Goal: Communication & Community: Answer question/provide support

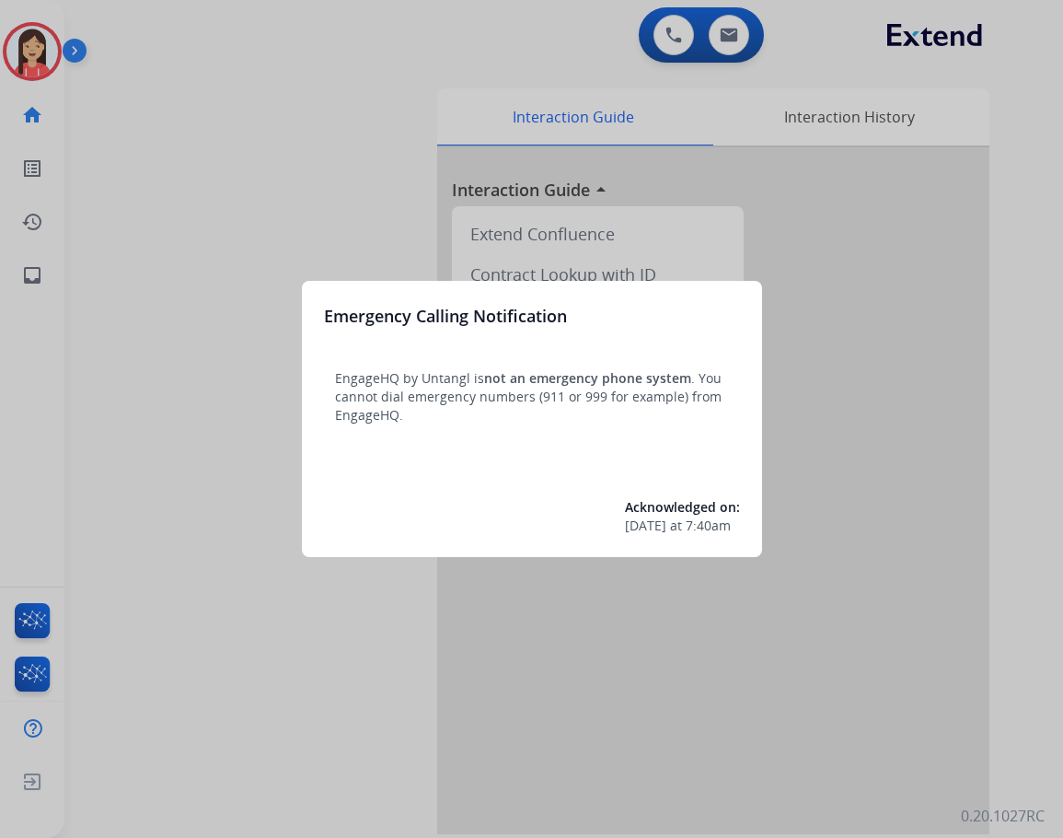
click at [355, 203] on div at bounding box center [531, 419] width 1063 height 838
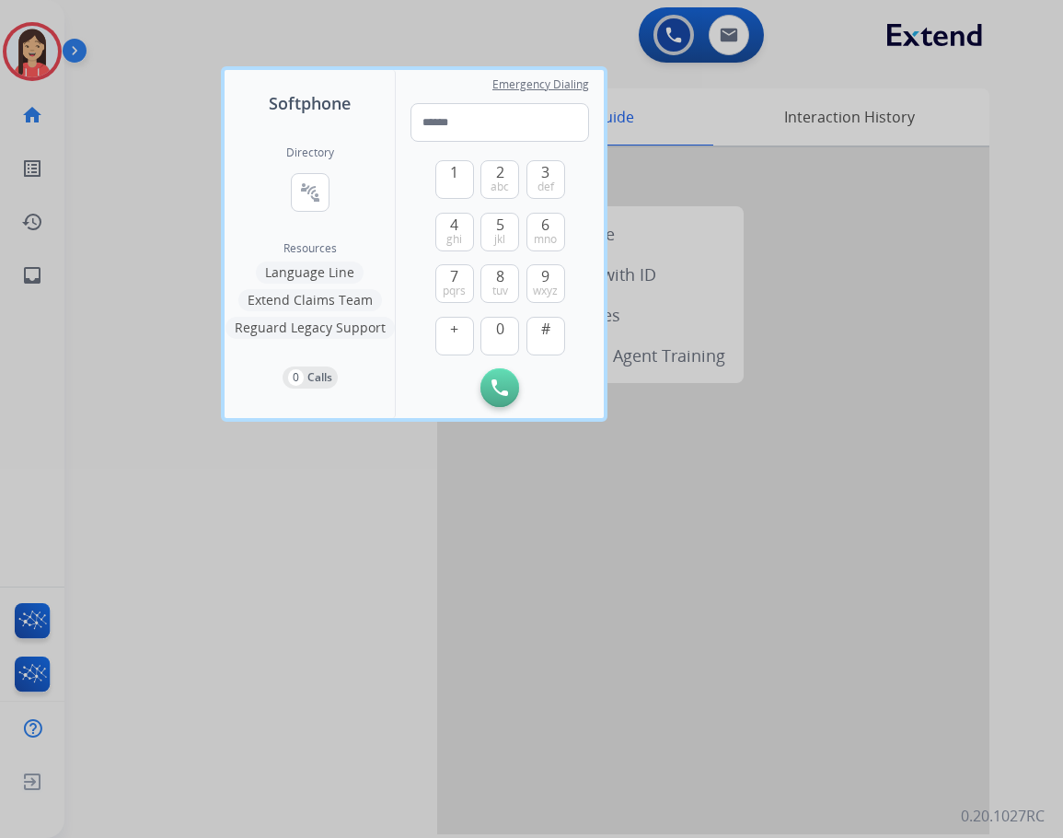
click at [269, 553] on div at bounding box center [531, 419] width 1063 height 838
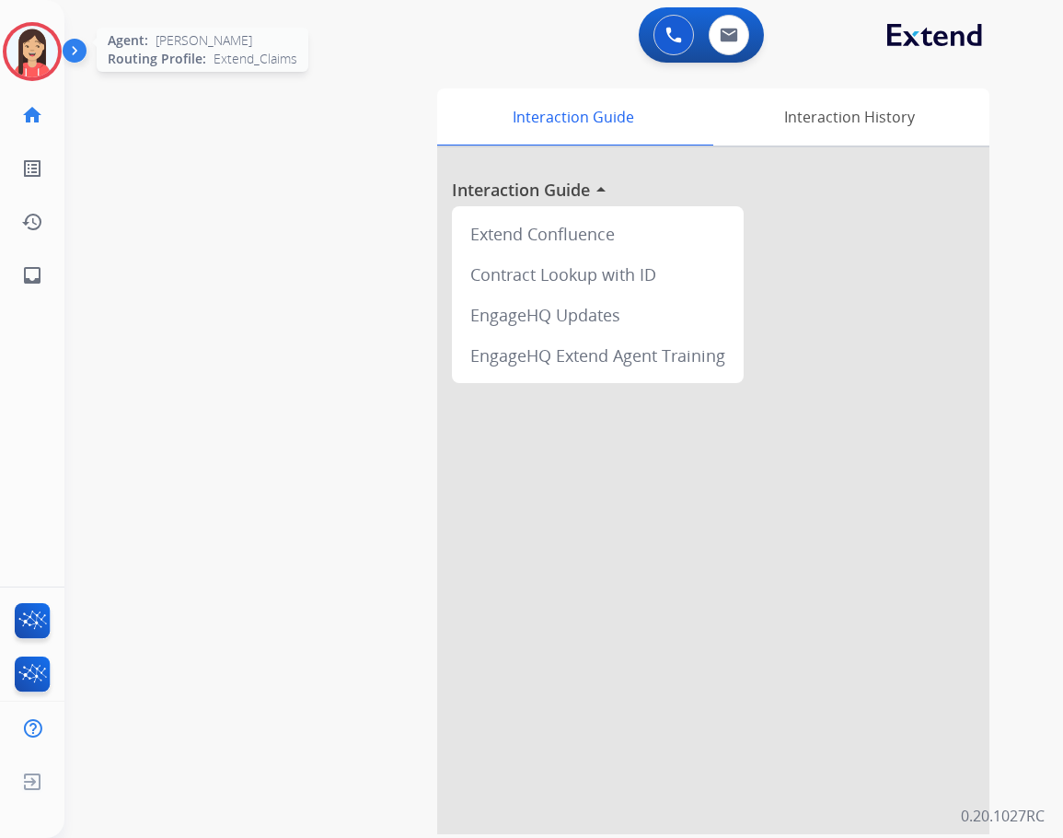
click at [24, 39] on img at bounding box center [32, 52] width 52 height 52
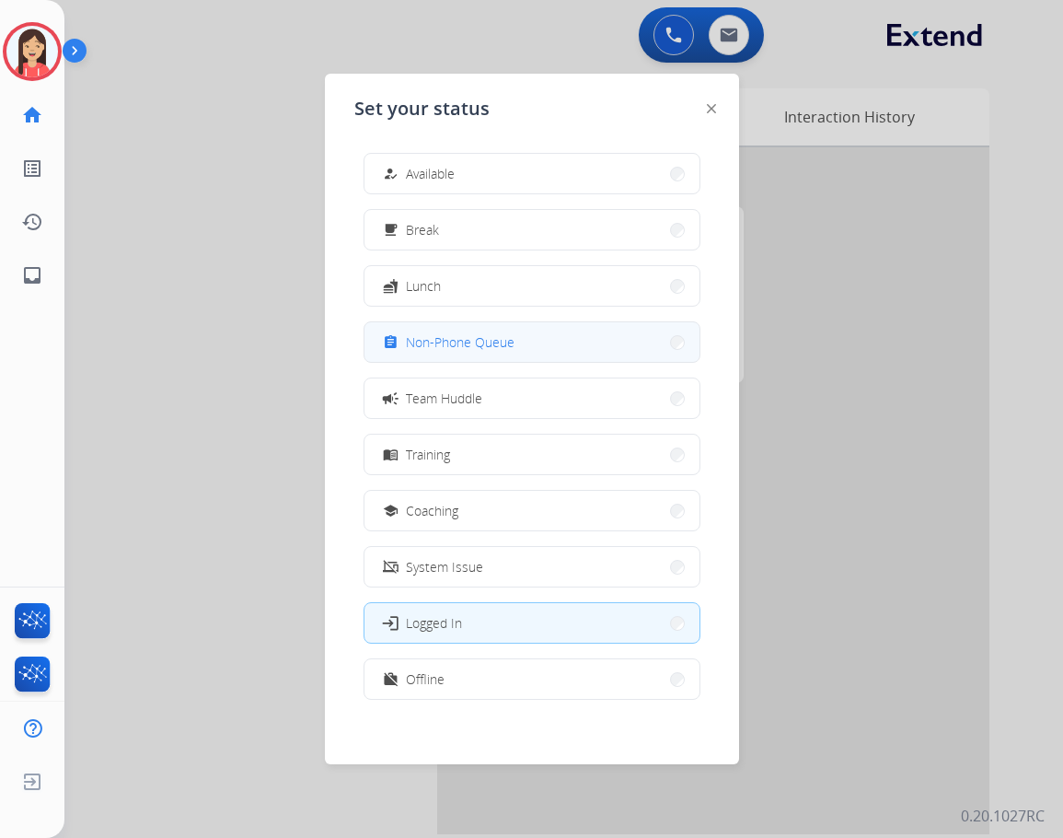
click at [469, 333] on span "Non-Phone Queue" at bounding box center [460, 341] width 109 height 19
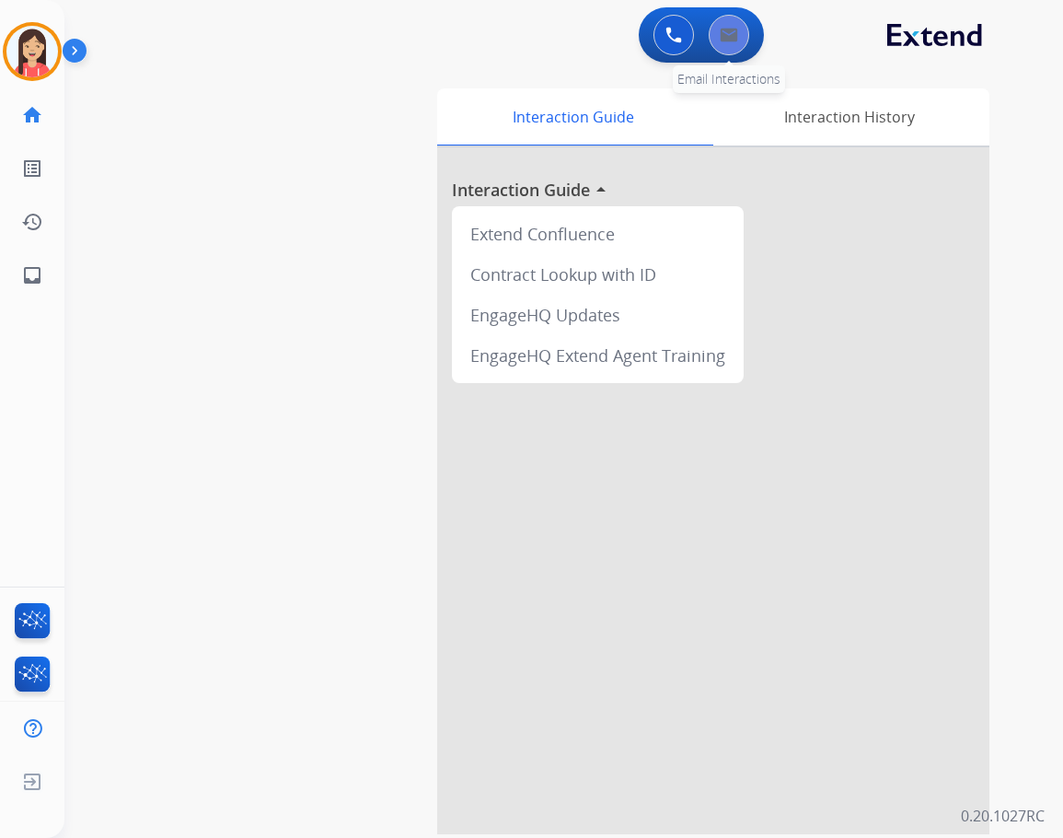
click at [742, 42] on button at bounding box center [729, 35] width 41 height 41
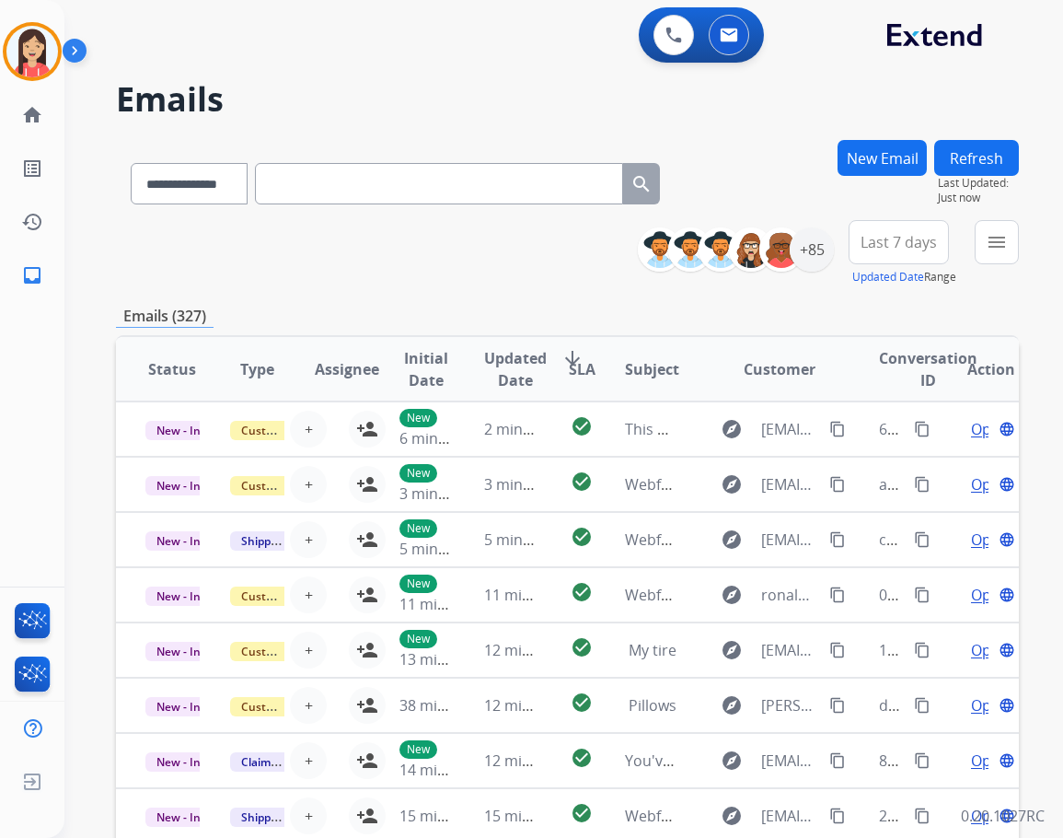
click at [1016, 253] on button "menu" at bounding box center [997, 242] width 44 height 44
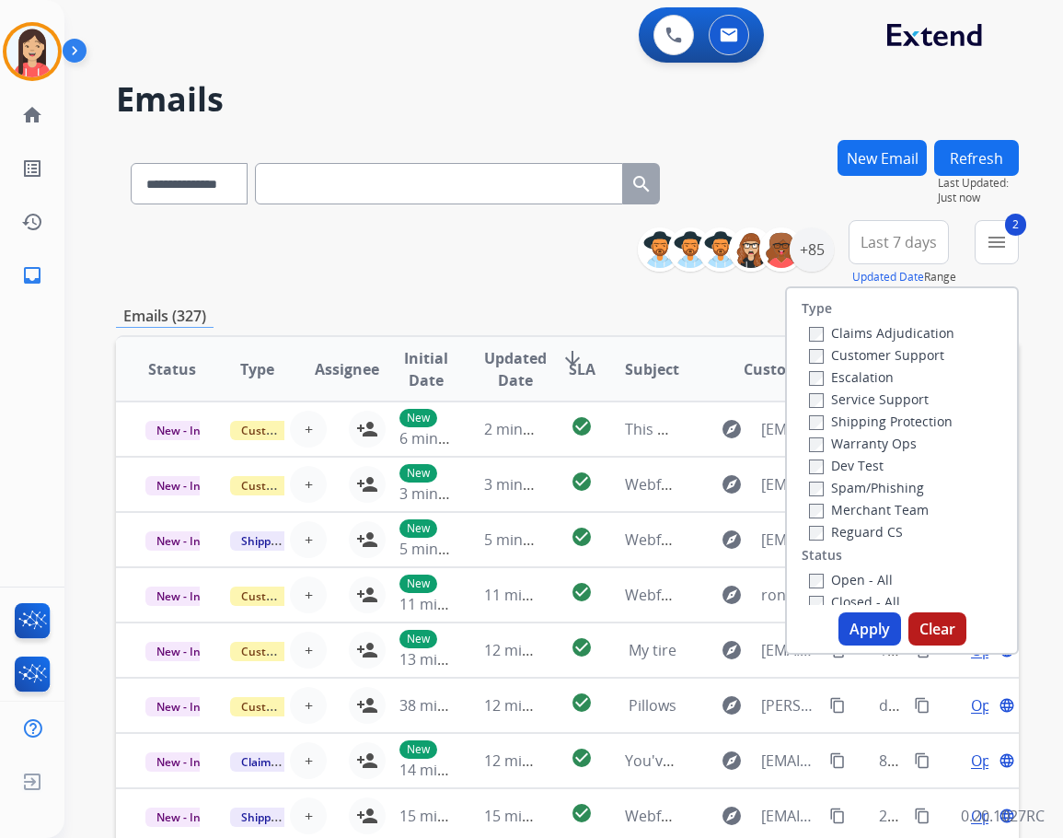
click at [859, 625] on button "Apply" at bounding box center [870, 628] width 63 height 33
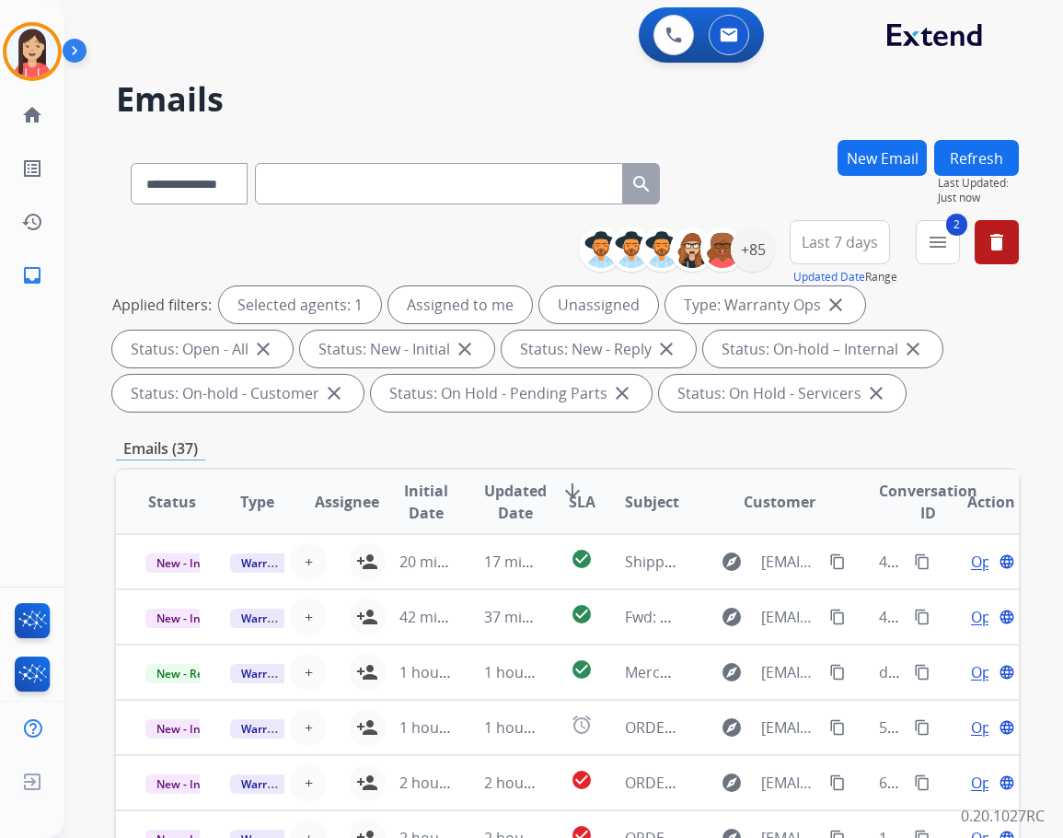
click at [493, 499] on span "Updated Date" at bounding box center [515, 502] width 63 height 44
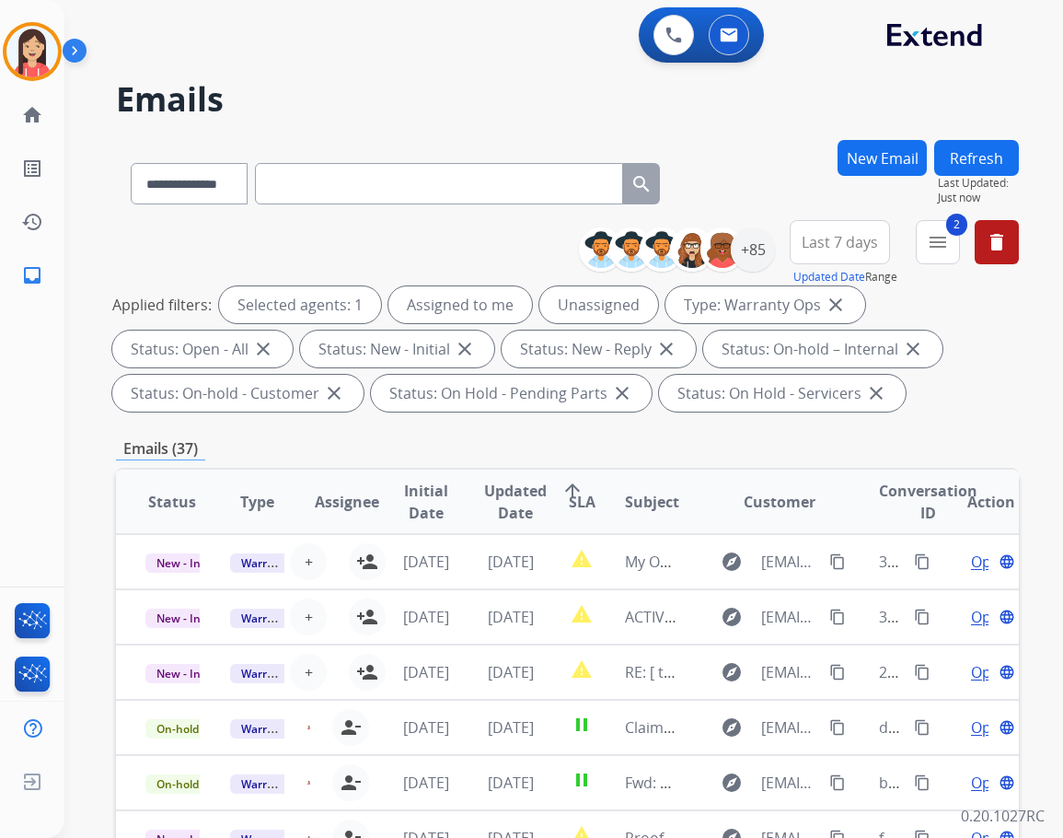
scroll to position [2, 0]
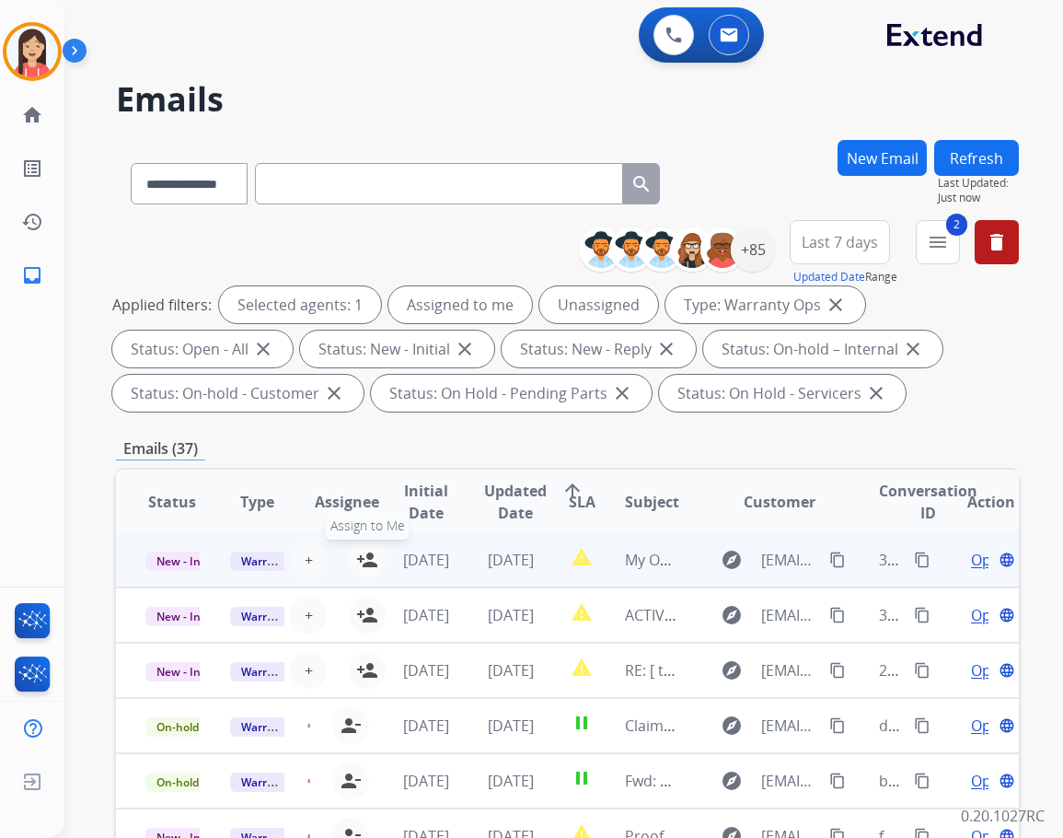
click at [361, 558] on mat-icon "person_add" at bounding box center [367, 560] width 22 height 22
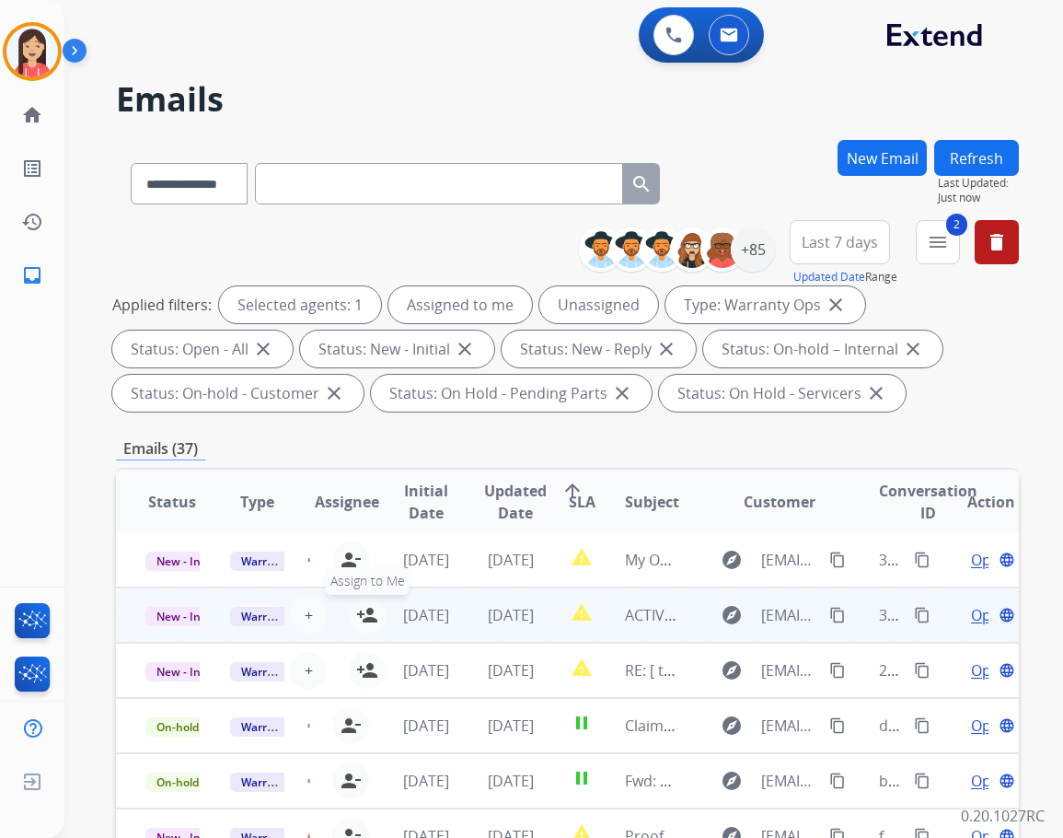
click at [361, 615] on mat-icon "person_add" at bounding box center [367, 615] width 22 height 22
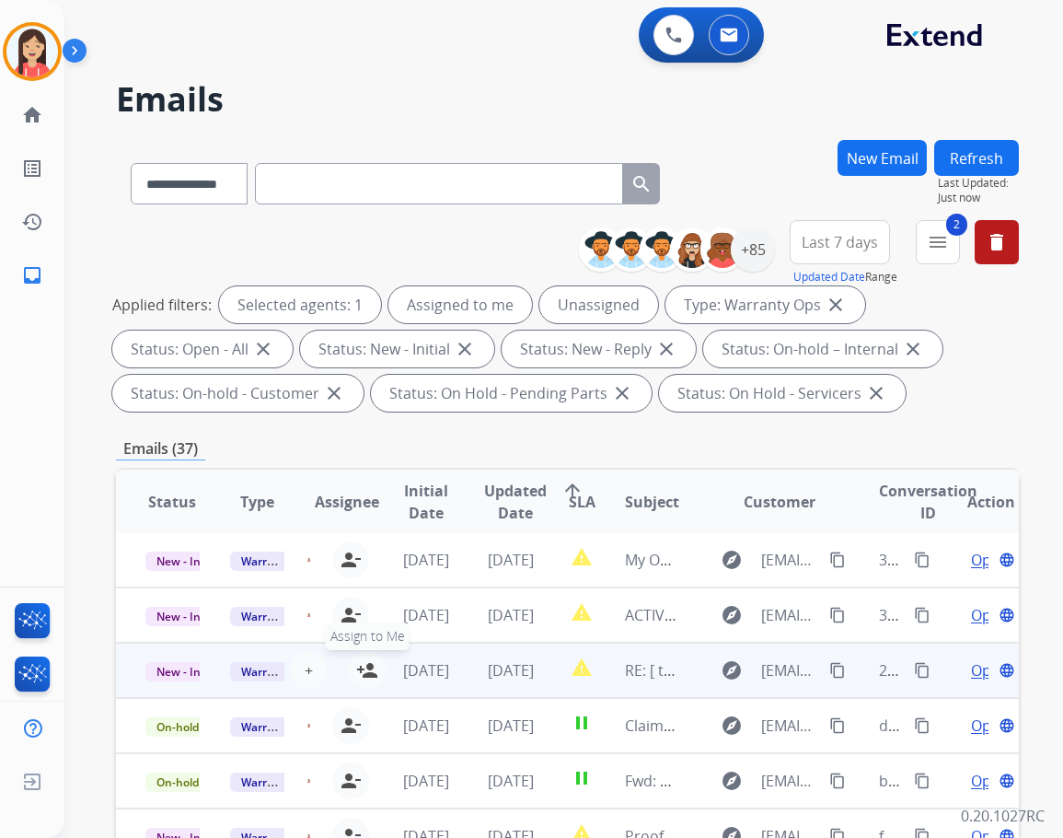
click at [365, 669] on mat-icon "person_add" at bounding box center [367, 670] width 22 height 22
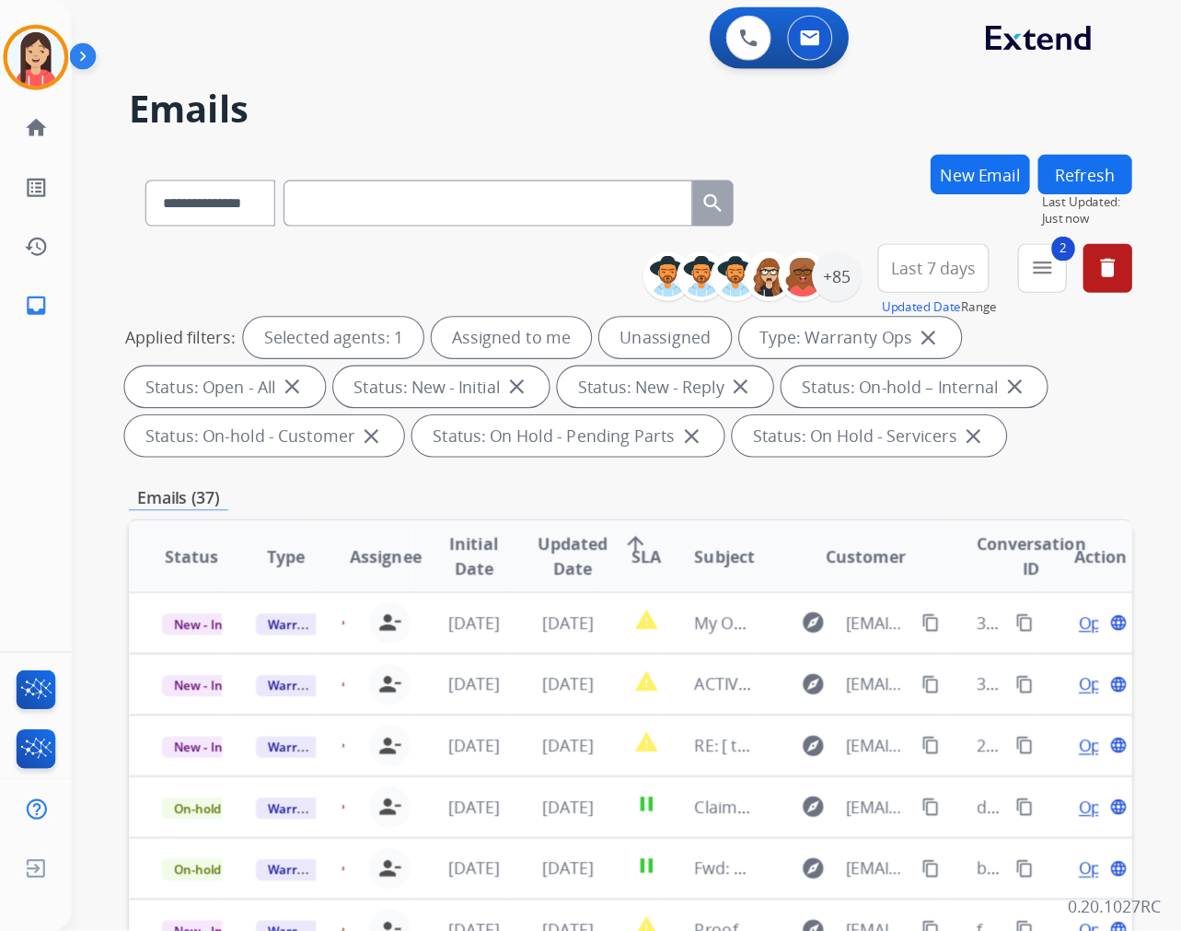
scroll to position [0, 0]
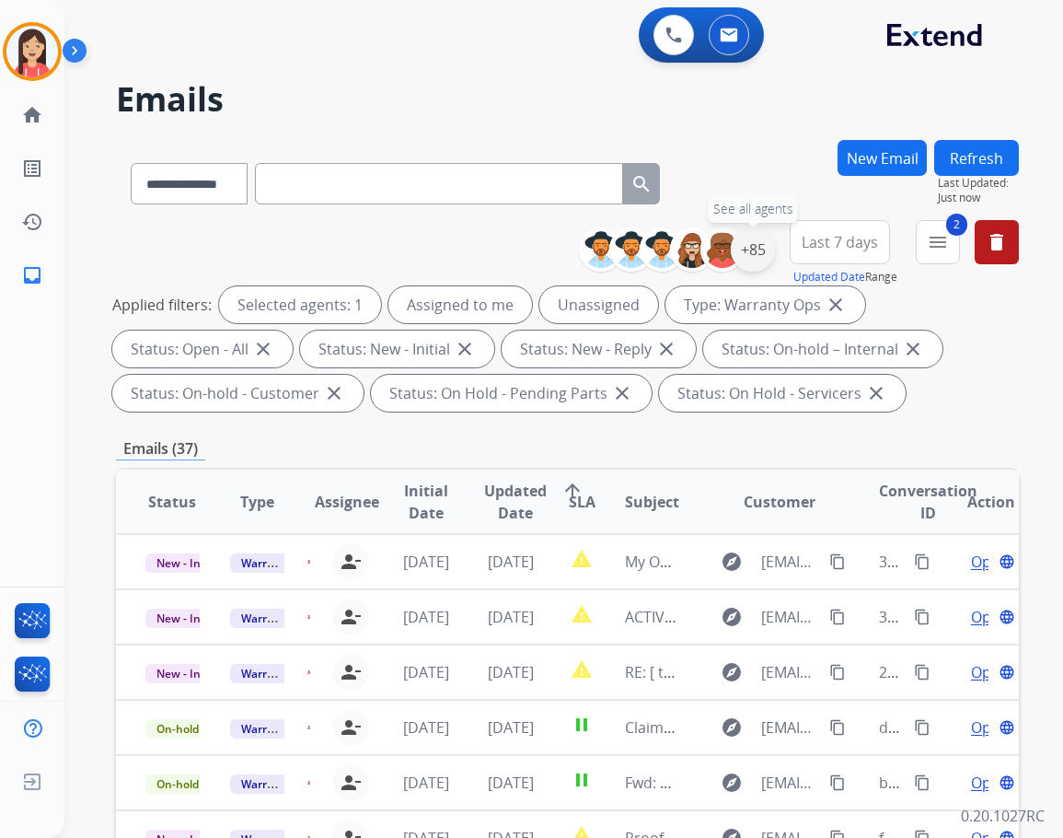
click at [760, 250] on div "+85" at bounding box center [753, 249] width 44 height 44
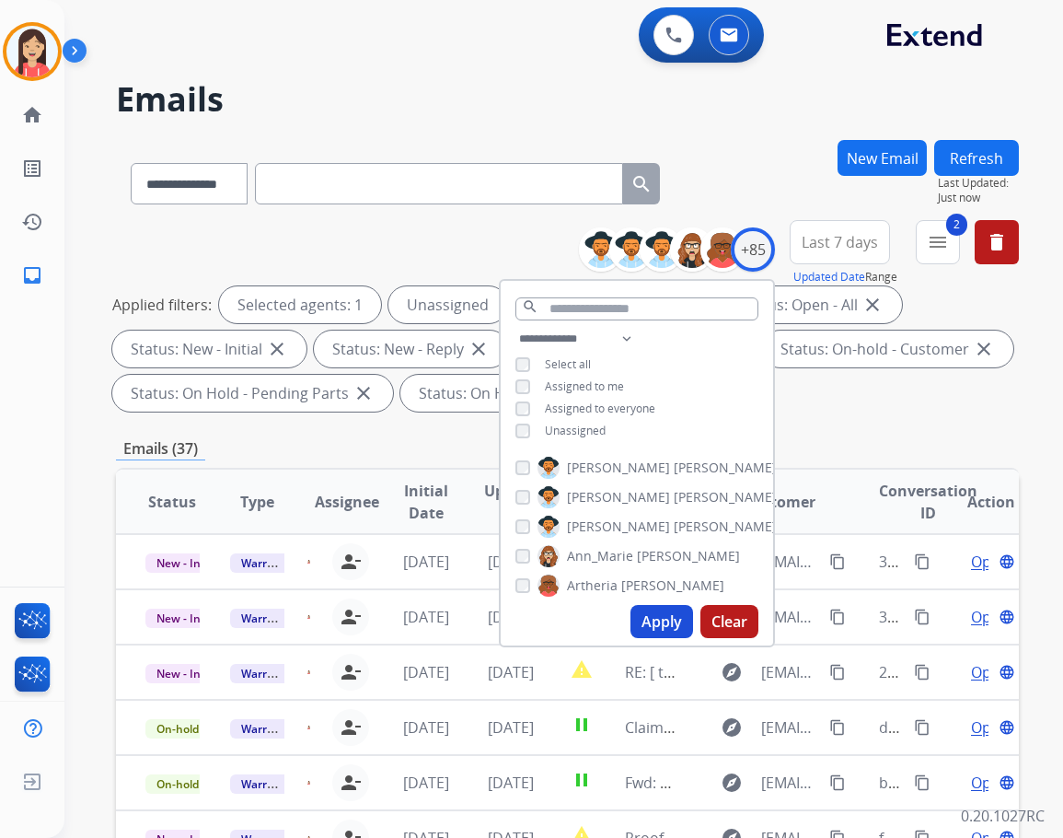
click at [661, 614] on button "Apply" at bounding box center [662, 621] width 63 height 33
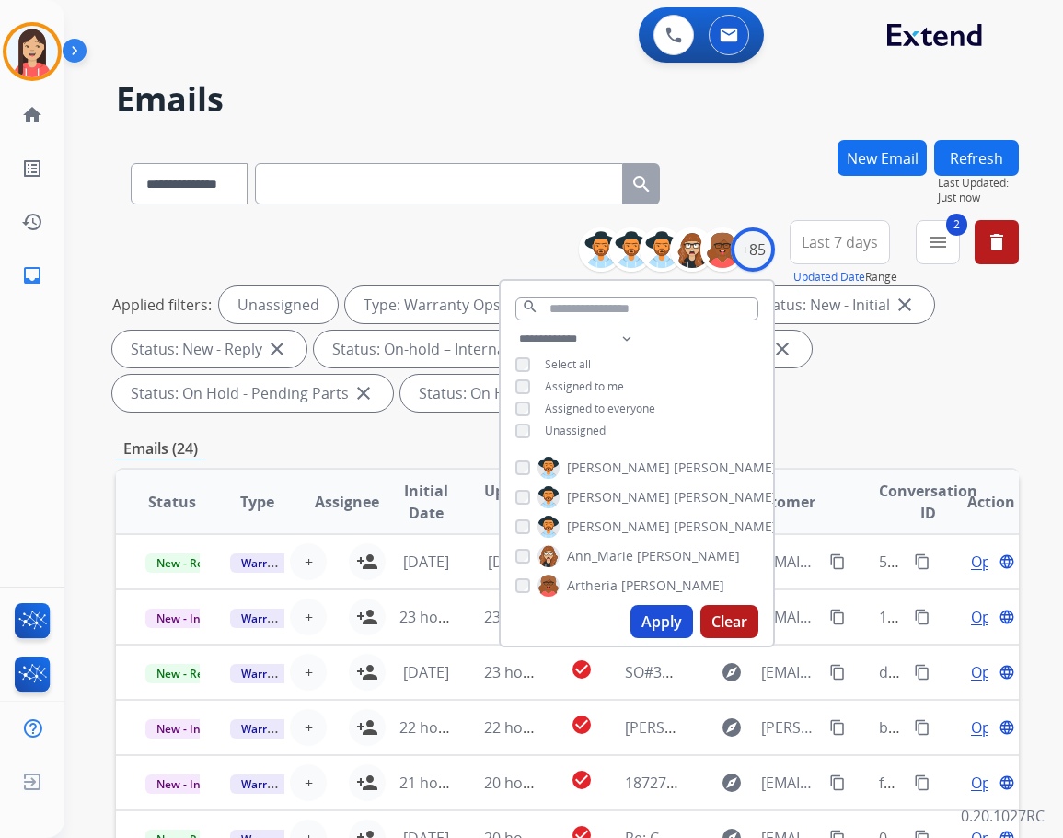
click at [837, 400] on div "Applied filters: Unassigned Type: Warranty Ops close Status: Open - All close S…" at bounding box center [563, 348] width 903 height 125
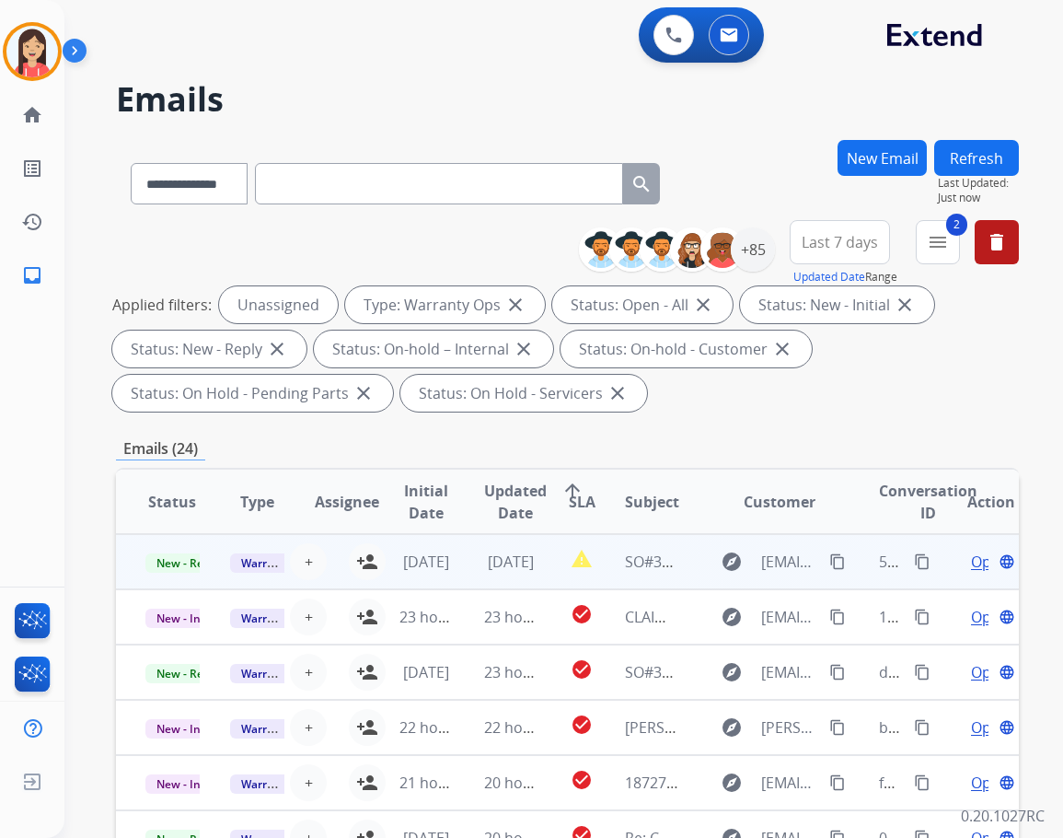
click at [370, 560] on td "[DATE]" at bounding box center [412, 561] width 85 height 55
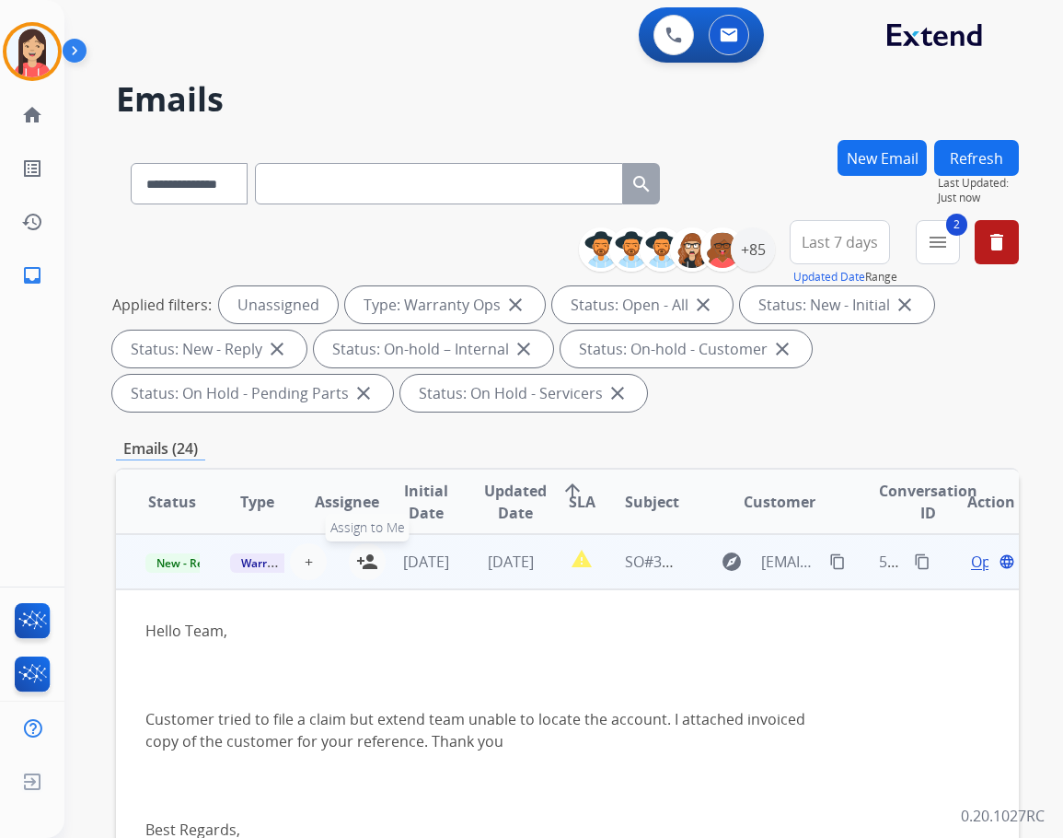
click at [363, 568] on mat-icon "person_add" at bounding box center [367, 562] width 22 height 22
click at [476, 582] on td "[DATE]" at bounding box center [497, 561] width 85 height 55
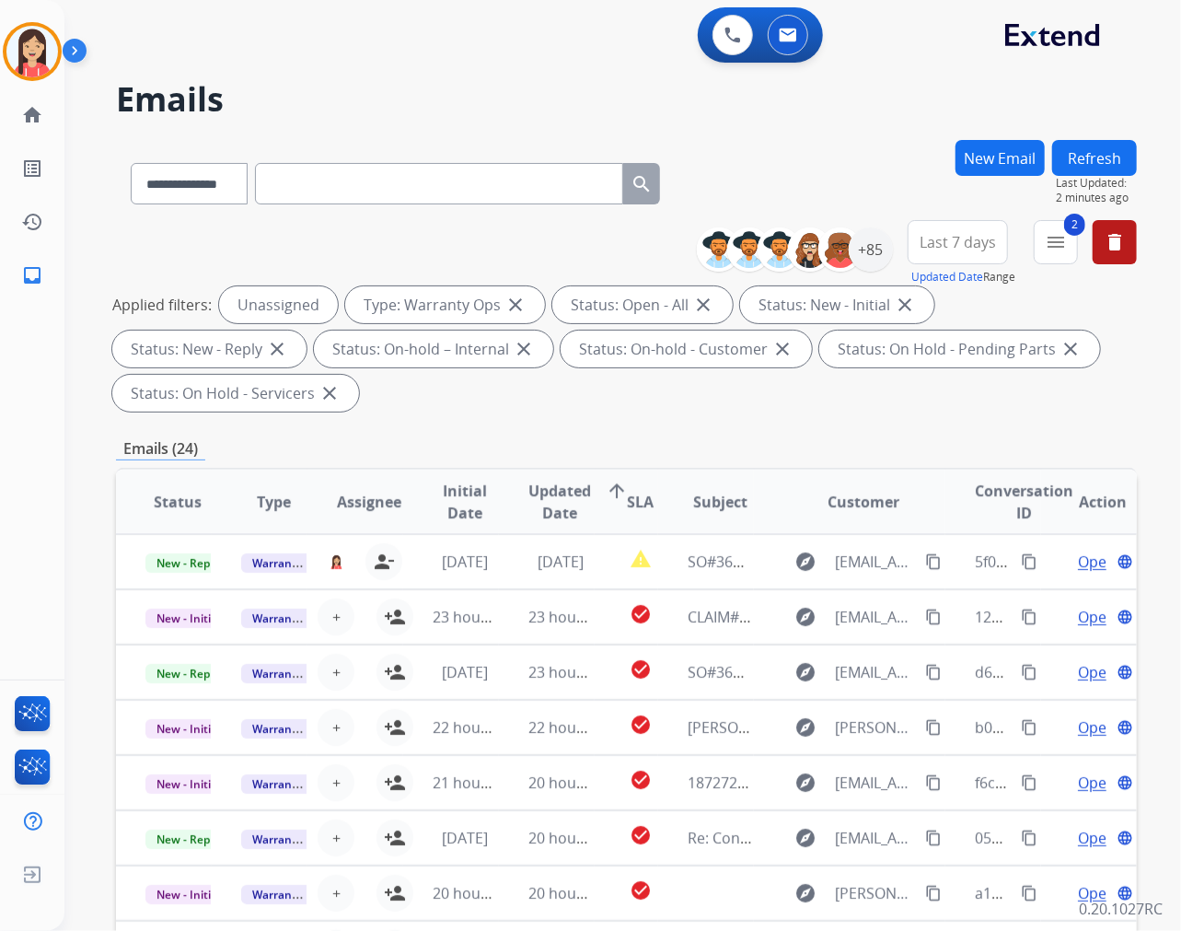
drag, startPoint x: 991, startPoint y: 3, endPoint x: 631, endPoint y: 430, distance: 558.6
click at [632, 430] on div "**********" at bounding box center [626, 660] width 1021 height 1040
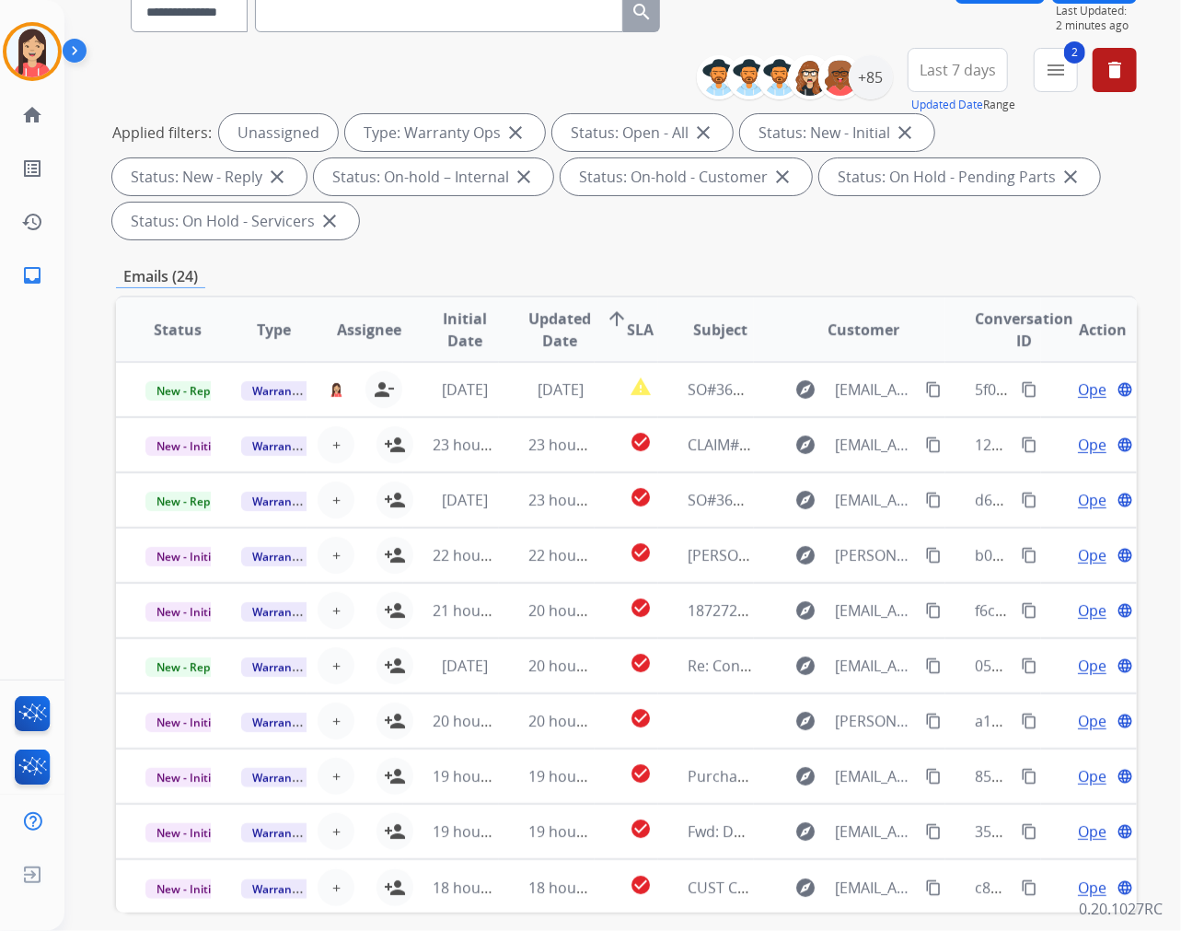
scroll to position [204, 0]
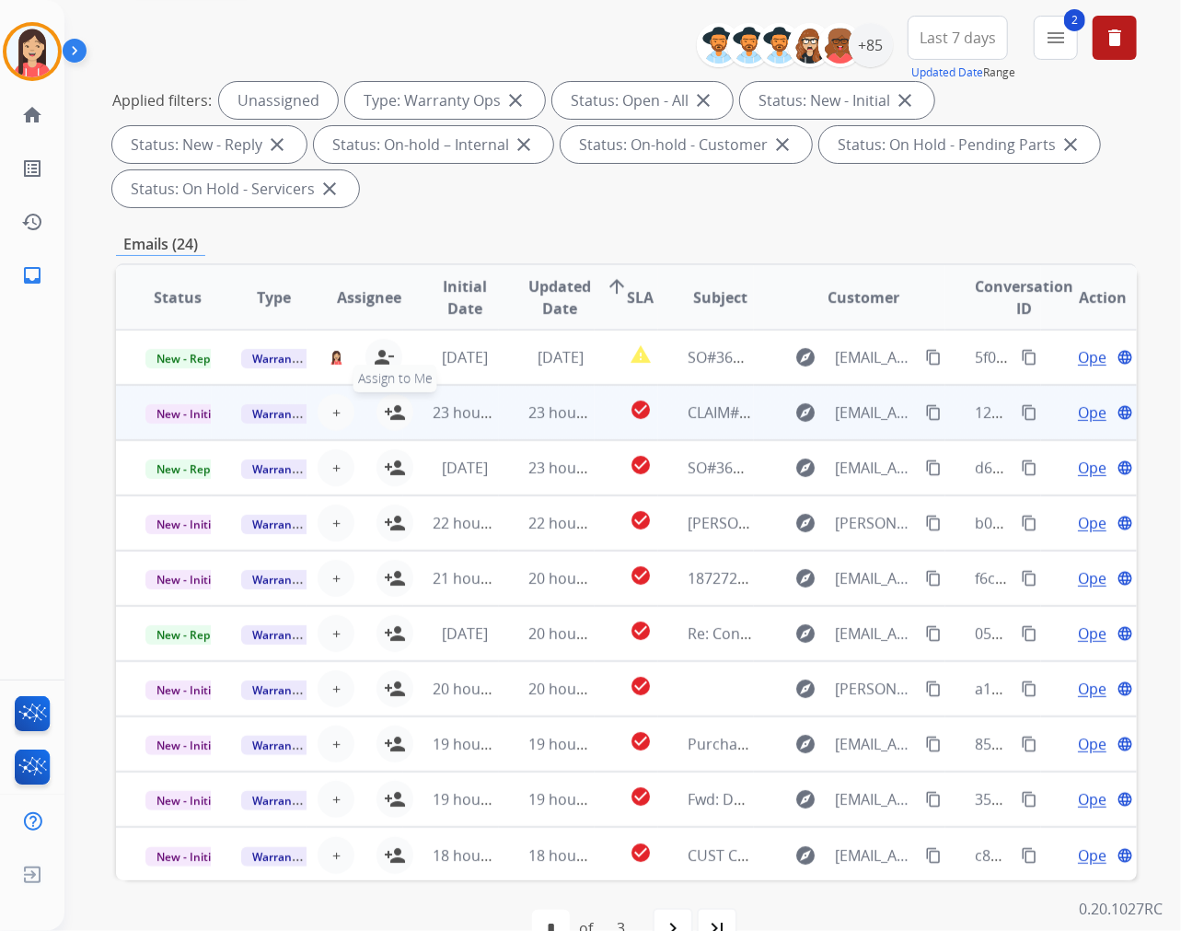
click at [392, 415] on mat-icon "person_add" at bounding box center [395, 412] width 22 height 22
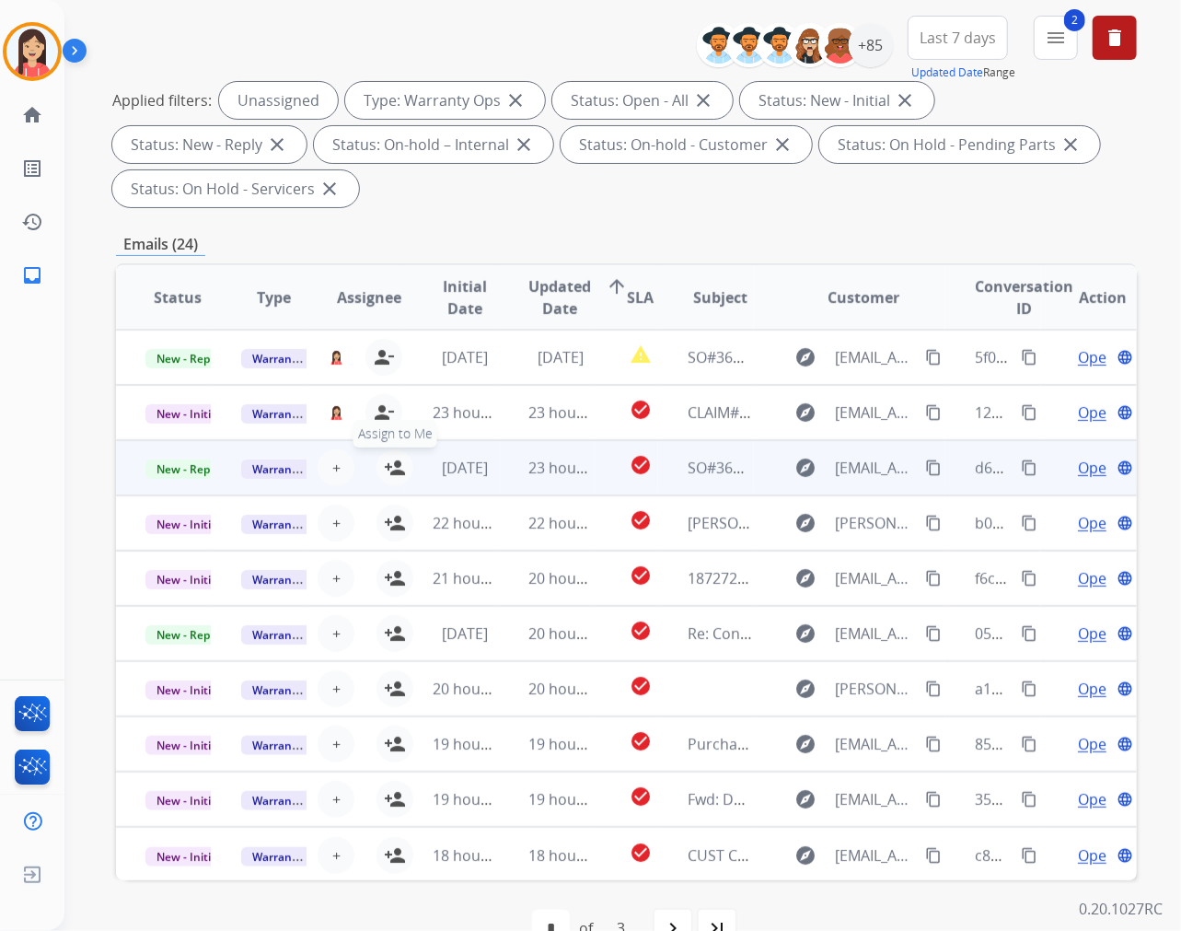
click at [390, 465] on mat-icon "person_add" at bounding box center [395, 468] width 22 height 22
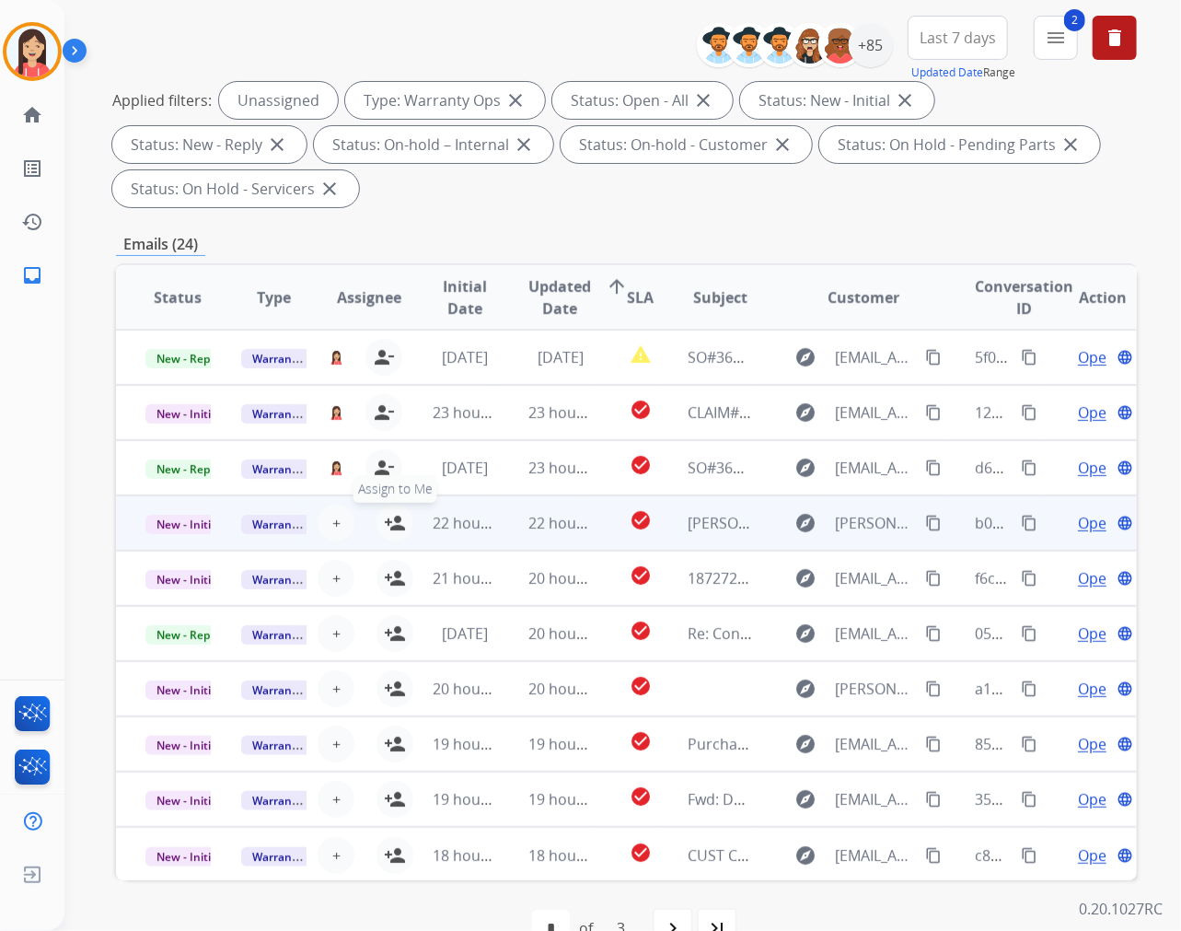
click at [393, 527] on mat-icon "person_add" at bounding box center [395, 523] width 22 height 22
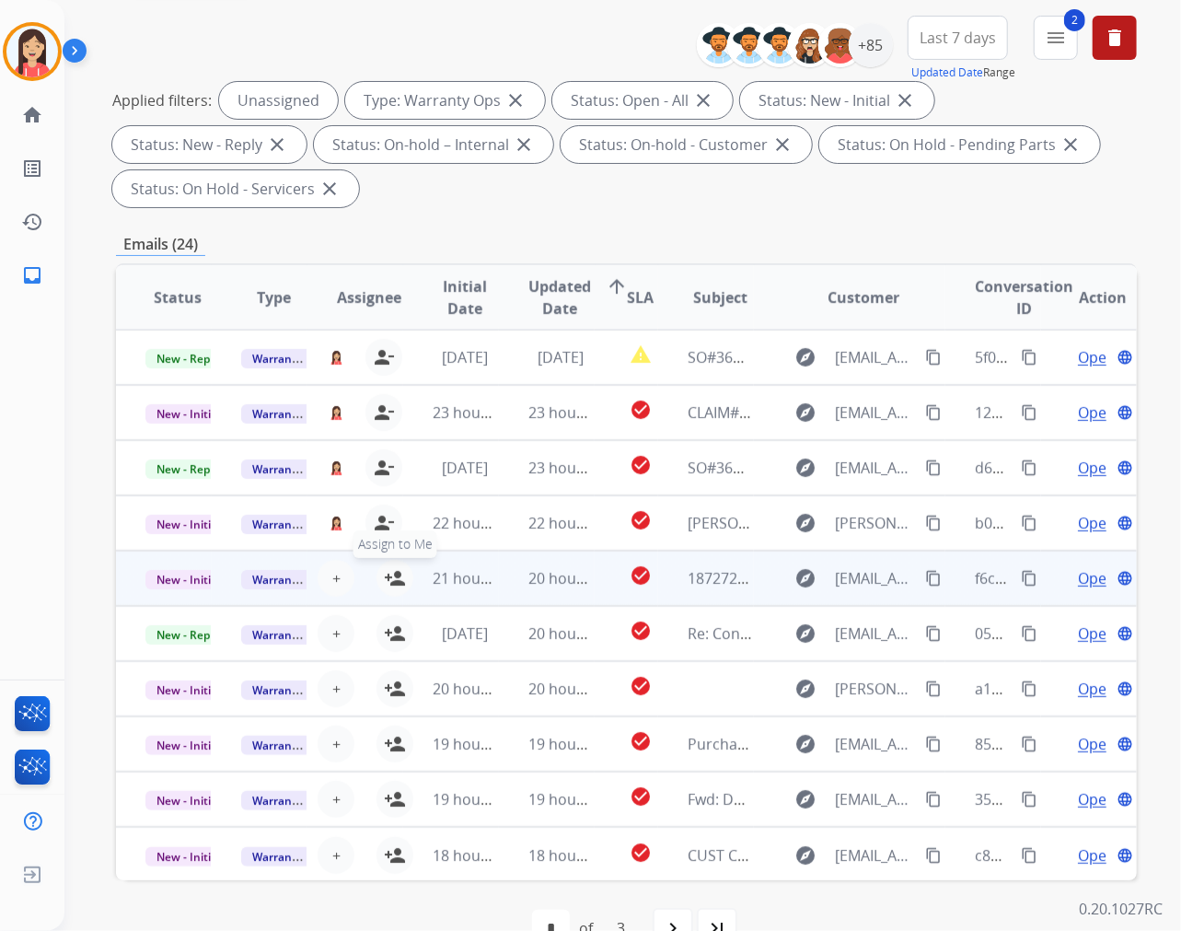
click at [389, 576] on mat-icon "person_add" at bounding box center [395, 578] width 22 height 22
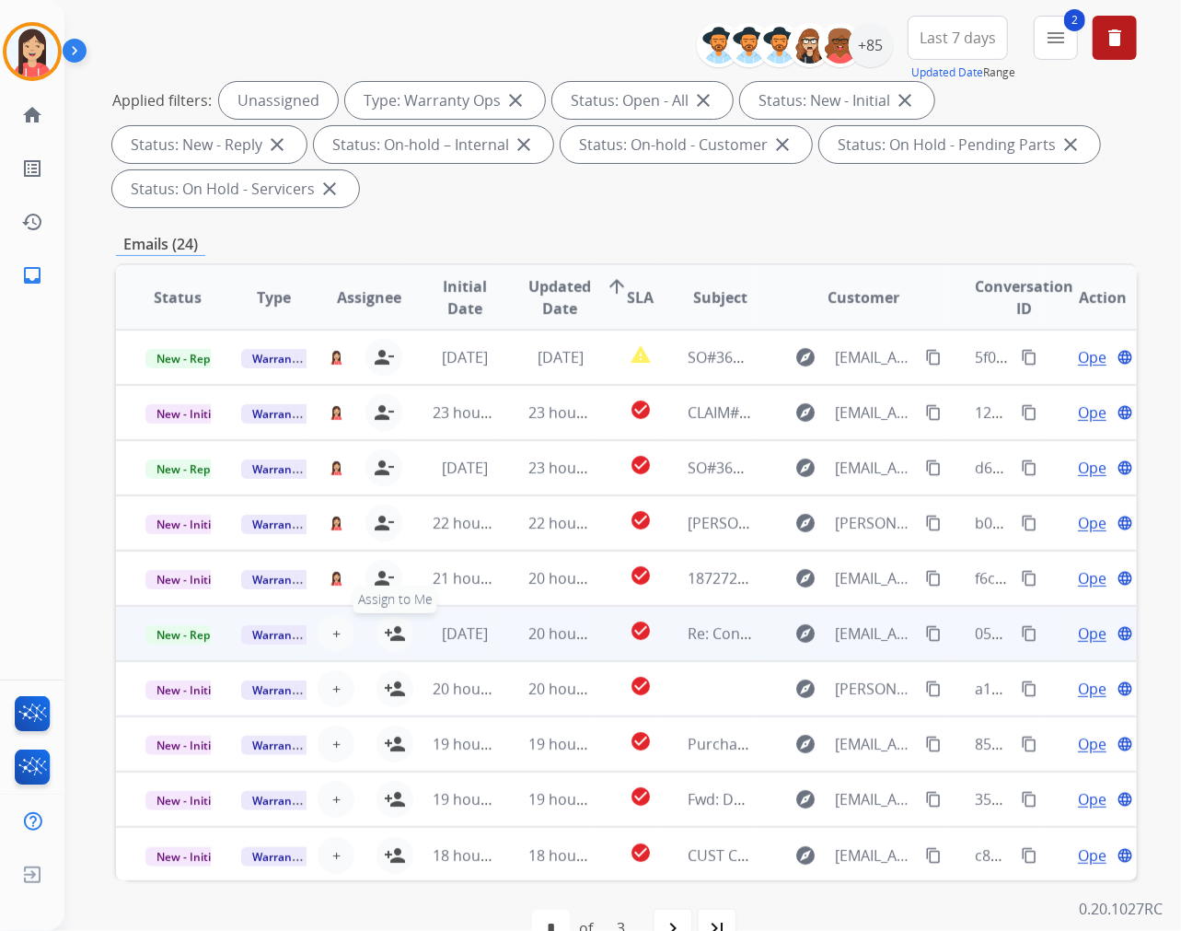
click at [396, 635] on mat-icon "person_add" at bounding box center [395, 633] width 22 height 22
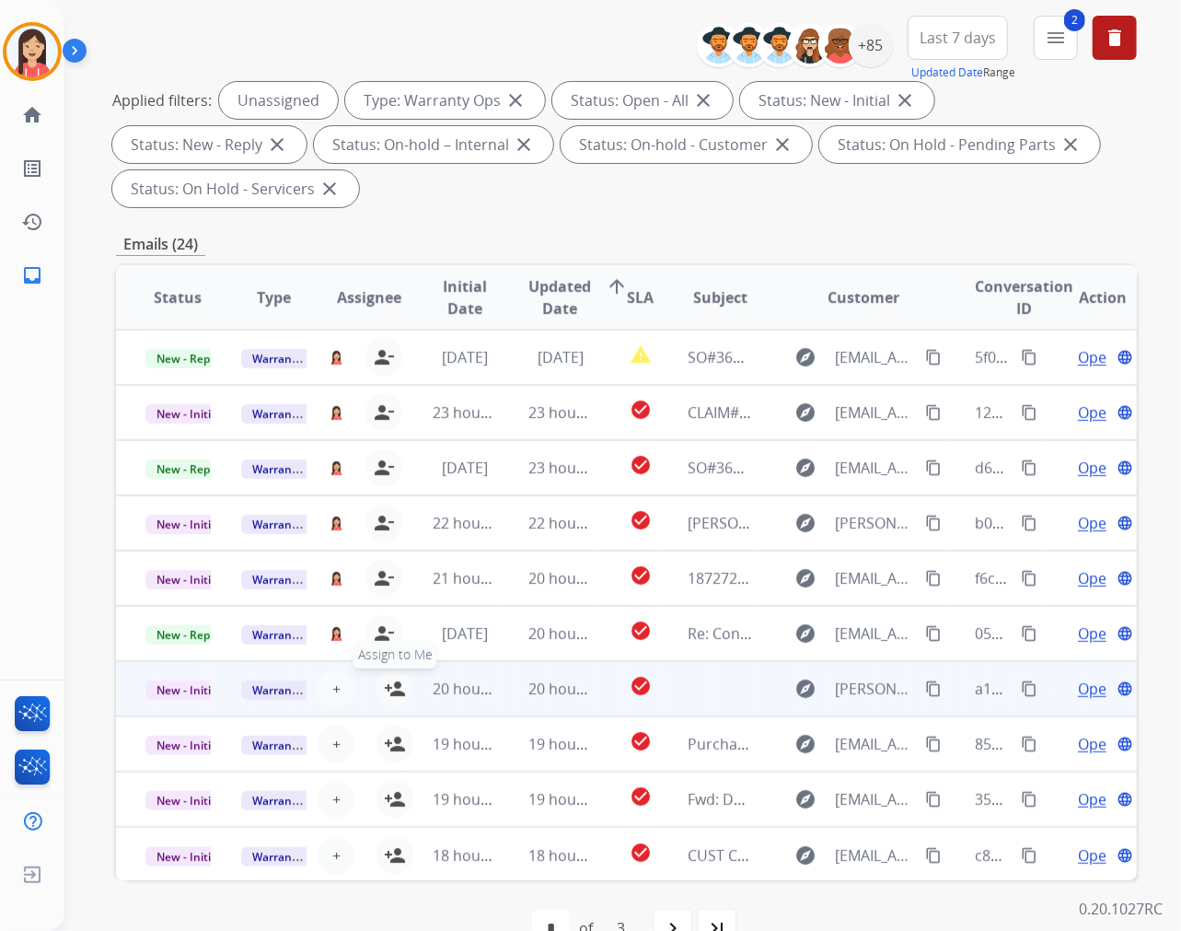
click at [394, 685] on mat-icon "person_add" at bounding box center [395, 689] width 22 height 22
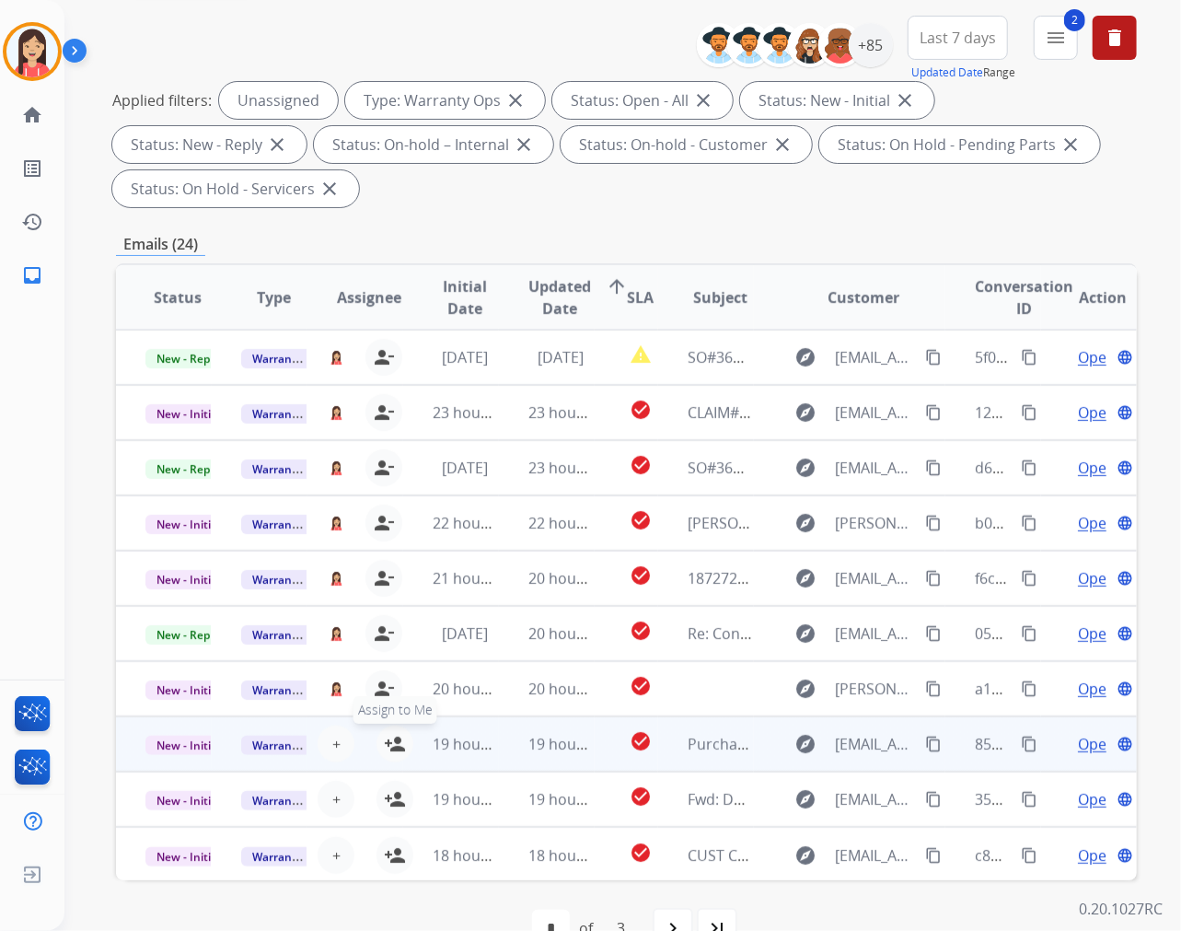
click at [391, 746] on mat-icon "person_add" at bounding box center [395, 744] width 22 height 22
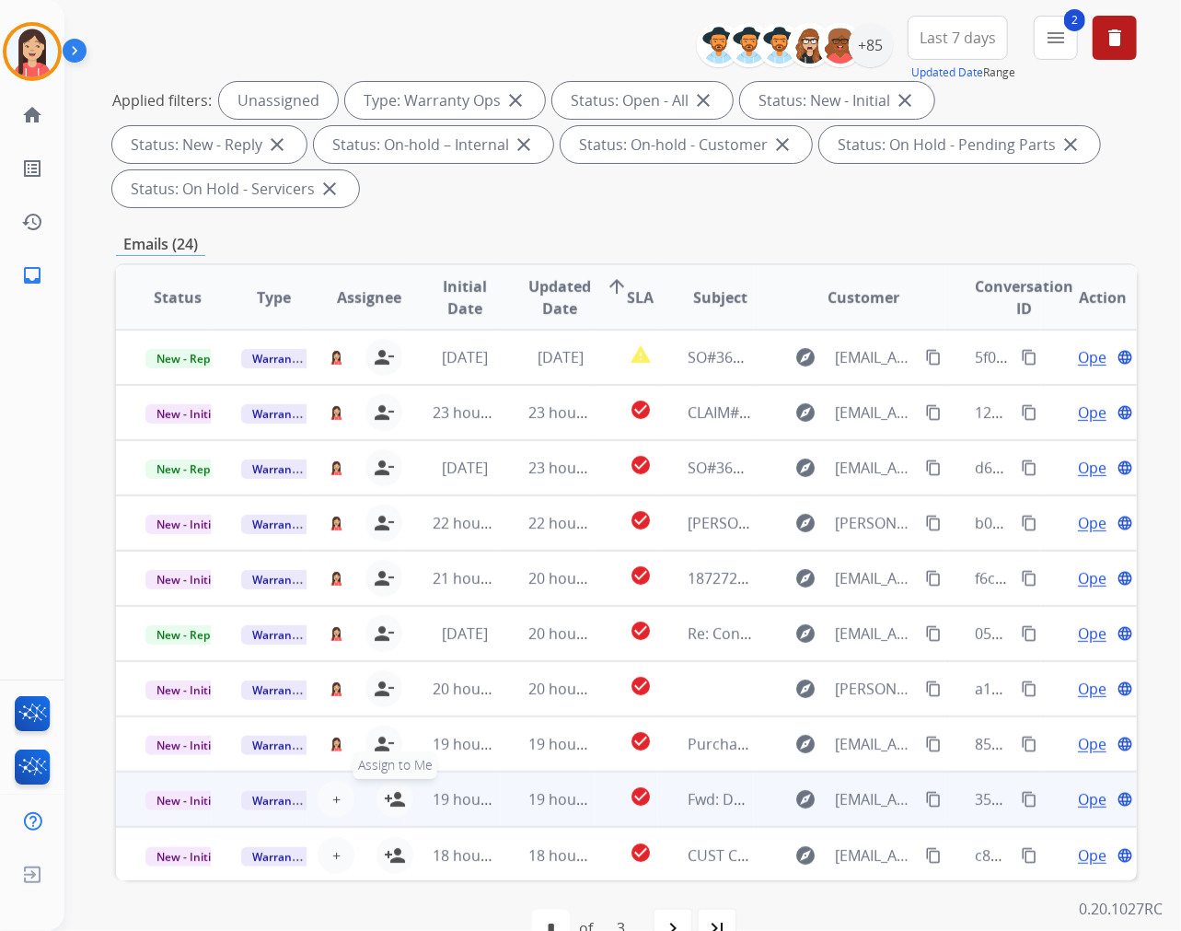
click at [393, 788] on mat-icon "person_add" at bounding box center [395, 799] width 22 height 22
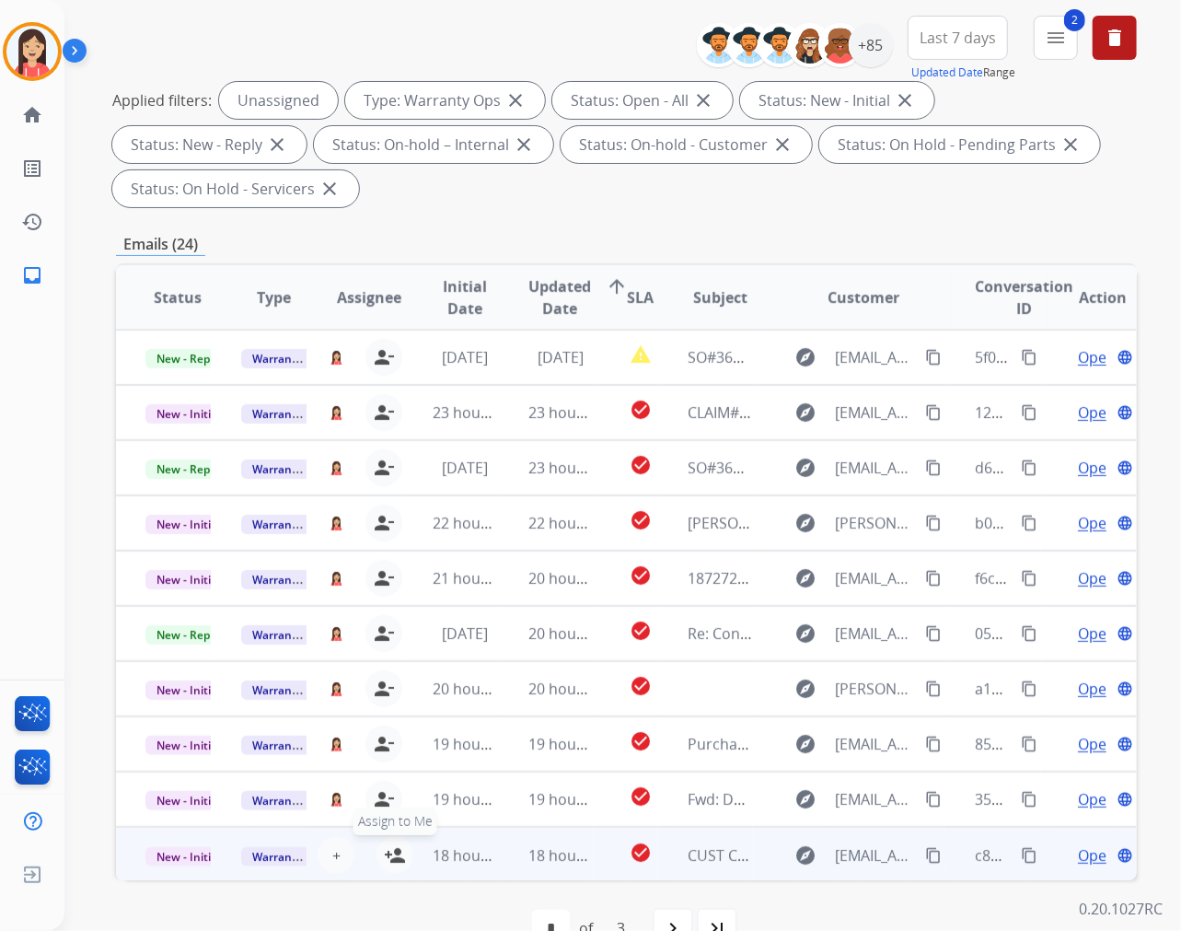
click at [391, 837] on mat-icon "person_add" at bounding box center [395, 855] width 22 height 22
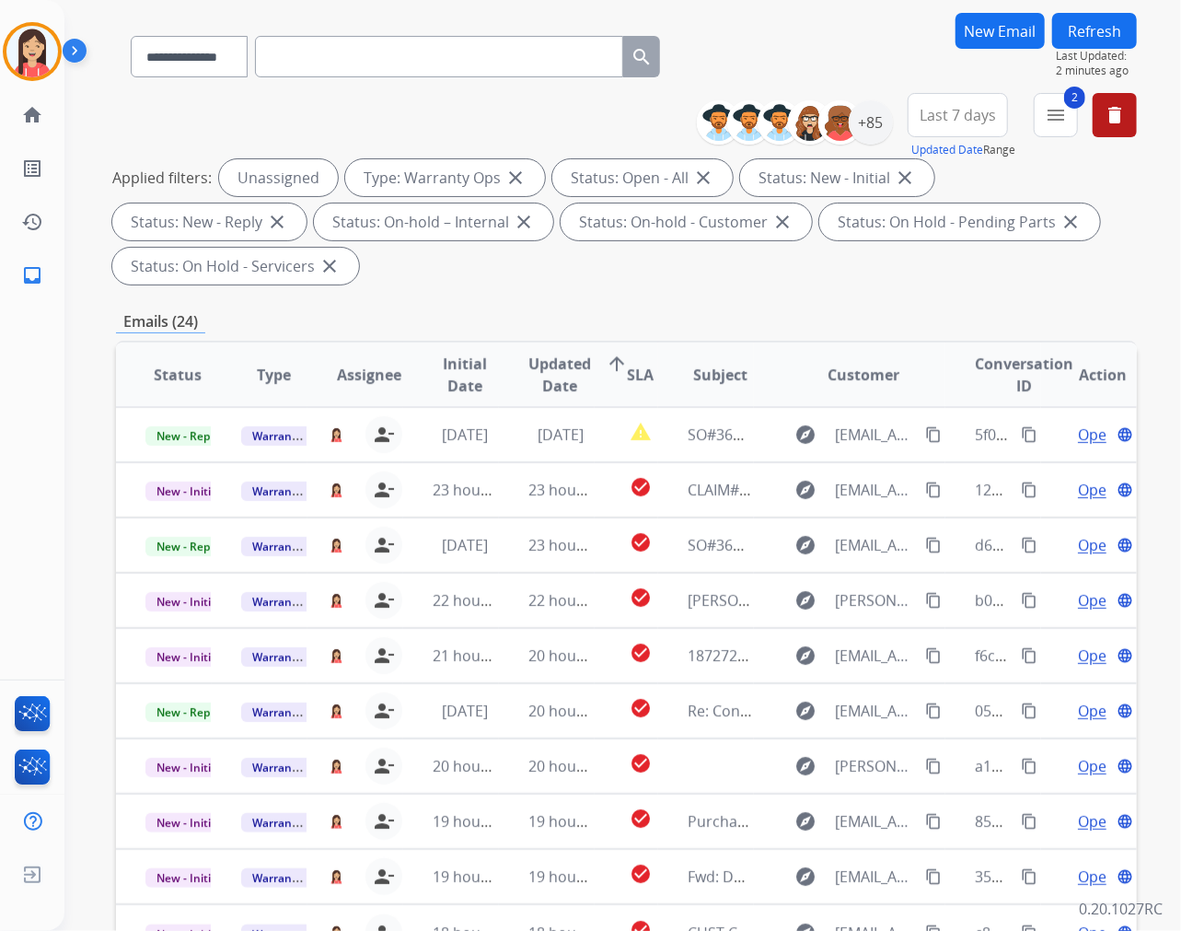
scroll to position [0, 0]
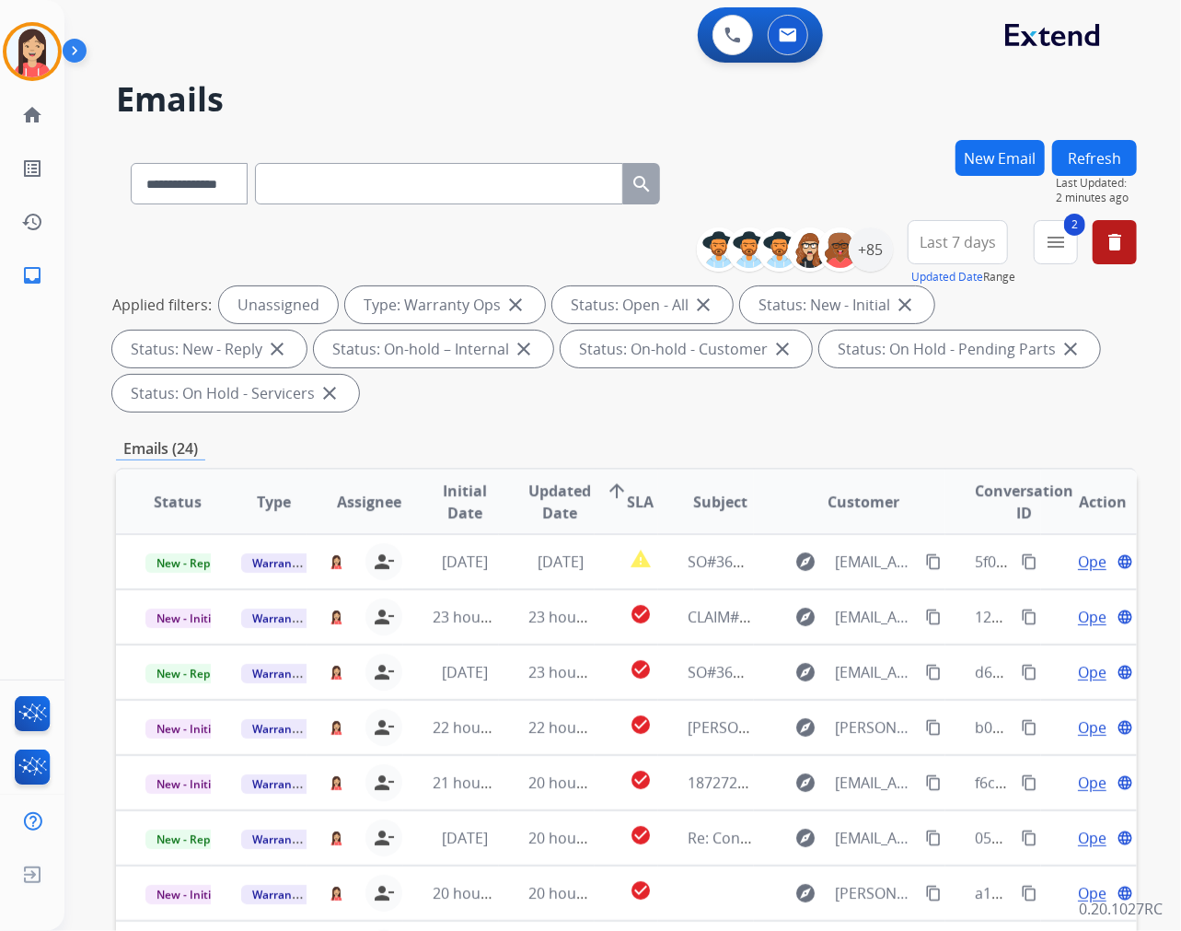
click at [1062, 154] on button "Refresh" at bounding box center [1094, 158] width 85 height 36
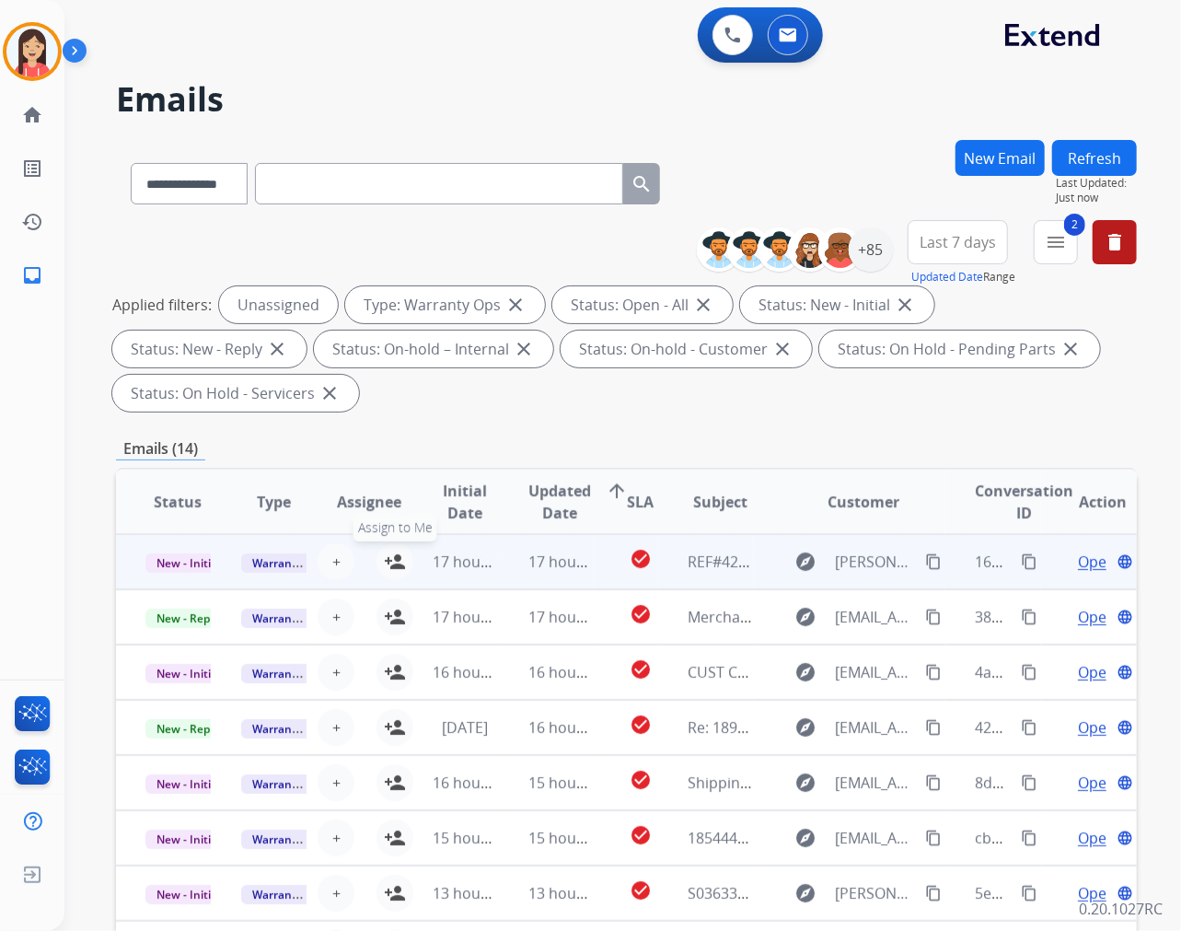
click at [384, 562] on mat-icon "person_add" at bounding box center [395, 562] width 22 height 22
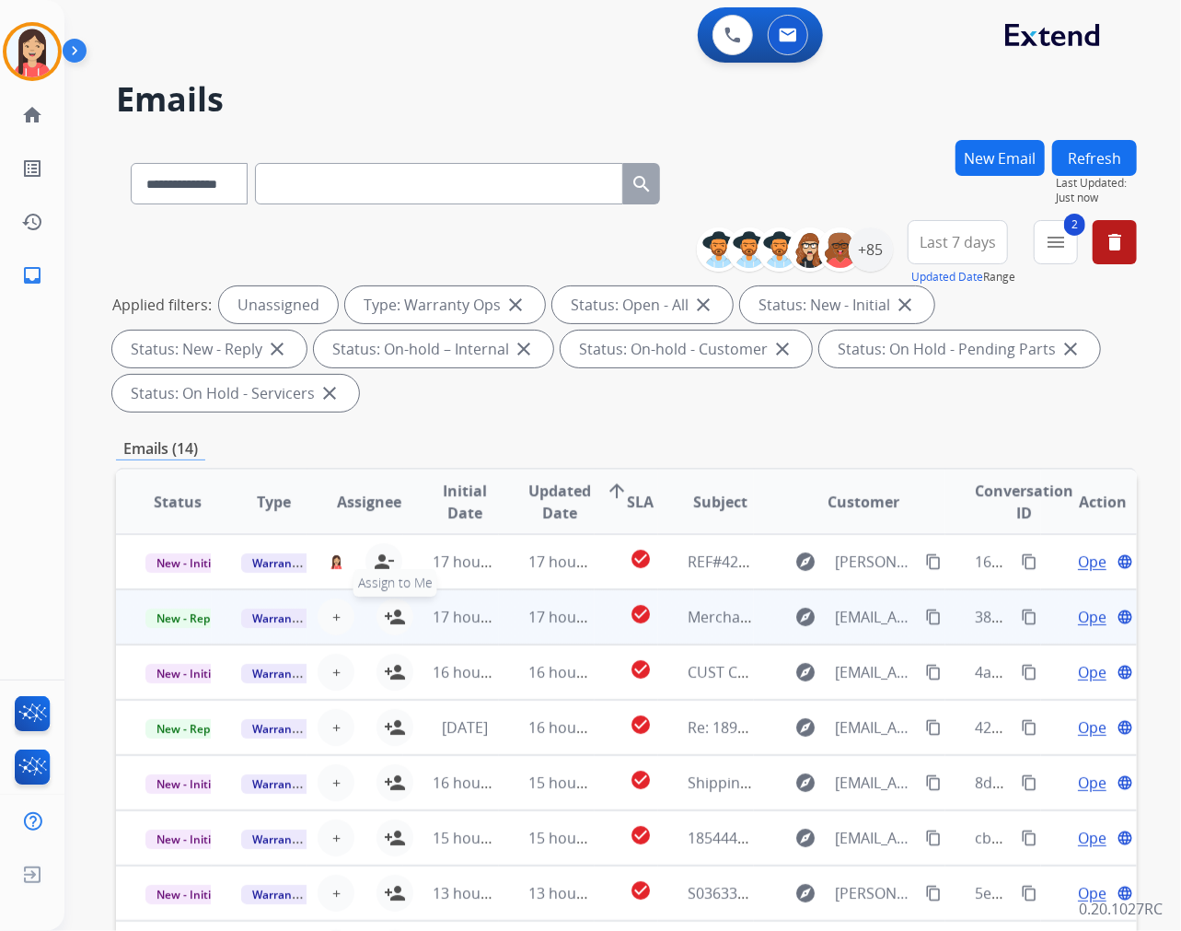
click at [385, 618] on mat-icon "person_add" at bounding box center [395, 617] width 22 height 22
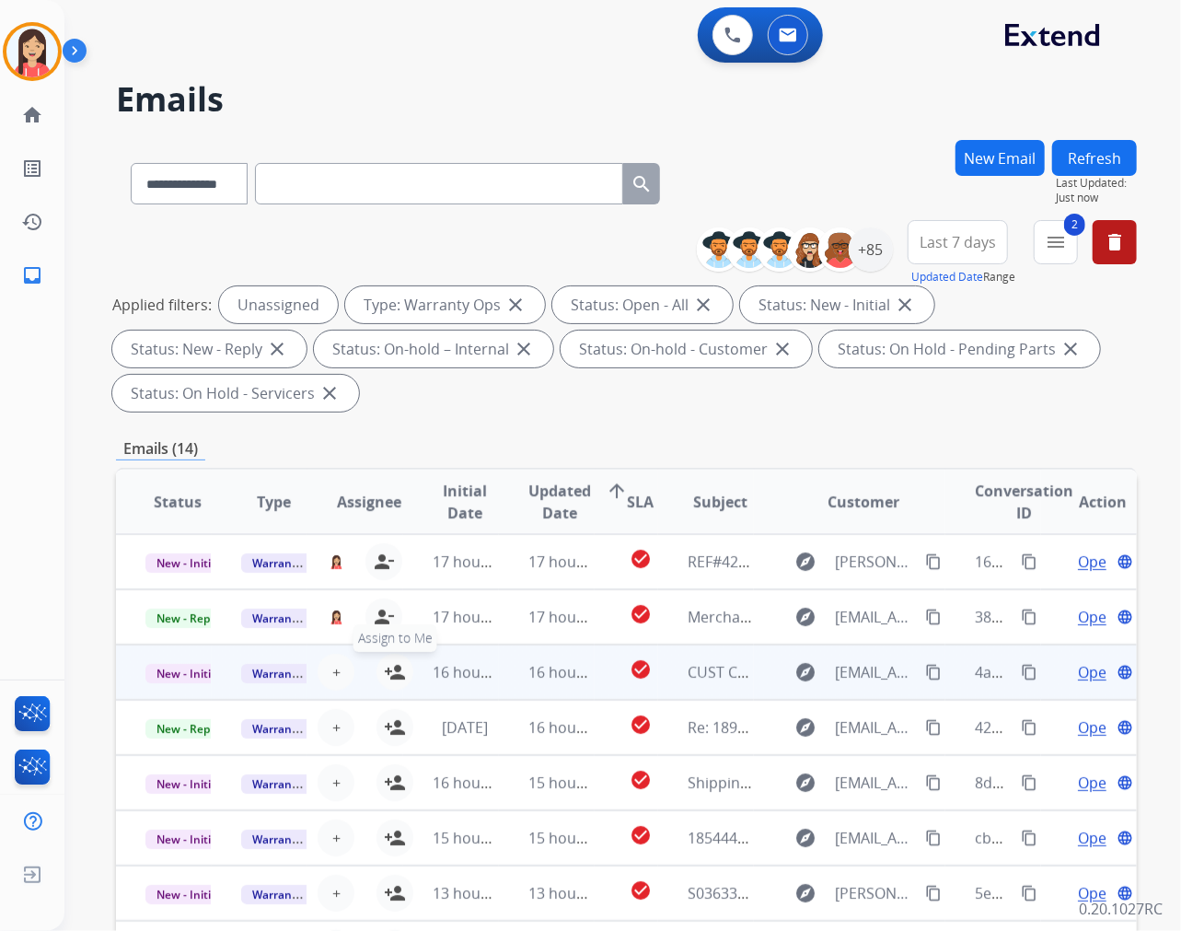
click at [390, 669] on mat-icon "person_add" at bounding box center [395, 672] width 22 height 22
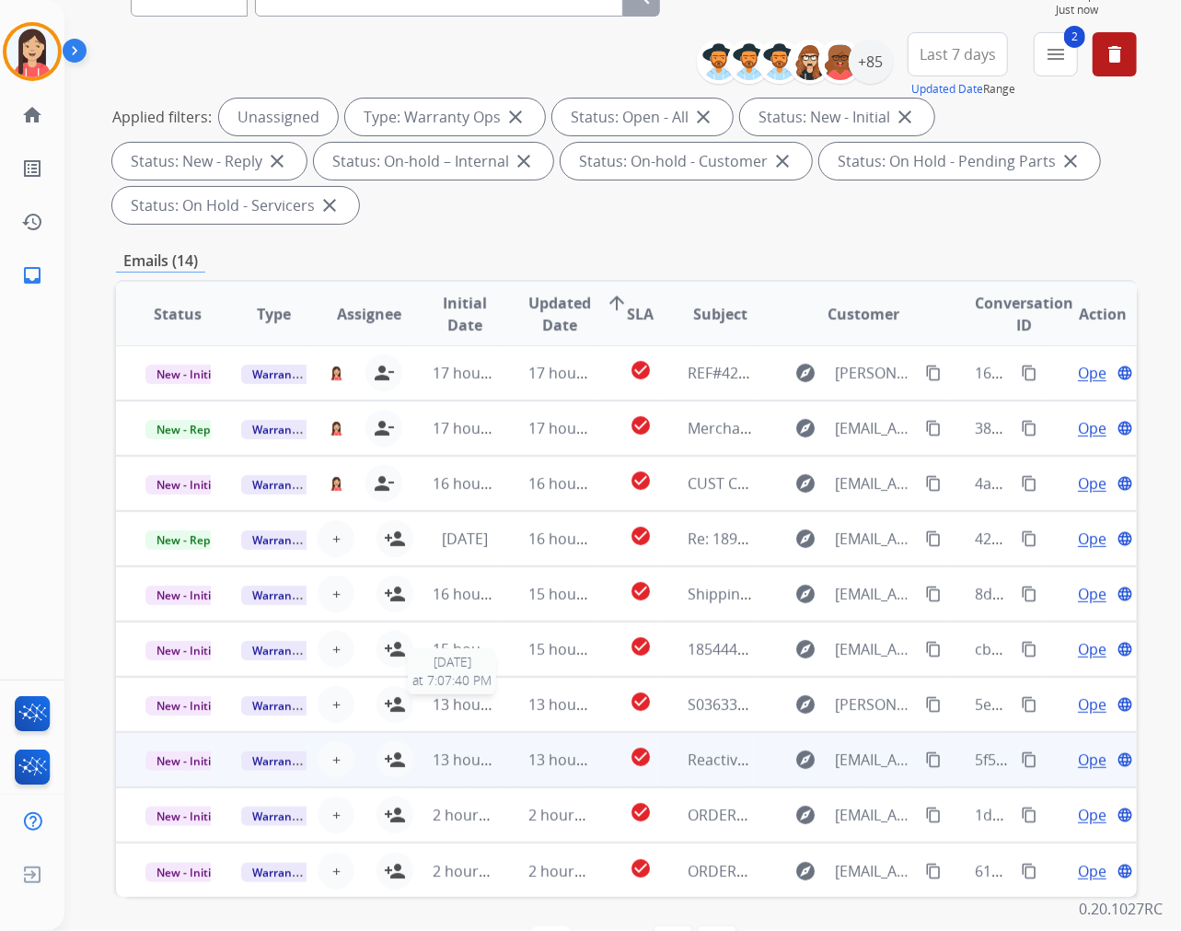
scroll to position [204, 0]
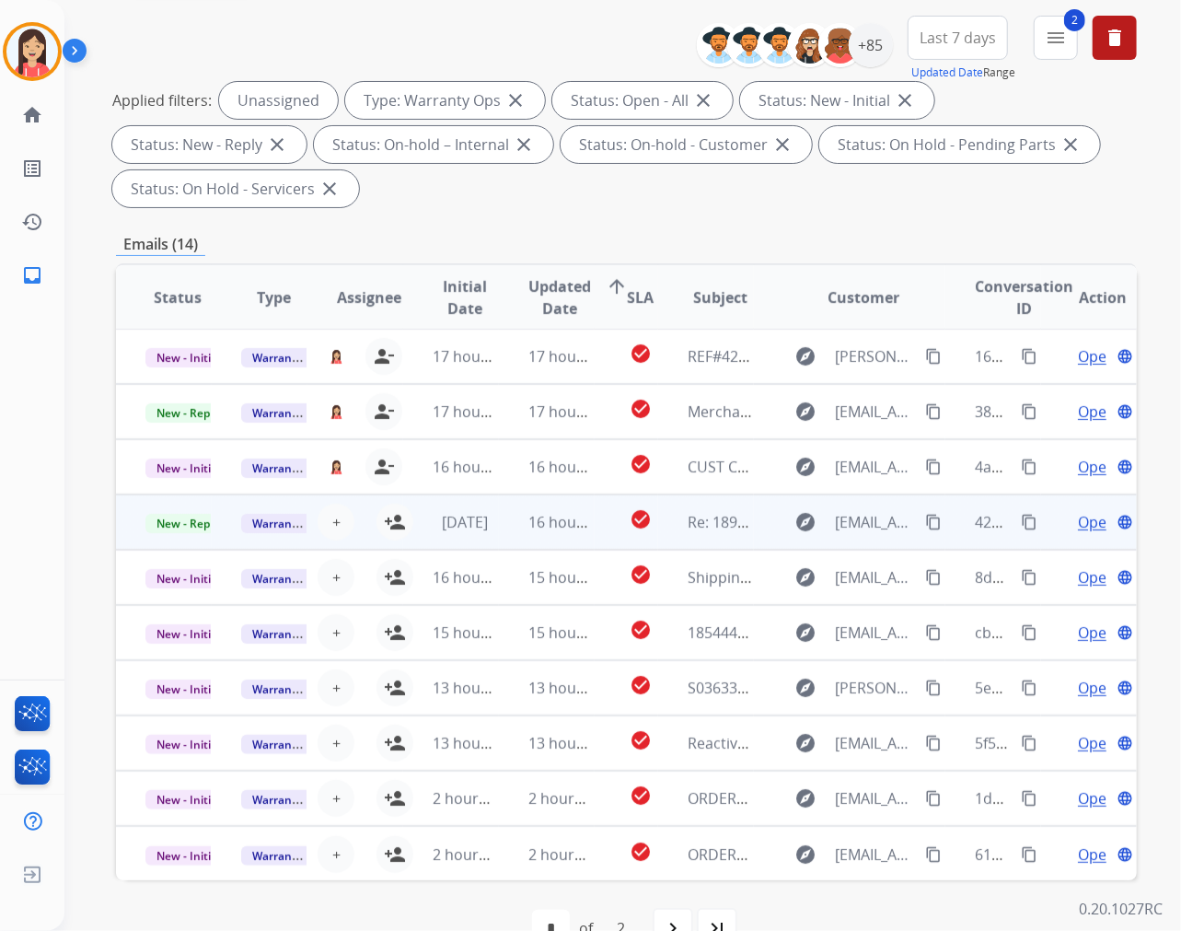
click at [403, 526] on td "[DATE]" at bounding box center [451, 521] width 96 height 55
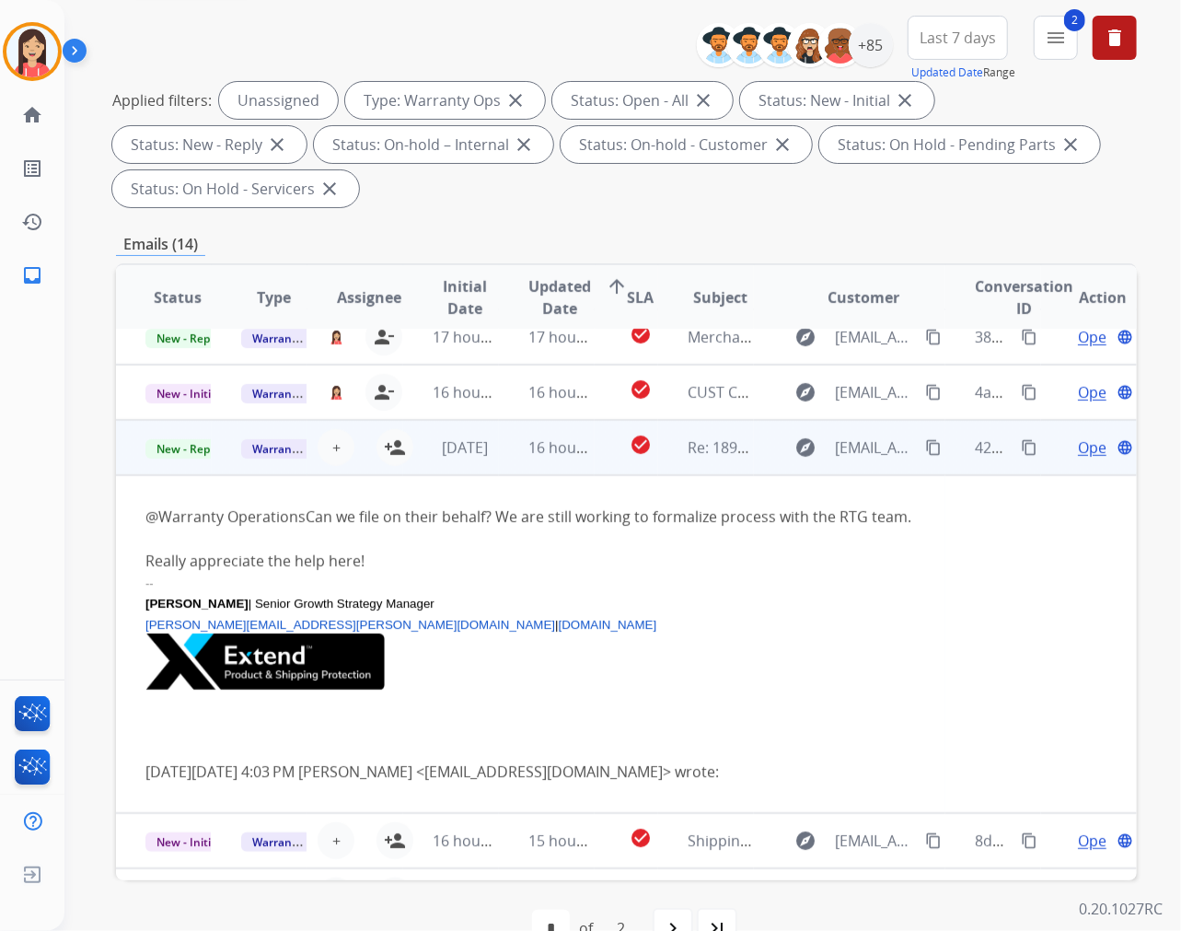
scroll to position [166, 0]
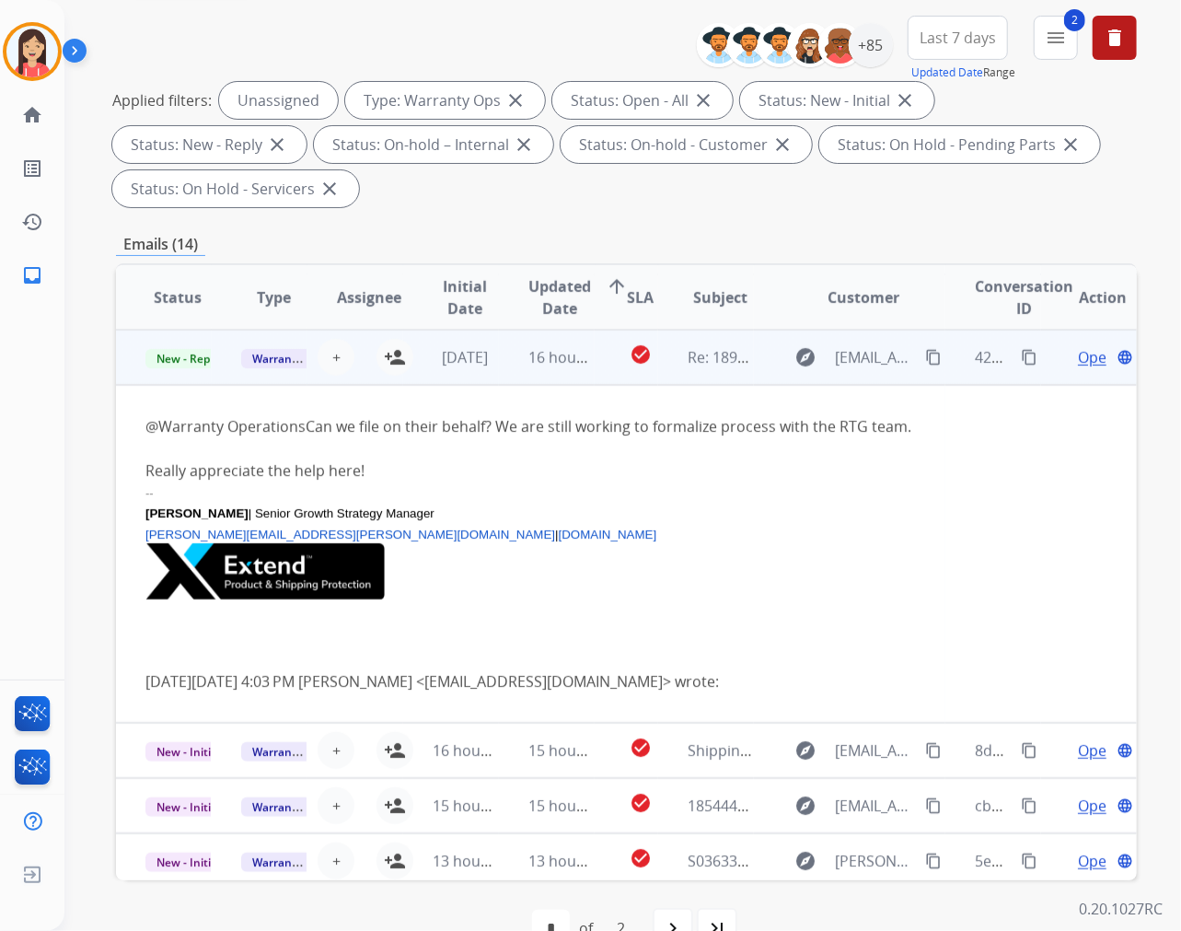
click at [512, 380] on td "16 hours ago" at bounding box center [547, 357] width 96 height 55
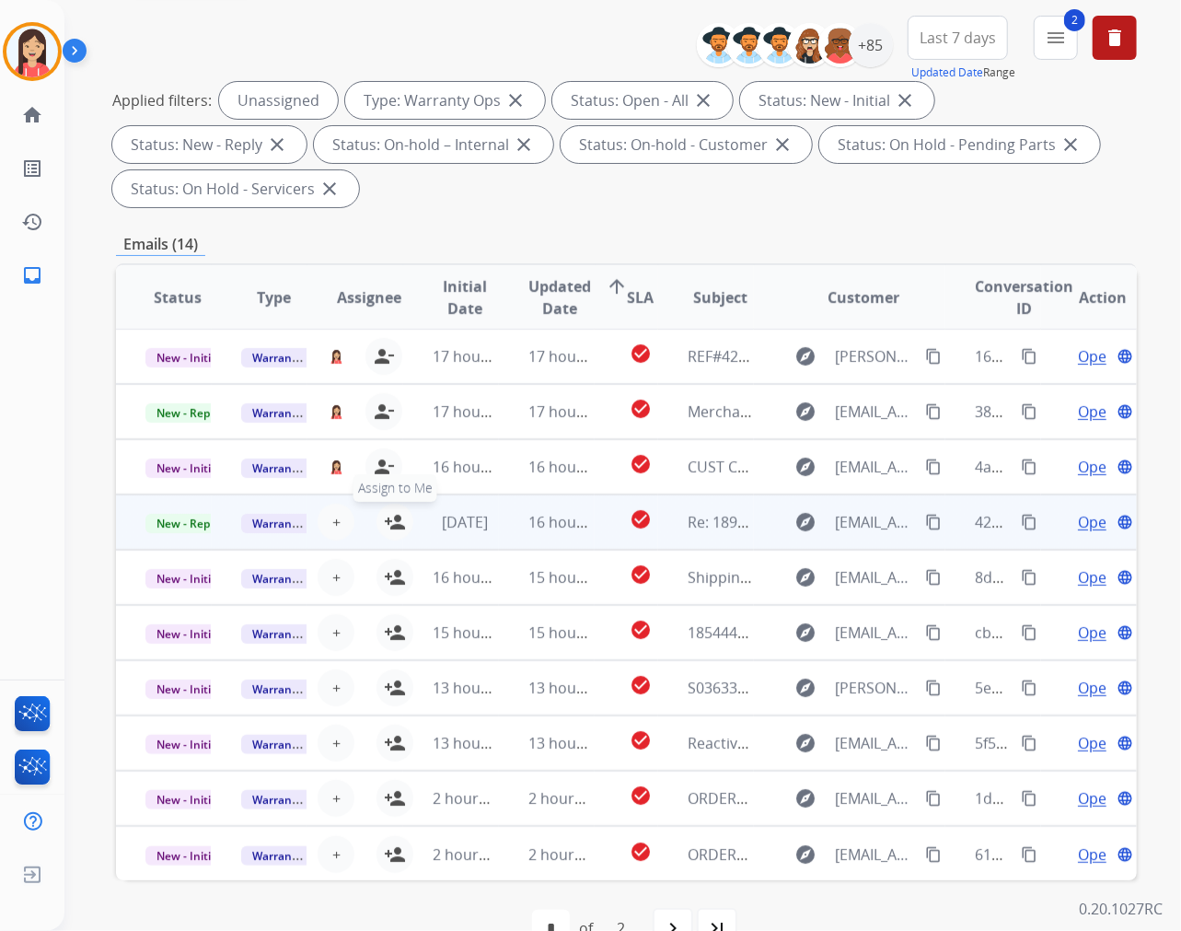
click at [390, 522] on mat-icon "person_add" at bounding box center [395, 522] width 22 height 22
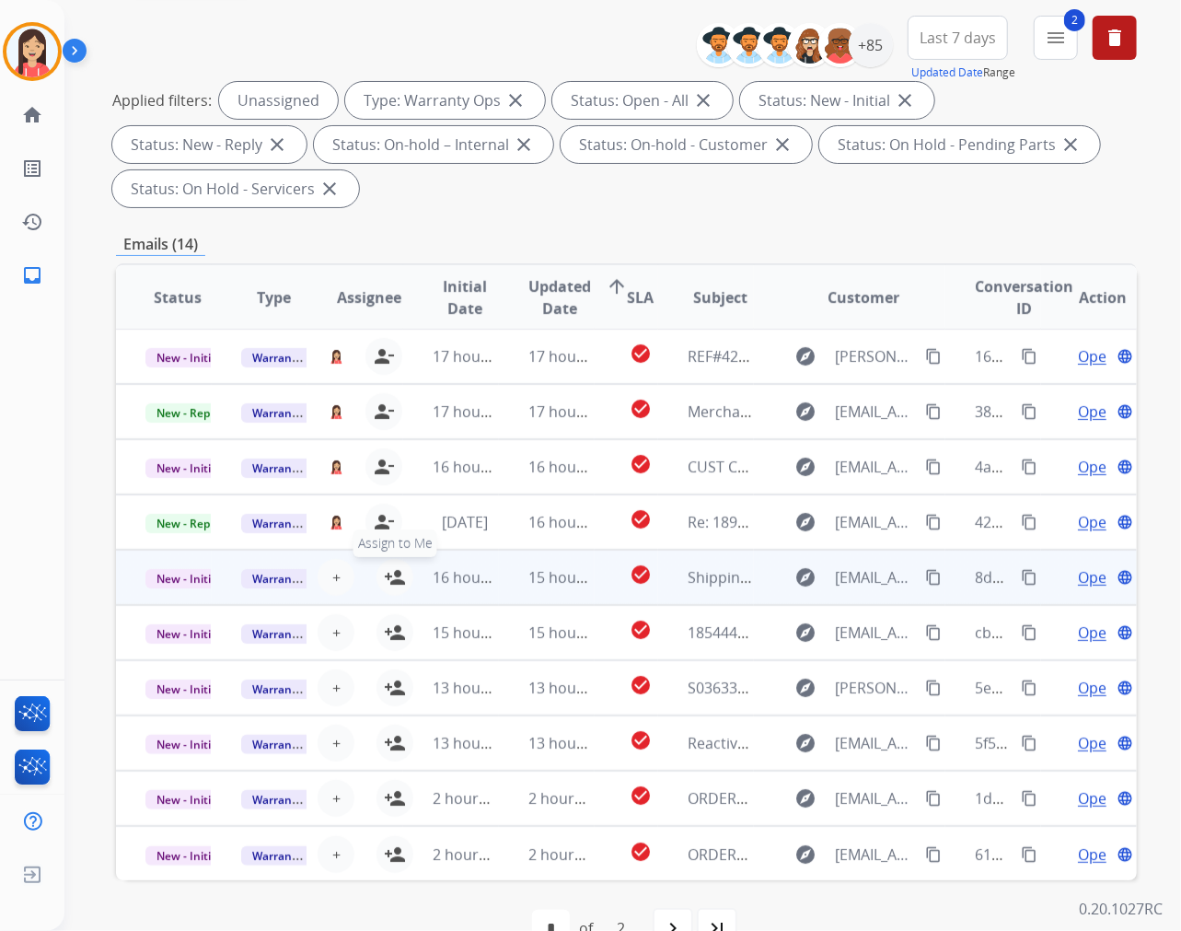
click at [387, 574] on mat-icon "person_add" at bounding box center [395, 577] width 22 height 22
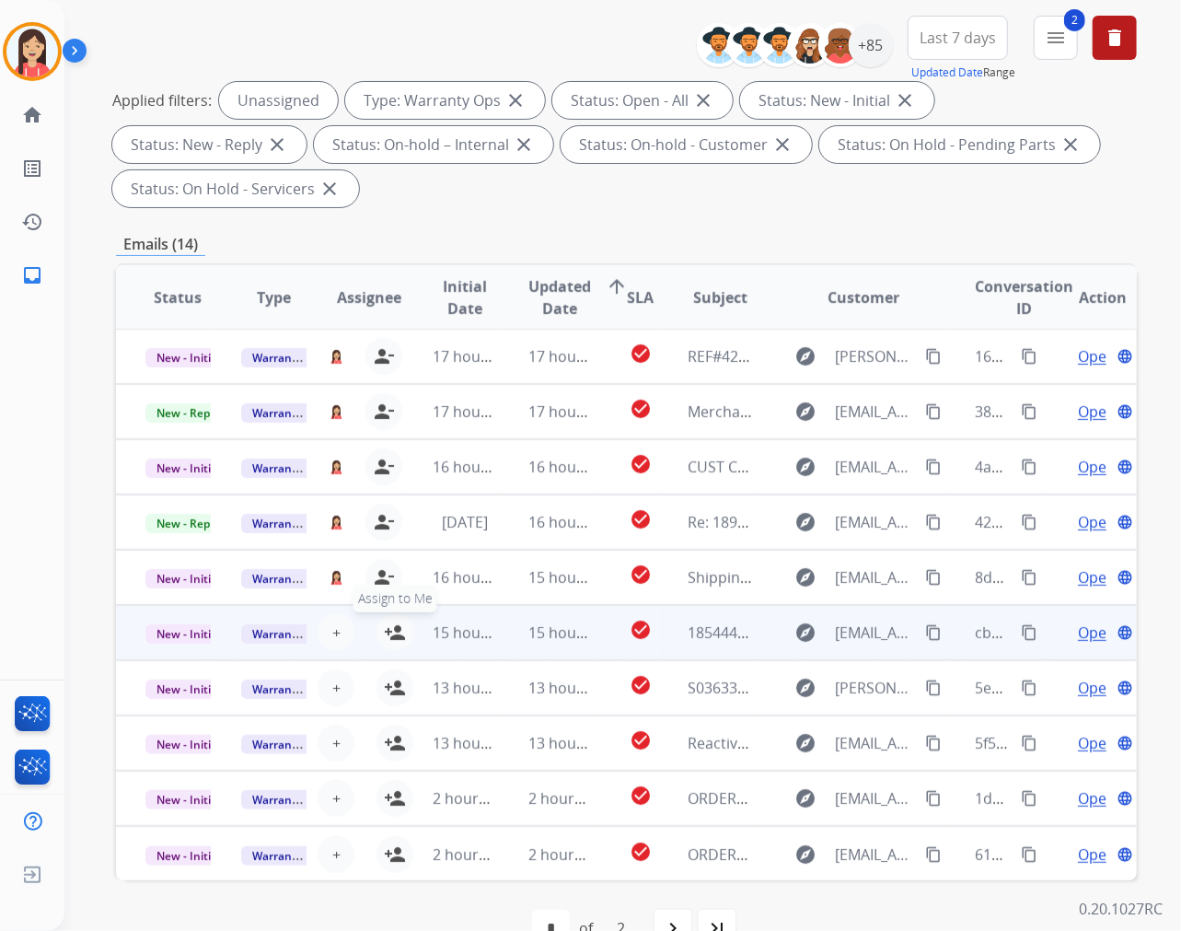
click at [384, 630] on mat-icon "person_add" at bounding box center [395, 632] width 22 height 22
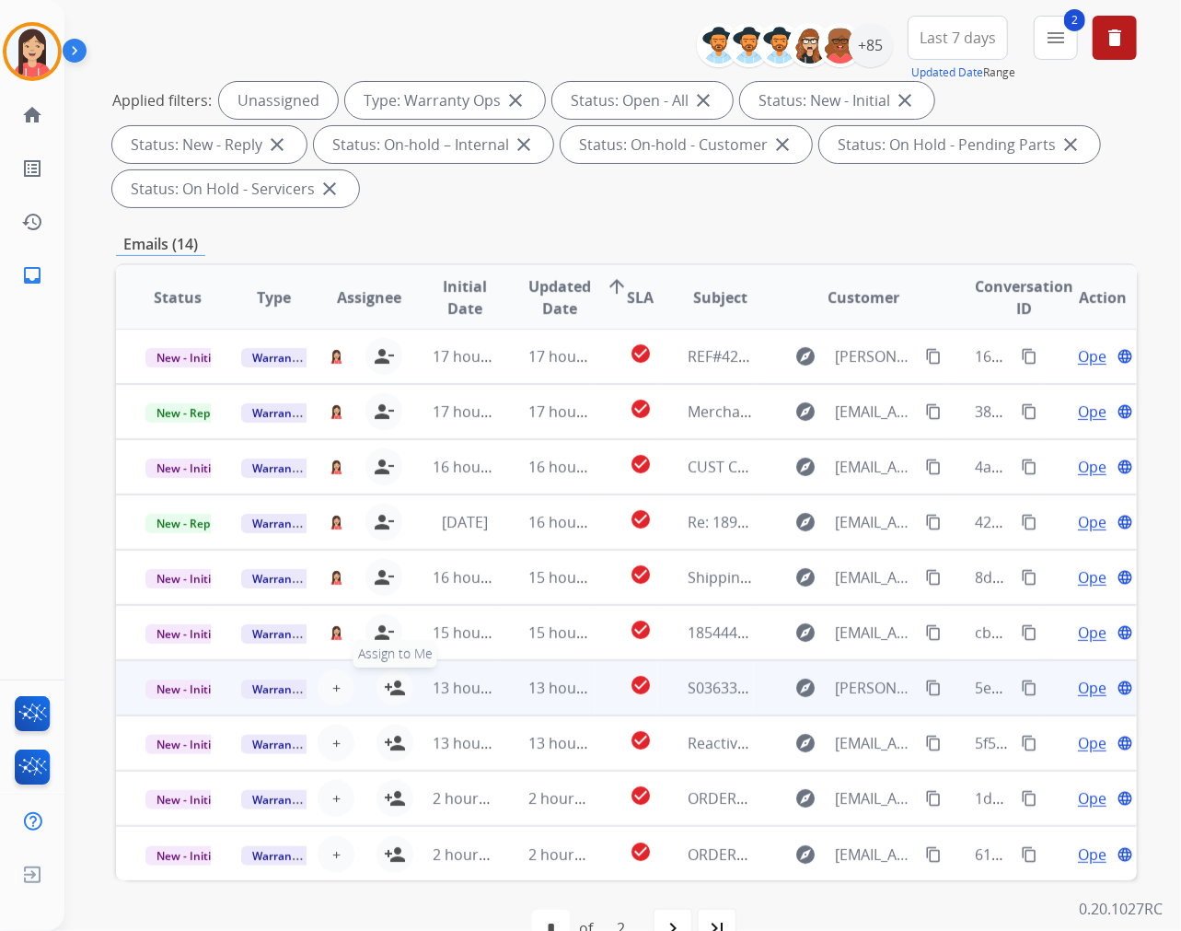
click at [384, 687] on mat-icon "person_add" at bounding box center [395, 688] width 22 height 22
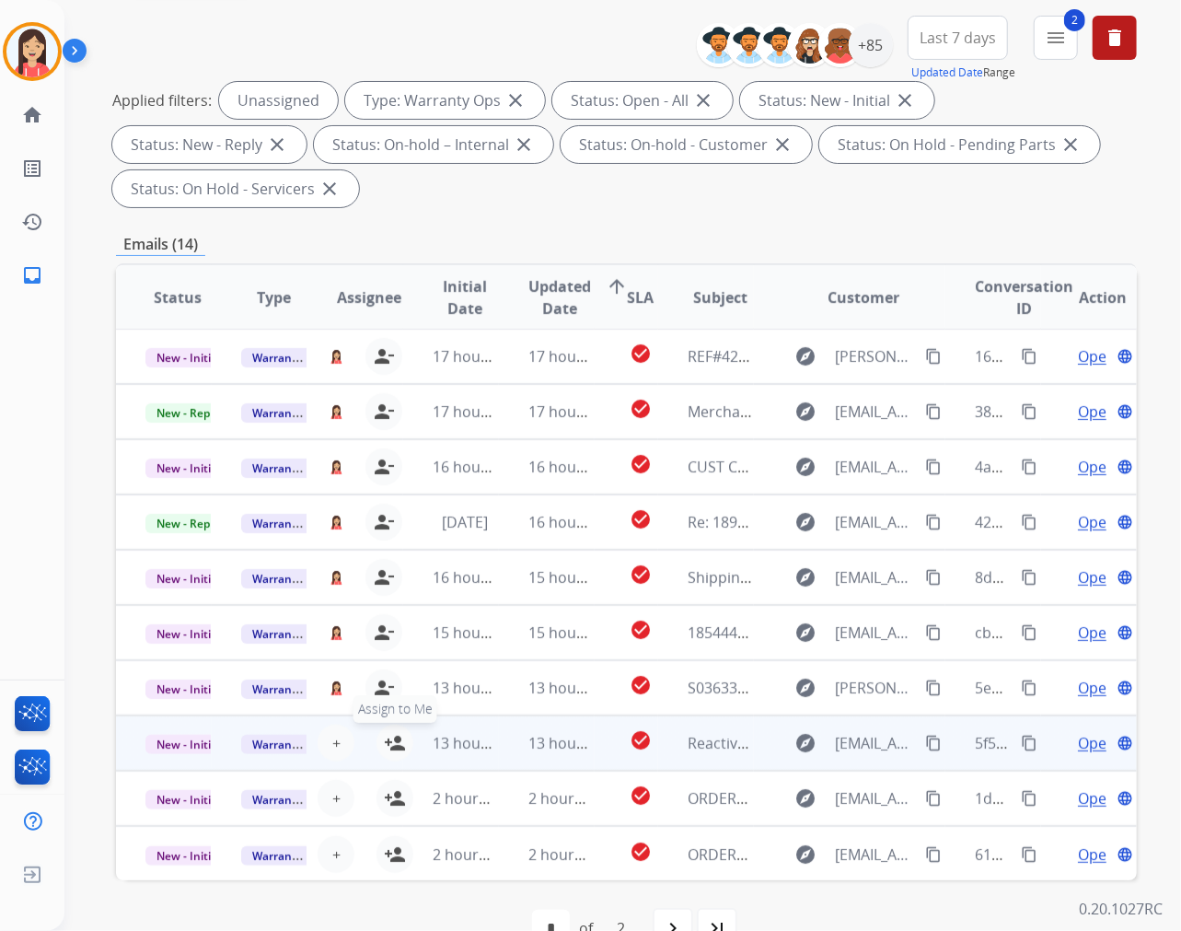
click at [393, 744] on mat-icon "person_add" at bounding box center [395, 743] width 22 height 22
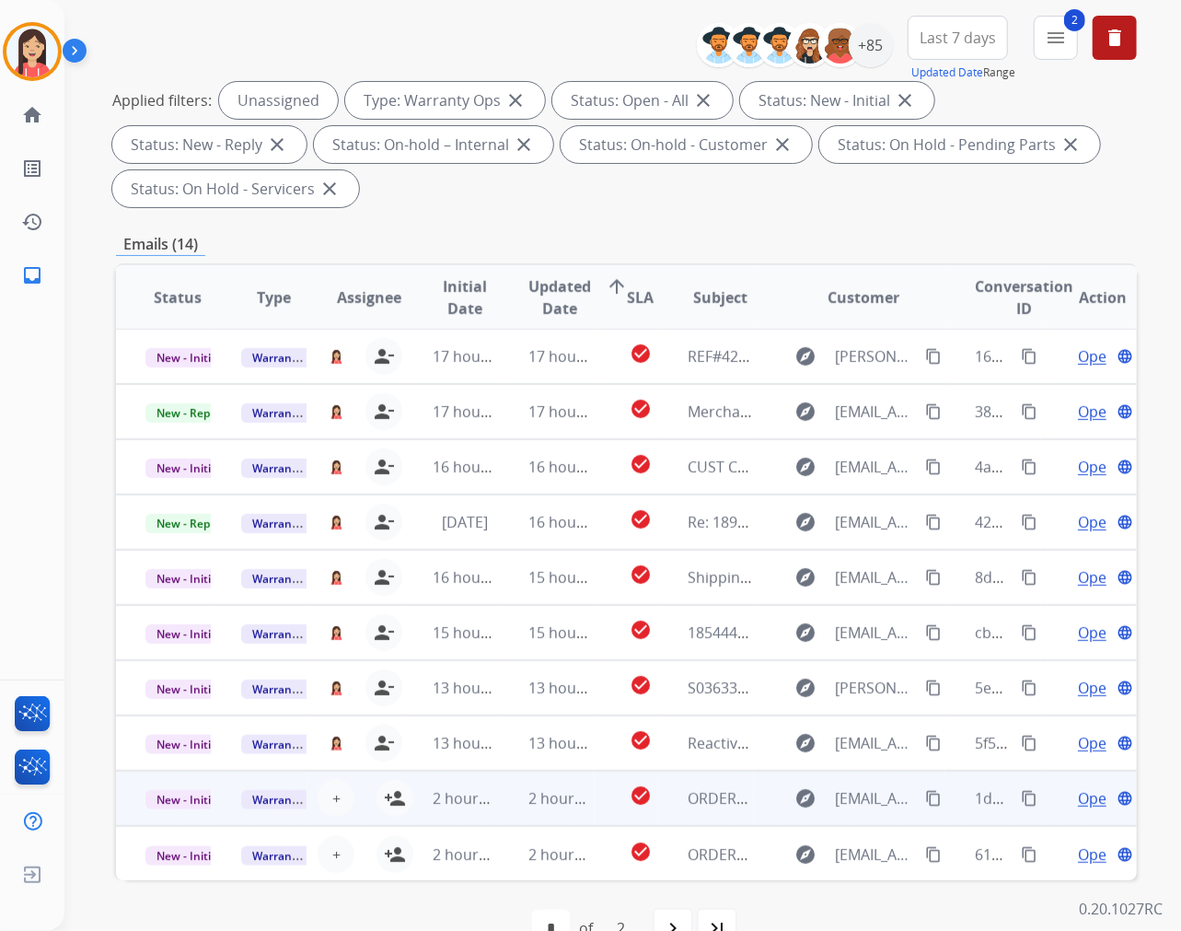
click at [403, 786] on td "2 hours ago" at bounding box center [451, 798] width 96 height 55
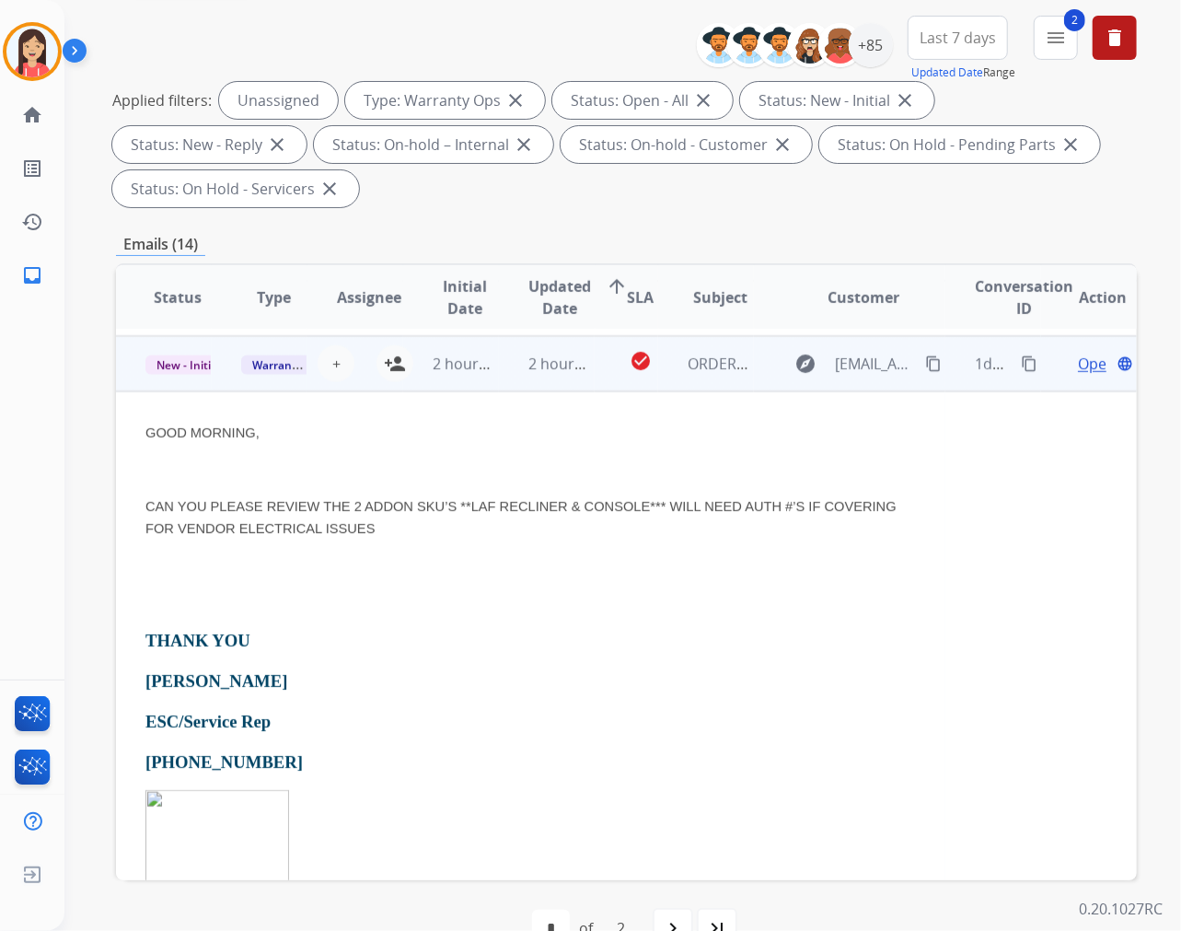
scroll to position [442, 0]
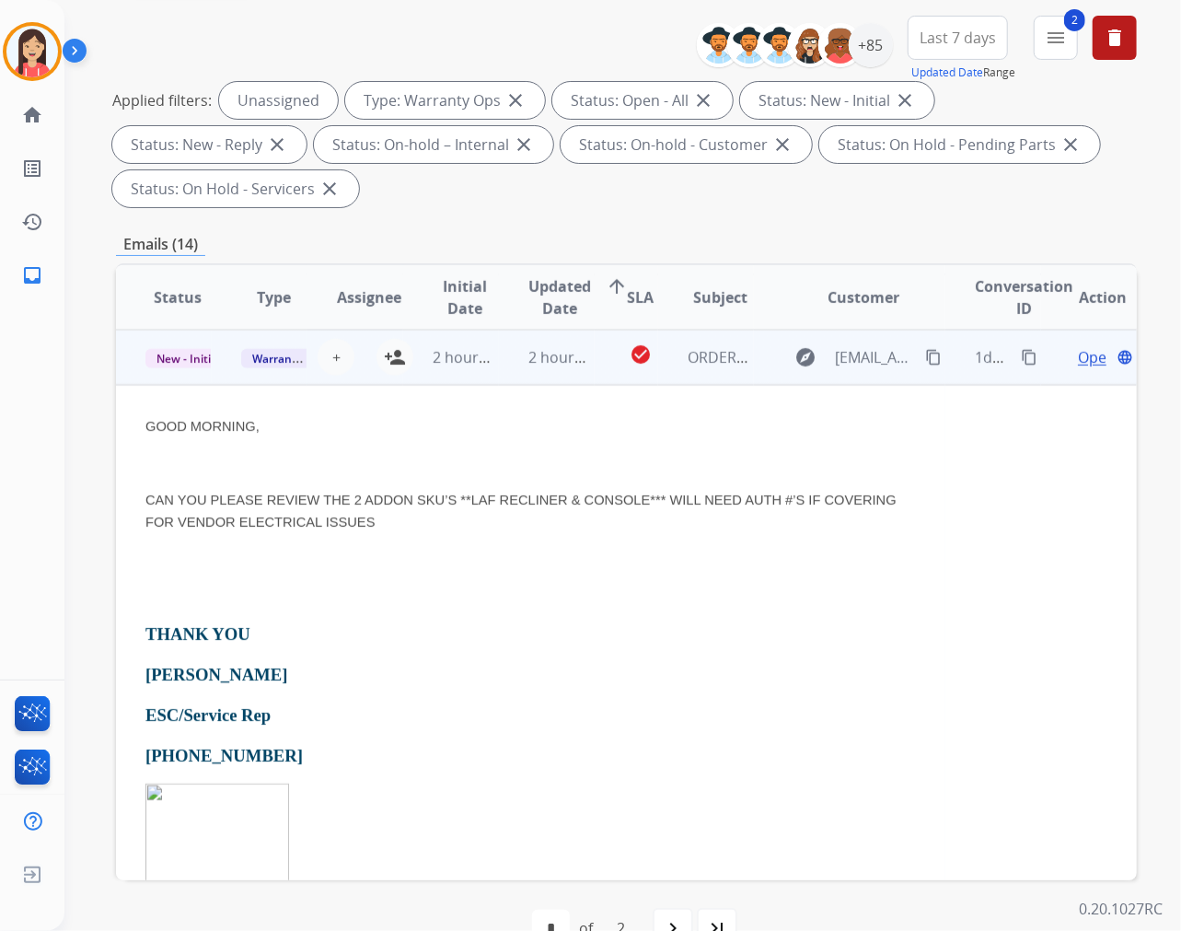
click at [508, 382] on td "2 hours ago" at bounding box center [547, 357] width 96 height 55
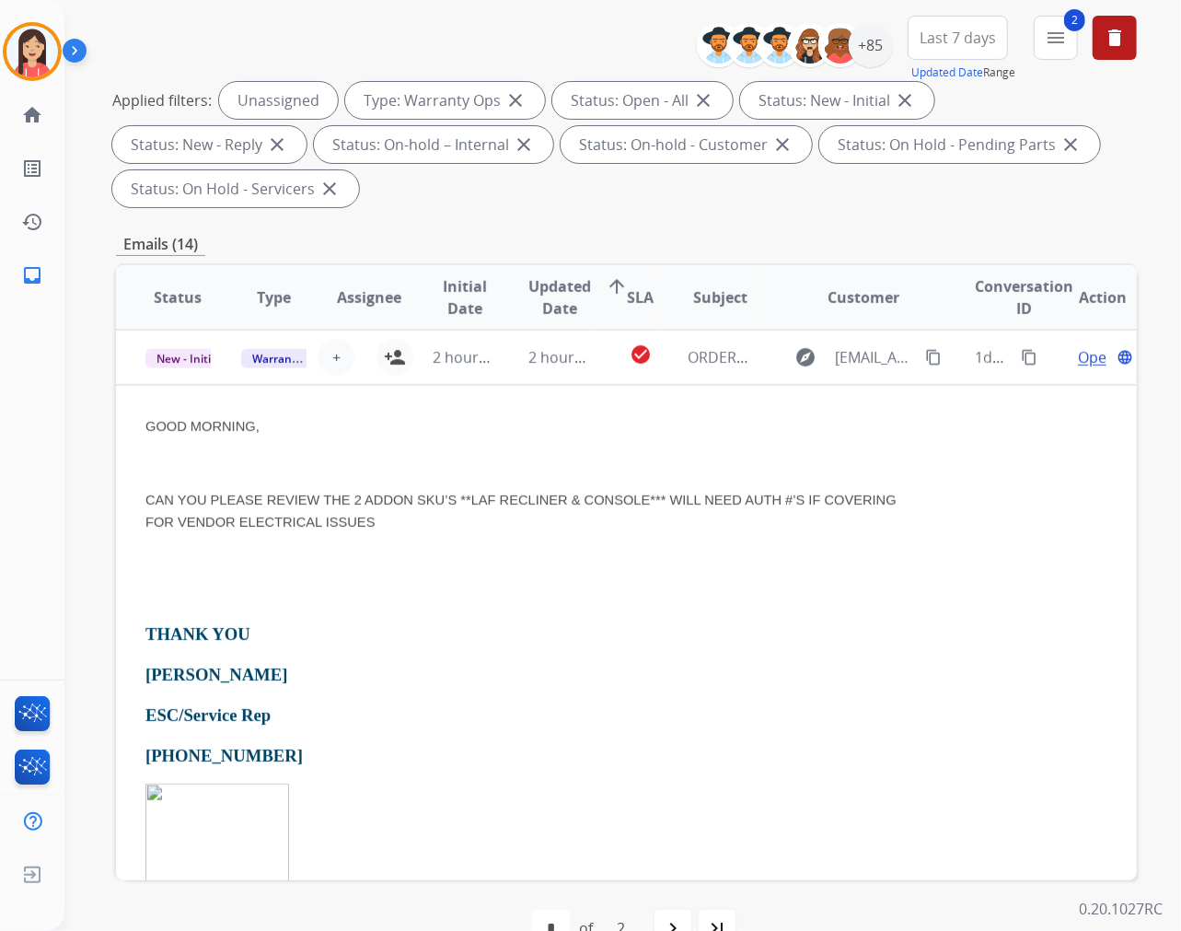
scroll to position [1, 0]
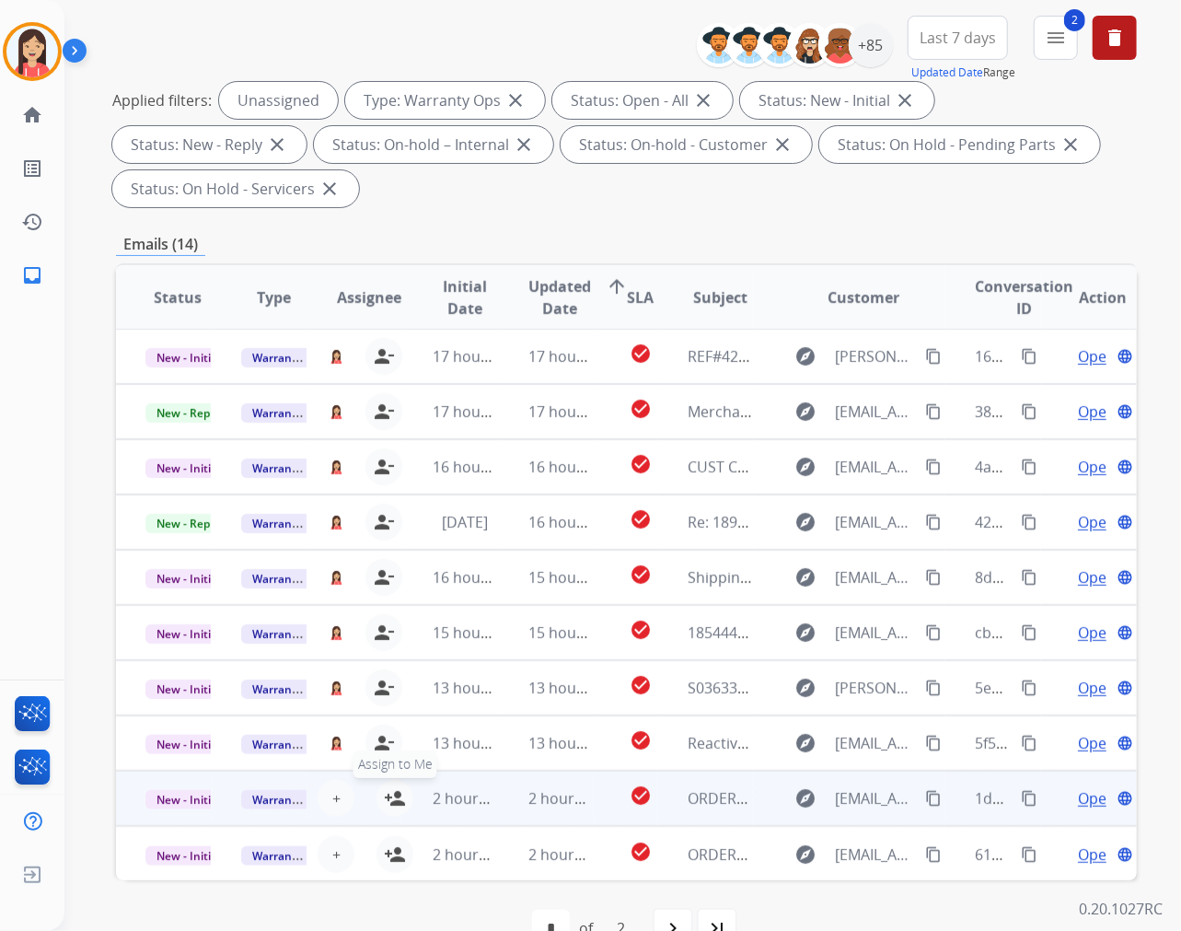
click at [396, 802] on mat-icon "person_add" at bounding box center [395, 798] width 22 height 22
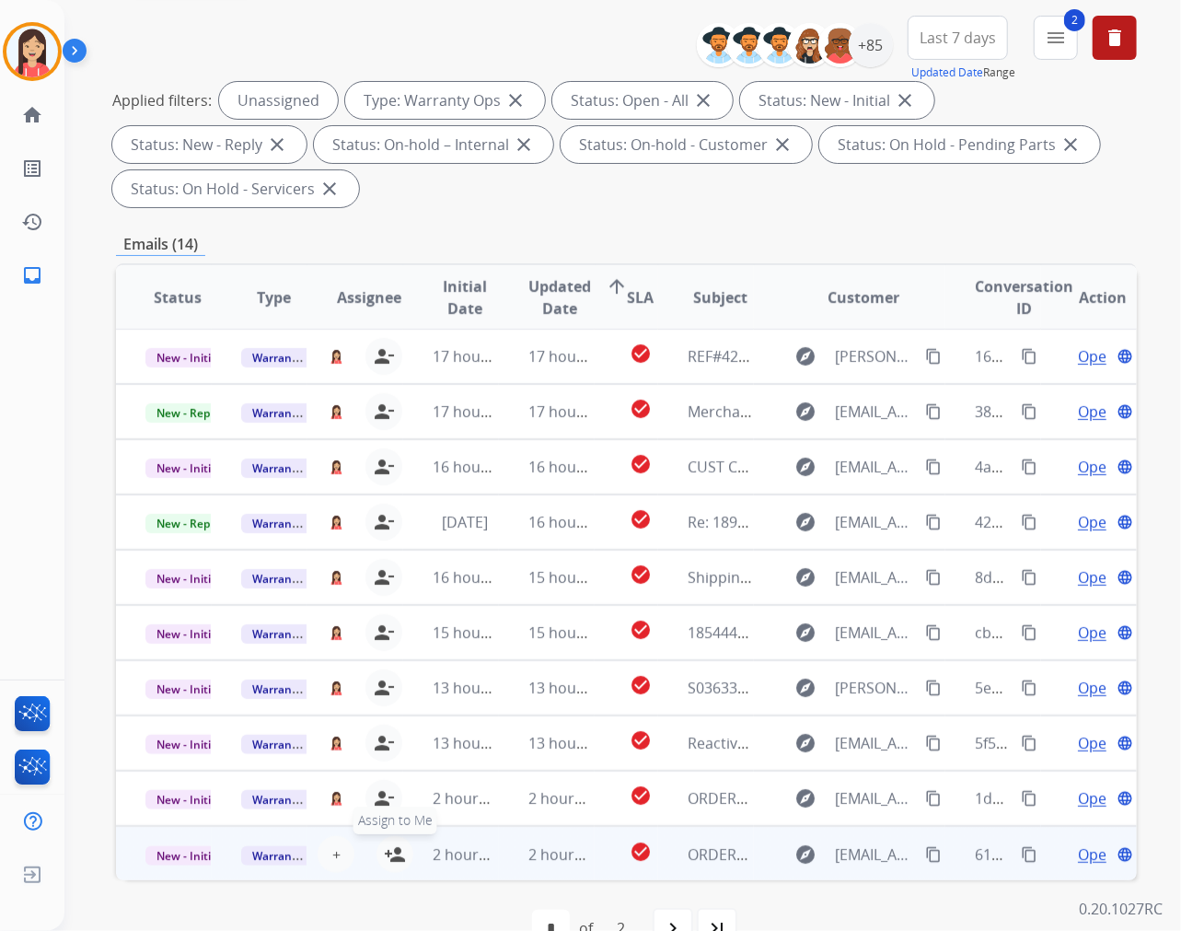
click at [390, 837] on mat-icon "person_add" at bounding box center [395, 854] width 22 height 22
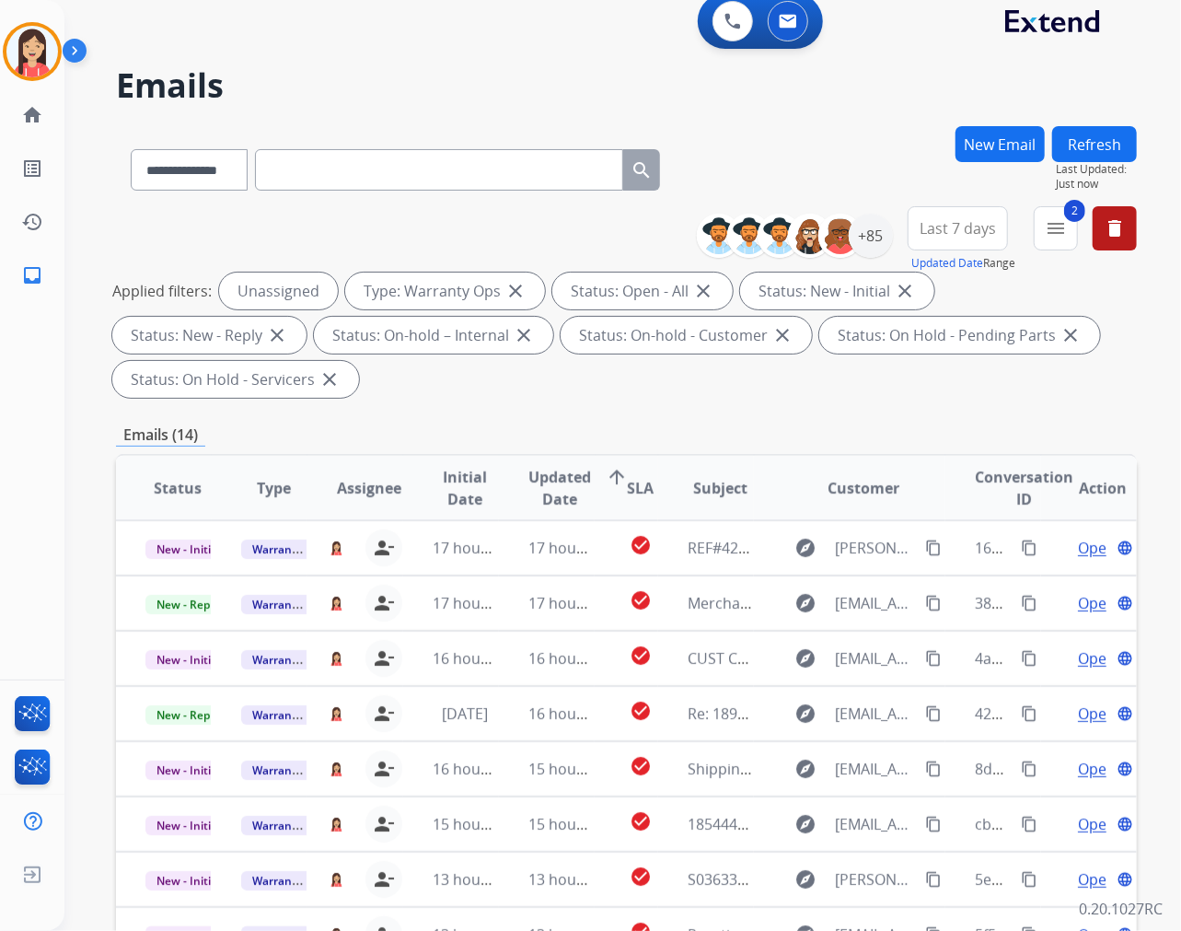
scroll to position [0, 0]
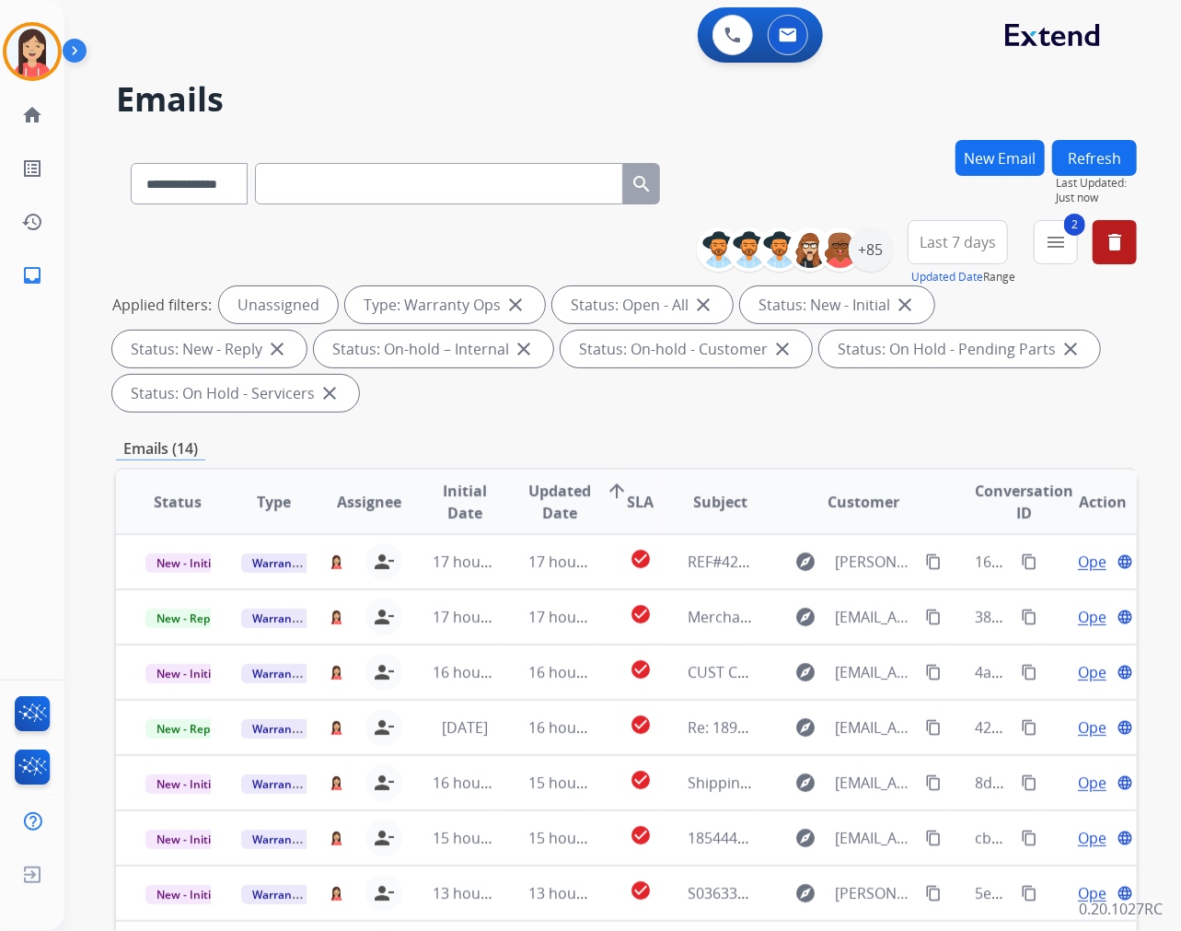
click at [1062, 154] on button "Refresh" at bounding box center [1094, 158] width 85 height 36
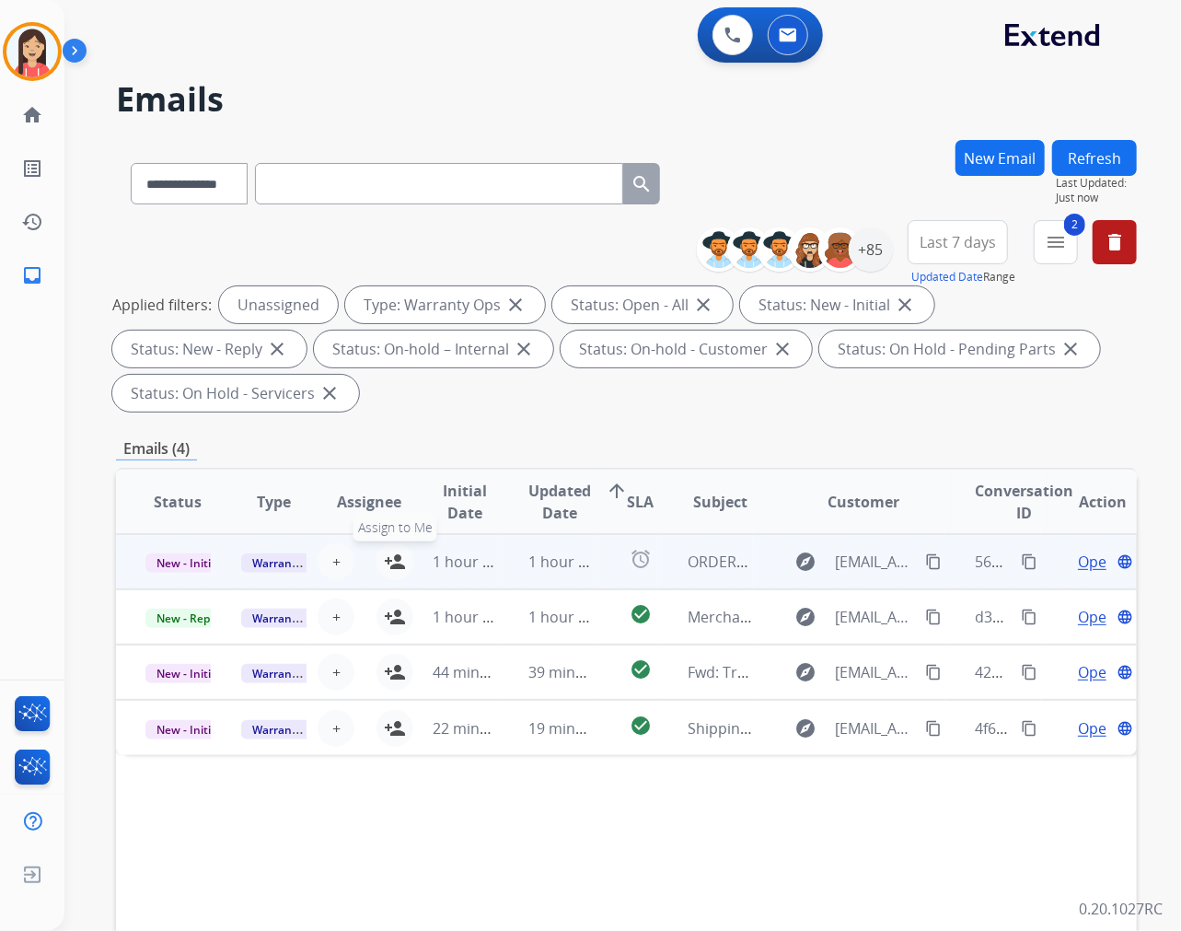
click at [388, 558] on mat-icon "person_add" at bounding box center [395, 562] width 22 height 22
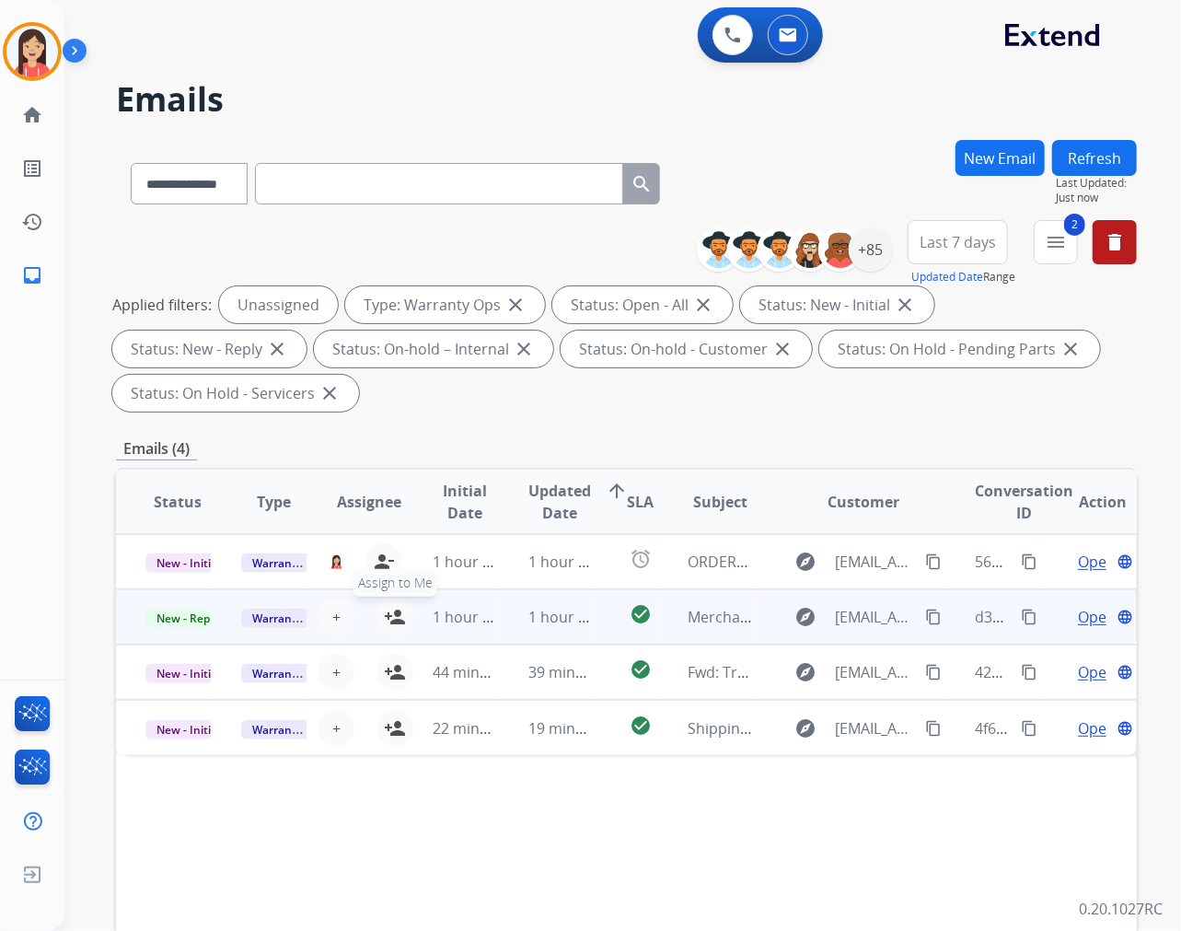
click at [398, 611] on mat-icon "person_add" at bounding box center [395, 617] width 22 height 22
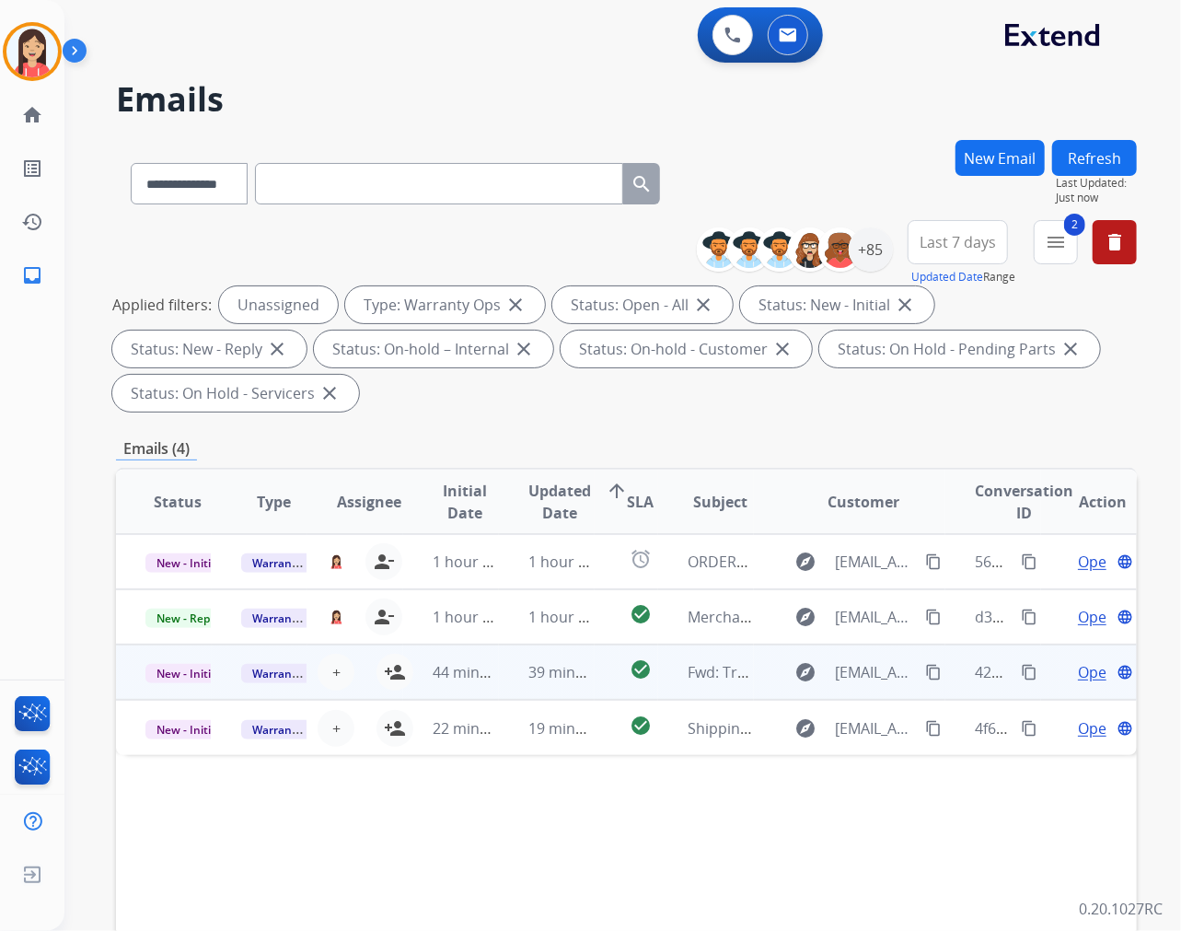
click at [403, 664] on td "44 minutes ago" at bounding box center [451, 671] width 96 height 55
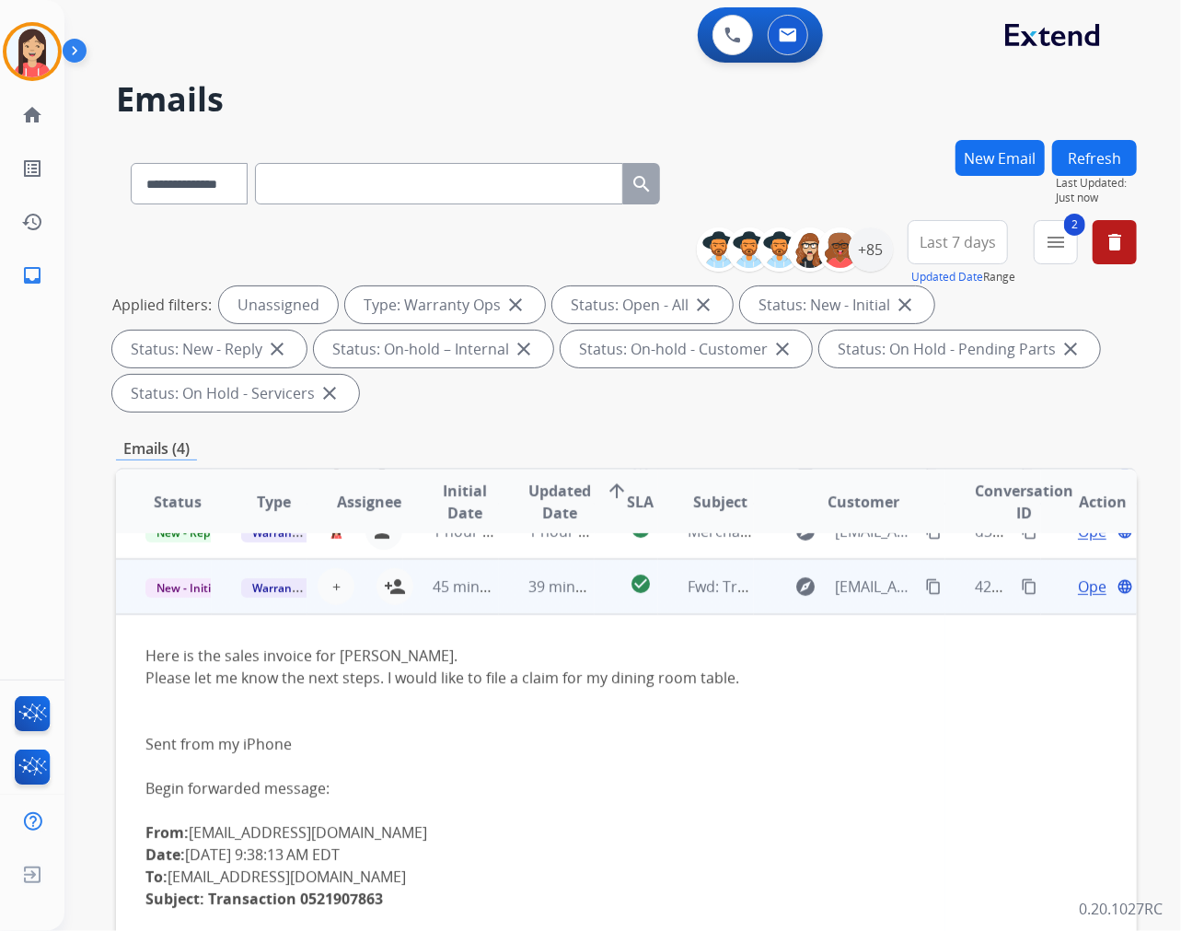
scroll to position [110, 0]
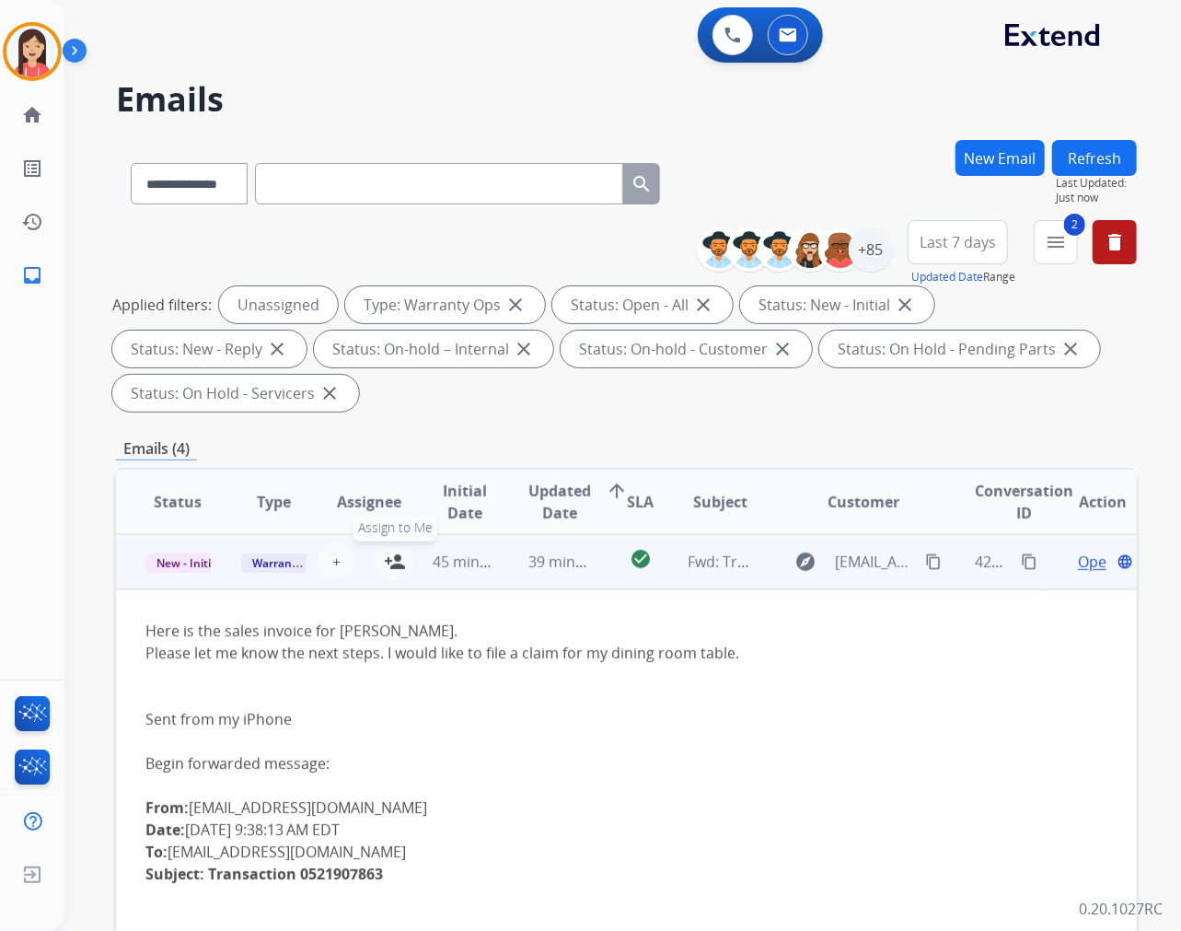
click at [389, 562] on mat-icon "person_add" at bounding box center [395, 562] width 22 height 22
click at [485, 582] on td "45 minutes ago" at bounding box center [451, 561] width 96 height 55
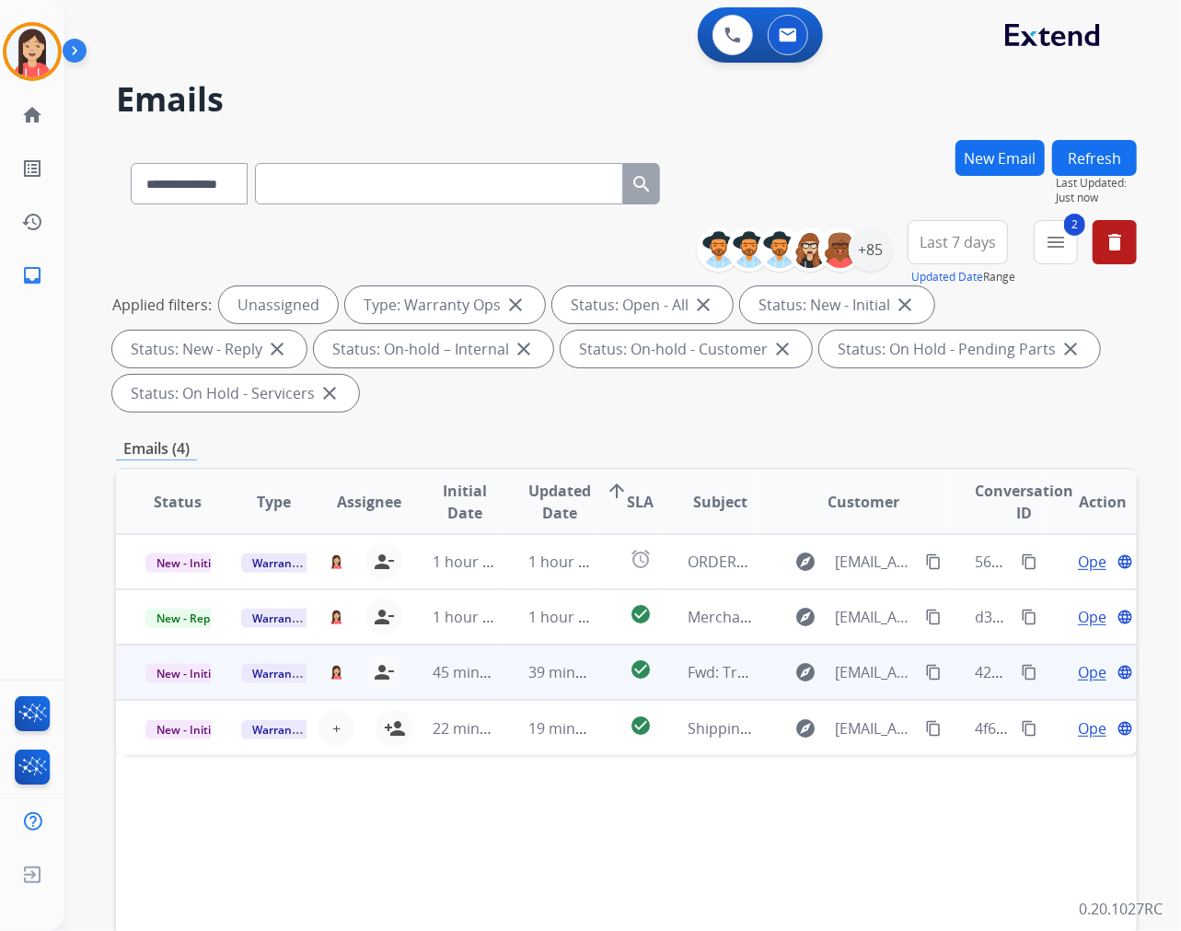
scroll to position [0, 0]
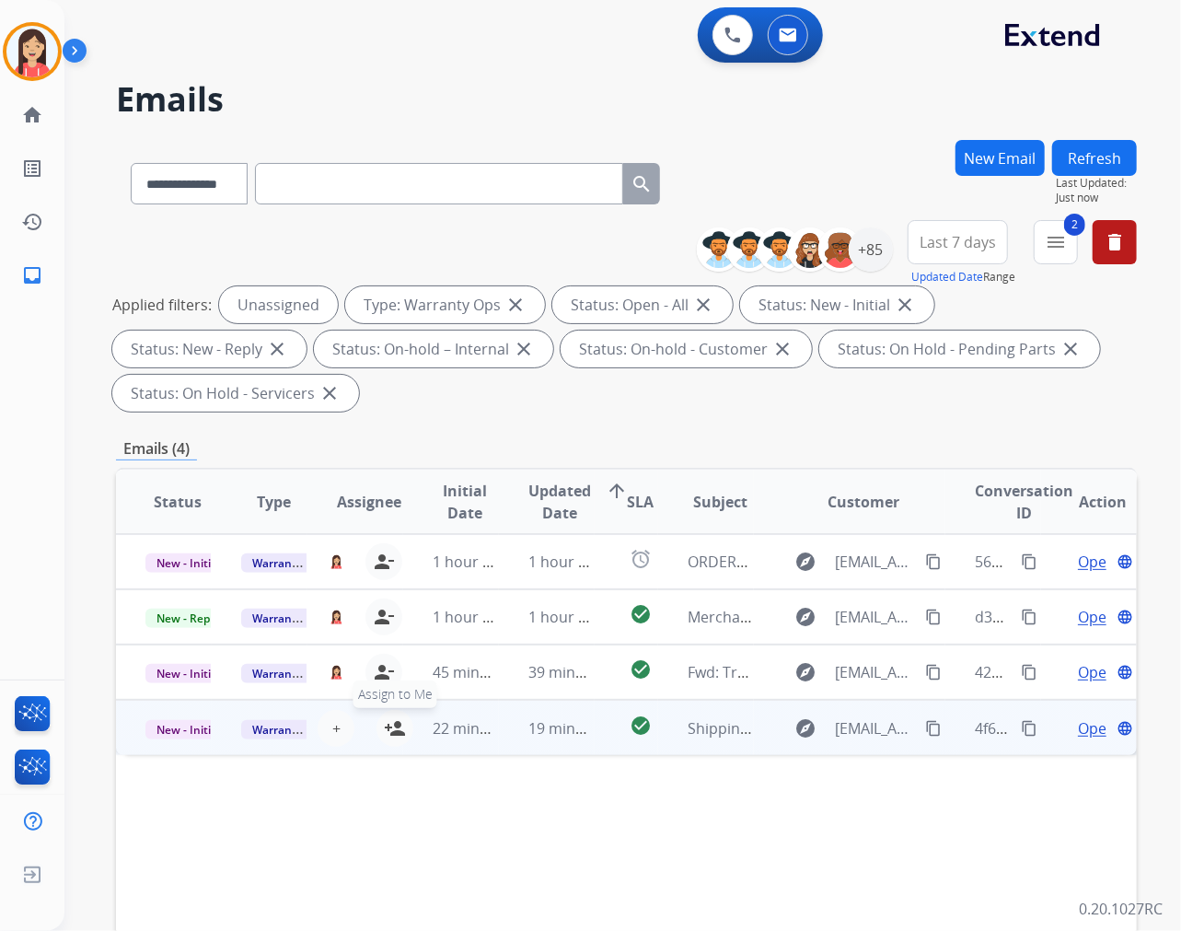
click at [394, 724] on mat-icon "person_add" at bounding box center [395, 728] width 22 height 22
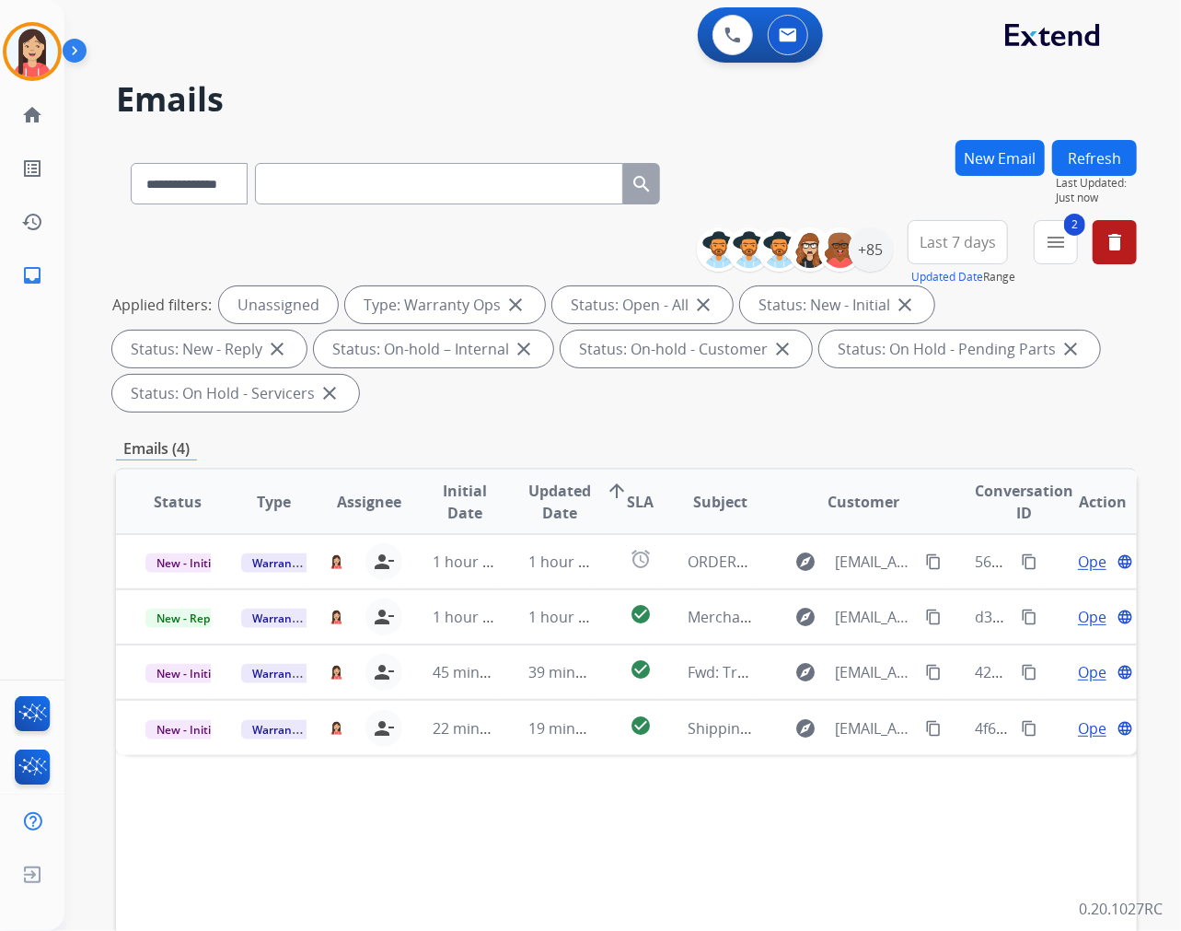
click at [1062, 157] on button "Refresh" at bounding box center [1094, 158] width 85 height 36
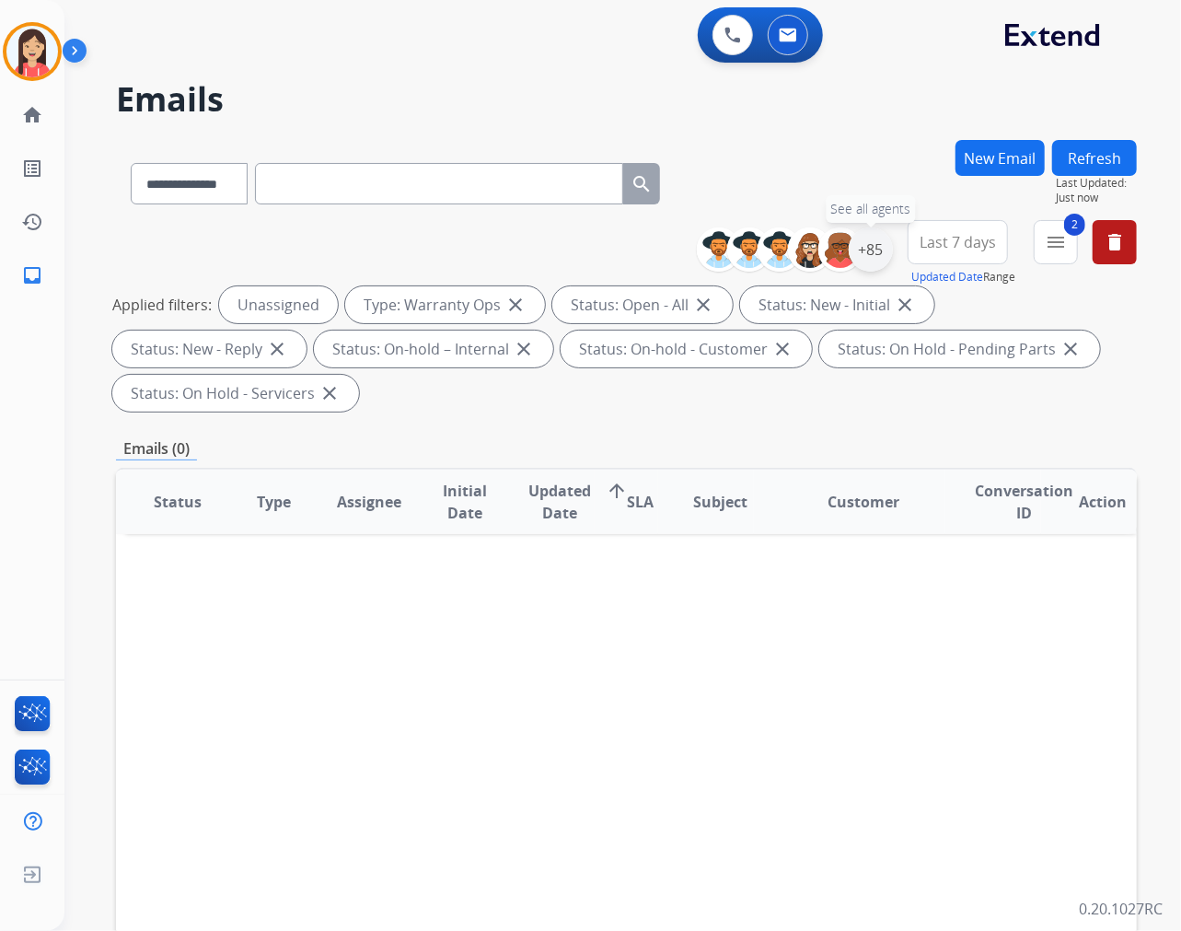
click at [884, 256] on div "+85" at bounding box center [871, 249] width 44 height 44
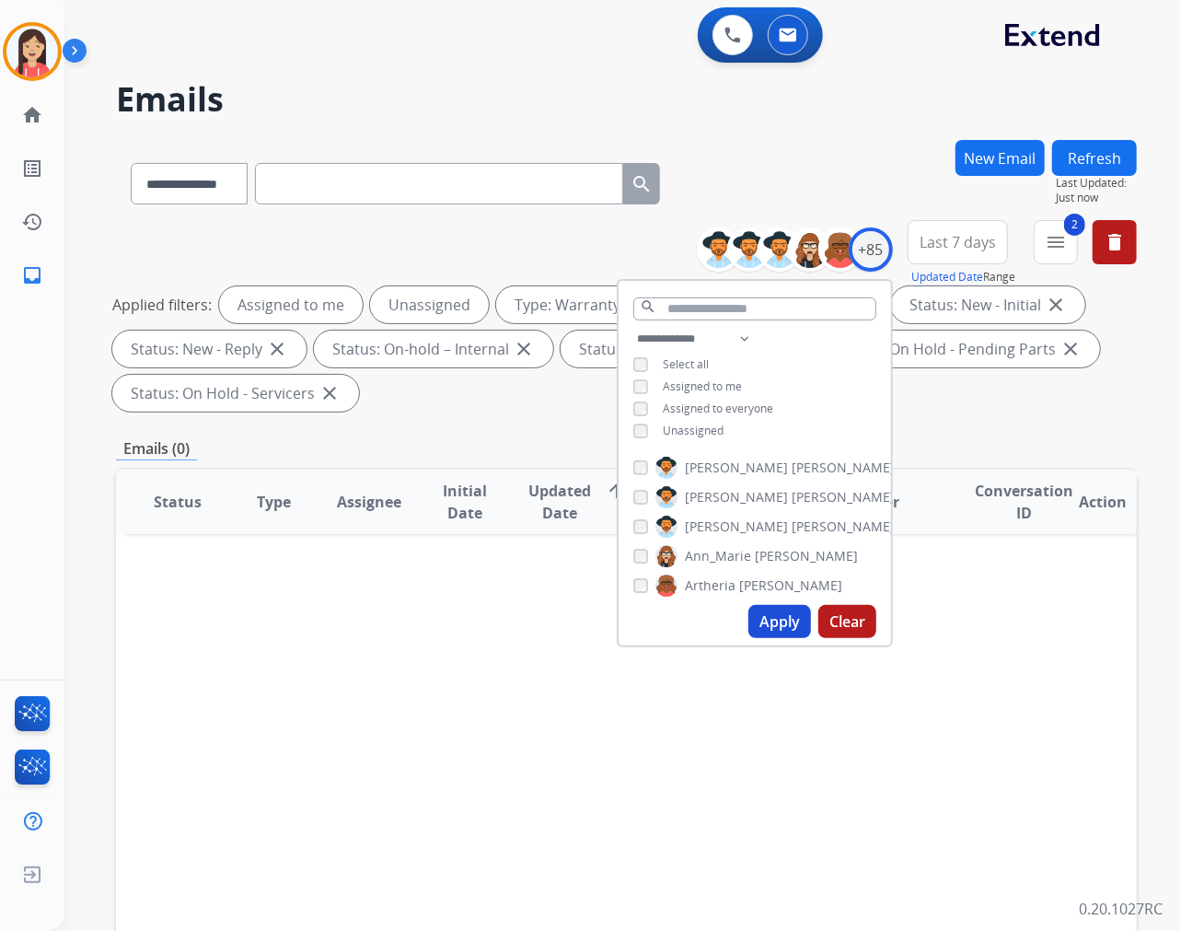
click at [638, 436] on div "**********" at bounding box center [755, 387] width 272 height 118
click at [768, 620] on button "Apply" at bounding box center [779, 621] width 63 height 33
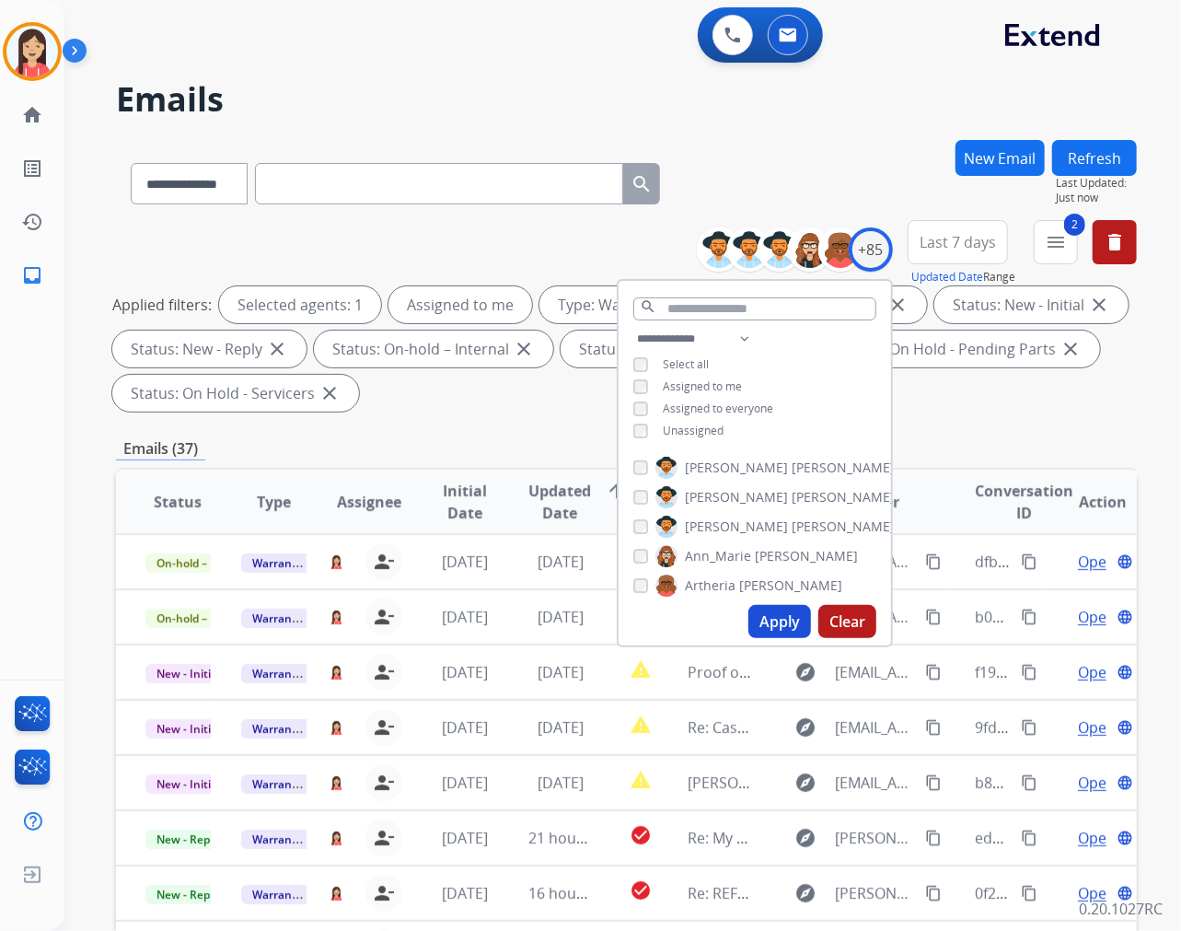
click at [941, 230] on button "Last 7 days" at bounding box center [958, 242] width 100 height 44
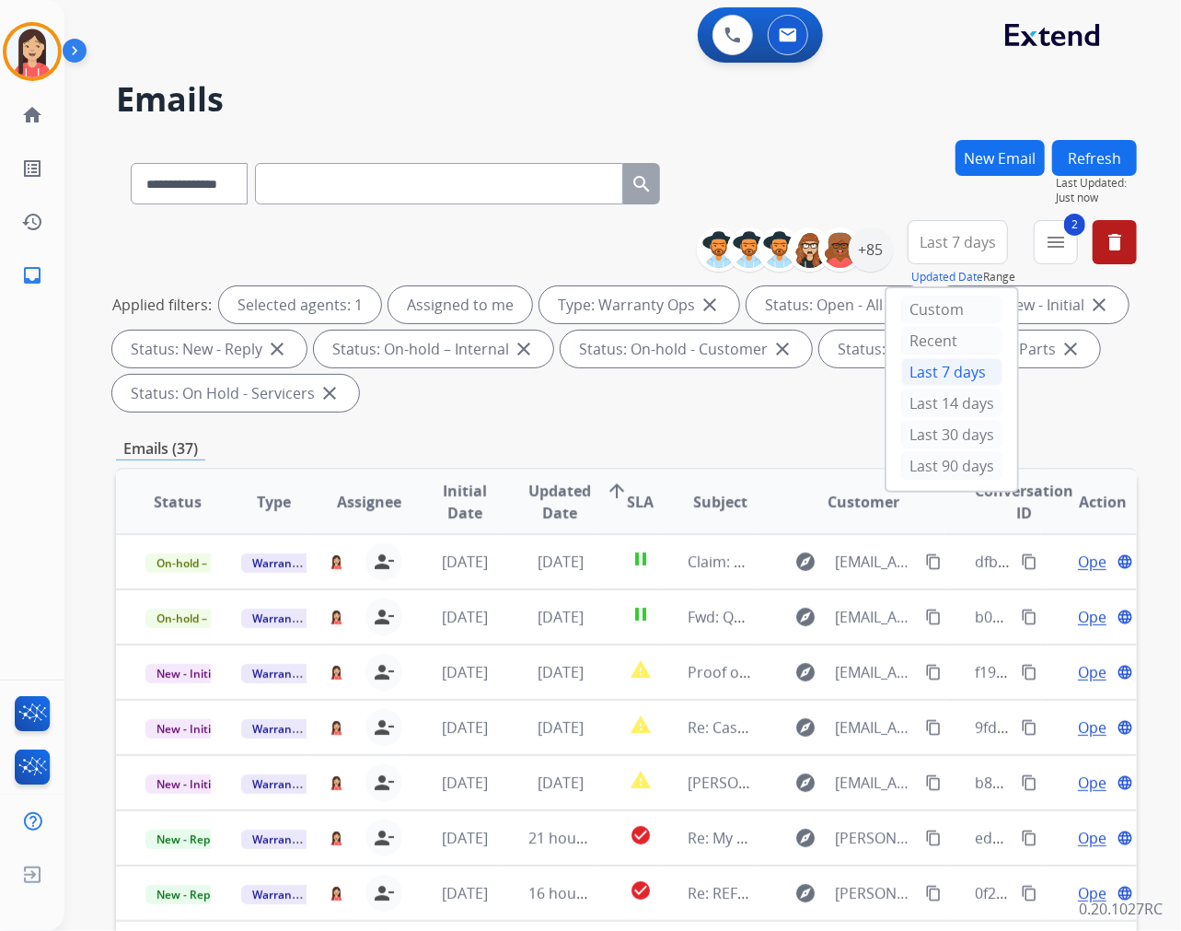
drag, startPoint x: 940, startPoint y: 465, endPoint x: 942, endPoint y: 451, distance: 13.9
click at [939, 465] on div "Last 90 days" at bounding box center [951, 466] width 101 height 28
click at [1052, 251] on mat-icon "menu" at bounding box center [1056, 242] width 22 height 22
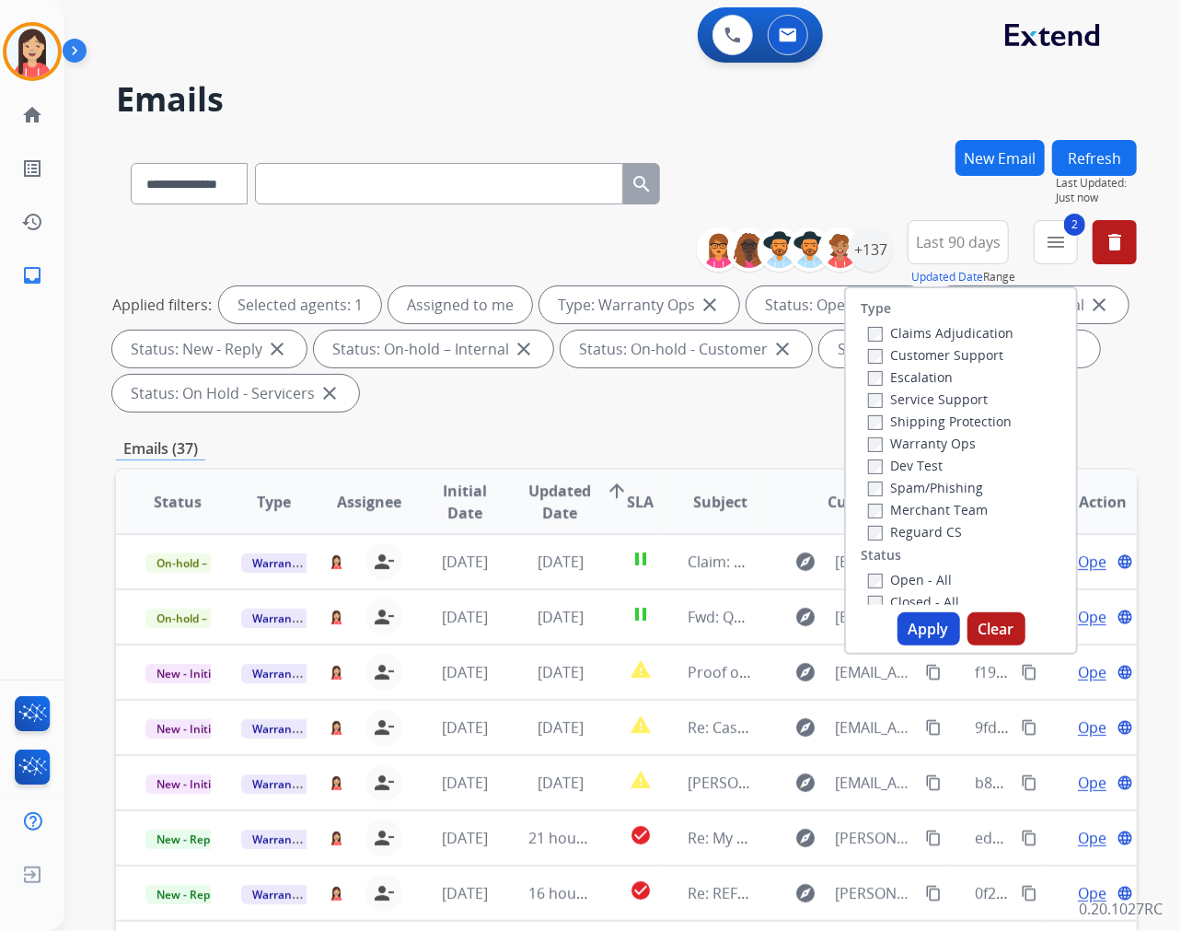
click at [873, 444] on label "Warranty Ops" at bounding box center [922, 443] width 108 height 17
click at [912, 630] on button "Apply" at bounding box center [929, 628] width 63 height 33
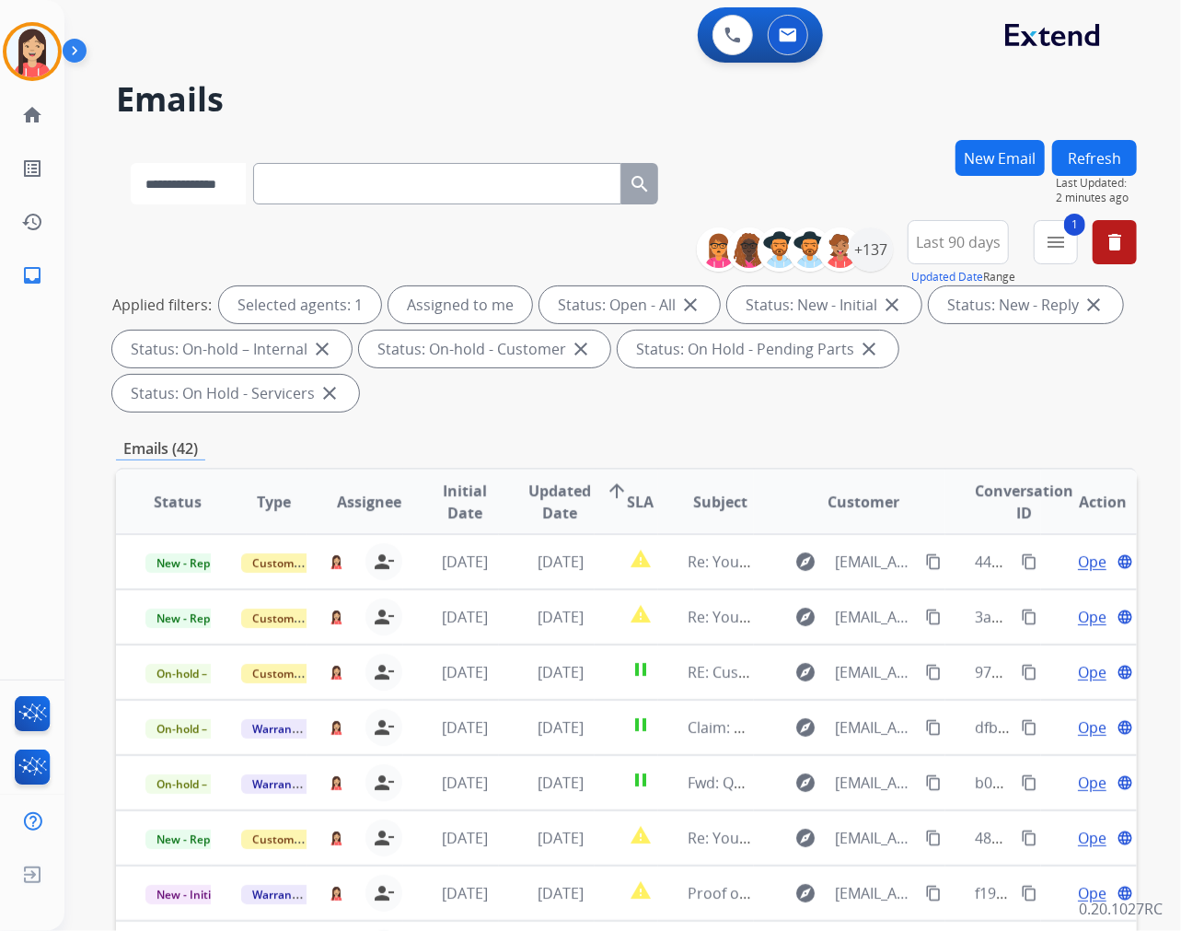
click at [175, 168] on select "**********" at bounding box center [188, 183] width 115 height 41
select select "**********"
click at [131, 163] on select "**********" at bounding box center [188, 183] width 115 height 41
click at [375, 187] on input "text" at bounding box center [439, 183] width 368 height 41
paste input "**********"
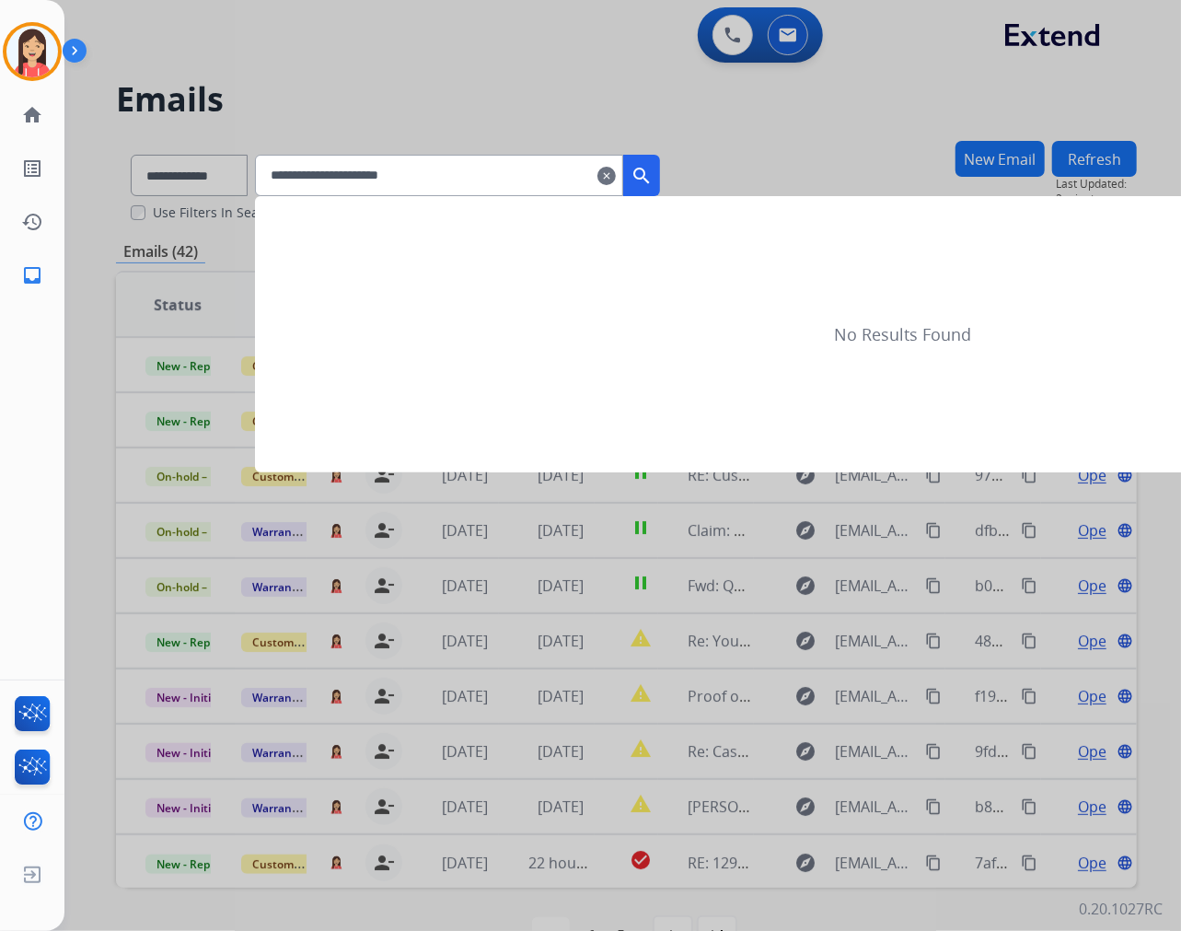
type input "**********"
click at [653, 180] on mat-icon "search" at bounding box center [642, 176] width 22 height 22
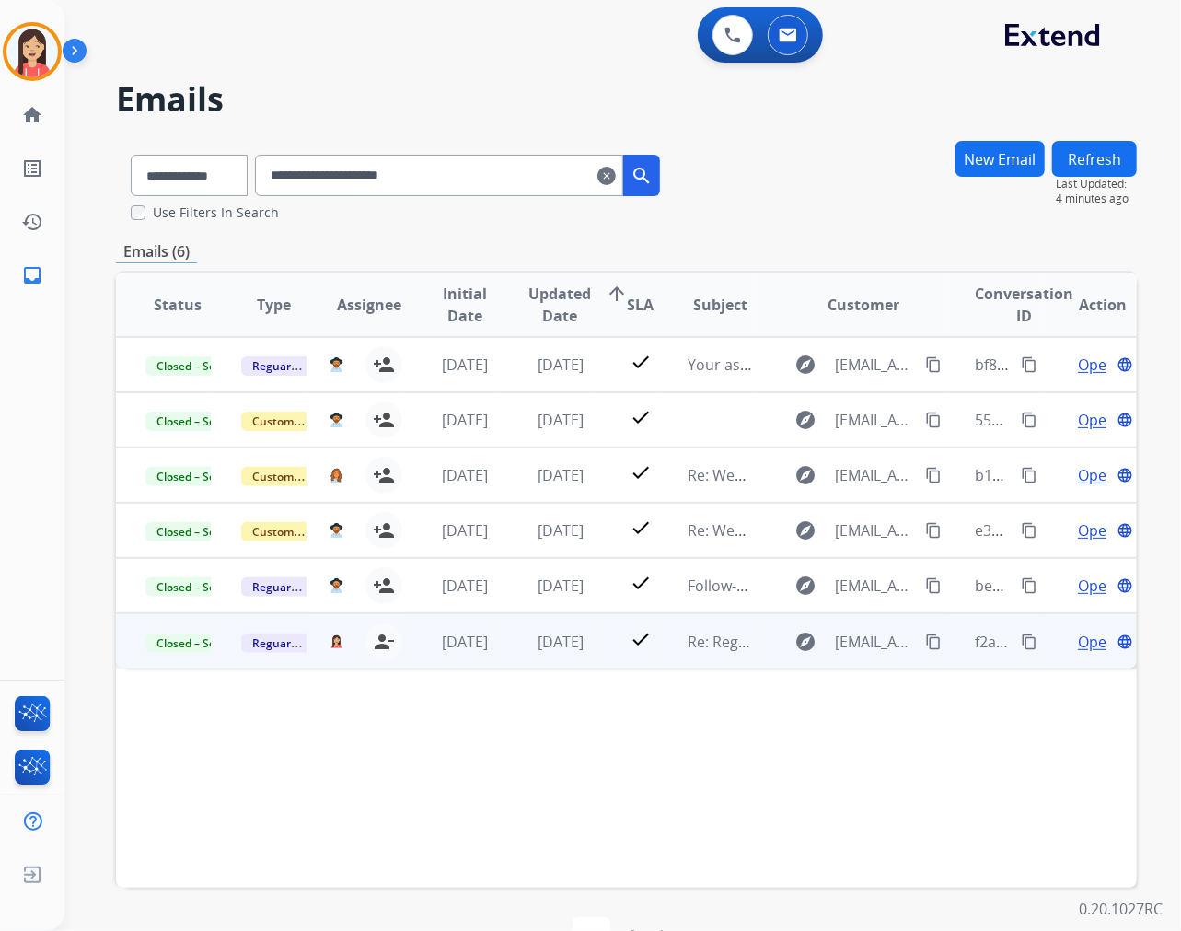
click at [504, 663] on td "[DATE]" at bounding box center [547, 640] width 96 height 55
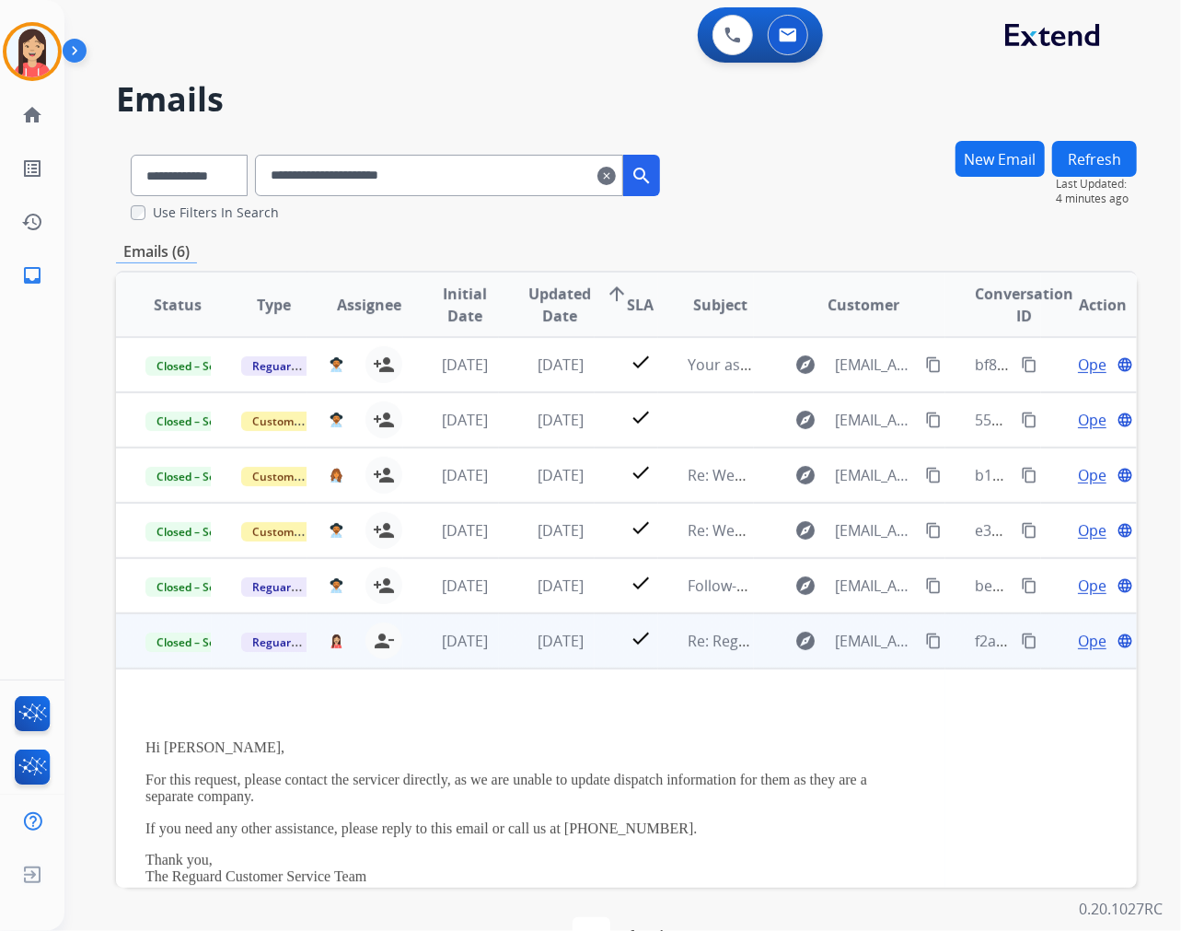
scroll to position [167, 0]
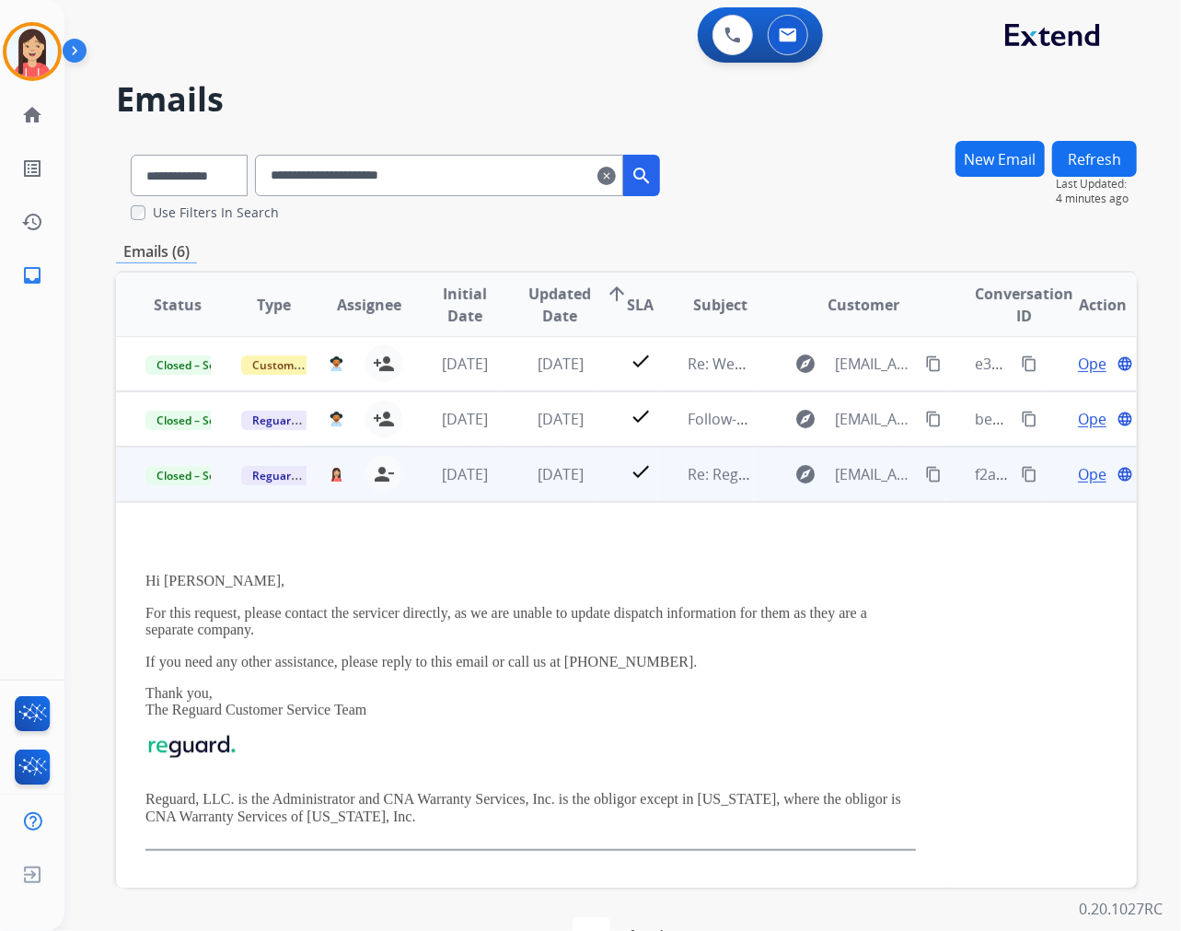
click at [1062, 473] on span "Open" at bounding box center [1097, 474] width 38 height 22
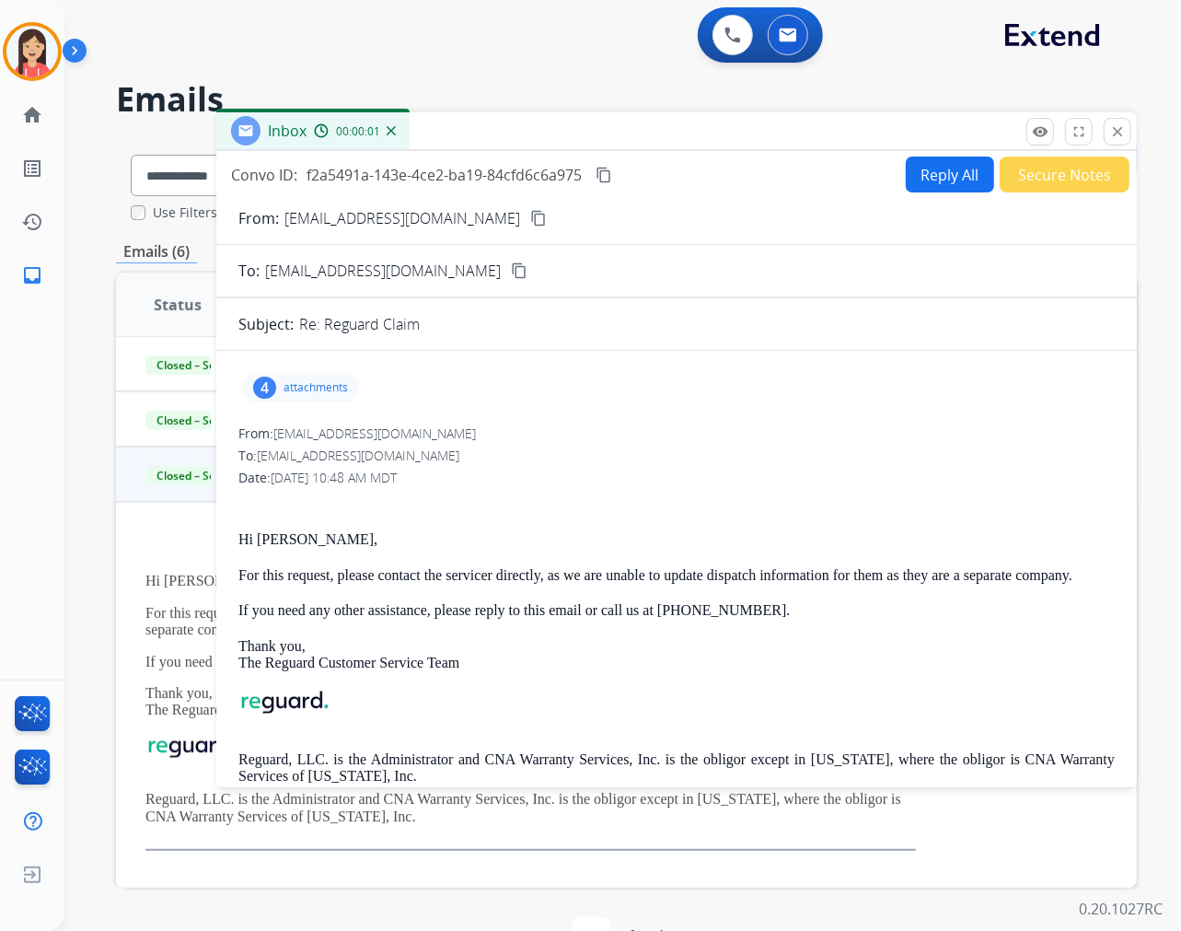
click at [968, 182] on button "Reply All" at bounding box center [950, 174] width 88 height 36
select select "**********"
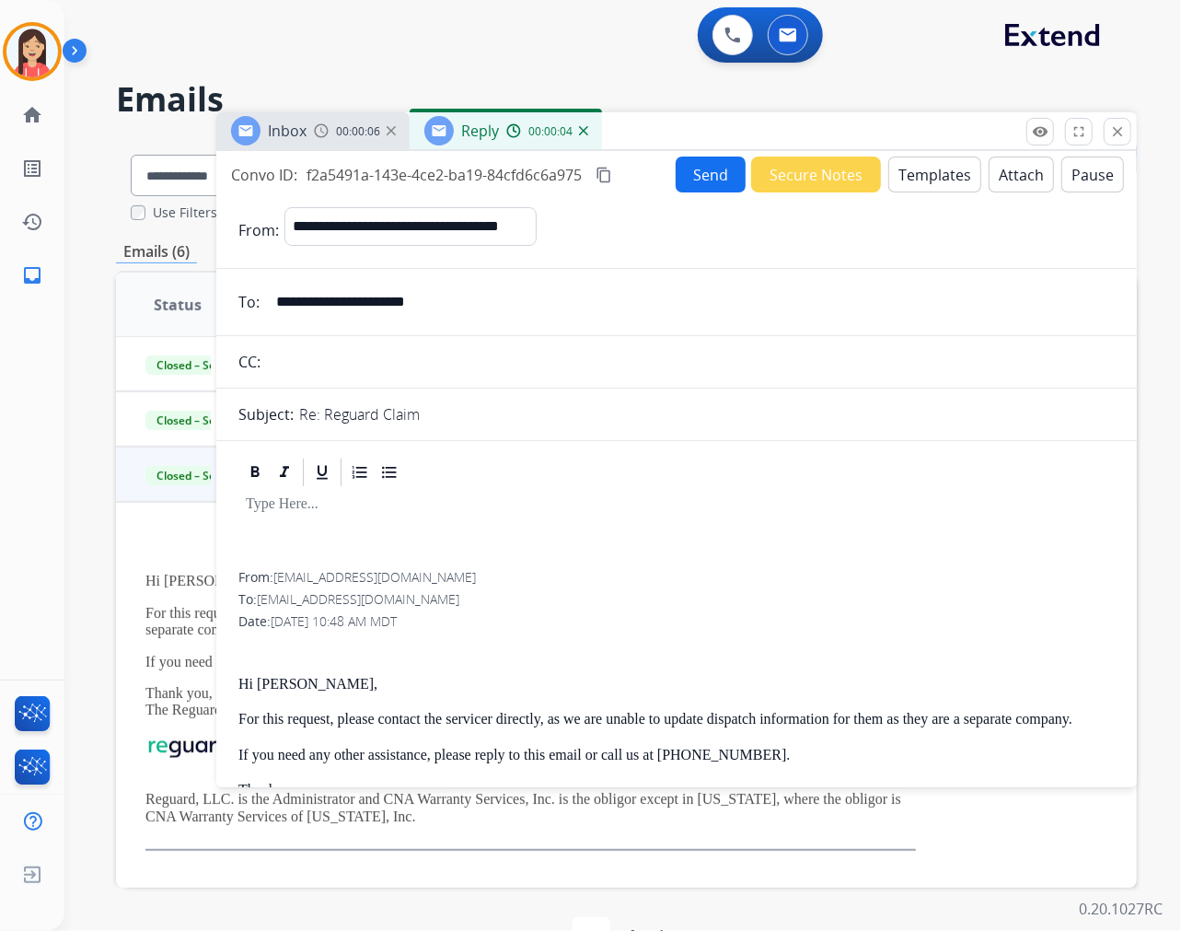
click at [940, 172] on button "Templates" at bounding box center [934, 174] width 93 height 36
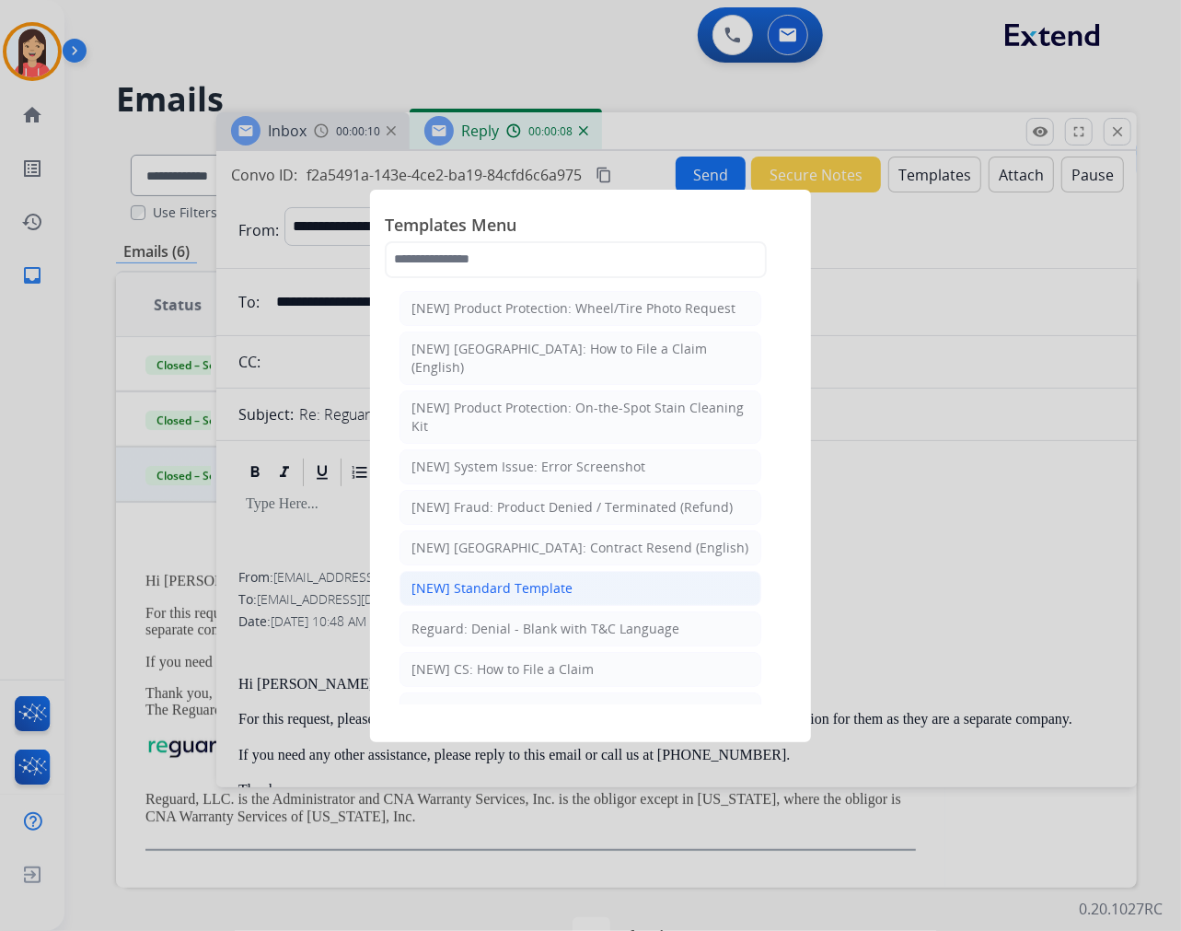
click at [497, 579] on div "[NEW] Standard Template" at bounding box center [492, 588] width 161 height 18
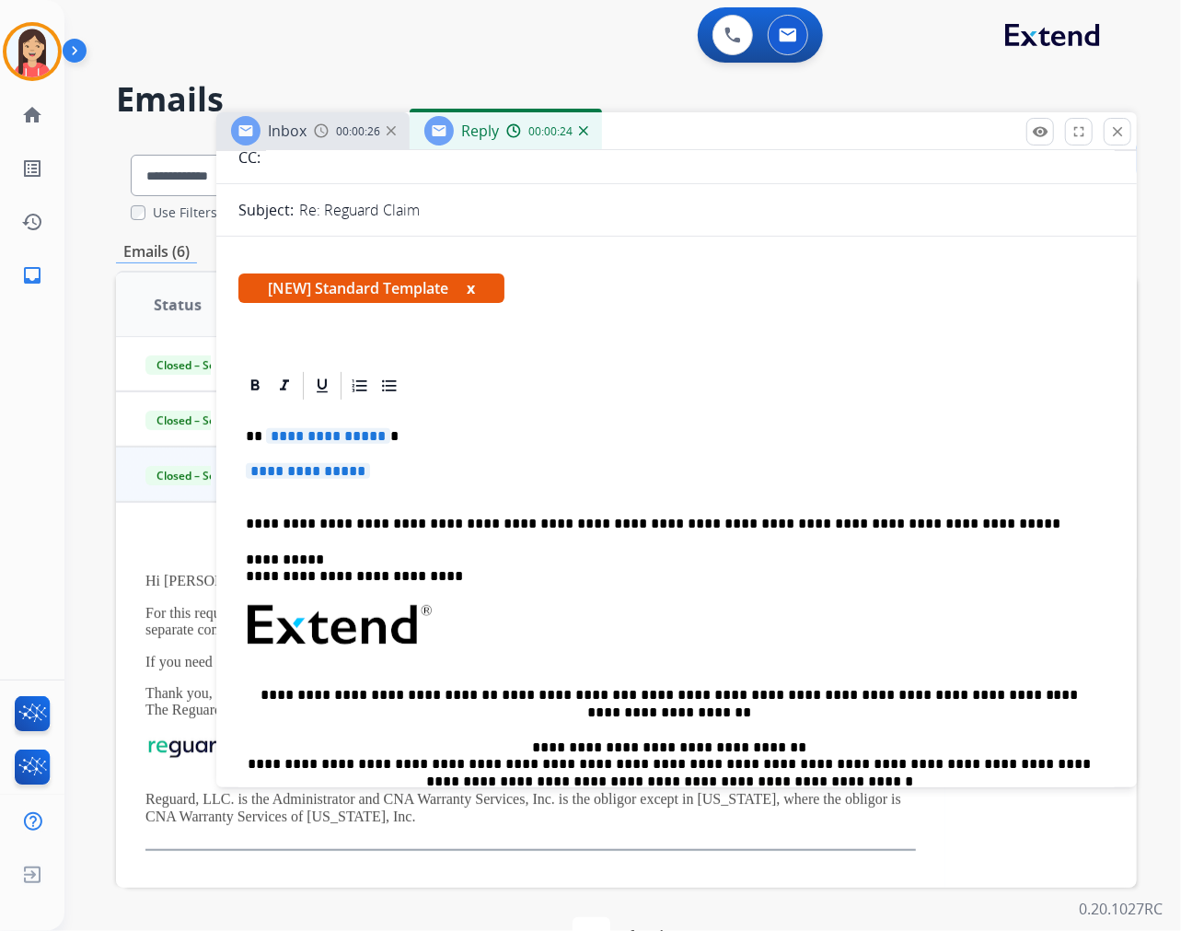
scroll to position [0, 0]
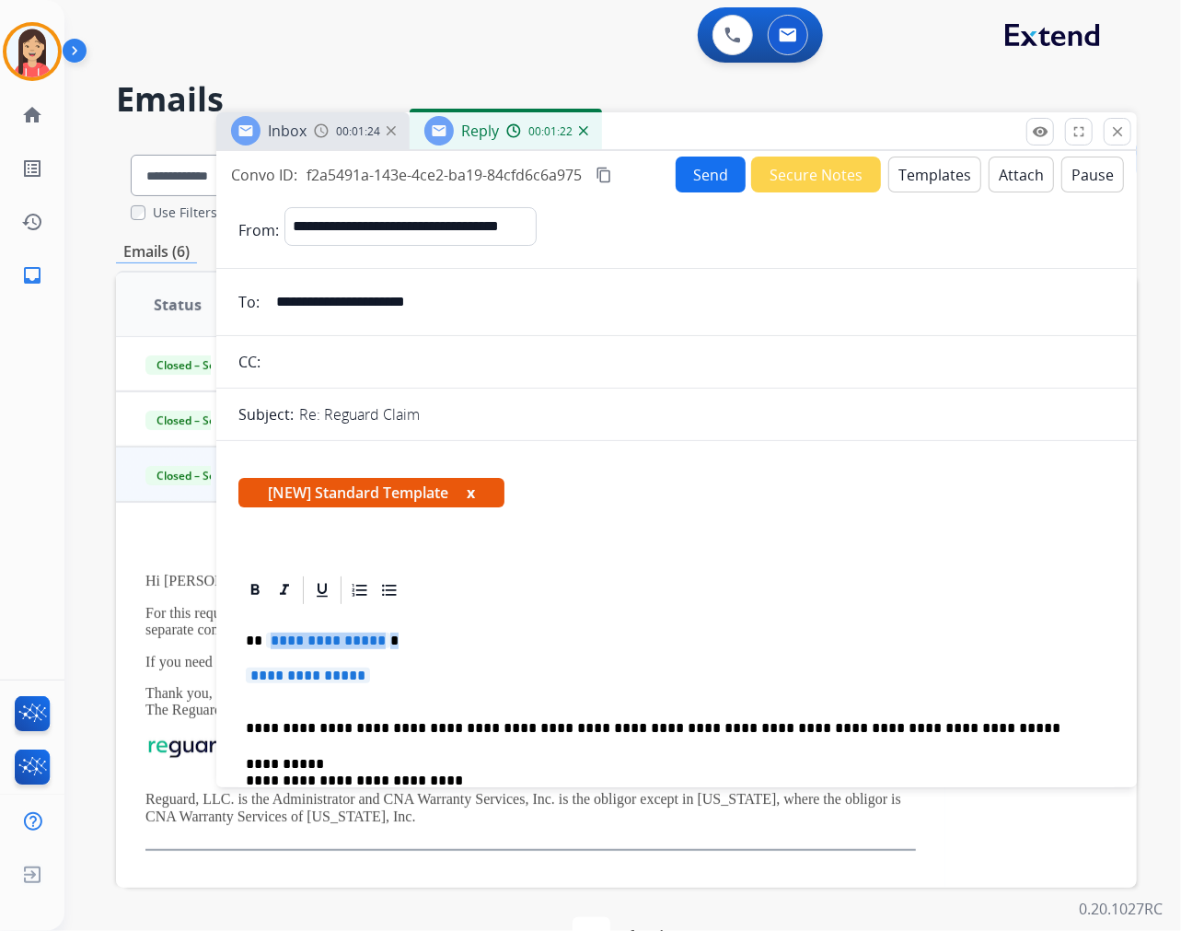
drag, startPoint x: 354, startPoint y: 700, endPoint x: 278, endPoint y: 637, distance: 98.8
click at [278, 637] on div "**********" at bounding box center [676, 873] width 876 height 533
click at [931, 173] on button "Templates" at bounding box center [934, 174] width 93 height 36
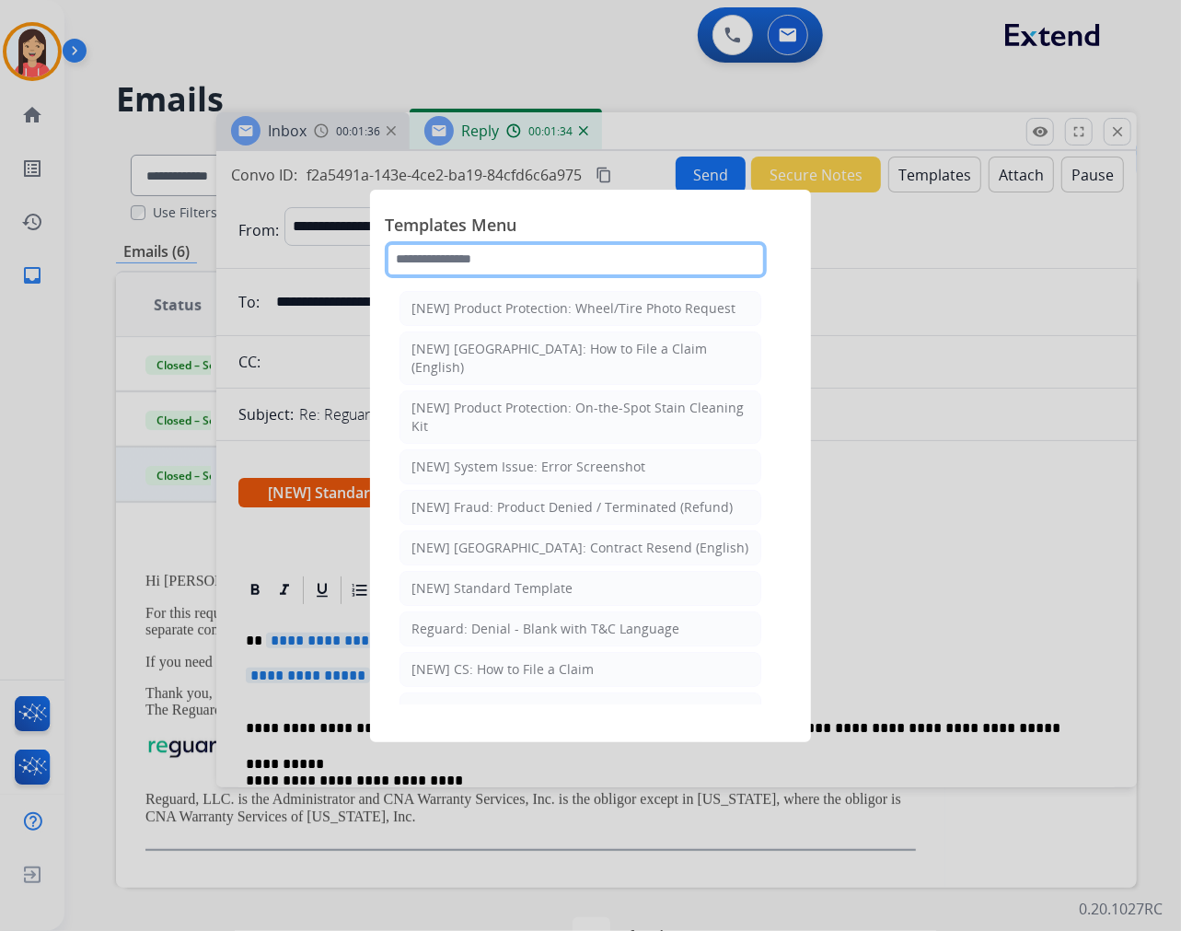
click at [529, 250] on input "text" at bounding box center [576, 259] width 382 height 37
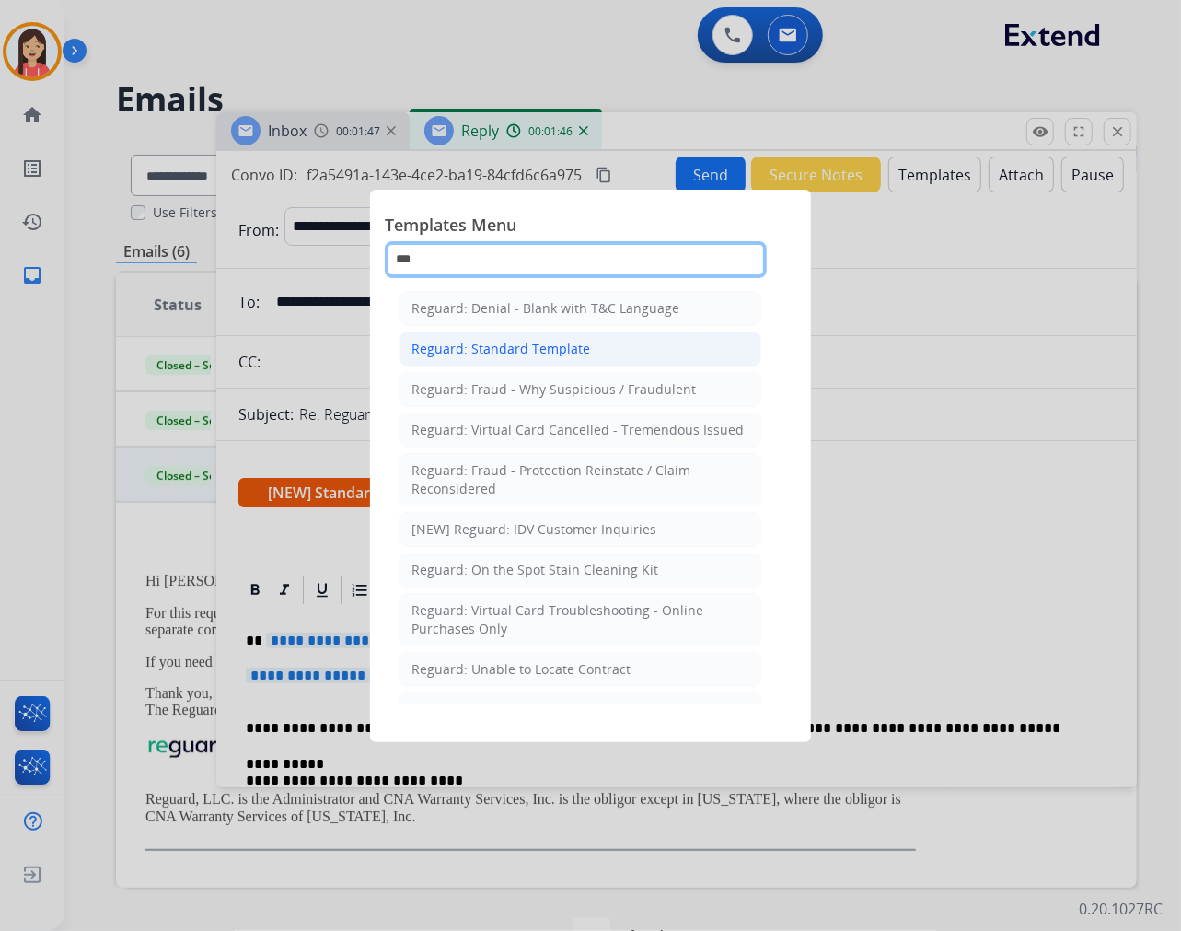
type input "***"
click at [497, 354] on div "Reguard: Standard Template" at bounding box center [501, 349] width 179 height 18
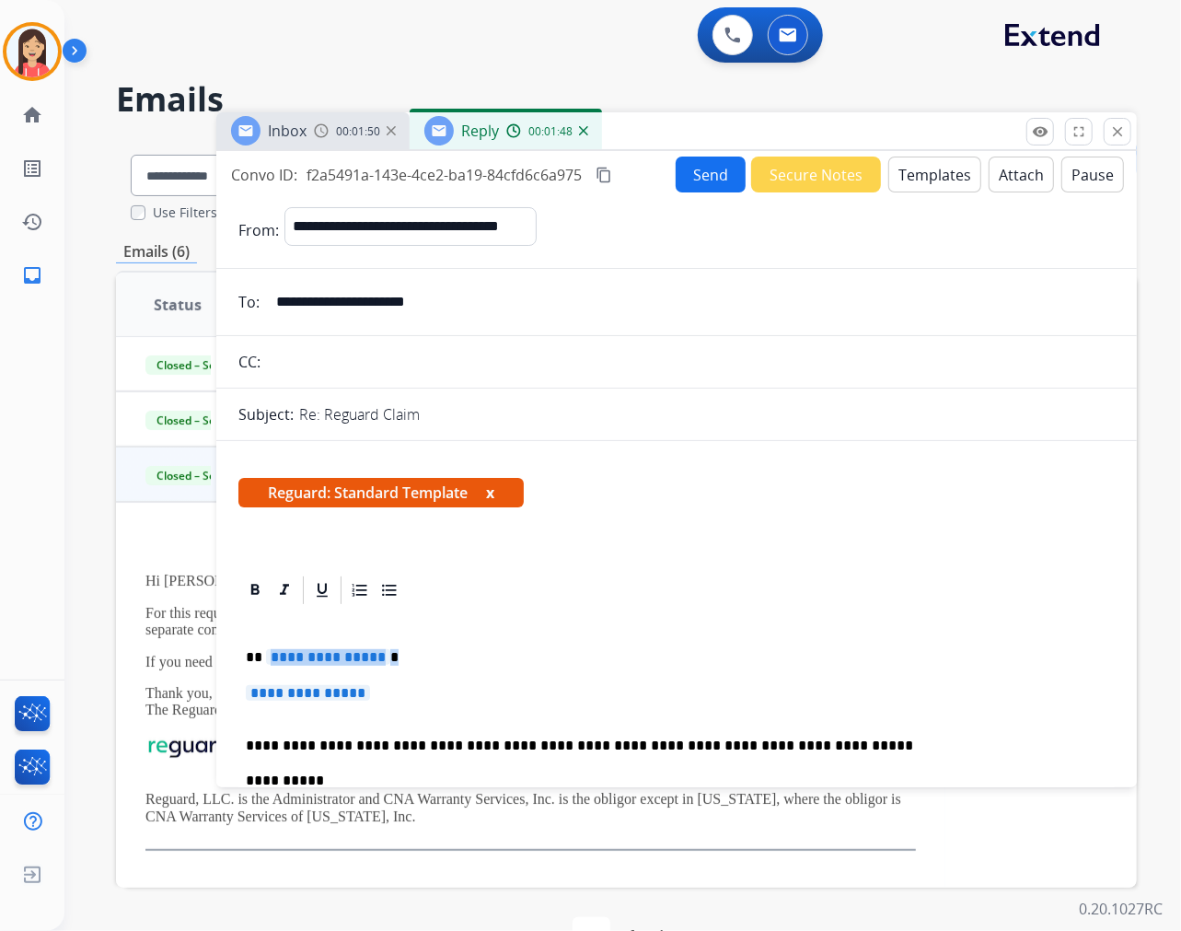
drag, startPoint x: 262, startPoint y: 660, endPoint x: 409, endPoint y: 698, distance: 151.2
click at [409, 698] on div "**********" at bounding box center [676, 797] width 876 height 380
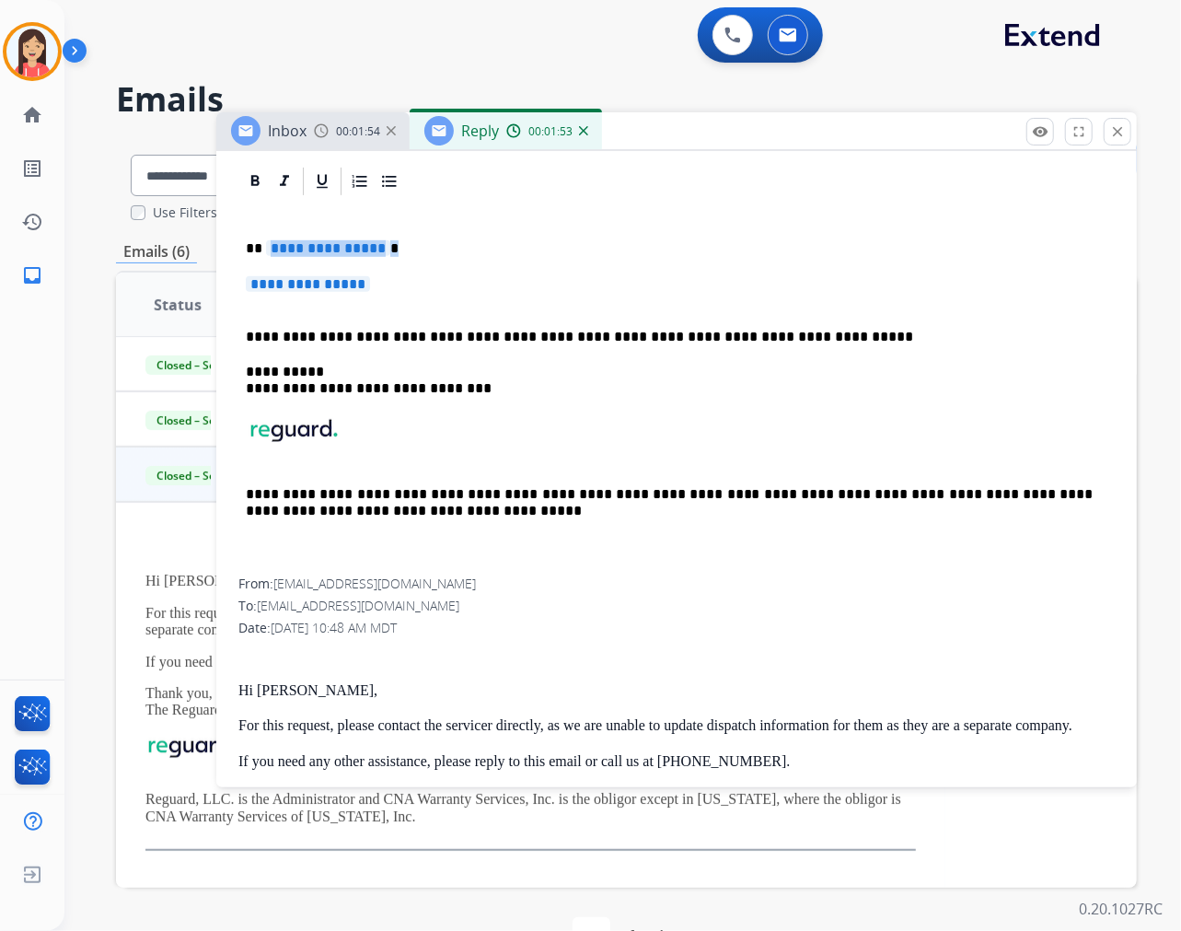
scroll to position [307, 0]
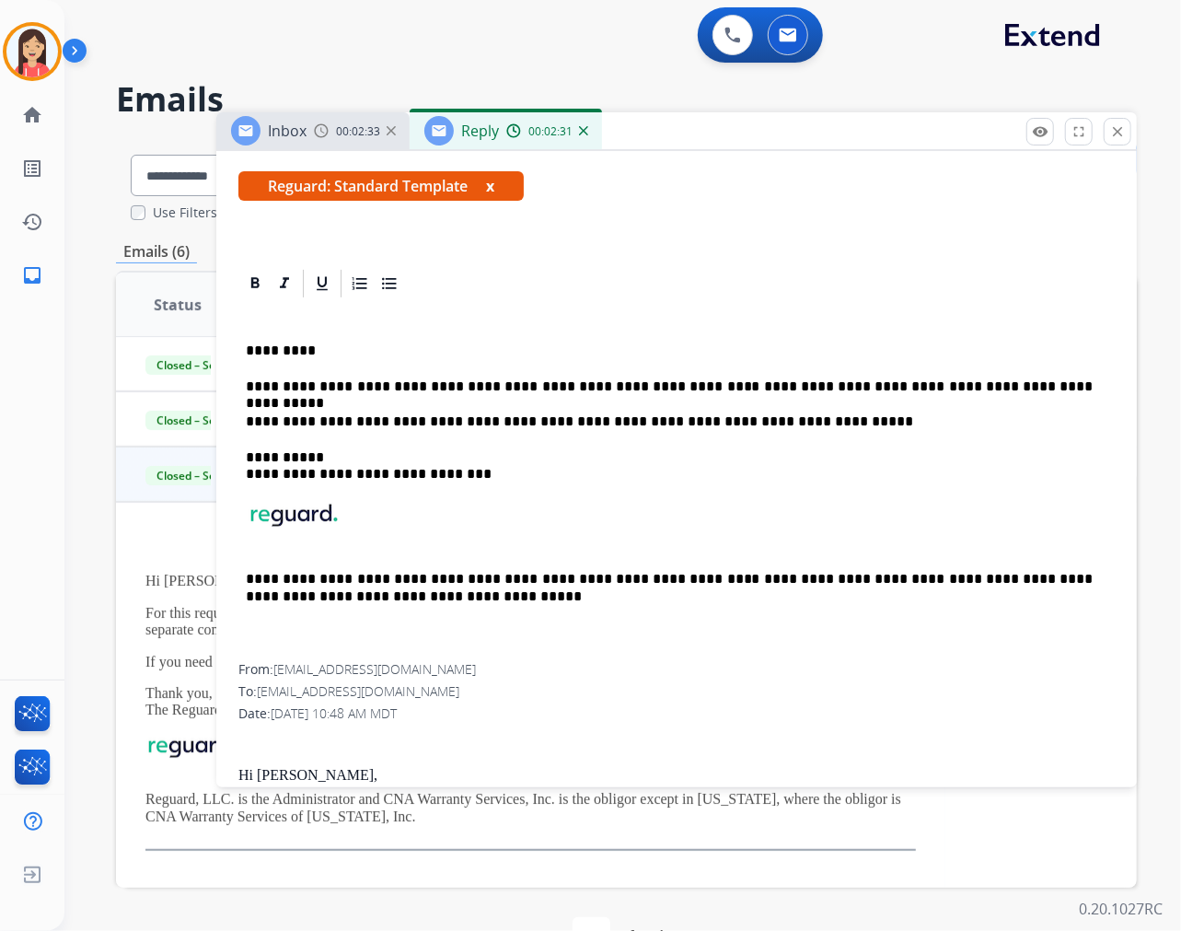
click at [784, 413] on p "**********" at bounding box center [669, 421] width 847 height 17
click at [1016, 388] on p "**********" at bounding box center [669, 386] width 847 height 17
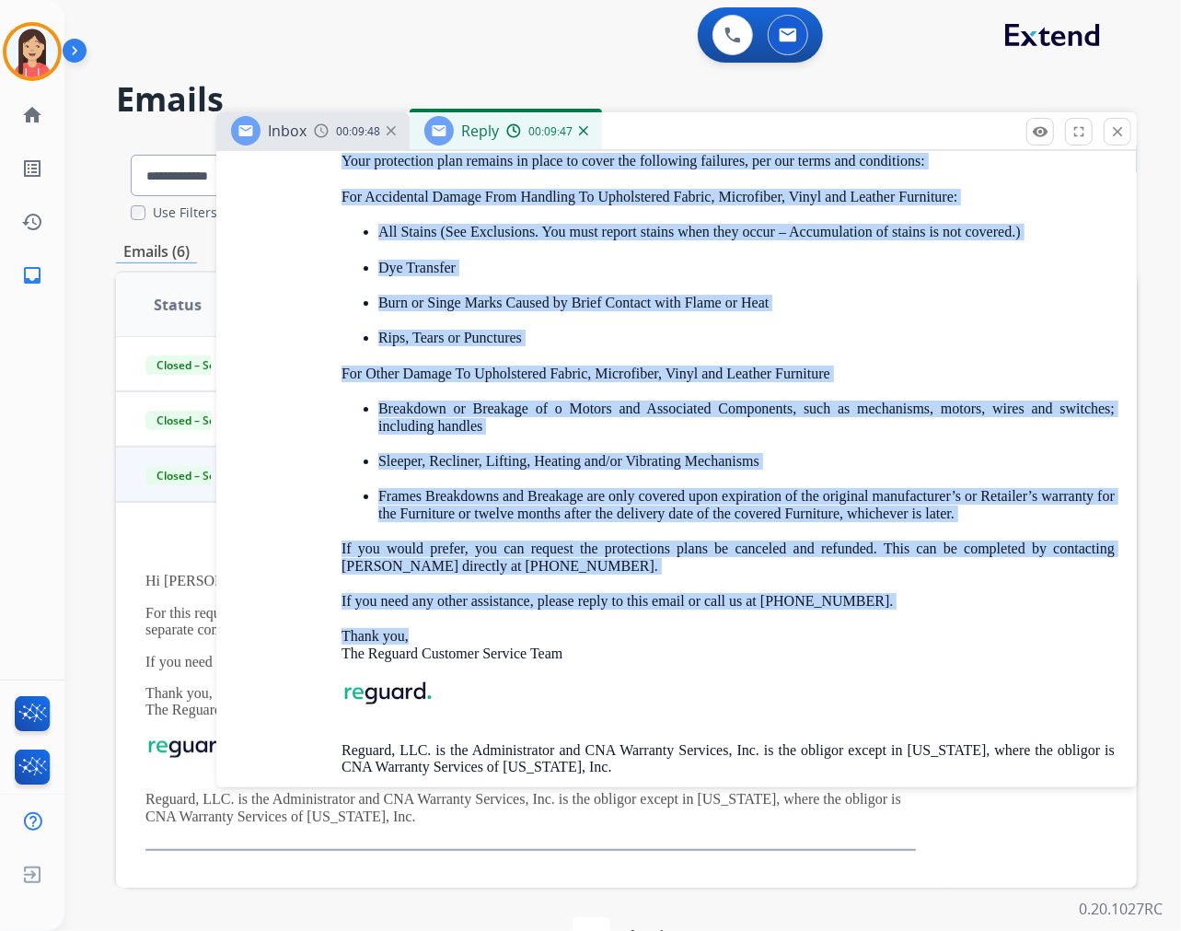
scroll to position [3375, 0]
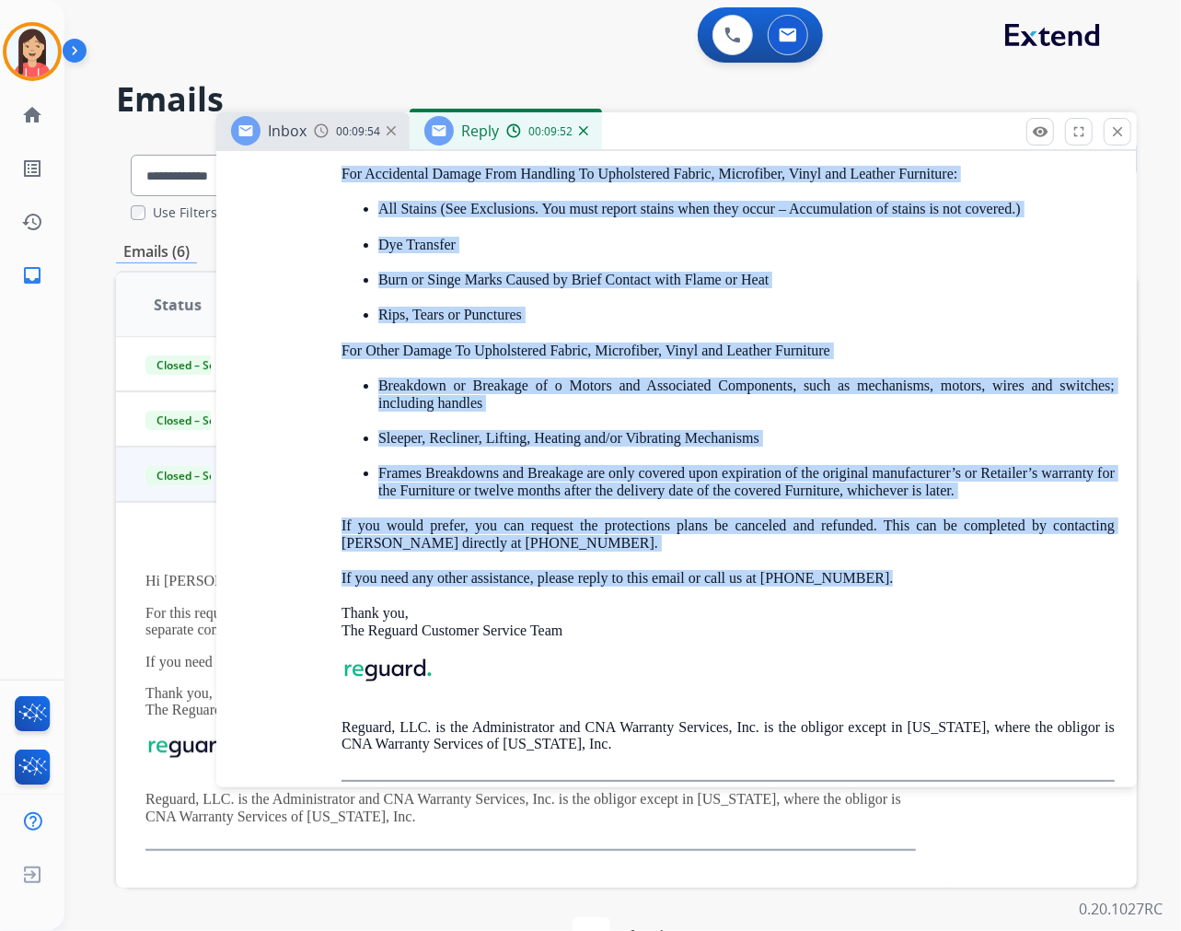
drag, startPoint x: 838, startPoint y: 453, endPoint x: 900, endPoint y: 595, distance: 155.0
click at [900, 595] on div "Hi [PERSON_NAME], Thank you for your response and for your patience as we revie…" at bounding box center [728, 255] width 773 height 1055
copy div "Lo ipsumd si ame conse adi elitseddoe tempo inc "Utlaboreet" dolorem, ali enim …"
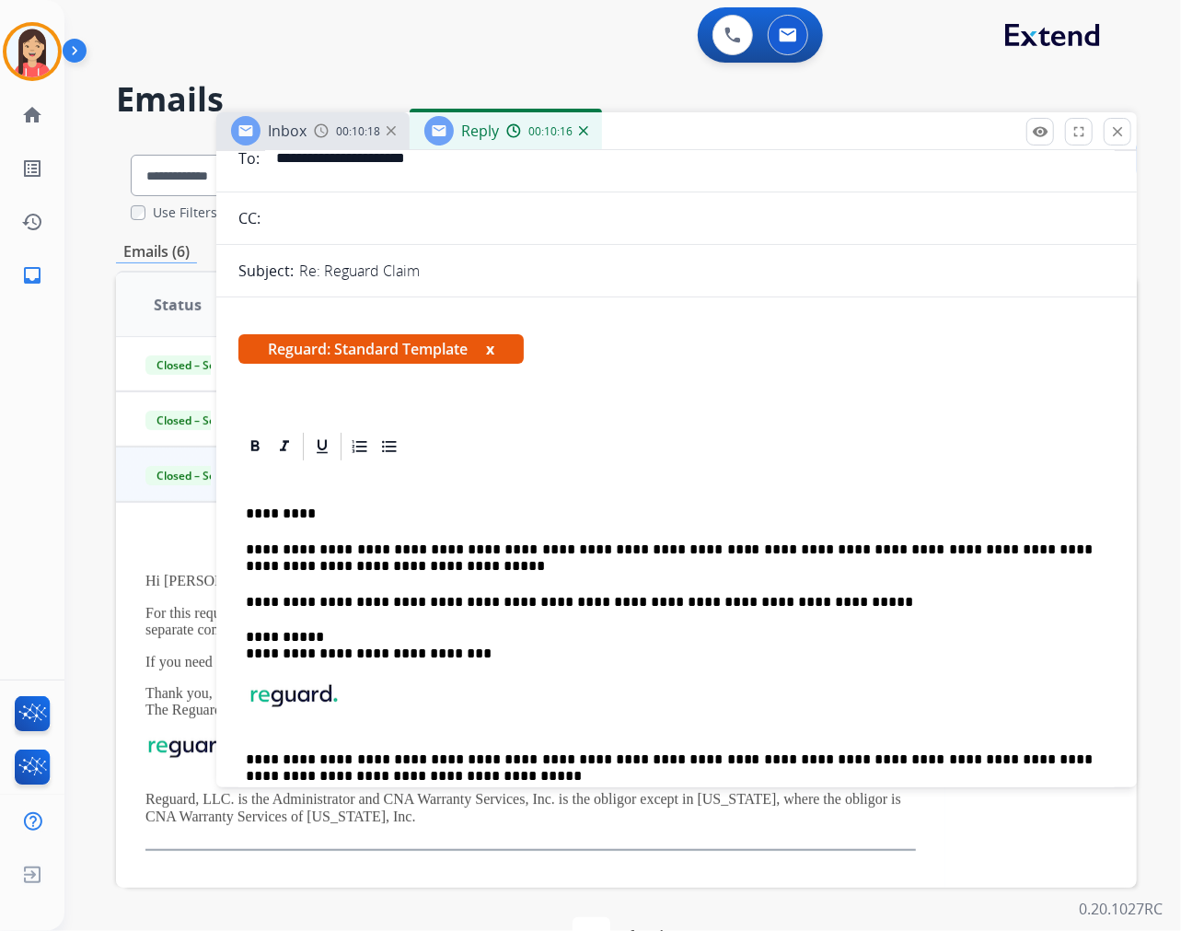
scroll to position [102, 0]
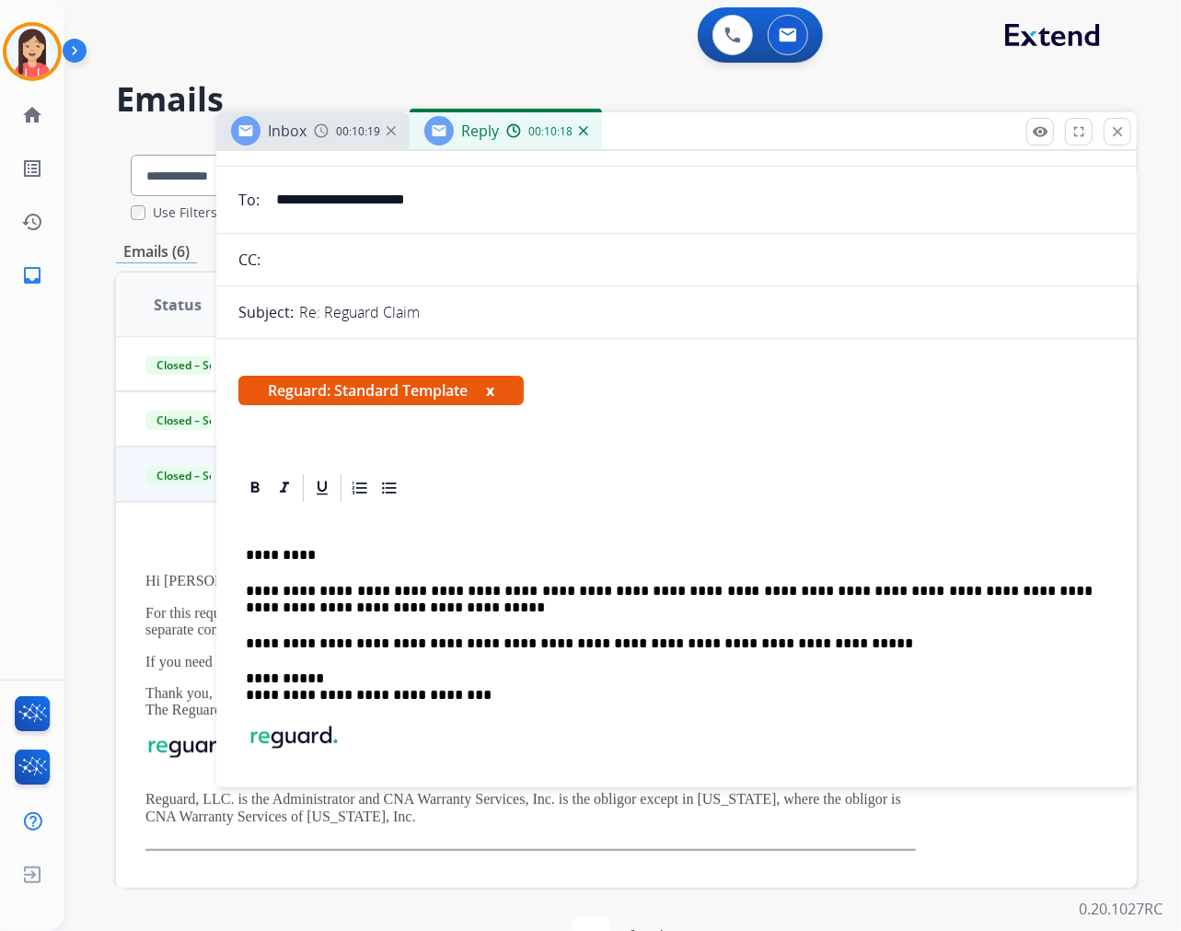
click at [379, 613] on p "**********" at bounding box center [669, 600] width 847 height 34
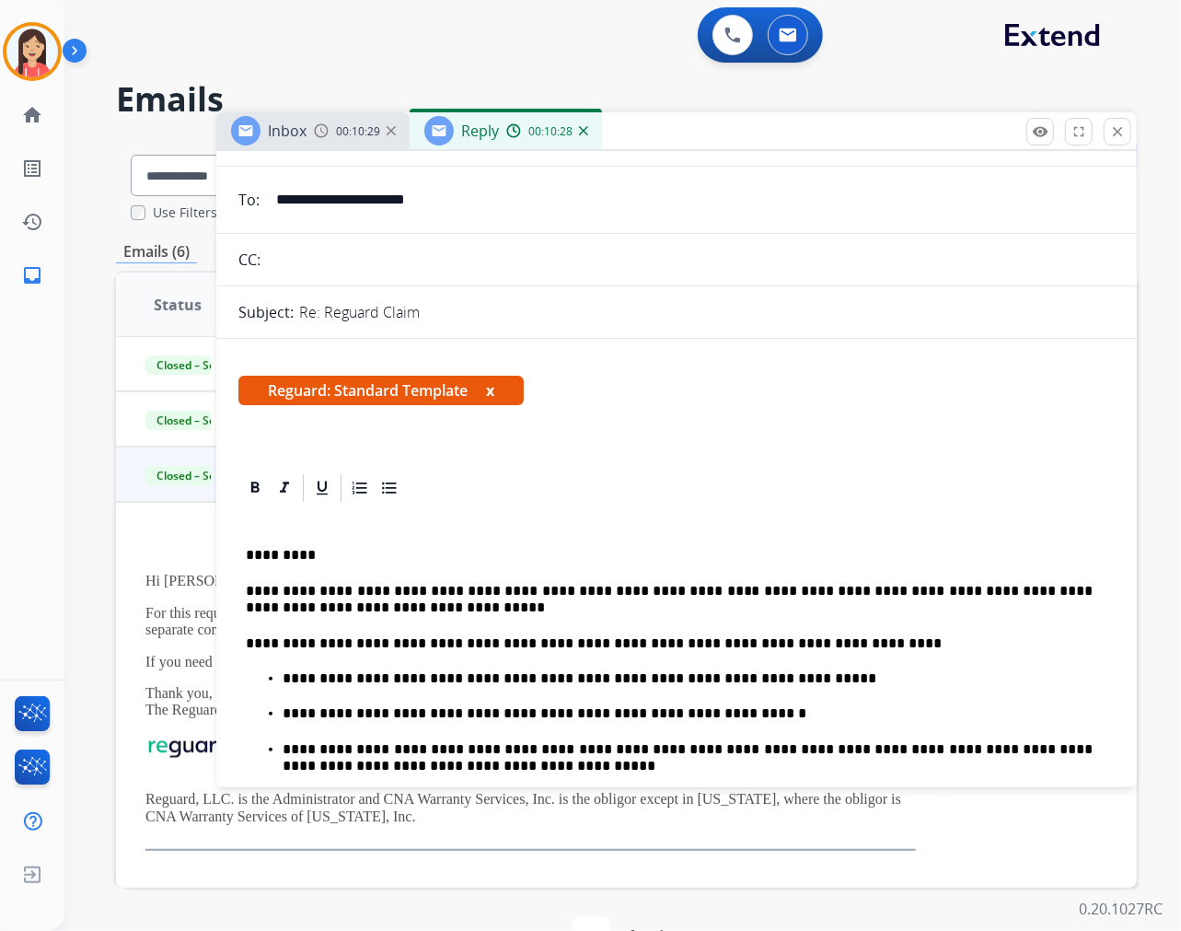
scroll to position [204, 0]
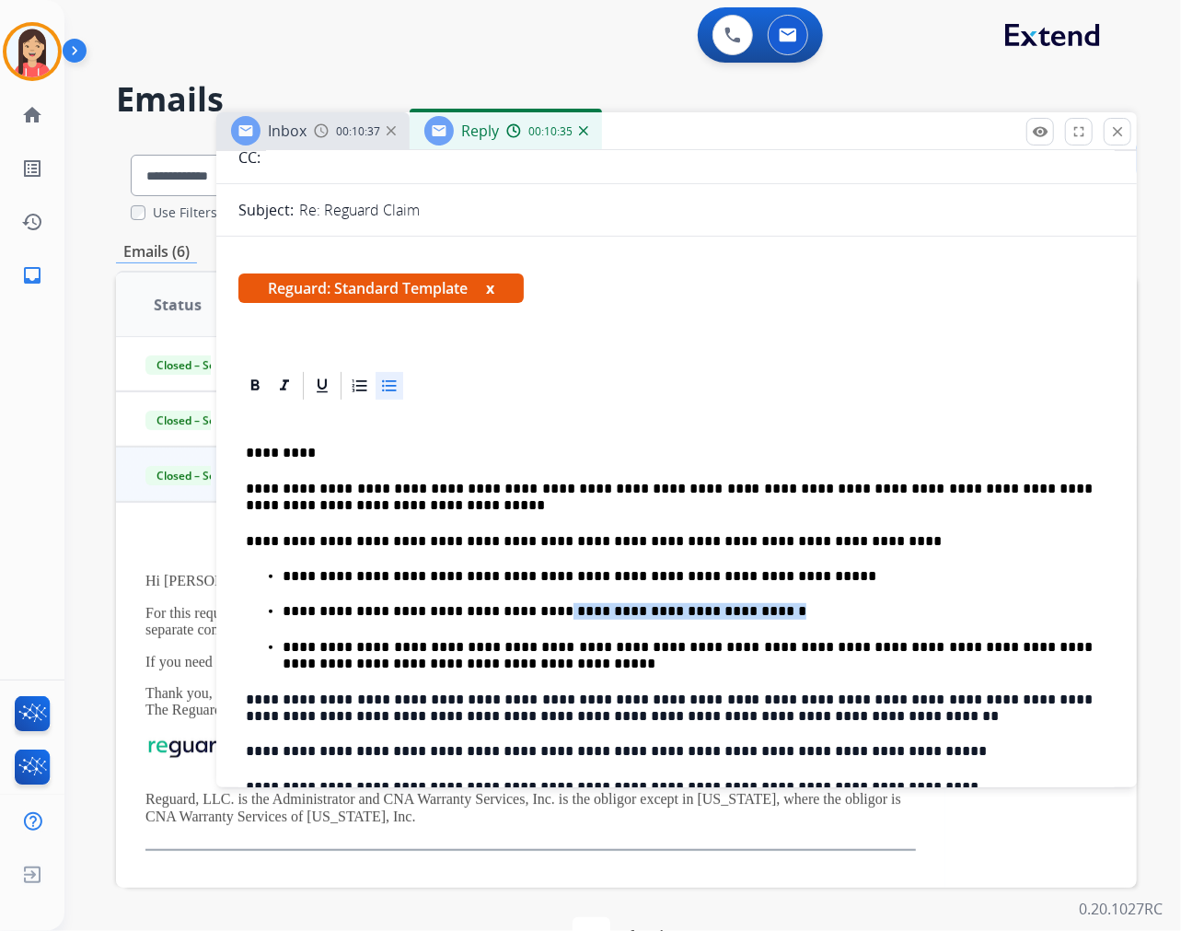
drag, startPoint x: 517, startPoint y: 611, endPoint x: 704, endPoint y: 611, distance: 186.9
click at [704, 611] on p "**********" at bounding box center [688, 611] width 810 height 17
click at [287, 381] on icon at bounding box center [284, 386] width 18 height 18
drag, startPoint x: 279, startPoint y: 609, endPoint x: 423, endPoint y: 612, distance: 144.6
click at [423, 612] on ul "**********" at bounding box center [677, 620] width 862 height 105
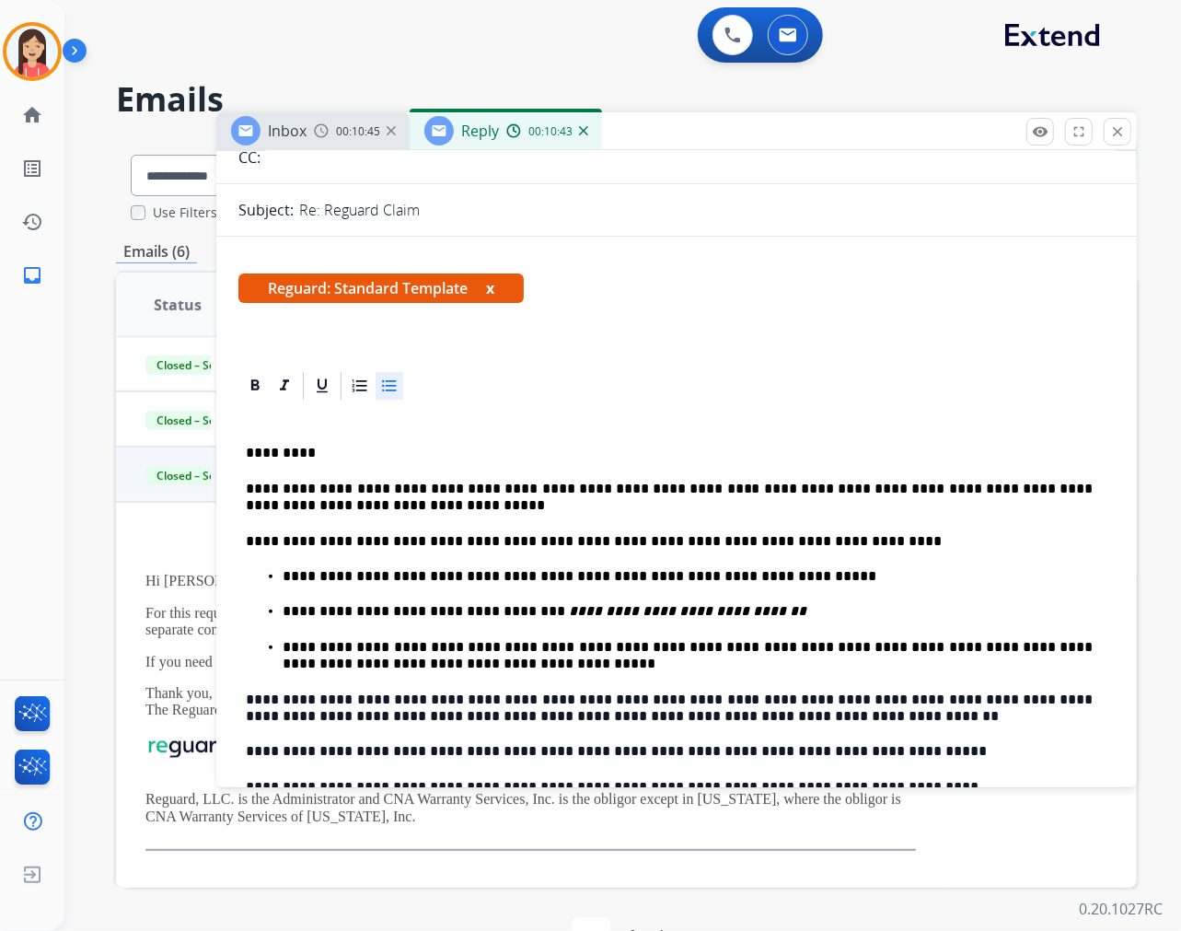
click at [428, 612] on p "**********" at bounding box center [688, 611] width 810 height 17
drag, startPoint x: 422, startPoint y: 612, endPoint x: 405, endPoint y: 609, distance: 17.0
click at [405, 609] on p "**********" at bounding box center [688, 611] width 810 height 17
click at [416, 606] on p "**********" at bounding box center [688, 611] width 810 height 17
click at [422, 606] on p "**********" at bounding box center [688, 611] width 810 height 17
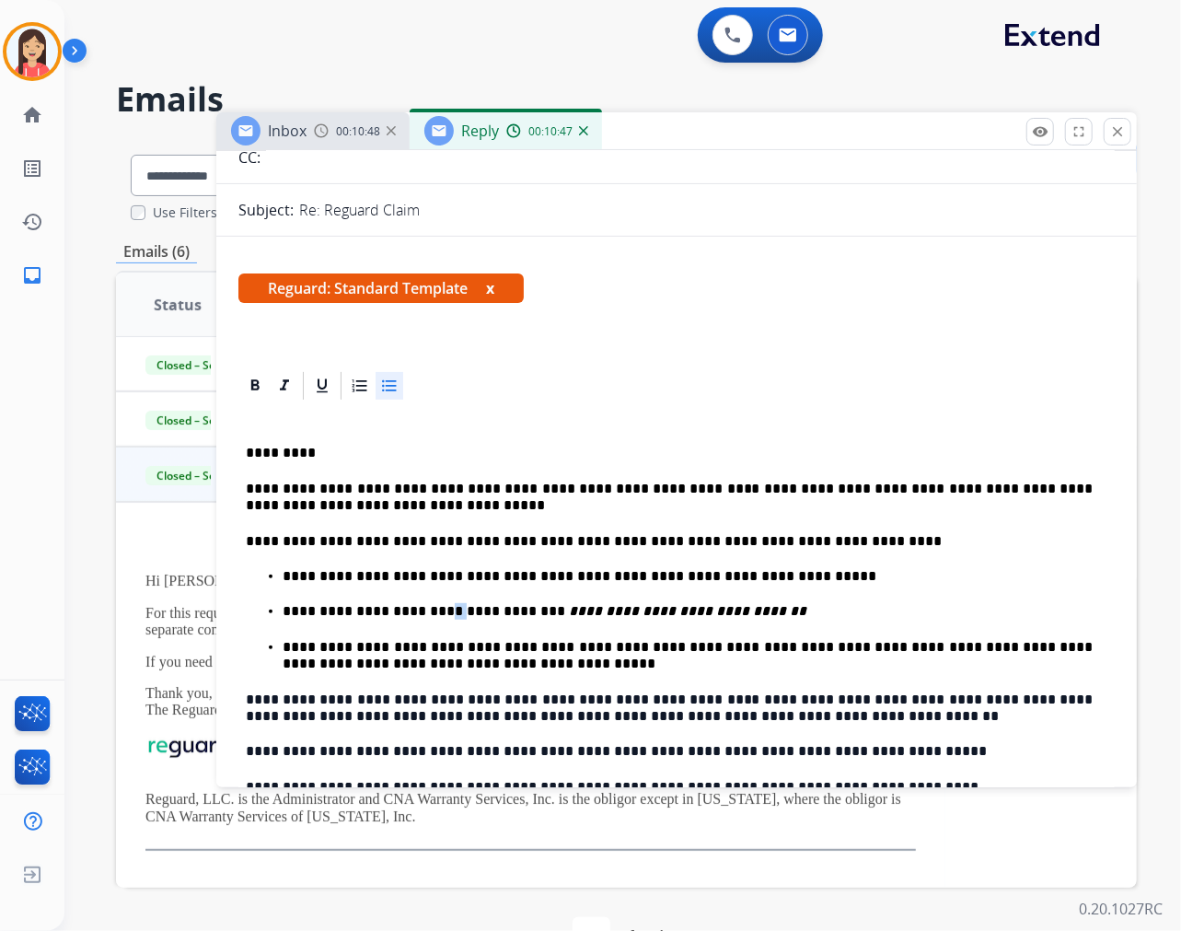
click at [426, 606] on p "**********" at bounding box center [688, 611] width 810 height 17
click at [422, 606] on p "**********" at bounding box center [688, 611] width 810 height 17
drag, startPoint x: 425, startPoint y: 609, endPoint x: 284, endPoint y: 604, distance: 141.9
click at [284, 604] on p "**********" at bounding box center [688, 611] width 810 height 17
click at [272, 378] on div at bounding box center [285, 386] width 28 height 28
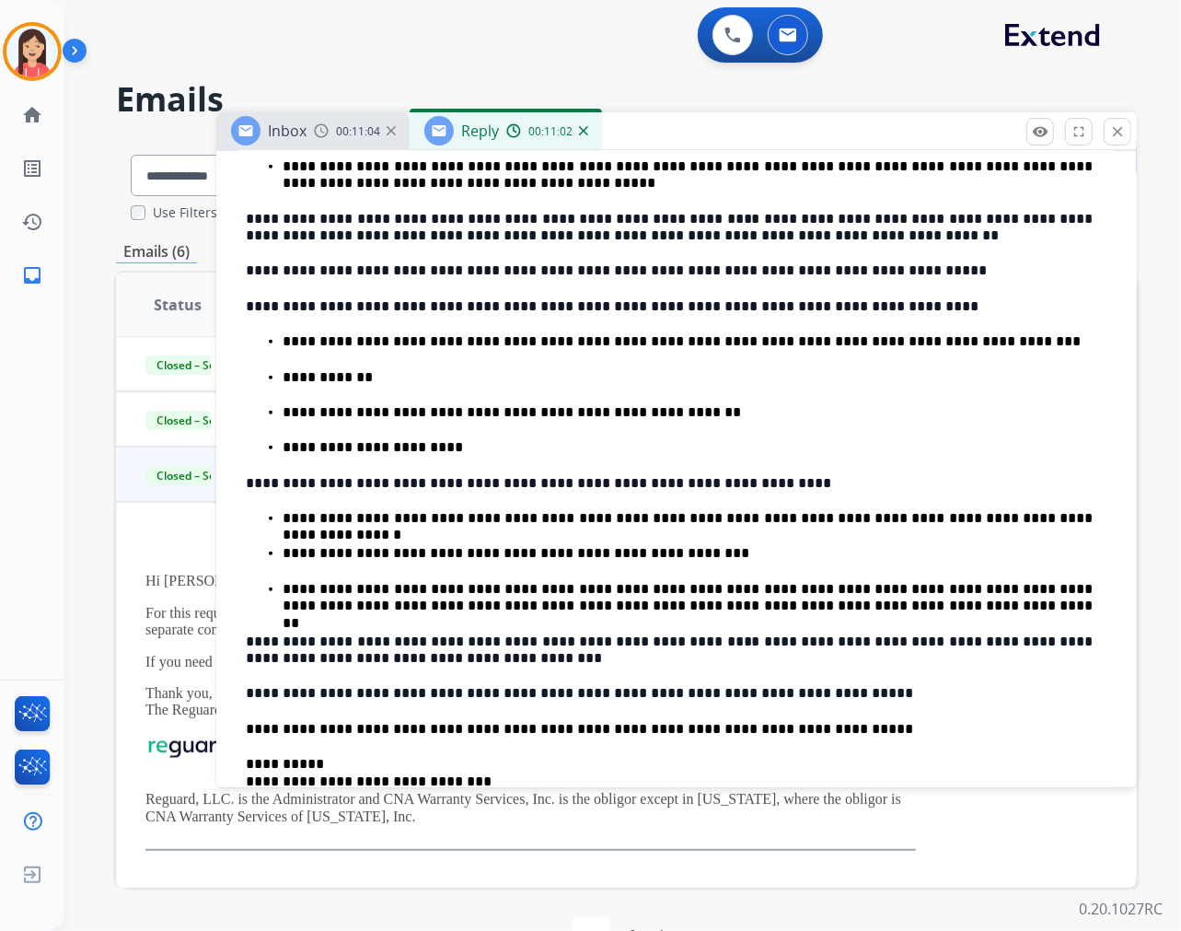
scroll to position [715, 0]
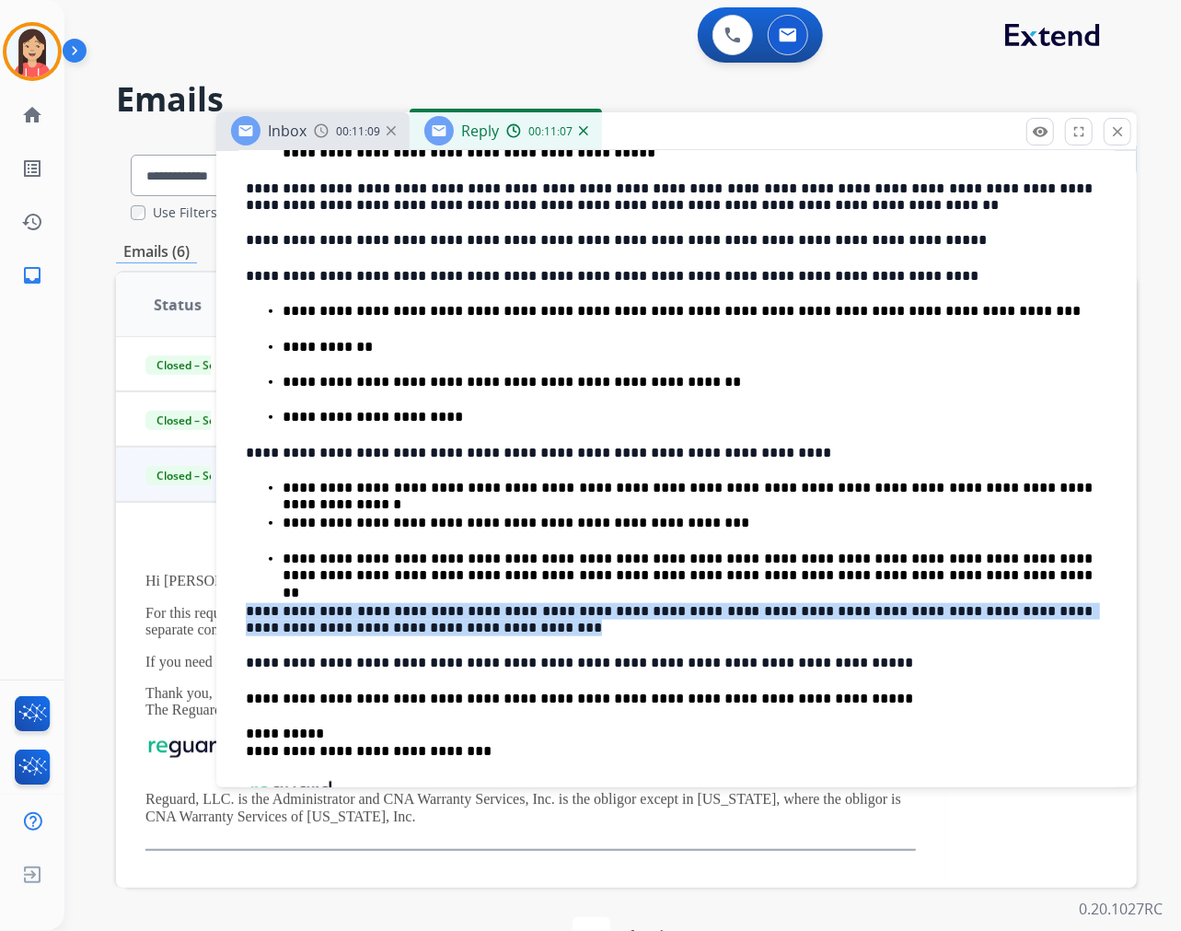
drag, startPoint x: 406, startPoint y: 627, endPoint x: 245, endPoint y: 599, distance: 163.5
click at [245, 599] on div "**********" at bounding box center [676, 415] width 876 height 1049
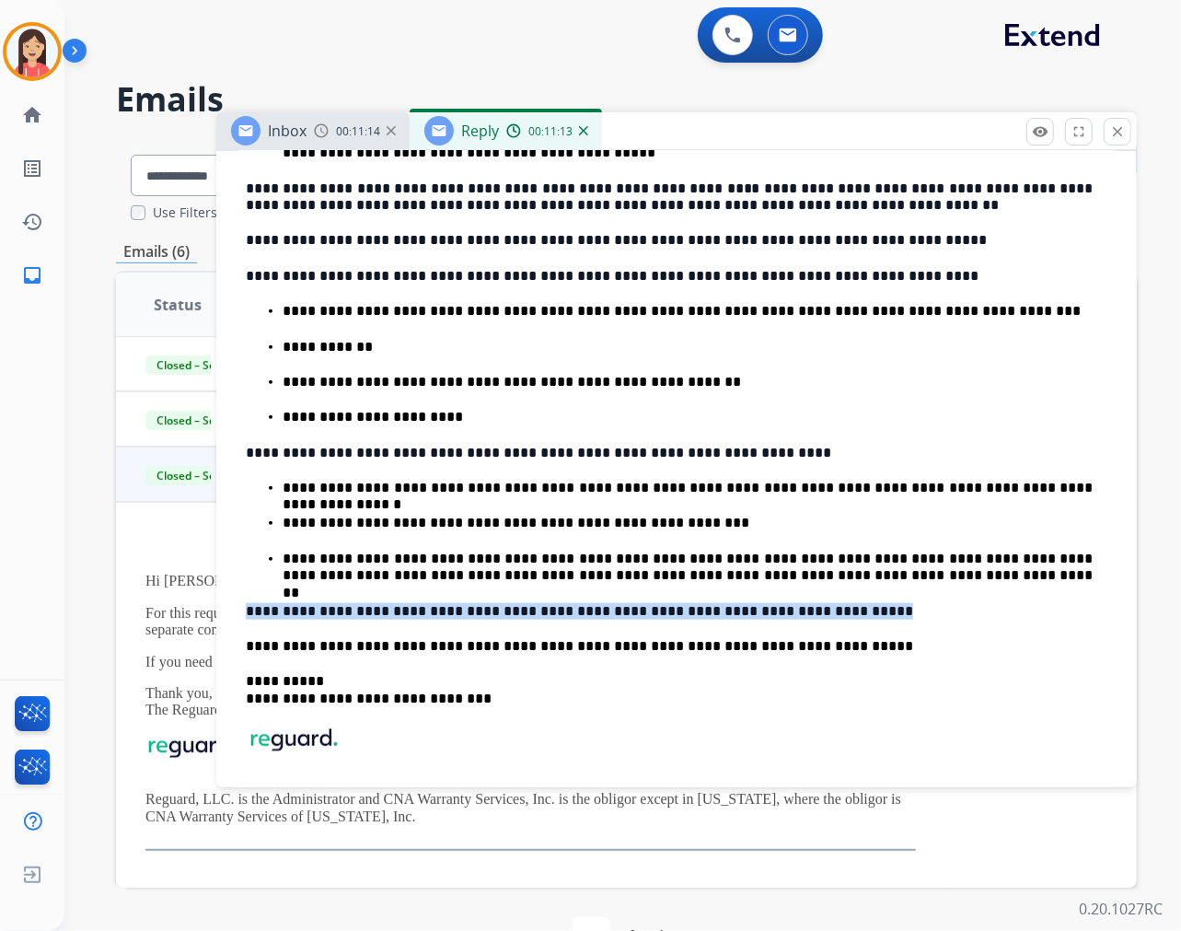
drag, startPoint x: 771, startPoint y: 606, endPoint x: 193, endPoint y: 584, distance: 578.5
click at [193, 584] on div "**********" at bounding box center [626, 561] width 1021 height 843
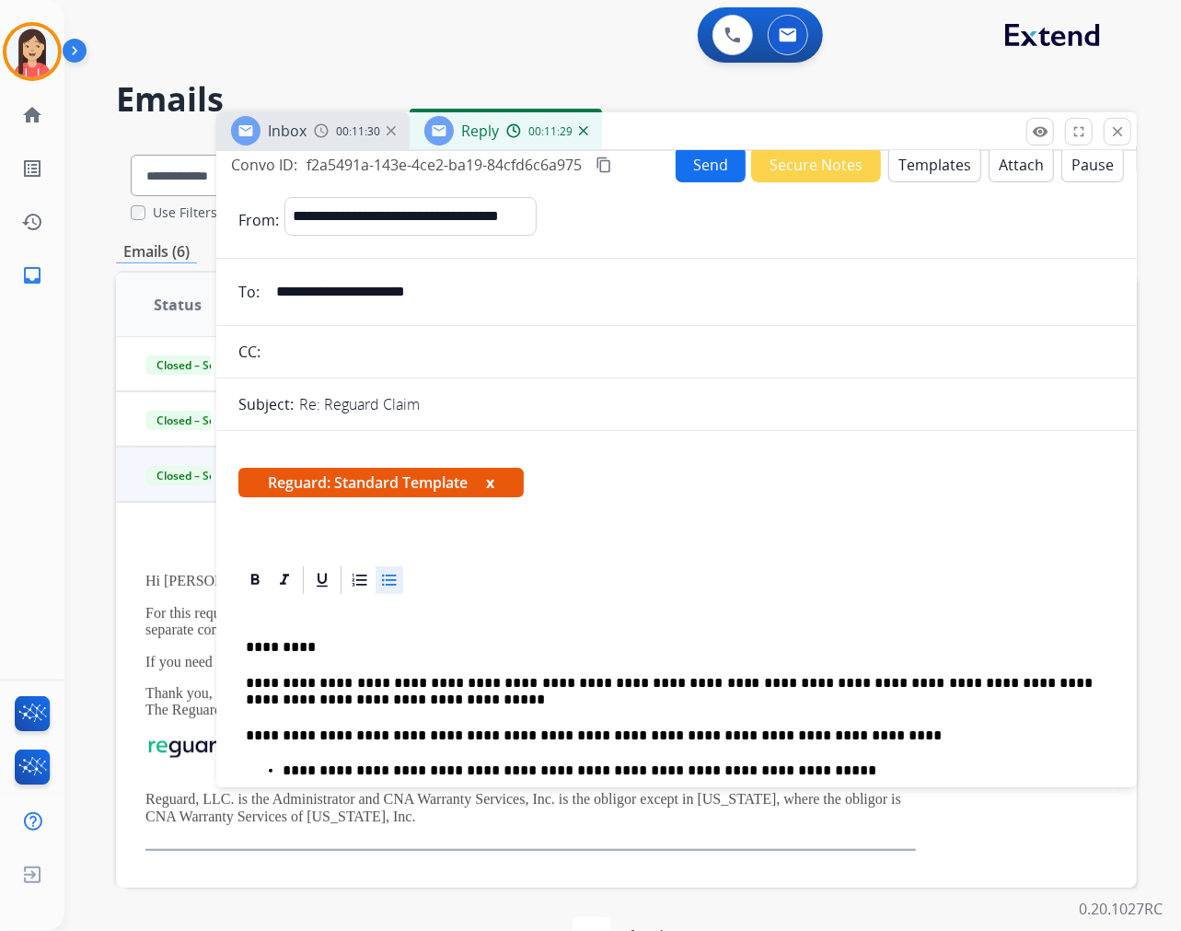
scroll to position [0, 0]
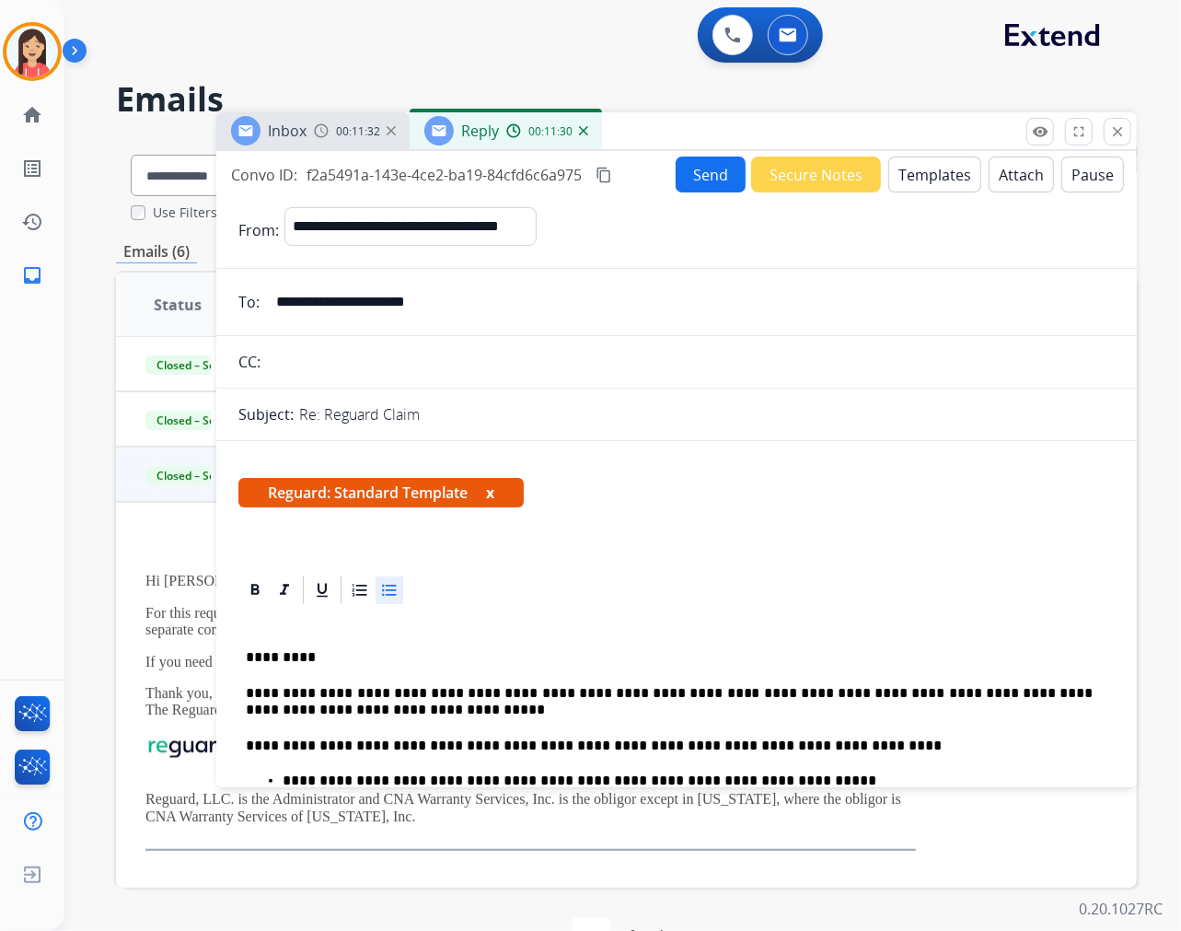
click at [473, 178] on span "f2a5491a-143e-4ce2-ba19-84cfd6c6a975" at bounding box center [444, 175] width 275 height 20
copy div "f2a5491a-143e-4ce2-ba19-84cfd6c6a975 content_copy"
click at [721, 161] on button "Send" at bounding box center [711, 174] width 70 height 36
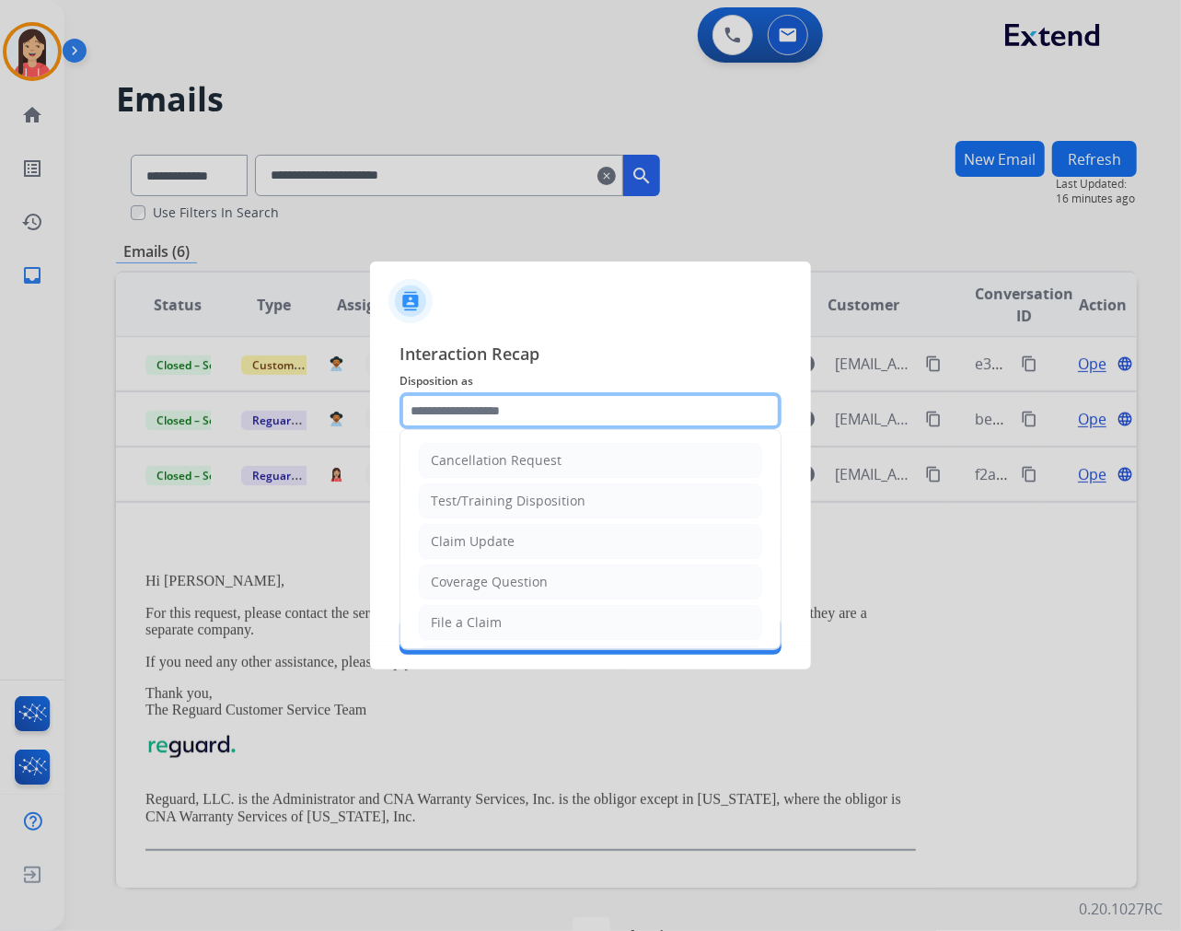
click at [474, 410] on input "text" at bounding box center [591, 410] width 382 height 37
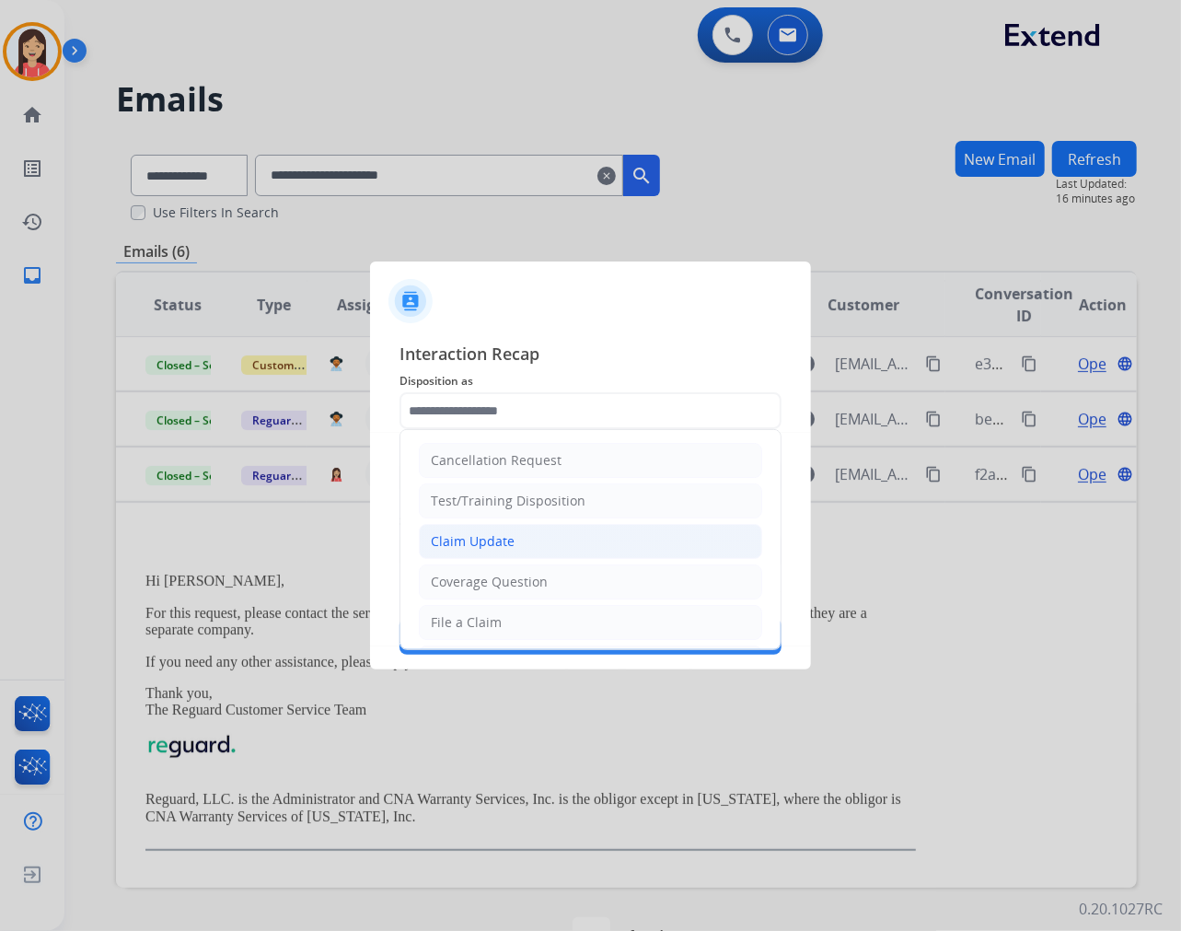
click at [513, 544] on li "Claim Update" at bounding box center [590, 541] width 343 height 35
type input "**********"
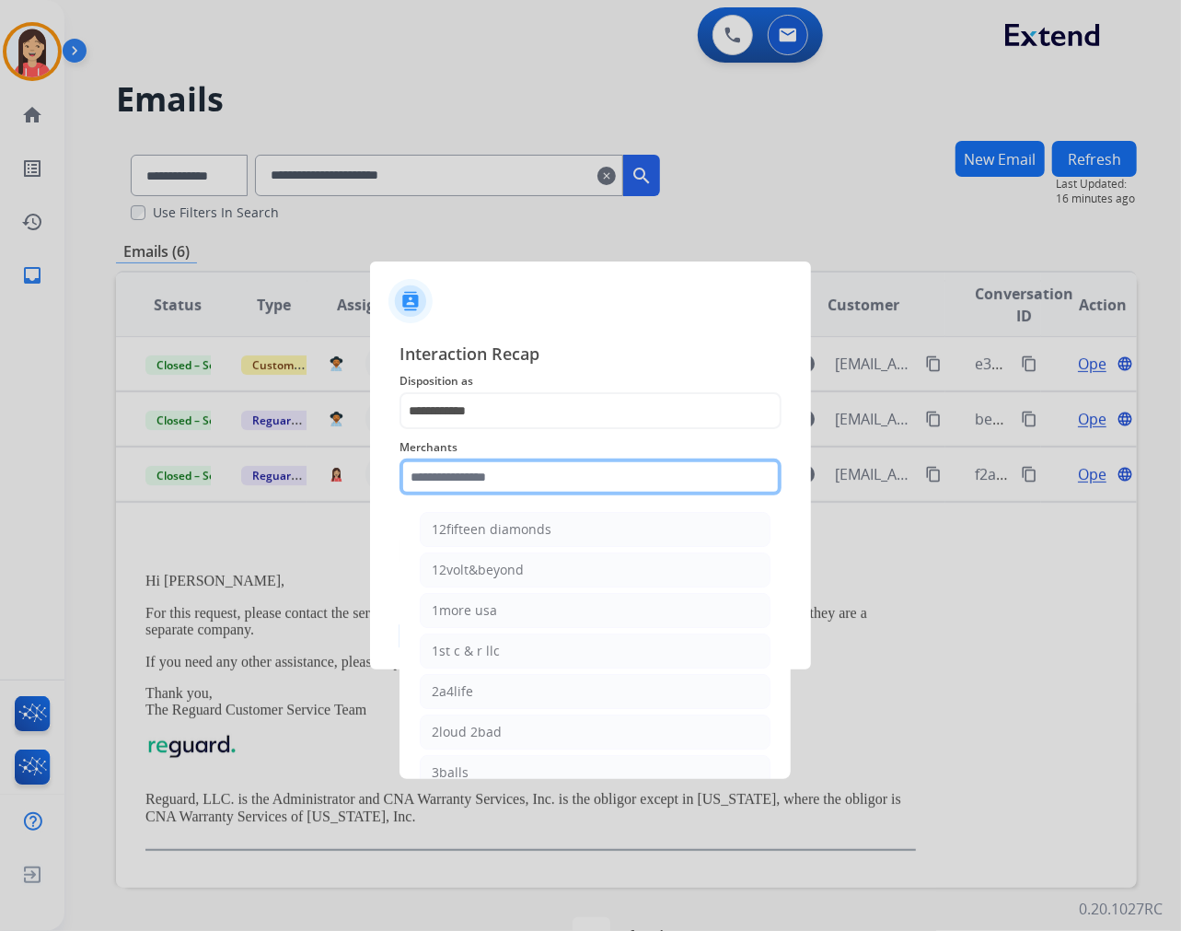
click at [514, 470] on input "text" at bounding box center [591, 476] width 382 height 37
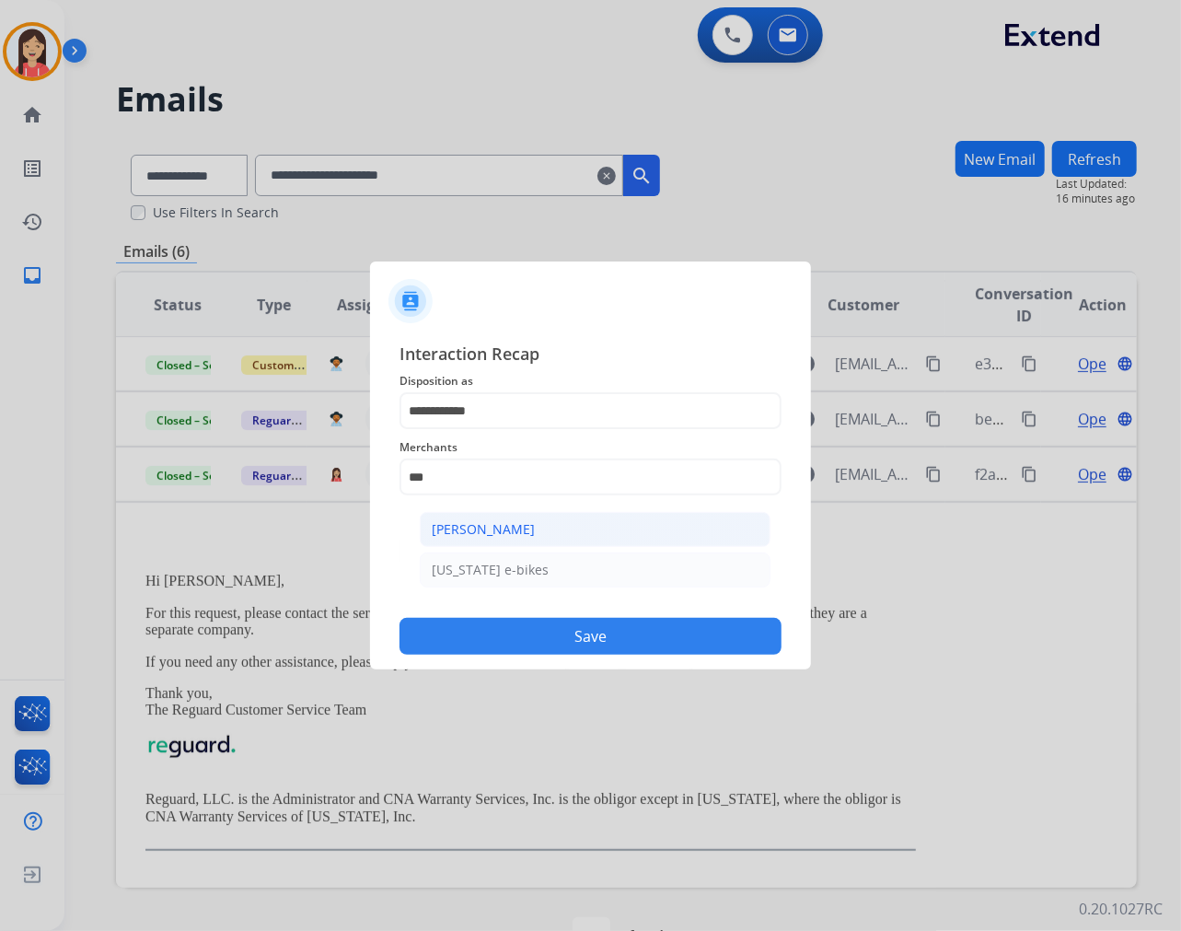
click at [498, 523] on div "[PERSON_NAME]" at bounding box center [483, 529] width 103 height 18
type input "**********"
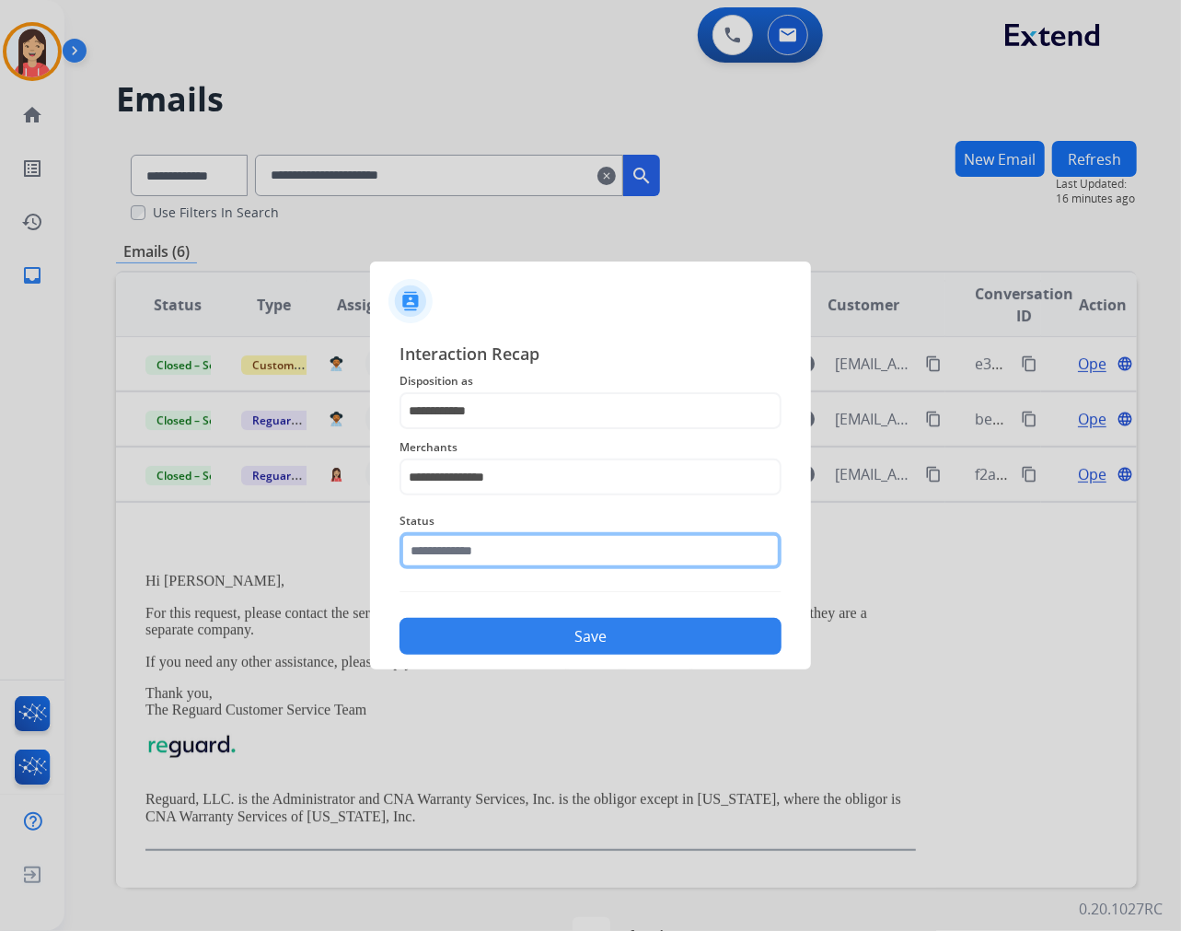
click at [491, 552] on input "text" at bounding box center [591, 550] width 382 height 37
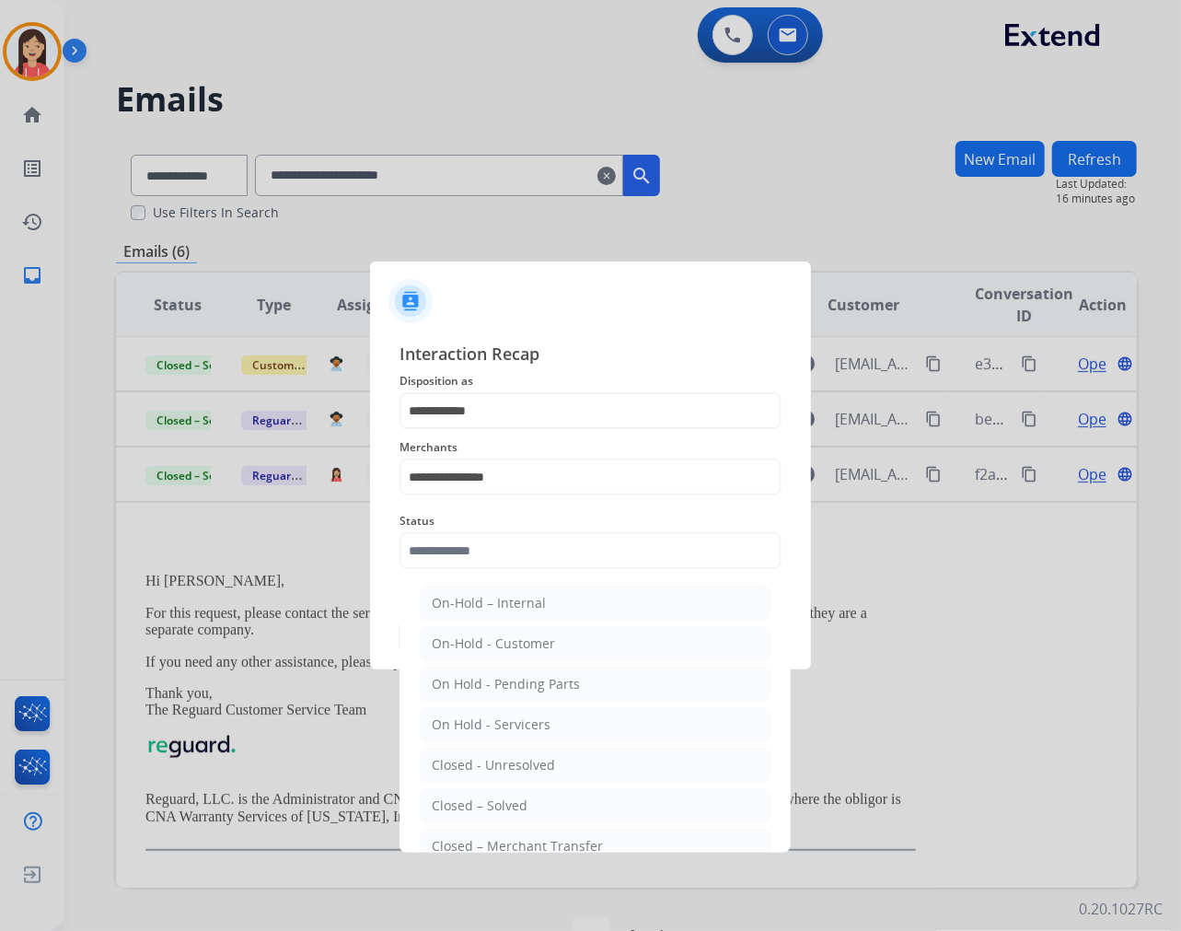
click at [484, 789] on li "Closed – Solved" at bounding box center [595, 805] width 351 height 35
type input "**********"
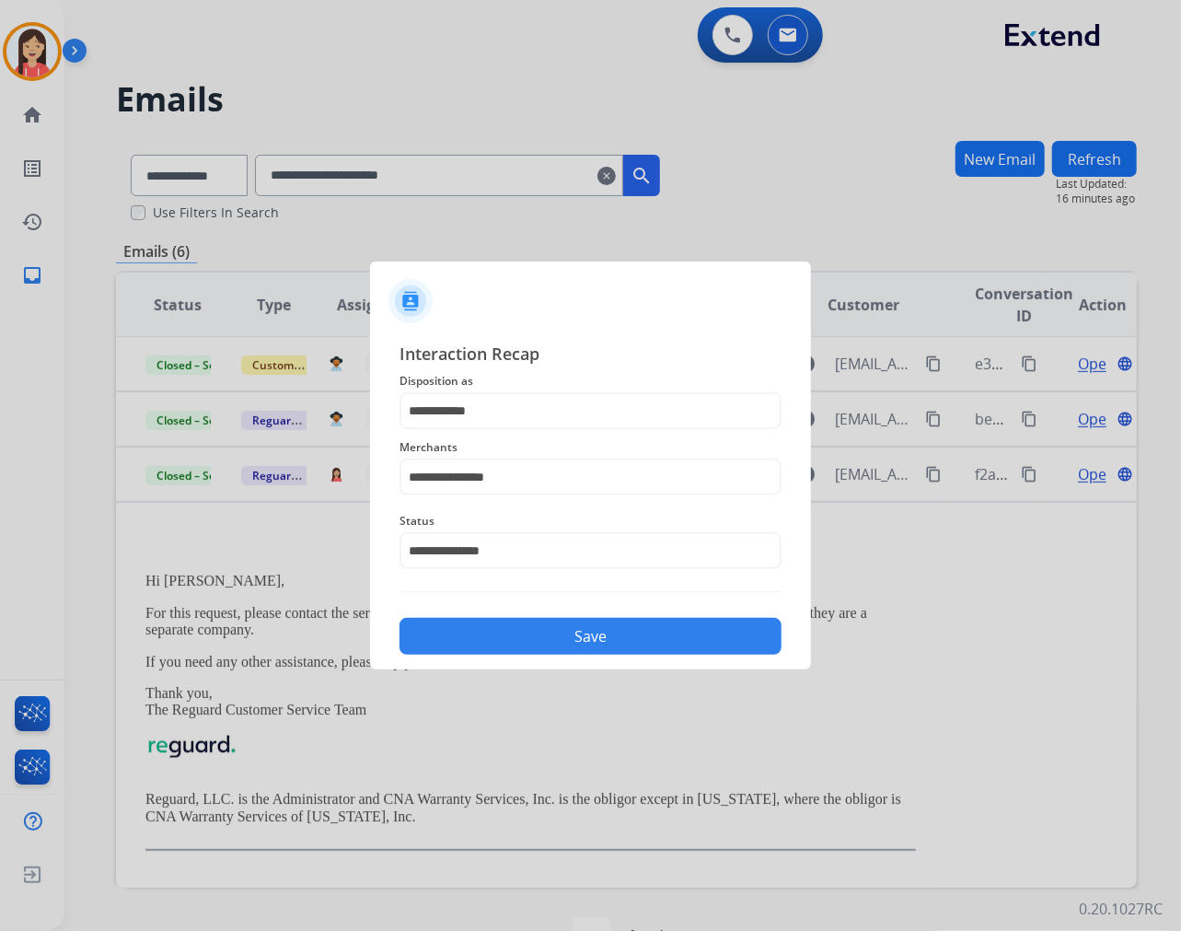
click at [578, 636] on button "Save" at bounding box center [591, 636] width 382 height 37
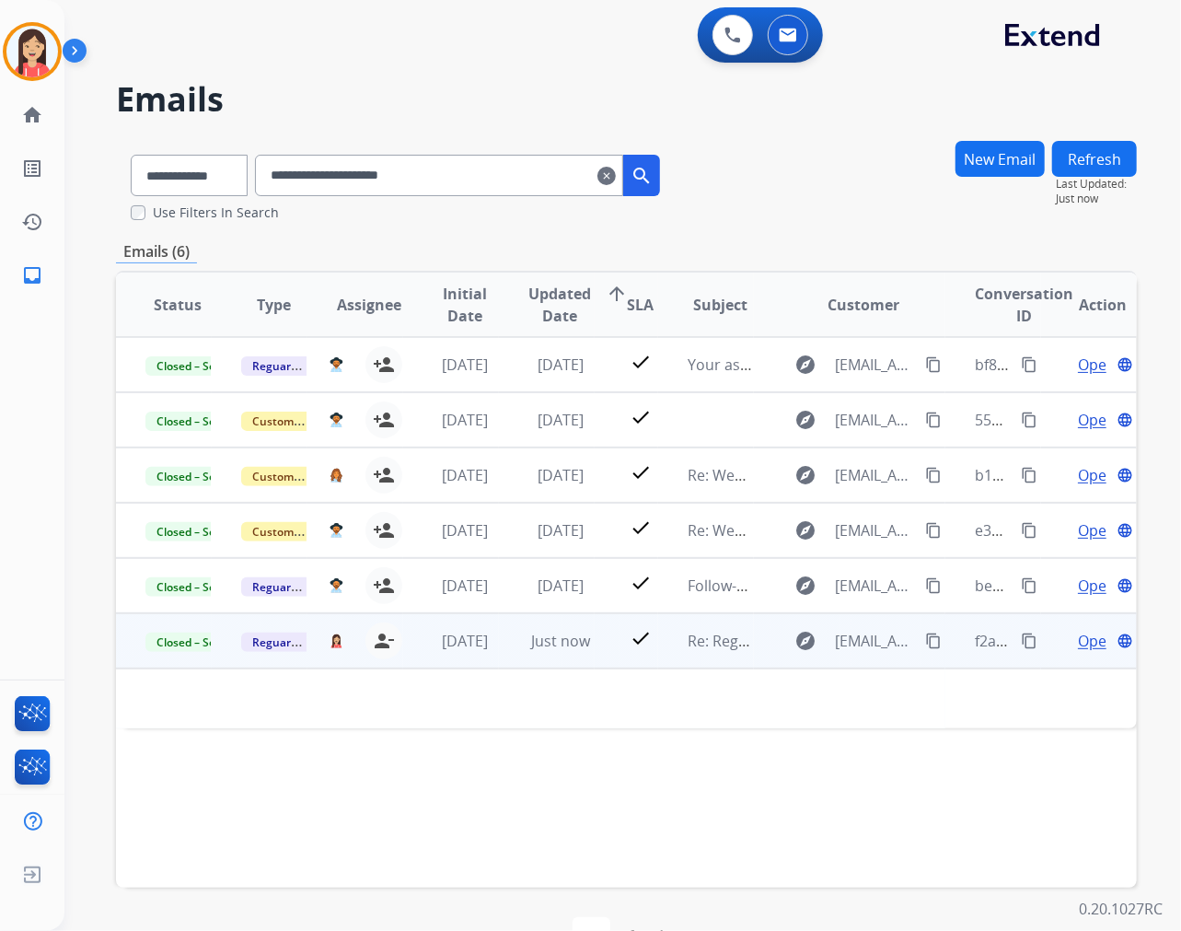
click at [527, 659] on td "Just now" at bounding box center [547, 640] width 96 height 55
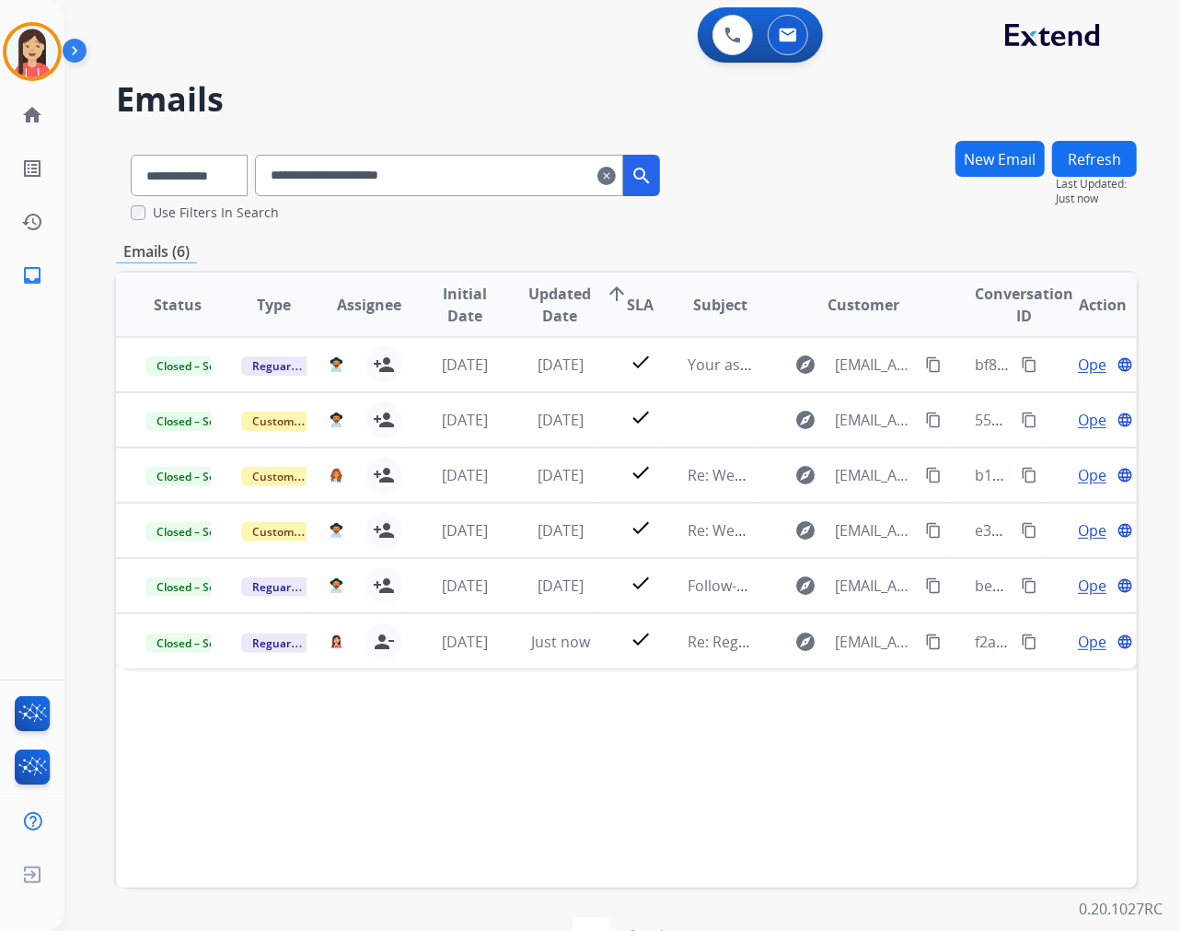
click at [616, 170] on mat-icon "clear" at bounding box center [606, 176] width 18 height 22
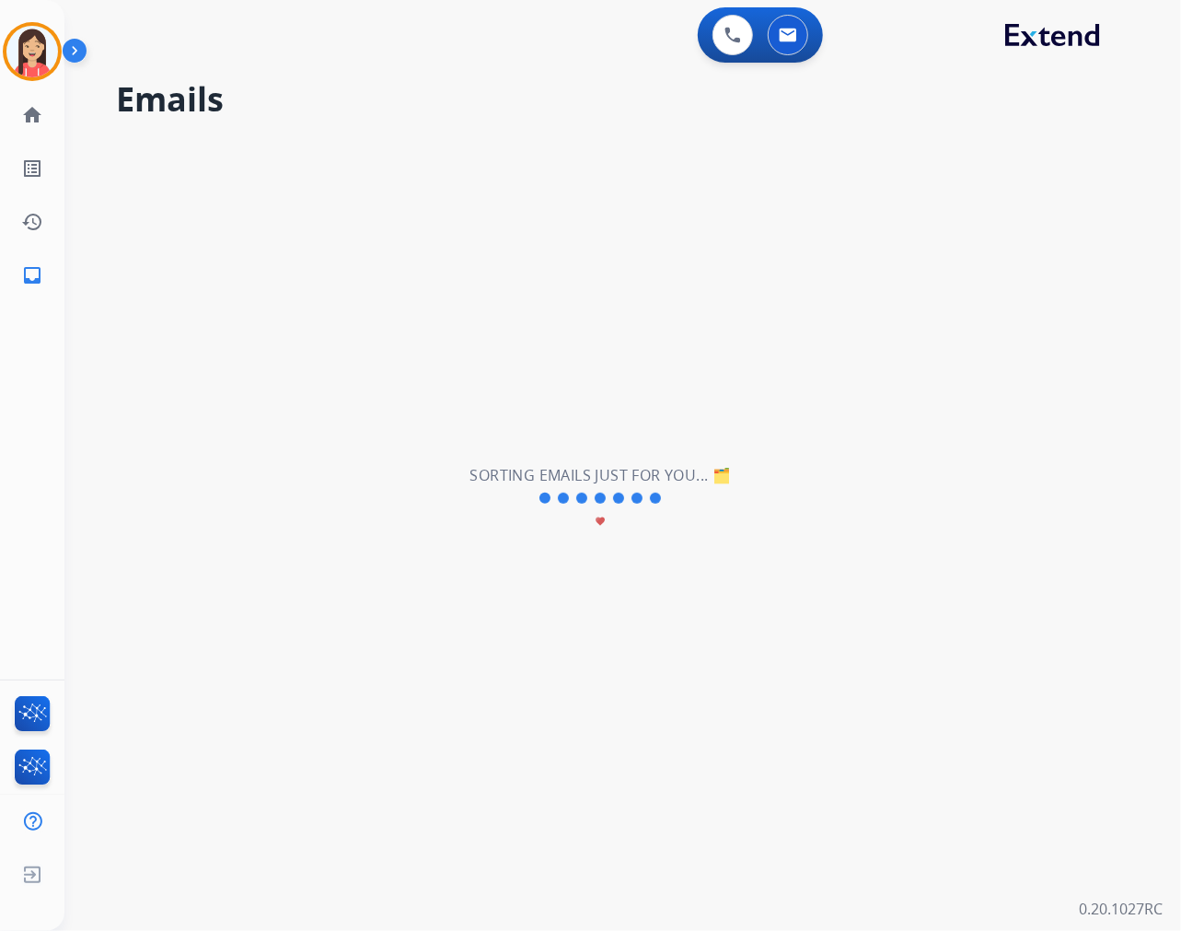
select select "**********"
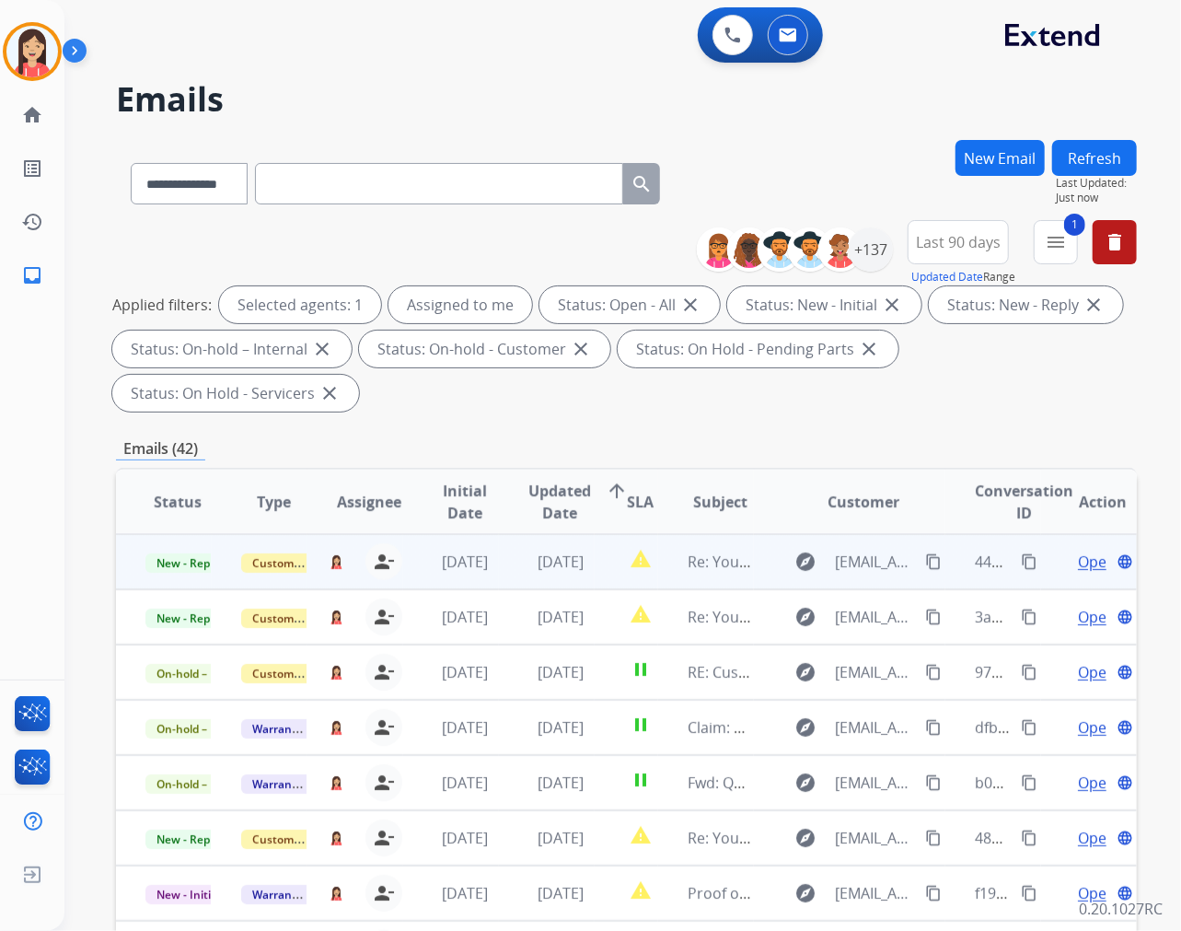
click at [508, 575] on td "[DATE]" at bounding box center [547, 561] width 96 height 55
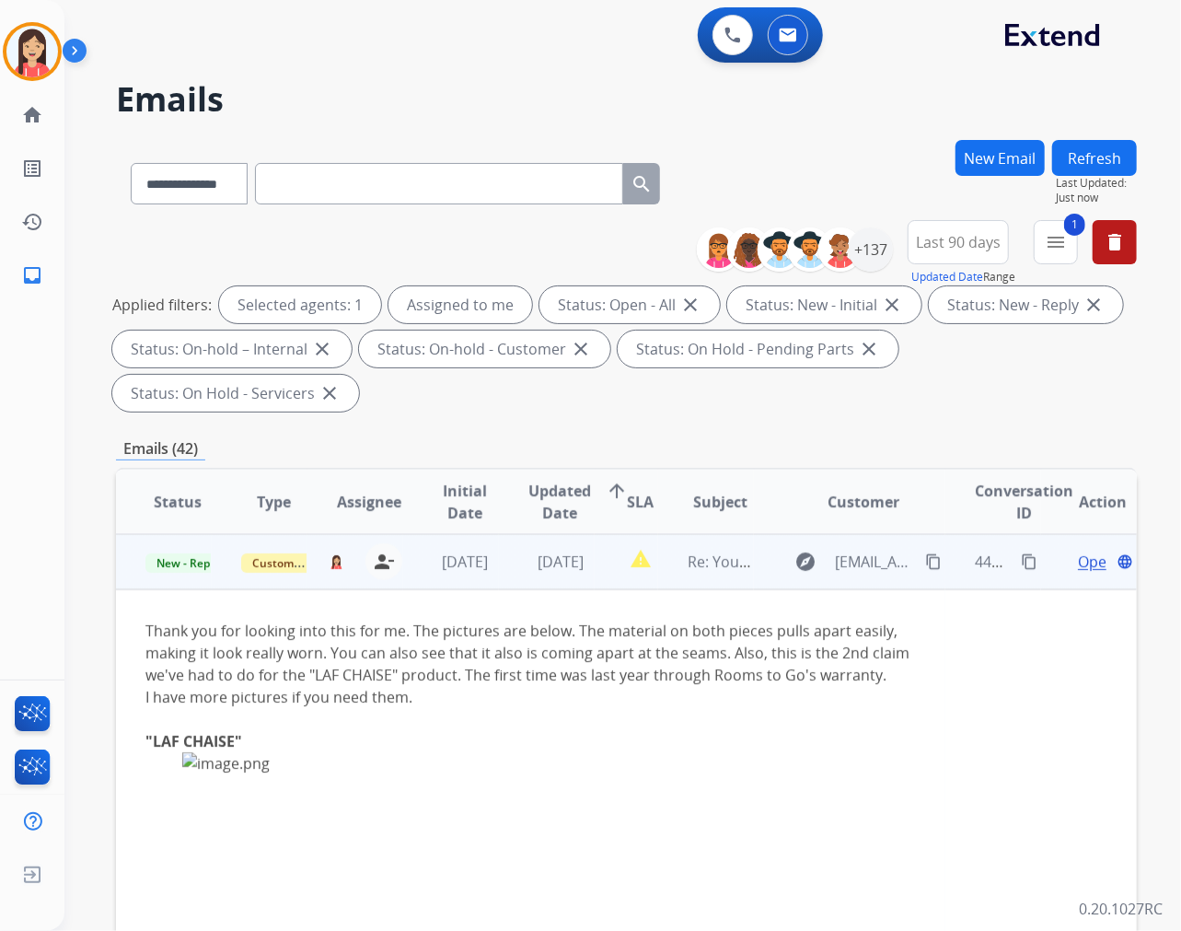
click at [1062, 559] on span "Open" at bounding box center [1097, 562] width 38 height 22
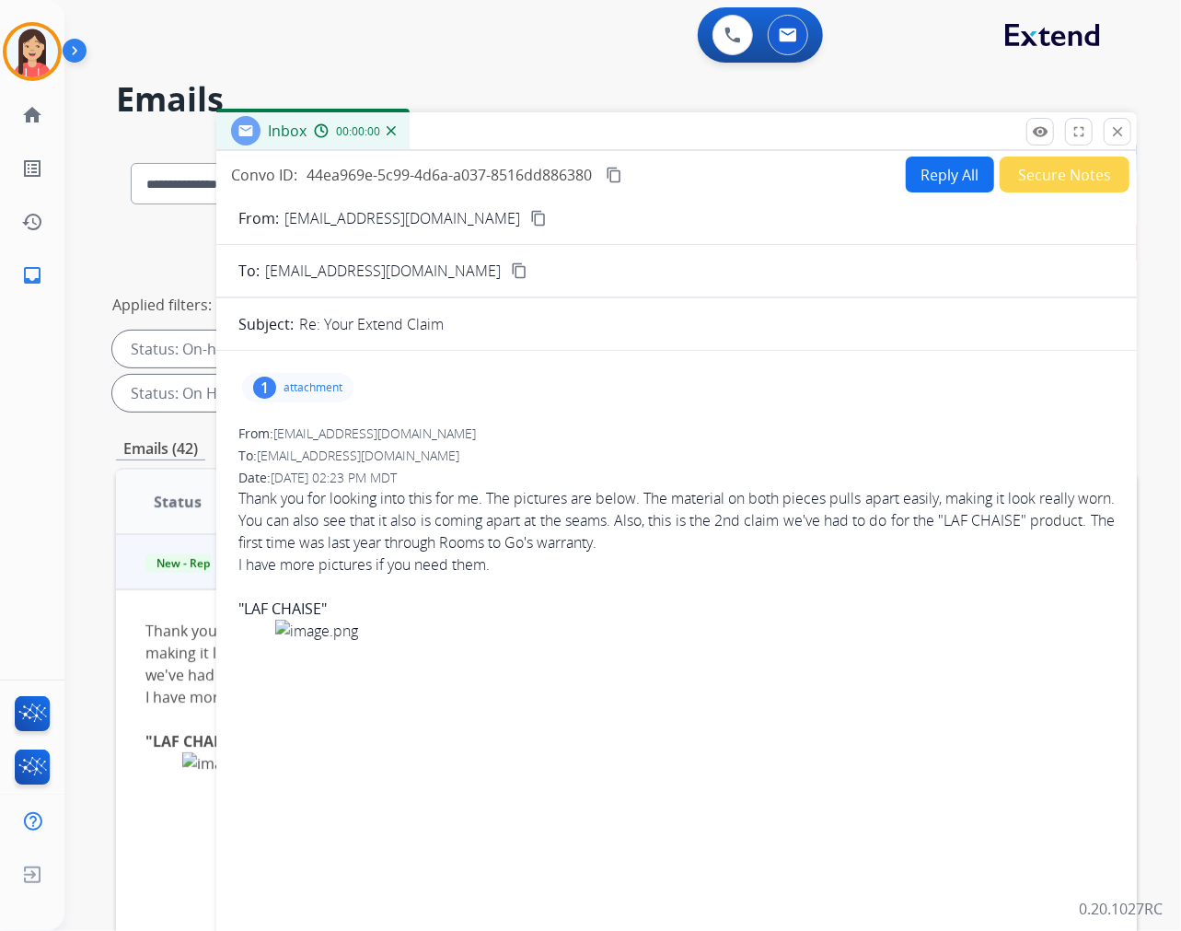
click at [304, 387] on p "attachment" at bounding box center [313, 387] width 59 height 15
click at [463, 433] on div "image.png download" at bounding box center [357, 434] width 231 height 64
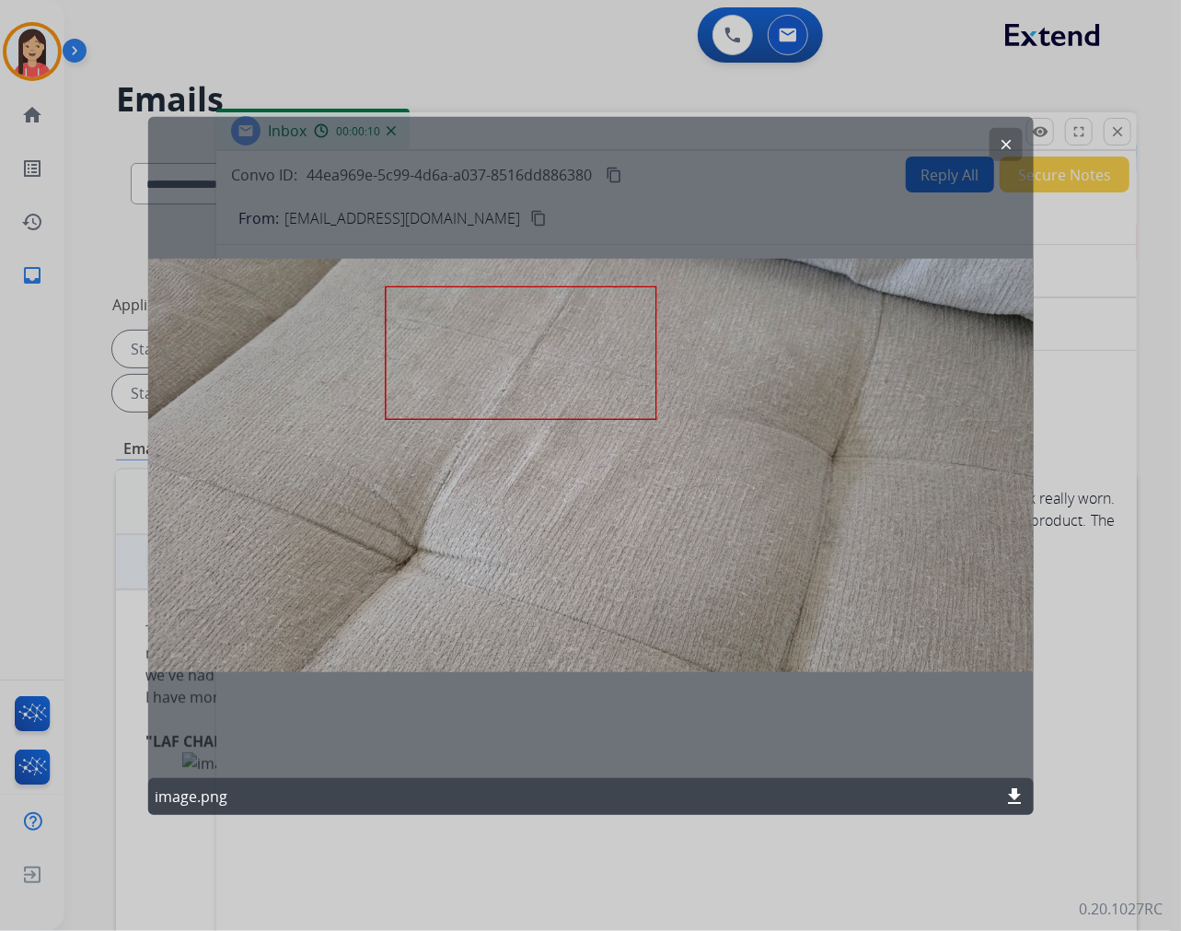
click at [998, 141] on mat-icon "clear" at bounding box center [1006, 143] width 17 height 17
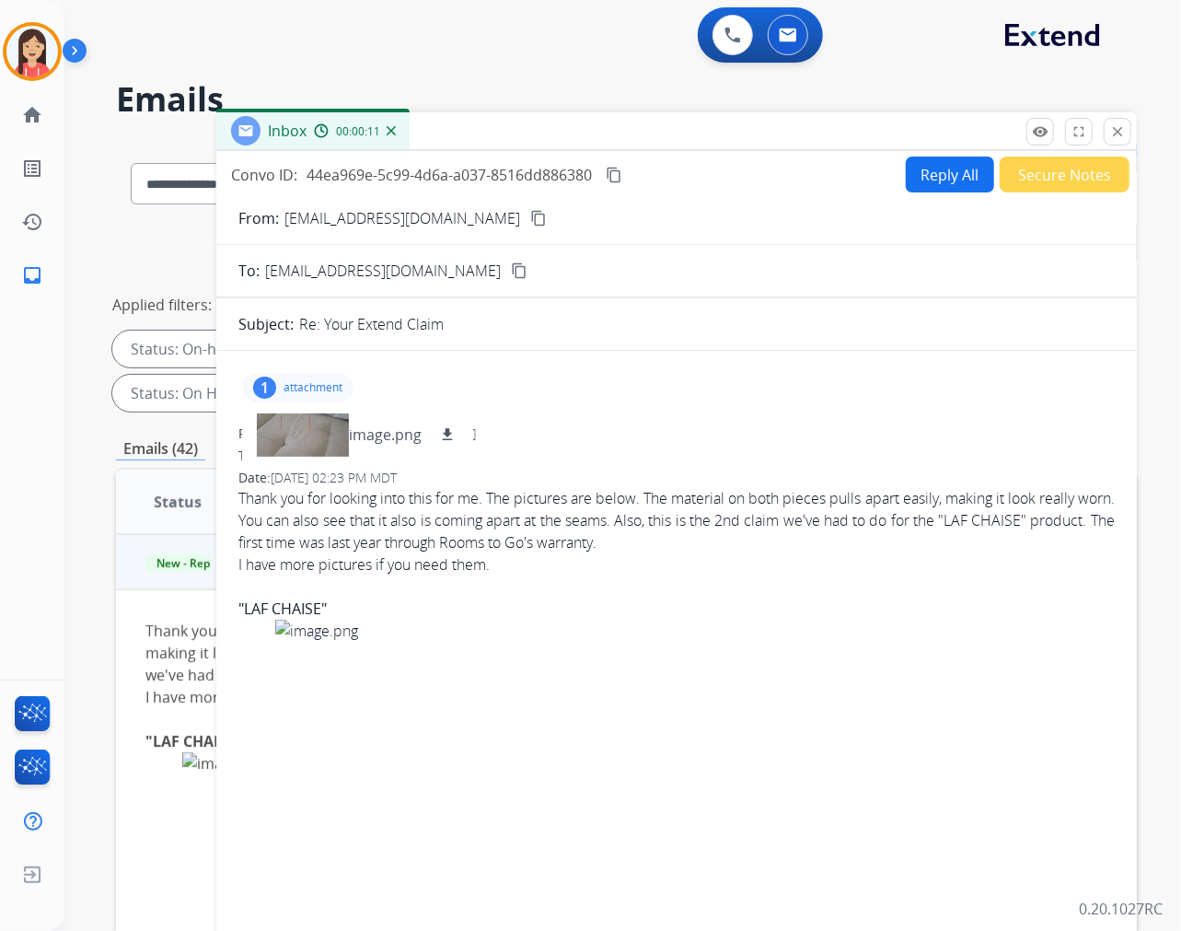
click at [359, 215] on p "[EMAIL_ADDRESS][DOMAIN_NAME]" at bounding box center [402, 218] width 236 height 22
copy p "From:"
click at [751, 514] on div "Thank you for looking into this for me. The pictures are below. The material on…" at bounding box center [676, 520] width 876 height 66
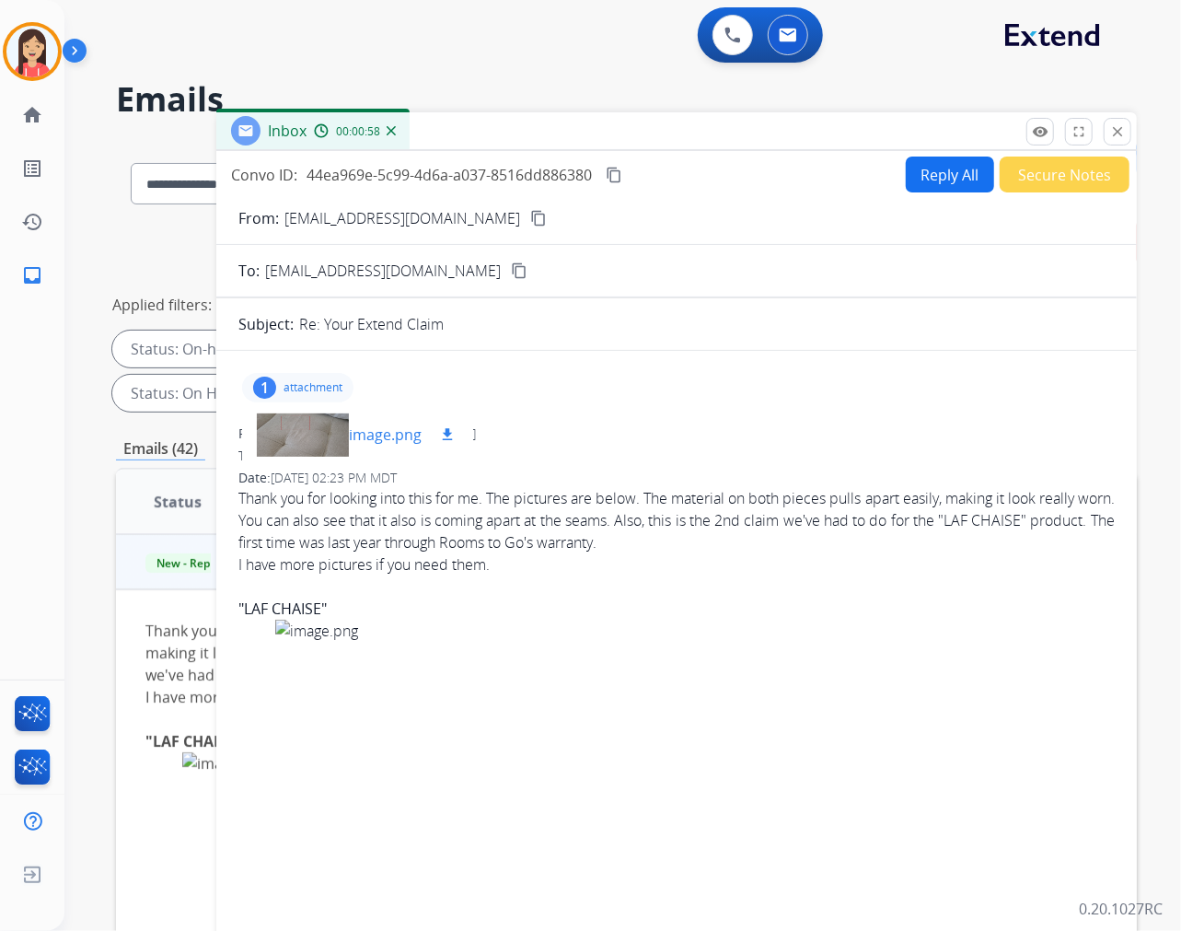
click at [317, 429] on div at bounding box center [303, 434] width 92 height 64
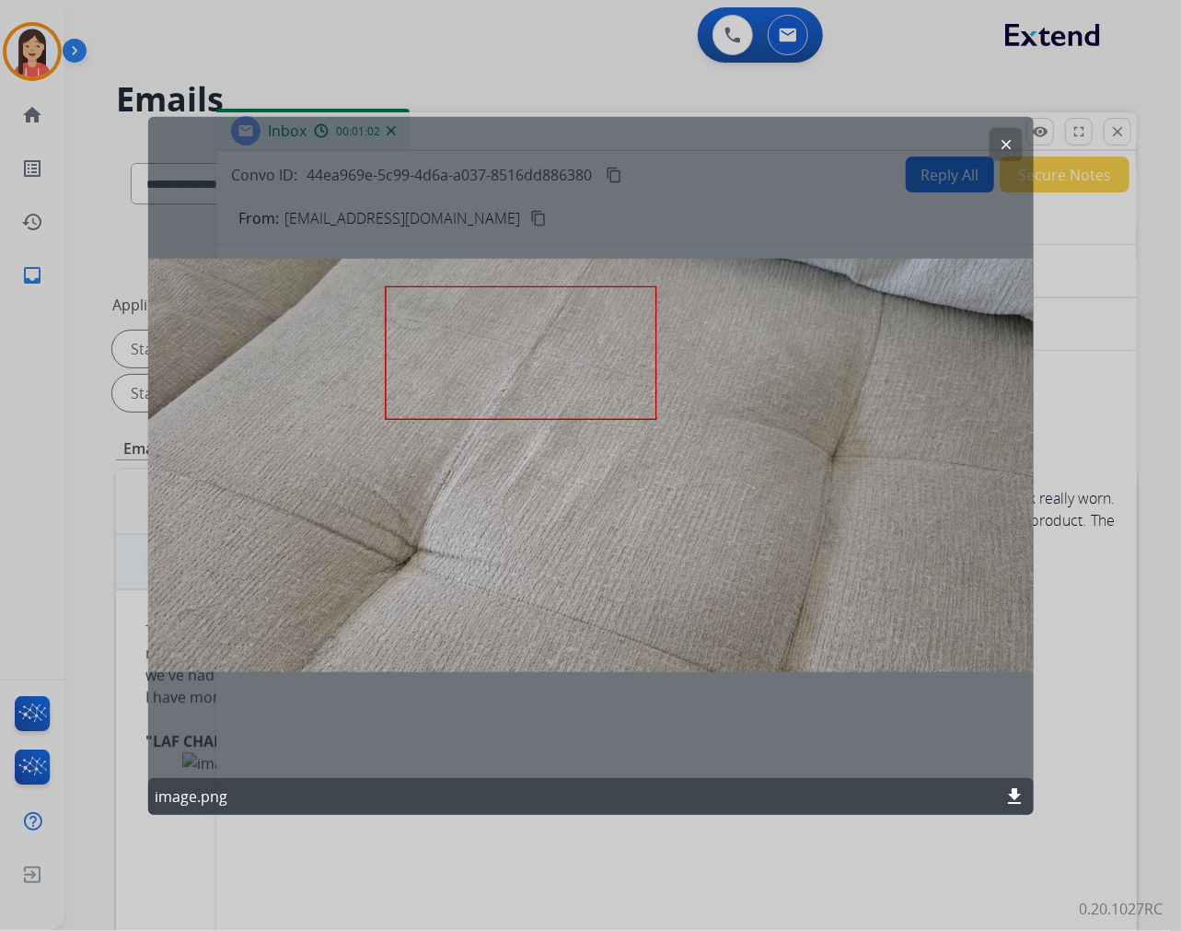
click at [1009, 789] on mat-icon "download" at bounding box center [1015, 796] width 22 height 22
click at [296, 287] on div "clear image.png download" at bounding box center [590, 465] width 886 height 698
click at [715, 136] on div "clear image.png download" at bounding box center [590, 465] width 886 height 698
click at [1002, 141] on mat-icon "clear" at bounding box center [1006, 143] width 17 height 17
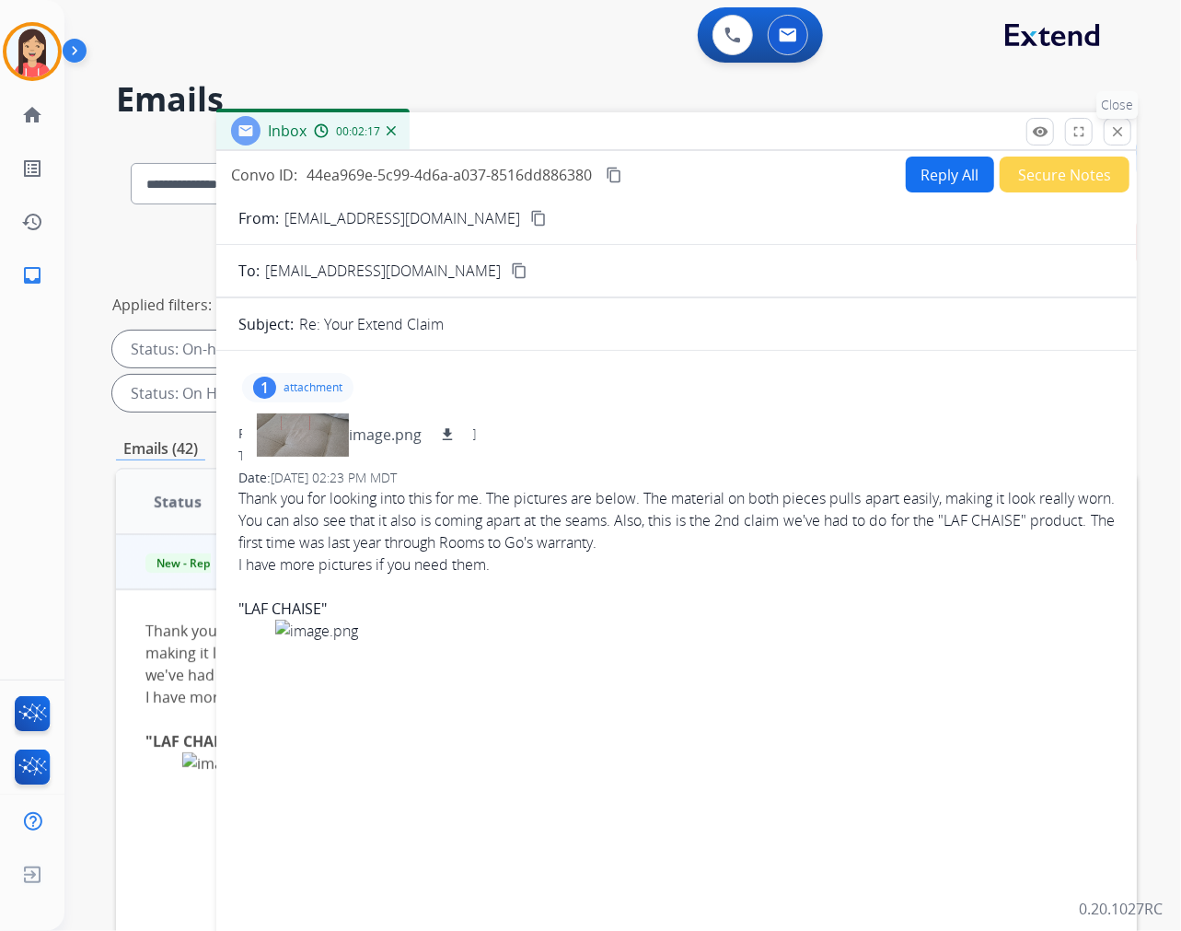
click at [1062, 131] on button "close Close" at bounding box center [1118, 132] width 28 height 28
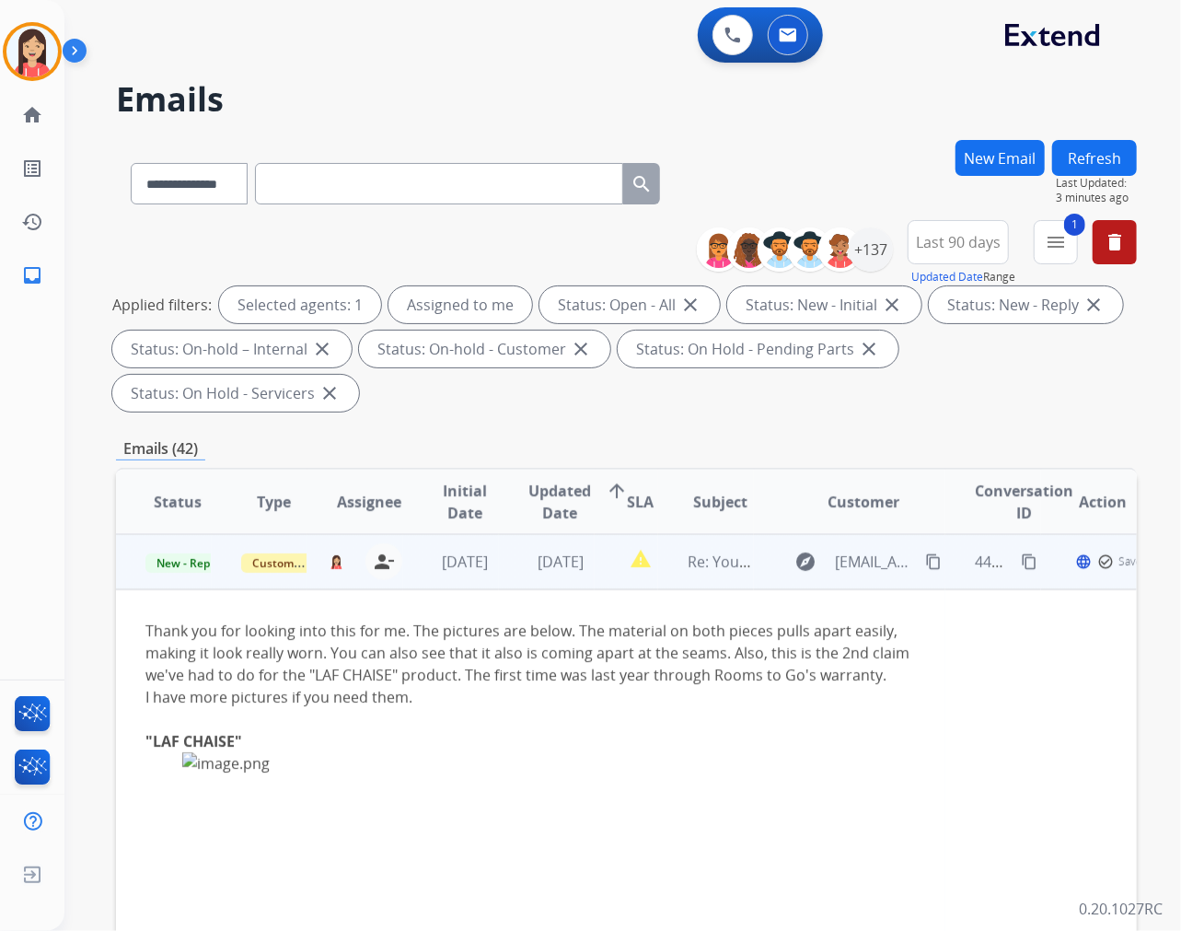
click at [499, 573] on td "[DATE]" at bounding box center [547, 561] width 96 height 55
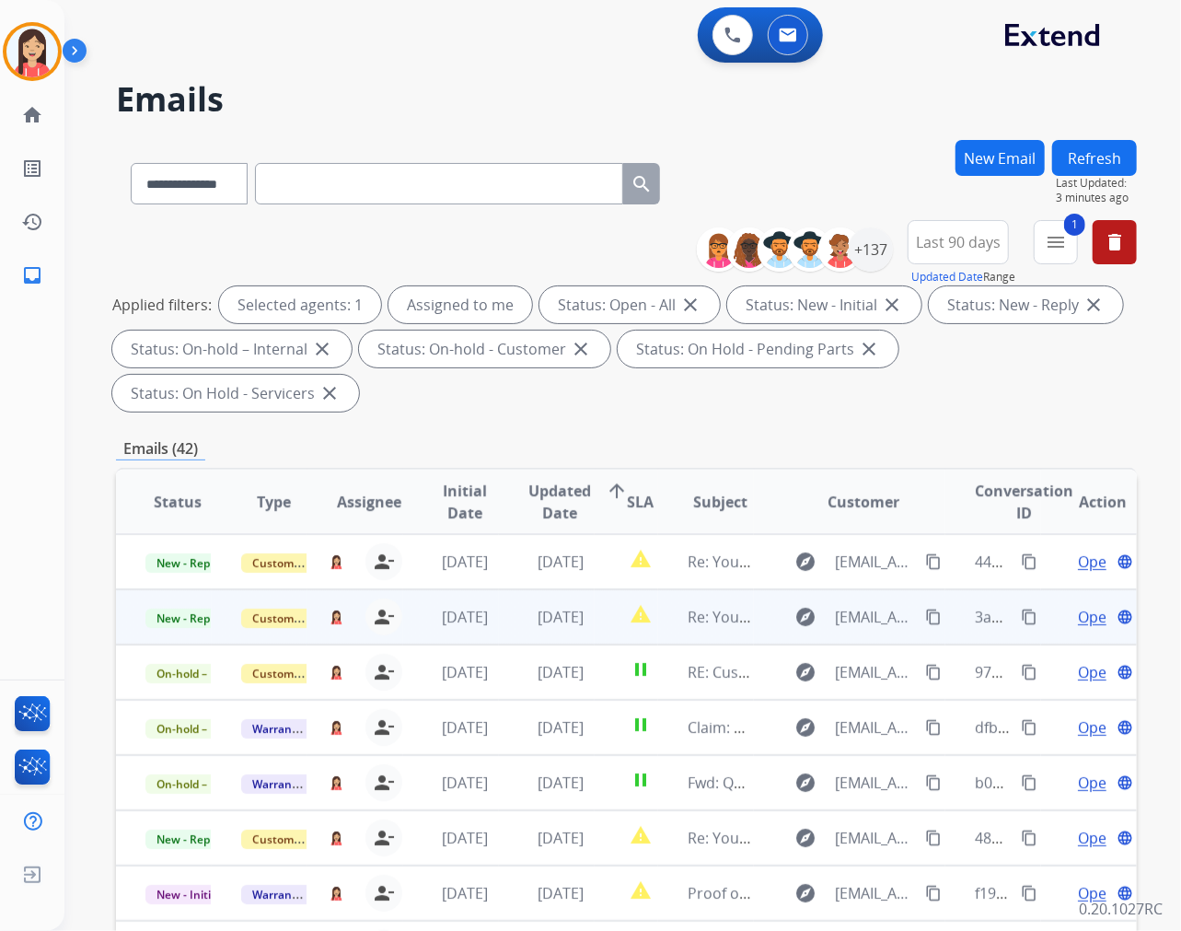
click at [499, 624] on td "[DATE]" at bounding box center [547, 616] width 96 height 55
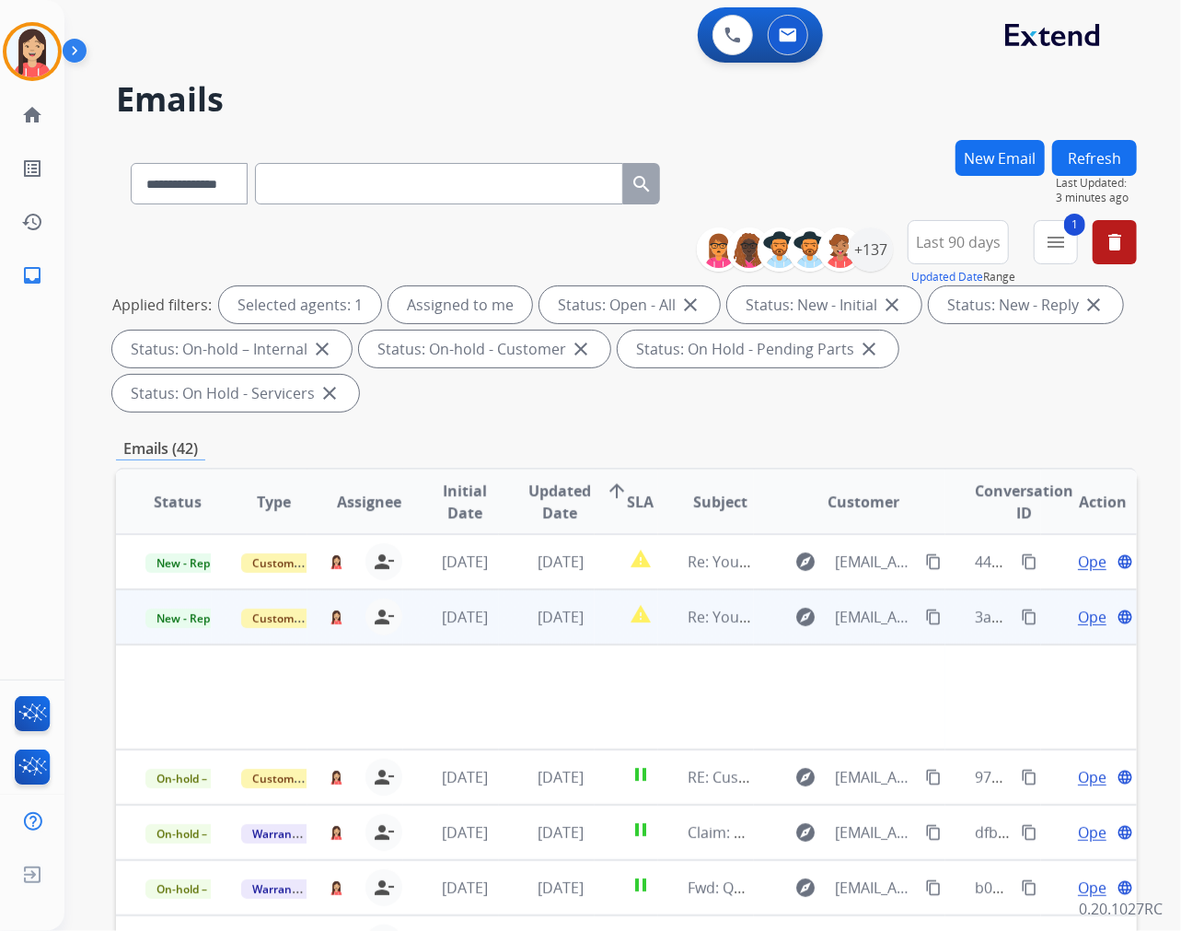
scroll to position [55, 0]
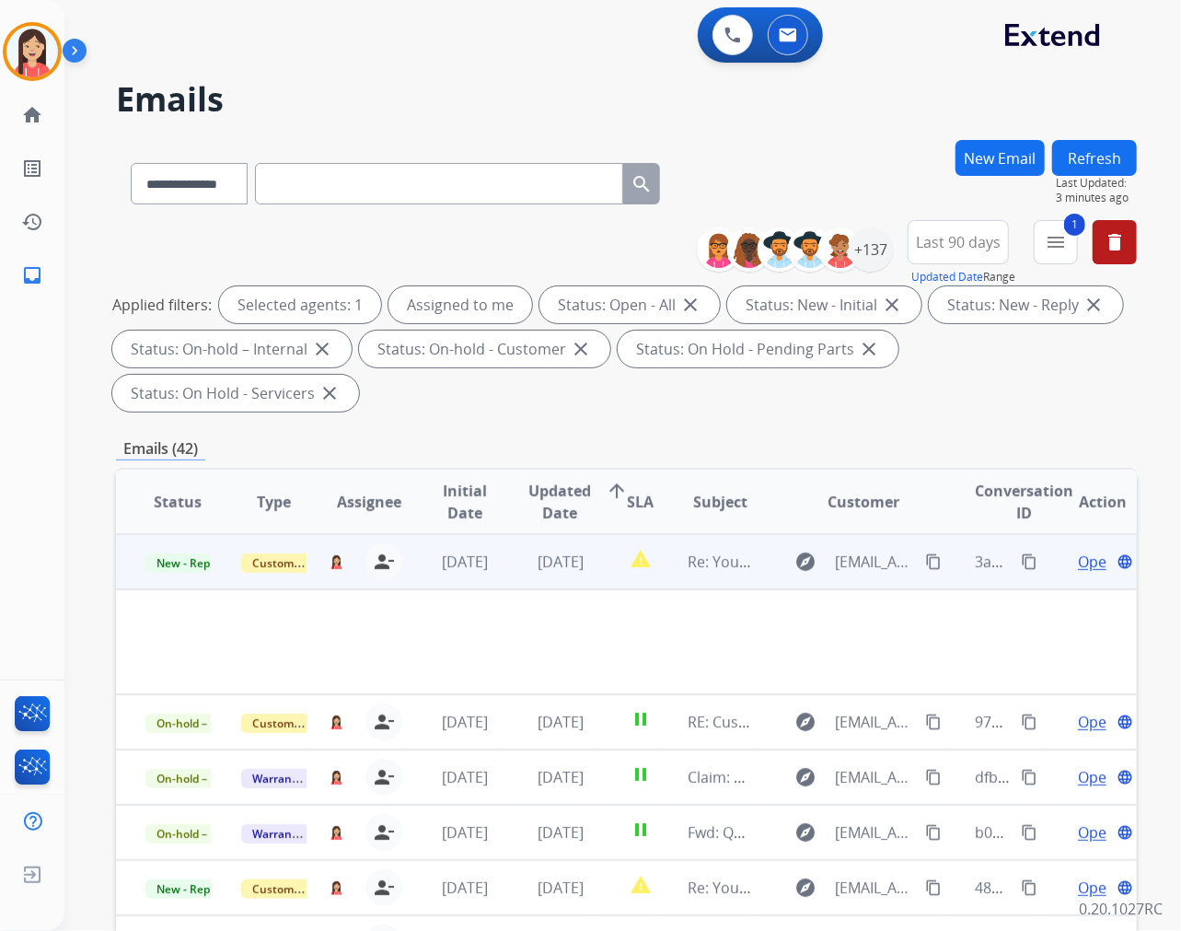
click at [1062, 556] on span "Open" at bounding box center [1097, 562] width 38 height 22
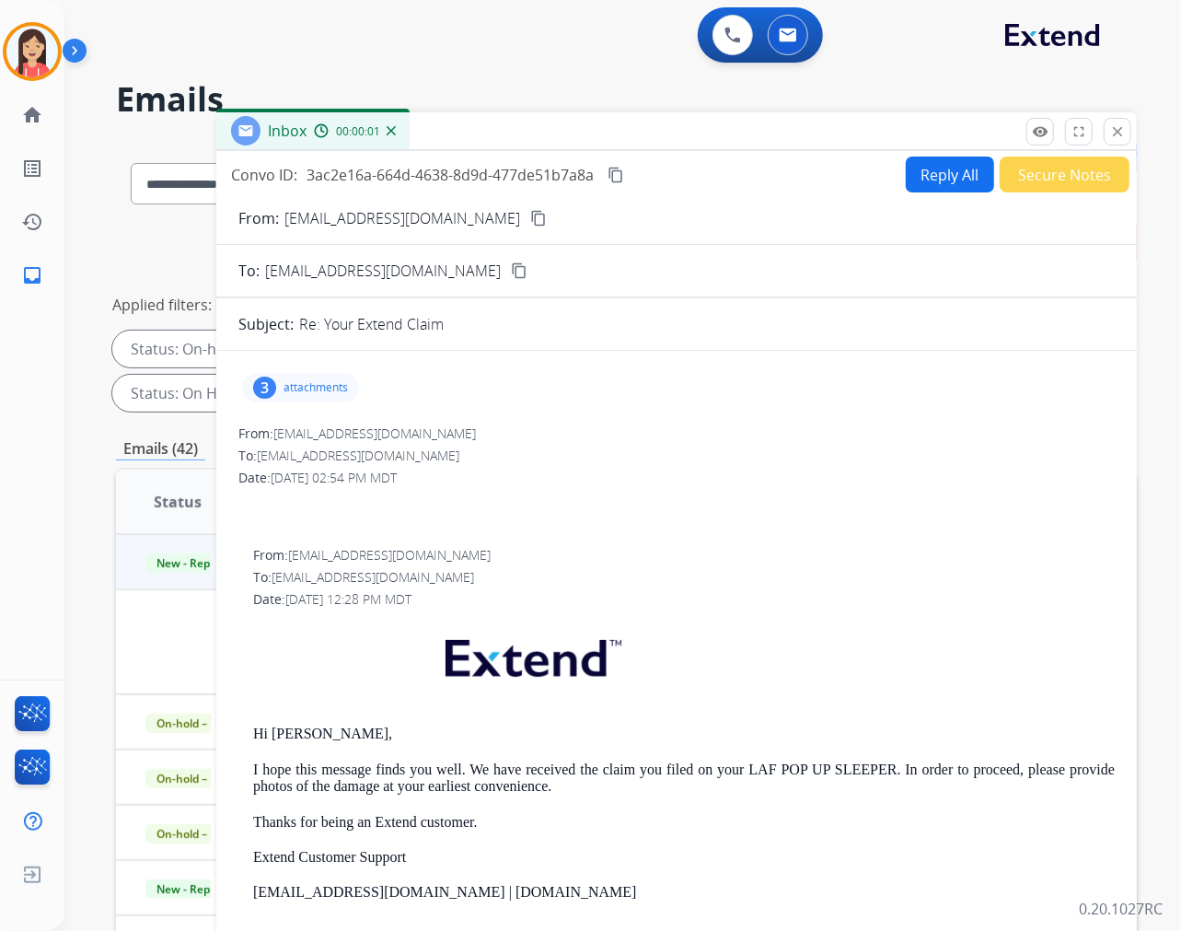
click at [336, 217] on p "[EMAIL_ADDRESS][DOMAIN_NAME]" at bounding box center [402, 218] width 236 height 22
copy p "From:"
click at [284, 399] on div "3 attachments" at bounding box center [300, 387] width 117 height 29
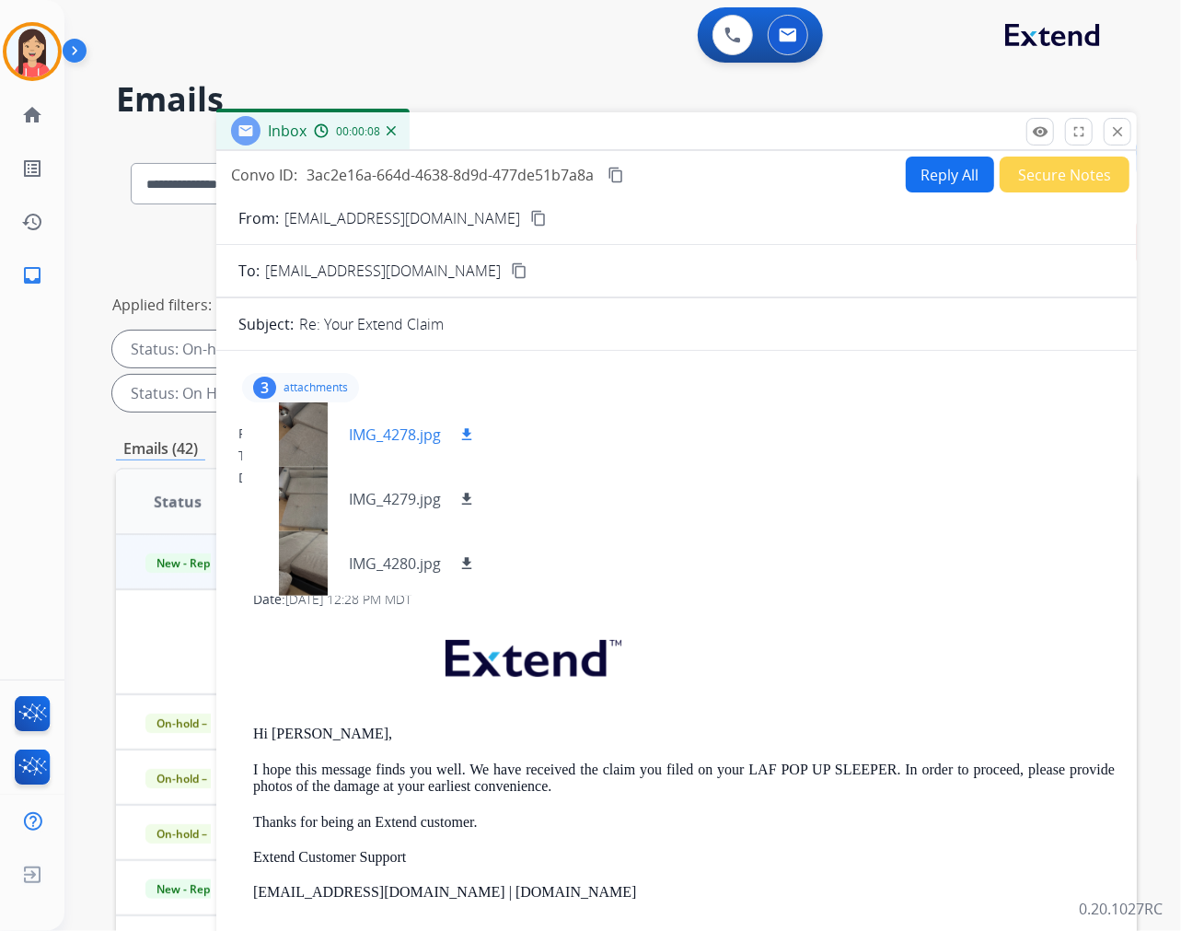
click at [370, 427] on p "IMG_4278.jpg" at bounding box center [395, 434] width 92 height 22
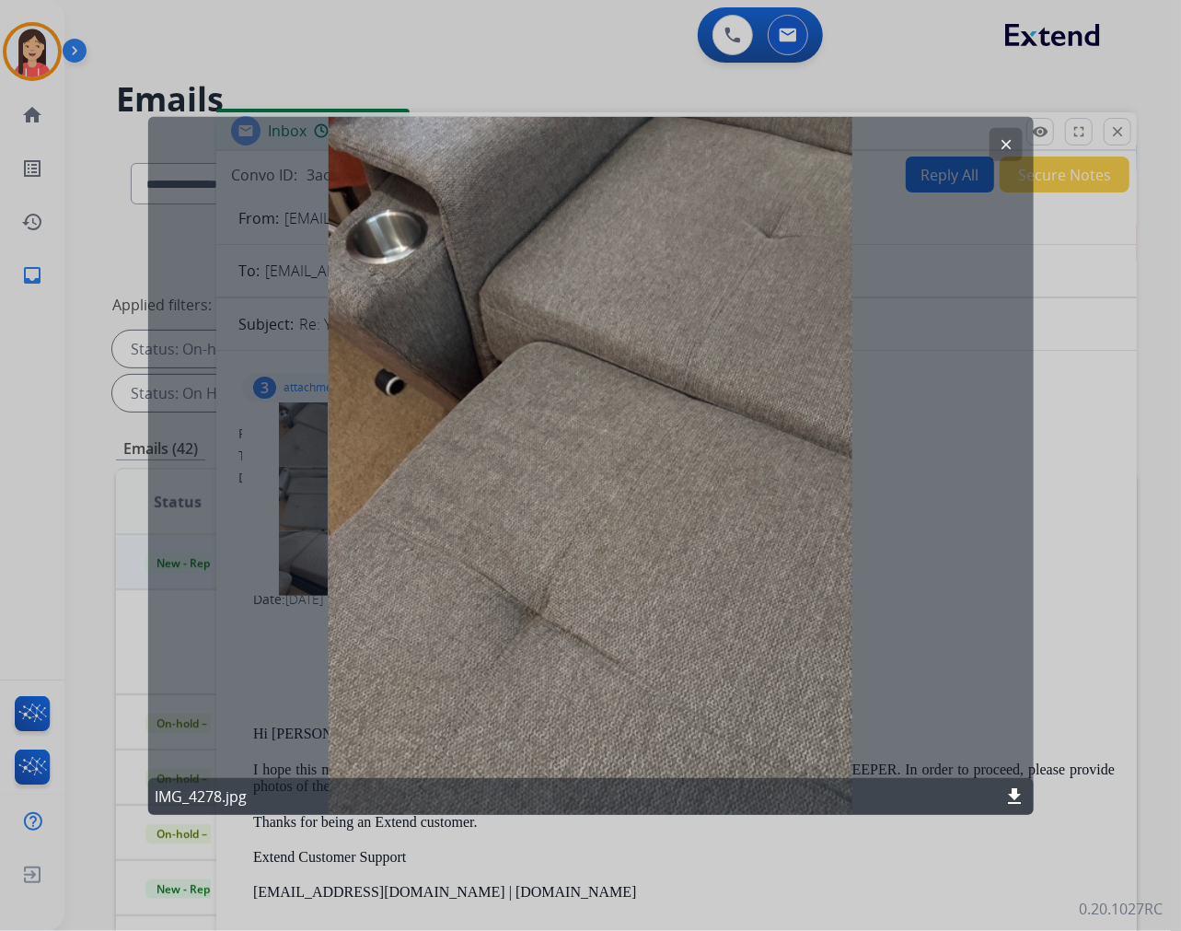
click at [568, 390] on div "clear IMG_4278.jpg download" at bounding box center [590, 465] width 886 height 698
click at [999, 143] on mat-icon "clear" at bounding box center [1006, 143] width 17 height 17
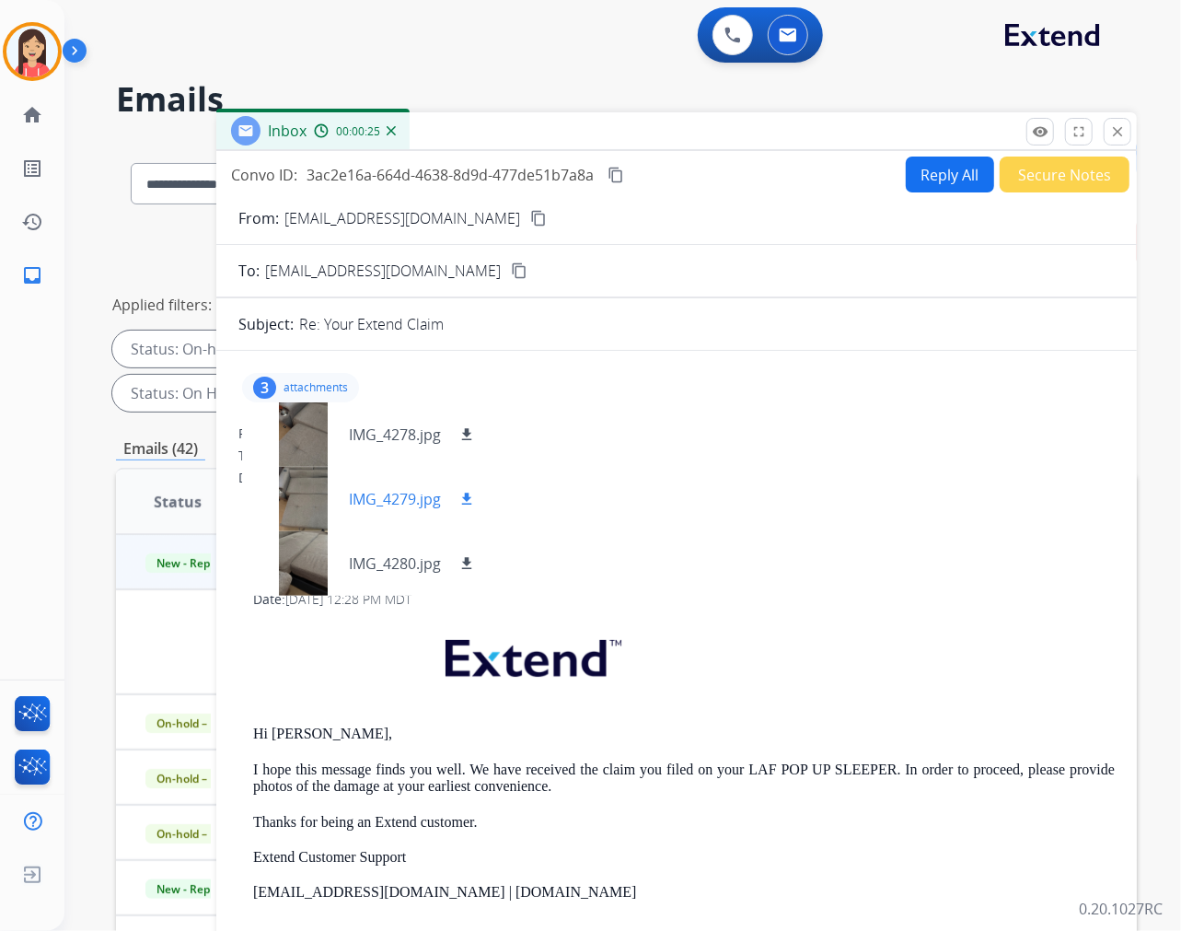
click at [353, 502] on p "IMG_4279.jpg" at bounding box center [395, 499] width 92 height 22
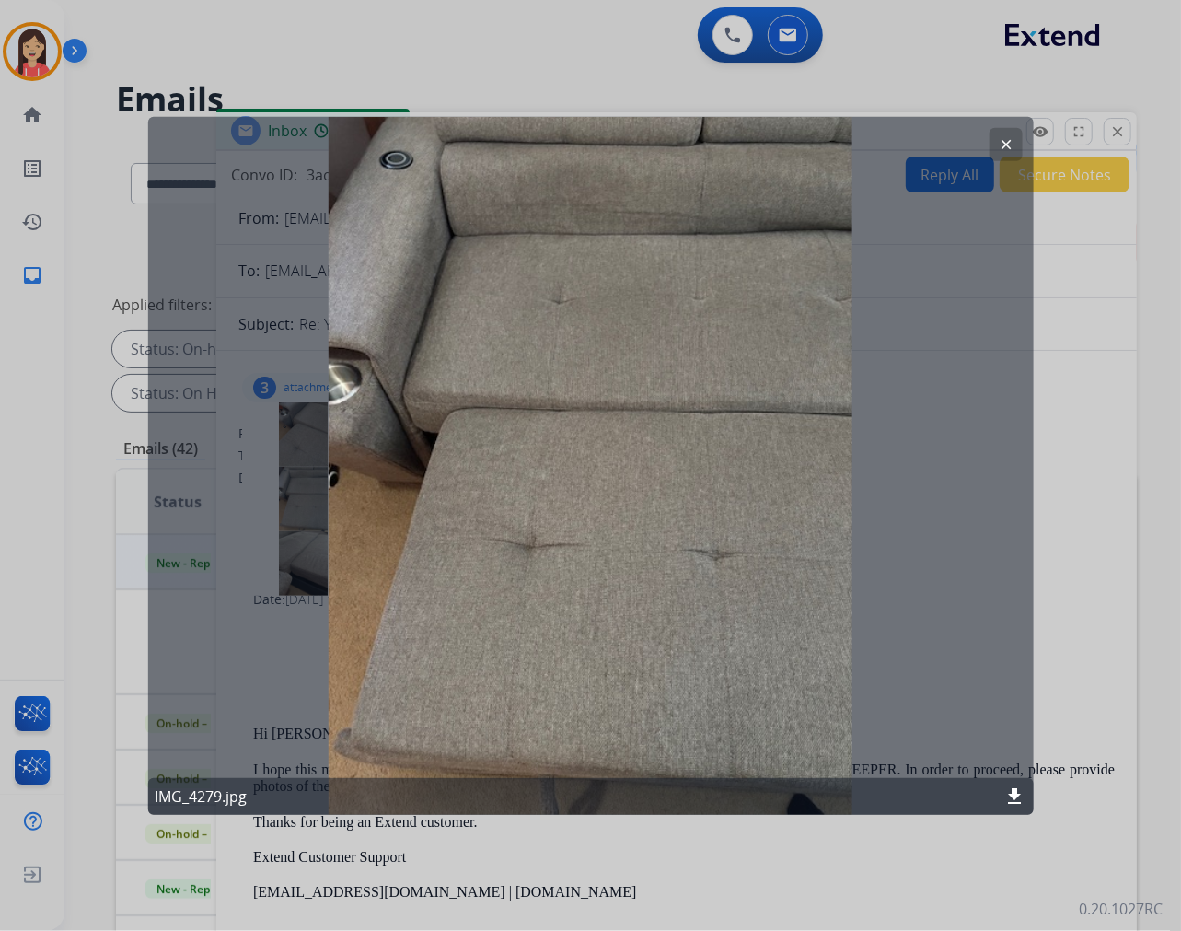
click at [1003, 145] on mat-icon "clear" at bounding box center [1006, 143] width 17 height 17
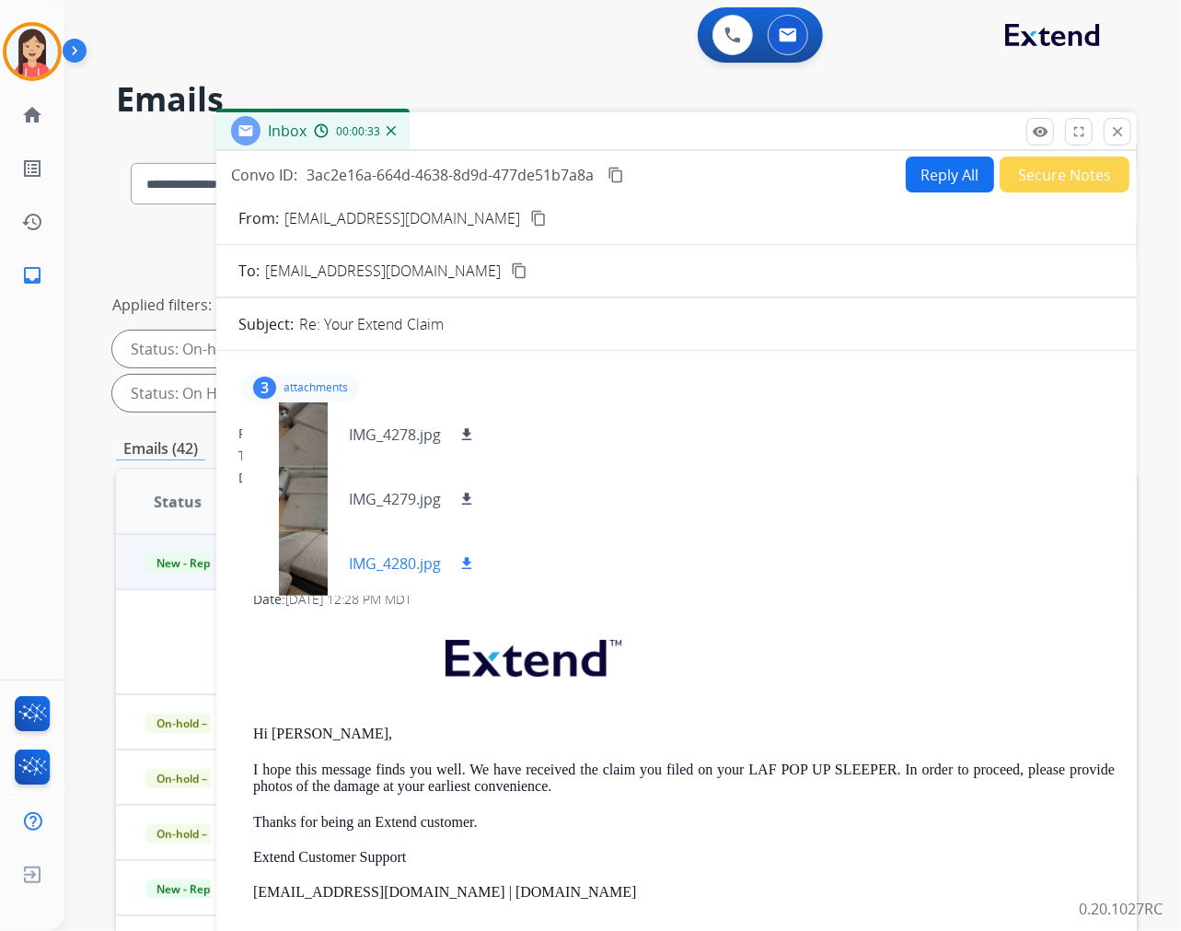
click at [384, 554] on p "IMG_4280.jpg" at bounding box center [395, 563] width 92 height 22
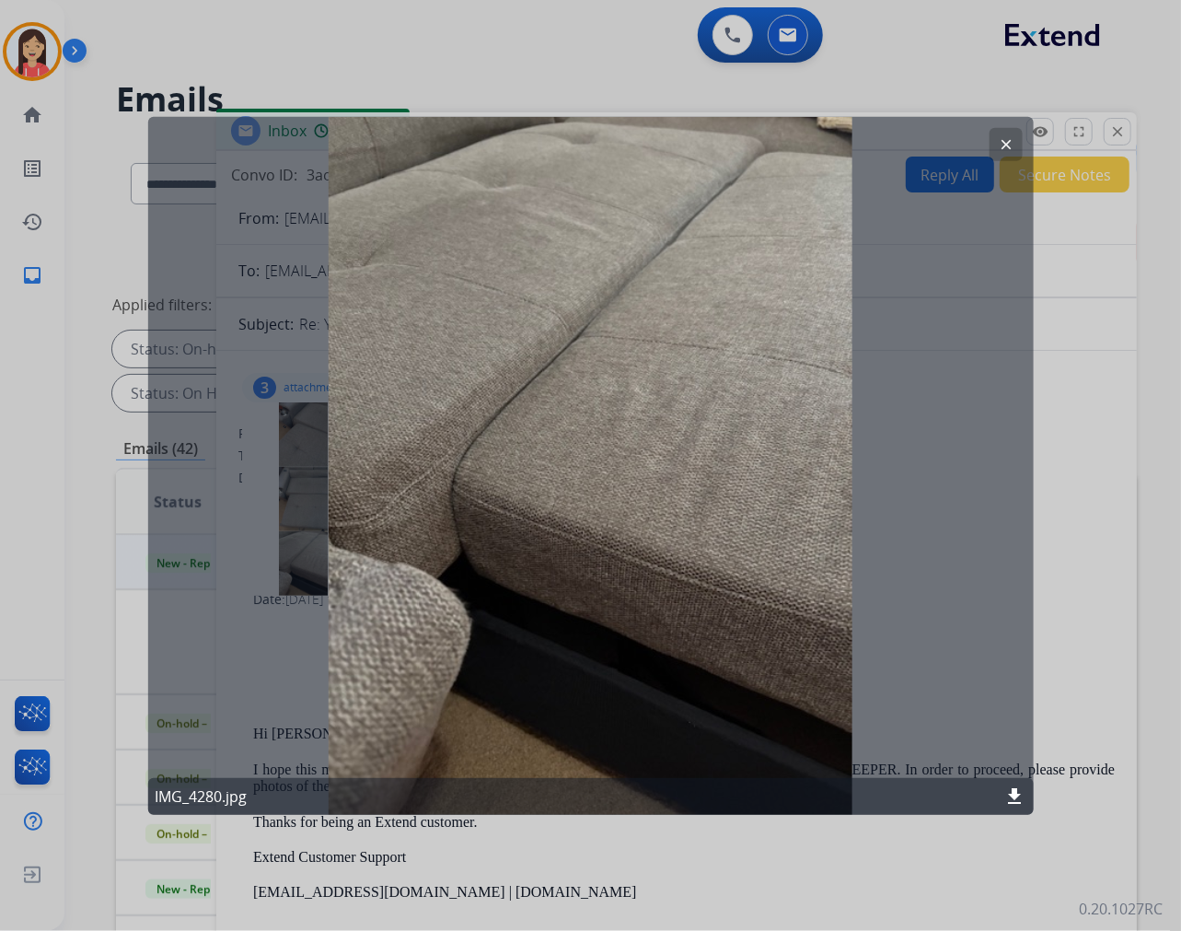
click at [1005, 131] on button "clear" at bounding box center [1006, 143] width 33 height 33
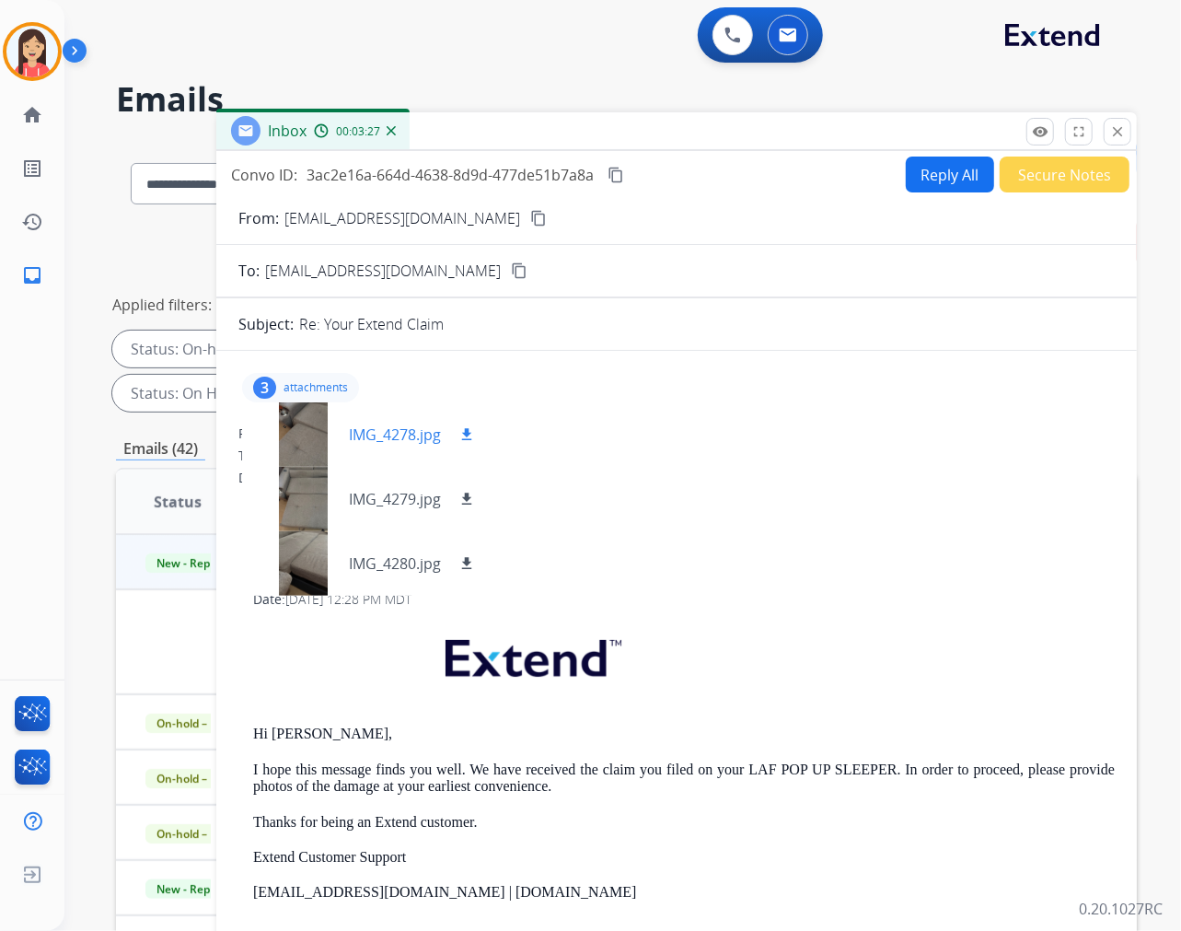
click at [470, 430] on mat-icon "download" at bounding box center [466, 434] width 17 height 17
click at [469, 501] on mat-icon "download" at bounding box center [466, 499] width 17 height 17
click at [463, 566] on mat-icon "download" at bounding box center [466, 563] width 17 height 17
click at [775, 135] on div "Inbox 00:04:17" at bounding box center [676, 131] width 921 height 39
click at [617, 502] on div at bounding box center [676, 498] width 876 height 22
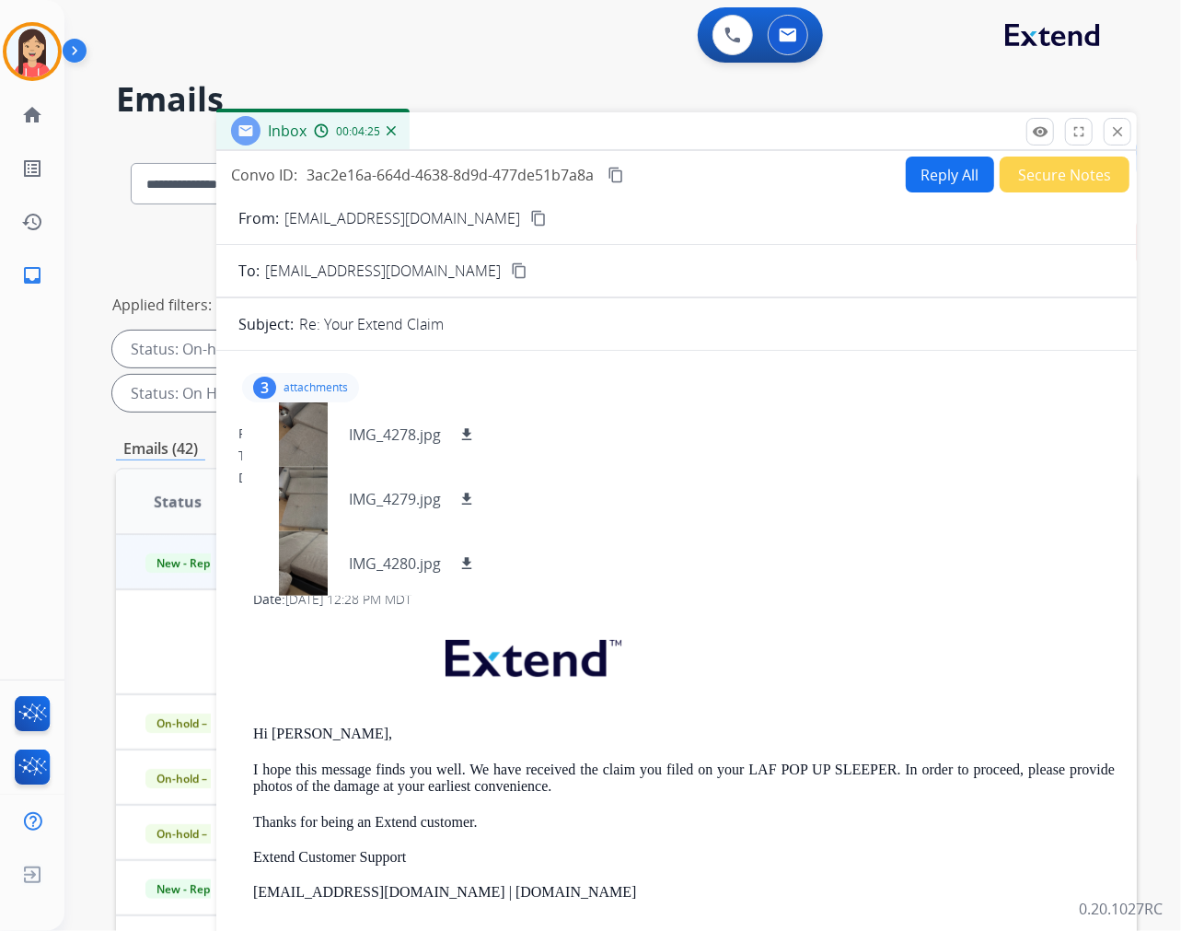
click at [931, 176] on button "Reply All" at bounding box center [950, 174] width 88 height 36
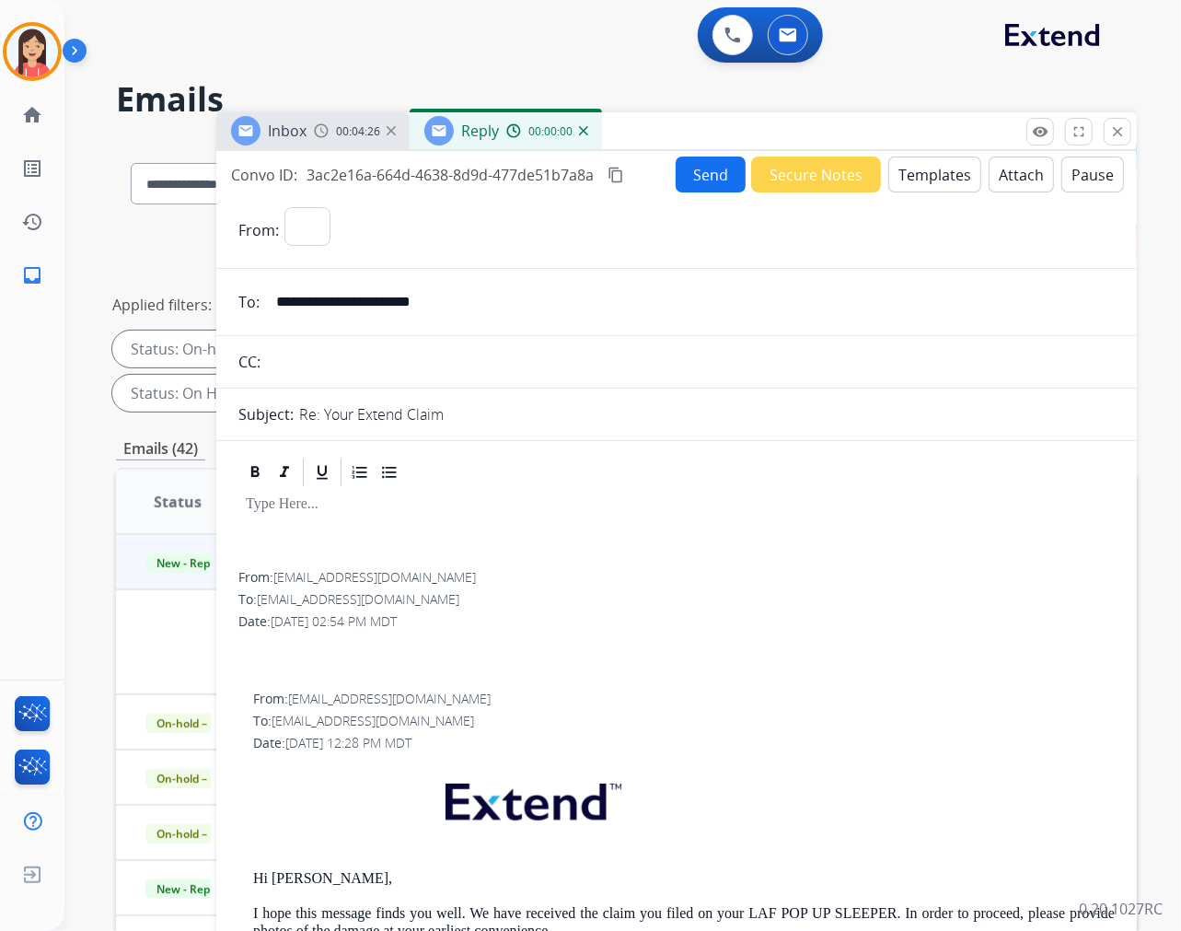
select select "**********"
click at [931, 176] on button "Templates" at bounding box center [934, 174] width 93 height 36
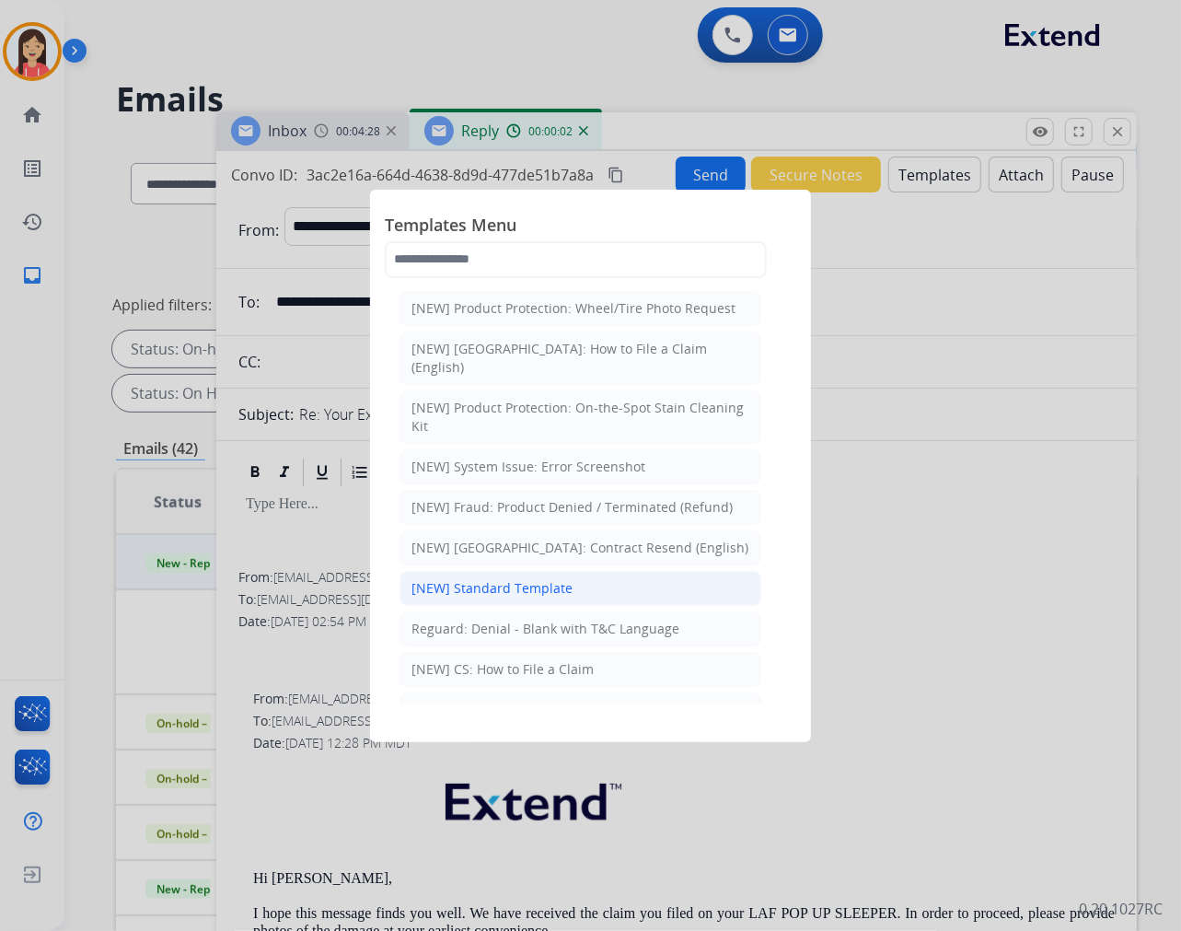
click at [513, 579] on div "[NEW] Standard Template" at bounding box center [492, 588] width 161 height 18
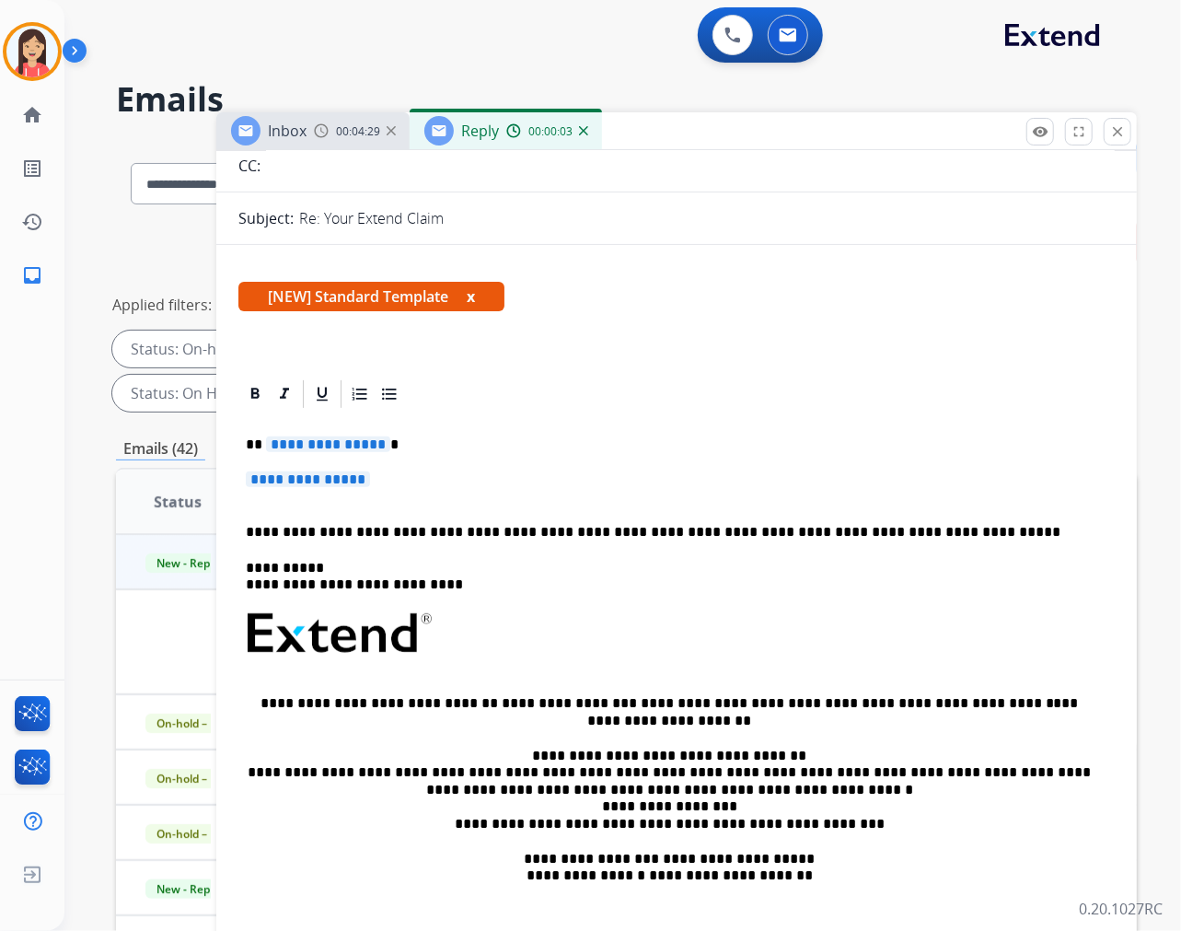
scroll to position [204, 0]
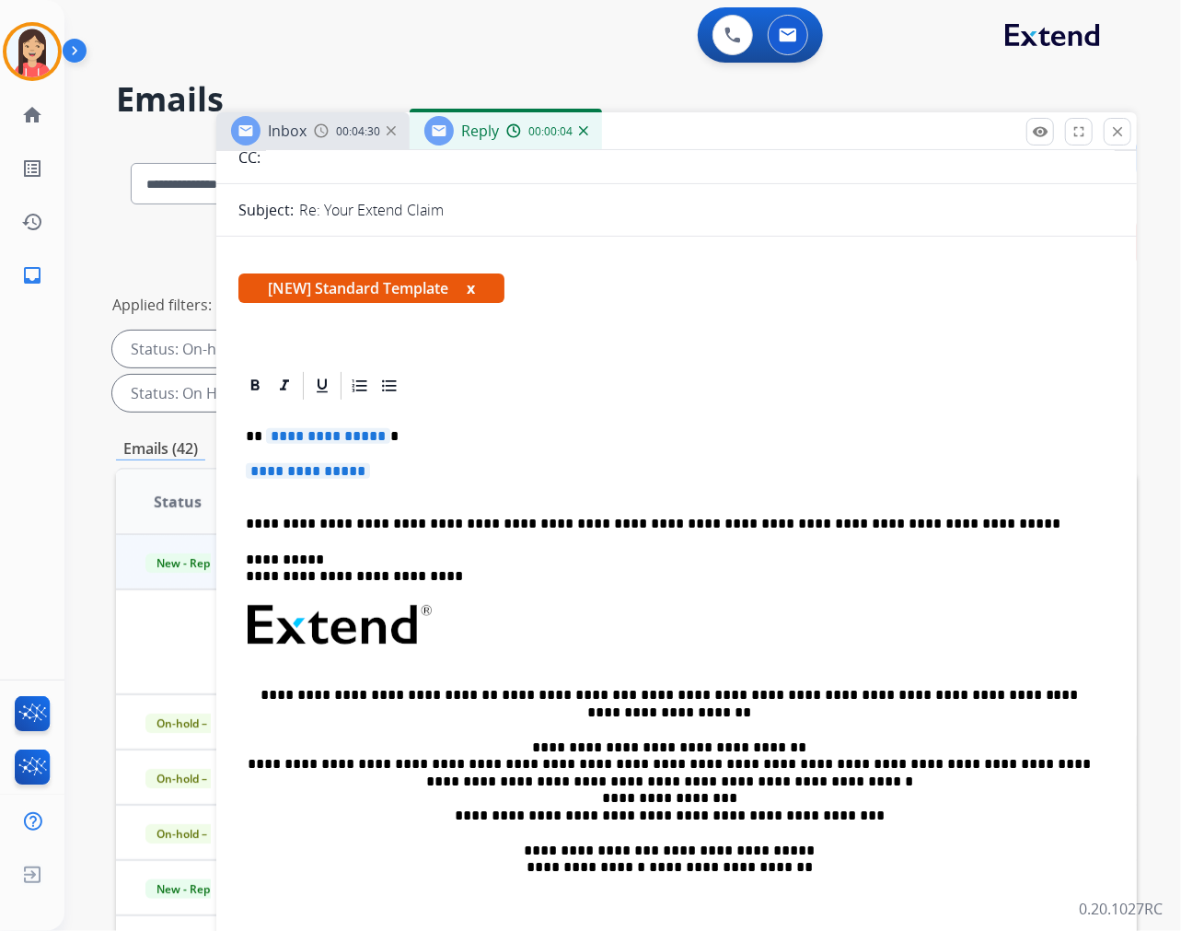
drag, startPoint x: 392, startPoint y: 472, endPoint x: 279, endPoint y: 444, distance: 116.8
click at [279, 444] on div "**********" at bounding box center [676, 668] width 876 height 533
click at [406, 483] on p "**********" at bounding box center [677, 480] width 862 height 34
drag, startPoint x: 397, startPoint y: 475, endPoint x: 270, endPoint y: 437, distance: 132.5
click at [270, 437] on div "**********" at bounding box center [676, 668] width 876 height 533
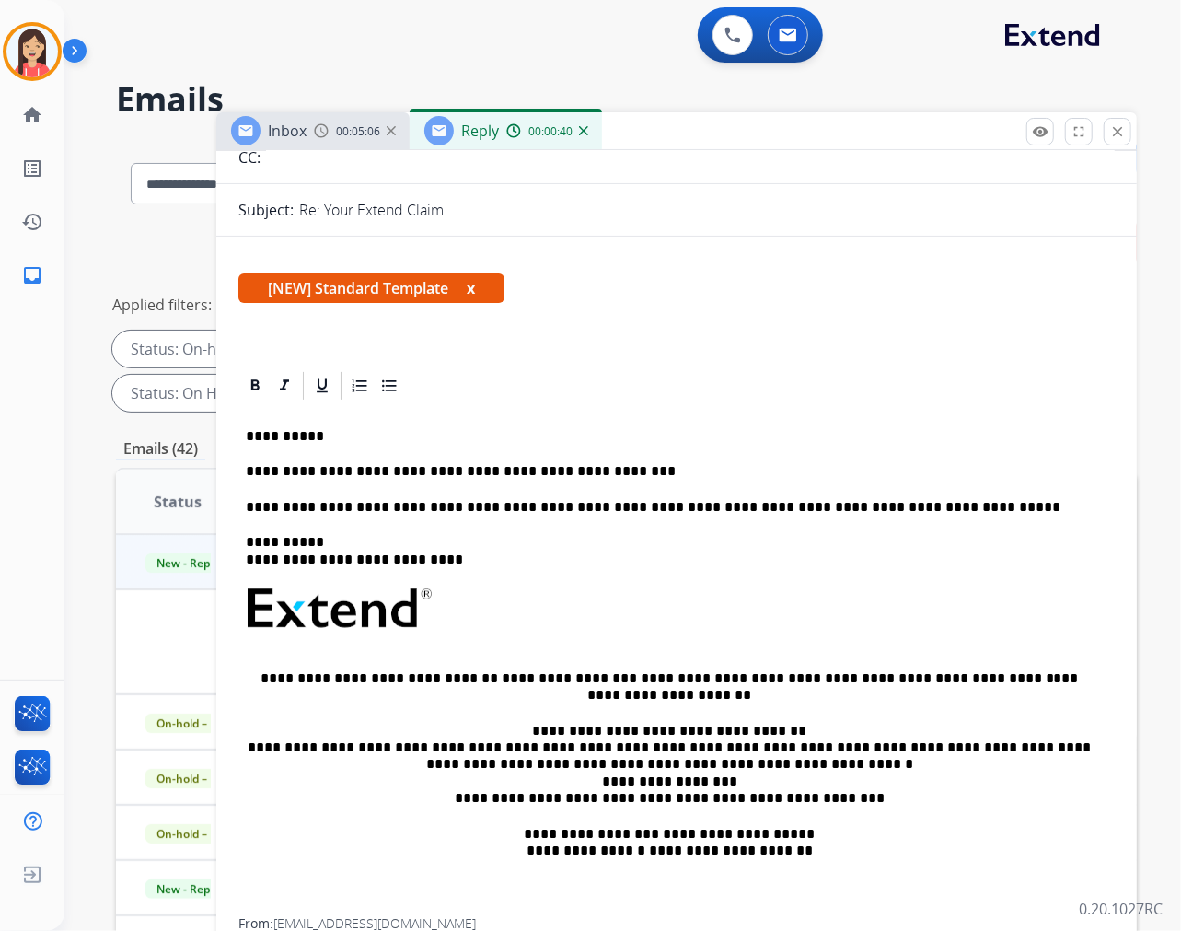
click at [637, 453] on div "**********" at bounding box center [676, 660] width 876 height 516
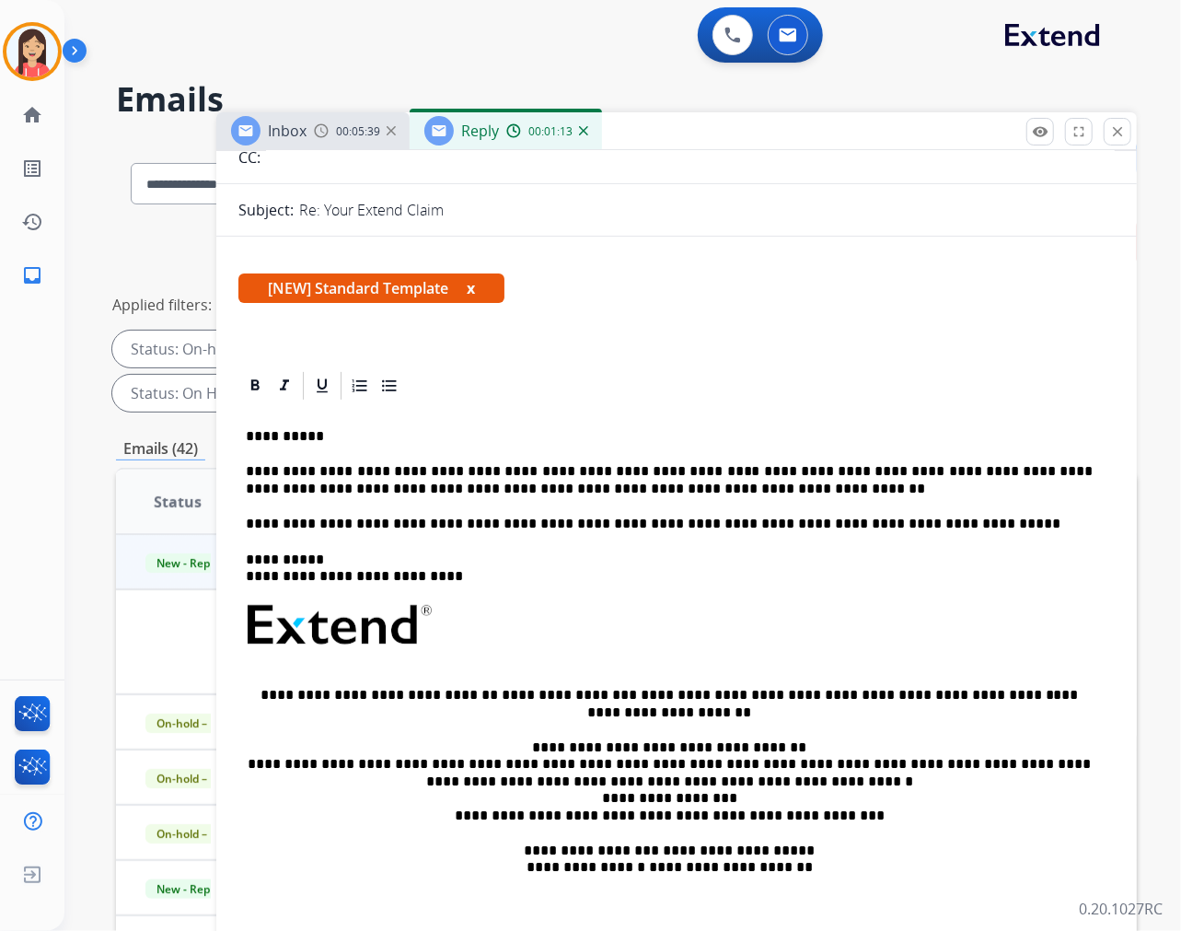
click at [706, 493] on p "**********" at bounding box center [669, 480] width 847 height 34
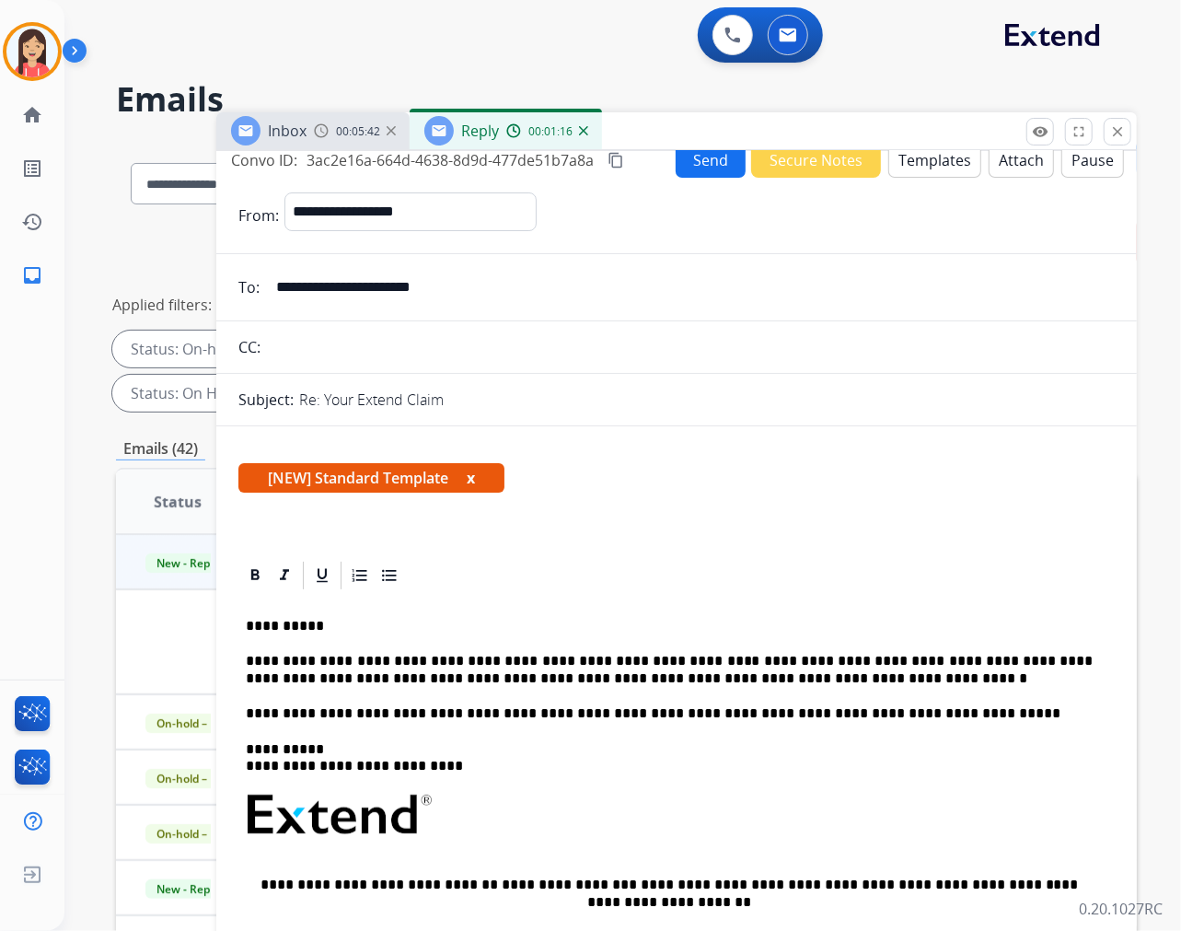
scroll to position [0, 0]
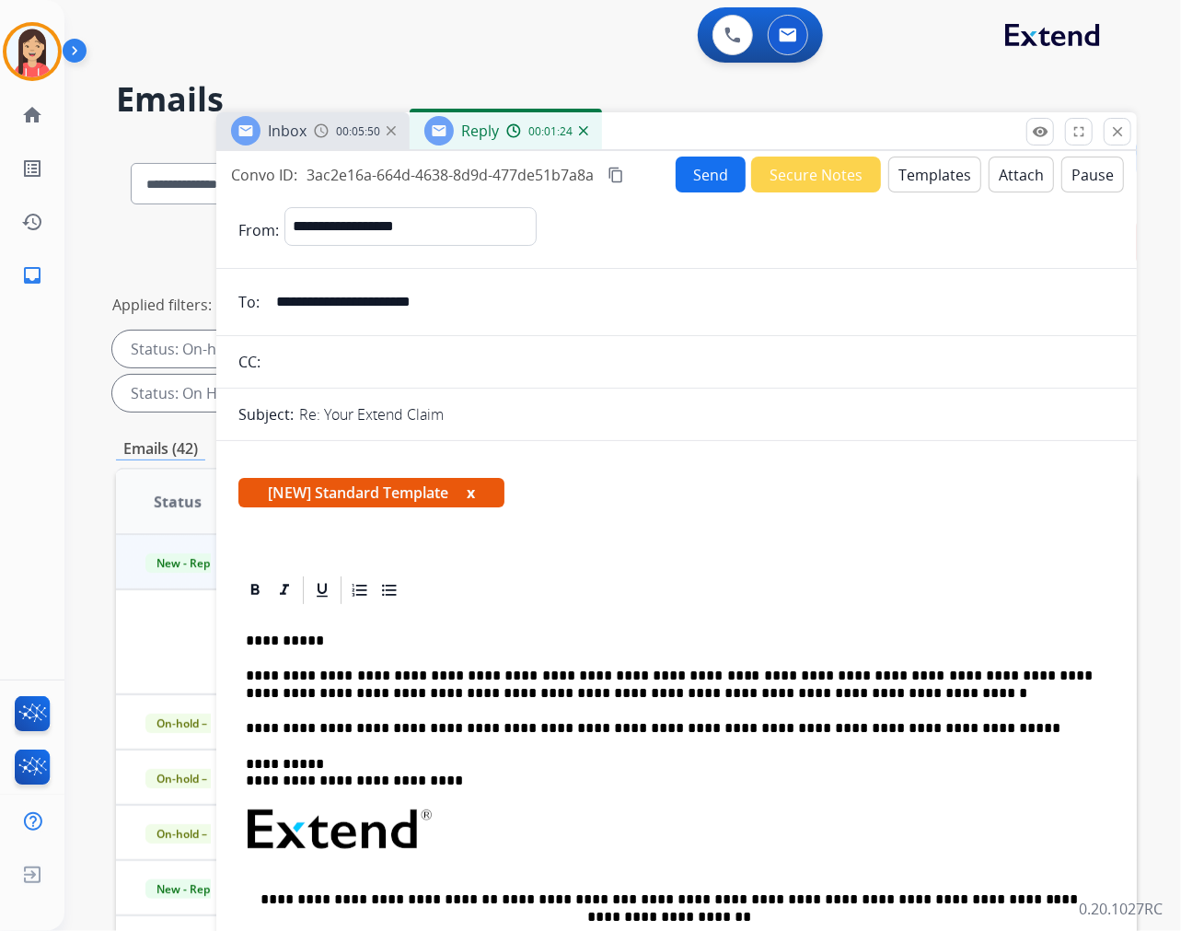
click at [714, 173] on button "Send" at bounding box center [711, 174] width 70 height 36
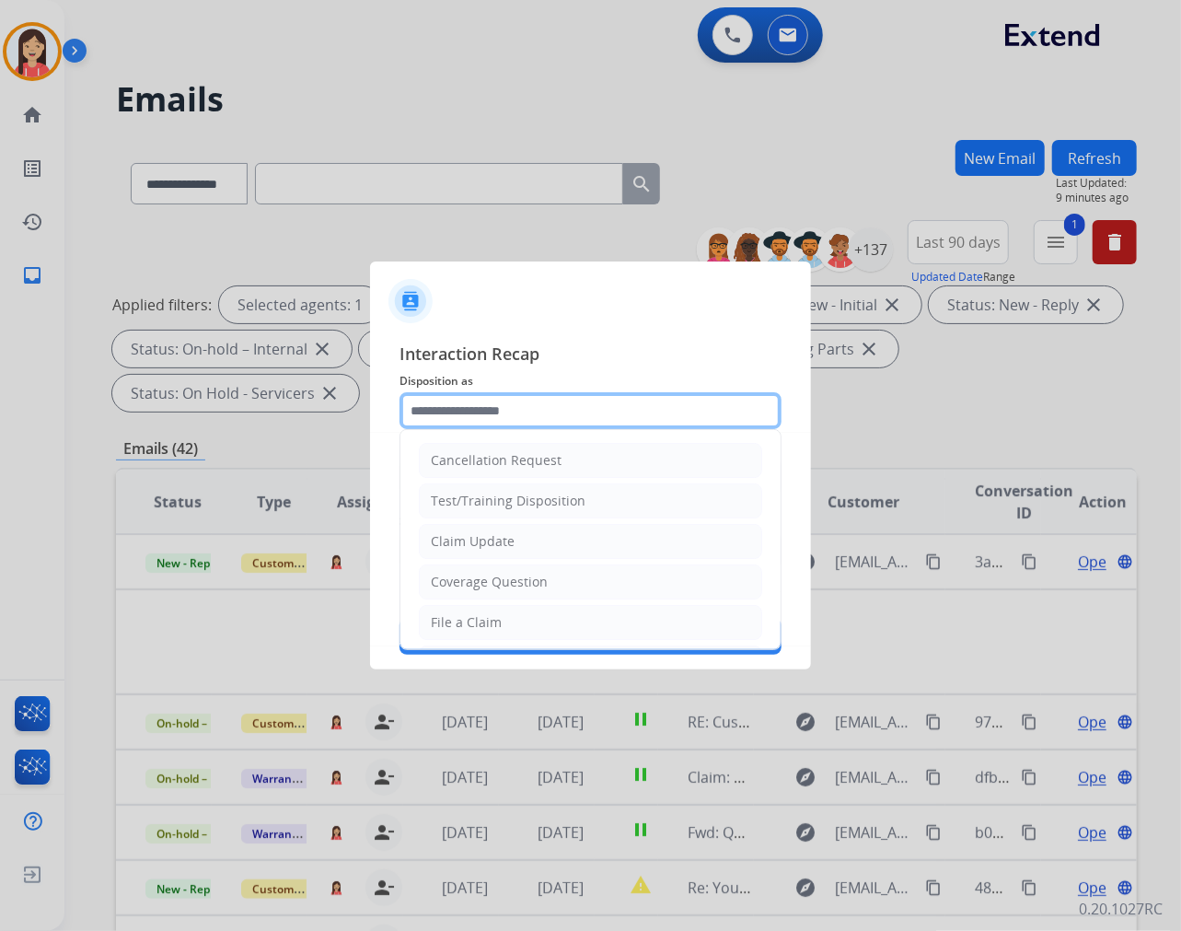
click at [479, 420] on input "text" at bounding box center [591, 410] width 382 height 37
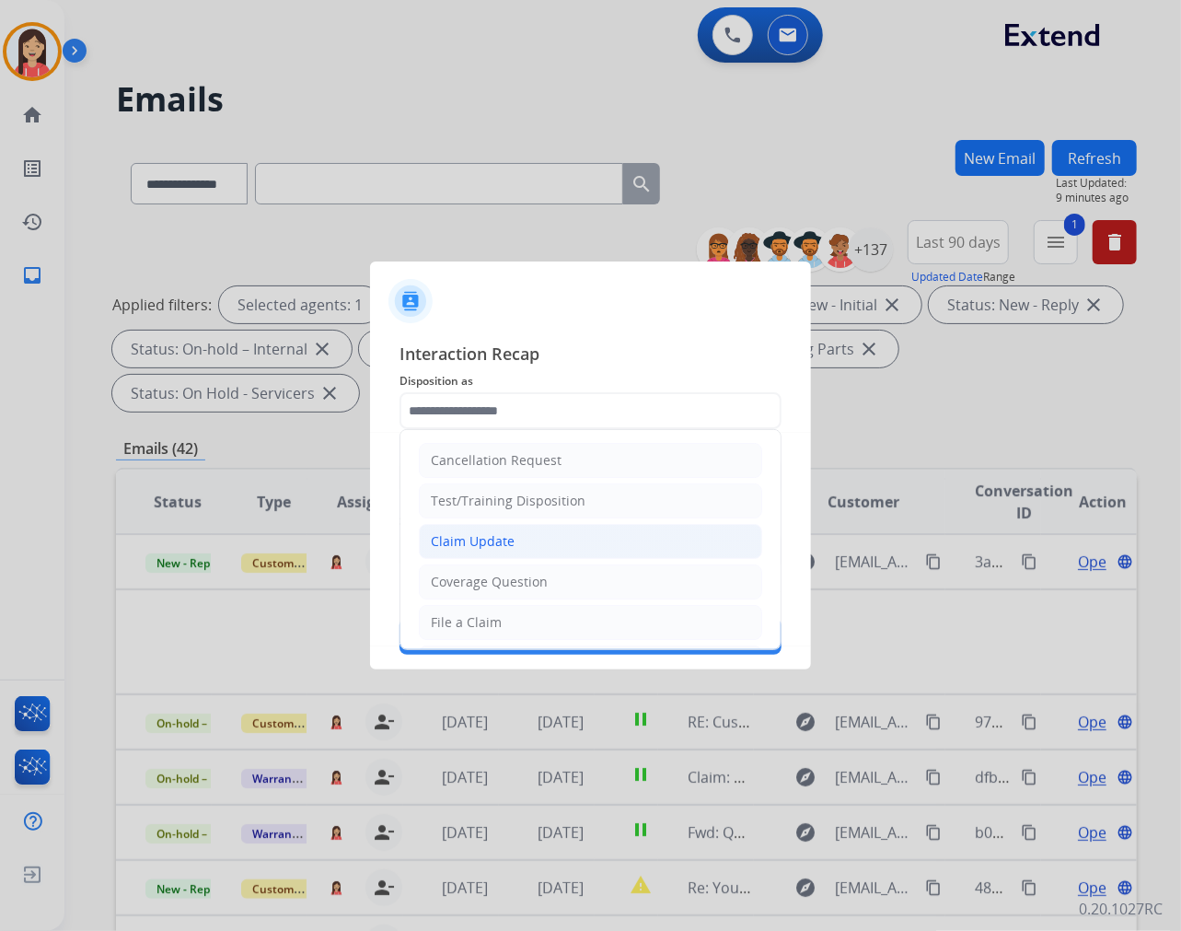
click at [472, 532] on div "Claim Update" at bounding box center [473, 541] width 84 height 18
type input "**********"
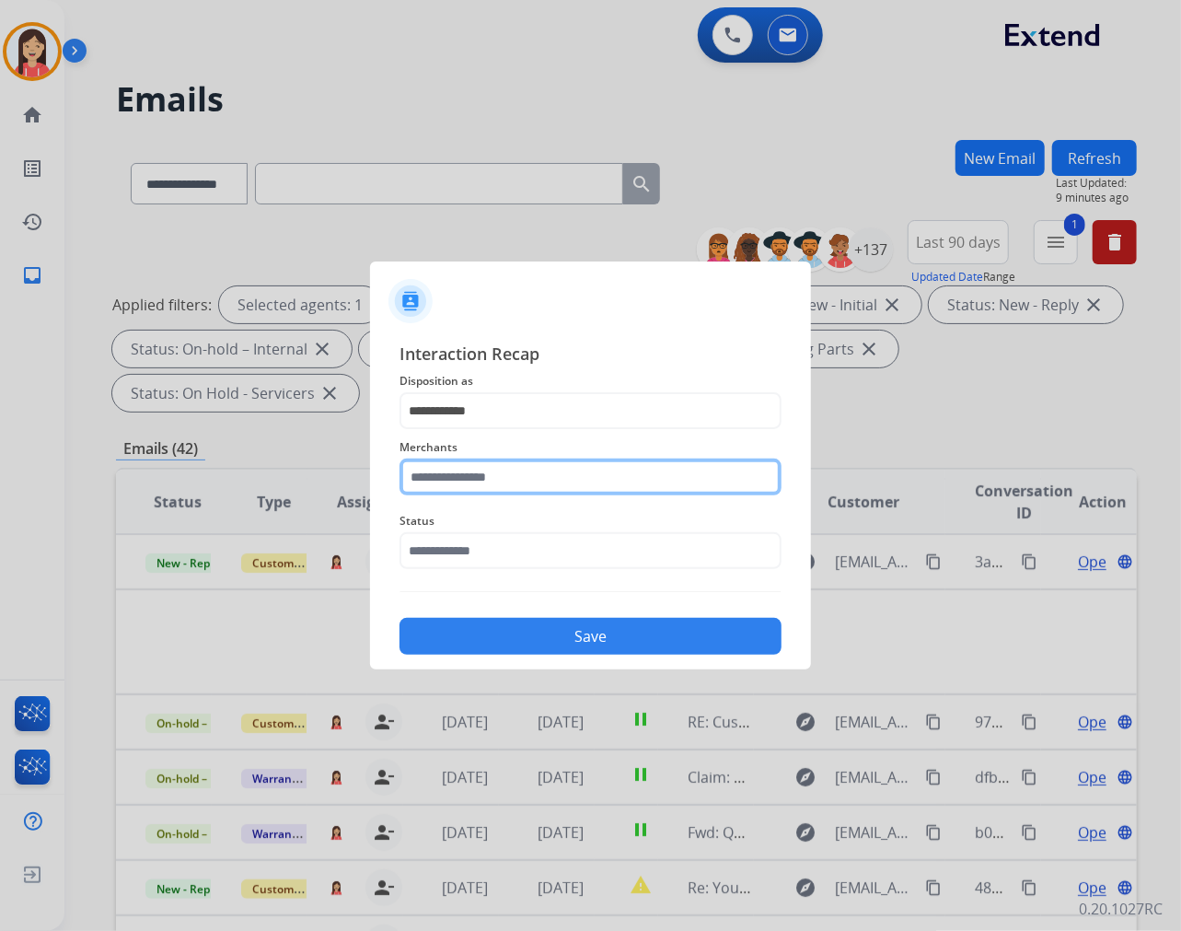
click at [481, 491] on input "text" at bounding box center [591, 476] width 382 height 37
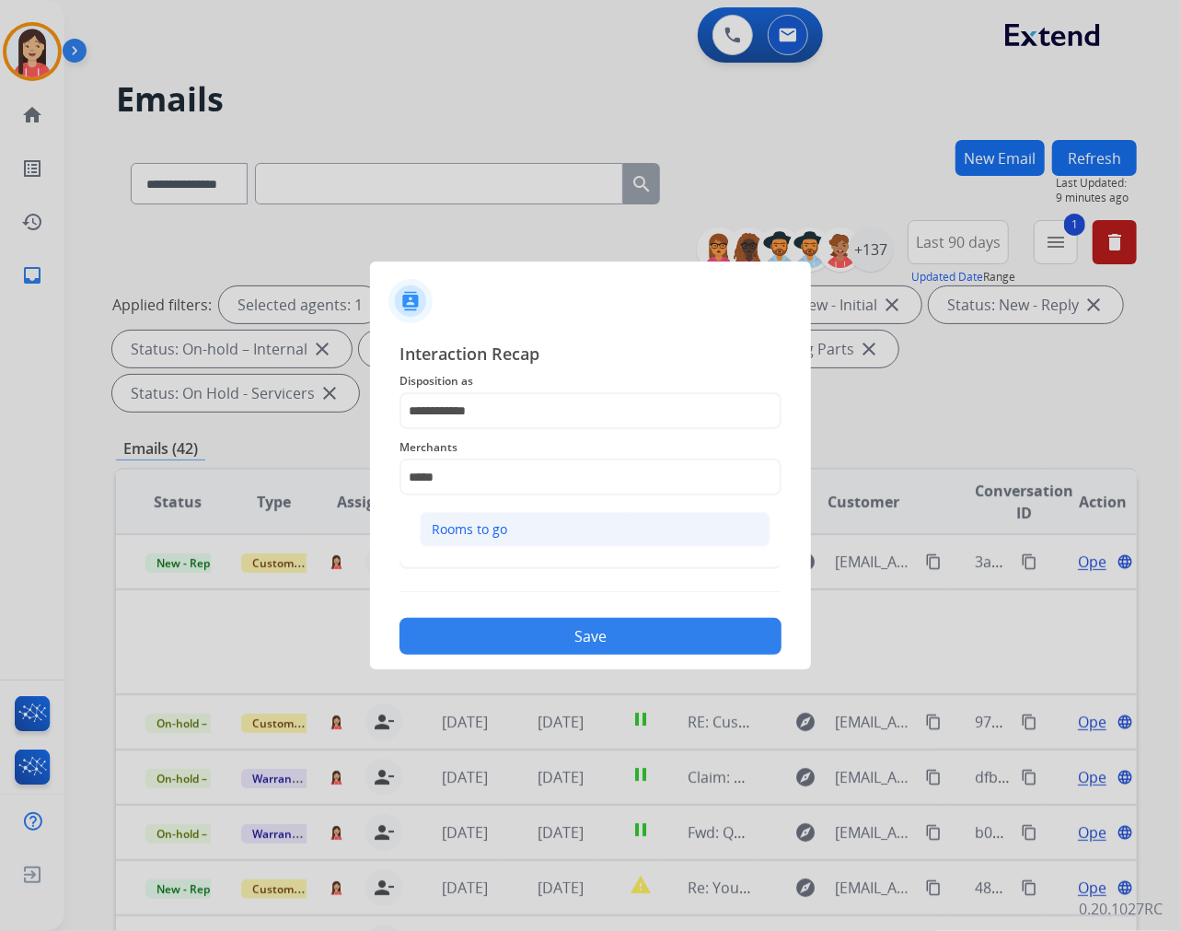
click at [489, 534] on div "Rooms to go" at bounding box center [469, 529] width 75 height 18
type input "**********"
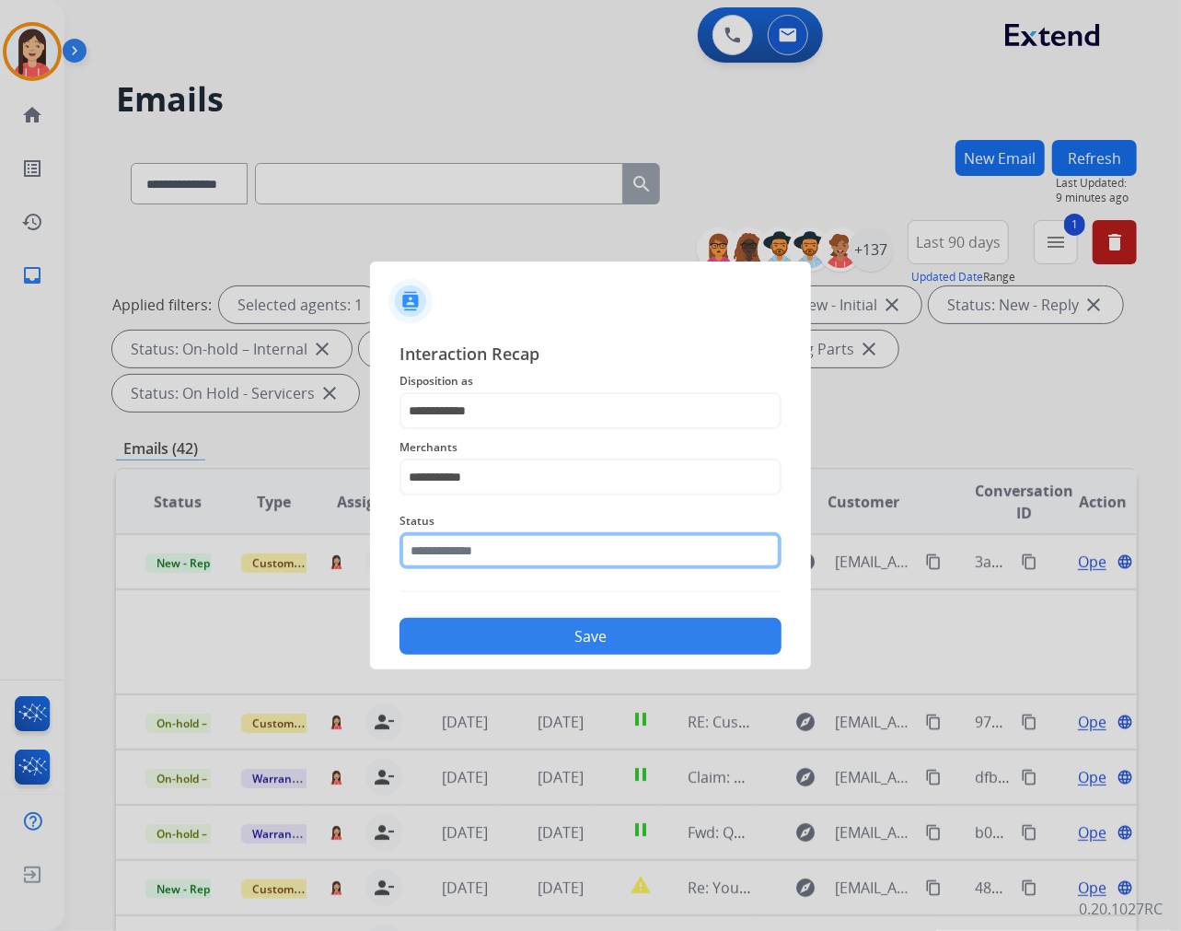
click at [485, 560] on input "text" at bounding box center [591, 550] width 382 height 37
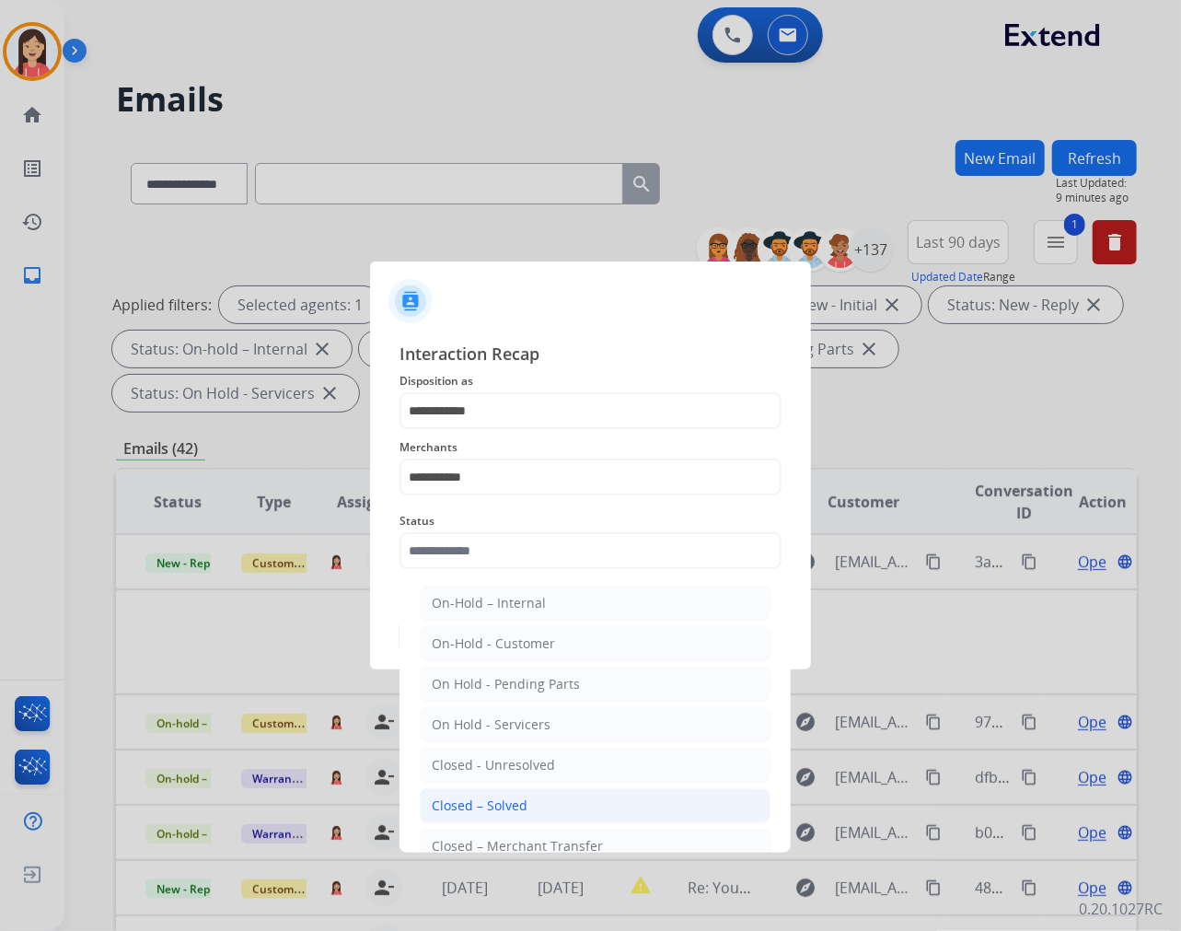
click at [488, 805] on div "Closed – Solved" at bounding box center [480, 805] width 96 height 18
type input "**********"
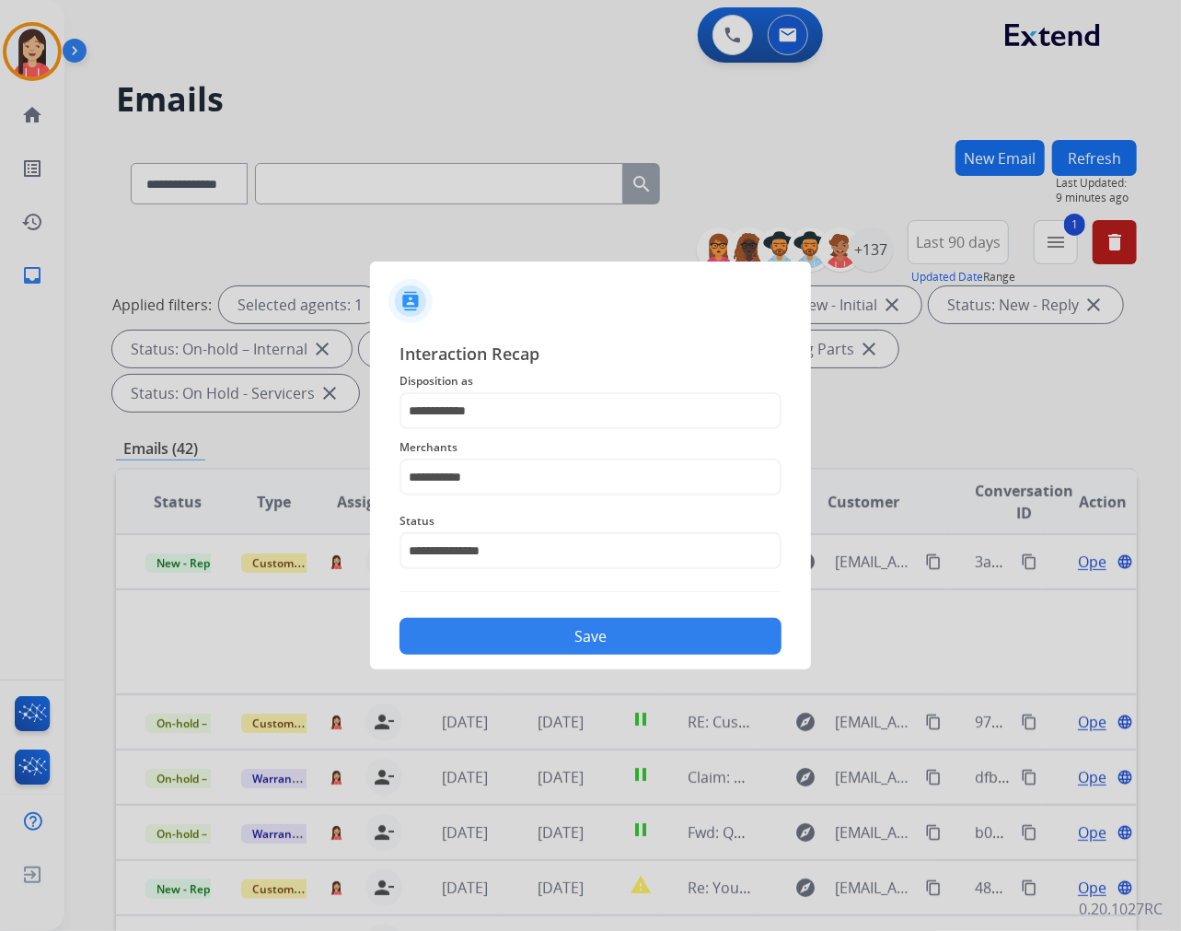
click at [577, 632] on button "Save" at bounding box center [591, 636] width 382 height 37
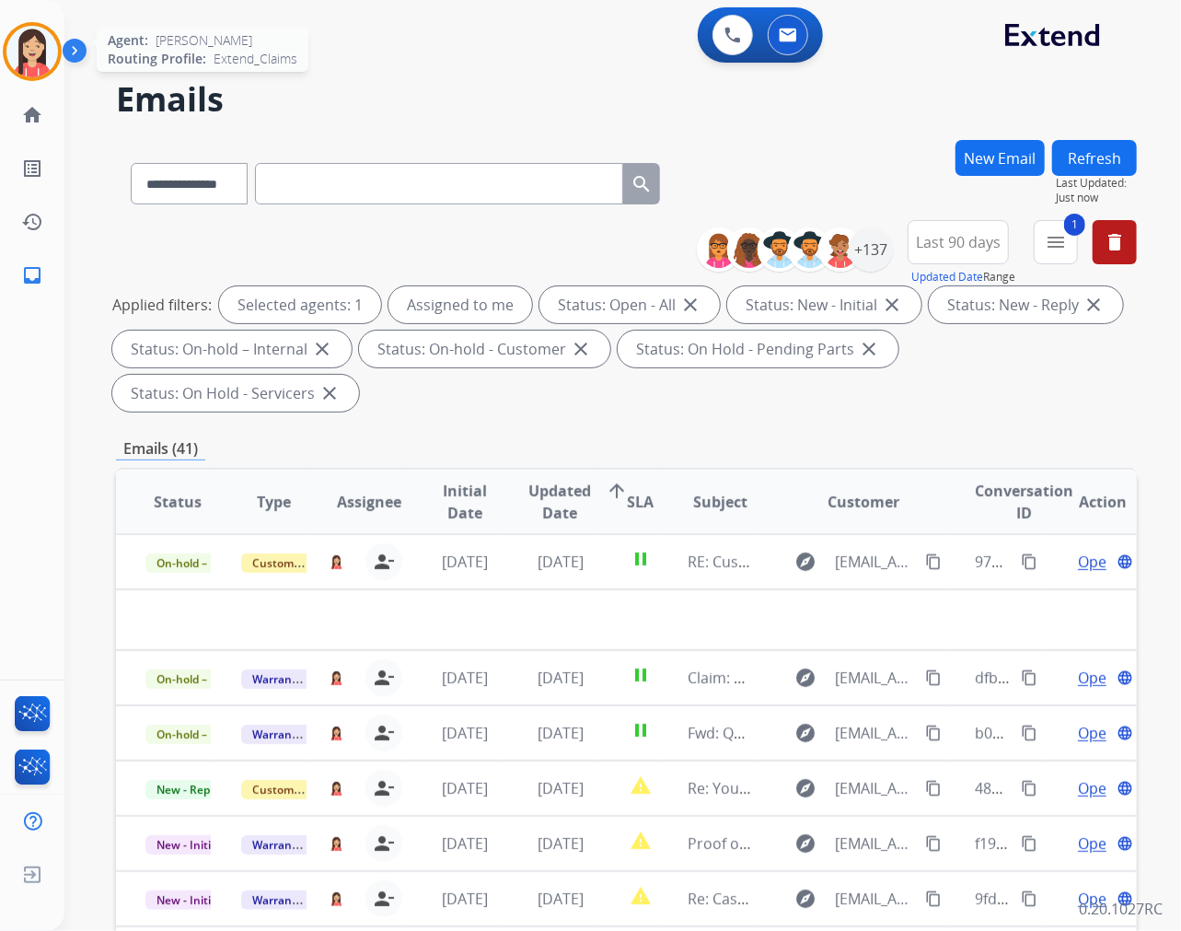
click at [24, 53] on img at bounding box center [32, 52] width 52 height 52
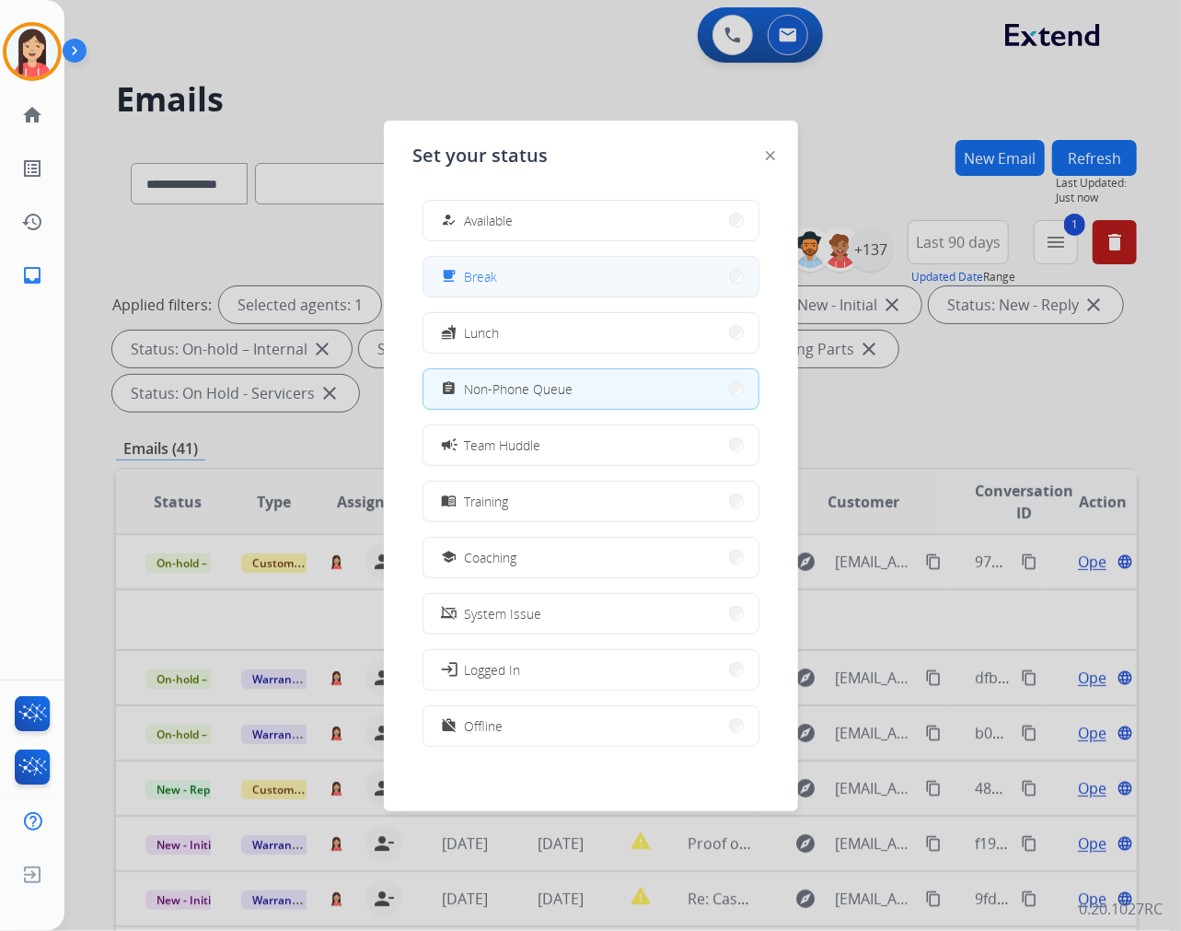
click at [499, 281] on button "free_breakfast Break" at bounding box center [590, 277] width 335 height 40
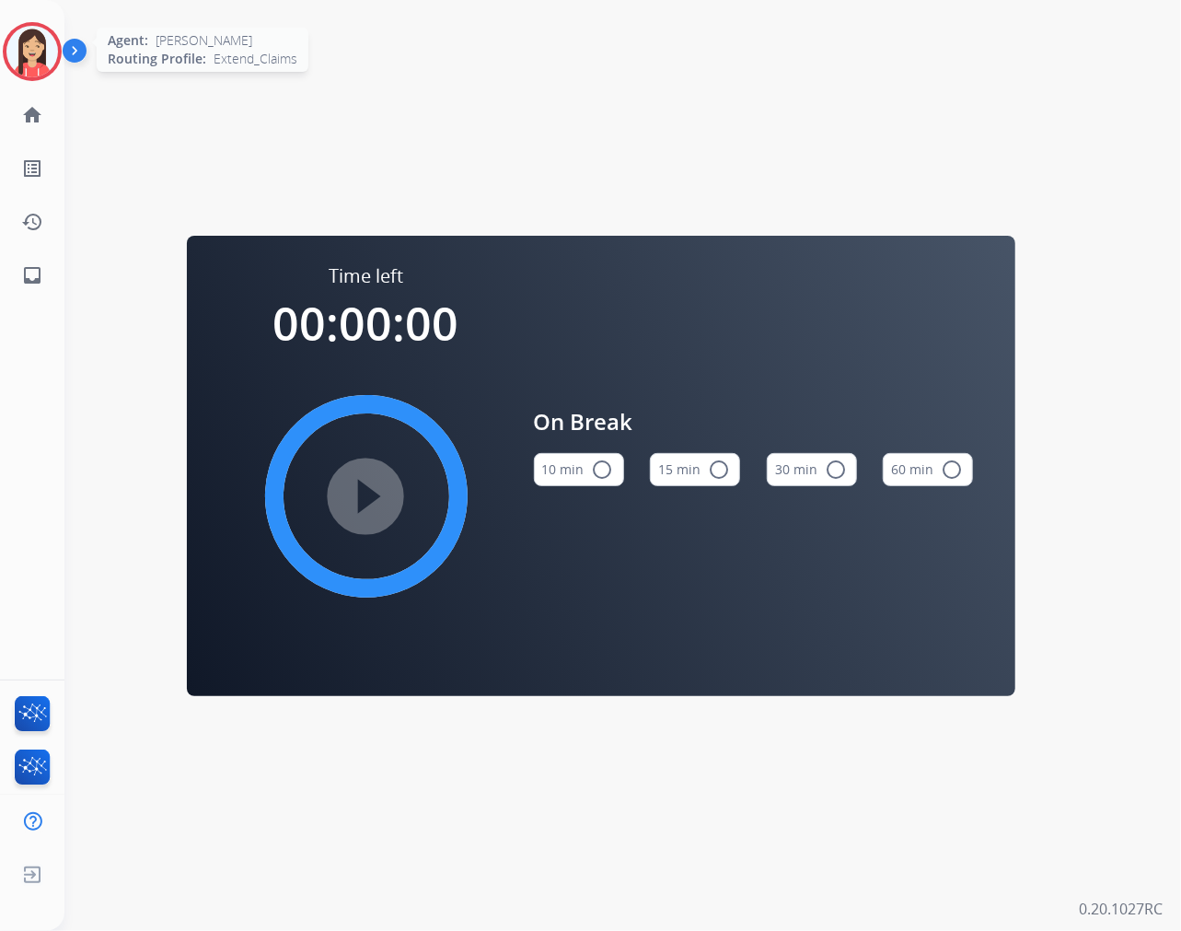
drag, startPoint x: 23, startPoint y: 48, endPoint x: 41, endPoint y: 59, distance: 20.7
click at [23, 48] on img at bounding box center [32, 52] width 52 height 52
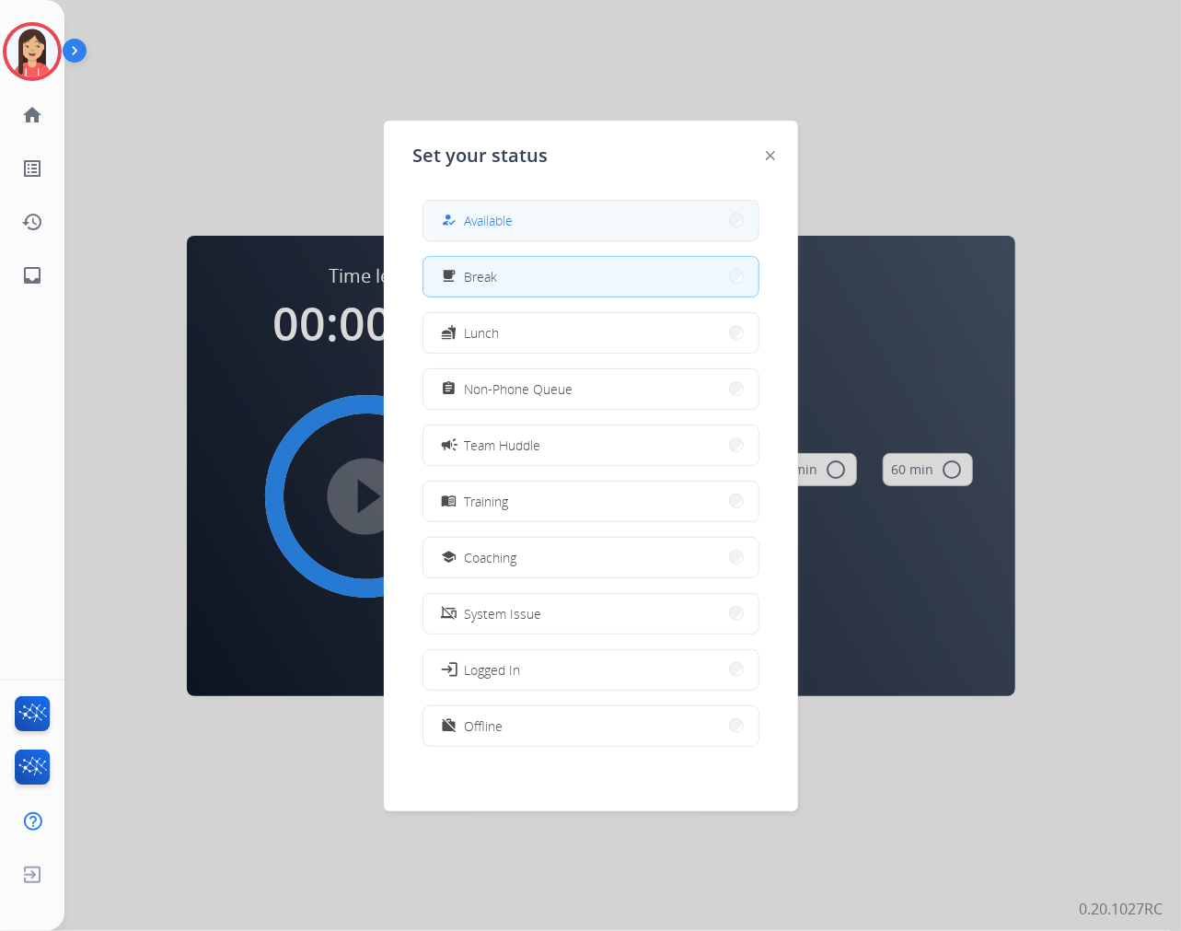
click at [543, 203] on button "how_to_reg Available" at bounding box center [590, 221] width 335 height 40
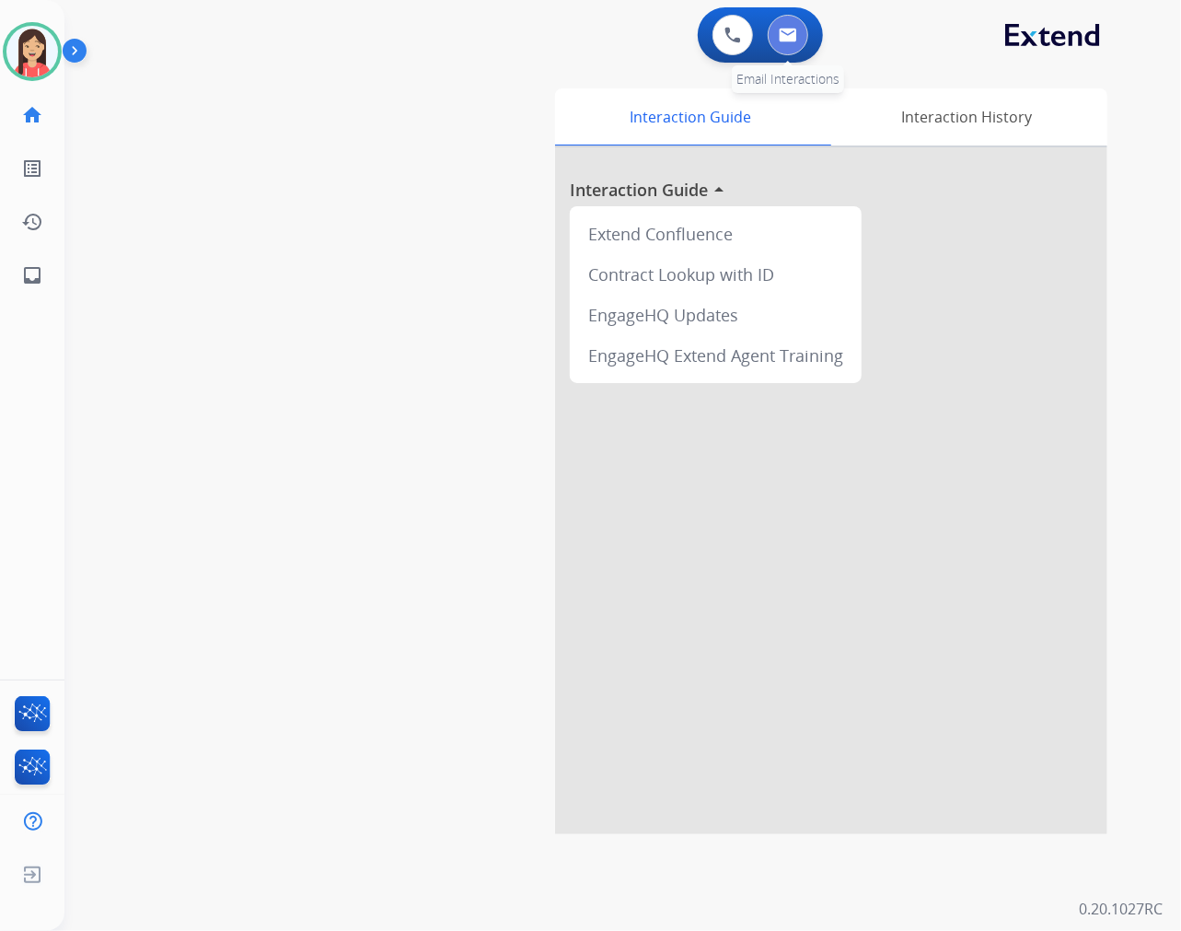
click at [793, 42] on button at bounding box center [788, 35] width 41 height 41
select select "**********"
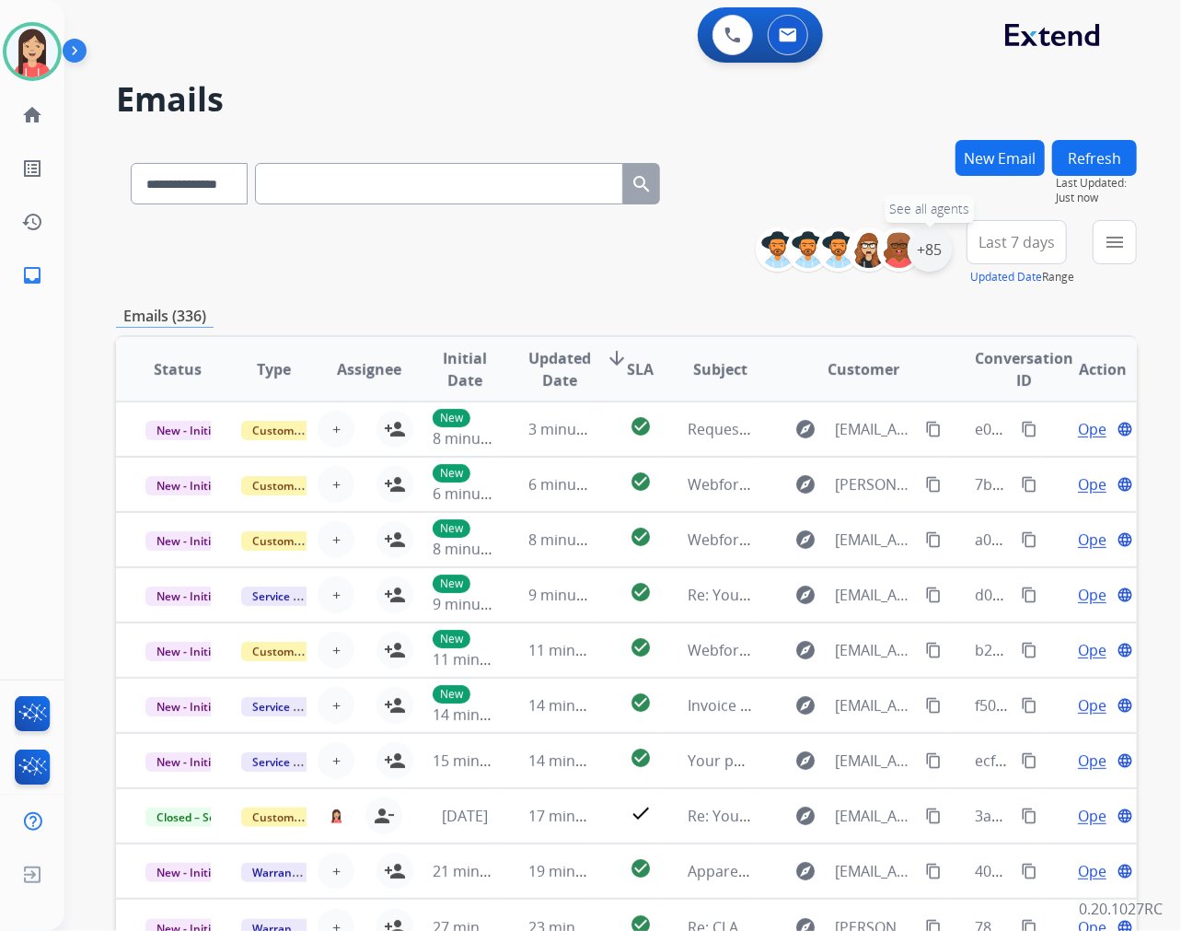
click at [942, 247] on div "+85" at bounding box center [930, 249] width 44 height 44
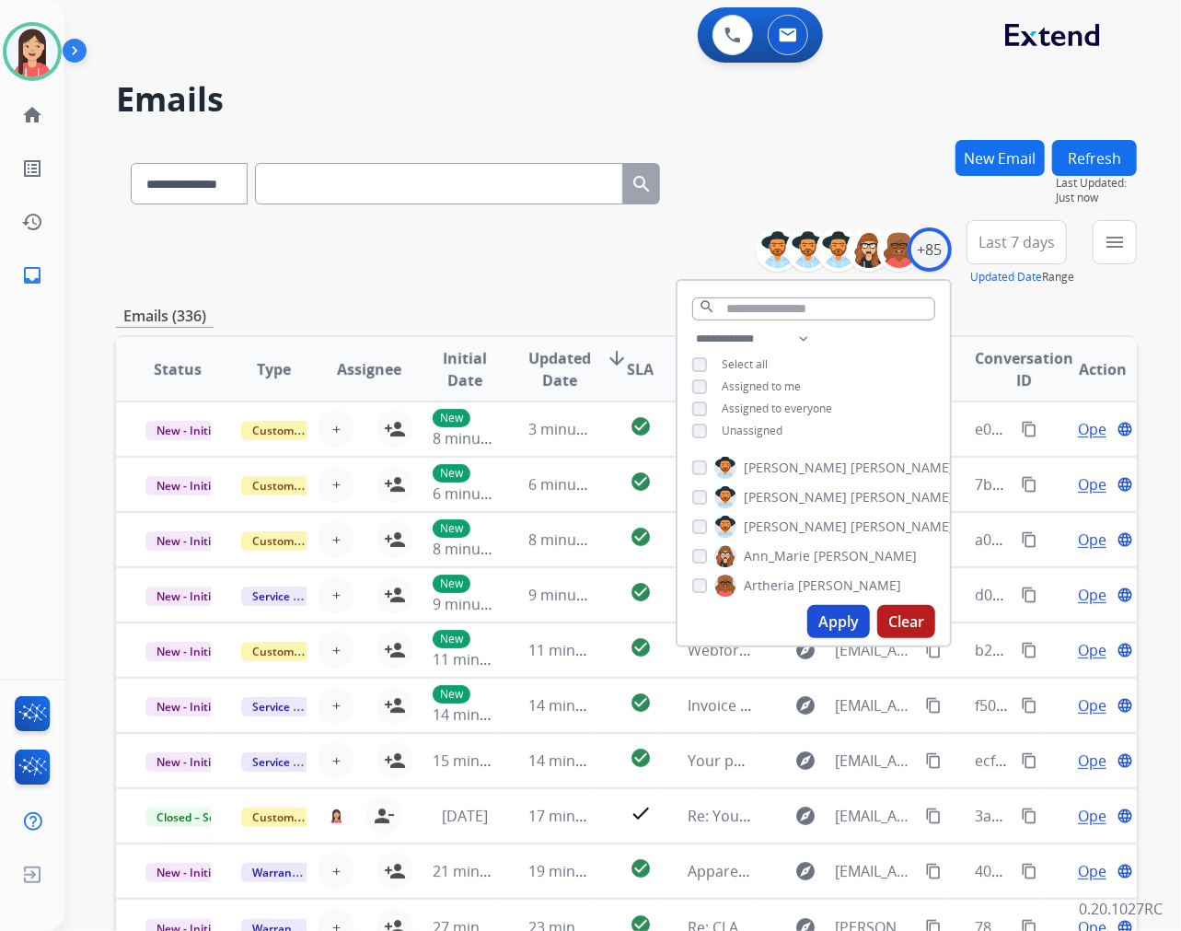
click at [830, 614] on button "Apply" at bounding box center [838, 621] width 63 height 33
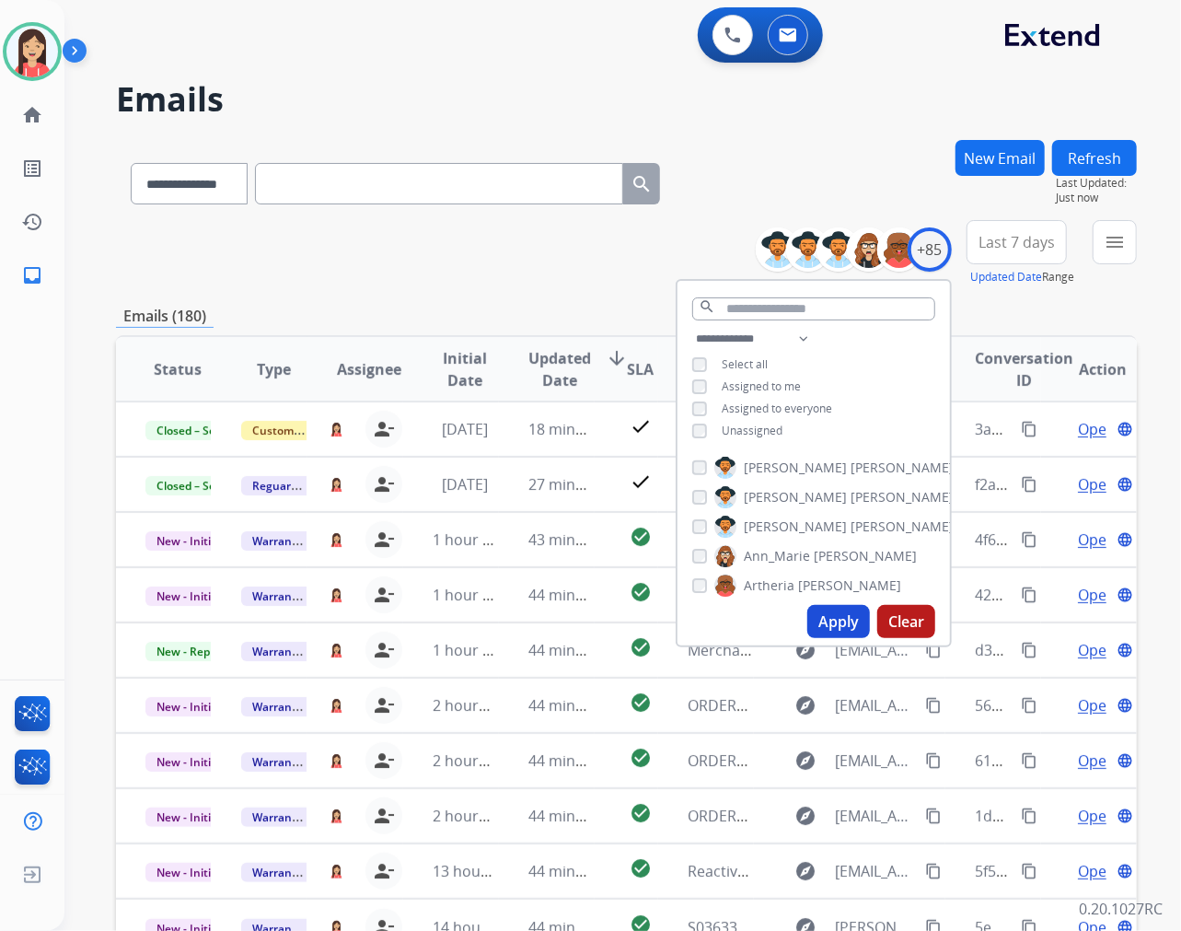
click at [1014, 240] on span "Last 7 days" at bounding box center [1017, 241] width 76 height 7
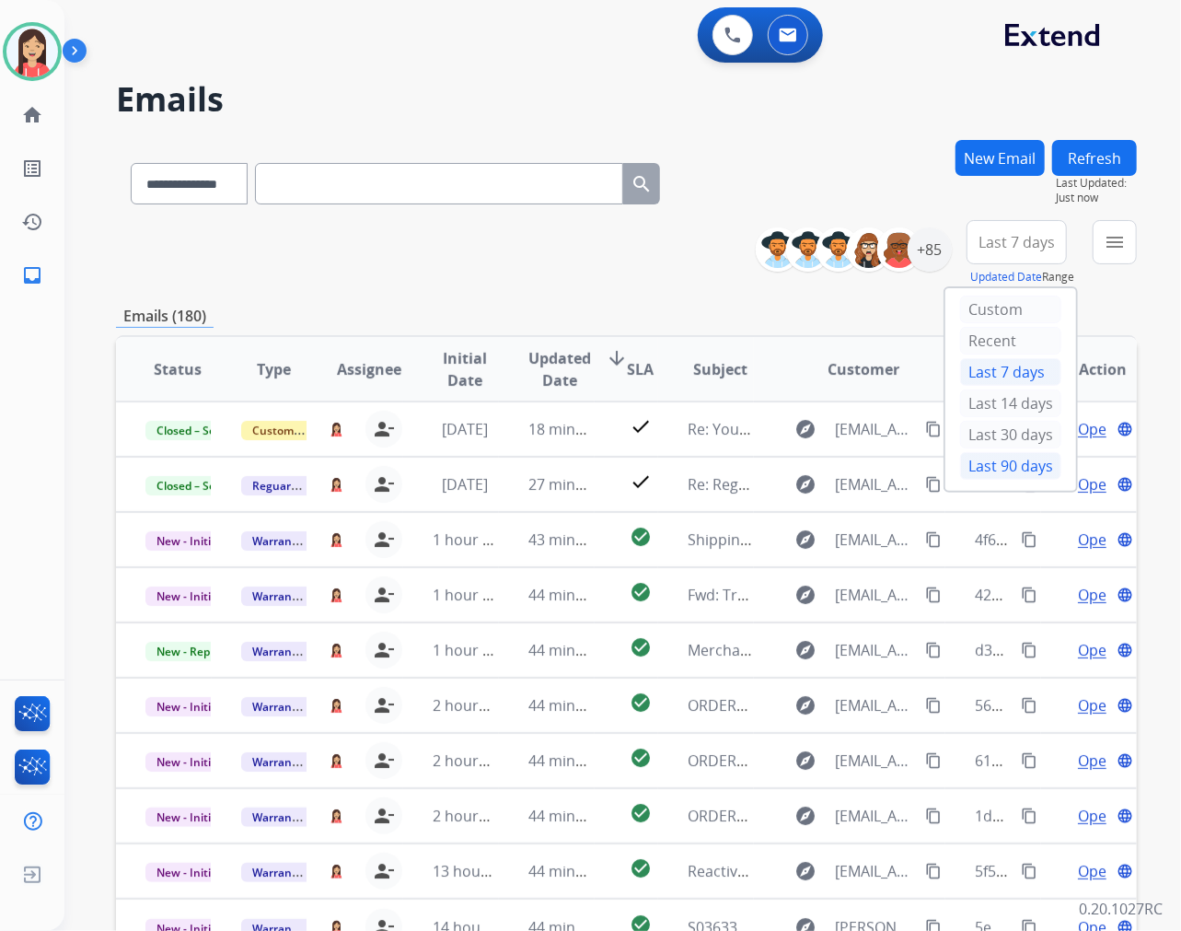
click at [969, 466] on div "Last 90 days" at bounding box center [1010, 466] width 101 height 28
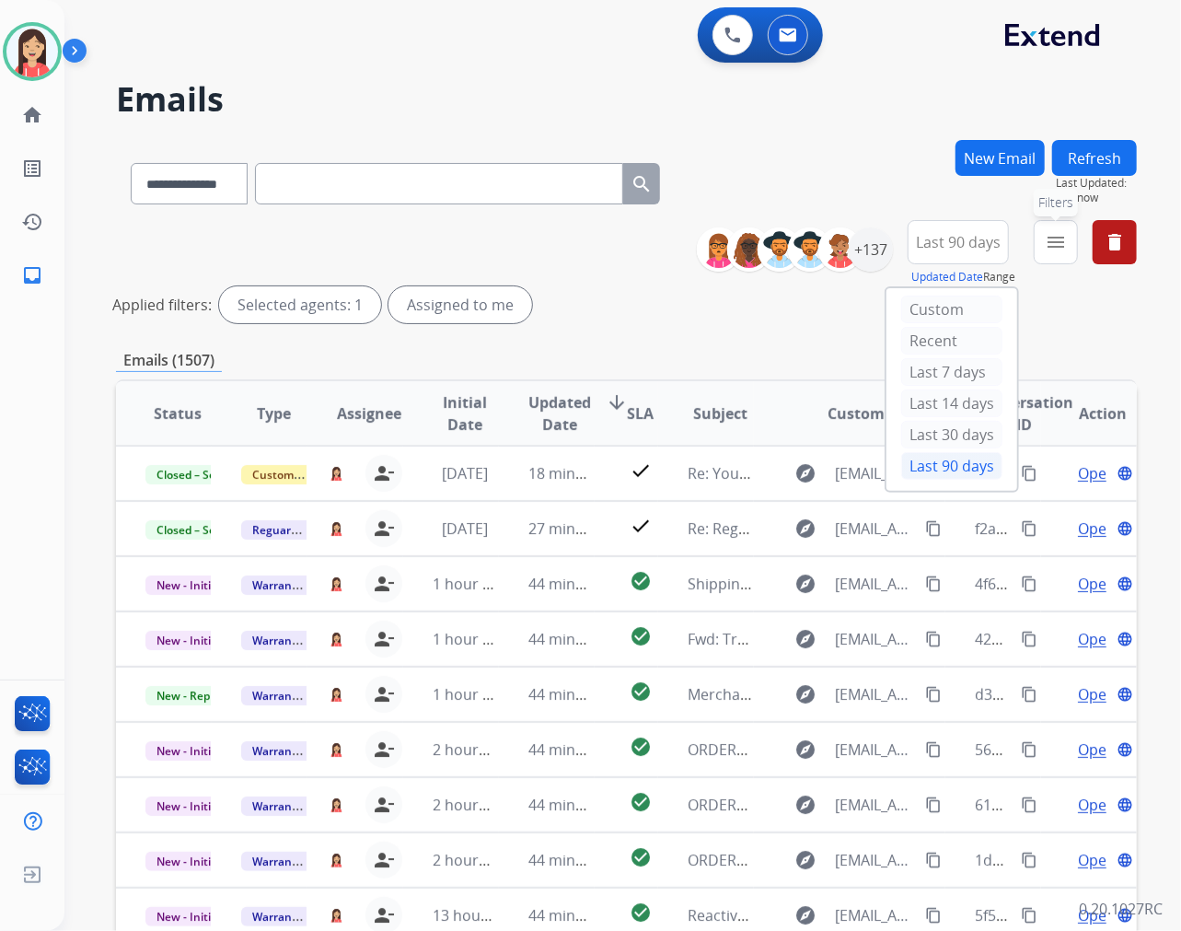
click at [1051, 242] on mat-icon "menu" at bounding box center [1056, 242] width 22 height 22
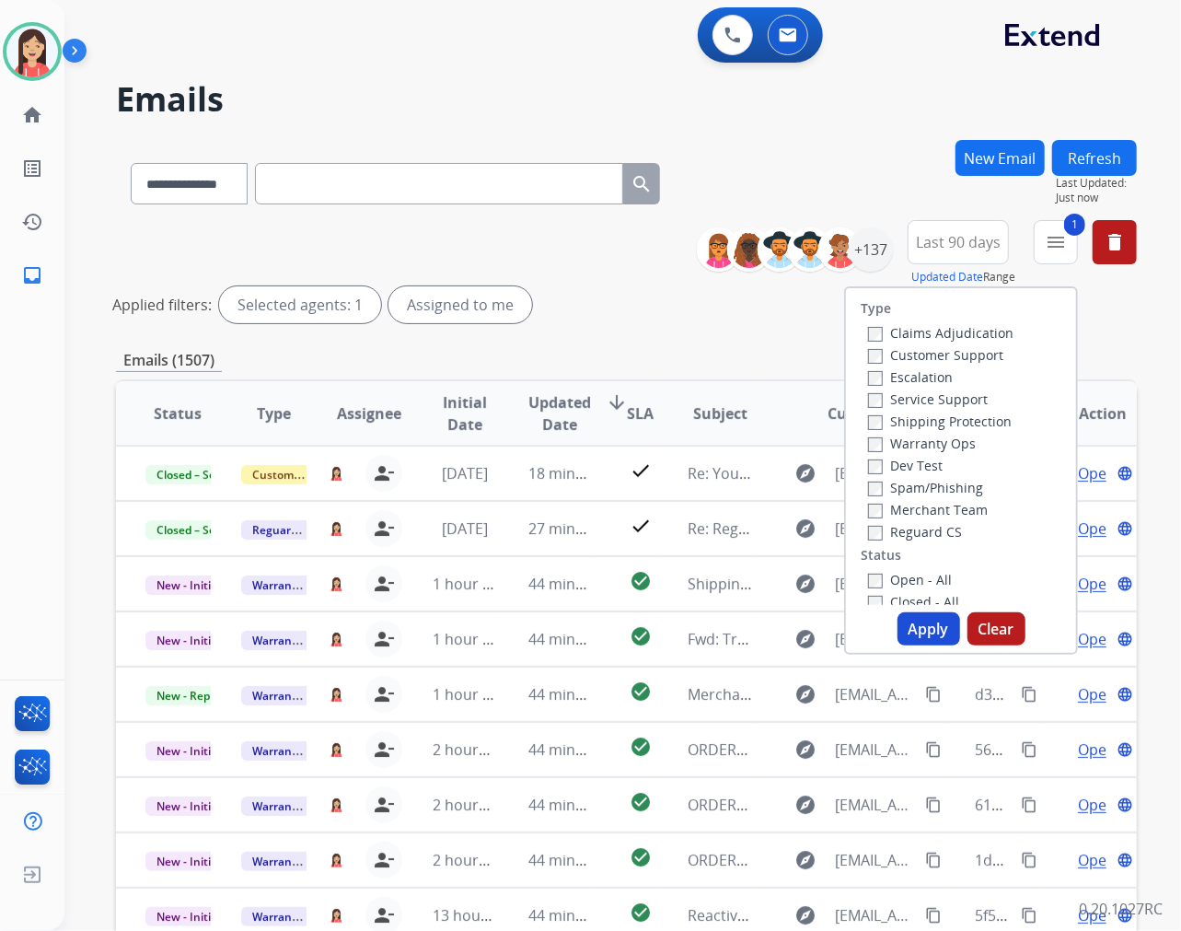
click at [914, 628] on button "Apply" at bounding box center [929, 628] width 63 height 33
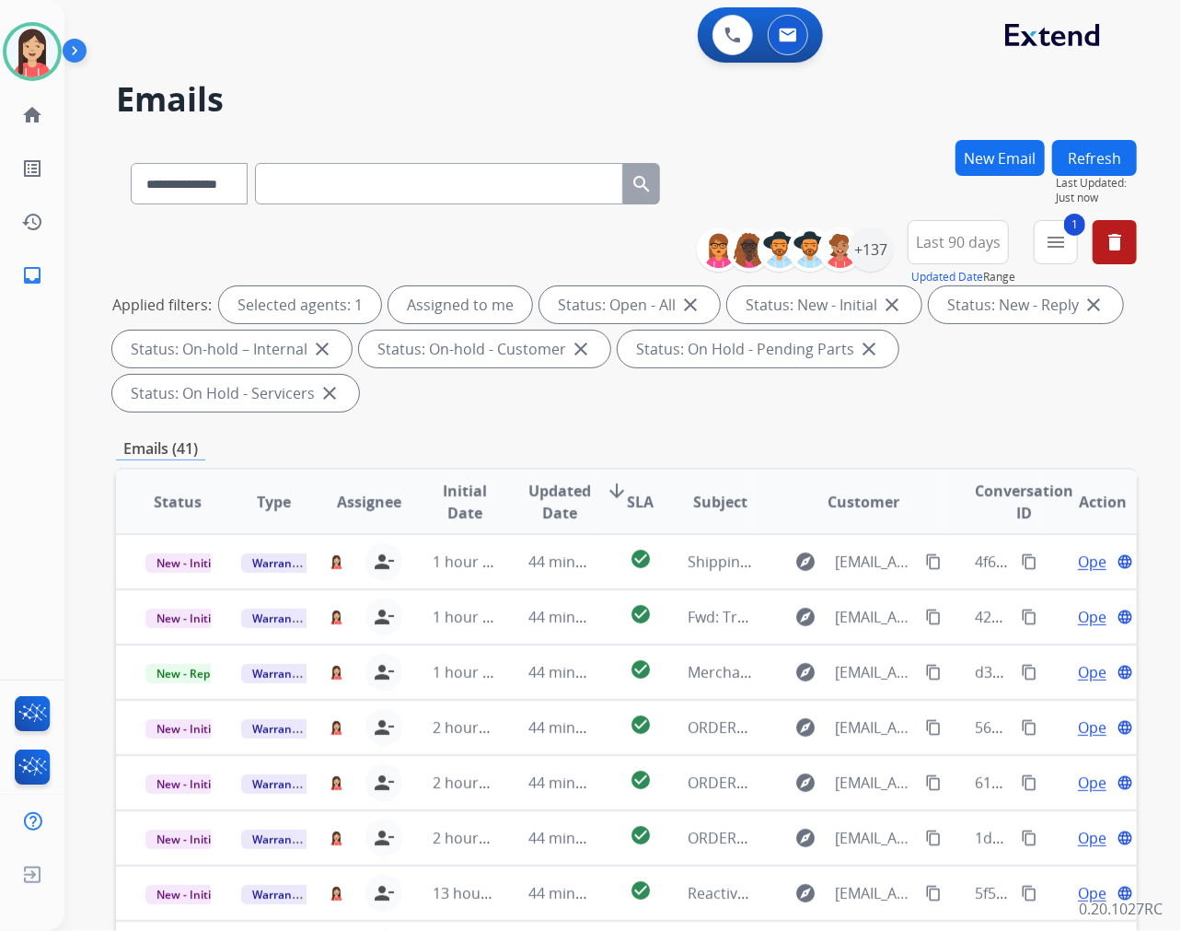
click at [562, 510] on span "Updated Date" at bounding box center [559, 502] width 63 height 44
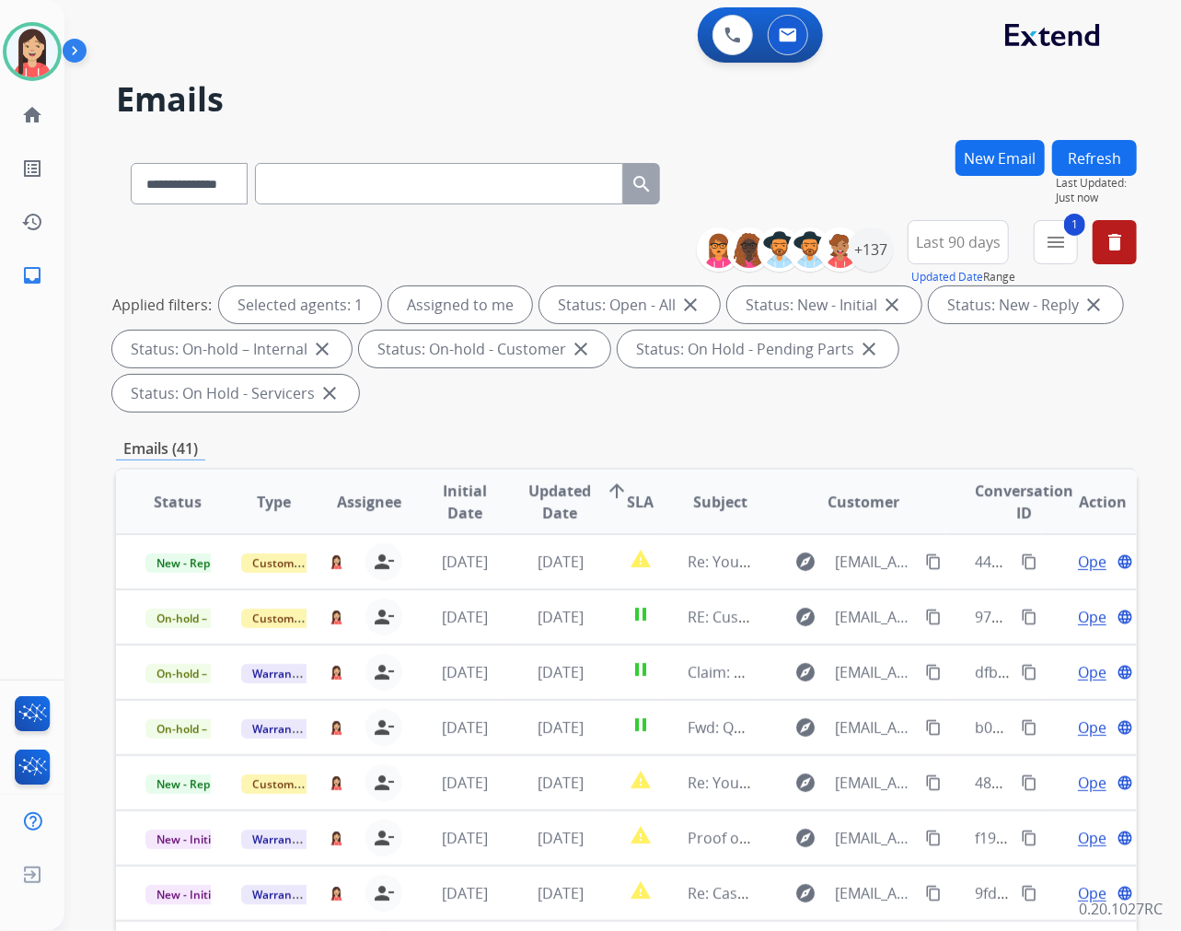
click at [600, 420] on div "**********" at bounding box center [626, 660] width 1021 height 1040
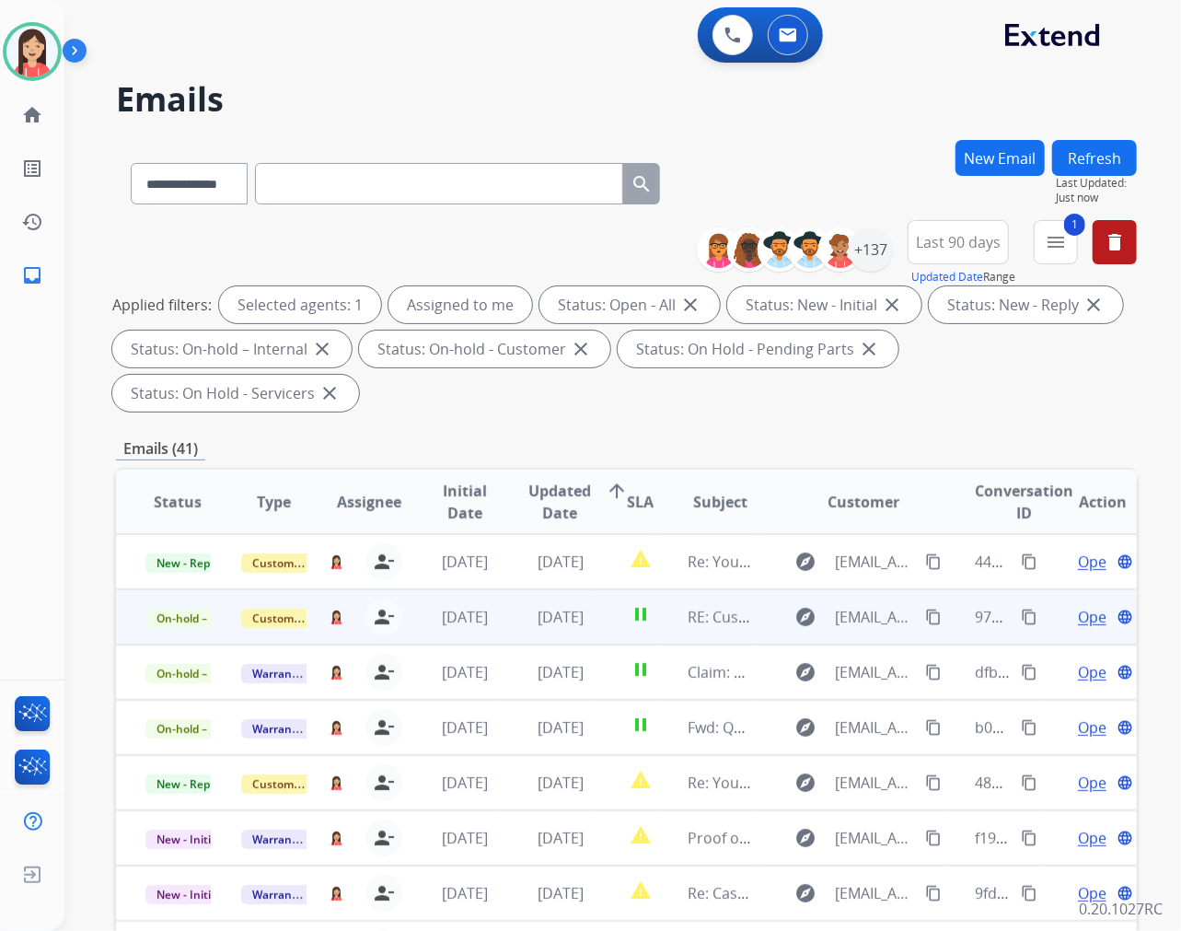
click at [585, 633] on td "[DATE]" at bounding box center [547, 616] width 96 height 55
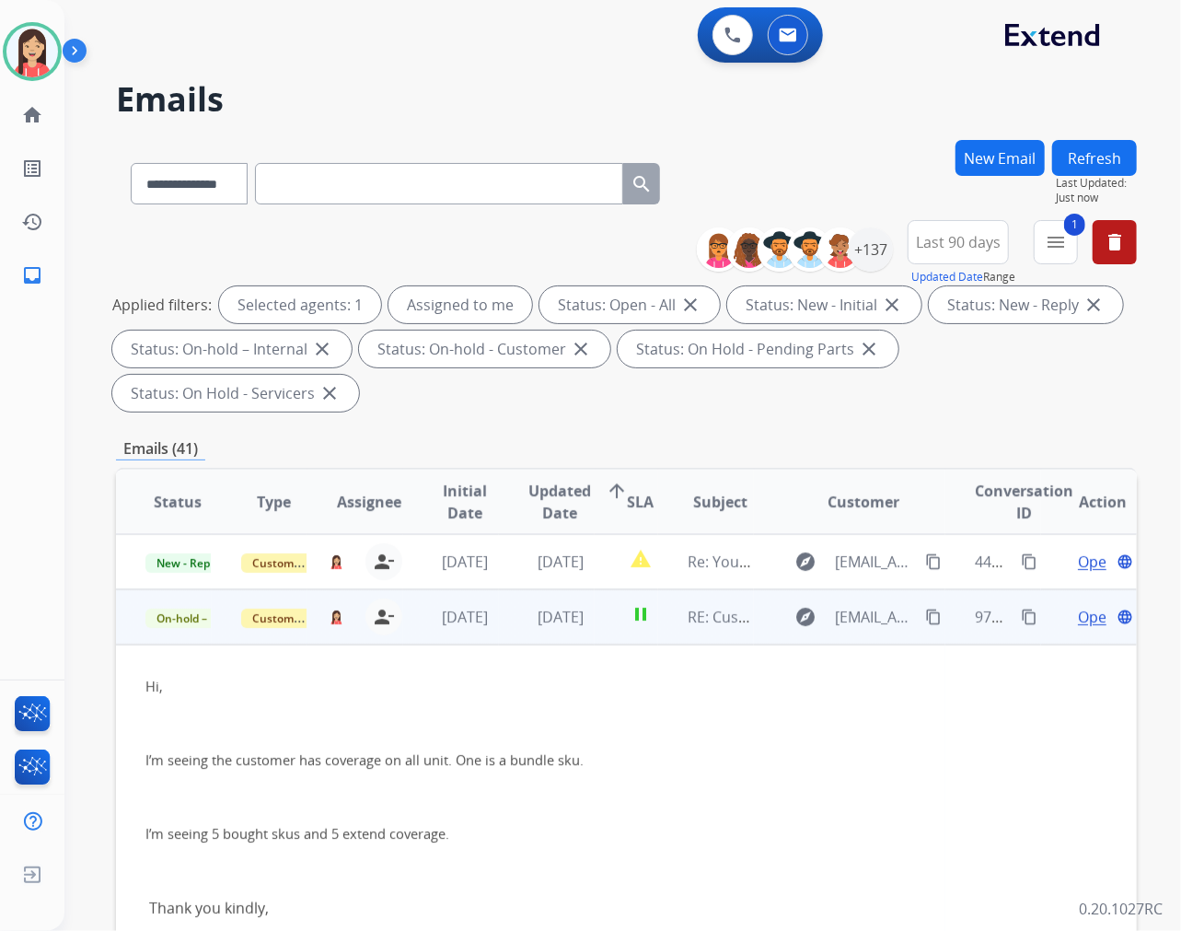
scroll to position [55, 0]
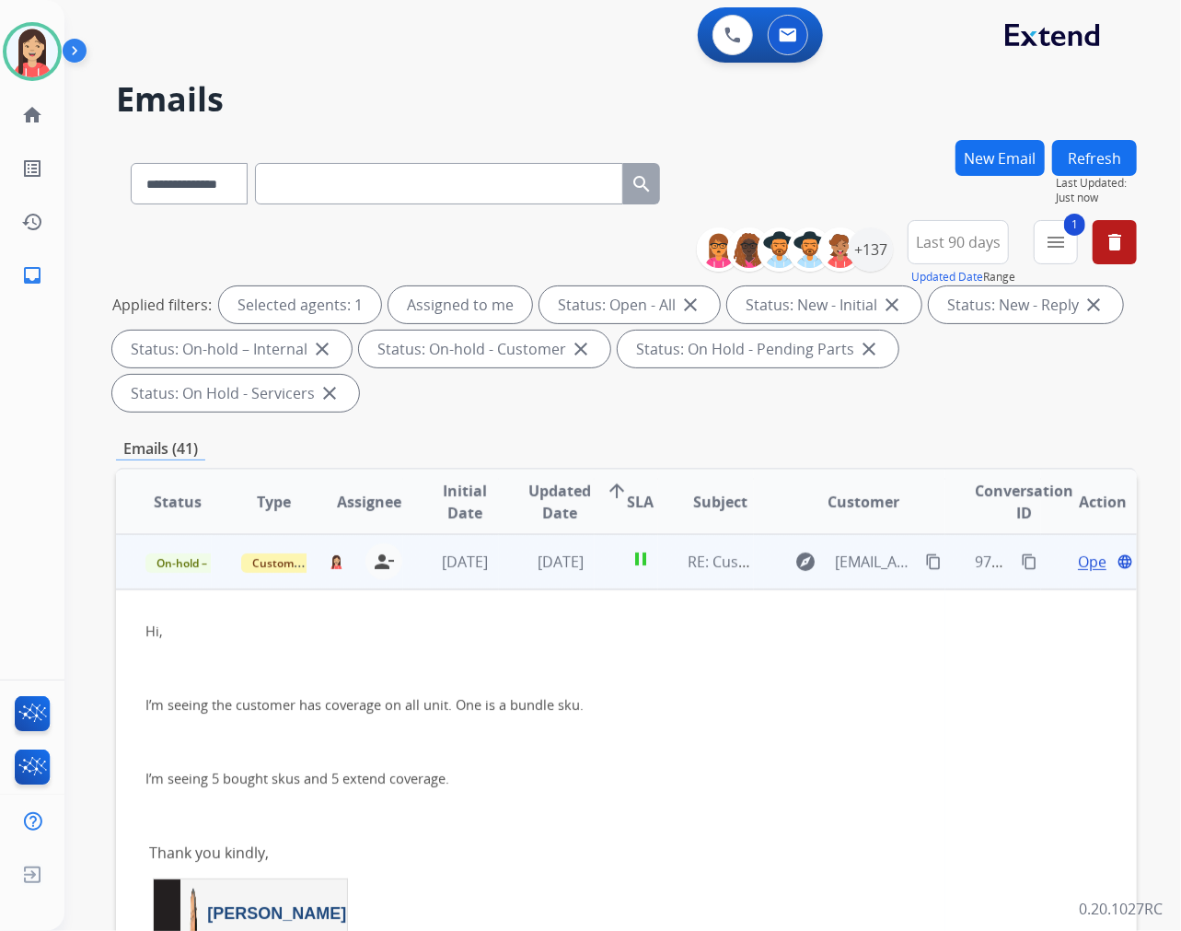
click at [609, 571] on td "pause" at bounding box center [627, 561] width 64 height 55
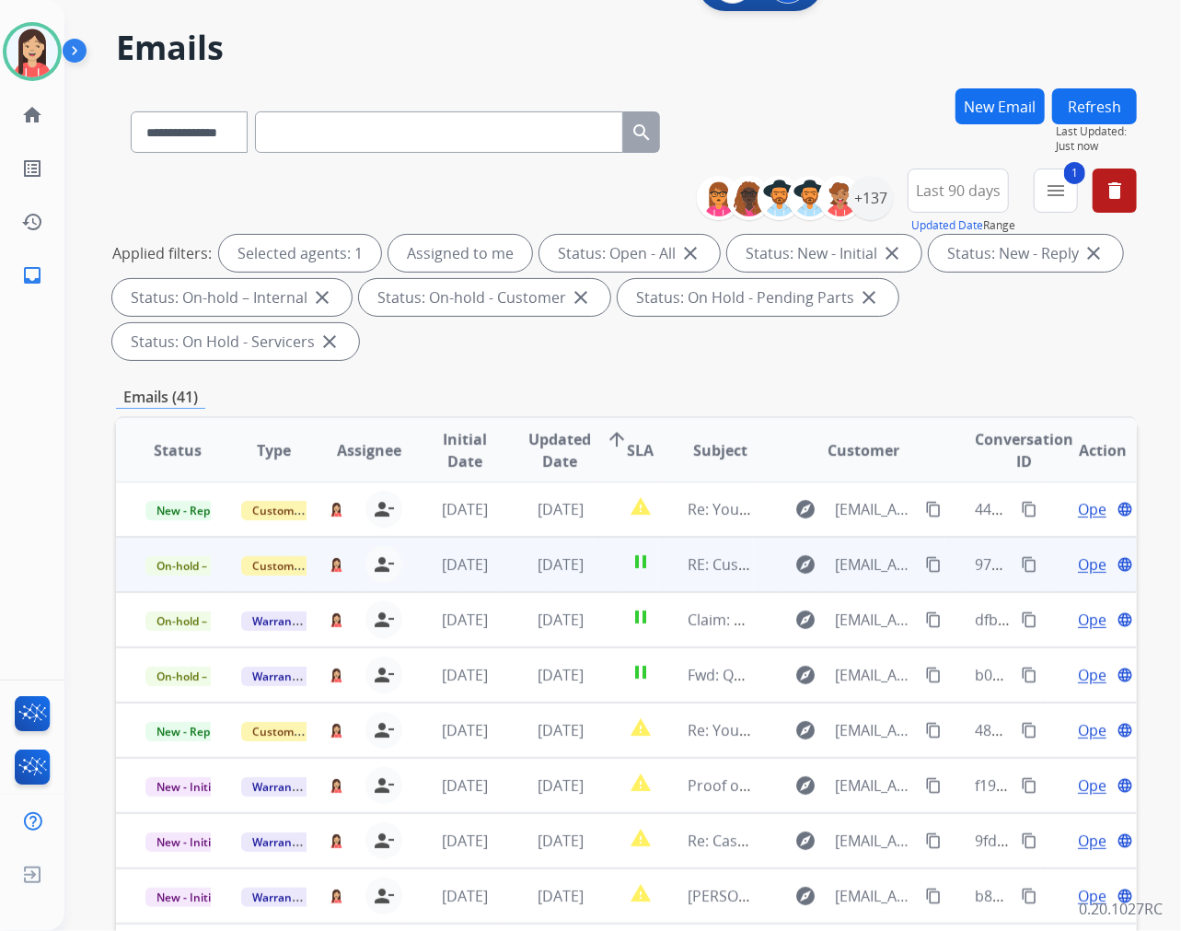
scroll to position [102, 0]
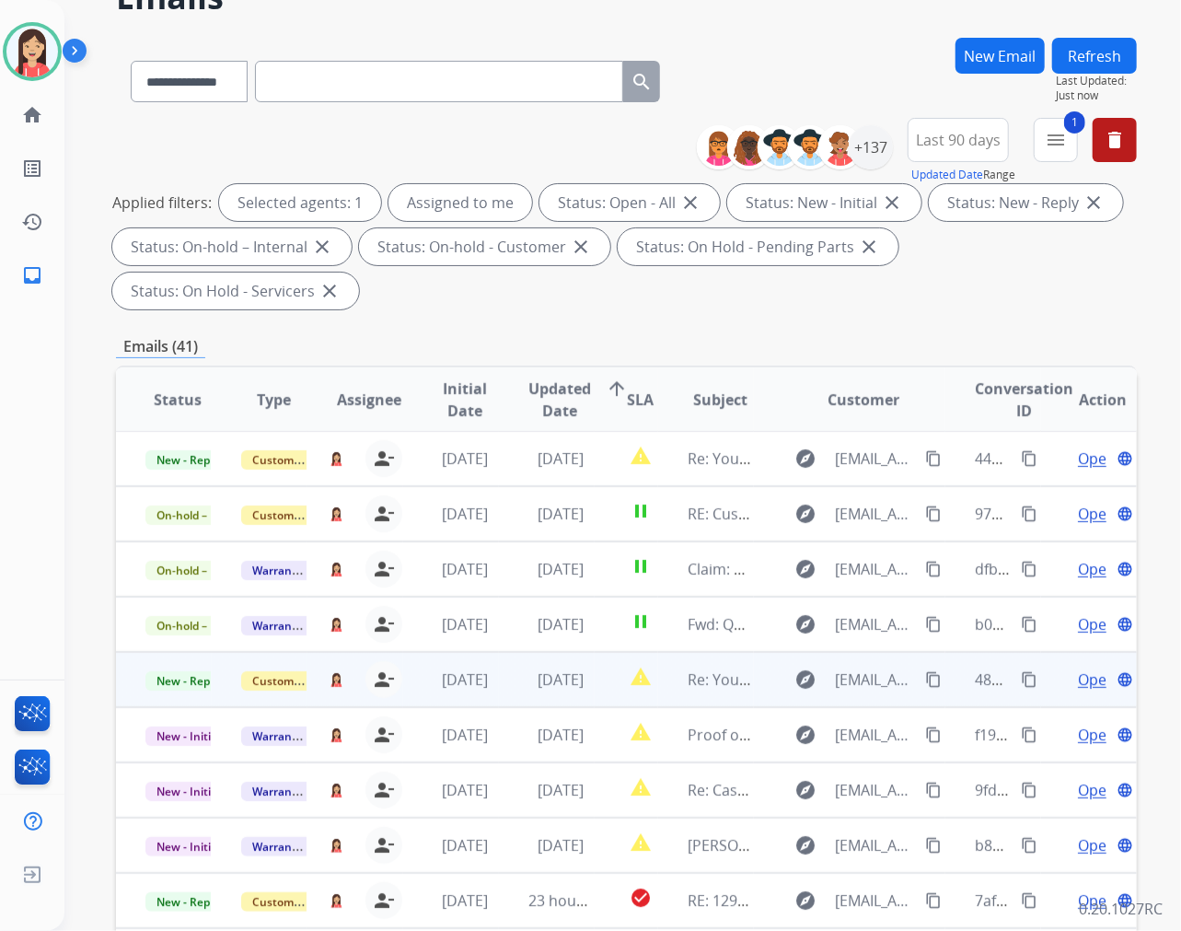
click at [569, 694] on td "[DATE]" at bounding box center [547, 679] width 96 height 55
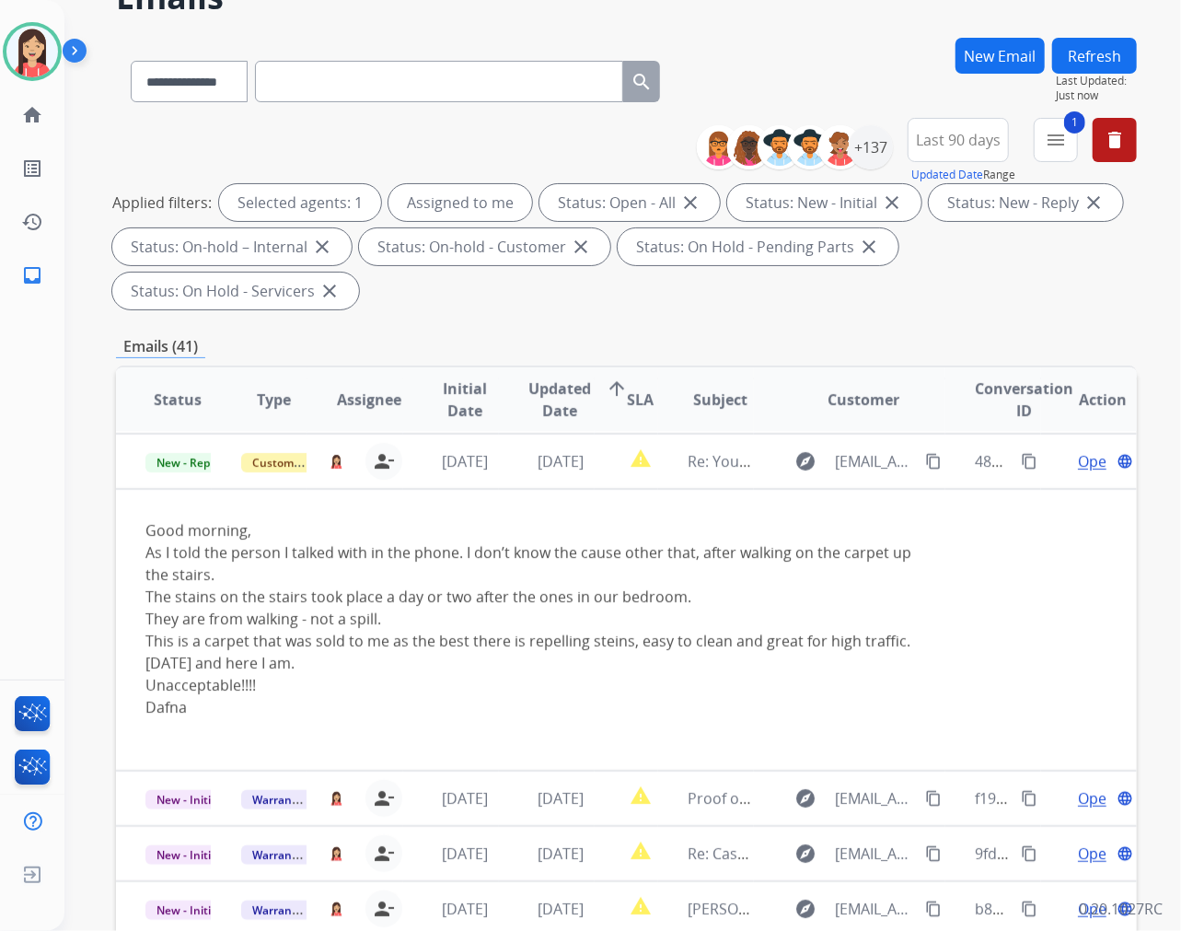
scroll to position [221, 0]
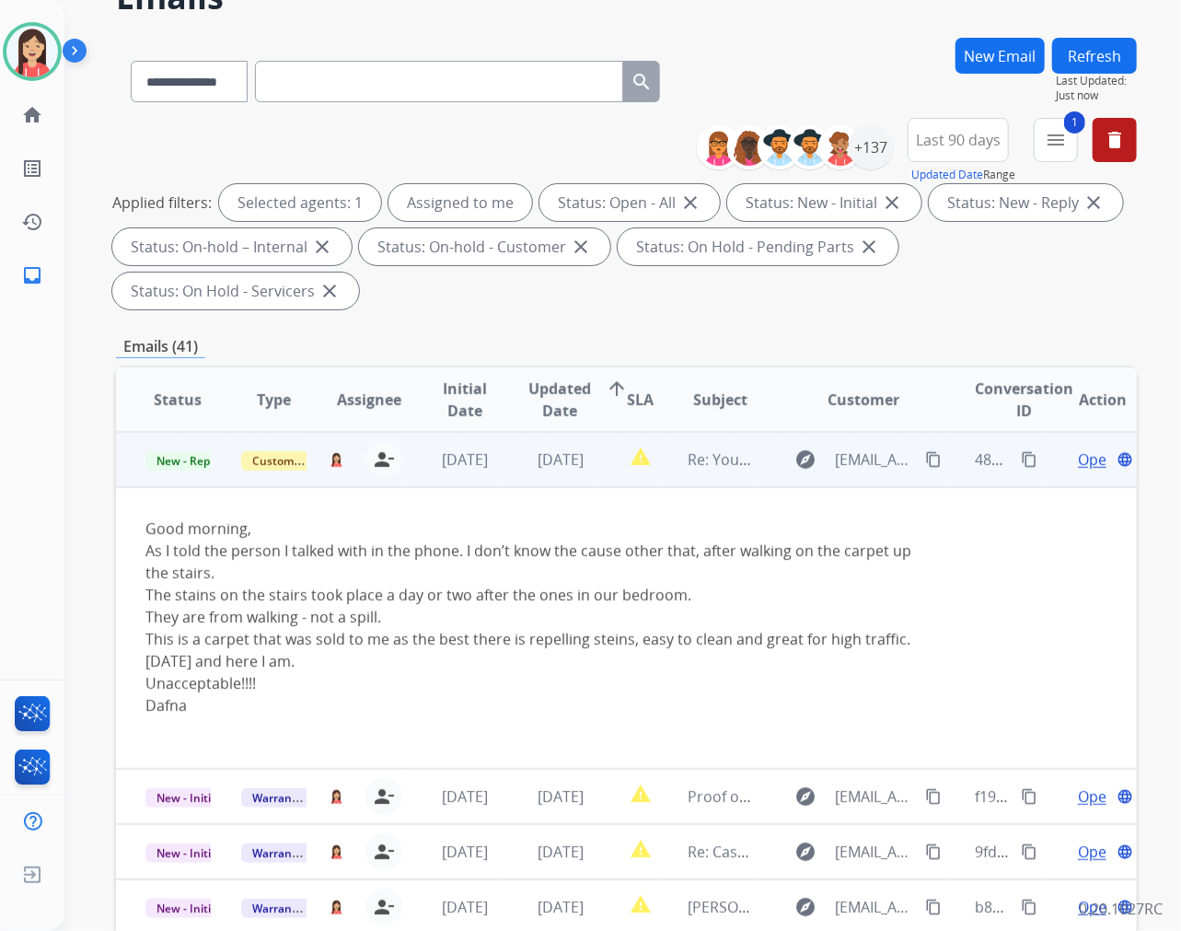
click at [1062, 458] on span "Open" at bounding box center [1097, 459] width 38 height 22
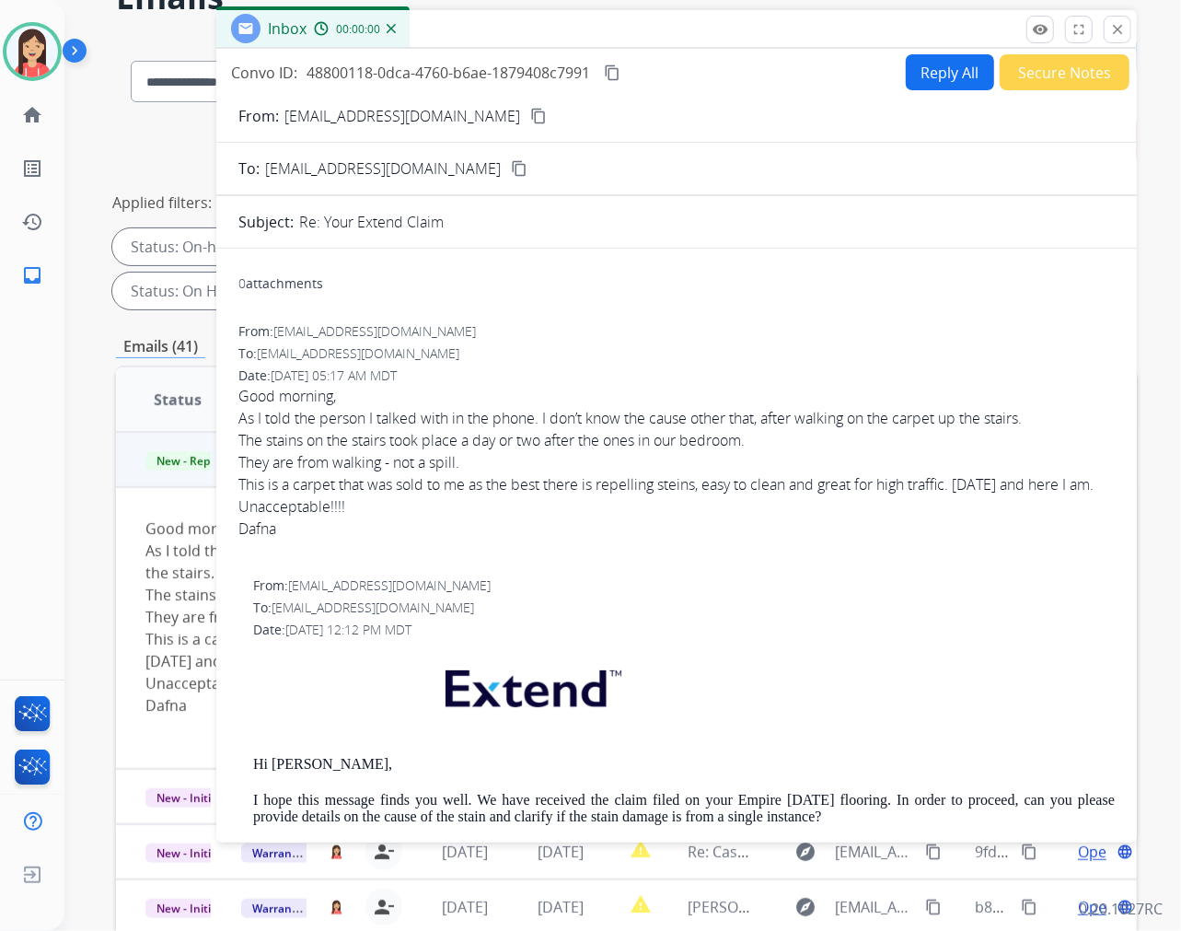
click at [343, 120] on p "[EMAIL_ADDRESS][DOMAIN_NAME]" at bounding box center [402, 116] width 236 height 22
copy p "From:"
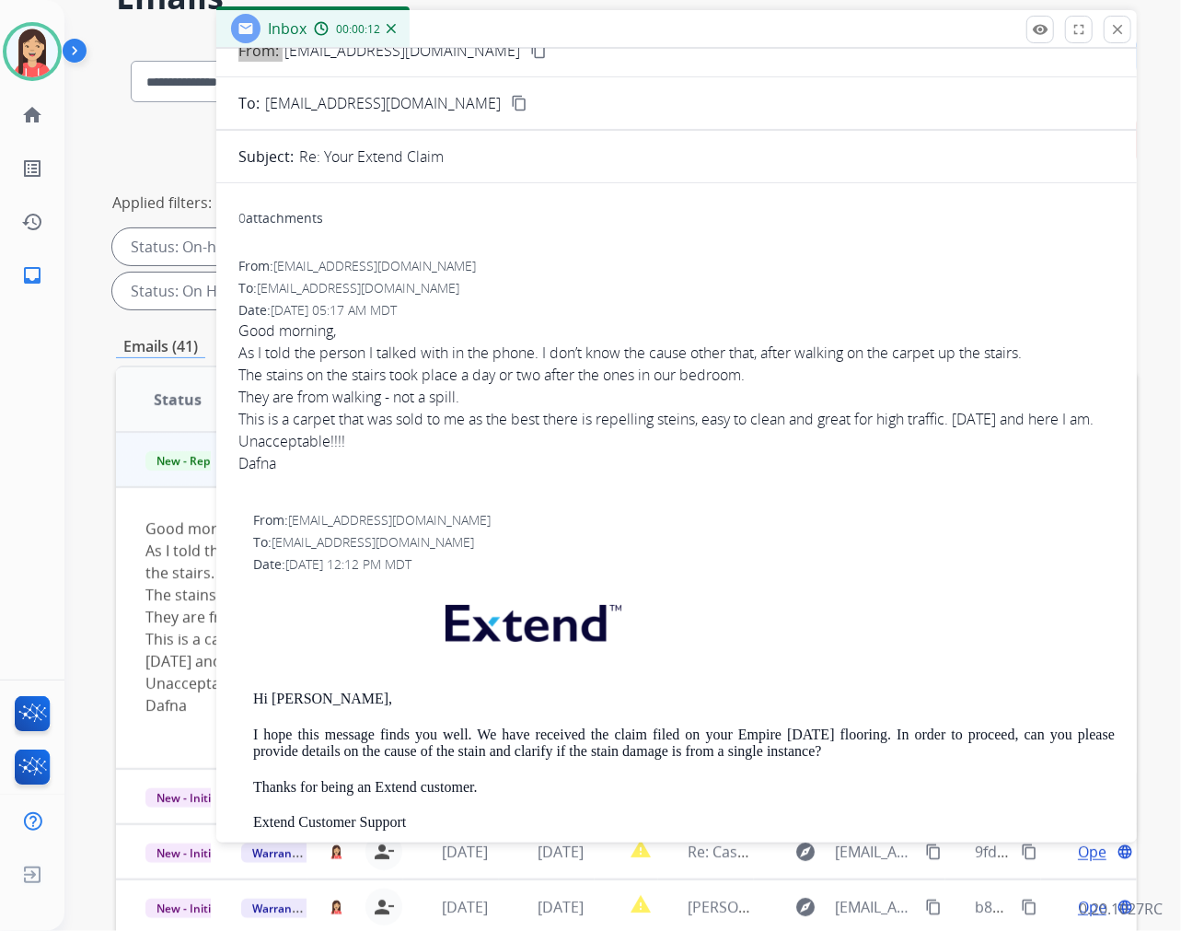
scroll to position [102, 0]
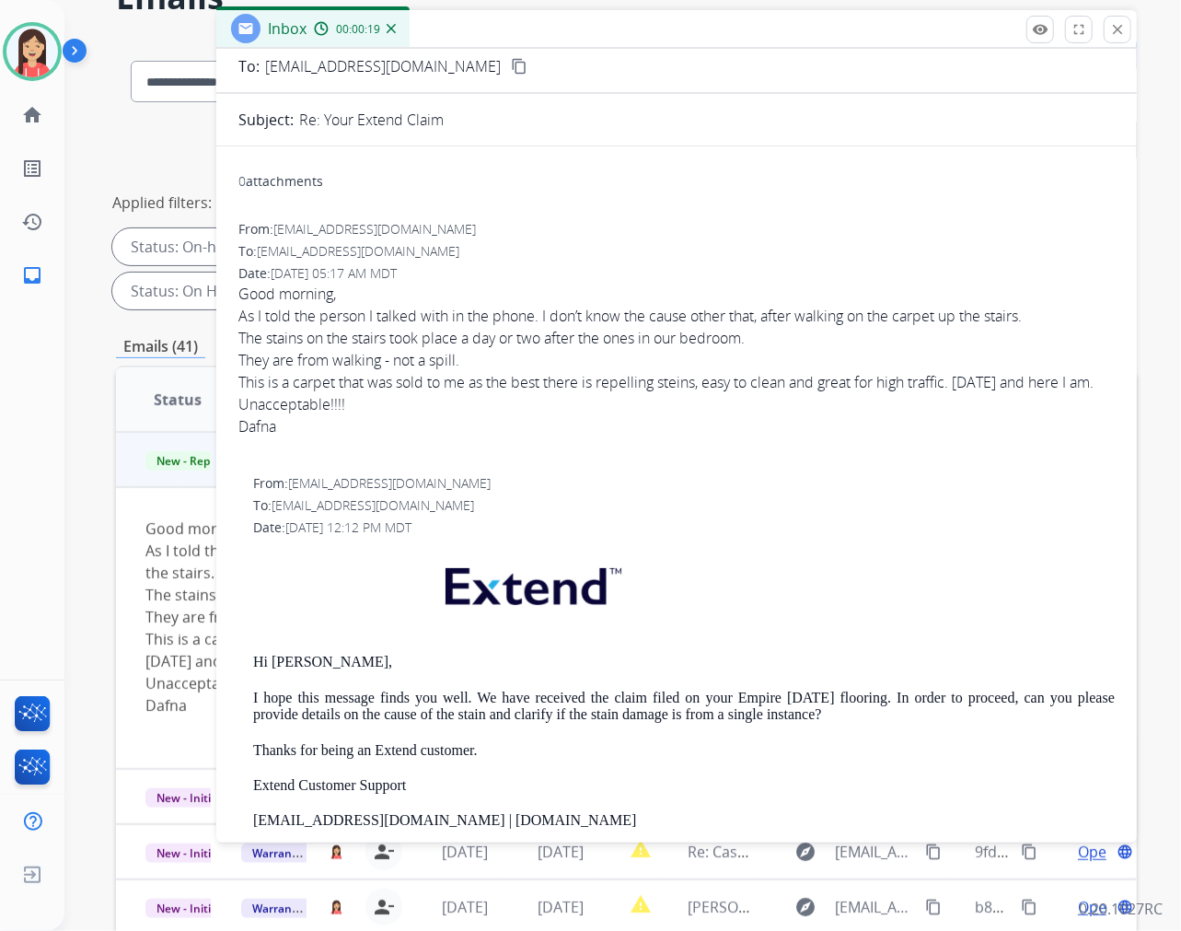
click at [601, 393] on div "This is a carpet that was sold to me as the best there is repelling steins, eas…" at bounding box center [676, 382] width 876 height 22
click at [567, 41] on div "Inbox 00:01:44" at bounding box center [676, 29] width 921 height 39
click at [1062, 23] on mat-icon "close" at bounding box center [1117, 29] width 17 height 17
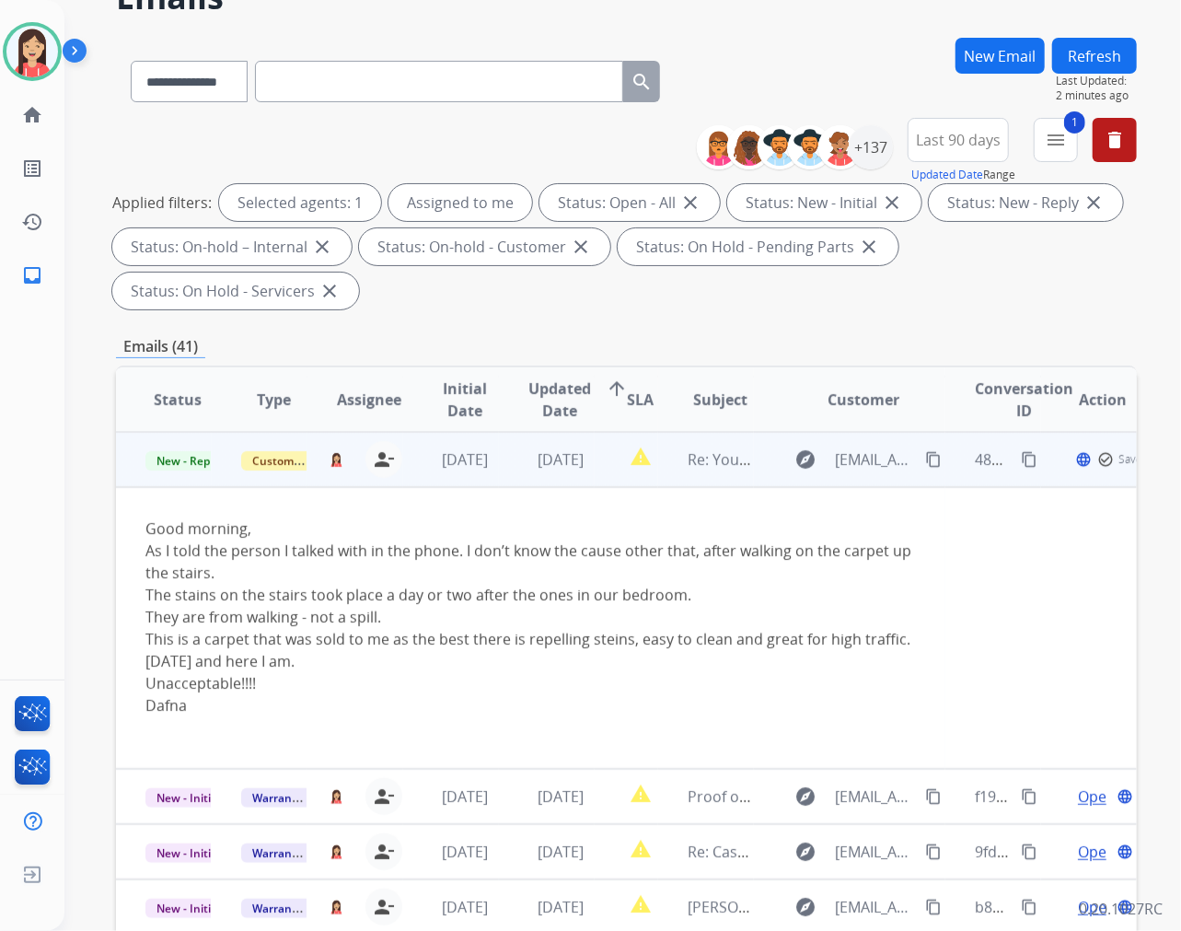
click at [583, 483] on td "[DATE]" at bounding box center [547, 459] width 96 height 55
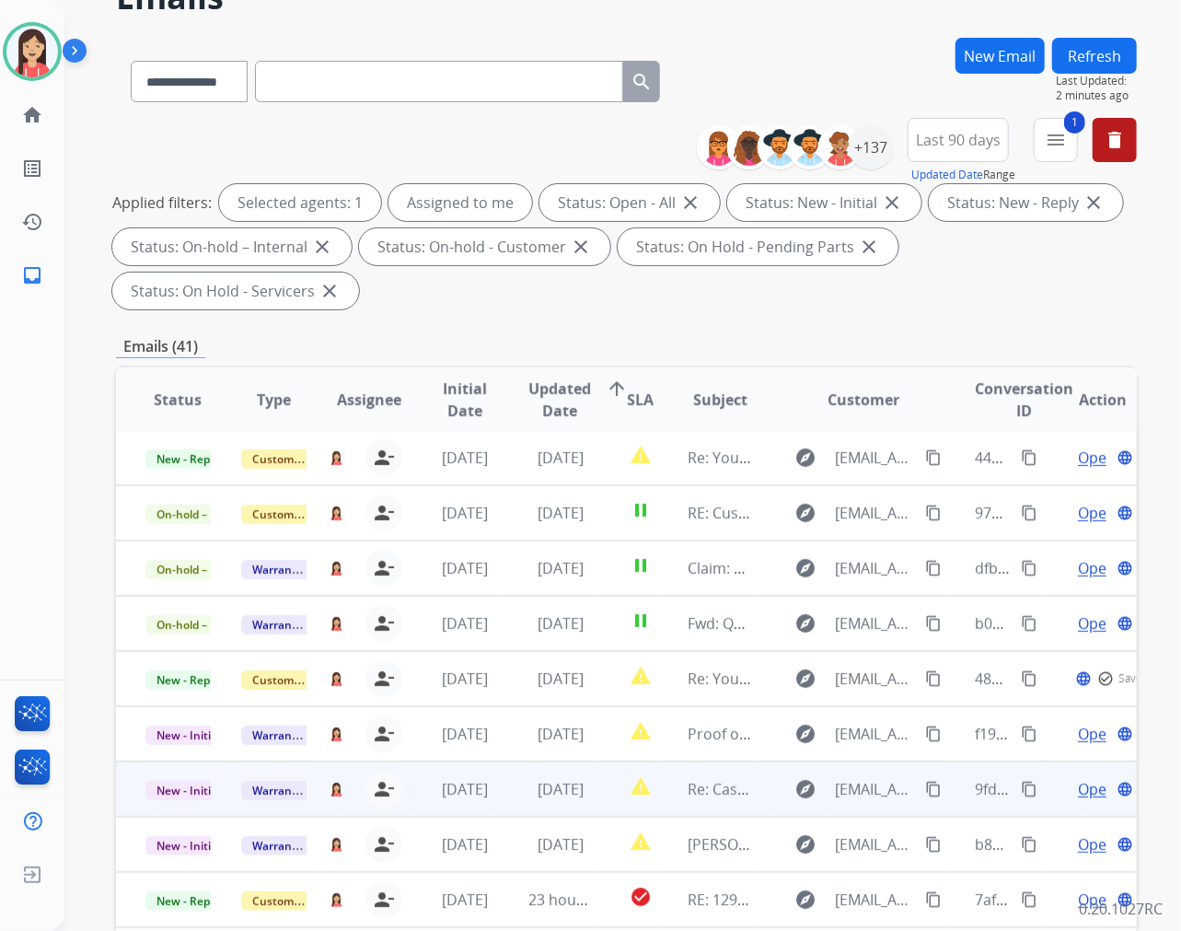
scroll to position [1, 0]
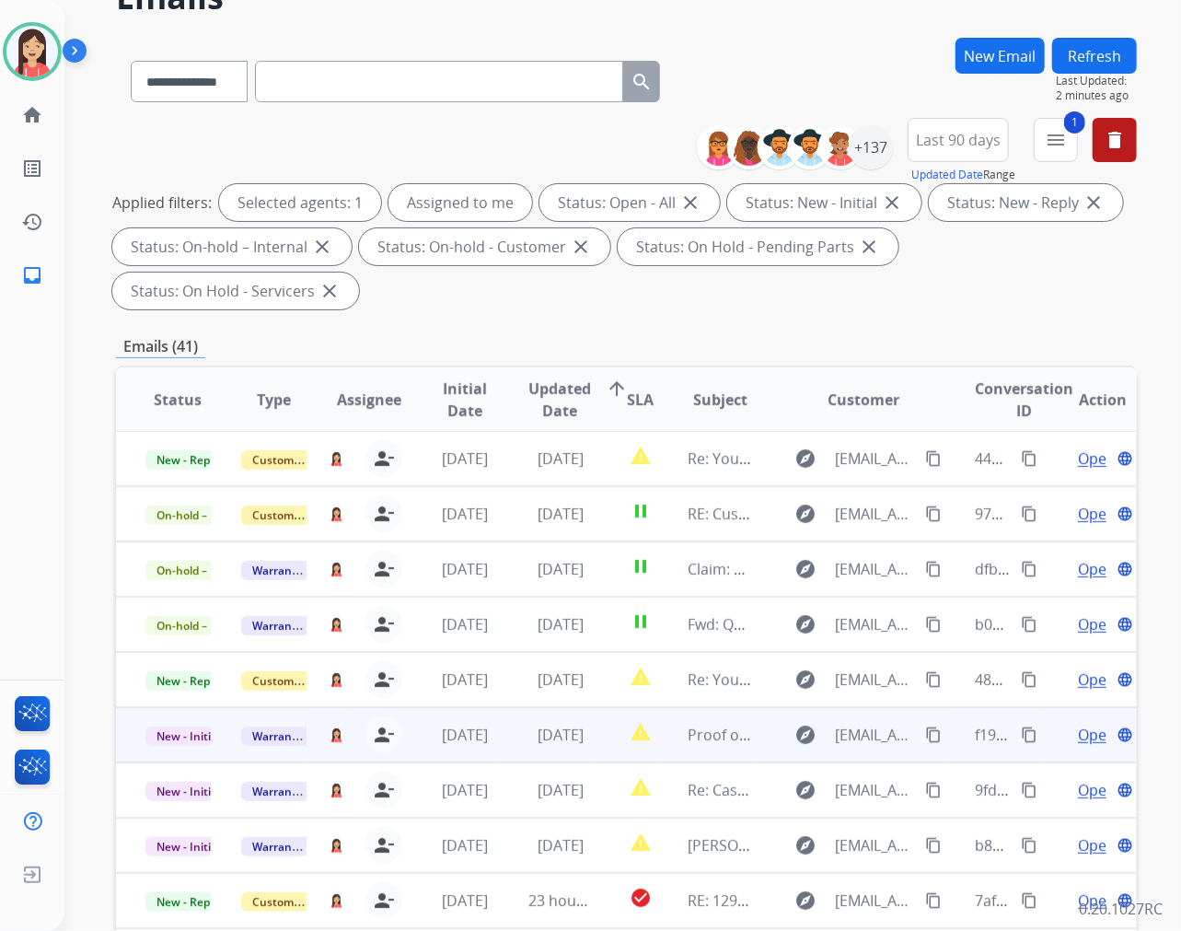
click at [503, 751] on td "[DATE]" at bounding box center [547, 734] width 96 height 55
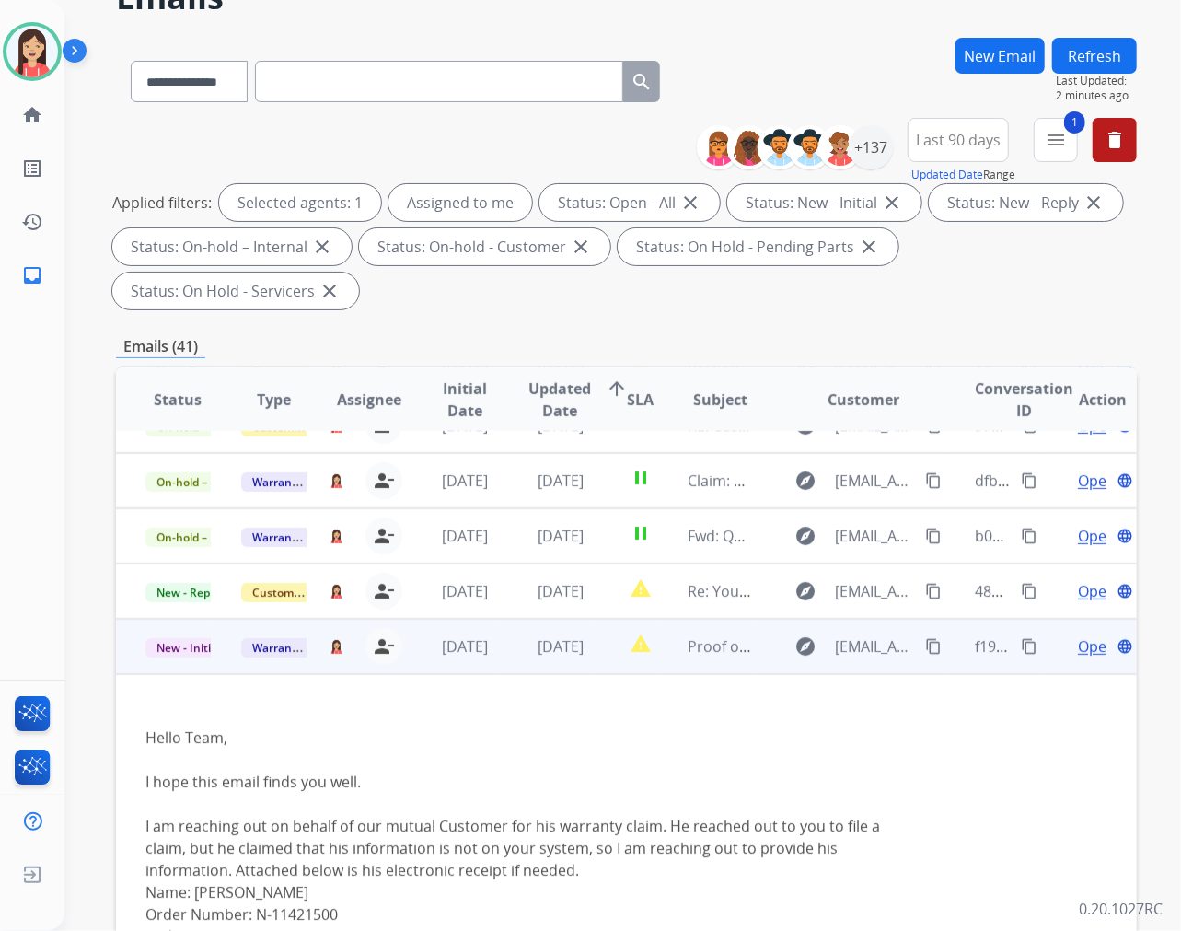
scroll to position [276, 0]
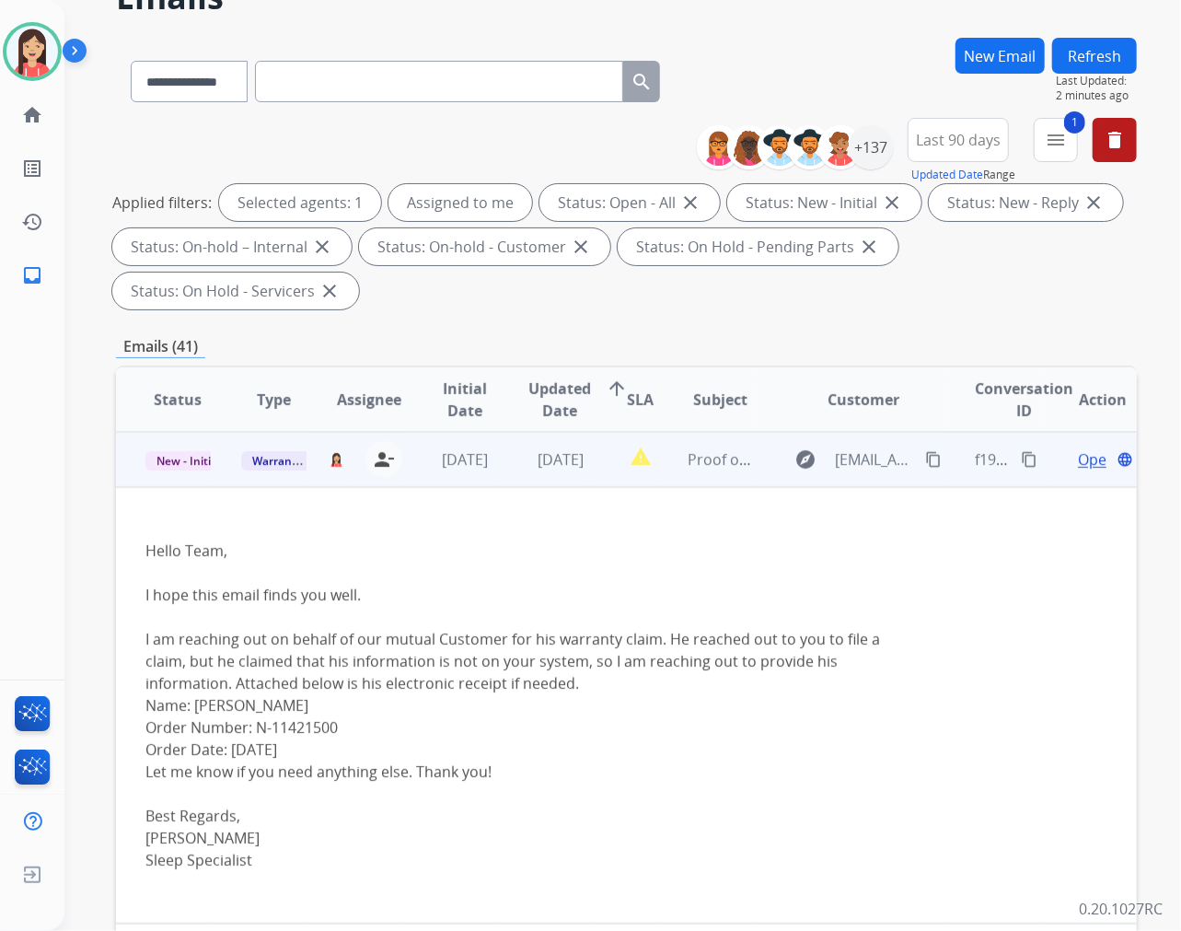
click at [1062, 467] on span "Open" at bounding box center [1097, 459] width 38 height 22
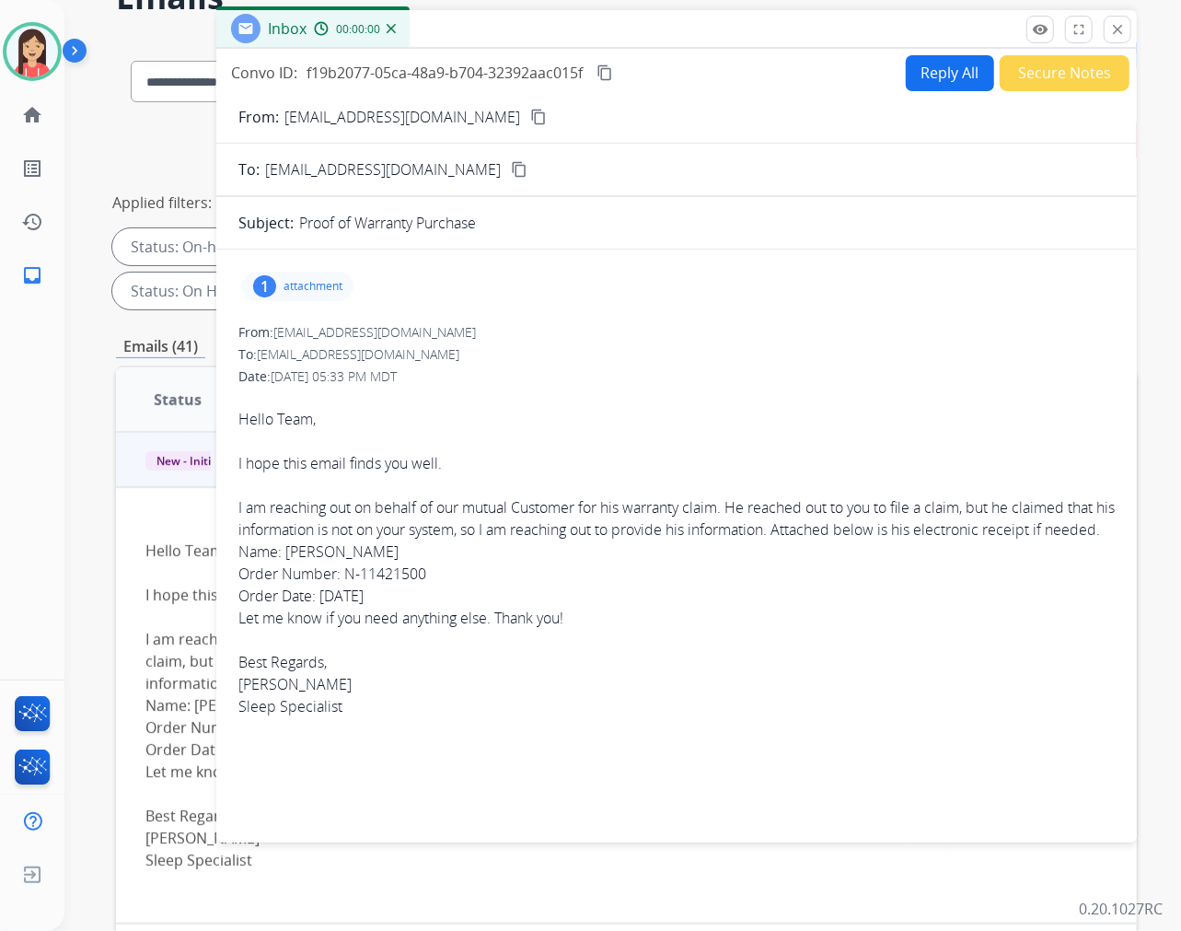
click at [280, 281] on div "1 attachment" at bounding box center [297, 286] width 111 height 29
click at [417, 339] on button "download" at bounding box center [428, 333] width 22 height 22
click at [939, 78] on button "Reply All" at bounding box center [950, 73] width 88 height 36
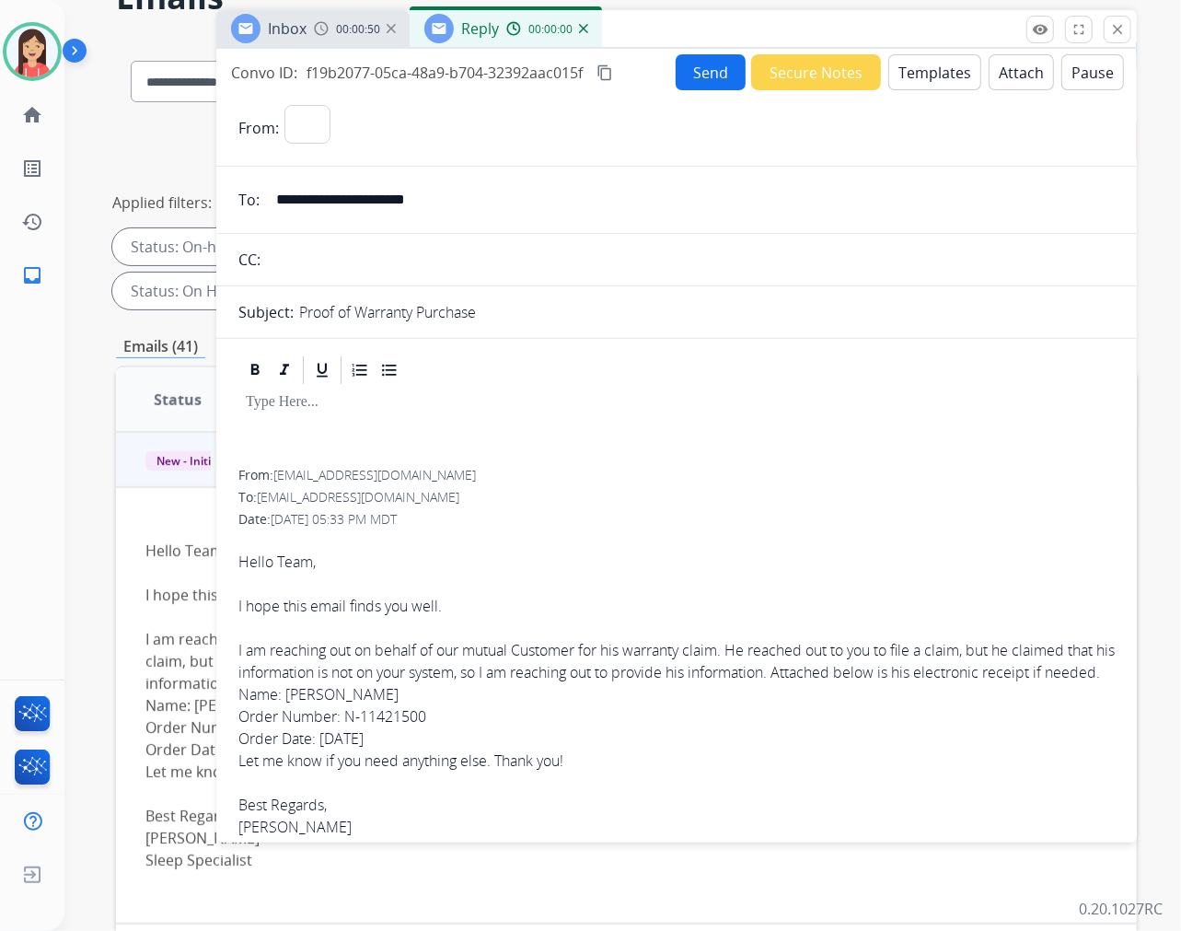
select select "**********"
click at [939, 78] on button "Templates" at bounding box center [934, 72] width 93 height 36
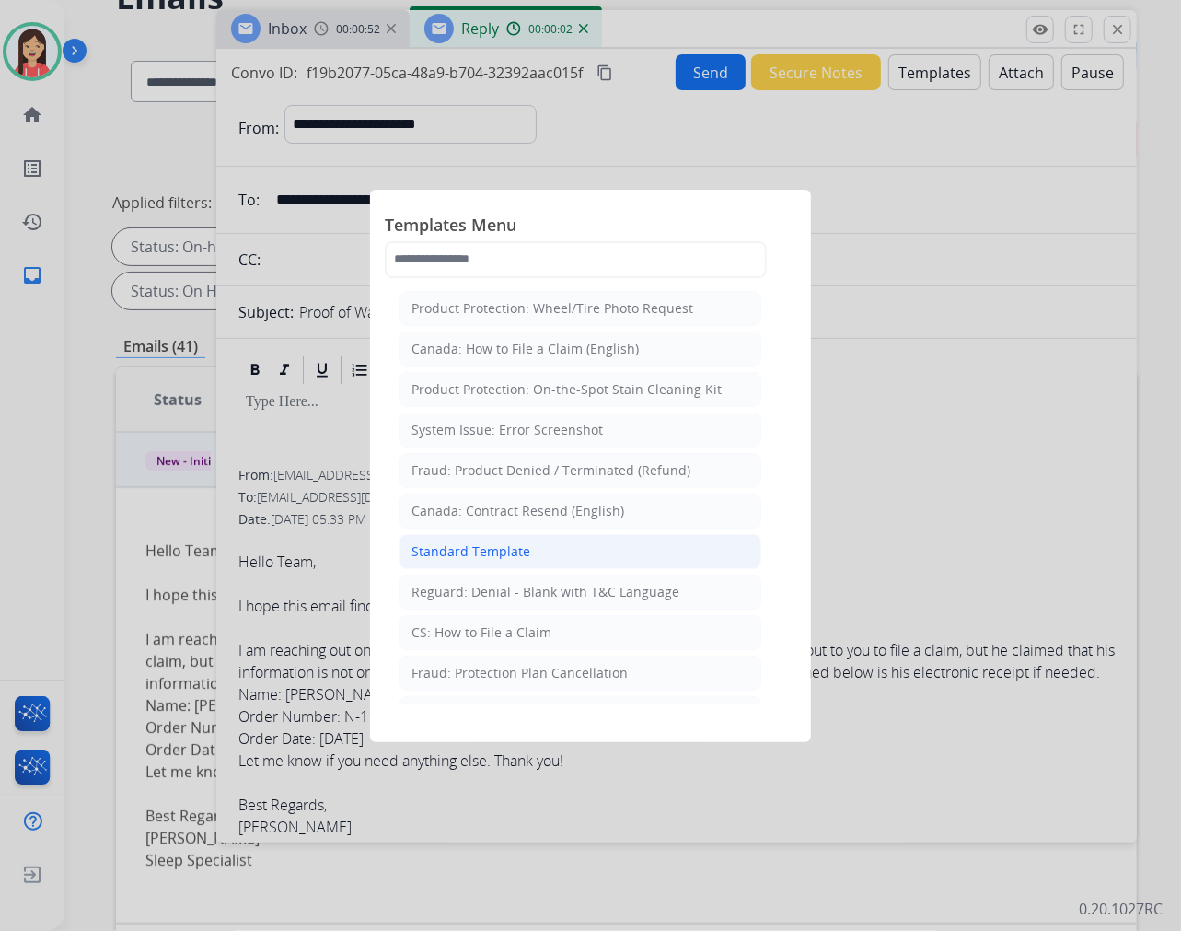
click at [483, 546] on div "Standard Template" at bounding box center [471, 551] width 119 height 18
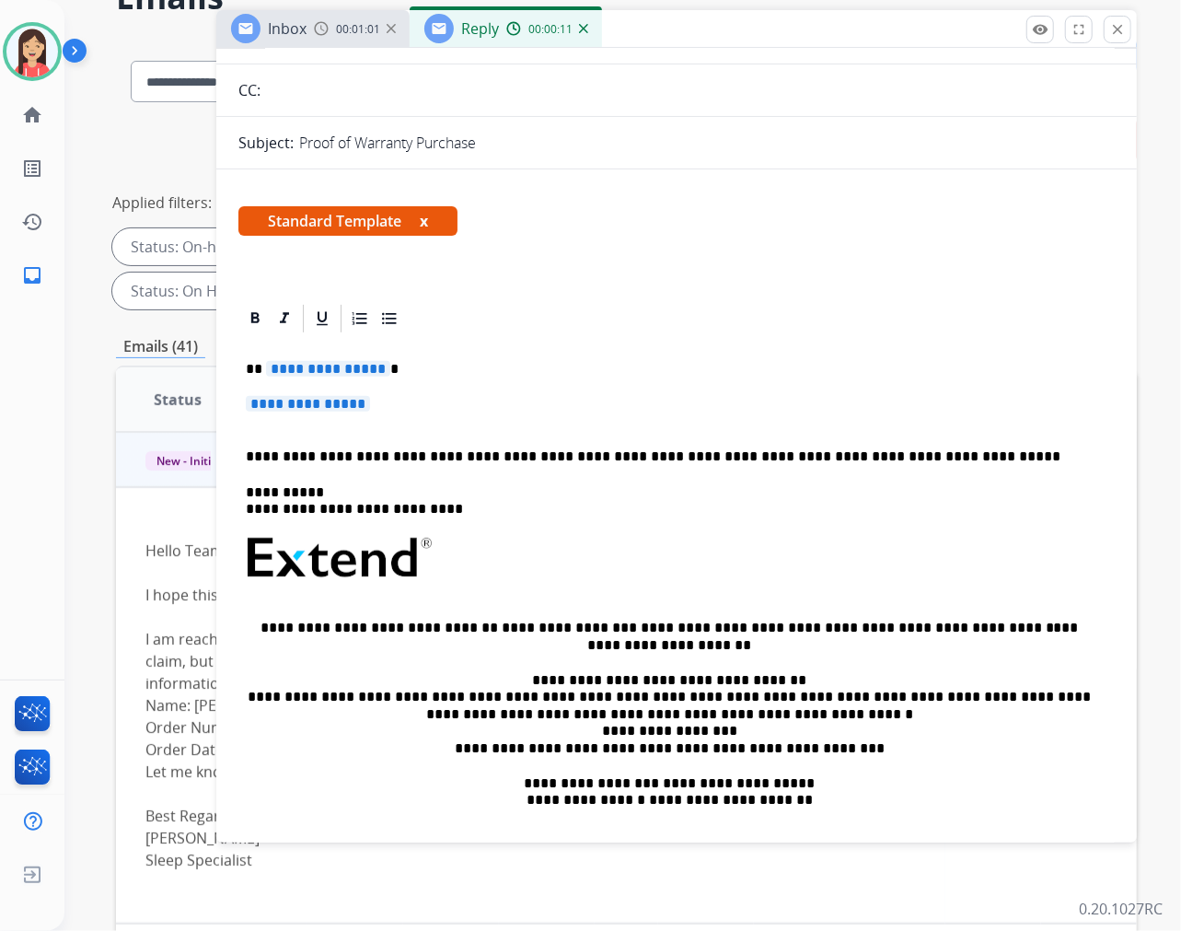
scroll to position [145, 0]
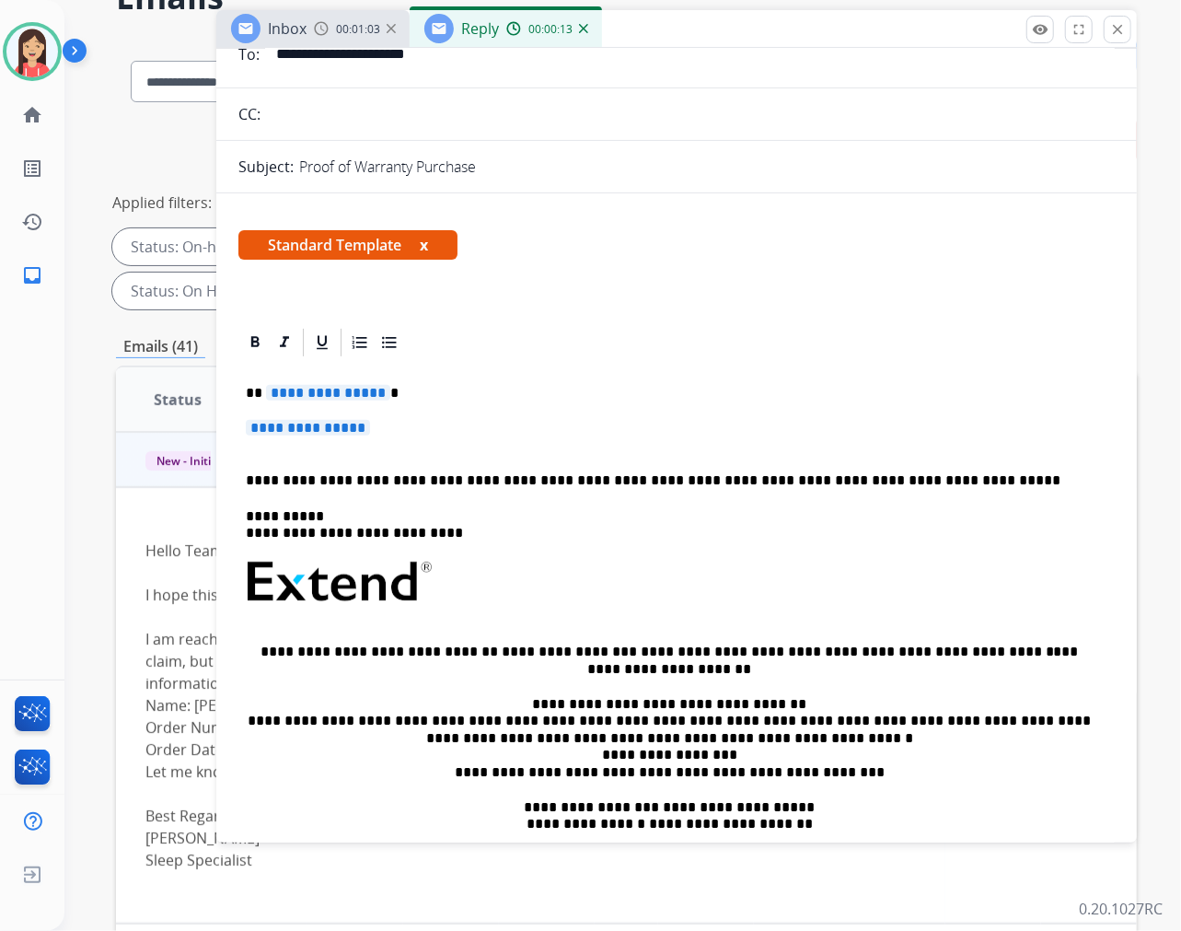
drag, startPoint x: 388, startPoint y: 426, endPoint x: 317, endPoint y: 437, distance: 72.7
click at [277, 421] on p "**********" at bounding box center [677, 437] width 862 height 34
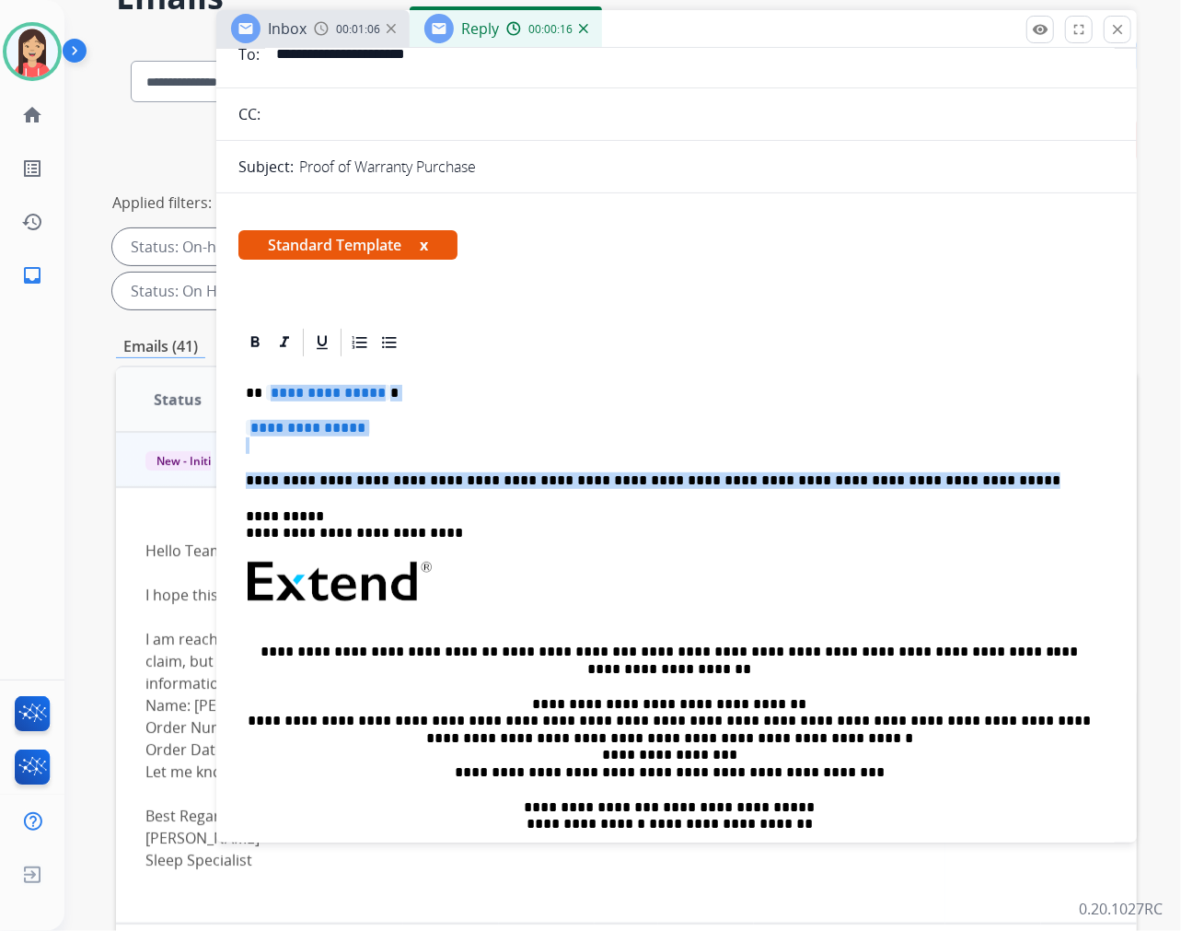
drag, startPoint x: 925, startPoint y: 480, endPoint x: 268, endPoint y: 391, distance: 663.2
click at [268, 391] on div "**********" at bounding box center [676, 625] width 876 height 533
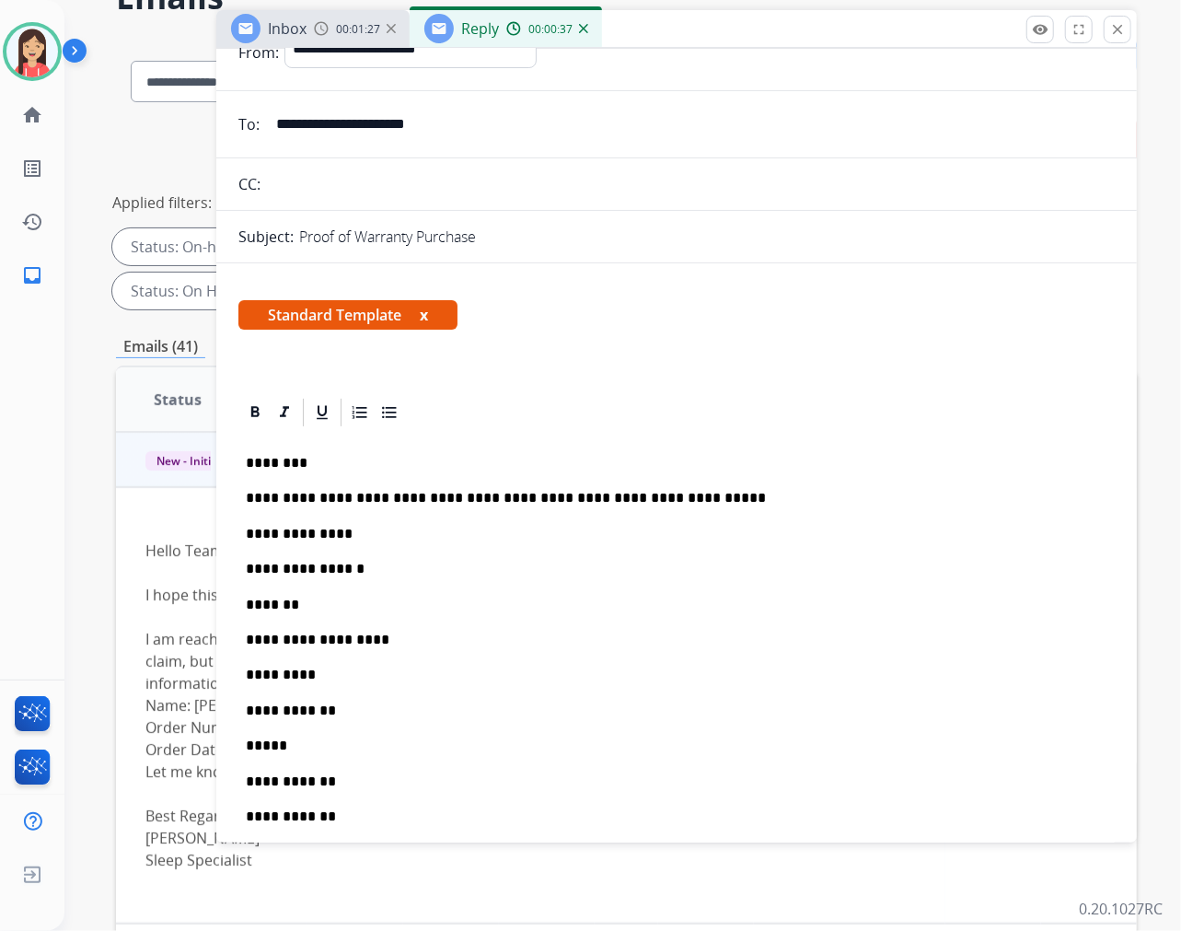
scroll to position [0, 0]
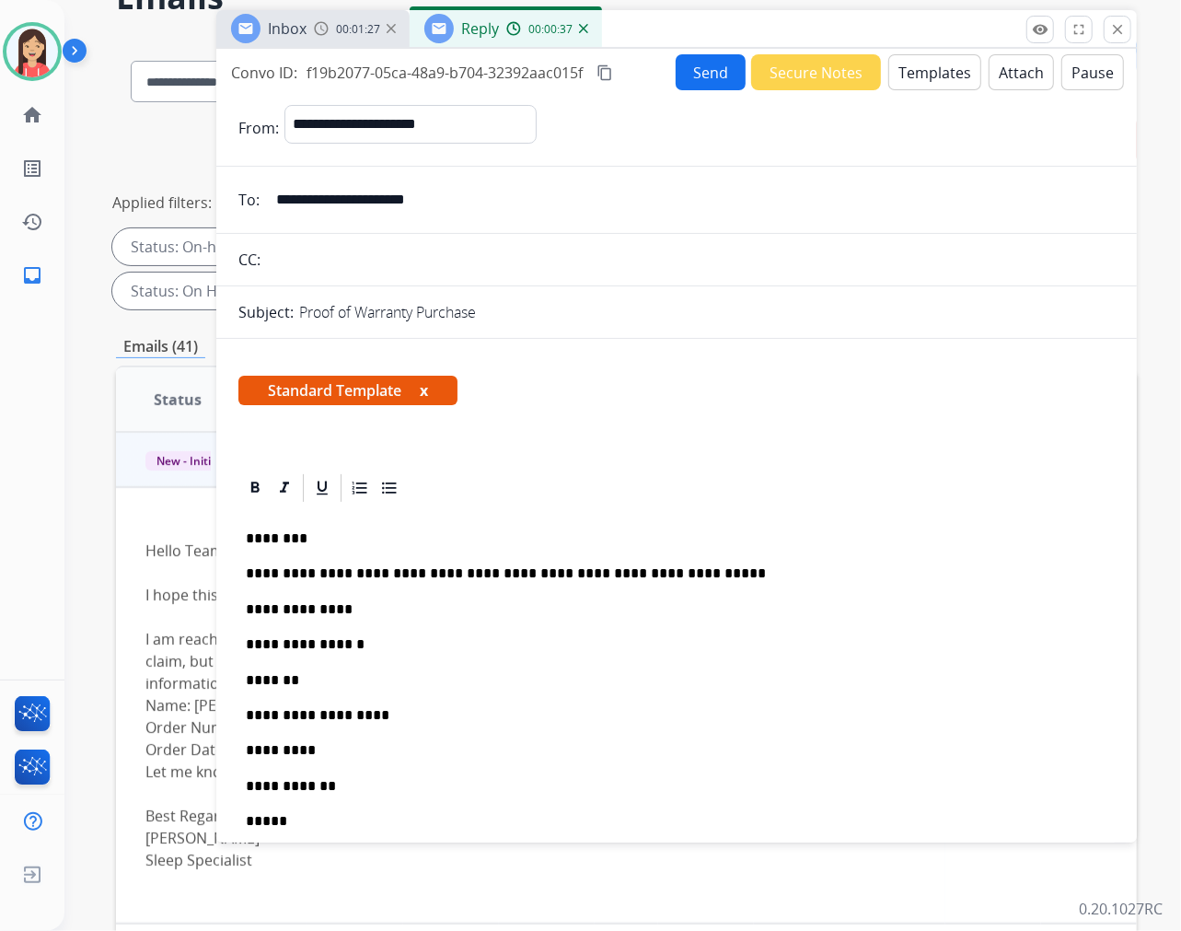
click at [724, 87] on button "Send" at bounding box center [711, 72] width 70 height 36
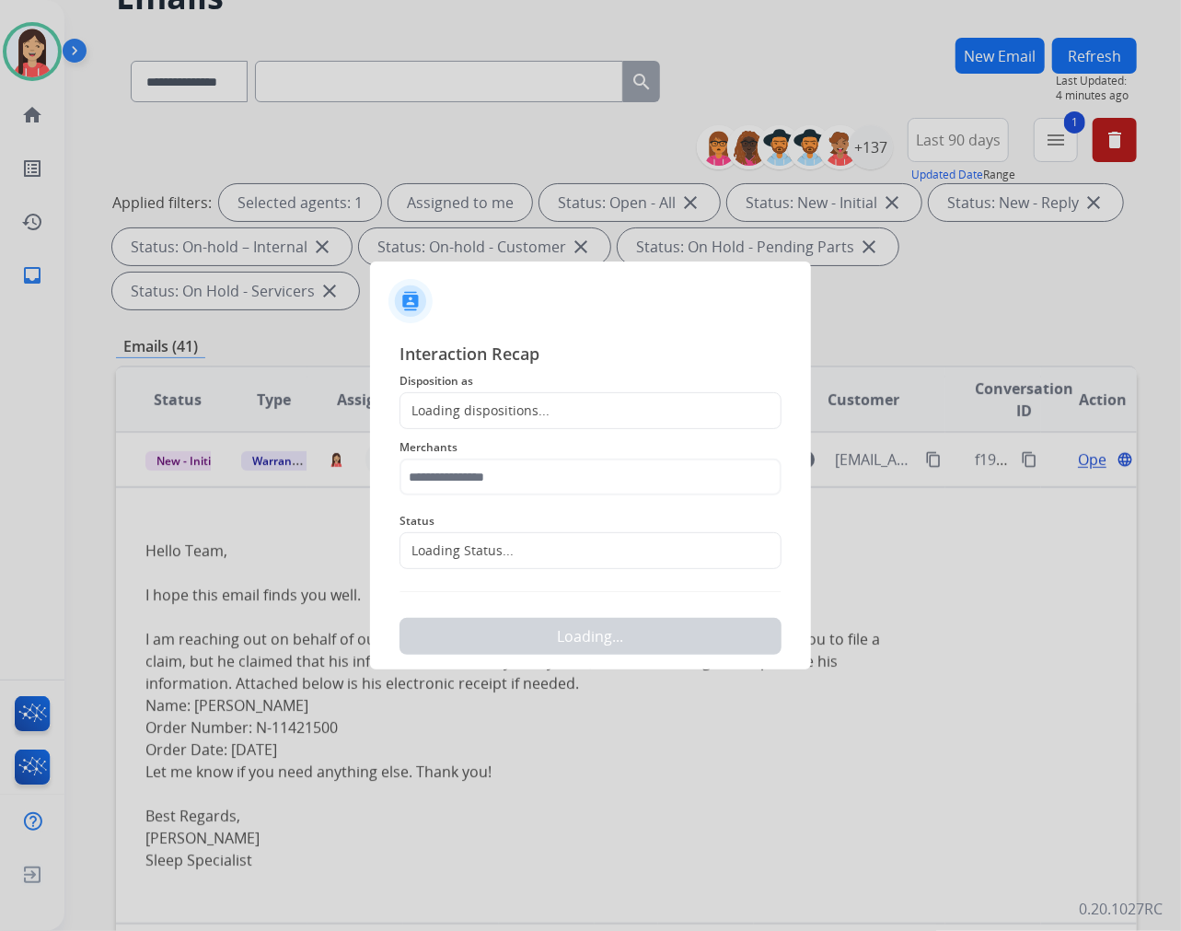
click at [528, 393] on div "Loading dispositions..." at bounding box center [591, 410] width 382 height 37
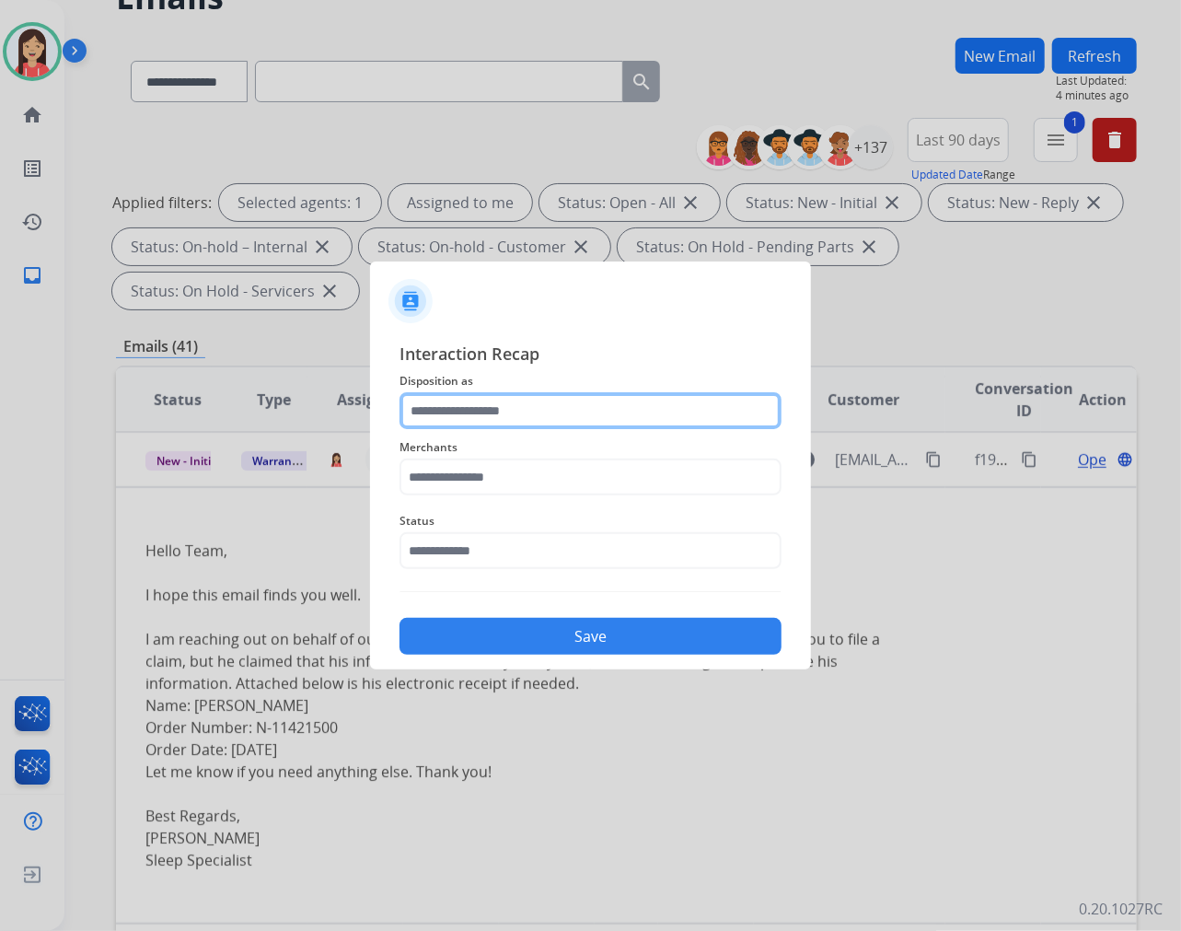
click at [528, 411] on input "text" at bounding box center [591, 410] width 382 height 37
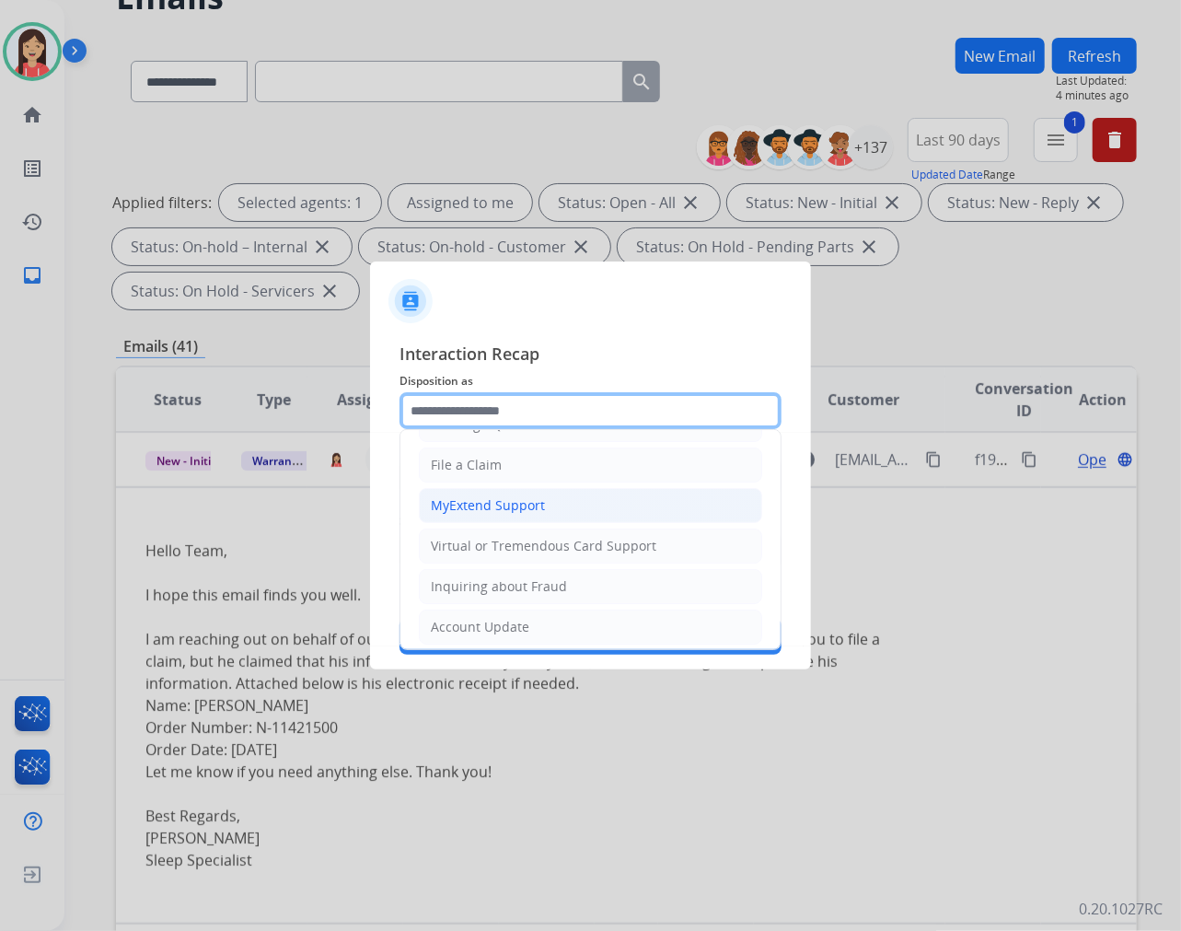
scroll to position [204, 0]
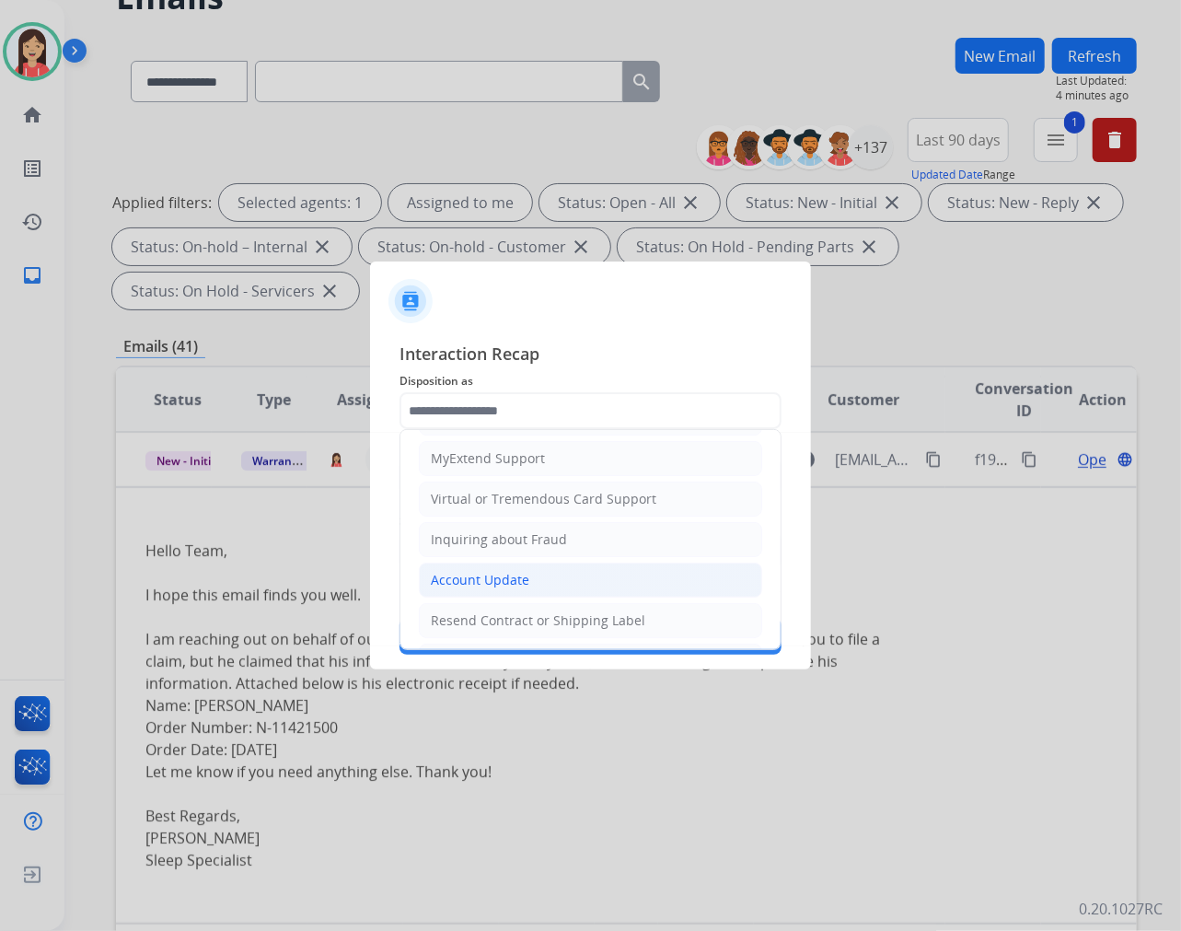
click at [508, 572] on div "Account Update" at bounding box center [480, 580] width 99 height 18
type input "**********"
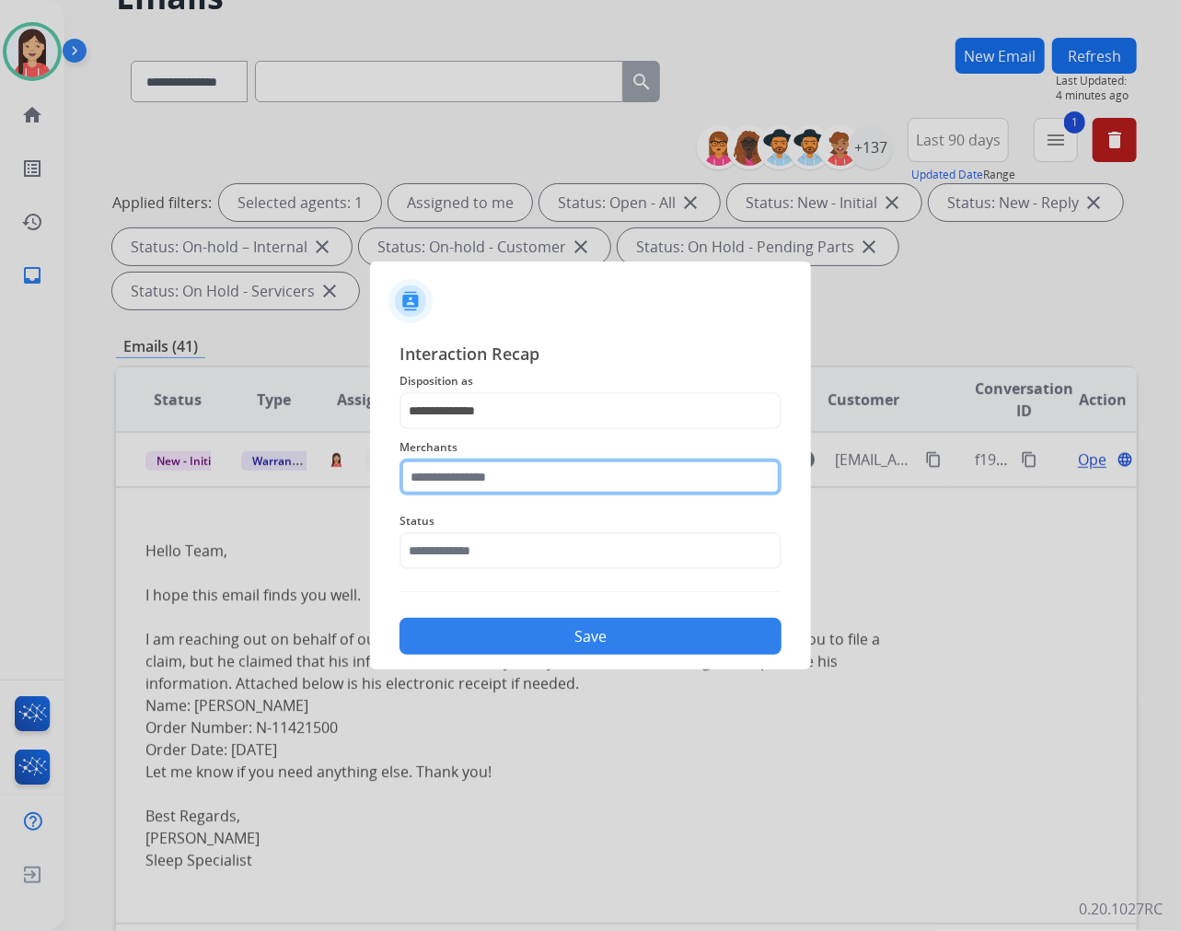
click at [512, 480] on input "text" at bounding box center [591, 476] width 382 height 37
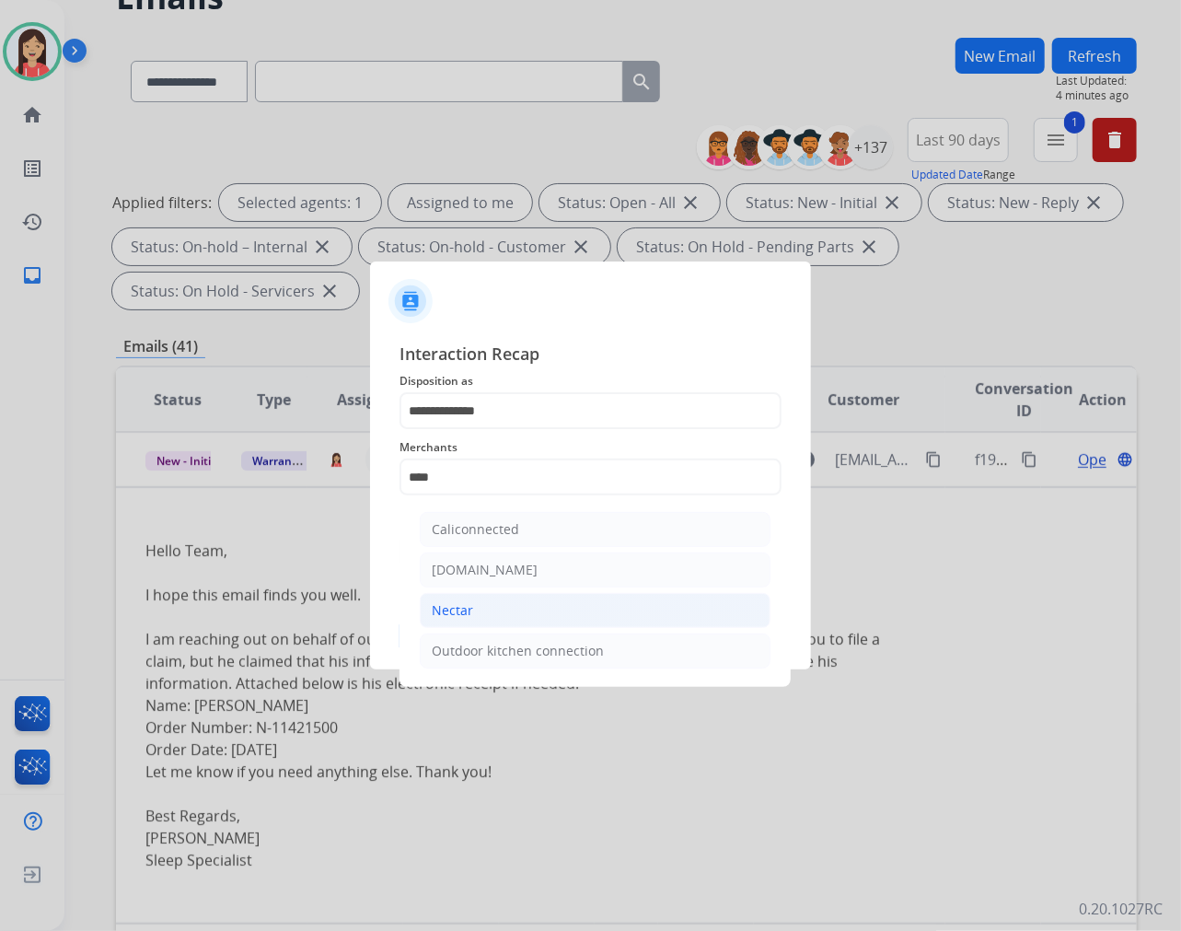
click at [501, 606] on li "Nectar" at bounding box center [595, 610] width 351 height 35
type input "******"
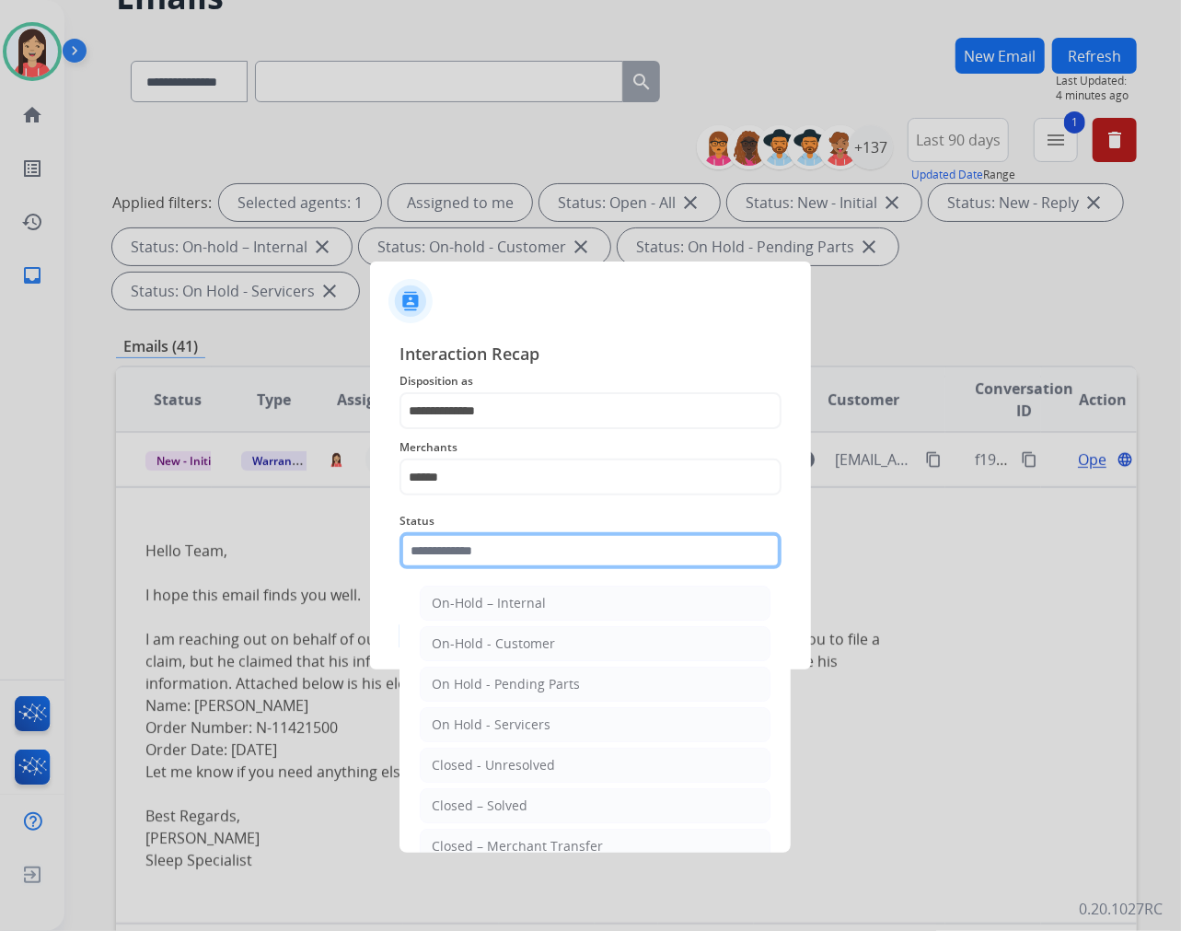
click at [509, 532] on input "text" at bounding box center [591, 550] width 382 height 37
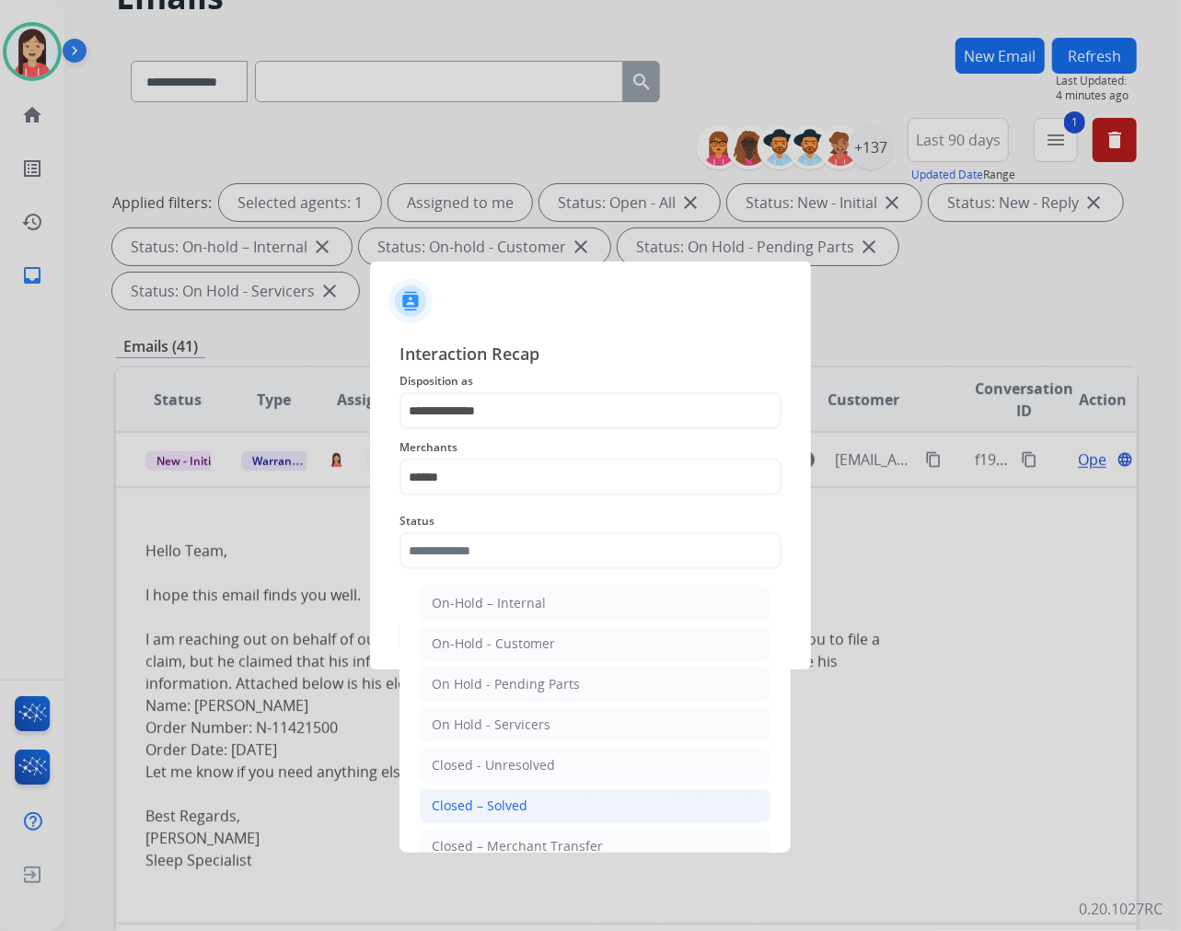
click at [581, 797] on li "Closed – Solved" at bounding box center [595, 805] width 351 height 35
type input "**********"
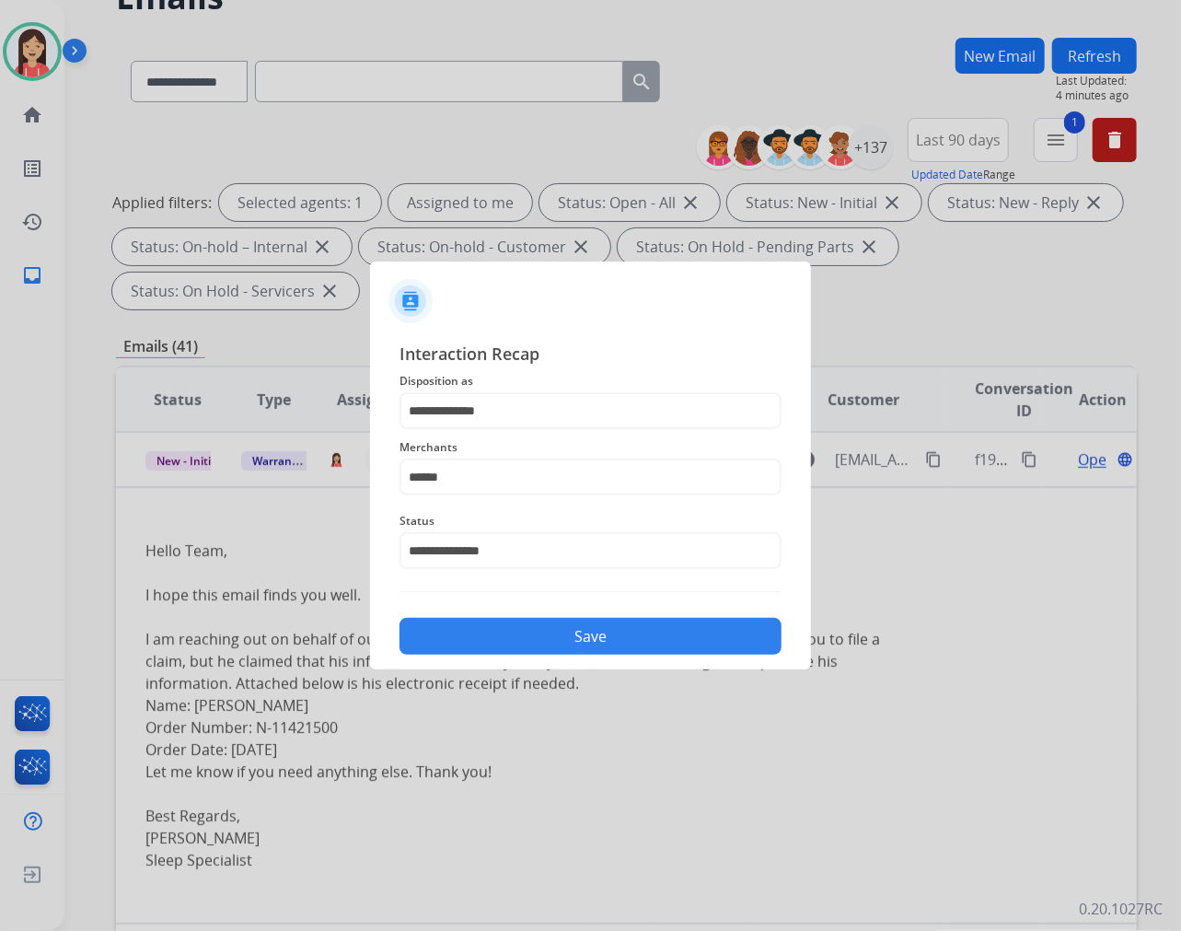
click at [593, 615] on div "Save" at bounding box center [591, 631] width 382 height 48
click at [593, 628] on button "Save" at bounding box center [591, 636] width 382 height 37
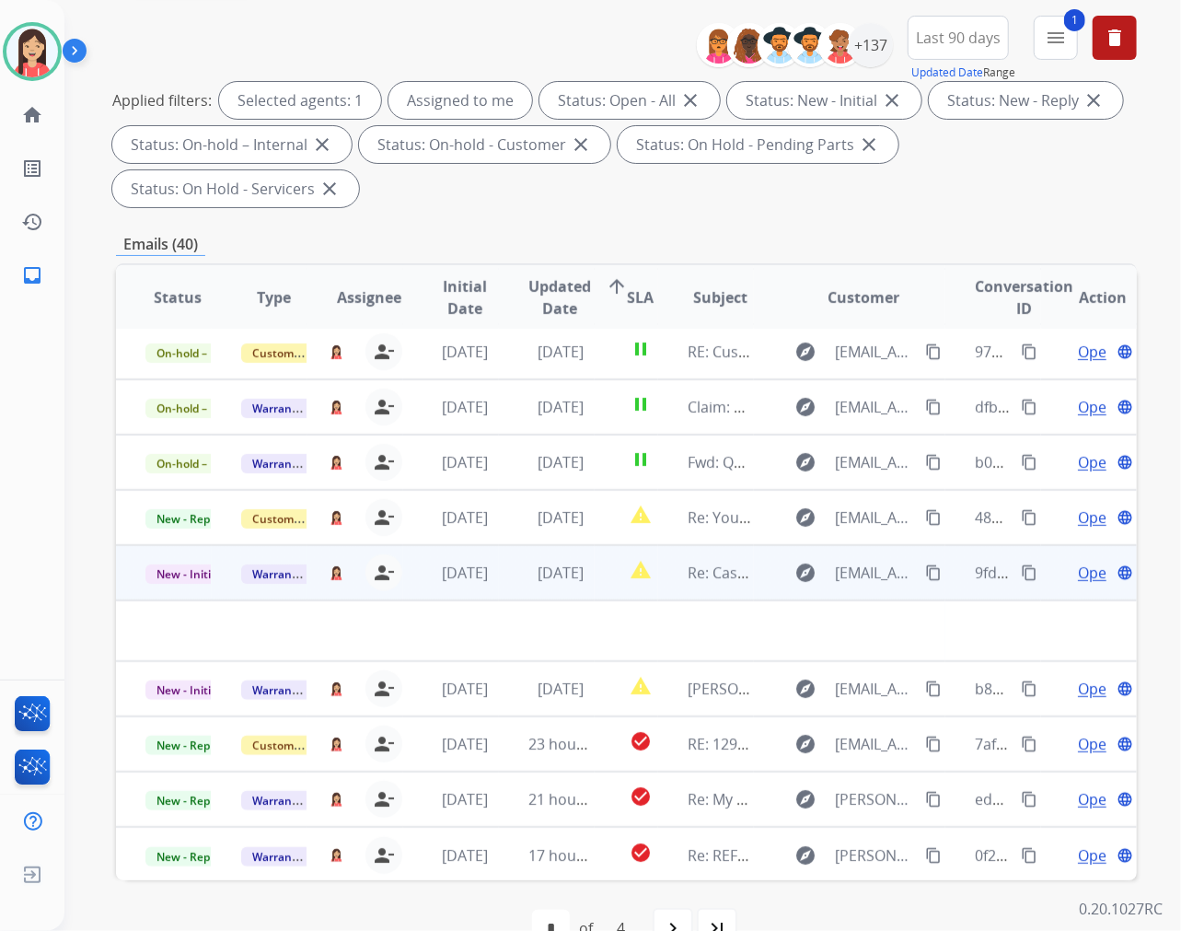
click at [518, 592] on td "[DATE]" at bounding box center [547, 572] width 96 height 55
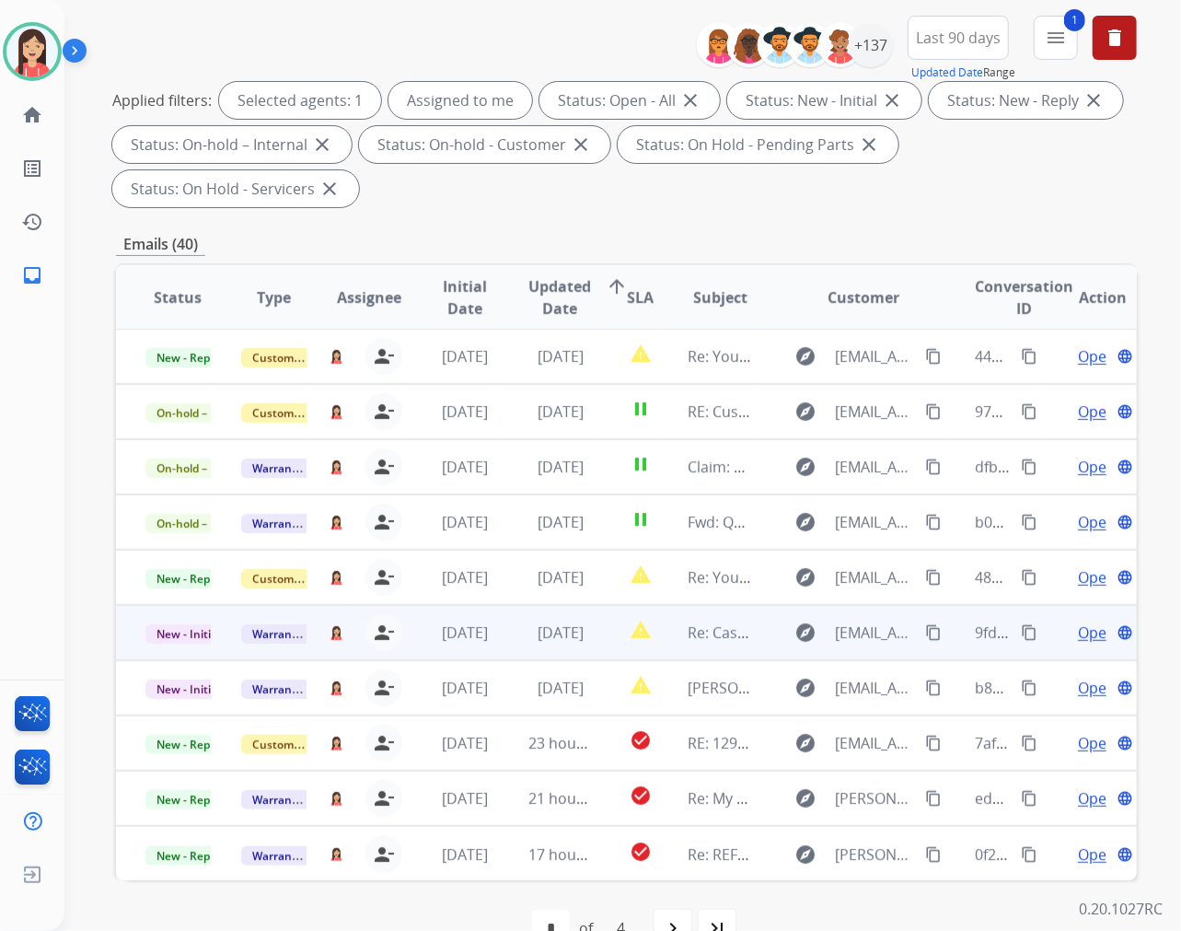
click at [504, 637] on td "[DATE]" at bounding box center [547, 632] width 96 height 55
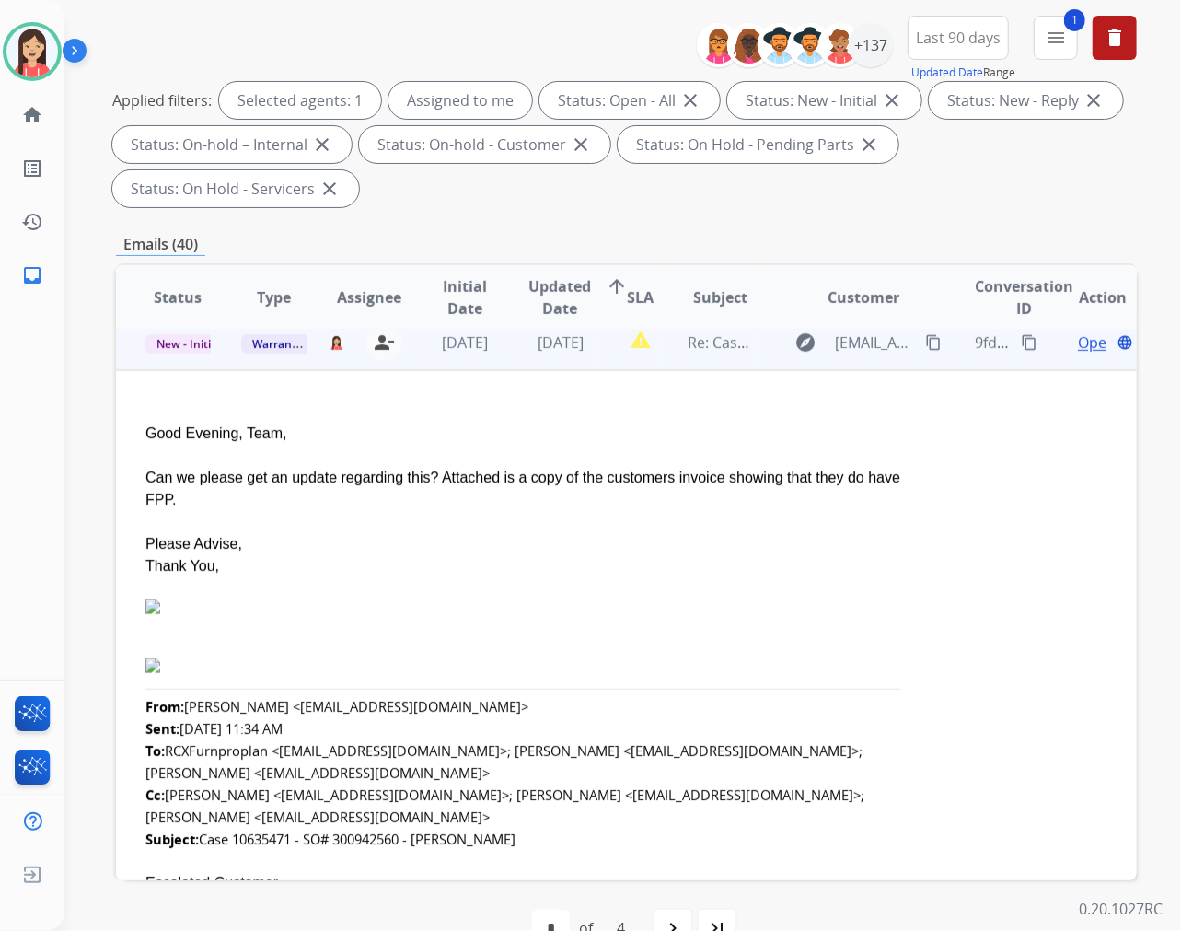
scroll to position [276, 0]
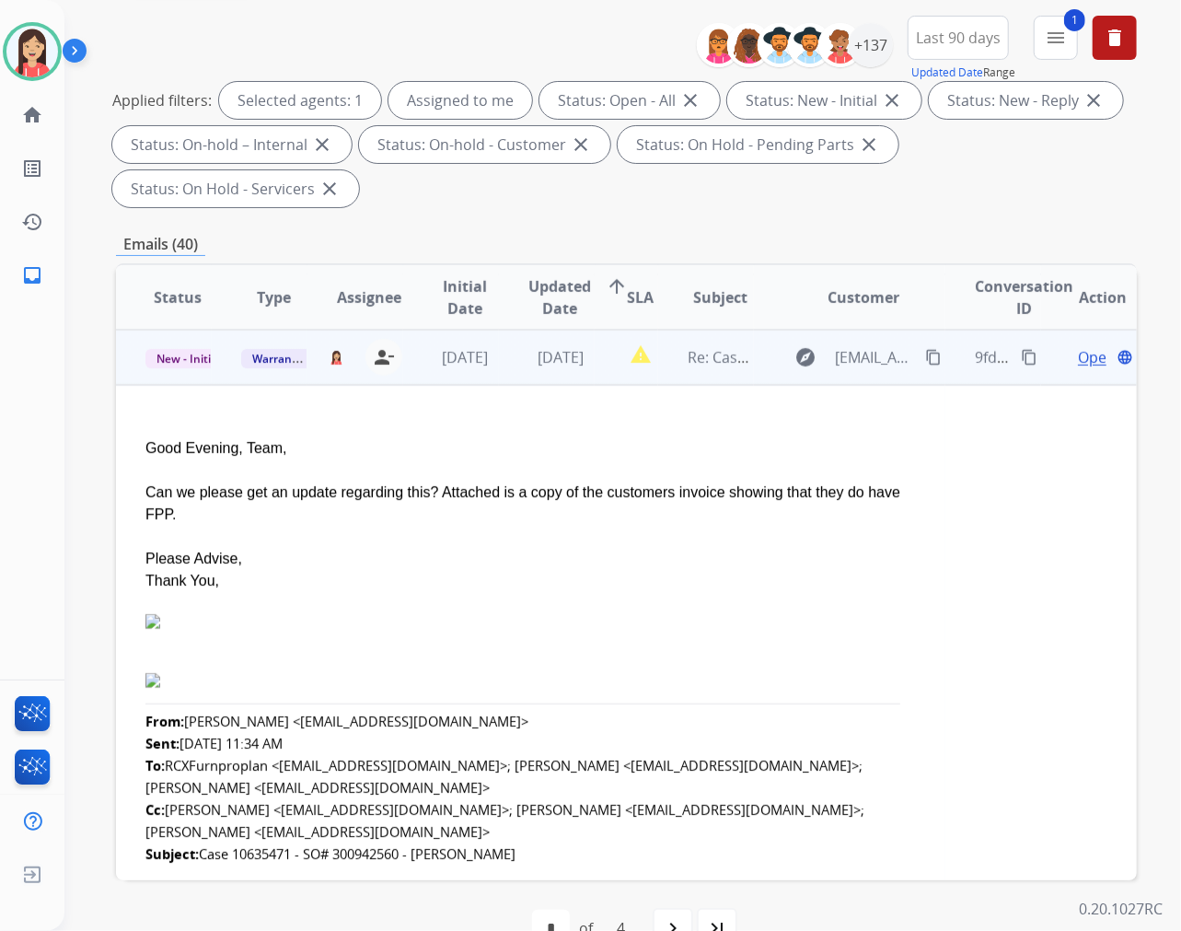
click at [1062, 361] on span "Open" at bounding box center [1097, 357] width 38 height 22
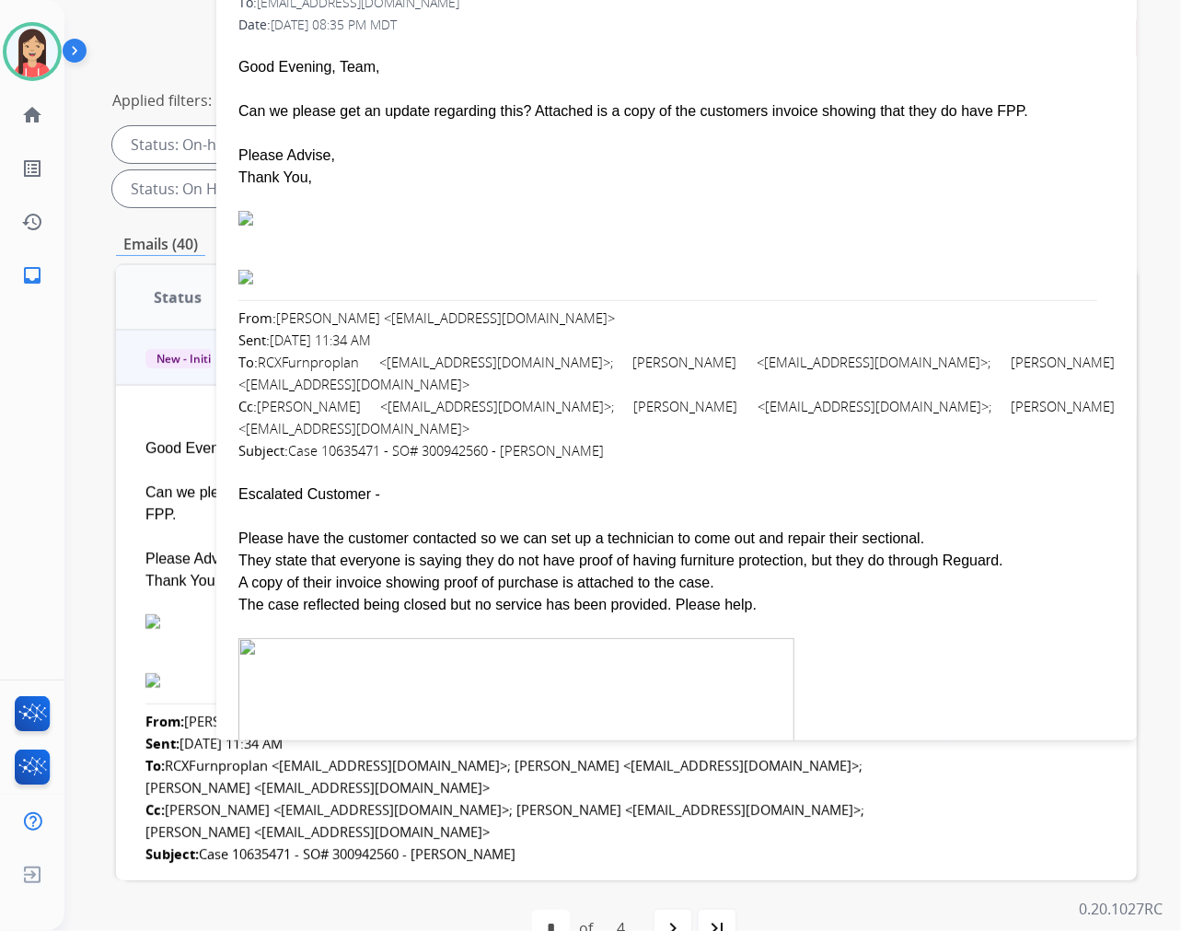
scroll to position [0, 0]
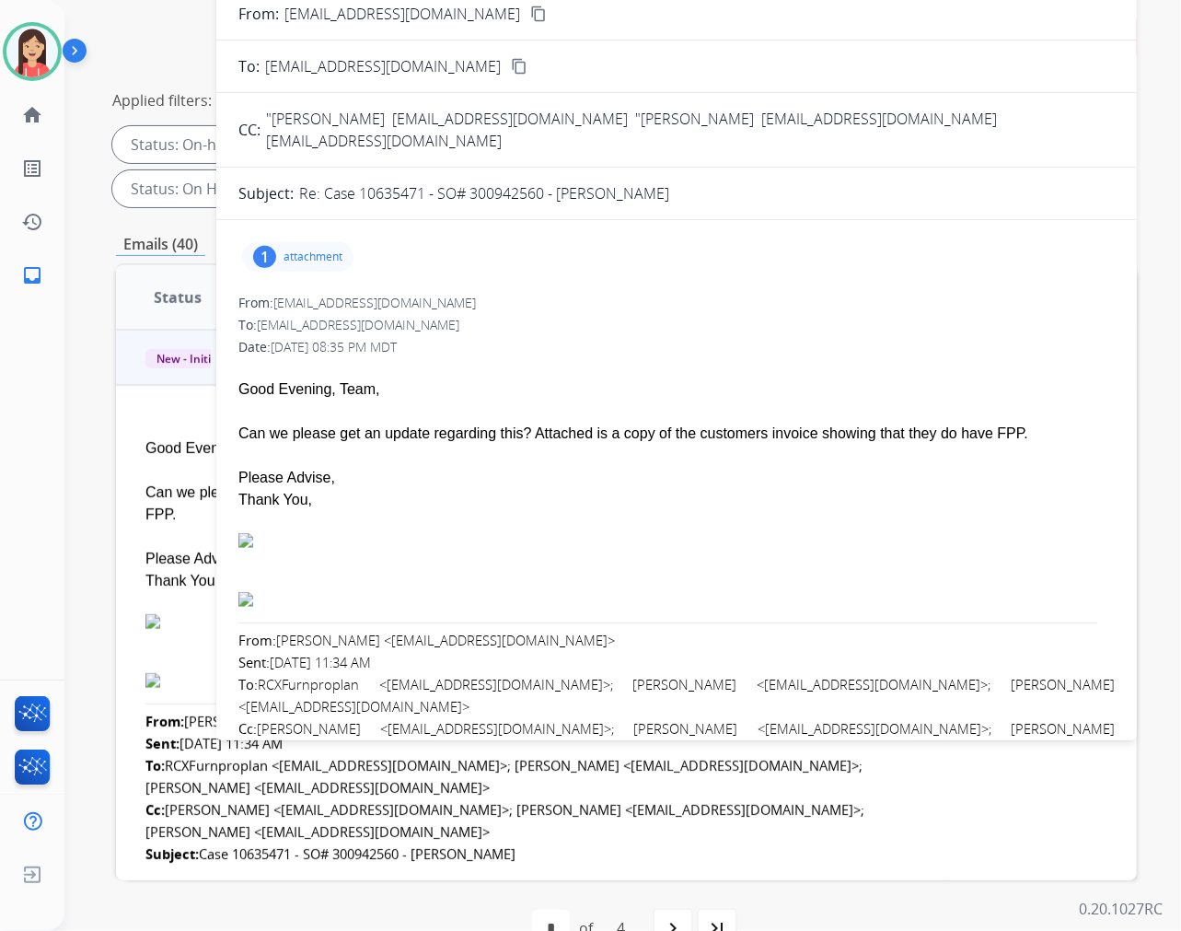
click at [324, 249] on p "attachment" at bounding box center [313, 256] width 59 height 15
click at [688, 356] on div at bounding box center [676, 367] width 876 height 22
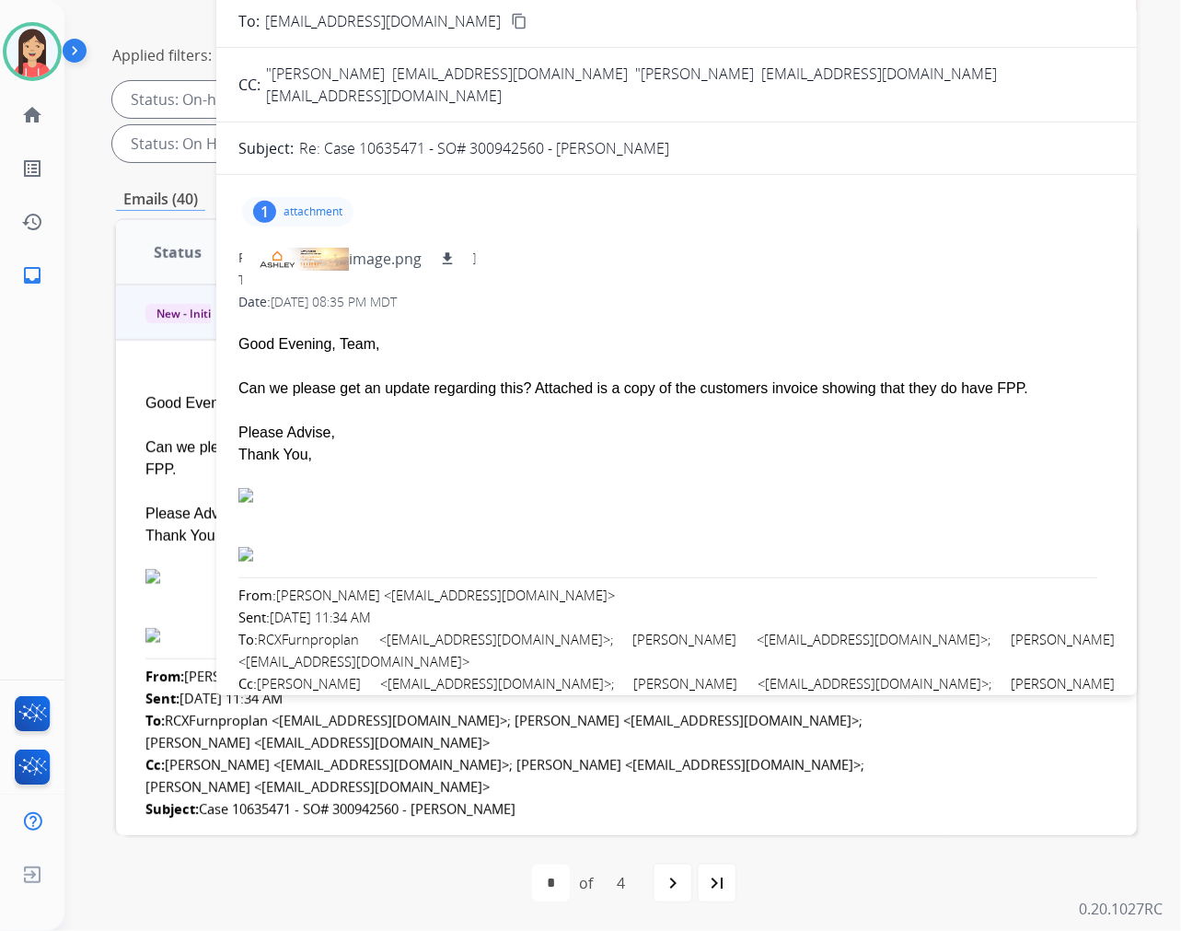
click at [331, 204] on p "attachment" at bounding box center [313, 211] width 59 height 15
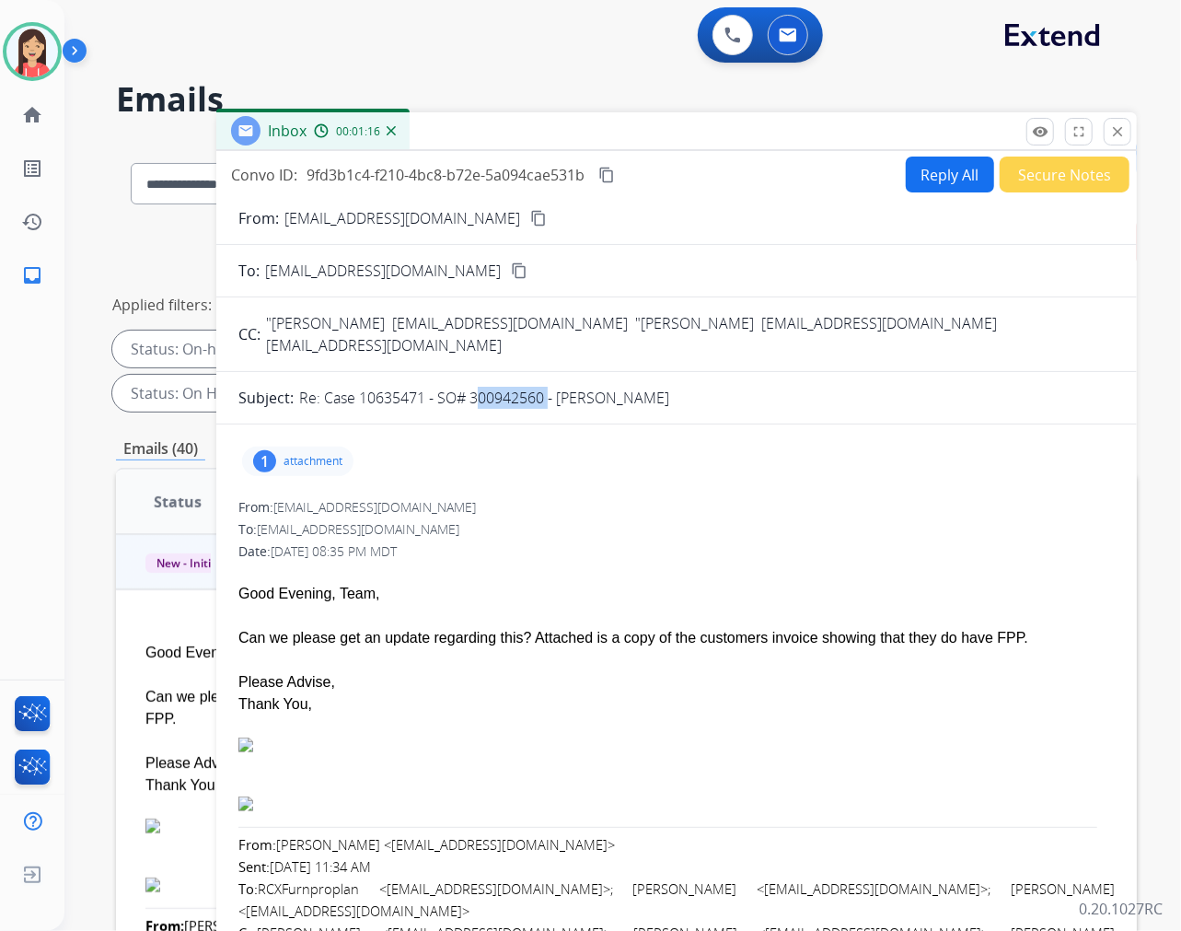
drag, startPoint x: 474, startPoint y: 378, endPoint x: 546, endPoint y: 378, distance: 71.8
click at [546, 387] on p "Re: Case 10635471 - SO# 300942560 - [PERSON_NAME]" at bounding box center [484, 398] width 370 height 22
copy p "300942560"
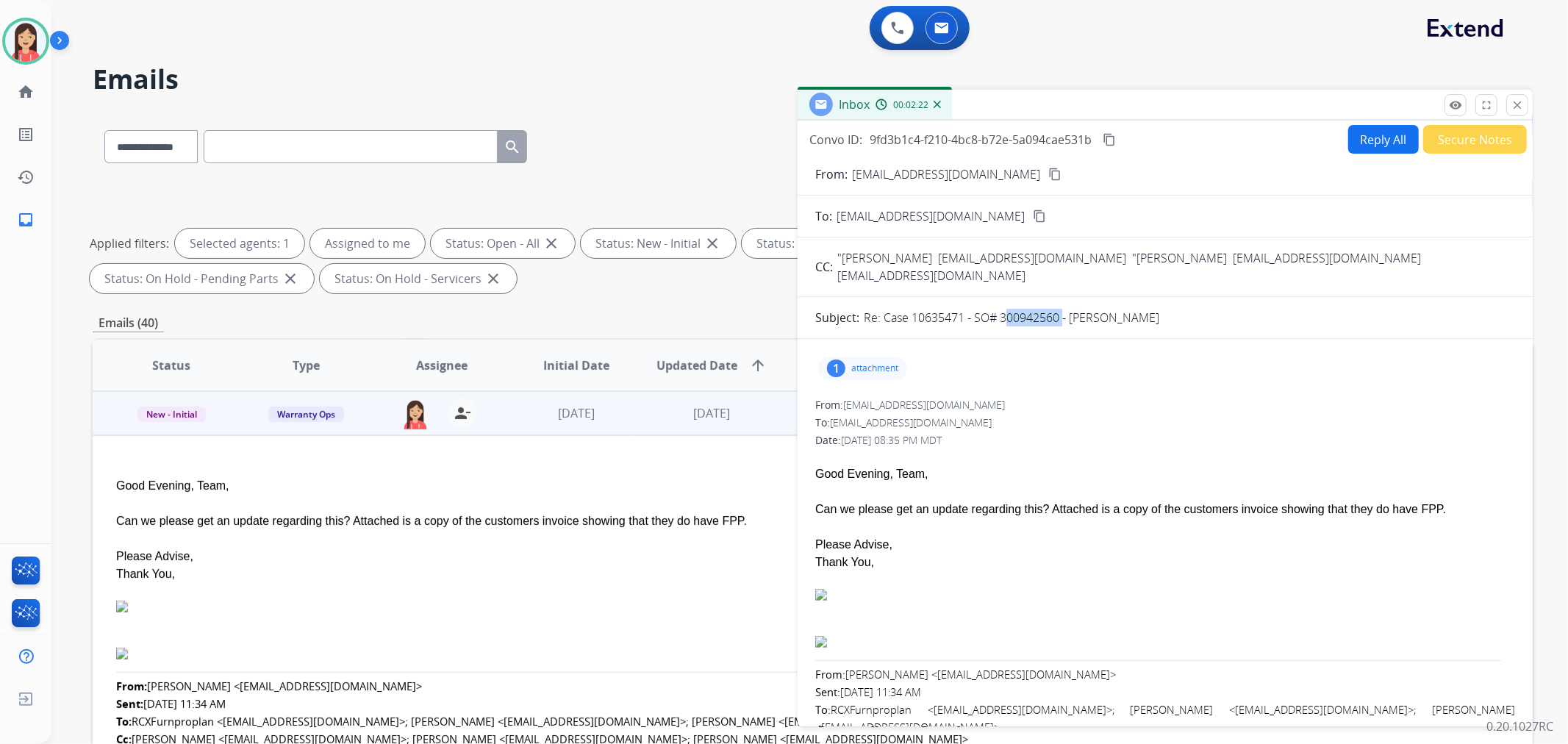
drag, startPoint x: 1170, startPoint y: 305, endPoint x: 882, endPoint y: 312, distance: 288.1
click at [848, 312] on form "From: [EMAIL_ADDRESS][DOMAIN_NAME] content_copy To: [EMAIL_ADDRESS][DOMAIN_NAME…" at bounding box center [1165, 608] width 735 height 911
copy p "Case 10635471 - SO# 300942560 - [PERSON_NAME]"
click at [848, 309] on div "Re: Case 10635471 - SO# 300942560 - [PERSON_NAME]" at bounding box center [1190, 318] width 651 height 18
drag, startPoint x: 1158, startPoint y: 299, endPoint x: 1070, endPoint y: 305, distance: 88.2
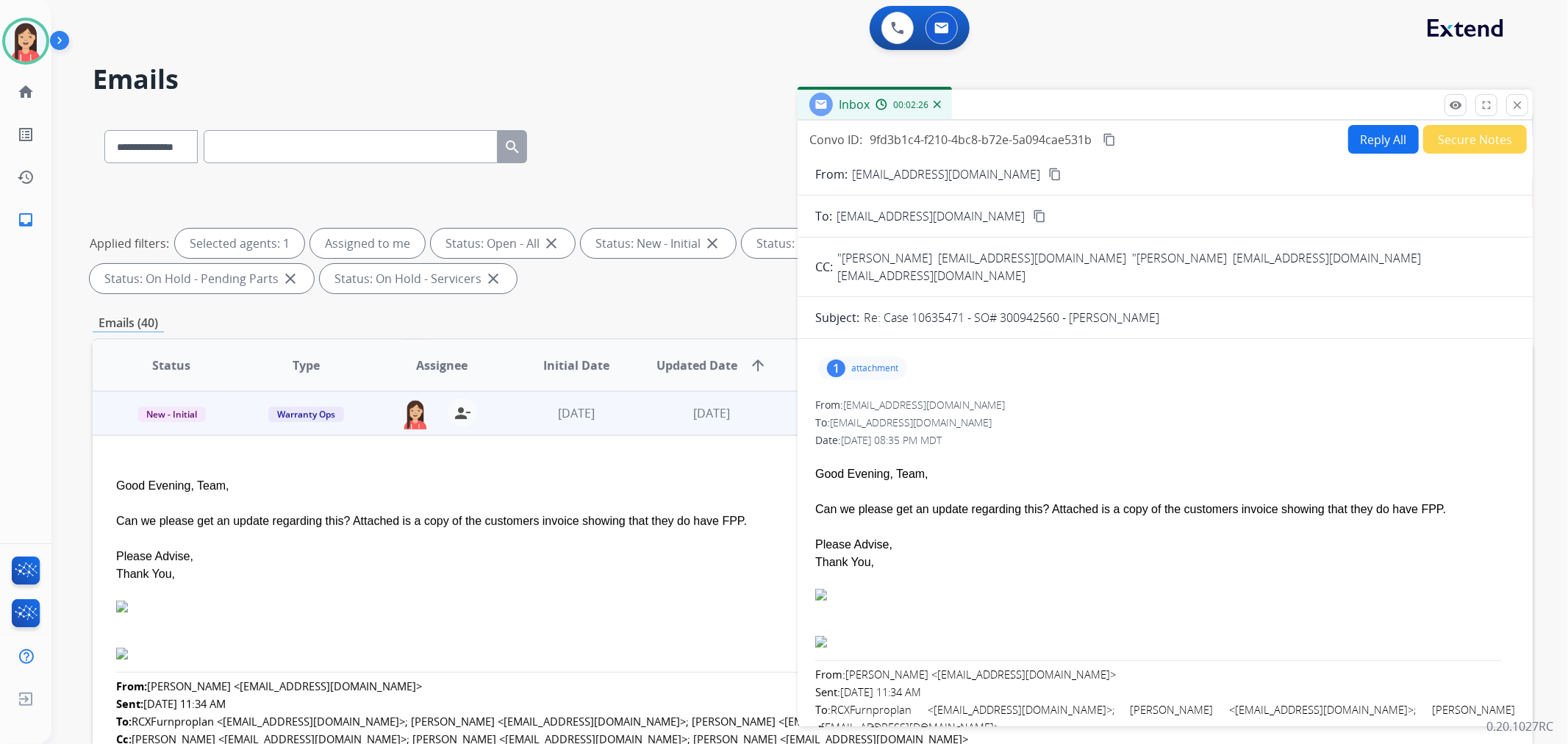
click at [848, 309] on div "Re: Case 10635471 - SO# 300942560 - [PERSON_NAME]" at bounding box center [1190, 318] width 651 height 18
copy p "[PERSON_NAME]"
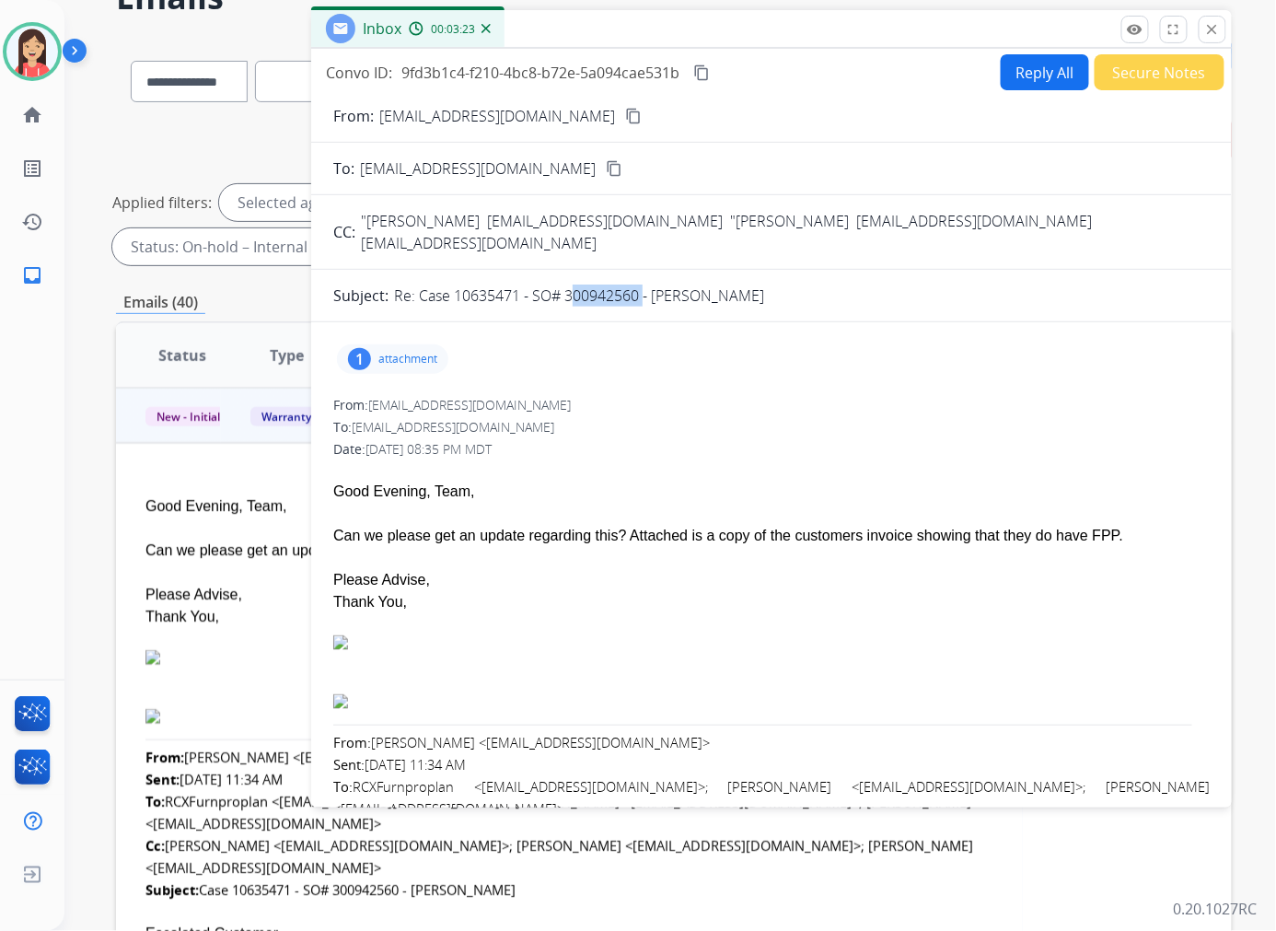
drag, startPoint x: 564, startPoint y: 276, endPoint x: 639, endPoint y: 283, distance: 74.8
click at [639, 284] on p "Re: Case 10635471 - SO# 300942560 - [PERSON_NAME]" at bounding box center [579, 295] width 370 height 22
copy p "300942560"
click at [746, 503] on div at bounding box center [771, 514] width 876 height 22
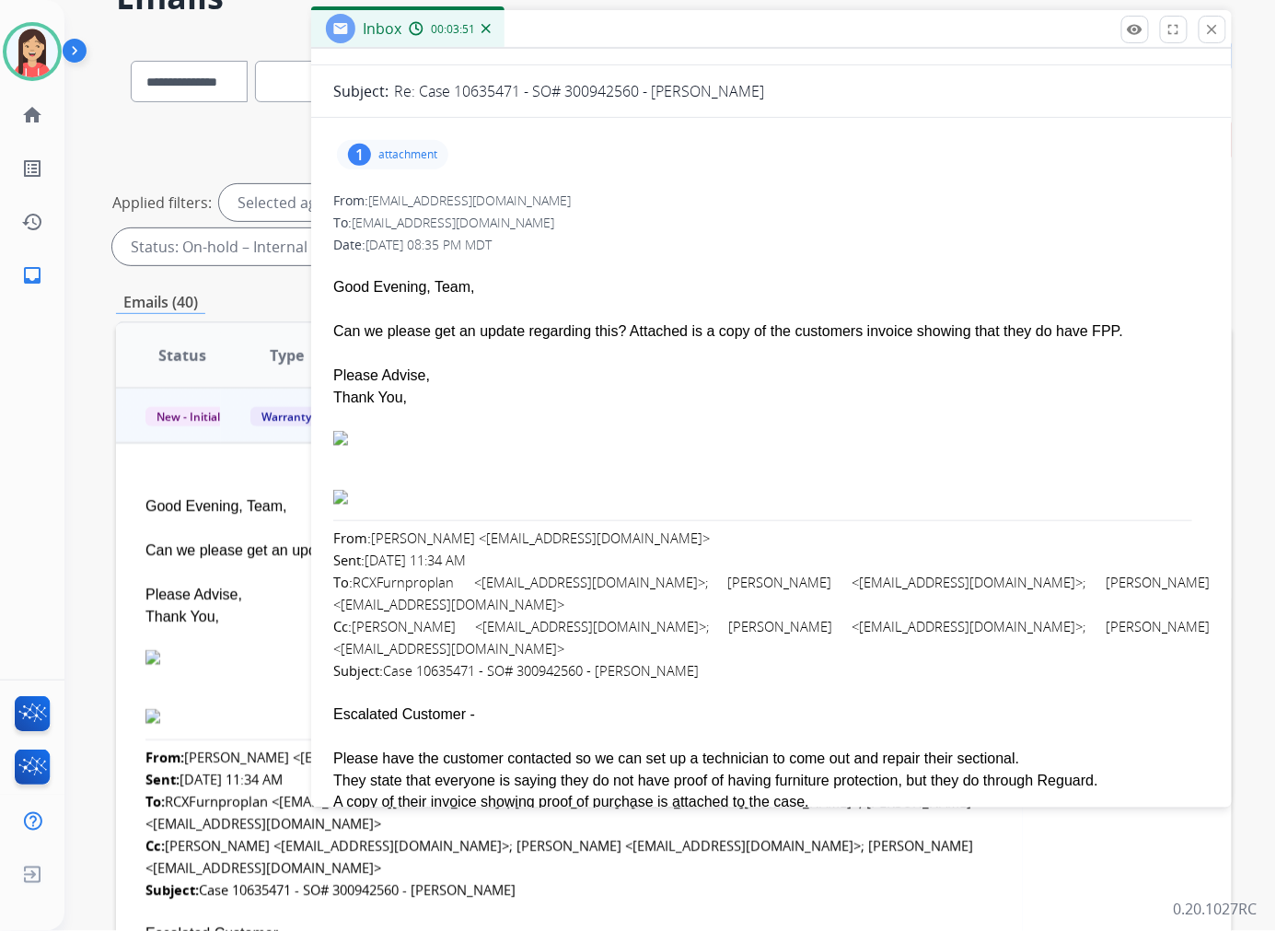
click at [672, 214] on div "To: [EMAIL_ADDRESS][DOMAIN_NAME]" at bounding box center [771, 223] width 876 height 18
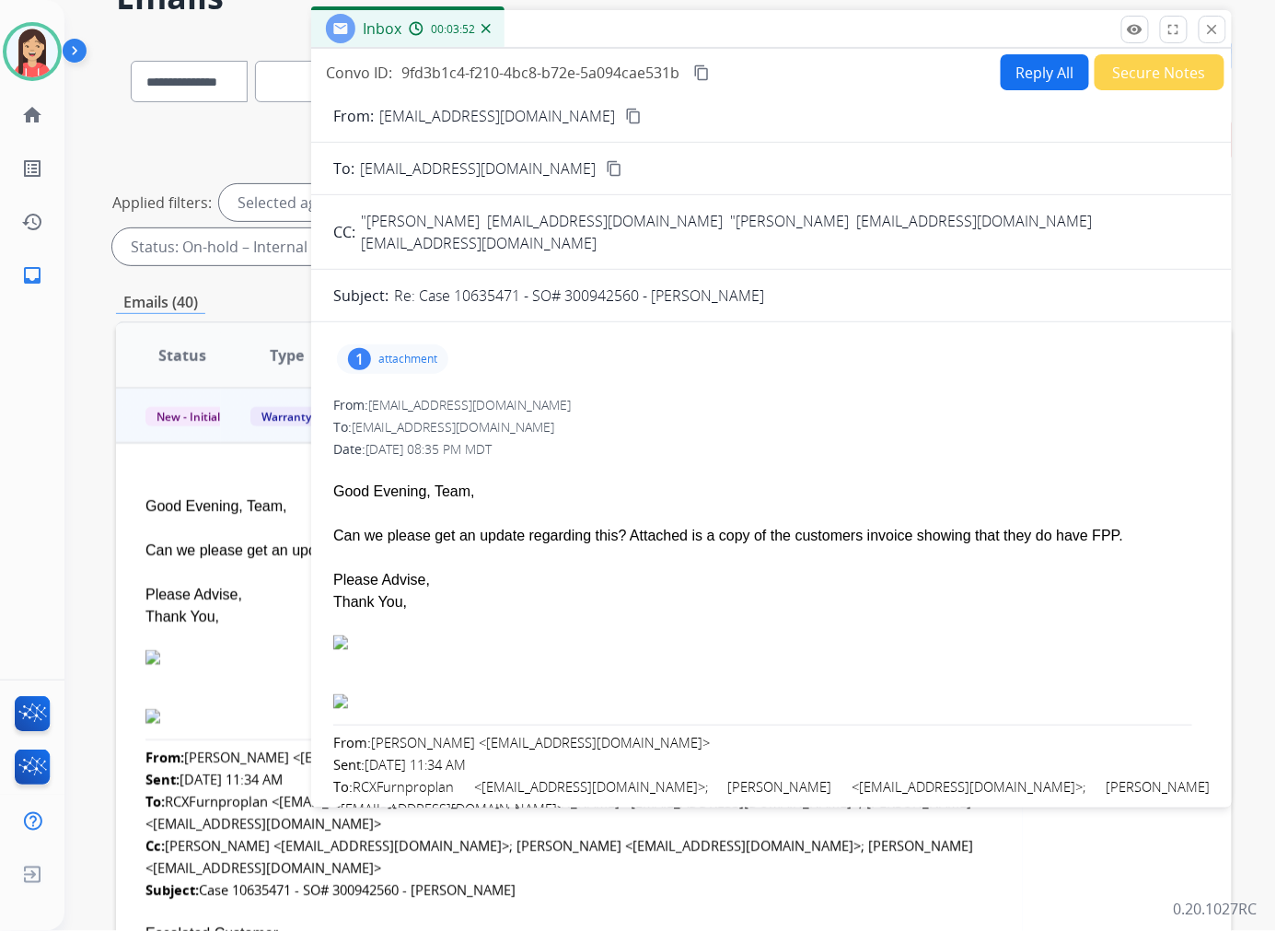
click at [1046, 80] on button "Reply All" at bounding box center [1045, 72] width 88 height 36
select select "**********"
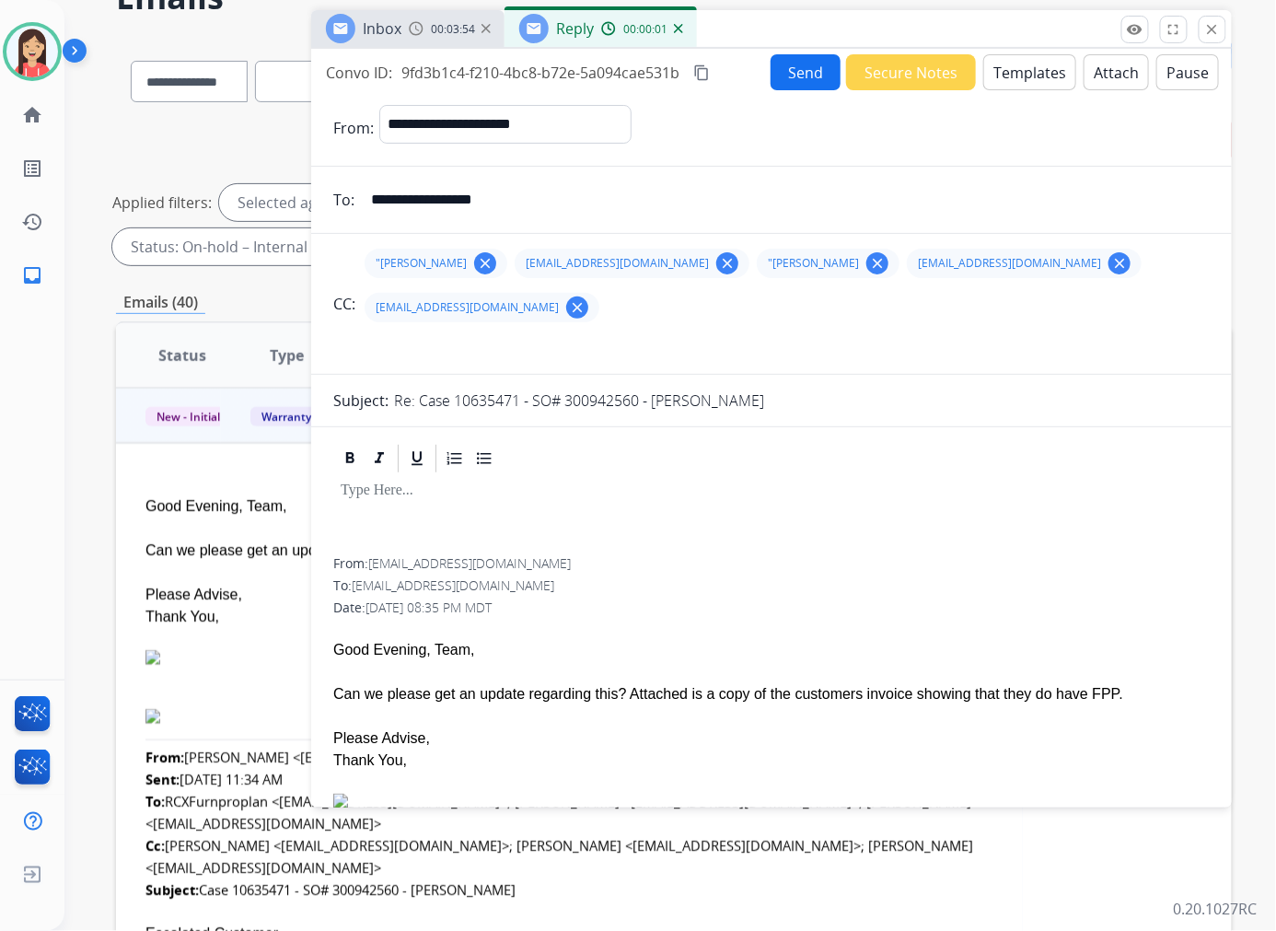
click at [1016, 74] on button "Templates" at bounding box center [1029, 72] width 93 height 36
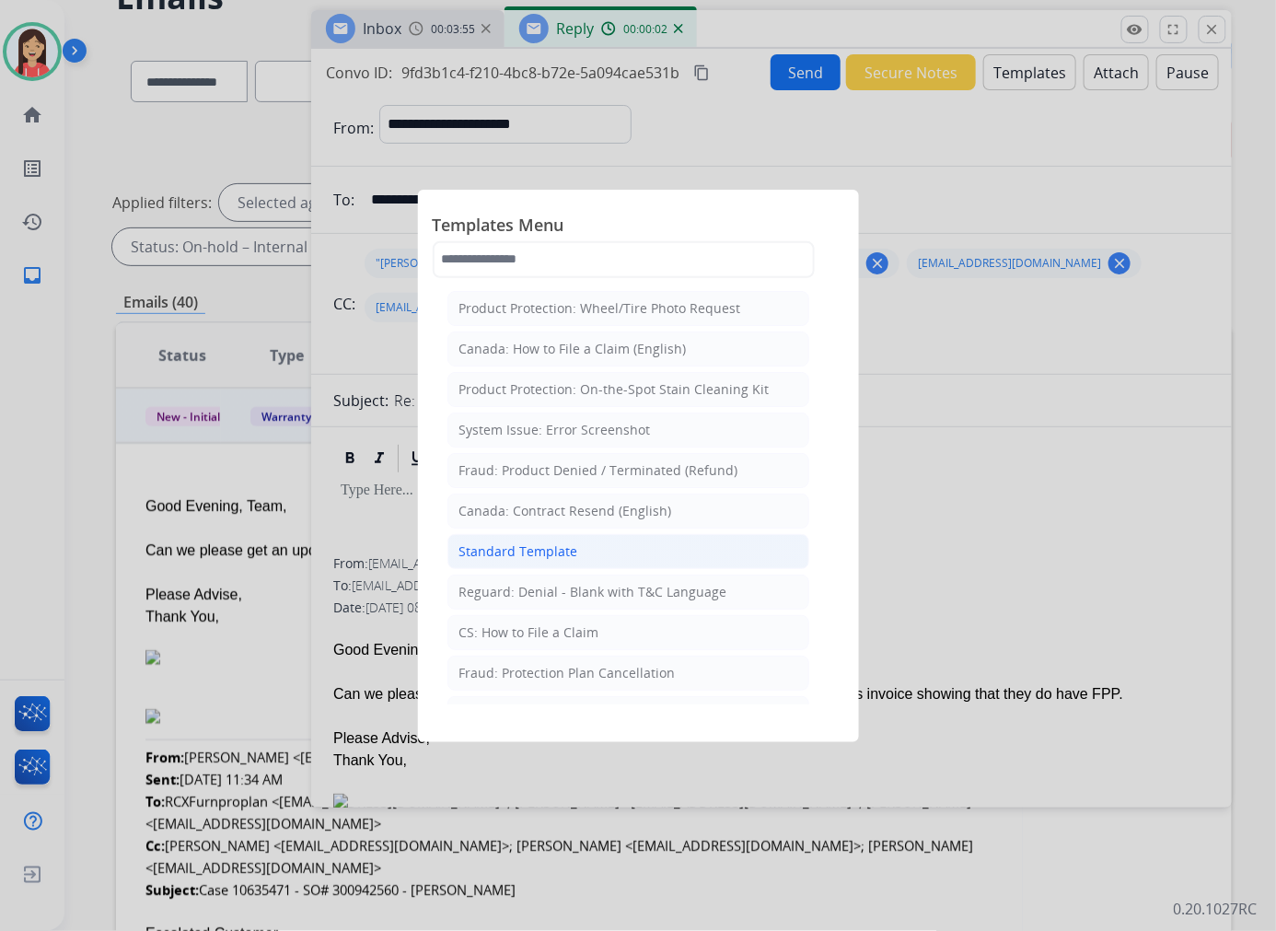
click at [585, 546] on li "Standard Template" at bounding box center [628, 551] width 362 height 35
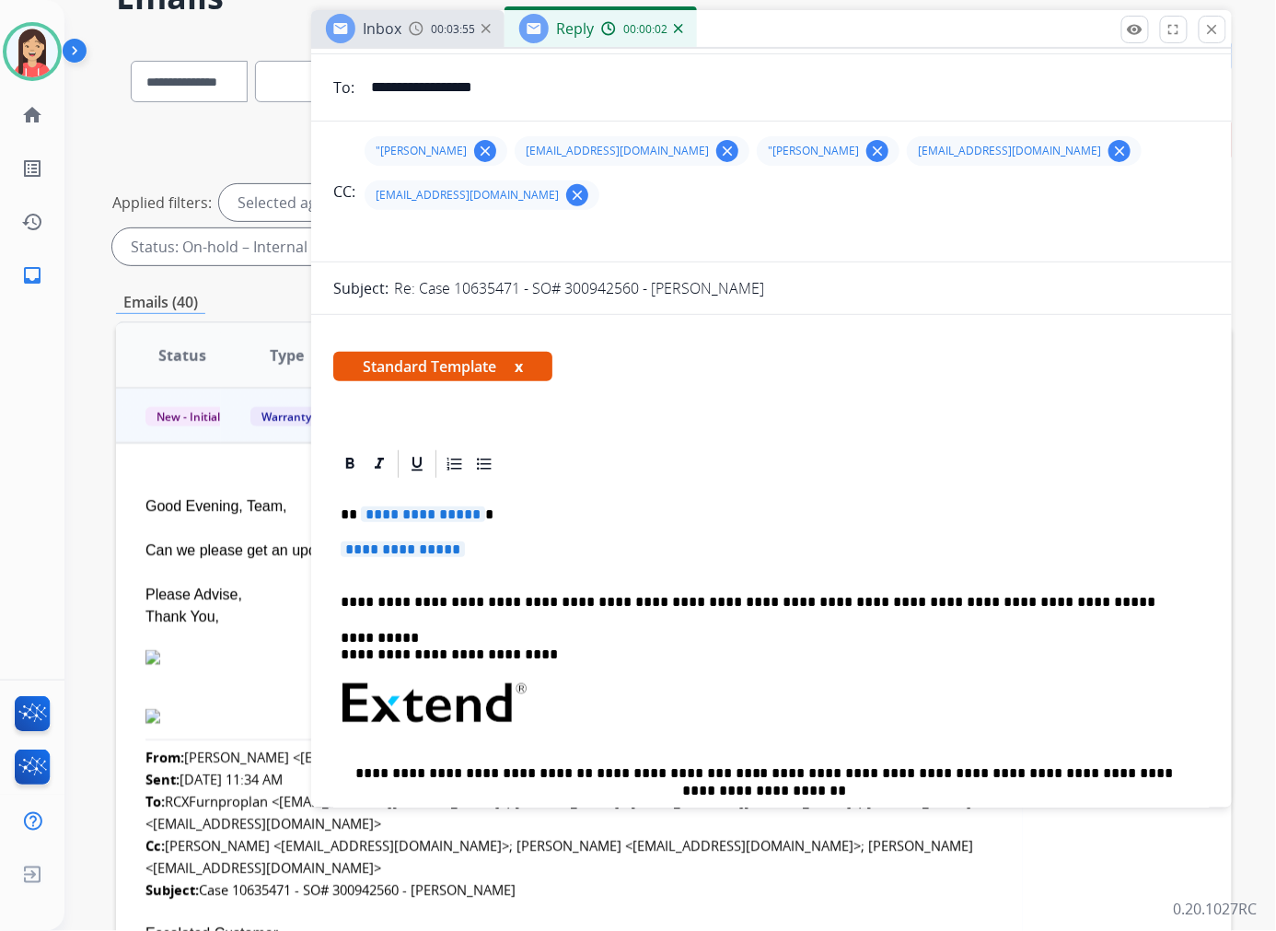
scroll to position [307, 0]
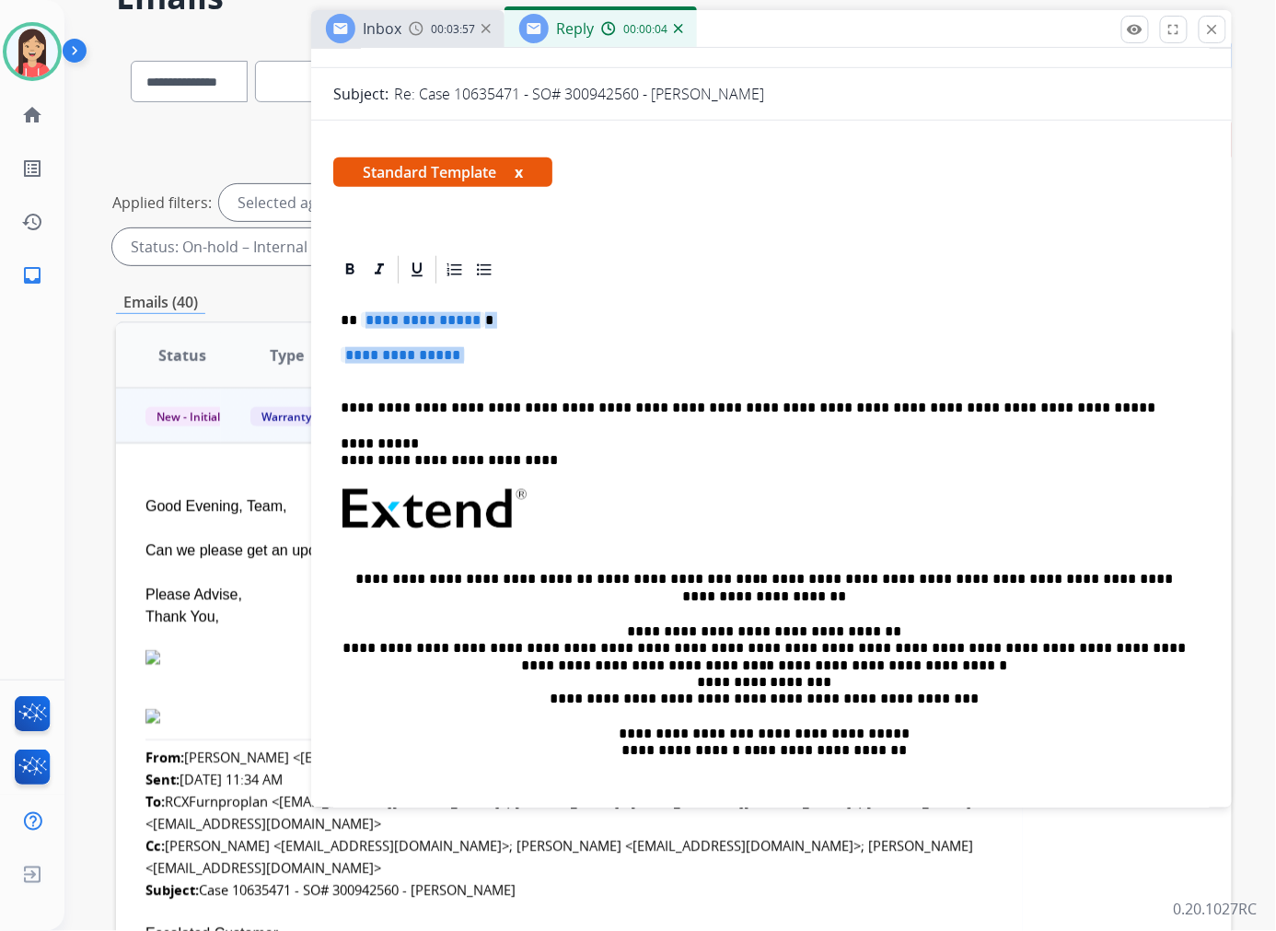
drag, startPoint x: 363, startPoint y: 320, endPoint x: 586, endPoint y: 378, distance: 231.1
click at [586, 378] on div "**********" at bounding box center [771, 552] width 876 height 533
click at [586, 378] on p "**********" at bounding box center [772, 364] width 862 height 34
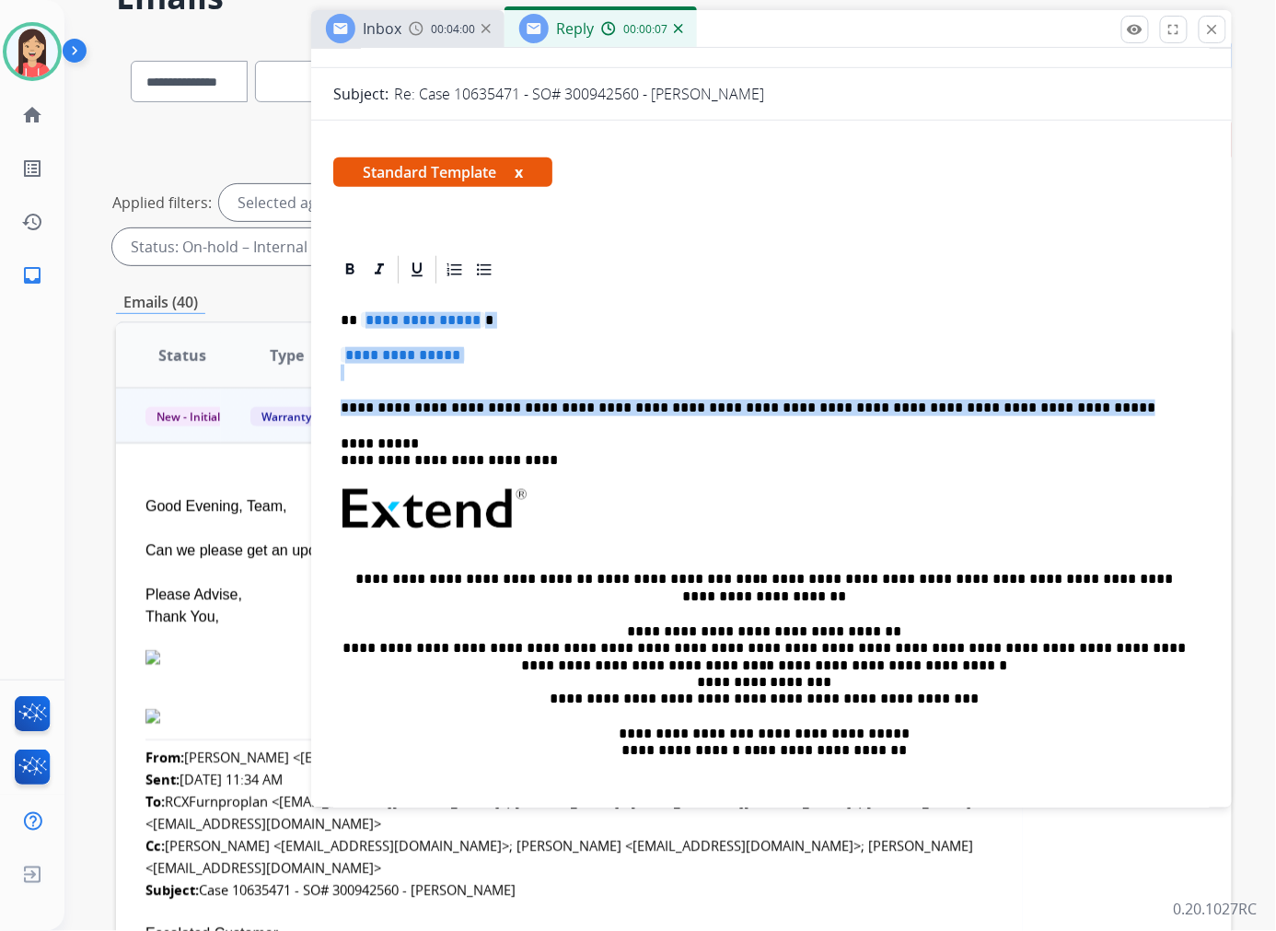
drag, startPoint x: 1008, startPoint y: 411, endPoint x: 361, endPoint y: 317, distance: 653.9
click at [361, 317] on div "**********" at bounding box center [771, 552] width 876 height 533
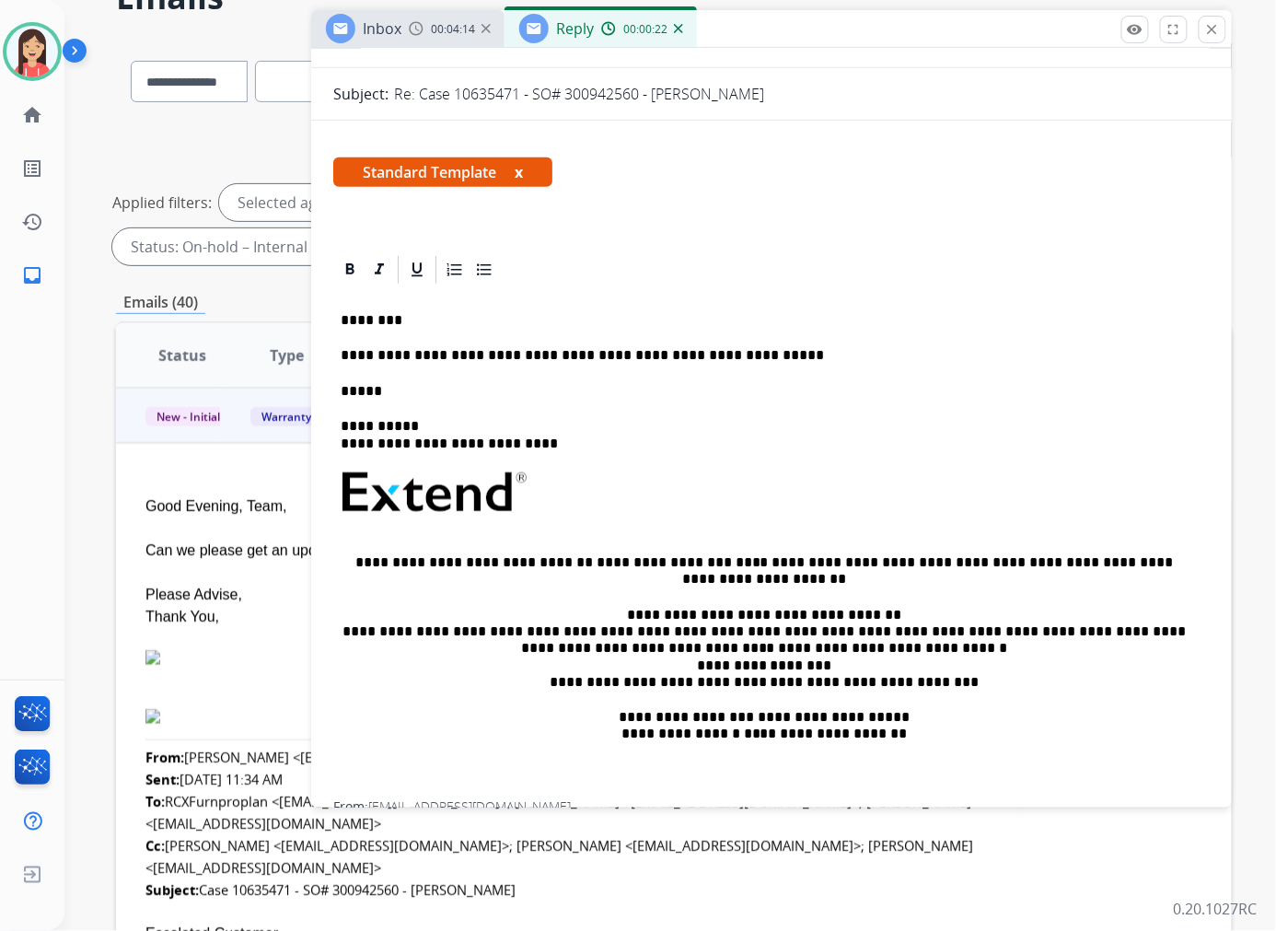
scroll to position [0, 0]
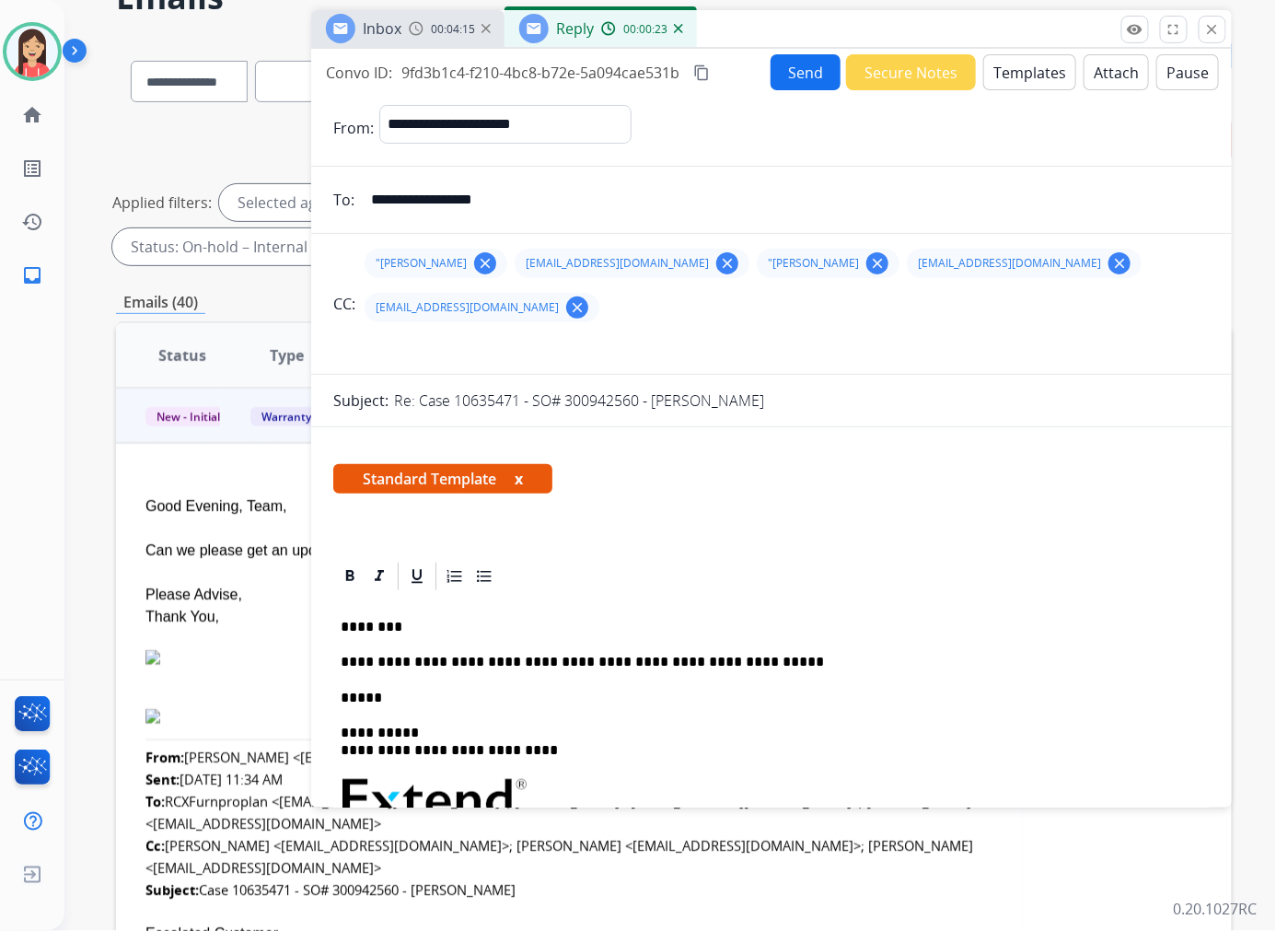
click at [796, 80] on button "Send" at bounding box center [806, 72] width 70 height 36
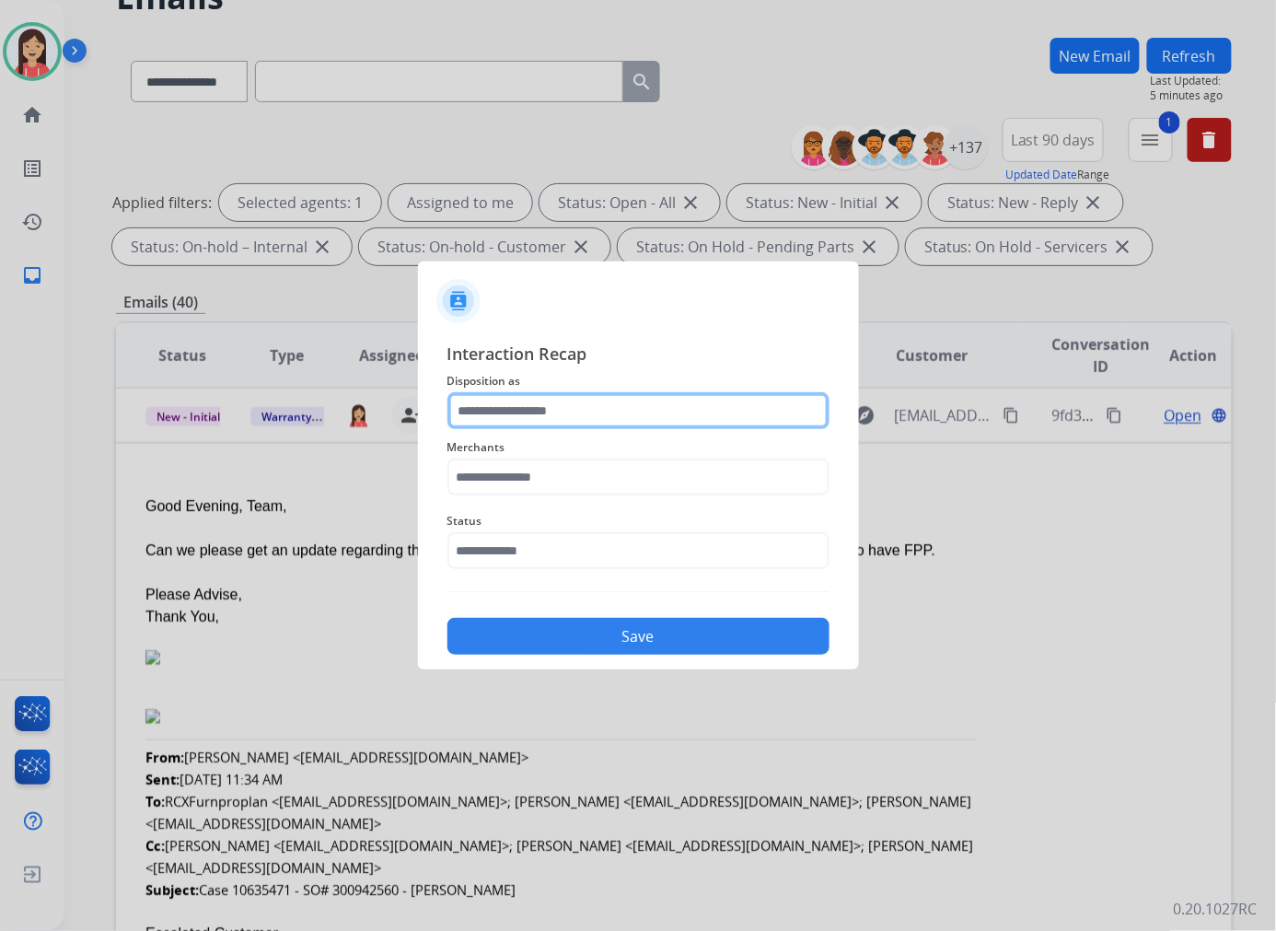
click at [574, 409] on input "text" at bounding box center [638, 410] width 382 height 37
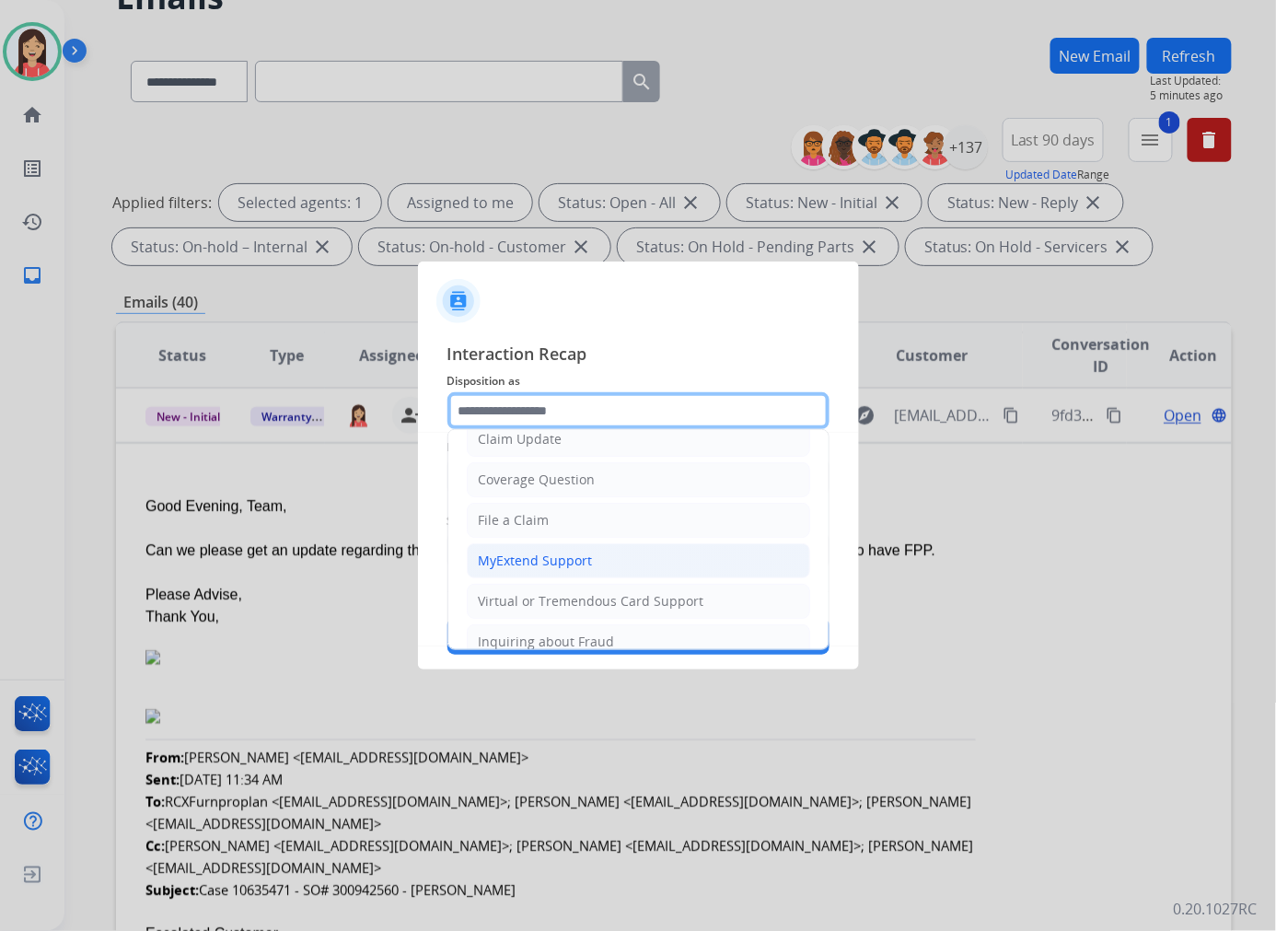
scroll to position [204, 0]
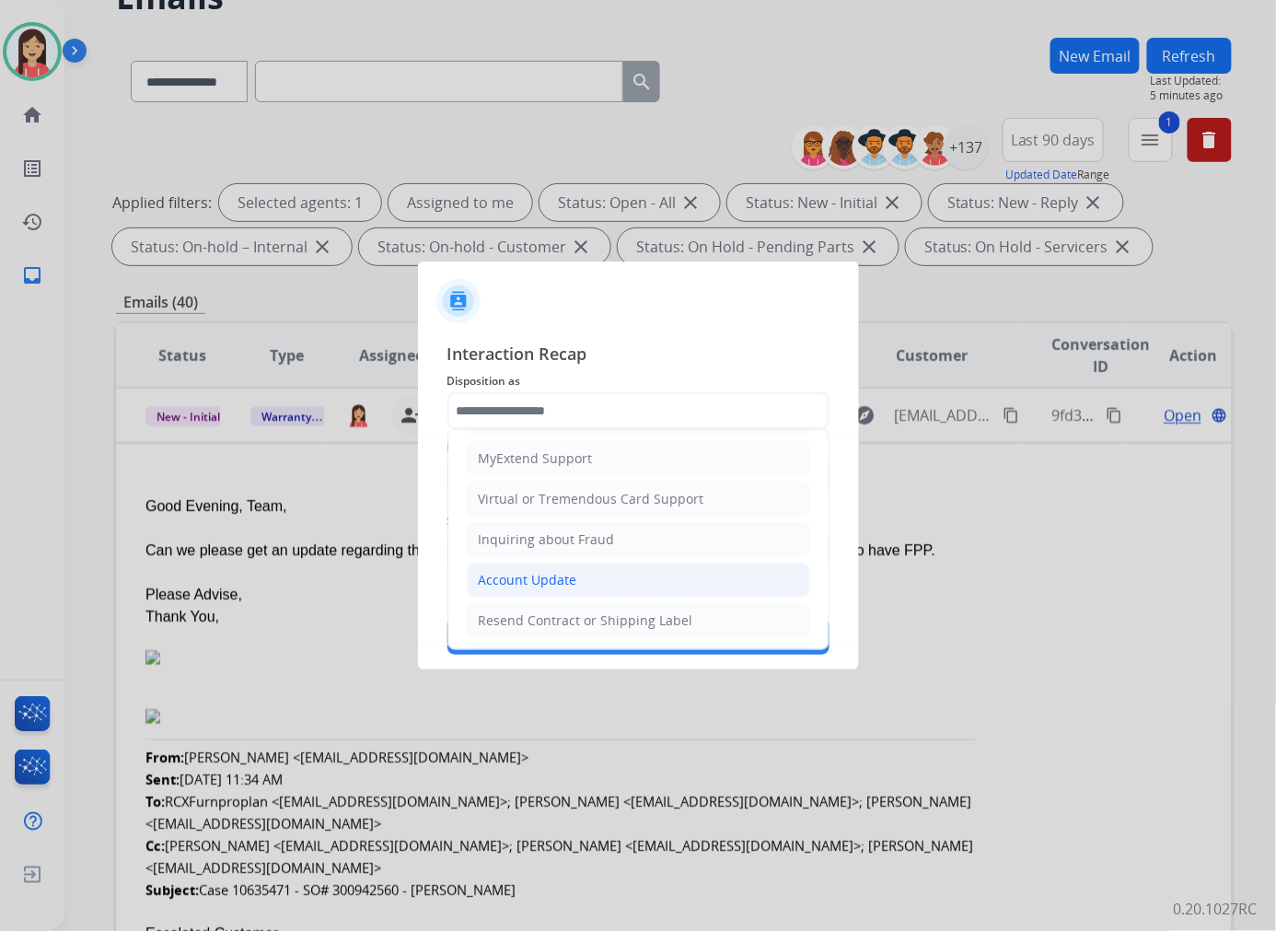
click at [549, 576] on div "Account Update" at bounding box center [528, 580] width 99 height 18
type input "**********"
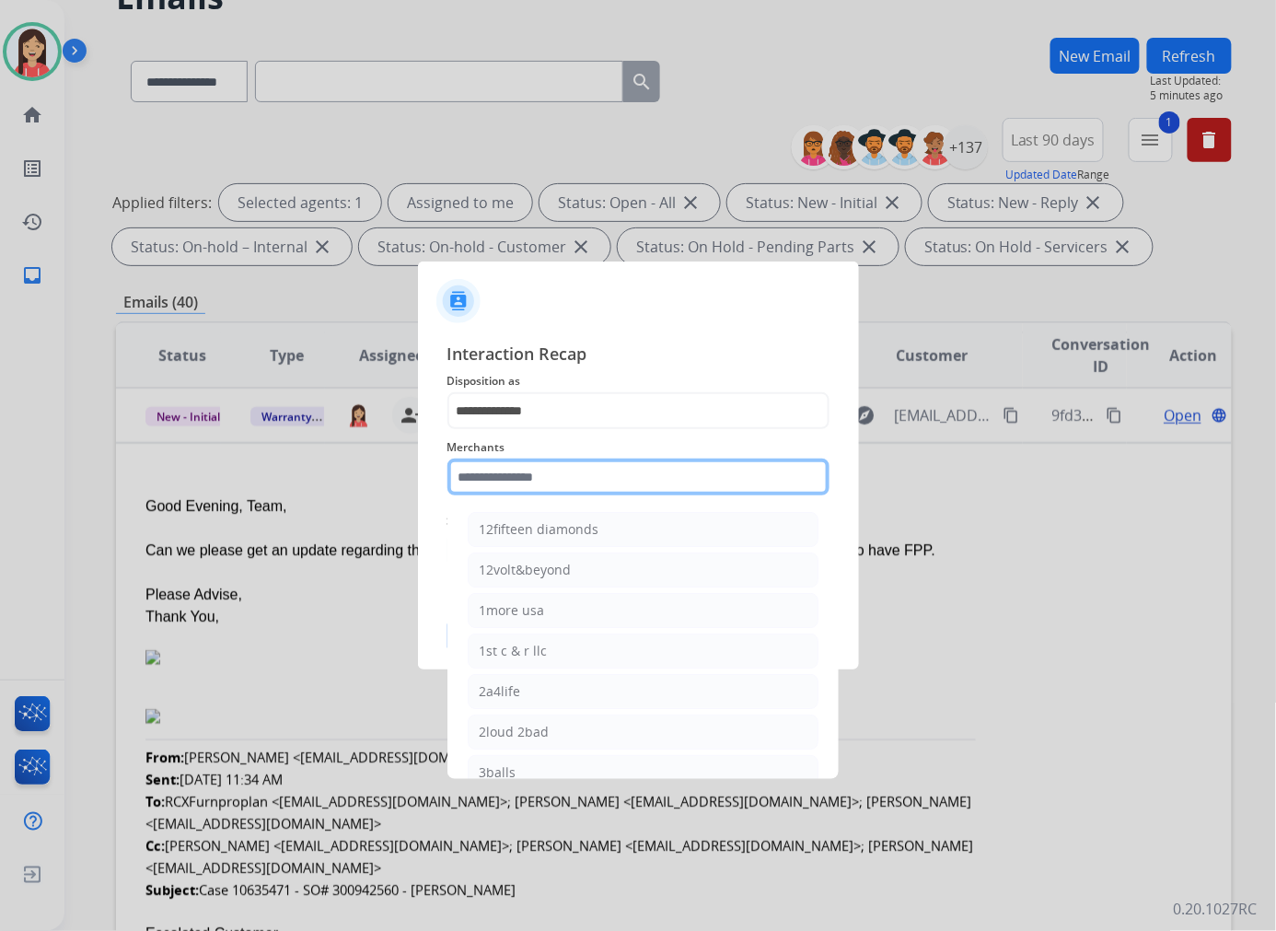
click at [559, 481] on input "text" at bounding box center [638, 476] width 382 height 37
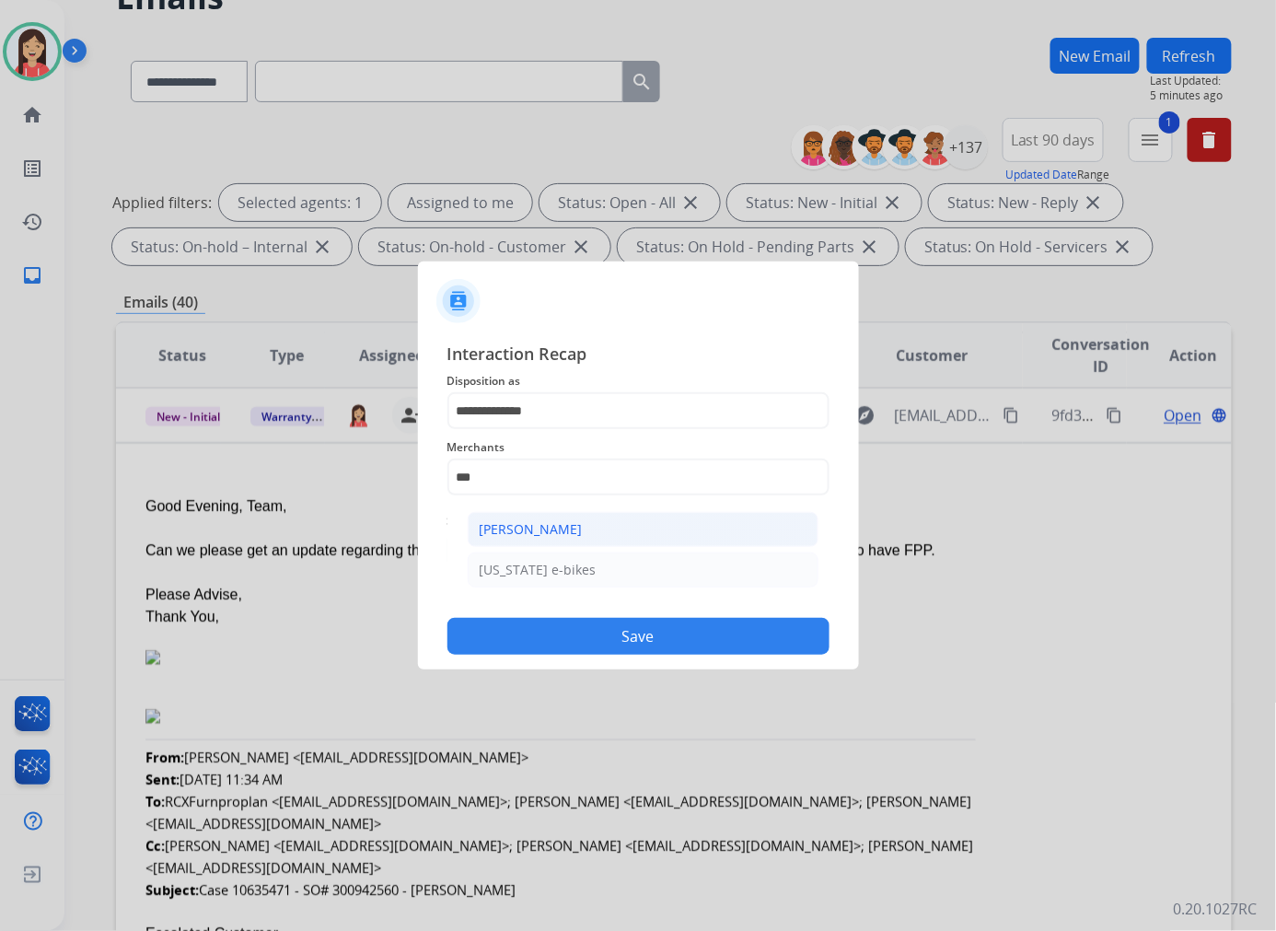
click at [552, 527] on div "[PERSON_NAME]" at bounding box center [531, 529] width 103 height 18
type input "**********"
click at [552, 547] on input "text" at bounding box center [638, 550] width 382 height 37
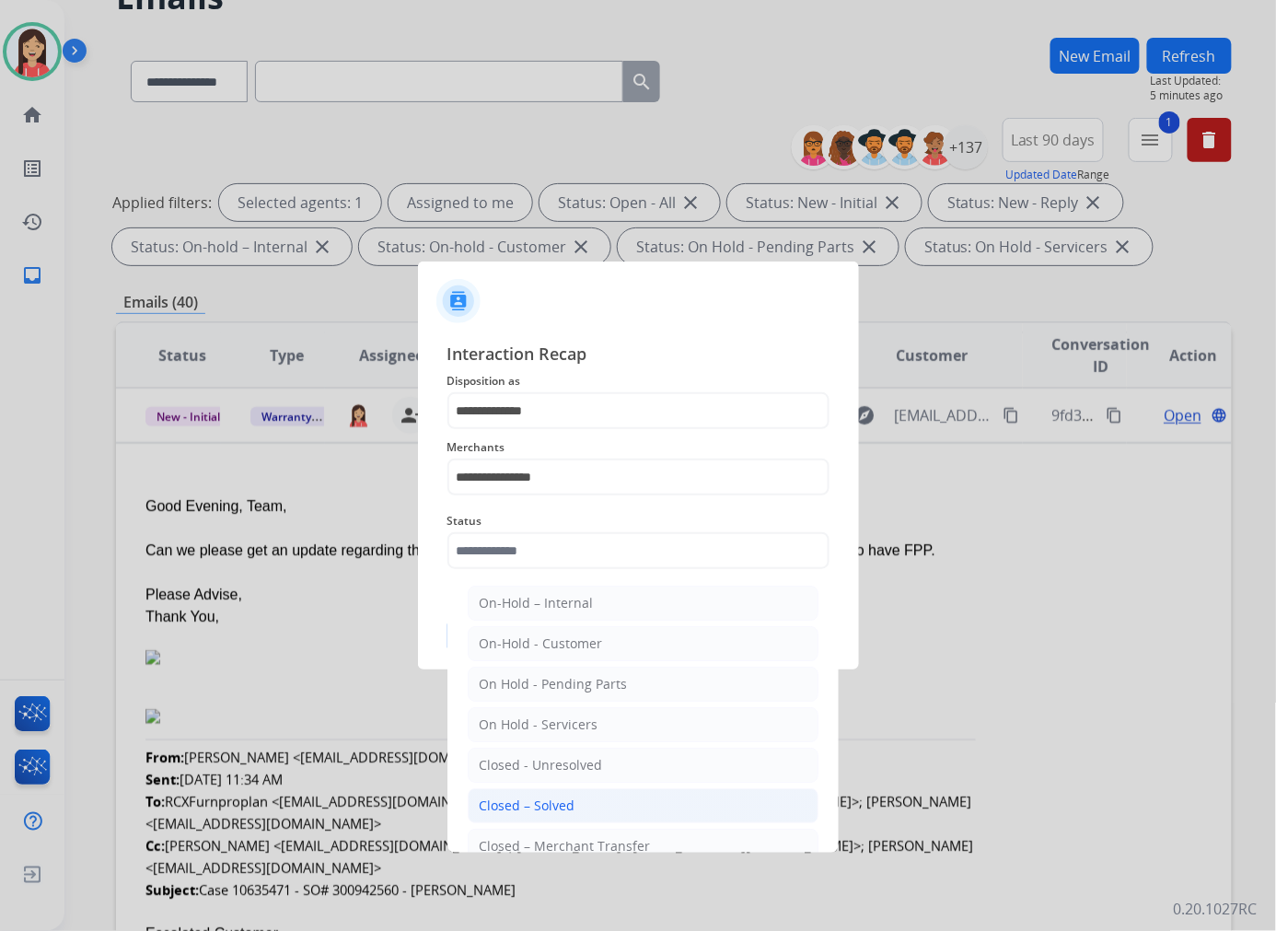
click at [564, 798] on div "Closed – Solved" at bounding box center [528, 805] width 96 height 18
type input "**********"
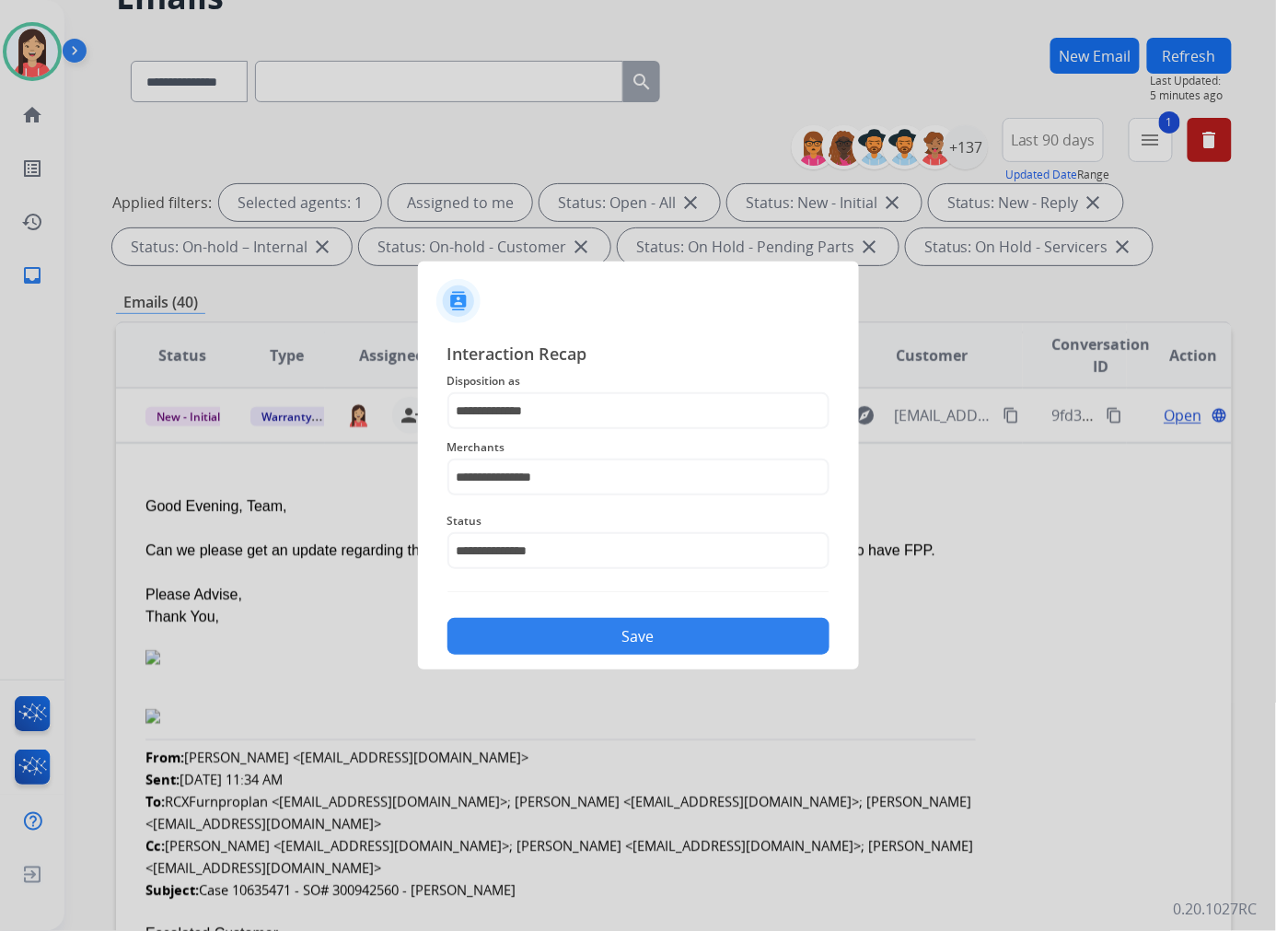
click at [592, 628] on button "Save" at bounding box center [638, 636] width 382 height 37
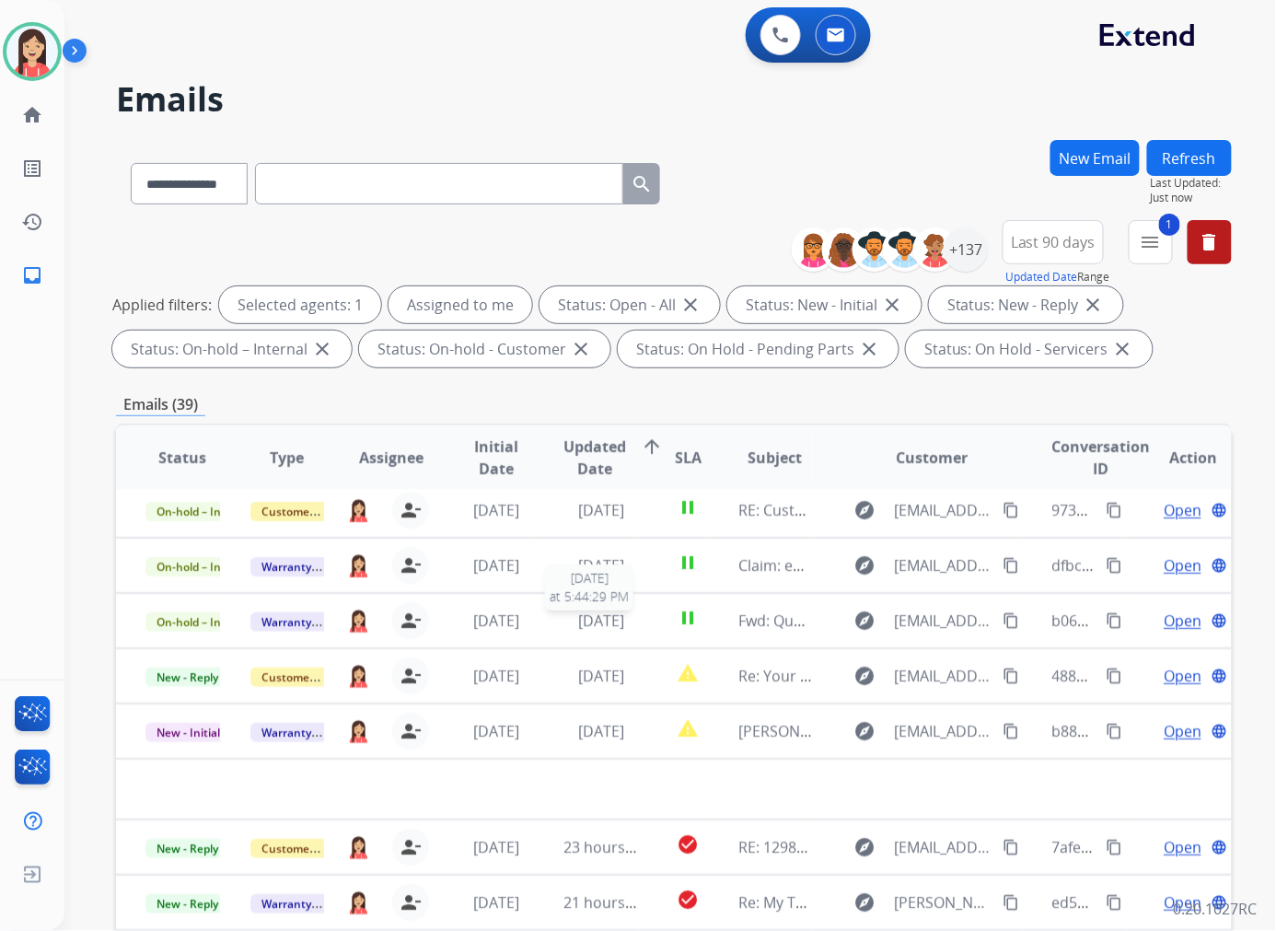
scroll to position [61, 0]
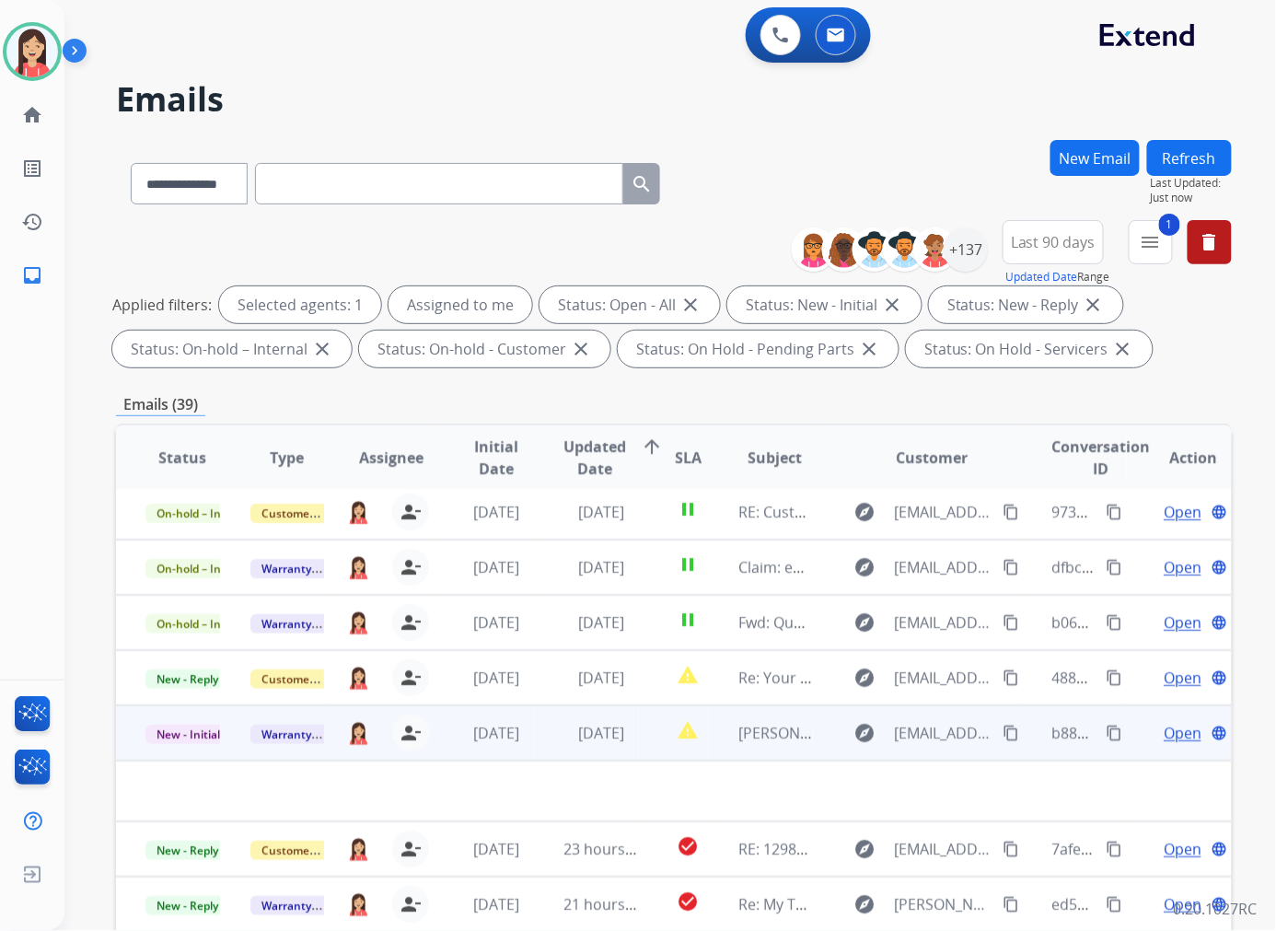
click at [549, 738] on td "[DATE]" at bounding box center [587, 732] width 105 height 55
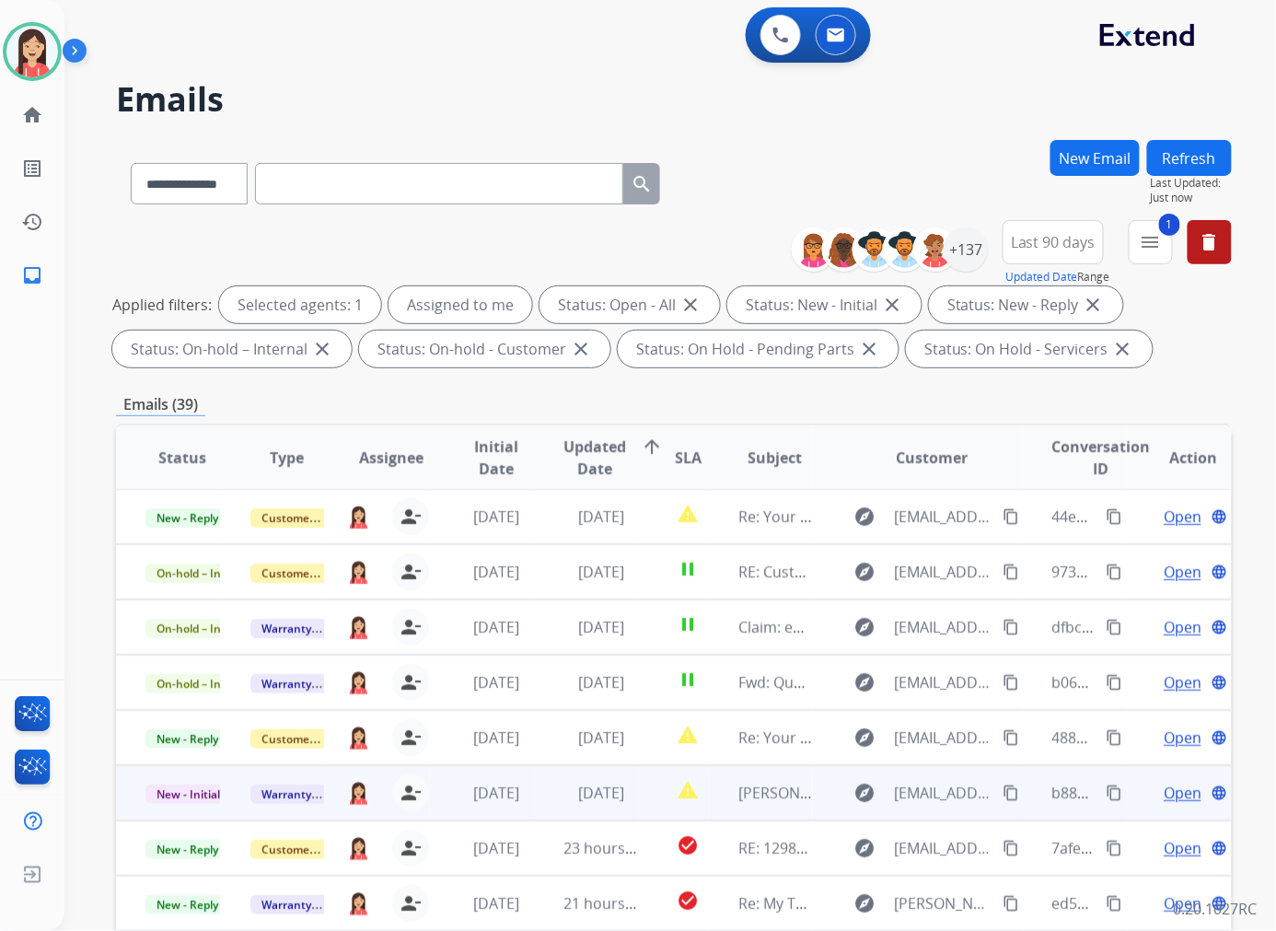
click at [554, 806] on td "[DATE]" at bounding box center [587, 792] width 105 height 55
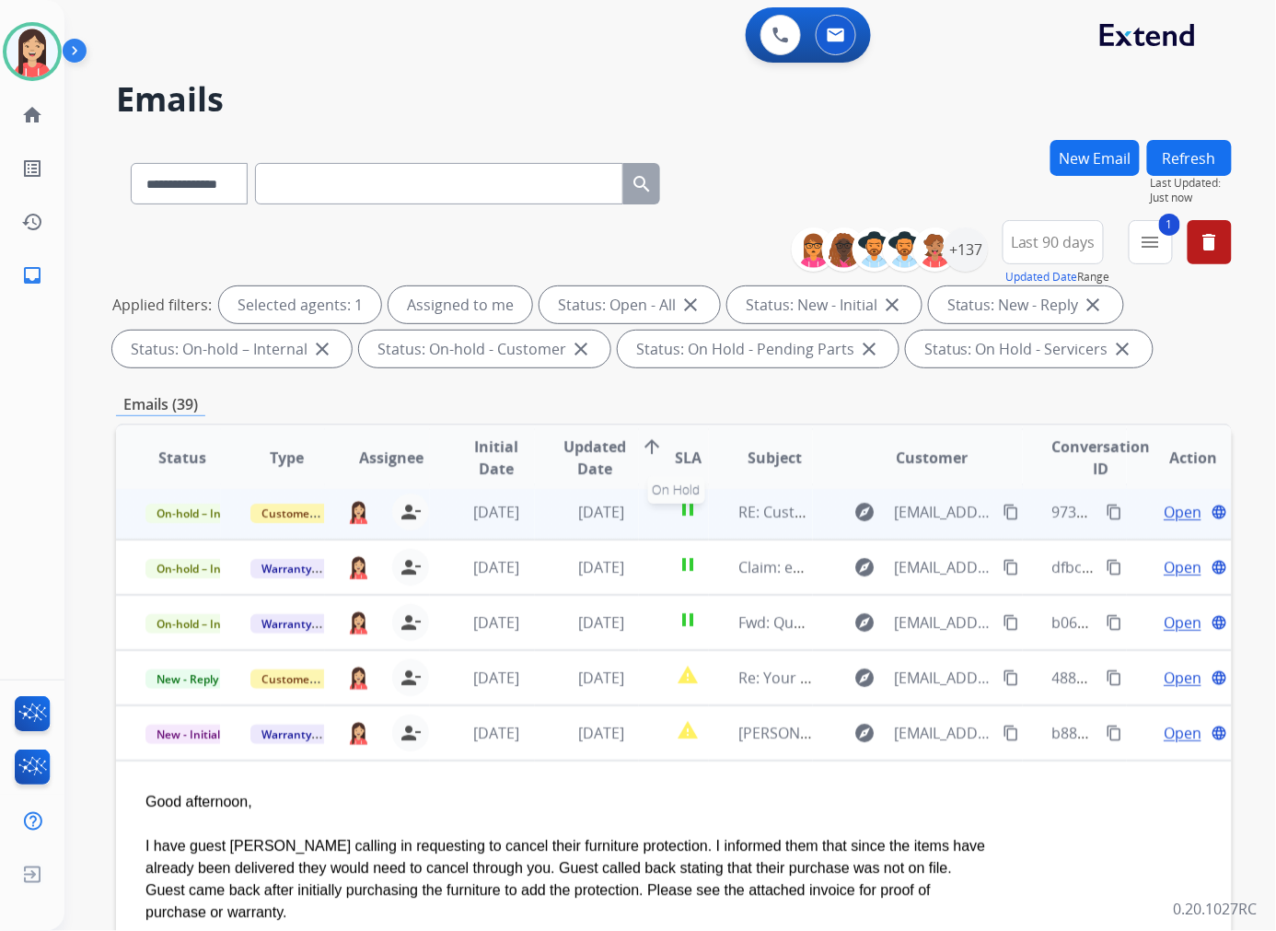
scroll to position [276, 0]
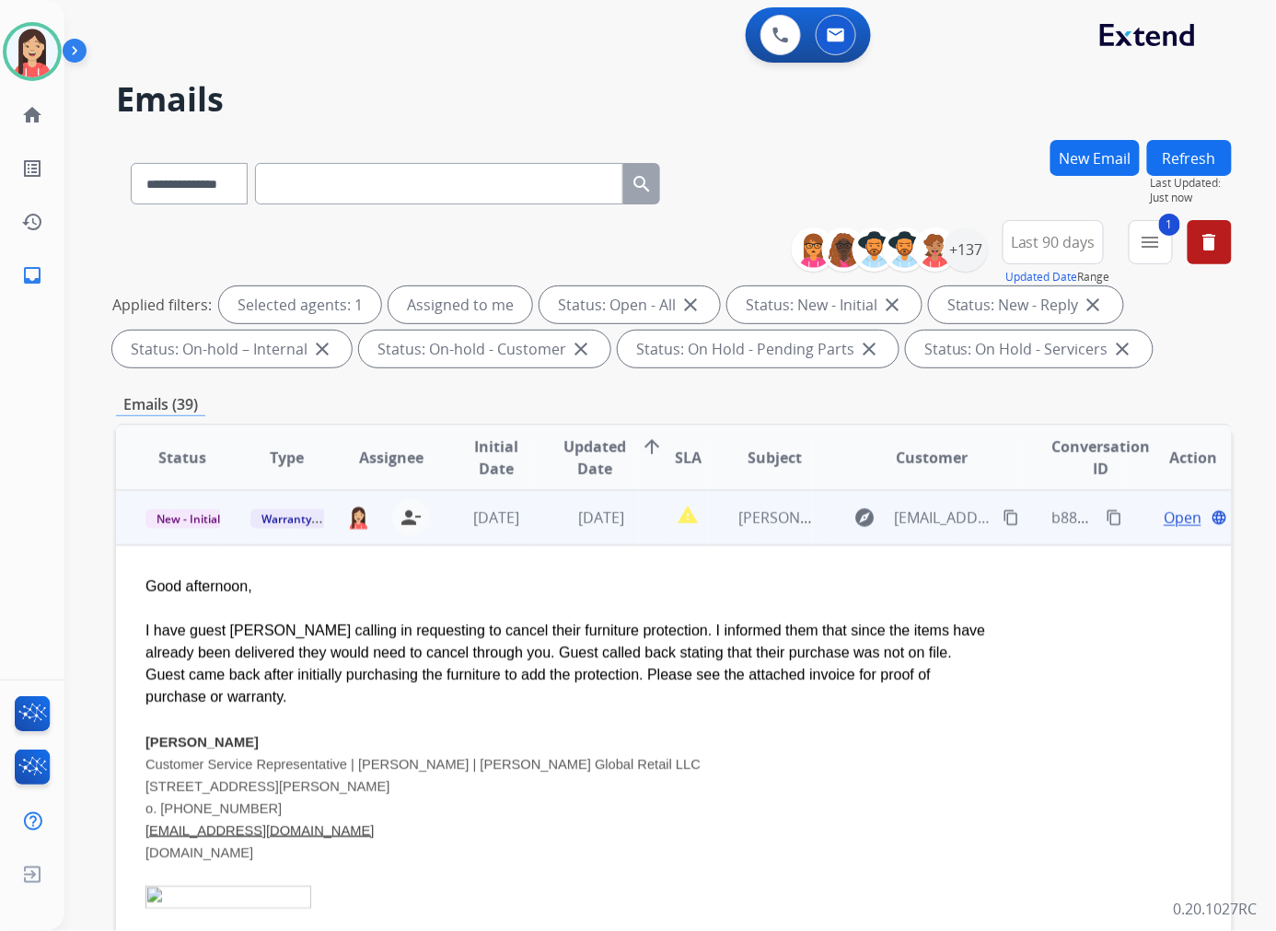
click at [1062, 512] on span "Open" at bounding box center [1183, 517] width 38 height 22
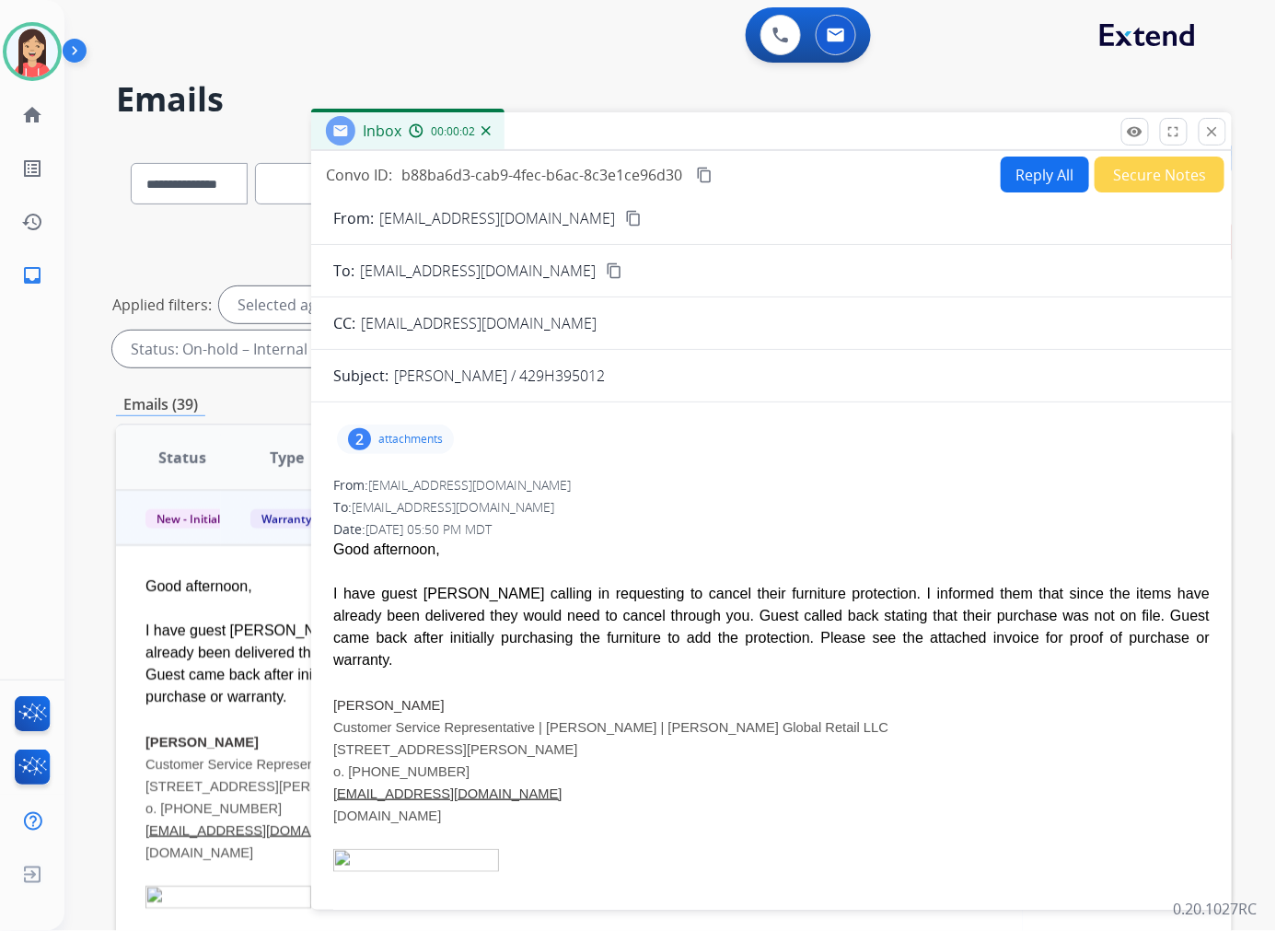
click at [420, 436] on p "attachments" at bounding box center [410, 439] width 64 height 15
click at [878, 544] on mat-icon "download" at bounding box center [876, 550] width 17 height 17
click at [1034, 187] on button "Reply All" at bounding box center [1045, 174] width 88 height 36
select select "**********"
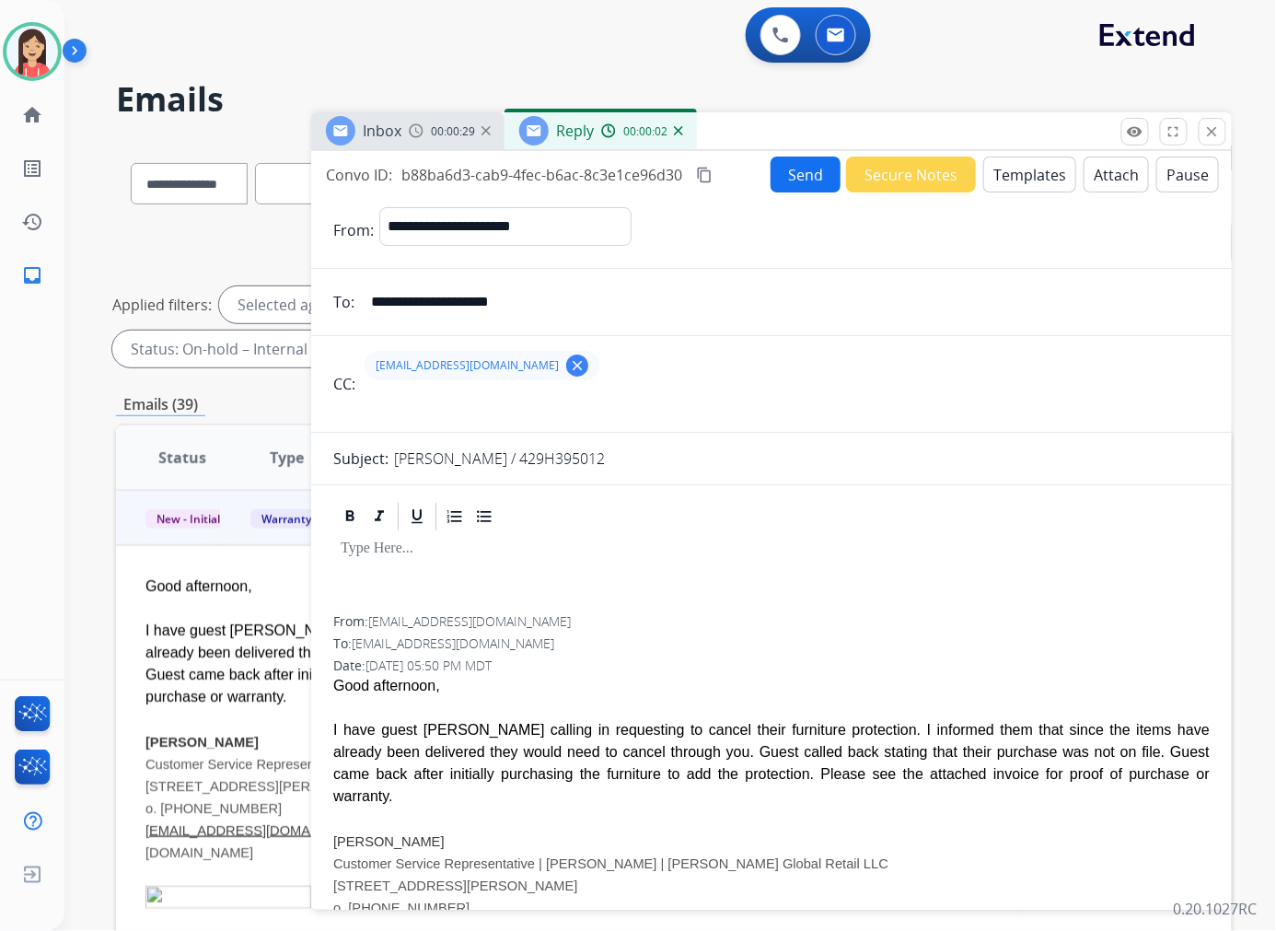
click at [569, 363] on mat-icon "clear" at bounding box center [577, 365] width 17 height 17
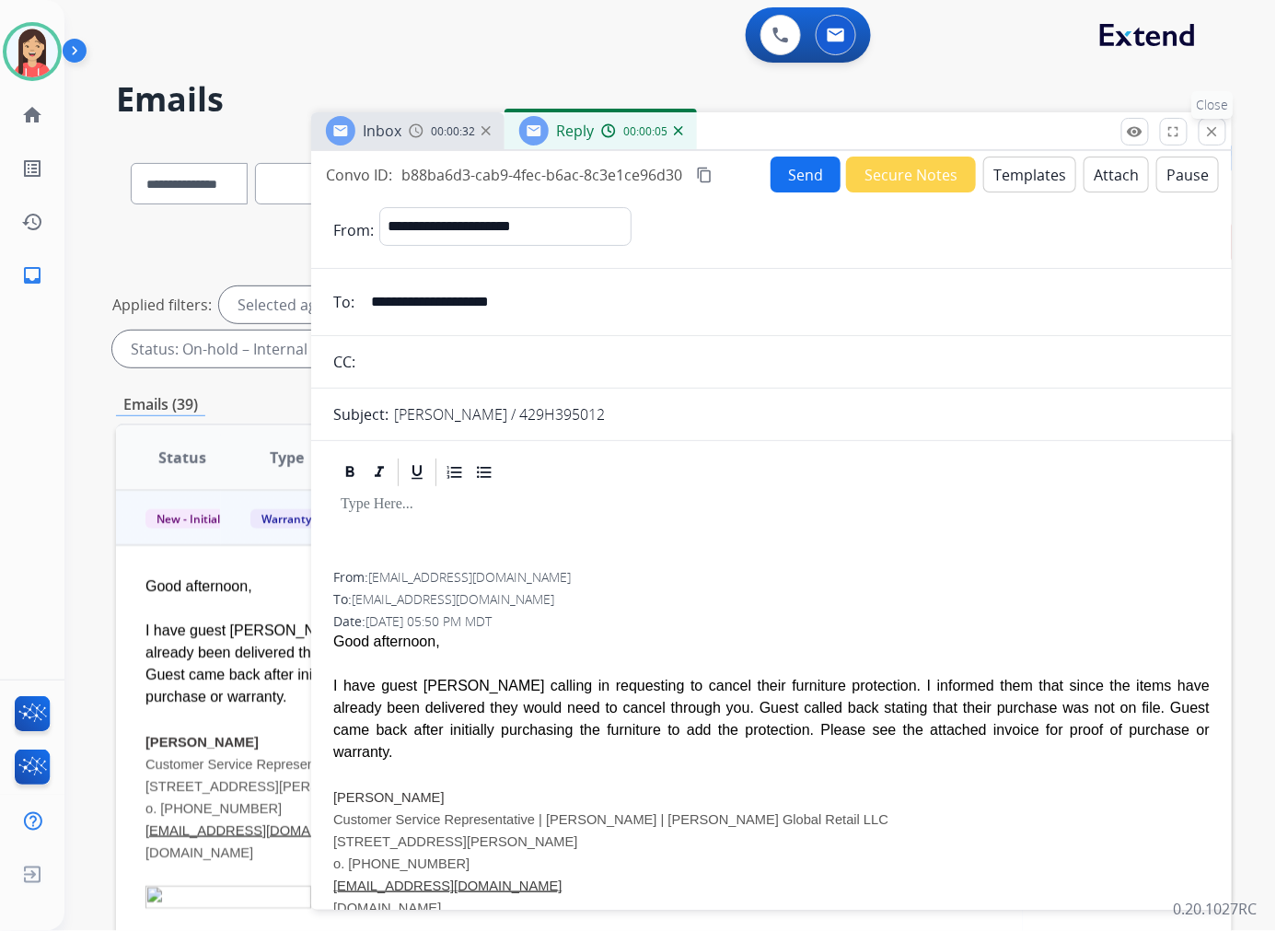
click at [1062, 127] on mat-icon "close" at bounding box center [1212, 131] width 17 height 17
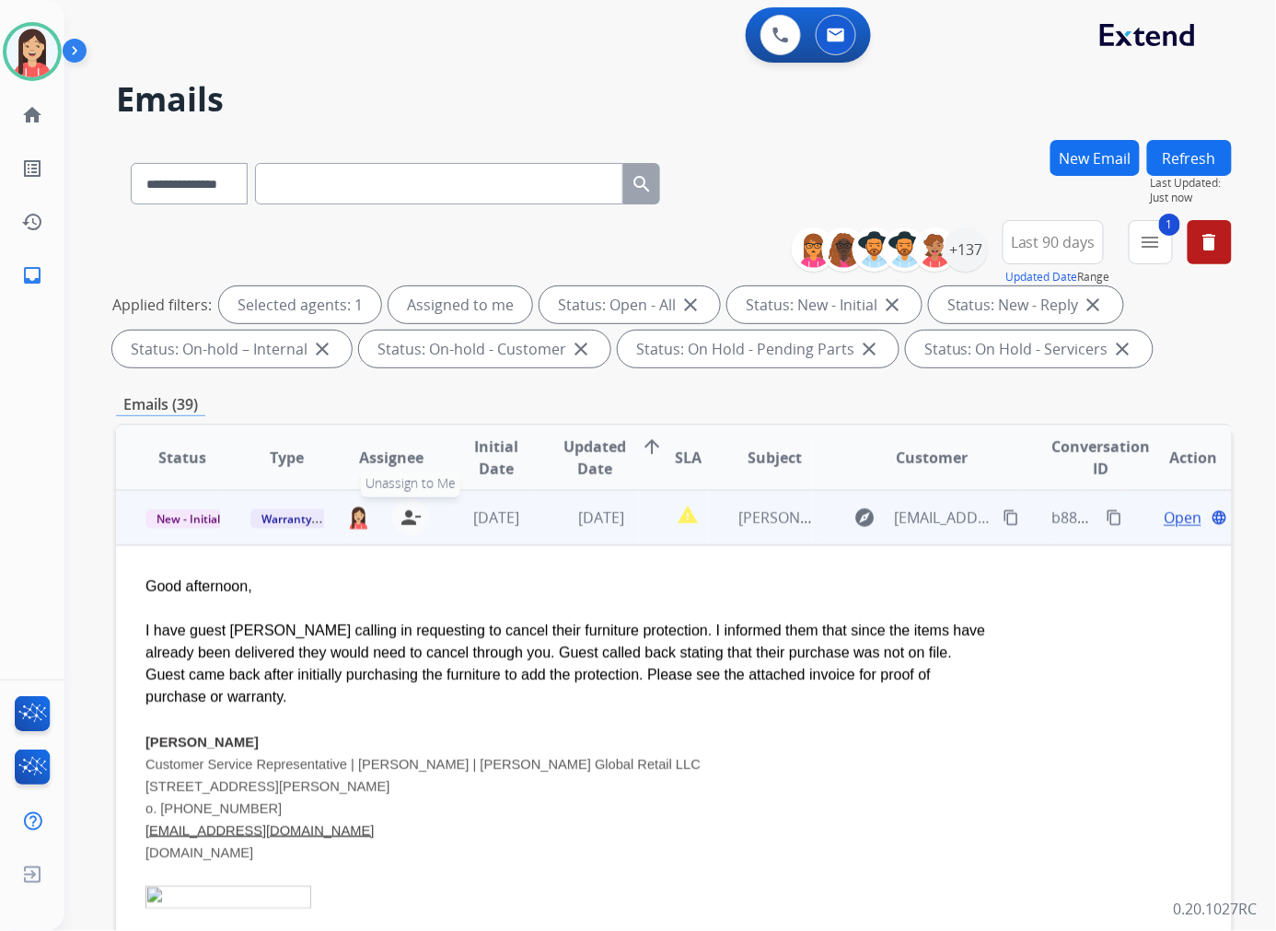
click at [407, 517] on mat-icon "person_remove" at bounding box center [411, 517] width 22 height 22
click at [1062, 521] on span "Open" at bounding box center [1183, 517] width 38 height 22
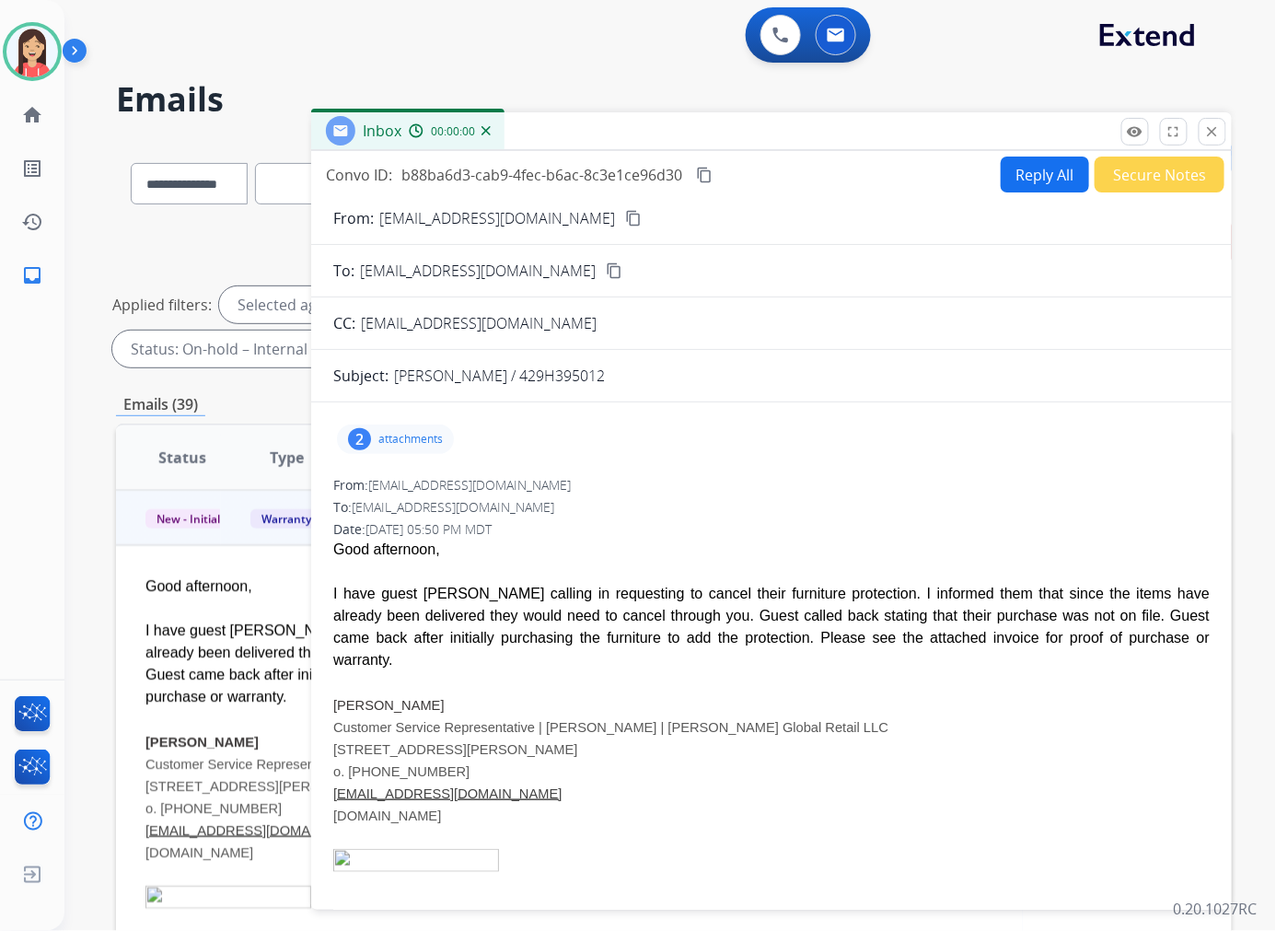
click at [1062, 175] on button "Secure Notes" at bounding box center [1160, 174] width 130 height 36
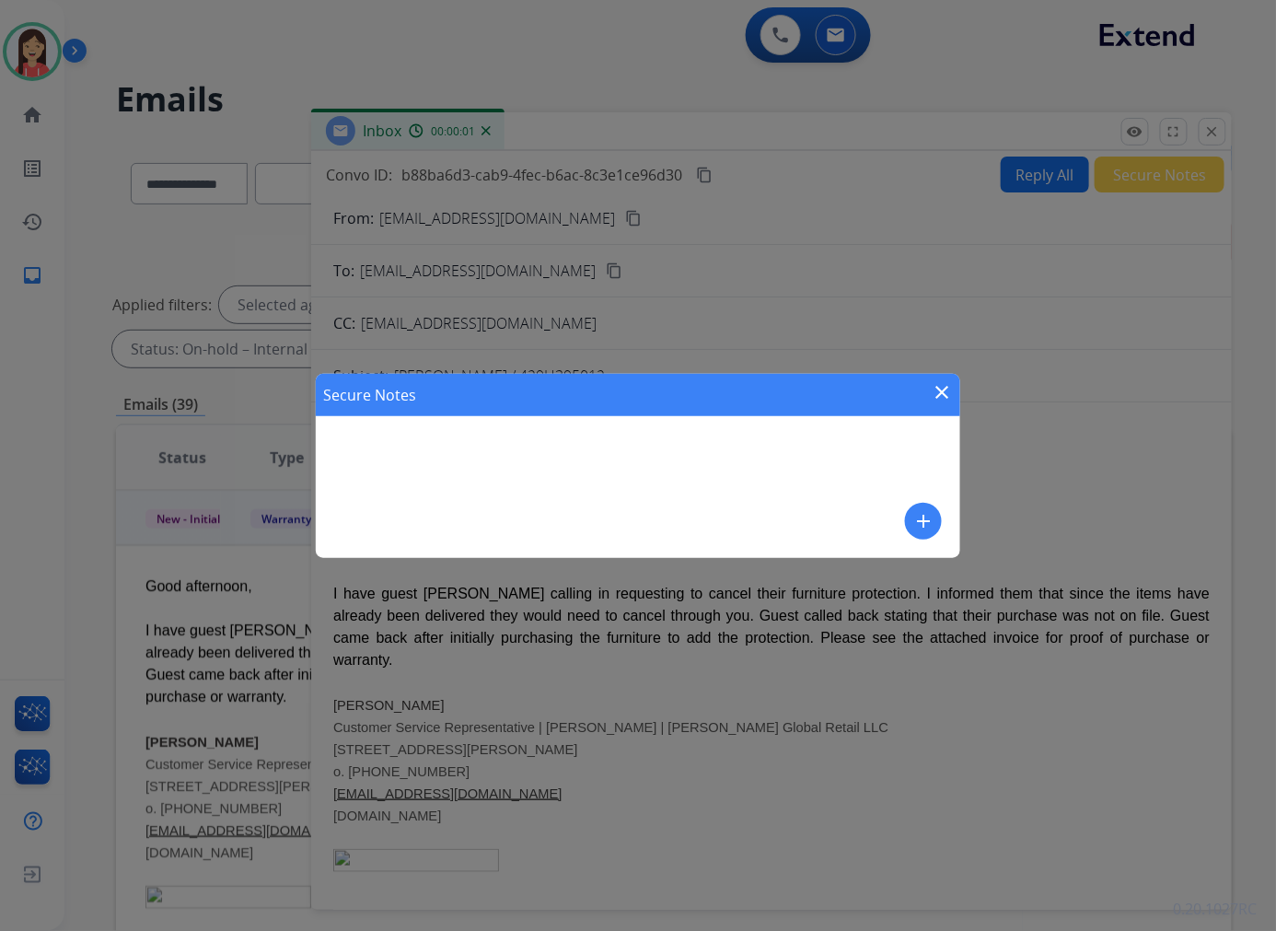
click at [917, 520] on mat-icon "add" at bounding box center [923, 521] width 22 height 22
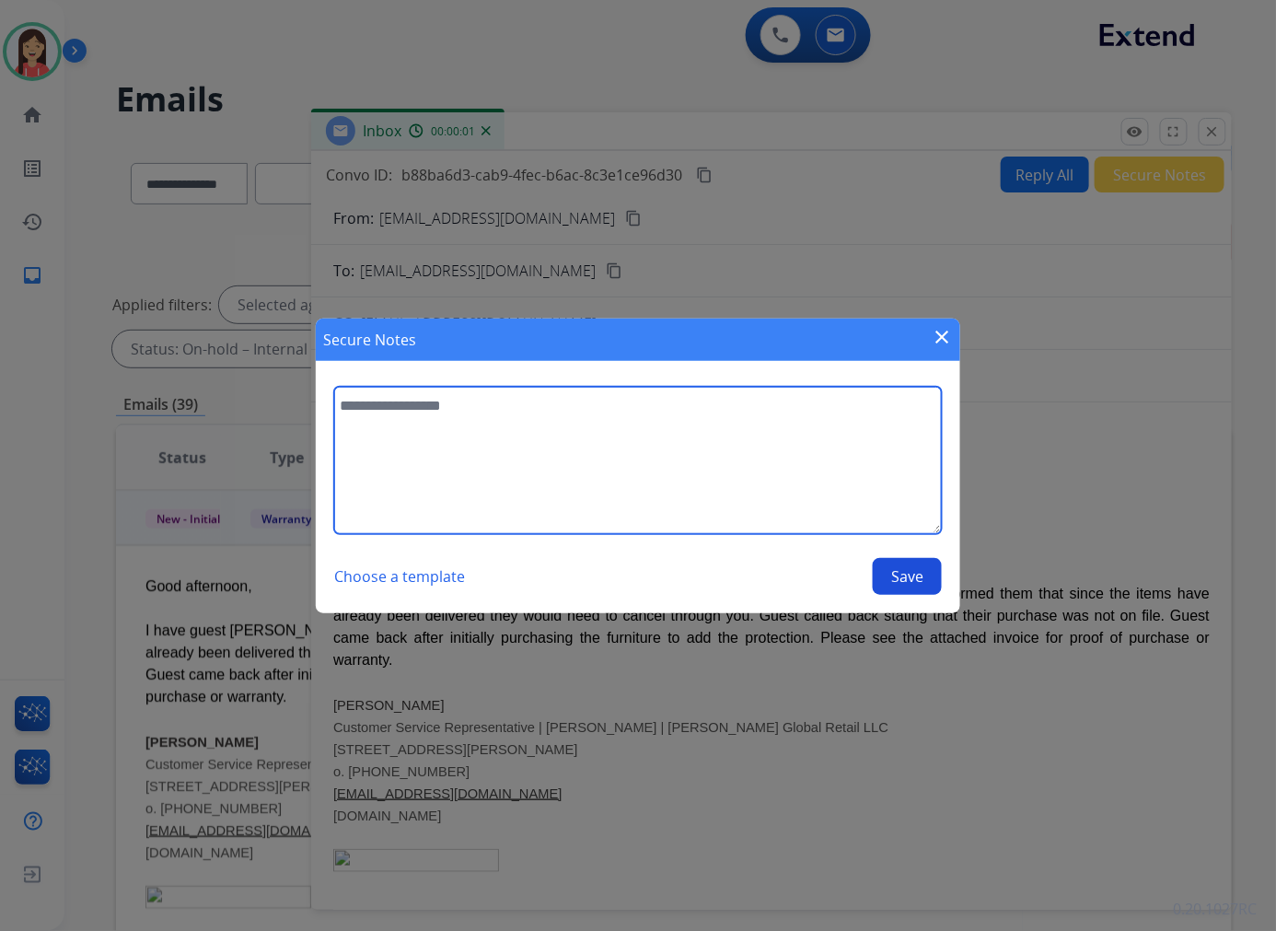
click at [748, 489] on textarea at bounding box center [638, 460] width 608 height 147
type textarea "**********"
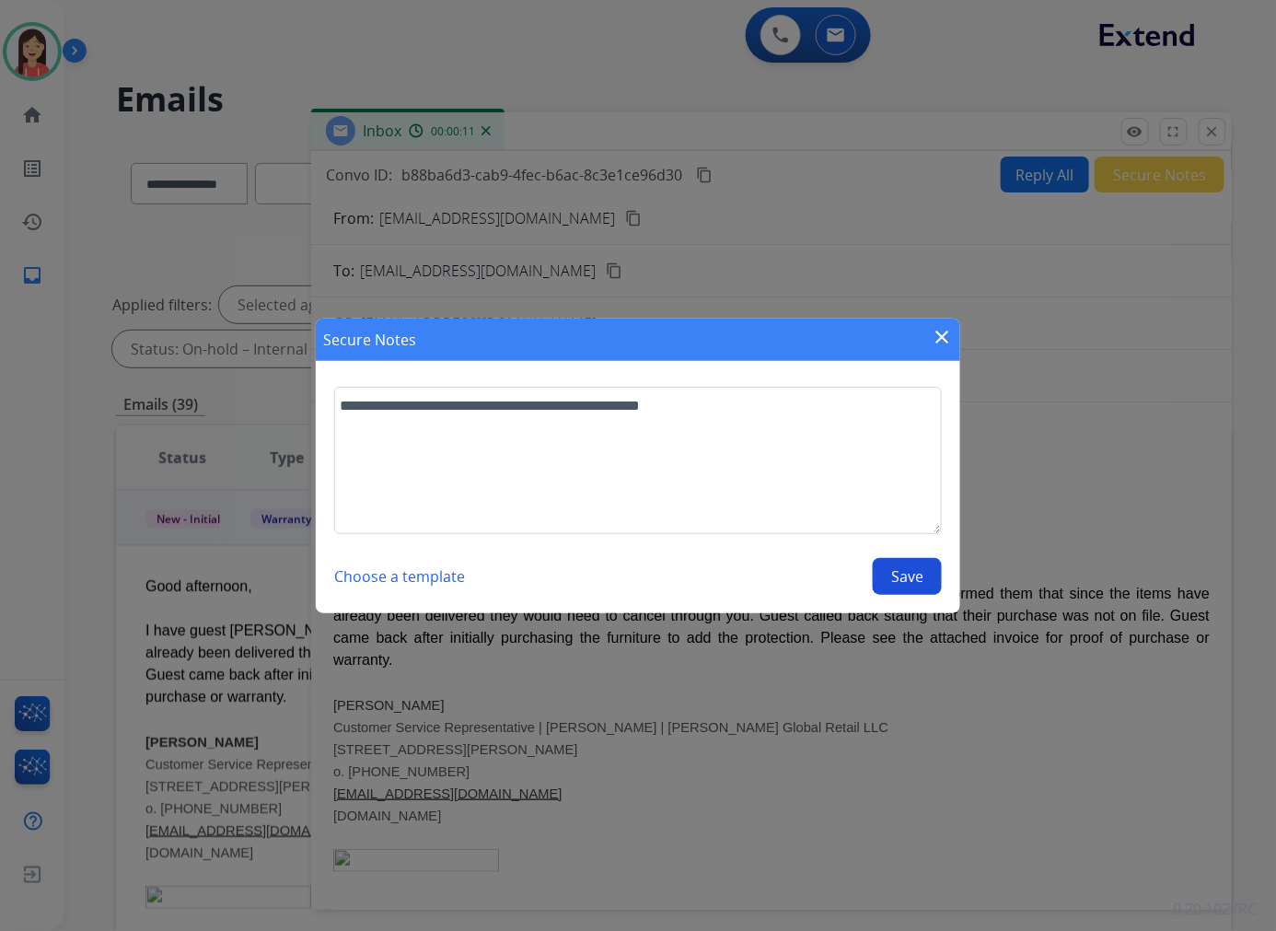
click at [922, 581] on button "Save" at bounding box center [907, 576] width 69 height 37
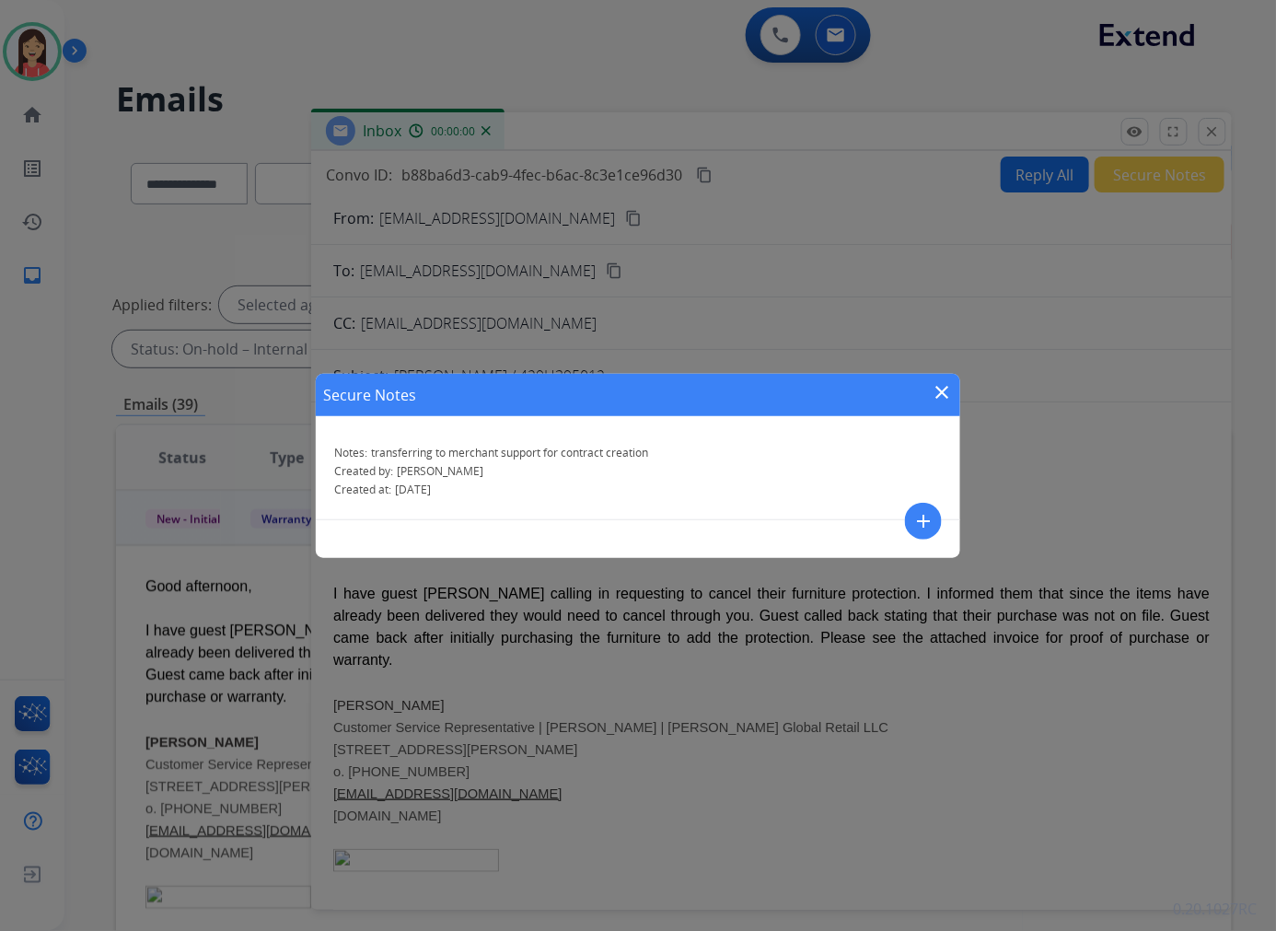
click at [939, 385] on mat-icon "close" at bounding box center [942, 392] width 22 height 22
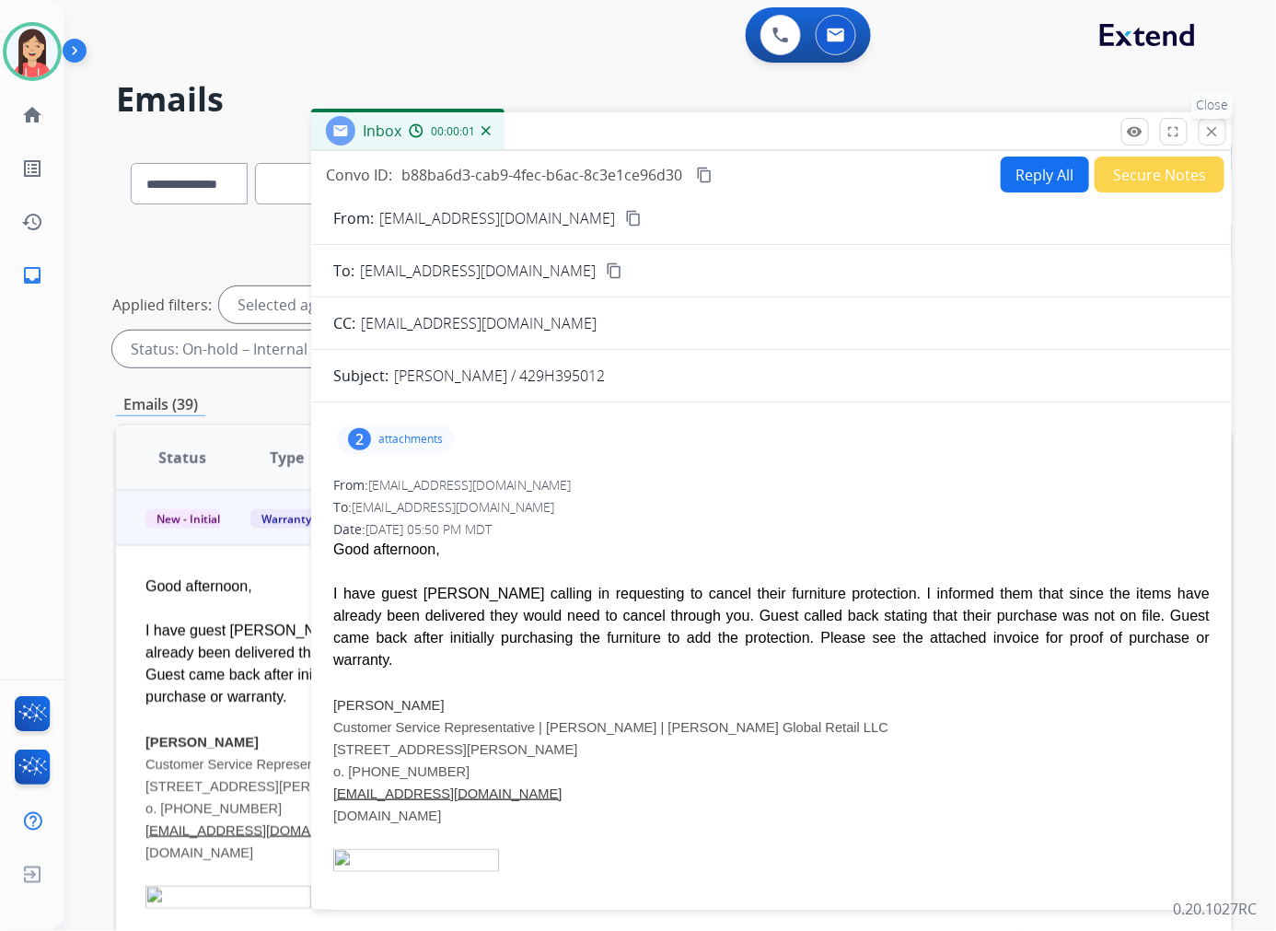
click at [1062, 130] on mat-icon "close" at bounding box center [1212, 131] width 17 height 17
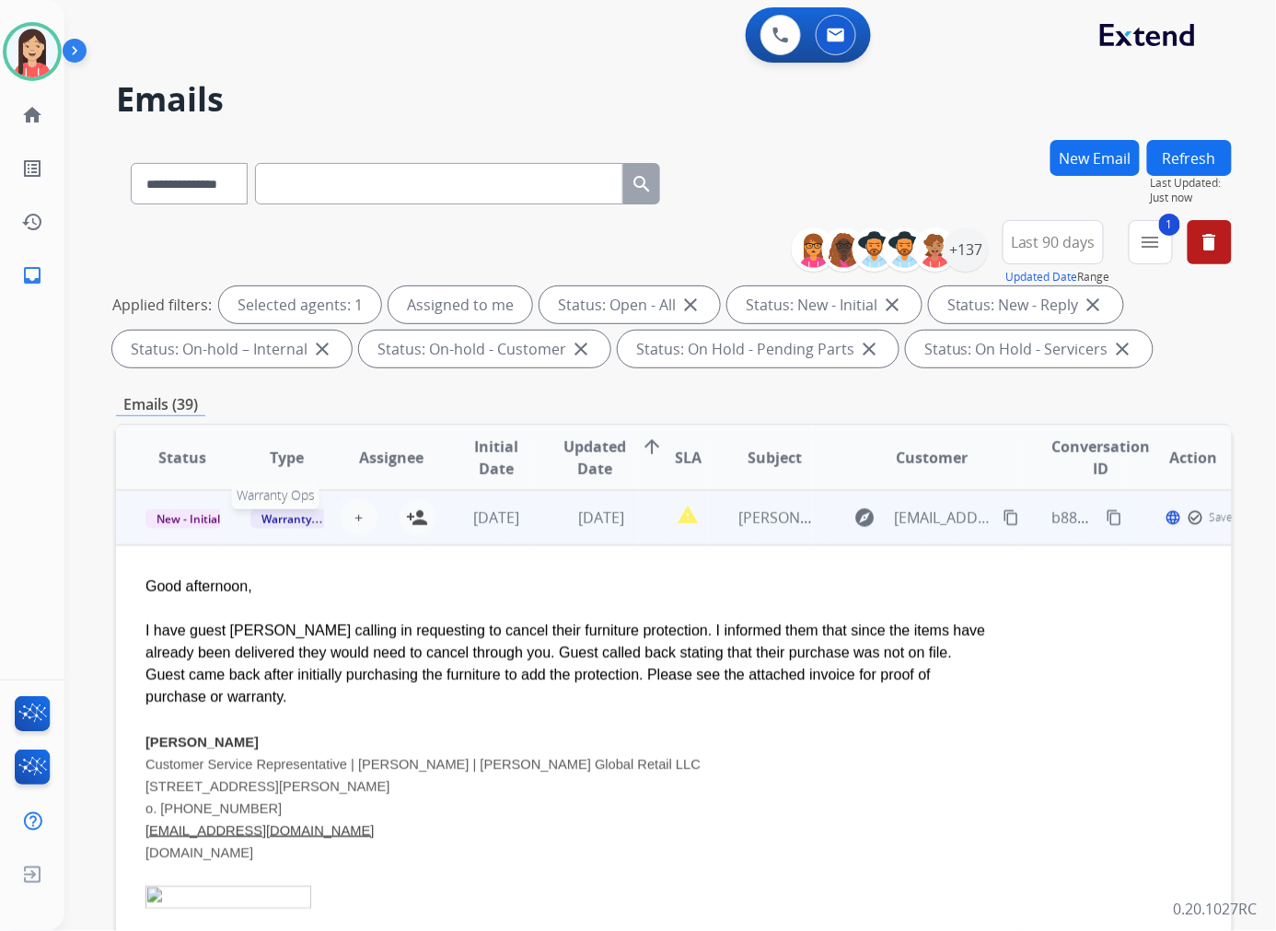
click at [280, 519] on span "Warranty Ops" at bounding box center [297, 518] width 95 height 19
click at [387, 474] on p "Merchant Team" at bounding box center [371, 480] width 105 height 26
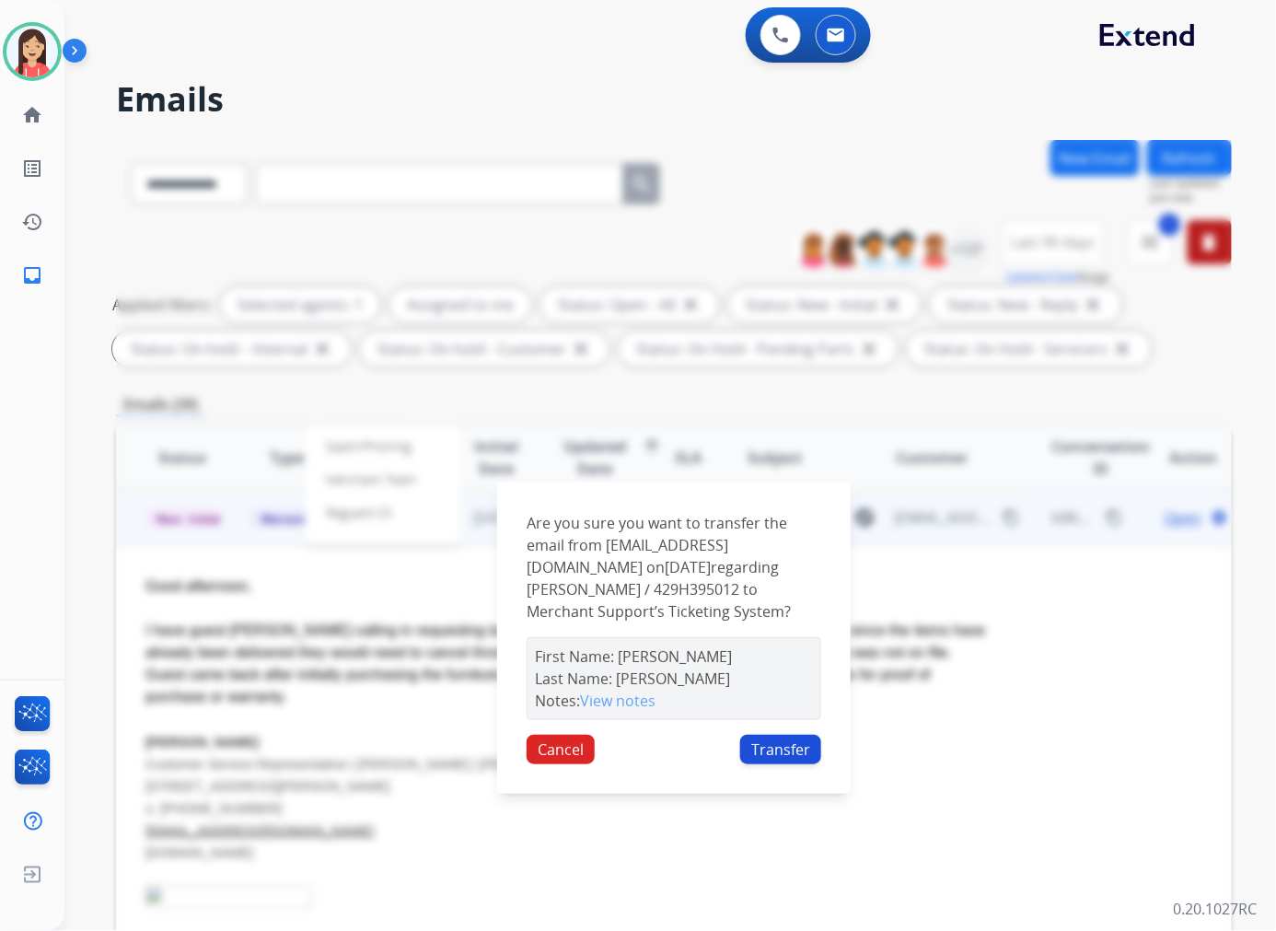
click at [770, 759] on button "Transfer" at bounding box center [780, 749] width 81 height 29
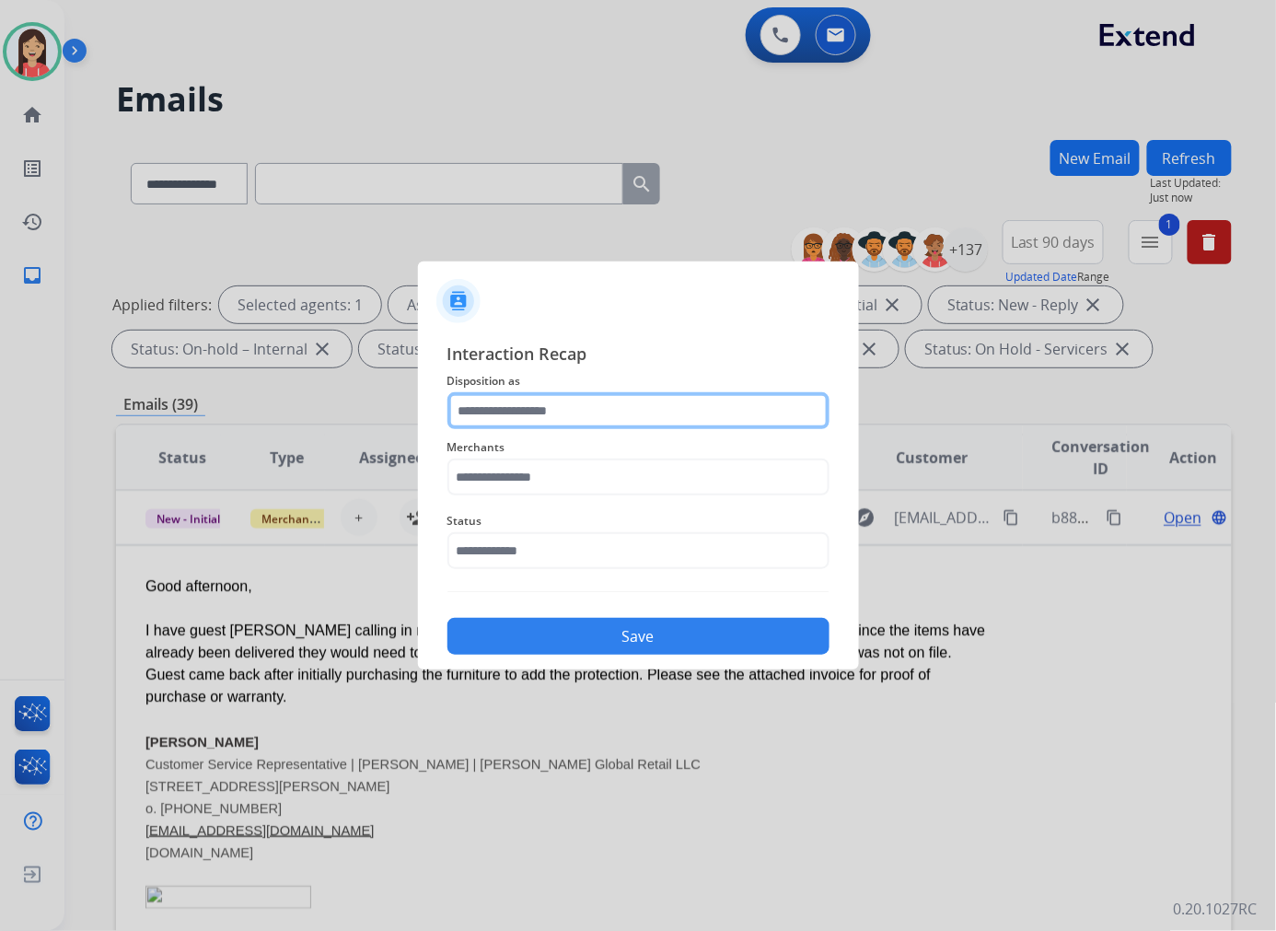
click at [638, 406] on input "text" at bounding box center [638, 410] width 382 height 37
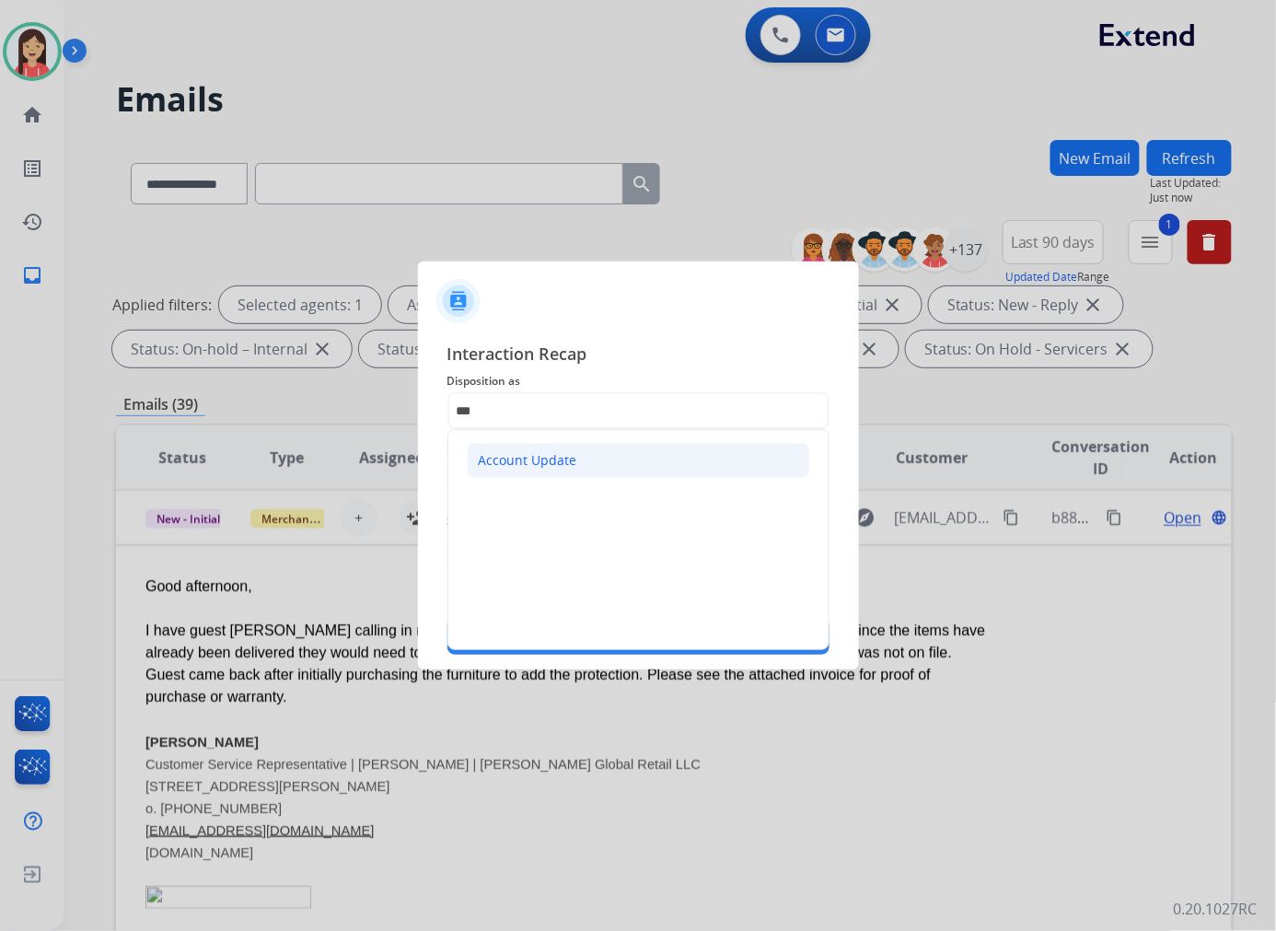
click at [539, 458] on div "Account Update" at bounding box center [528, 460] width 99 height 18
type input "**********"
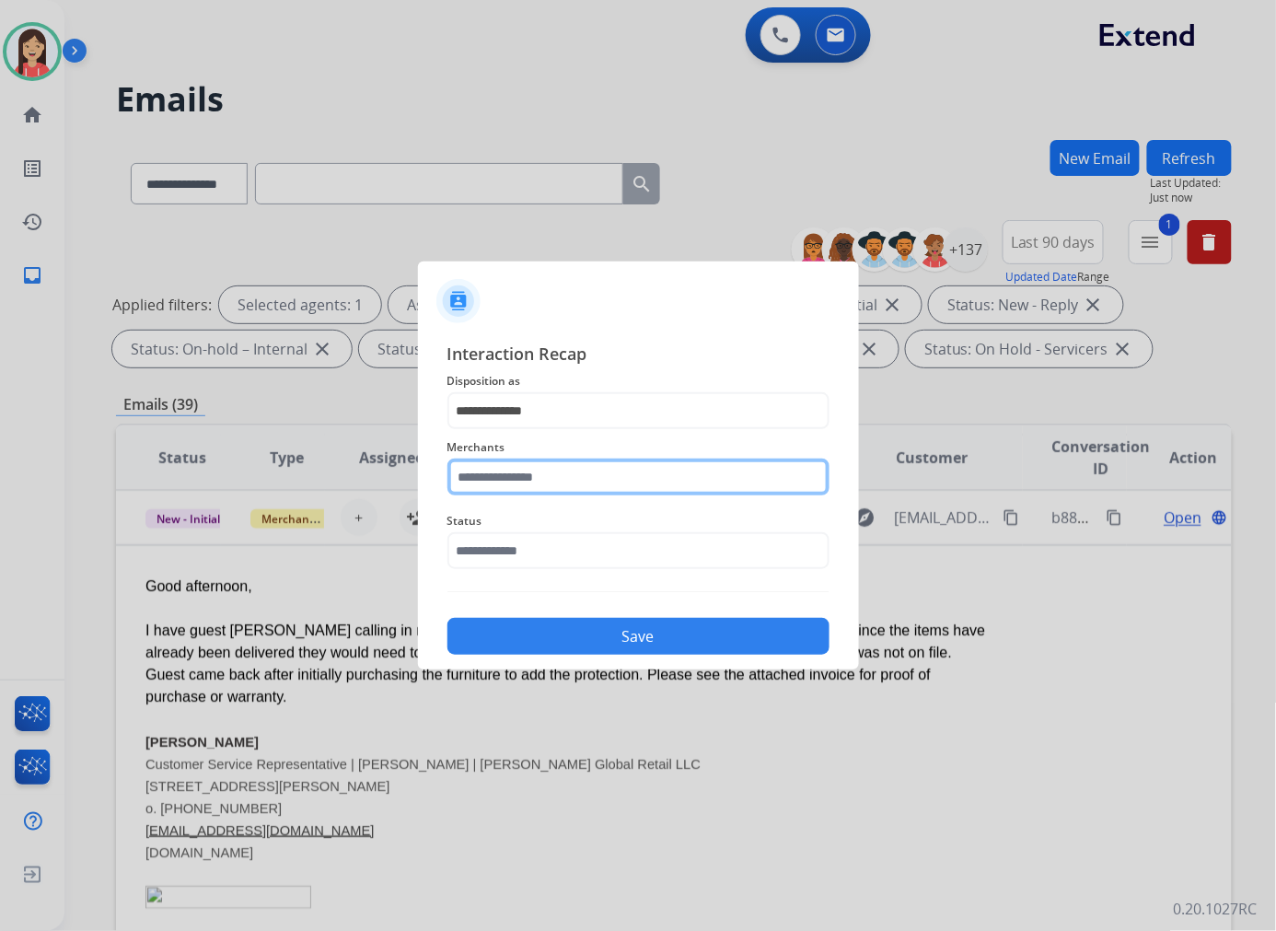
click at [529, 458] on input "text" at bounding box center [638, 476] width 382 height 37
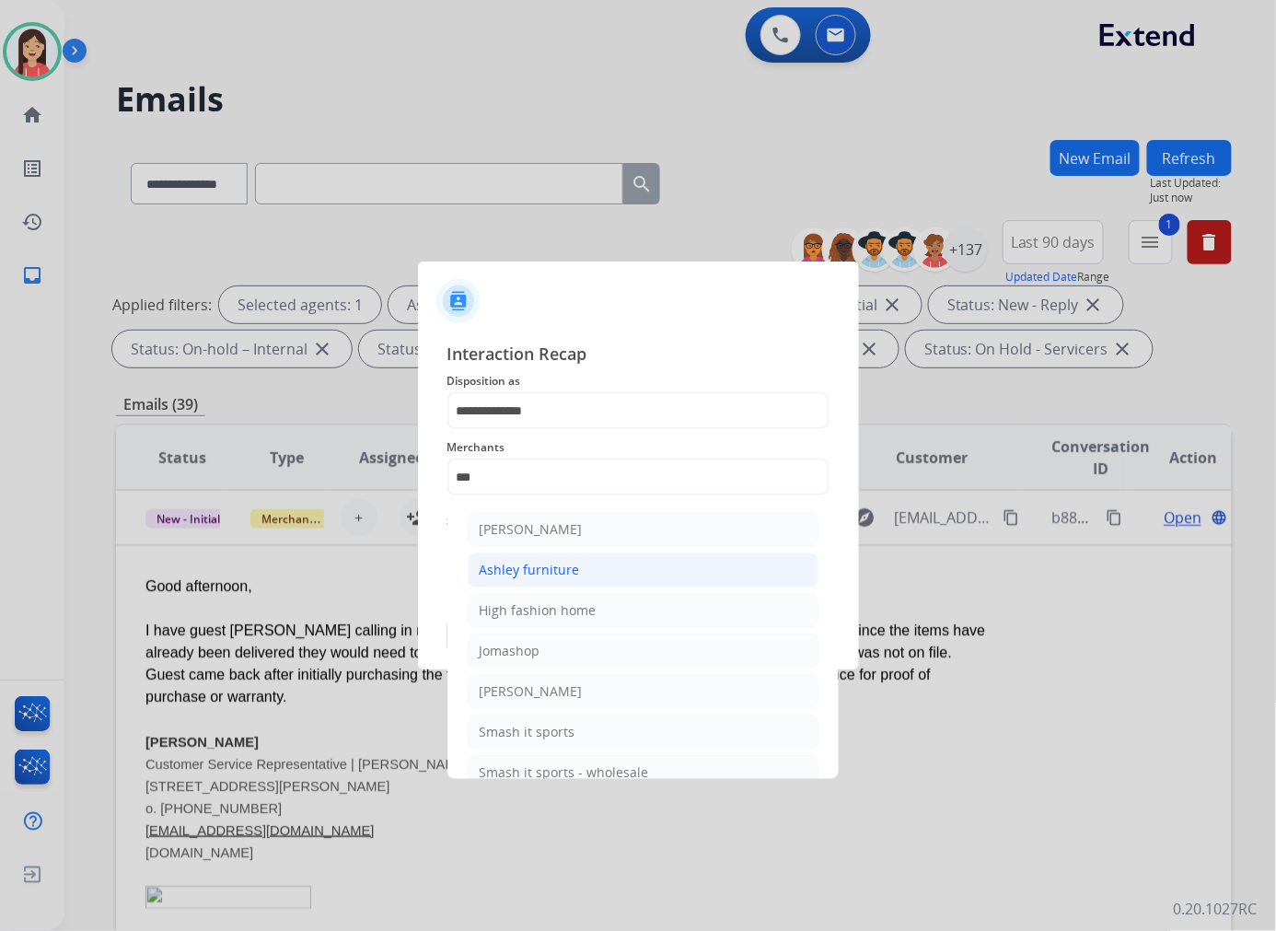
click at [555, 557] on li "Ashley furniture" at bounding box center [643, 569] width 351 height 35
type input "**********"
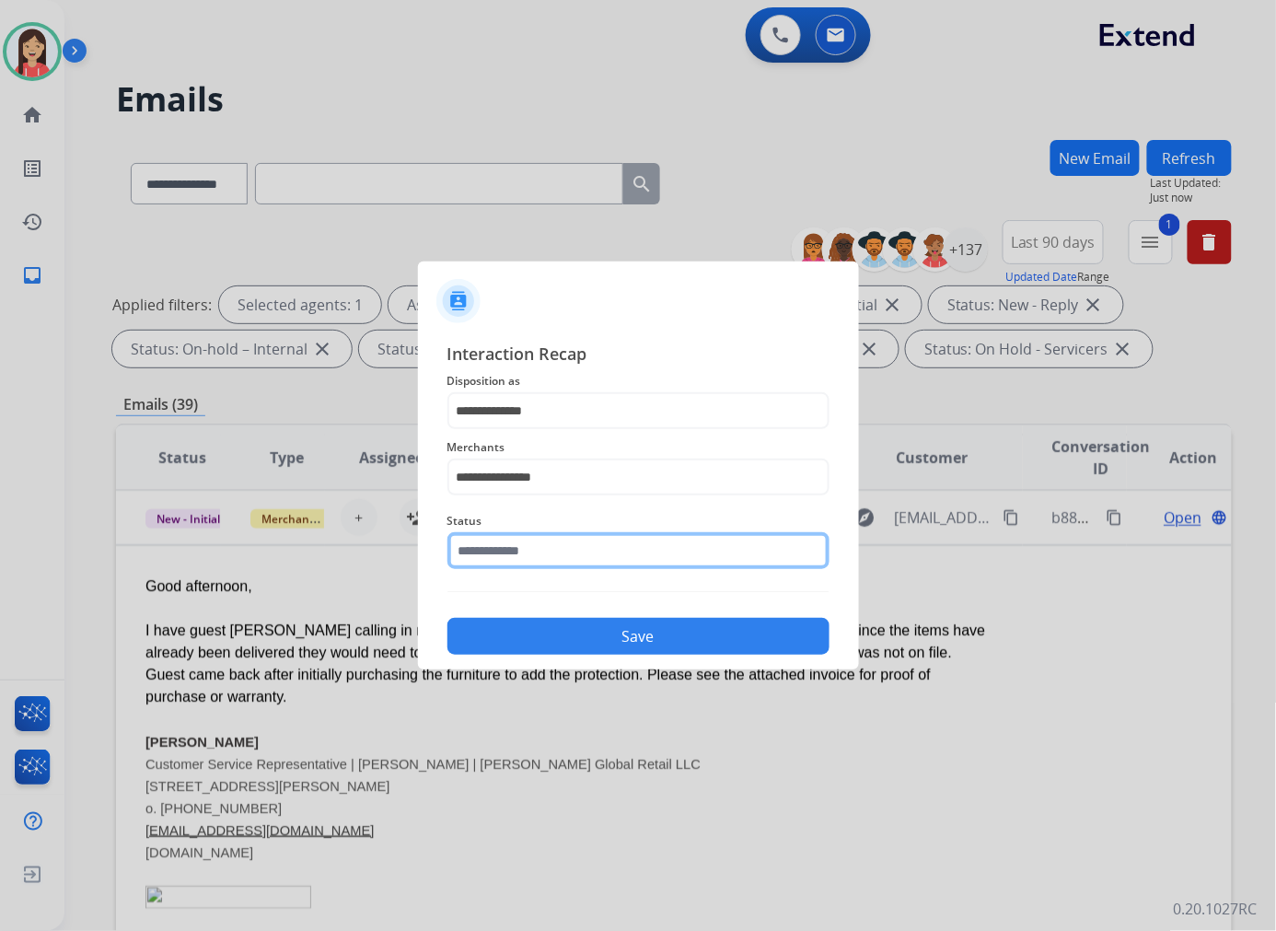
click at [560, 538] on input "text" at bounding box center [638, 550] width 382 height 37
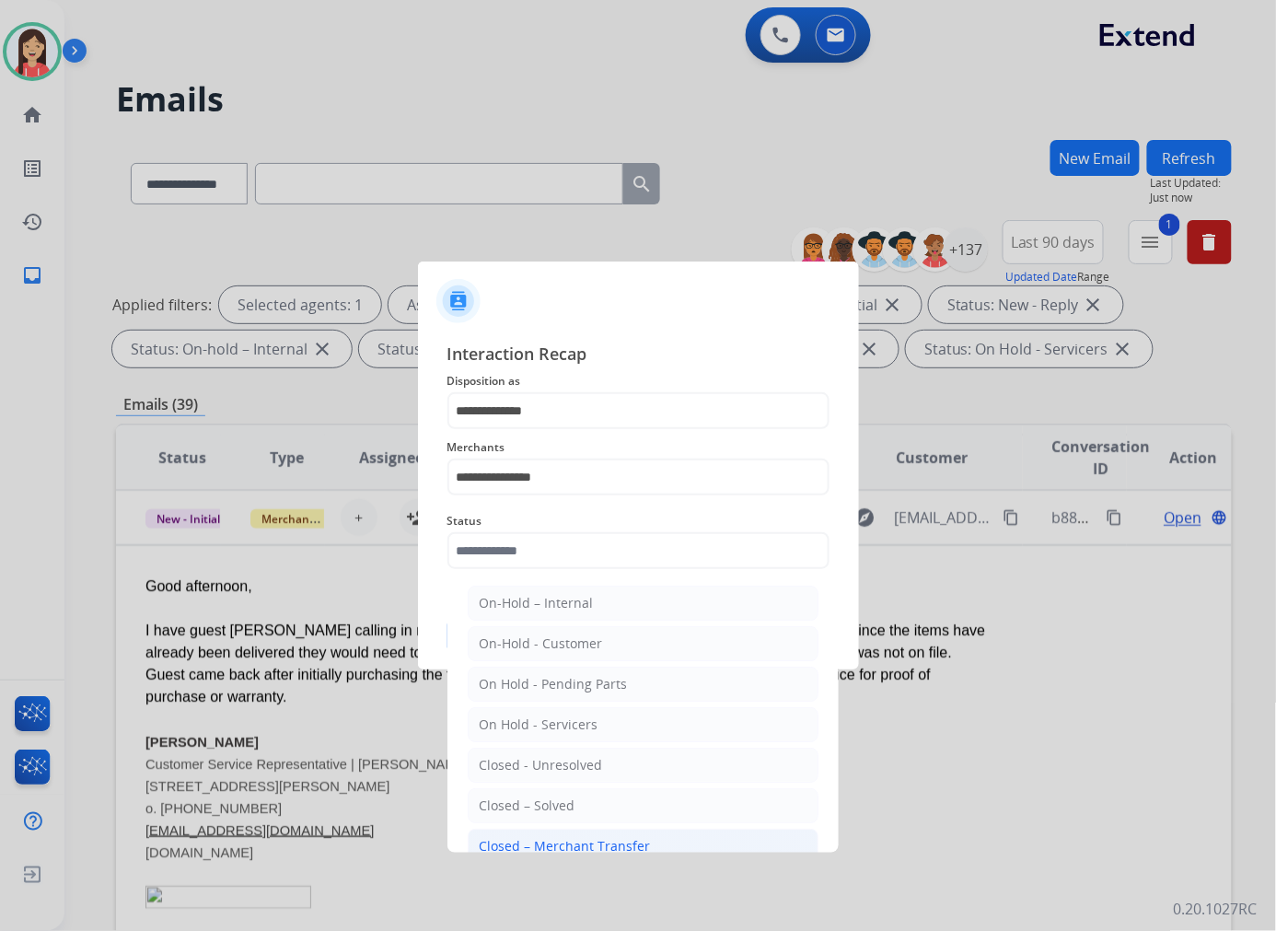
click at [535, 835] on li "Closed – Merchant Transfer" at bounding box center [643, 846] width 351 height 35
type input "**********"
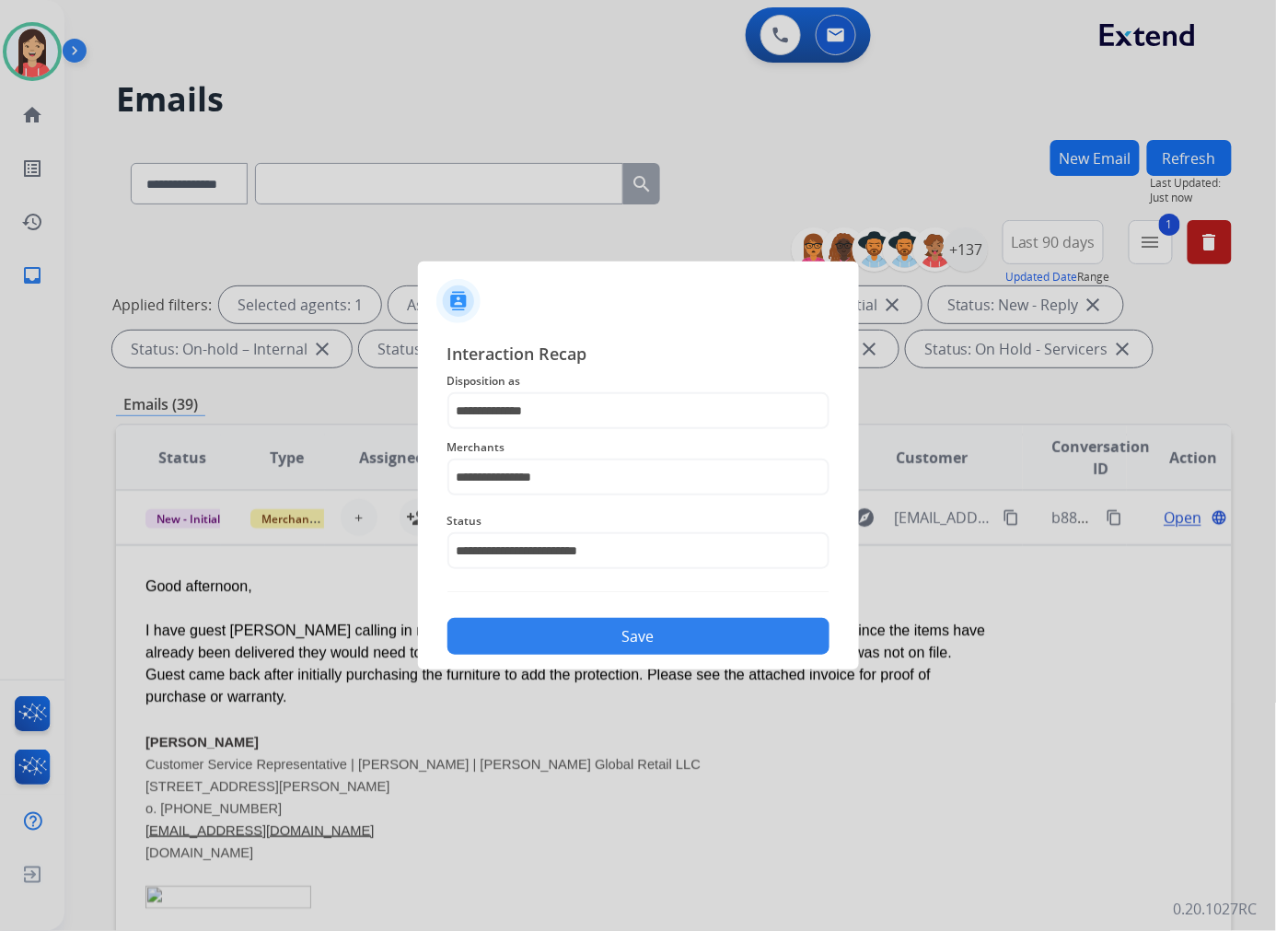
click at [635, 644] on button "Save" at bounding box center [638, 636] width 382 height 37
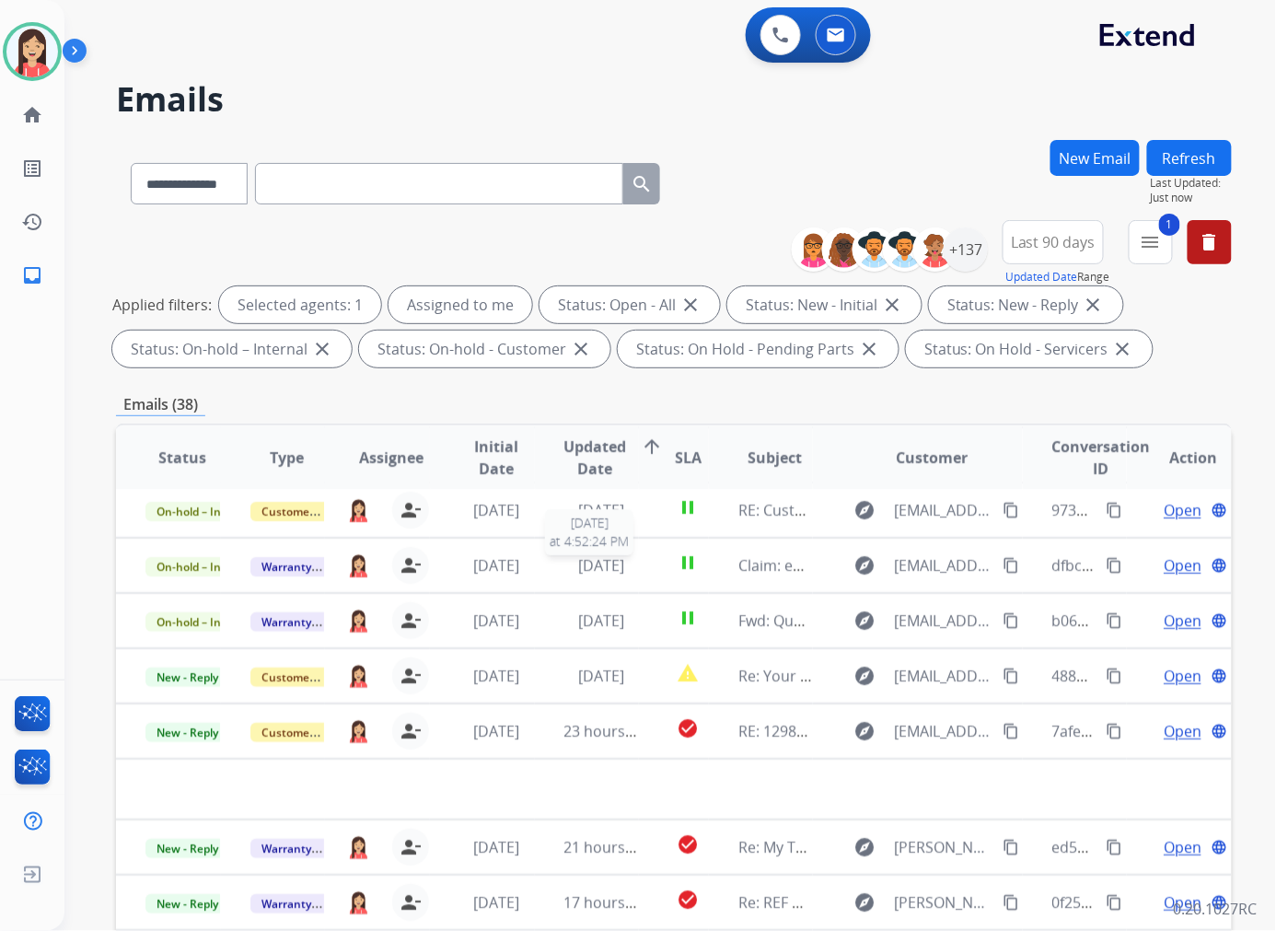
scroll to position [61, 0]
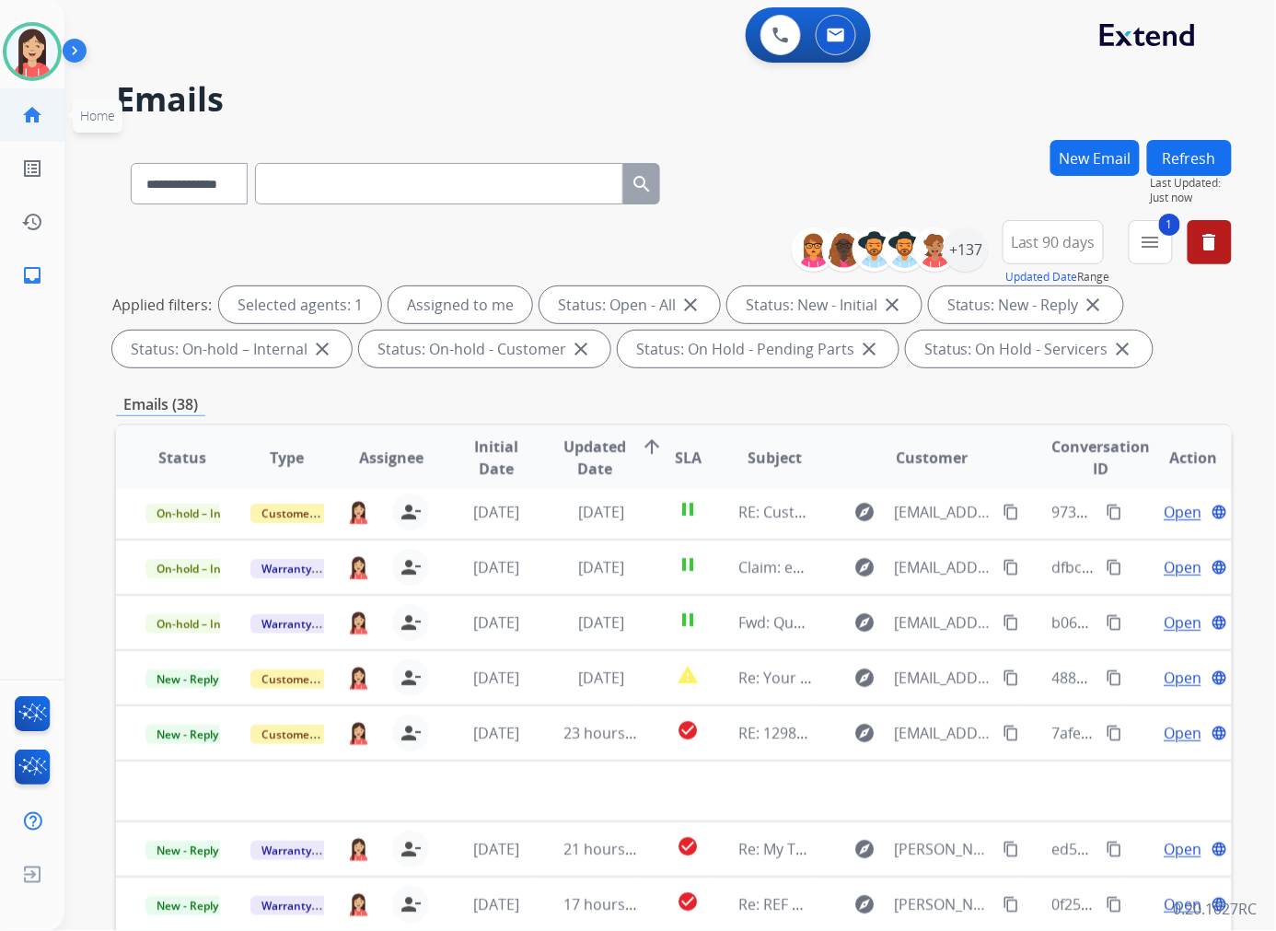
click at [41, 95] on link "home Home" at bounding box center [32, 115] width 52 height 52
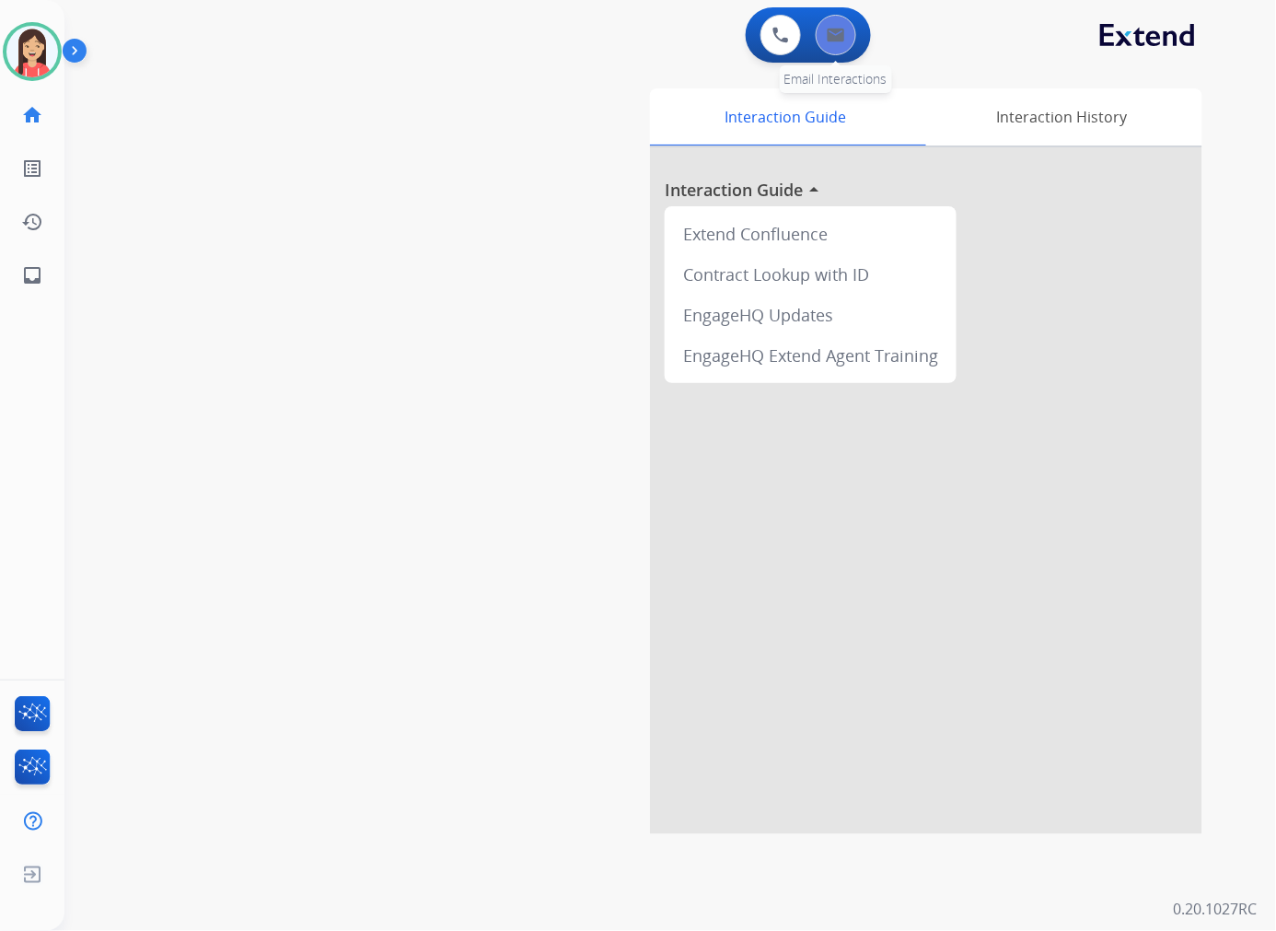
click at [851, 39] on button at bounding box center [836, 35] width 41 height 41
select select "**********"
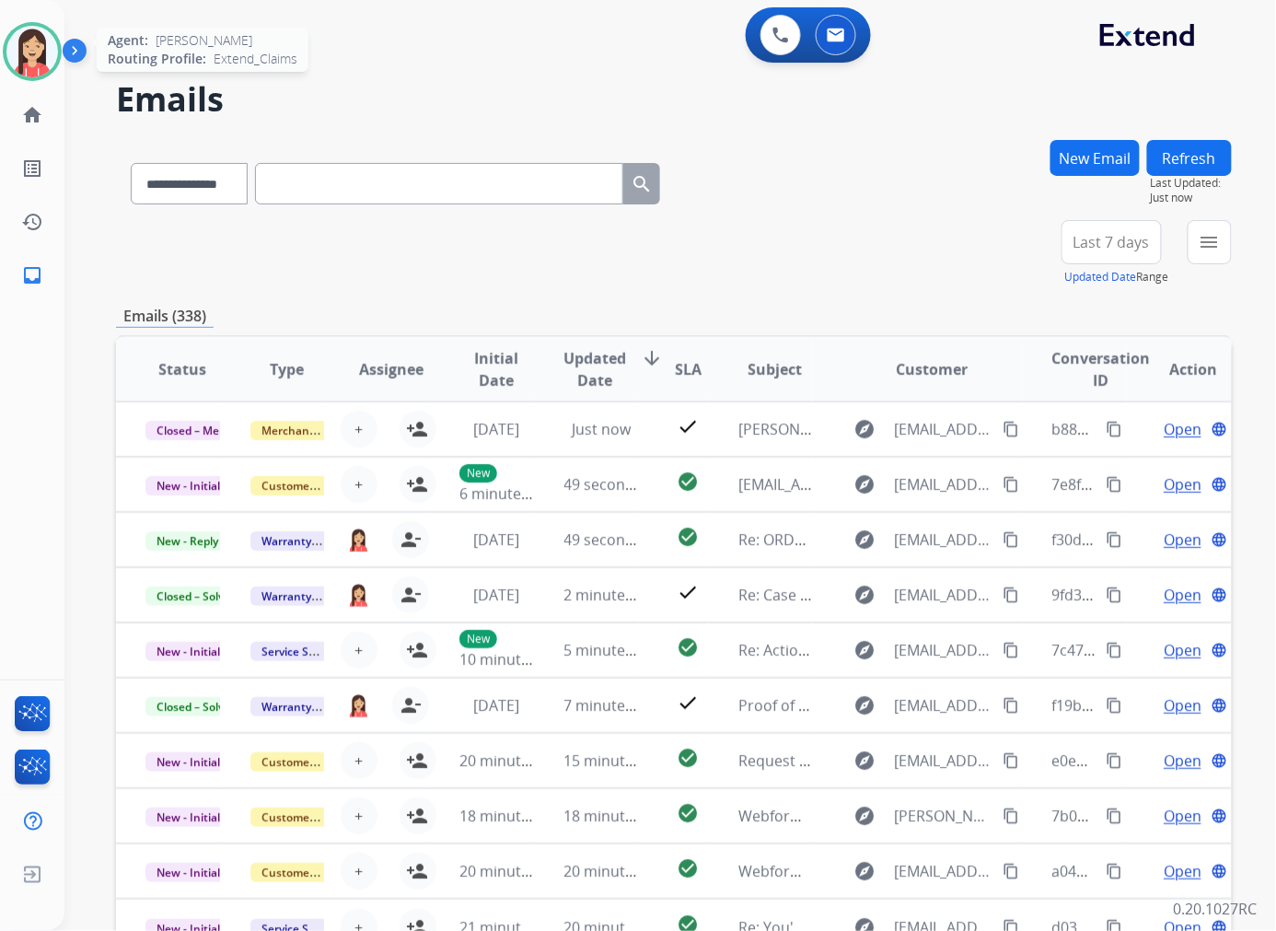
click at [30, 65] on img at bounding box center [32, 52] width 52 height 52
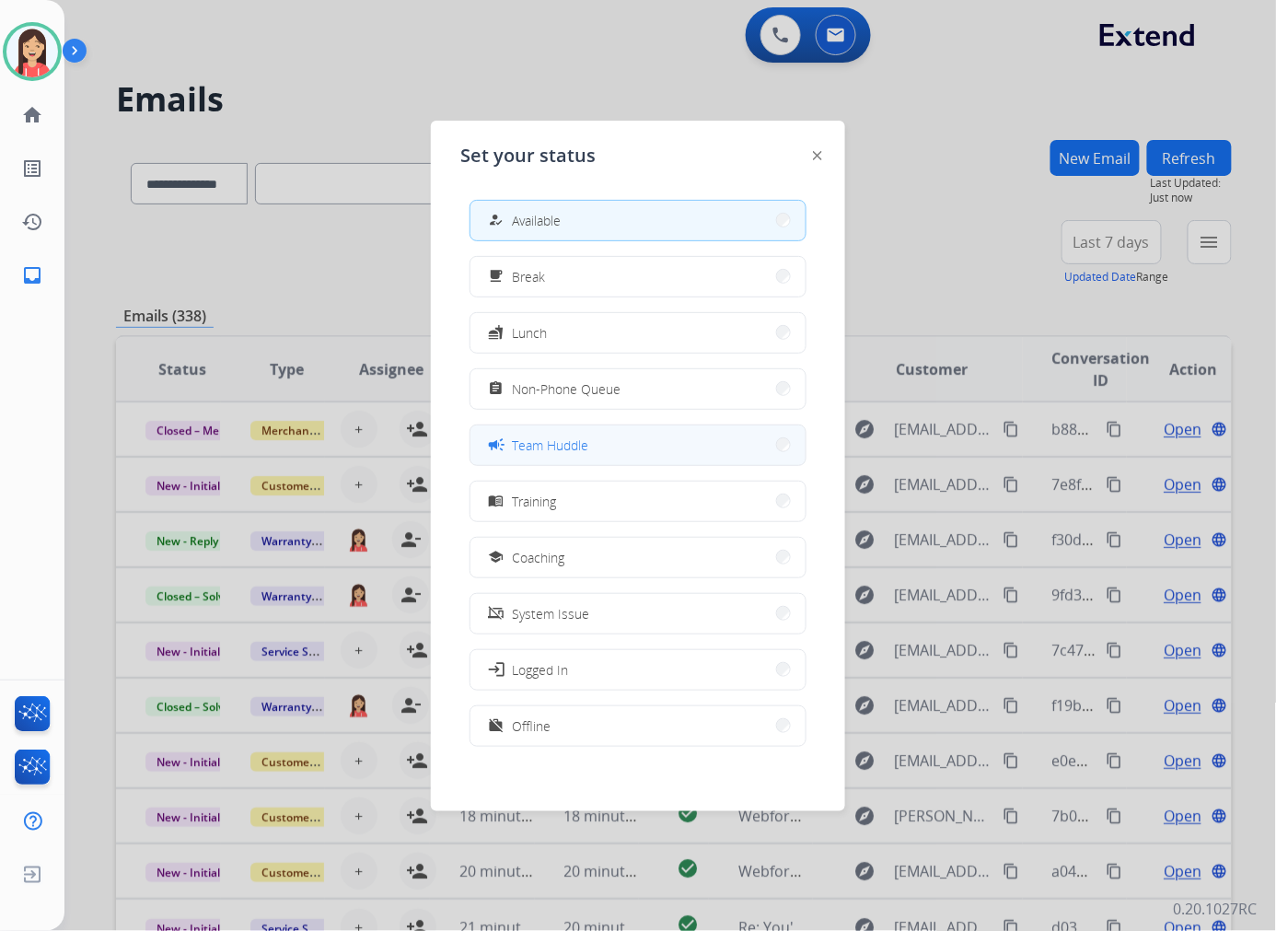
click at [559, 444] on span "Team Huddle" at bounding box center [550, 444] width 76 height 19
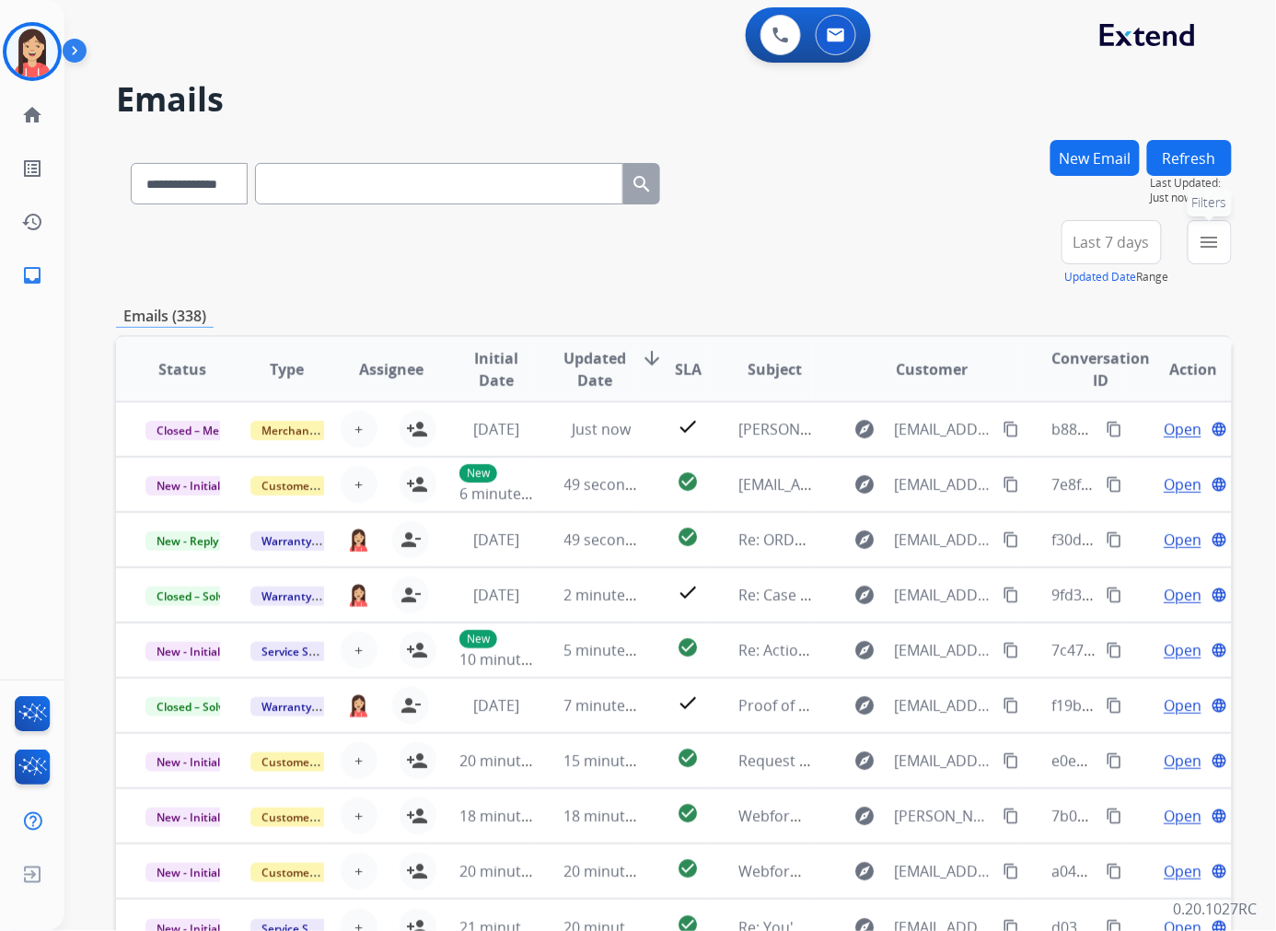
click at [1062, 253] on button "menu Filters" at bounding box center [1210, 242] width 44 height 44
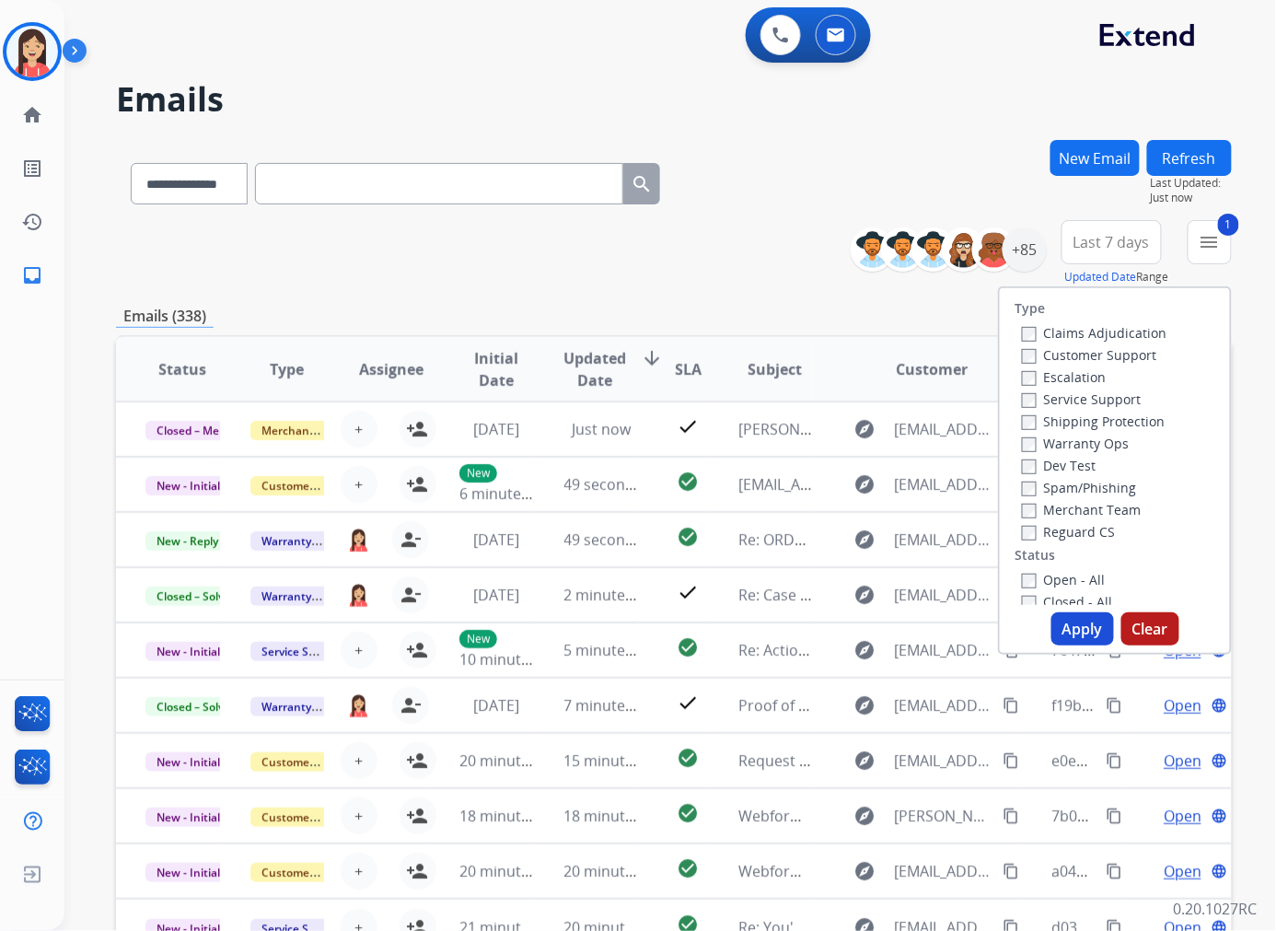
click at [1062, 626] on button "Apply" at bounding box center [1082, 628] width 63 height 33
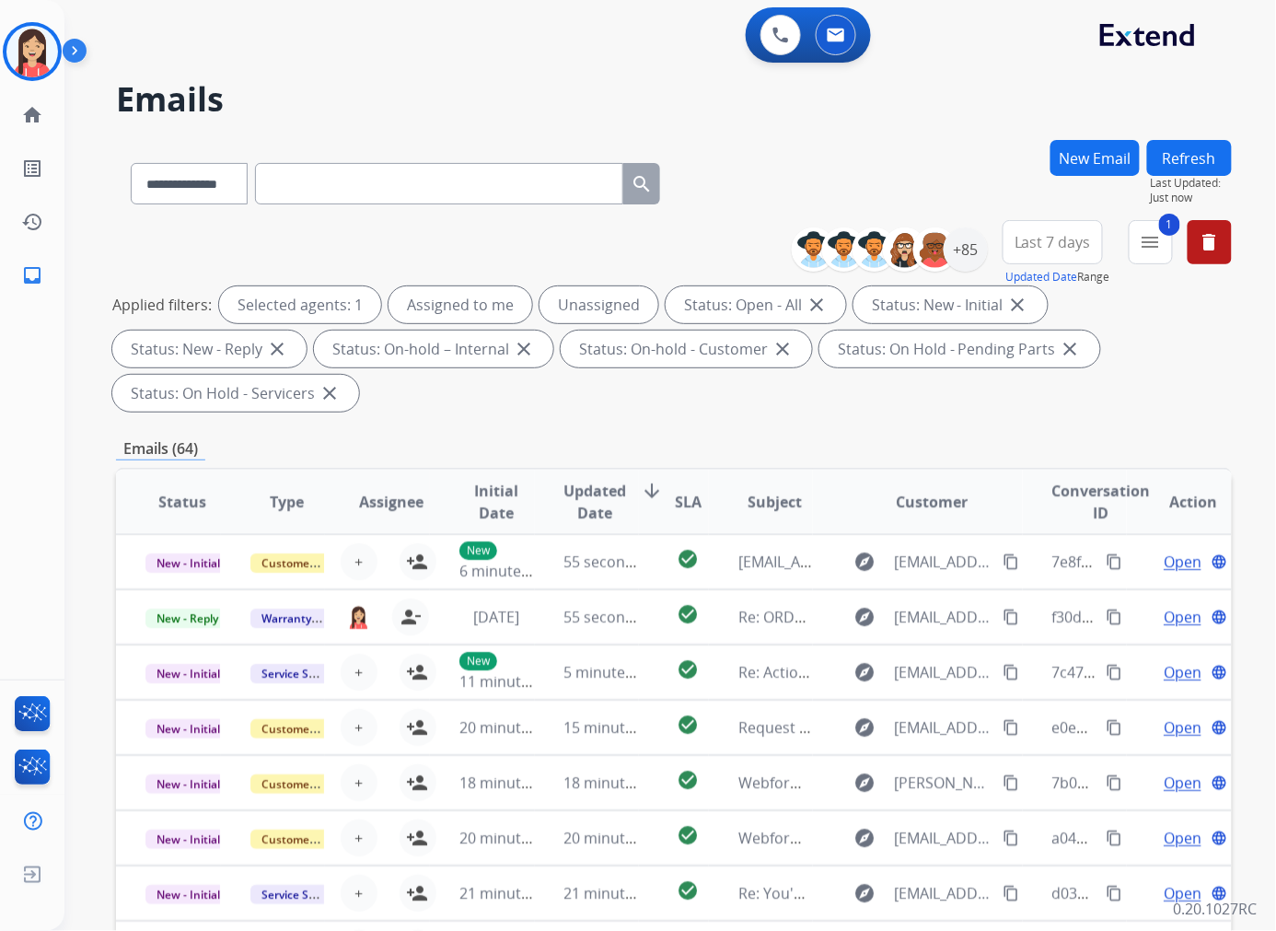
click at [1062, 260] on button "Last 7 days" at bounding box center [1053, 242] width 100 height 44
click at [1048, 464] on div "Last 90 days" at bounding box center [1046, 466] width 101 height 28
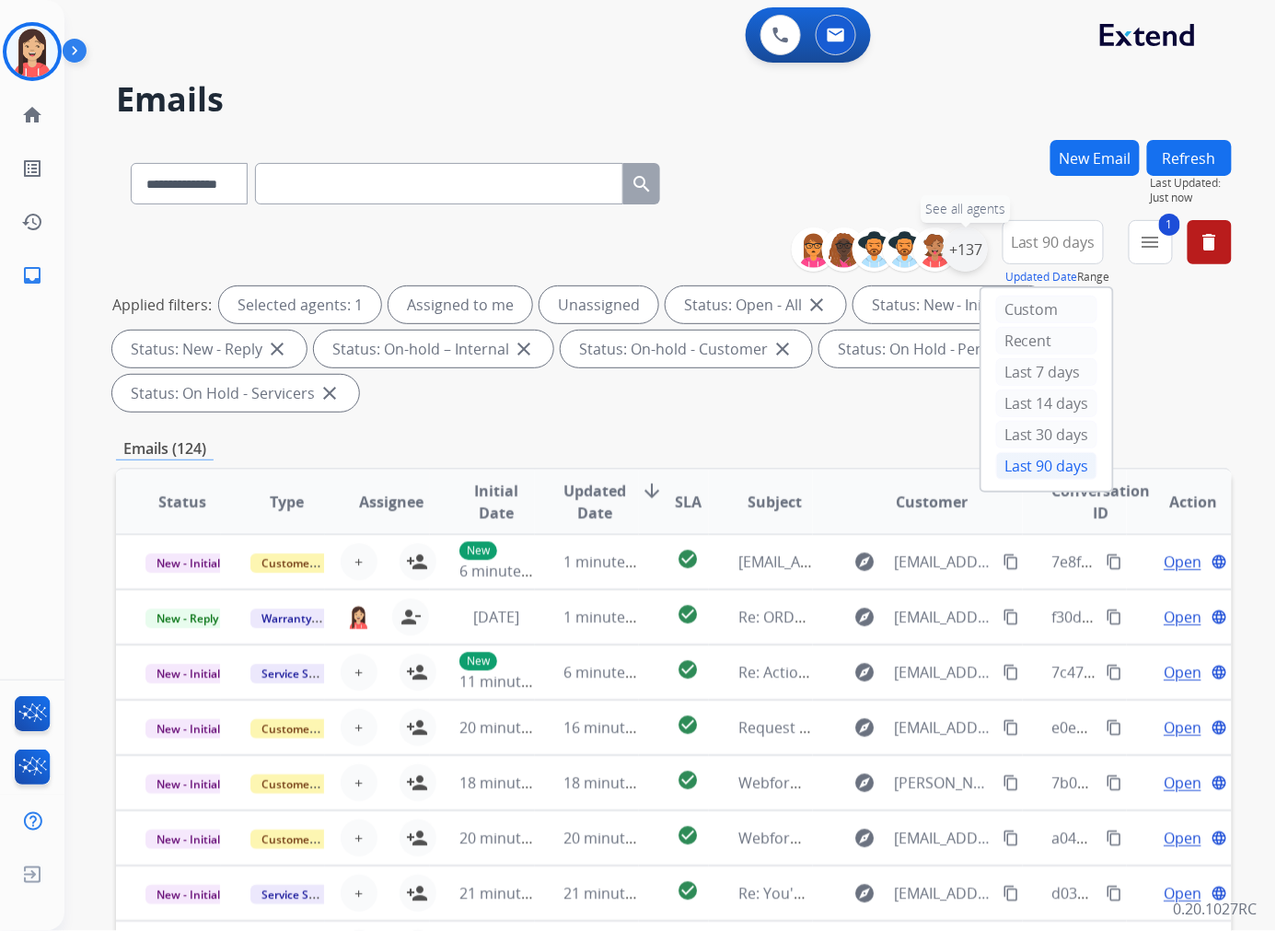
click at [968, 247] on div "+137" at bounding box center [966, 249] width 44 height 44
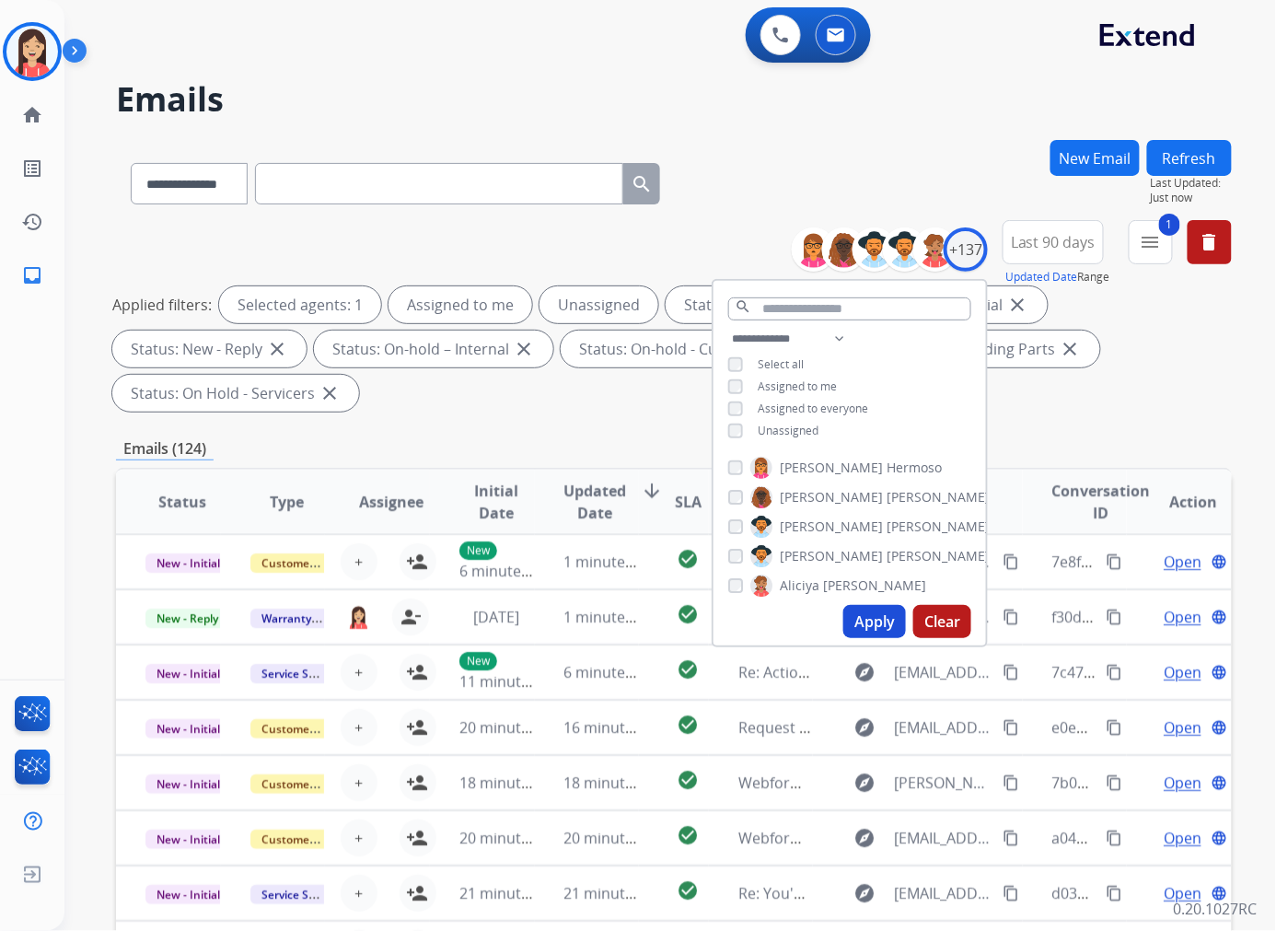
click at [770, 433] on span "Unassigned" at bounding box center [788, 431] width 61 height 16
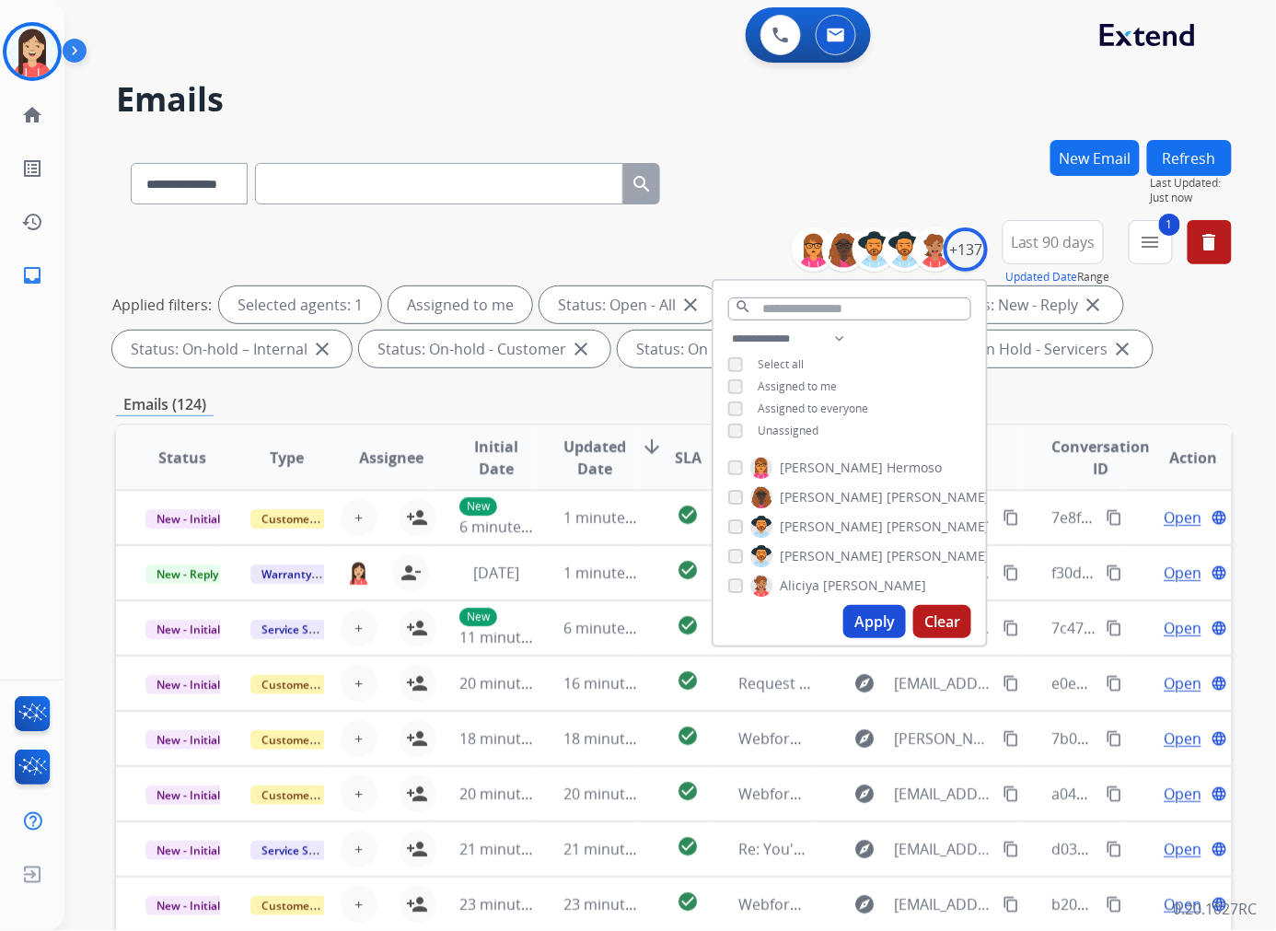
click at [853, 613] on button "Apply" at bounding box center [874, 621] width 63 height 33
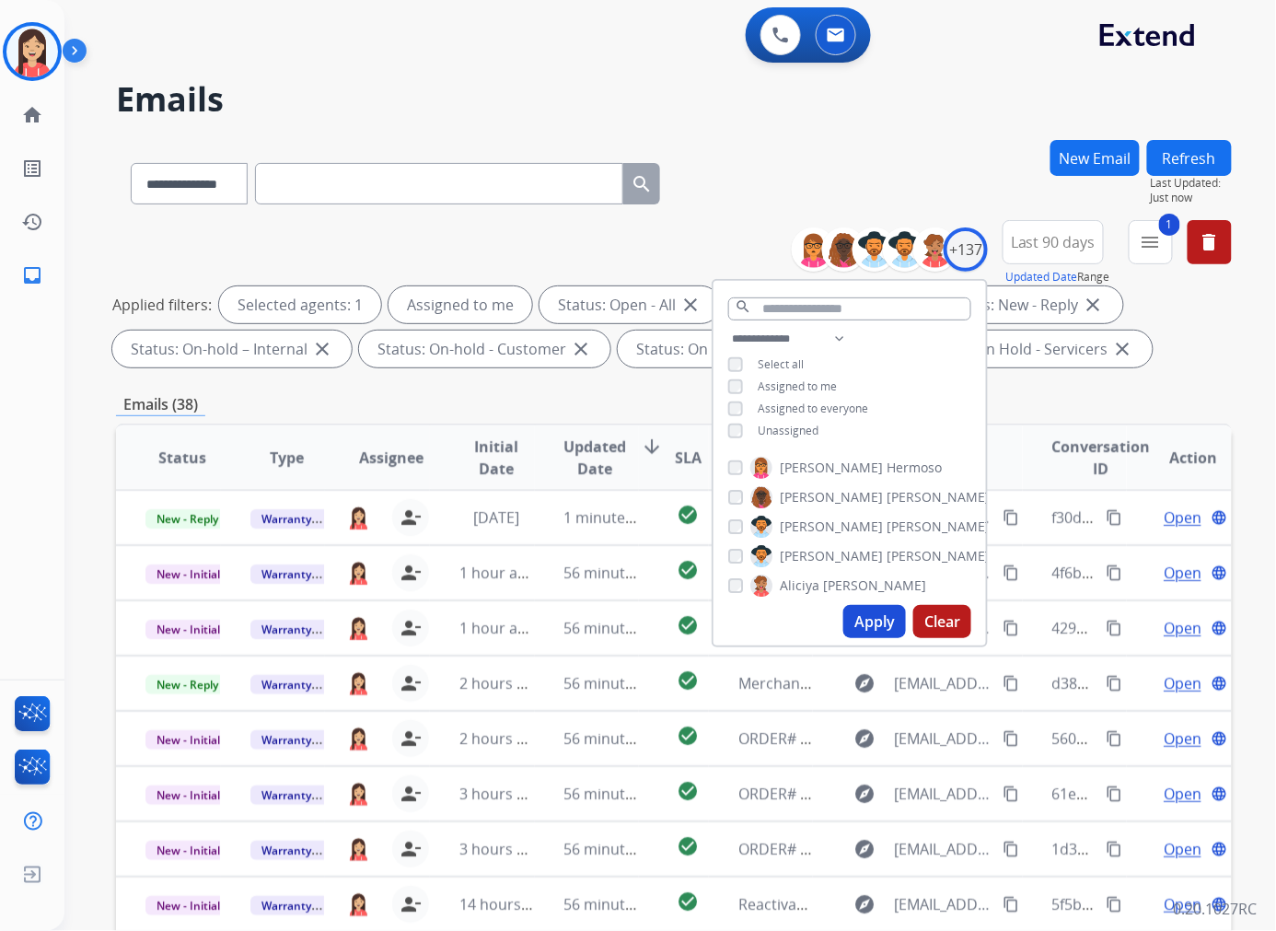
click at [539, 389] on div "**********" at bounding box center [674, 638] width 1116 height 996
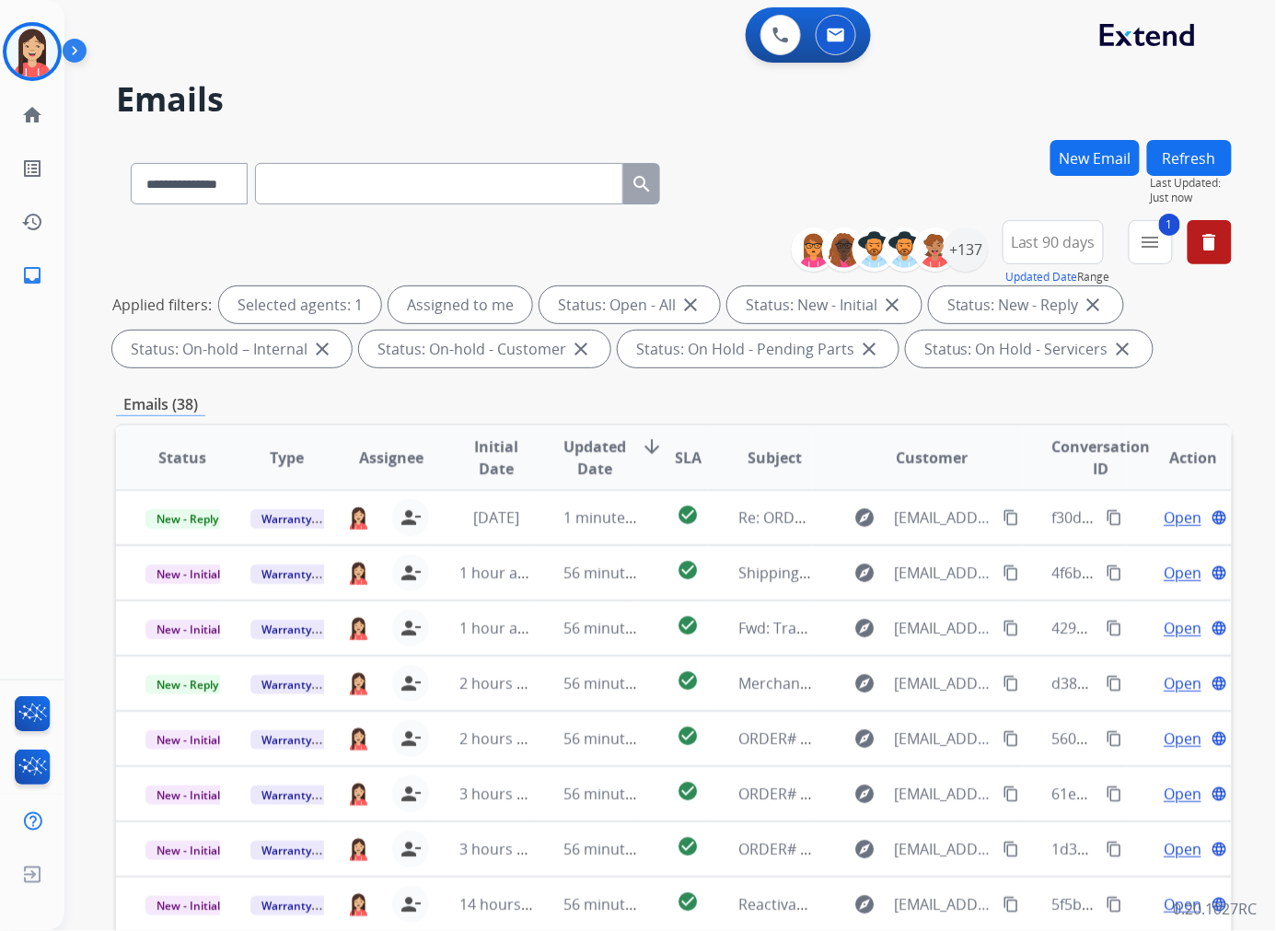
click at [580, 454] on span "Updated Date" at bounding box center [595, 457] width 63 height 44
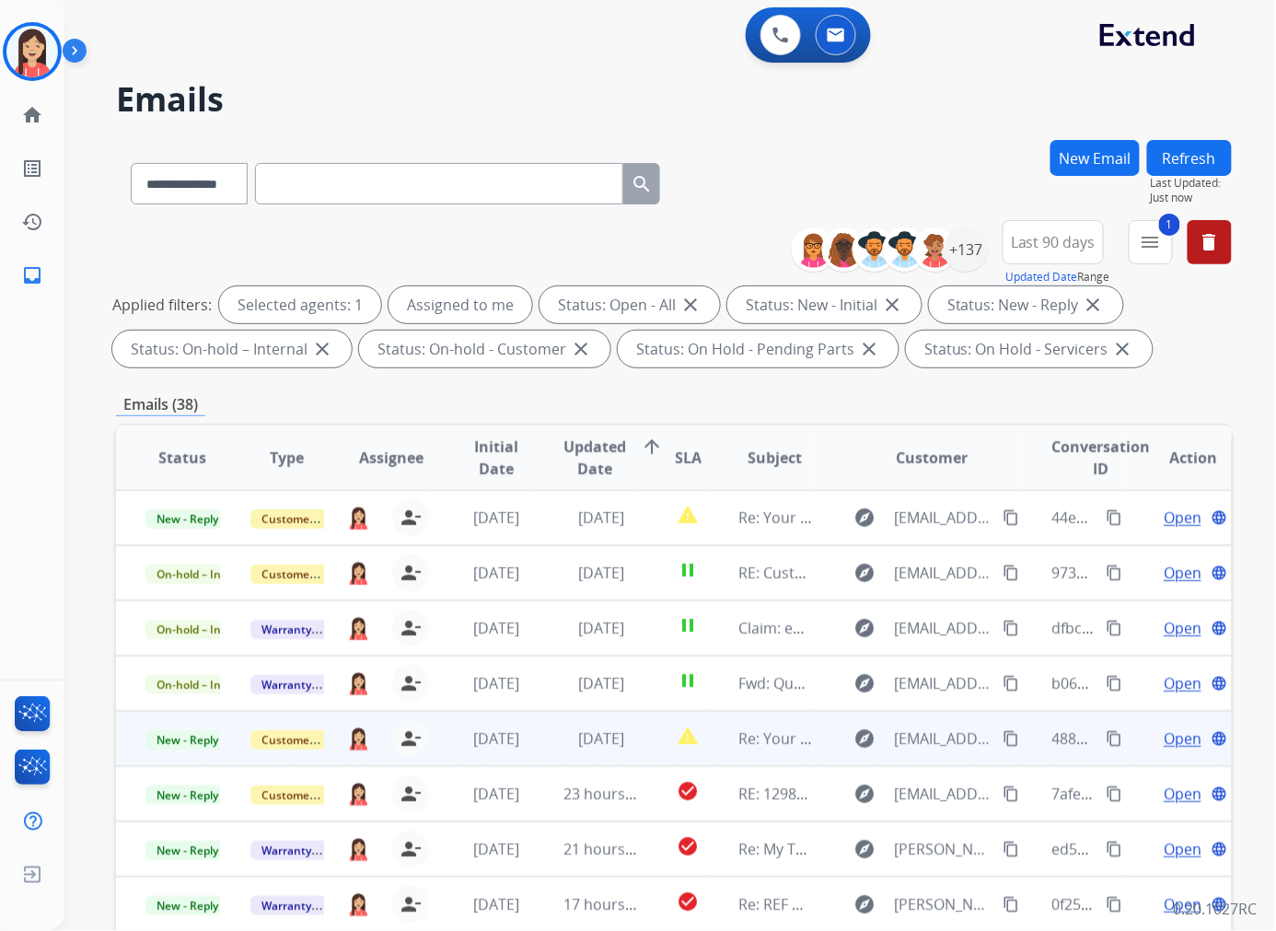
click at [547, 749] on td "[DATE]" at bounding box center [587, 738] width 105 height 55
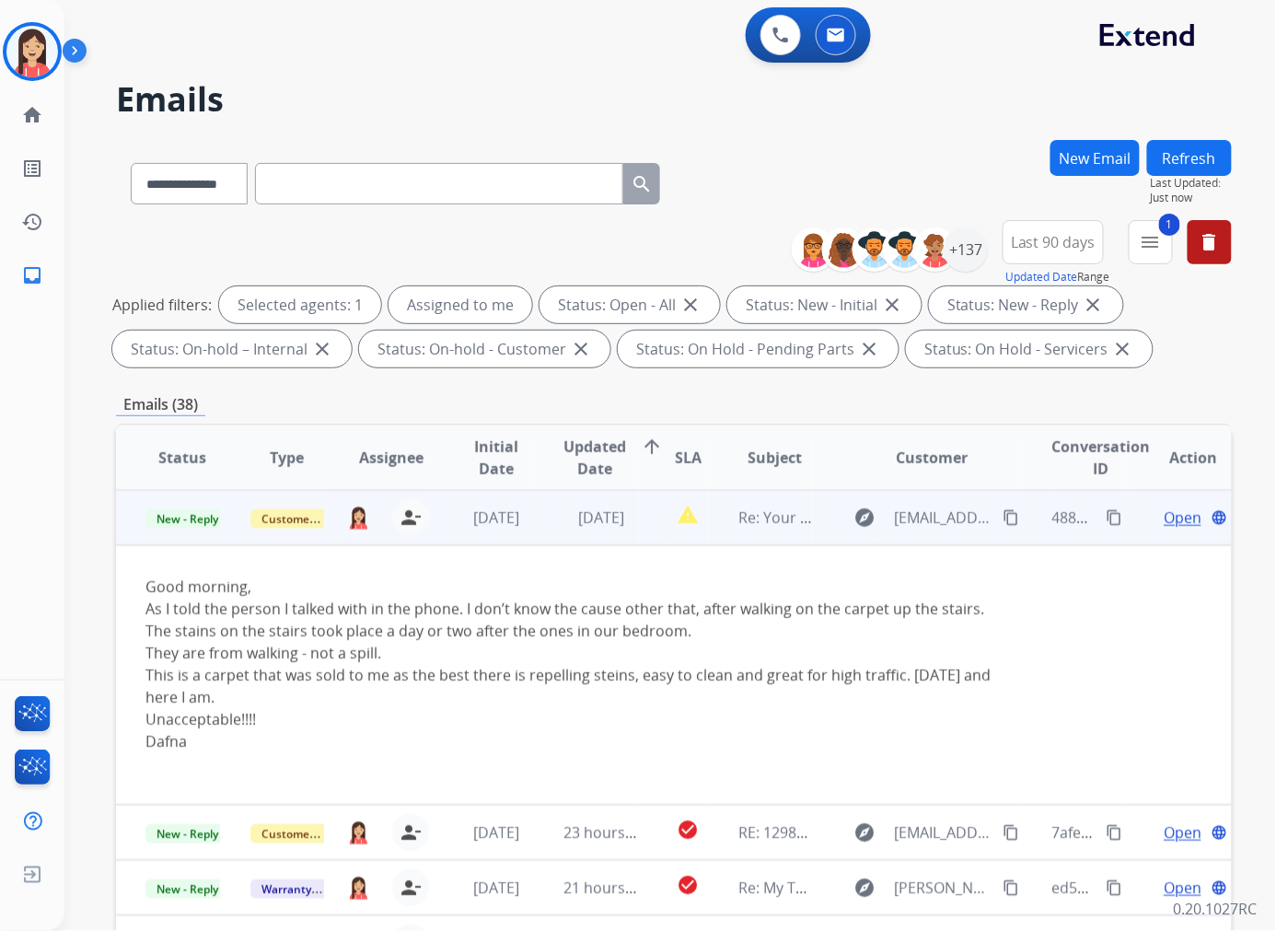
click at [545, 541] on td "[DATE]" at bounding box center [587, 517] width 105 height 55
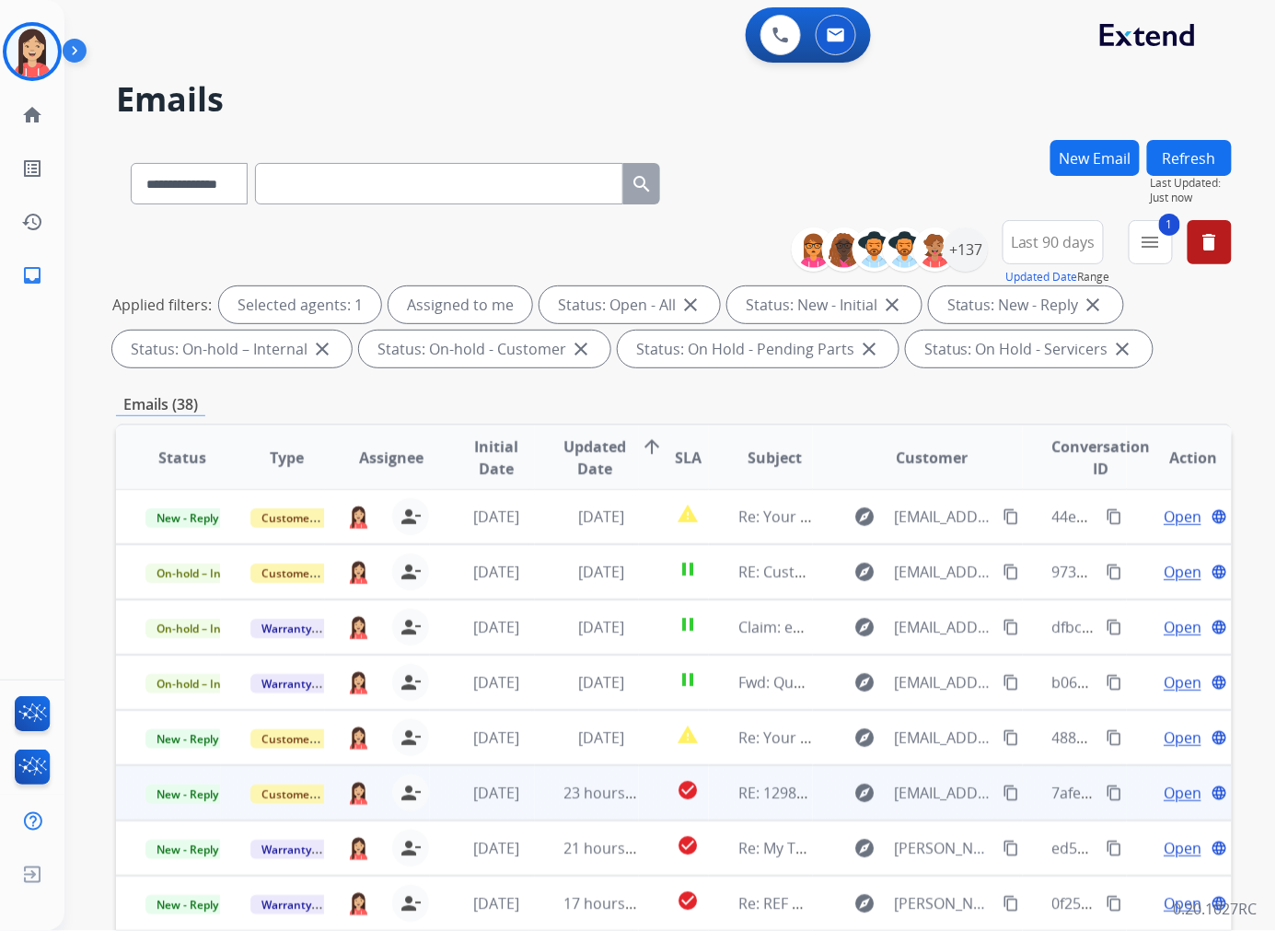
click at [539, 803] on td "23 hours ago" at bounding box center [587, 792] width 105 height 55
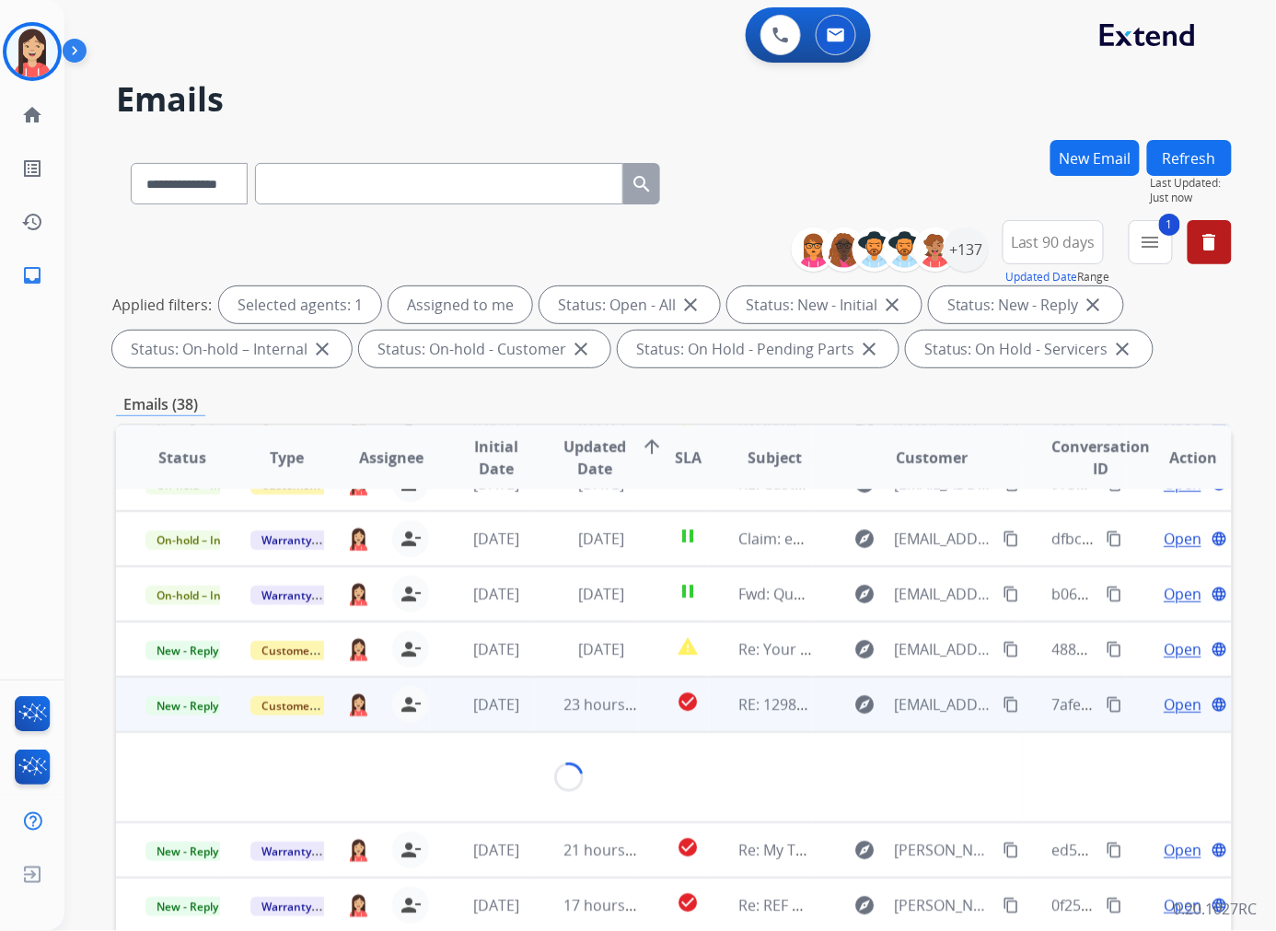
scroll to position [191, 0]
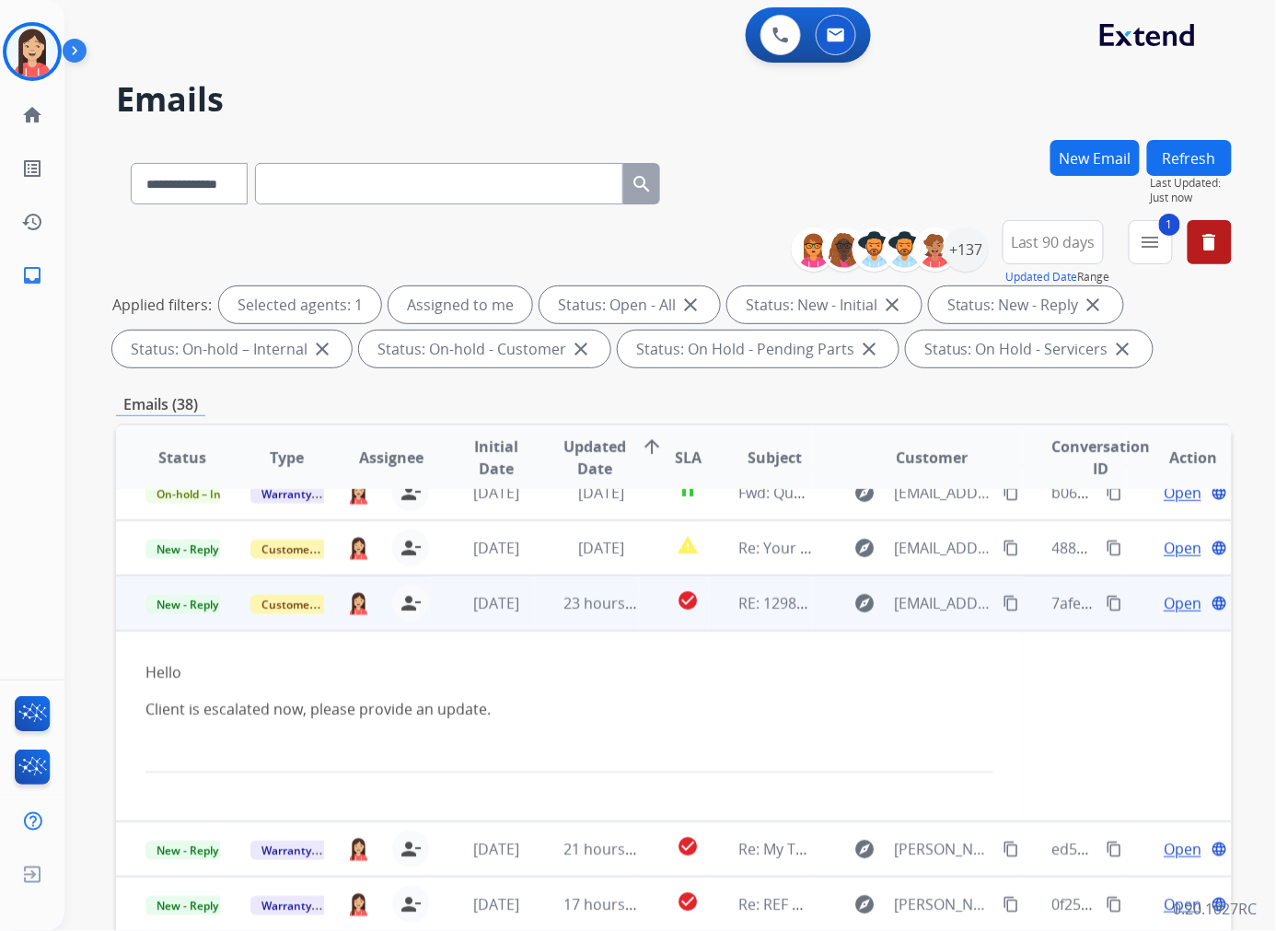
click at [1062, 597] on span "Open" at bounding box center [1183, 603] width 38 height 22
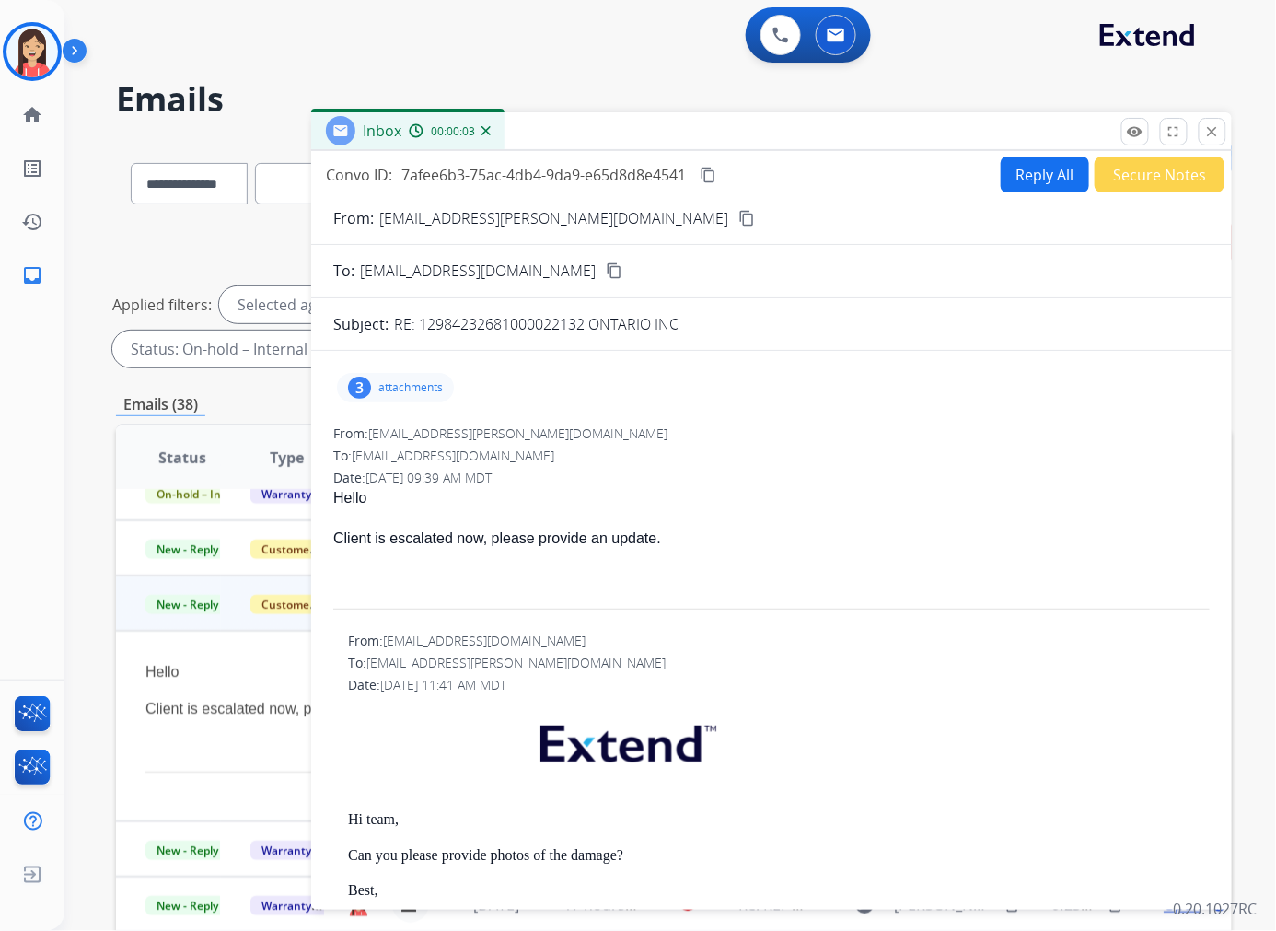
click at [419, 387] on p "attachments" at bounding box center [410, 387] width 64 height 15
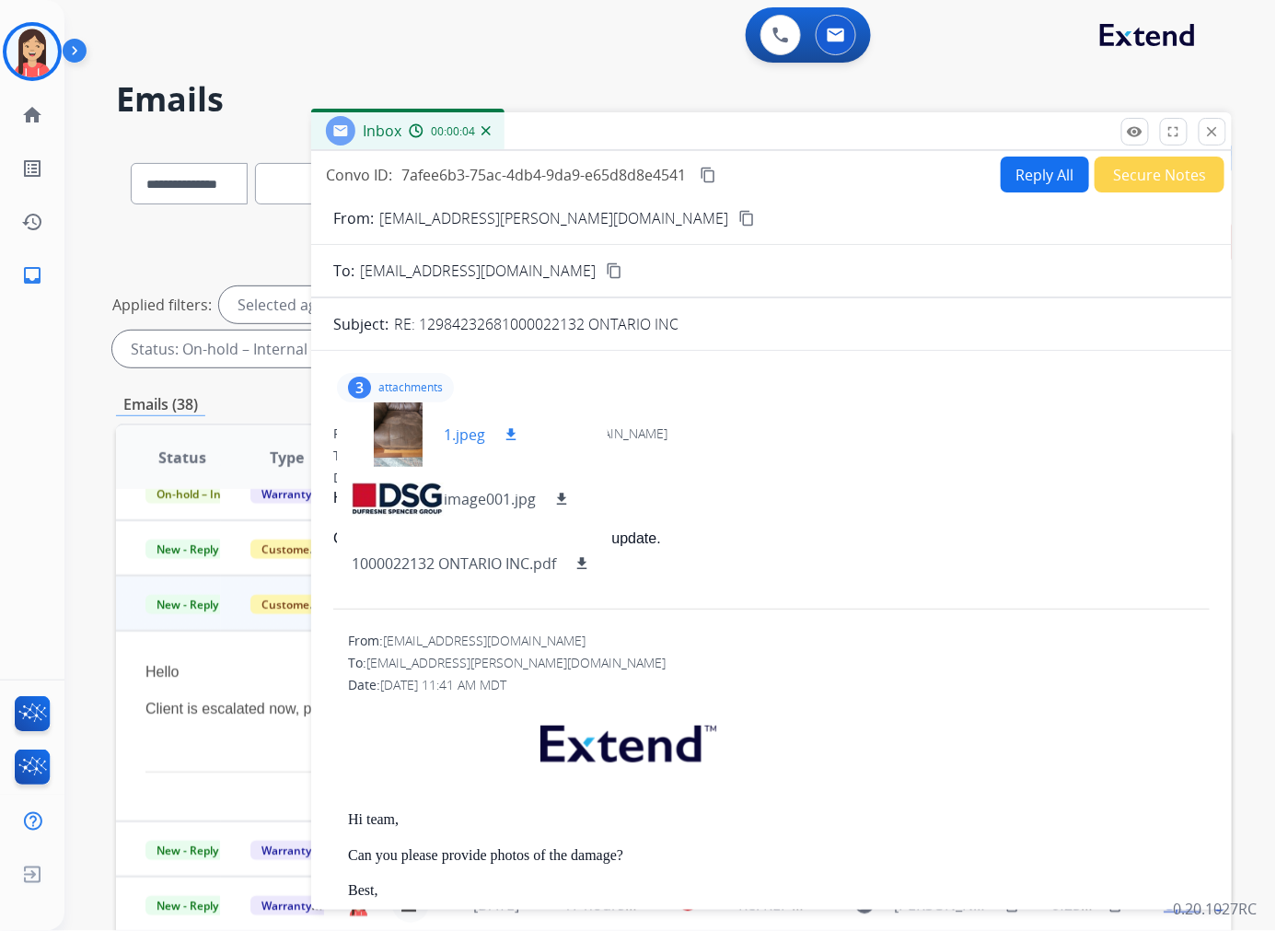
click at [462, 436] on p "1.jpeg" at bounding box center [464, 434] width 41 height 22
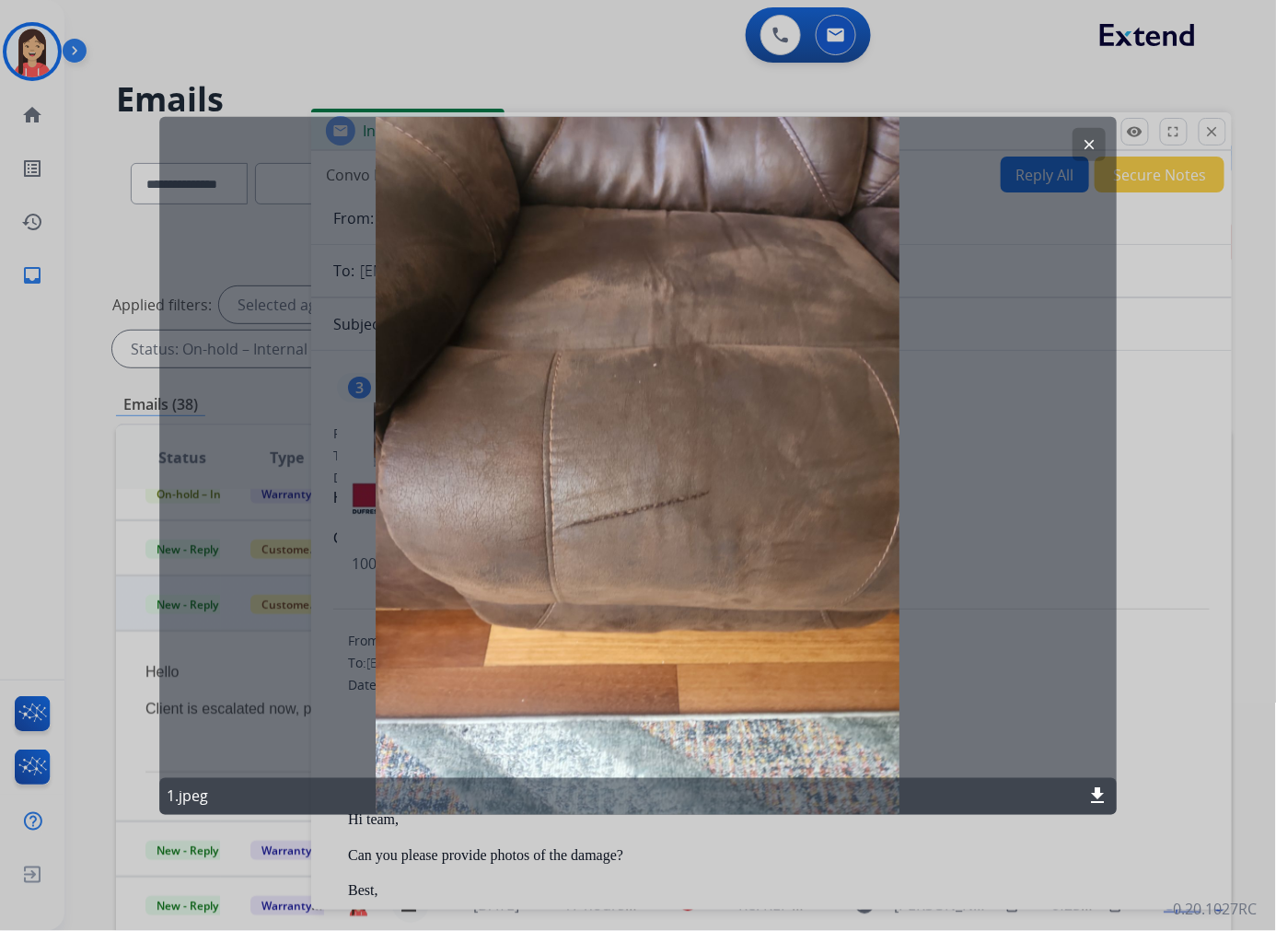
click at [1062, 153] on button "clear" at bounding box center [1088, 143] width 33 height 33
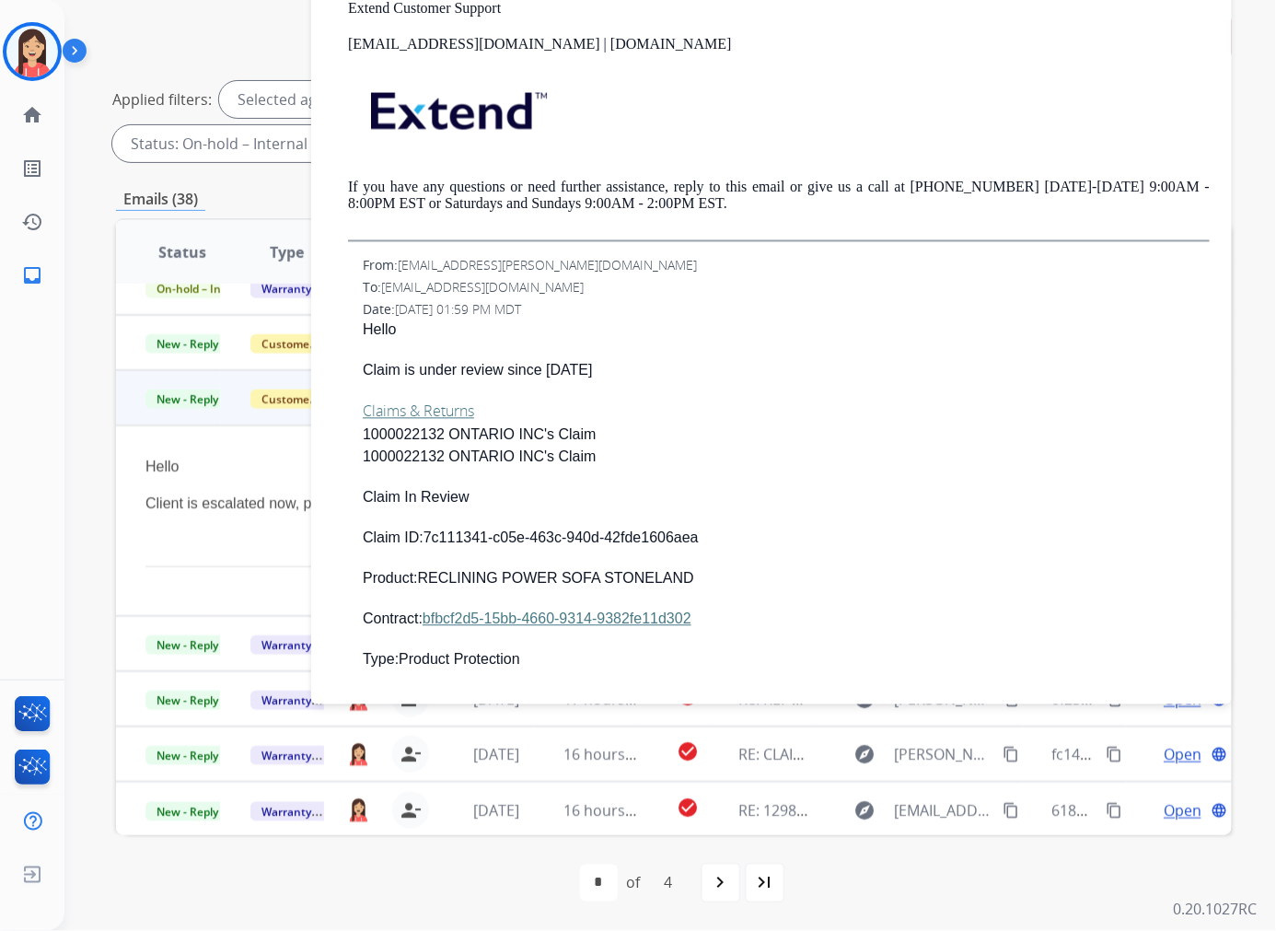
scroll to position [778, 0]
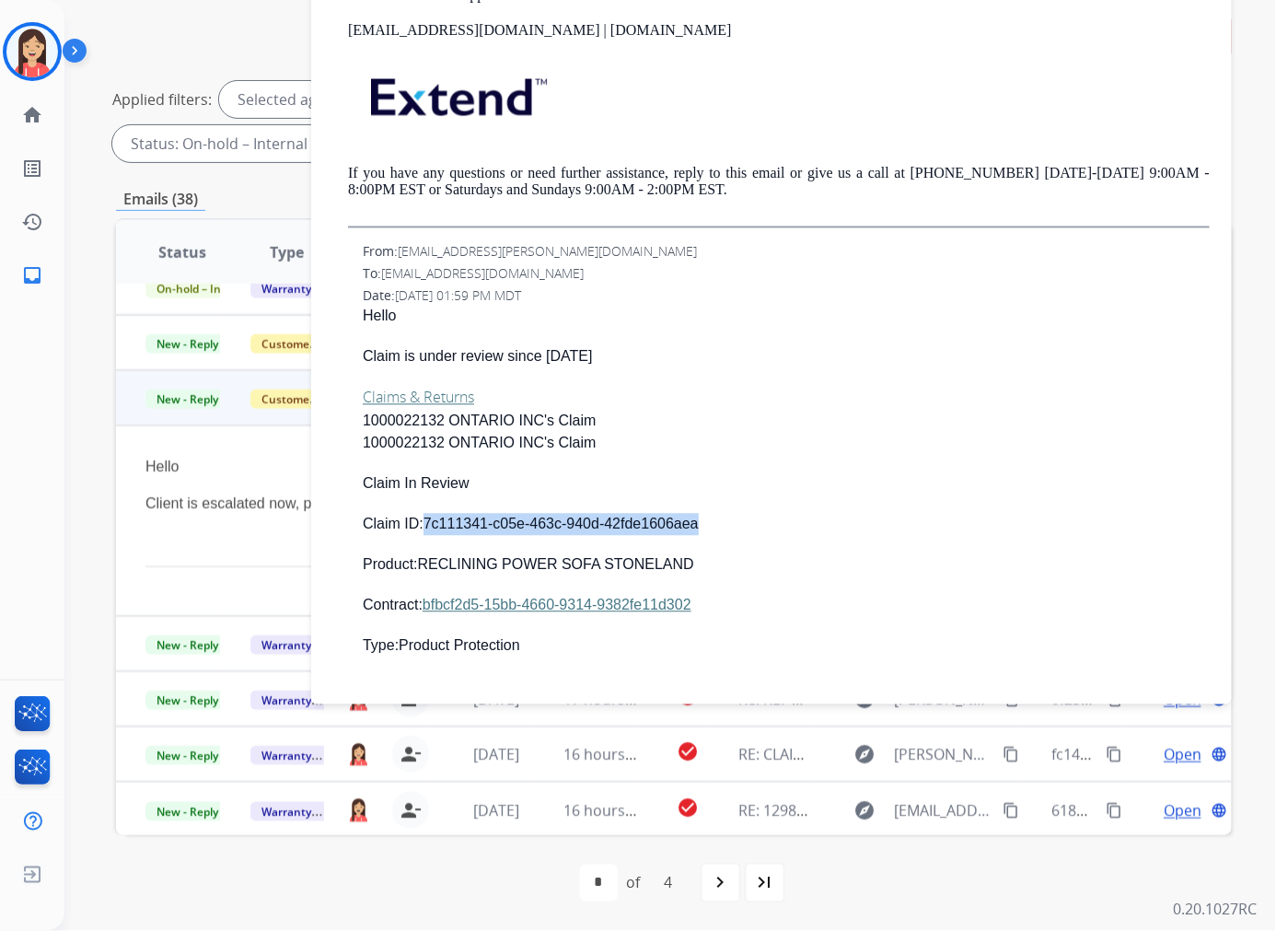
drag, startPoint x: 424, startPoint y: 525, endPoint x: 696, endPoint y: 532, distance: 271.7
click at [696, 532] on p "Claim ID: 7c111341-c05e-463c-940d-42fde1606aea" at bounding box center [786, 525] width 847 height 22
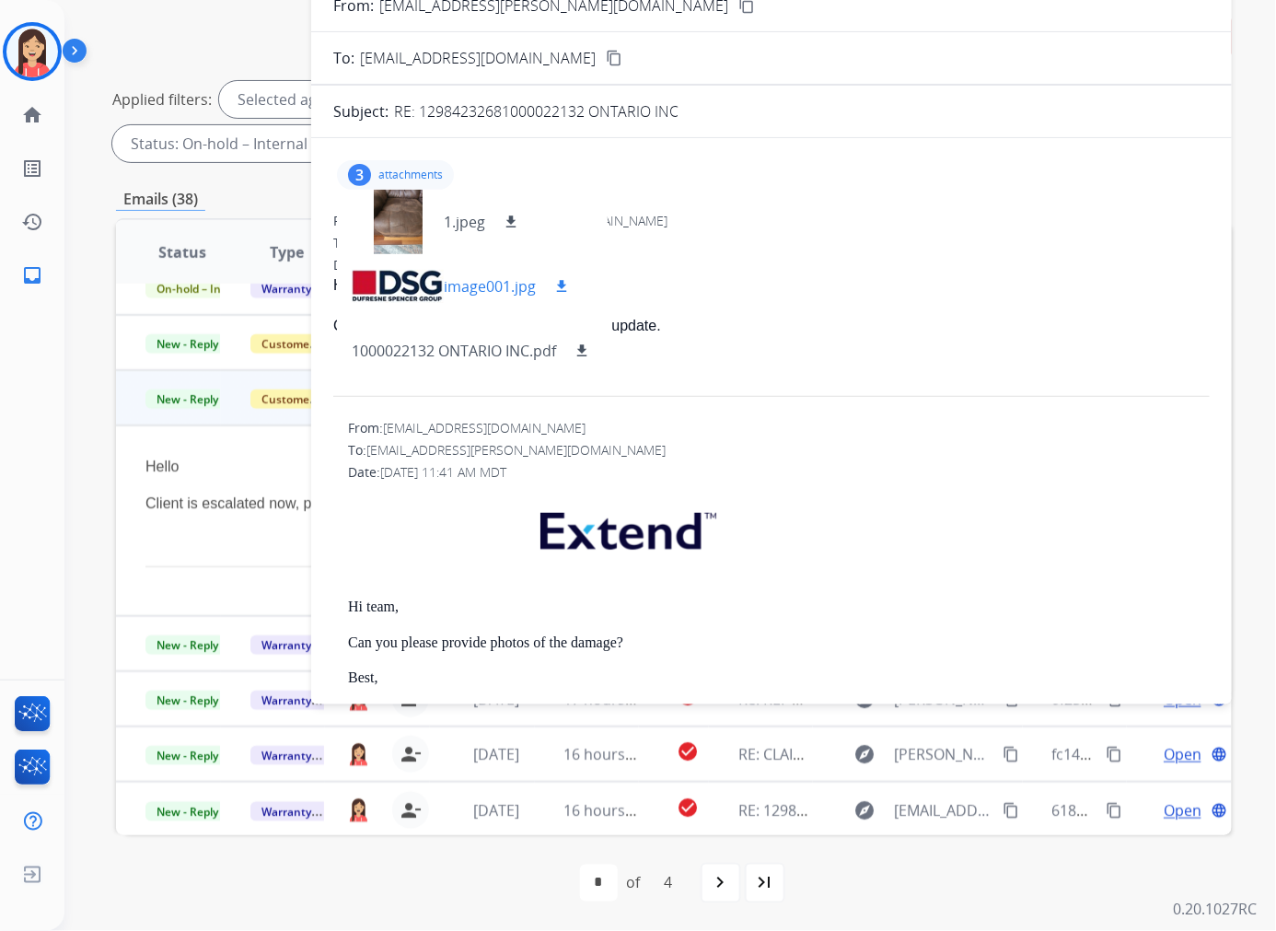
scroll to position [0, 0]
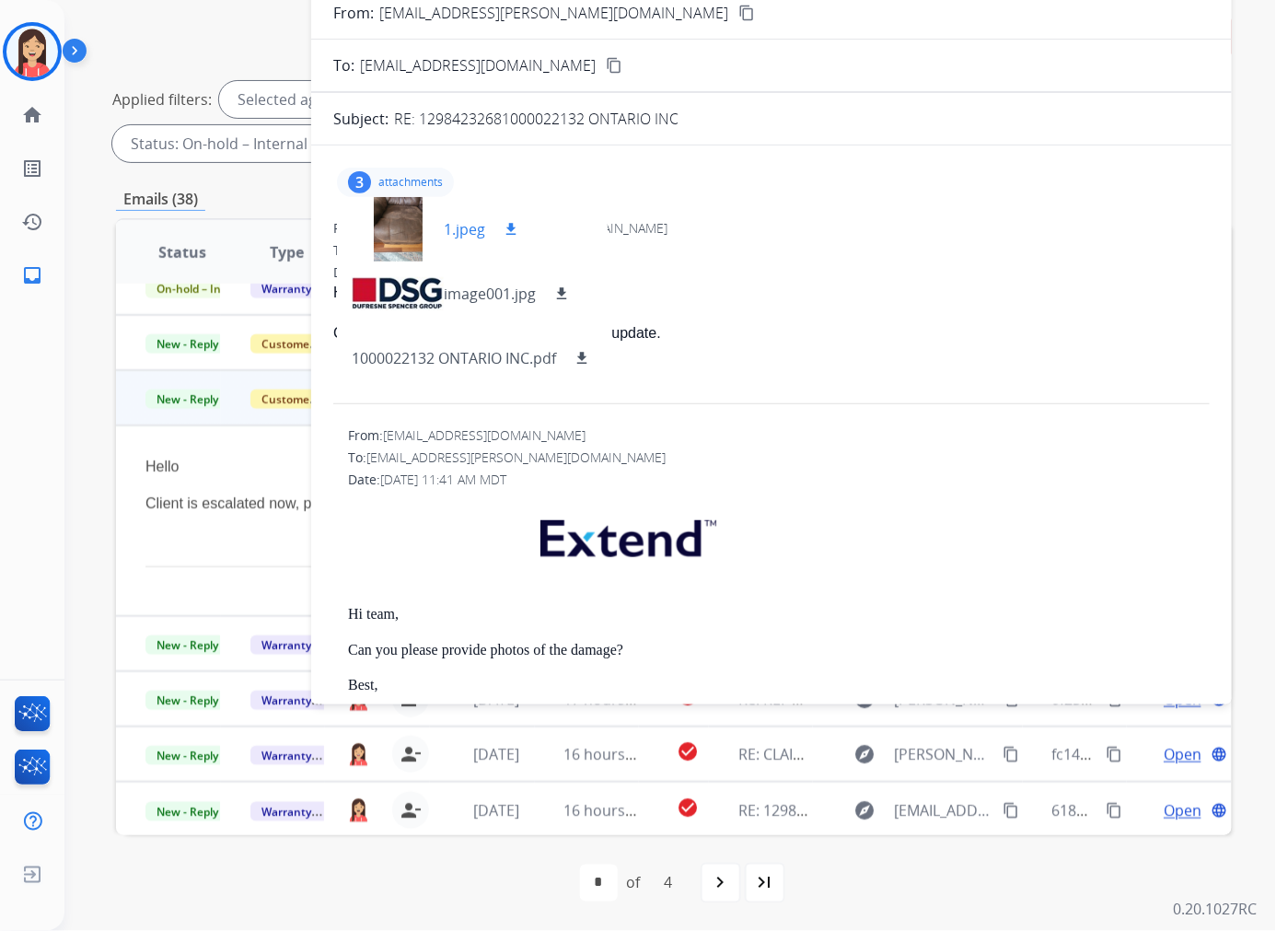
drag, startPoint x: 513, startPoint y: 231, endPoint x: 537, endPoint y: 231, distance: 23.9
click at [513, 231] on mat-icon "download" at bounding box center [511, 229] width 17 height 17
click at [750, 222] on div "From: [EMAIL_ADDRESS][PERSON_NAME][DOMAIN_NAME]" at bounding box center [771, 228] width 876 height 18
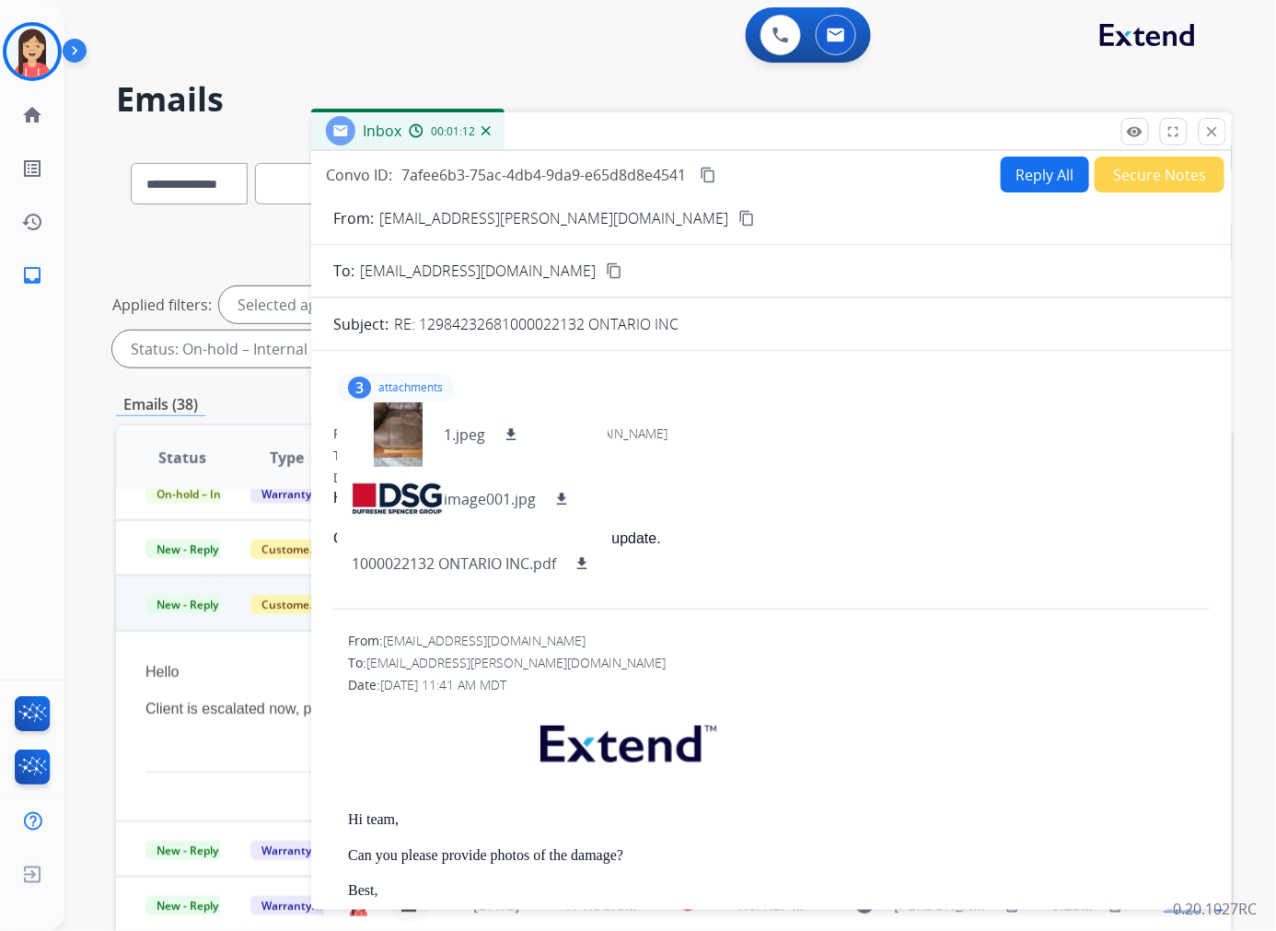
click at [573, 170] on span "7afee6b3-75ac-4db4-9da9-e65d8d8e4541" at bounding box center [543, 175] width 284 height 20
click at [1026, 180] on button "Reply All" at bounding box center [1045, 174] width 88 height 36
select select "**********"
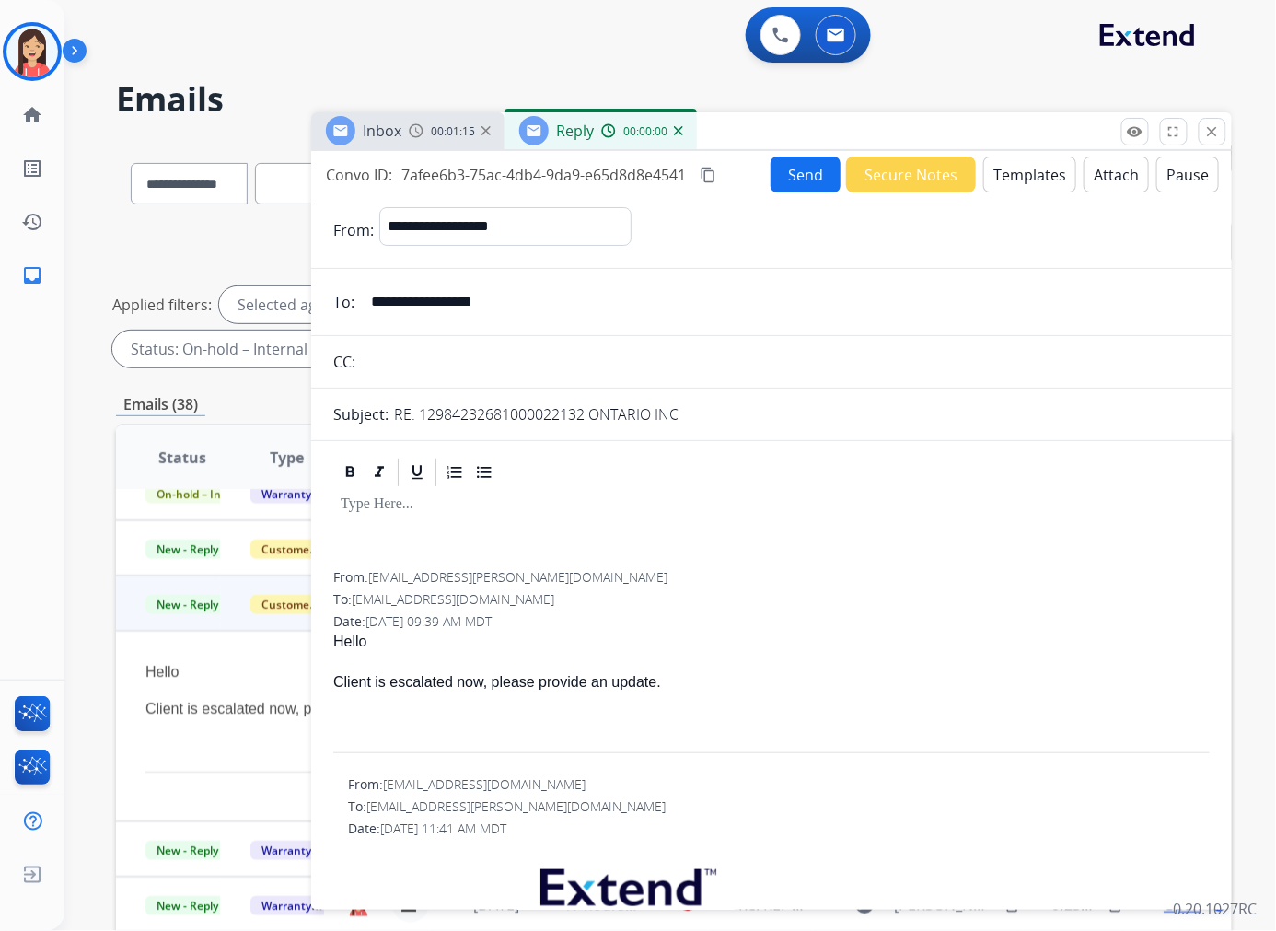
click at [1026, 180] on button "Templates" at bounding box center [1029, 174] width 93 height 36
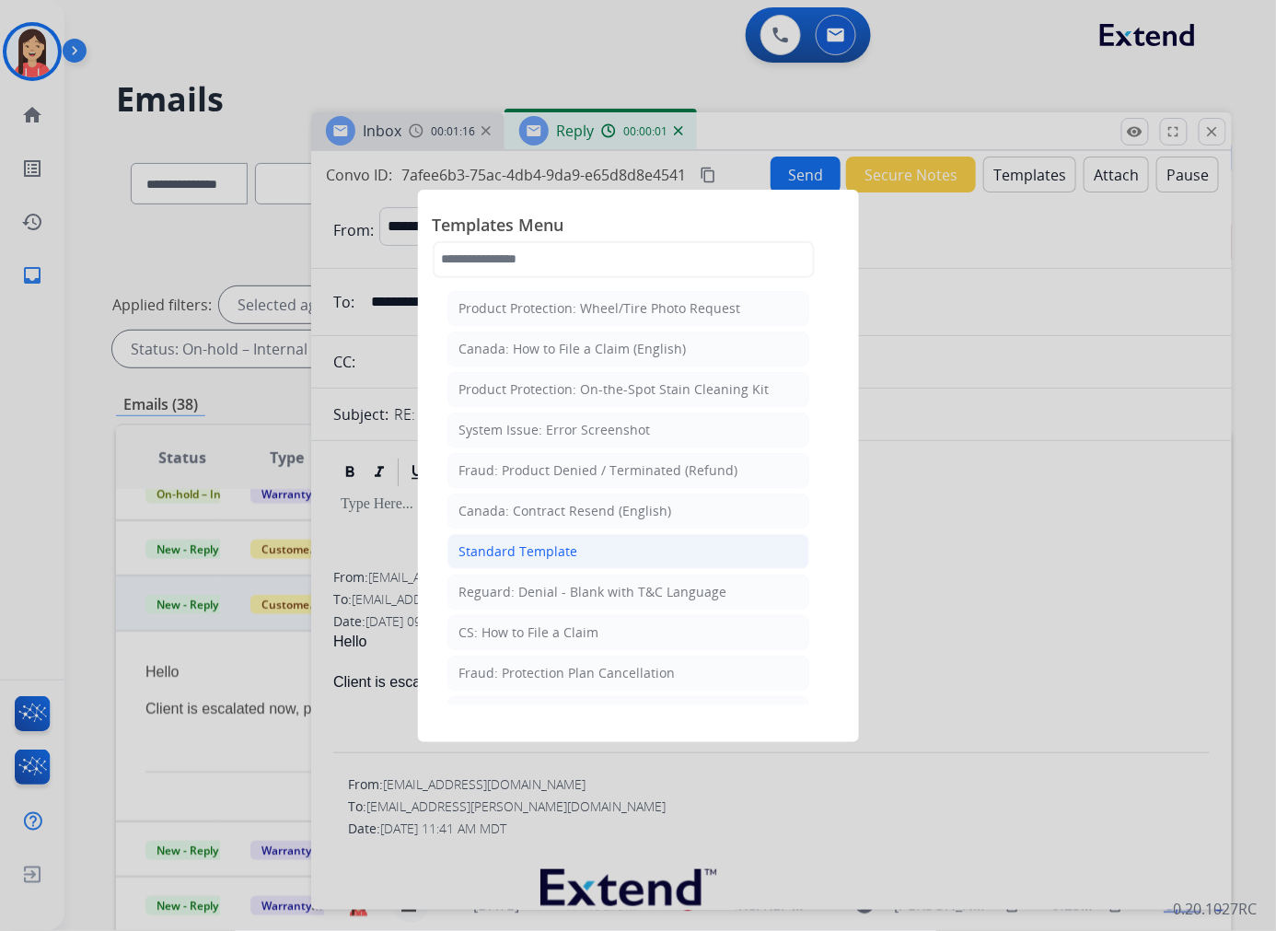
click at [583, 553] on li "Standard Template" at bounding box center [628, 551] width 362 height 35
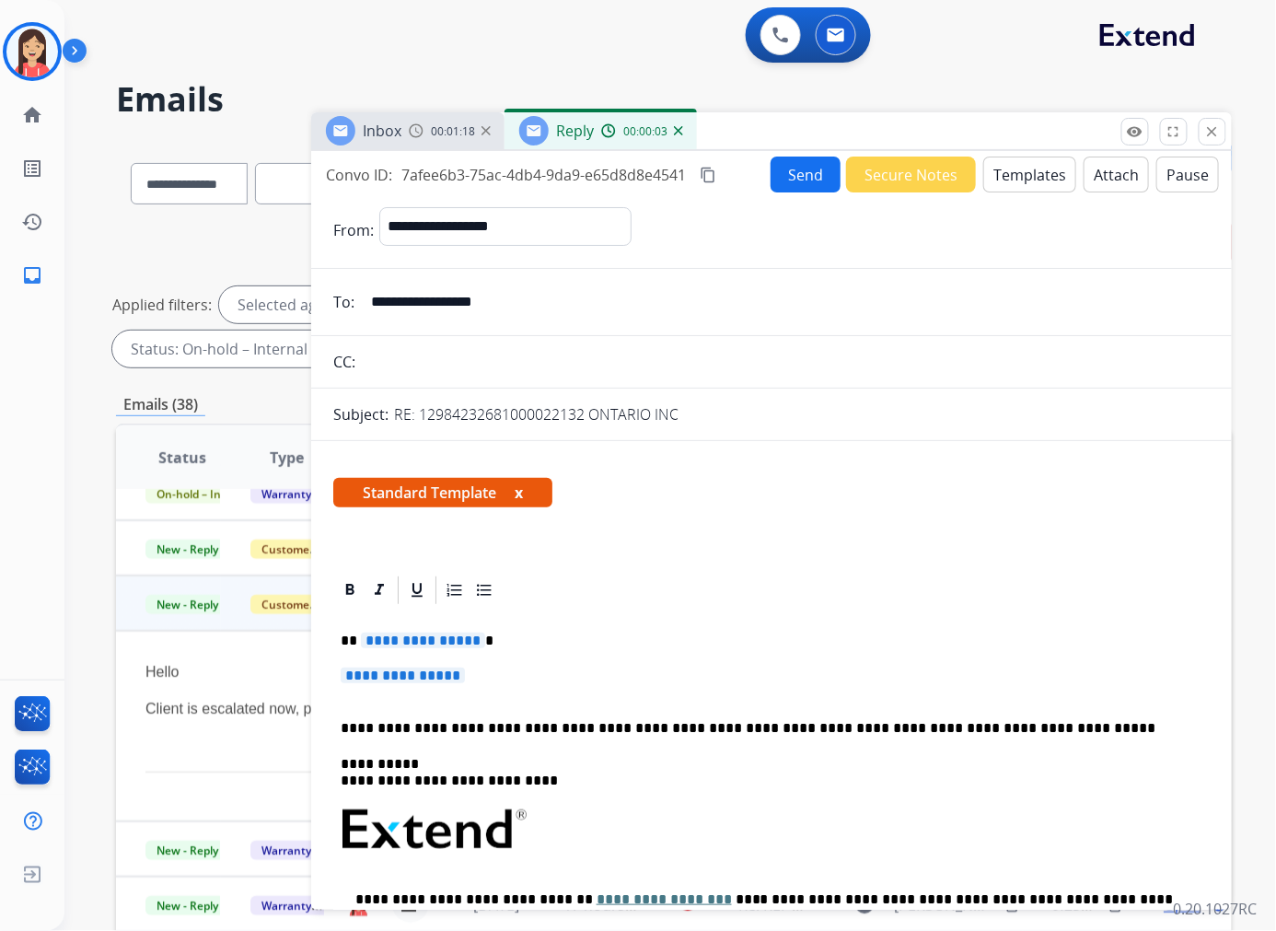
click at [1043, 180] on button "Templates" at bounding box center [1029, 174] width 93 height 36
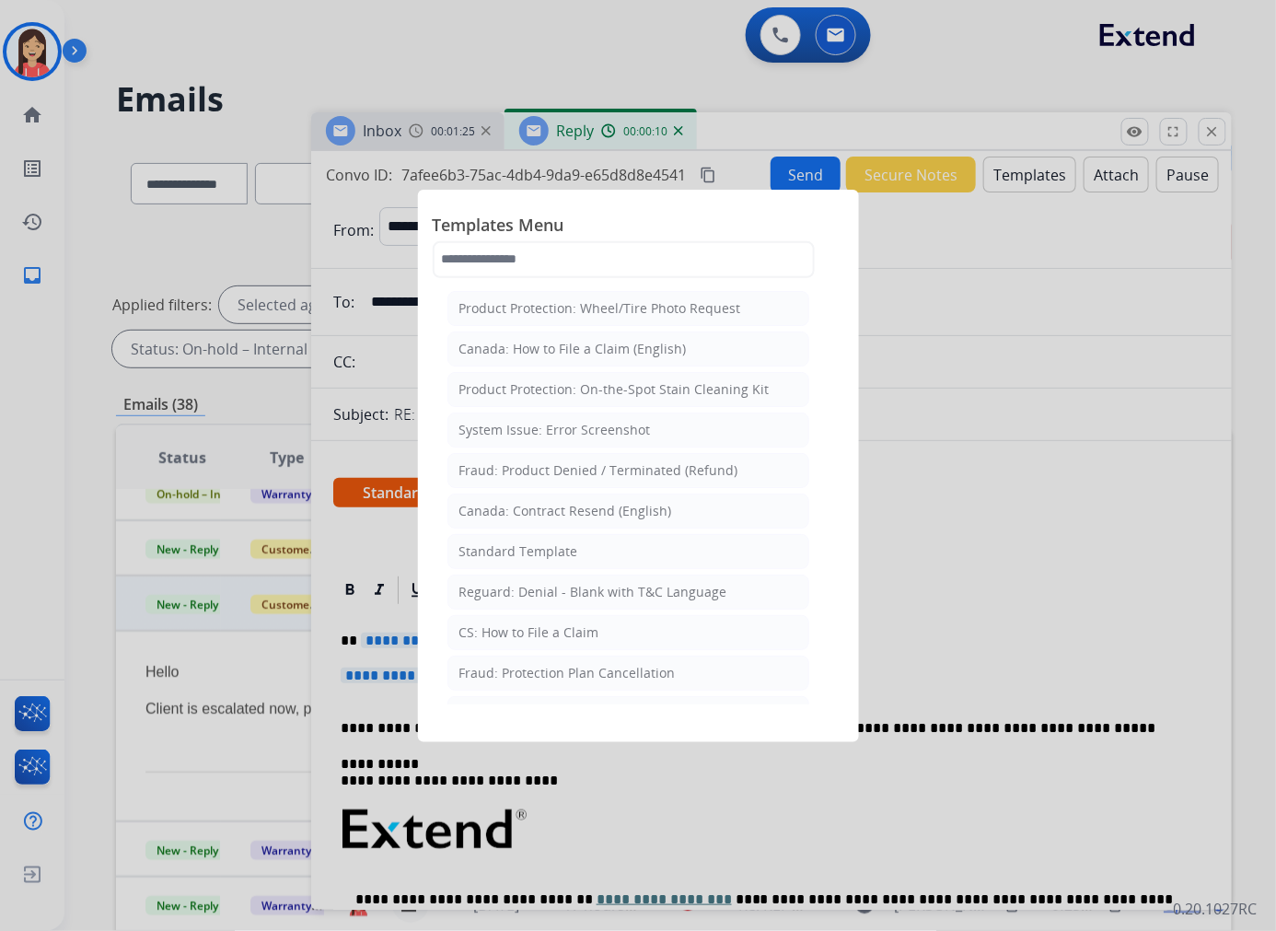
click at [944, 521] on div at bounding box center [638, 465] width 1276 height 931
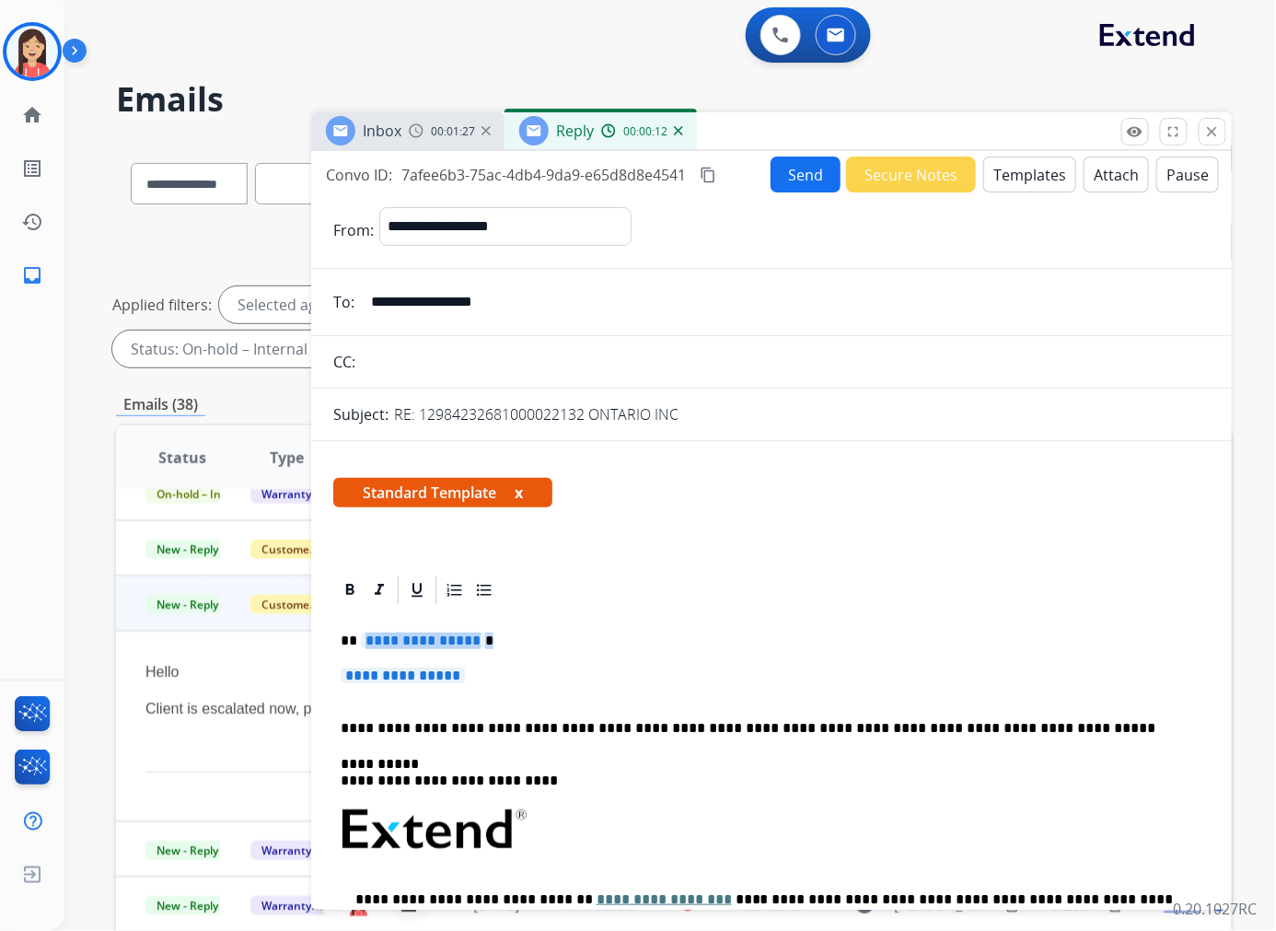
drag, startPoint x: 493, startPoint y: 677, endPoint x: 380, endPoint y: 632, distance: 121.5
click at [380, 632] on div "**********" at bounding box center [771, 873] width 876 height 533
drag, startPoint x: 360, startPoint y: 632, endPoint x: 557, endPoint y: 685, distance: 203.9
click at [557, 685] on div "**********" at bounding box center [771, 873] width 876 height 533
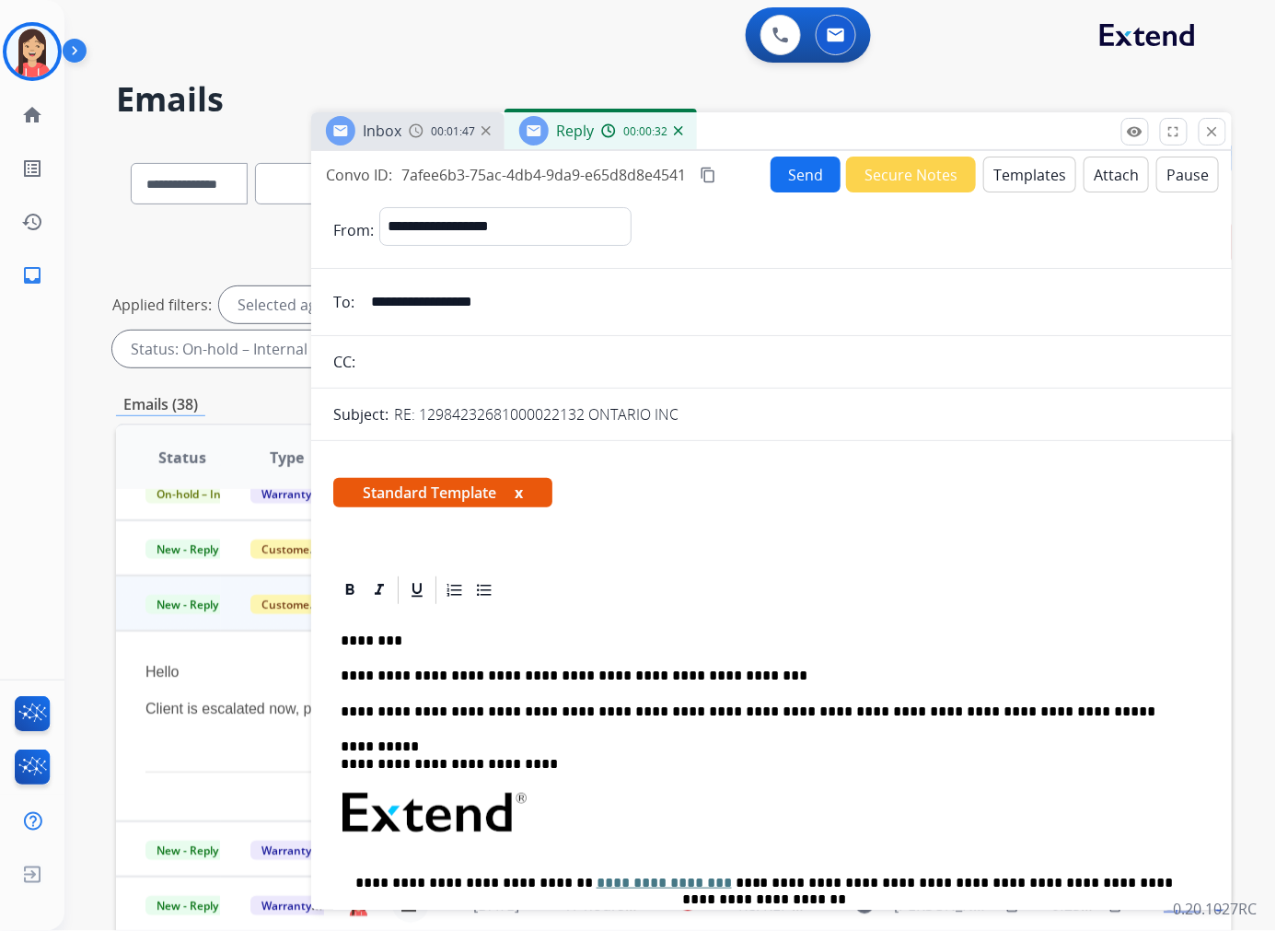
click at [342, 706] on p "**********" at bounding box center [764, 711] width 847 height 17
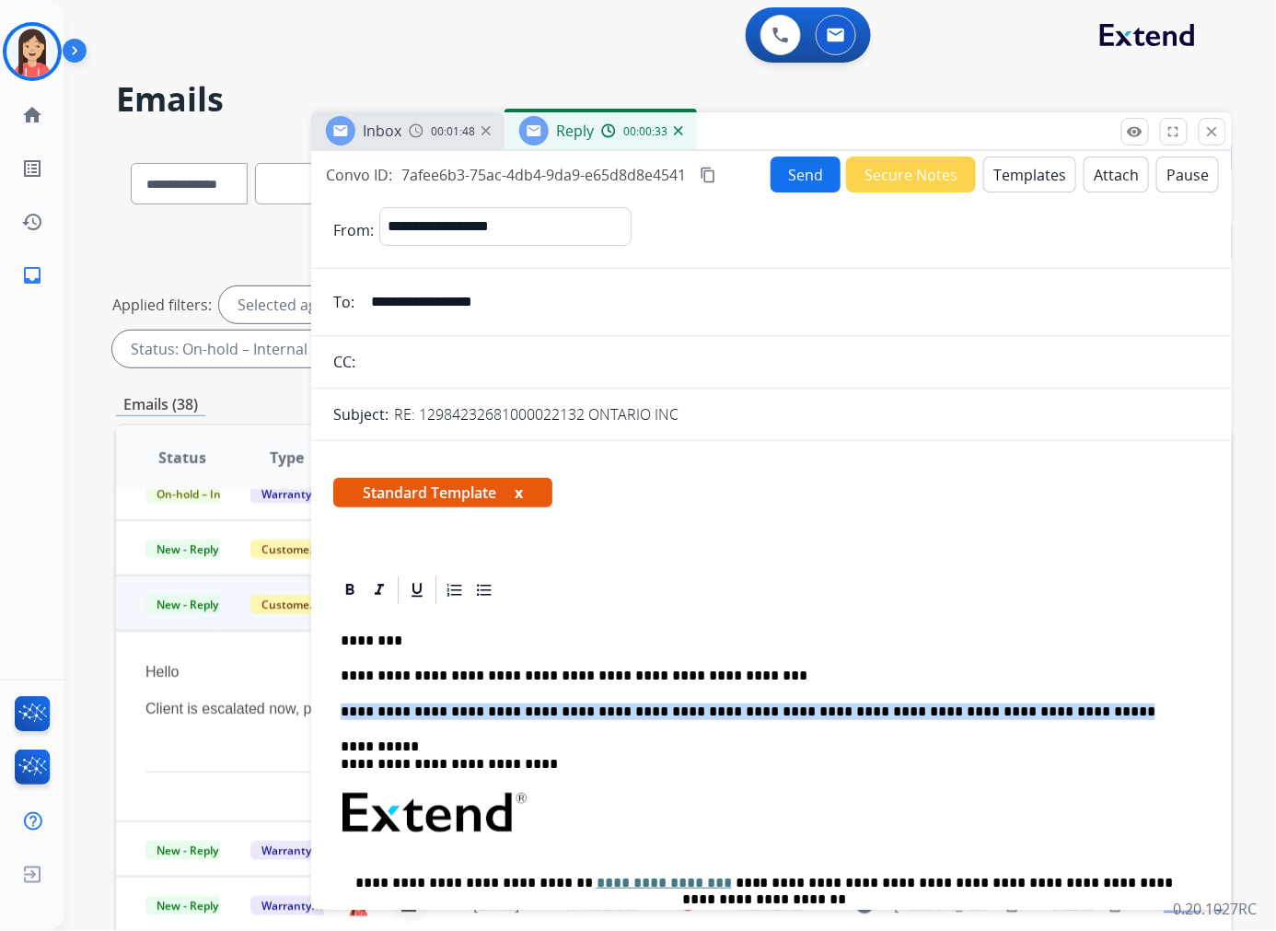
click at [342, 706] on p "**********" at bounding box center [764, 711] width 847 height 17
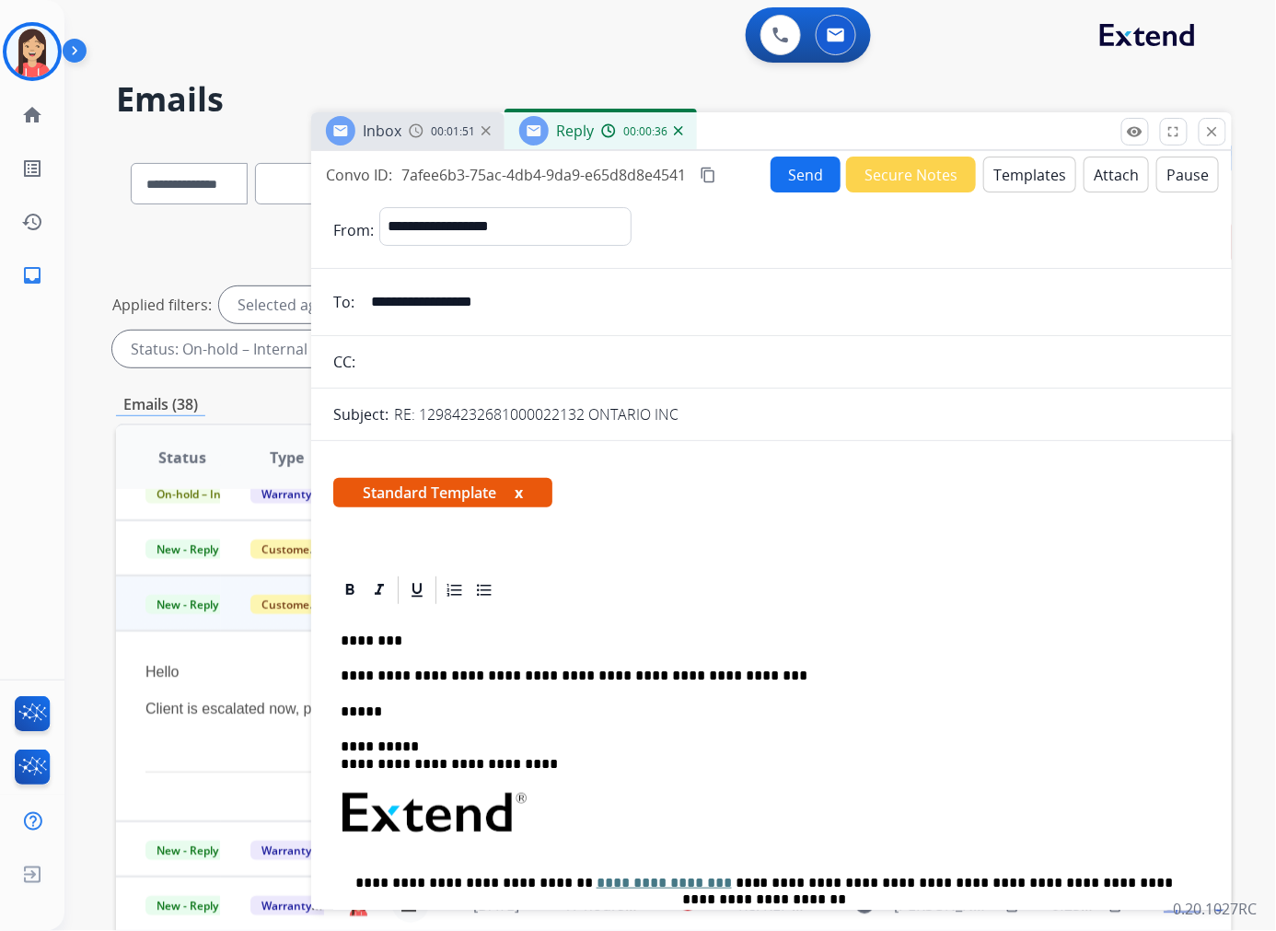
click at [787, 173] on button "Send" at bounding box center [806, 174] width 70 height 36
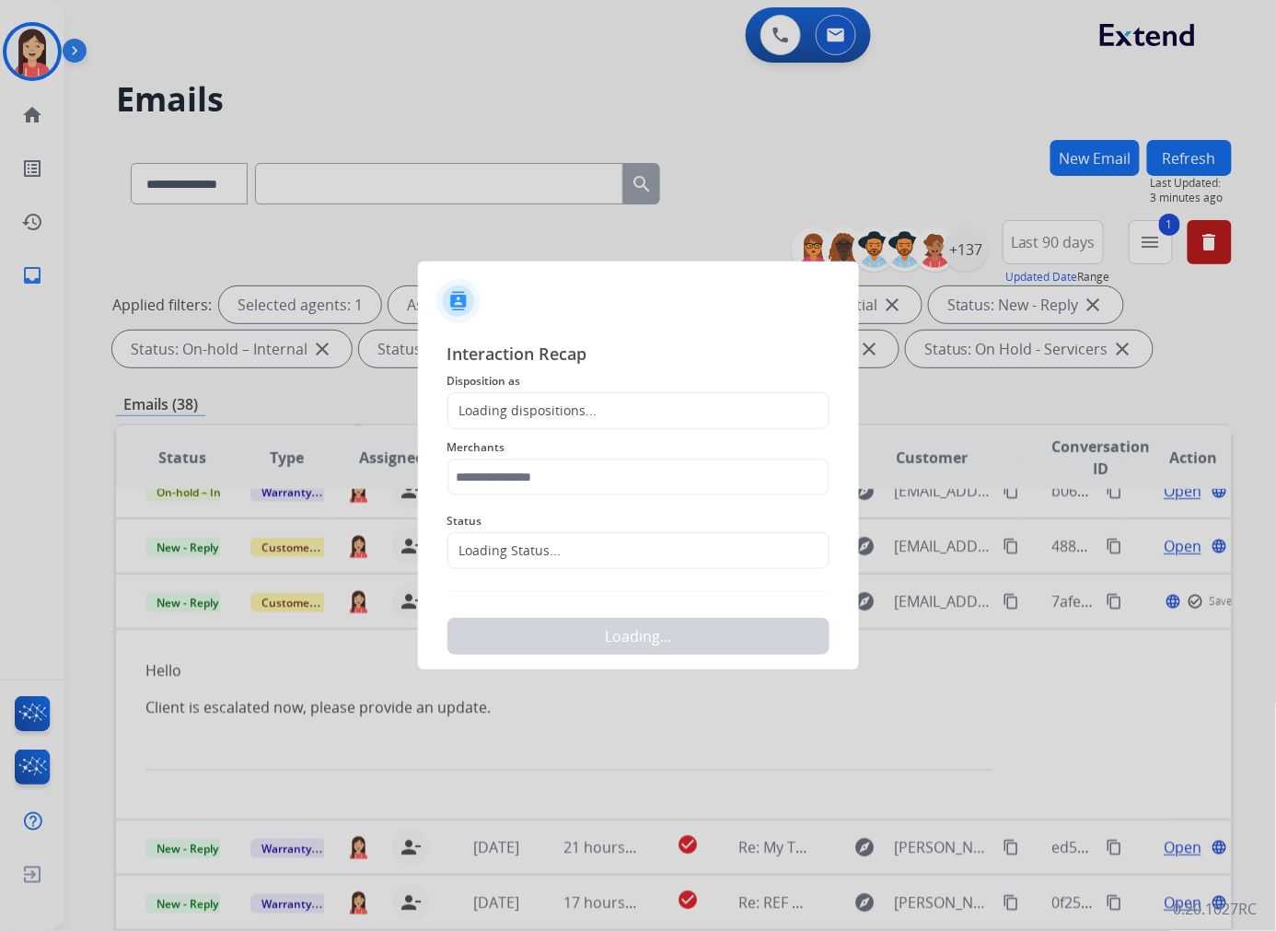
scroll to position [191, 0]
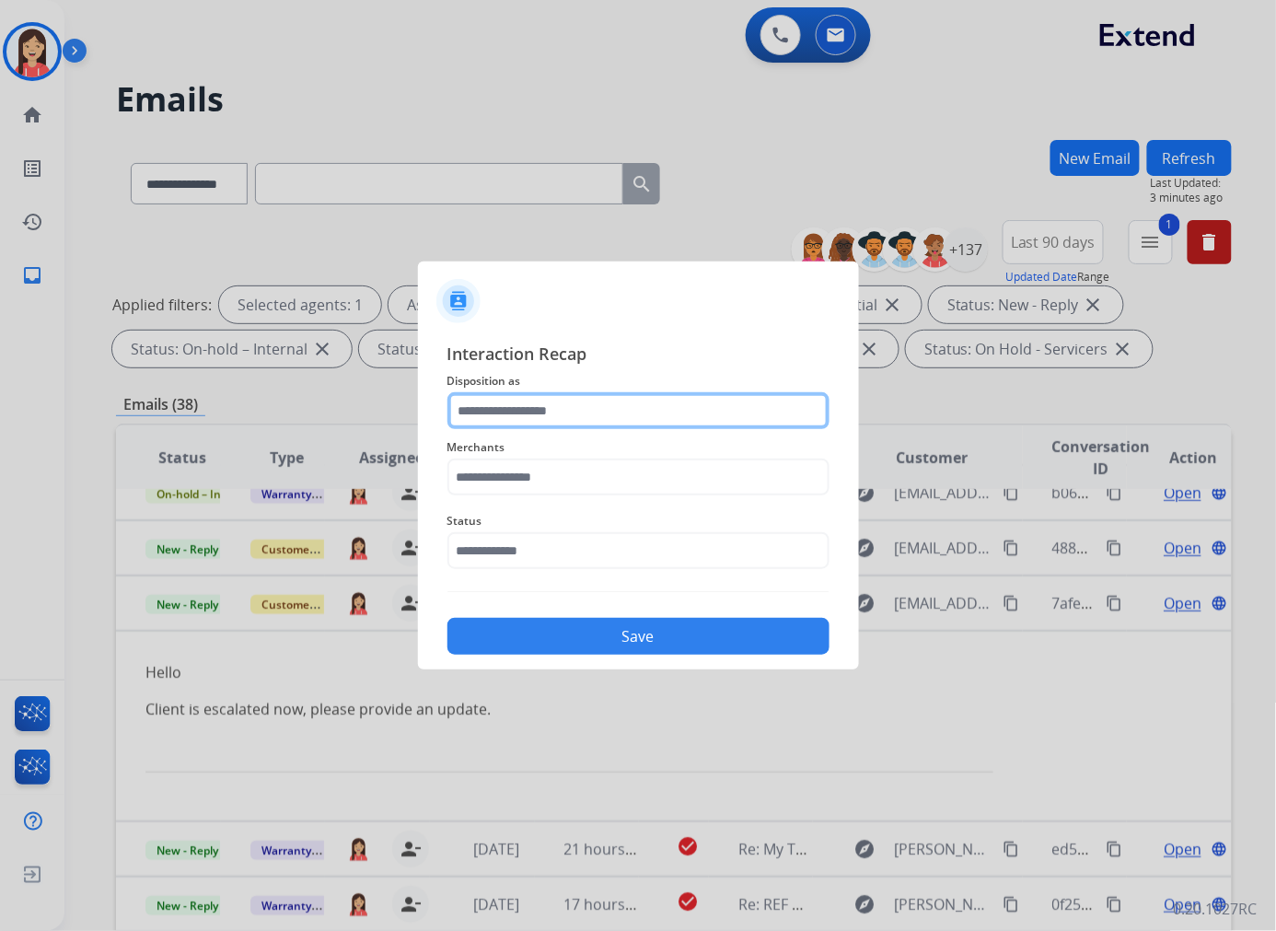
click at [617, 411] on input "text" at bounding box center [638, 410] width 382 height 37
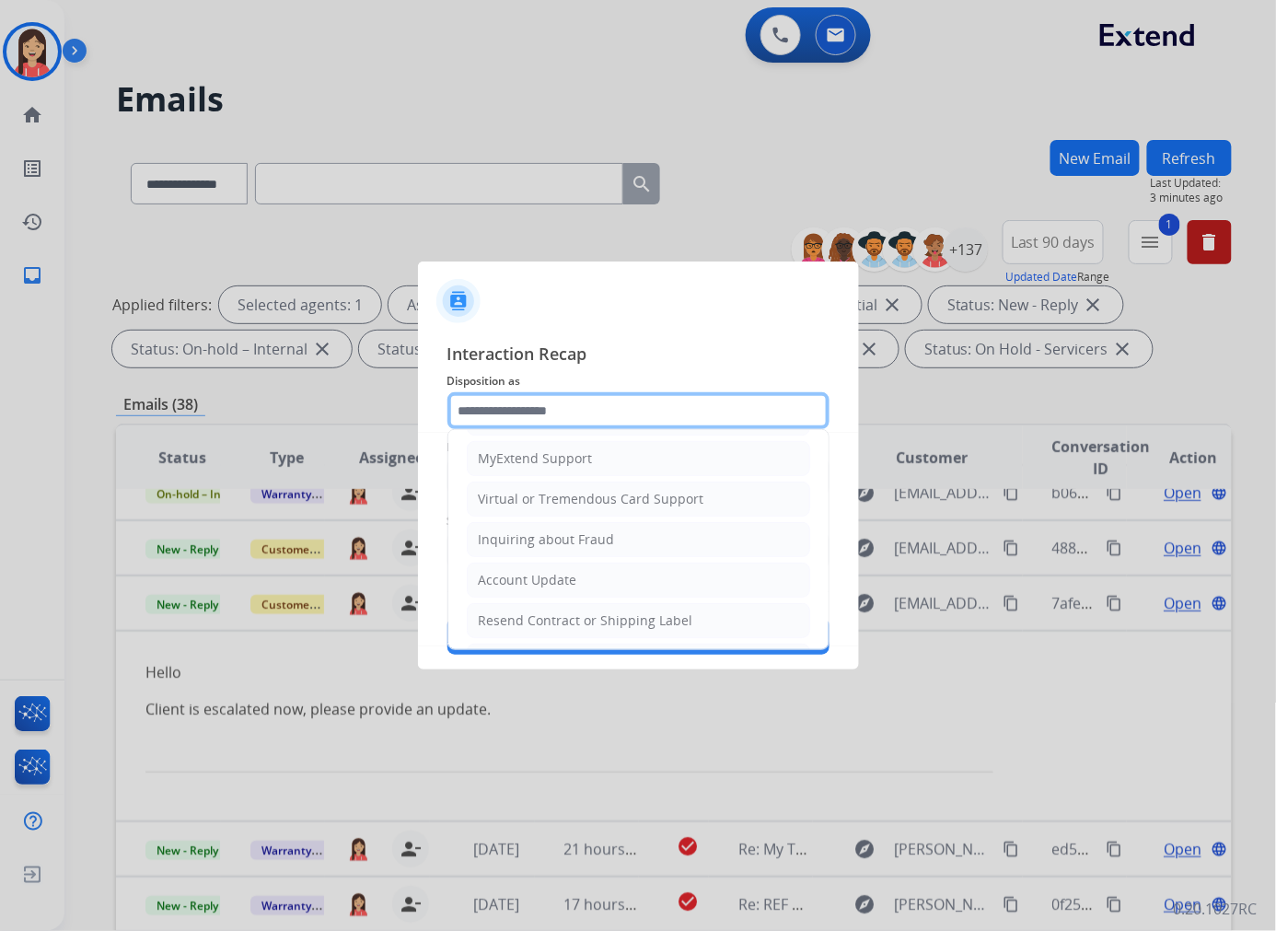
scroll to position [102, 0]
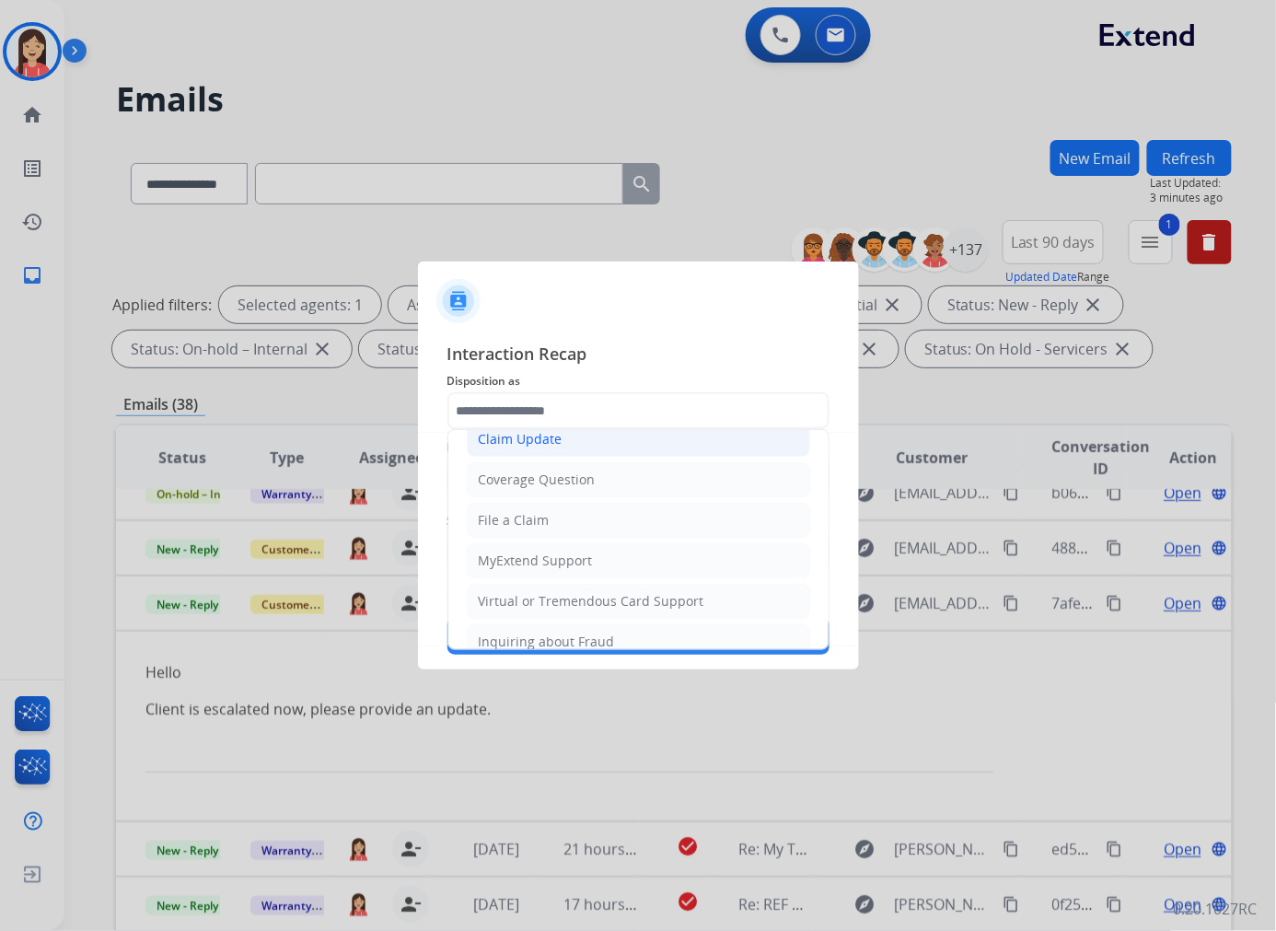
click at [584, 443] on li "Claim Update" at bounding box center [638, 439] width 343 height 35
type input "**********"
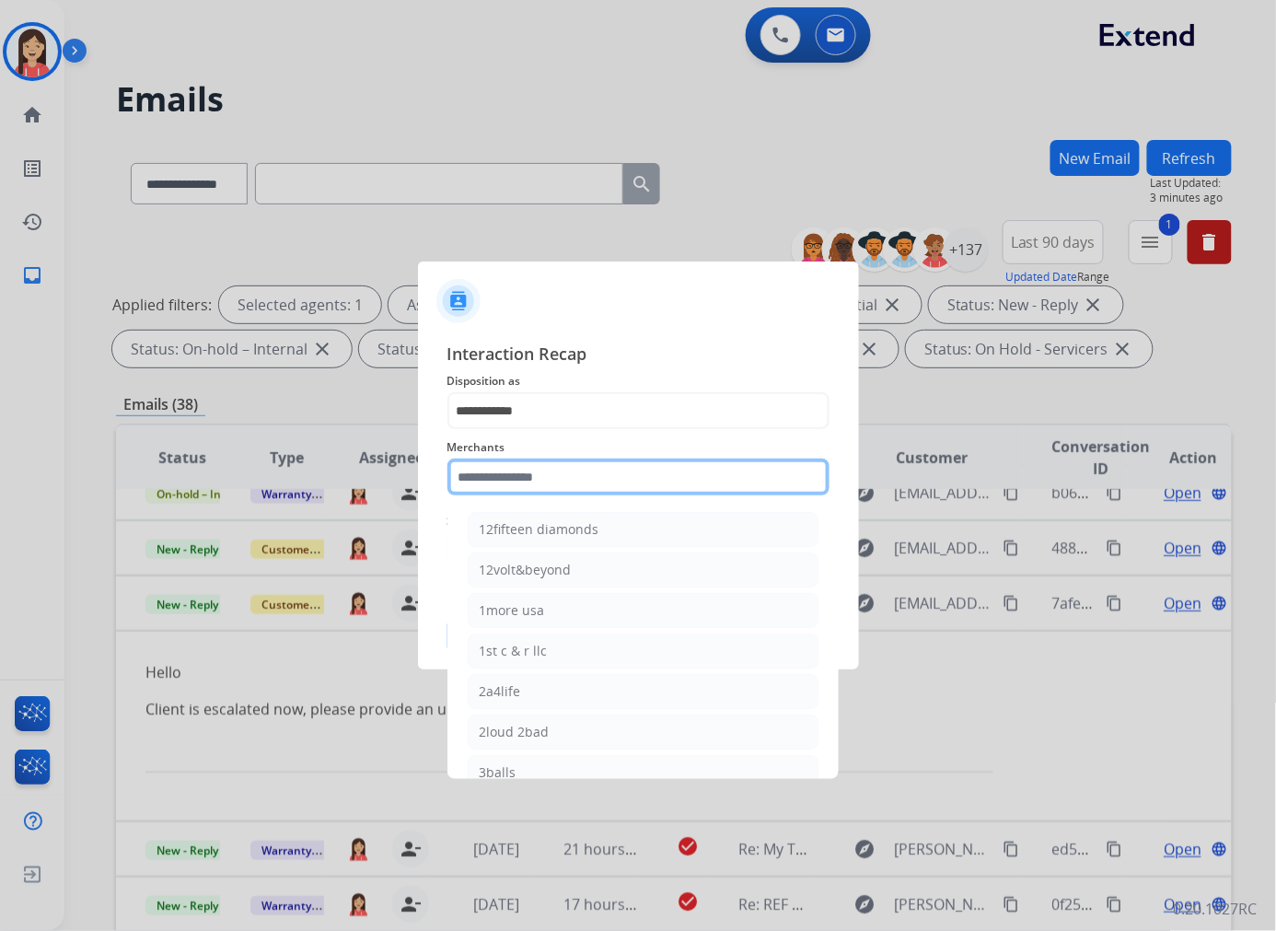
click at [558, 458] on input "text" at bounding box center [638, 476] width 382 height 37
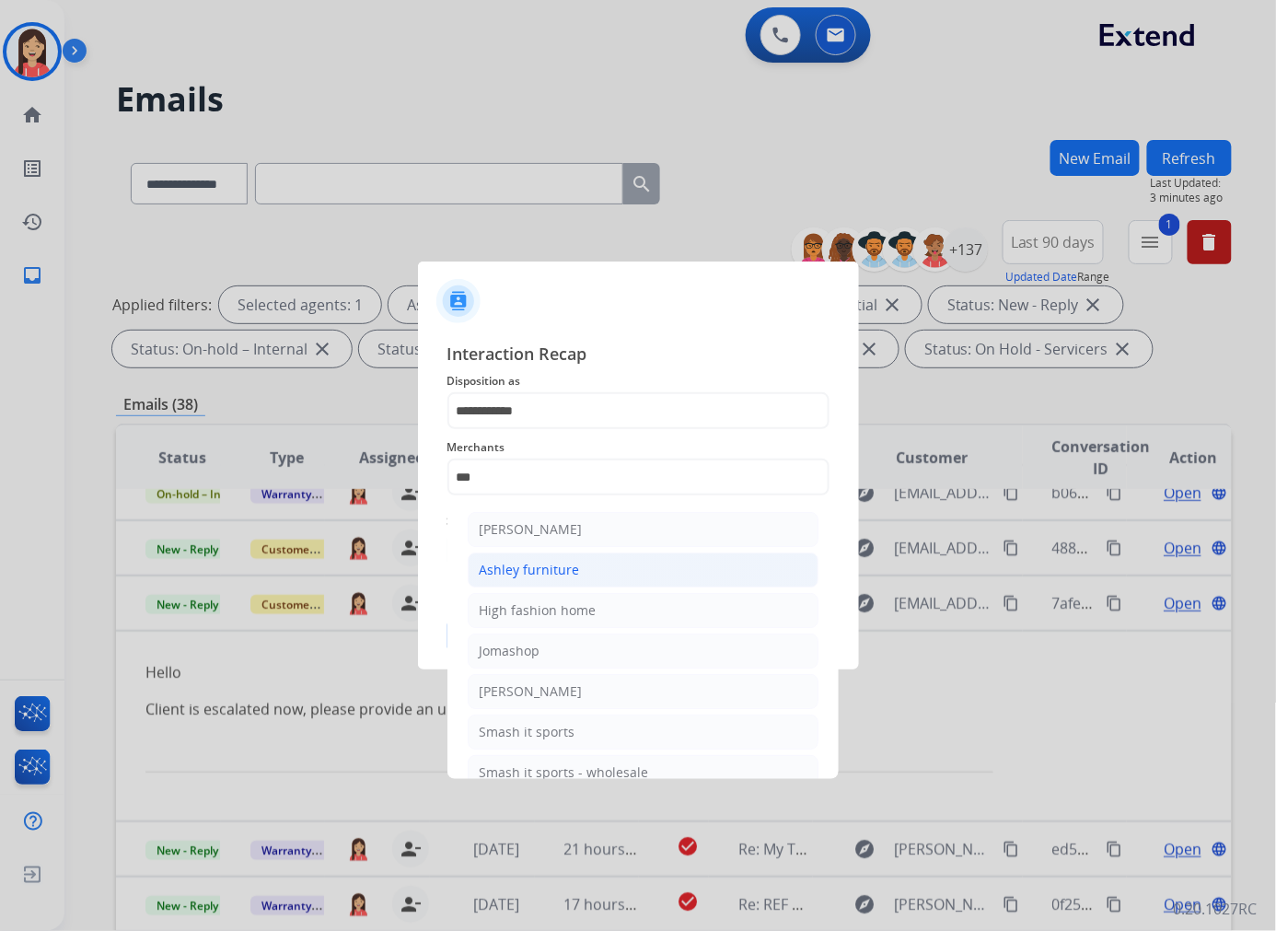
click at [548, 561] on div "Ashley furniture" at bounding box center [530, 570] width 100 height 18
type input "**********"
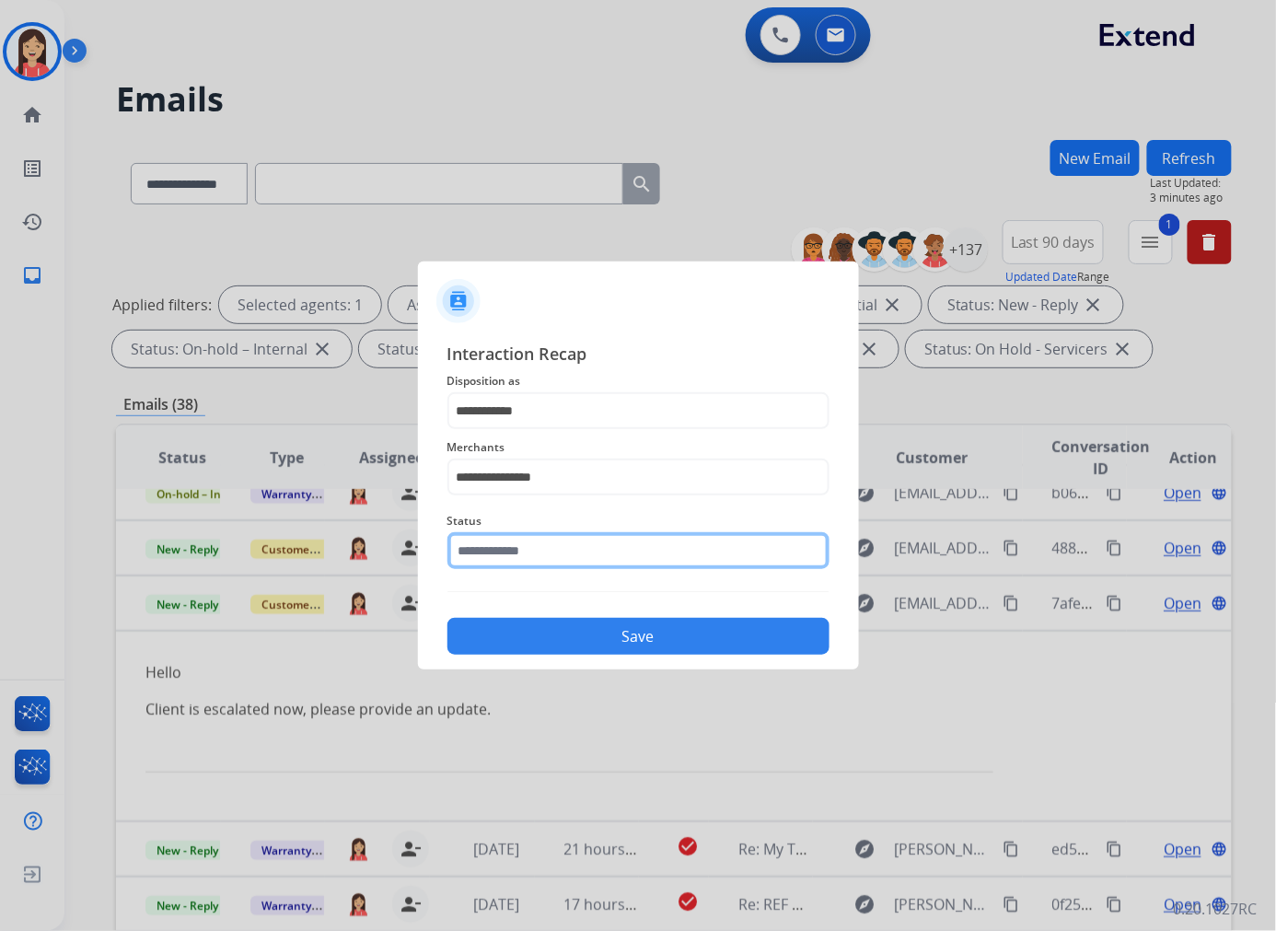
click at [543, 566] on input "text" at bounding box center [638, 550] width 382 height 37
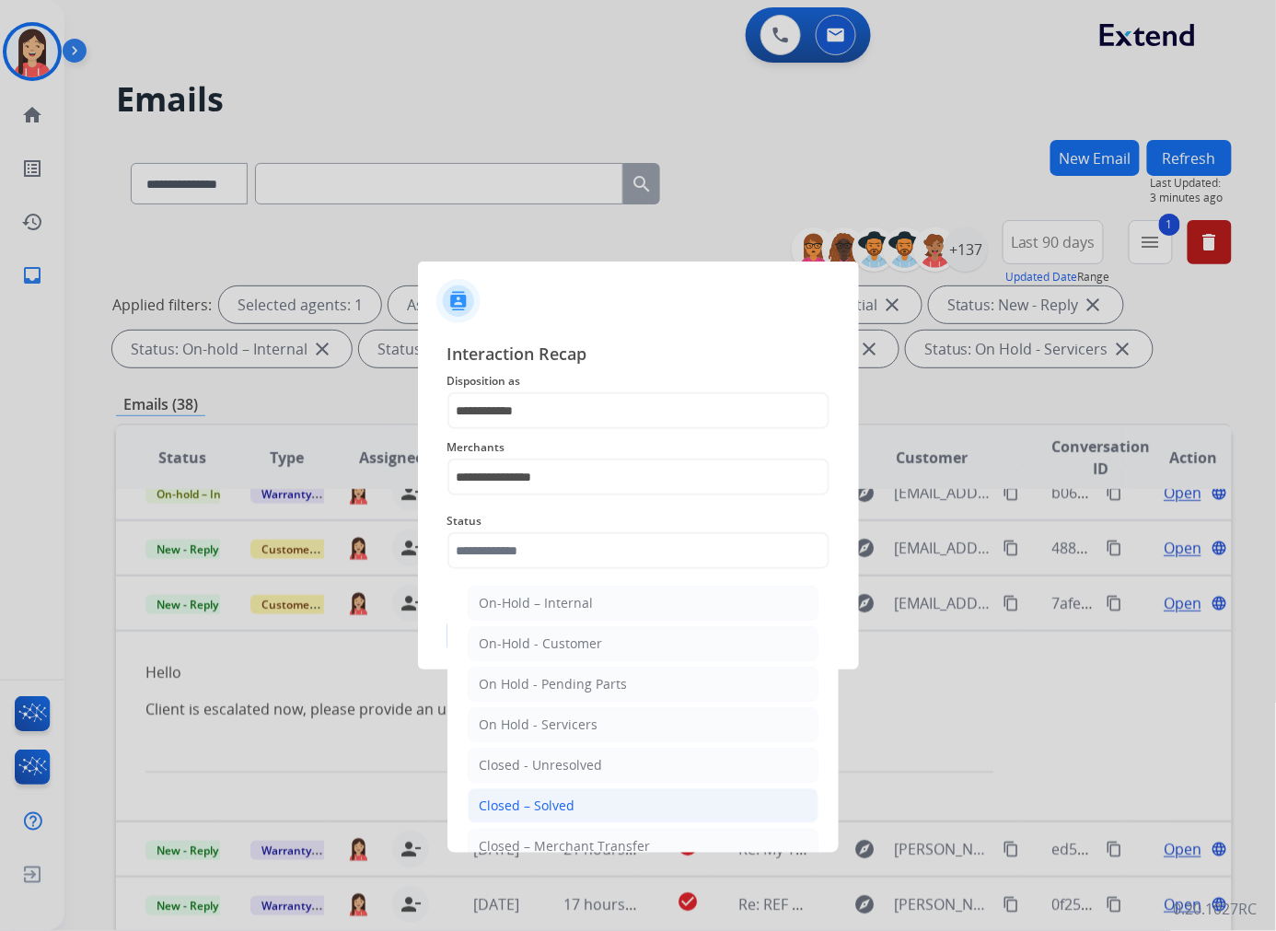
click at [574, 807] on li "Closed – Solved" at bounding box center [643, 805] width 351 height 35
type input "**********"
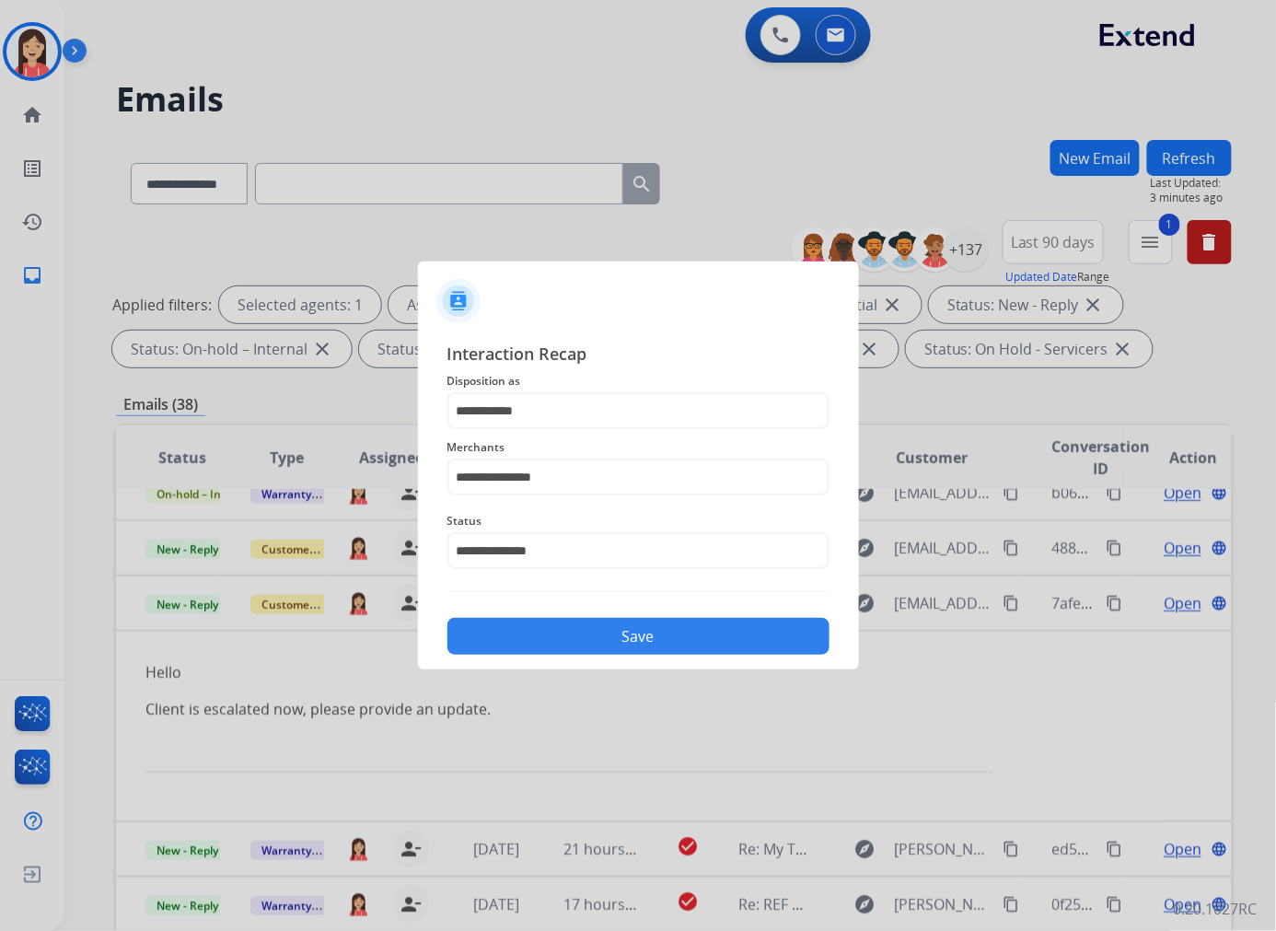
click at [640, 641] on button "Save" at bounding box center [638, 636] width 382 height 37
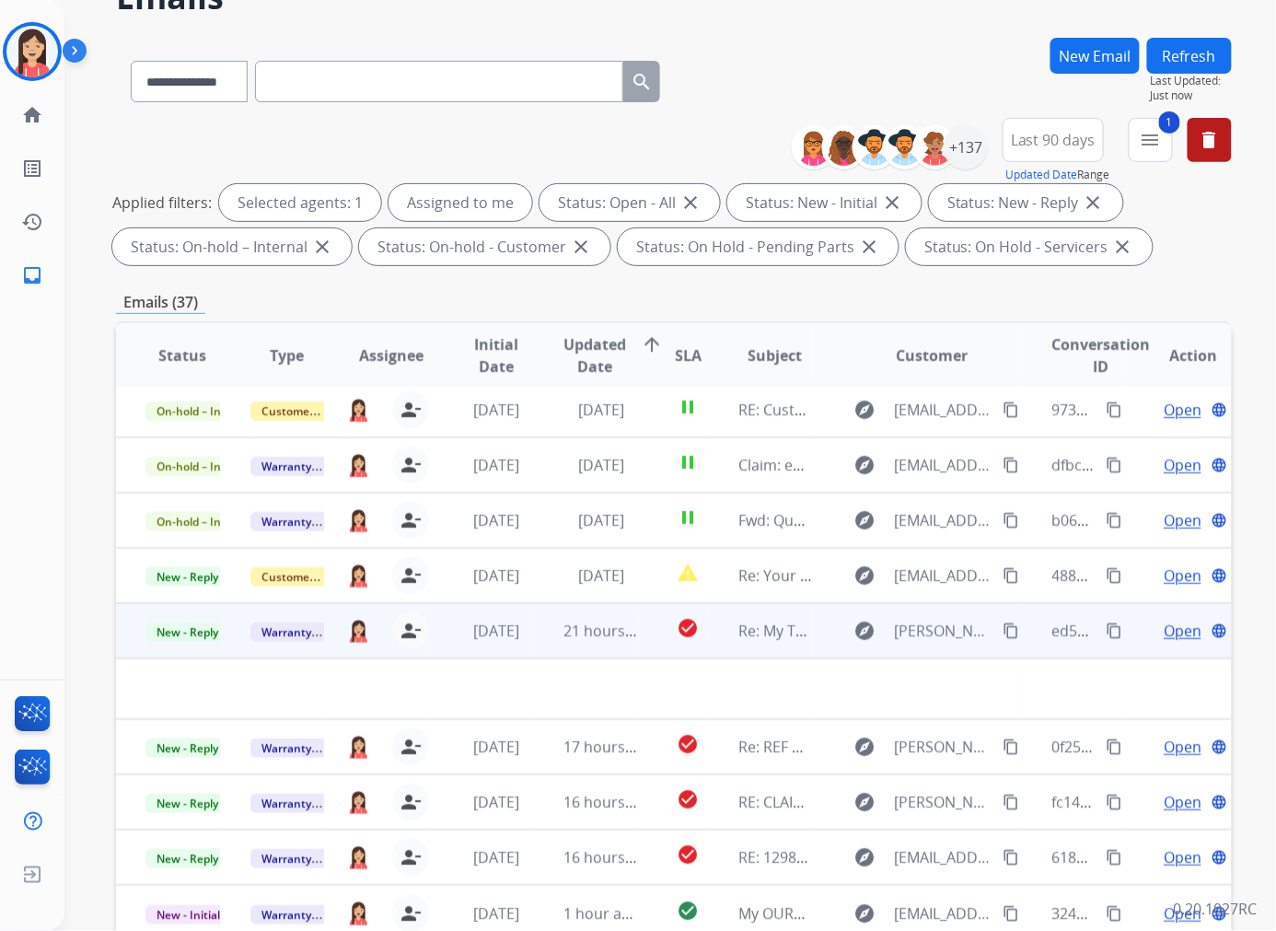
click at [535, 647] on td "21 hours ago" at bounding box center [587, 630] width 105 height 55
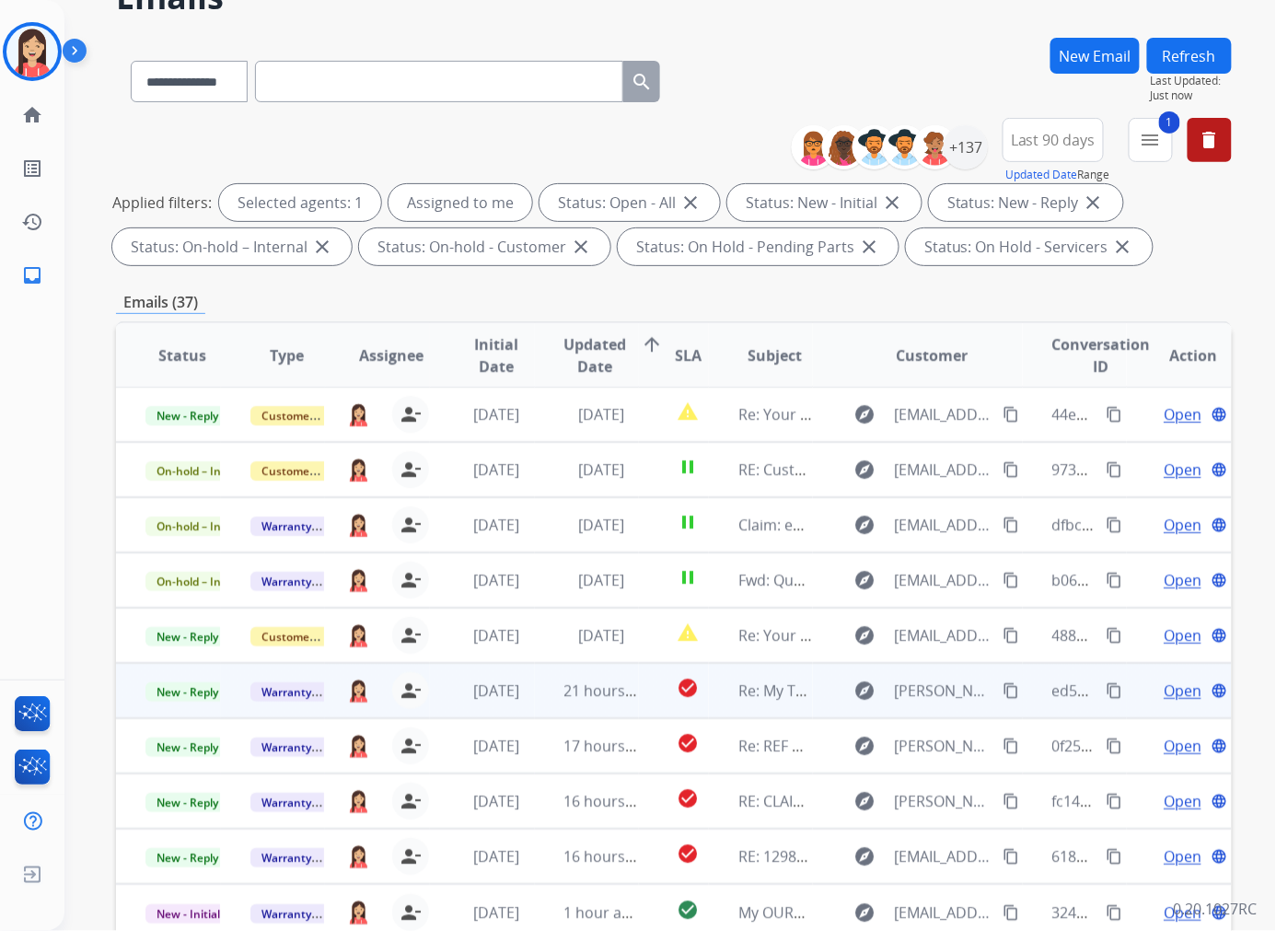
click at [545, 705] on td "21 hours ago" at bounding box center [587, 690] width 105 height 55
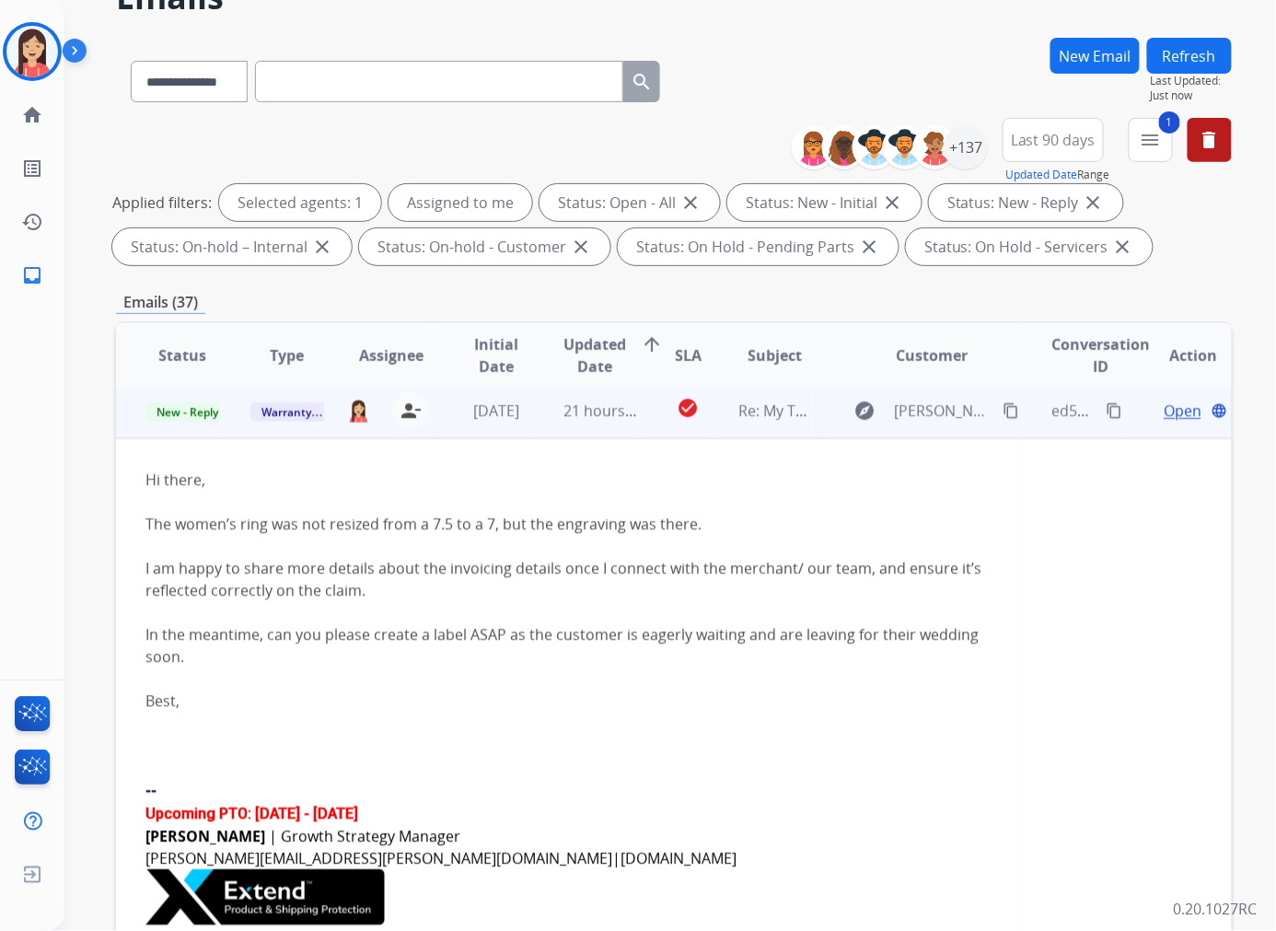
scroll to position [276, 0]
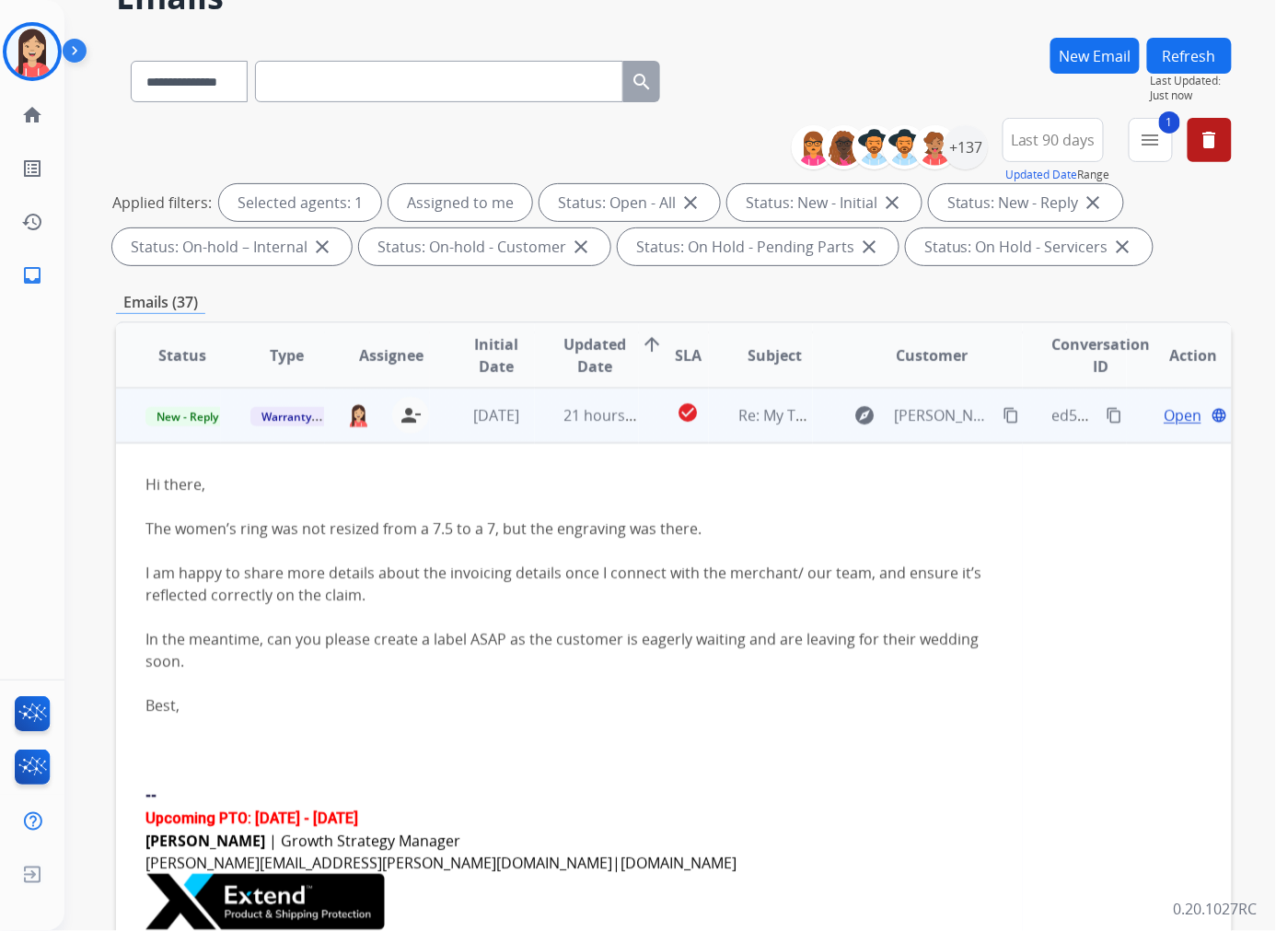
click at [536, 439] on td "21 hours ago" at bounding box center [587, 415] width 105 height 55
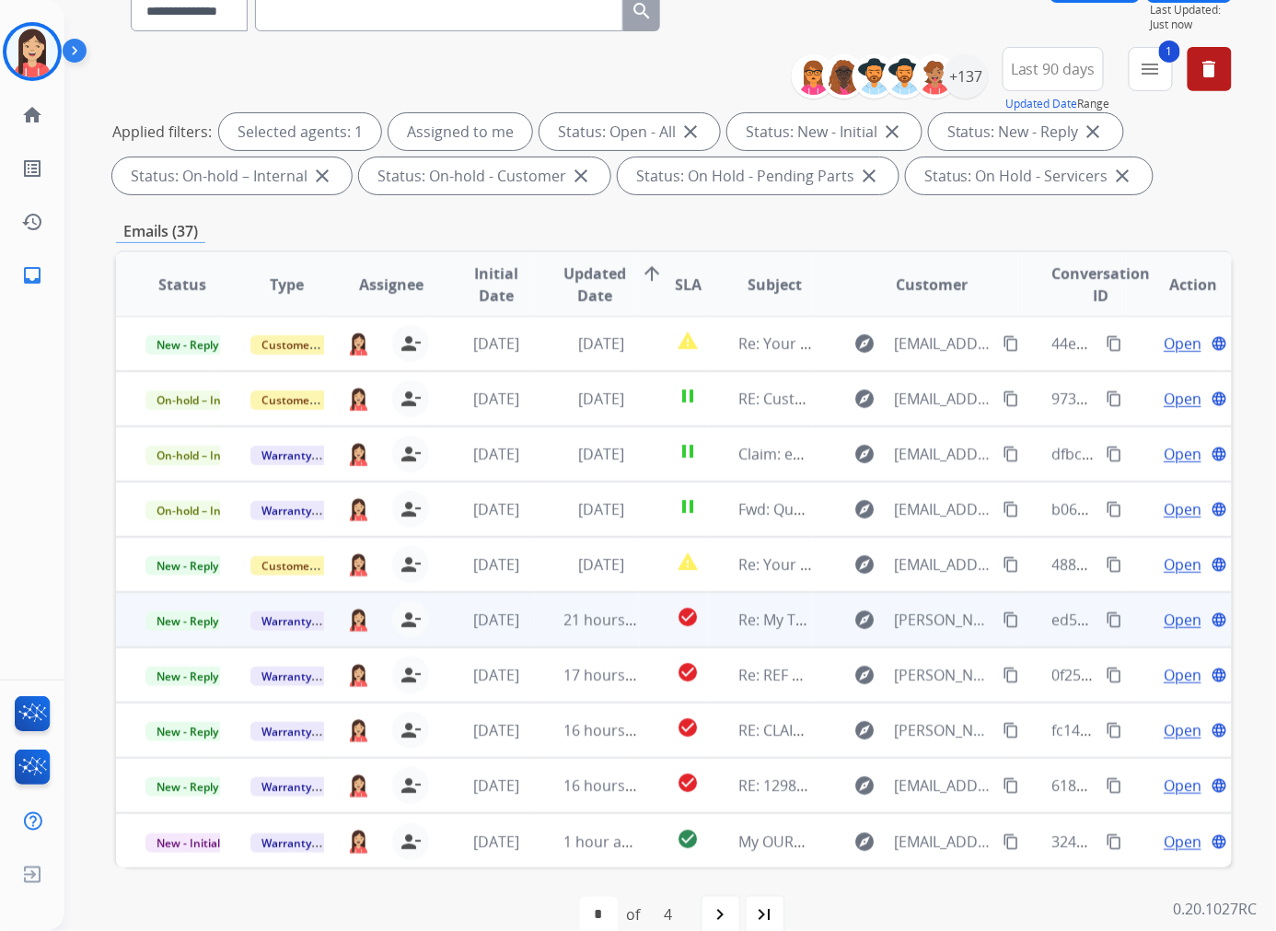
scroll to position [204, 0]
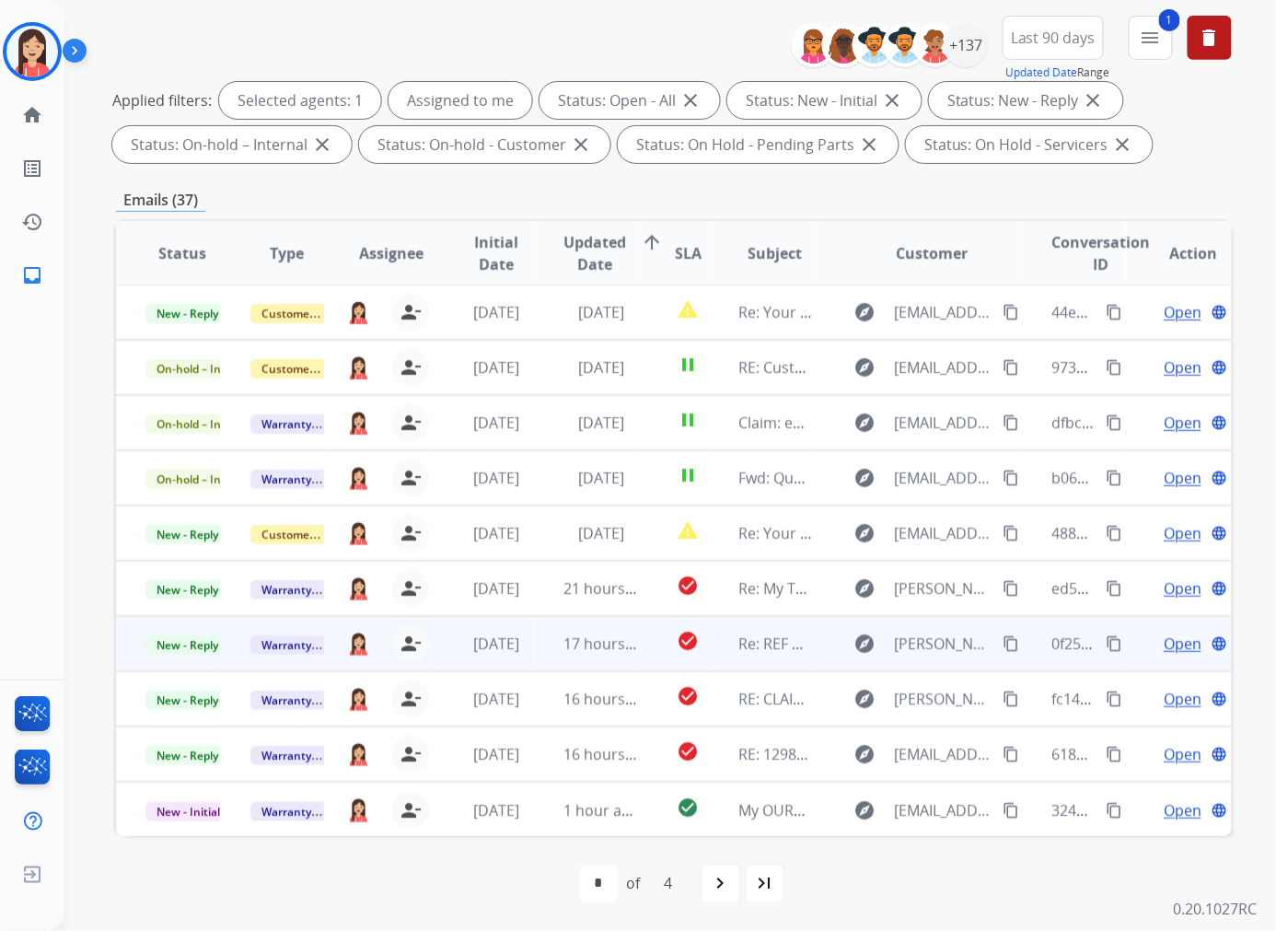
click at [540, 647] on td "17 hours ago" at bounding box center [587, 643] width 105 height 55
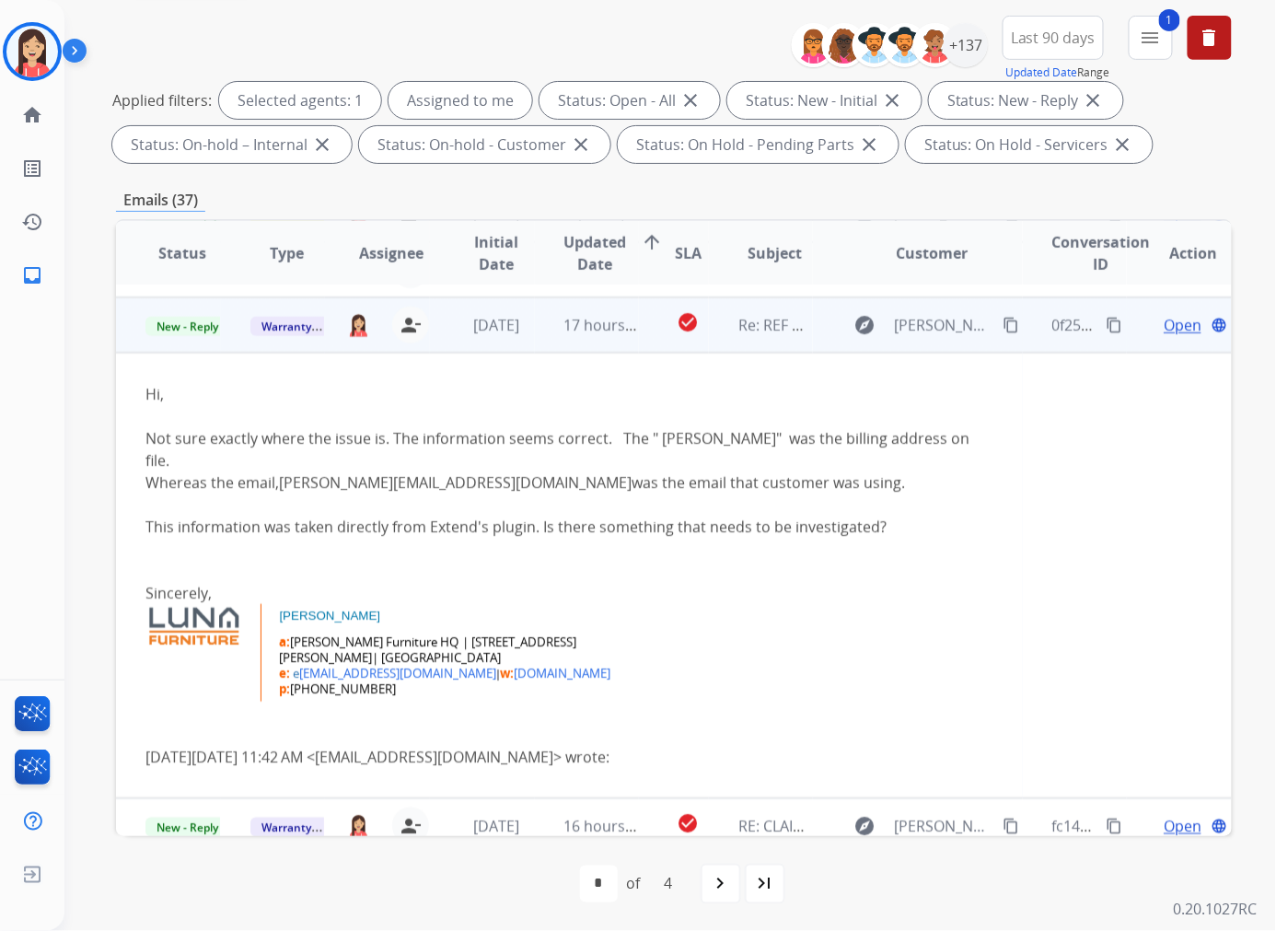
scroll to position [331, 0]
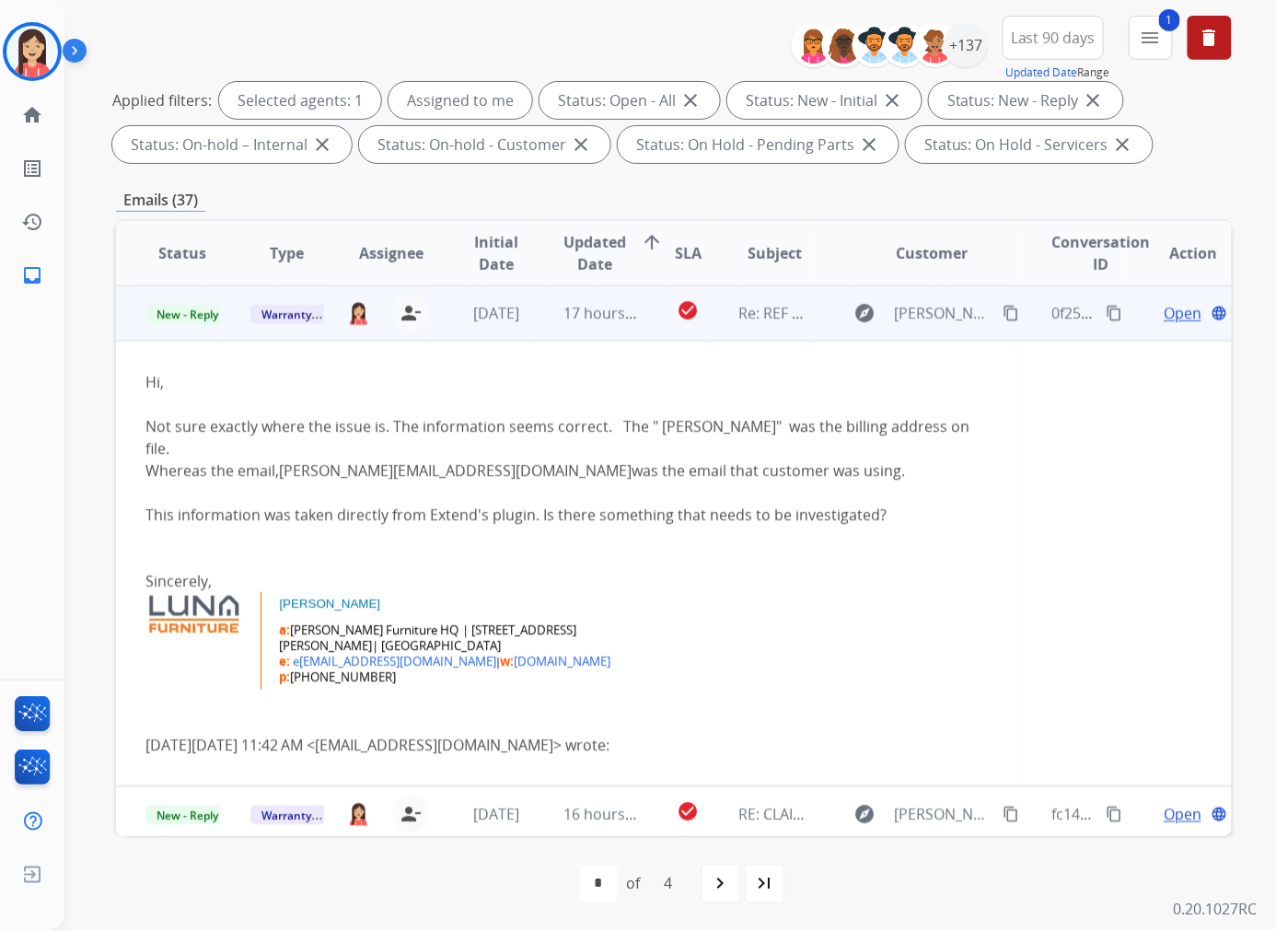
drag, startPoint x: 954, startPoint y: 555, endPoint x: 956, endPoint y: 514, distance: 41.5
click at [954, 555] on div at bounding box center [569, 559] width 848 height 22
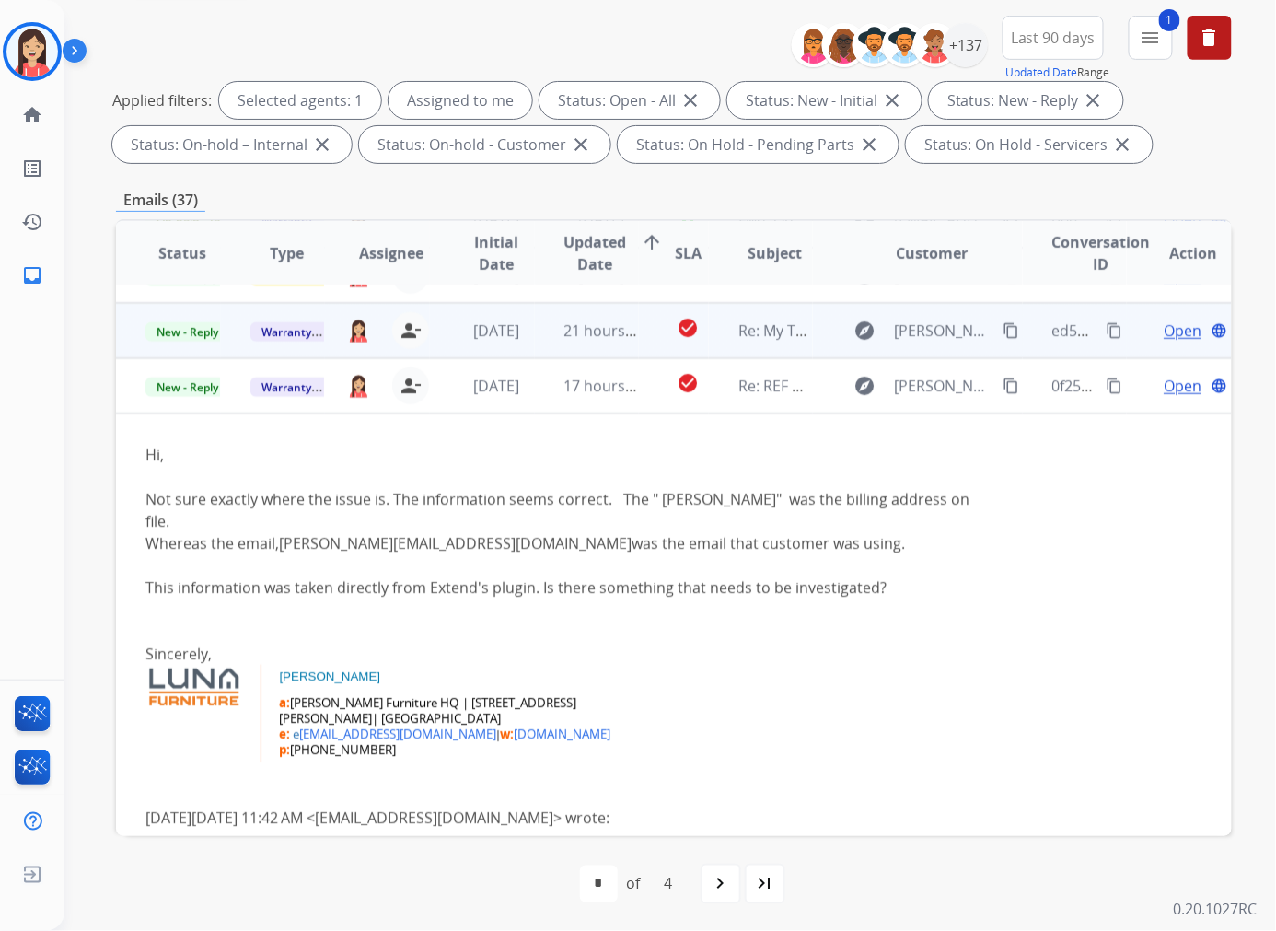
scroll to position [228, 0]
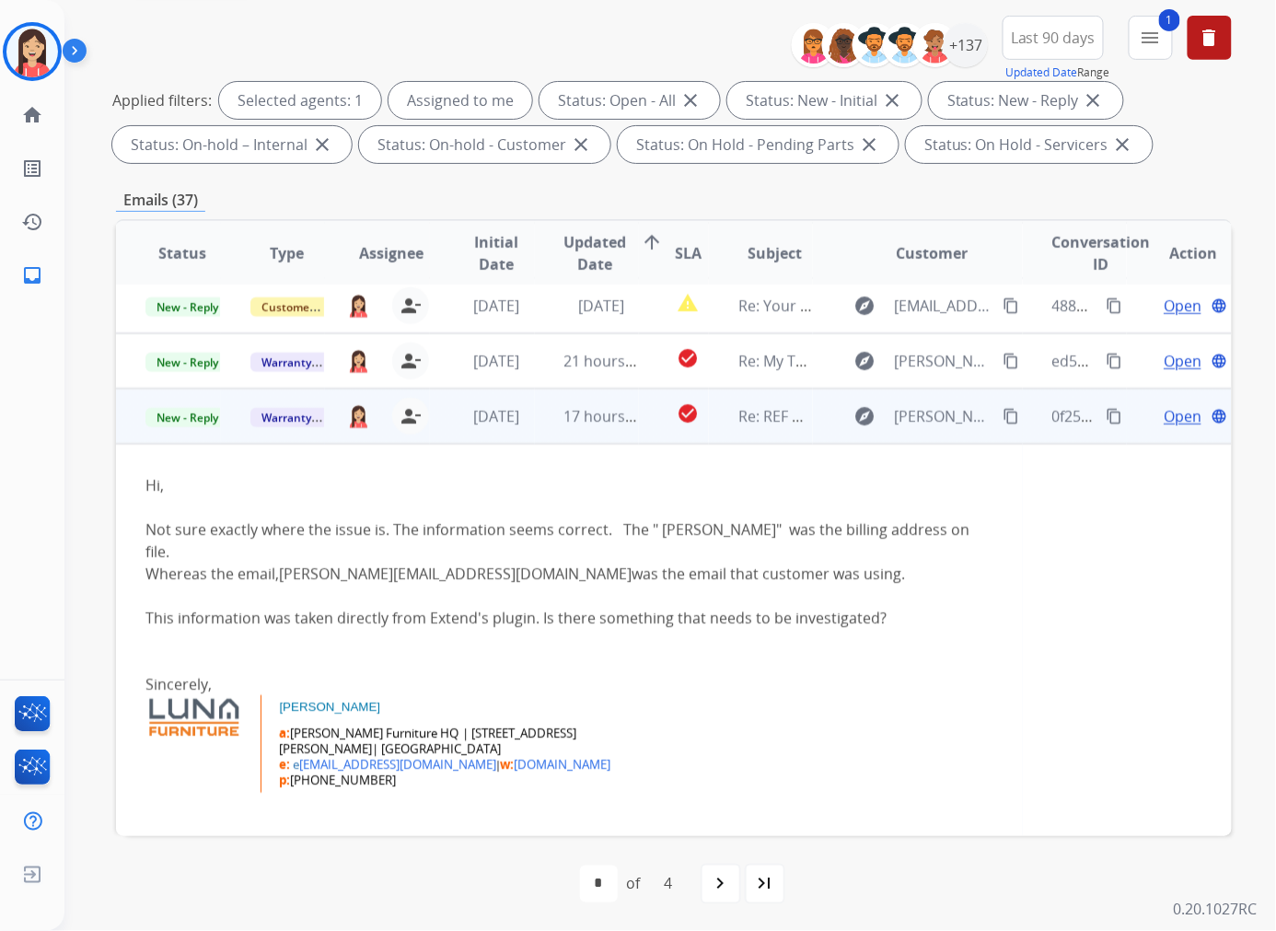
click at [1062, 409] on span "Open" at bounding box center [1183, 416] width 38 height 22
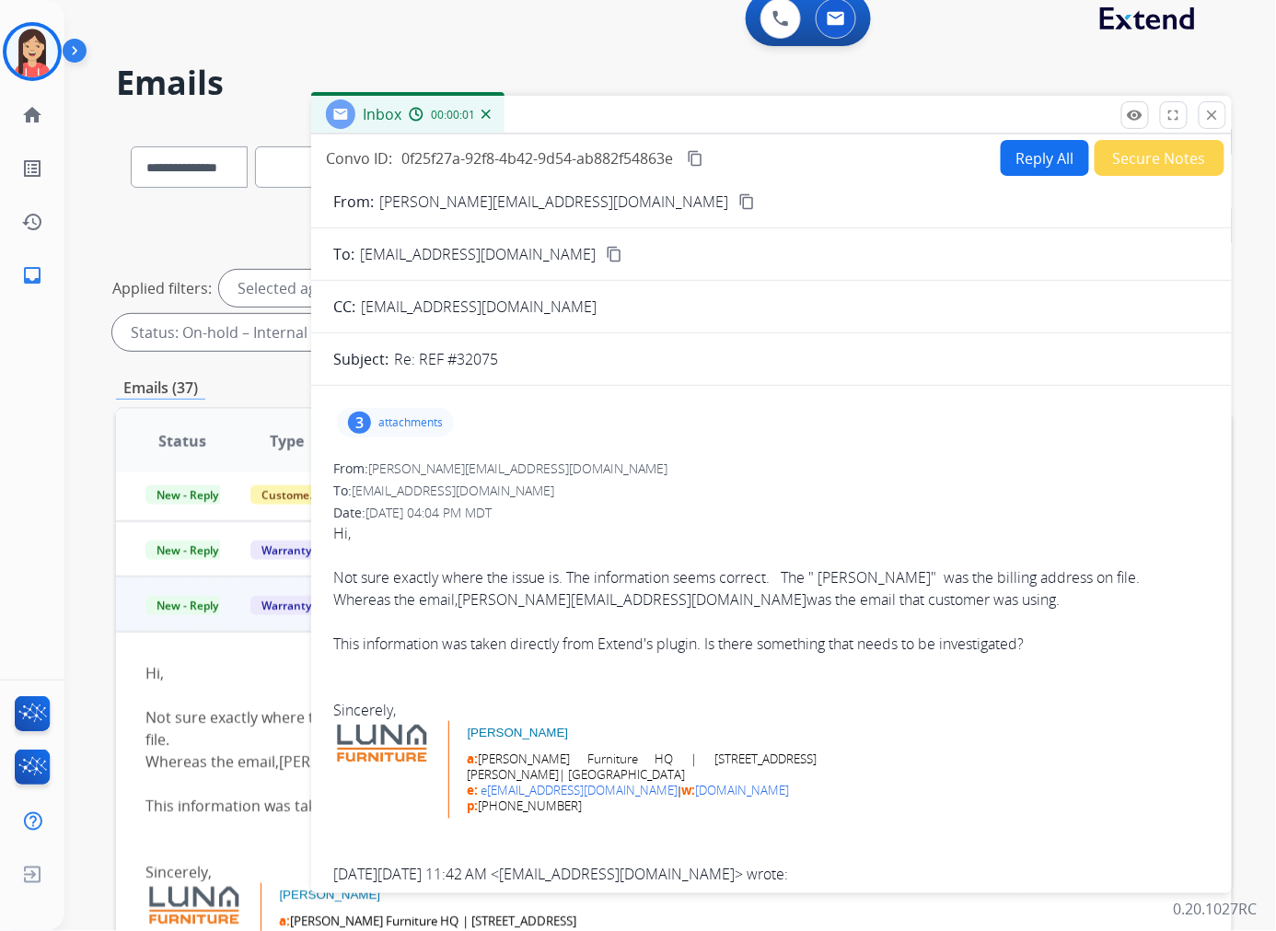
scroll to position [0, 0]
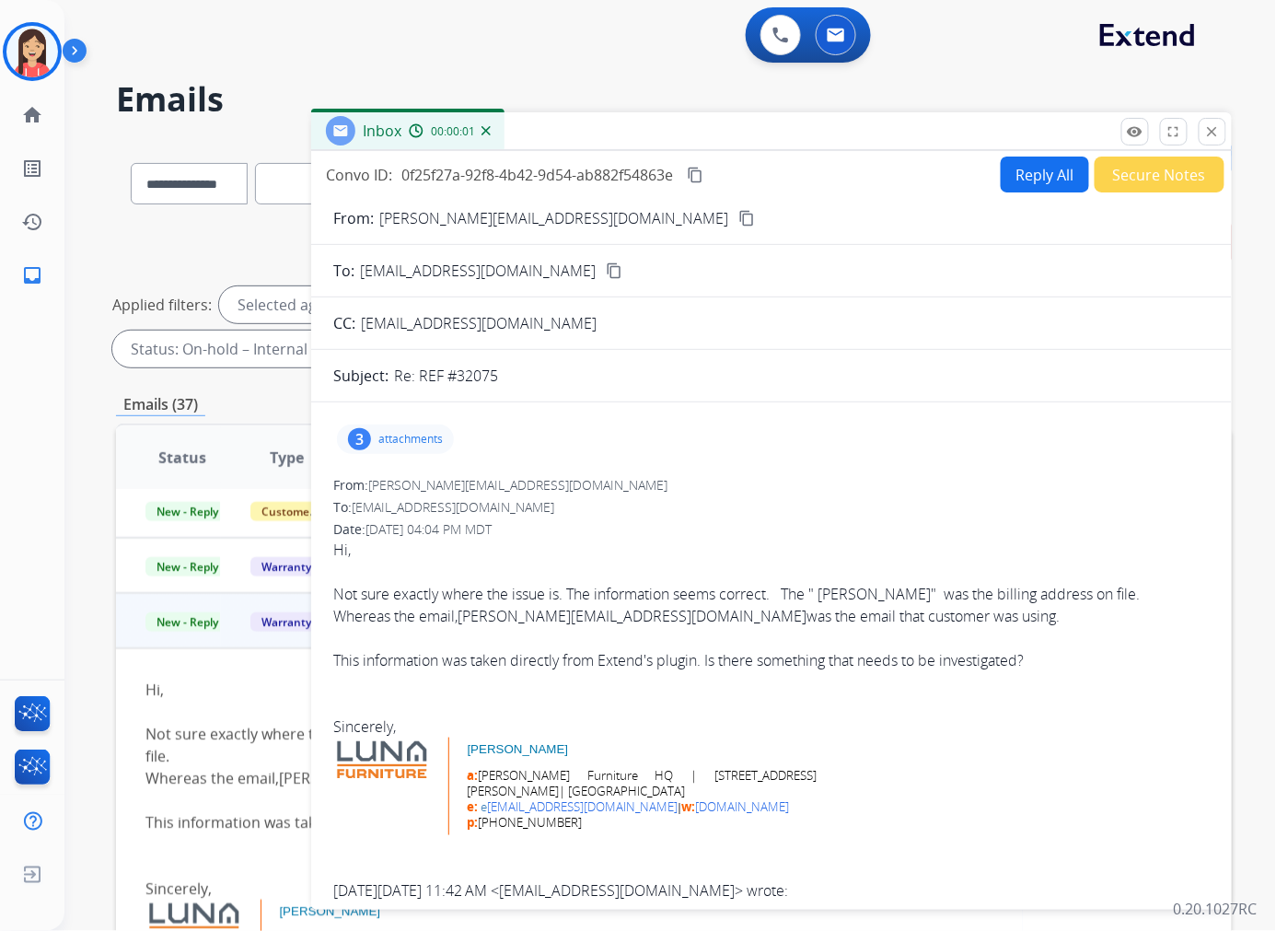
click at [451, 430] on div "3 attachments" at bounding box center [395, 438] width 117 height 29
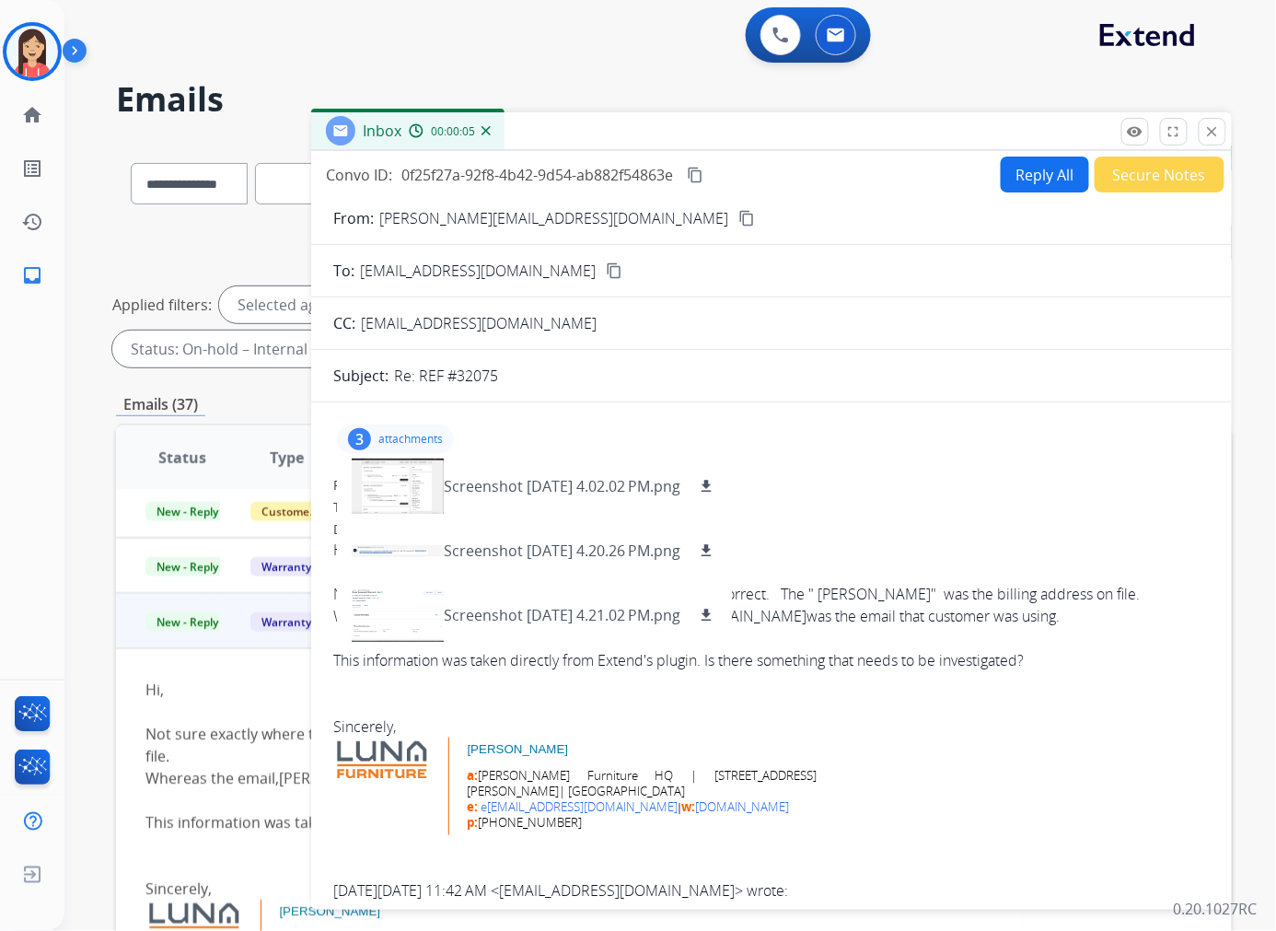
click at [1014, 180] on button "Reply All" at bounding box center [1045, 174] width 88 height 36
select select "**********"
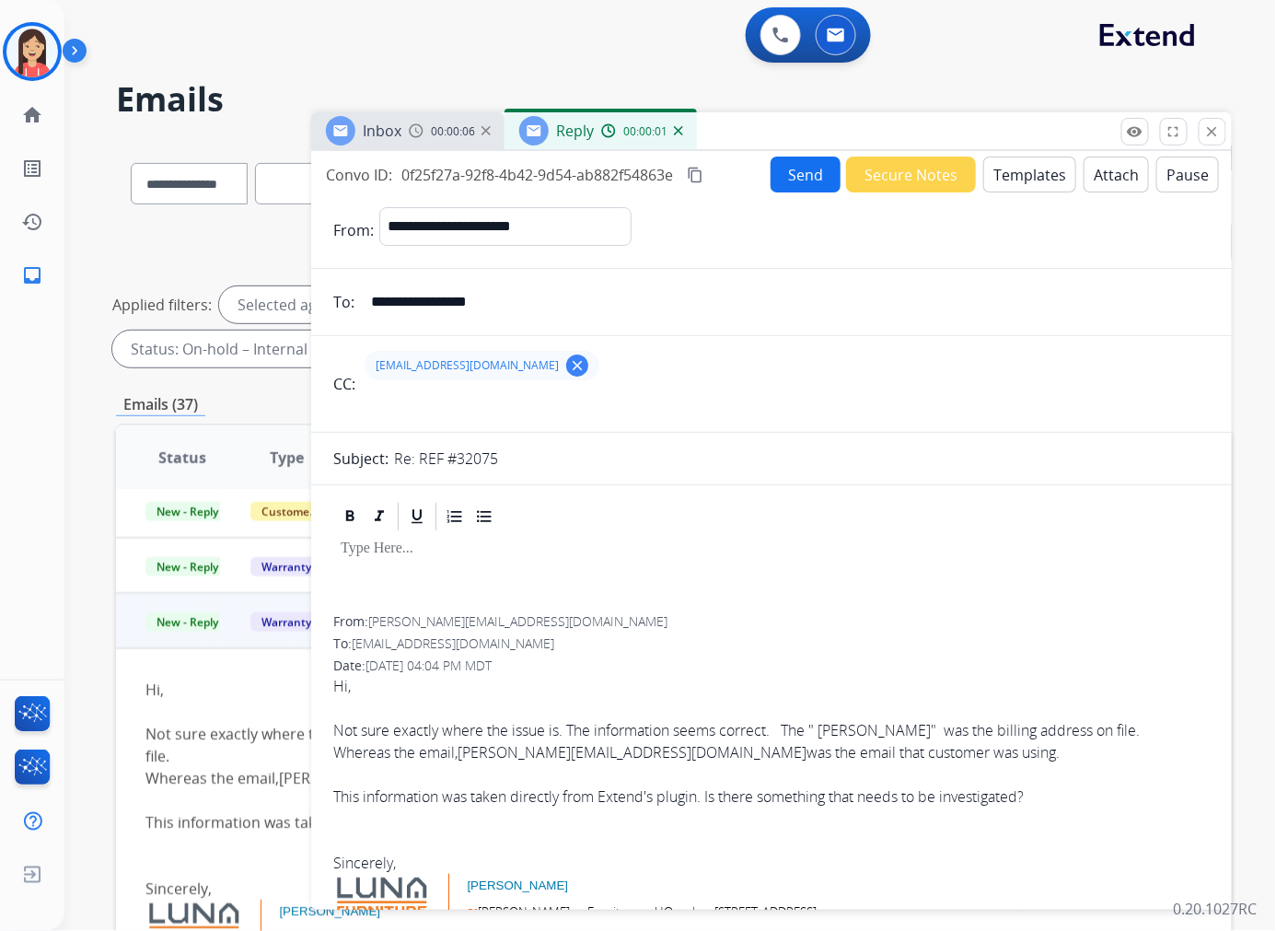
click at [1014, 180] on button "Templates" at bounding box center [1029, 174] width 93 height 36
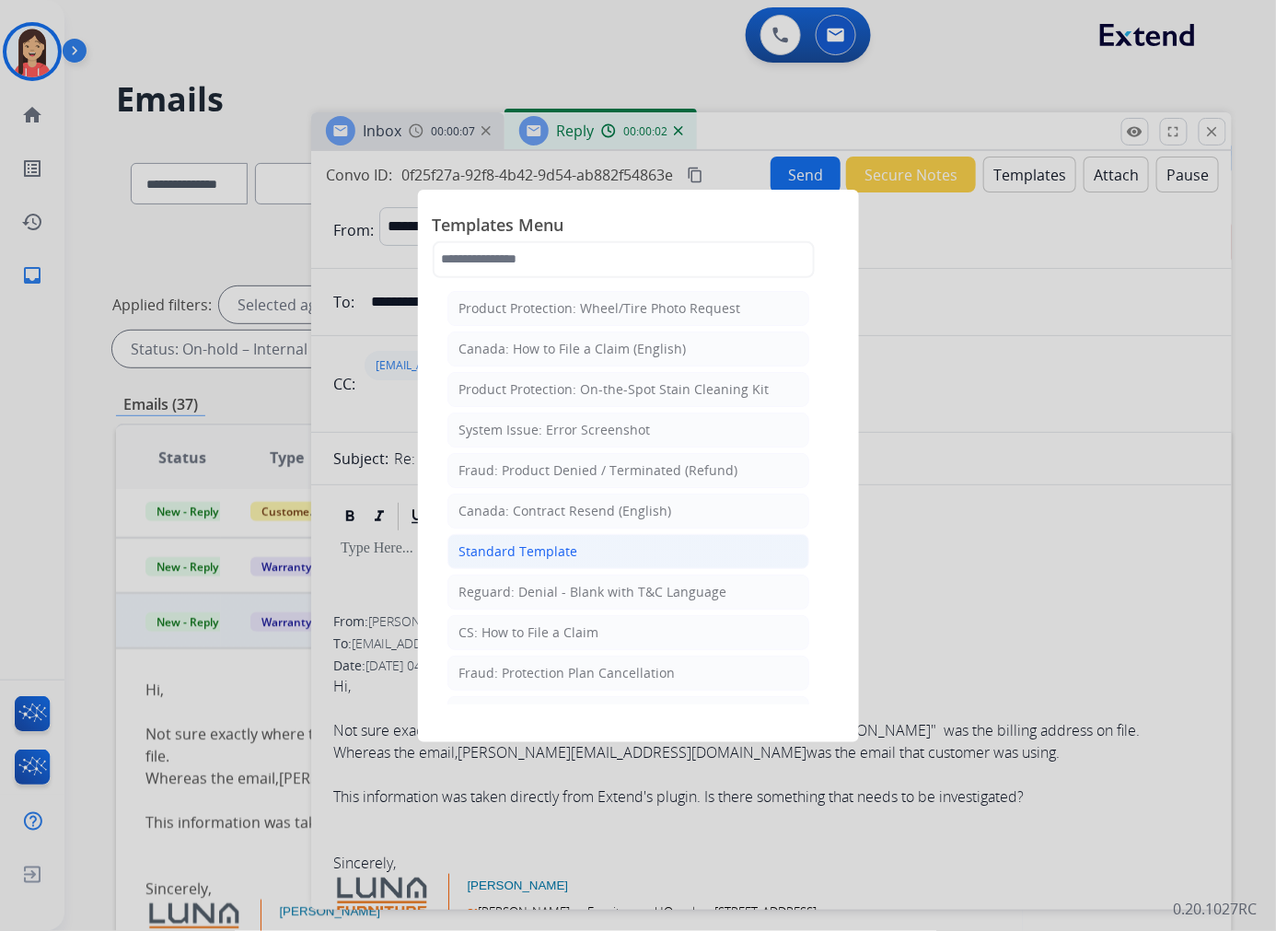
click at [544, 540] on li "Standard Template" at bounding box center [628, 551] width 362 height 35
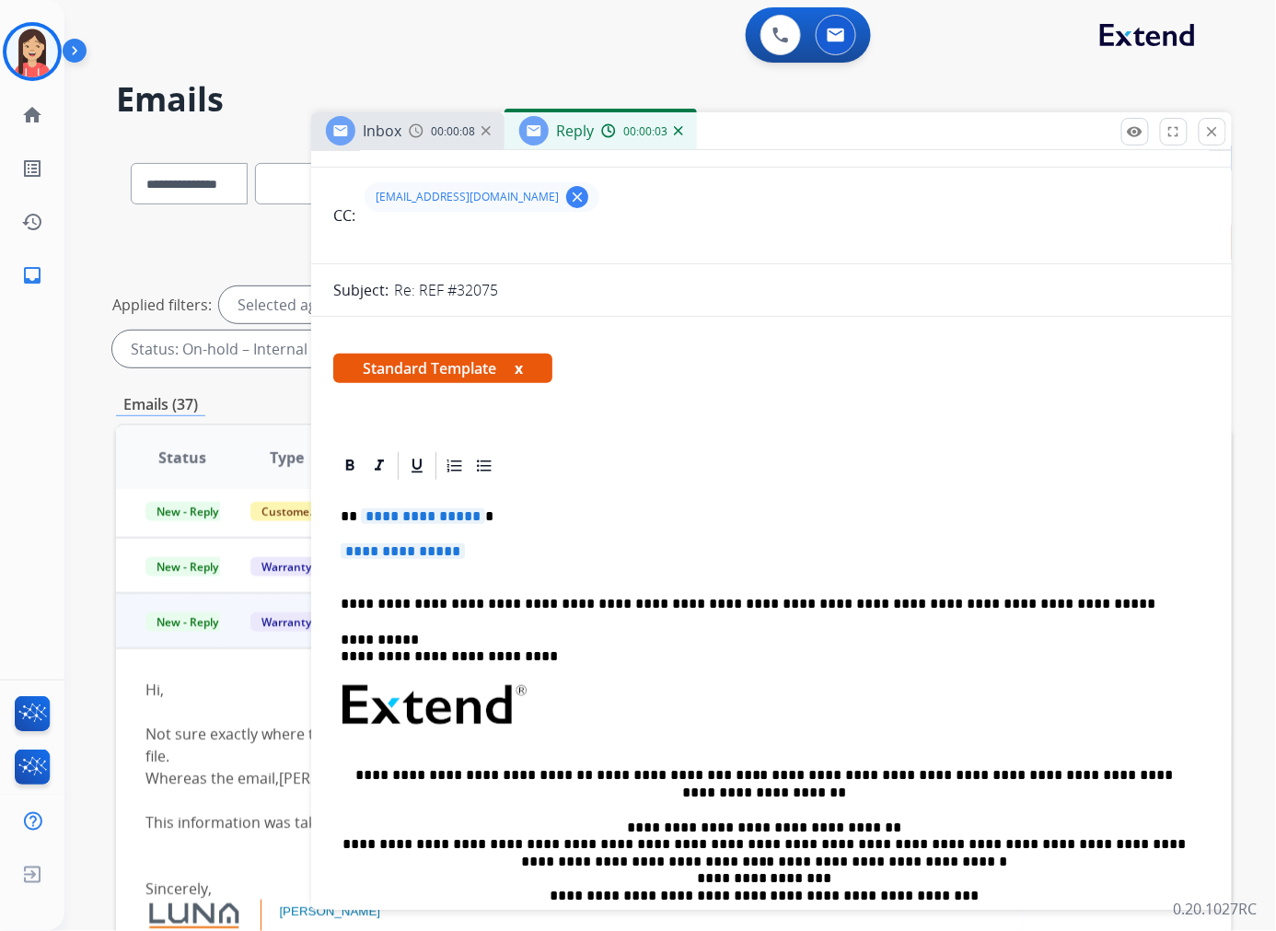
scroll to position [204, 0]
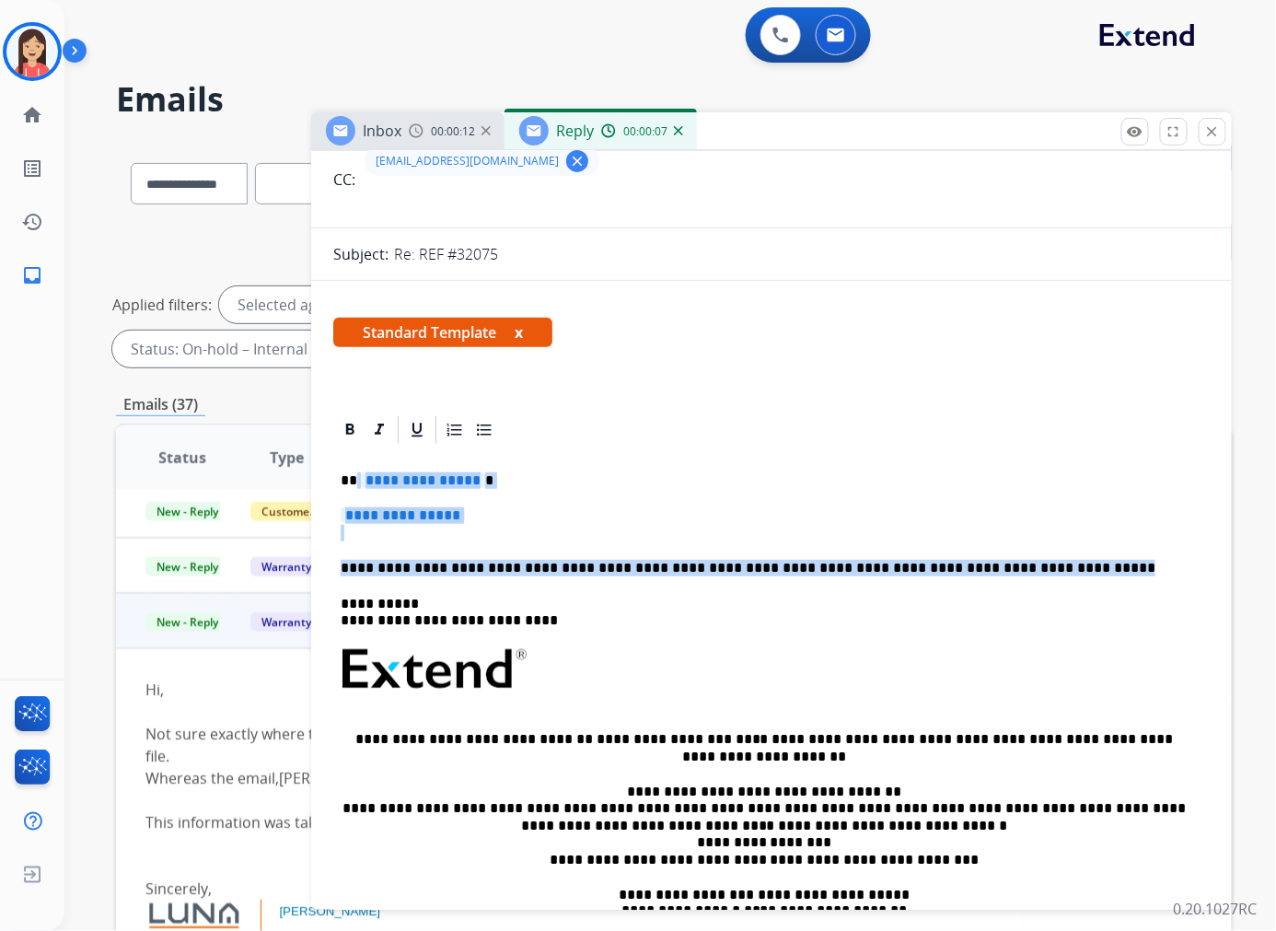
drag, startPoint x: 1013, startPoint y: 563, endPoint x: 354, endPoint y: 477, distance: 663.9
click at [354, 477] on div "**********" at bounding box center [771, 712] width 876 height 533
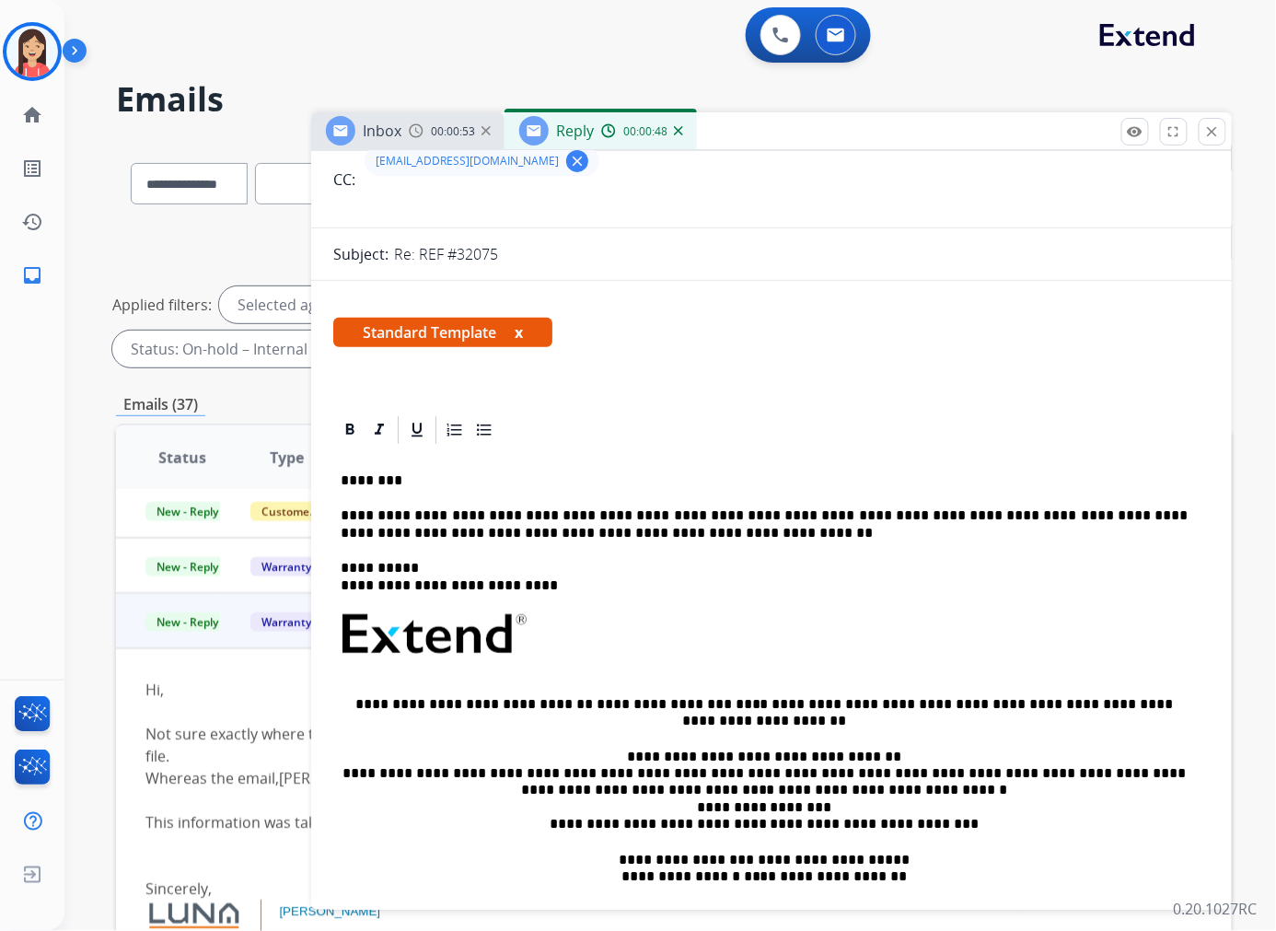
scroll to position [0, 0]
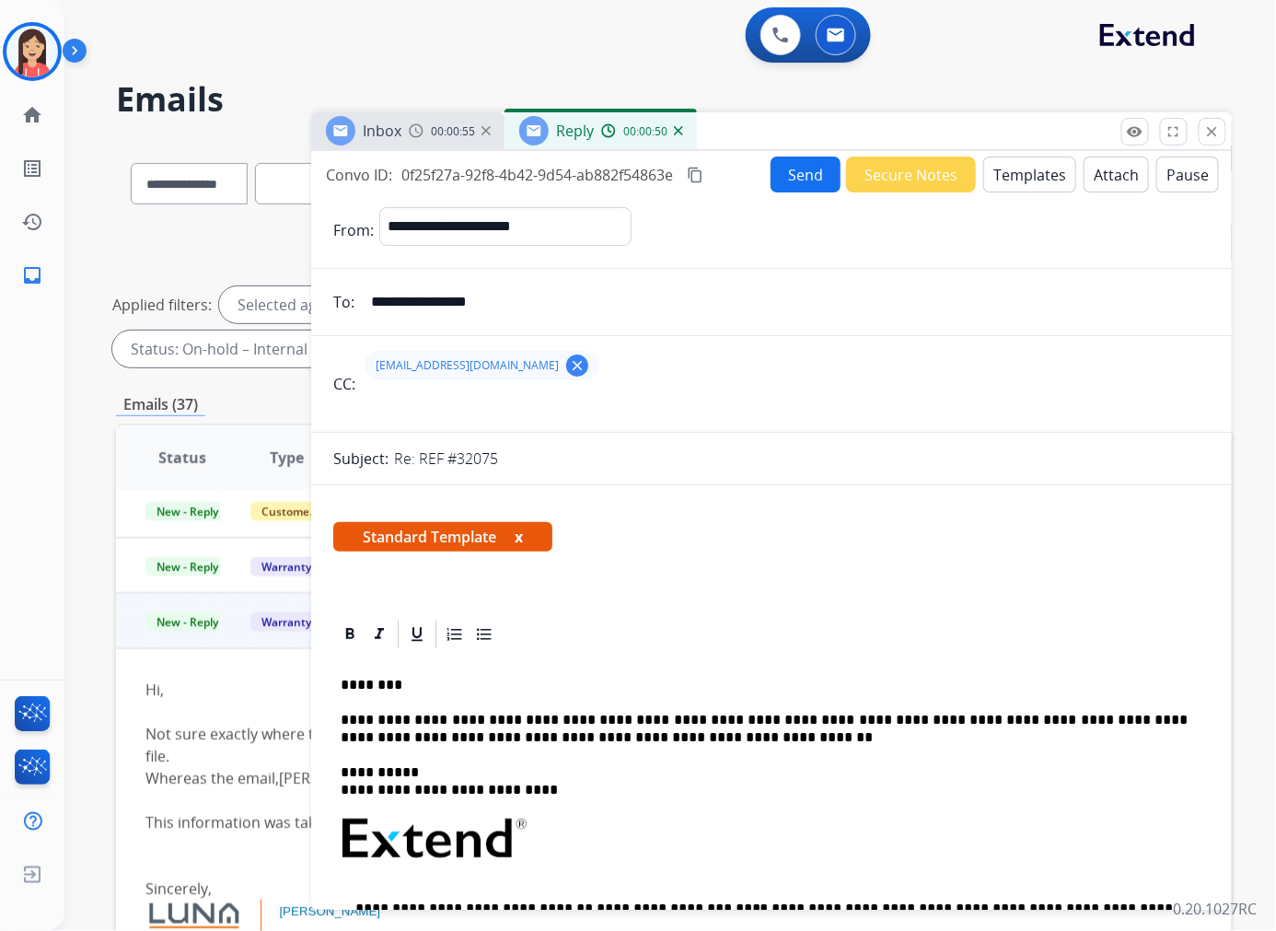
click at [799, 180] on button "Send" at bounding box center [806, 174] width 70 height 36
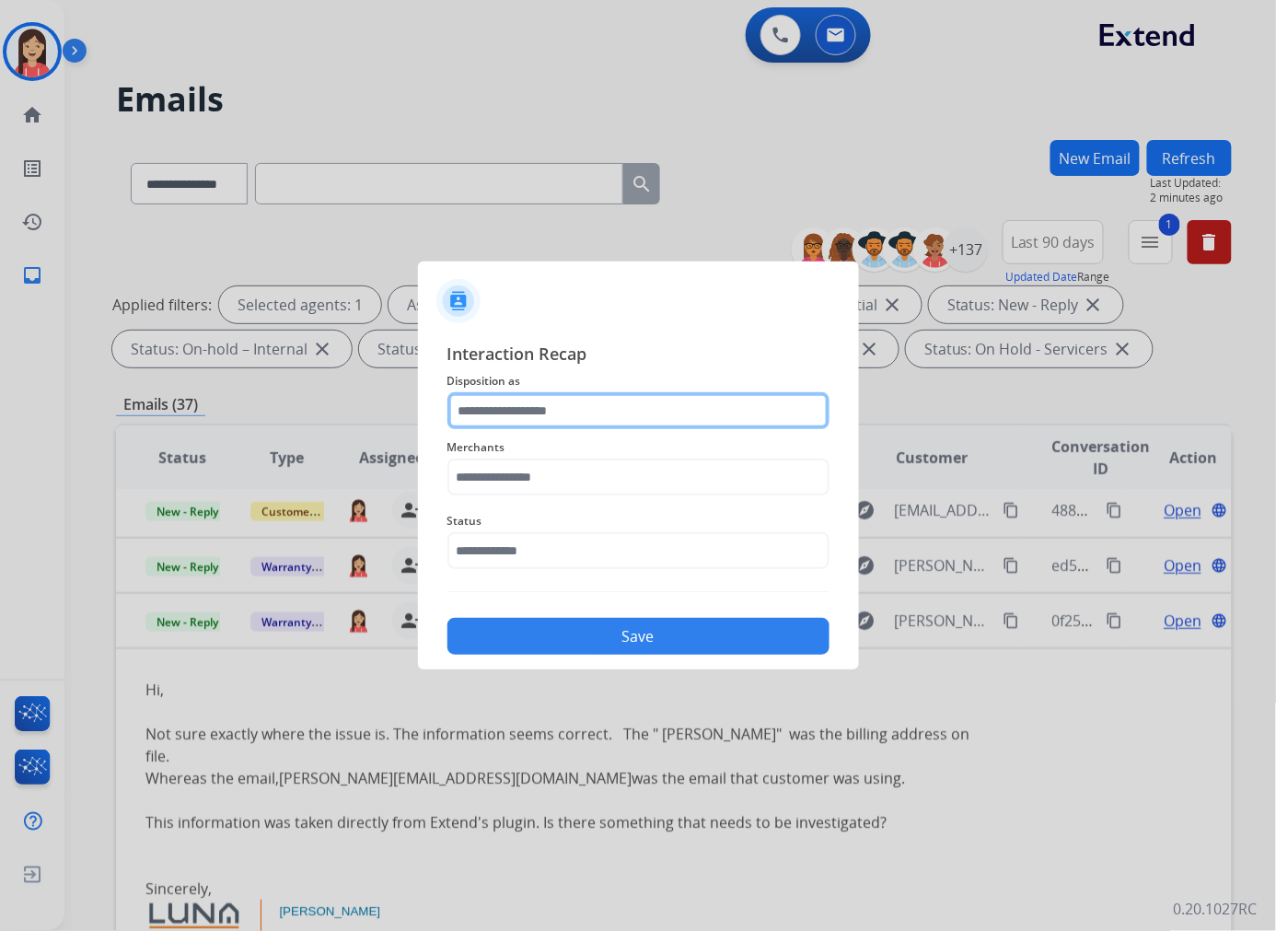
click at [585, 412] on input "text" at bounding box center [638, 410] width 382 height 37
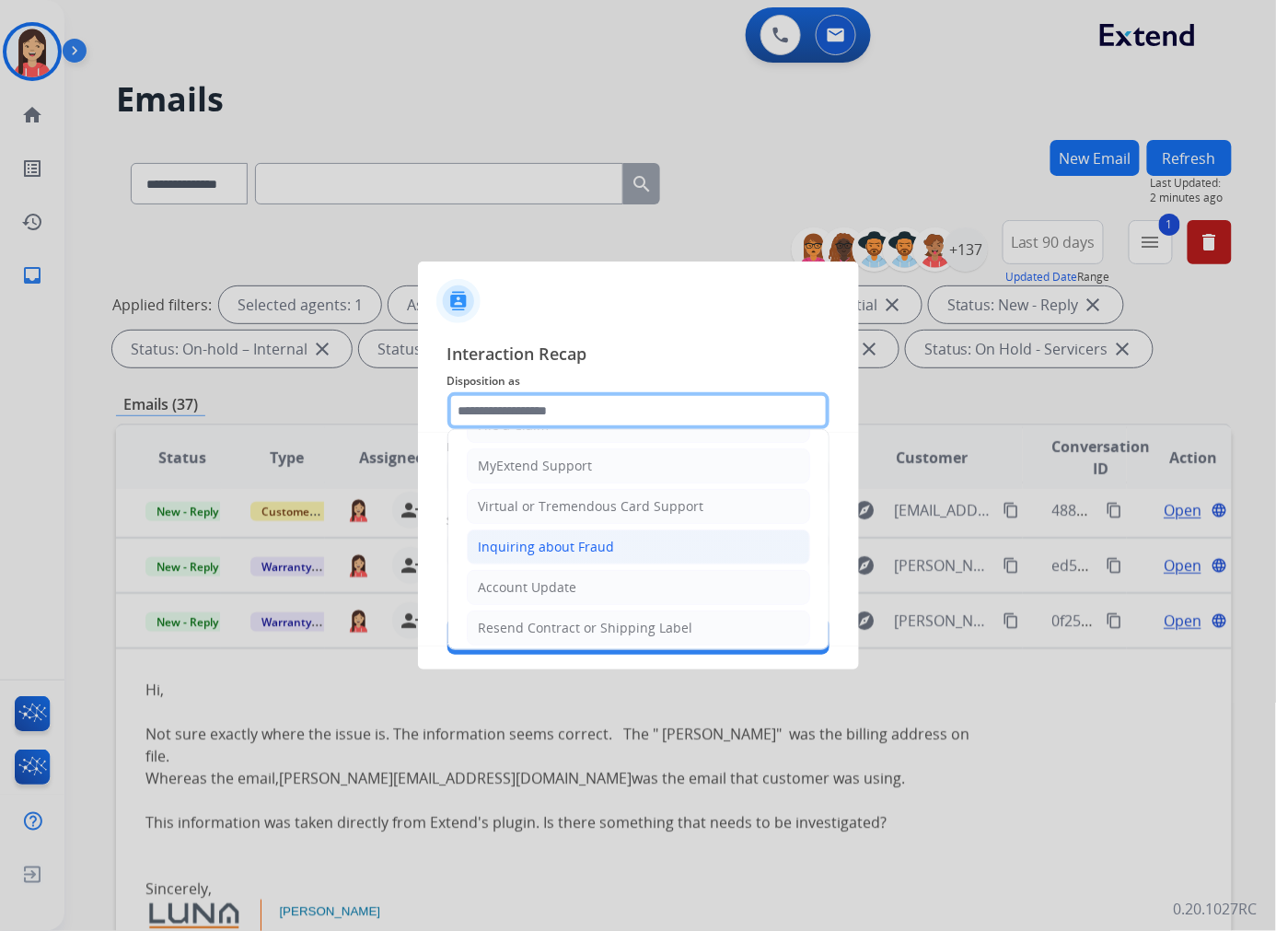
scroll to position [204, 0]
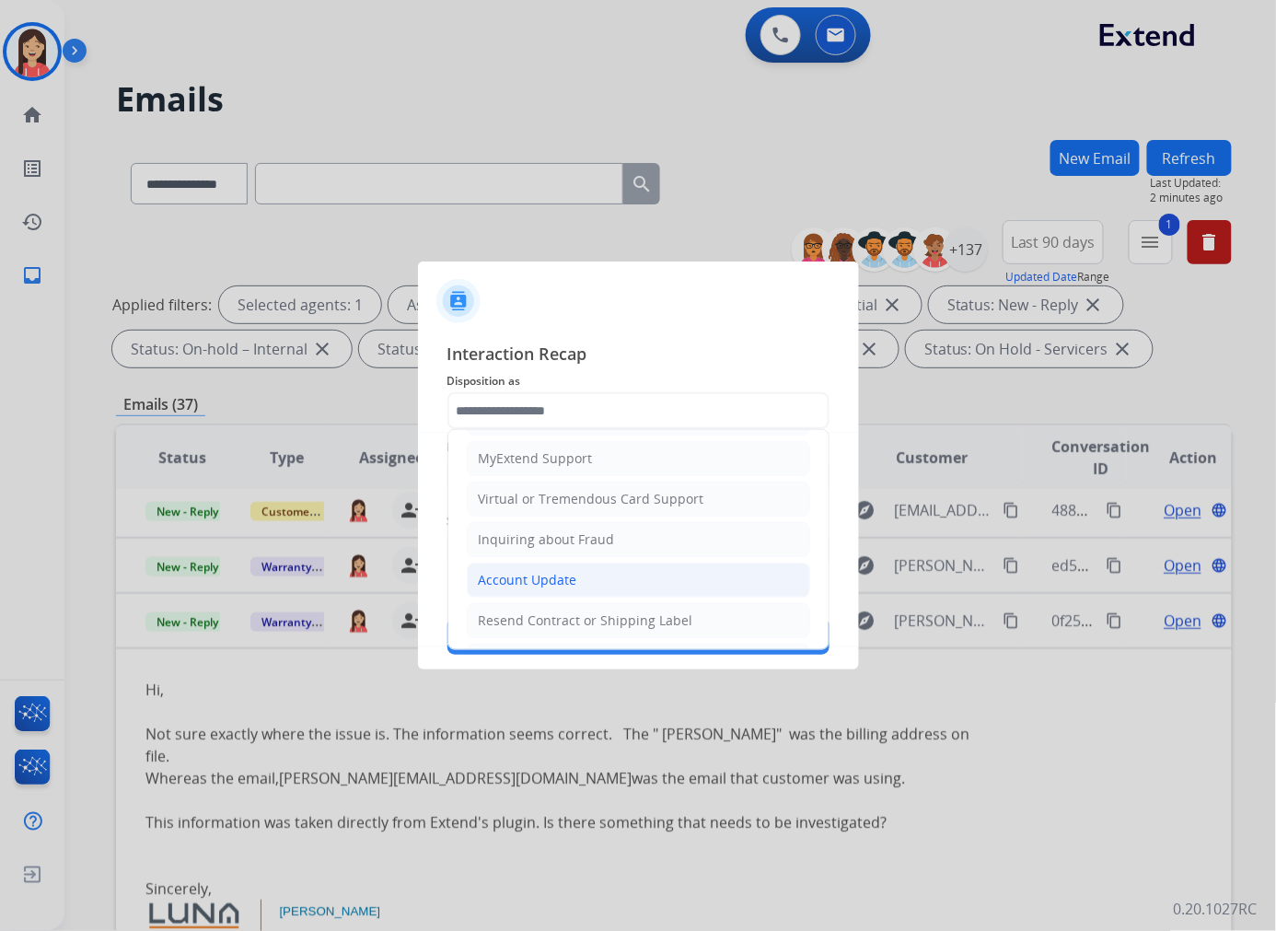
click at [531, 563] on li "Account Update" at bounding box center [638, 579] width 343 height 35
type input "**********"
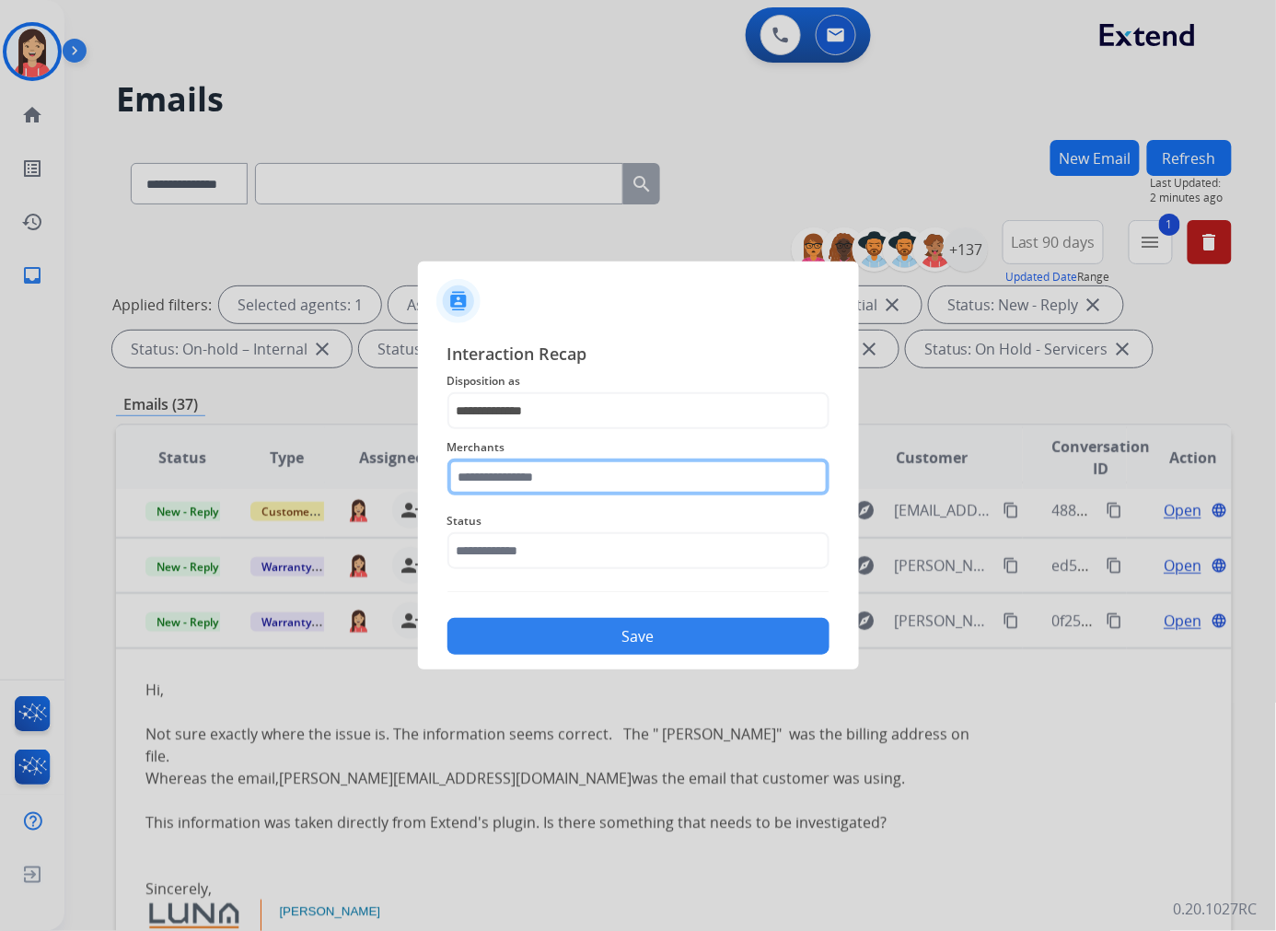
click at [546, 477] on input "text" at bounding box center [638, 476] width 382 height 37
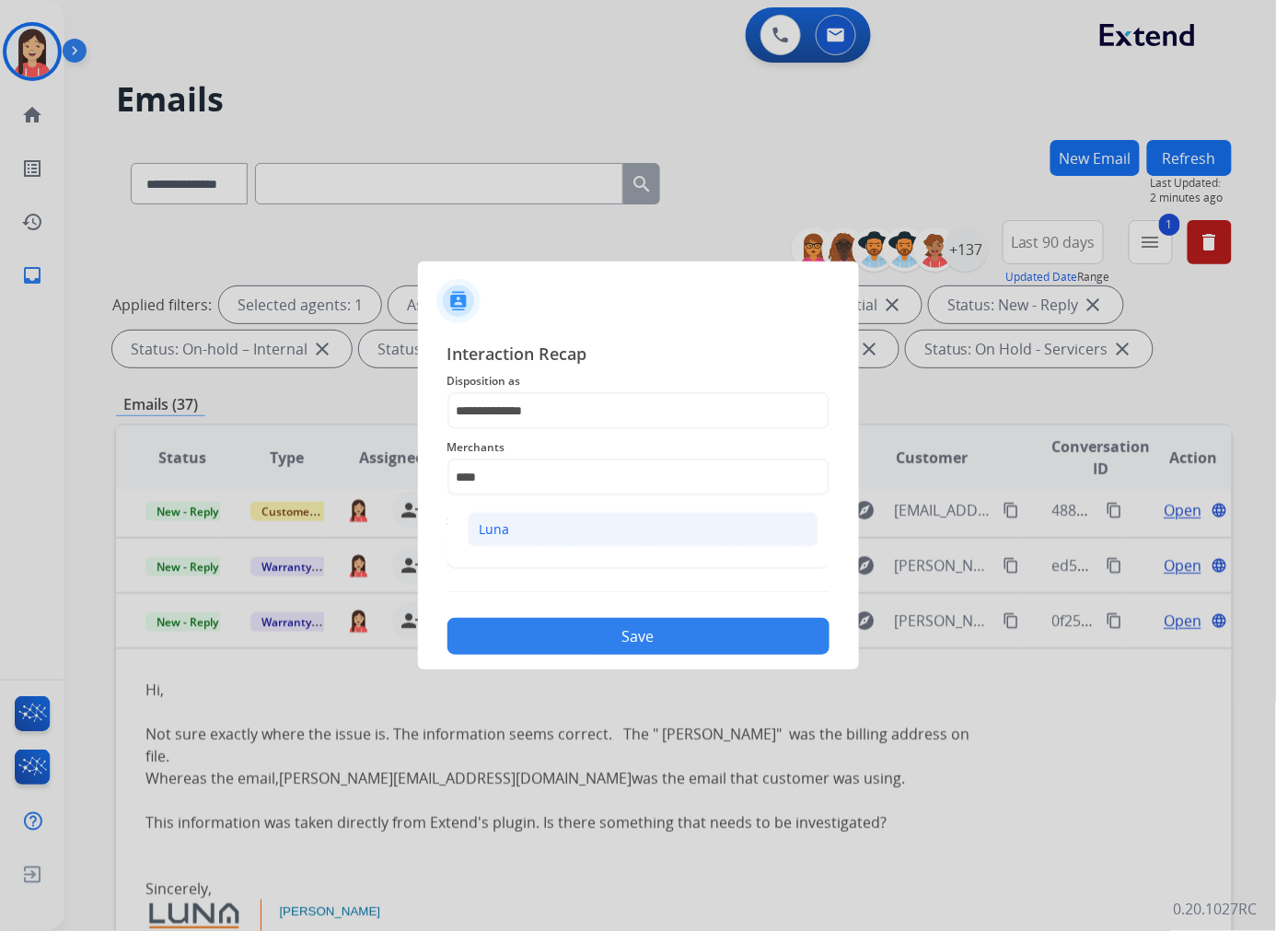
click at [526, 527] on li "Luna" at bounding box center [643, 529] width 351 height 35
type input "****"
click at [534, 546] on input "text" at bounding box center [638, 550] width 382 height 37
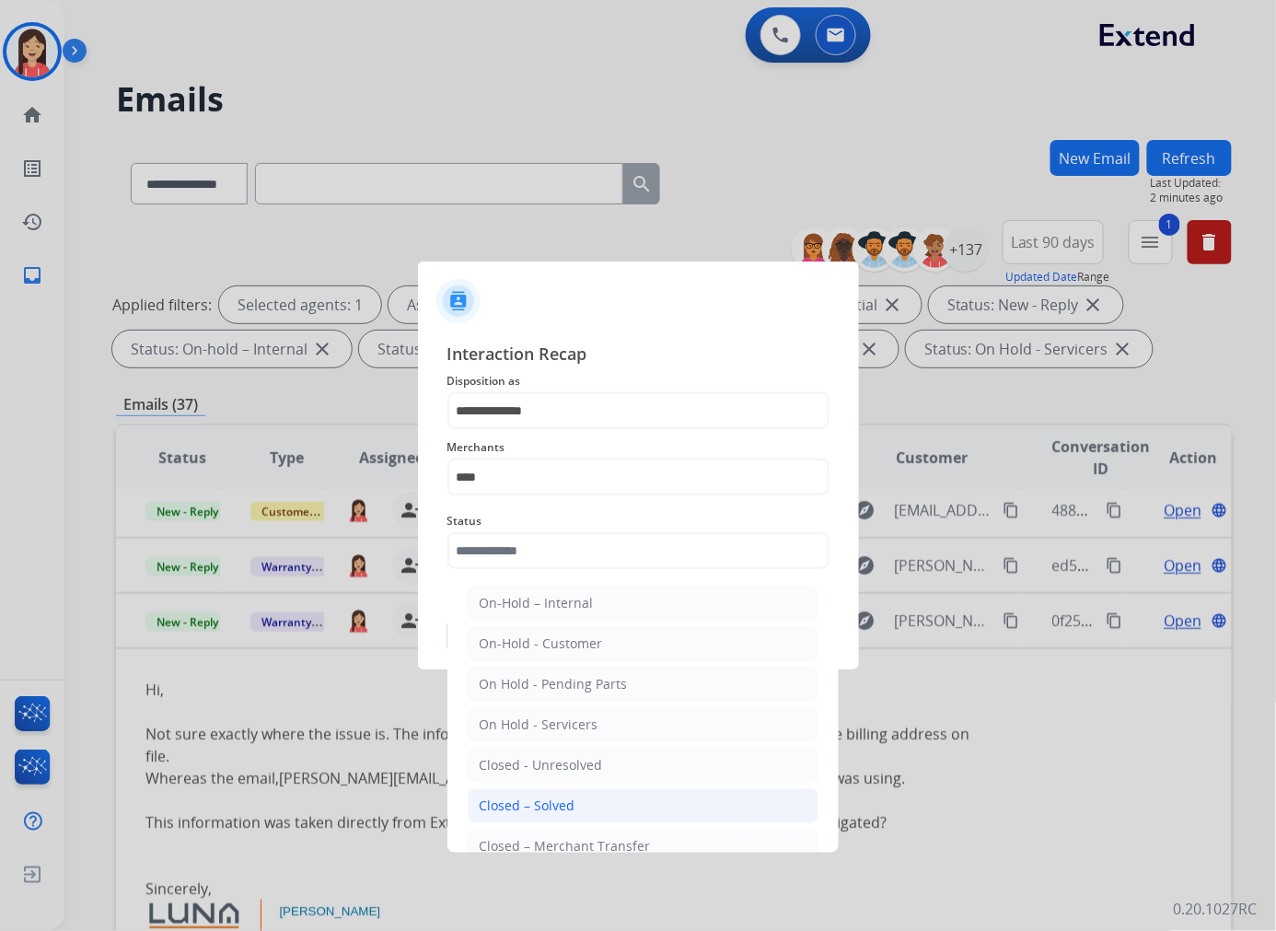
click at [550, 799] on div "Closed – Solved" at bounding box center [528, 805] width 96 height 18
type input "**********"
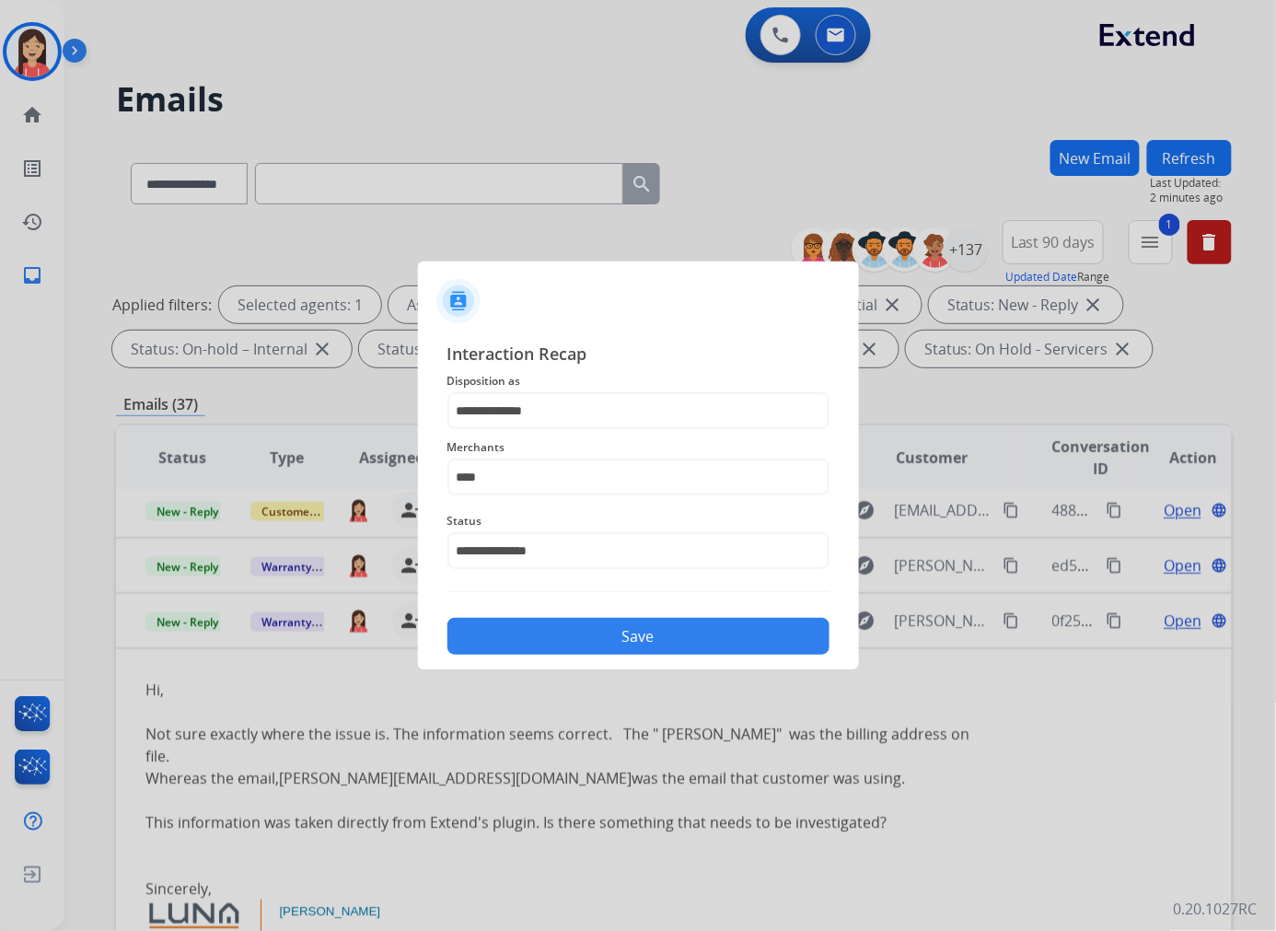
click at [604, 649] on button "Save" at bounding box center [638, 636] width 382 height 37
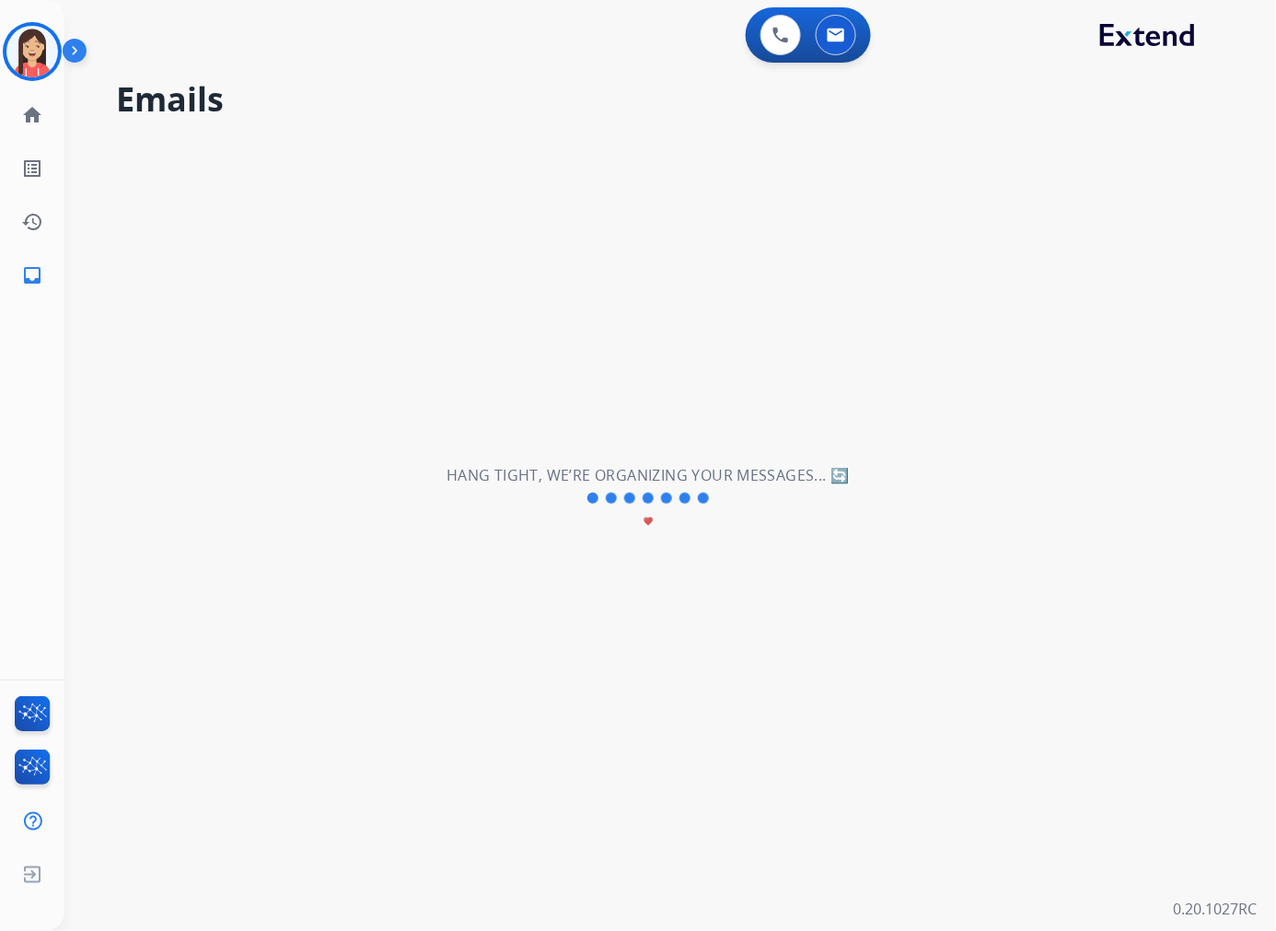
scroll to position [61, 0]
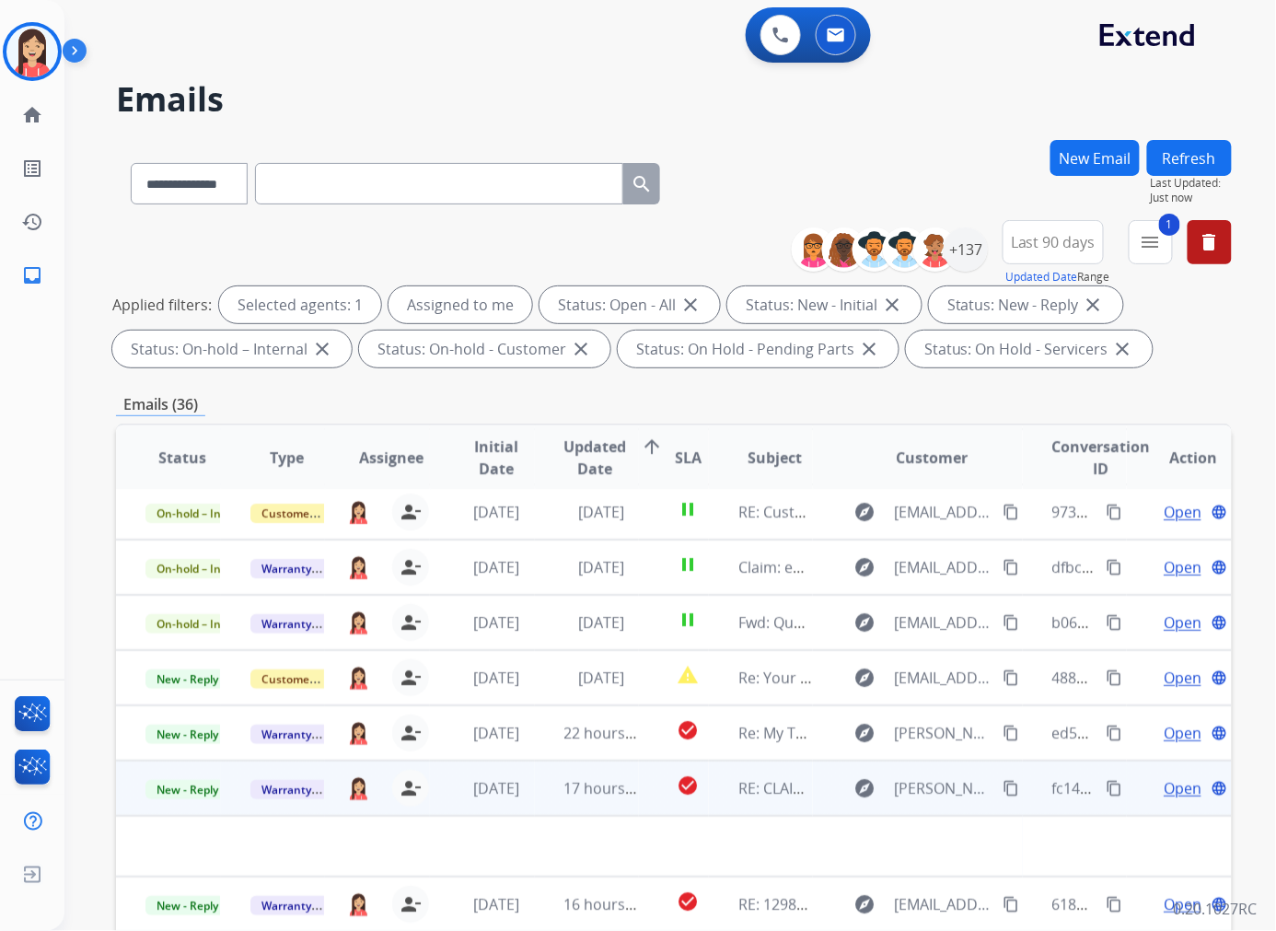
click at [535, 794] on td "17 hours ago" at bounding box center [587, 787] width 105 height 55
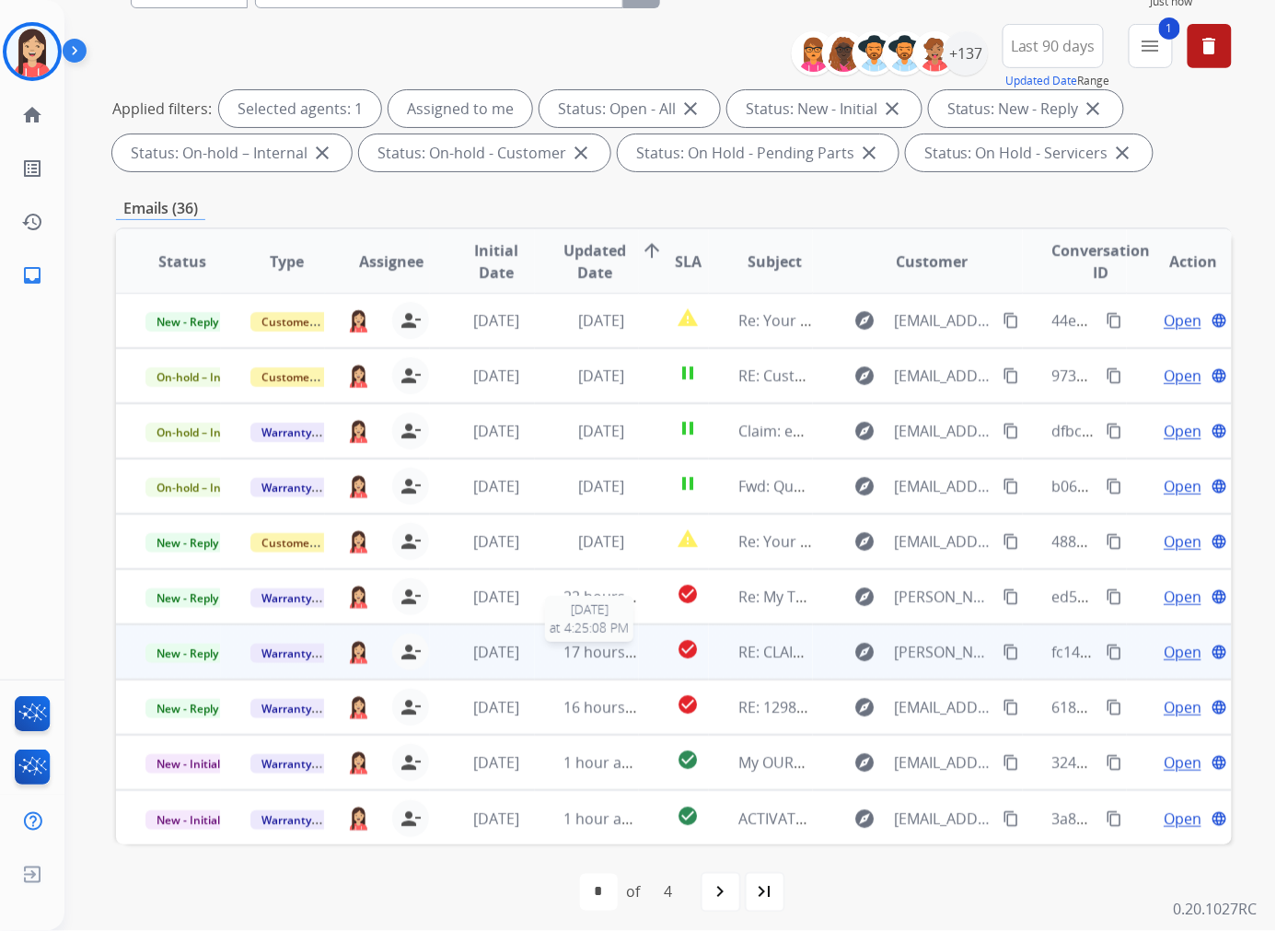
scroll to position [204, 0]
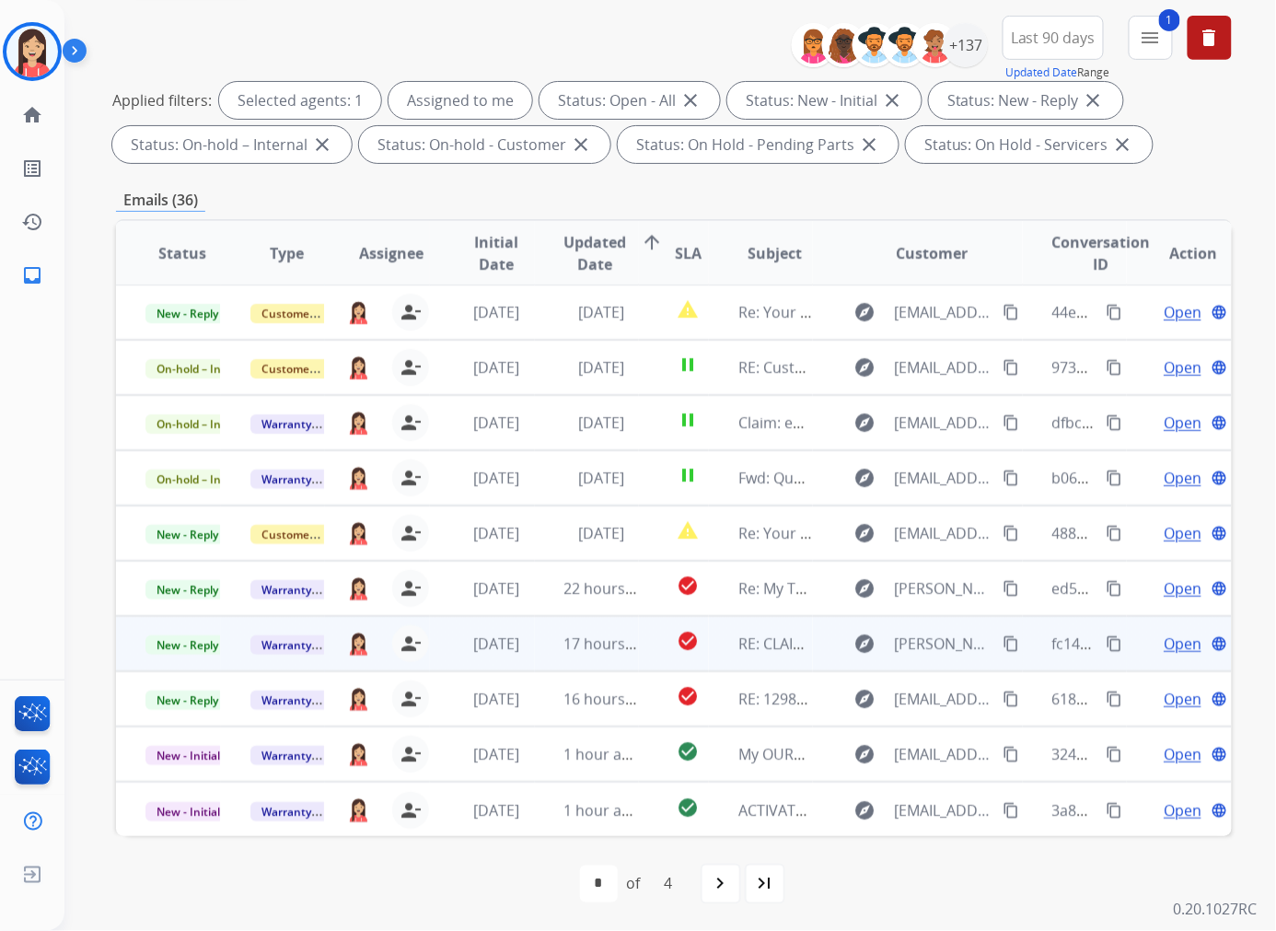
click at [535, 654] on td "17 hours ago" at bounding box center [587, 643] width 105 height 55
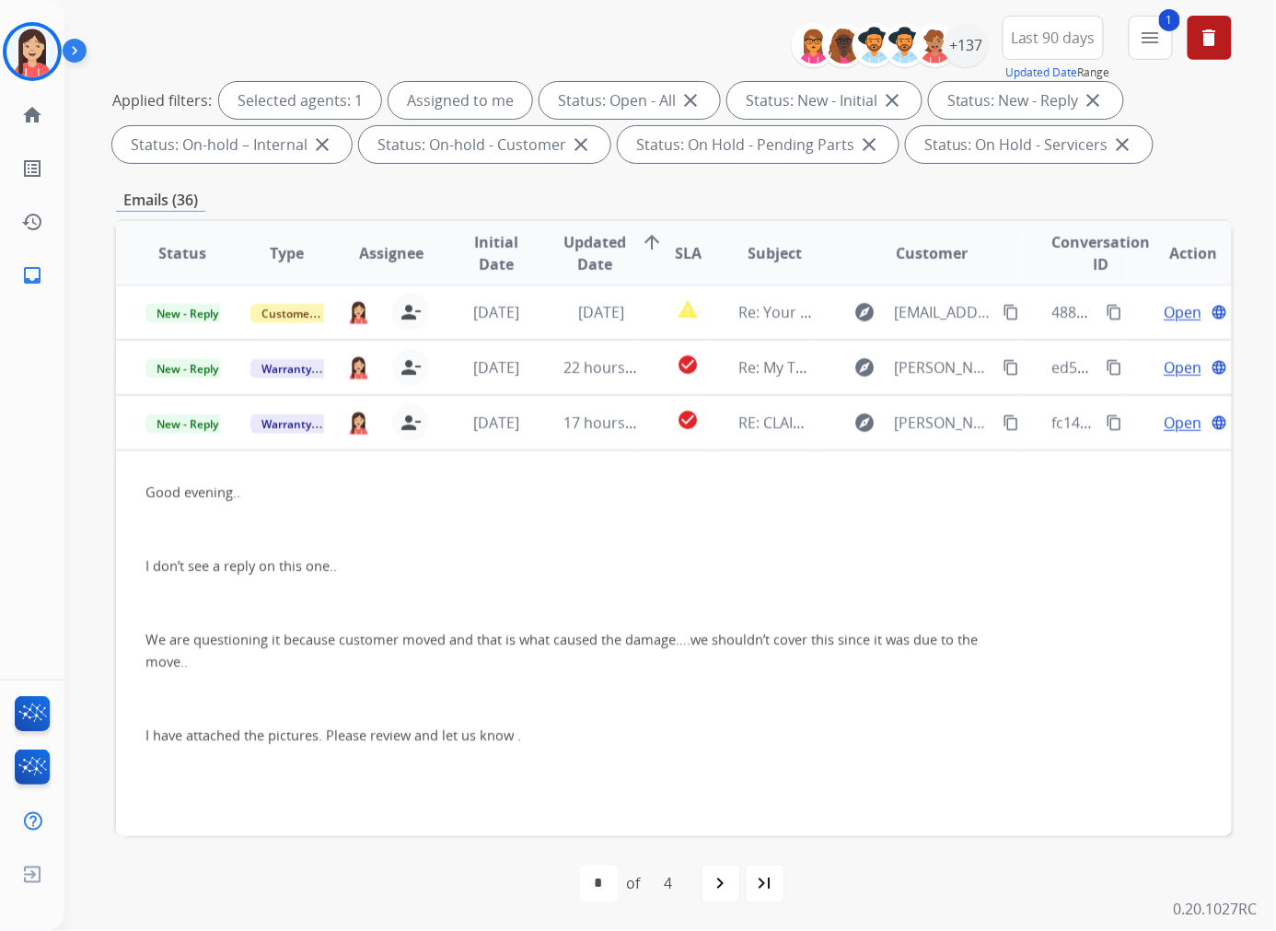
scroll to position [24, 0]
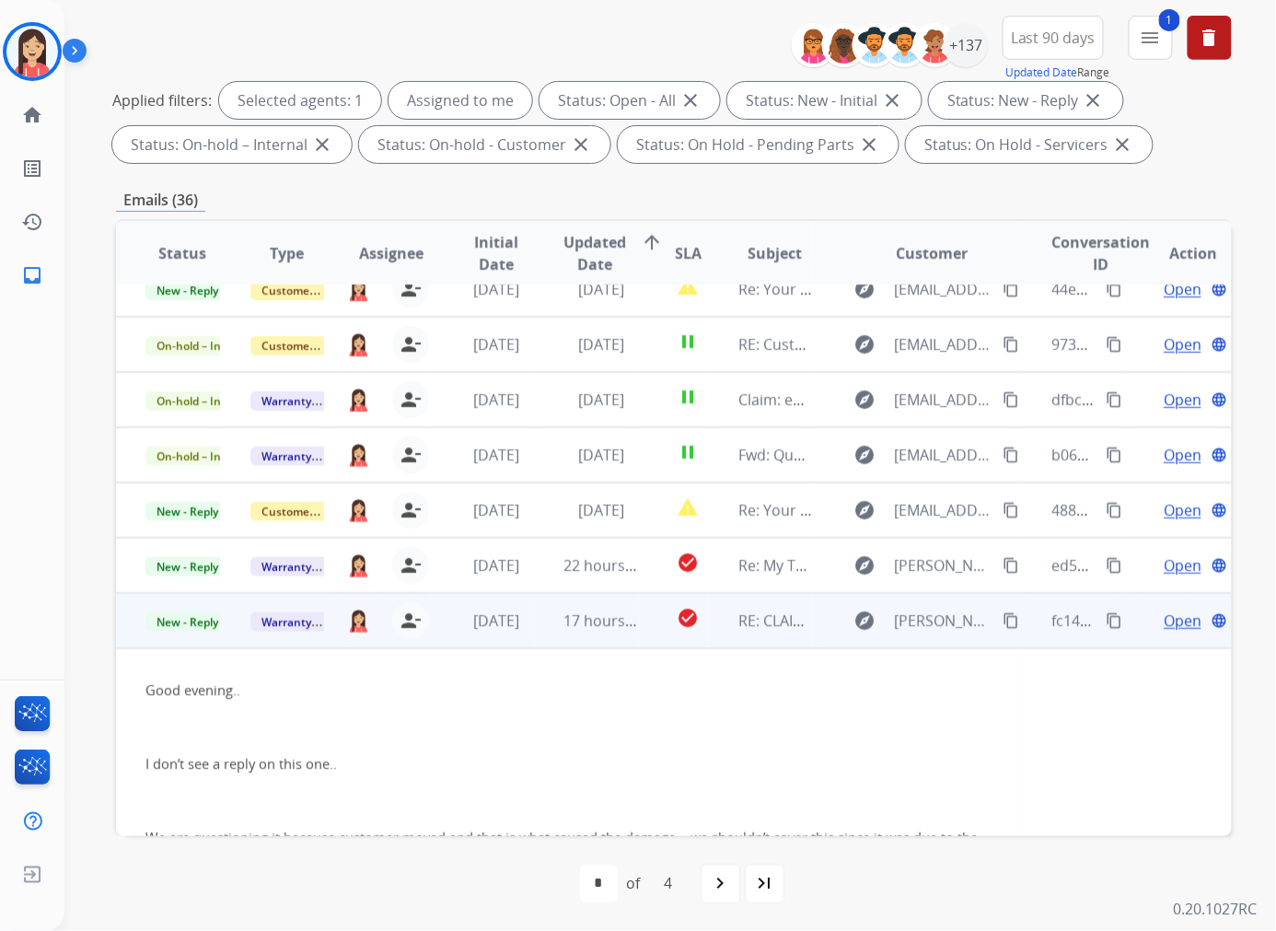
click at [1062, 620] on span "Open" at bounding box center [1183, 620] width 38 height 22
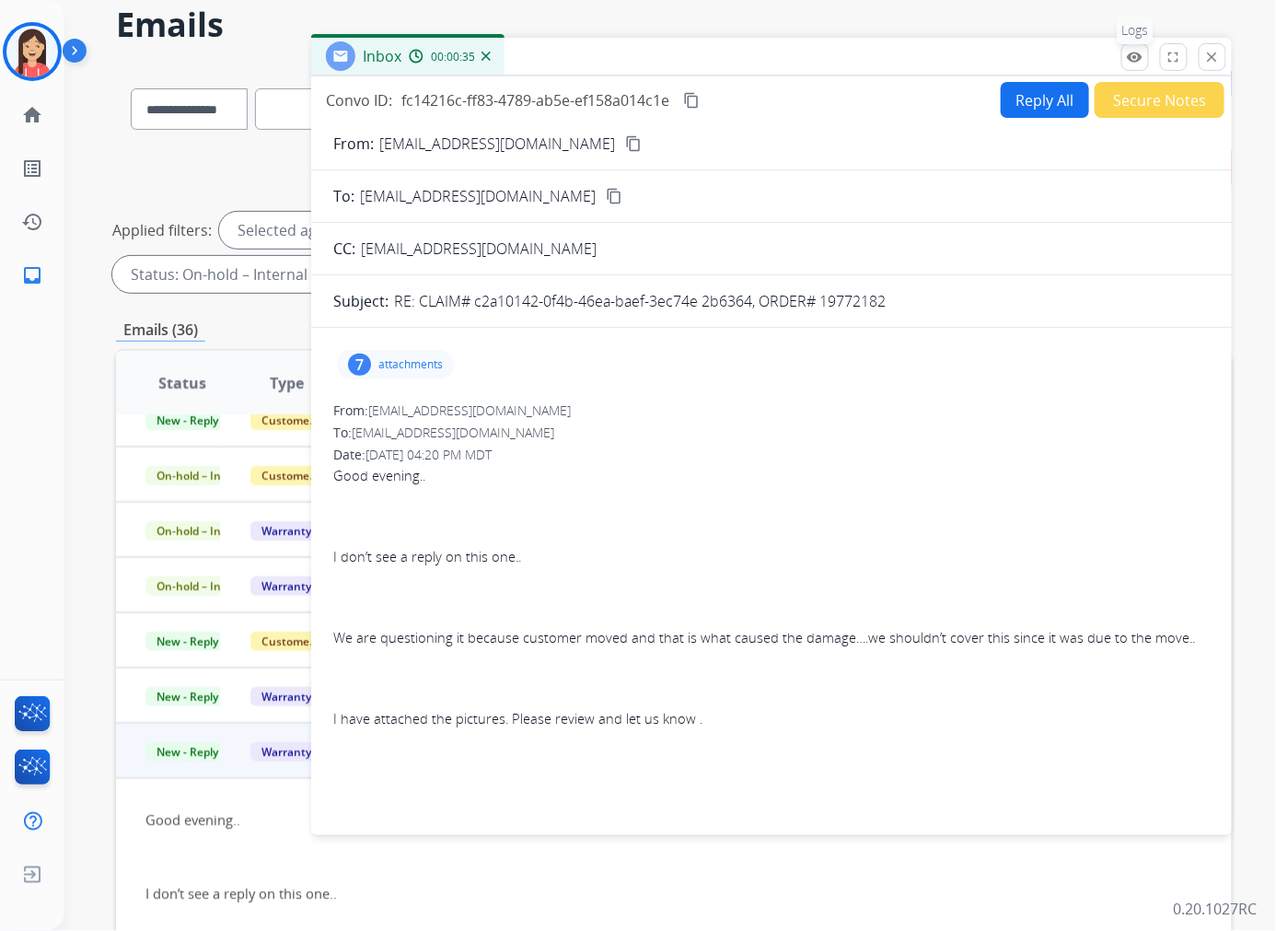
scroll to position [0, 0]
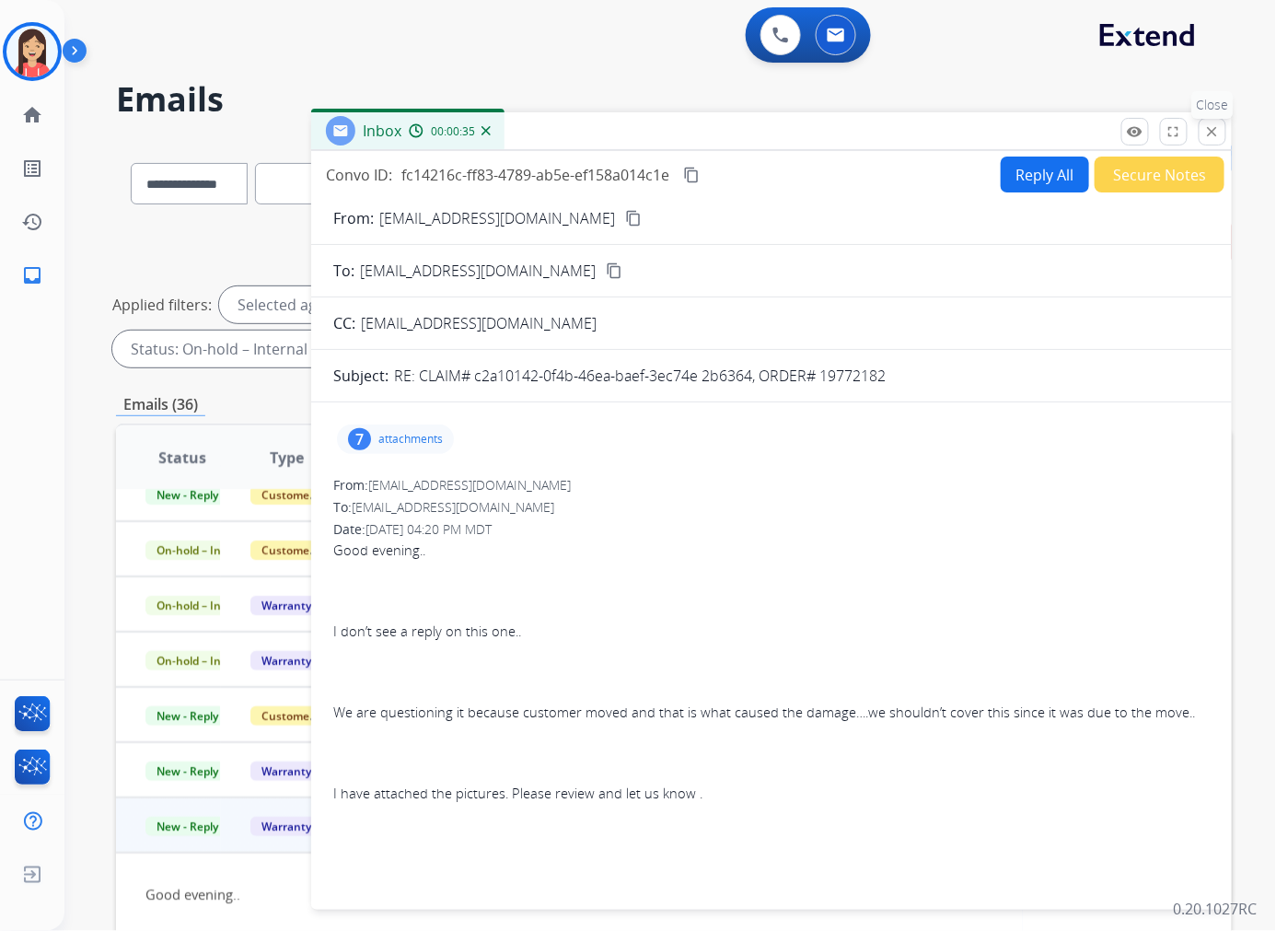
click at [1062, 134] on mat-icon "close" at bounding box center [1212, 131] width 17 height 17
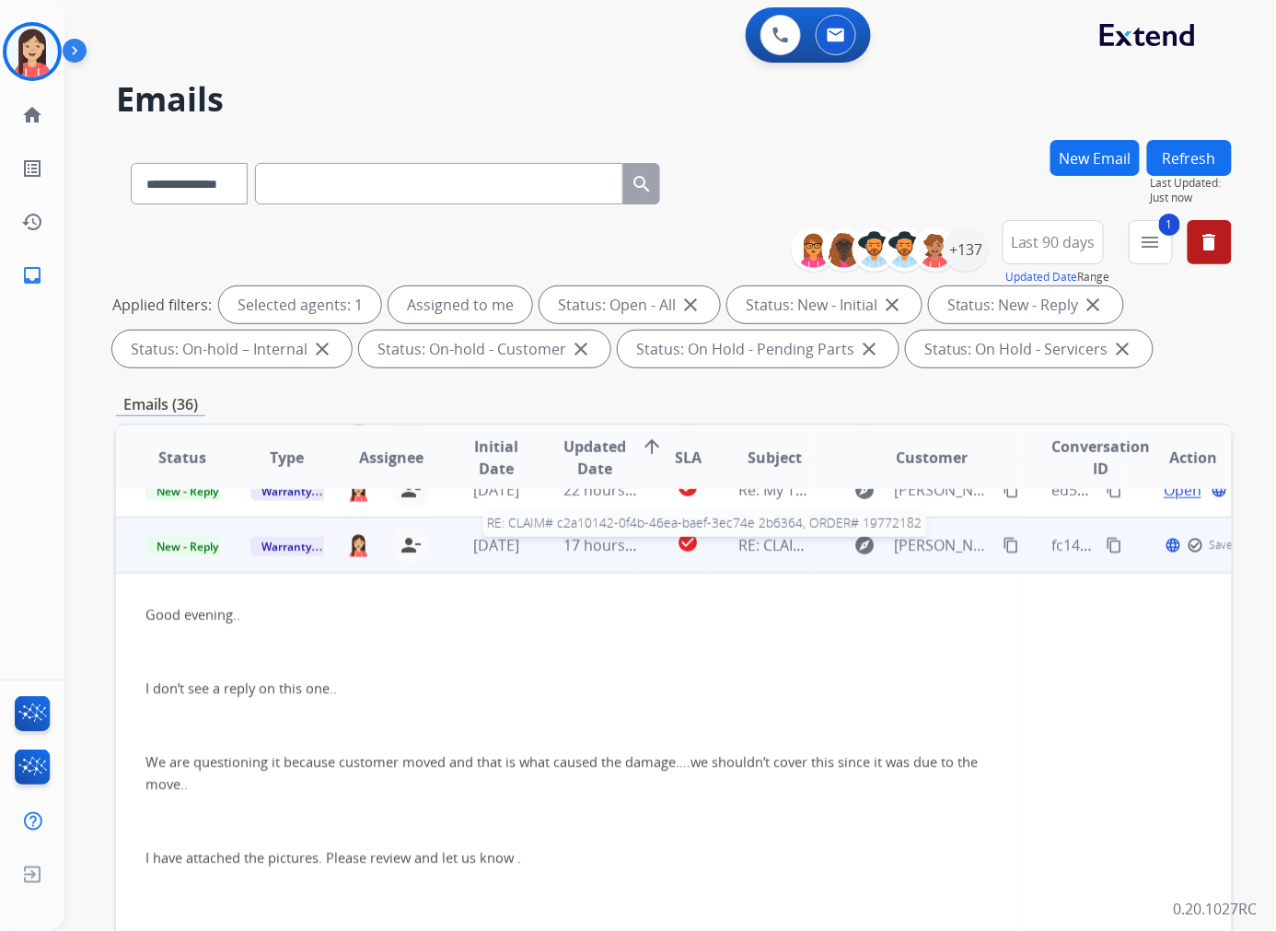
scroll to position [331, 0]
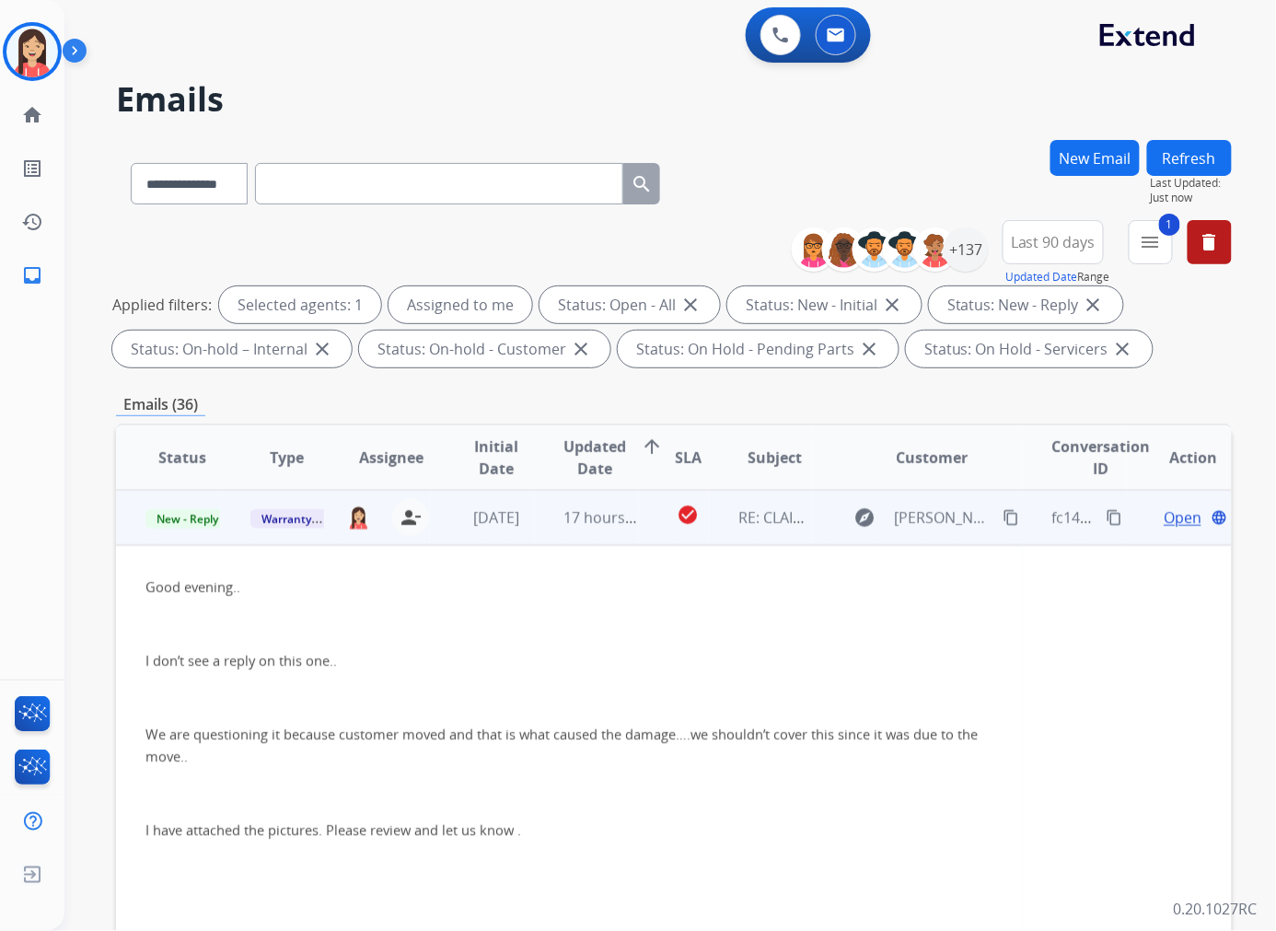
click at [527, 541] on td "[DATE]" at bounding box center [482, 517] width 105 height 55
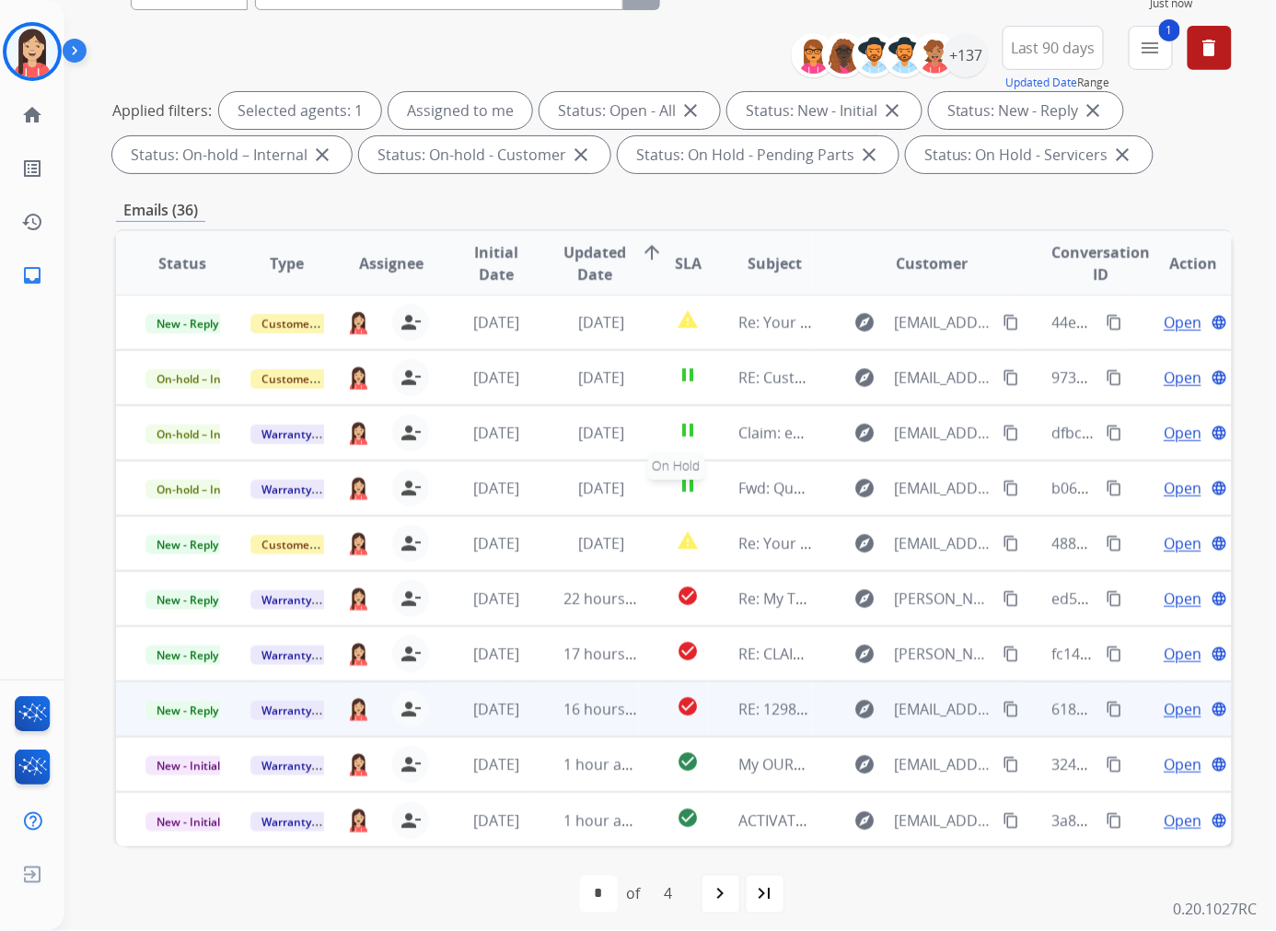
scroll to position [205, 0]
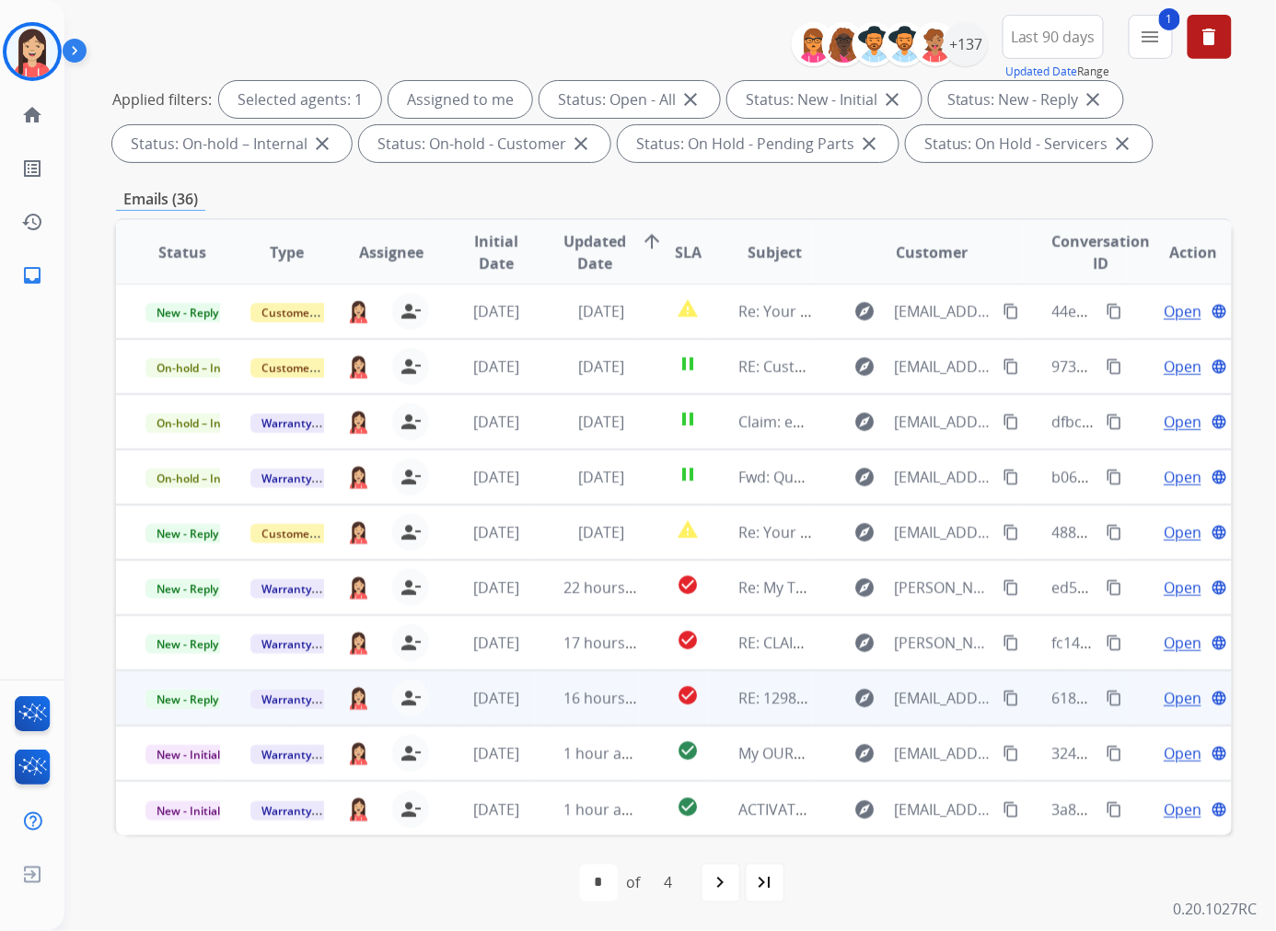
click at [549, 713] on td "16 hours ago" at bounding box center [587, 697] width 105 height 55
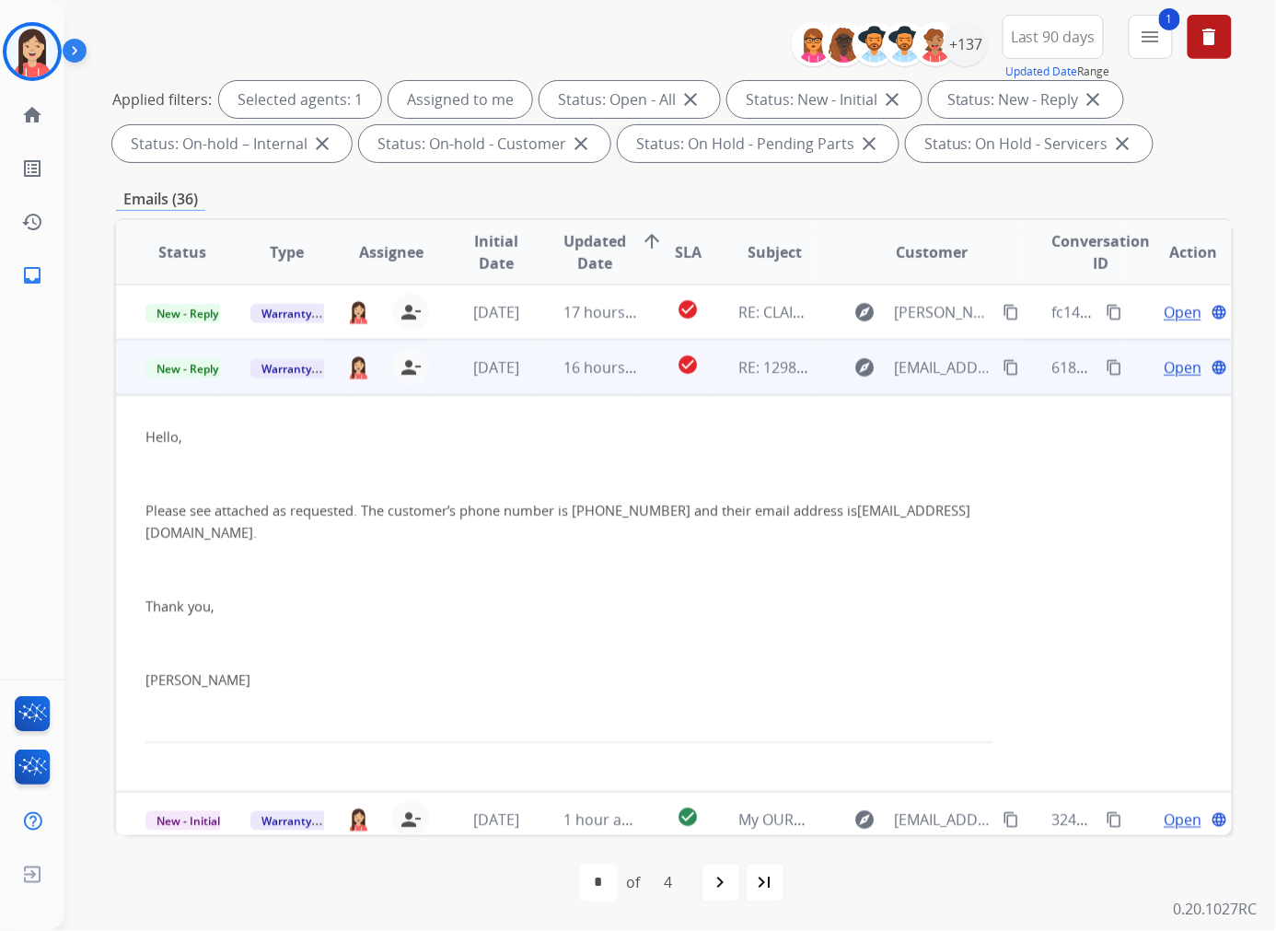
scroll to position [387, 0]
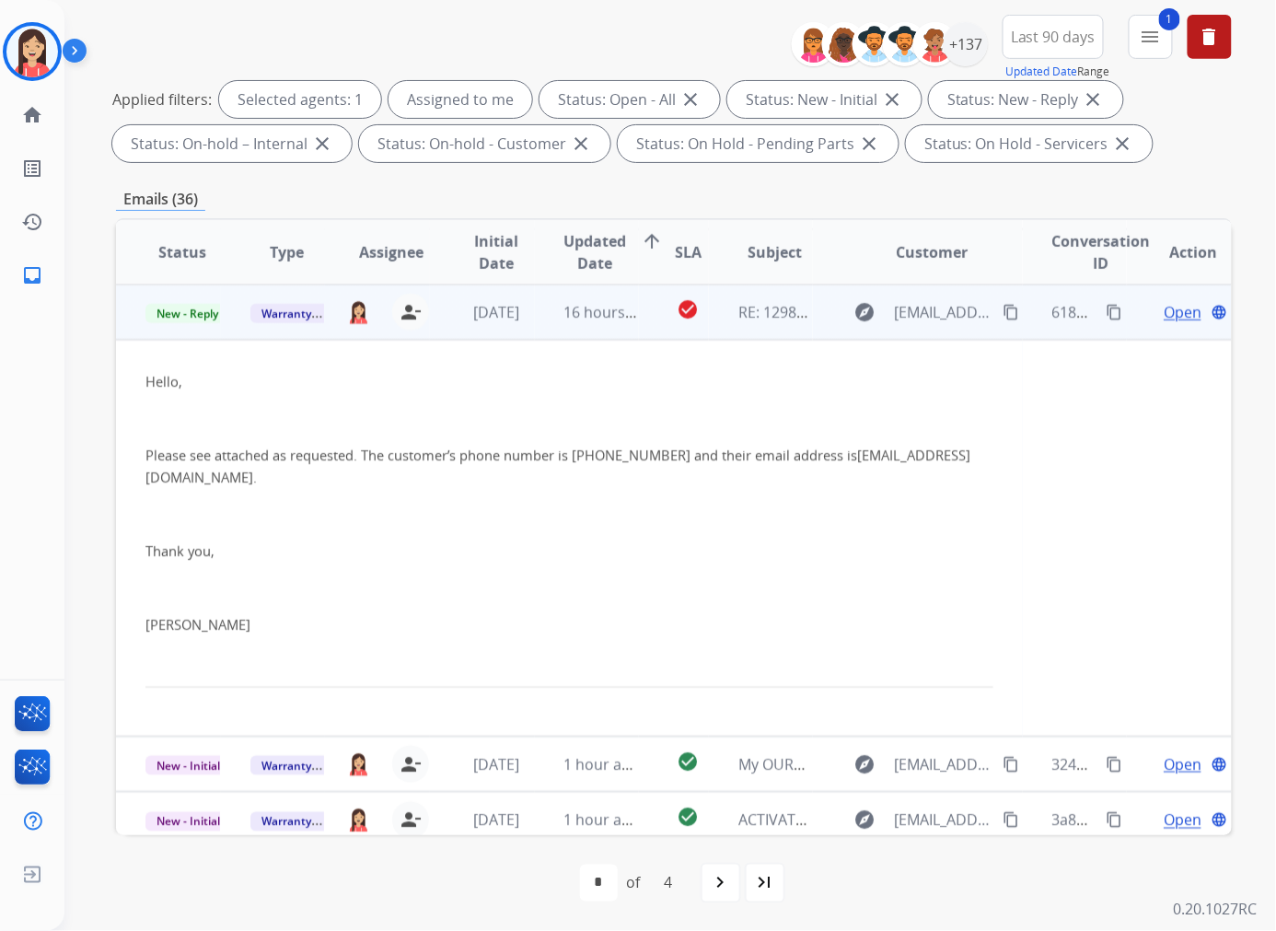
click at [1062, 315] on span "Open" at bounding box center [1183, 312] width 38 height 22
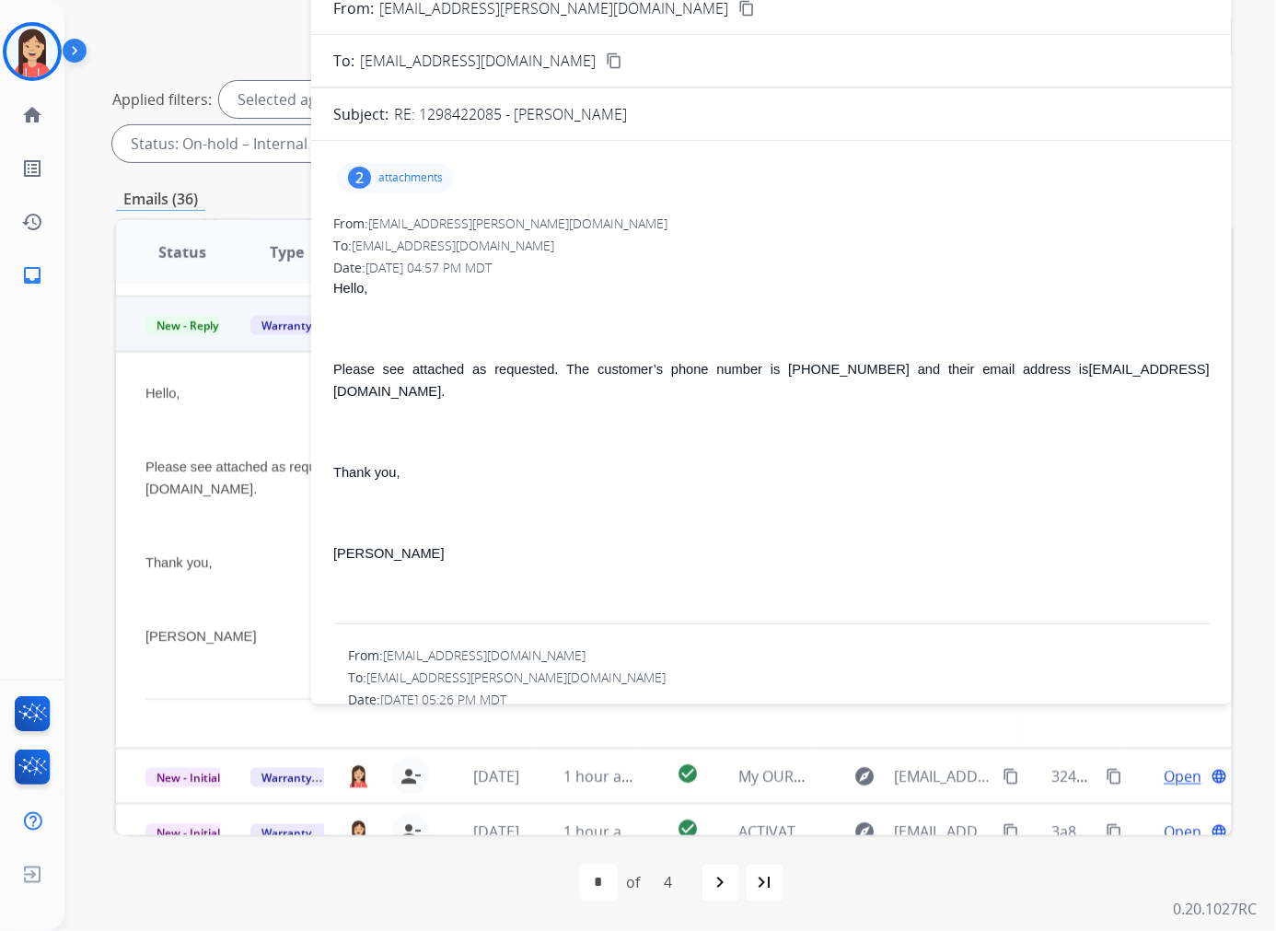
scroll to position [0, 0]
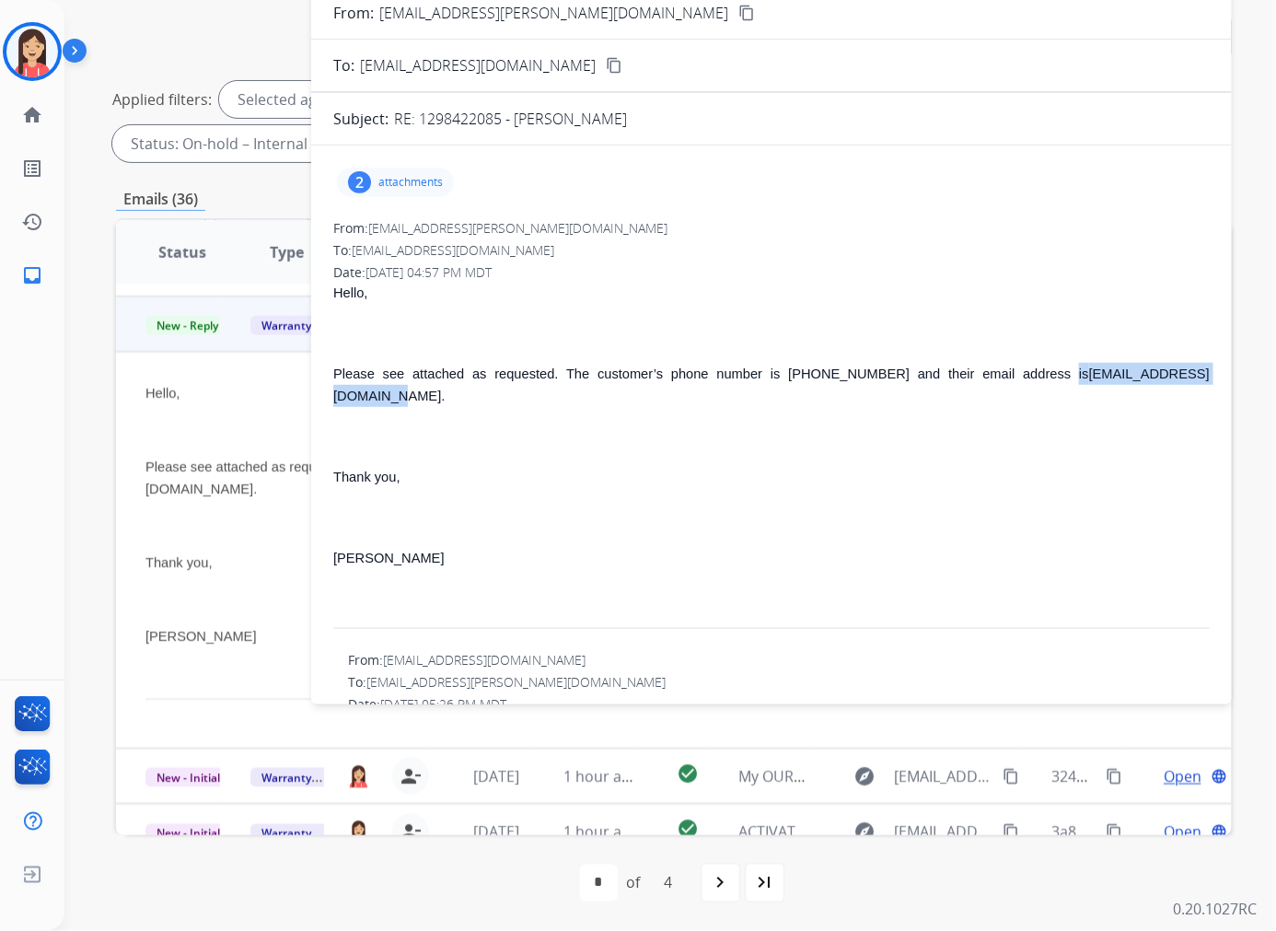
drag, startPoint x: 988, startPoint y: 379, endPoint x: 1165, endPoint y: 382, distance: 176.8
click at [1062, 382] on p "Please see attached as requested. The customer’s phone number is [PHONE_NUMBER]…" at bounding box center [771, 385] width 876 height 44
drag, startPoint x: 578, startPoint y: 380, endPoint x: 617, endPoint y: 384, distance: 38.8
click at [578, 380] on p "Please see attached as requested. The customer’s phone number is [PHONE_NUMBER]…" at bounding box center [771, 385] width 876 height 44
drag, startPoint x: 744, startPoint y: 372, endPoint x: 827, endPoint y: 381, distance: 83.4
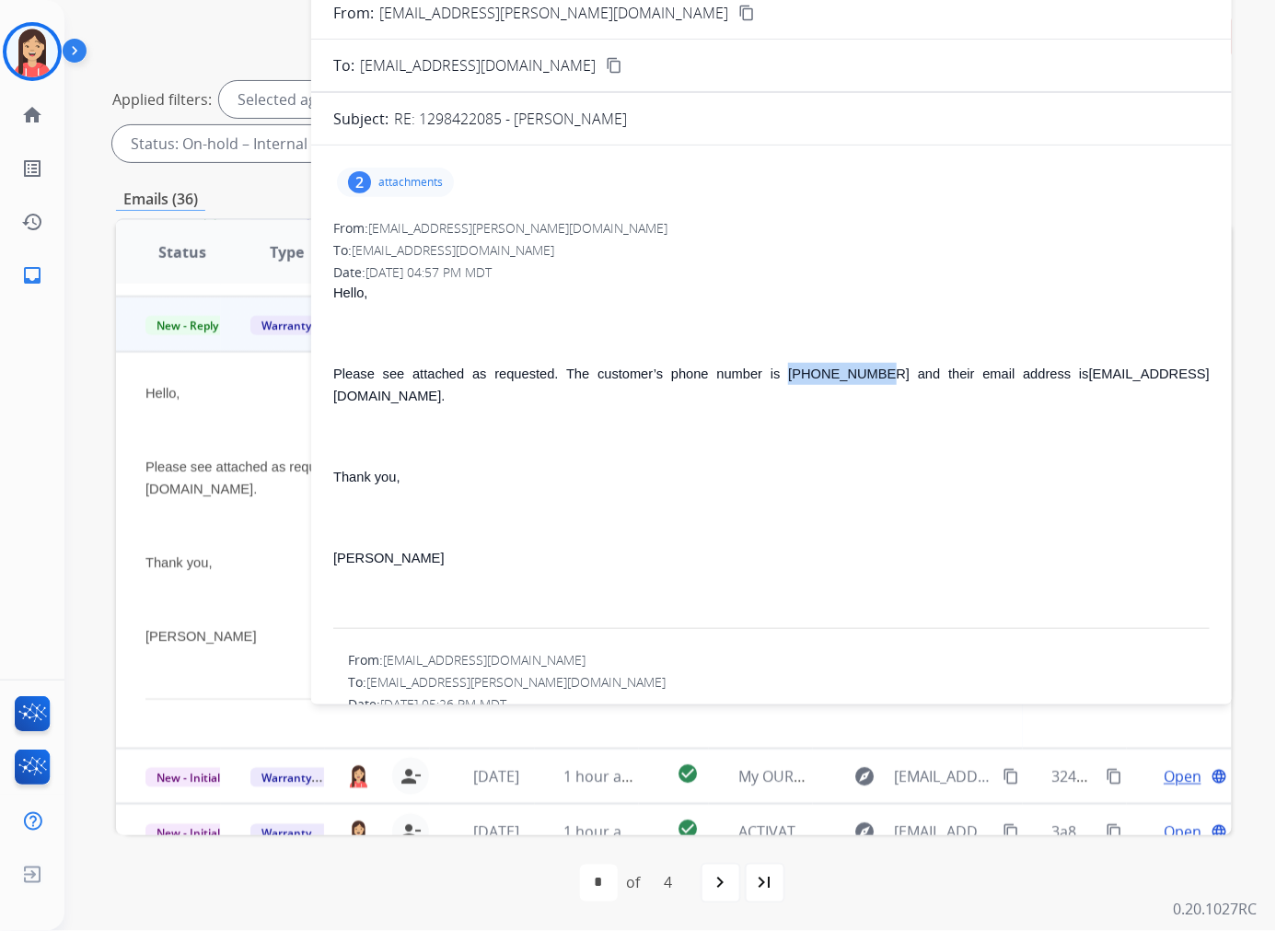
click at [827, 381] on p "Please see attached as requested. The customer’s phone number is [PHONE_NUMBER]…" at bounding box center [771, 385] width 876 height 44
drag, startPoint x: 617, startPoint y: 474, endPoint x: 617, endPoint y: 462, distance: 12.0
click at [617, 474] on div "Hello, Please see attached as requested. The customer’s phone number is [PHONE_…" at bounding box center [771, 457] width 876 height 351
click at [407, 180] on p "attachments" at bounding box center [410, 182] width 64 height 15
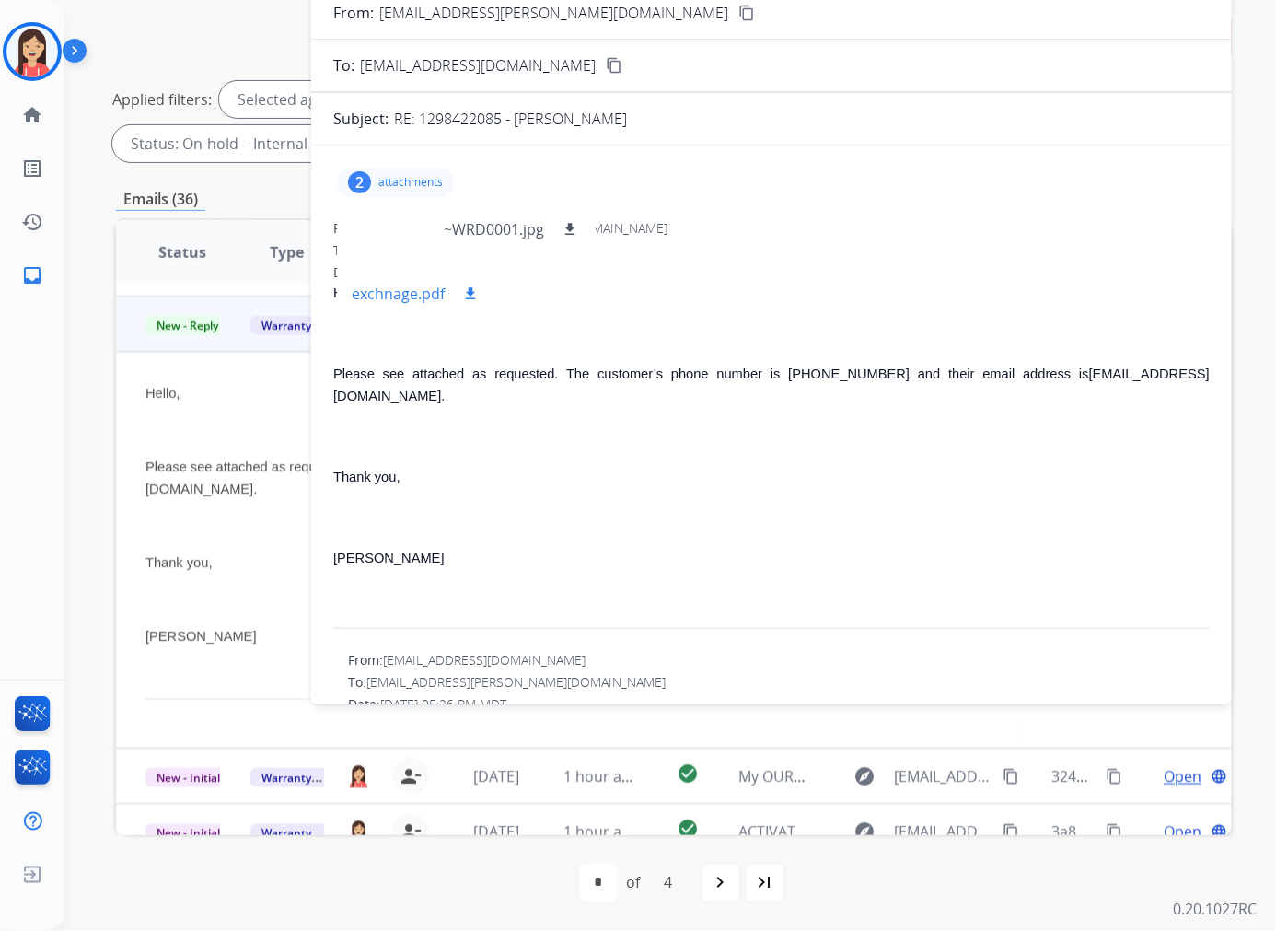
click at [467, 290] on mat-icon "download" at bounding box center [470, 293] width 17 height 17
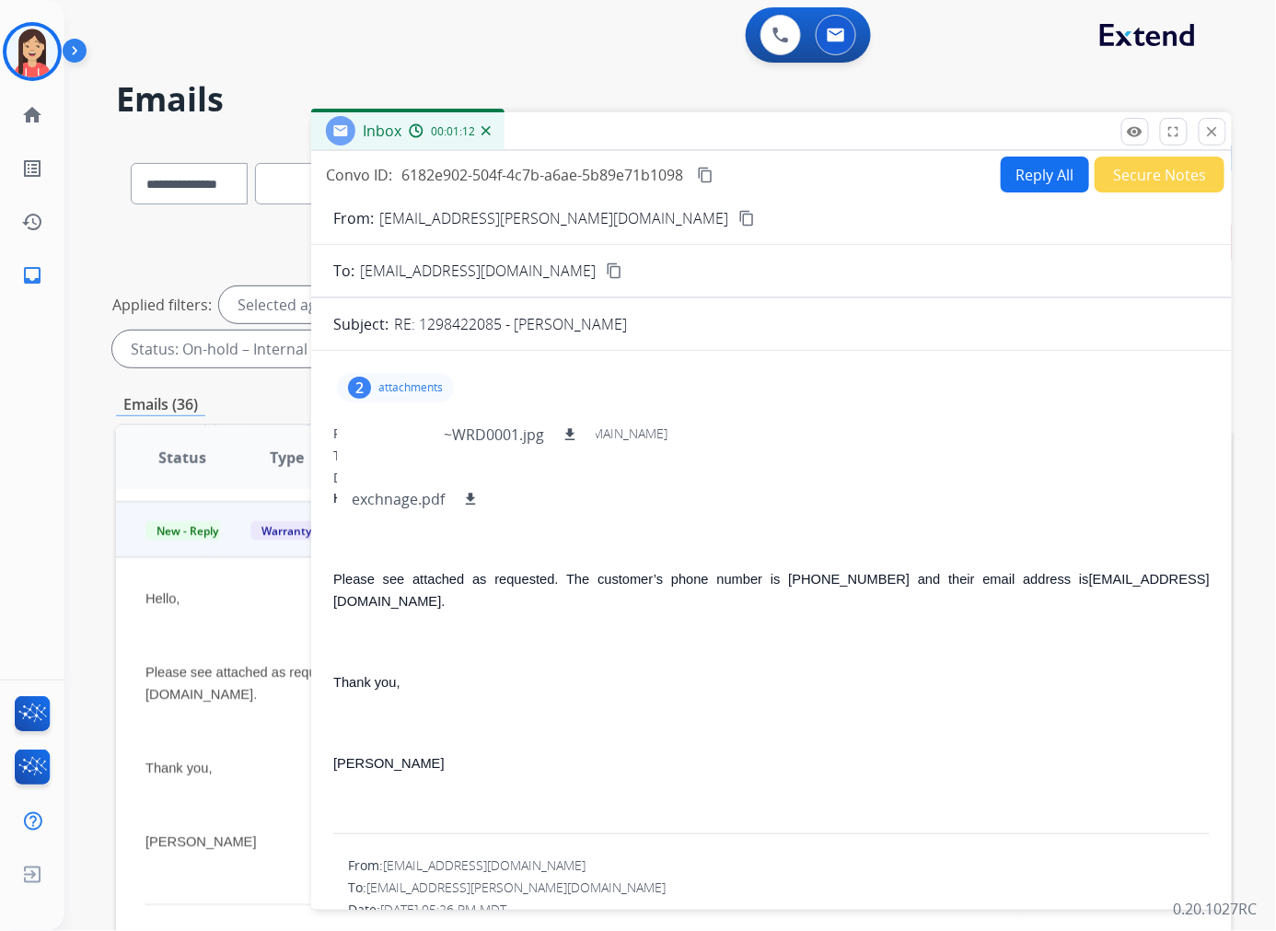
click at [374, 384] on div "2 attachments ~WRD0001.jpg download exchnage.pdf download" at bounding box center [395, 387] width 117 height 29
click at [1062, 189] on button "Secure Notes" at bounding box center [1160, 174] width 130 height 36
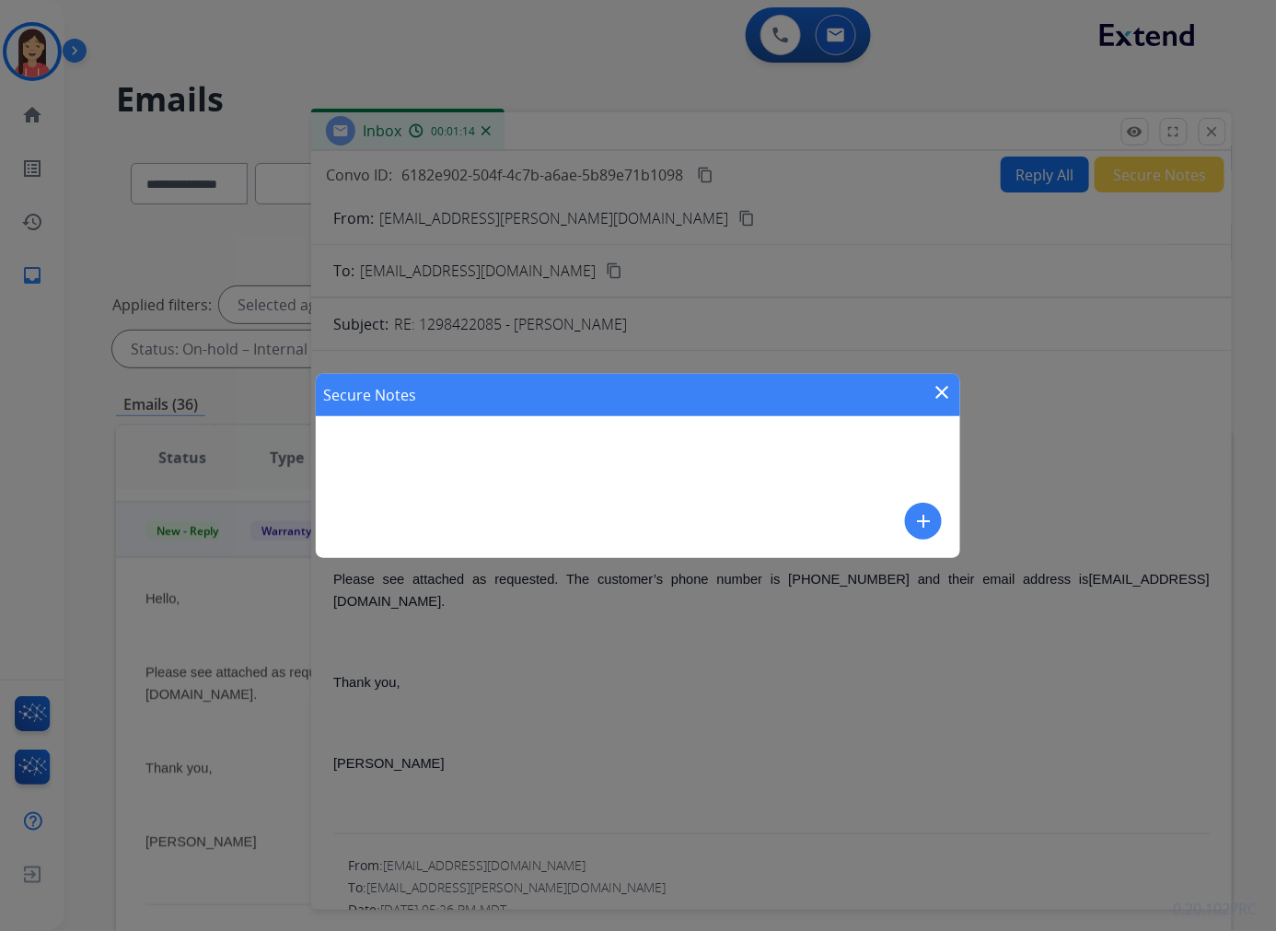
click at [915, 516] on mat-icon "add" at bounding box center [923, 521] width 22 height 22
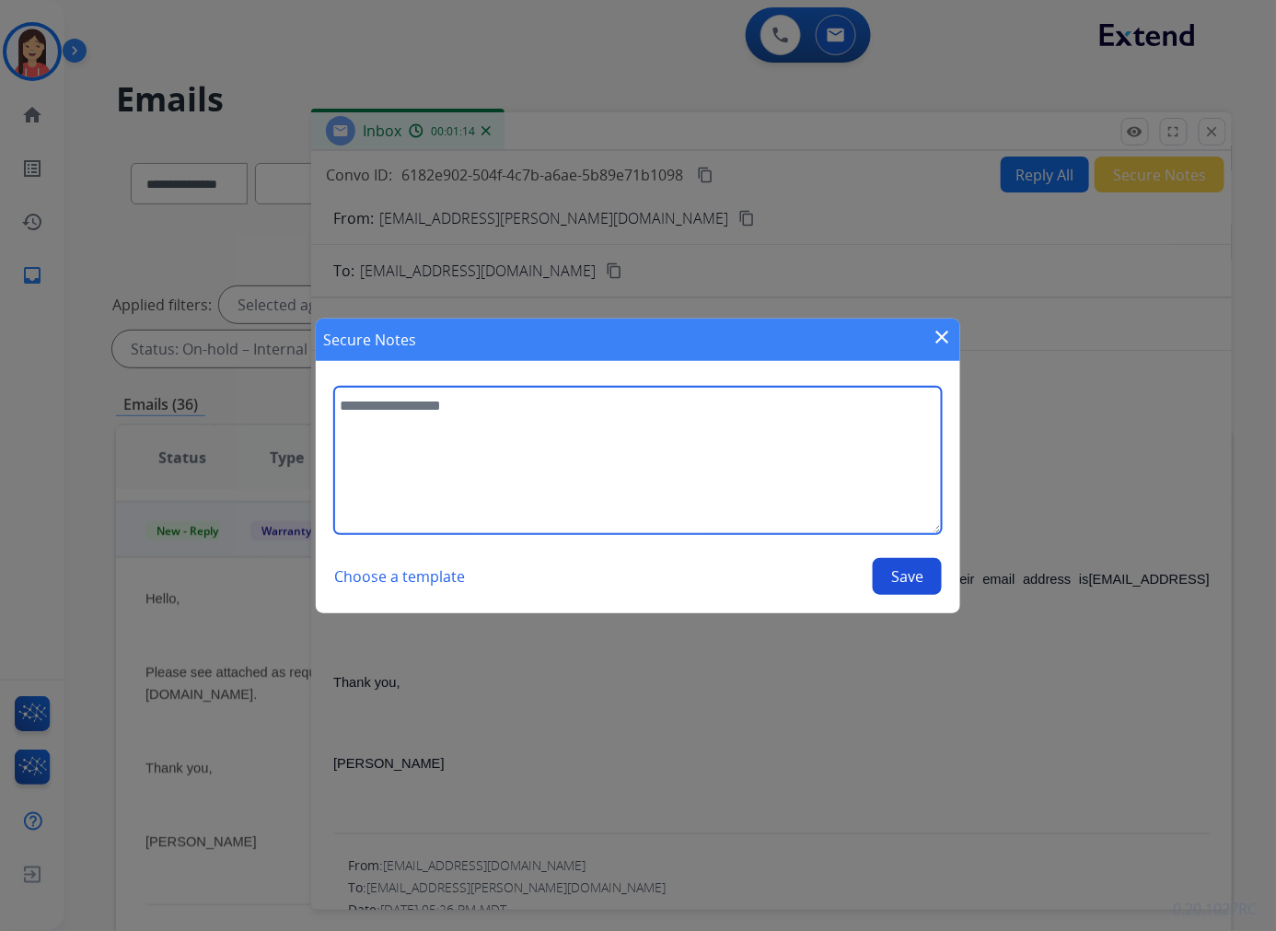
click at [746, 504] on textarea at bounding box center [638, 460] width 608 height 147
type textarea "**********"
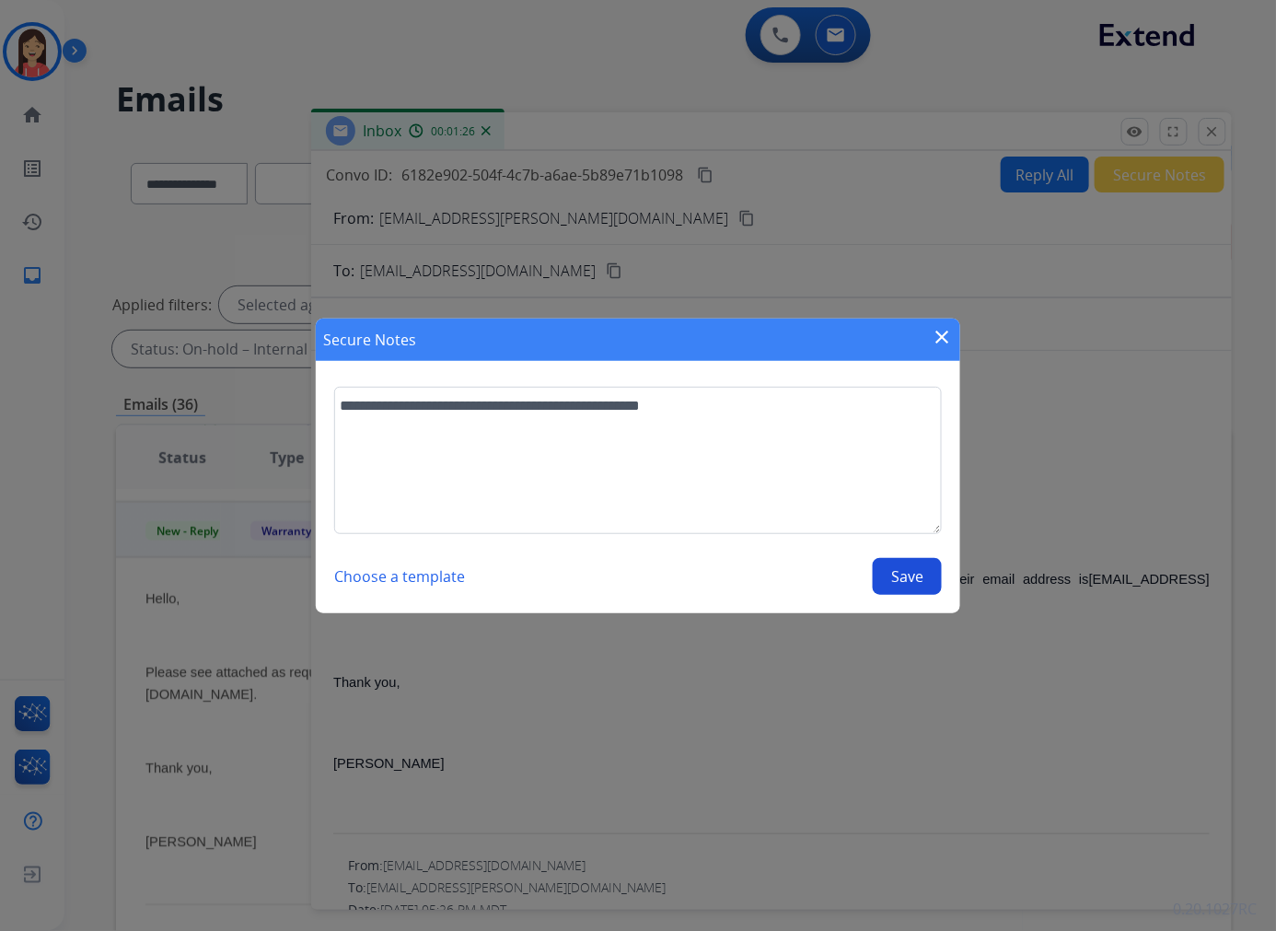
click at [882, 573] on button "Save" at bounding box center [907, 576] width 69 height 37
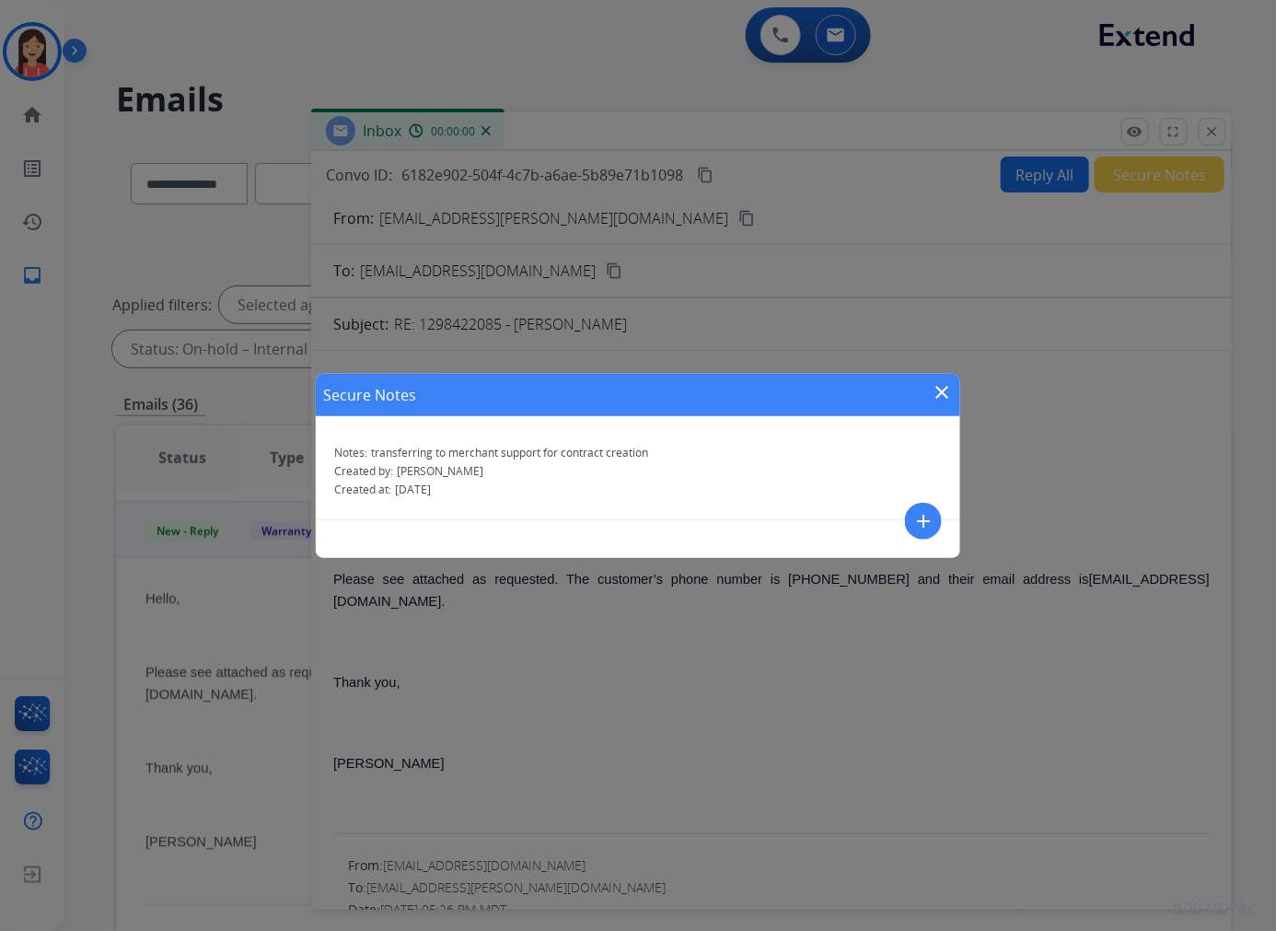
click at [948, 389] on mat-icon "close" at bounding box center [942, 392] width 22 height 22
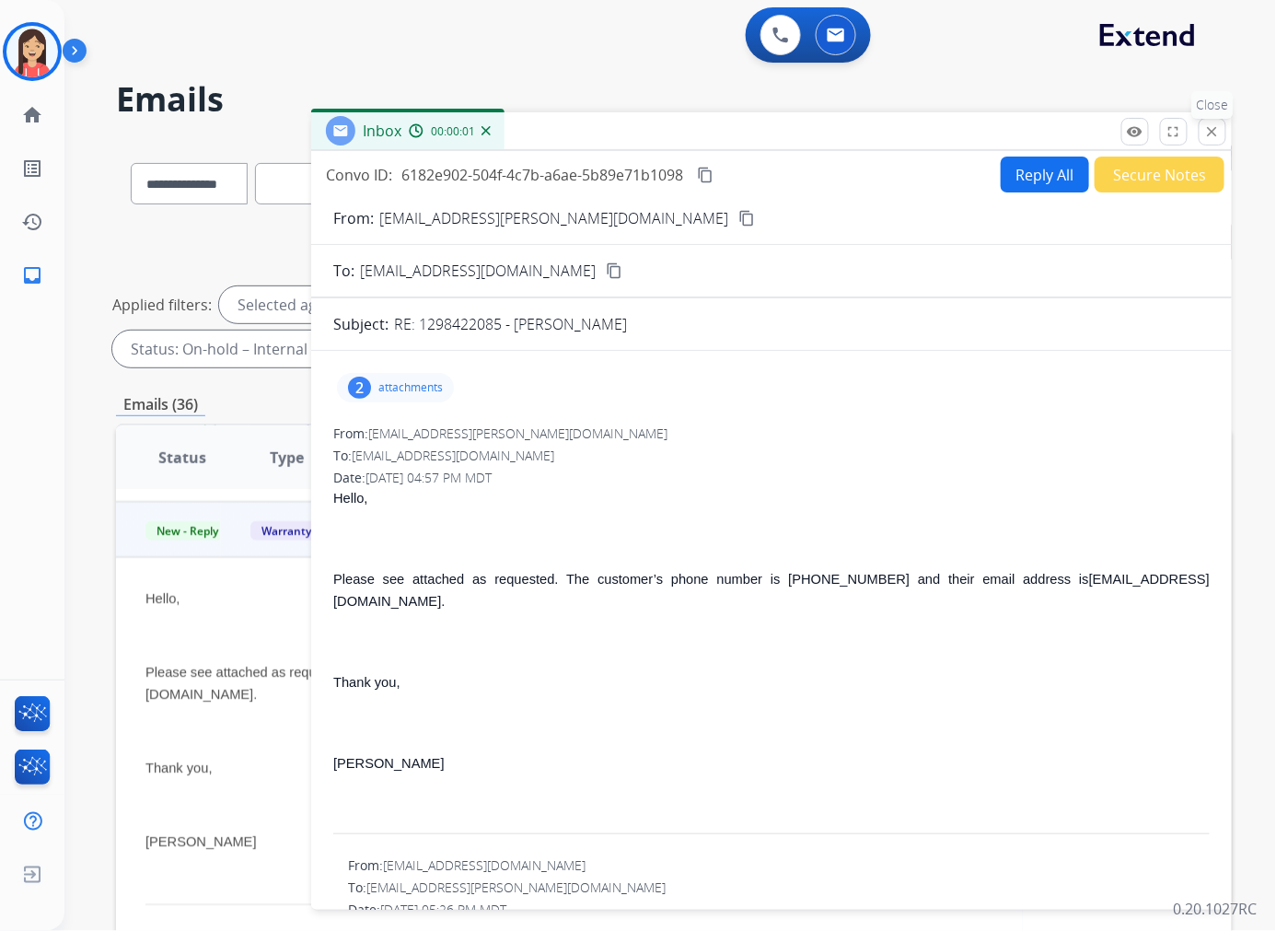
click at [1062, 127] on mat-icon "close" at bounding box center [1212, 131] width 17 height 17
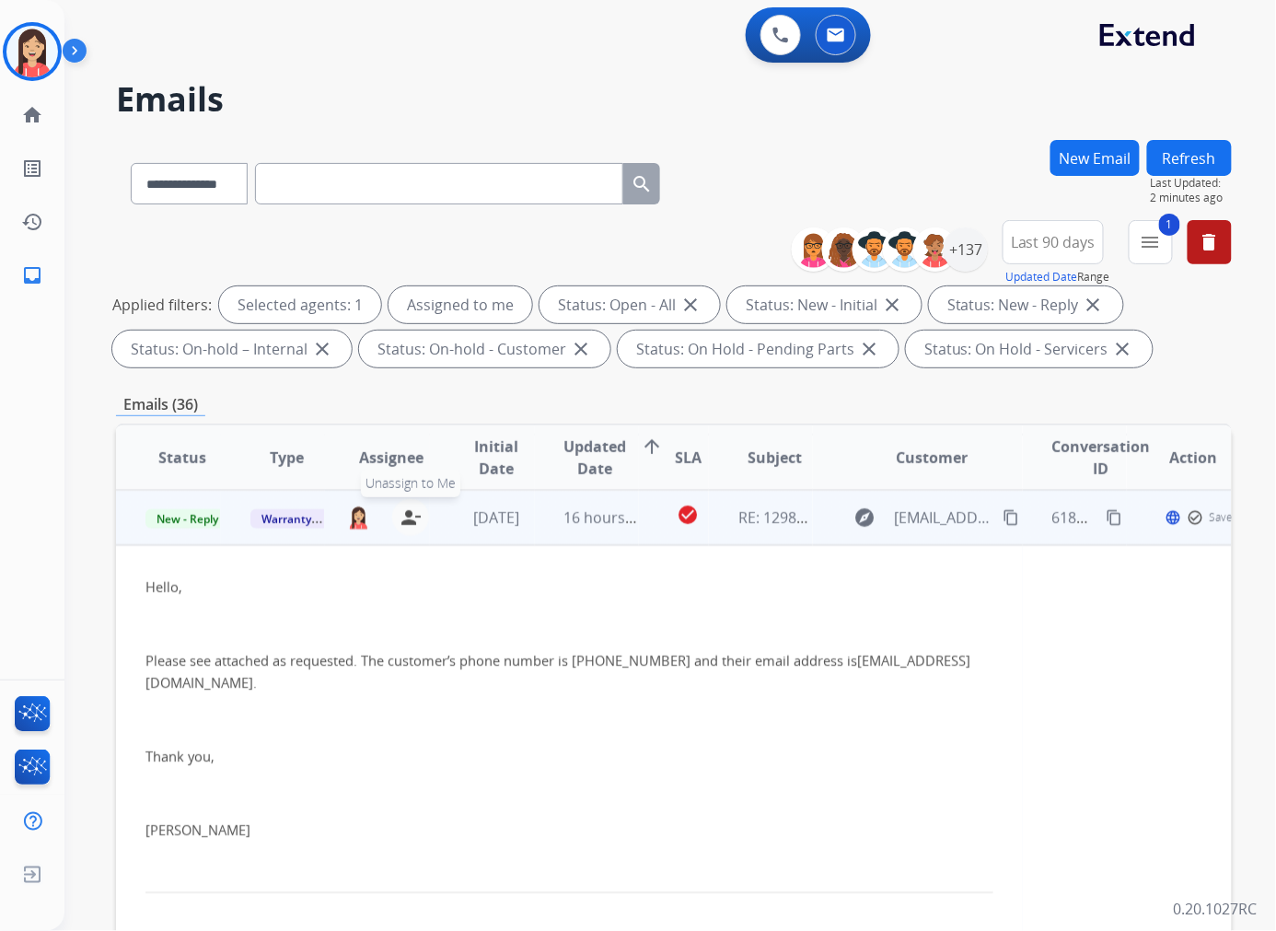
click at [411, 516] on mat-icon "person_remove" at bounding box center [411, 517] width 22 height 22
click at [309, 516] on span "Warranty Ops" at bounding box center [297, 518] width 95 height 19
click at [363, 482] on p "Merchant Team" at bounding box center [371, 480] width 105 height 26
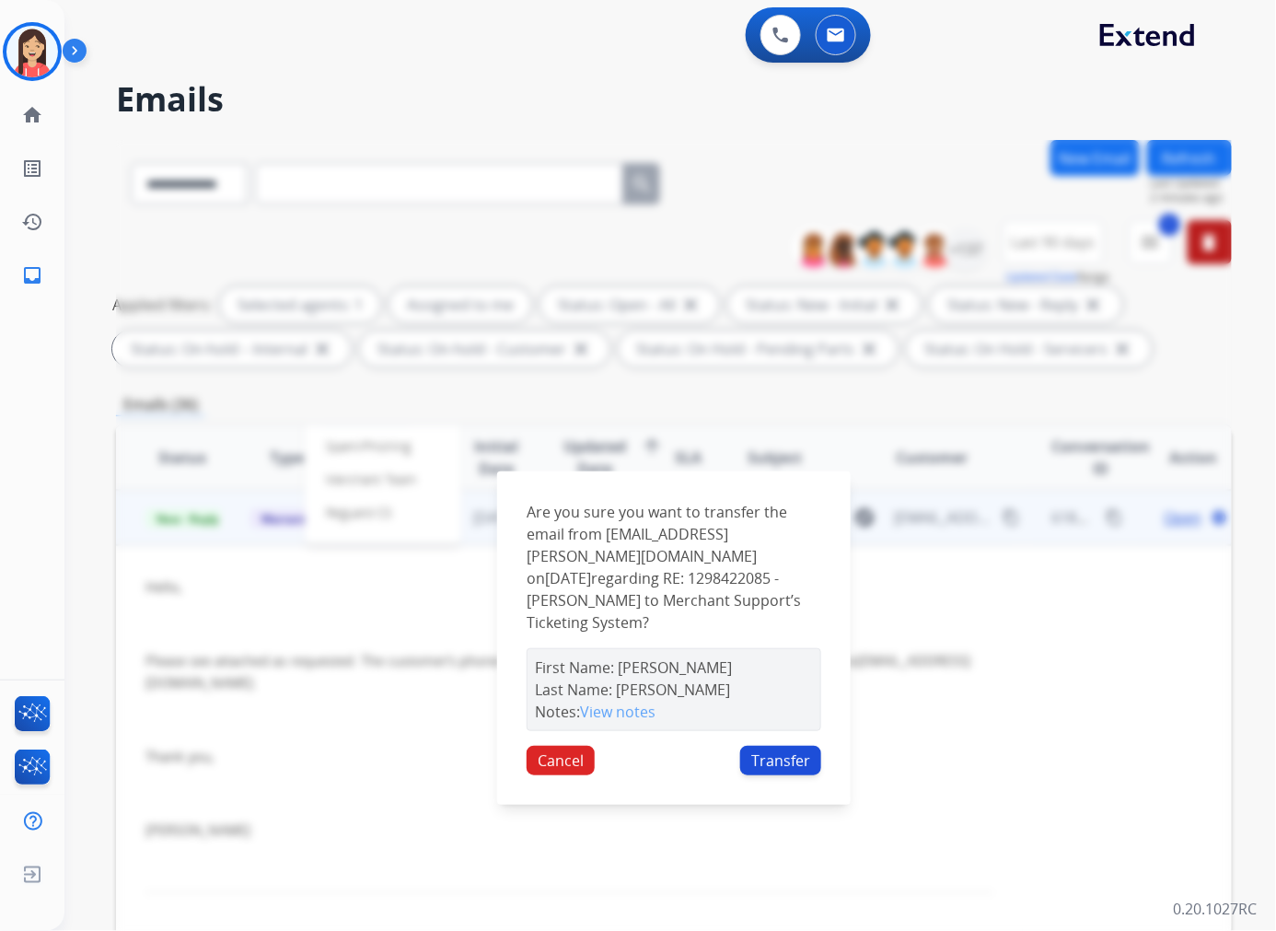
click at [785, 755] on button "Transfer" at bounding box center [780, 760] width 81 height 29
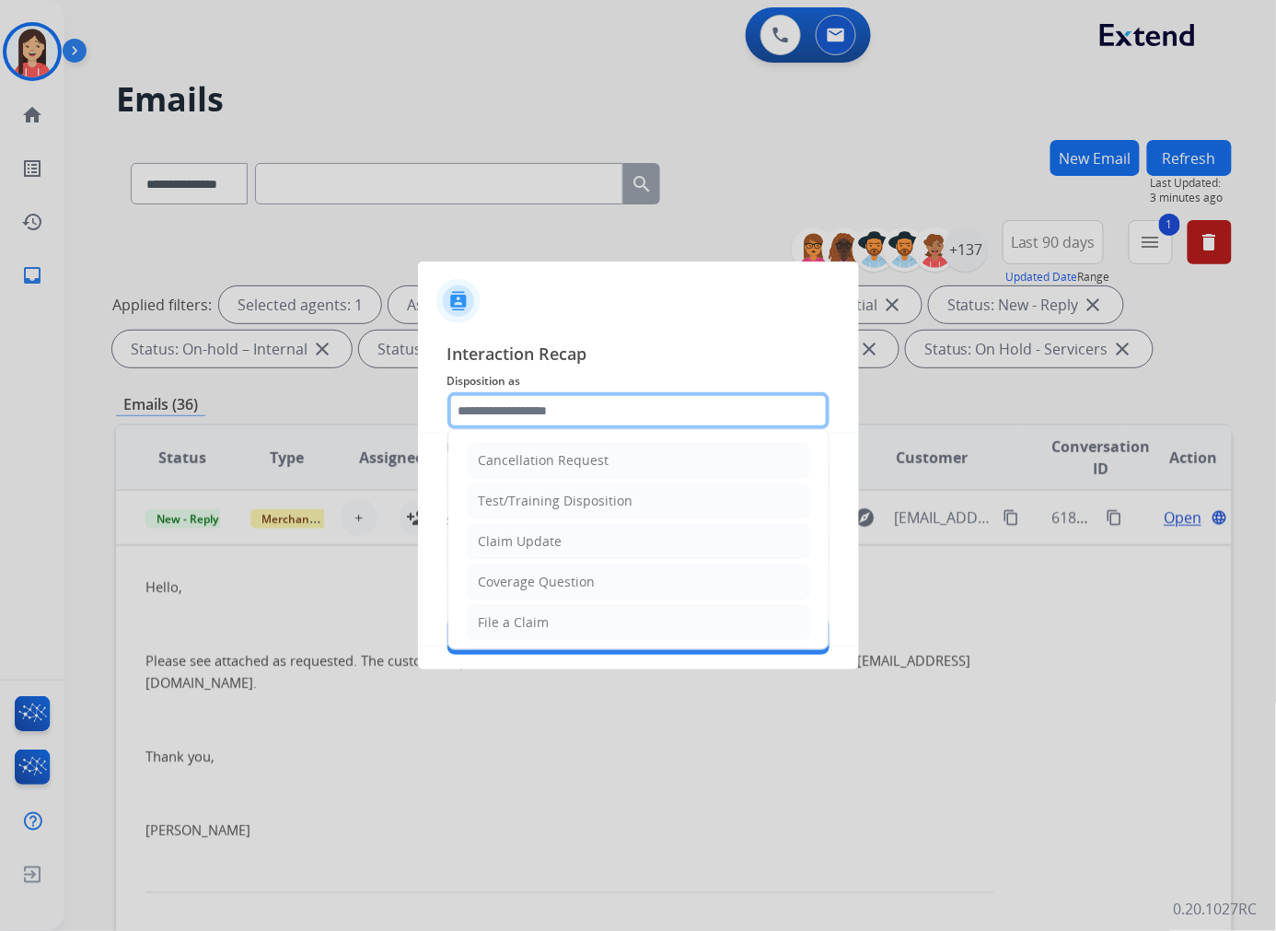
click at [539, 403] on input "text" at bounding box center [638, 410] width 382 height 37
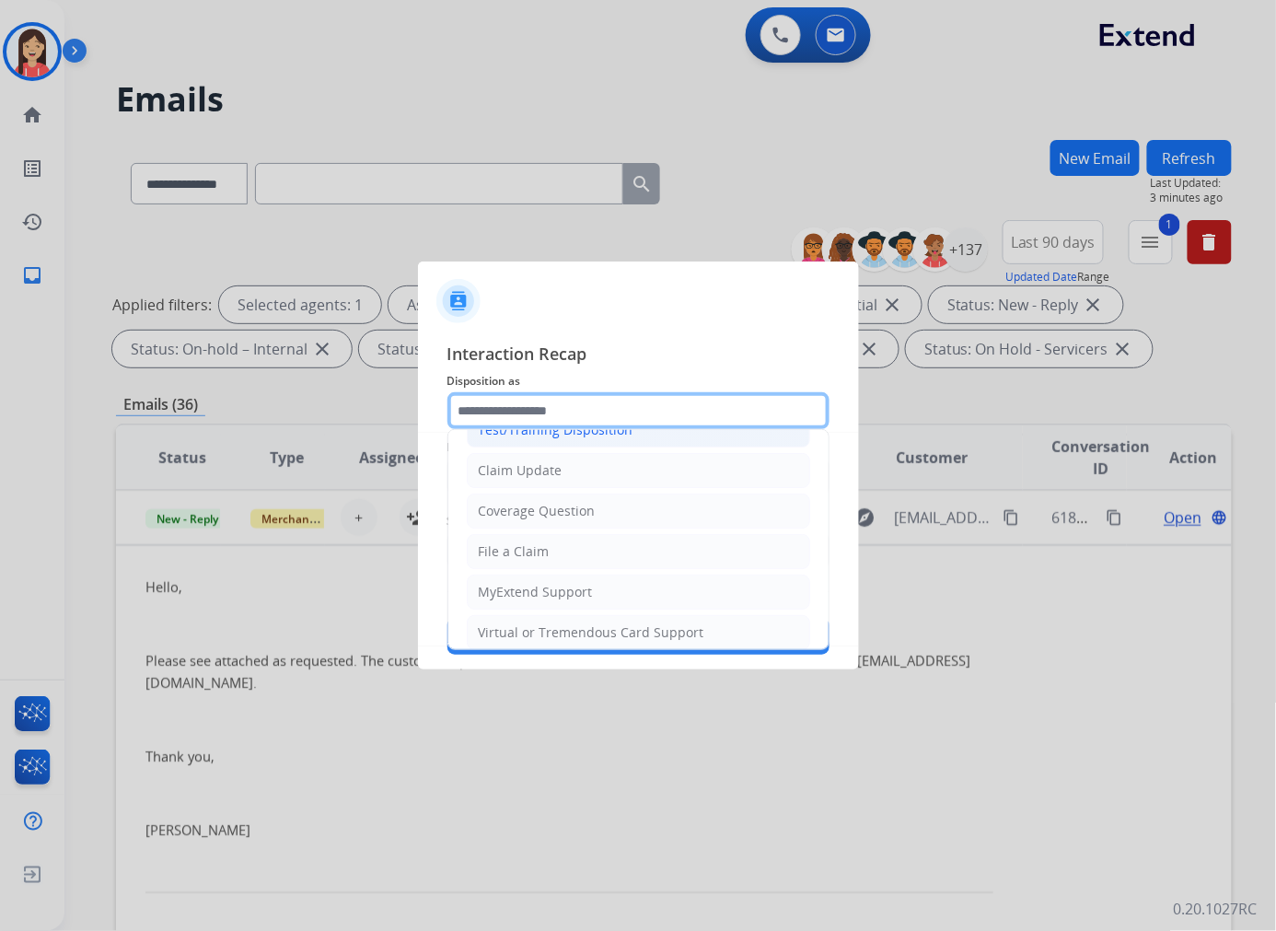
scroll to position [102, 0]
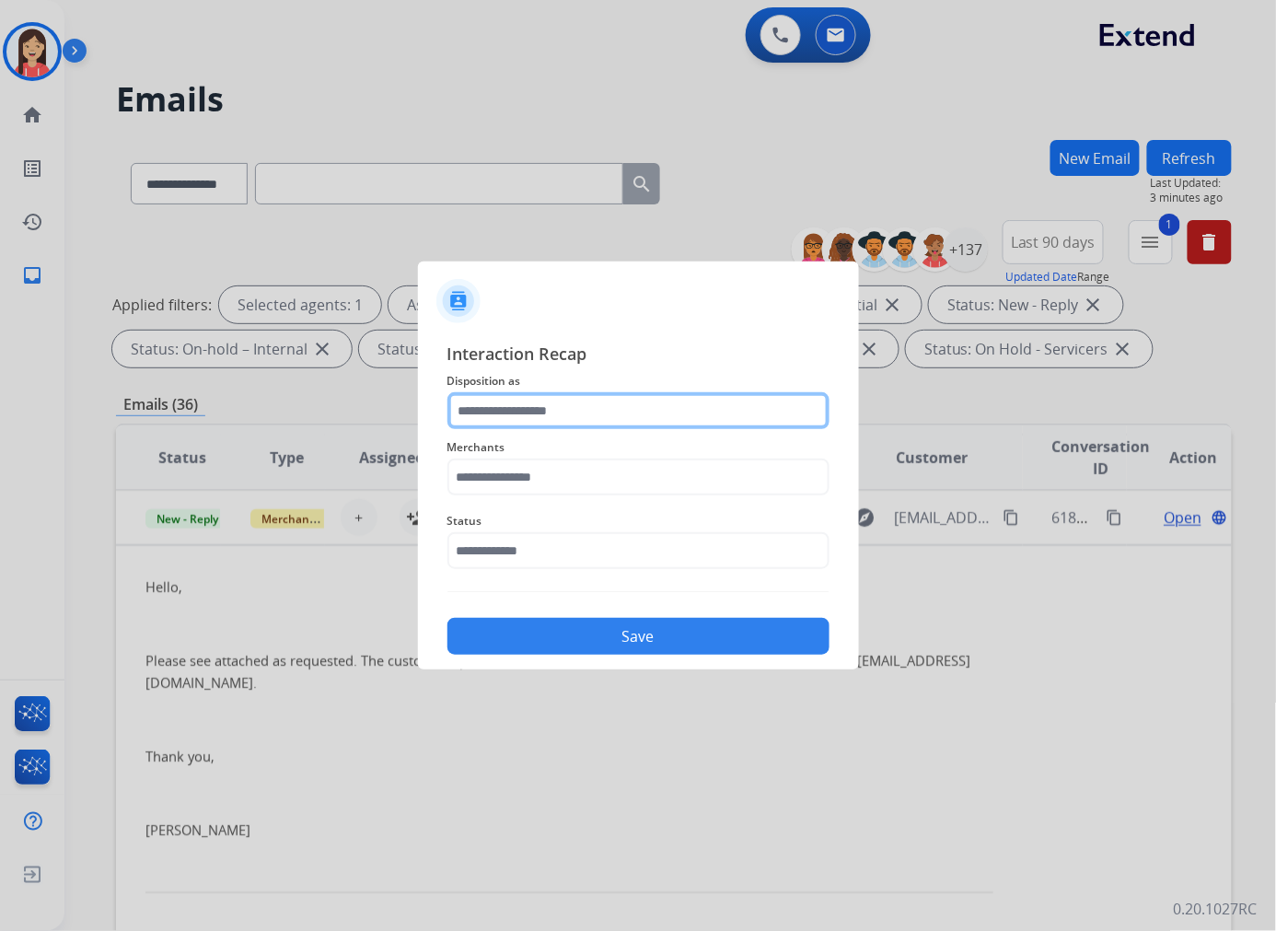
click at [550, 401] on input "text" at bounding box center [638, 410] width 382 height 37
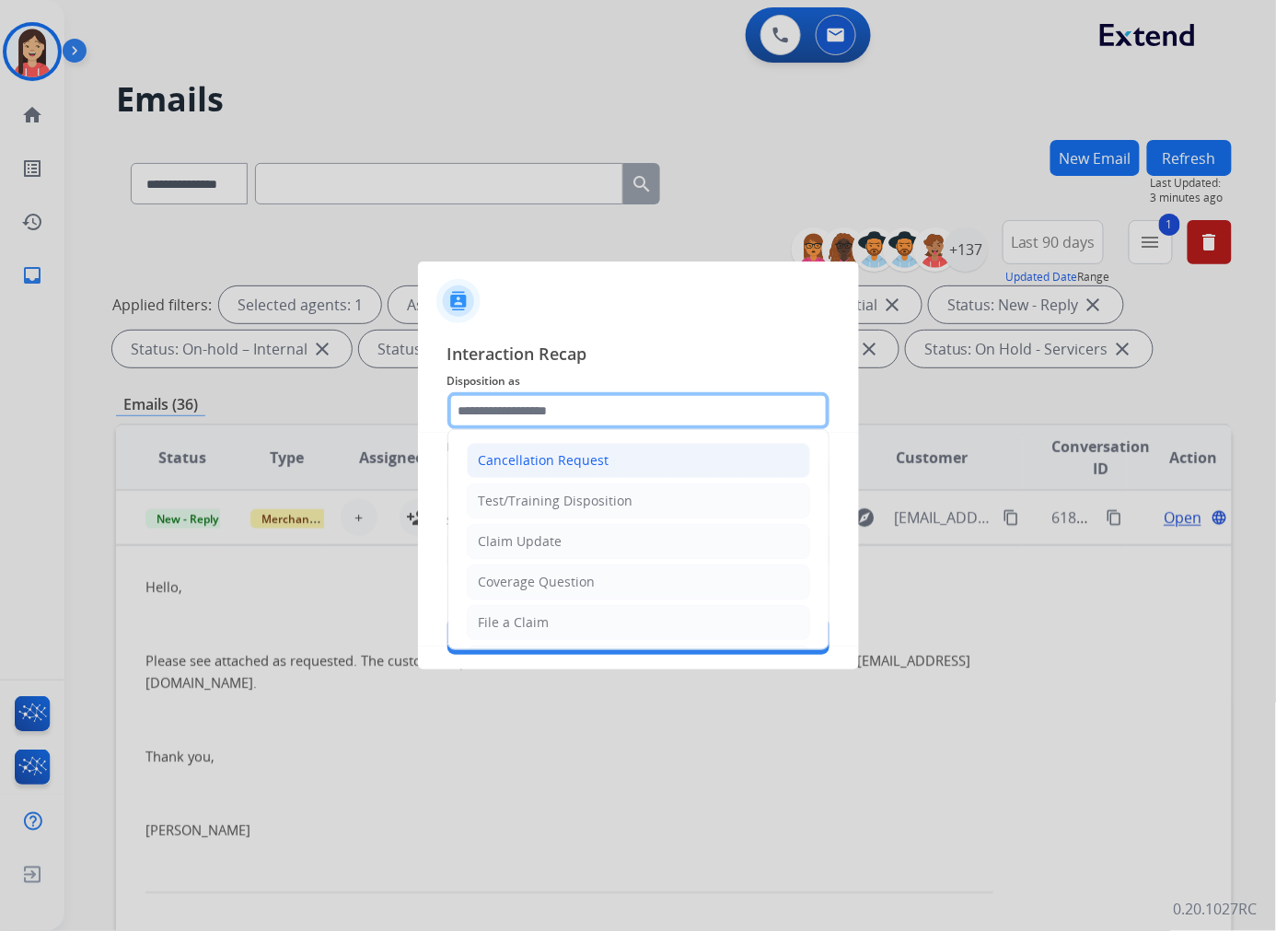
scroll to position [204, 0]
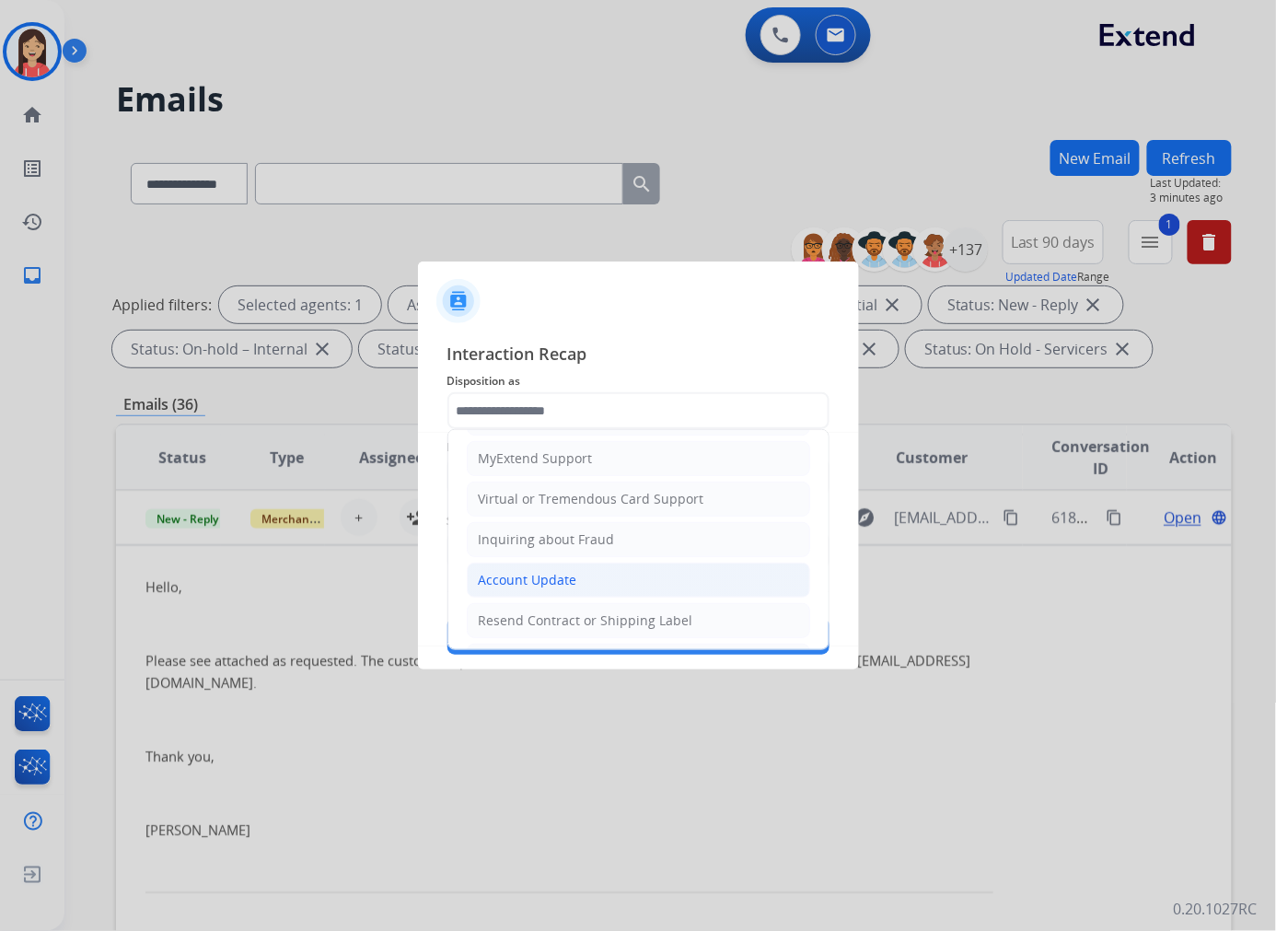
click at [558, 575] on div "Account Update" at bounding box center [528, 580] width 99 height 18
type input "**********"
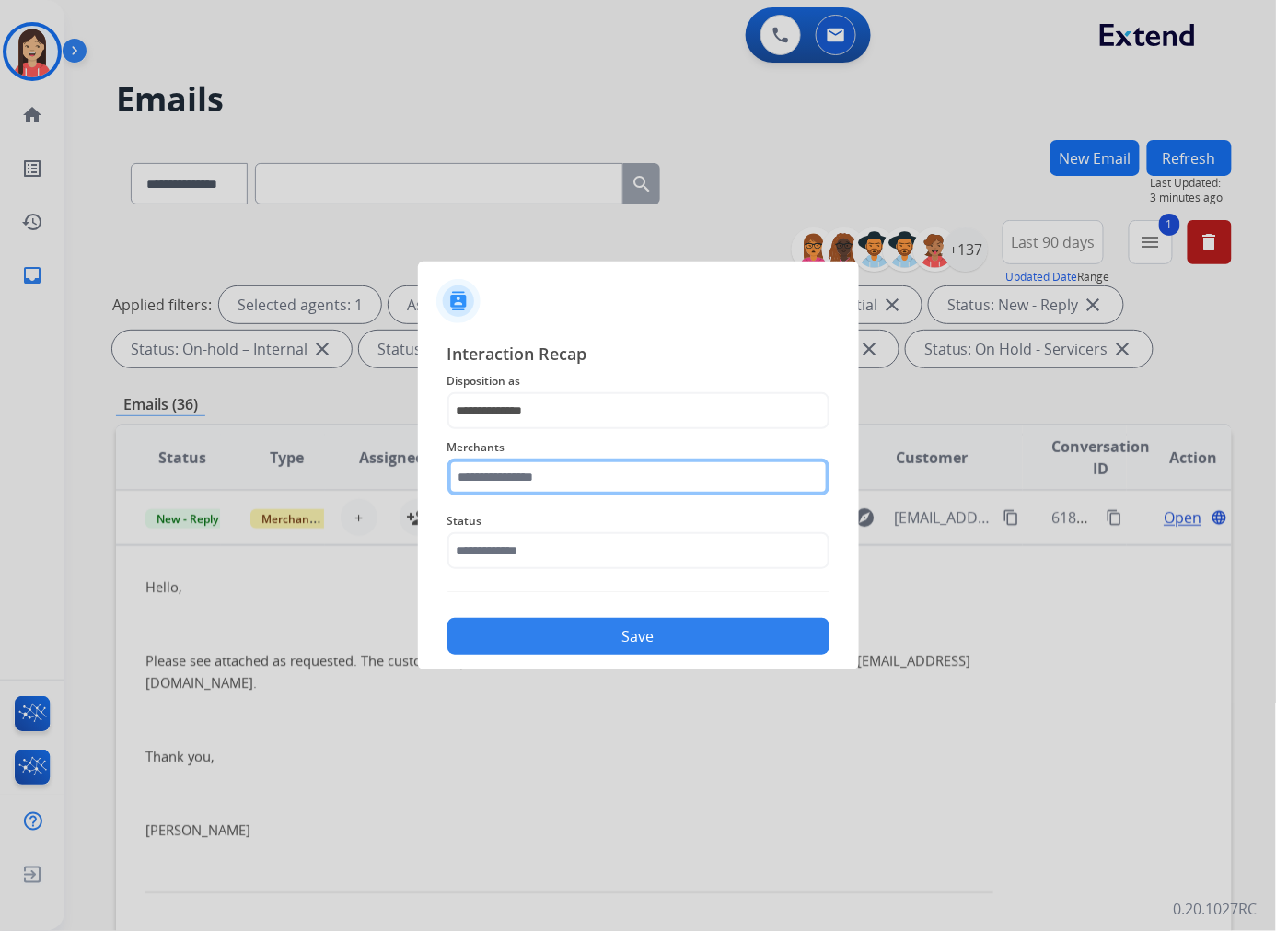
click at [549, 473] on input "text" at bounding box center [638, 476] width 382 height 37
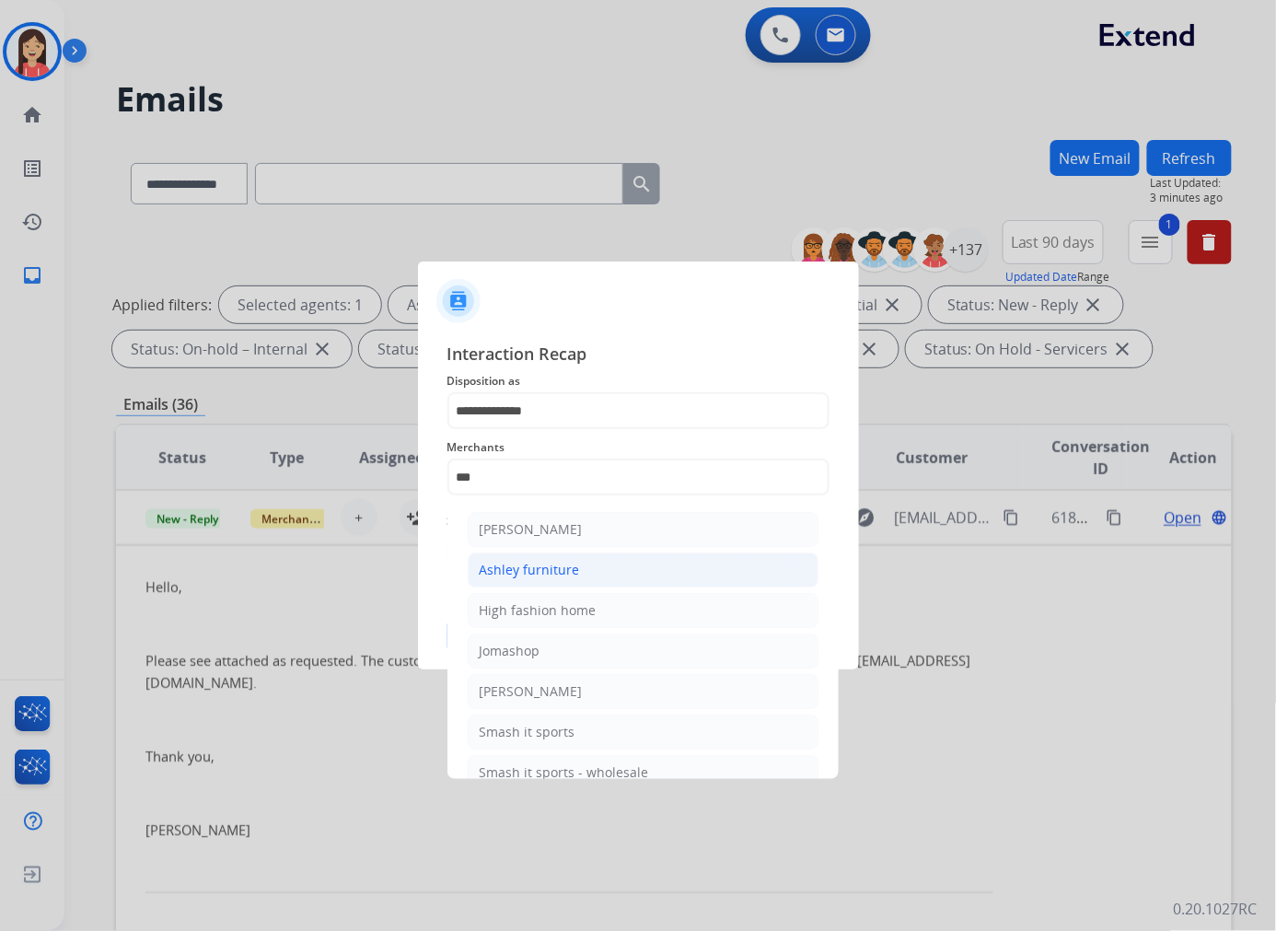
click at [547, 559] on li "Ashley furniture" at bounding box center [643, 569] width 351 height 35
type input "**********"
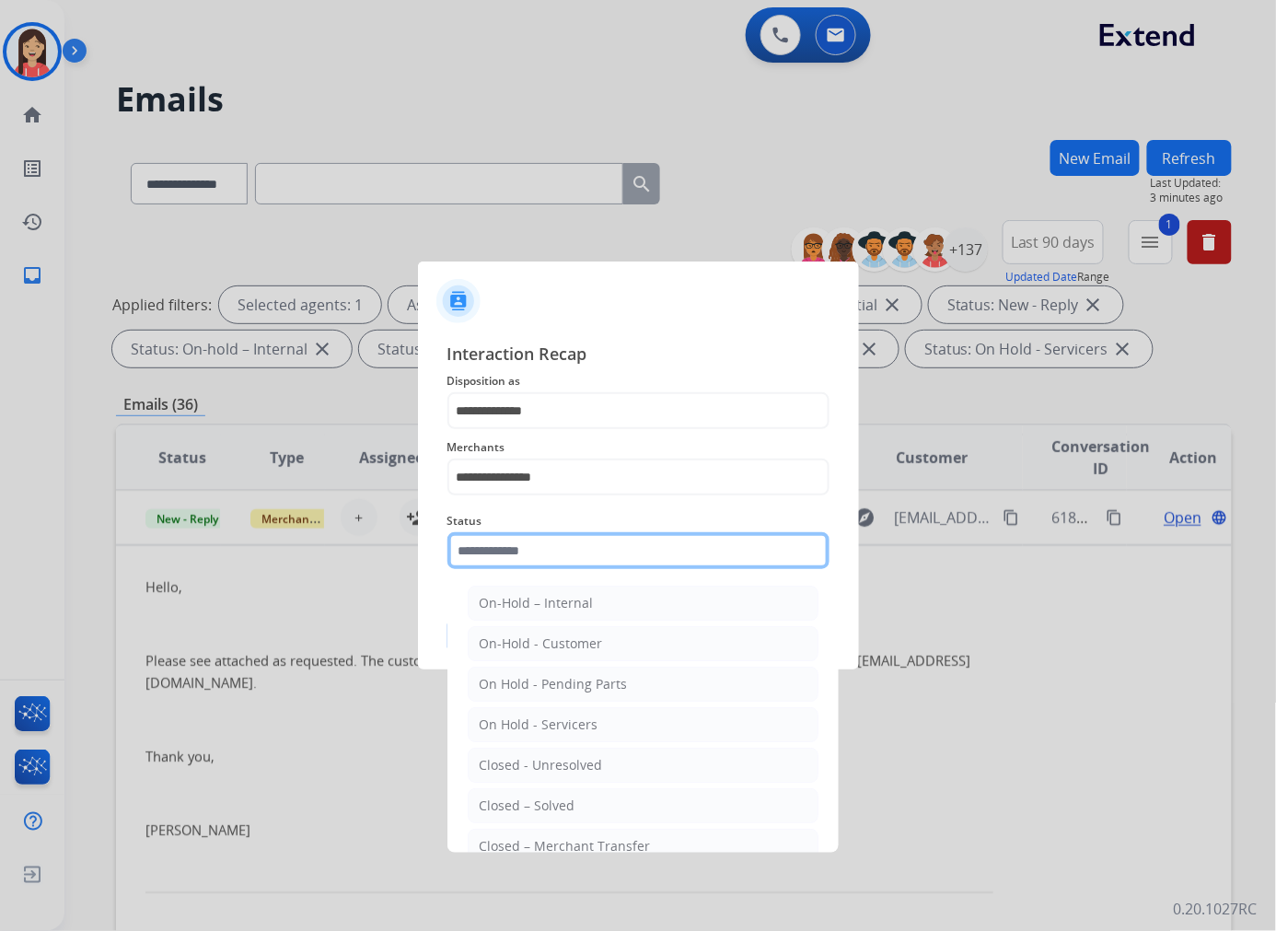
click at [537, 557] on input "text" at bounding box center [638, 550] width 382 height 37
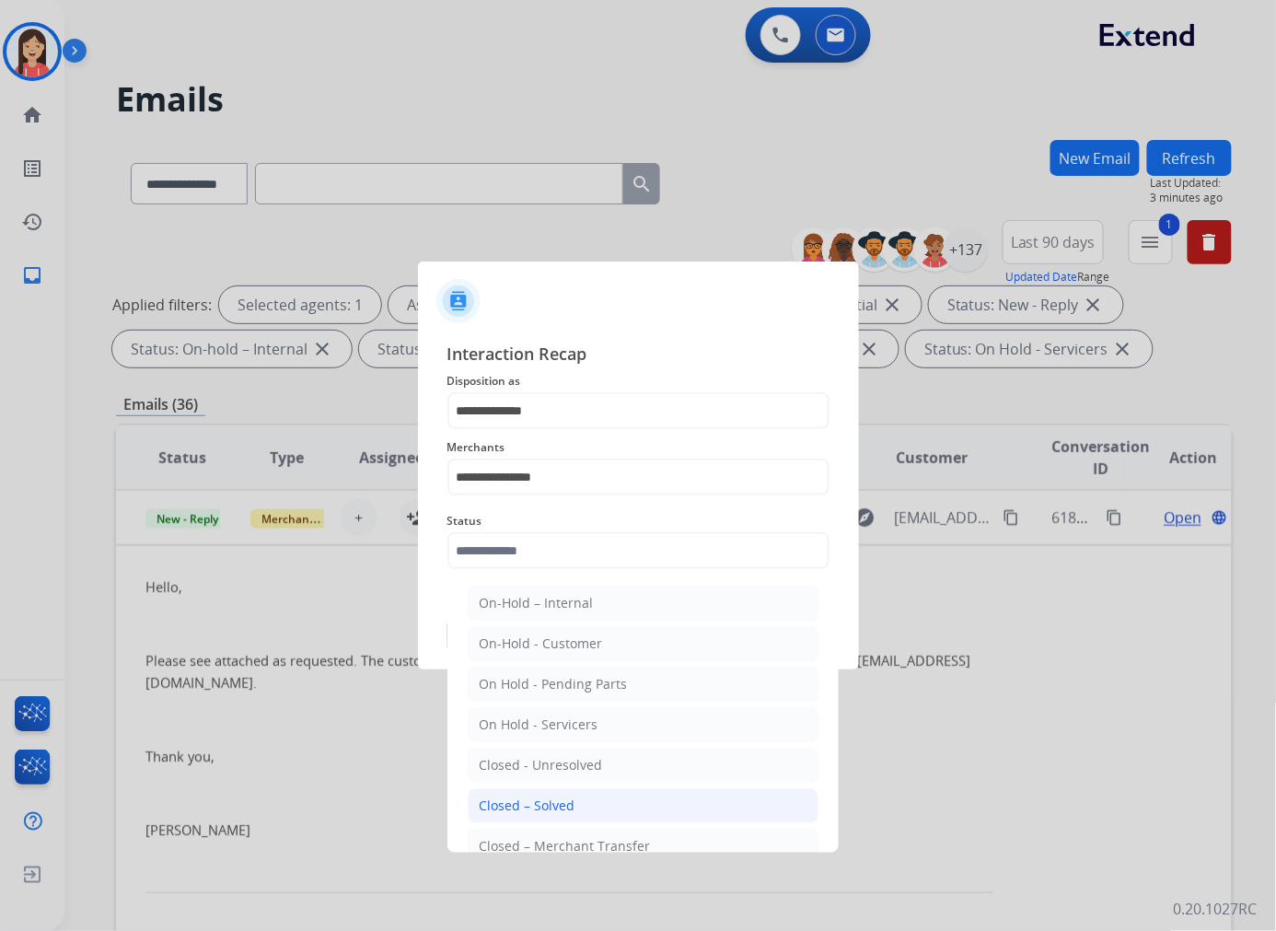
click at [527, 803] on div "Closed – Solved" at bounding box center [528, 805] width 96 height 18
type input "**********"
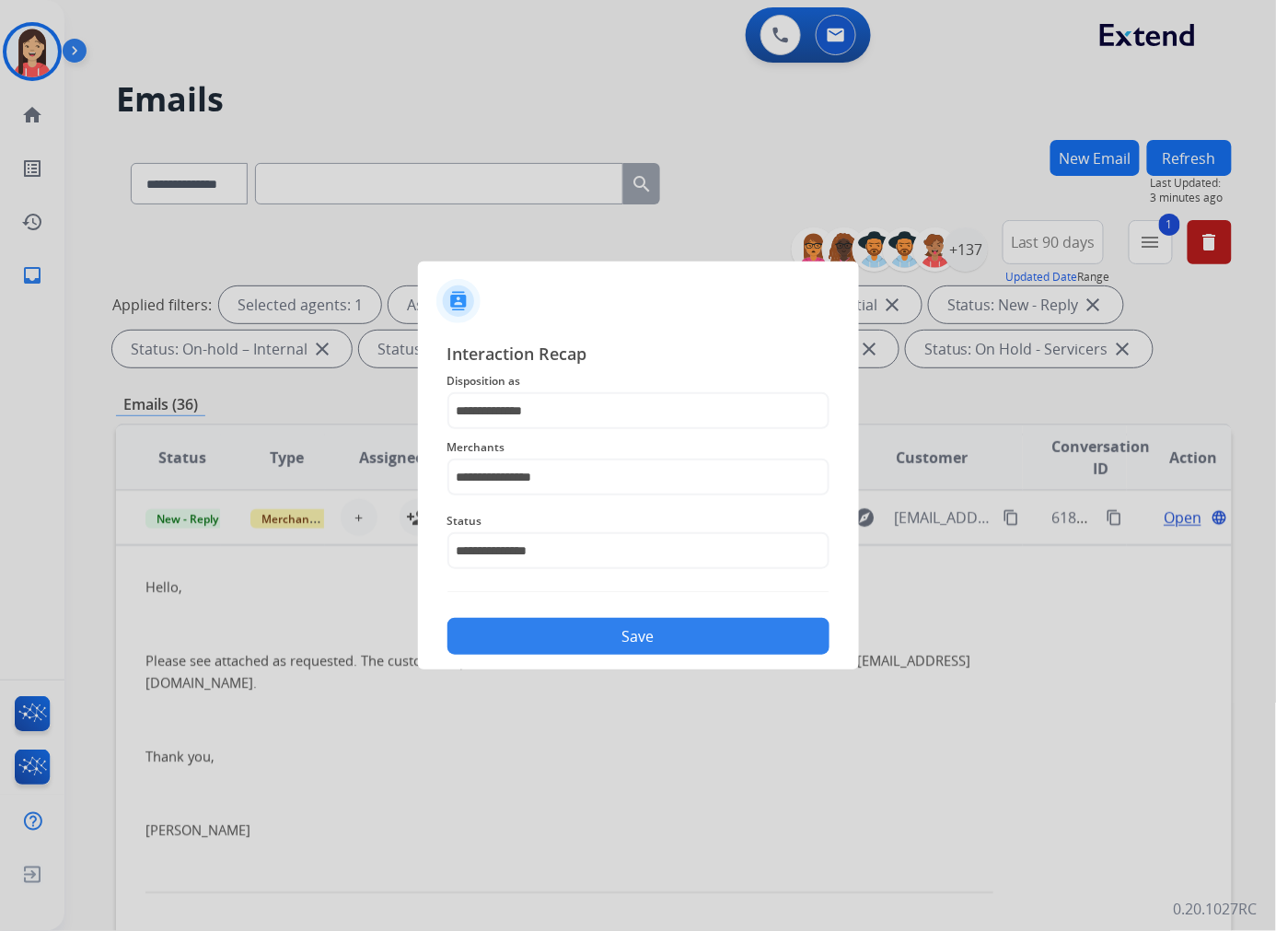
click at [574, 642] on button "Save" at bounding box center [638, 636] width 382 height 37
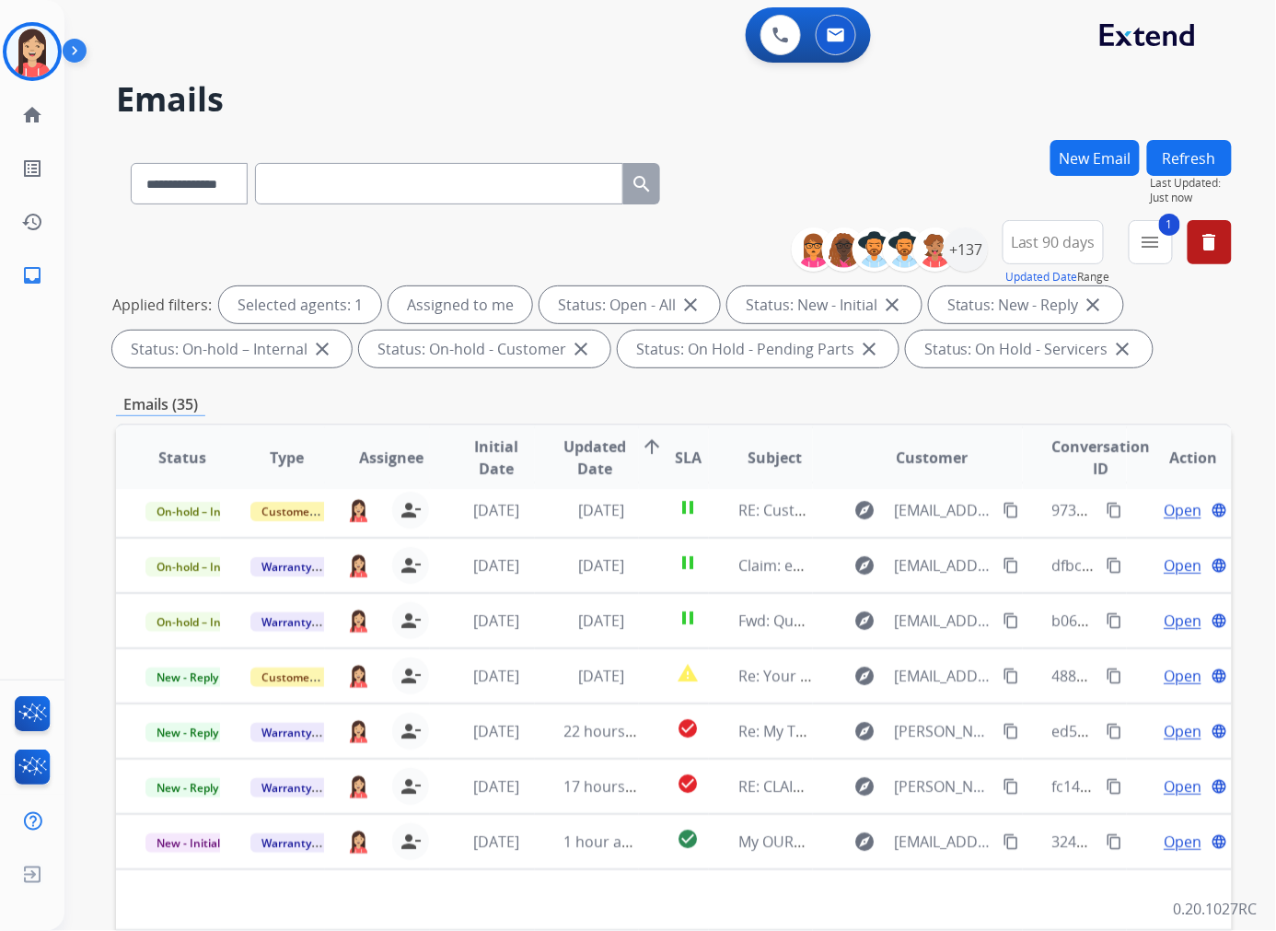
scroll to position [61, 0]
click at [778, 37] on img at bounding box center [780, 35] width 17 height 17
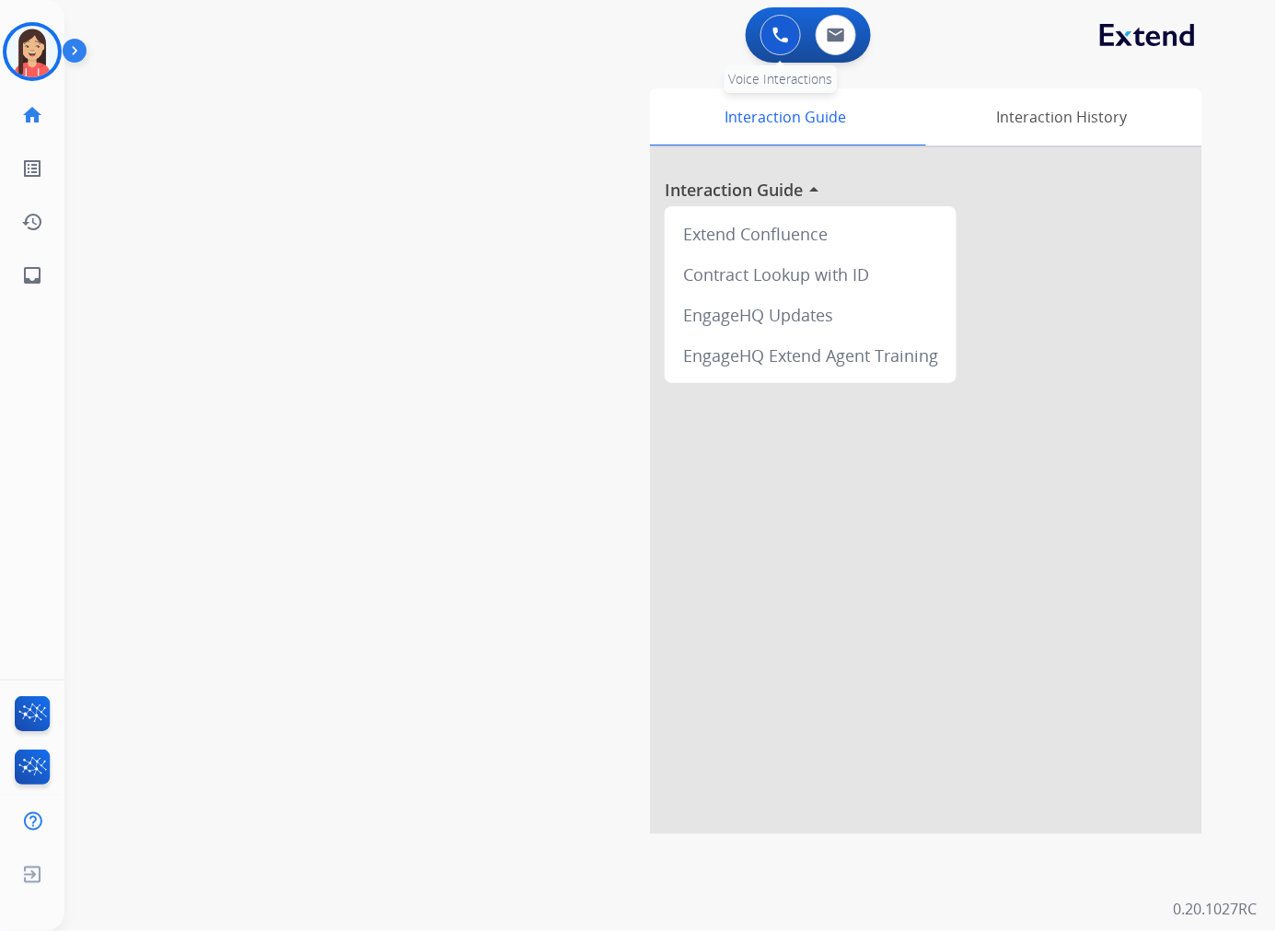
click at [780, 39] on img at bounding box center [780, 35] width 17 height 17
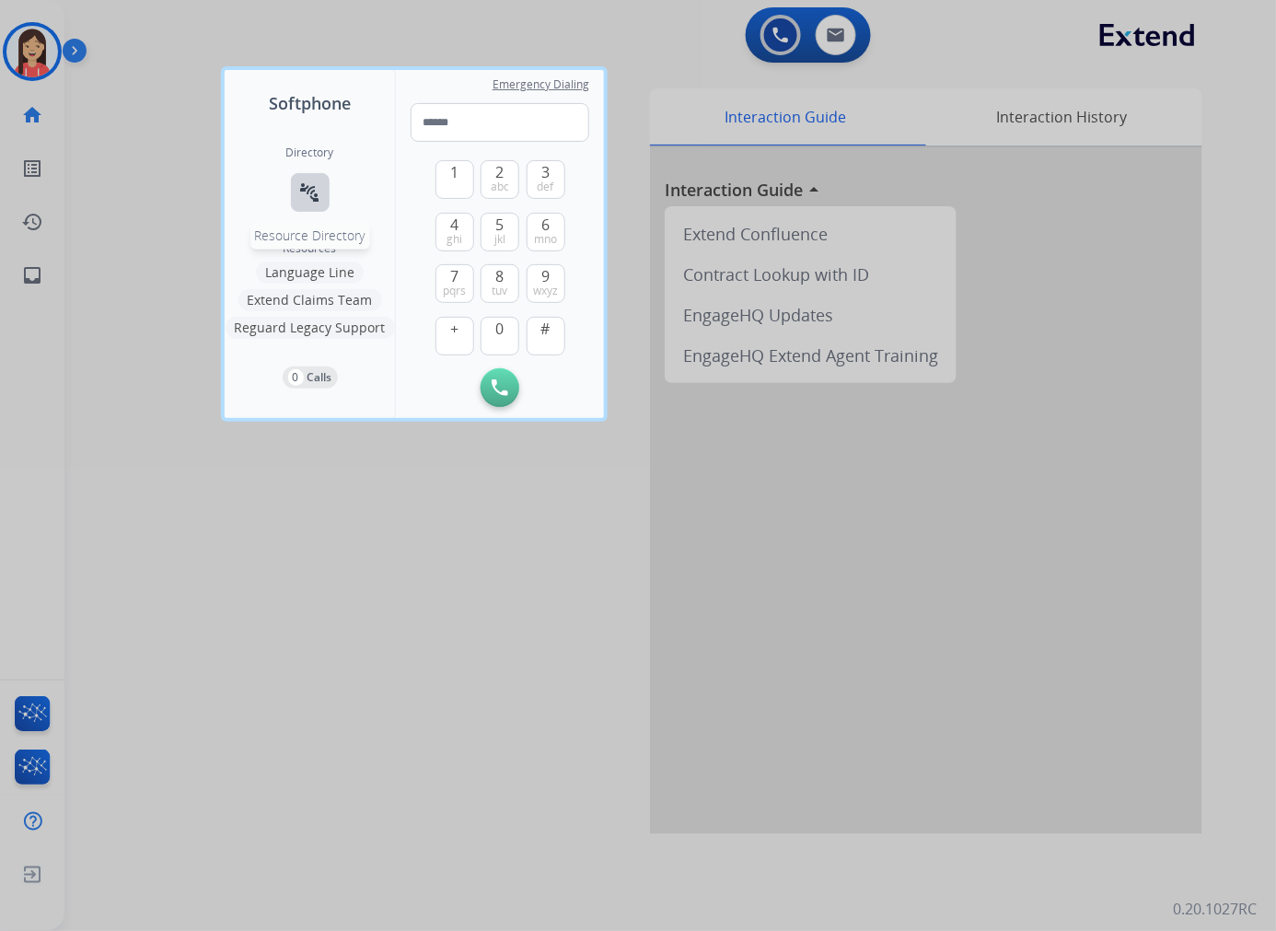
click at [308, 200] on mat-icon "connect_without_contact" at bounding box center [310, 192] width 22 height 22
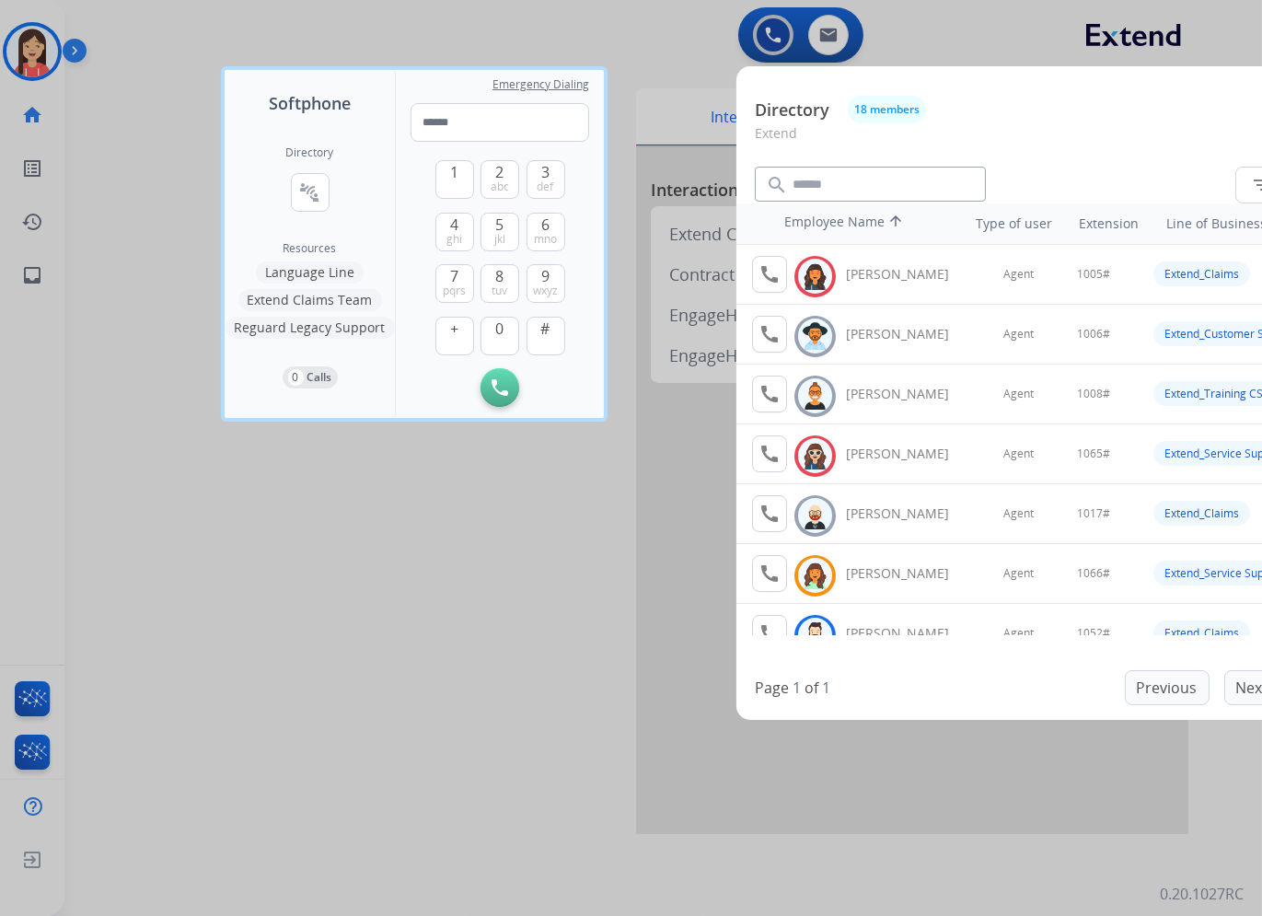
click at [587, 648] on div at bounding box center [631, 458] width 1262 height 916
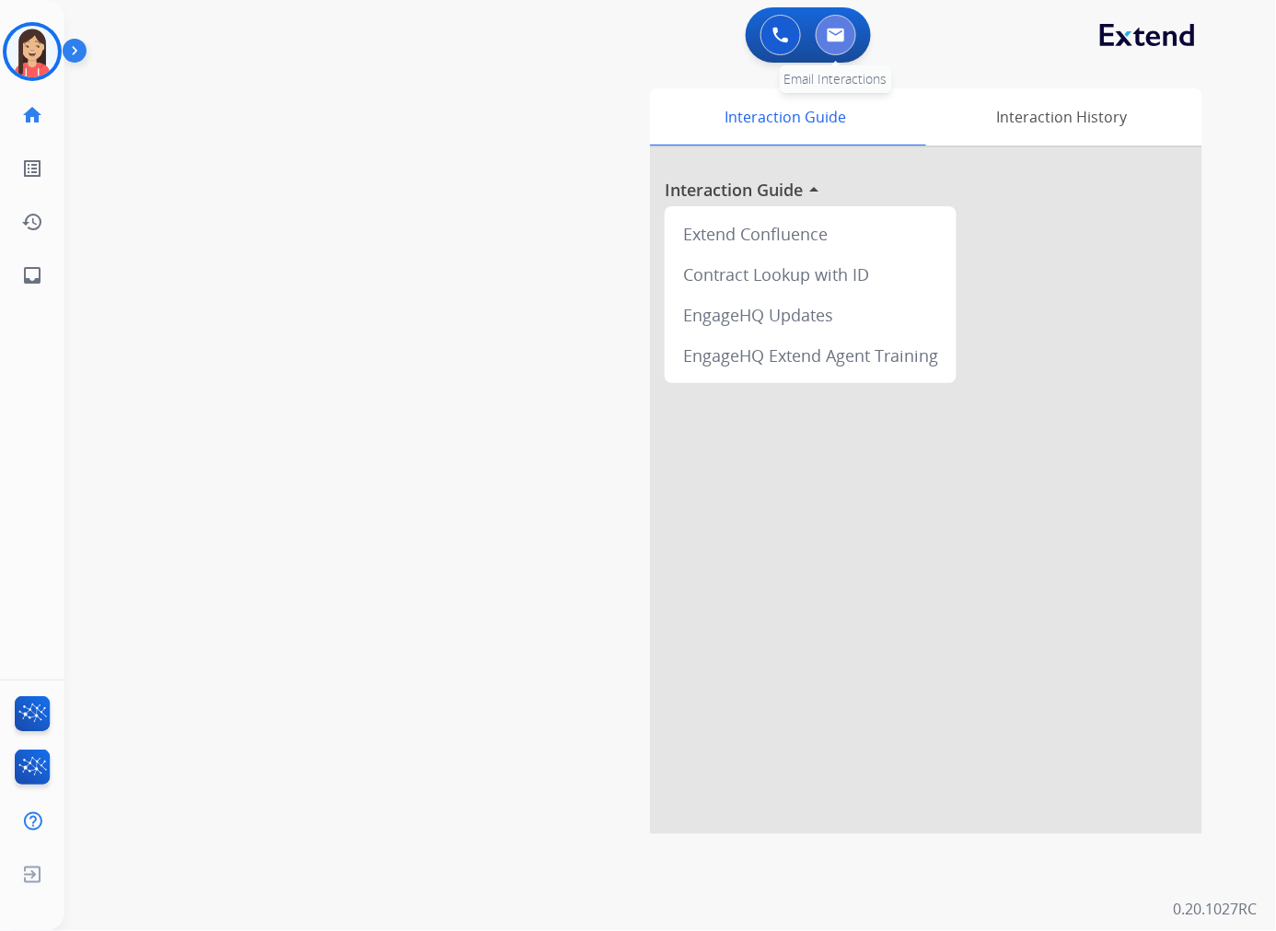
click at [826, 19] on button at bounding box center [836, 35] width 41 height 41
select select "**********"
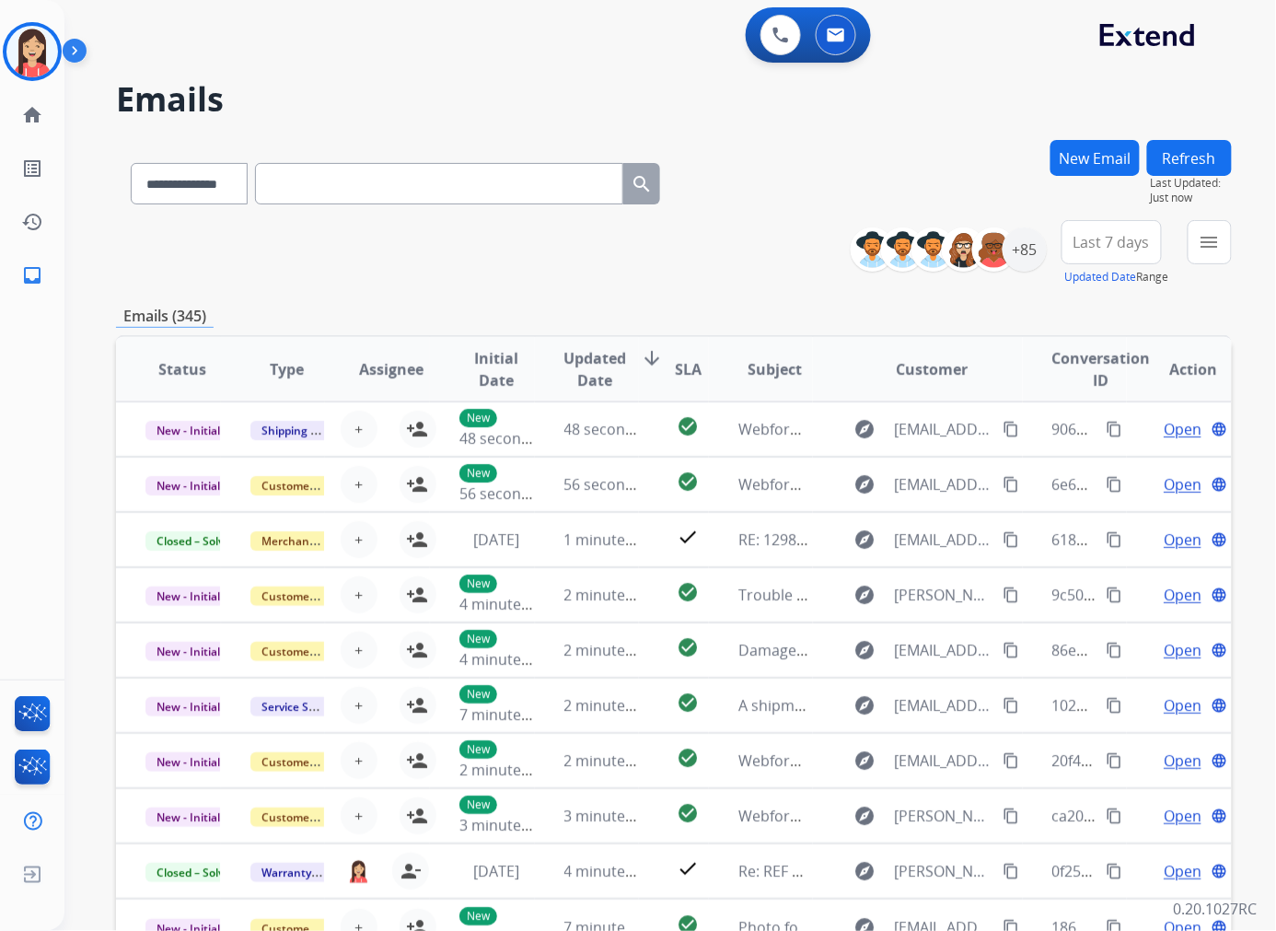
click at [559, 288] on div "**********" at bounding box center [674, 594] width 1116 height 908
click at [1016, 258] on div "+85" at bounding box center [1025, 249] width 44 height 44
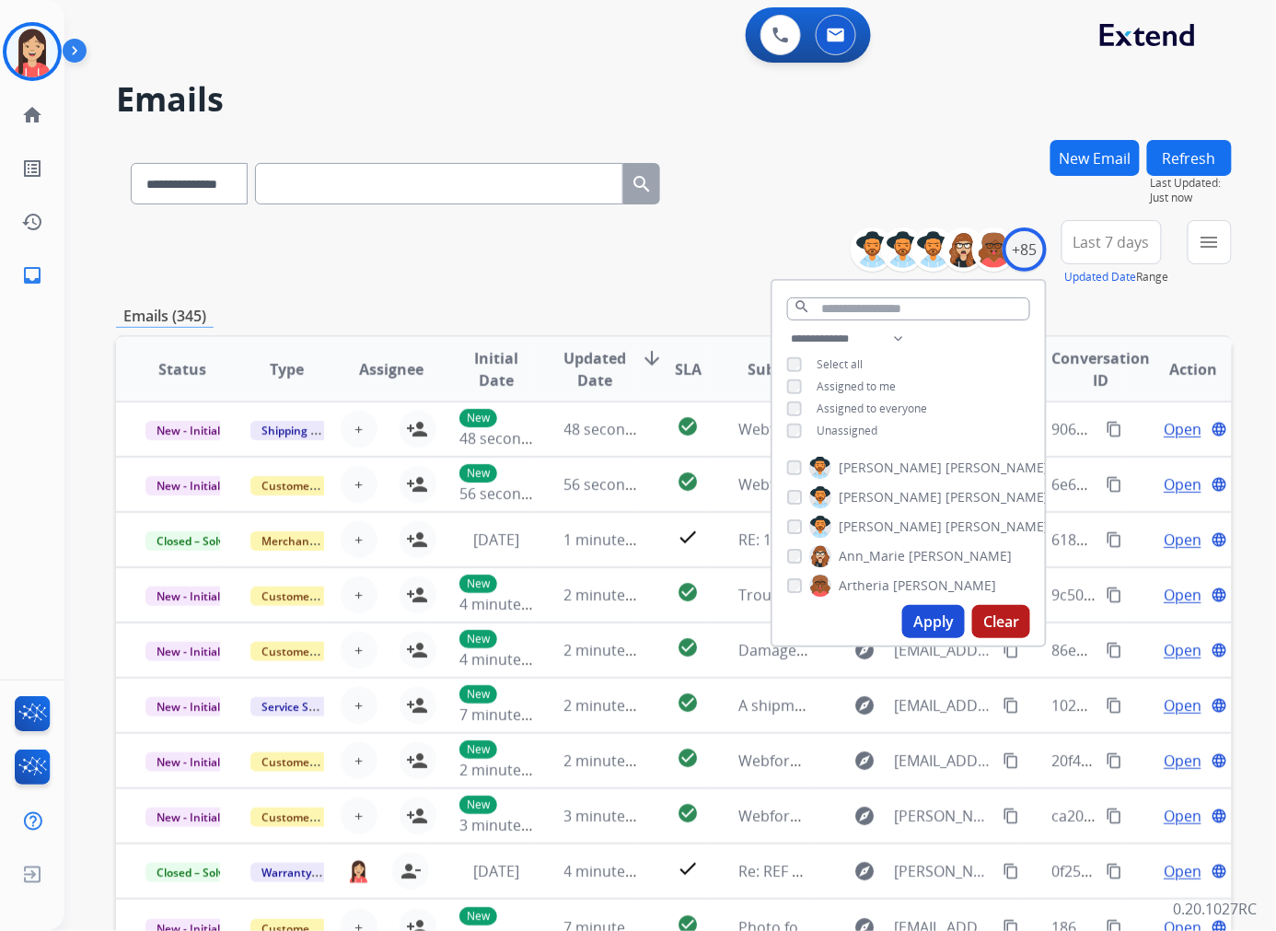
click at [799, 428] on div "Unassigned" at bounding box center [832, 430] width 90 height 15
click at [928, 627] on button "Apply" at bounding box center [933, 621] width 63 height 33
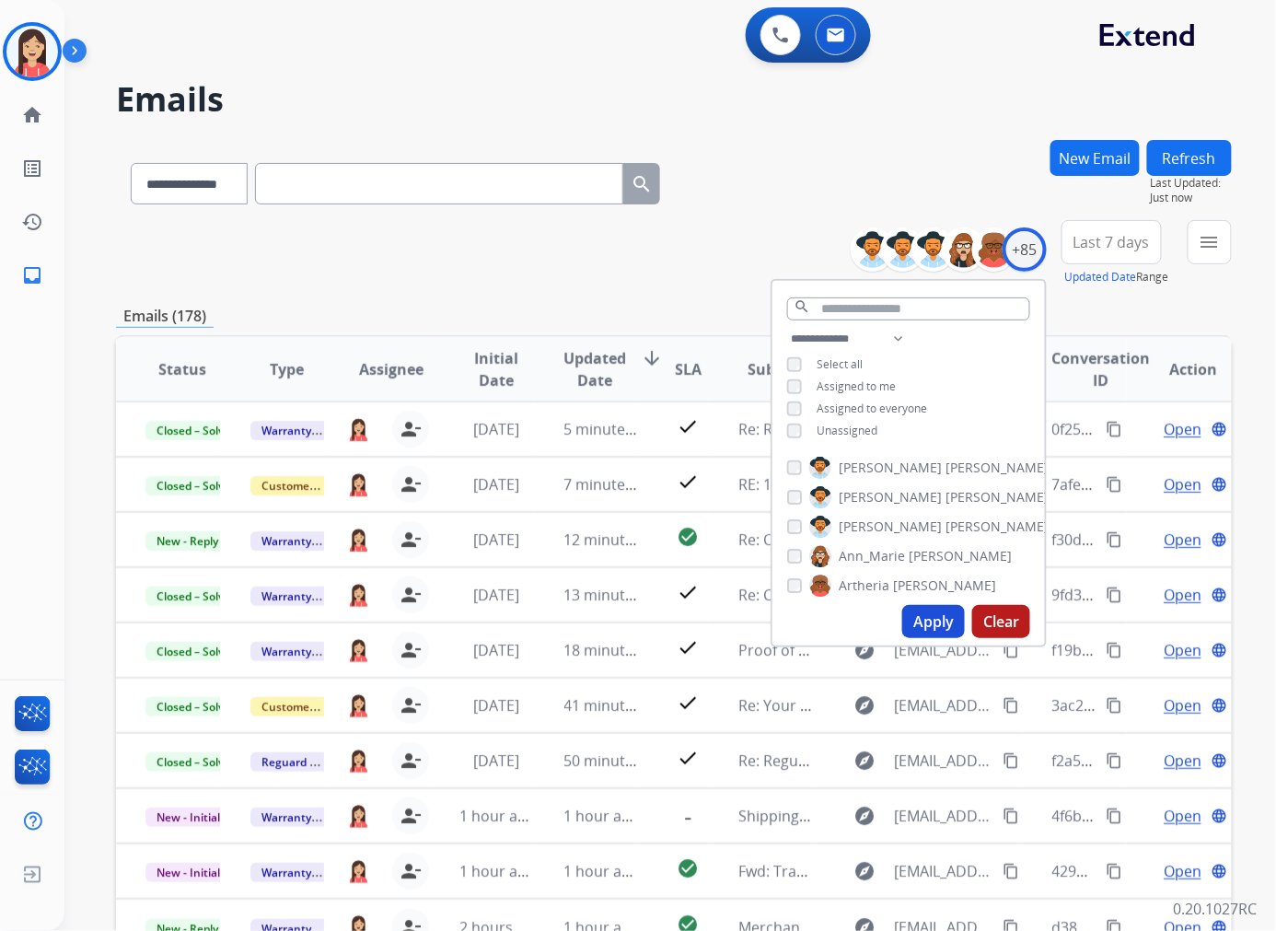
click at [1062, 246] on span "Last 7 days" at bounding box center [1111, 241] width 76 height 7
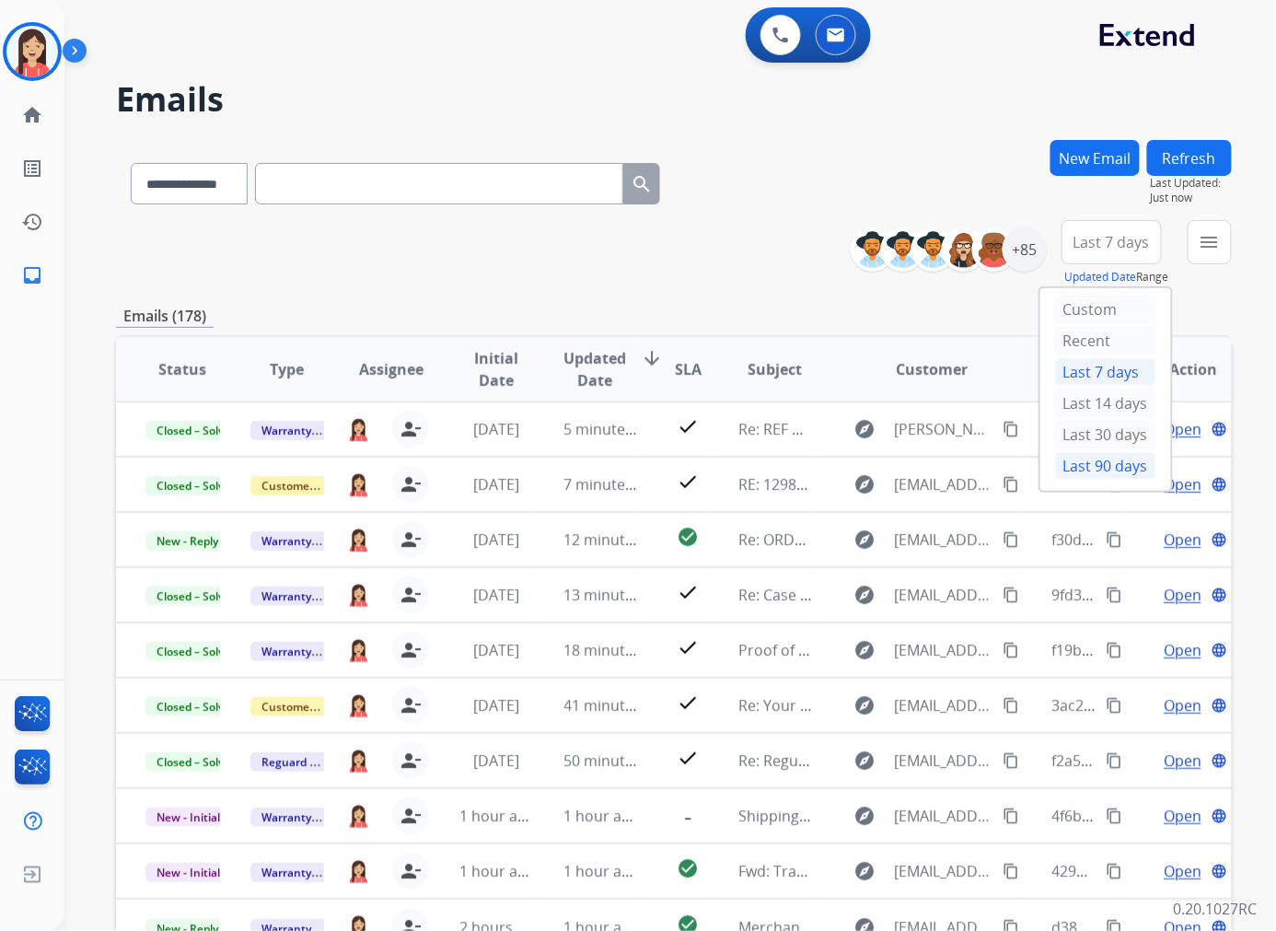
click at [1062, 465] on div "Last 90 days" at bounding box center [1105, 466] width 101 height 28
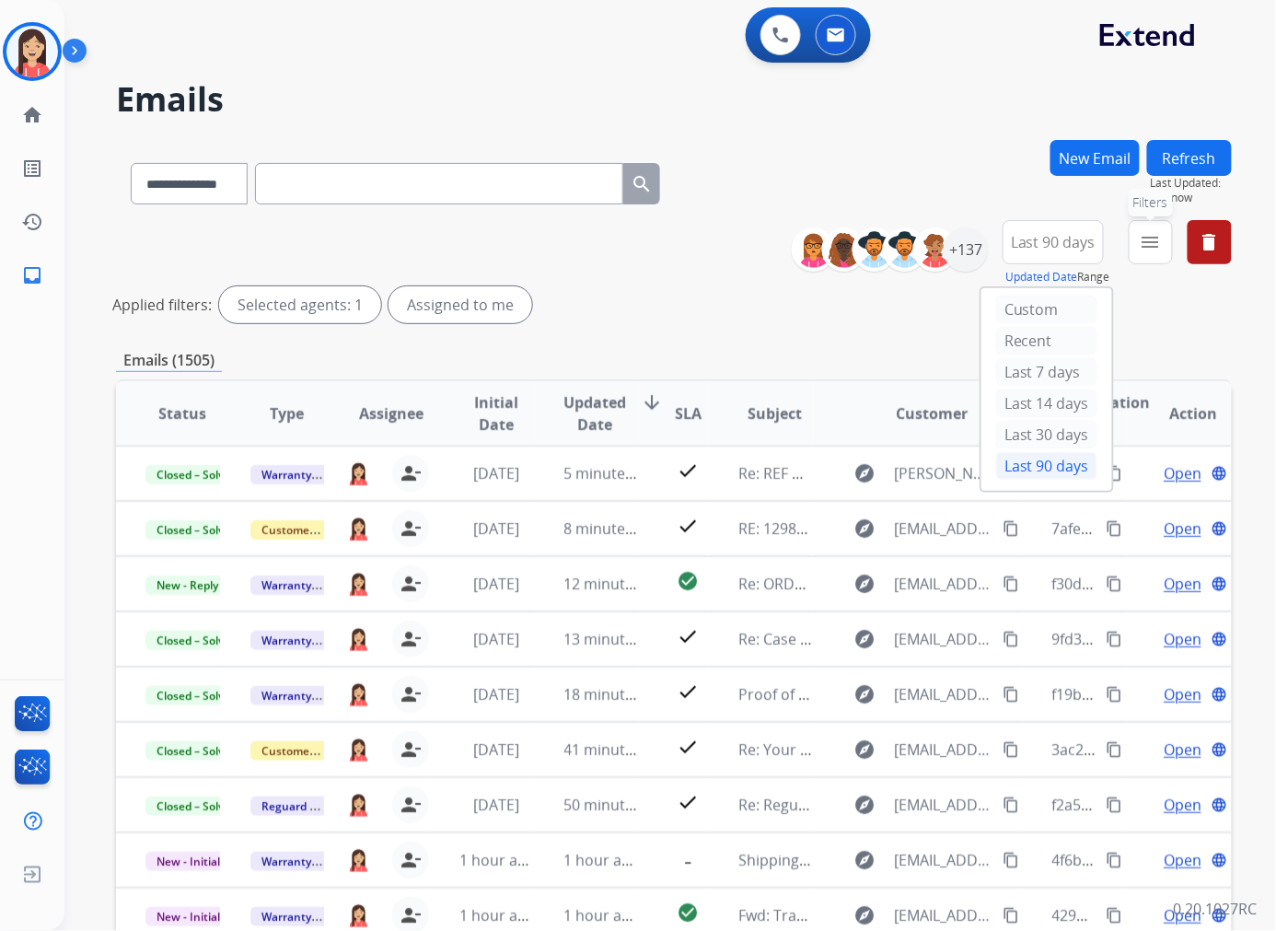
click at [1062, 242] on mat-icon "menu" at bounding box center [1151, 242] width 22 height 22
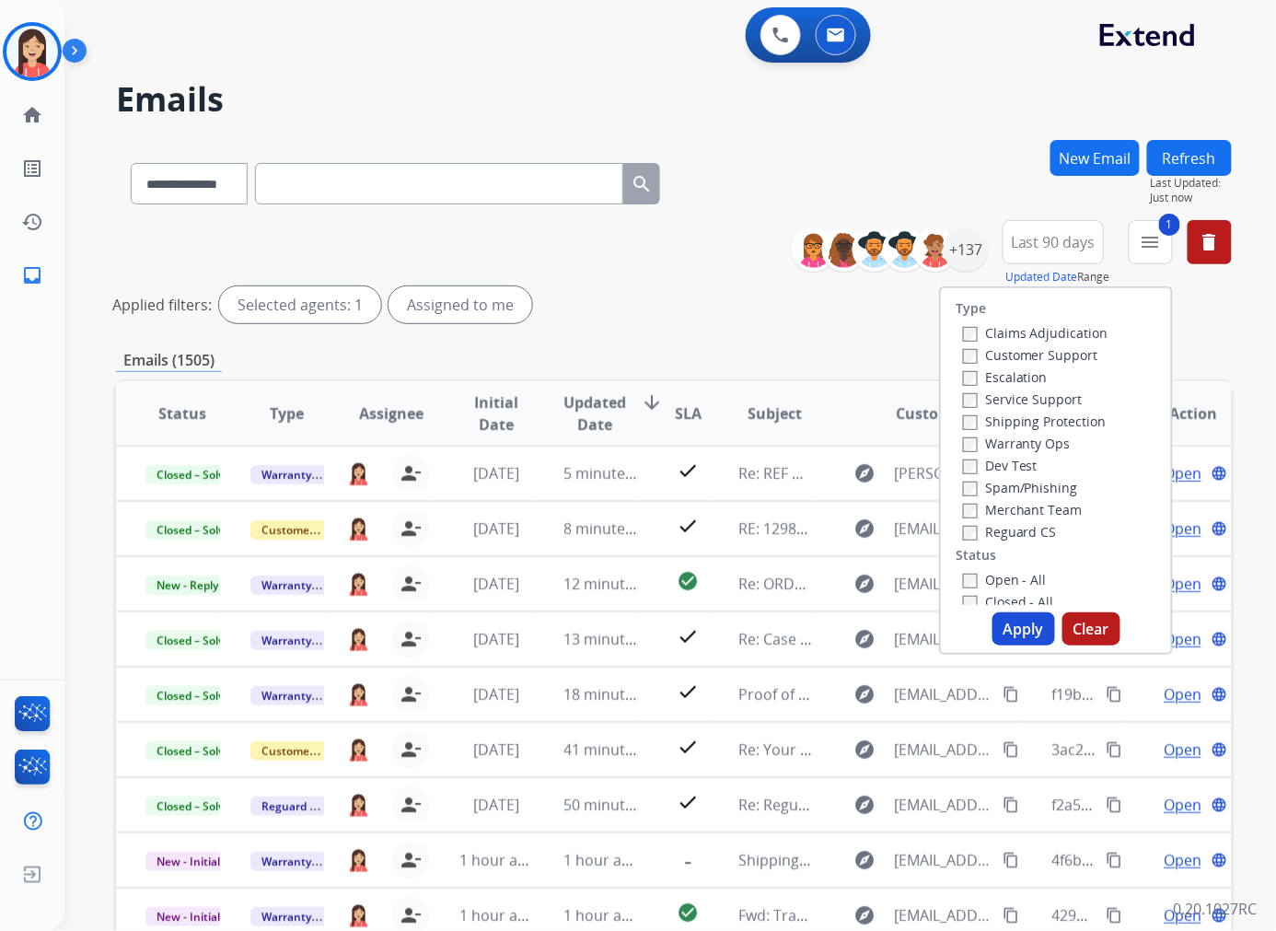
click at [1024, 627] on button "Apply" at bounding box center [1023, 628] width 63 height 33
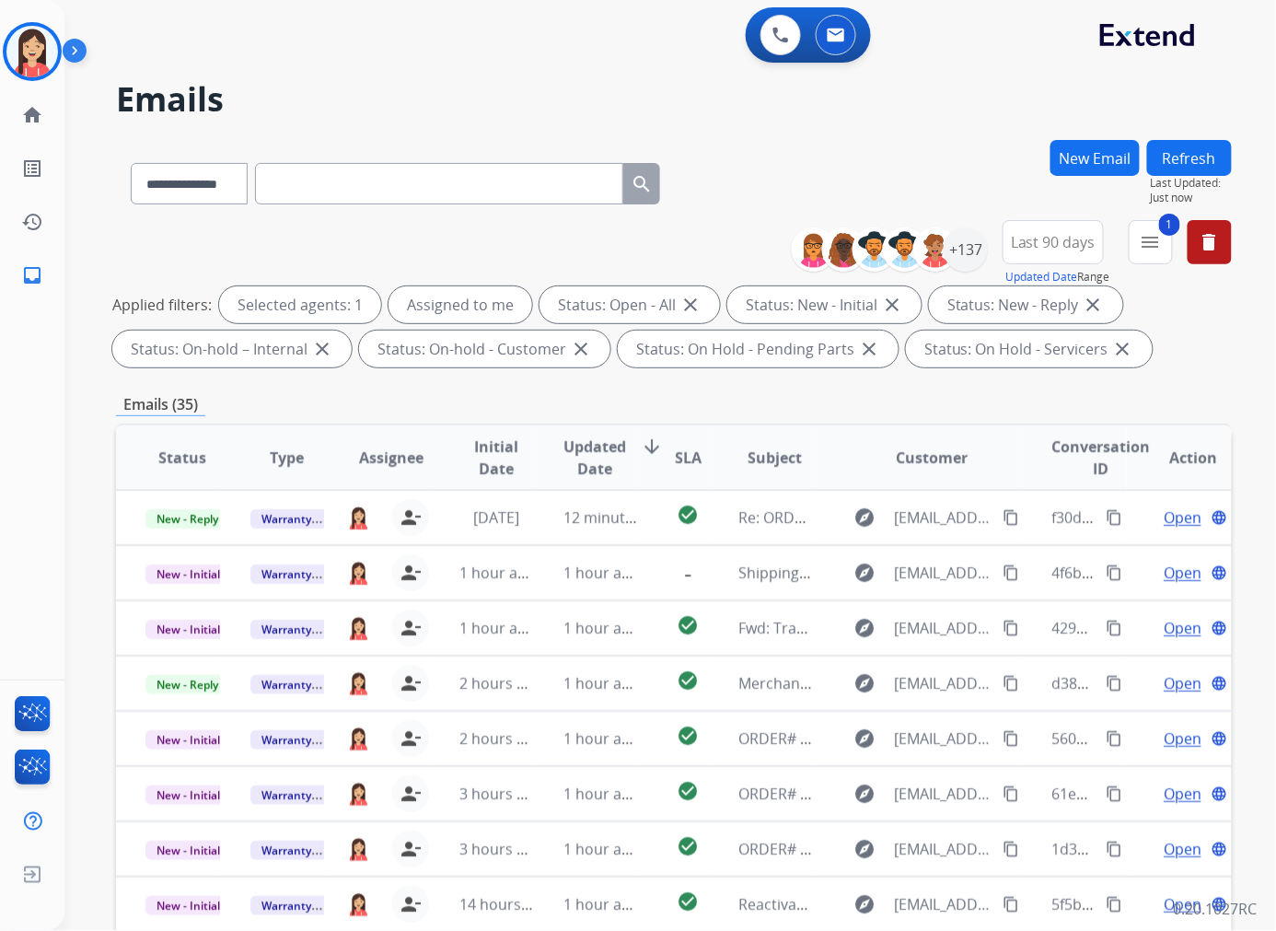
click at [597, 449] on span "Updated Date" at bounding box center [595, 457] width 63 height 44
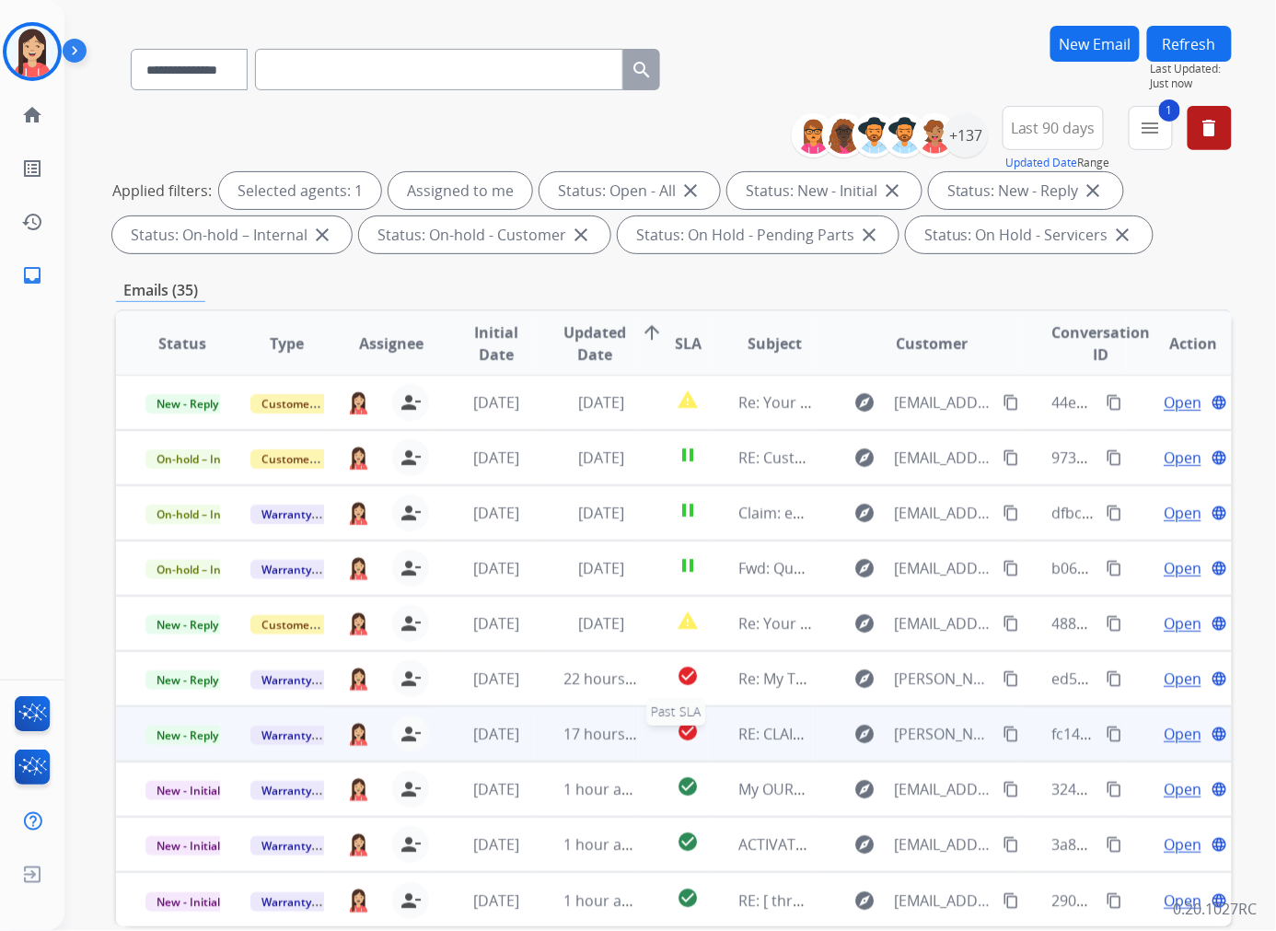
scroll to position [204, 0]
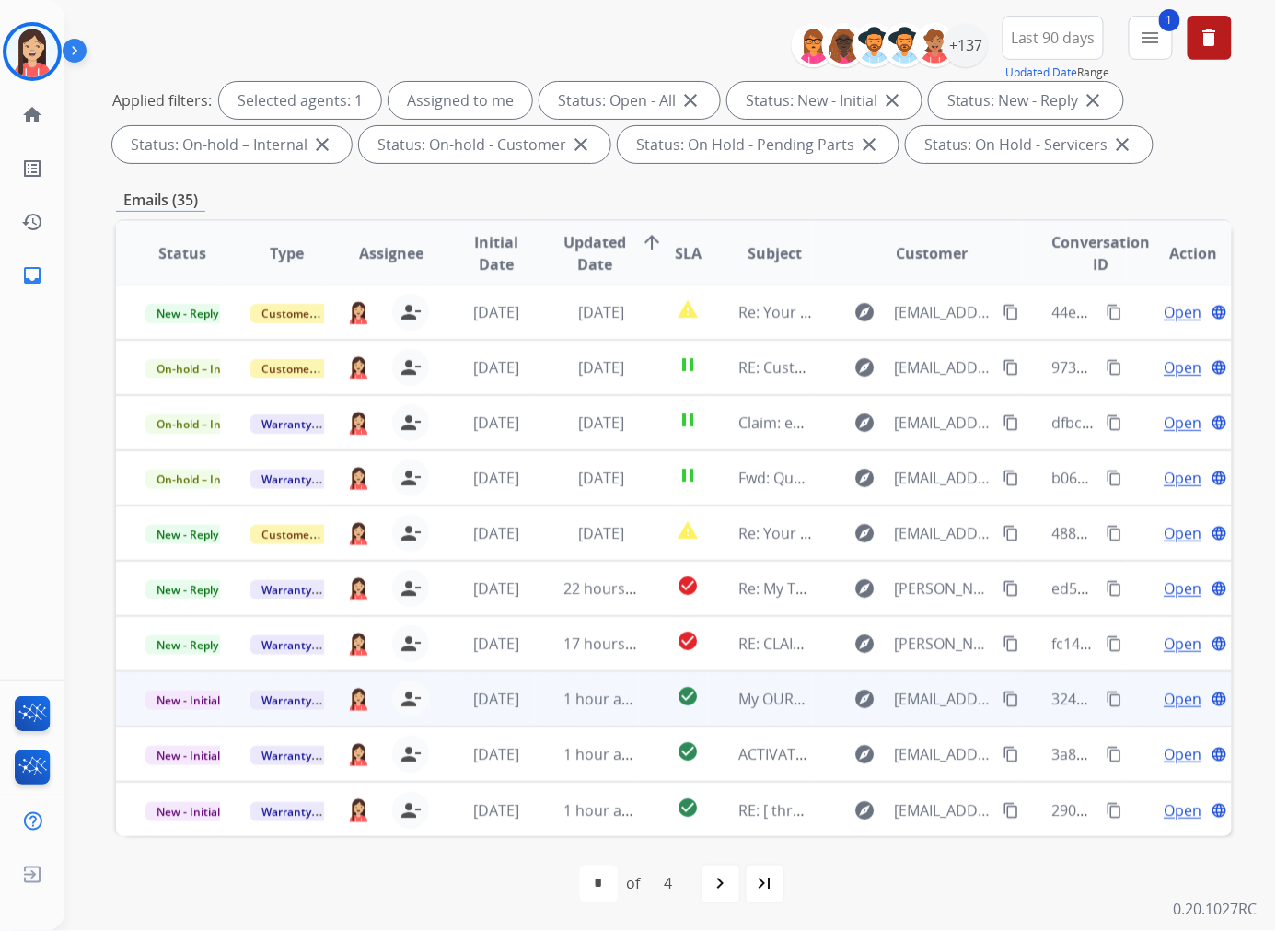
click at [535, 706] on td "1 hour ago" at bounding box center [587, 698] width 105 height 55
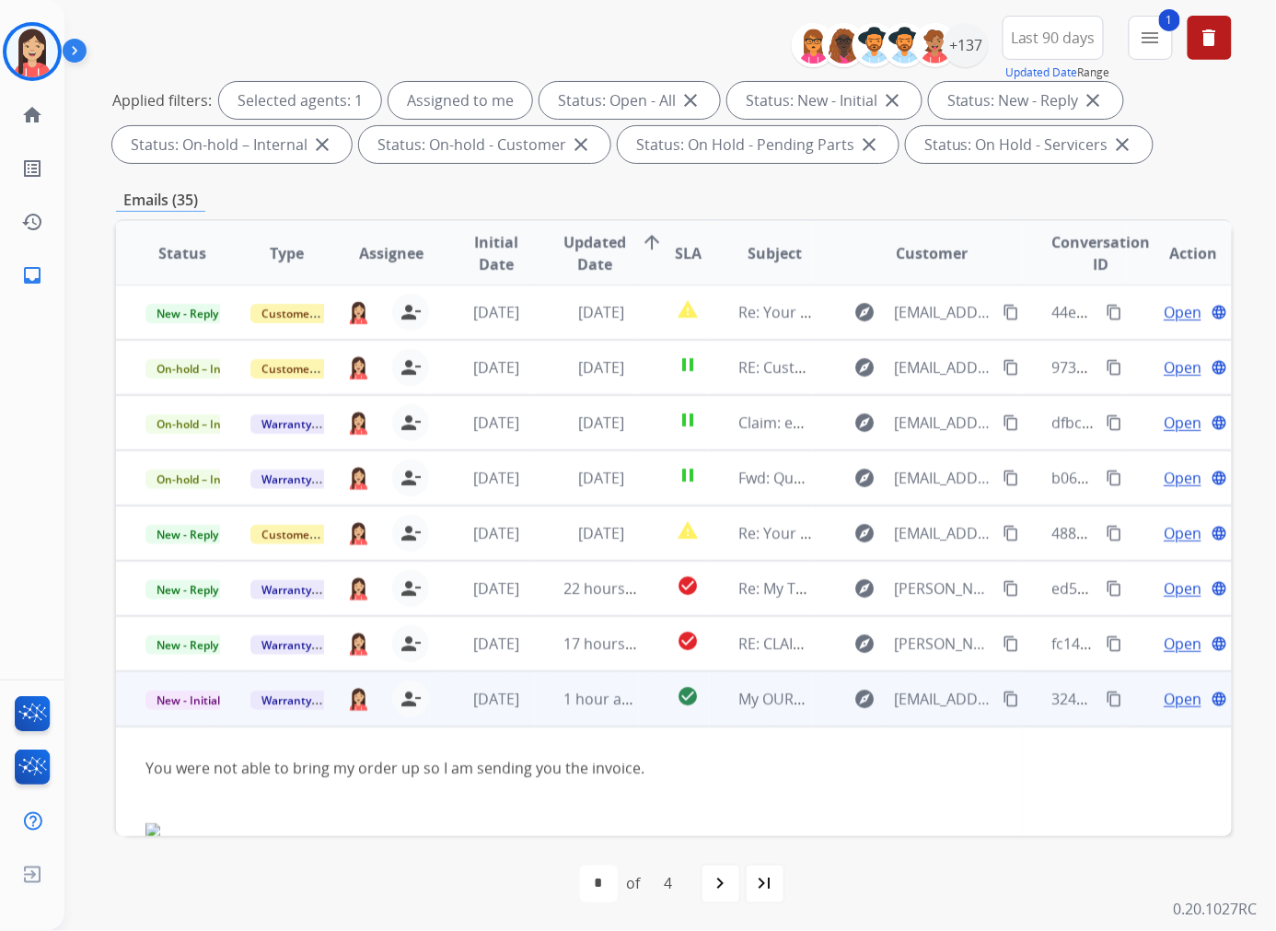
scroll to position [186, 0]
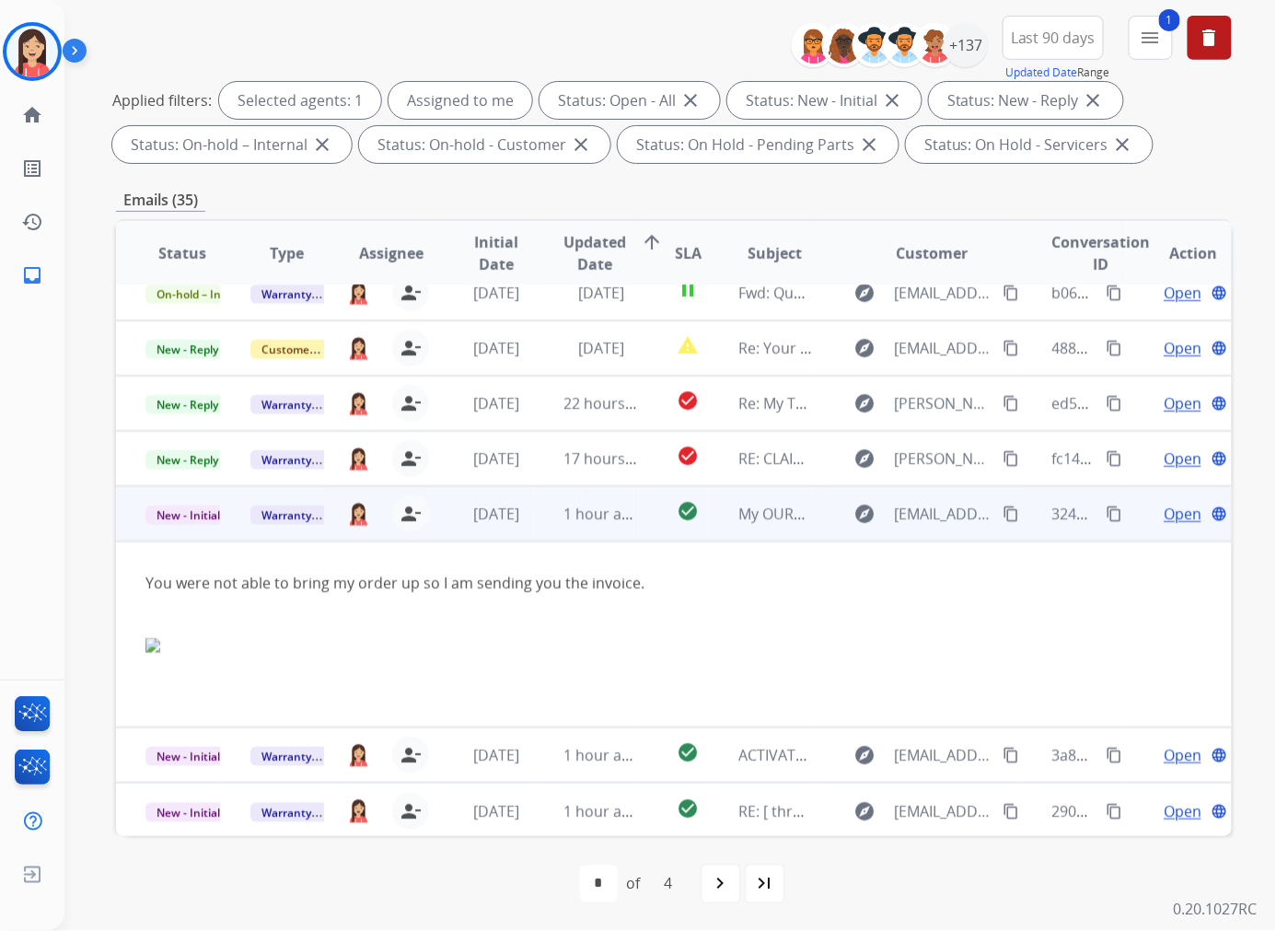
click at [1062, 507] on span "Open" at bounding box center [1183, 514] width 38 height 22
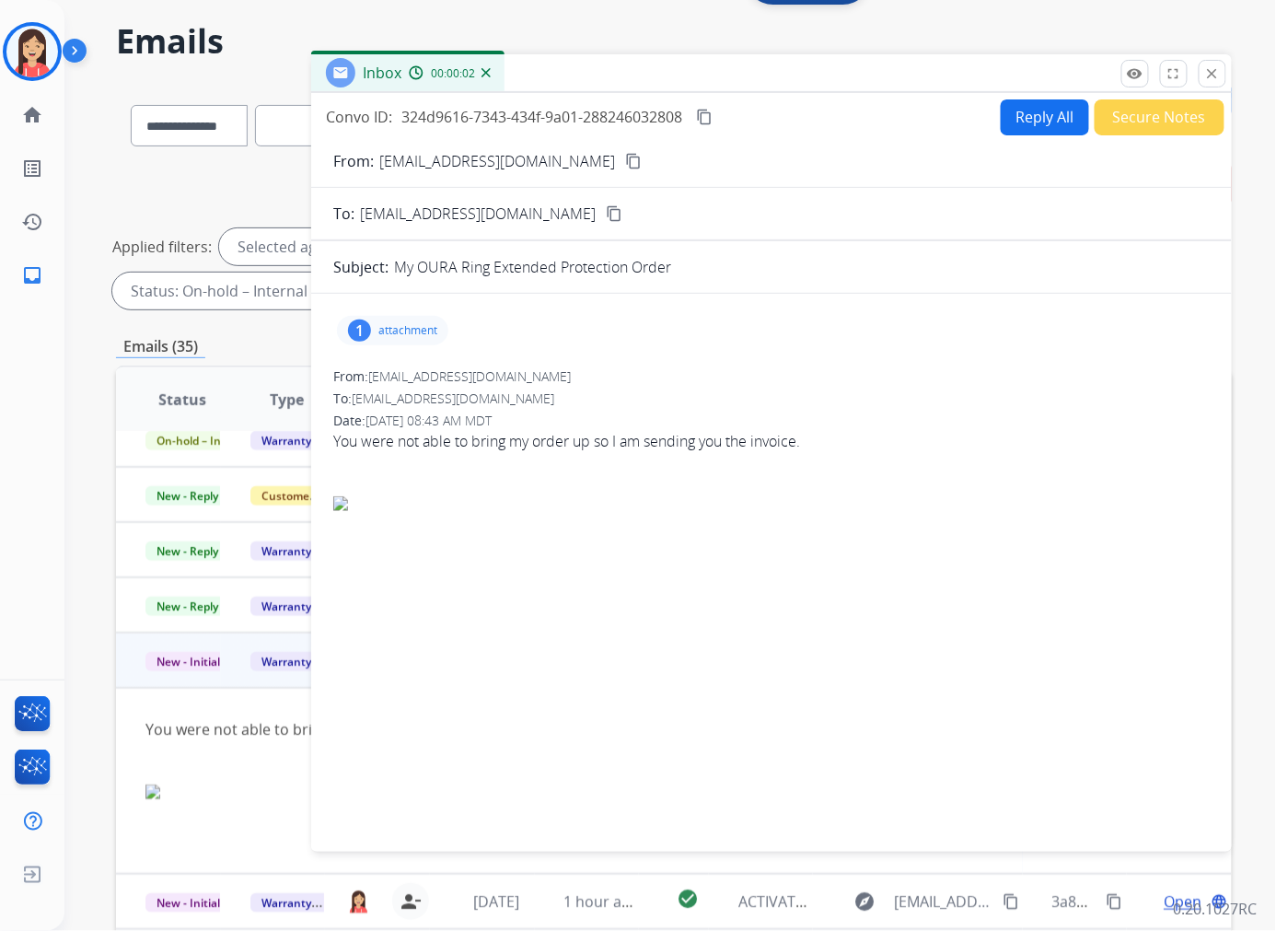
scroll to position [1, 0]
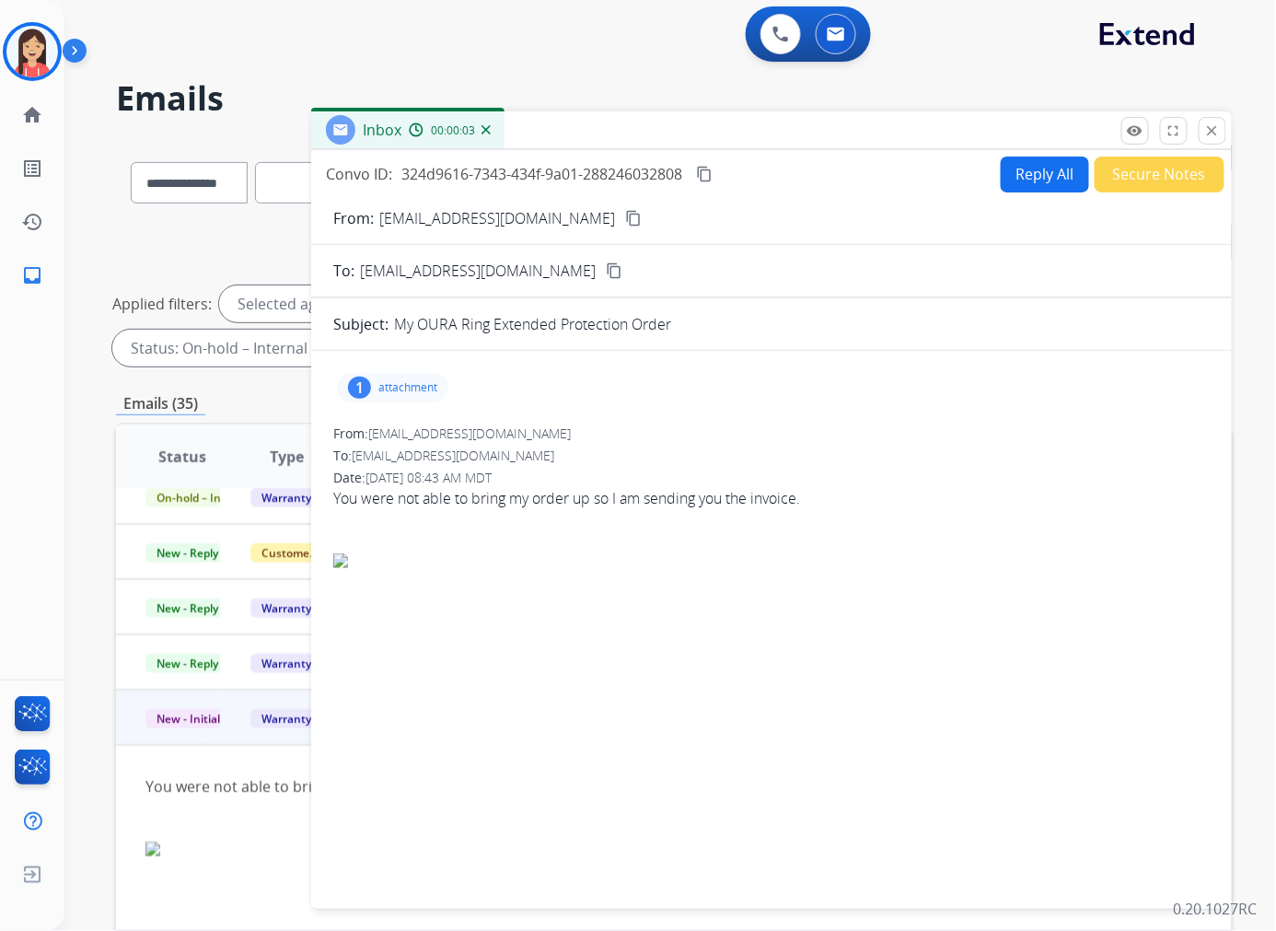
click at [423, 388] on p "attachment" at bounding box center [407, 387] width 59 height 15
click at [485, 430] on p "1000170195.jpg" at bounding box center [498, 434] width 108 height 22
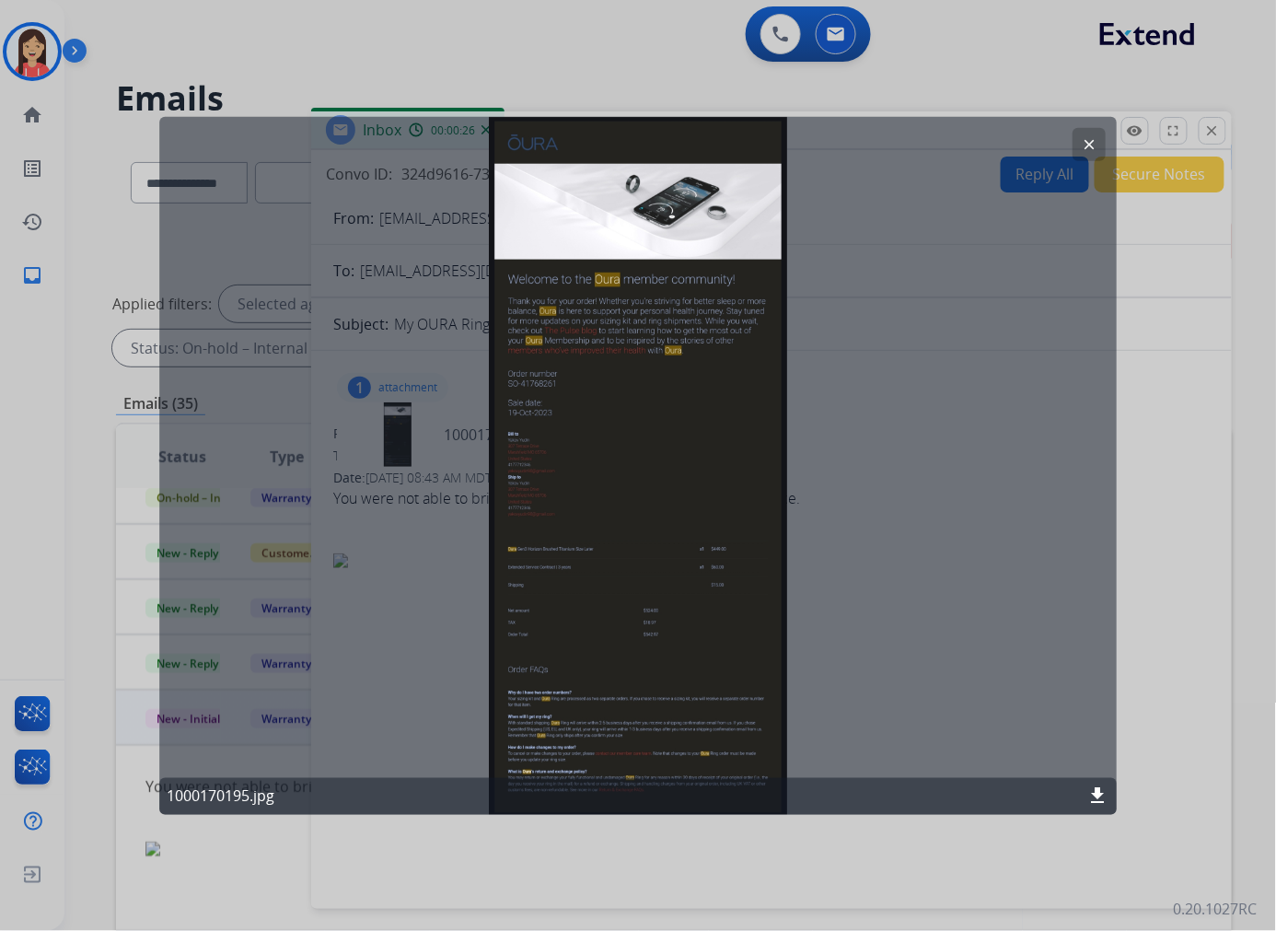
click at [659, 470] on div "clear 1000170195.jpg download" at bounding box center [637, 465] width 957 height 698
click at [1062, 144] on mat-icon "clear" at bounding box center [1089, 143] width 17 height 17
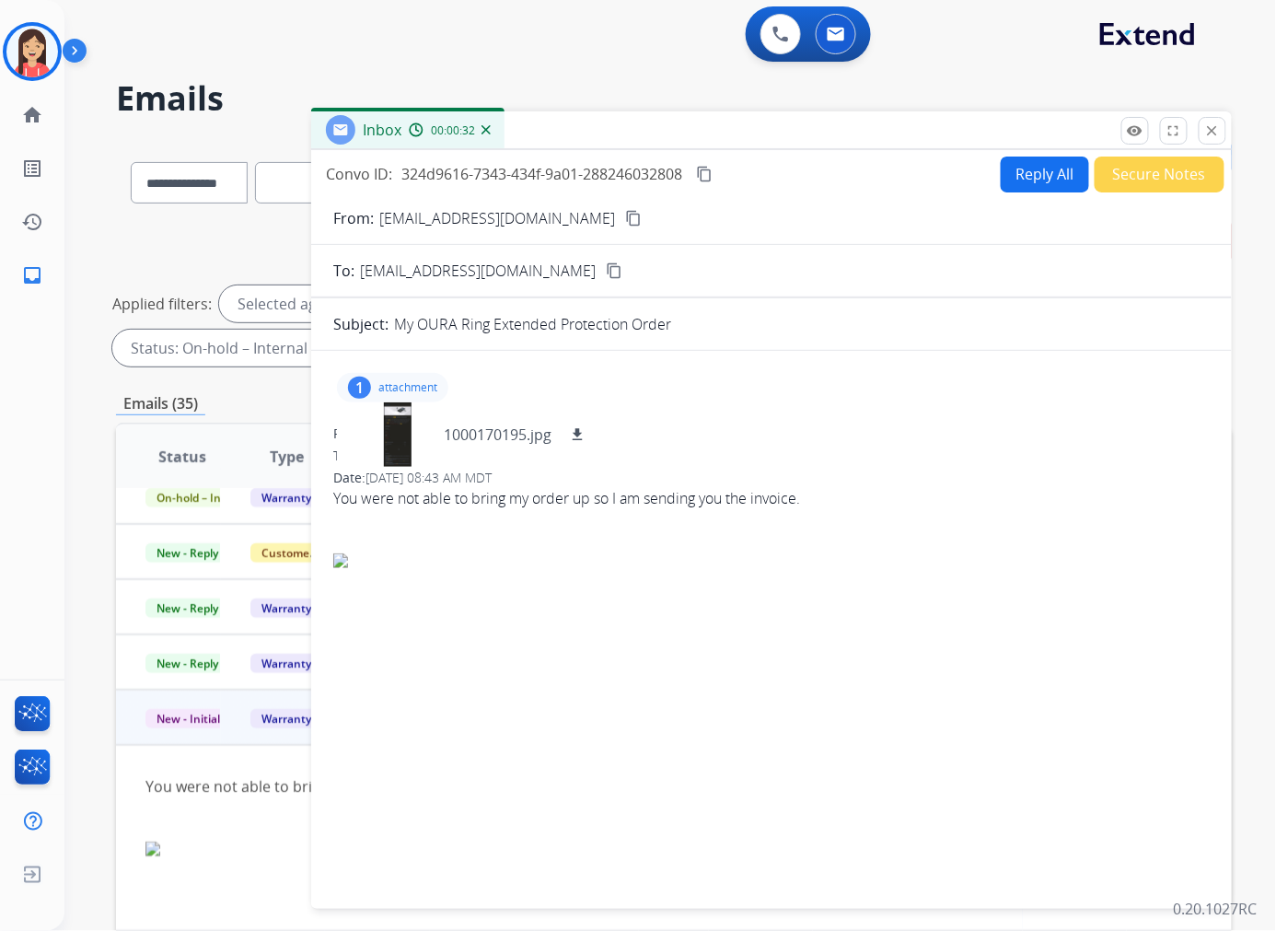
click at [1038, 169] on button "Reply All" at bounding box center [1045, 174] width 88 height 36
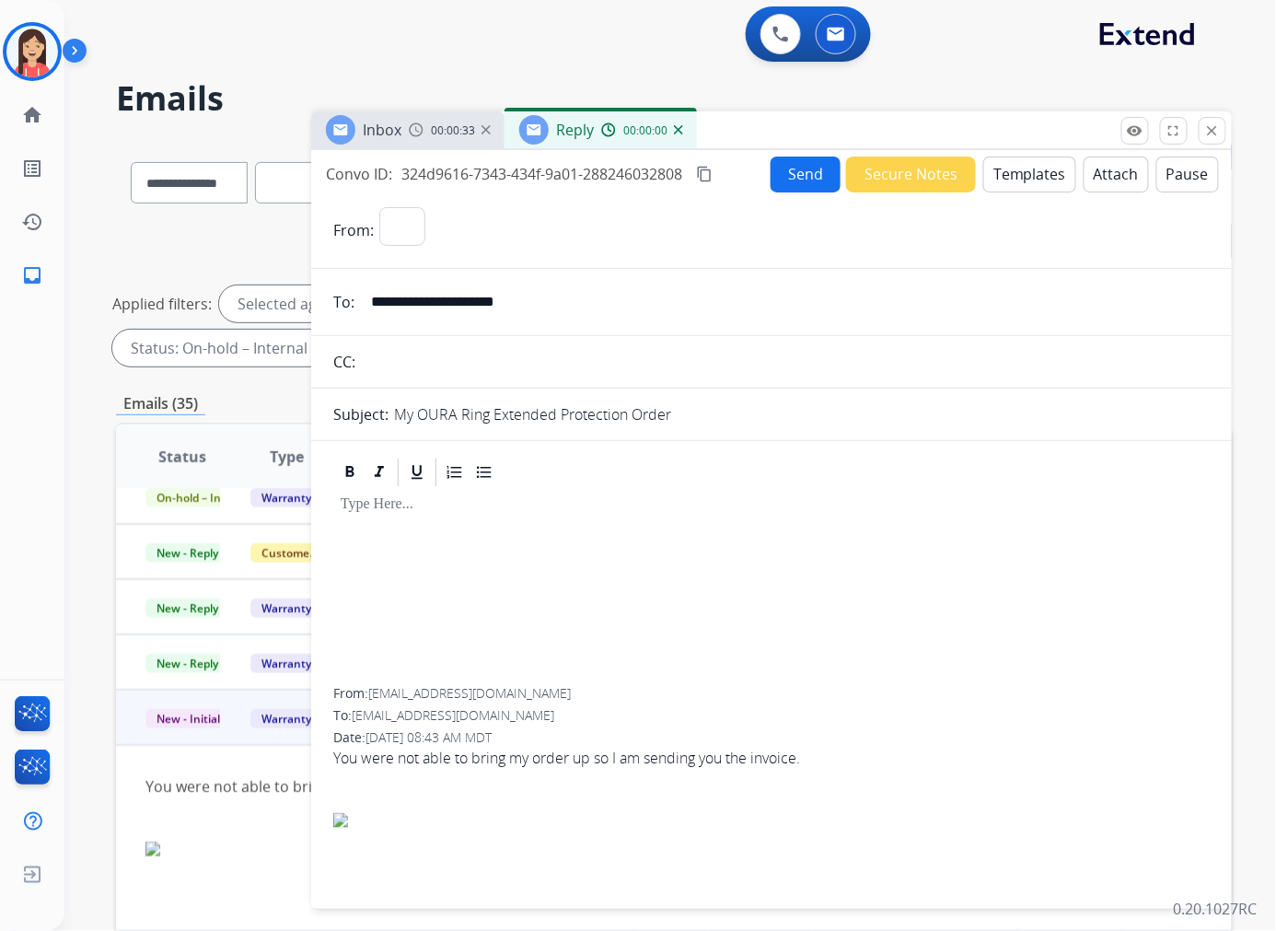
select select "**********"
click at [1038, 169] on button "Templates" at bounding box center [1029, 174] width 93 height 36
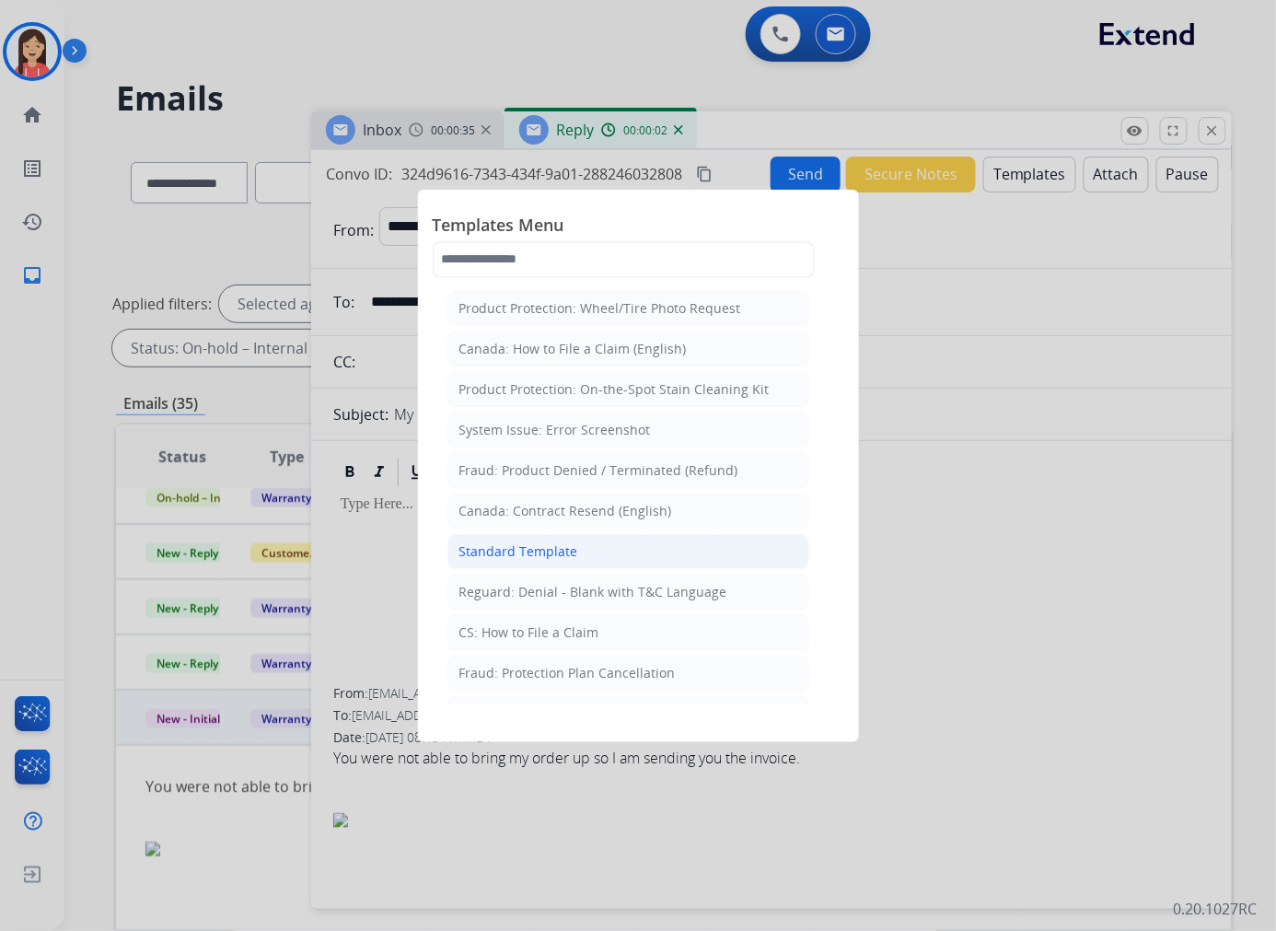
click at [513, 555] on div "Standard Template" at bounding box center [518, 551] width 119 height 18
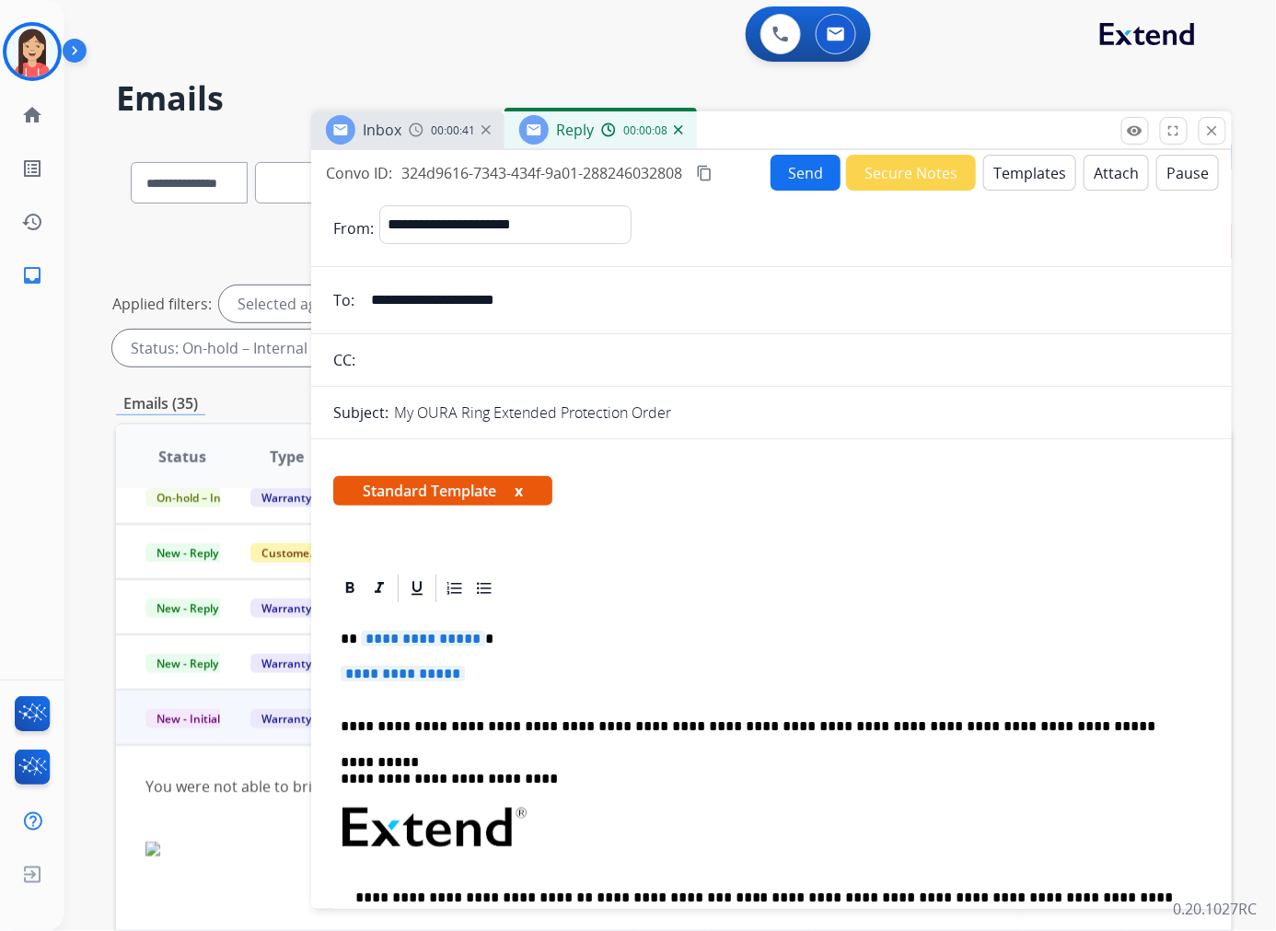
scroll to position [0, 0]
click at [475, 295] on input "**********" at bounding box center [785, 301] width 850 height 37
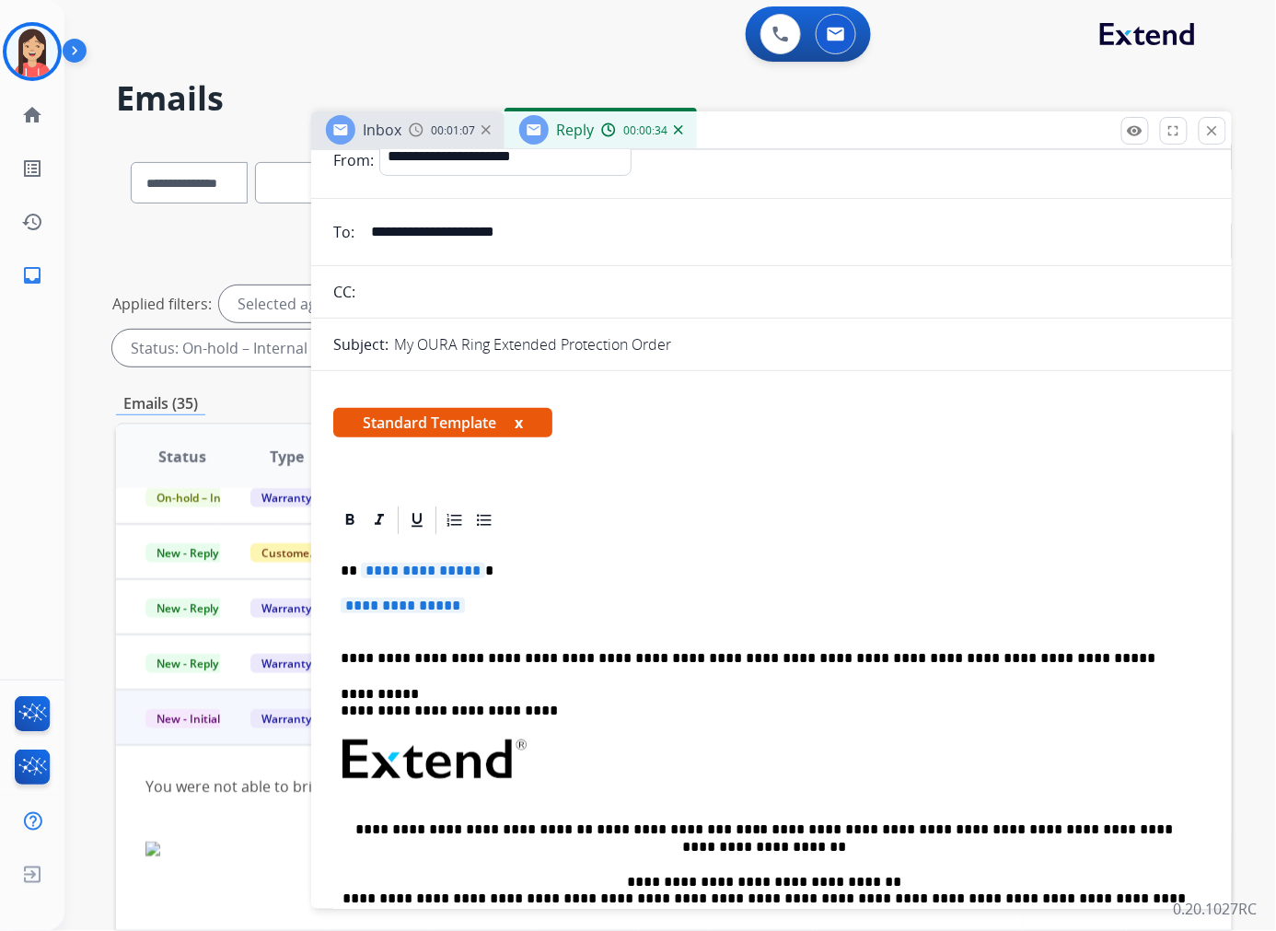
scroll to position [102, 0]
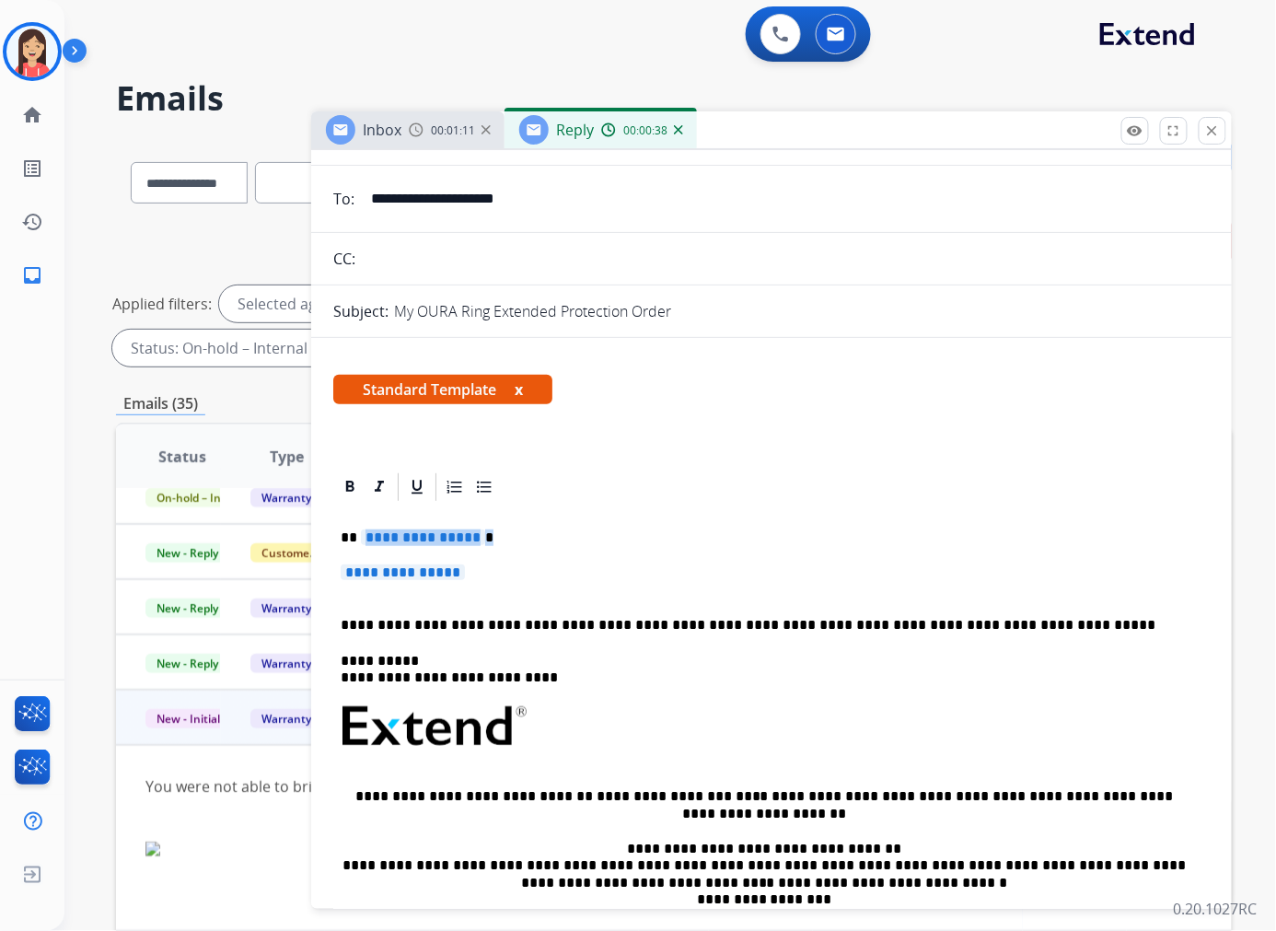
drag, startPoint x: 363, startPoint y: 539, endPoint x: 513, endPoint y: 575, distance: 154.3
click at [513, 575] on div "**********" at bounding box center [771, 770] width 876 height 533
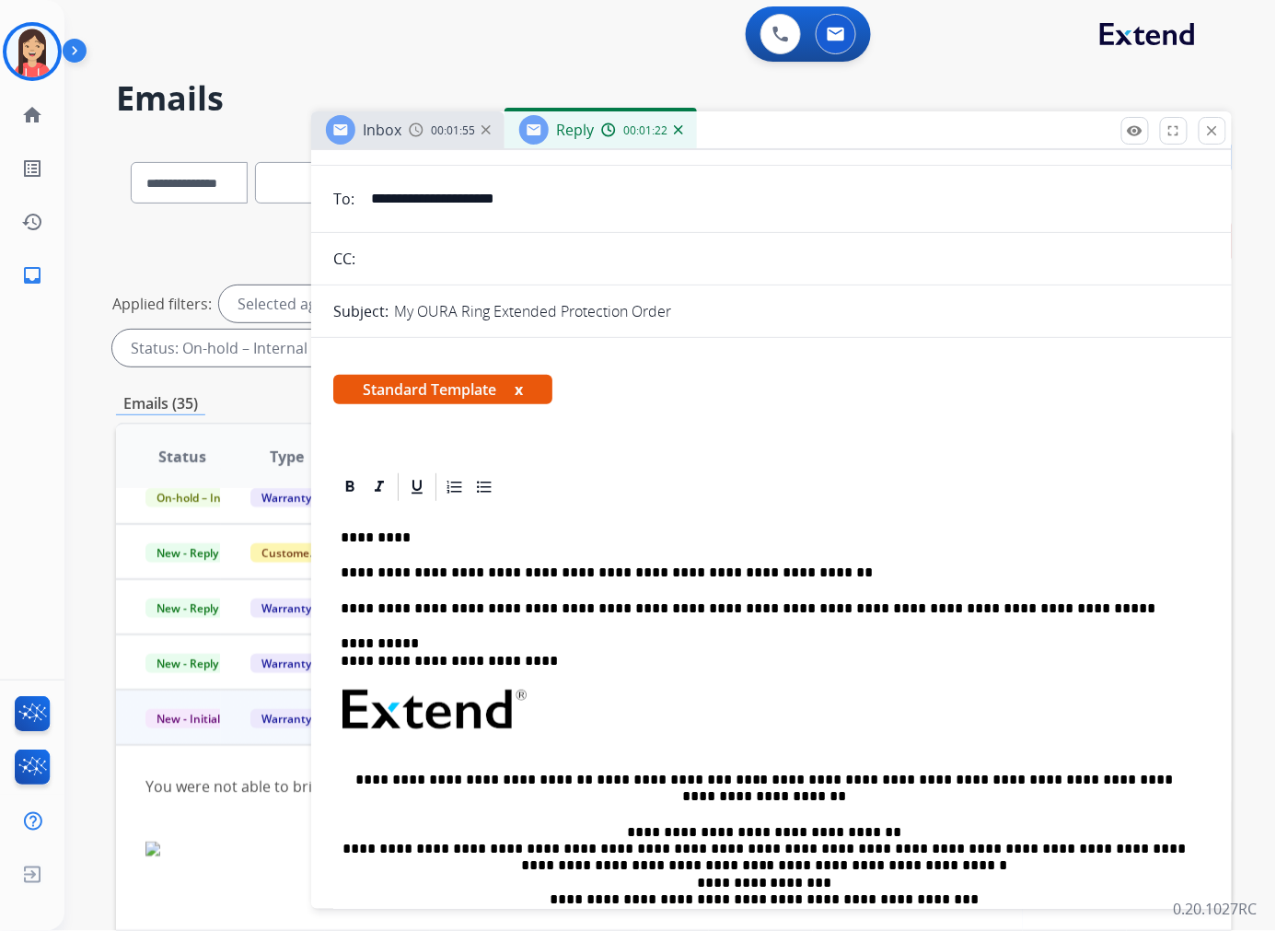
click at [814, 572] on p "**********" at bounding box center [764, 572] width 847 height 17
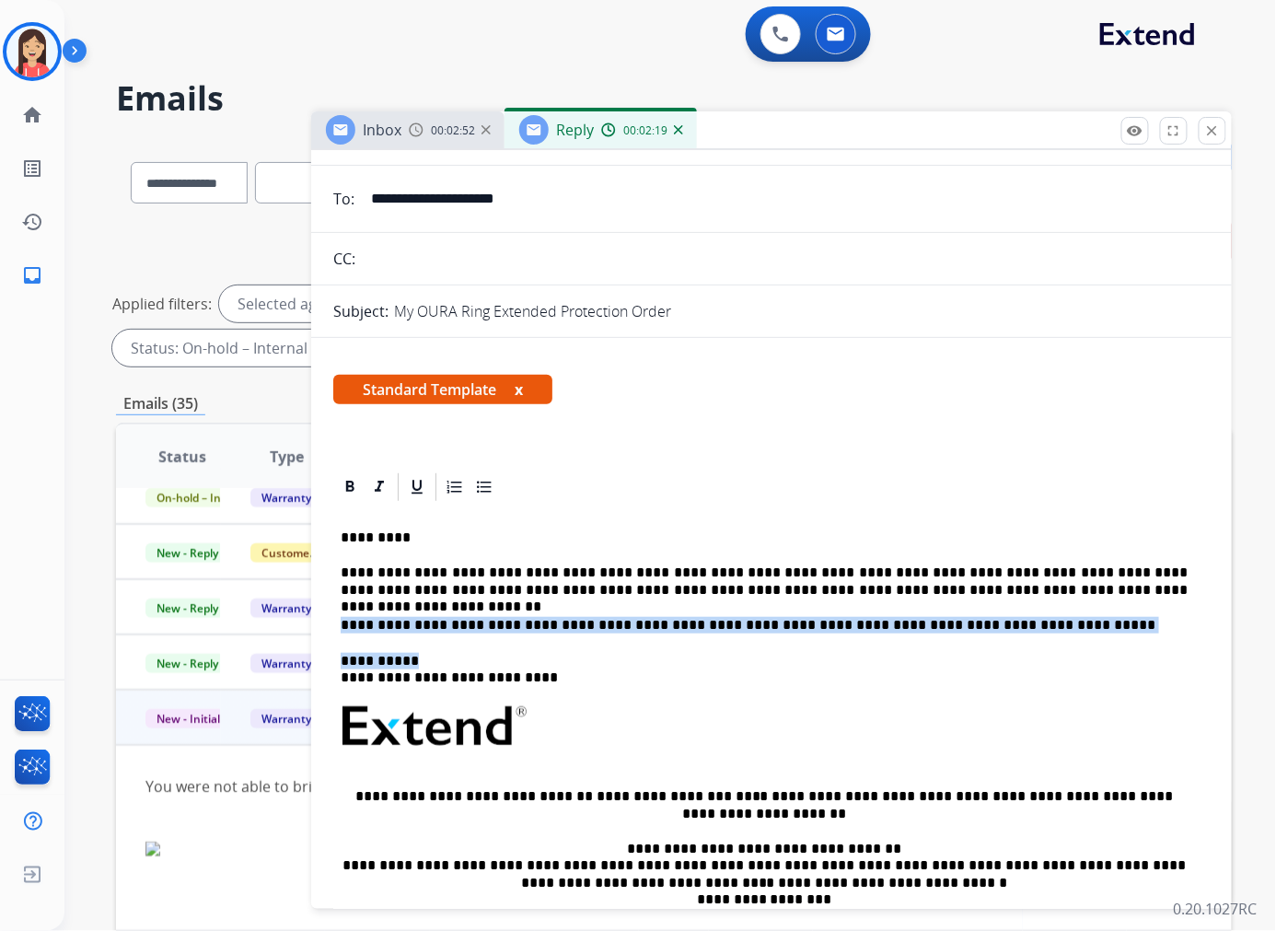
drag, startPoint x: 342, startPoint y: 619, endPoint x: 1066, endPoint y: 661, distance: 724.8
click at [1062, 661] on div "**********" at bounding box center [771, 770] width 876 height 533
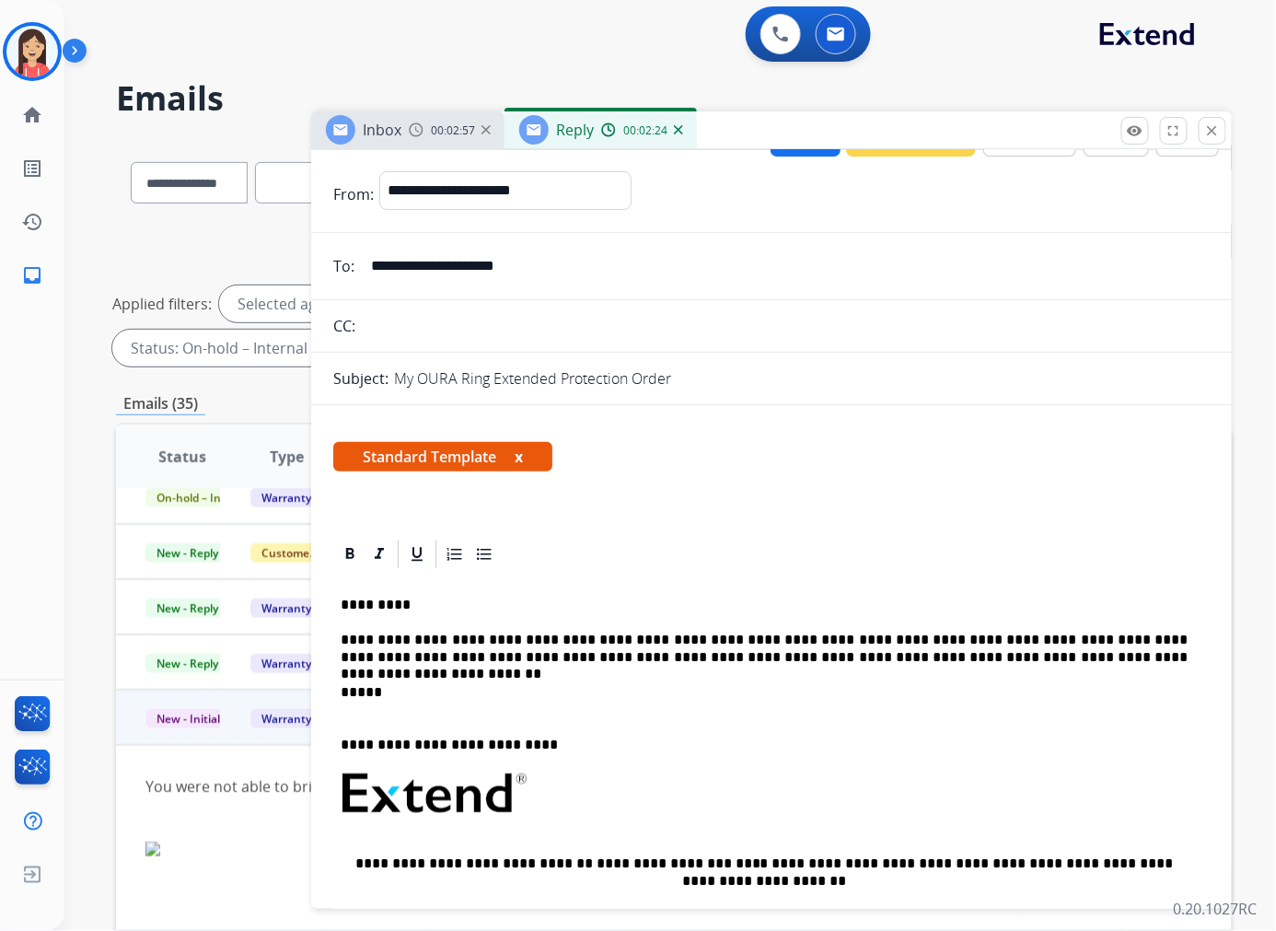
scroll to position [0, 0]
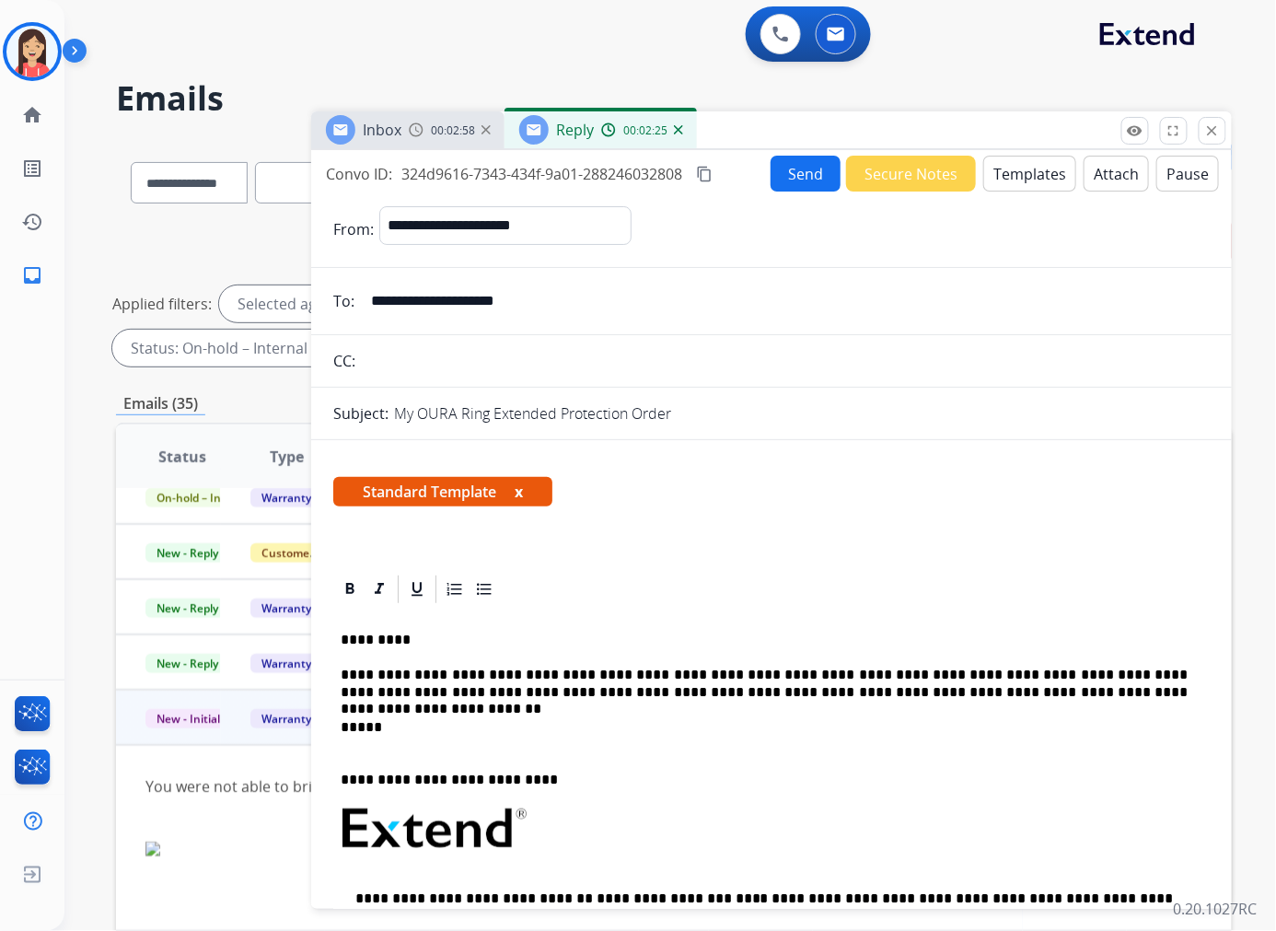
click at [787, 173] on button "Send" at bounding box center [806, 174] width 70 height 36
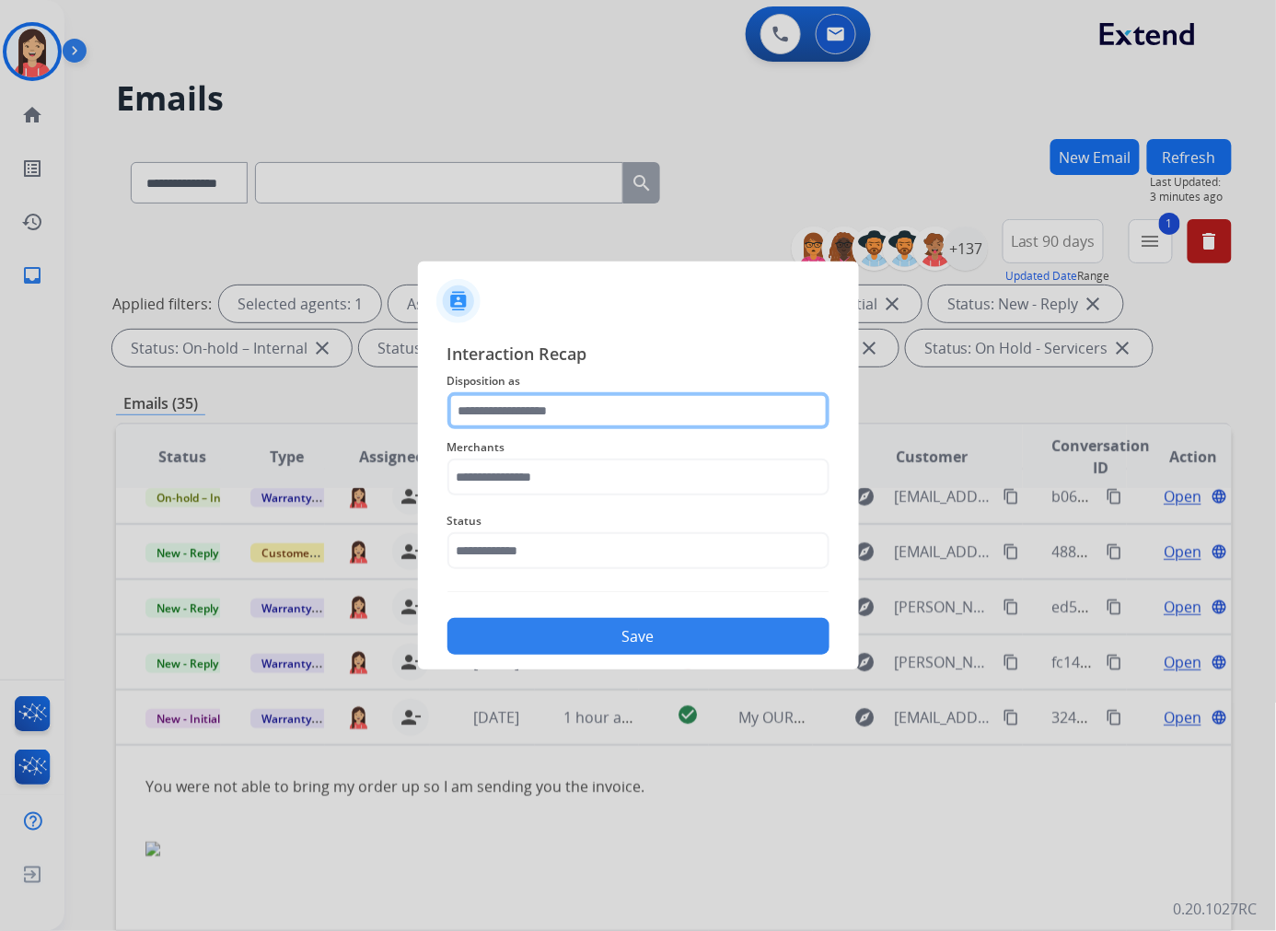
click at [565, 414] on input "text" at bounding box center [638, 410] width 382 height 37
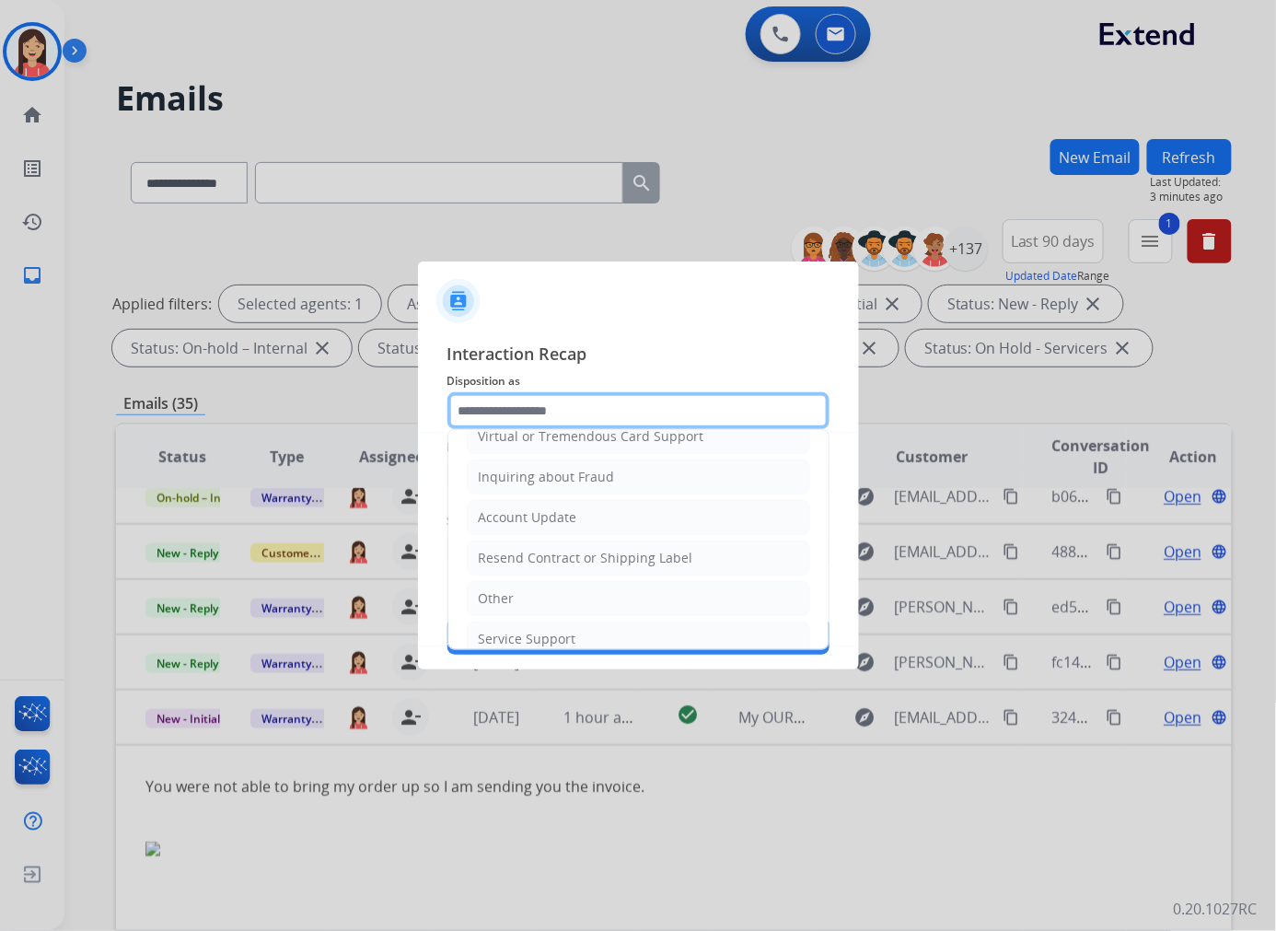
scroll to position [288, 0]
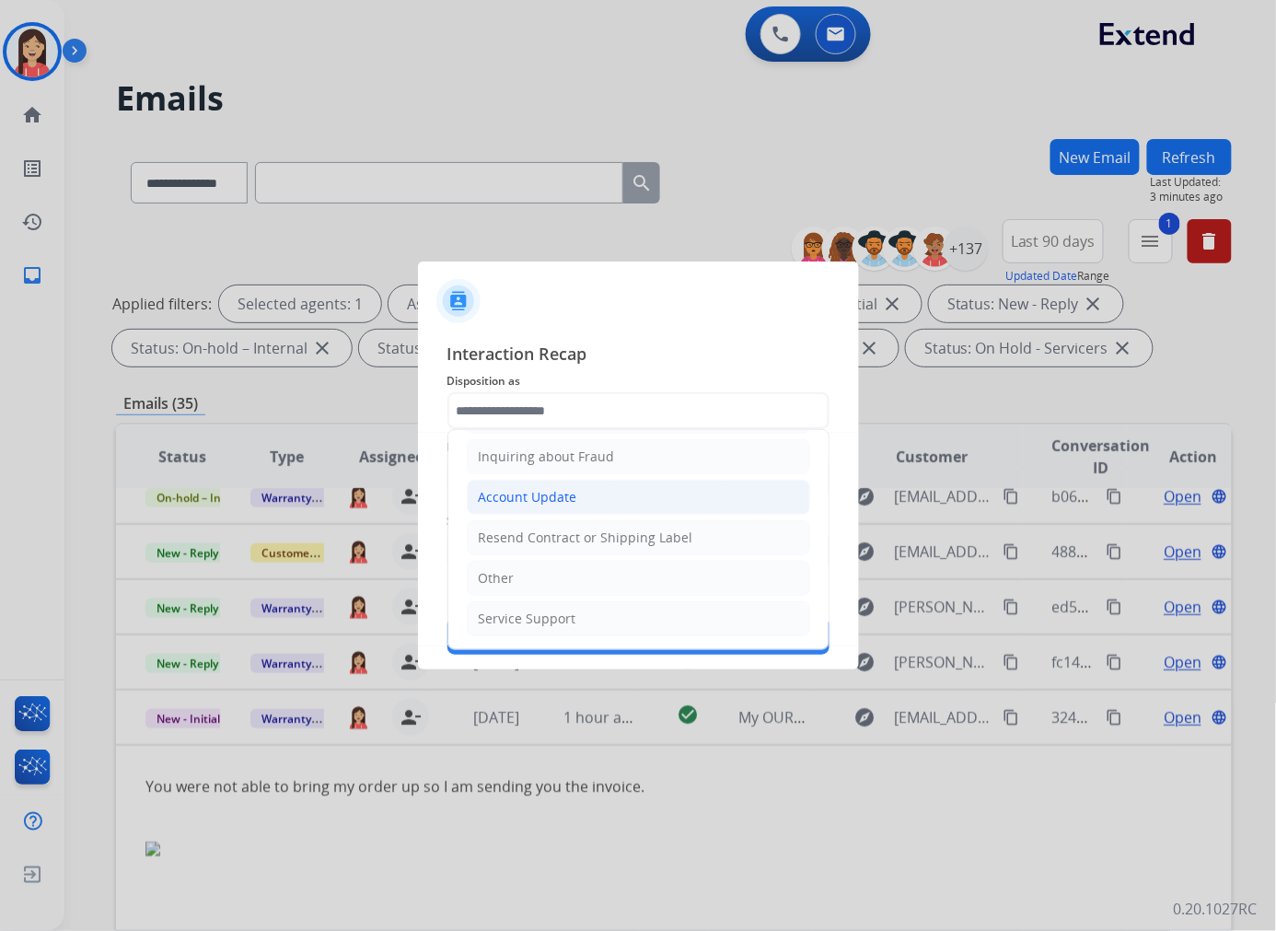
click at [532, 490] on div "Account Update" at bounding box center [528, 497] width 99 height 18
type input "**********"
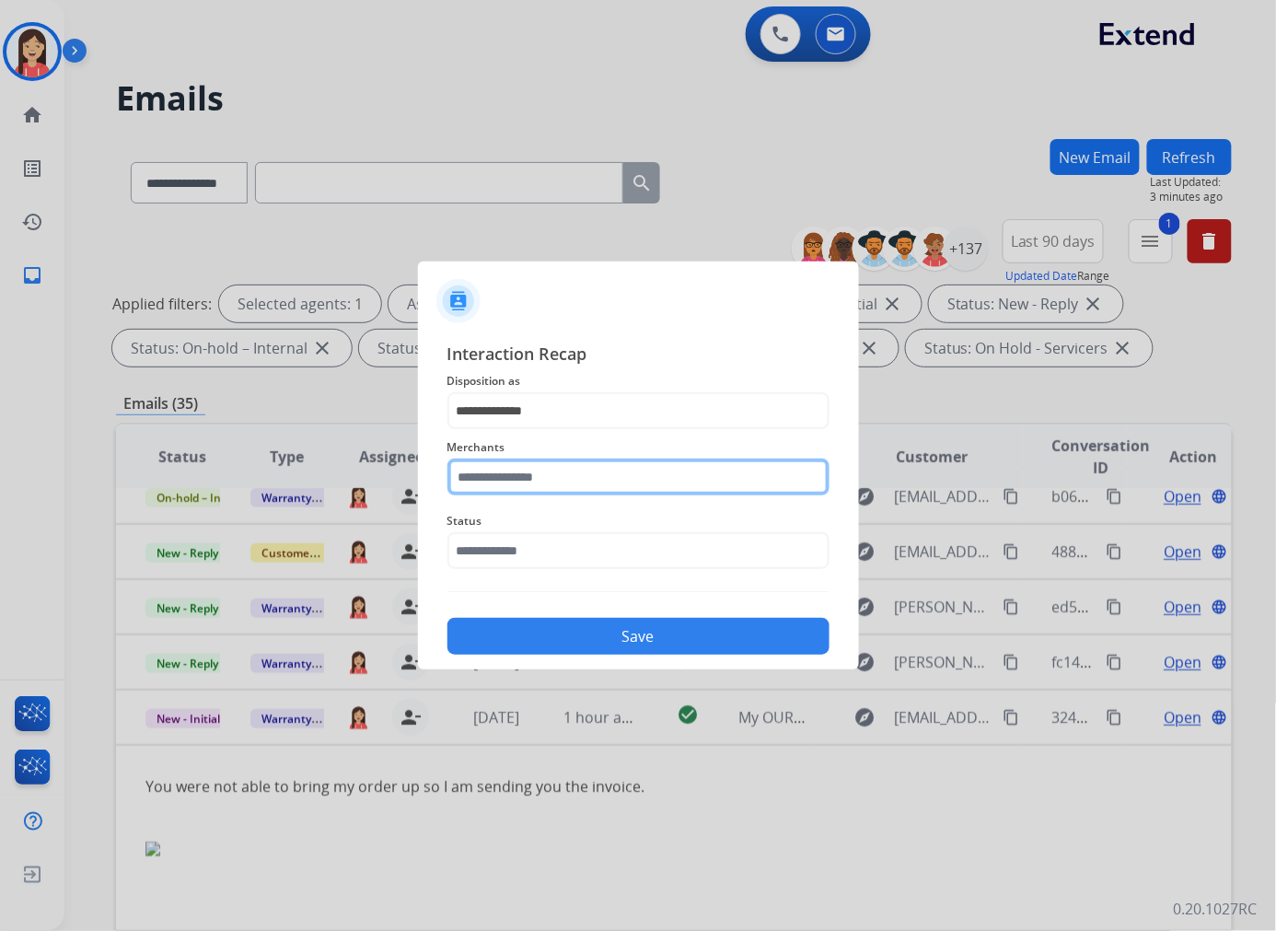
click at [532, 460] on input "text" at bounding box center [638, 476] width 382 height 37
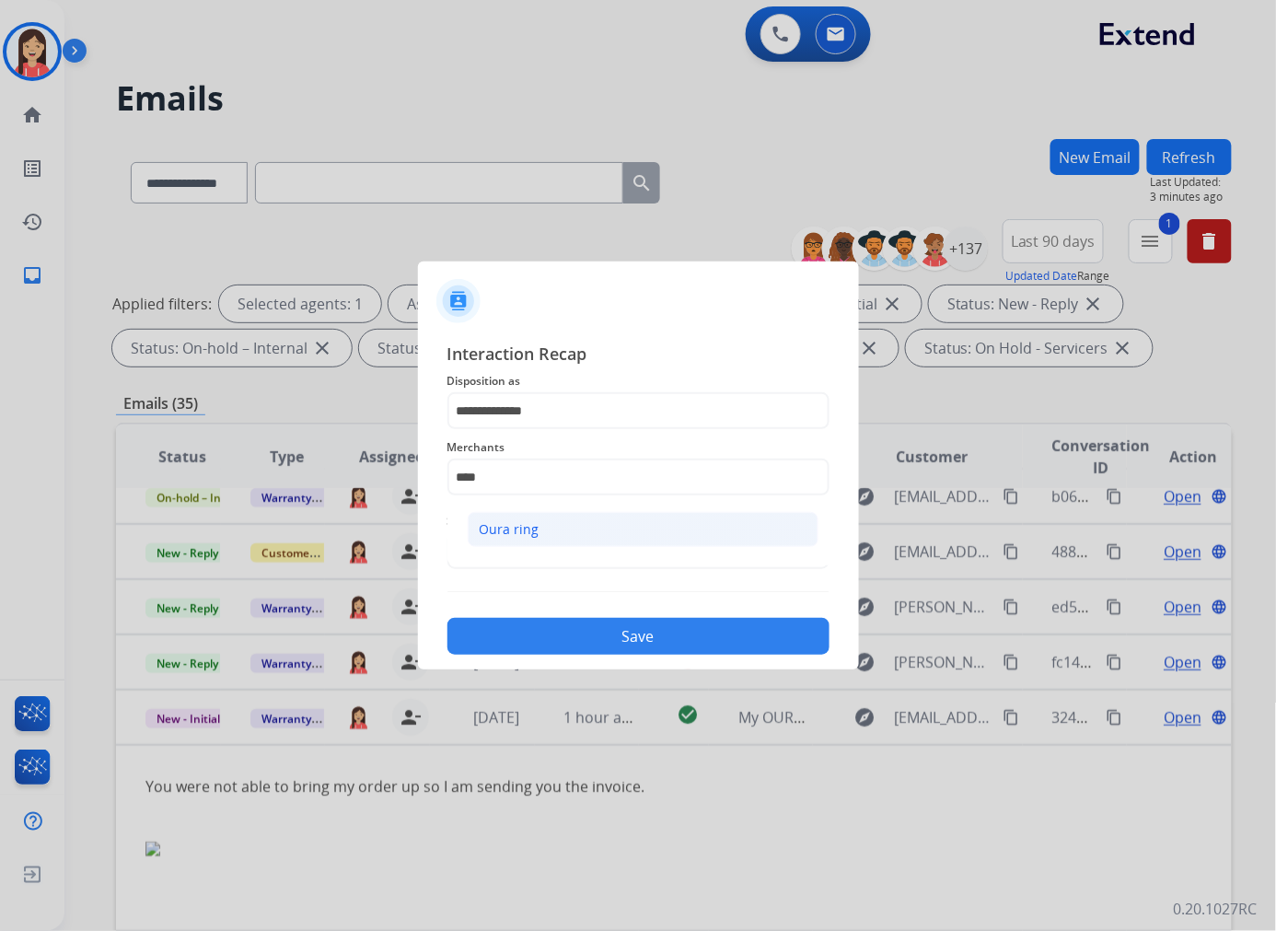
click at [528, 535] on div "Oura ring" at bounding box center [510, 529] width 60 height 18
type input "*********"
click at [528, 535] on input "text" at bounding box center [638, 550] width 382 height 37
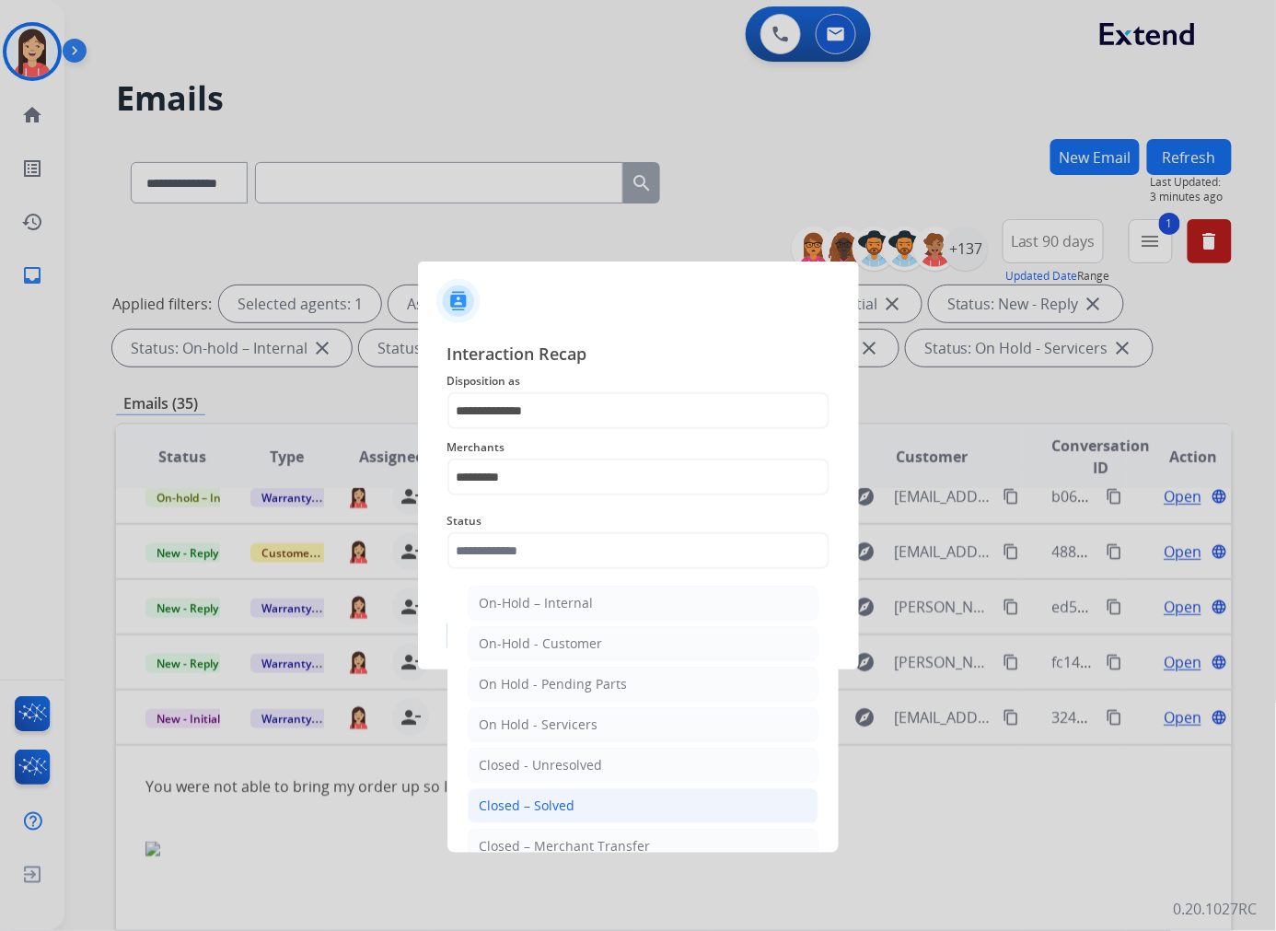
click at [565, 797] on div "Closed – Solved" at bounding box center [528, 805] width 96 height 18
type input "**********"
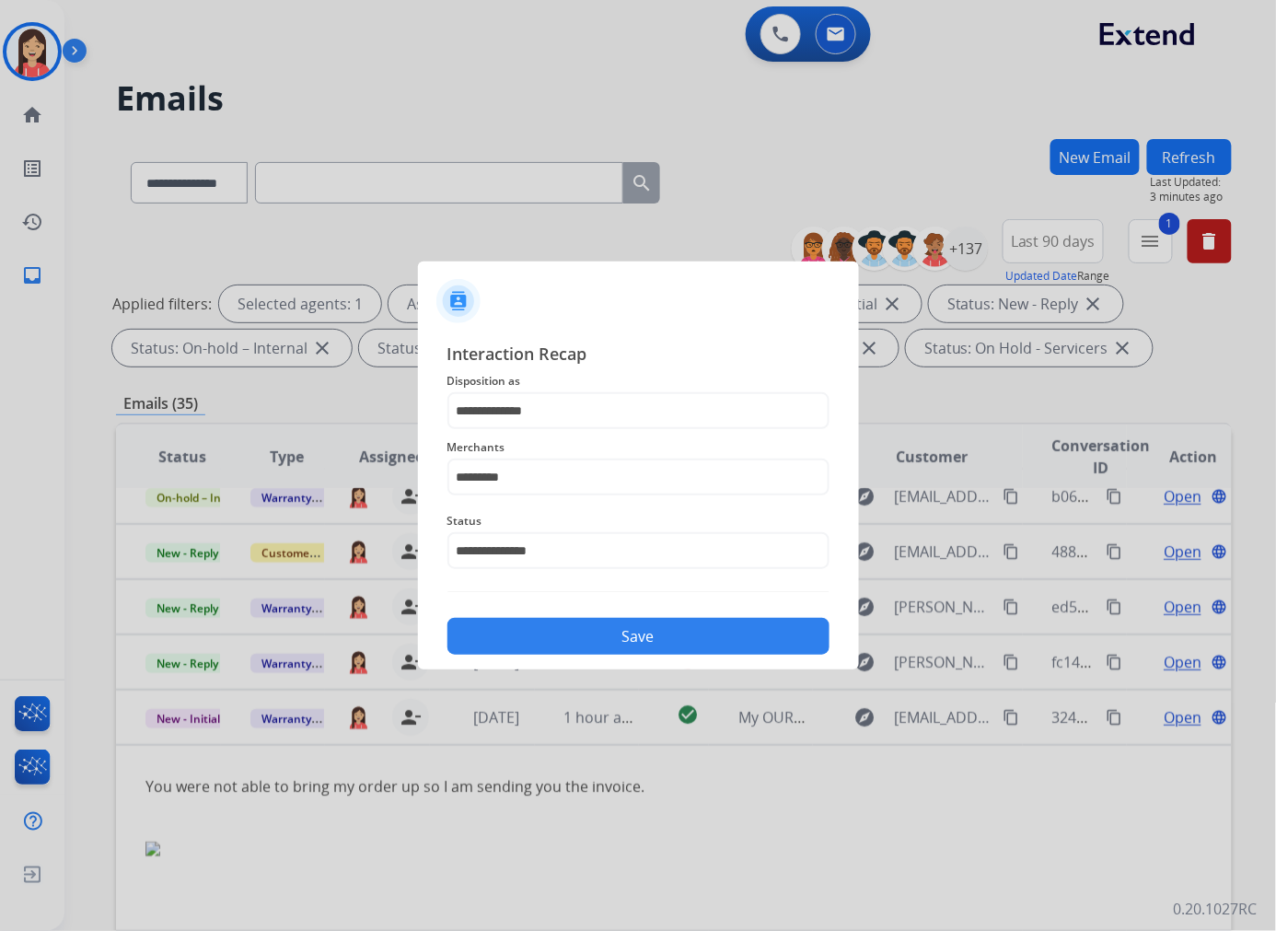
click at [612, 636] on button "Save" at bounding box center [638, 636] width 382 height 37
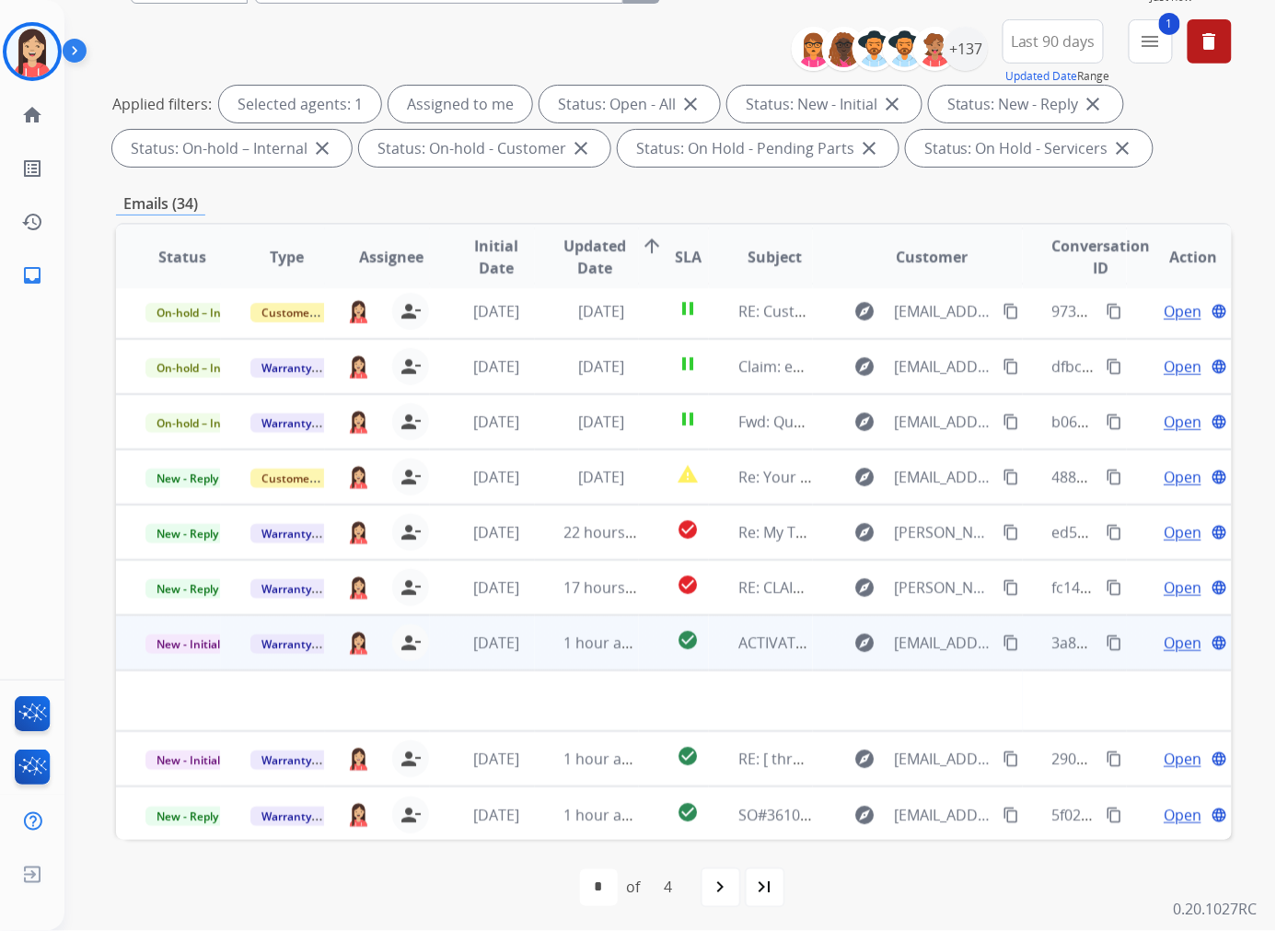
scroll to position [205, 0]
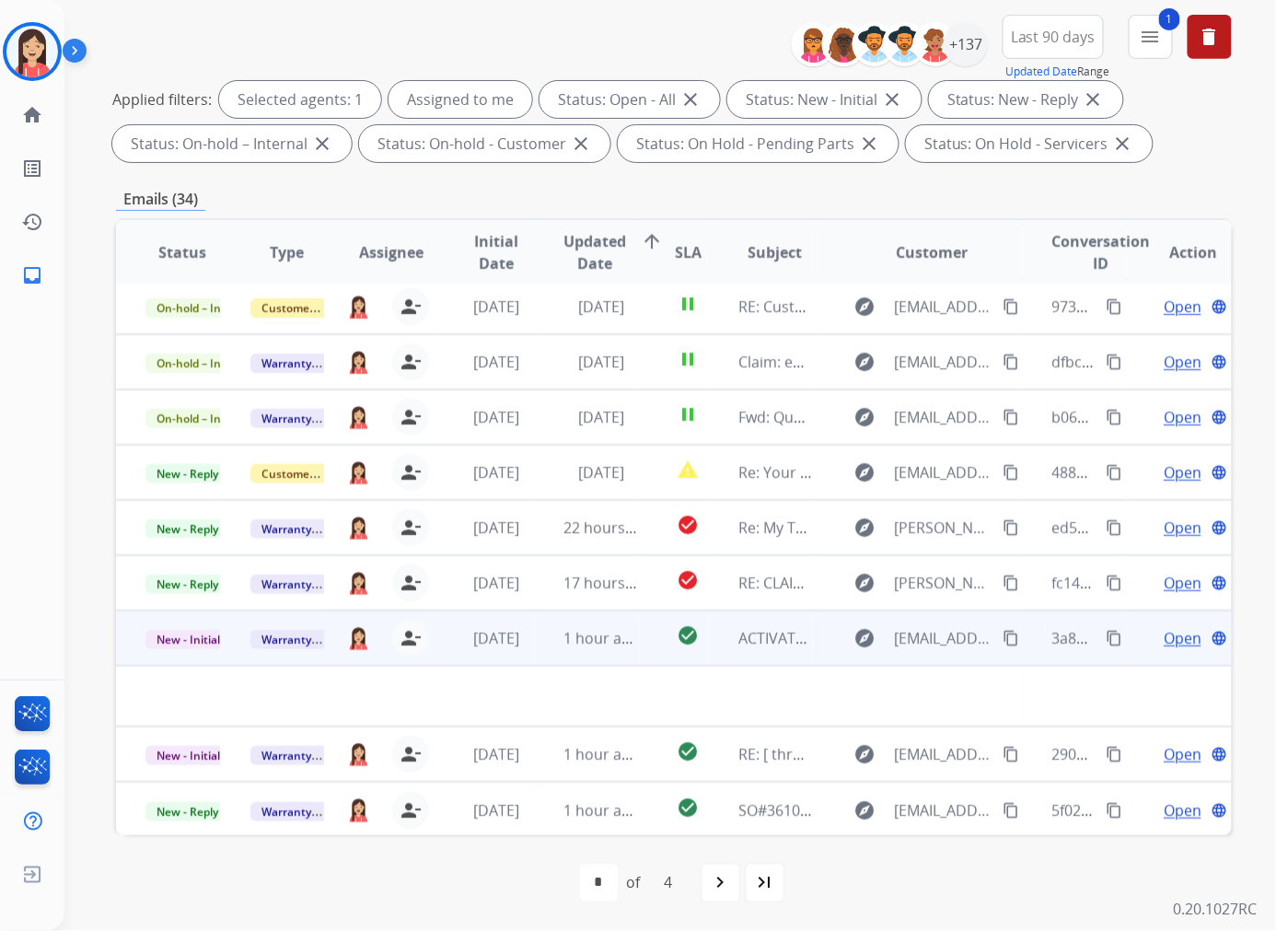
click at [543, 656] on td "1 hour ago" at bounding box center [587, 637] width 105 height 55
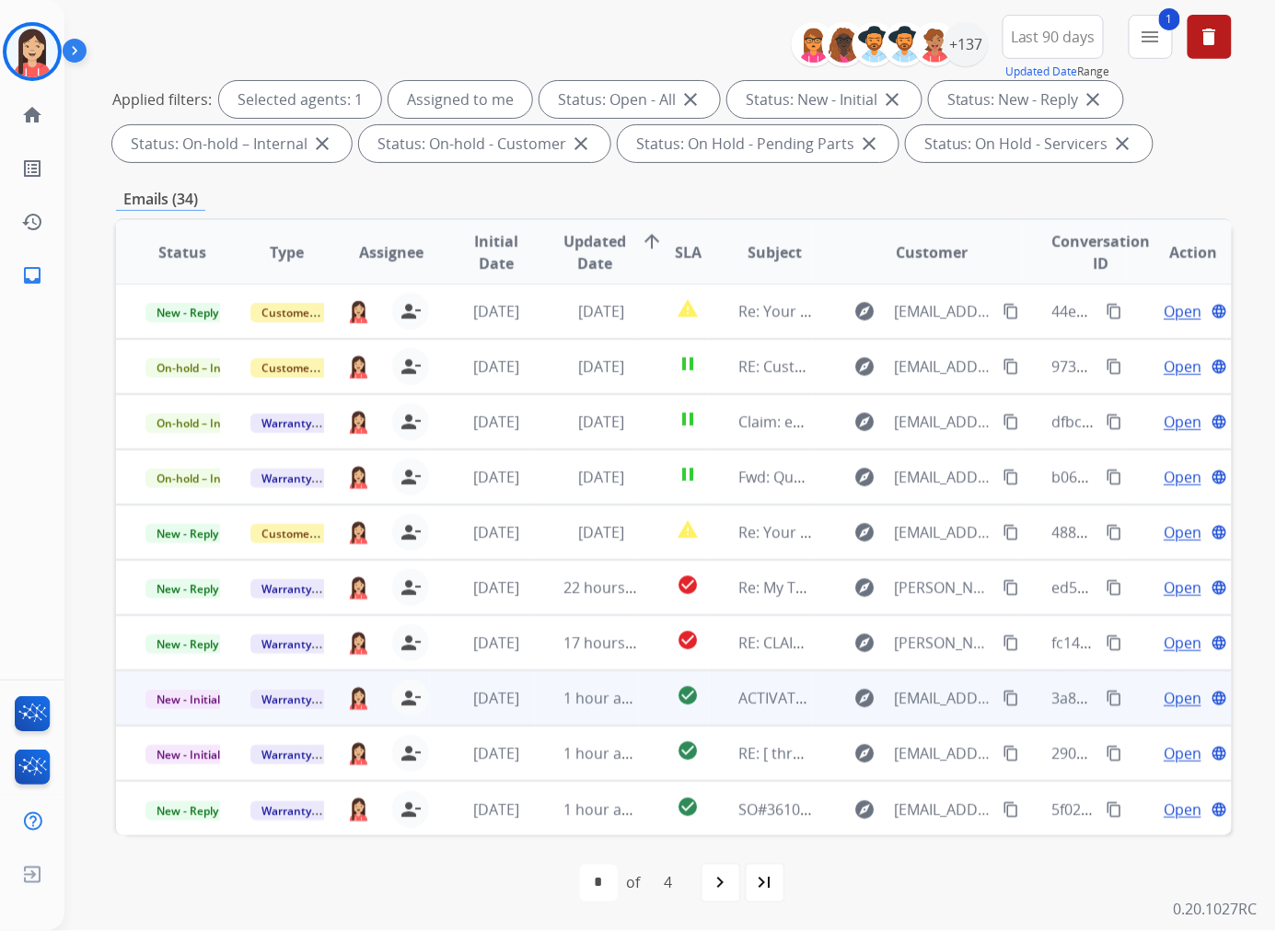
click at [548, 714] on td "1 hour ago" at bounding box center [587, 697] width 105 height 55
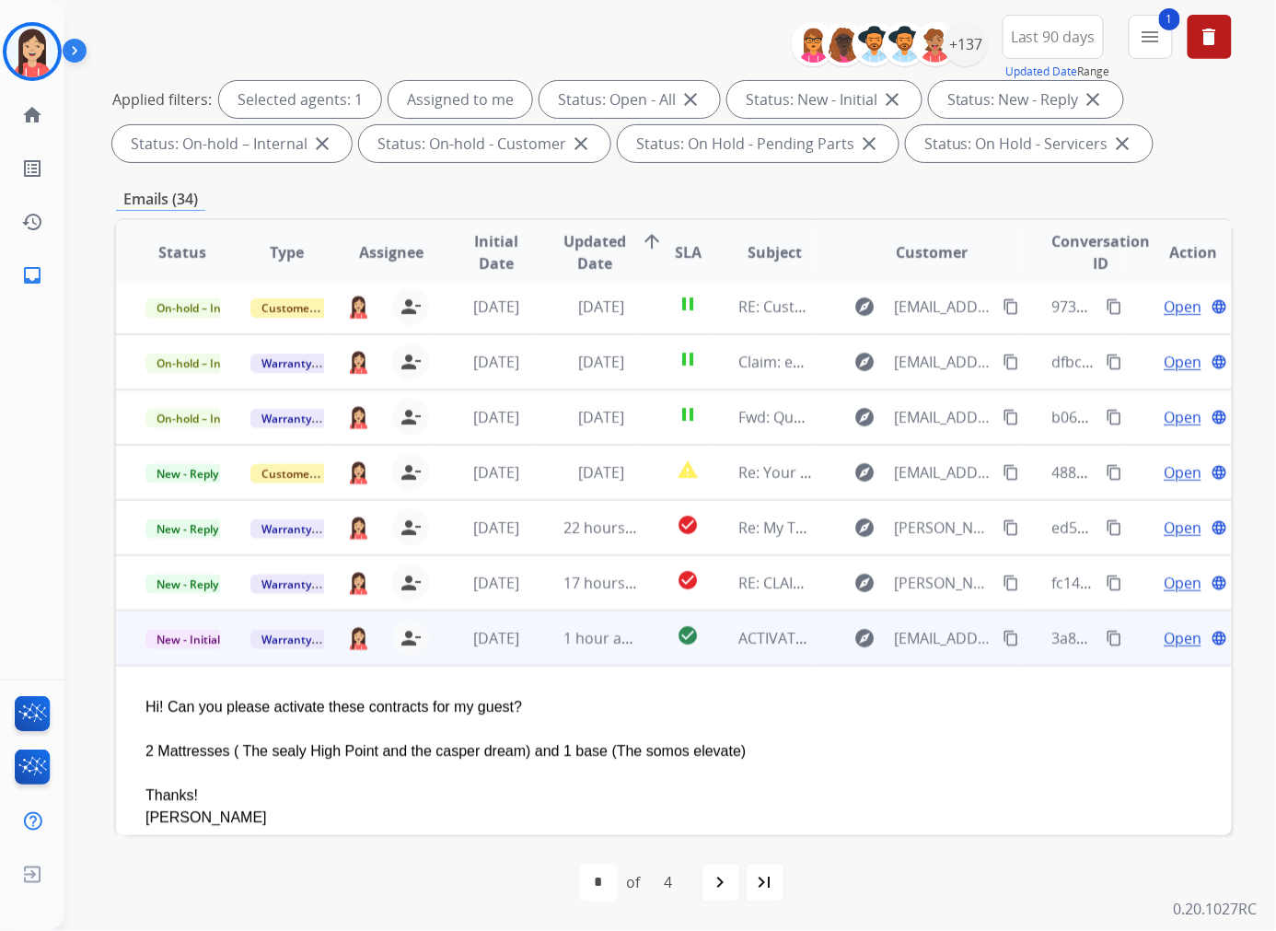
scroll to position [215, 0]
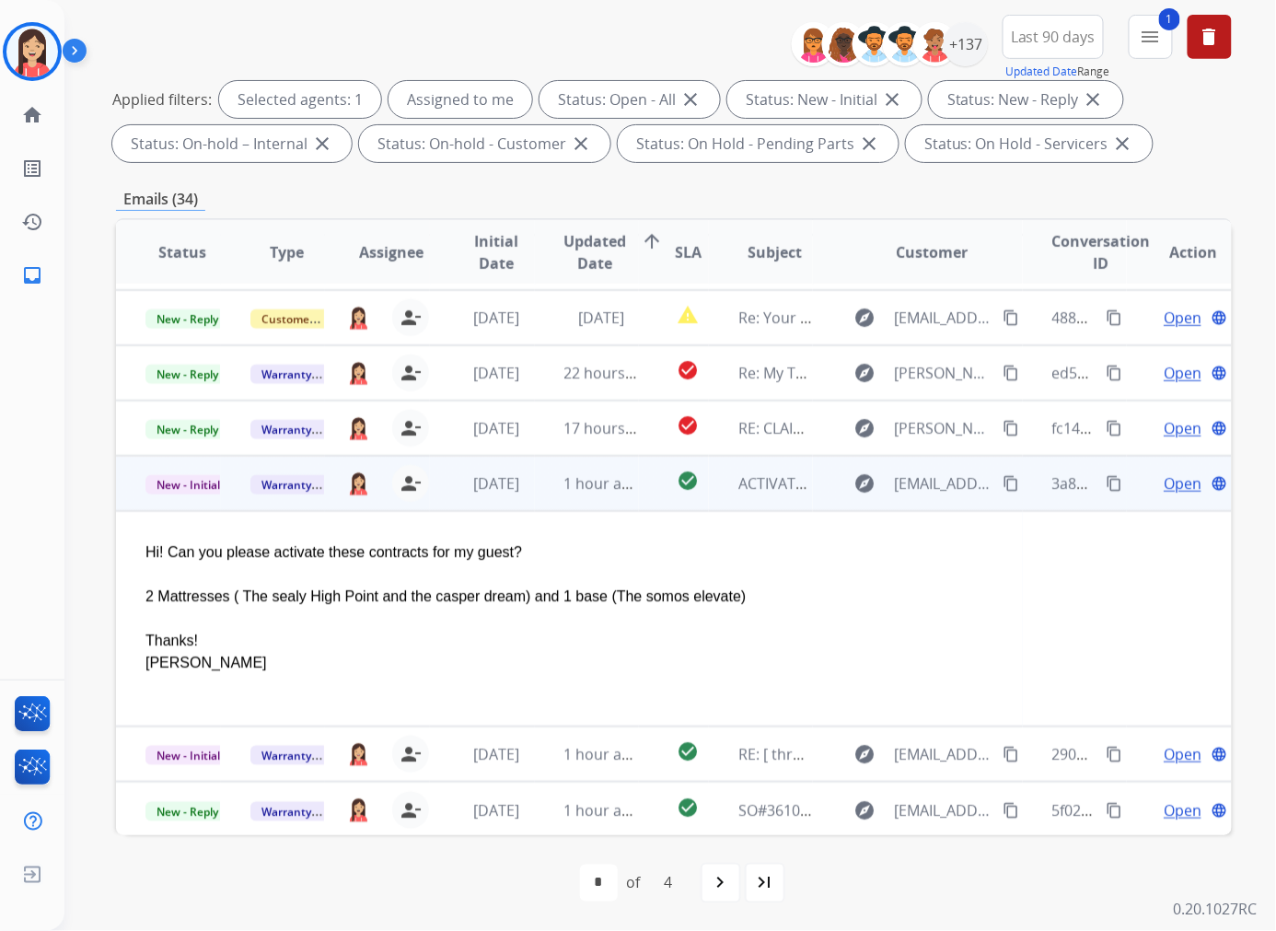
click at [1062, 483] on span "Open" at bounding box center [1183, 483] width 38 height 22
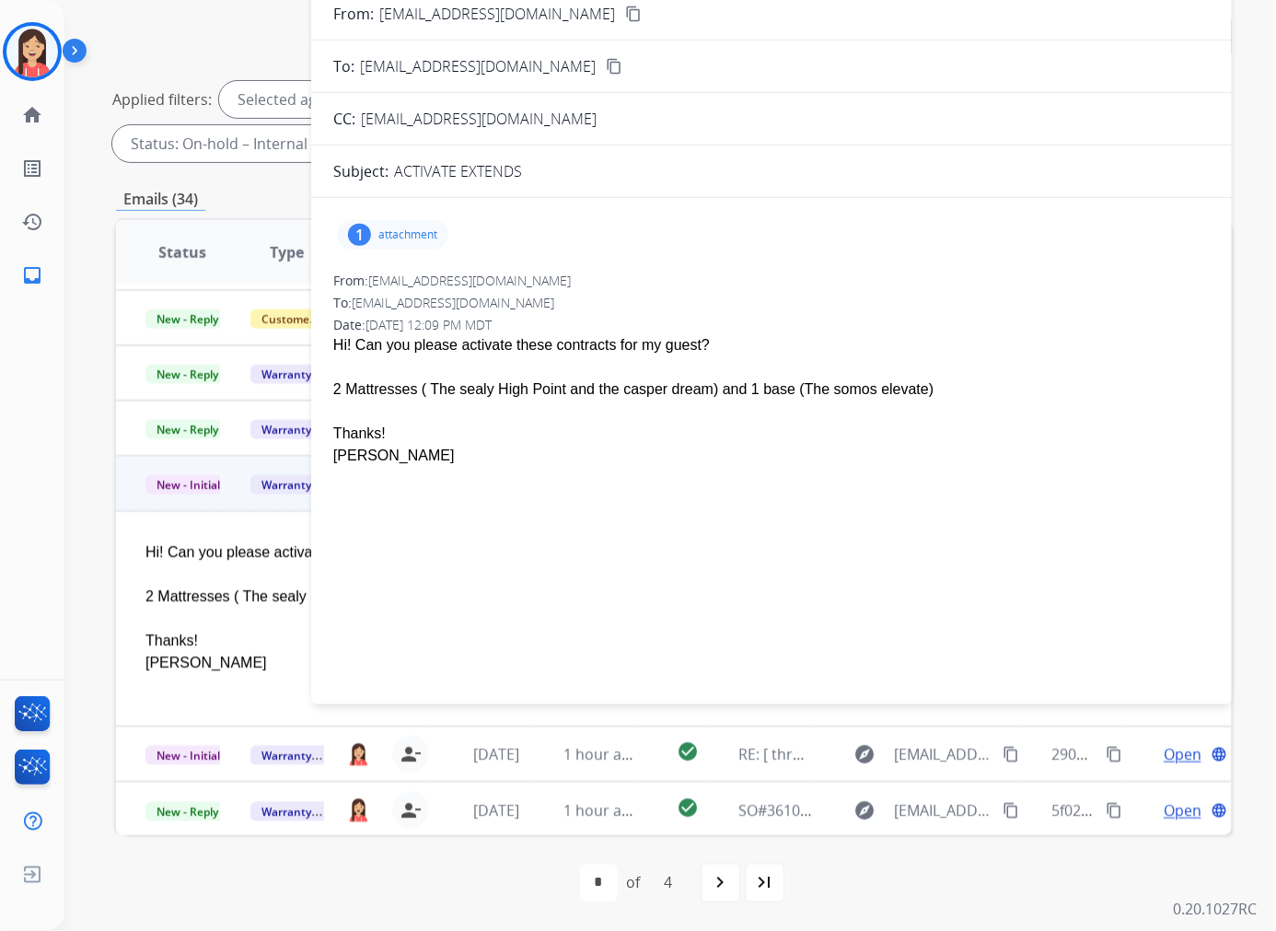
click at [420, 236] on p "attachment" at bounding box center [407, 234] width 59 height 15
click at [603, 283] on mat-icon "download" at bounding box center [603, 281] width 17 height 17
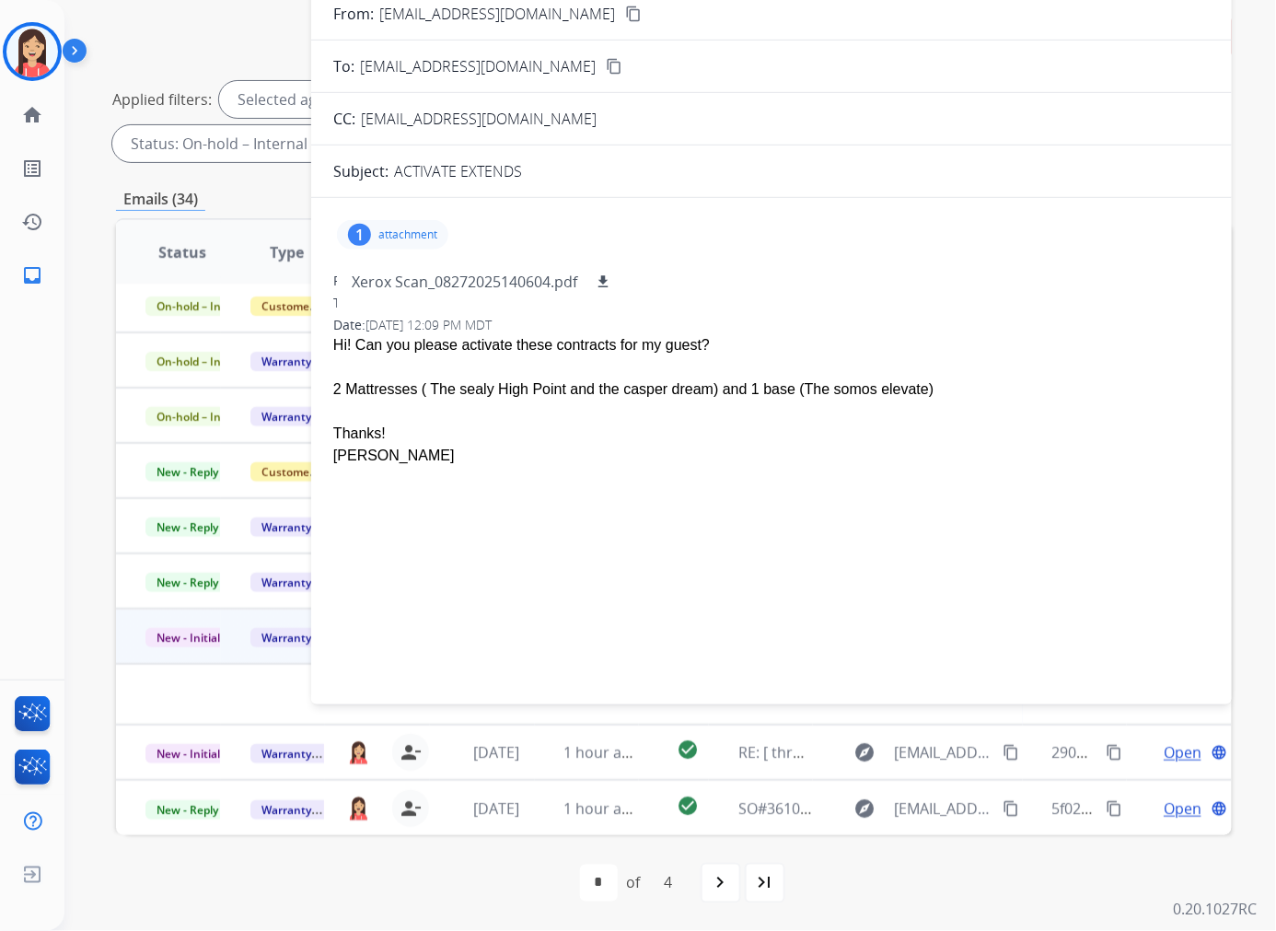
scroll to position [61, 0]
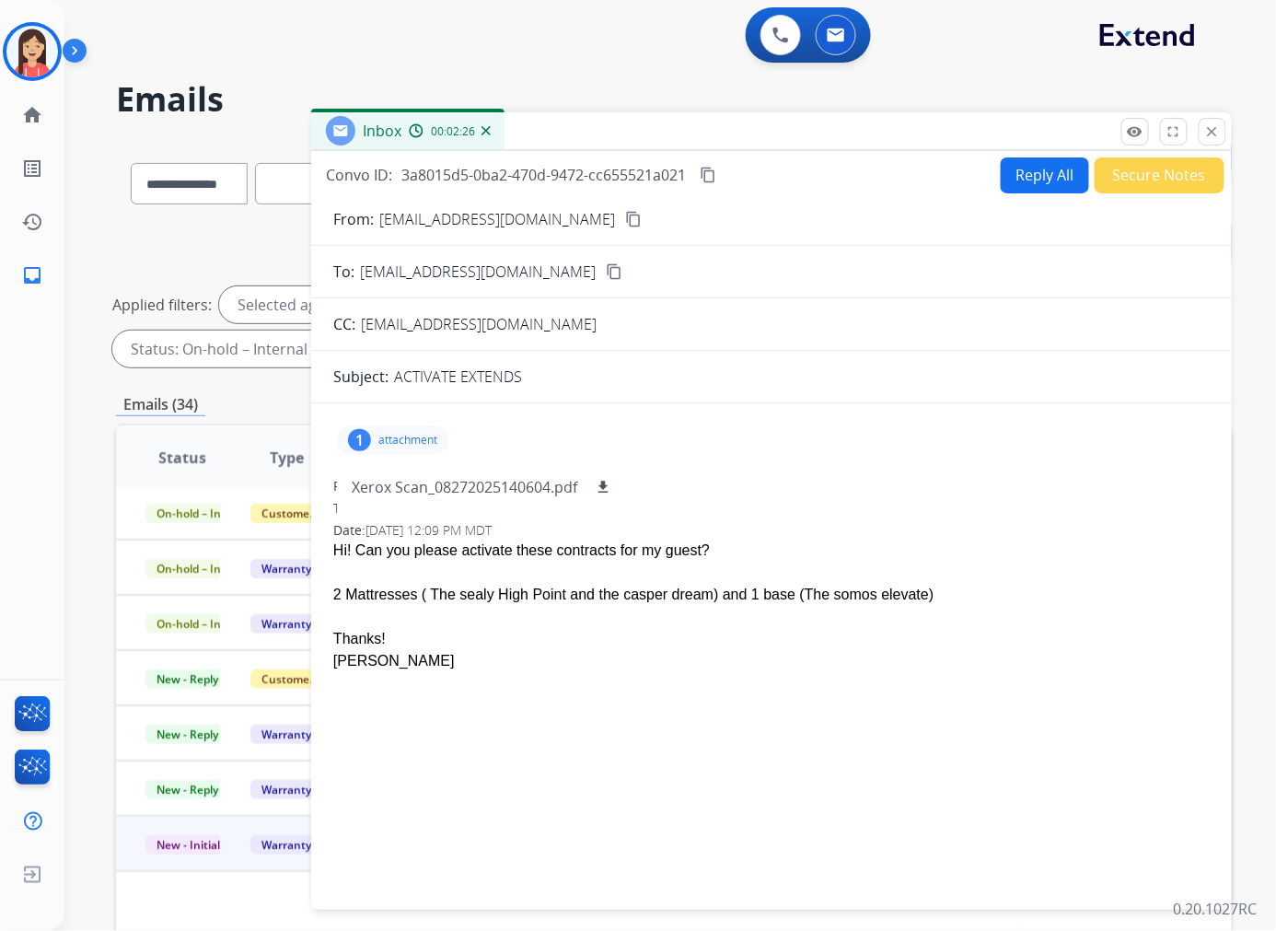
click at [1062, 143] on div "remove_red_eye Logs fullscreen Expand close Close" at bounding box center [1173, 132] width 105 height 28
click at [1062, 133] on mat-icon "close" at bounding box center [1212, 131] width 17 height 17
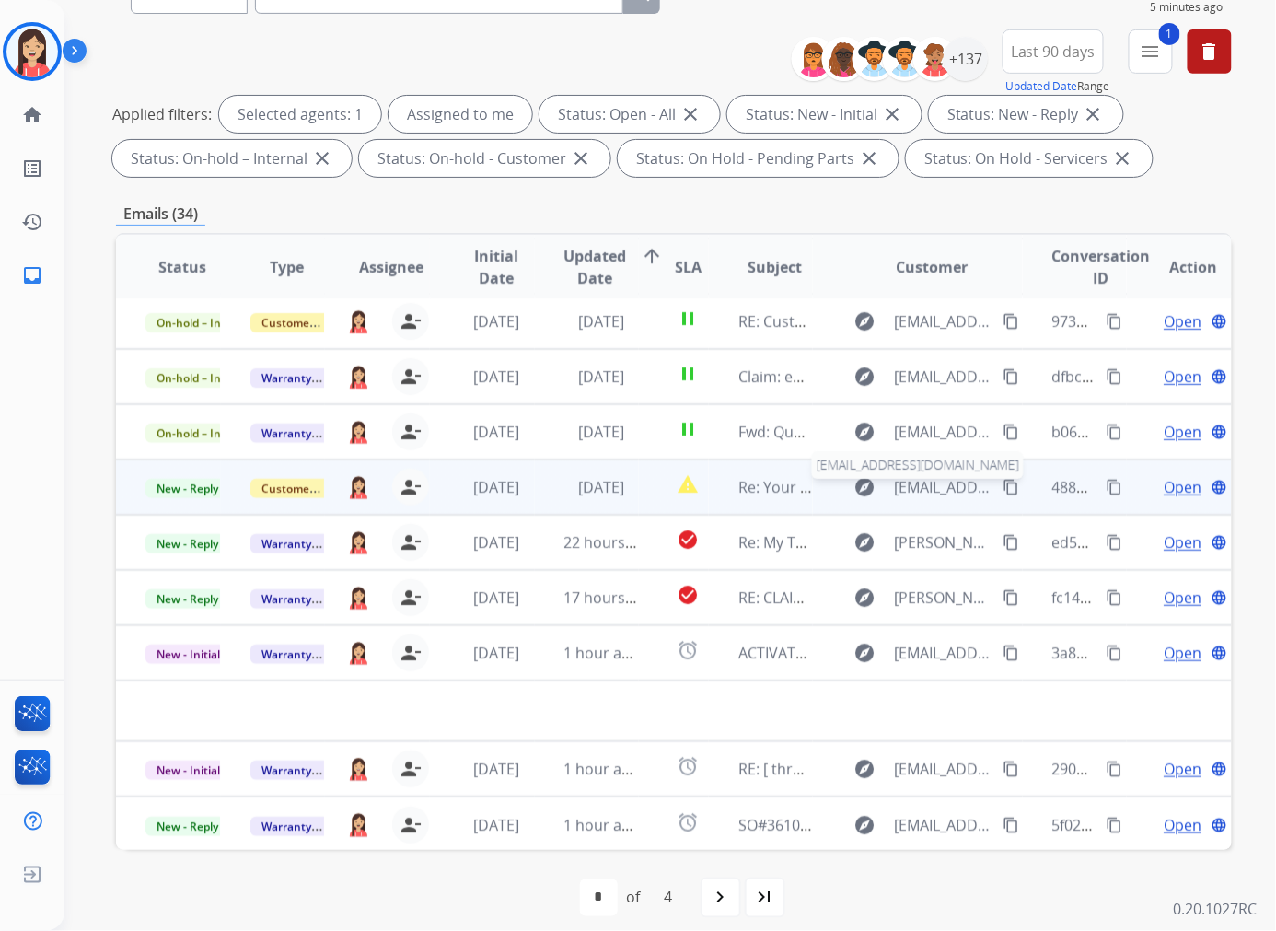
scroll to position [205, 0]
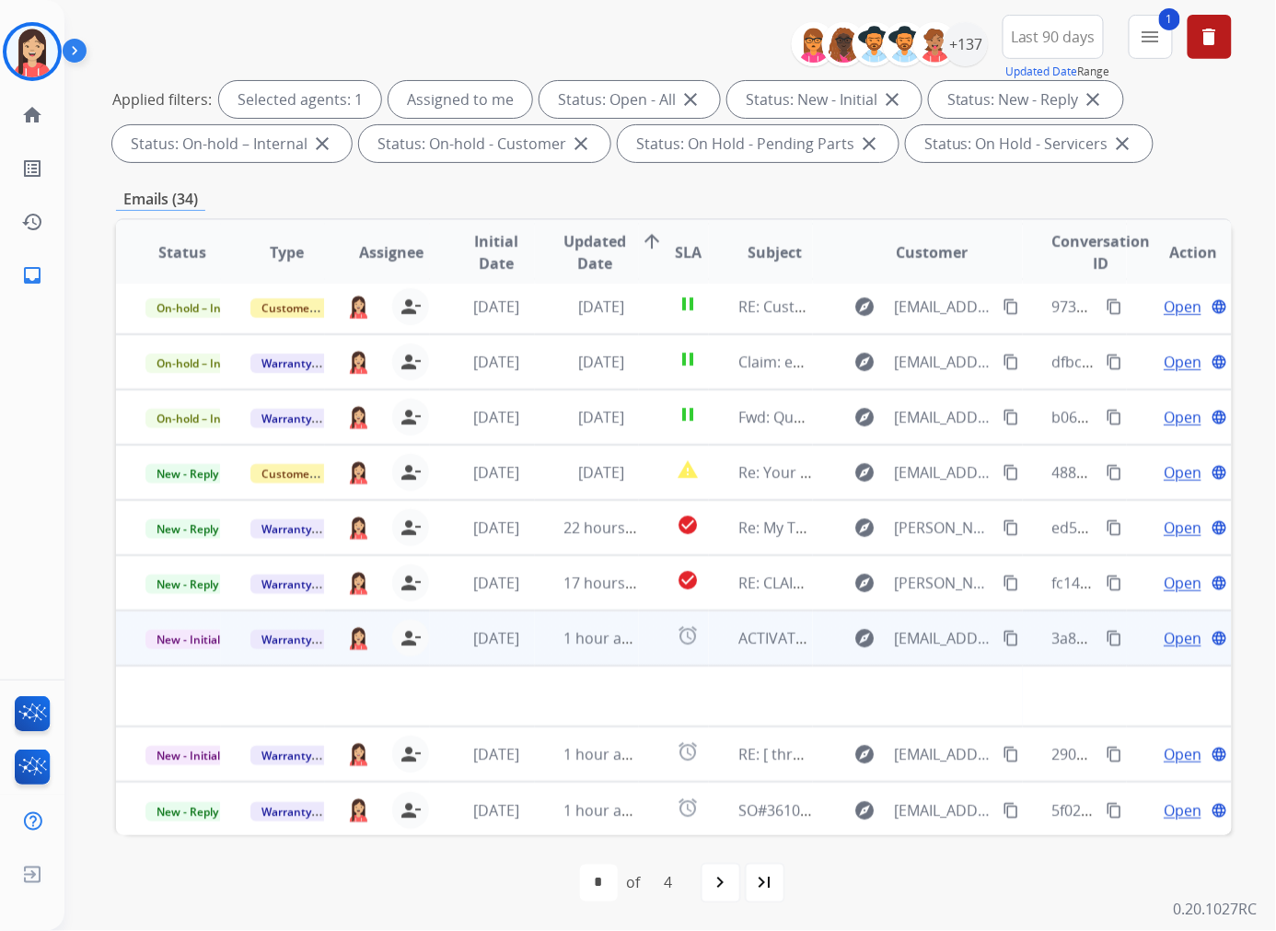
click at [644, 657] on td "alarm" at bounding box center [674, 637] width 70 height 55
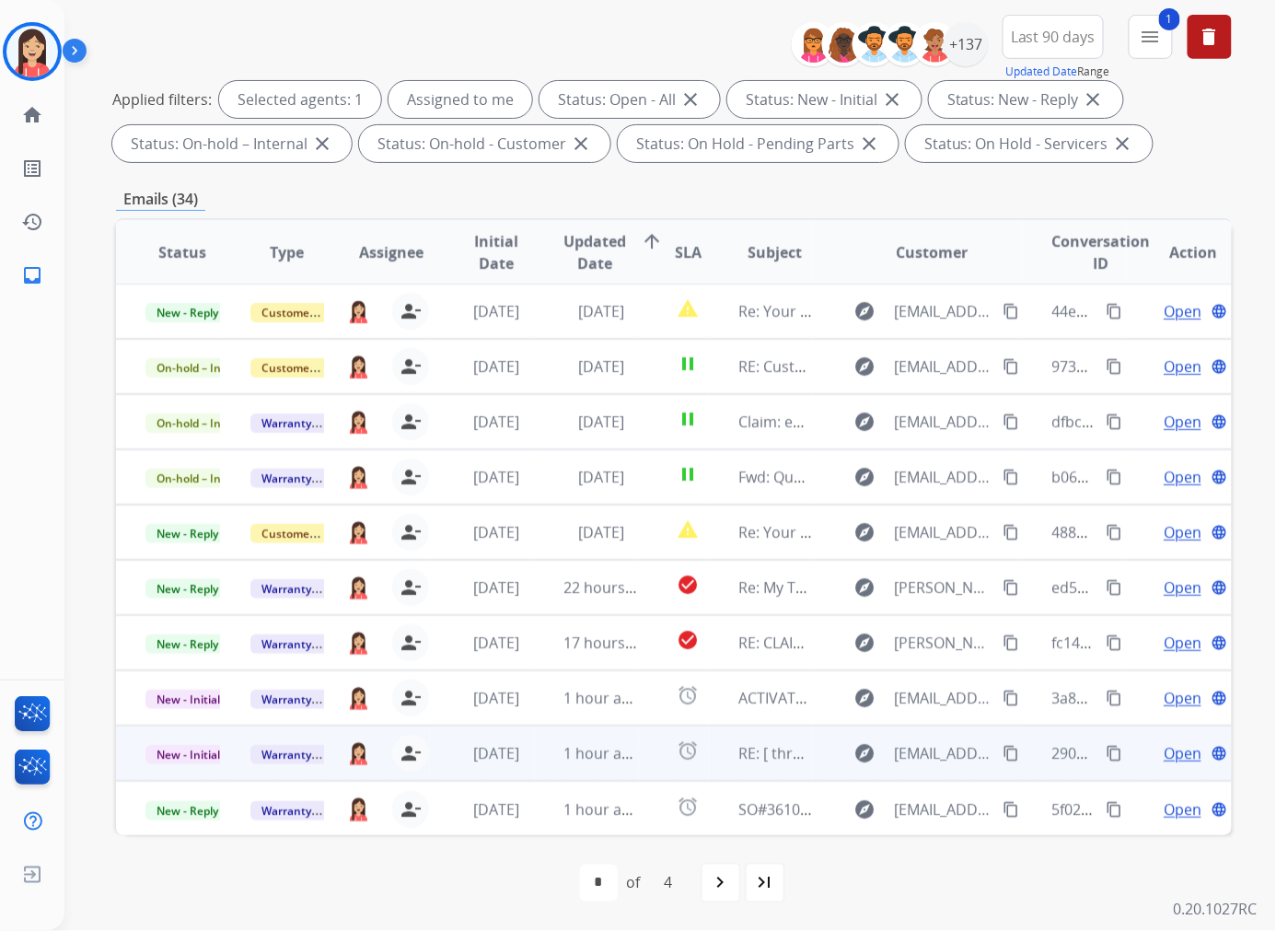
click at [639, 764] on td "alarm" at bounding box center [674, 752] width 70 height 55
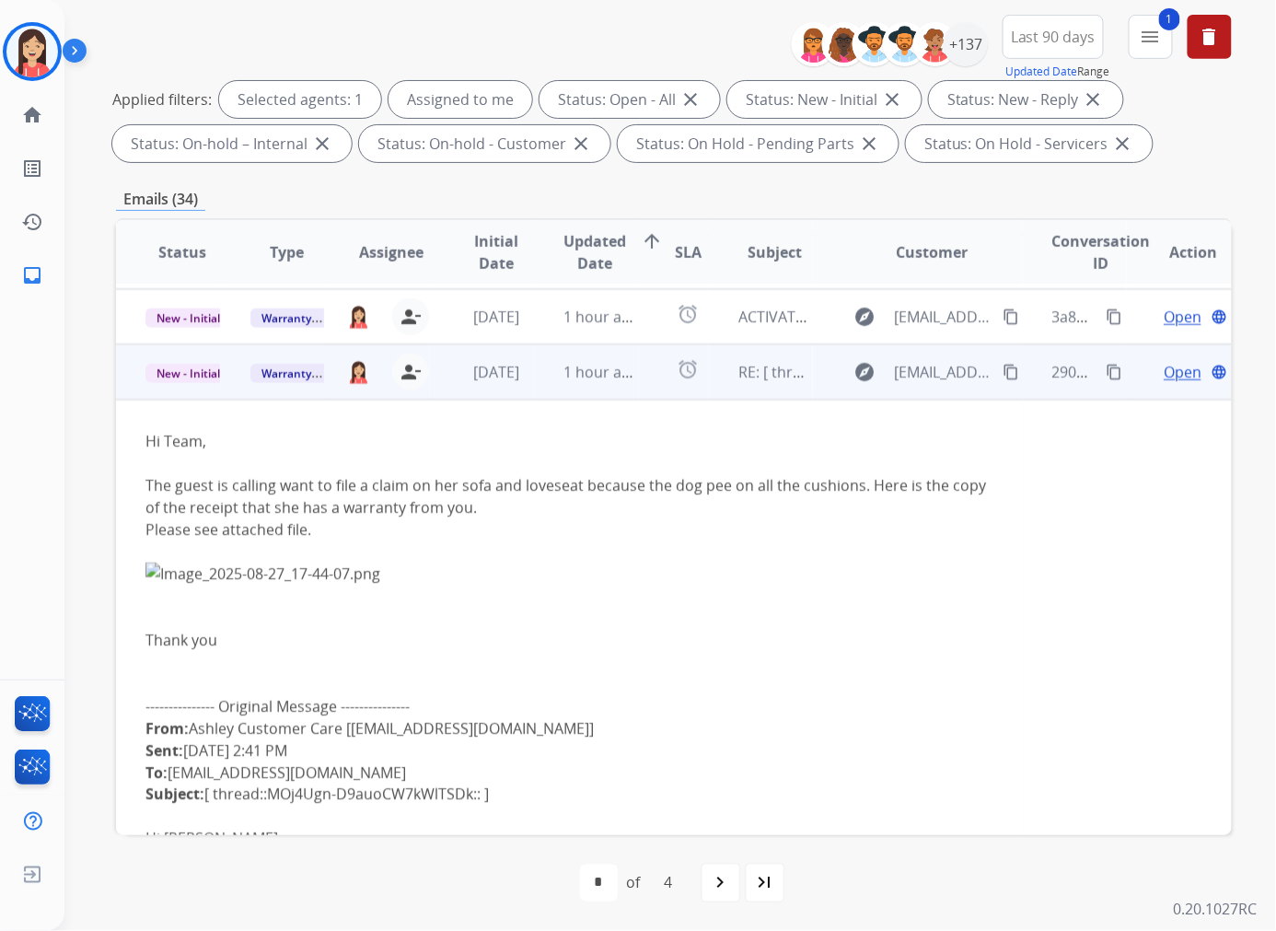
scroll to position [442, 0]
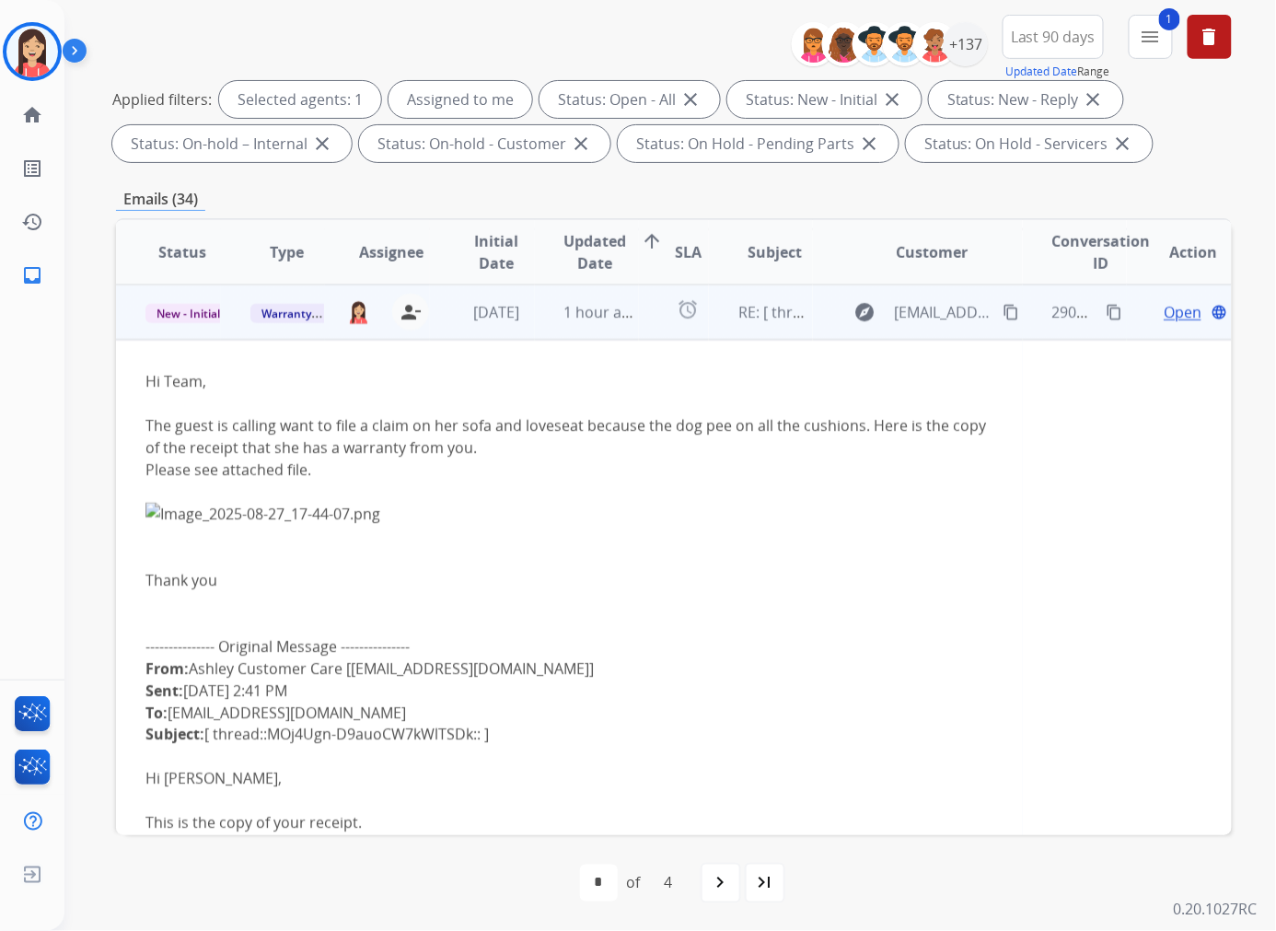
click at [1062, 319] on span "Open" at bounding box center [1183, 312] width 38 height 22
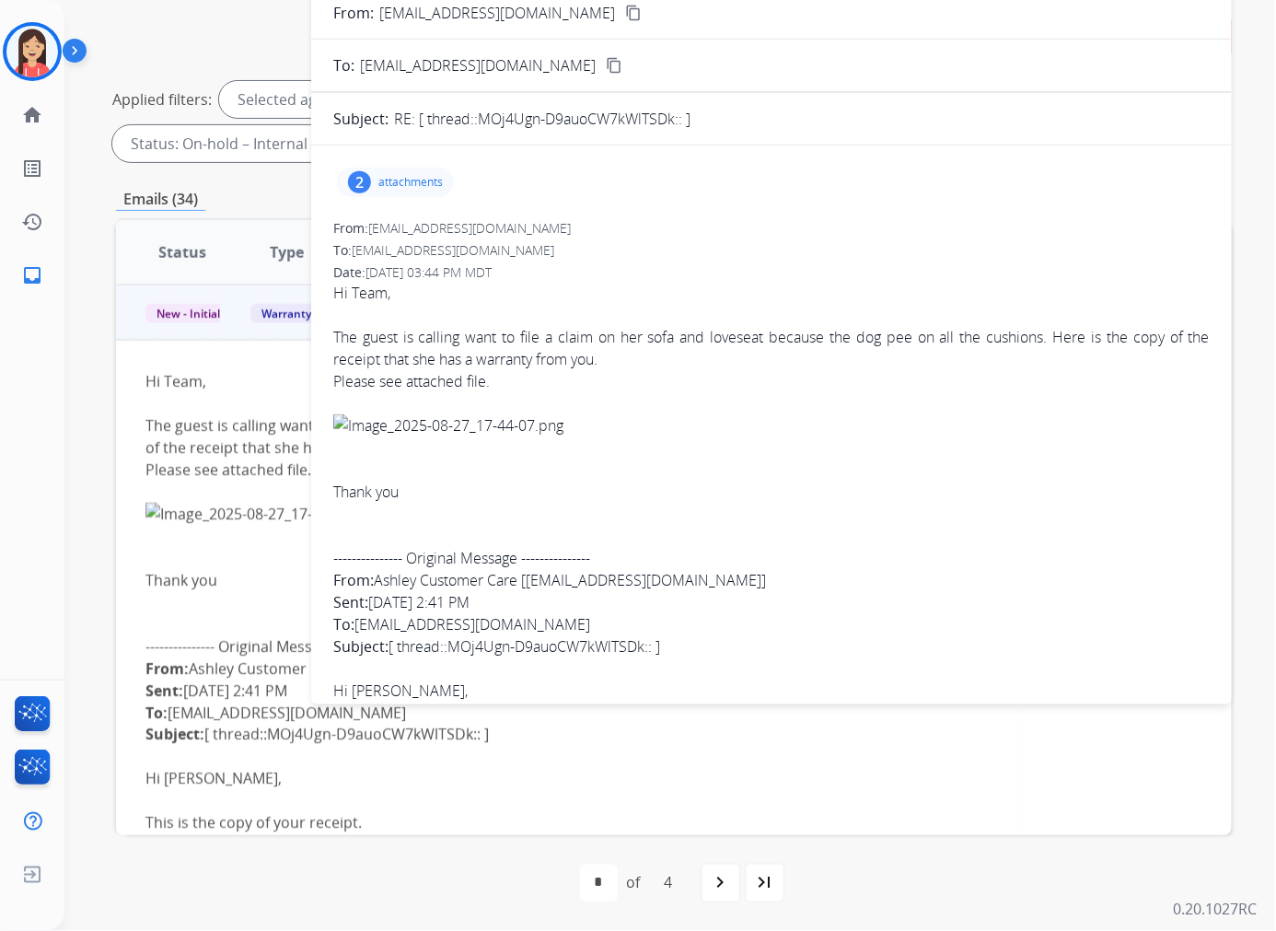
click at [424, 180] on p "attachments" at bounding box center [410, 182] width 64 height 15
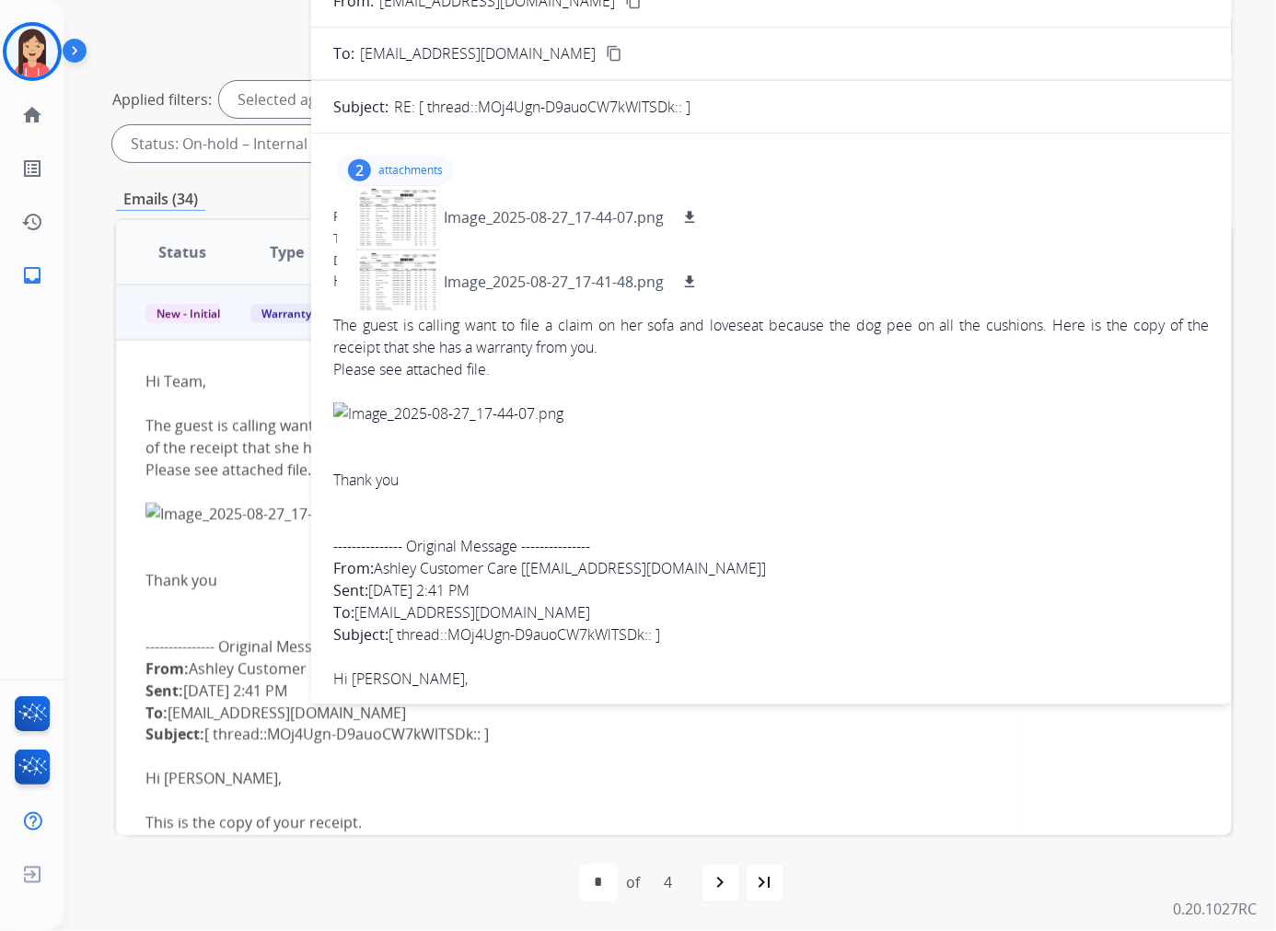
scroll to position [0, 0]
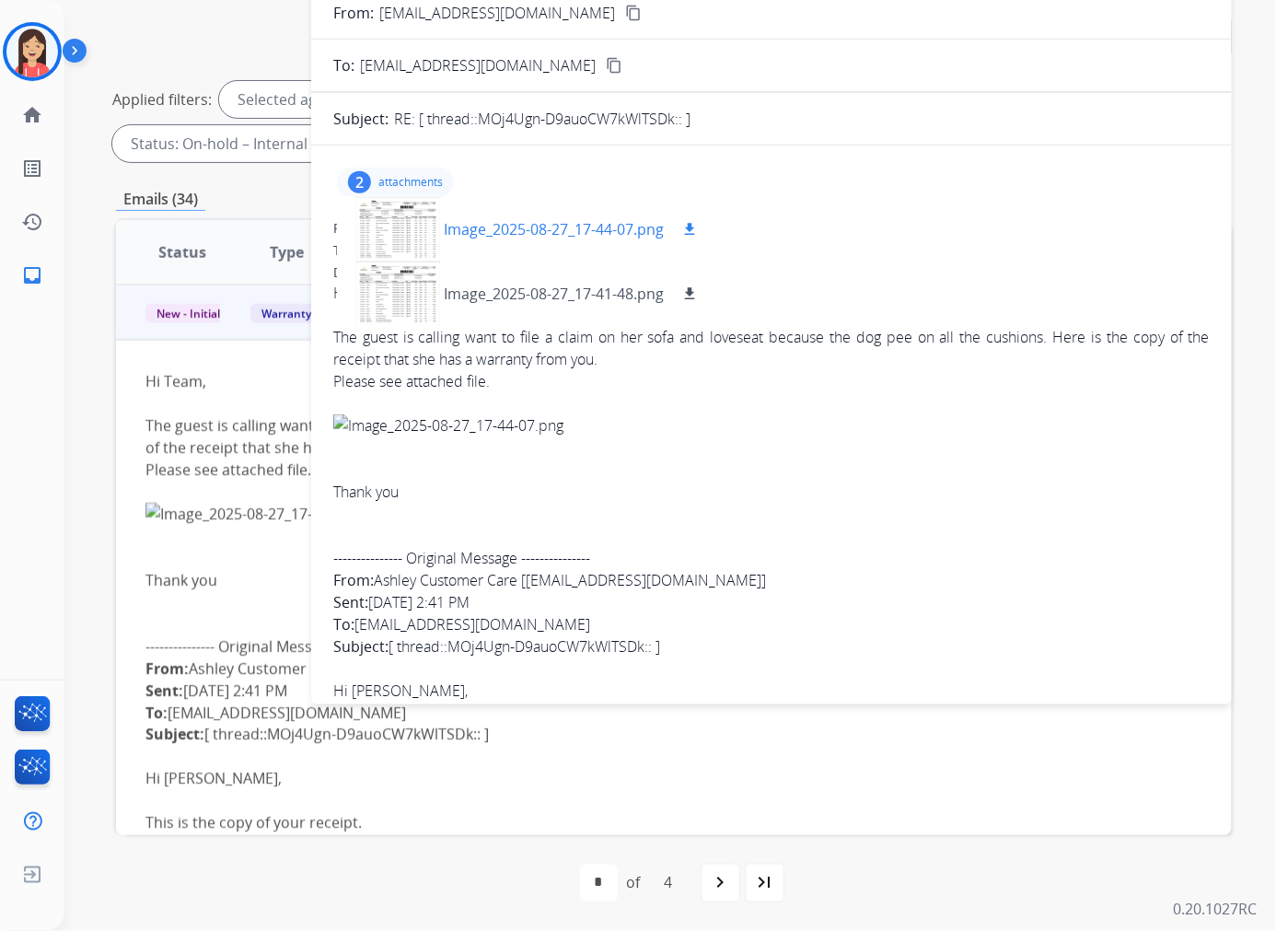
click at [695, 231] on mat-icon "download" at bounding box center [689, 229] width 17 height 17
drag, startPoint x: 747, startPoint y: 442, endPoint x: 829, endPoint y: 380, distance: 102.6
click at [747, 442] on span "Hi Team, The guest is calling want to file a claim on her sofa and loveseat bec…" at bounding box center [771, 736] width 876 height 908
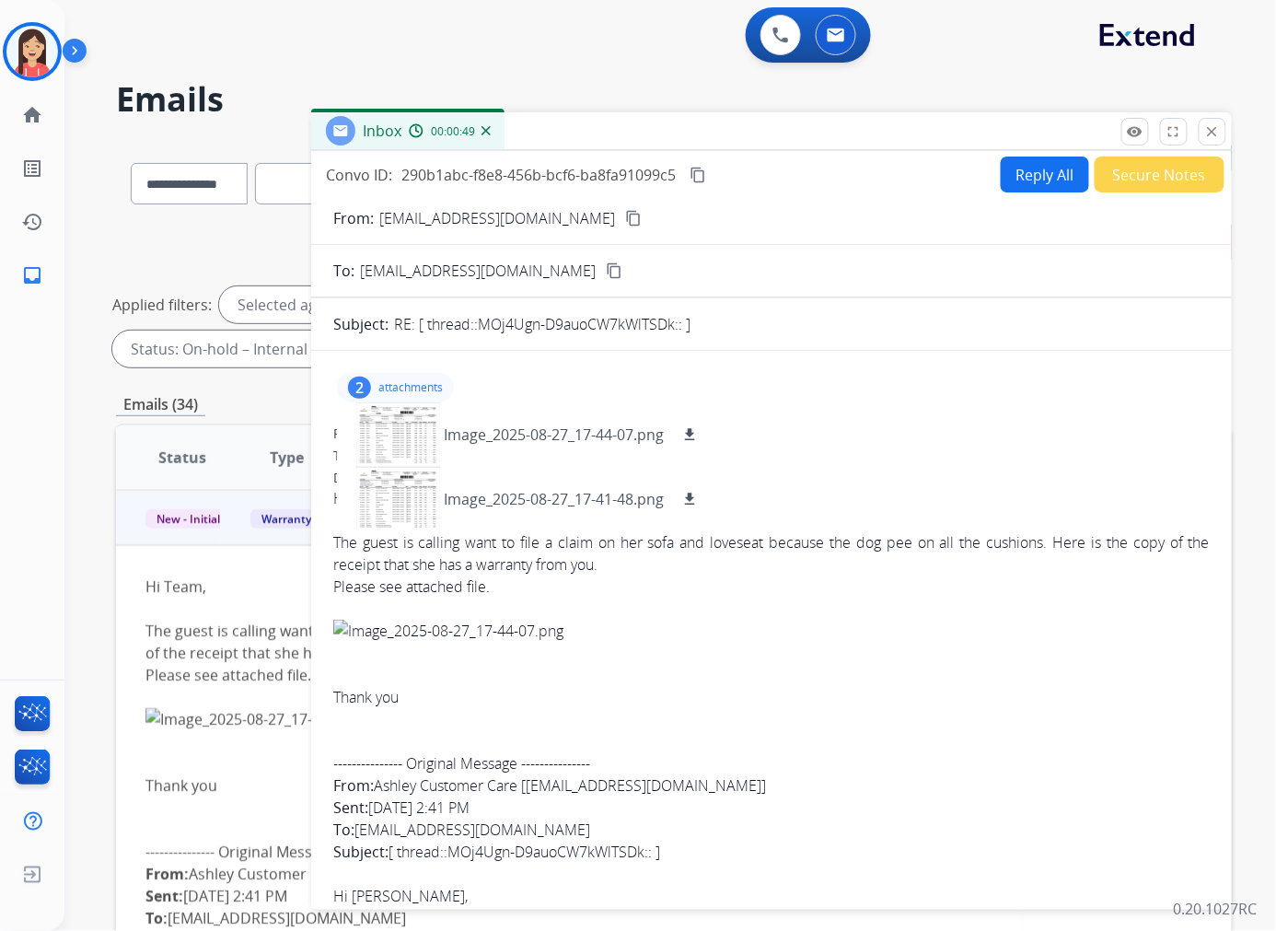
click at [1026, 171] on button "Reply All" at bounding box center [1045, 174] width 88 height 36
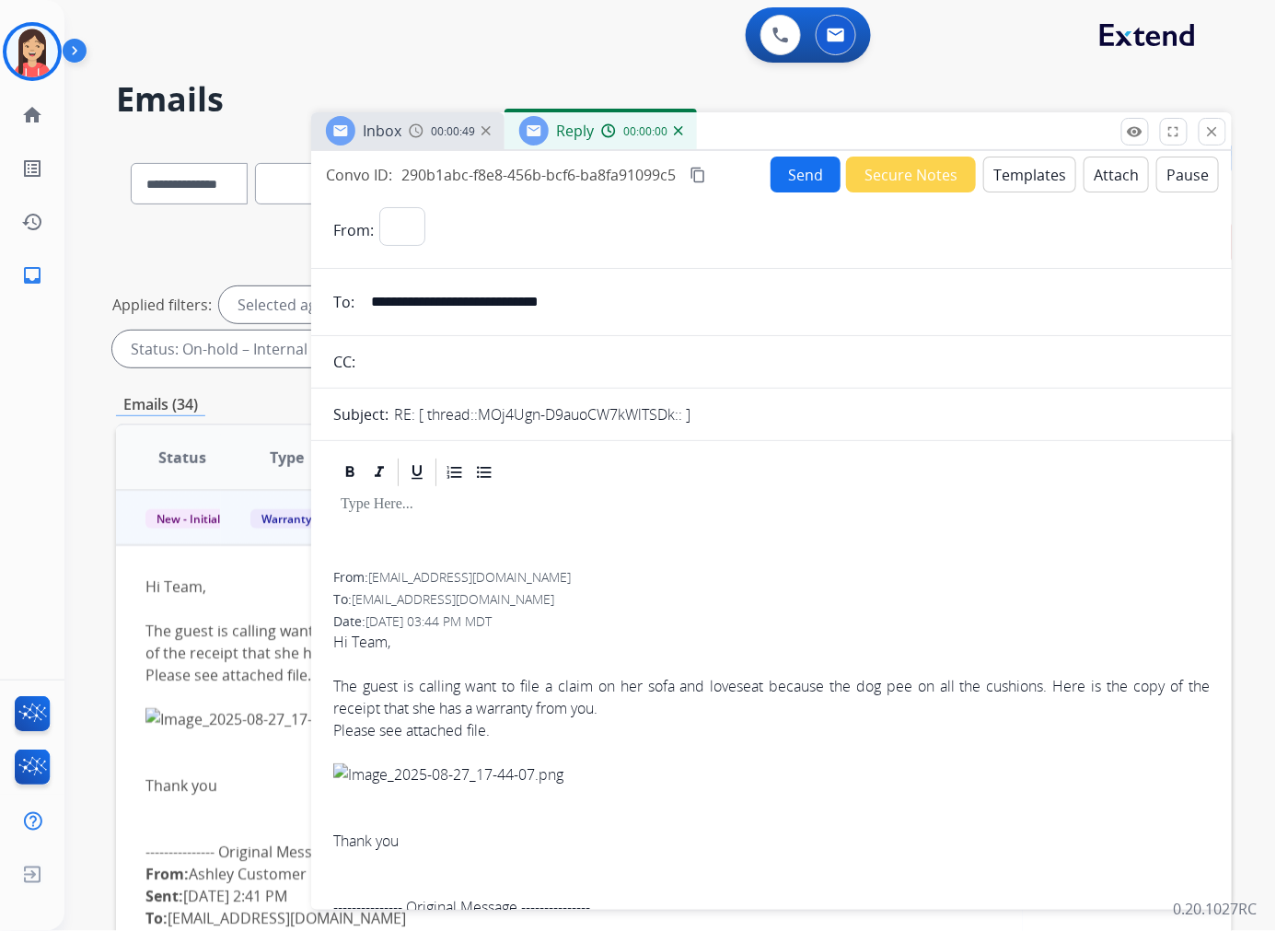
select select "**********"
click at [1025, 180] on button "Templates" at bounding box center [1029, 174] width 93 height 36
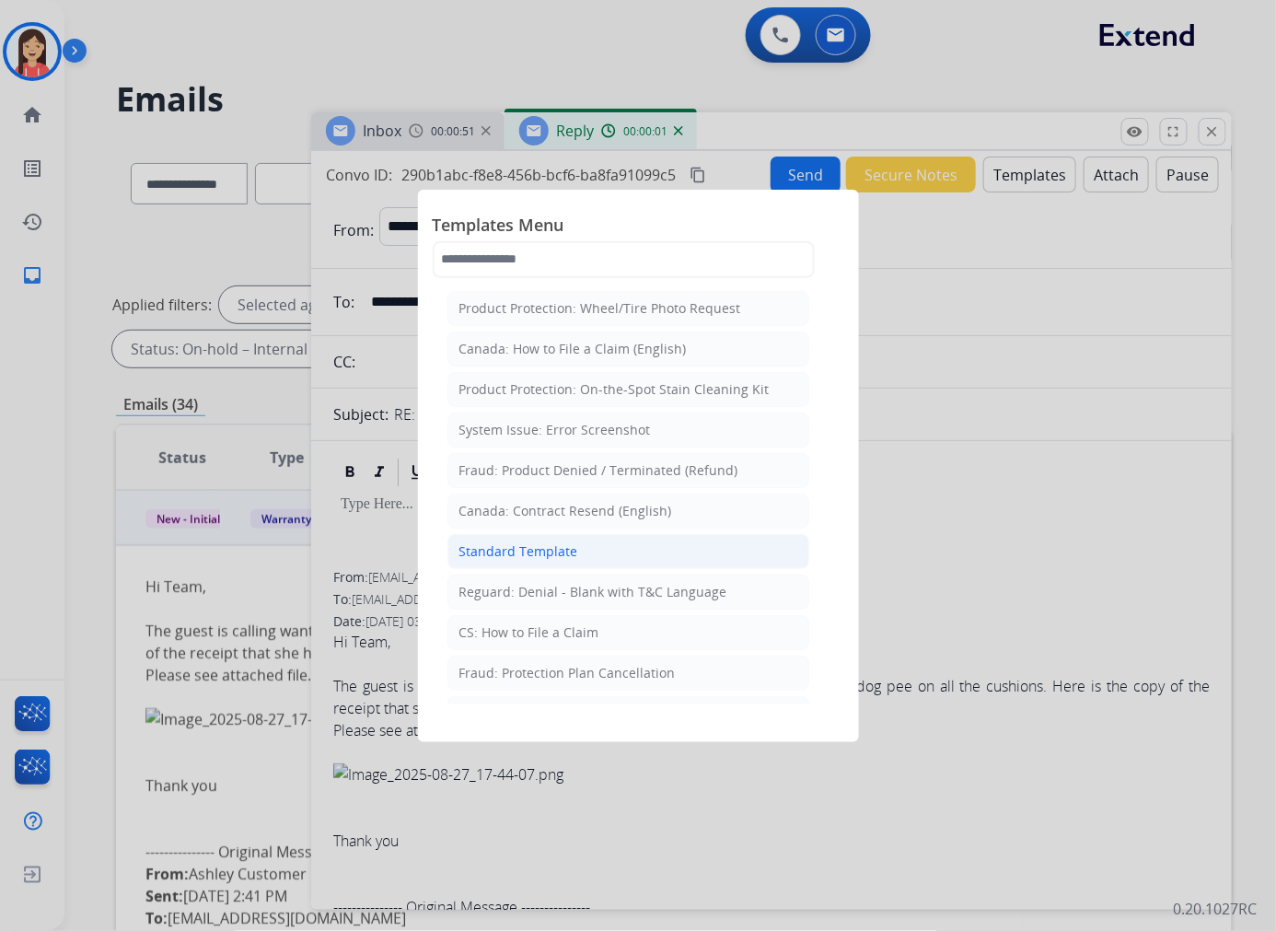
click at [620, 549] on li "Standard Template" at bounding box center [628, 551] width 362 height 35
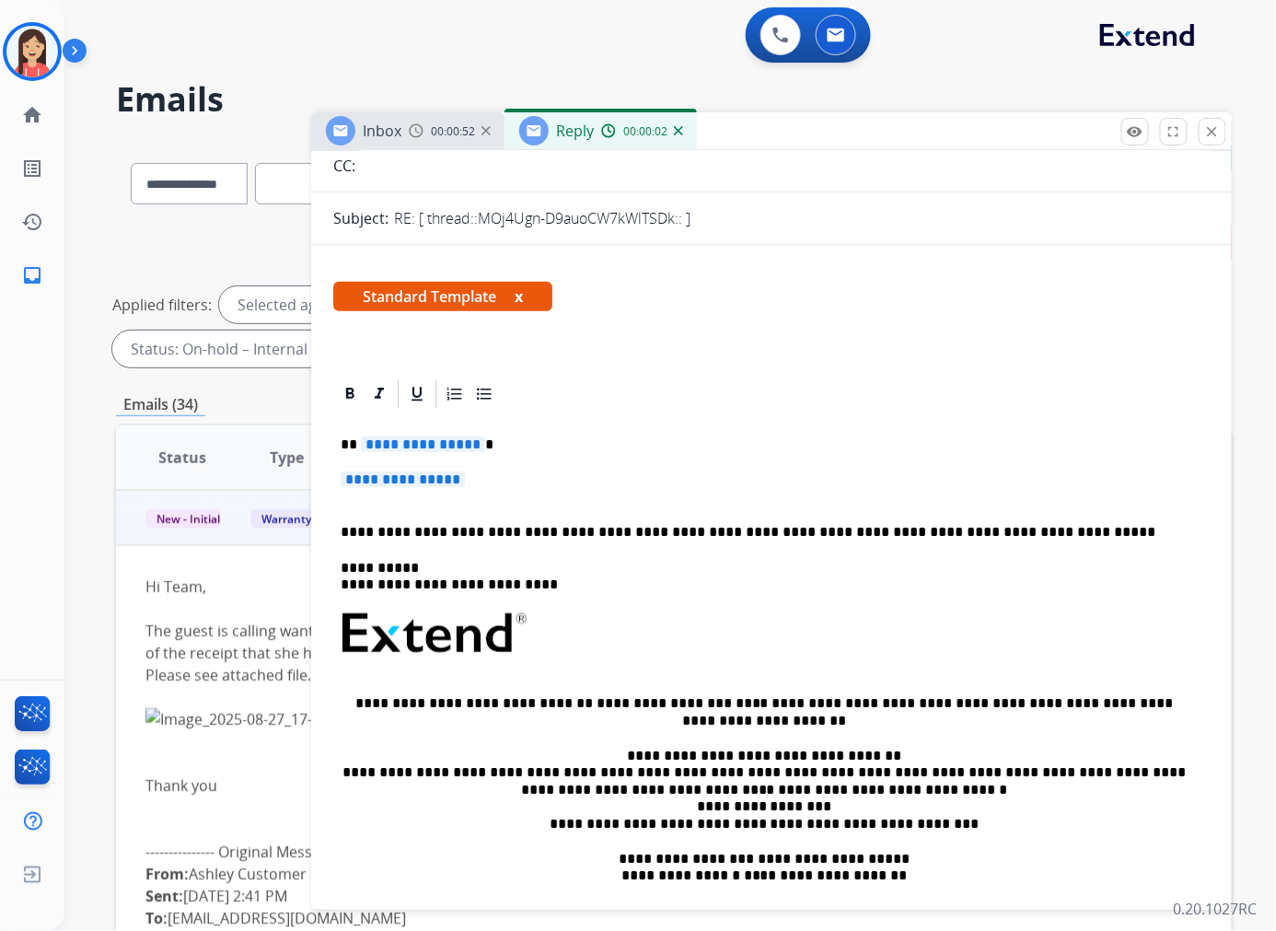
scroll to position [204, 0]
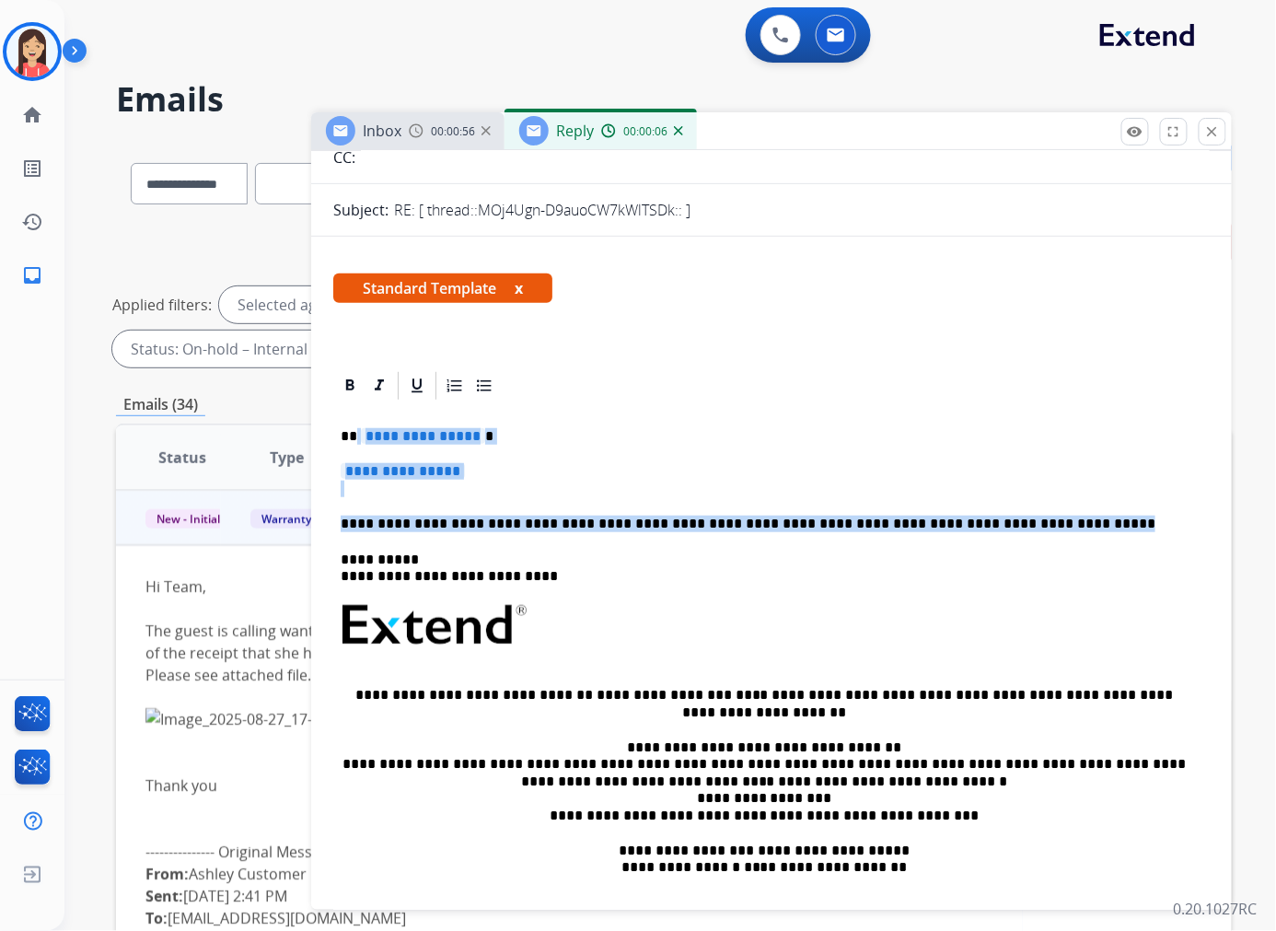
drag, startPoint x: 1005, startPoint y: 523, endPoint x: 355, endPoint y: 422, distance: 657.8
click at [355, 422] on div "**********" at bounding box center [771, 668] width 876 height 533
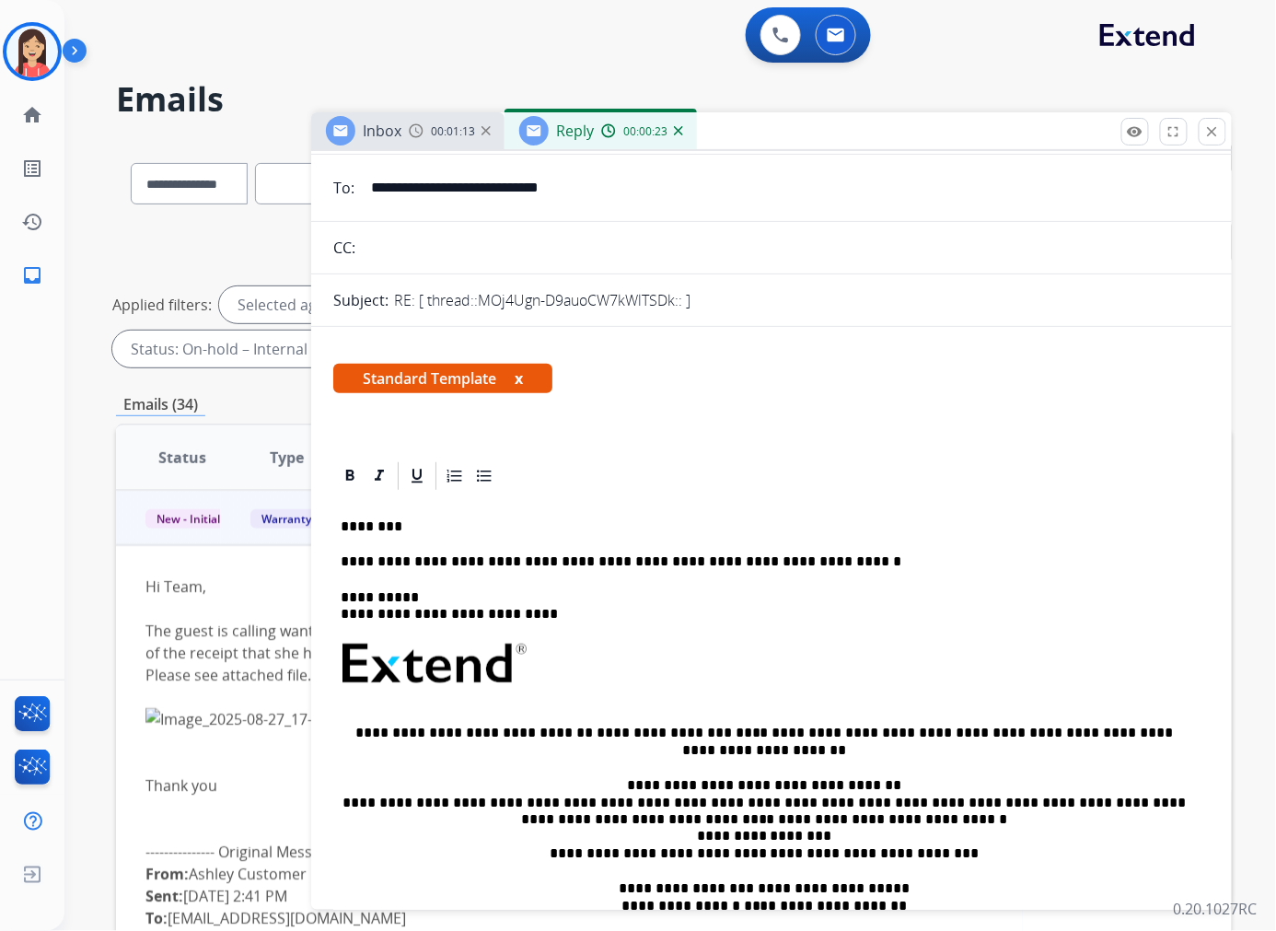
scroll to position [0, 0]
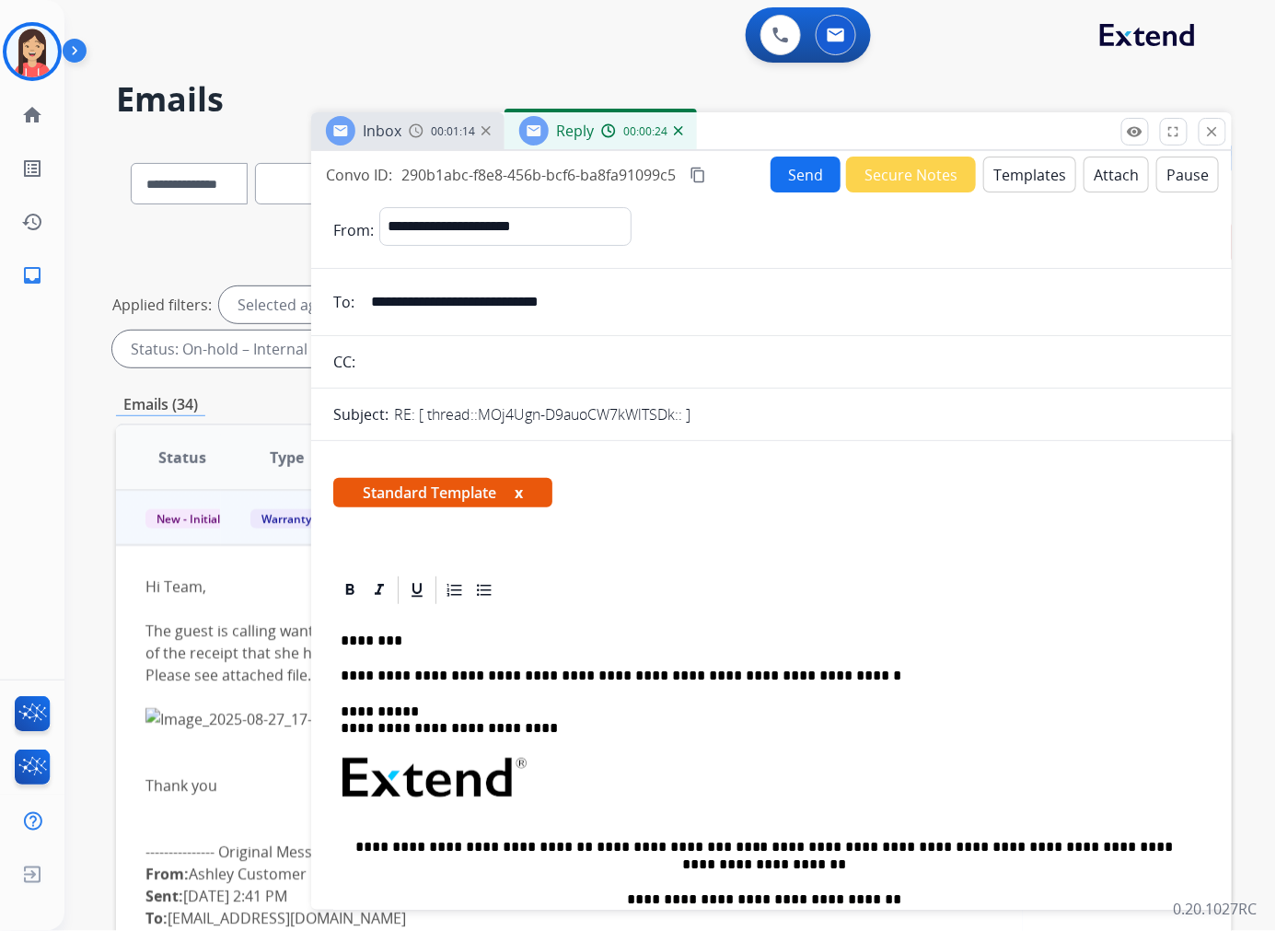
click at [790, 168] on button "Send" at bounding box center [806, 174] width 70 height 36
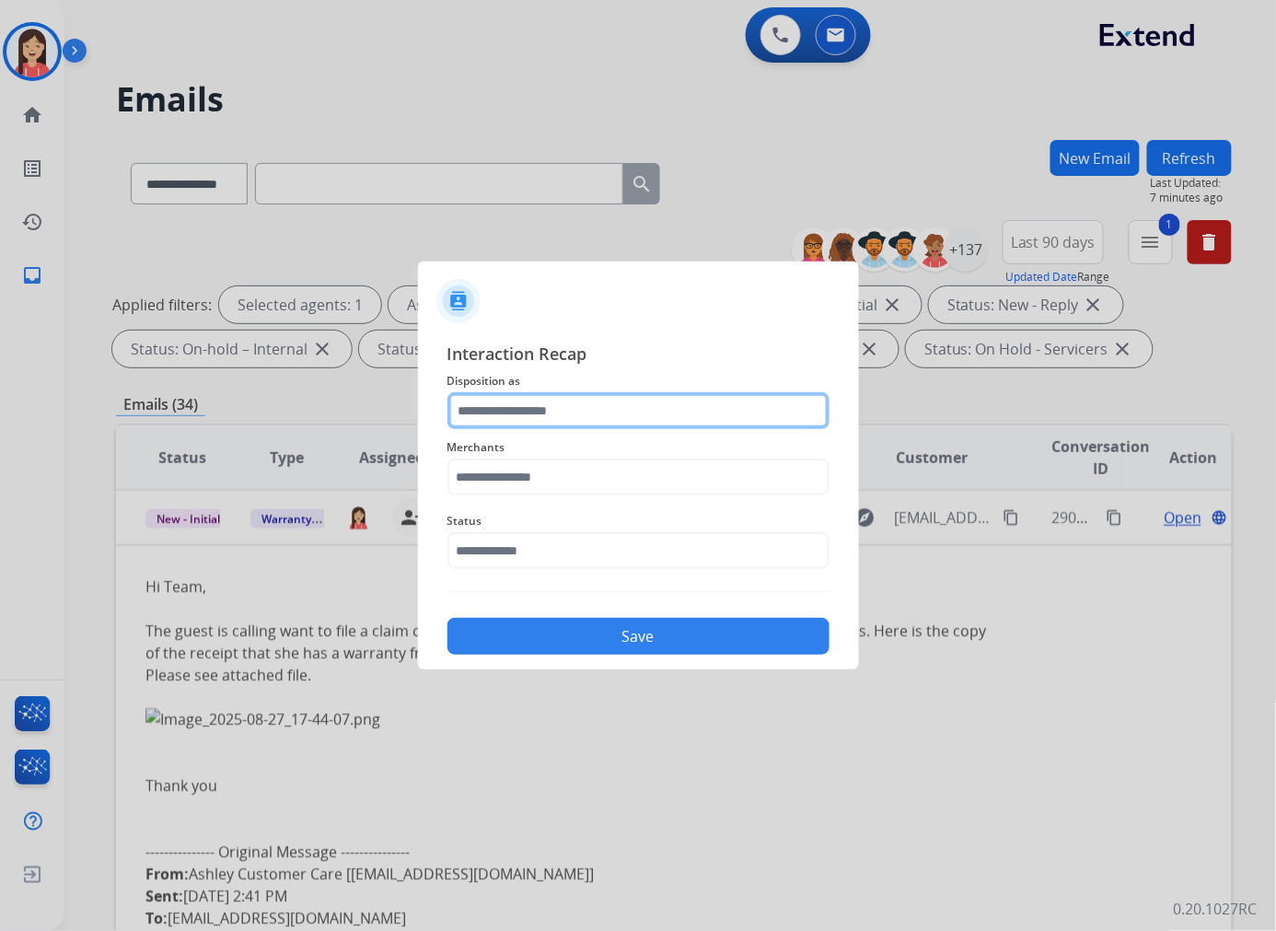
click at [609, 411] on input "text" at bounding box center [638, 410] width 382 height 37
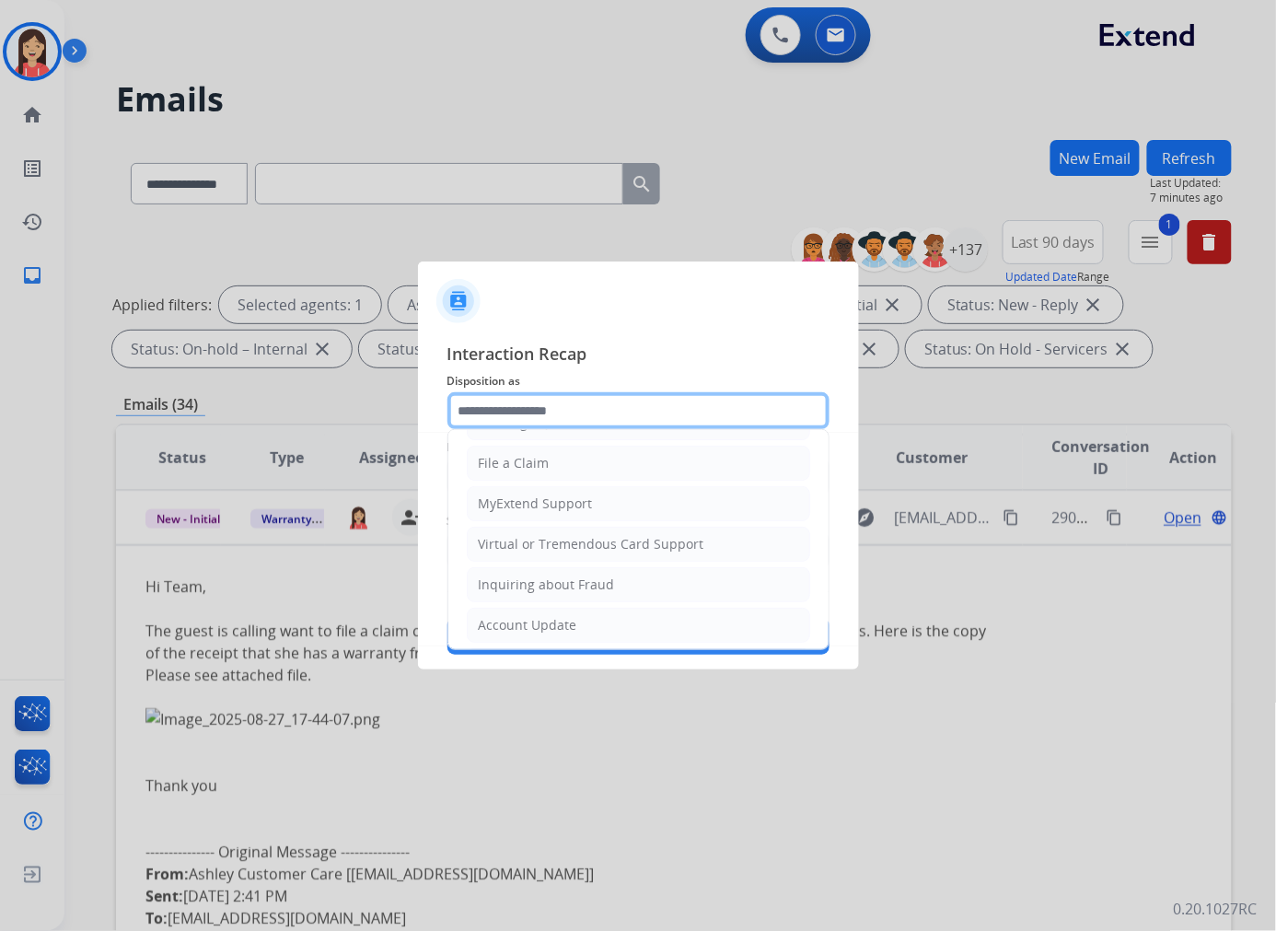
scroll to position [204, 0]
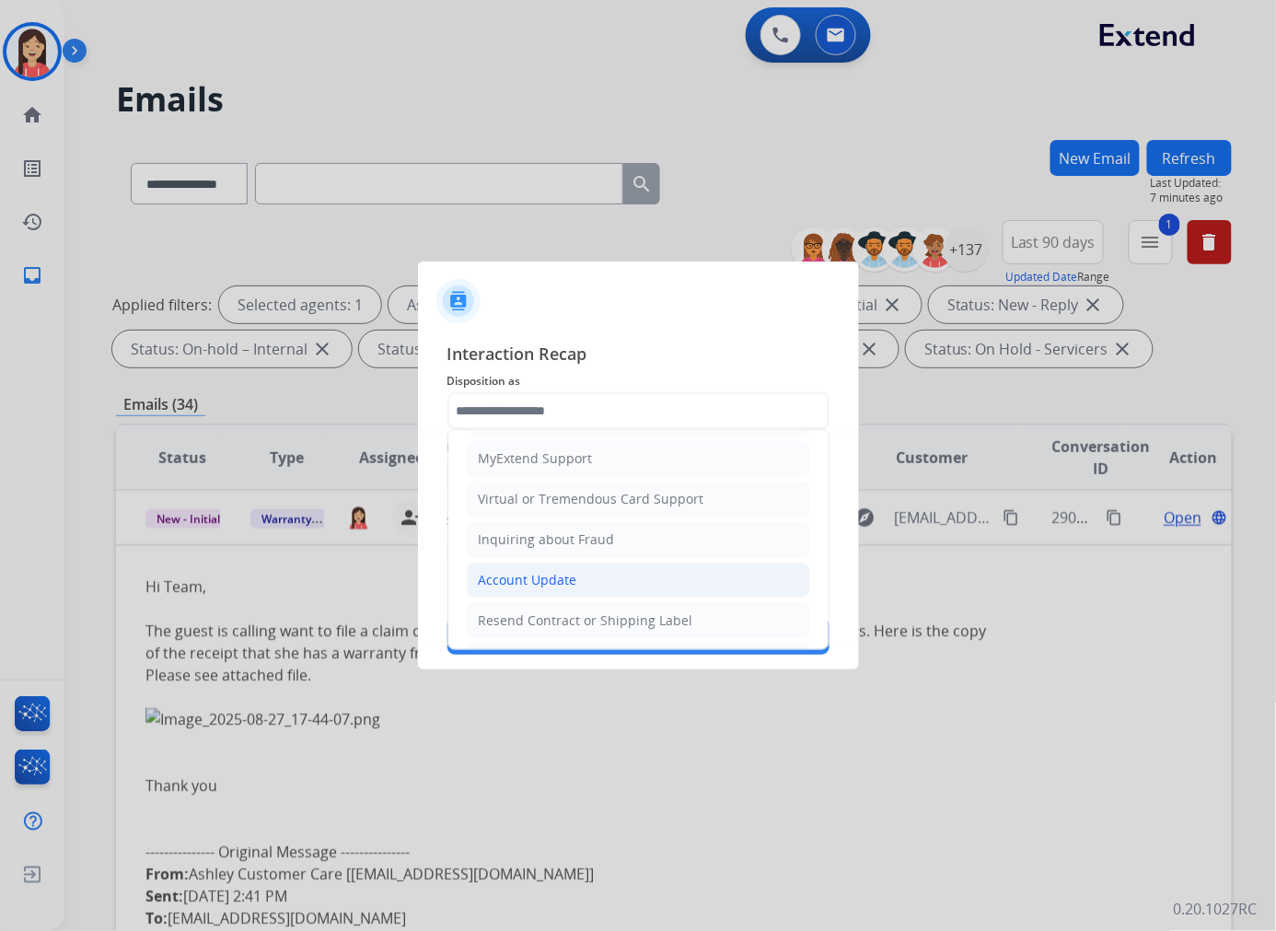
click at [571, 569] on li "Account Update" at bounding box center [638, 579] width 343 height 35
type input "**********"
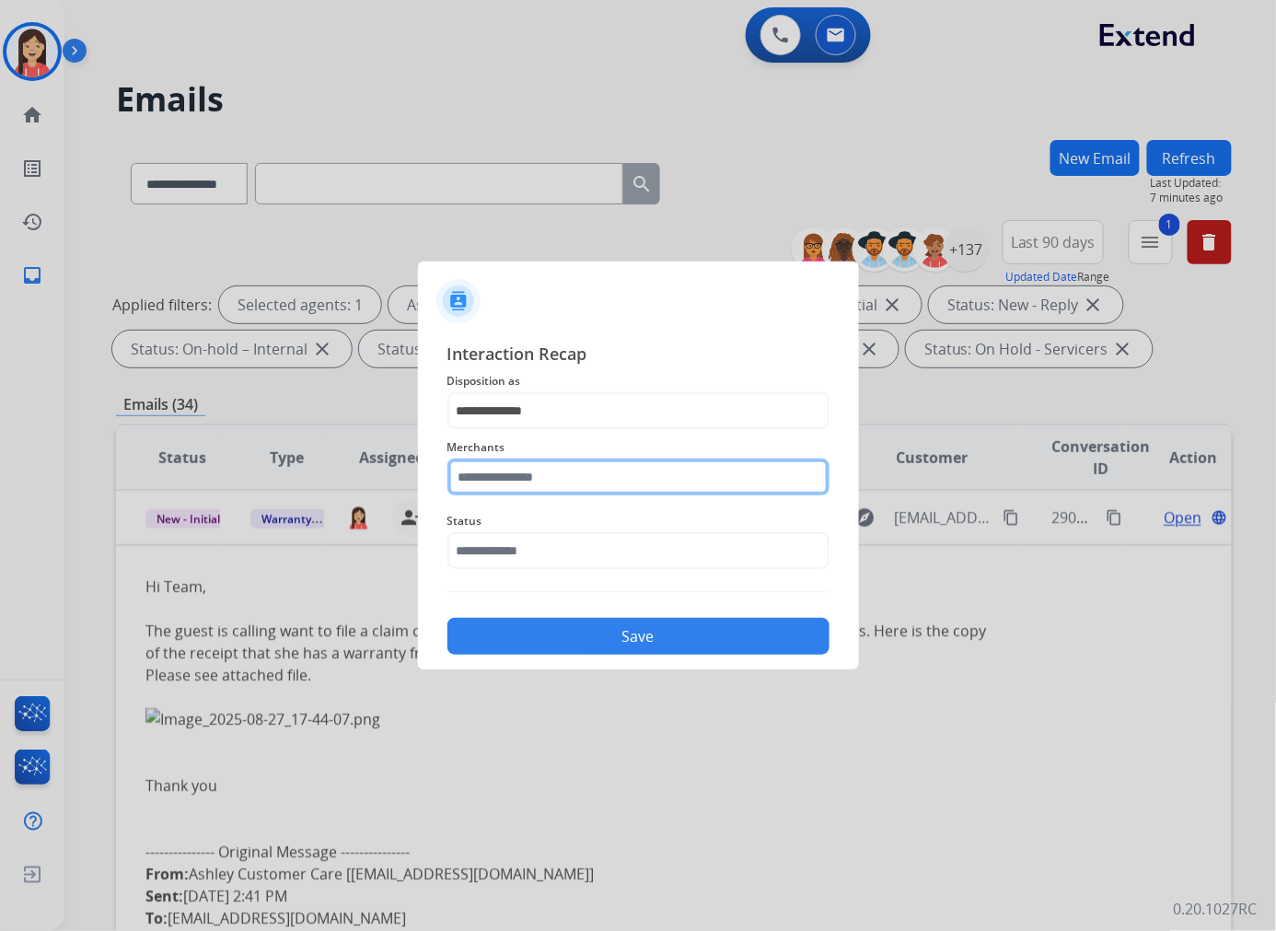
click at [592, 481] on input "text" at bounding box center [638, 476] width 382 height 37
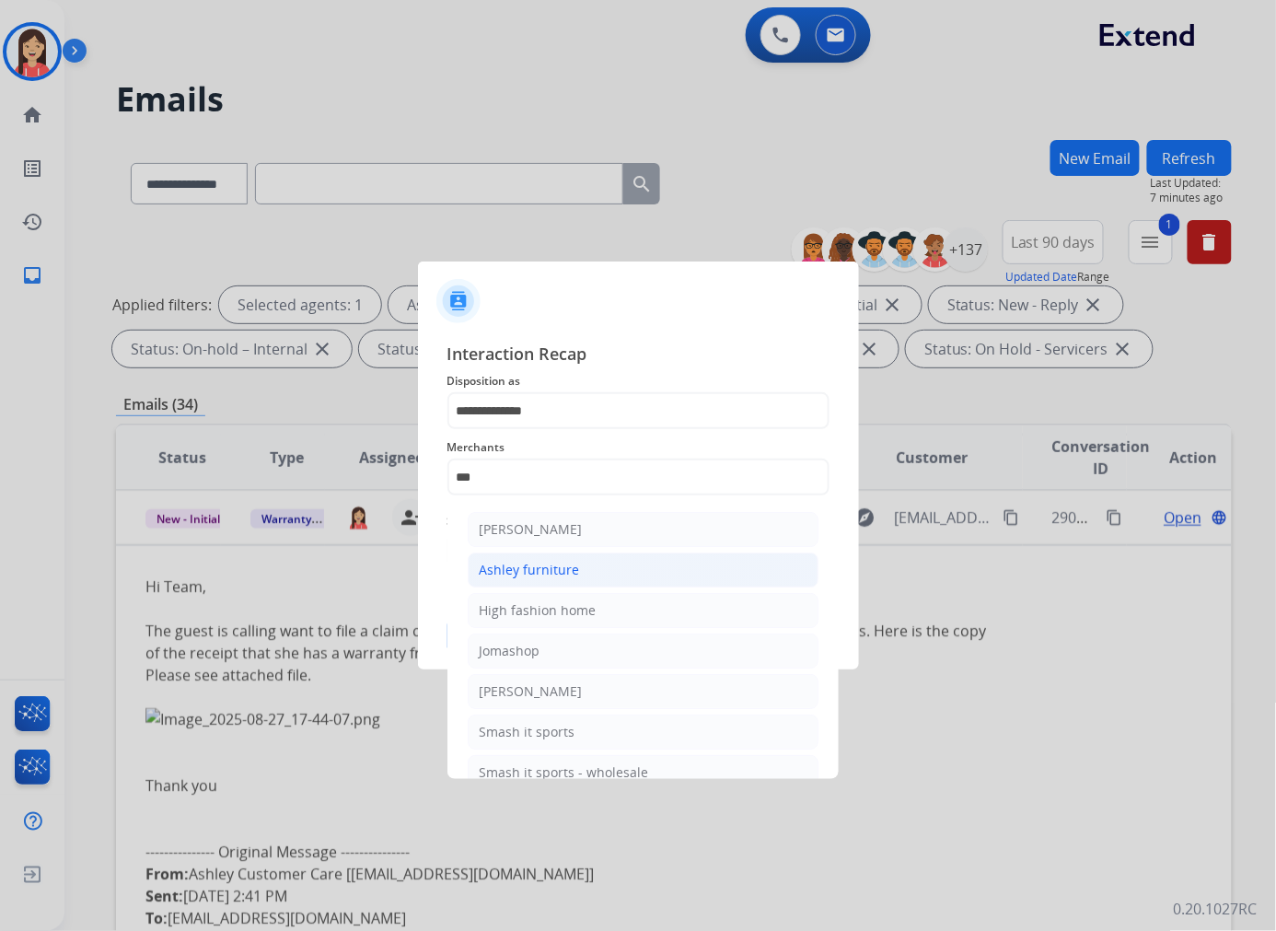
click at [572, 566] on div "Ashley furniture" at bounding box center [530, 570] width 100 height 18
type input "**********"
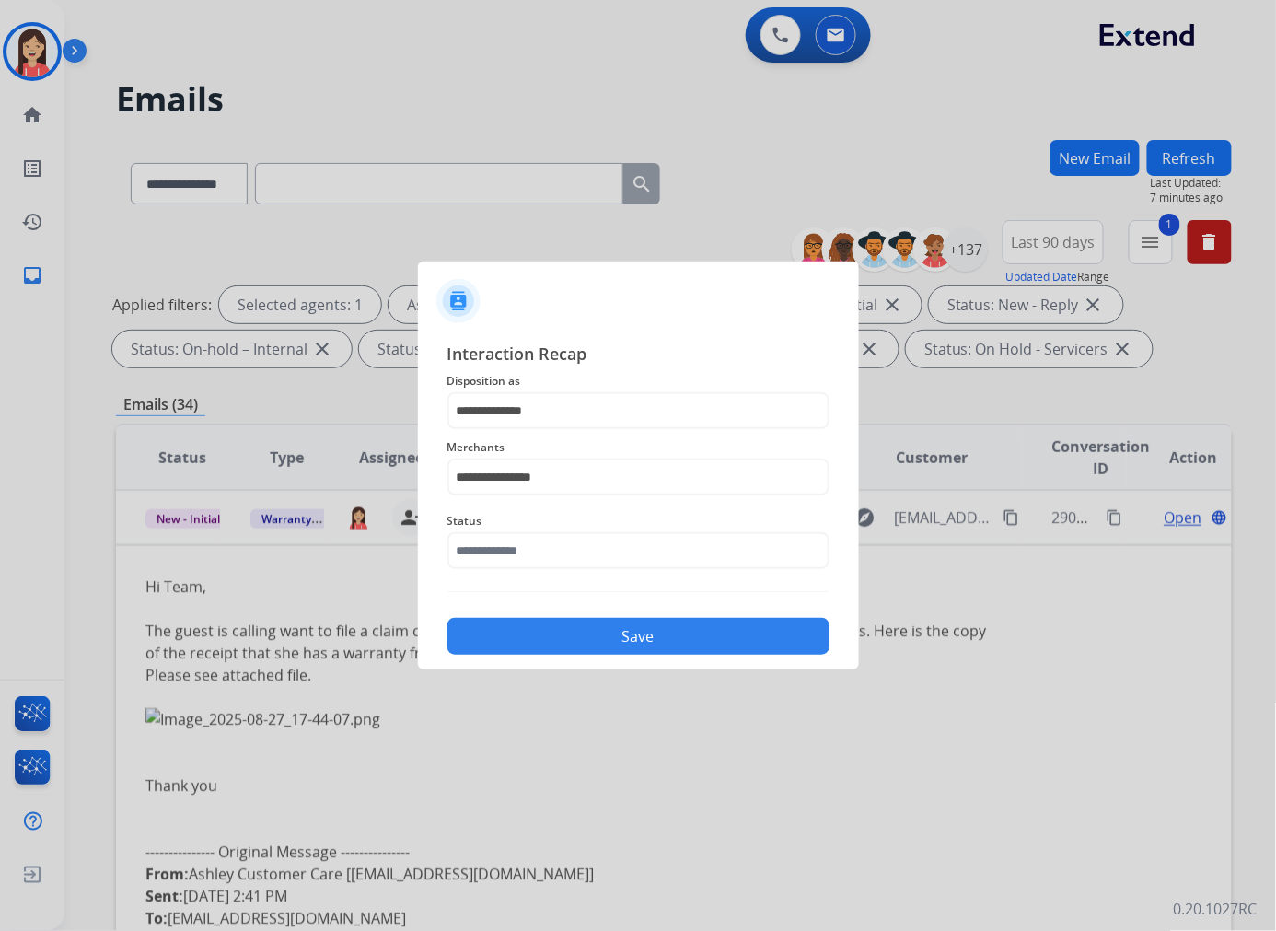
click at [586, 519] on span "Status" at bounding box center [638, 521] width 382 height 22
click at [580, 554] on input "text" at bounding box center [638, 550] width 382 height 37
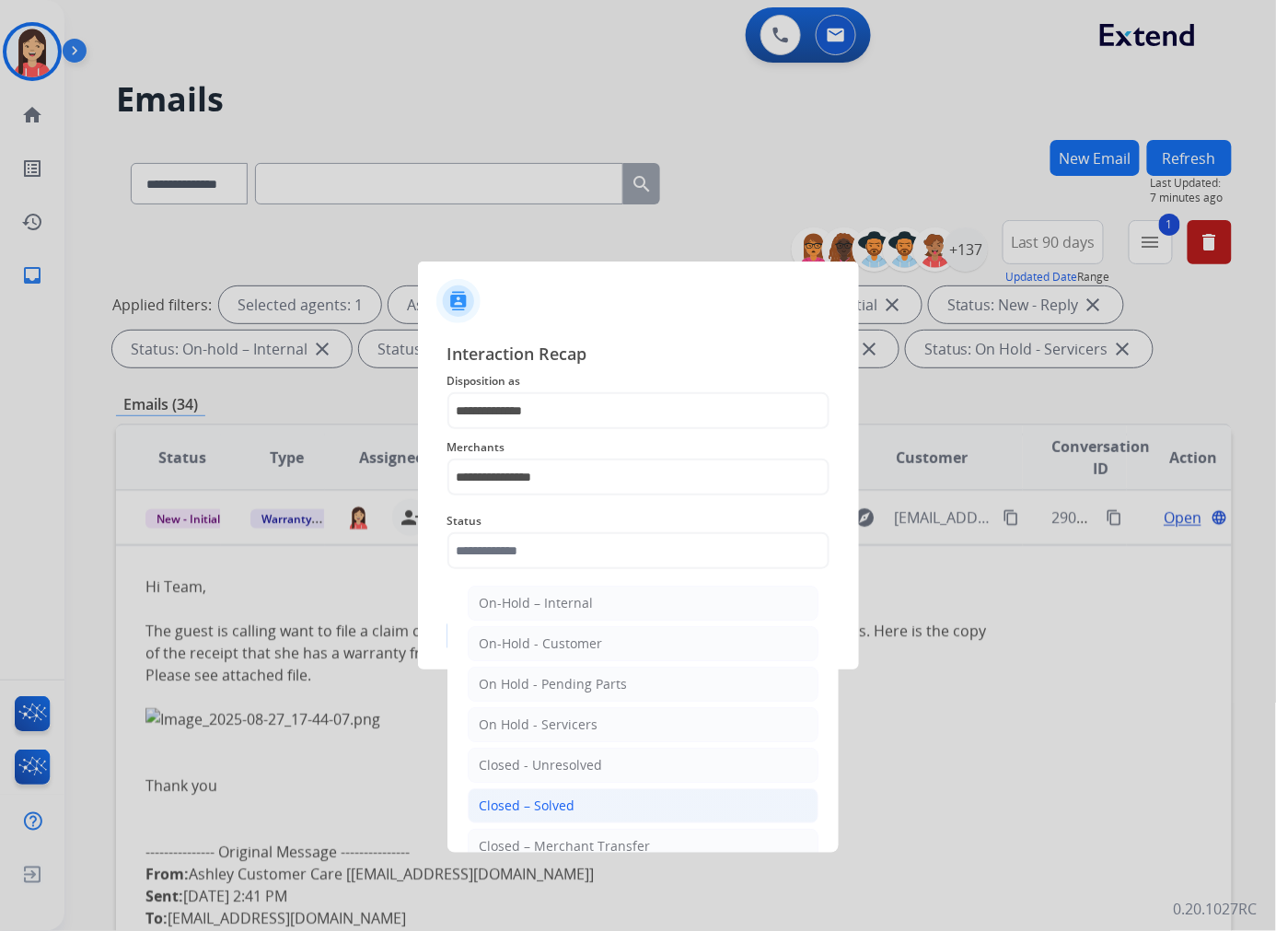
click at [564, 803] on div "Closed – Solved" at bounding box center [528, 805] width 96 height 18
type input "**********"
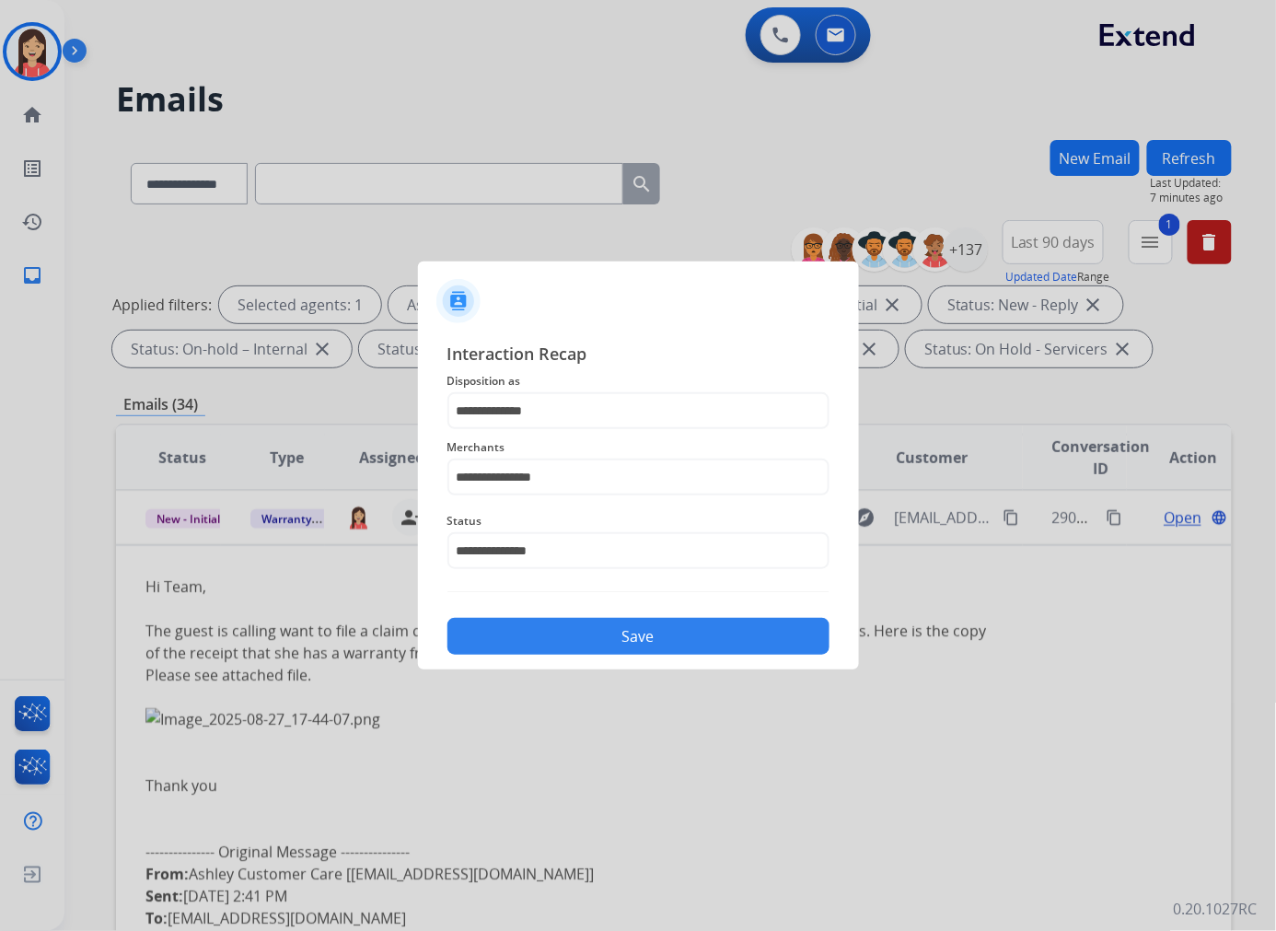
click at [657, 626] on button "Save" at bounding box center [638, 636] width 382 height 37
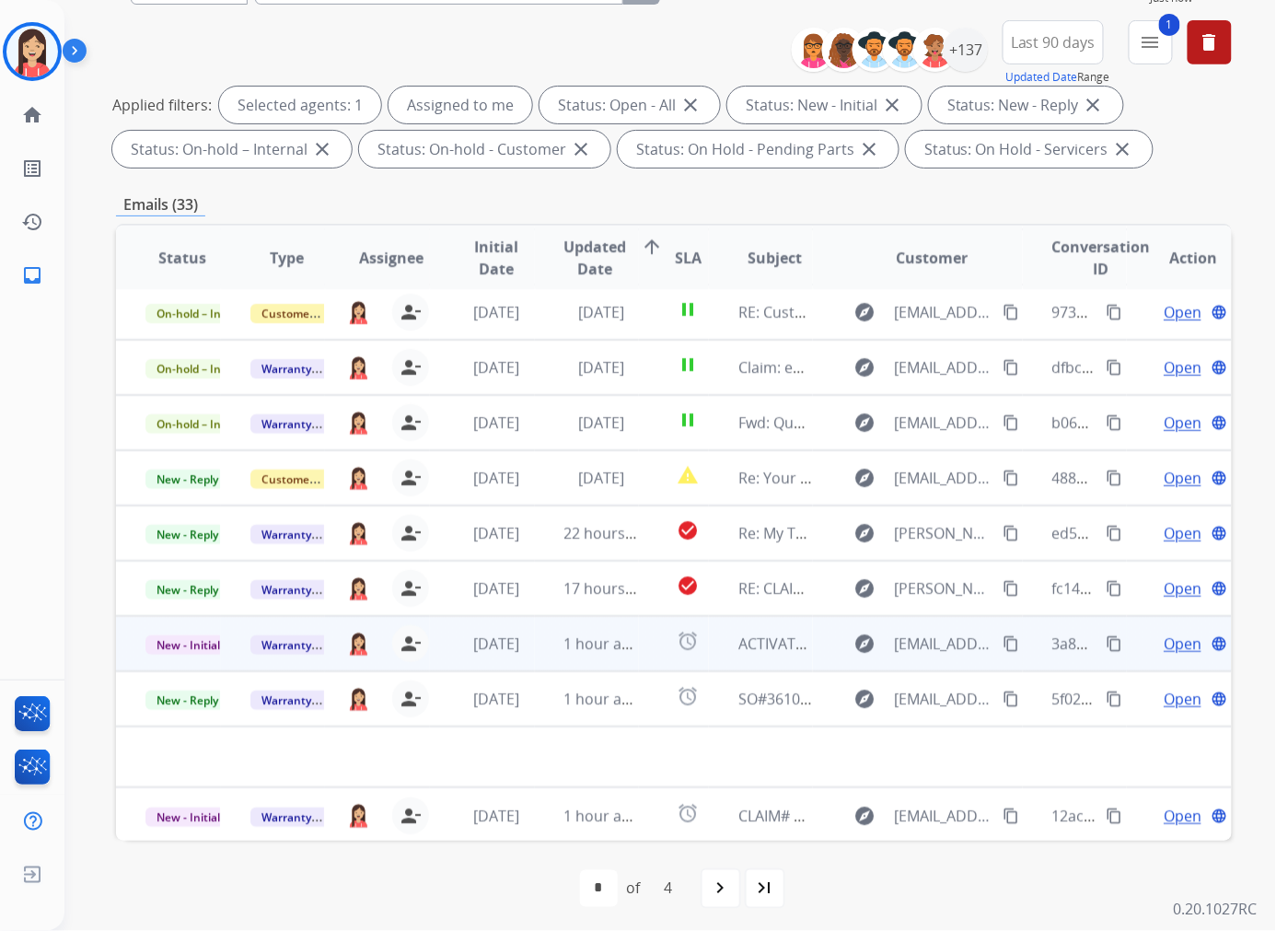
scroll to position [205, 0]
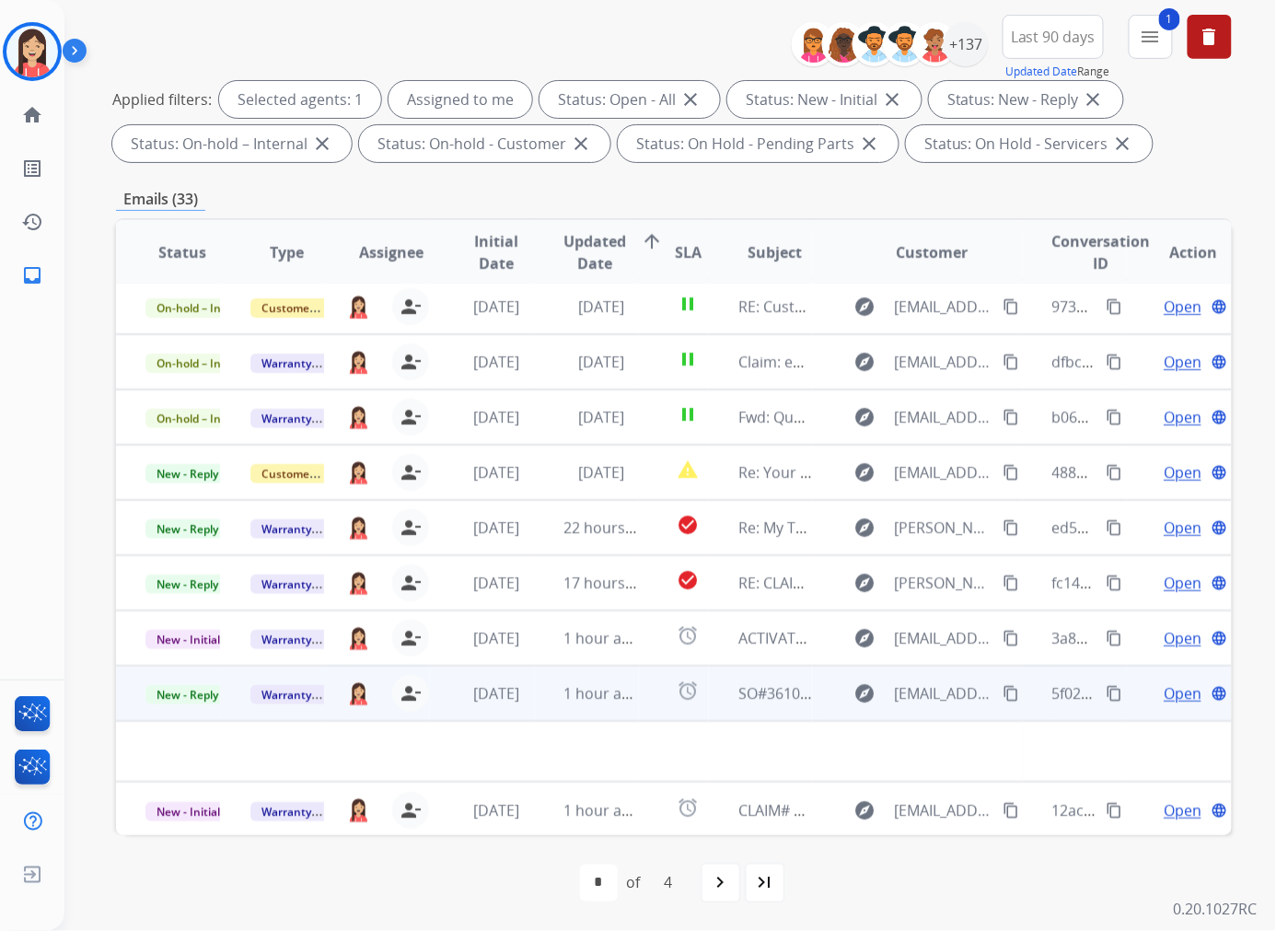
click at [546, 711] on td "1 hour ago" at bounding box center [587, 693] width 105 height 55
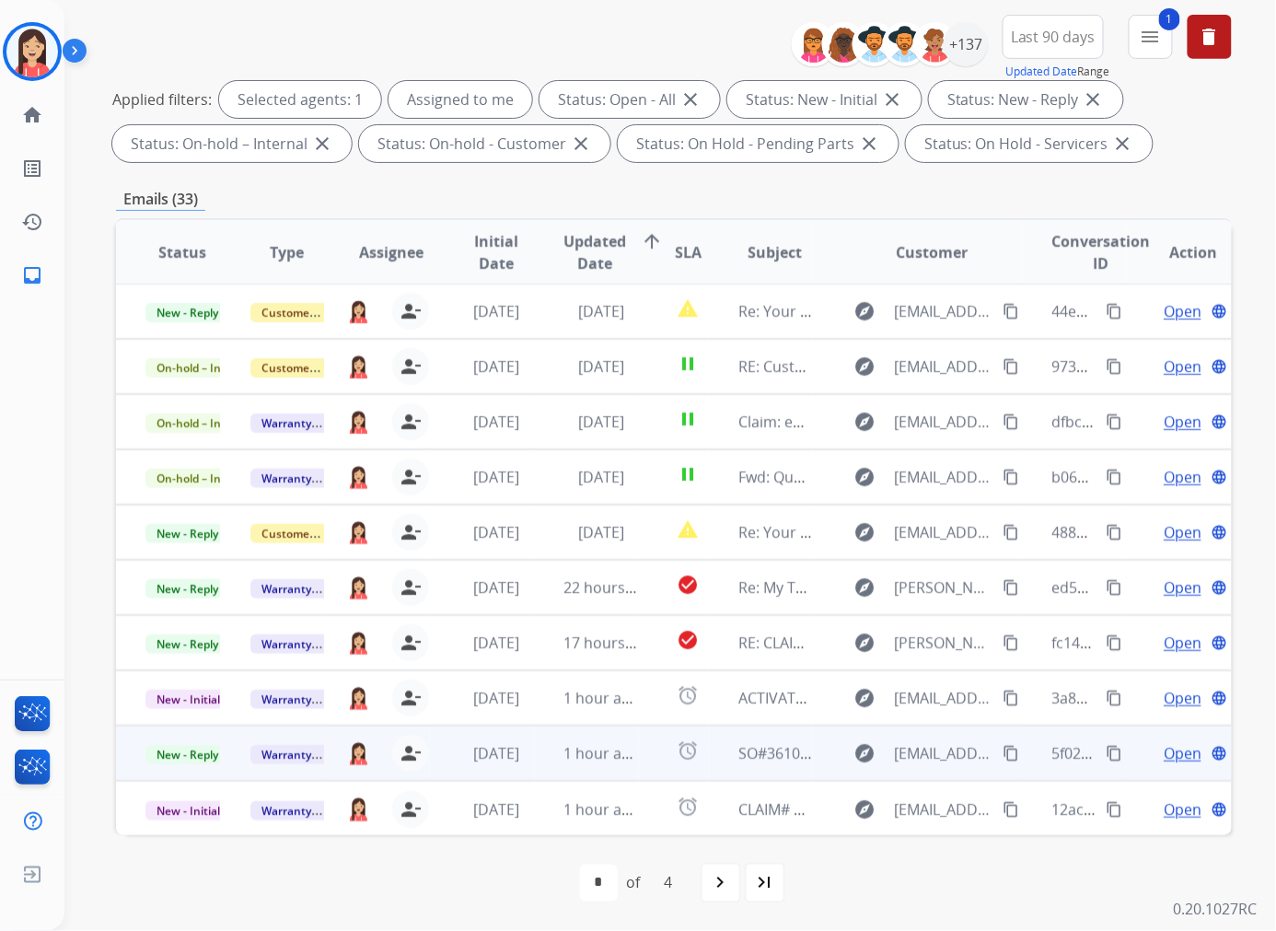
click at [539, 758] on td "1 hour ago" at bounding box center [587, 752] width 105 height 55
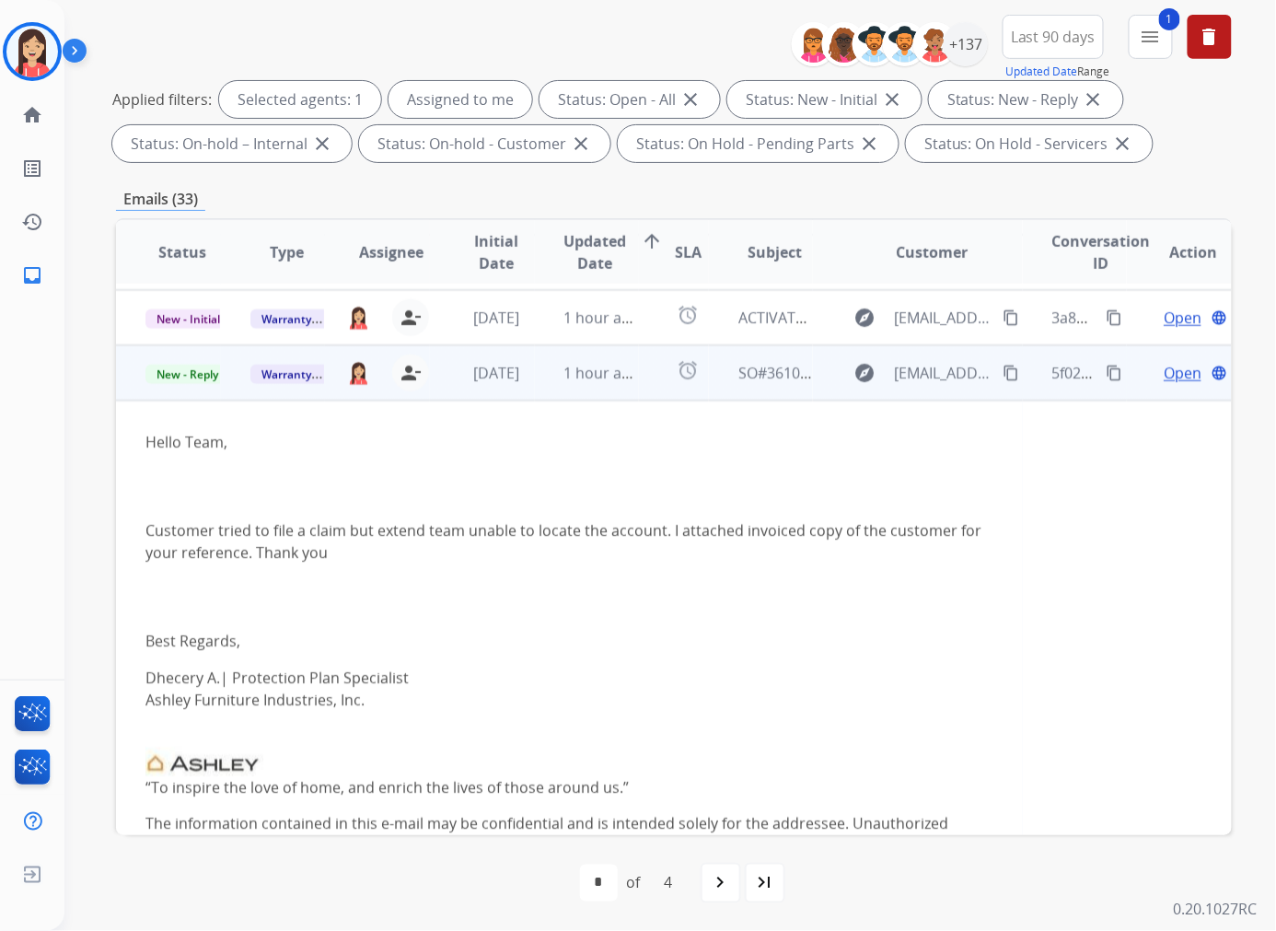
scroll to position [442, 0]
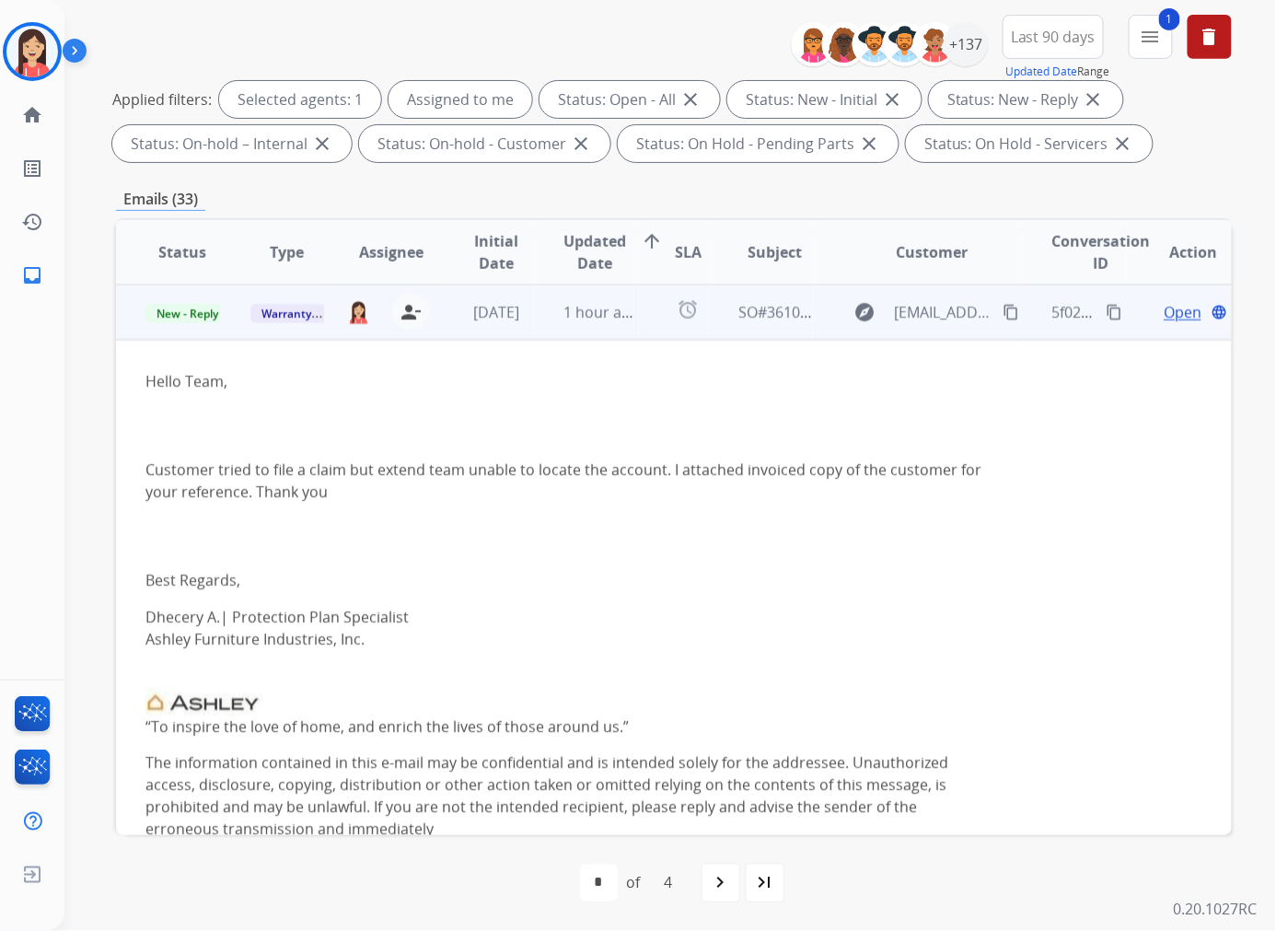
click at [1062, 313] on span "Open" at bounding box center [1183, 312] width 38 height 22
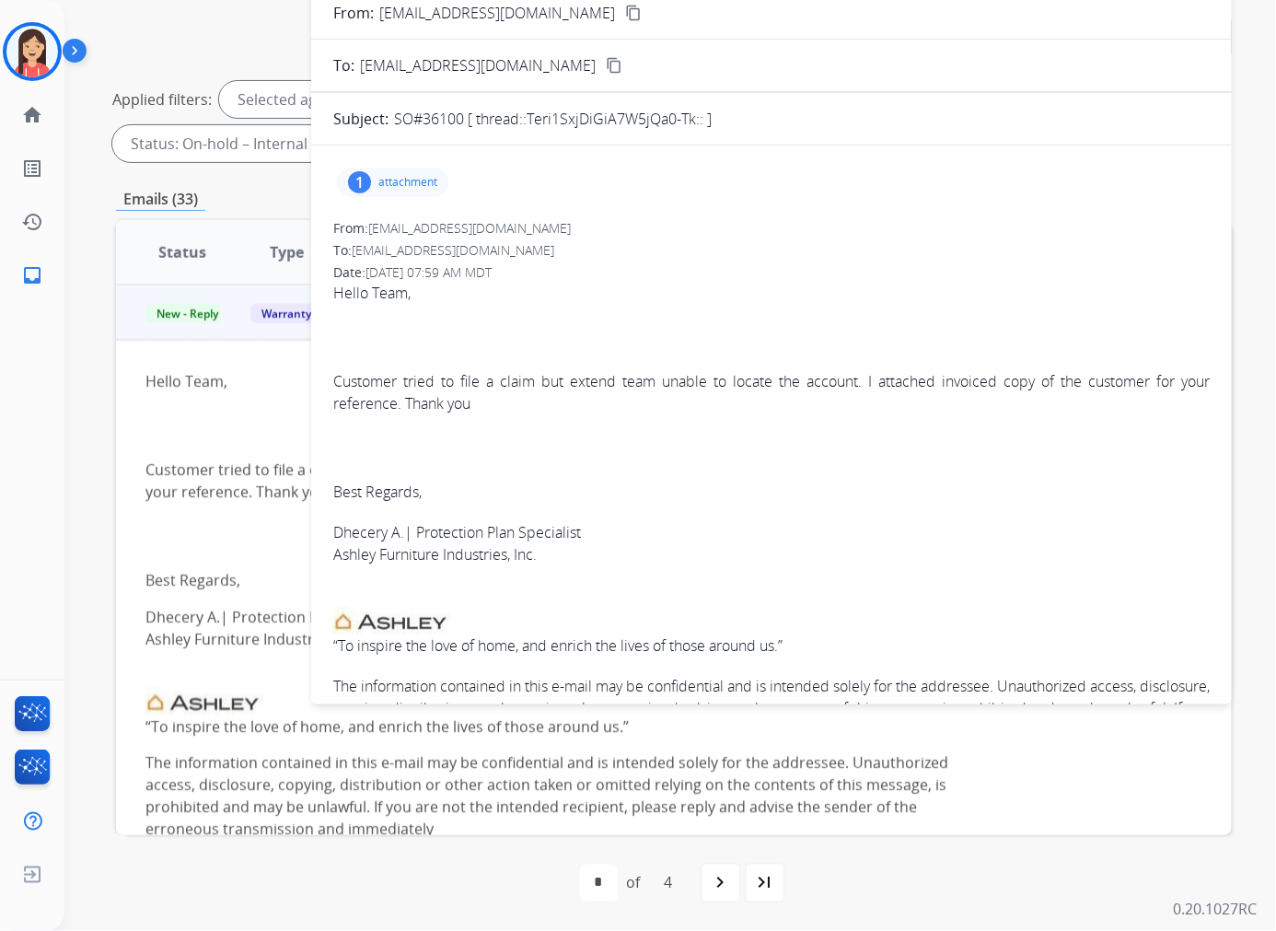
click at [394, 184] on p "attachment" at bounding box center [407, 182] width 59 height 15
click at [571, 234] on mat-icon "download" at bounding box center [579, 229] width 17 height 17
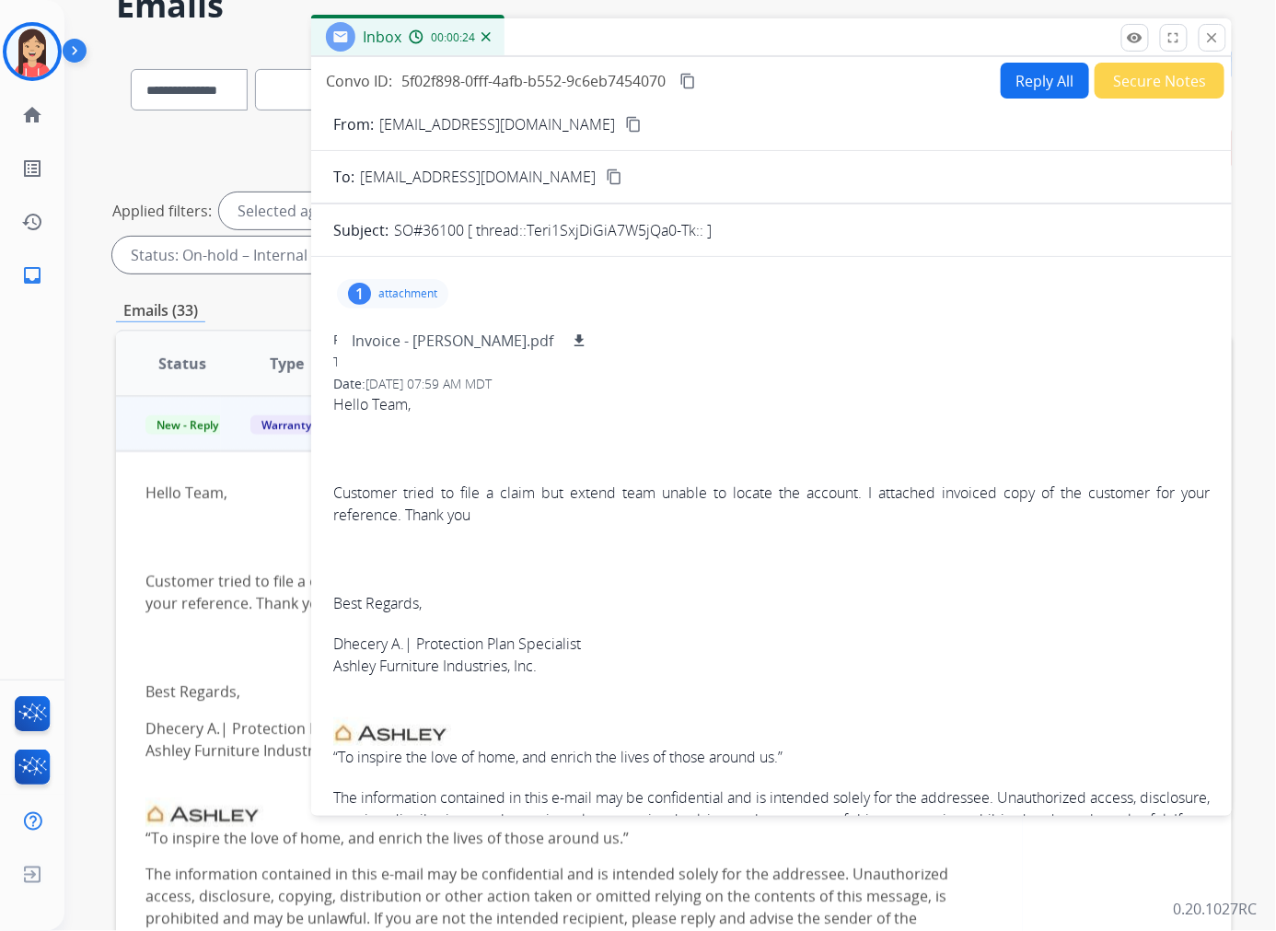
scroll to position [0, 0]
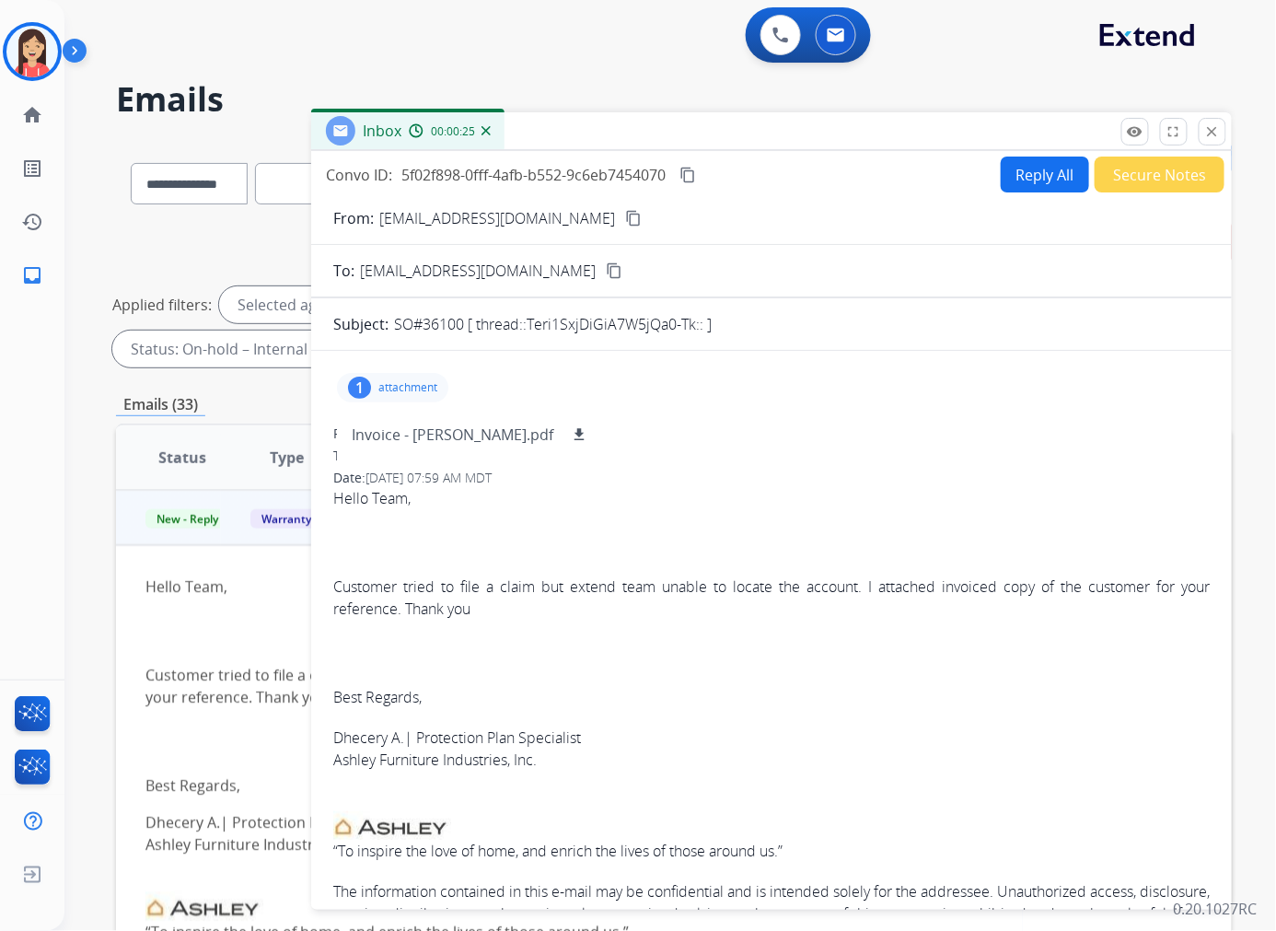
click at [1062, 180] on button "Secure Notes" at bounding box center [1160, 174] width 130 height 36
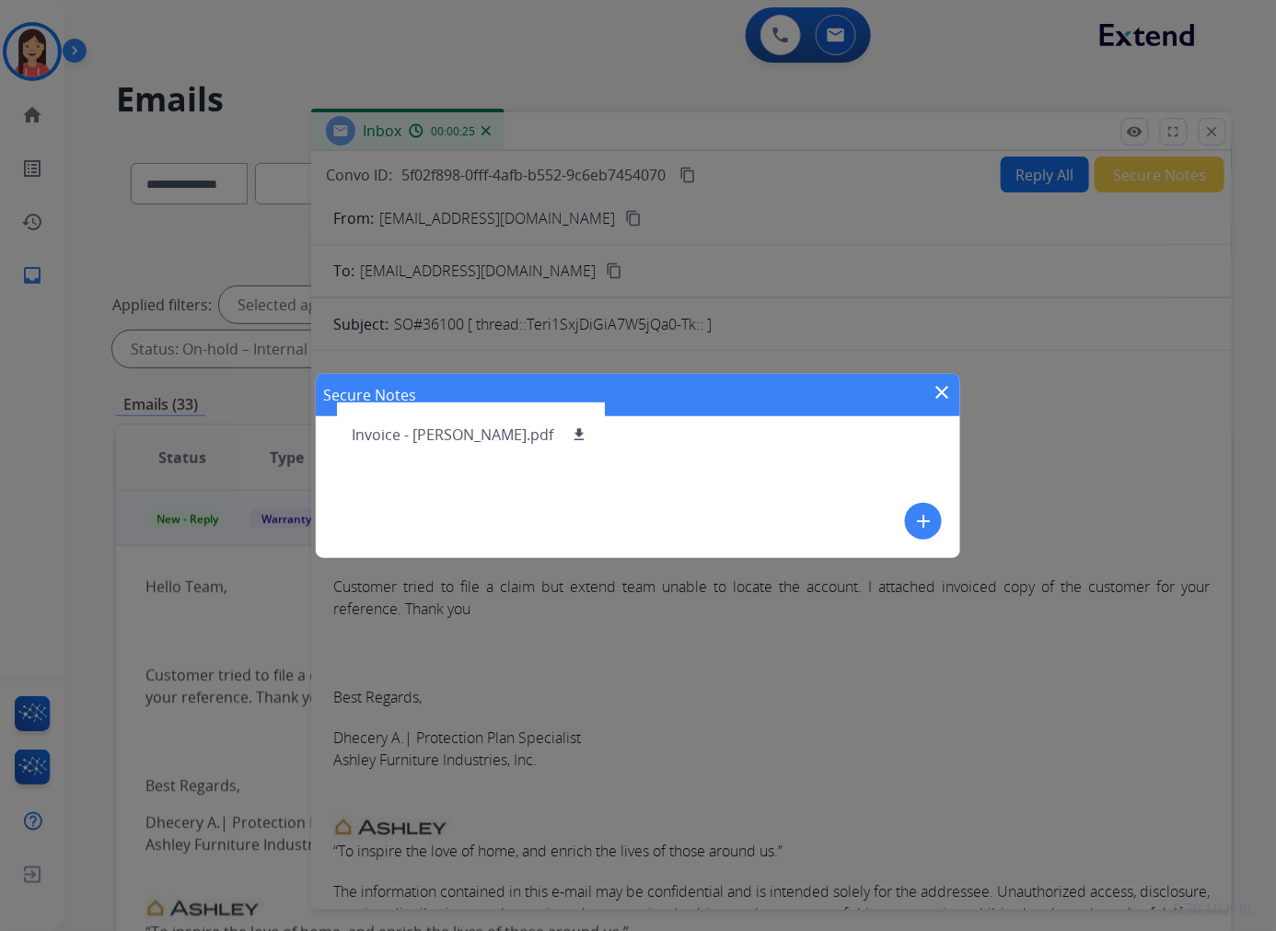
click at [932, 510] on mat-icon "add" at bounding box center [923, 521] width 22 height 22
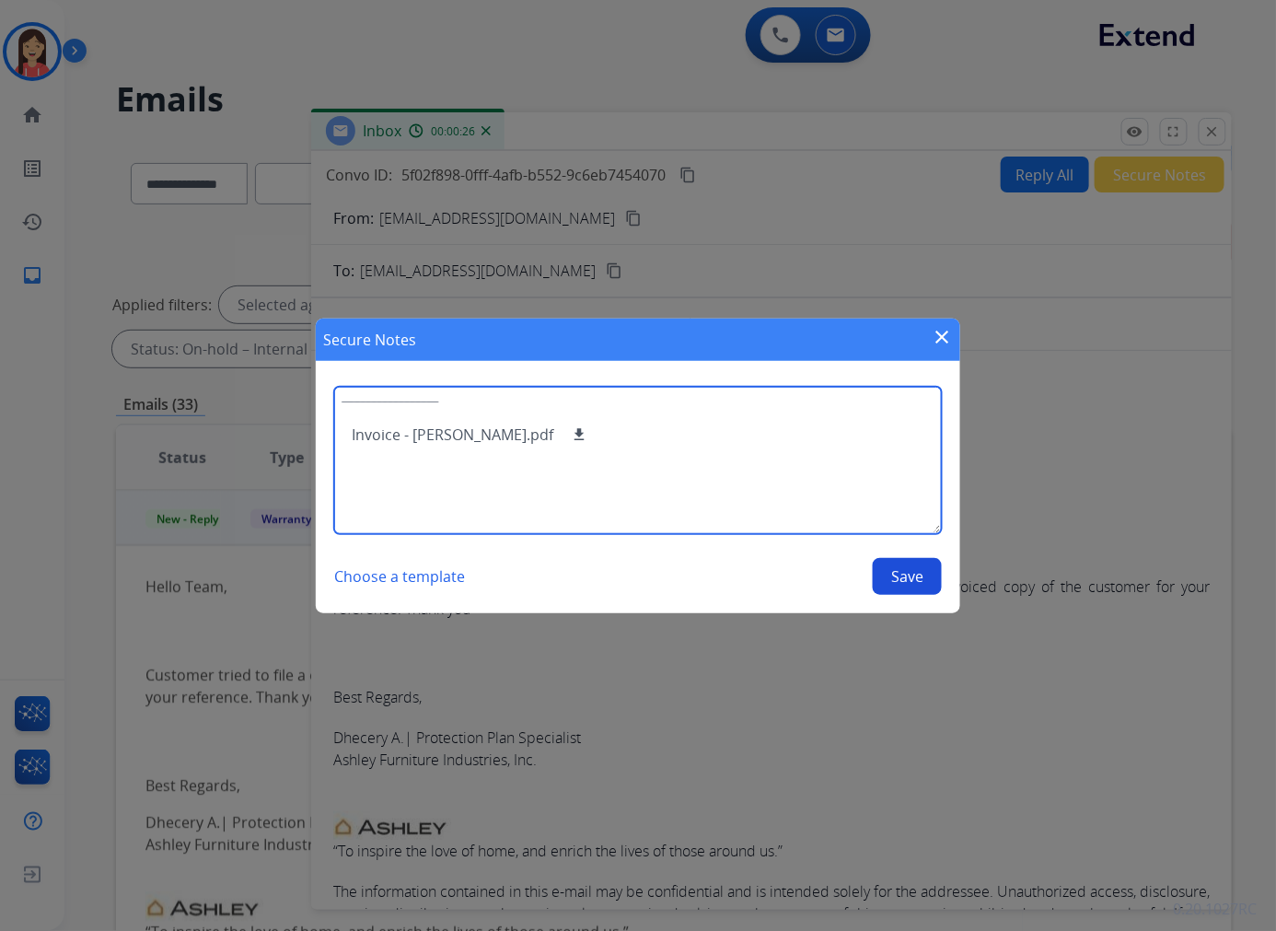
click at [773, 473] on textarea at bounding box center [638, 460] width 608 height 147
type textarea "*"
type textarea "**********"
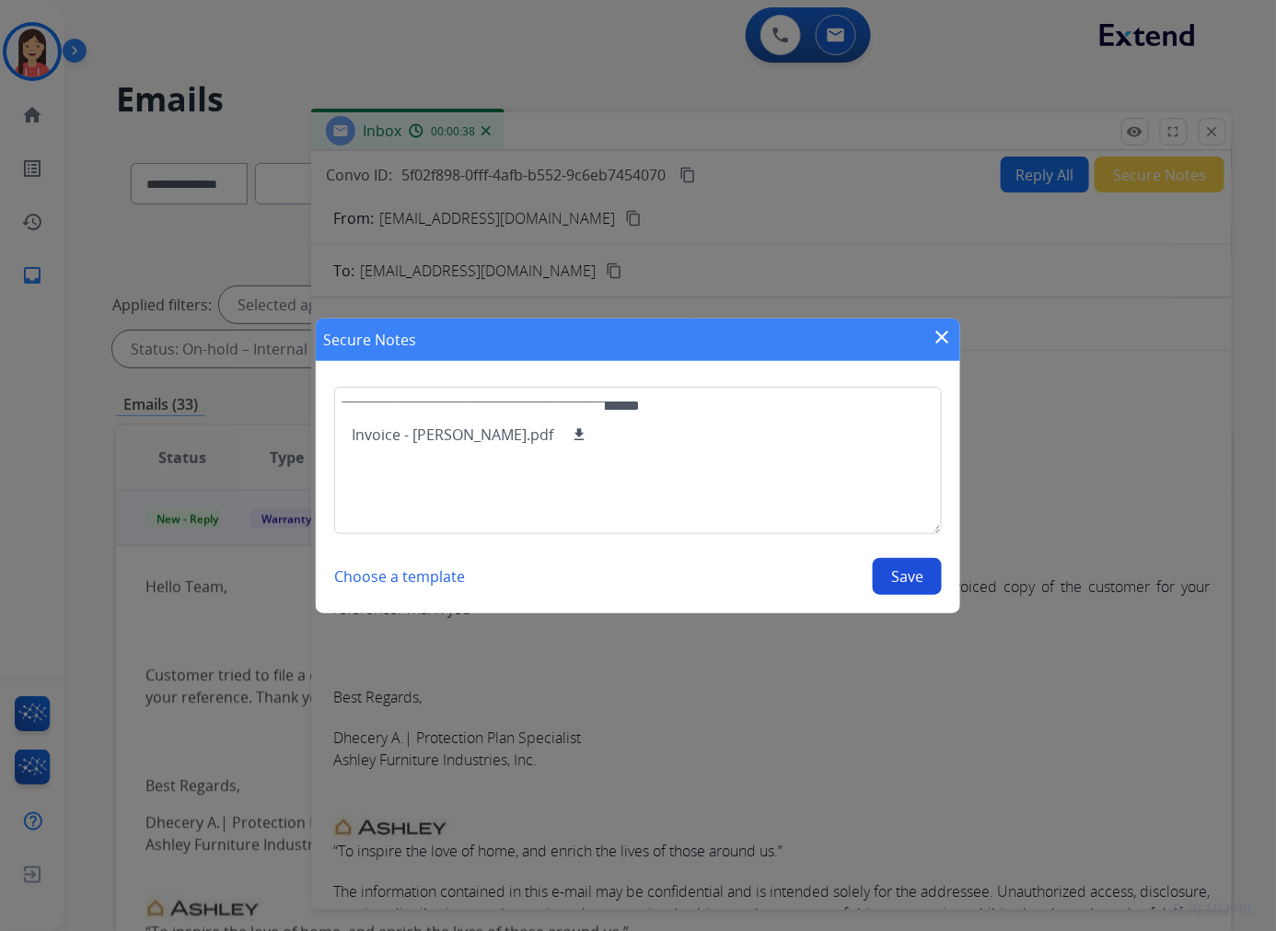
click at [908, 569] on button "Save" at bounding box center [907, 576] width 69 height 37
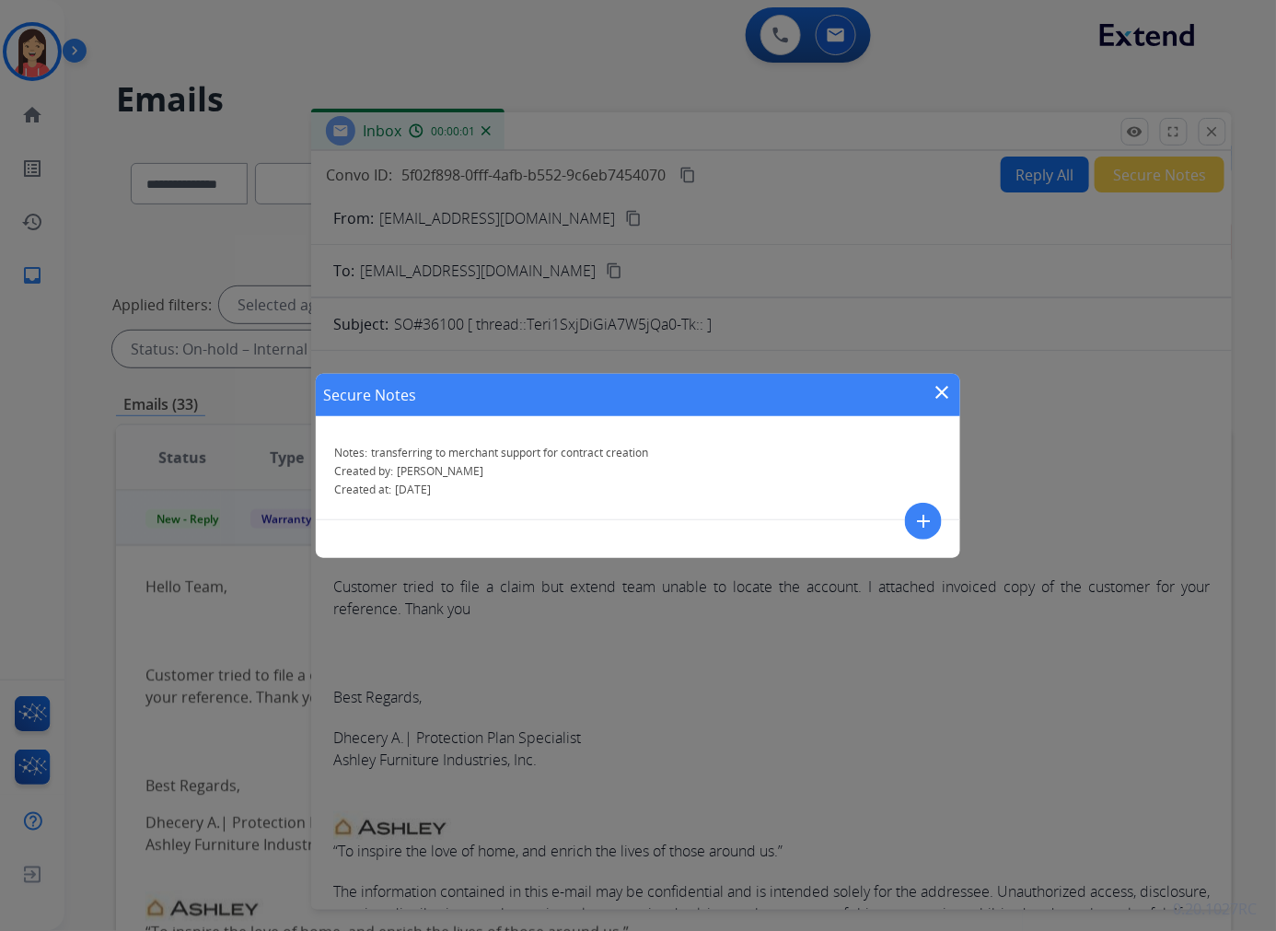
click at [944, 392] on mat-icon "close" at bounding box center [942, 392] width 22 height 22
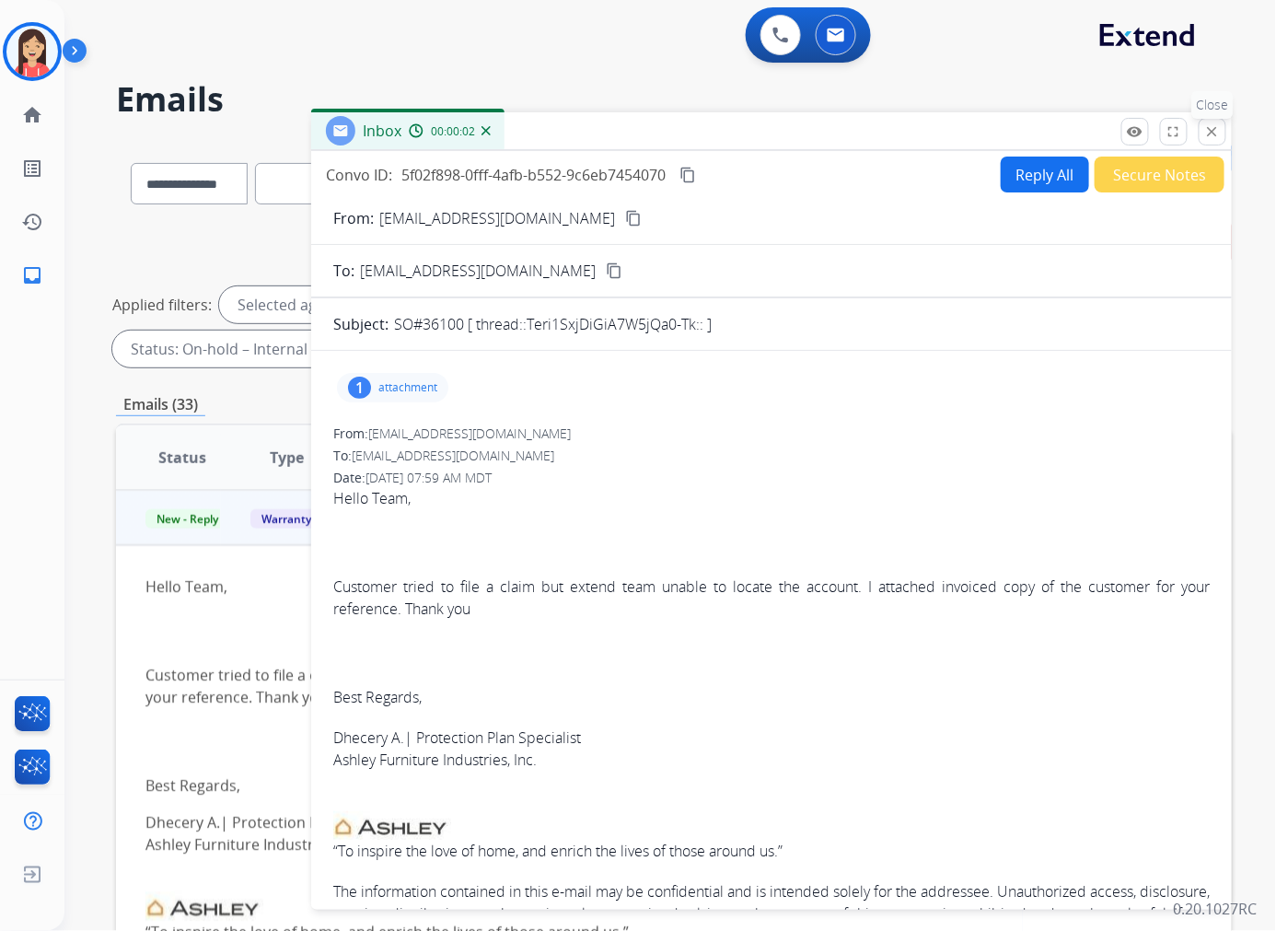
click at [1062, 124] on mat-icon "close" at bounding box center [1212, 131] width 17 height 17
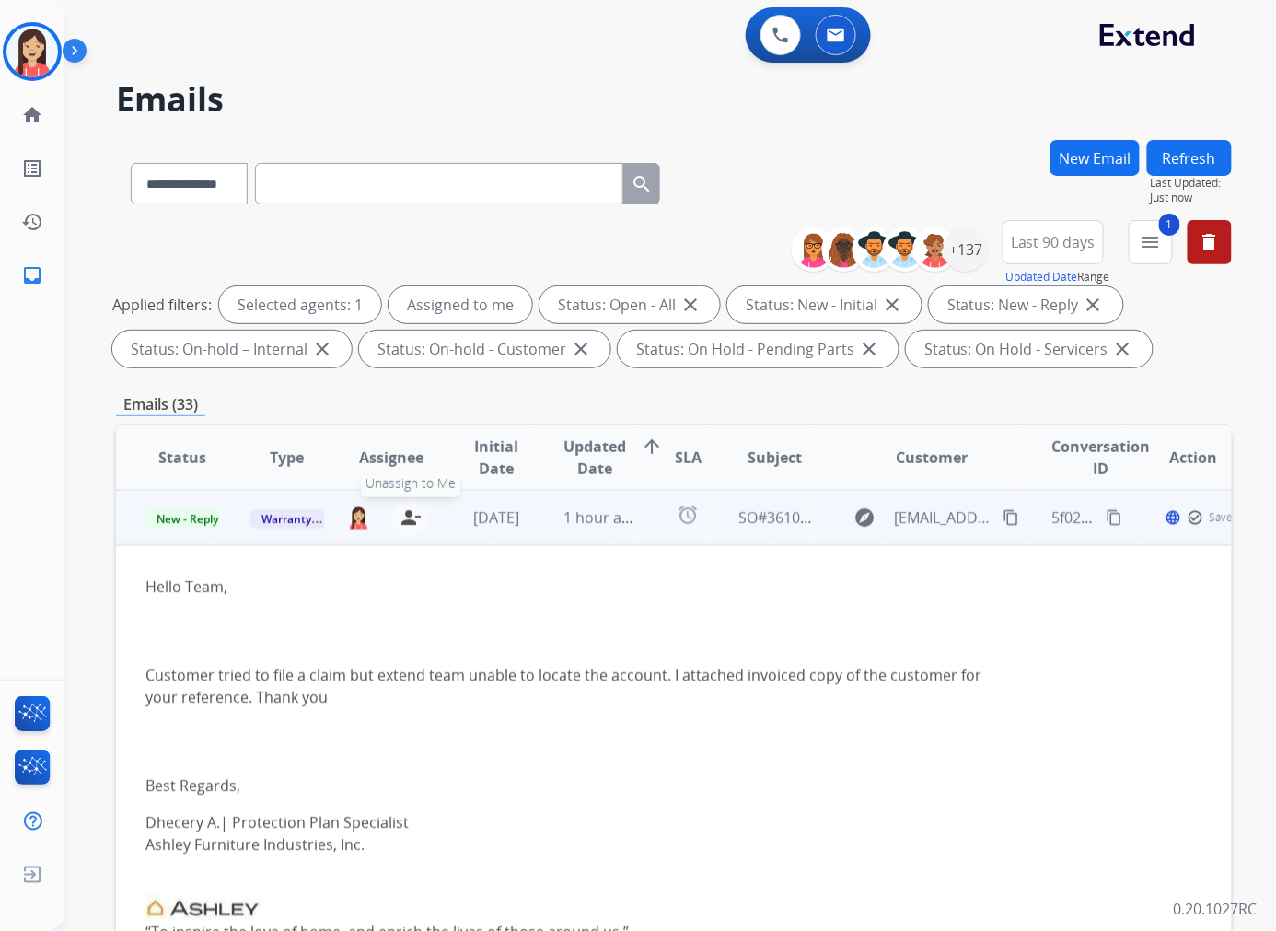
click at [414, 518] on mat-icon "person_remove" at bounding box center [411, 517] width 22 height 22
click at [307, 518] on span "Warranty Ops" at bounding box center [297, 518] width 95 height 19
click at [391, 473] on p "Merchant Team" at bounding box center [371, 480] width 105 height 26
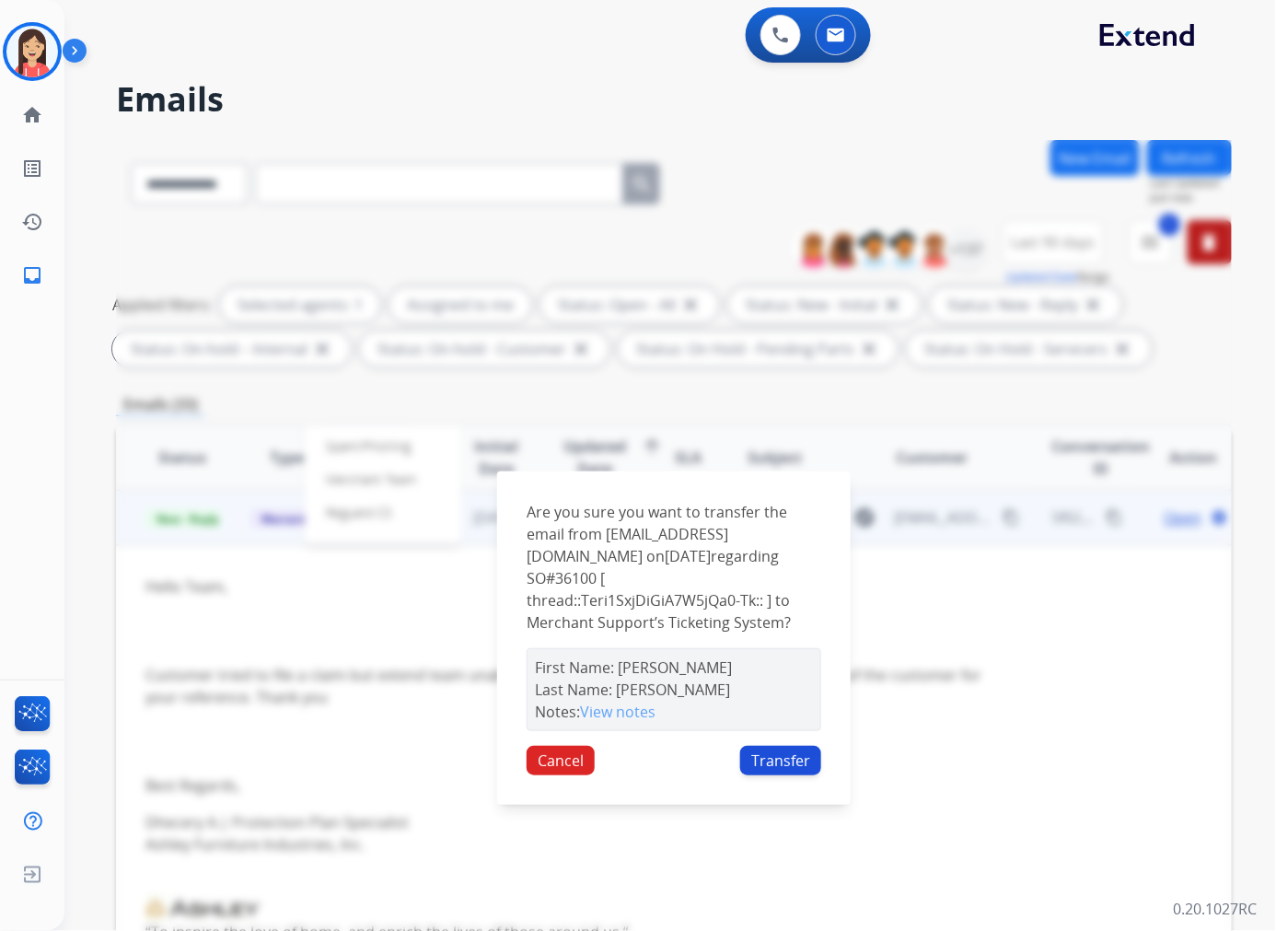
click at [782, 760] on button "Transfer" at bounding box center [780, 760] width 81 height 29
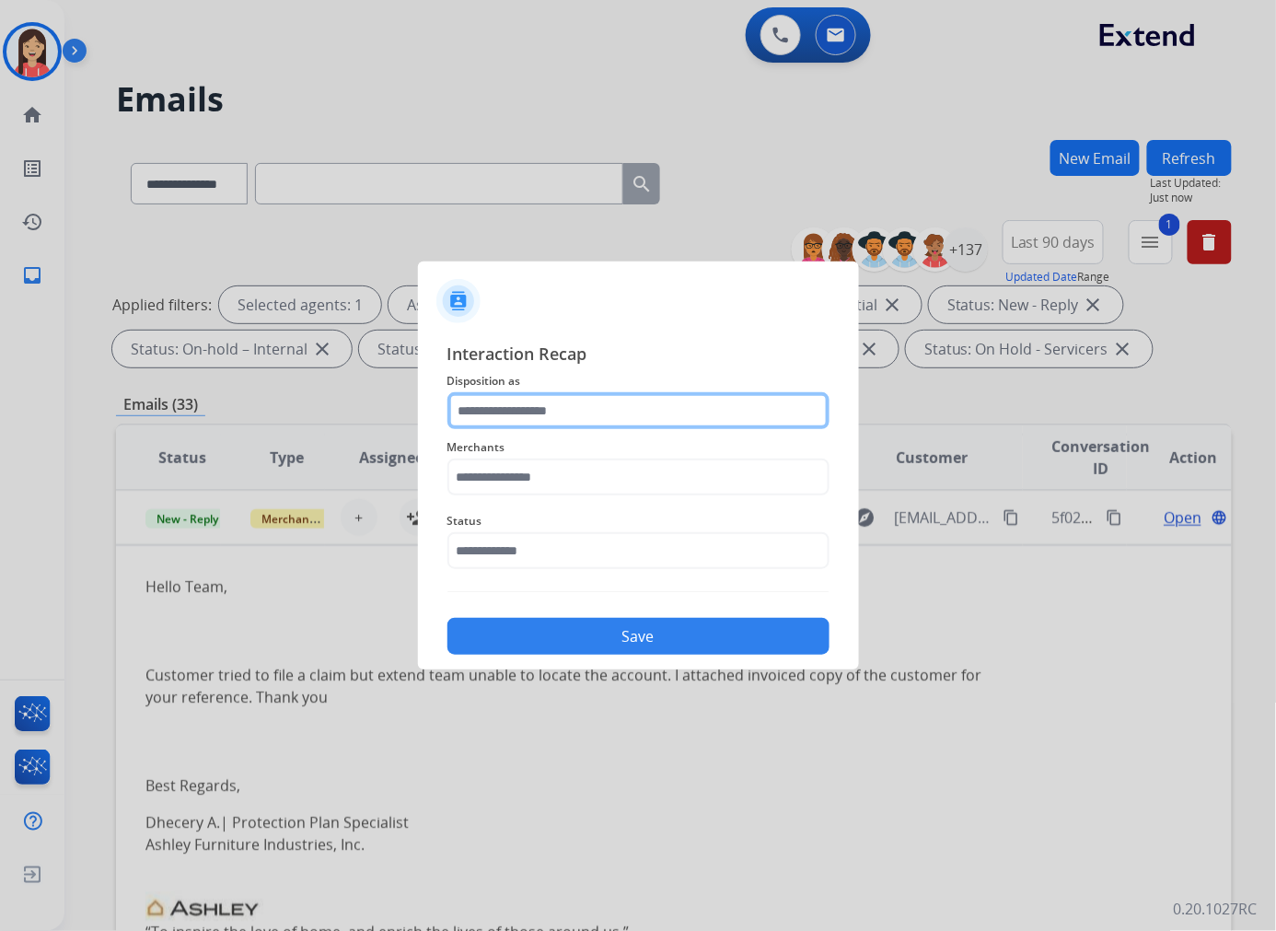
click at [658, 409] on input "text" at bounding box center [638, 410] width 382 height 37
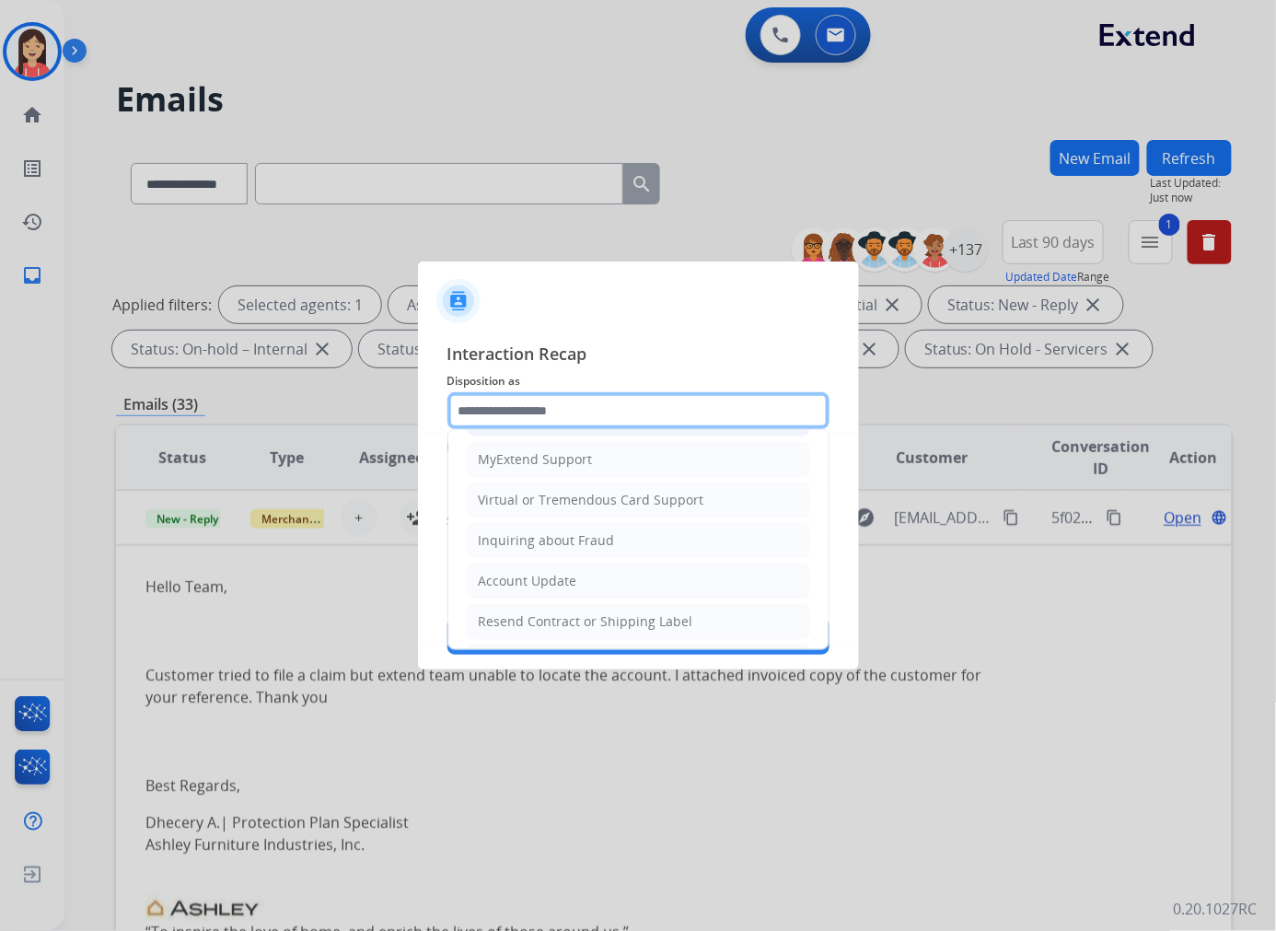
scroll to position [204, 0]
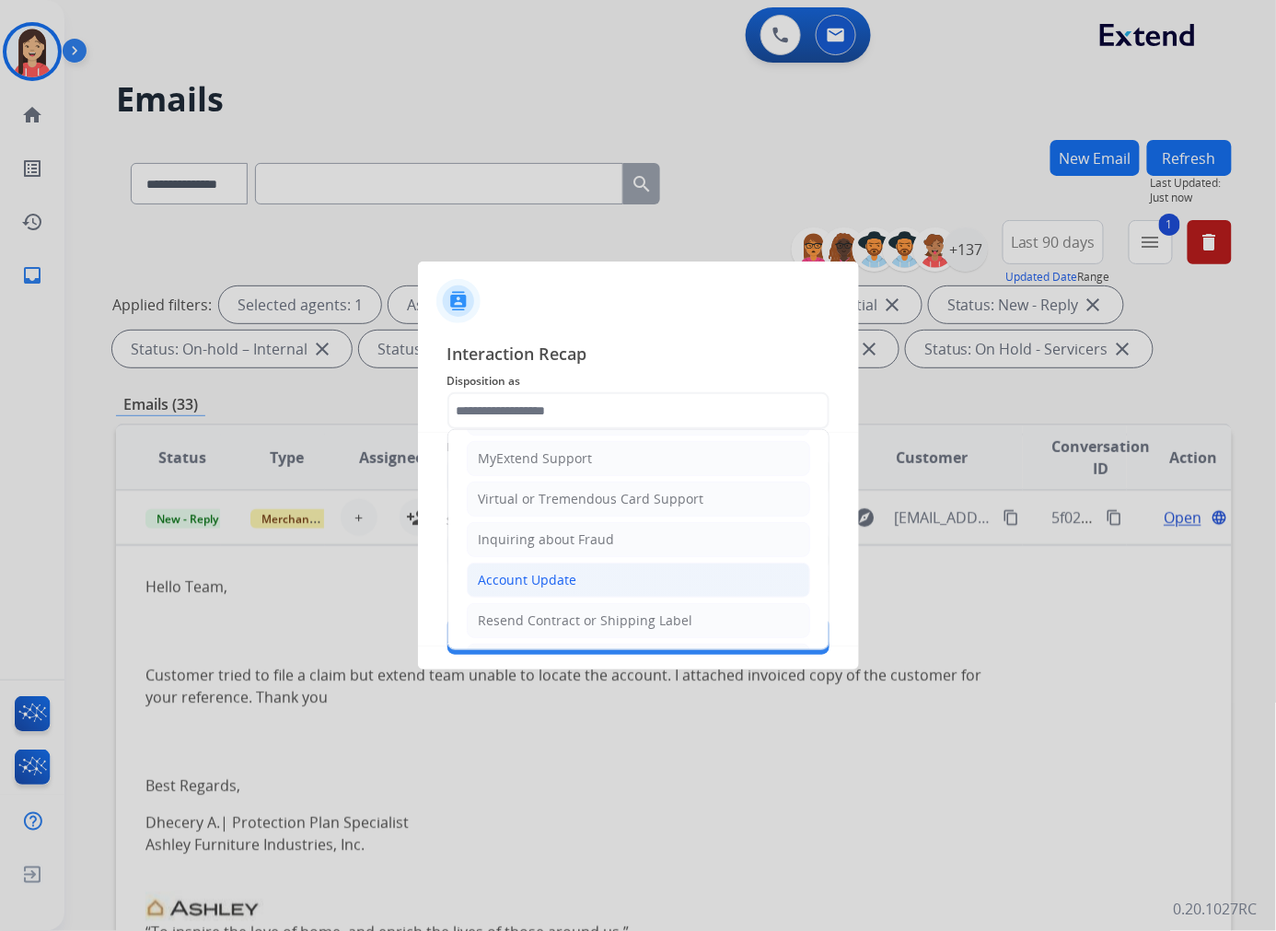
click at [562, 577] on div "Account Update" at bounding box center [528, 580] width 99 height 18
type input "**********"
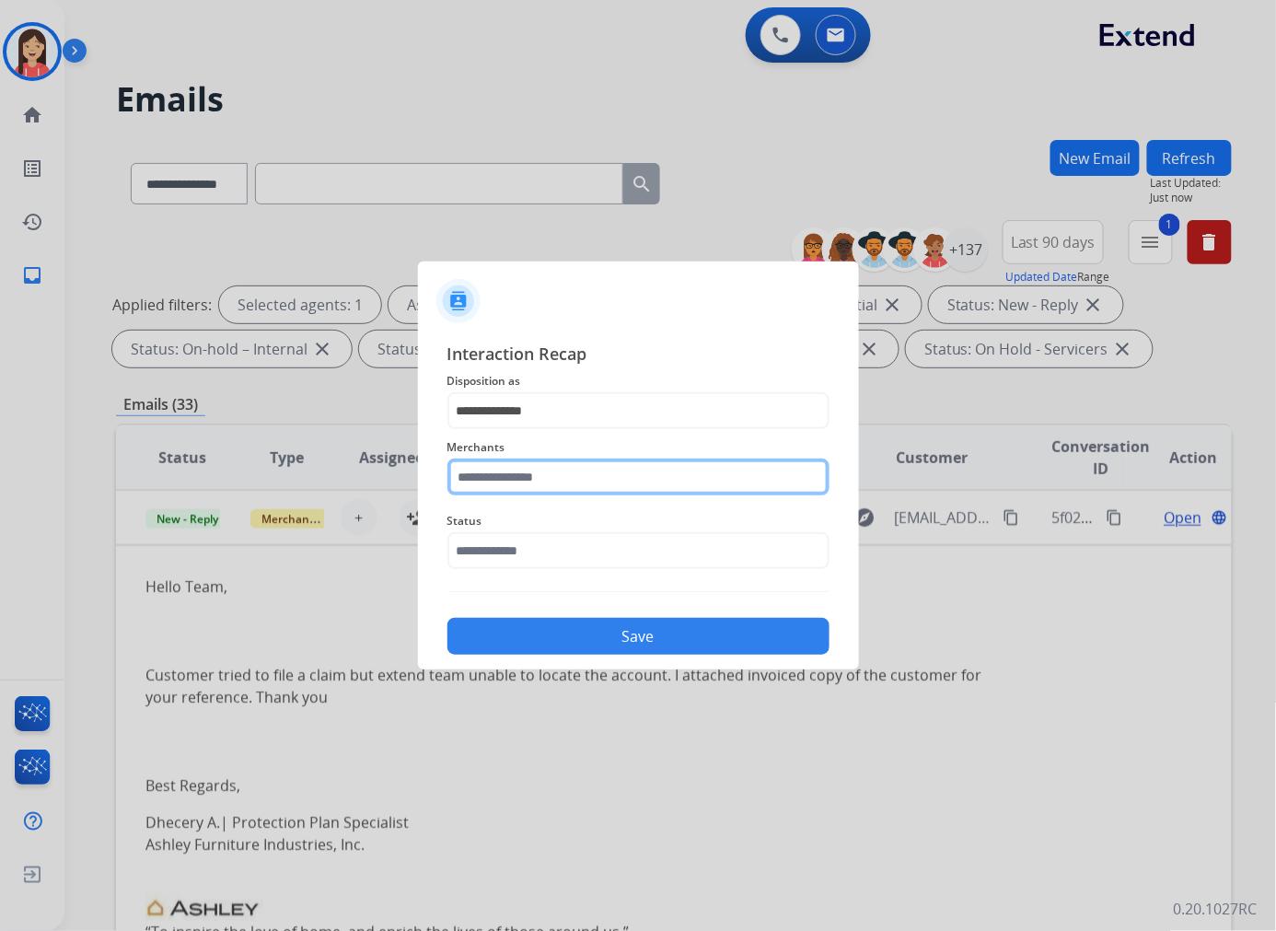
click at [573, 477] on input "text" at bounding box center [638, 476] width 382 height 37
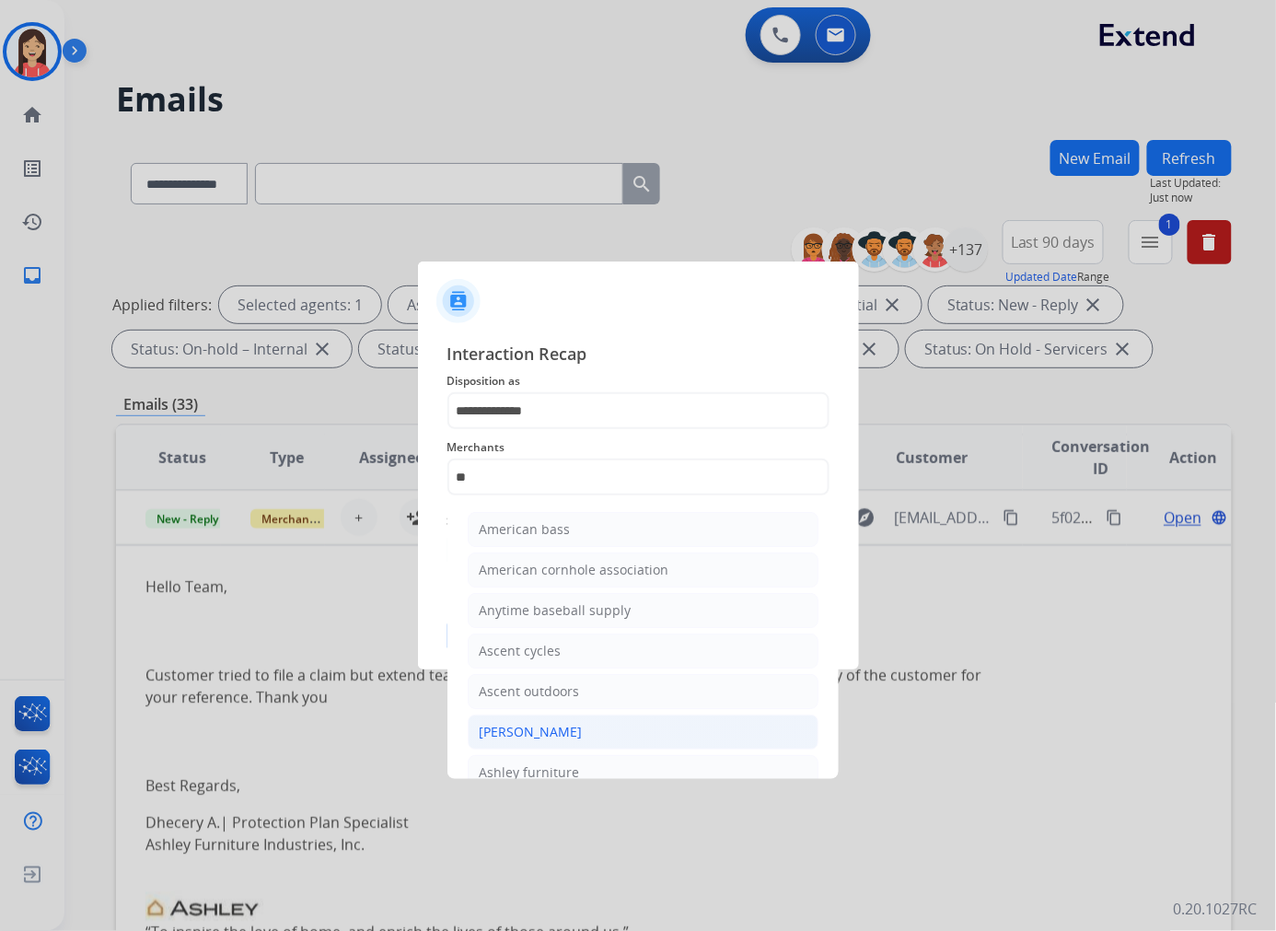
click at [589, 731] on li "[PERSON_NAME]" at bounding box center [643, 731] width 351 height 35
type input "**********"
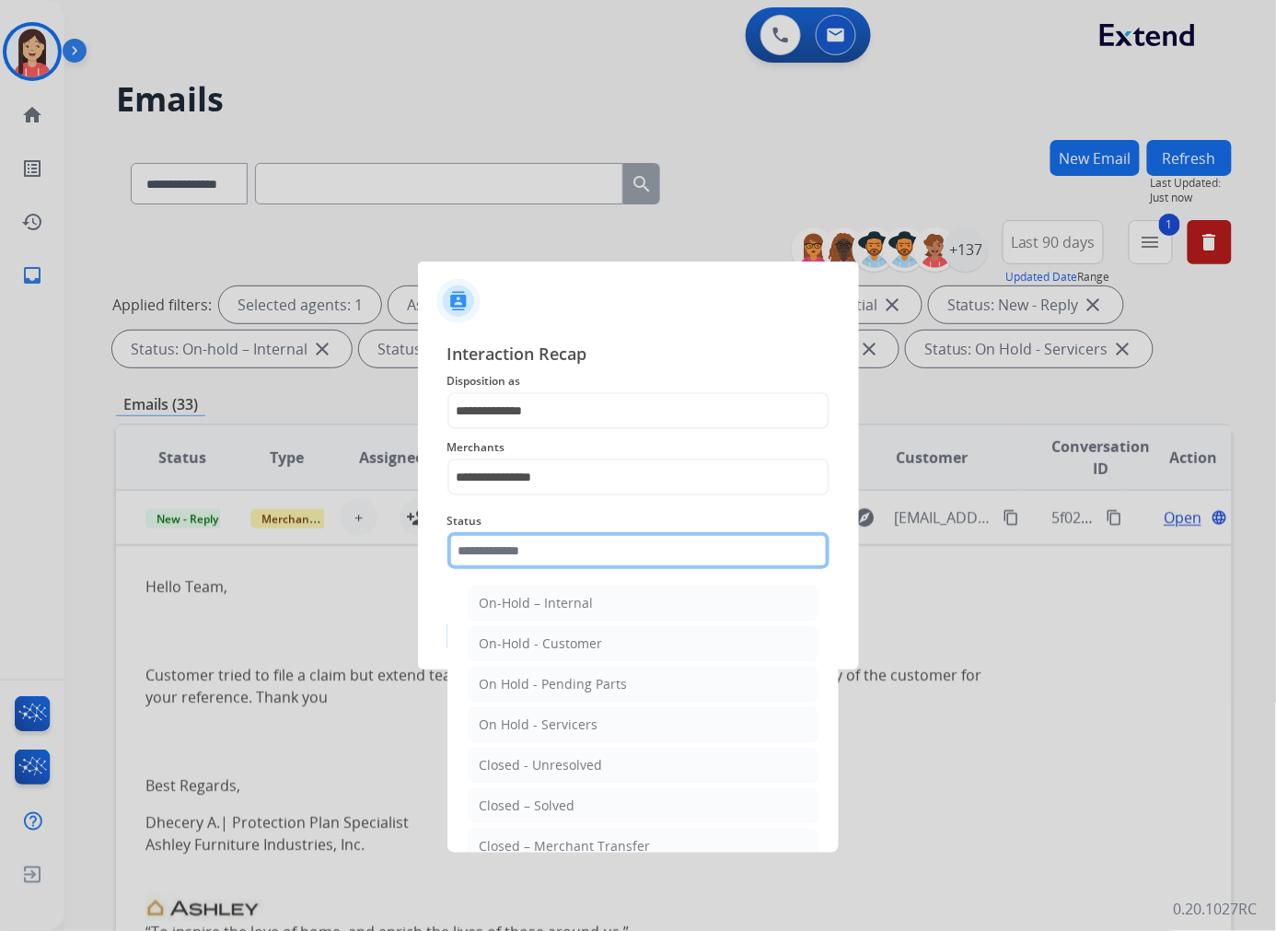
click at [612, 537] on input "text" at bounding box center [638, 550] width 382 height 37
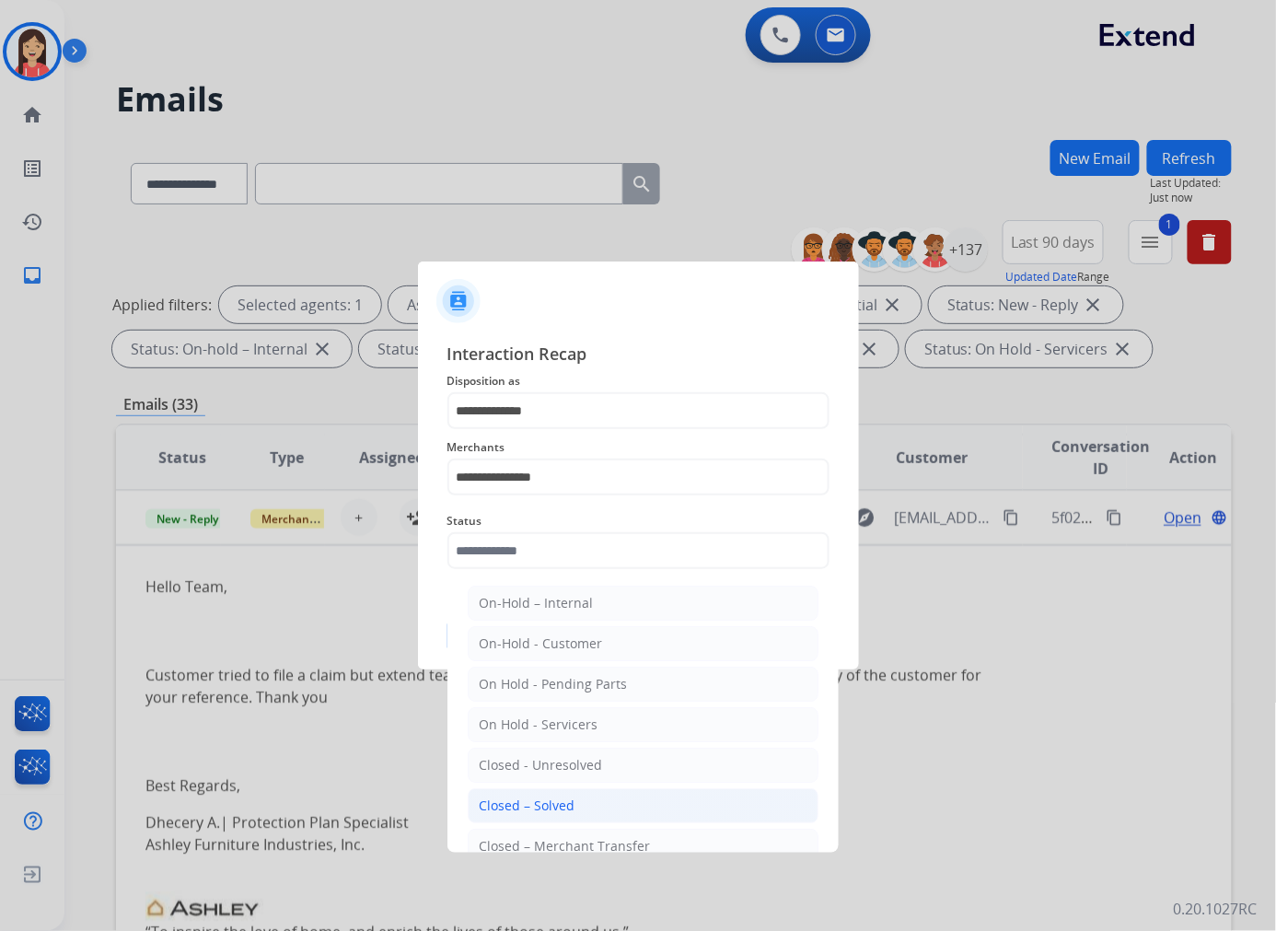
click at [571, 799] on div "Closed – Solved" at bounding box center [528, 805] width 96 height 18
type input "**********"
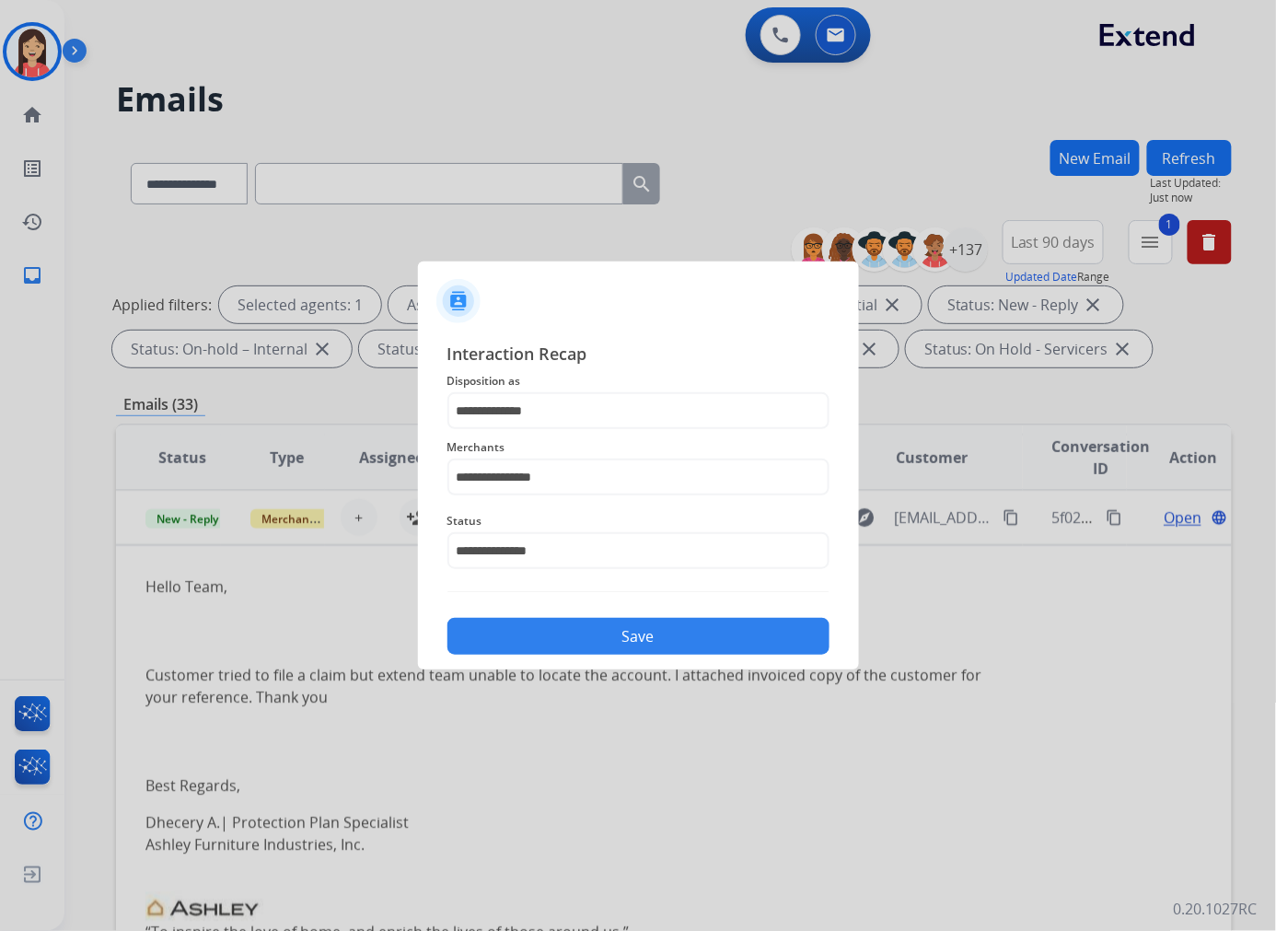
click at [620, 630] on button "Save" at bounding box center [638, 636] width 382 height 37
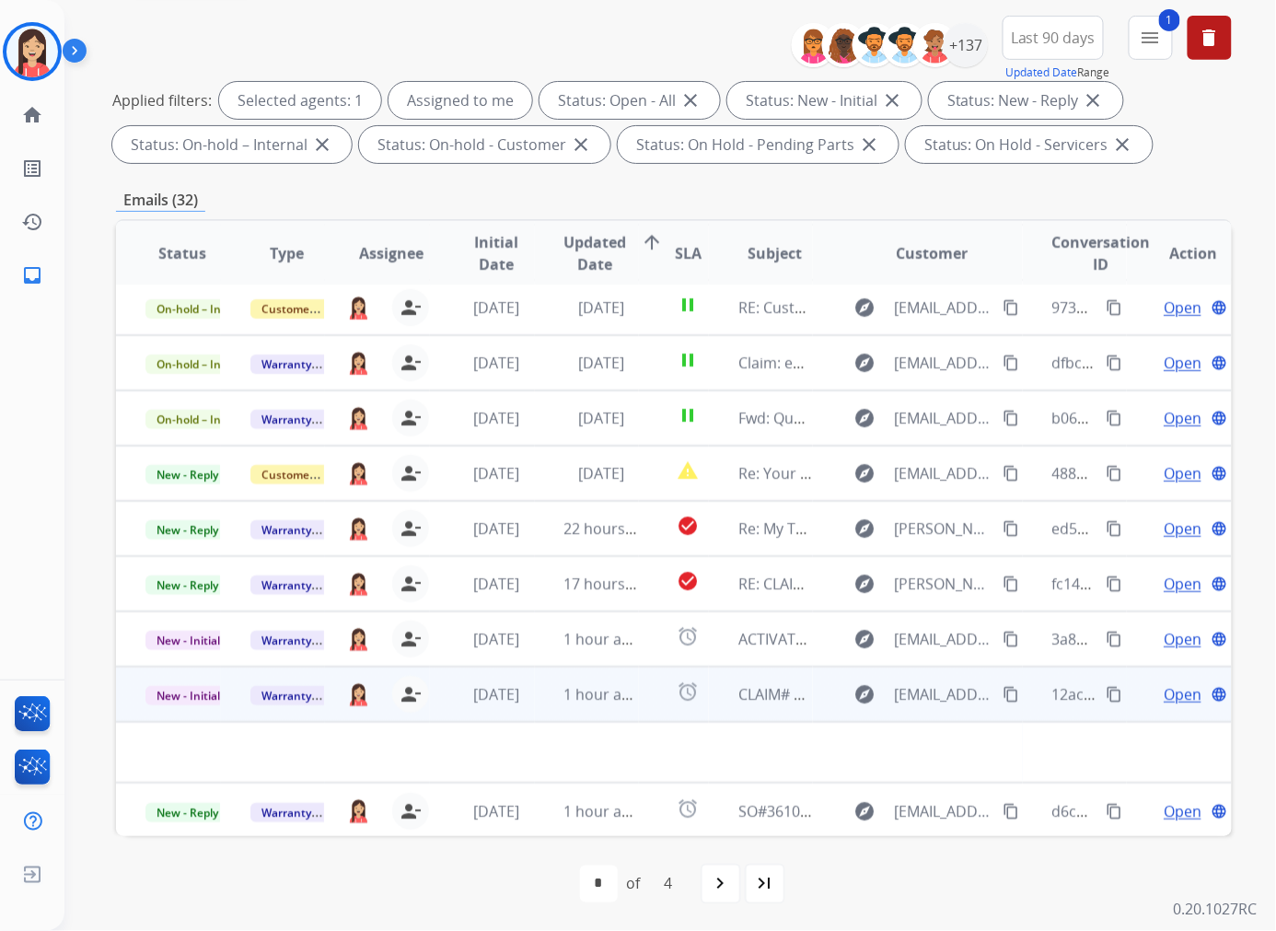
scroll to position [205, 0]
click at [547, 701] on td "1 hour ago" at bounding box center [587, 693] width 105 height 55
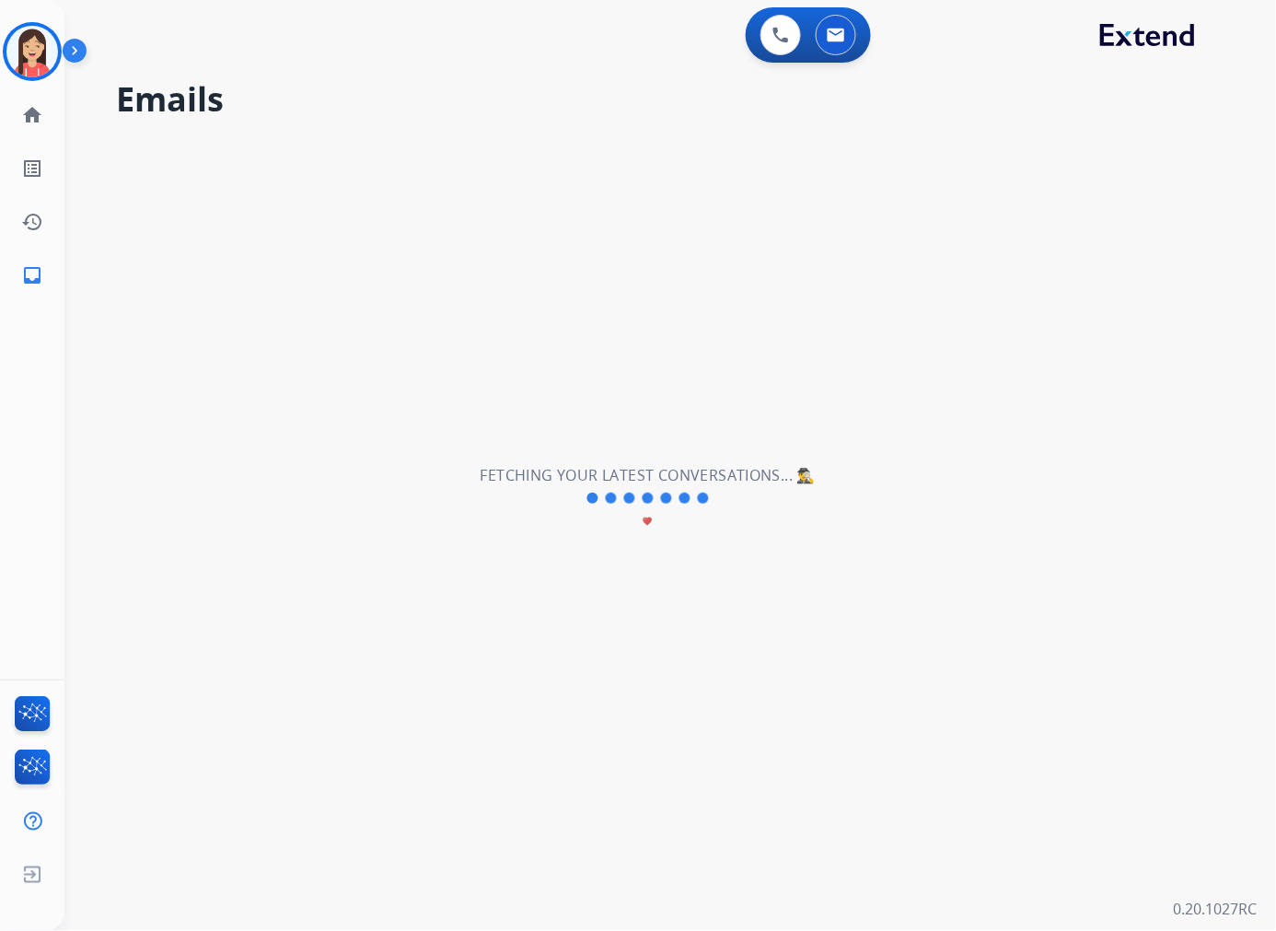
scroll to position [0, 0]
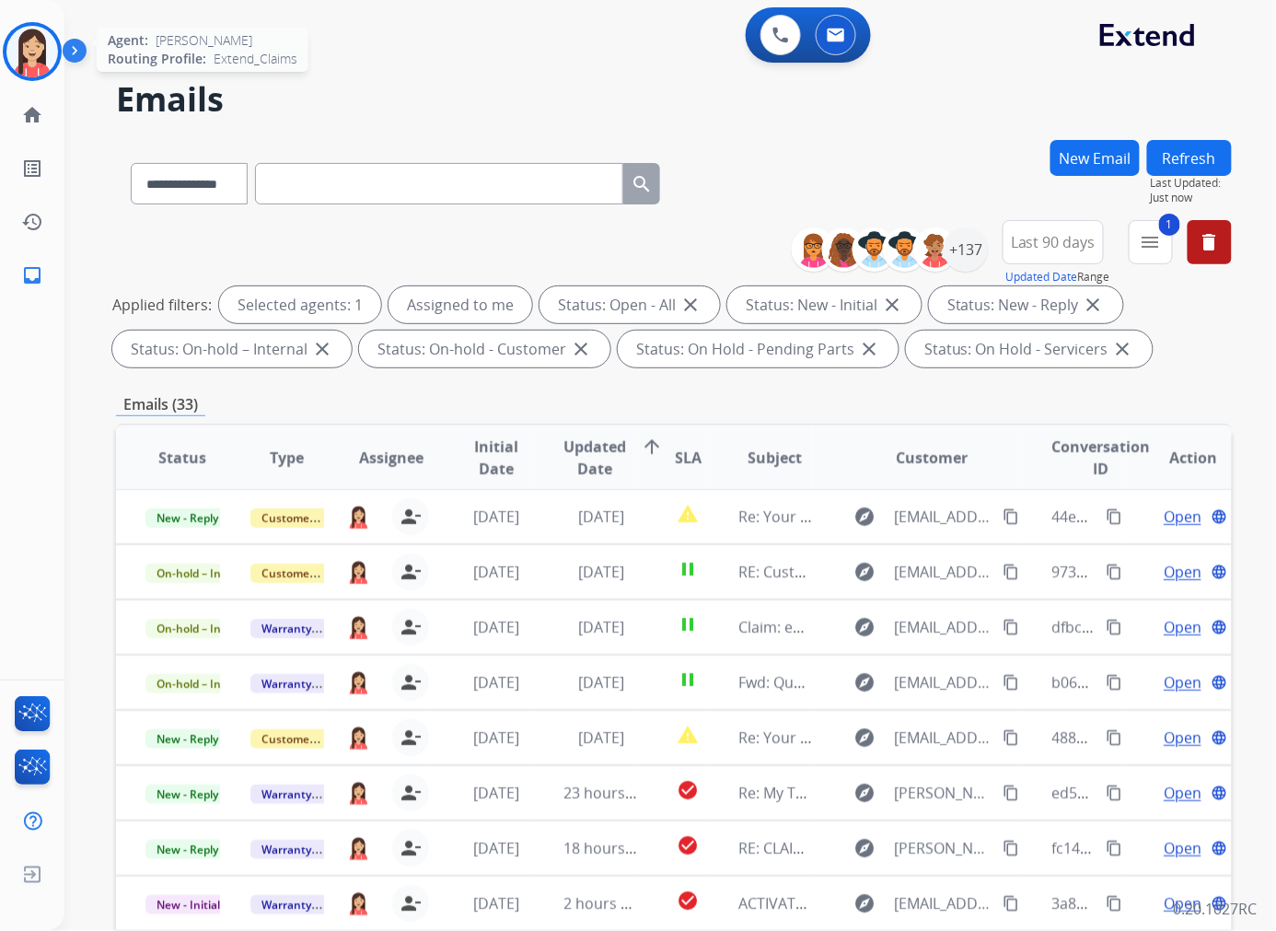
click at [18, 66] on img at bounding box center [32, 52] width 52 height 52
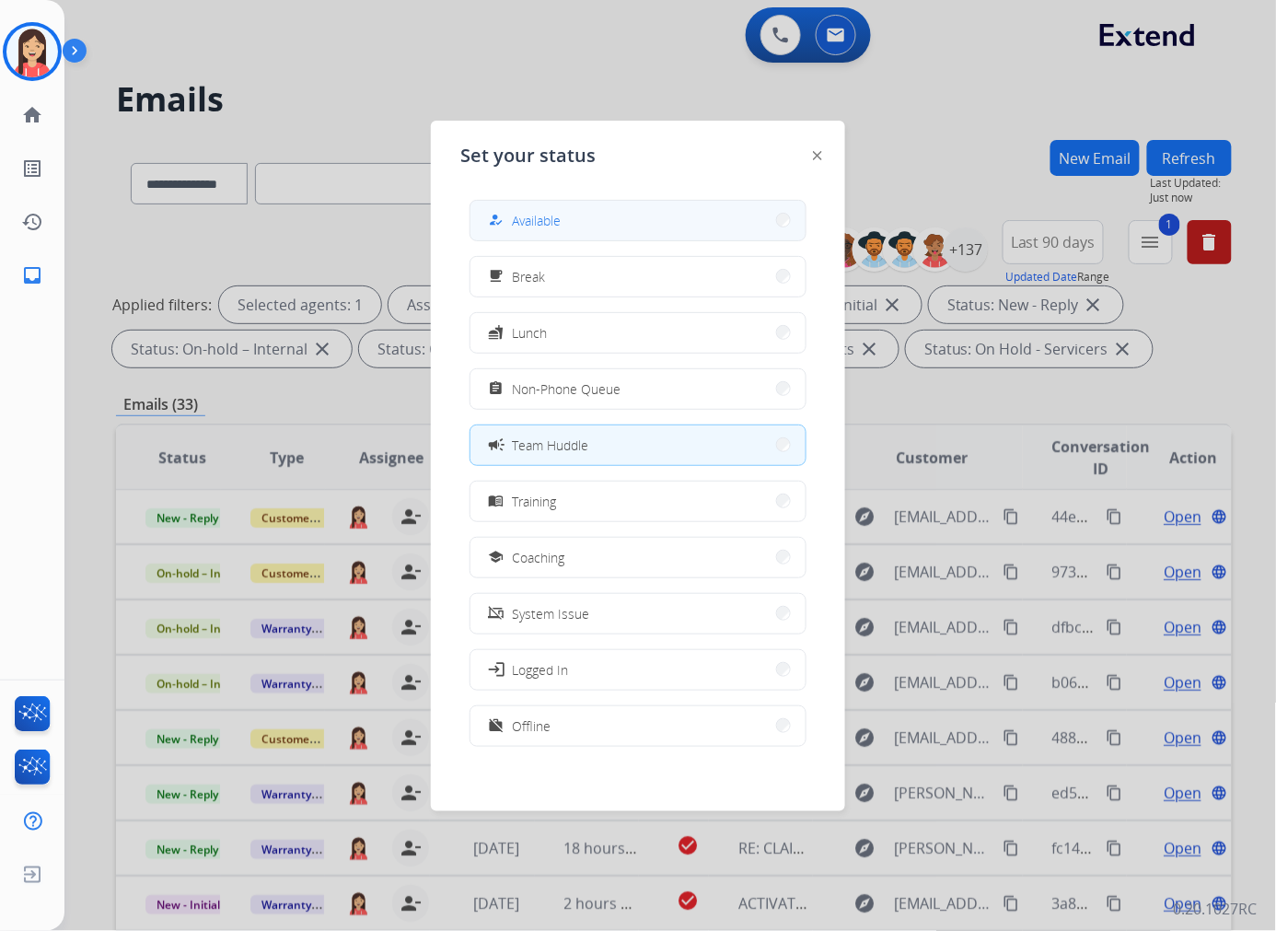
click at [538, 211] on span "Available" at bounding box center [536, 220] width 49 height 19
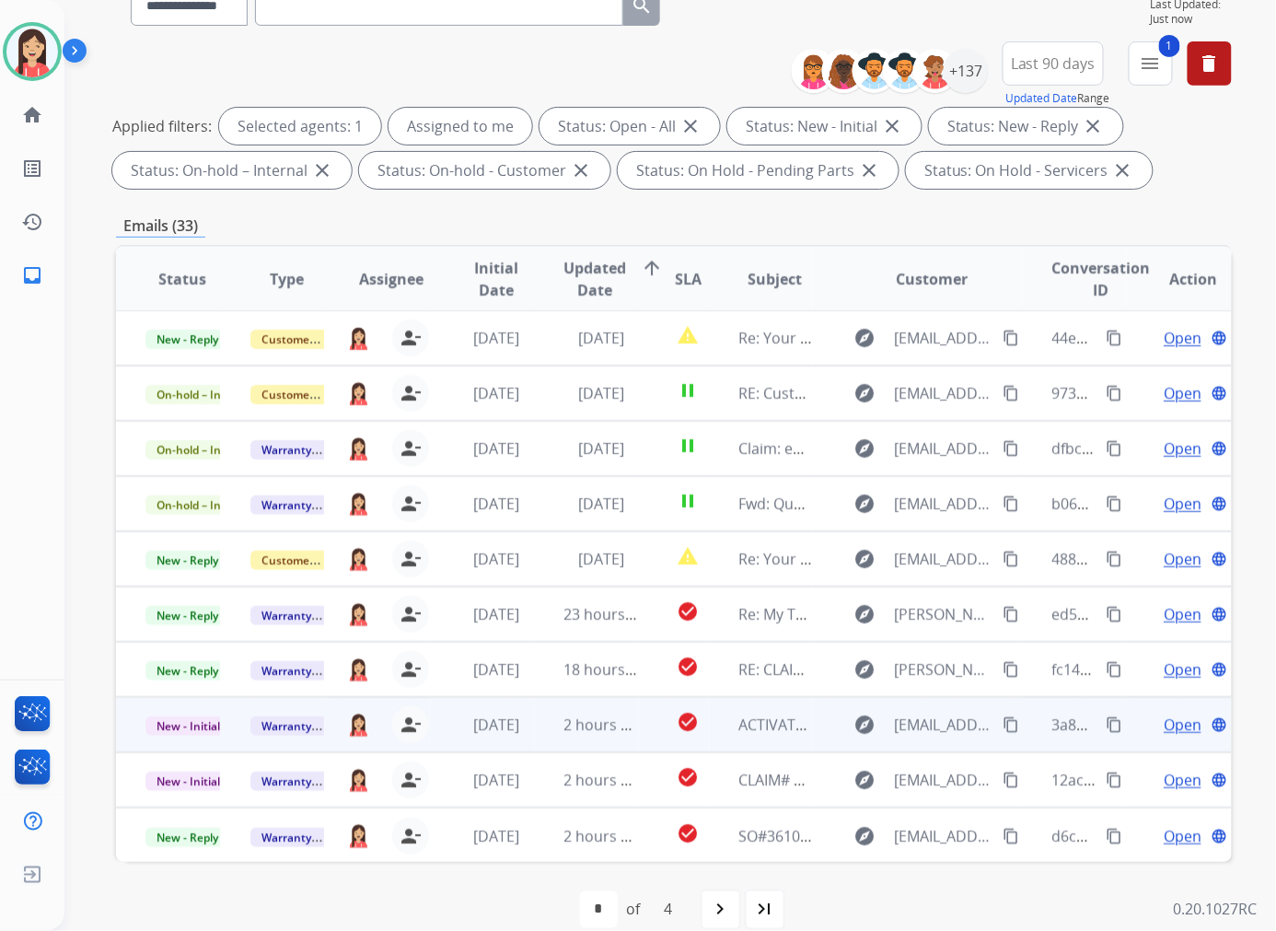
scroll to position [204, 0]
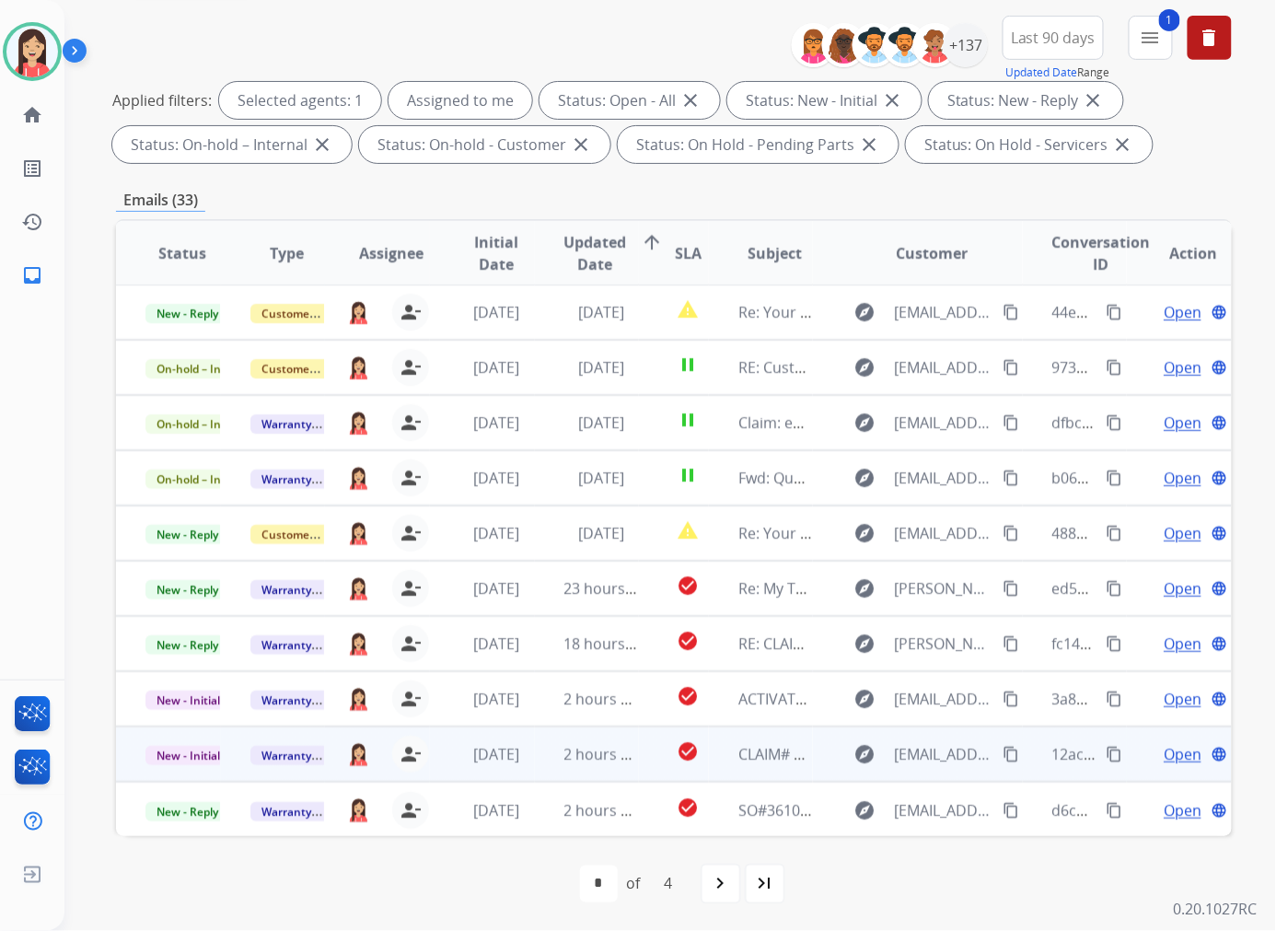
click at [639, 769] on td "check_circle" at bounding box center [674, 753] width 70 height 55
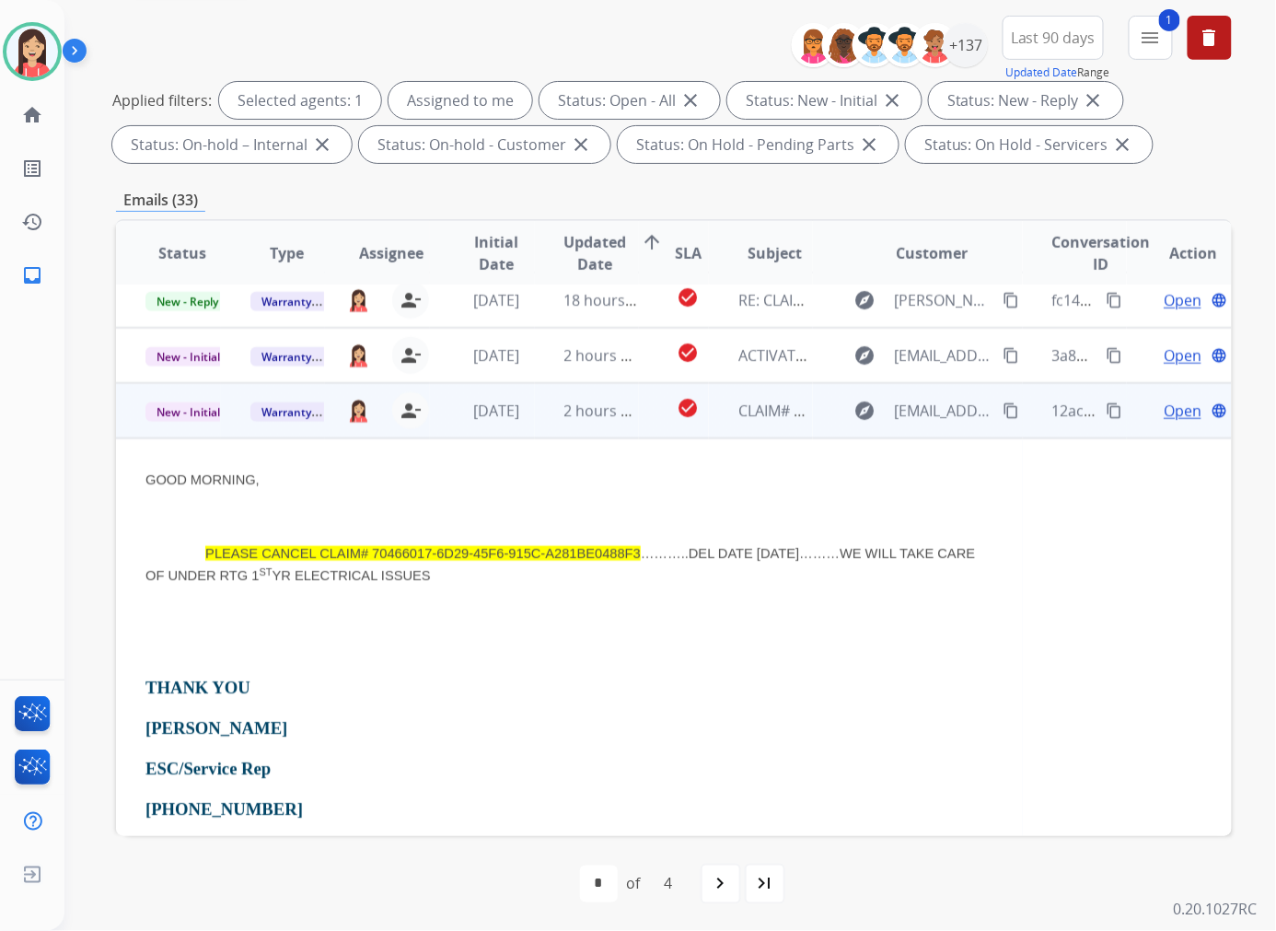
scroll to position [442, 0]
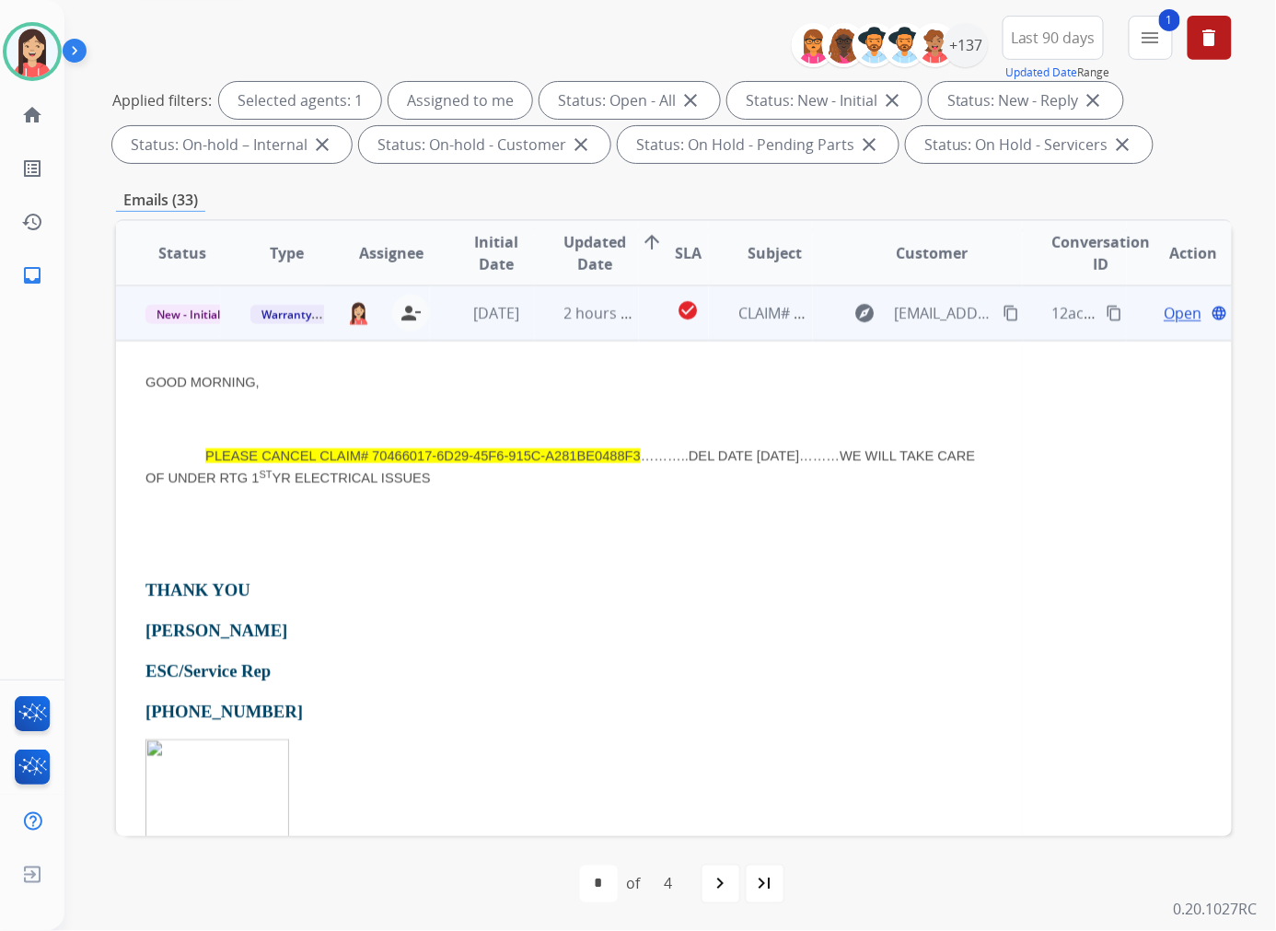
click at [639, 333] on td "check_circle" at bounding box center [674, 312] width 70 height 55
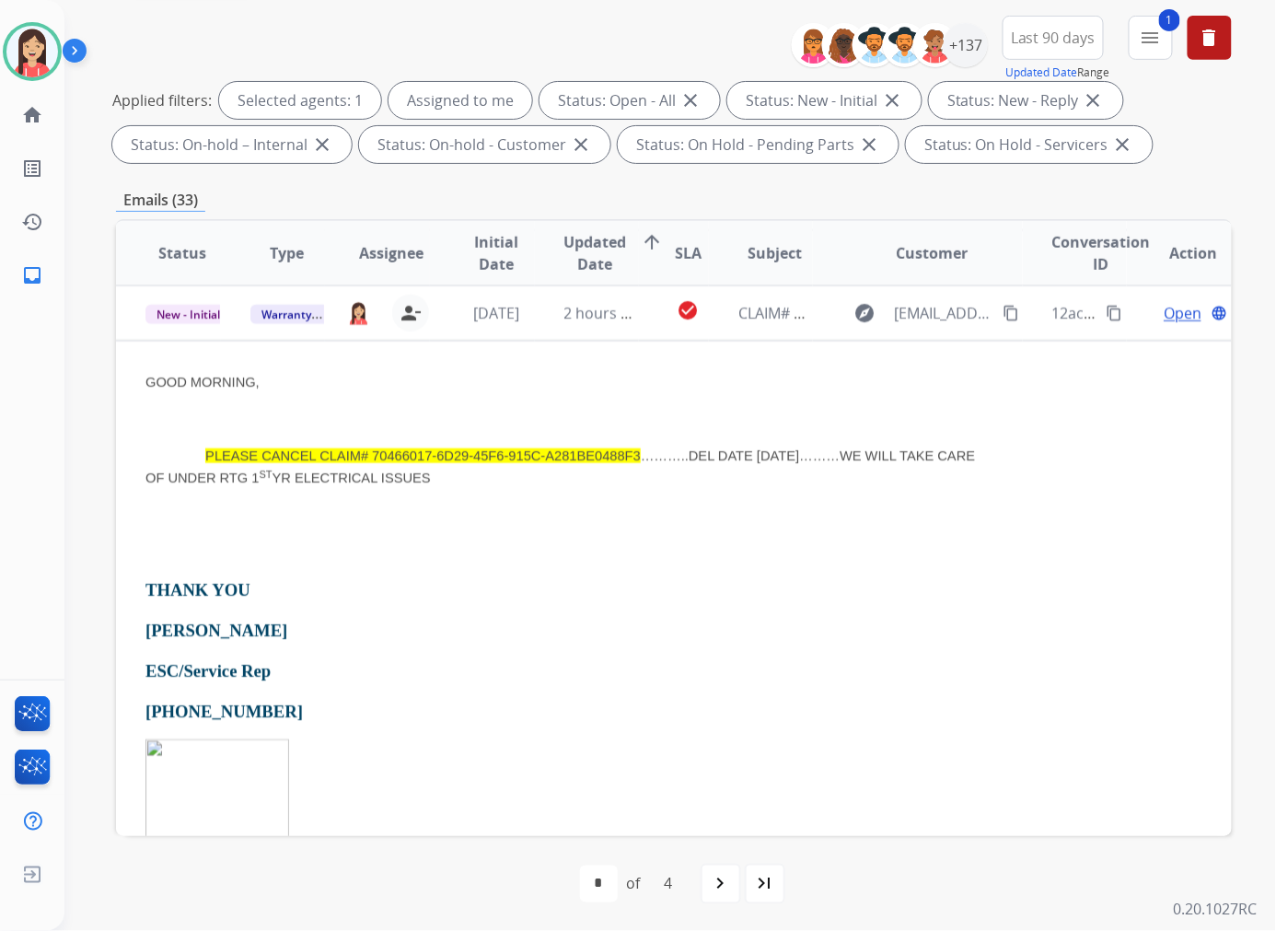
scroll to position [1, 0]
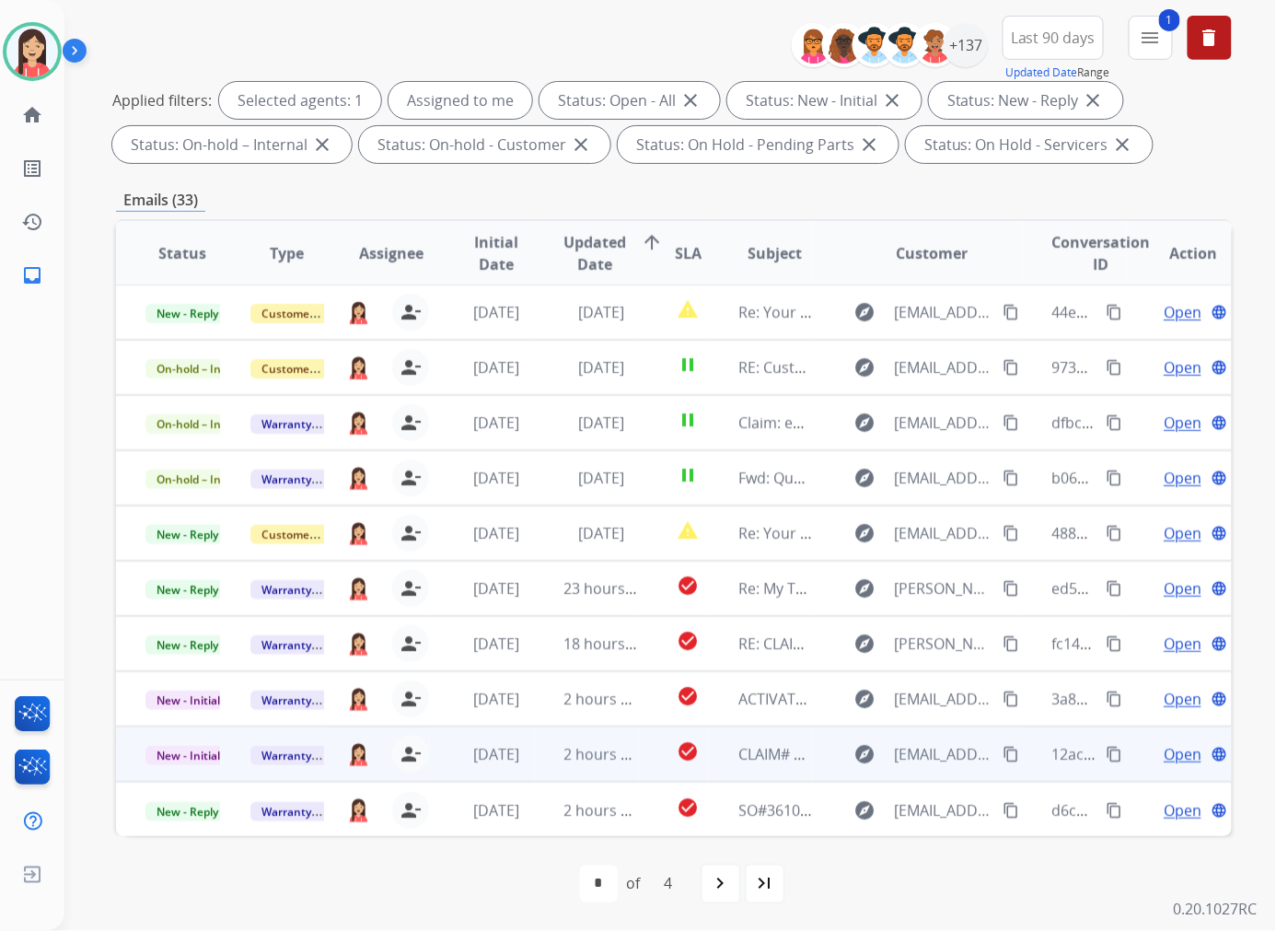
click at [647, 766] on td "check_circle" at bounding box center [674, 753] width 70 height 55
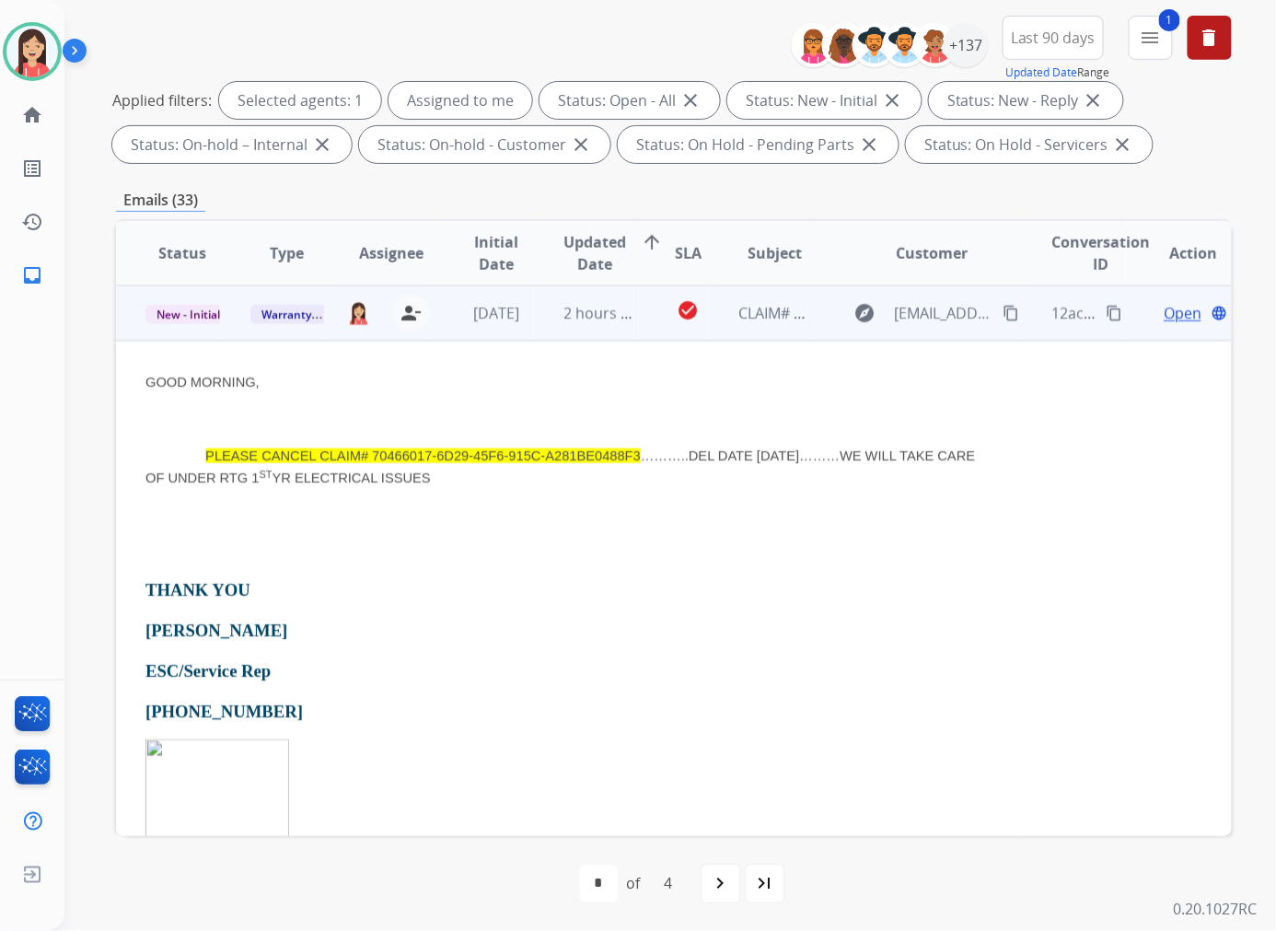
click at [399, 457] on span "PLEASE CANCEL CLAIM# 70466017-6D29-45F6-915C-A281BE0488F3" at bounding box center [422, 455] width 435 height 15
drag, startPoint x: 372, startPoint y: 455, endPoint x: 639, endPoint y: 446, distance: 267.1
click at [639, 448] on span "PLEASE CANCEL CLAIM# 70466017-6D29-45F6-915C-A281BE0488F3" at bounding box center [422, 455] width 435 height 15
click at [482, 545] on p at bounding box center [569, 551] width 848 height 22
click at [1062, 311] on span "Open" at bounding box center [1183, 313] width 38 height 22
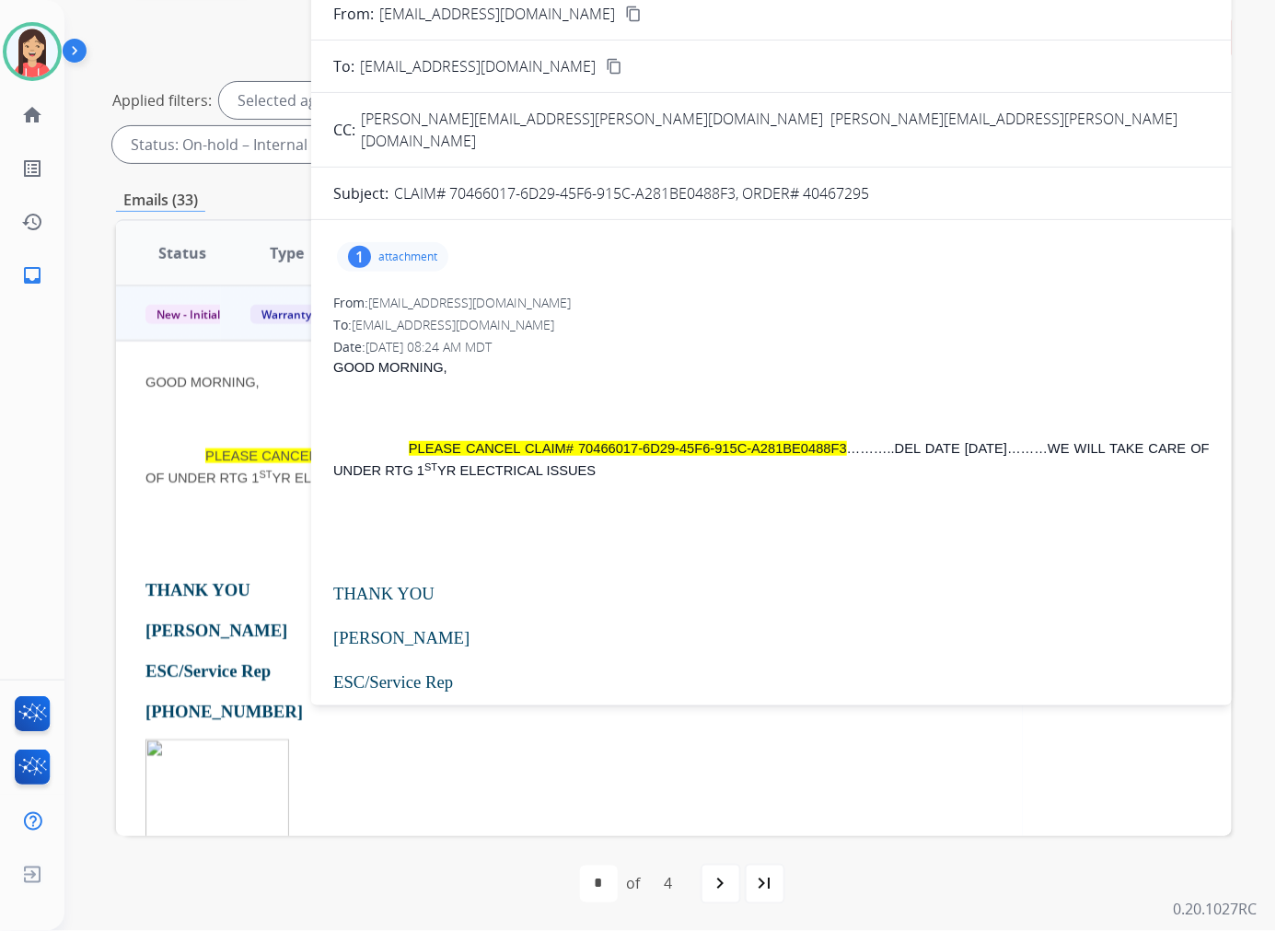
click at [826, 182] on p "CLAIM# 70466017-6D29-45F6-915C-A281BE0488F3, ORDER# 40467295" at bounding box center [631, 193] width 475 height 22
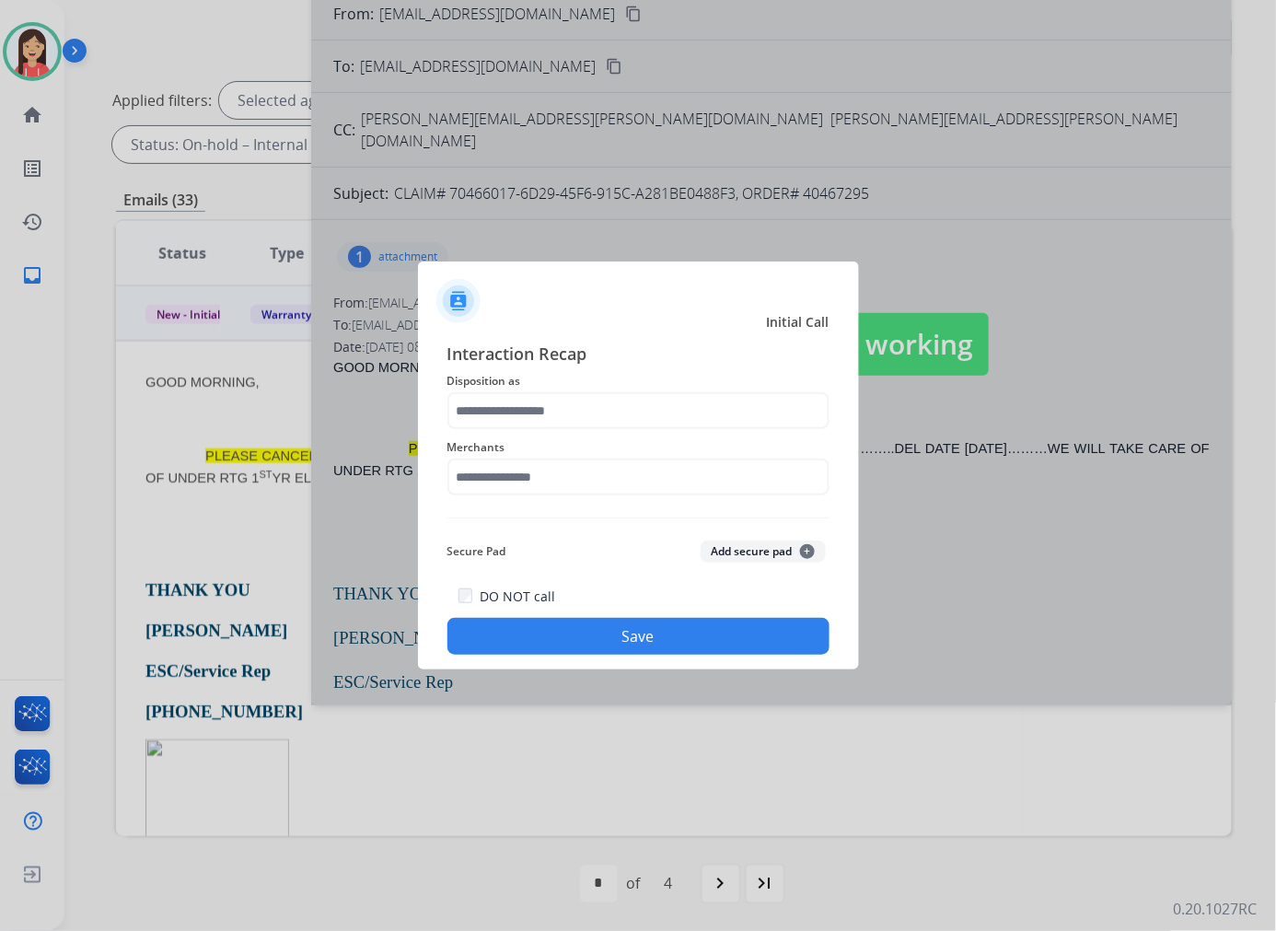
click at [646, 350] on span "Interaction Recap" at bounding box center [638, 355] width 382 height 29
click at [571, 393] on input "text" at bounding box center [638, 410] width 382 height 37
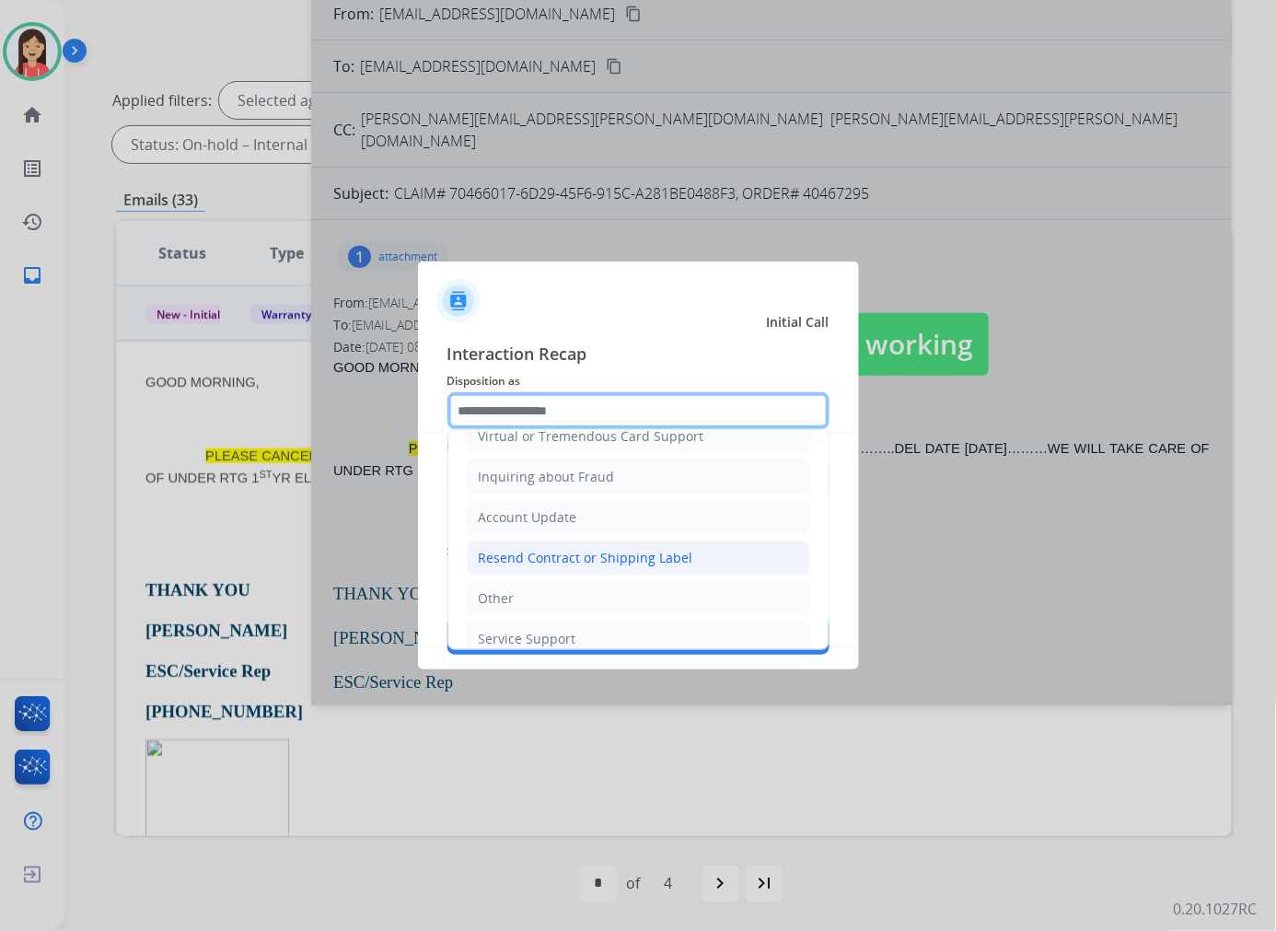
scroll to position [288, 0]
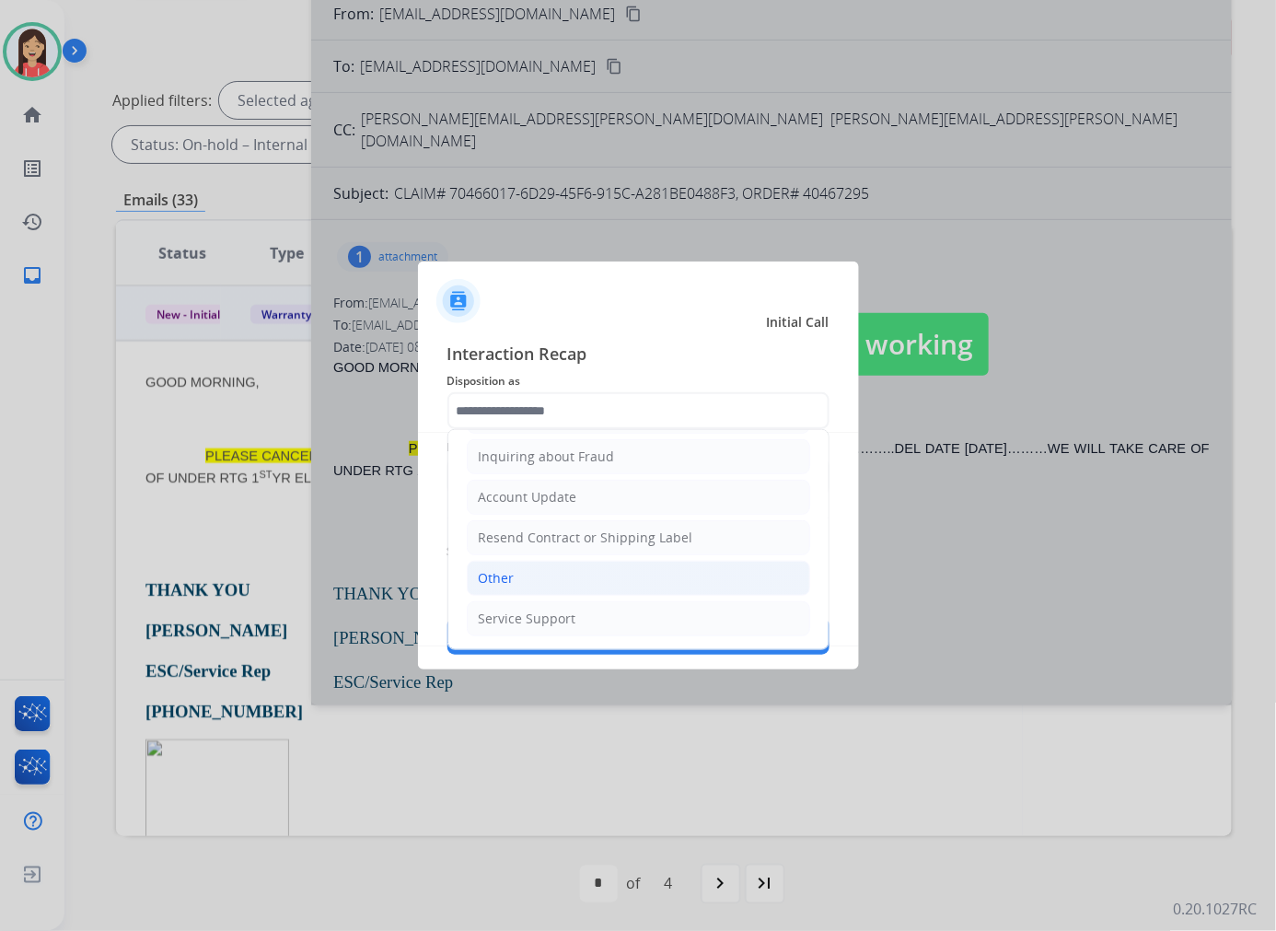
click at [526, 584] on li "Other" at bounding box center [638, 578] width 343 height 35
type input "*****"
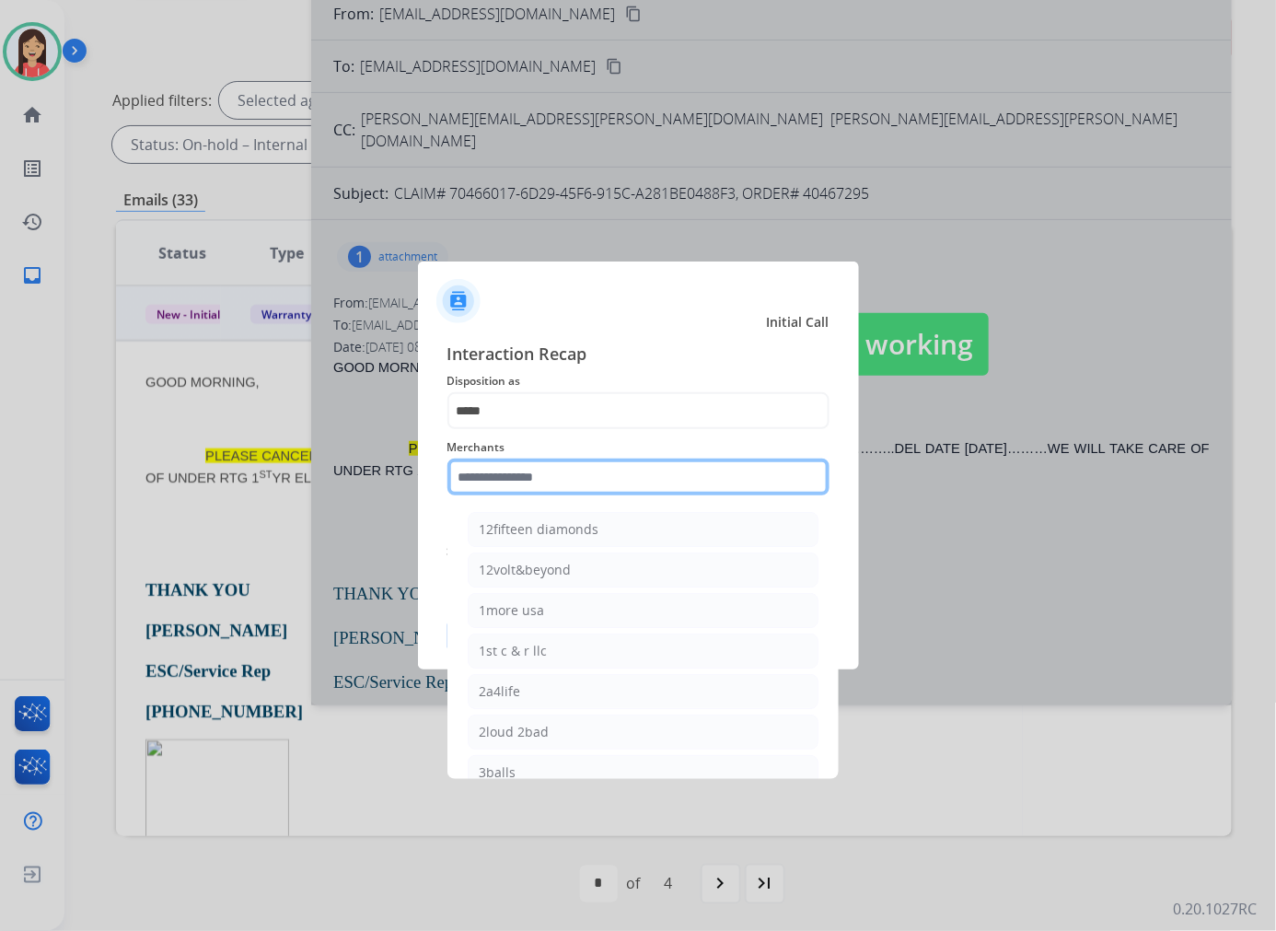
click at [583, 480] on input "text" at bounding box center [638, 476] width 382 height 37
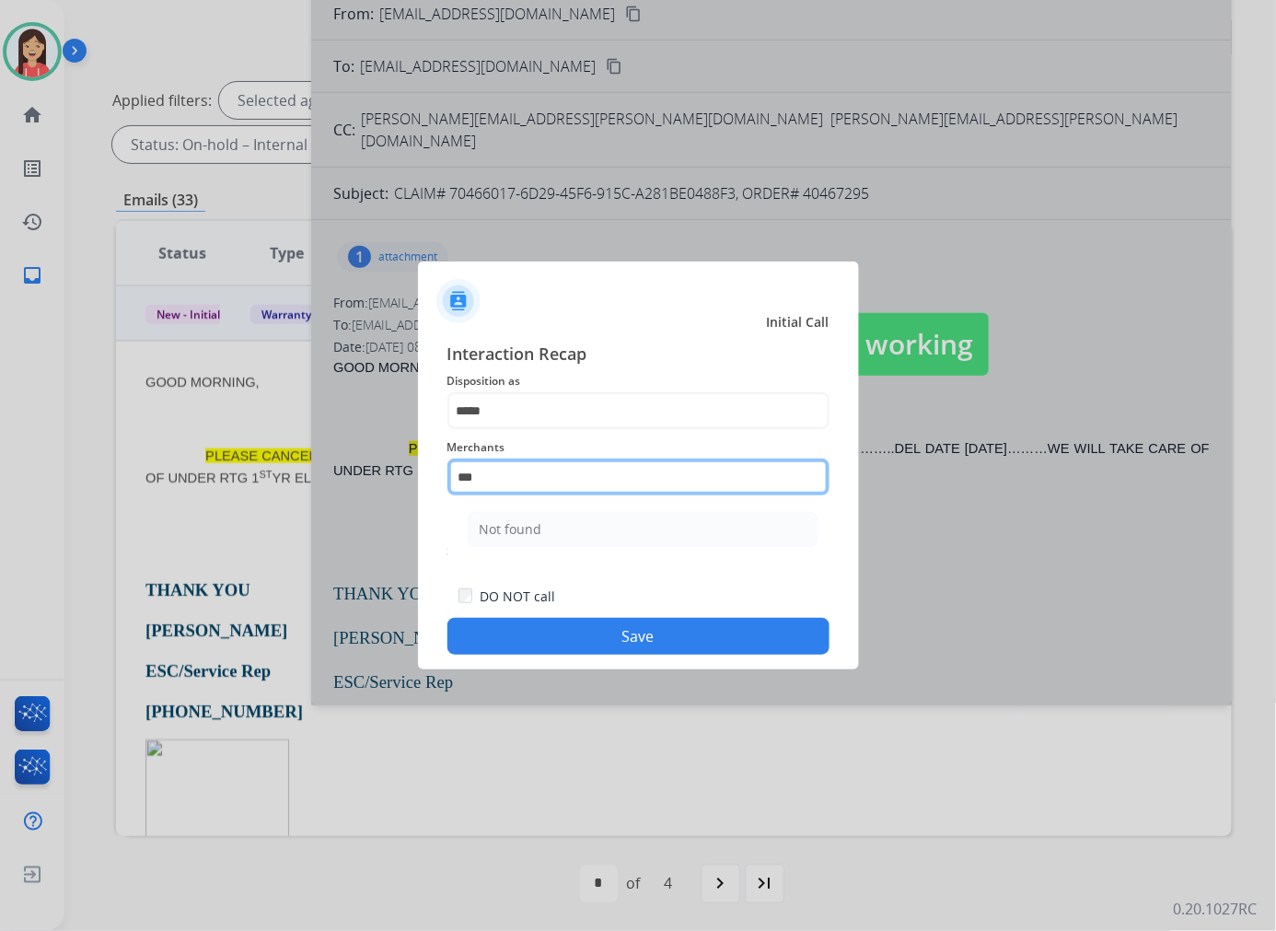
scroll to position [0, 0]
click at [537, 538] on div "Not found" at bounding box center [511, 529] width 63 height 18
type input "*********"
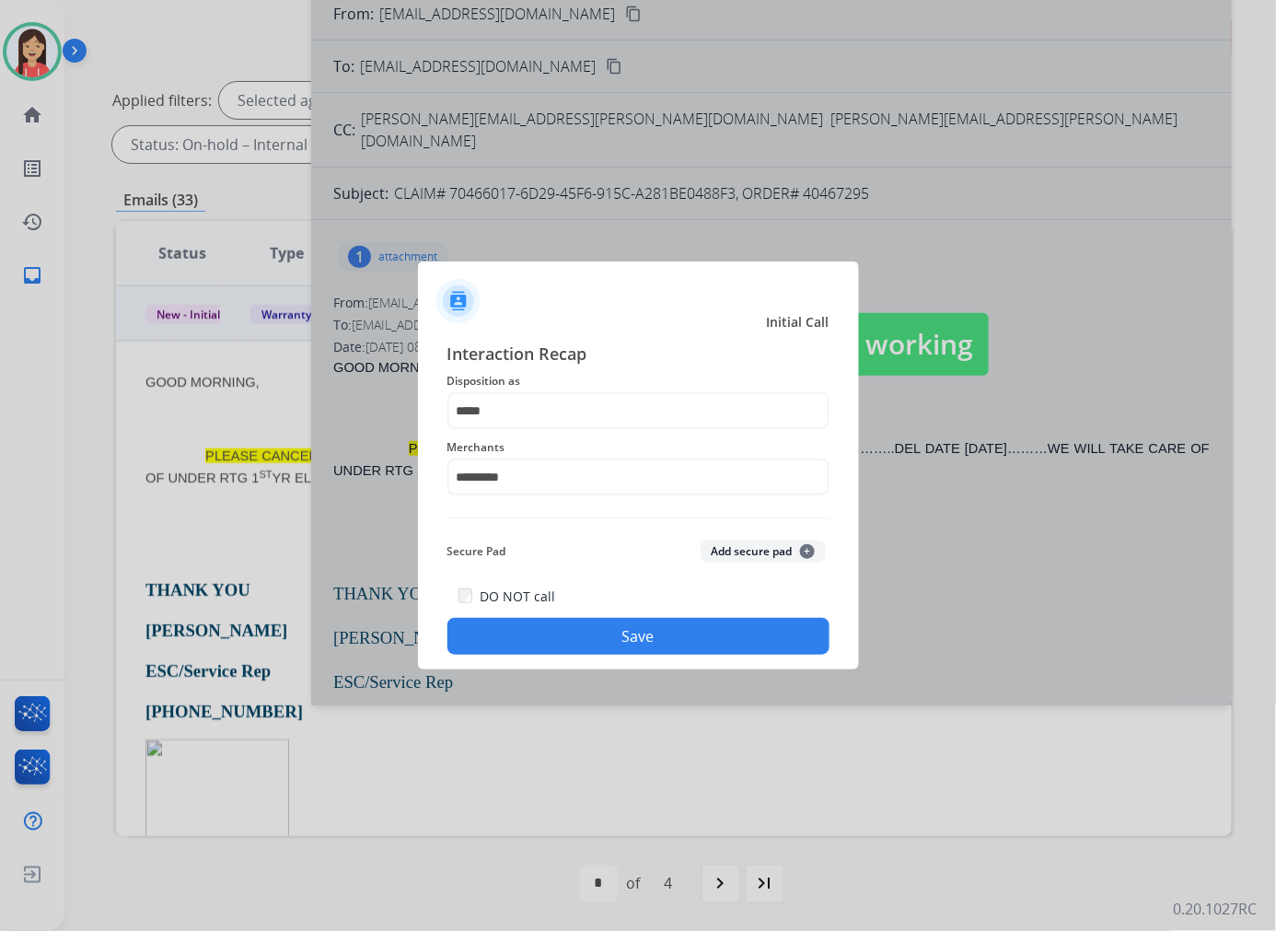
click at [596, 646] on button "Save" at bounding box center [638, 636] width 382 height 37
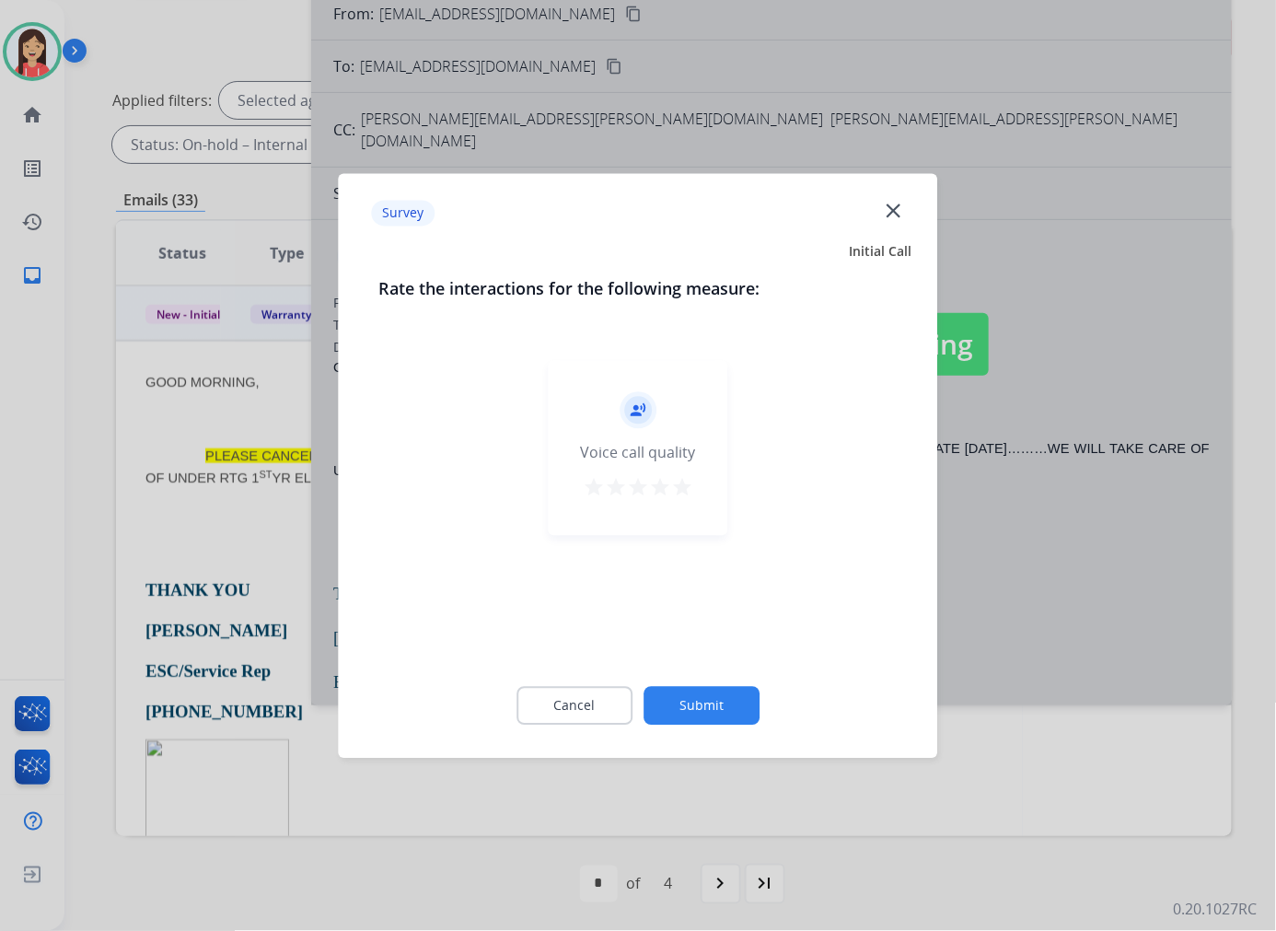
click at [682, 503] on div "star star star star star" at bounding box center [638, 490] width 110 height 28
click at [690, 491] on mat-icon "star" at bounding box center [682, 487] width 22 height 22
click at [719, 711] on button "Submit" at bounding box center [701, 705] width 116 height 39
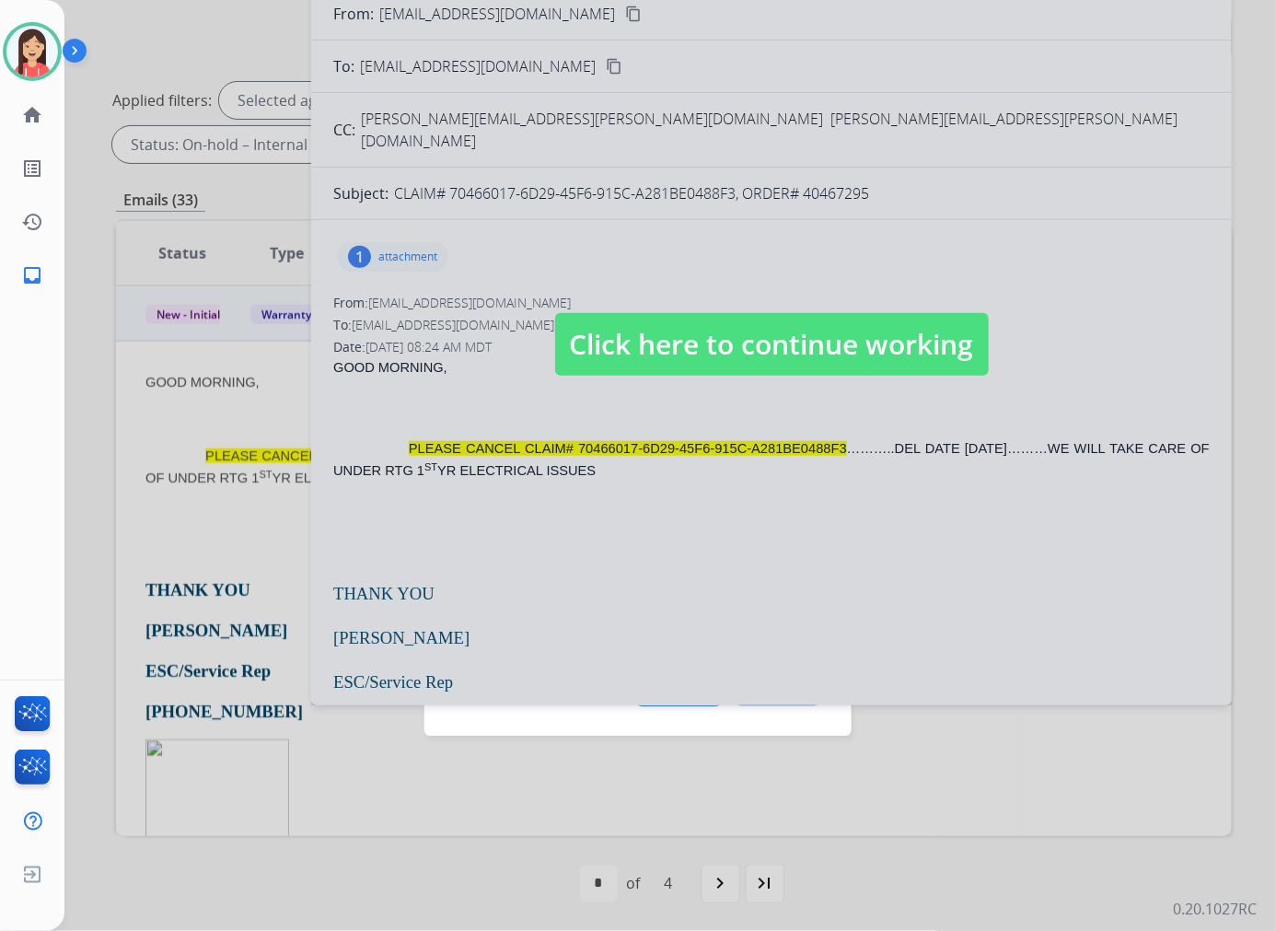
click at [880, 661] on div at bounding box center [771, 326] width 921 height 759
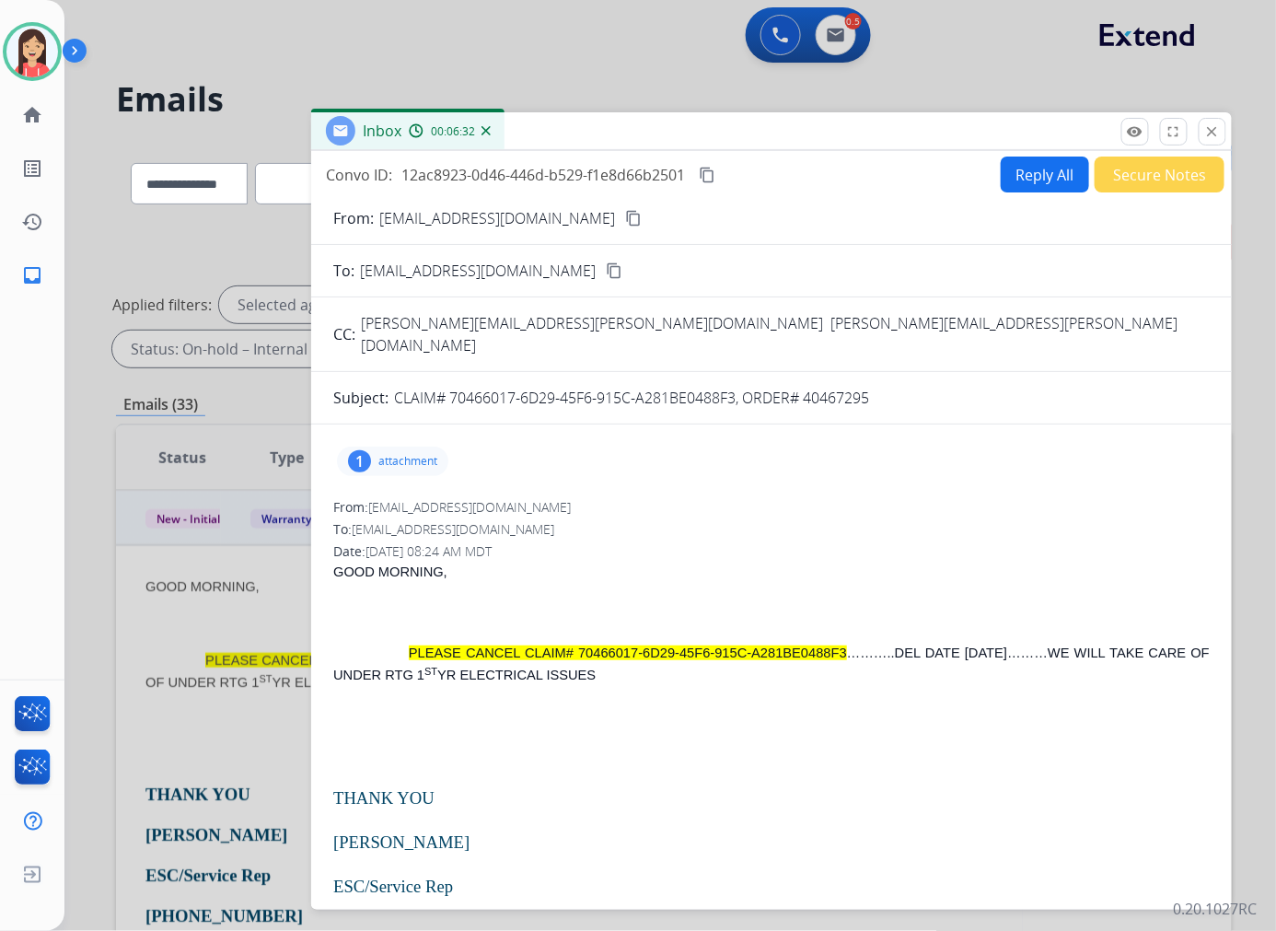
click at [564, 173] on span "12ac8923-0d46-446d-b529-f1e8d66b2501" at bounding box center [543, 175] width 284 height 20
click at [660, 561] on p "GOOD MORNING," at bounding box center [771, 572] width 876 height 22
click at [1034, 171] on button "Reply All" at bounding box center [1045, 174] width 88 height 36
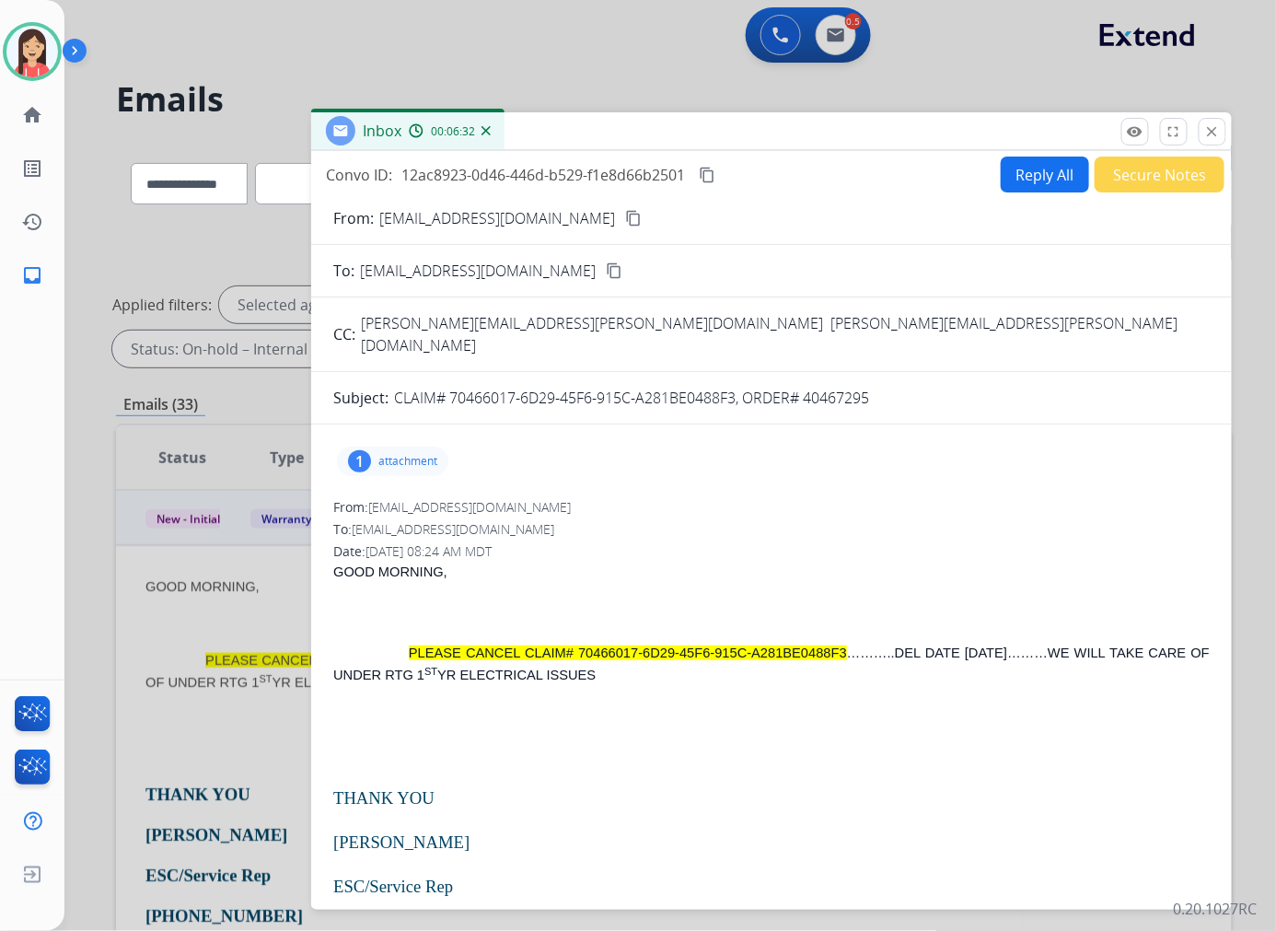
select select "**********"
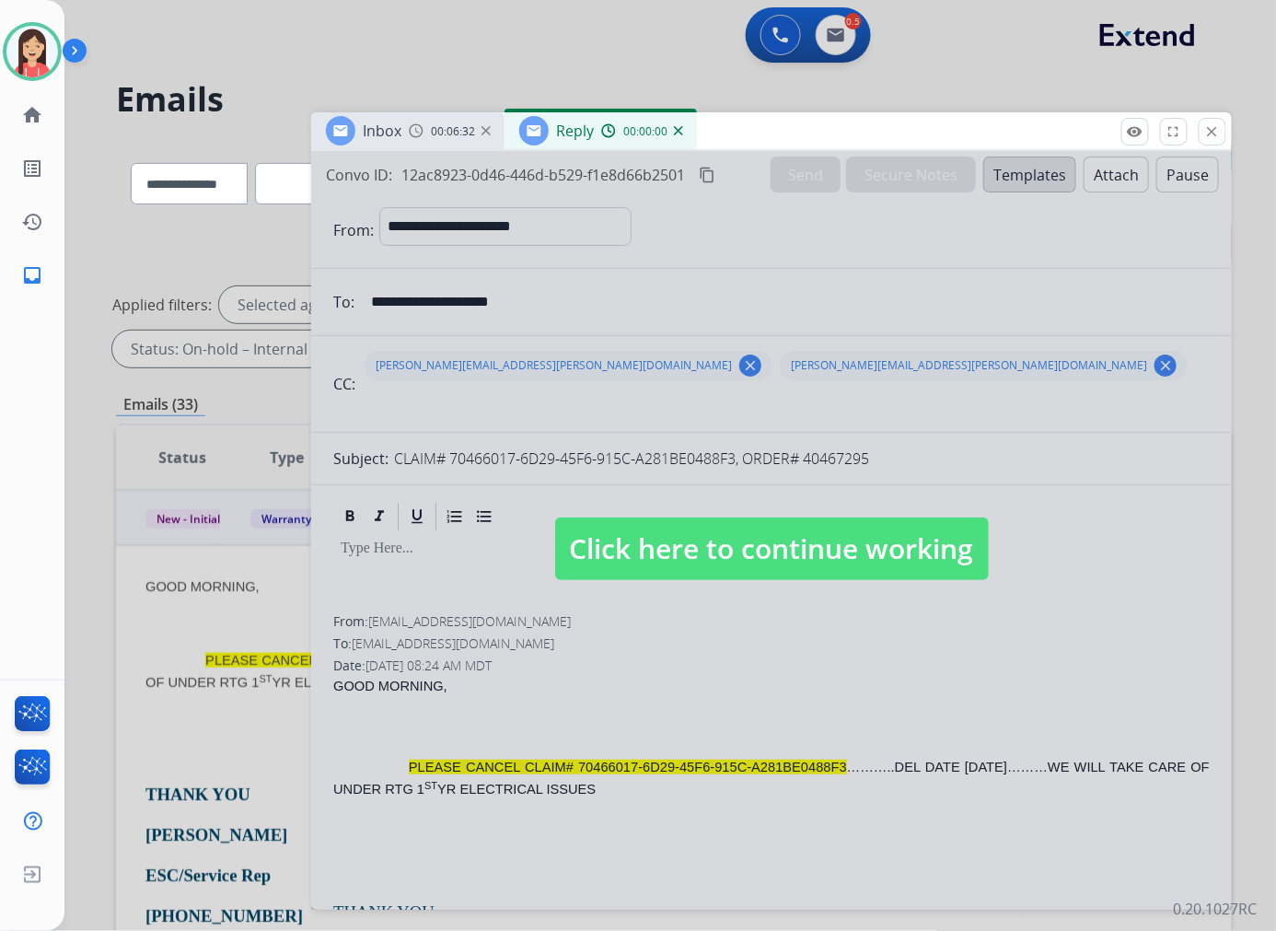
click at [1027, 171] on div at bounding box center [771, 530] width 921 height 759
select select
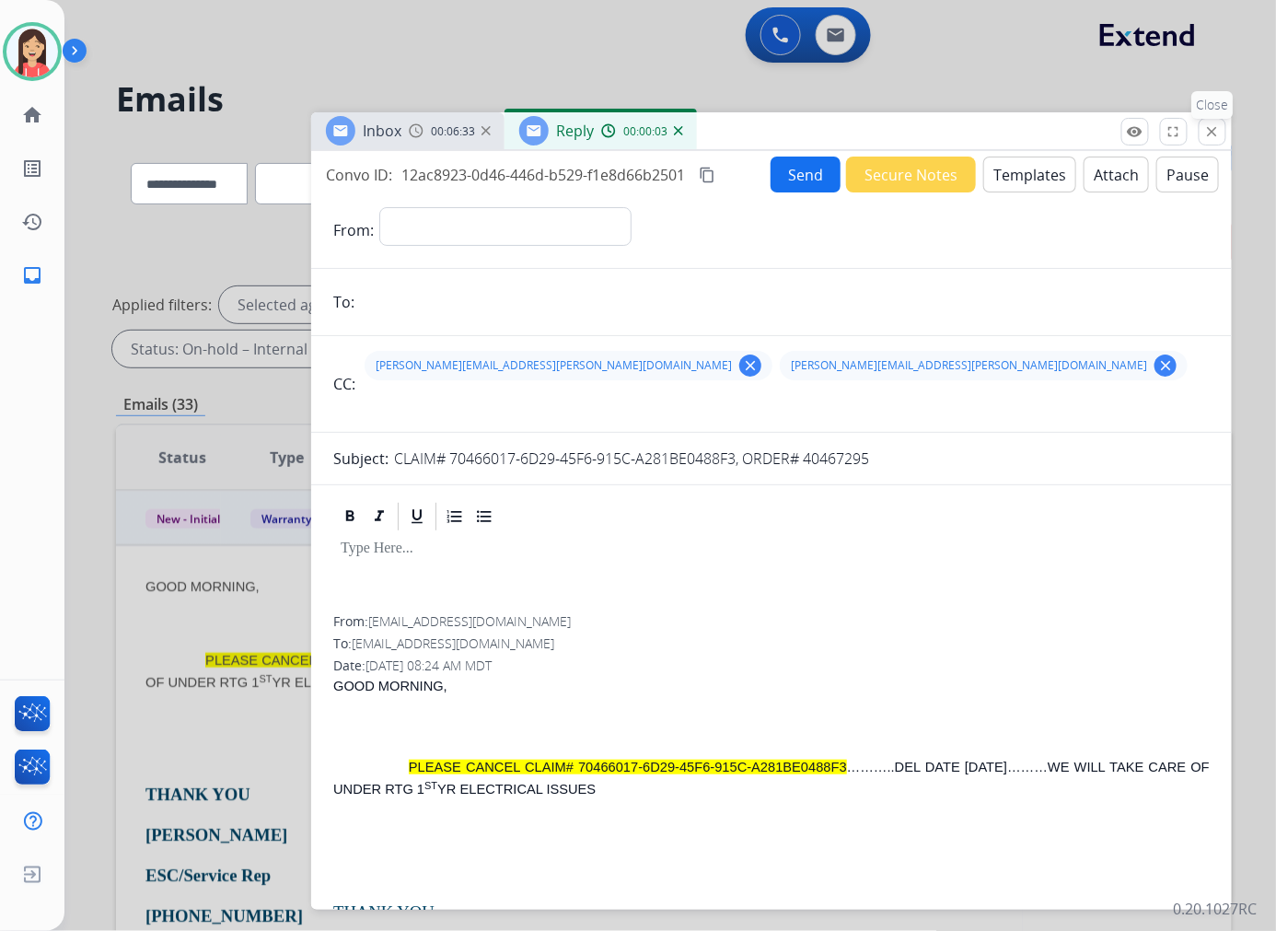
click at [1062, 131] on button "close Close" at bounding box center [1213, 132] width 28 height 28
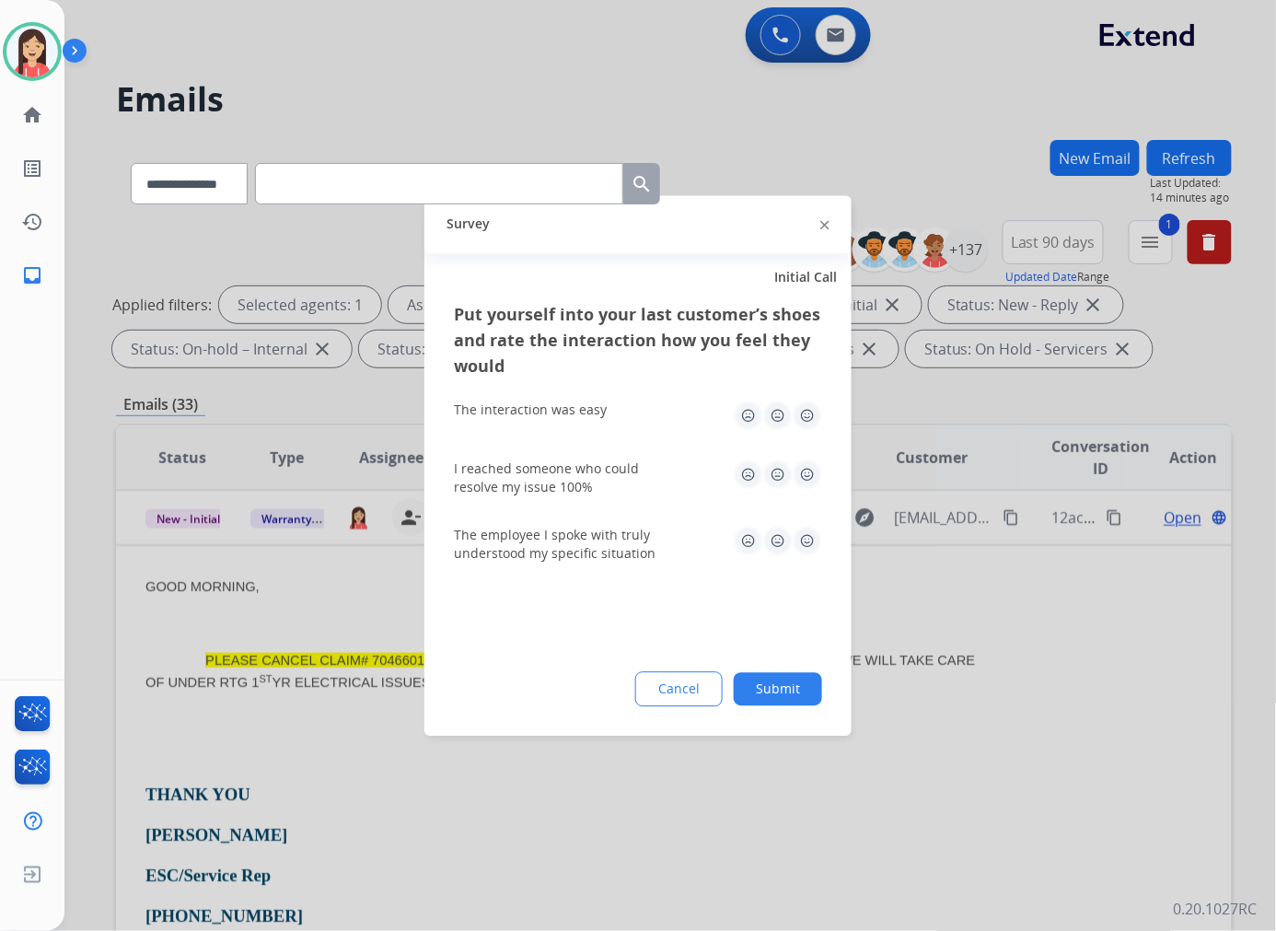
click at [823, 226] on img at bounding box center [824, 225] width 9 height 9
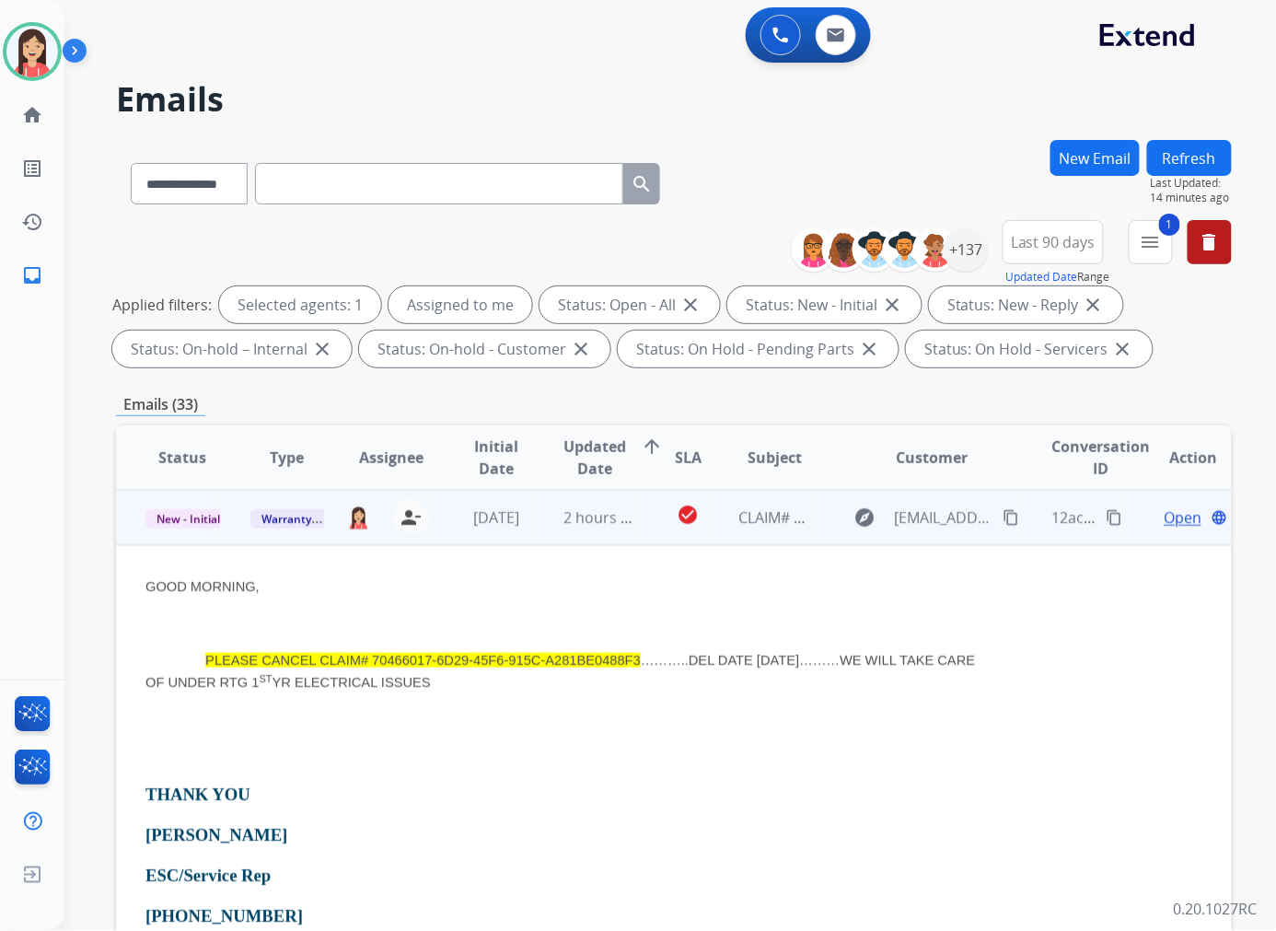
click at [1062, 520] on span "Open" at bounding box center [1183, 517] width 38 height 22
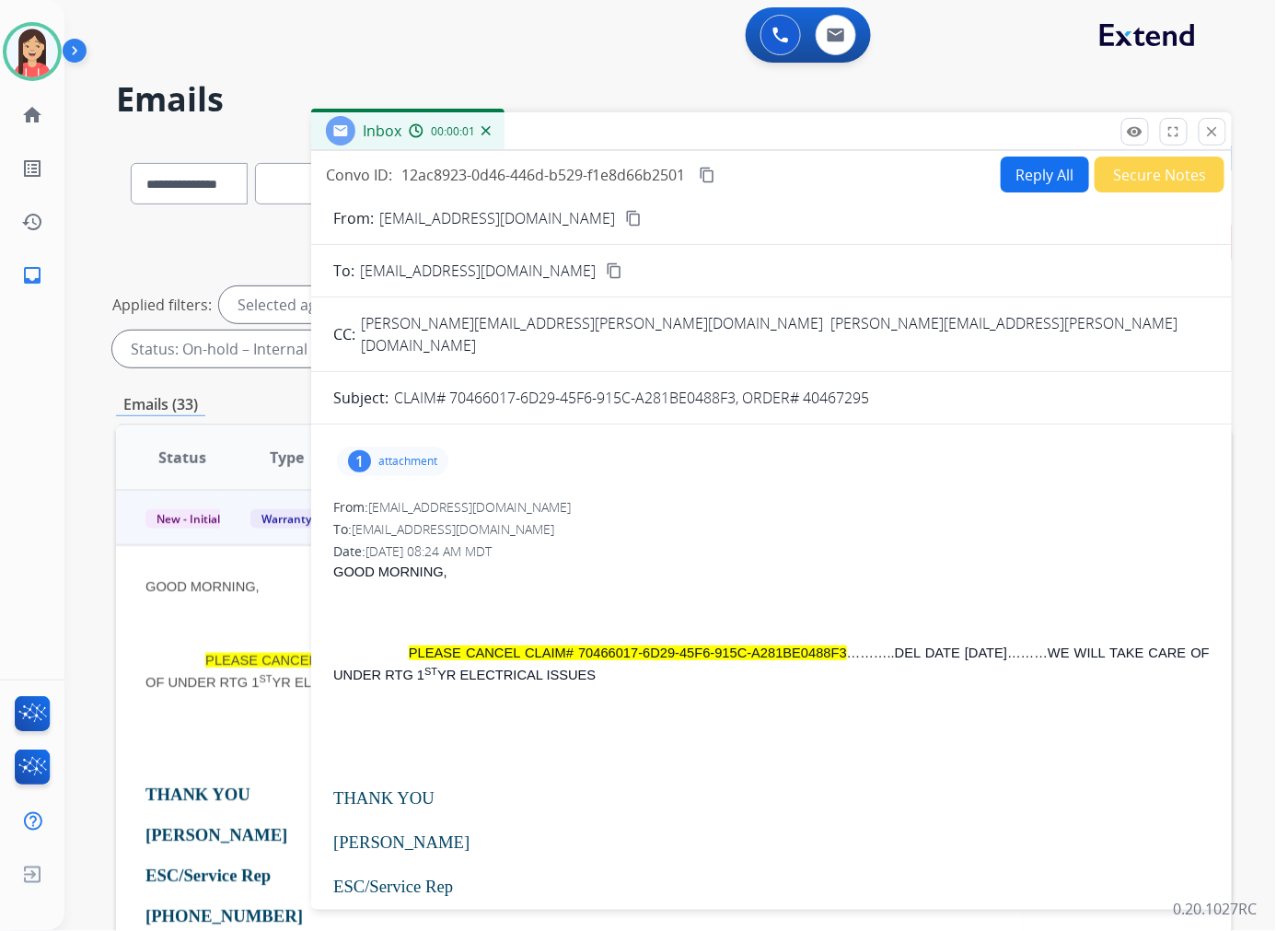
click at [1041, 176] on button "Reply All" at bounding box center [1045, 174] width 88 height 36
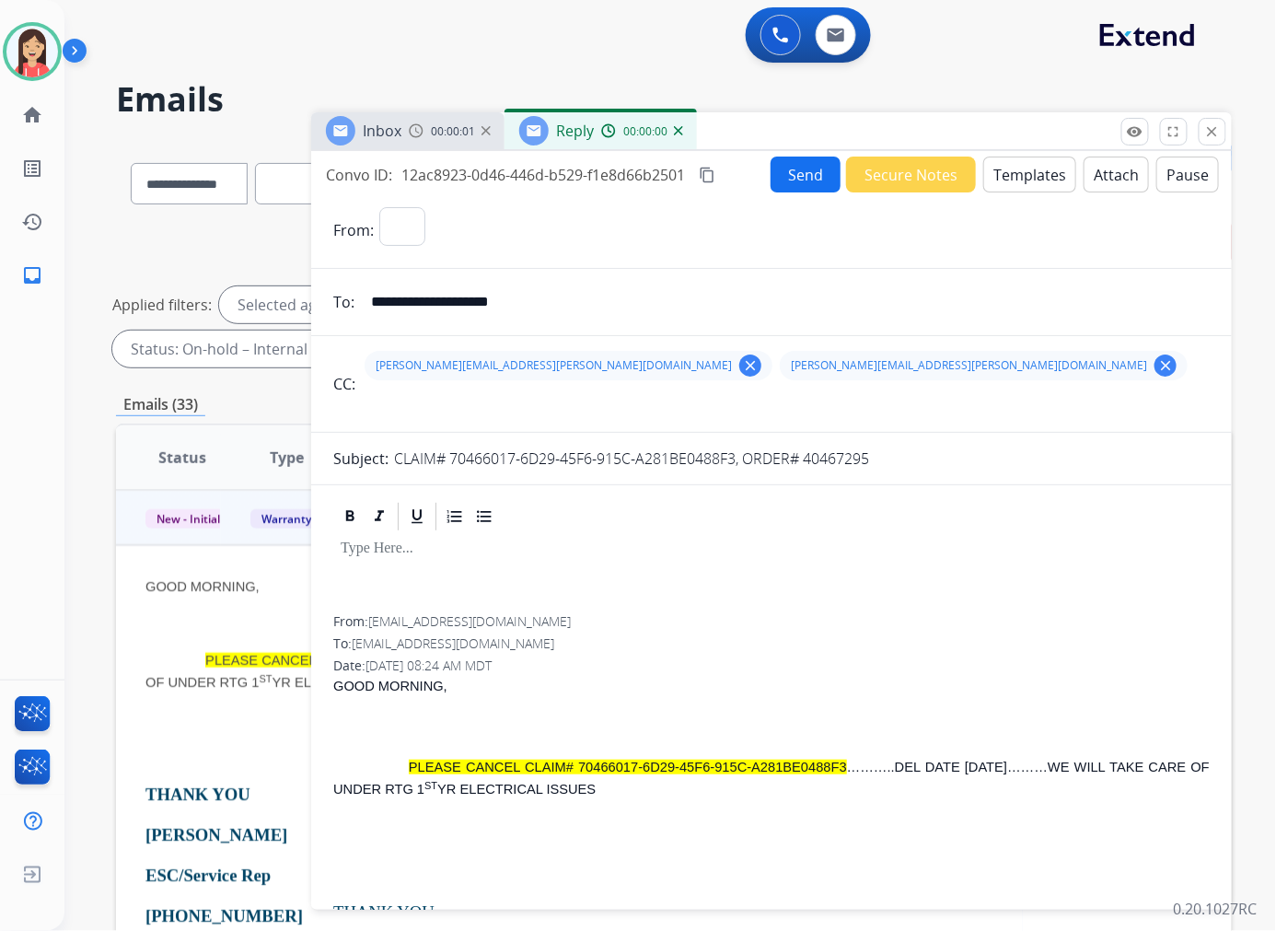
select select "**********"
click at [1010, 179] on button "Templates" at bounding box center [1029, 174] width 93 height 36
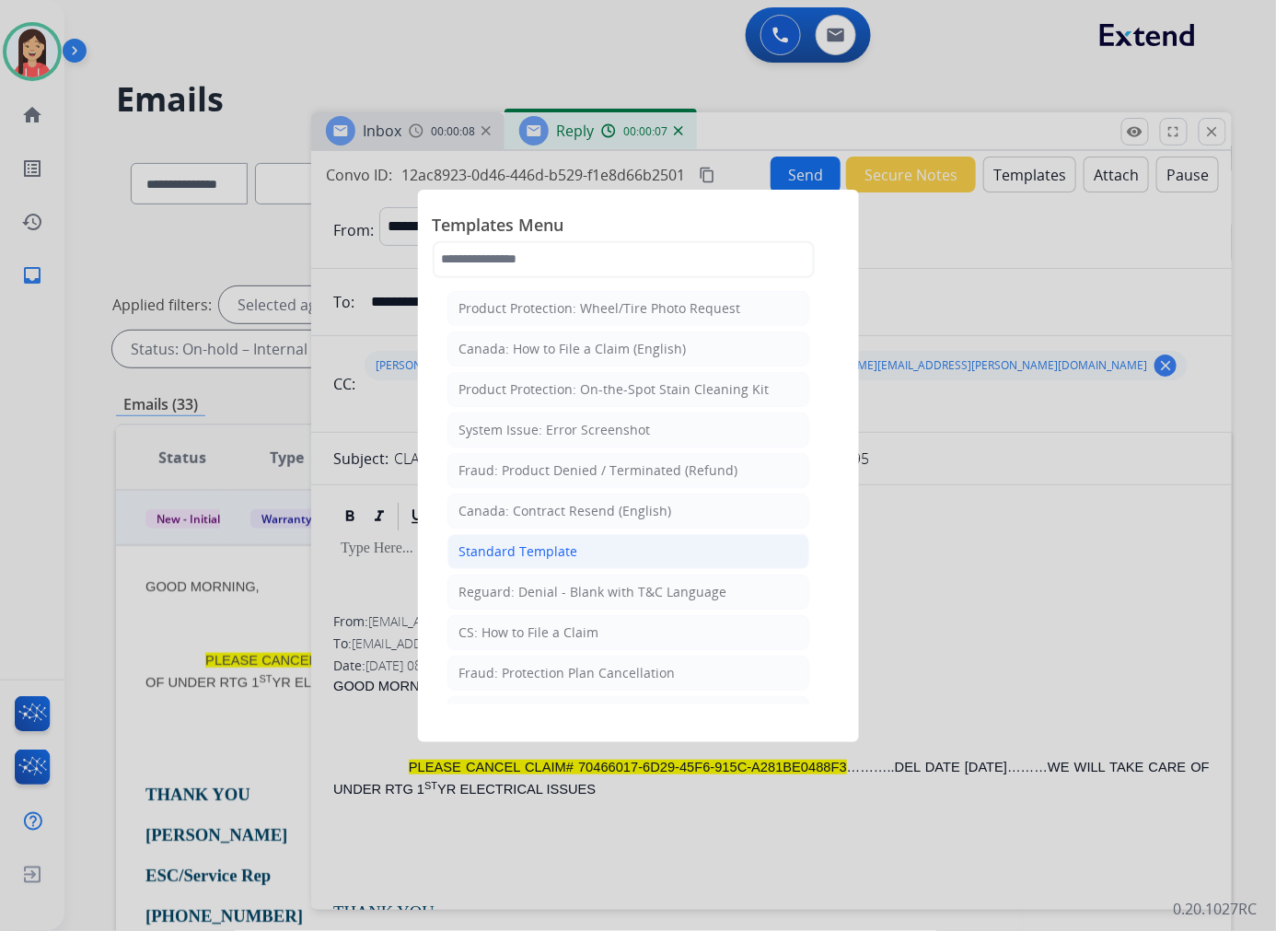
click at [539, 554] on div "Standard Template" at bounding box center [518, 551] width 119 height 18
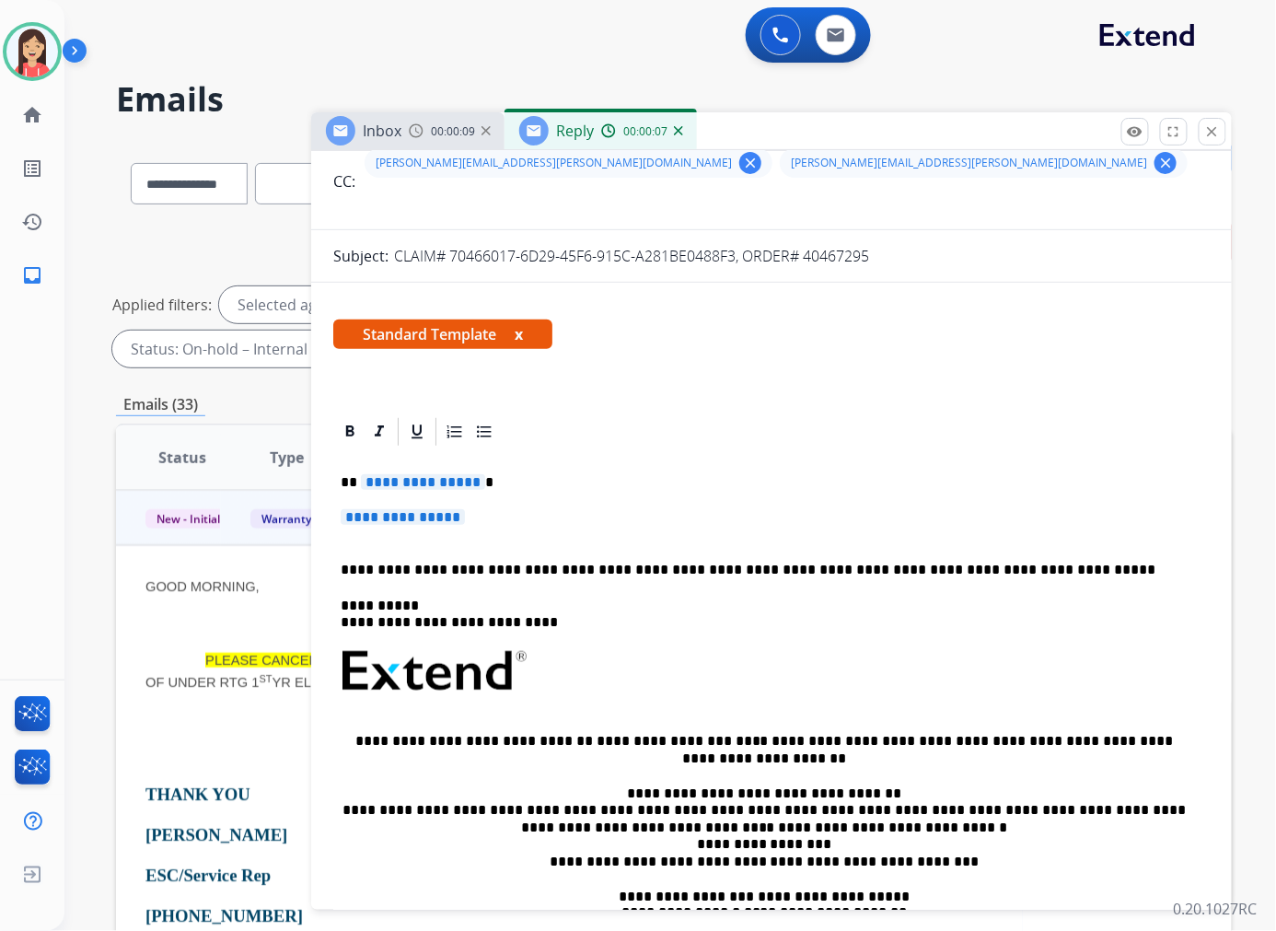
scroll to position [204, 0]
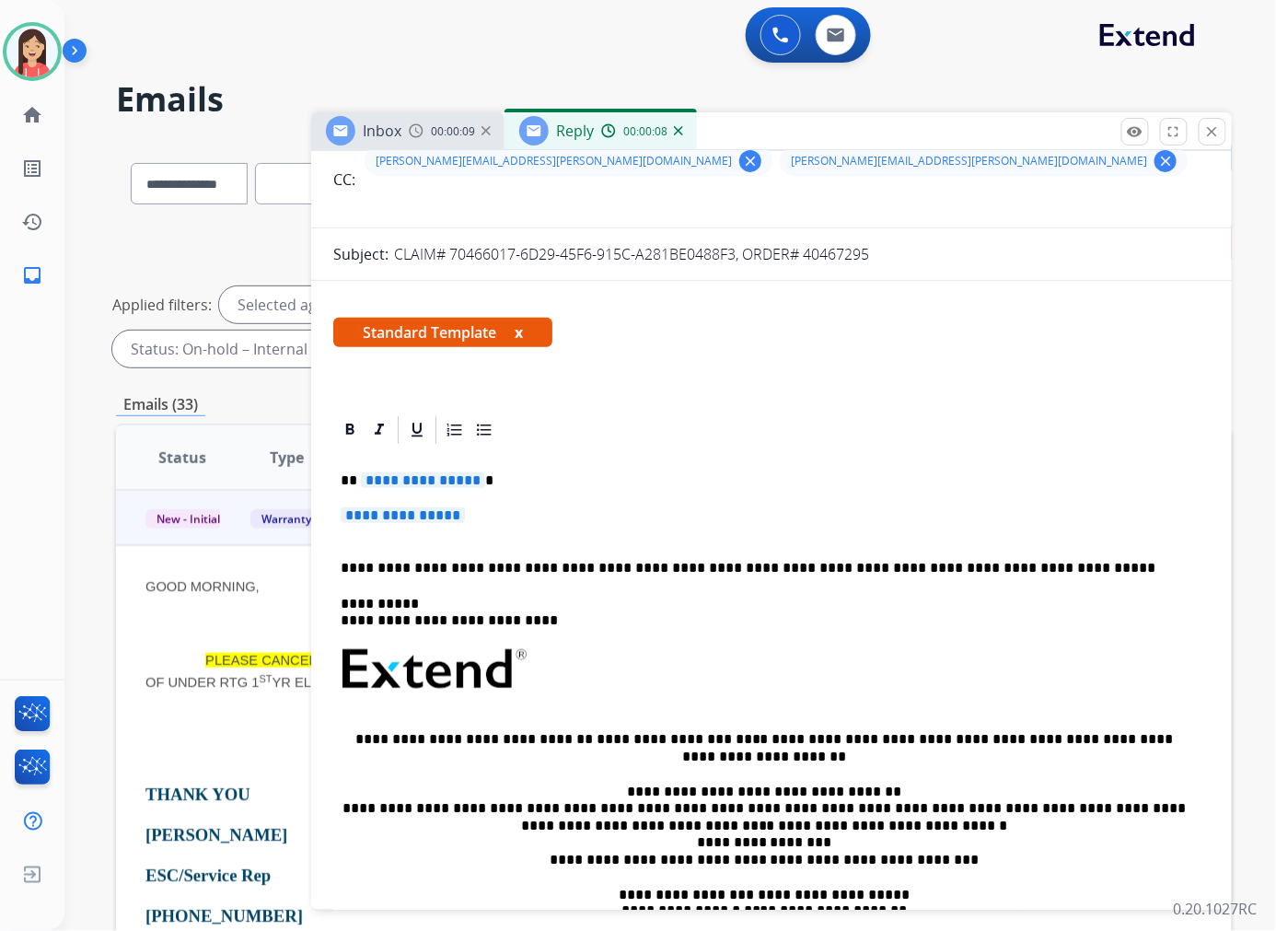
click at [396, 538] on p "**********" at bounding box center [772, 524] width 862 height 34
drag, startPoint x: 346, startPoint y: 539, endPoint x: 356, endPoint y: 479, distance: 60.7
click at [356, 479] on div "**********" at bounding box center [771, 712] width 876 height 533
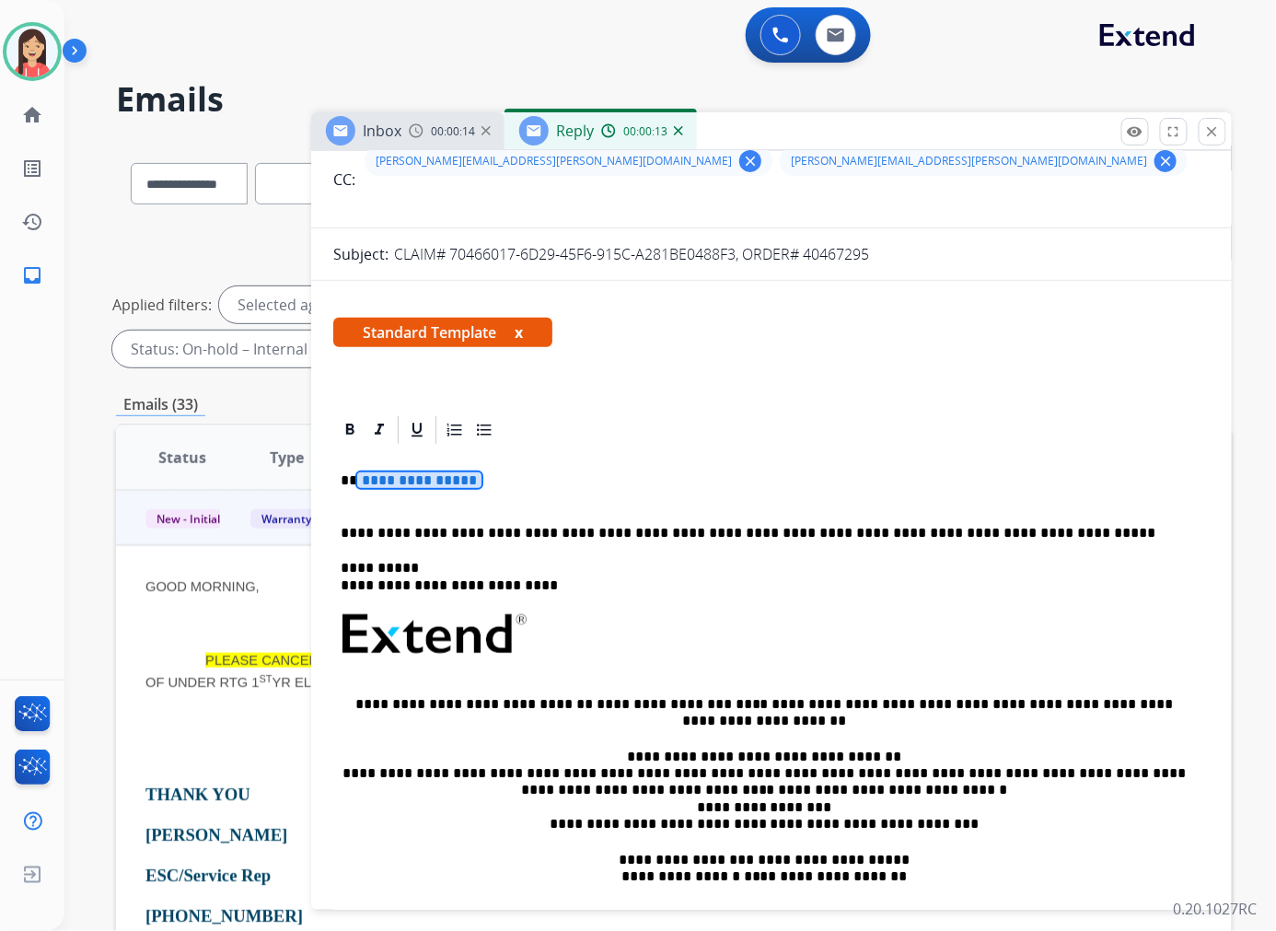
drag, startPoint x: 555, startPoint y: 490, endPoint x: 381, endPoint y: 483, distance: 174.1
click at [381, 483] on p "**********" at bounding box center [764, 489] width 847 height 34
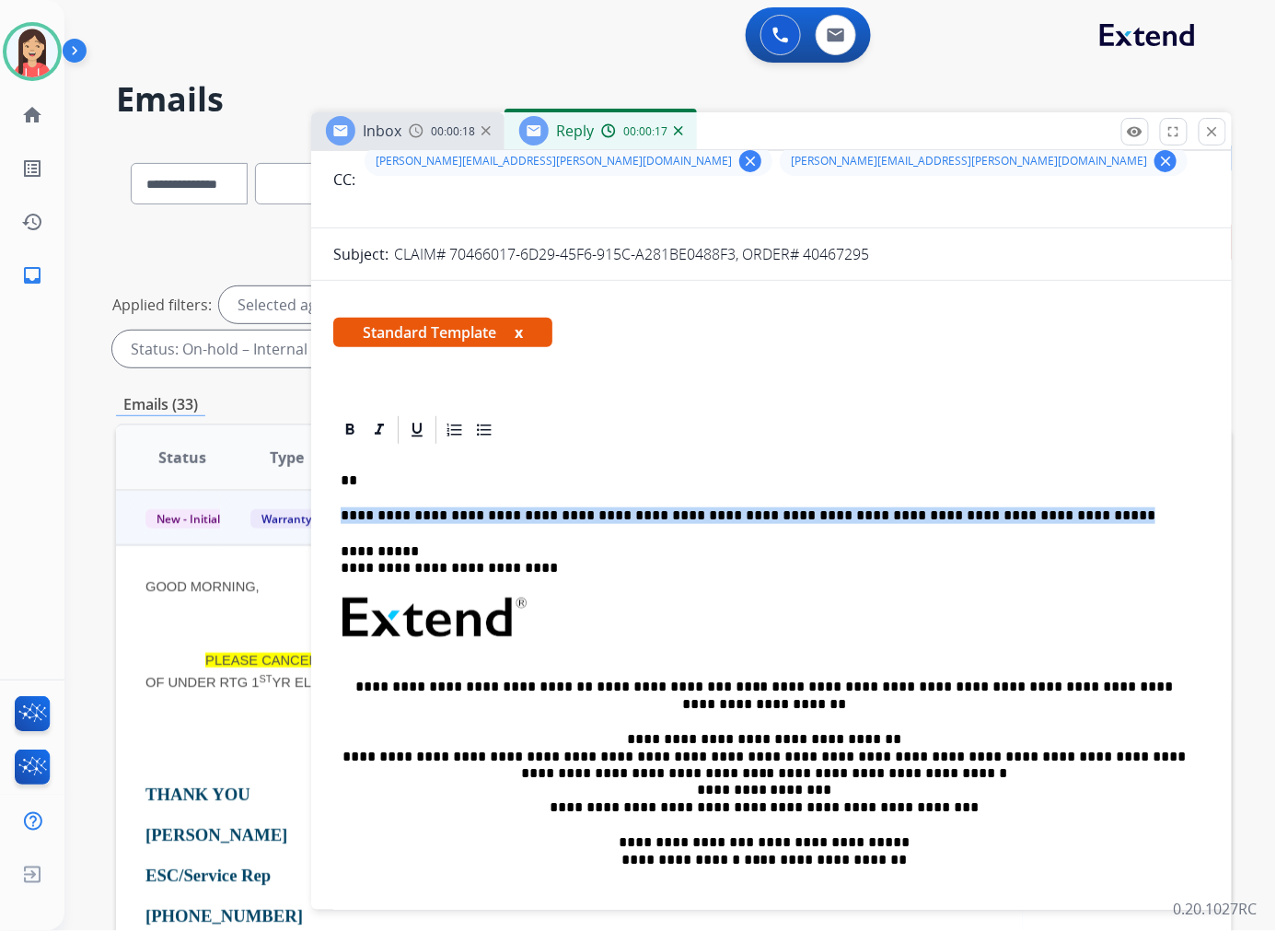
drag, startPoint x: 343, startPoint y: 518, endPoint x: 1065, endPoint y: 520, distance: 721.7
click at [1062, 520] on p "**********" at bounding box center [764, 515] width 847 height 17
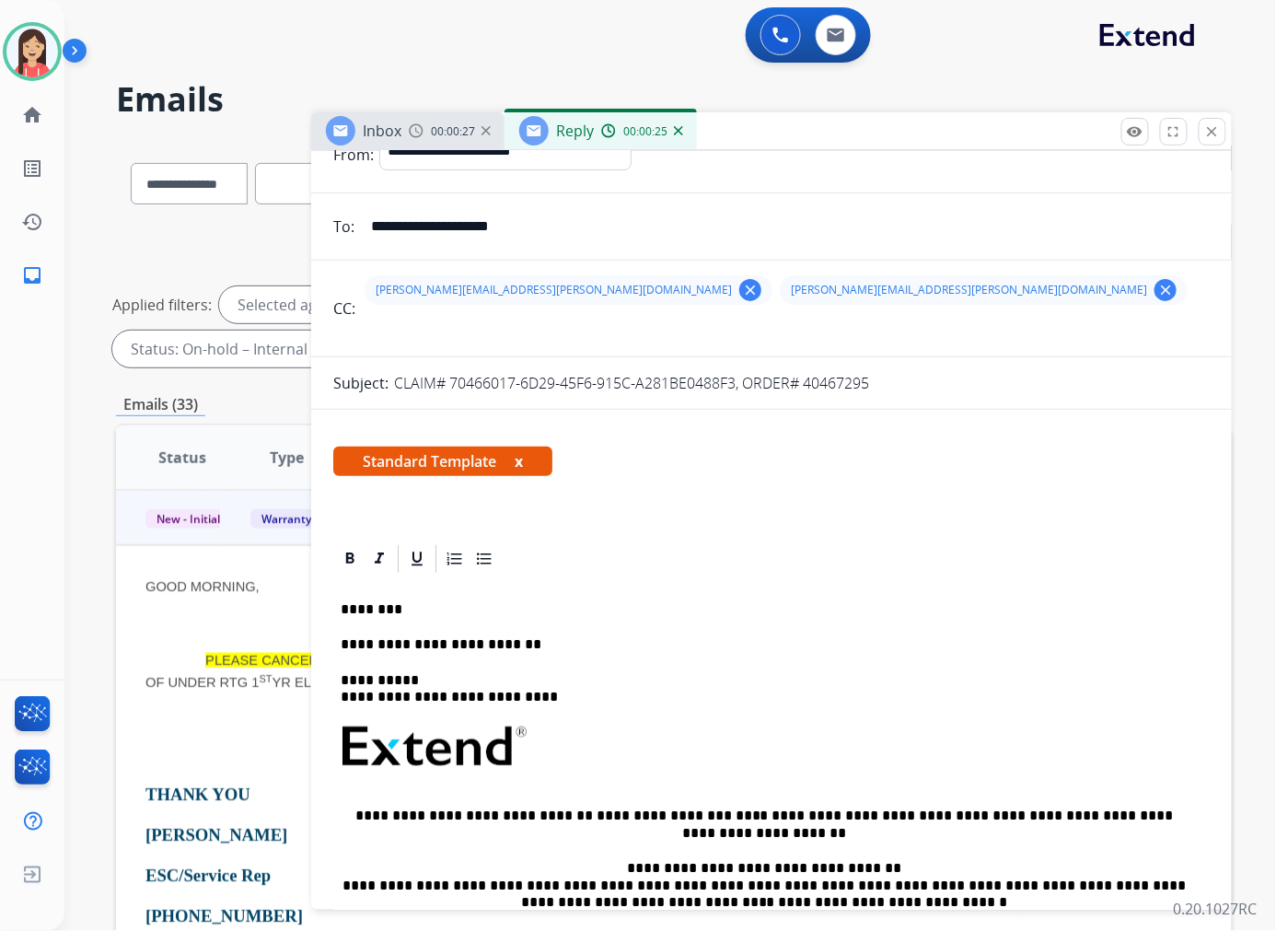
scroll to position [0, 0]
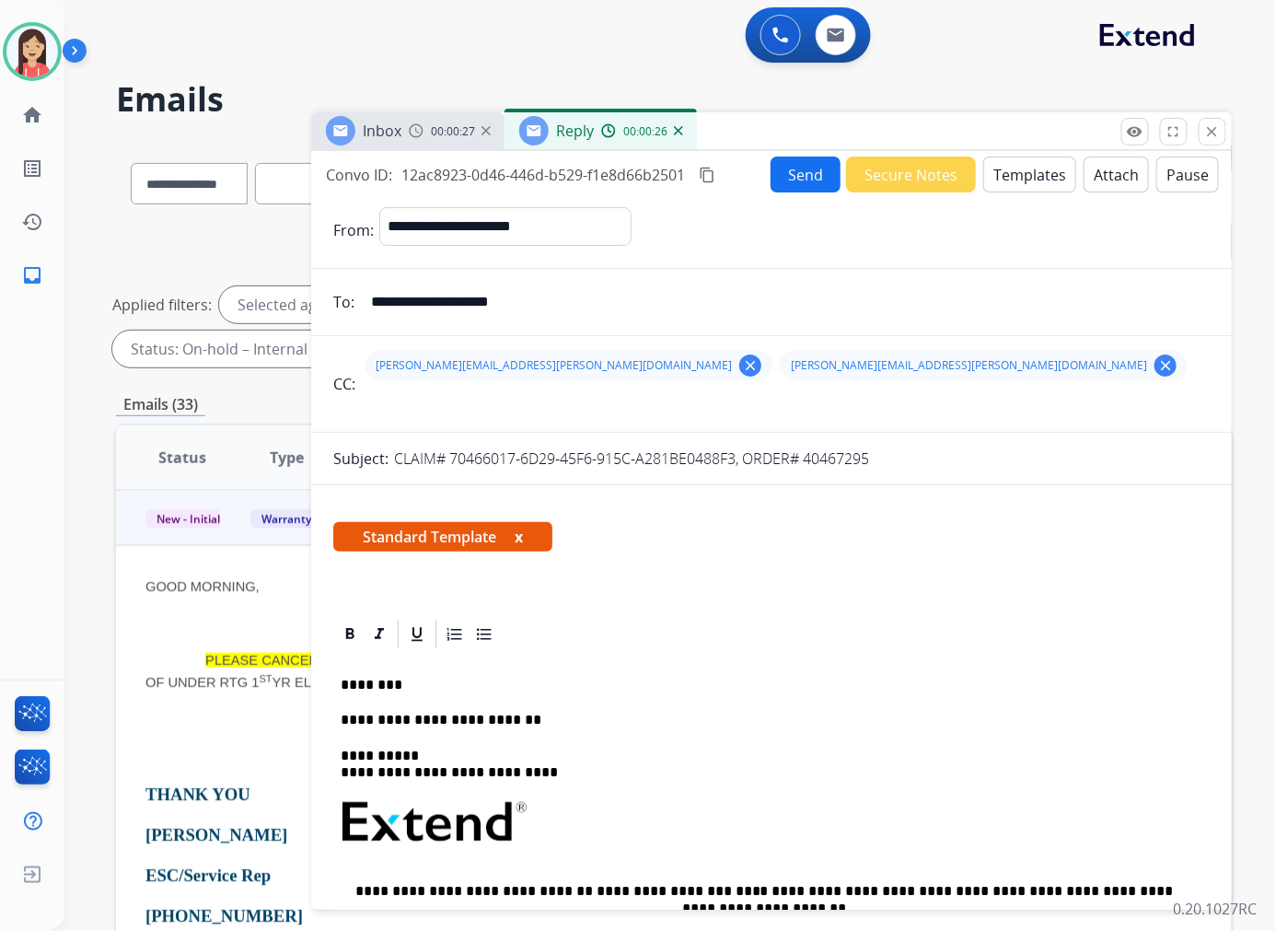
click at [786, 145] on div "Inbox 00:00:27 Reply 00:00:26" at bounding box center [771, 131] width 921 height 39
click at [775, 180] on button "Send" at bounding box center [806, 174] width 70 height 36
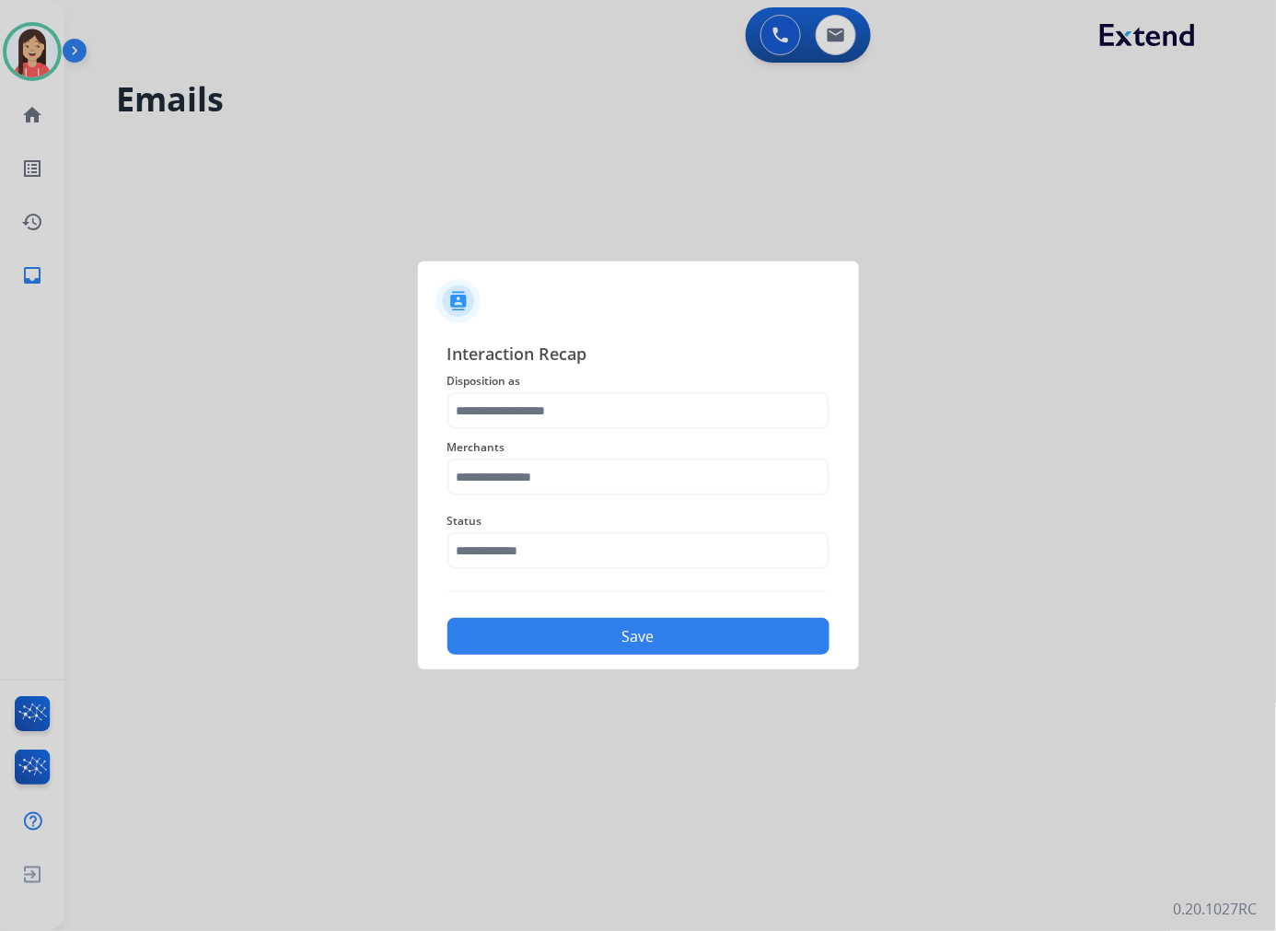
scroll to position [61, 0]
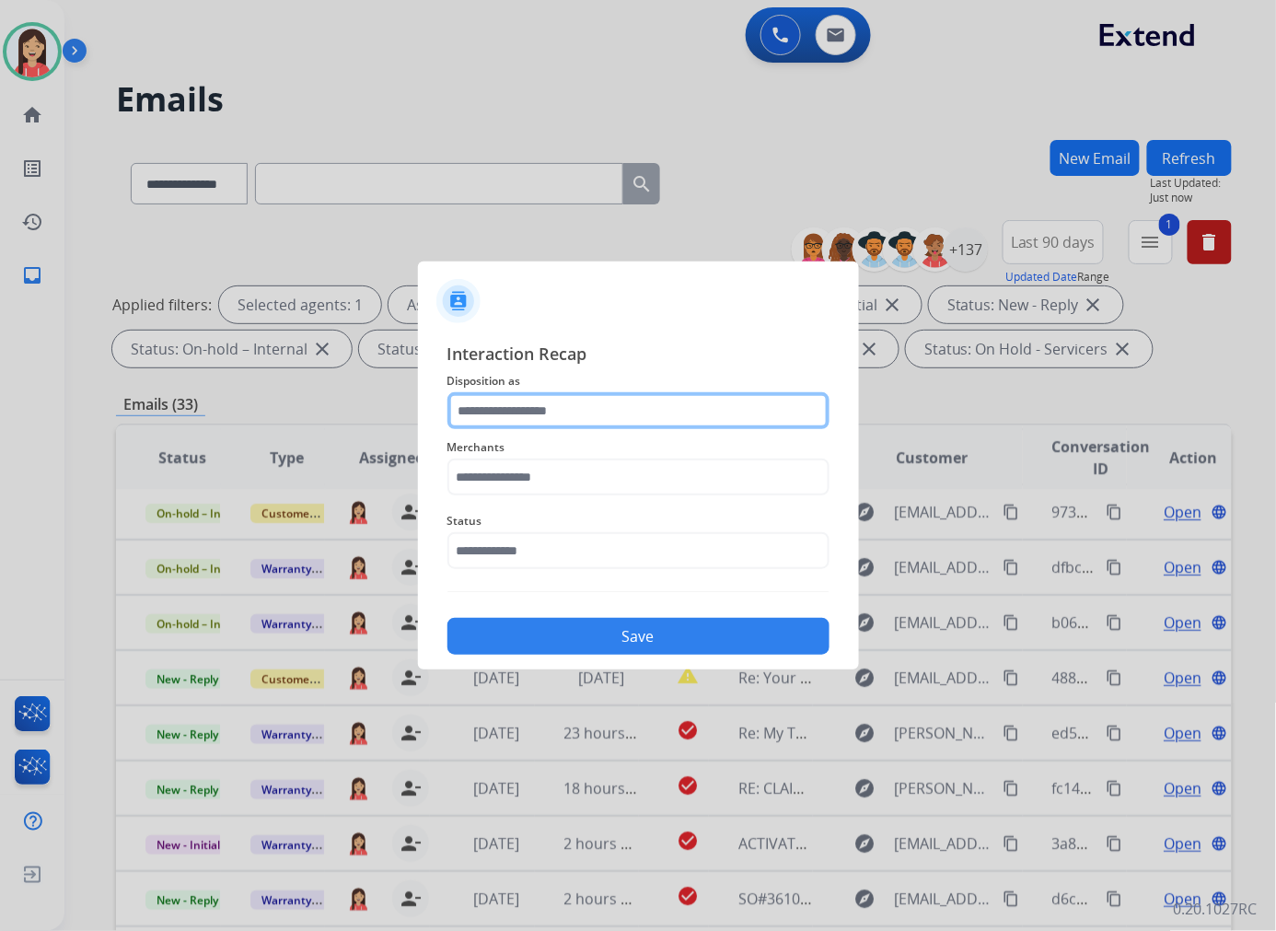
click at [578, 410] on input "text" at bounding box center [638, 410] width 382 height 37
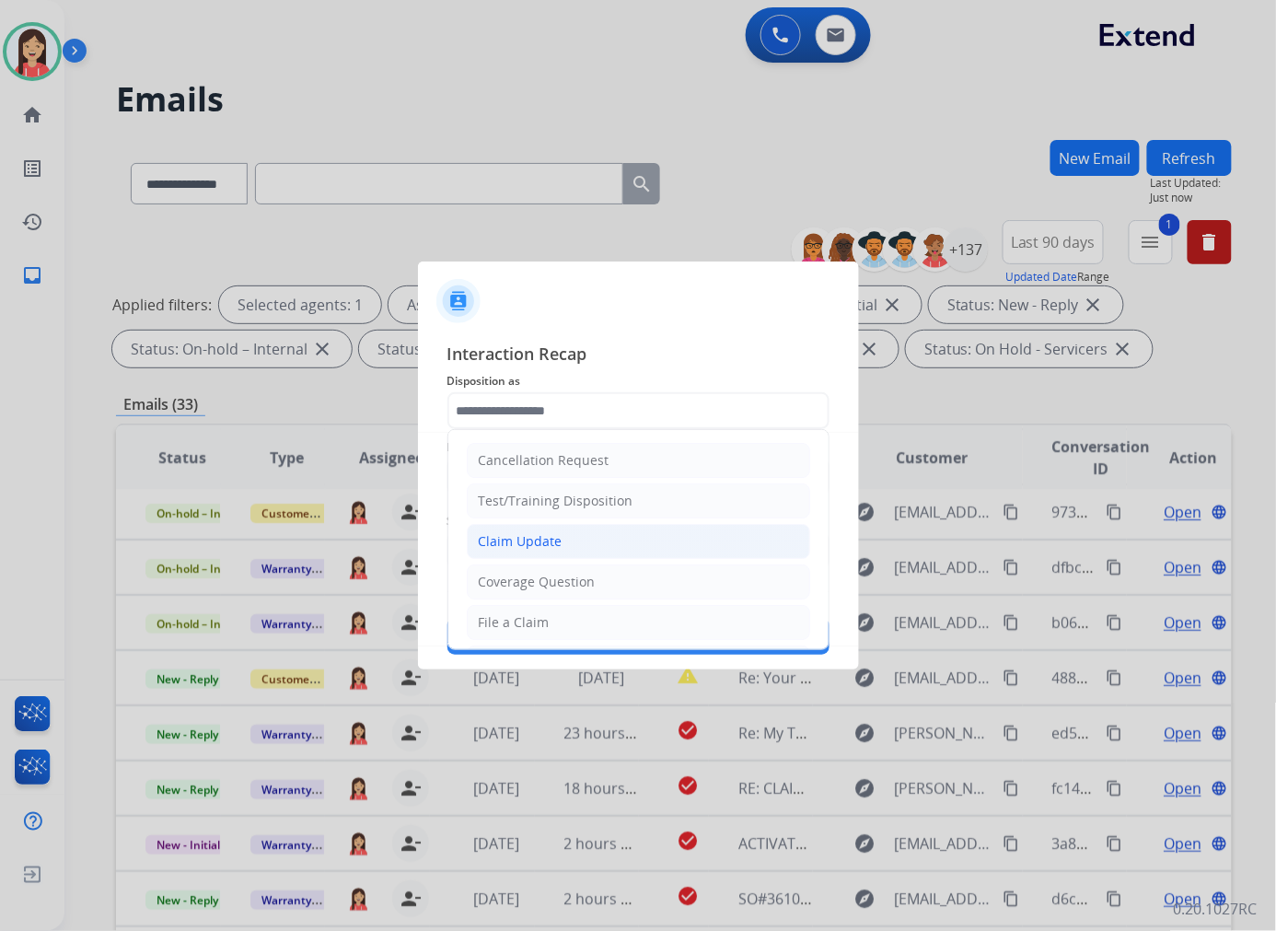
click at [555, 537] on div "Claim Update" at bounding box center [521, 541] width 84 height 18
type input "**********"
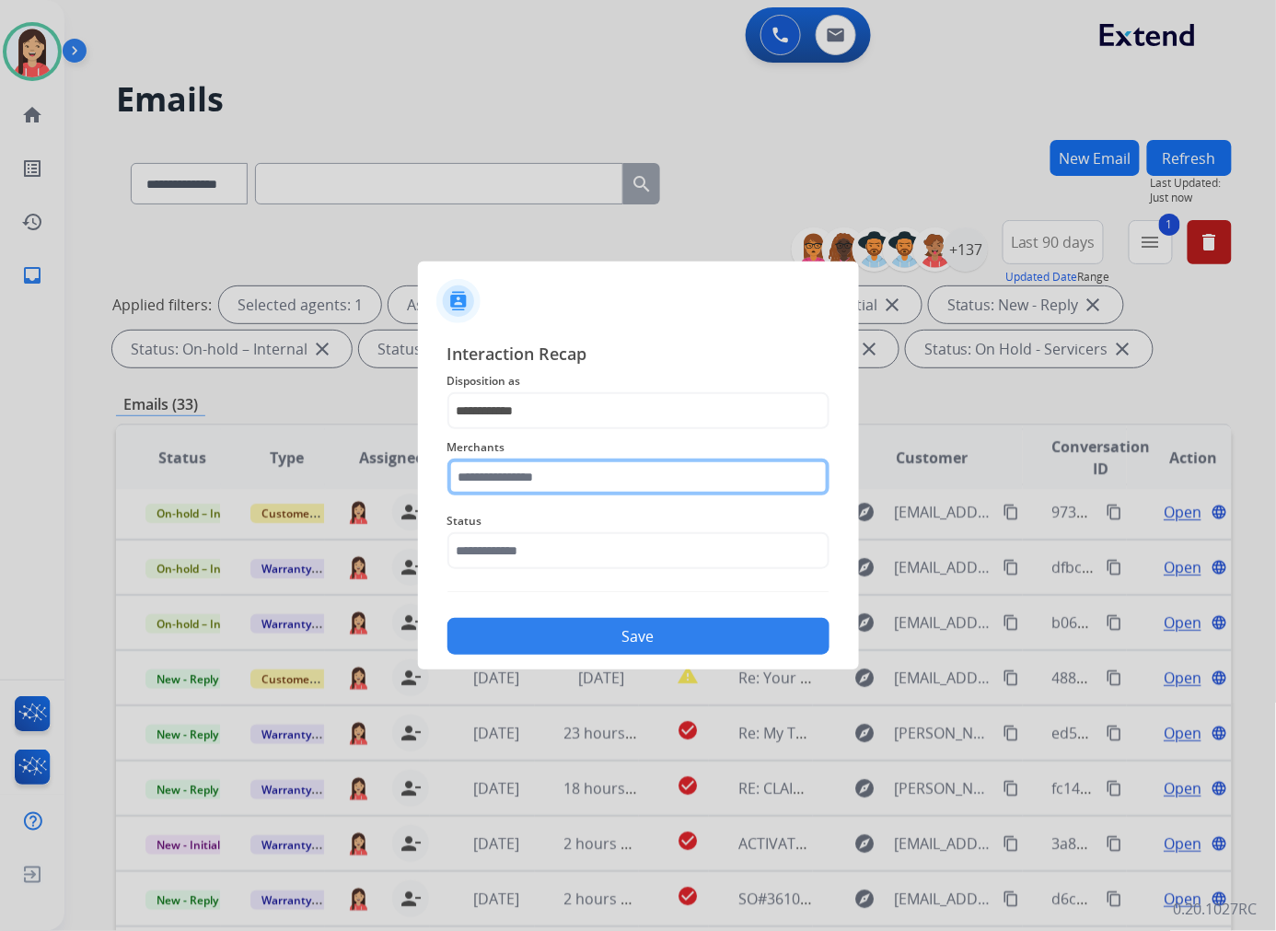
click at [547, 482] on input "text" at bounding box center [638, 476] width 382 height 37
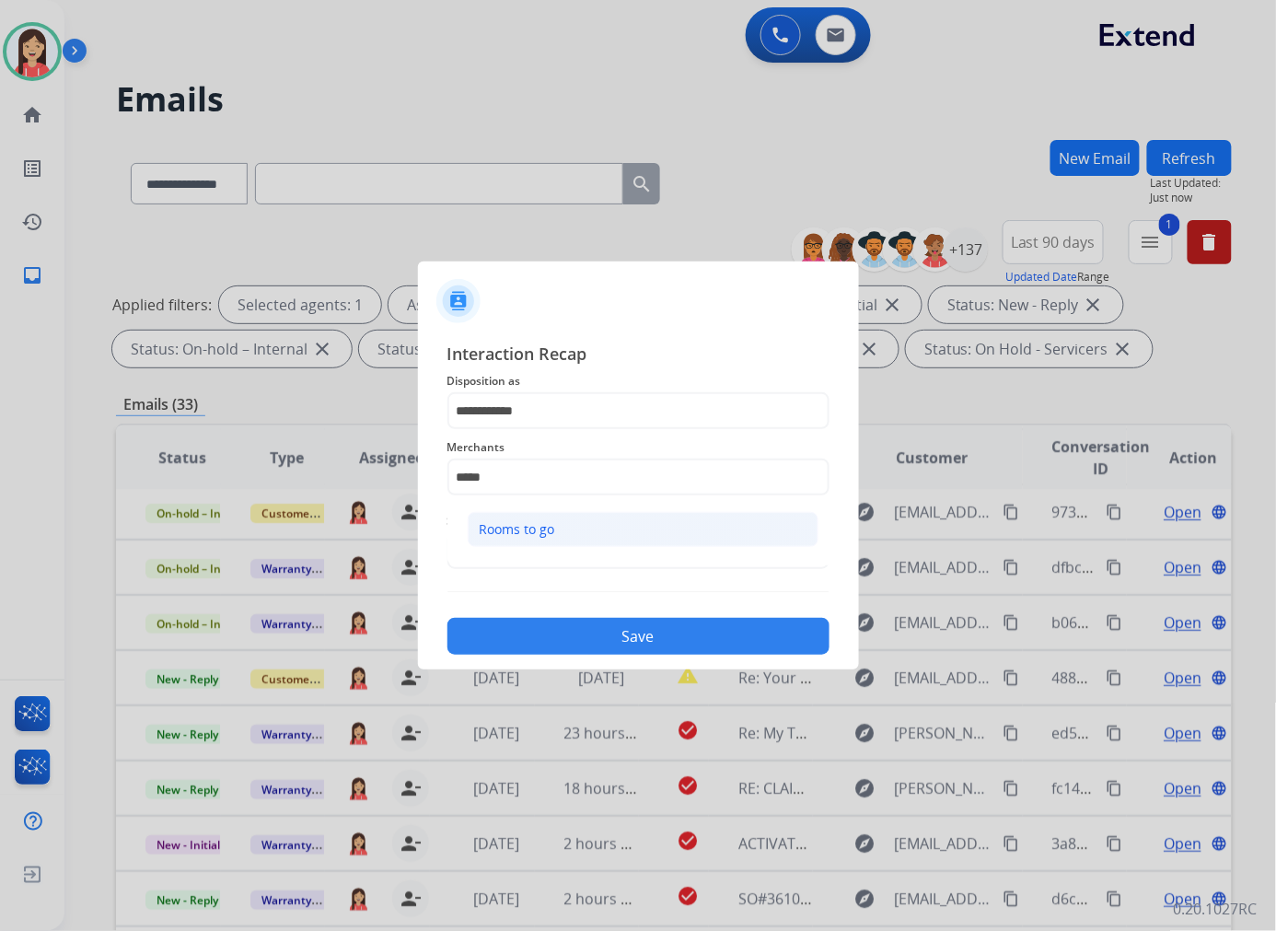
click at [520, 534] on div "Rooms to go" at bounding box center [517, 529] width 75 height 18
type input "**********"
click at [519, 556] on input "text" at bounding box center [638, 550] width 382 height 37
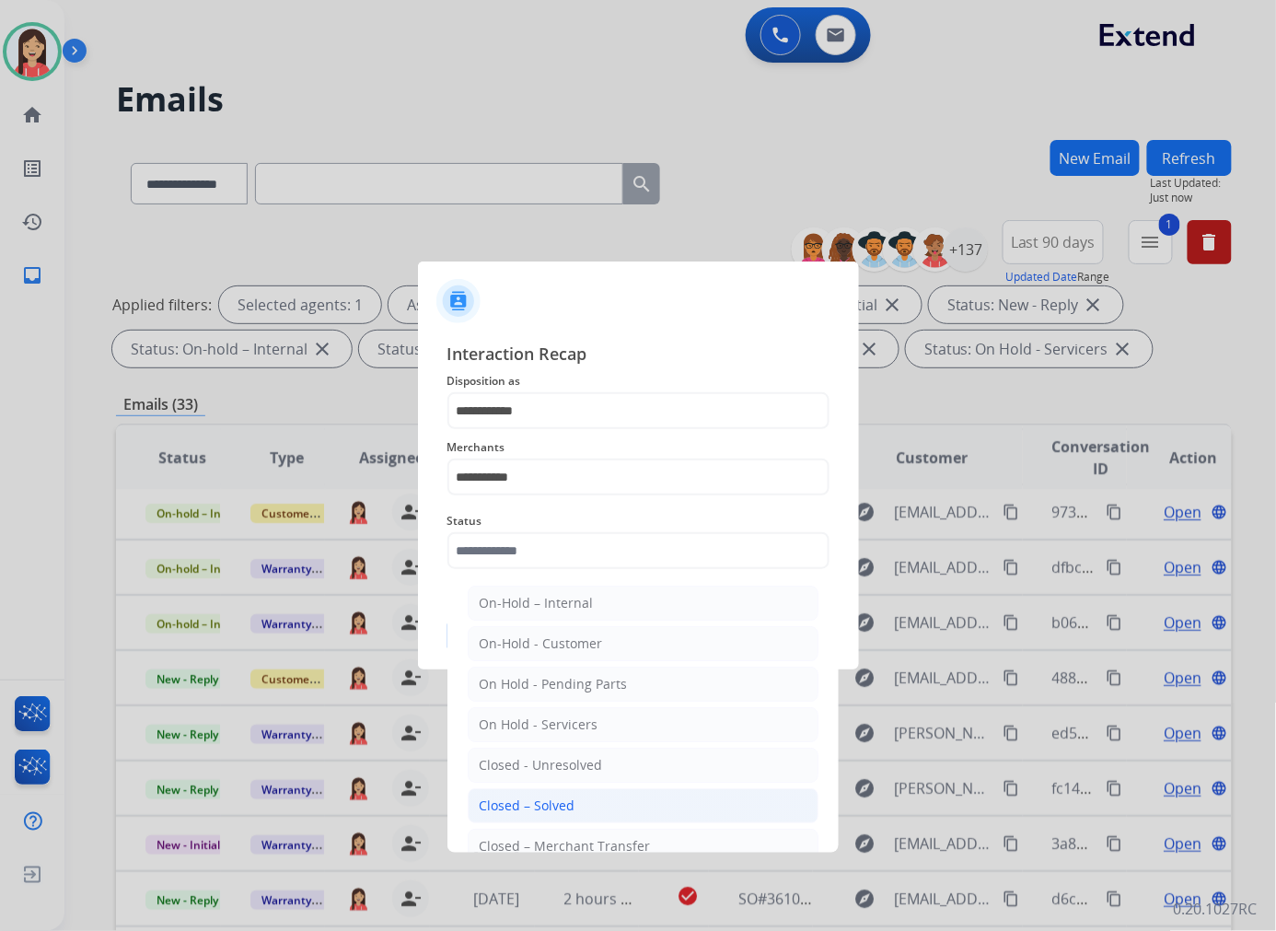
click at [540, 803] on div "Closed – Solved" at bounding box center [528, 805] width 96 height 18
type input "**********"
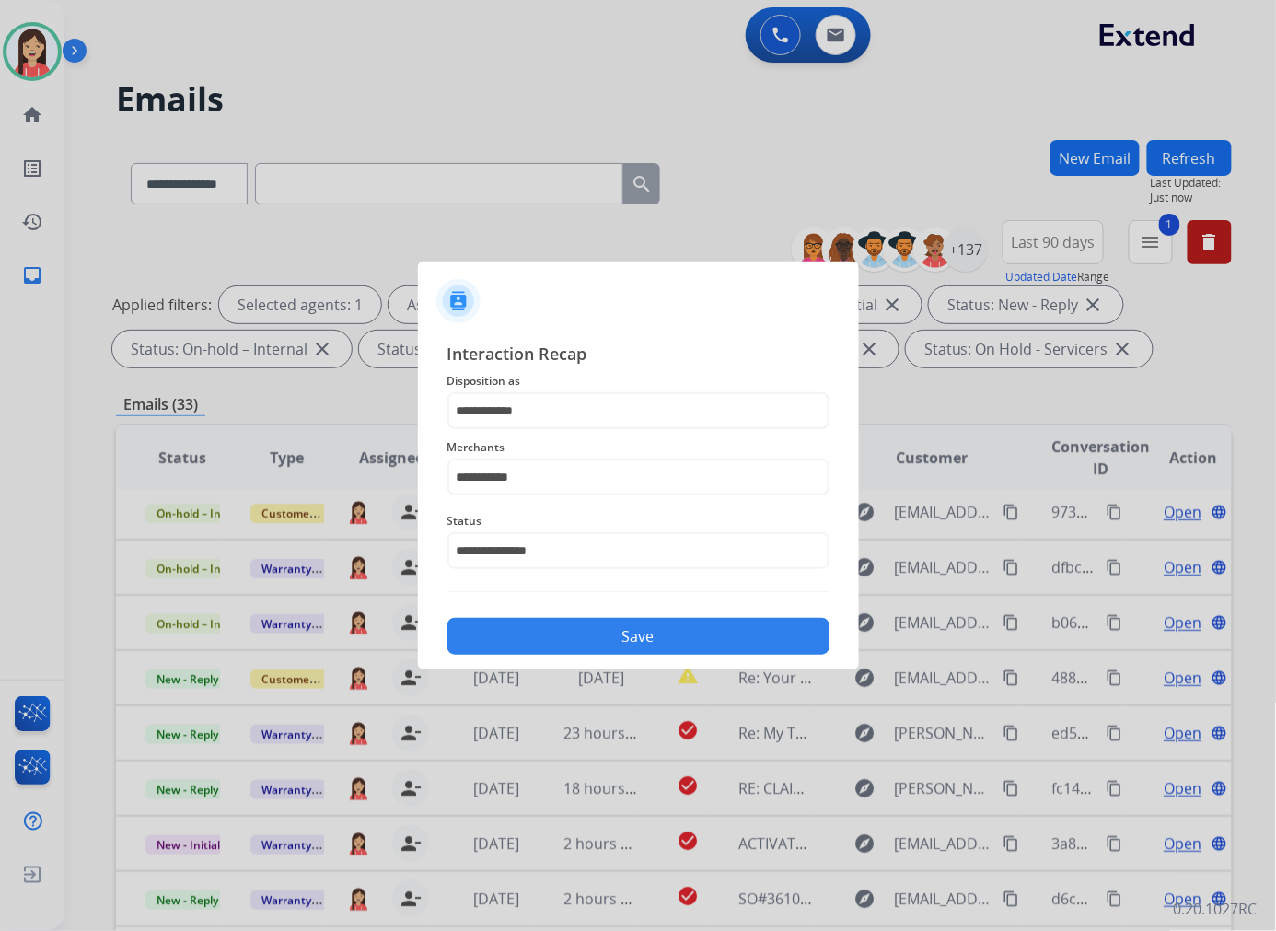
click at [601, 636] on button "Save" at bounding box center [638, 636] width 382 height 37
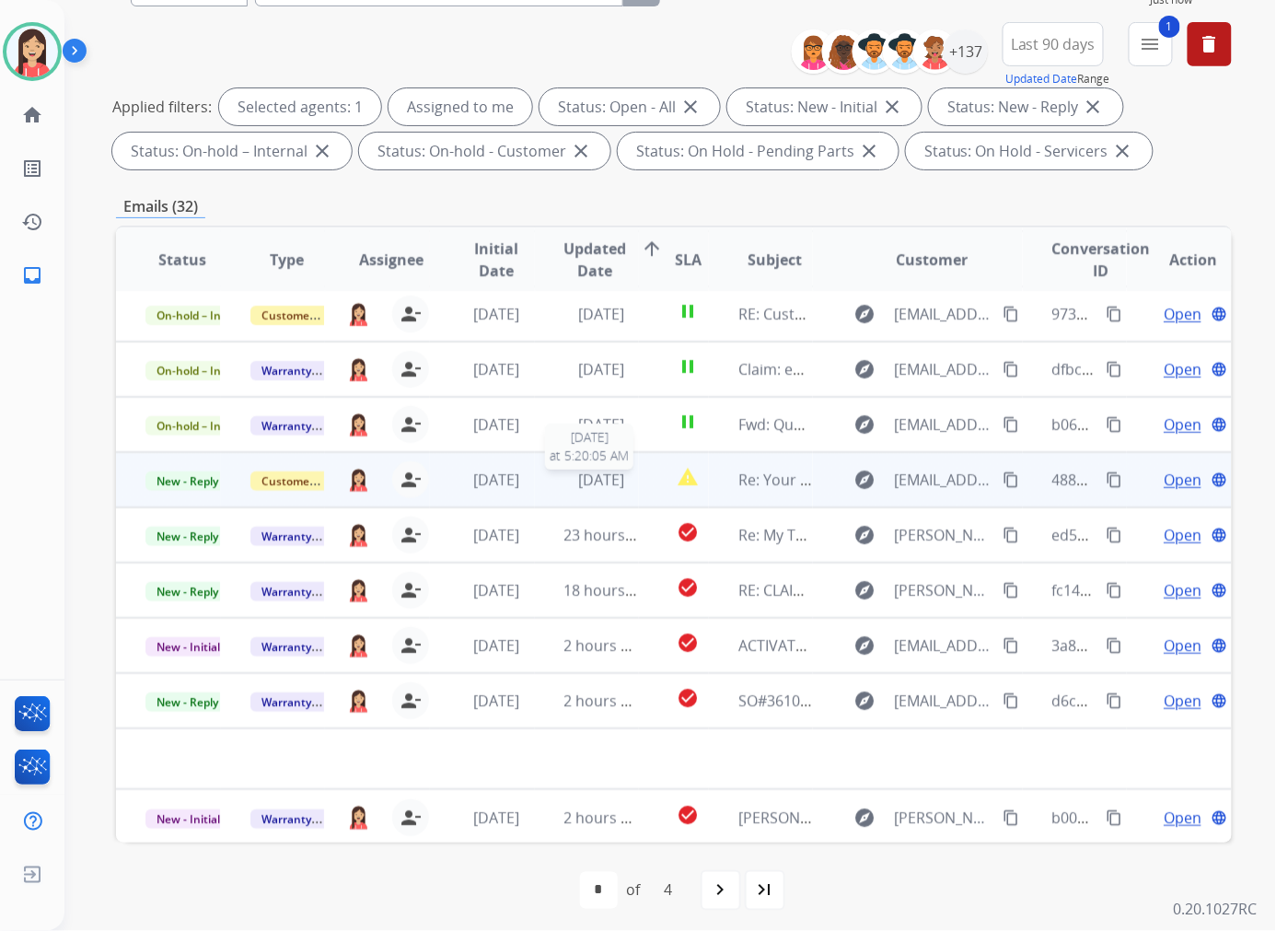
scroll to position [205, 0]
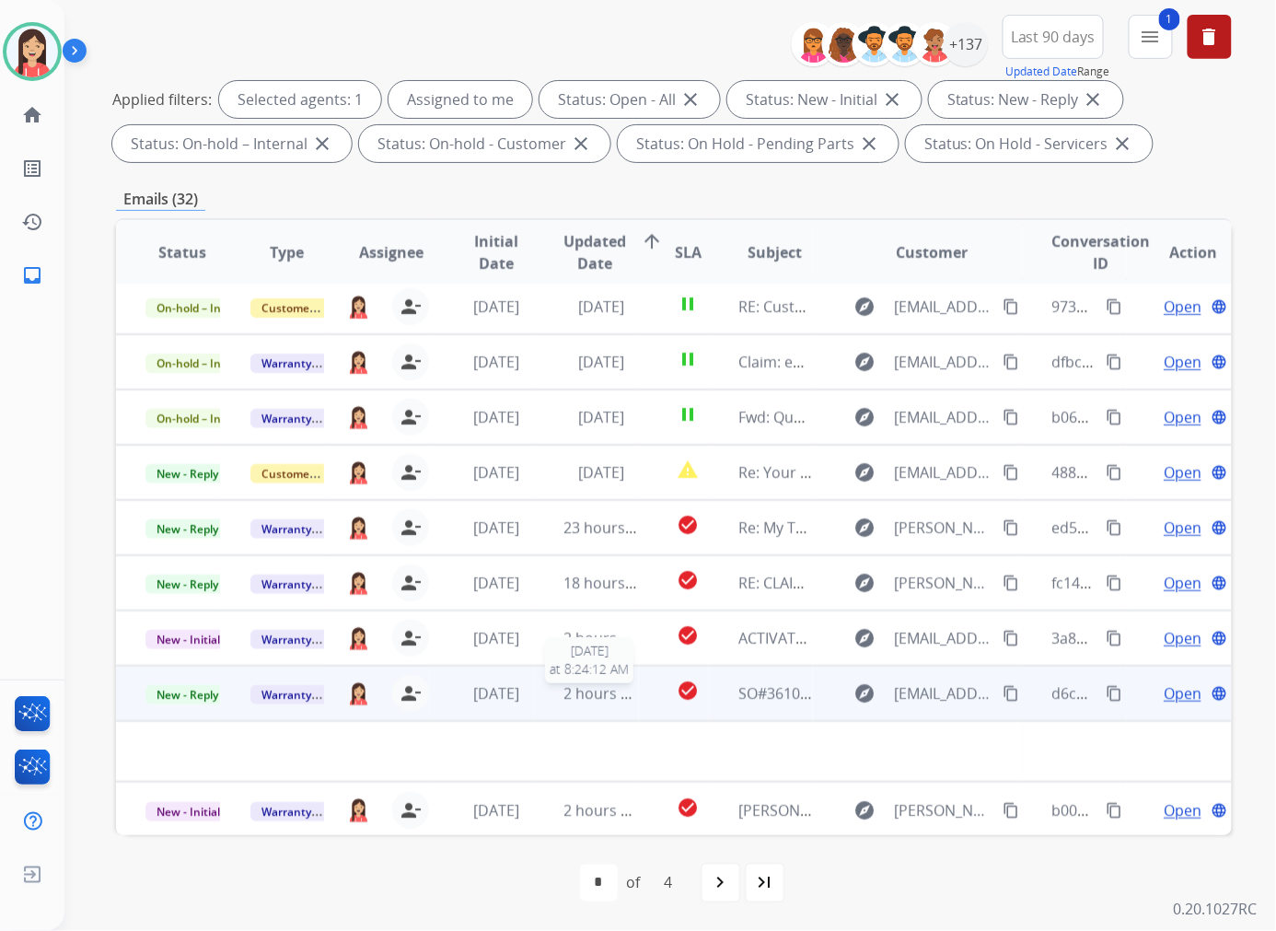
click at [564, 701] on span "2 hours ago" at bounding box center [605, 693] width 83 height 20
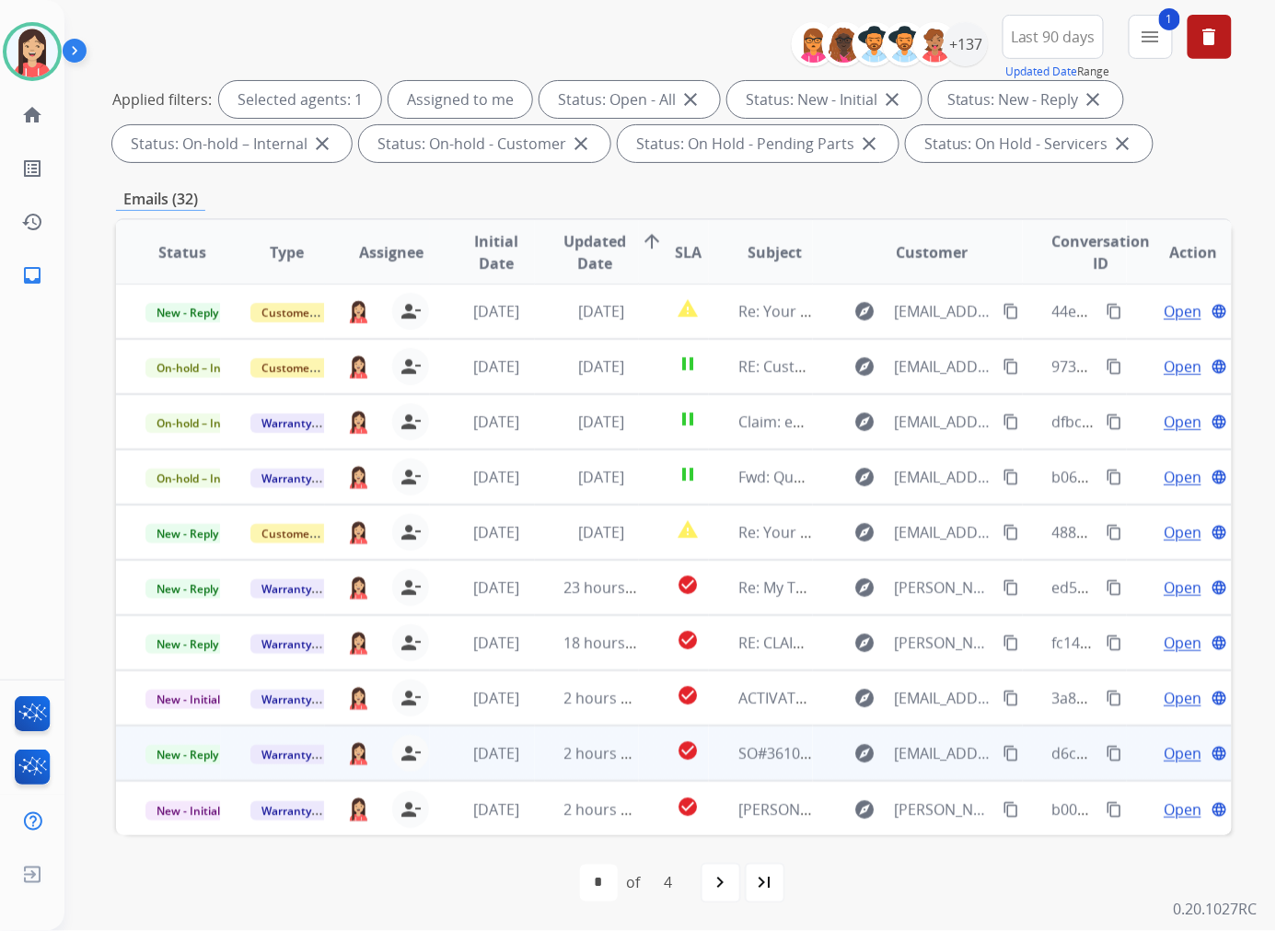
click at [540, 759] on td "2 hours ago" at bounding box center [587, 752] width 105 height 55
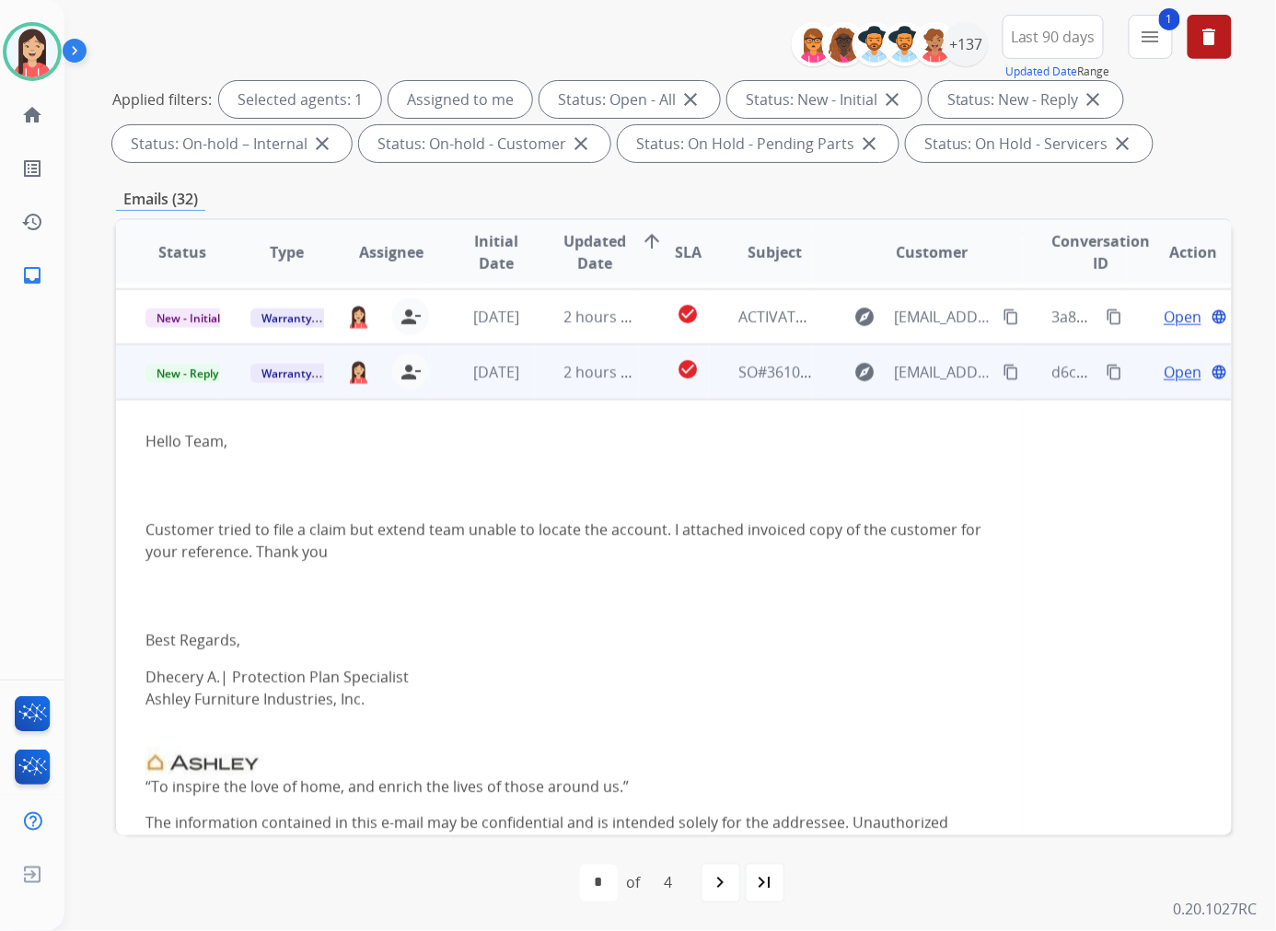
scroll to position [442, 0]
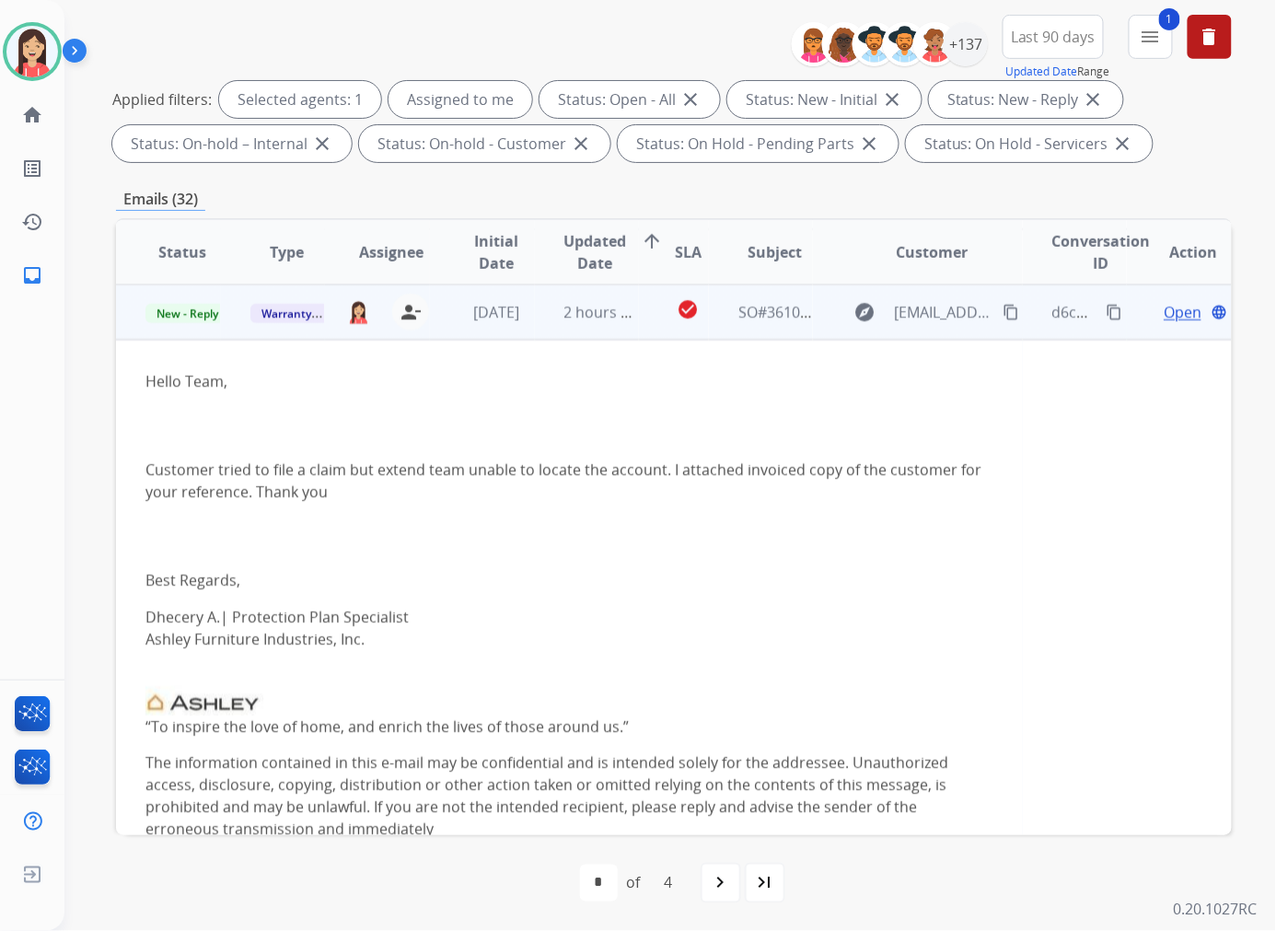
click at [1062, 310] on span "Open" at bounding box center [1183, 312] width 38 height 22
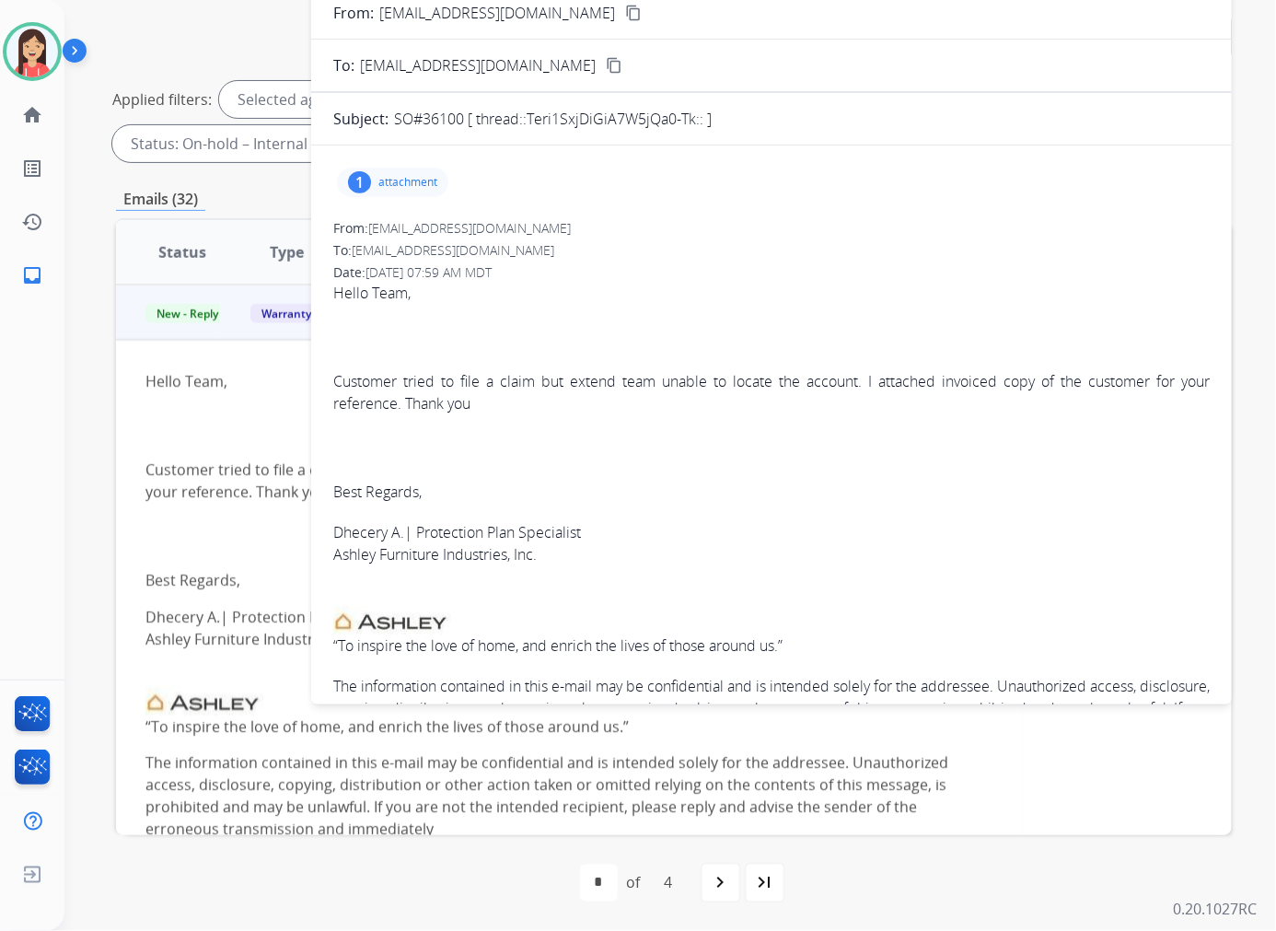
click at [422, 178] on p "attachment" at bounding box center [407, 182] width 59 height 15
click at [817, 318] on span "Hello Team, Customer tried to file a claim but extend team unable to locate the…" at bounding box center [771, 565] width 876 height 566
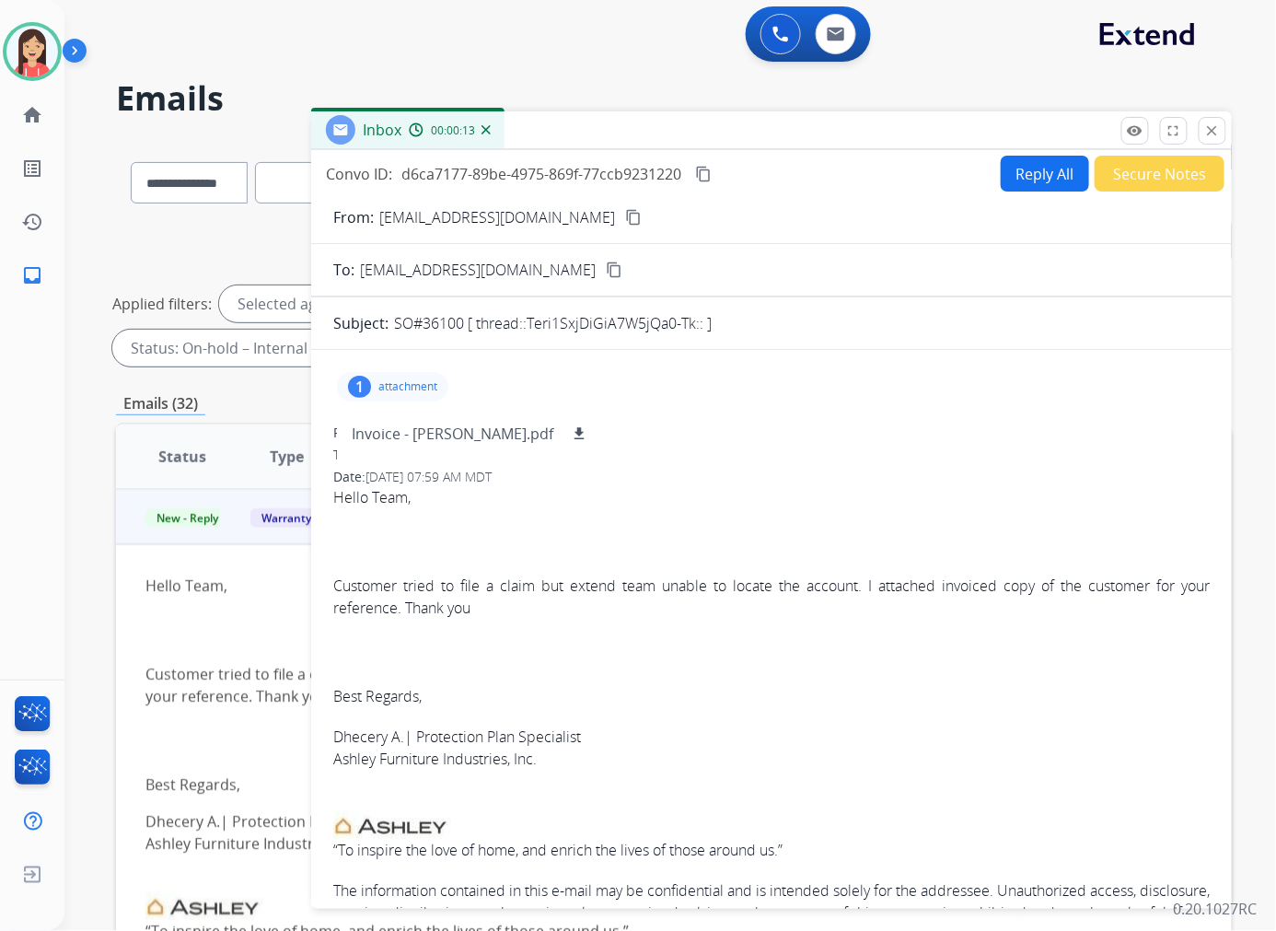
scroll to position [0, 0]
click at [1062, 168] on button "Secure Notes" at bounding box center [1160, 174] width 130 height 36
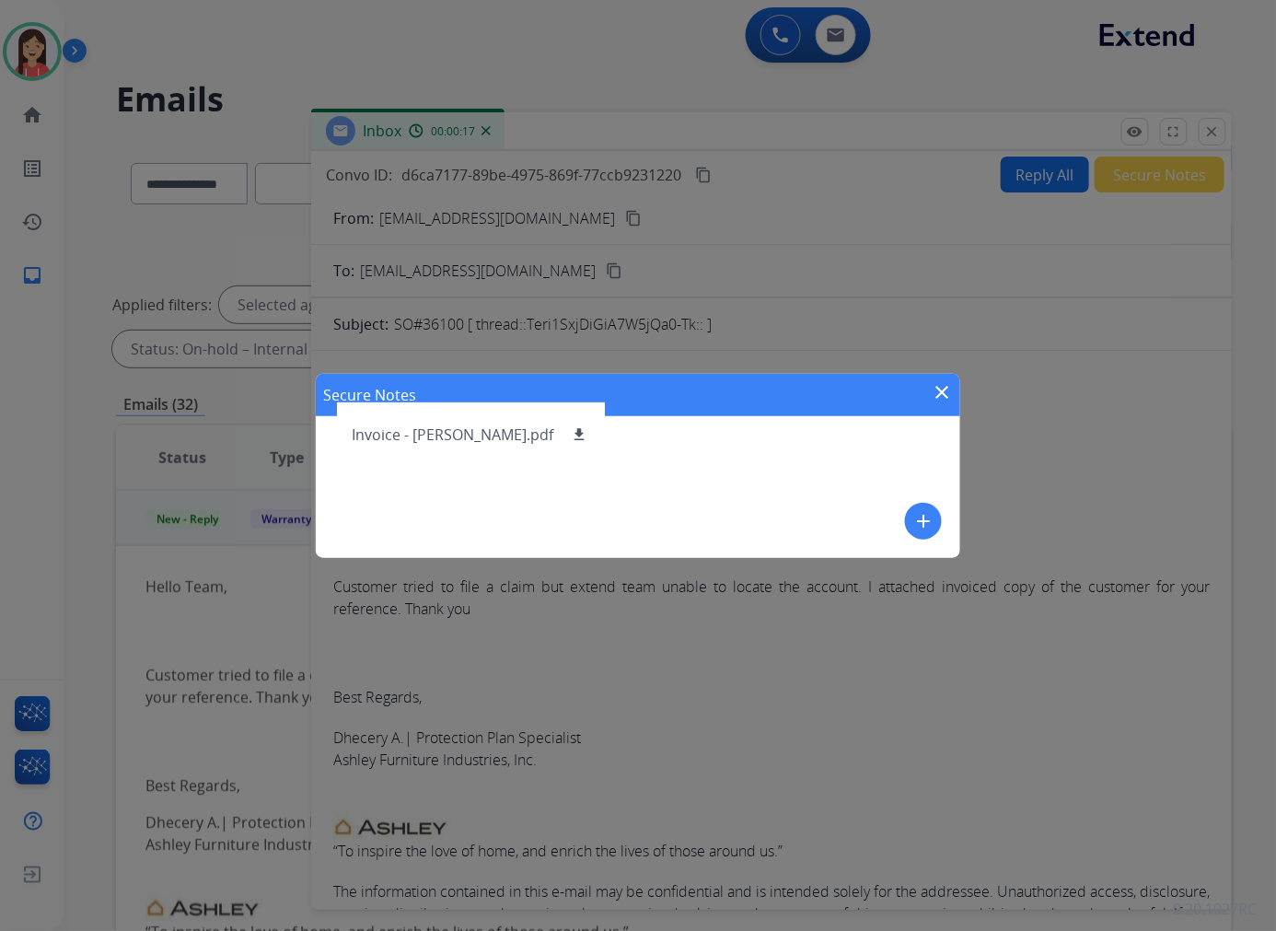
click at [923, 513] on mat-icon "add" at bounding box center [923, 521] width 22 height 22
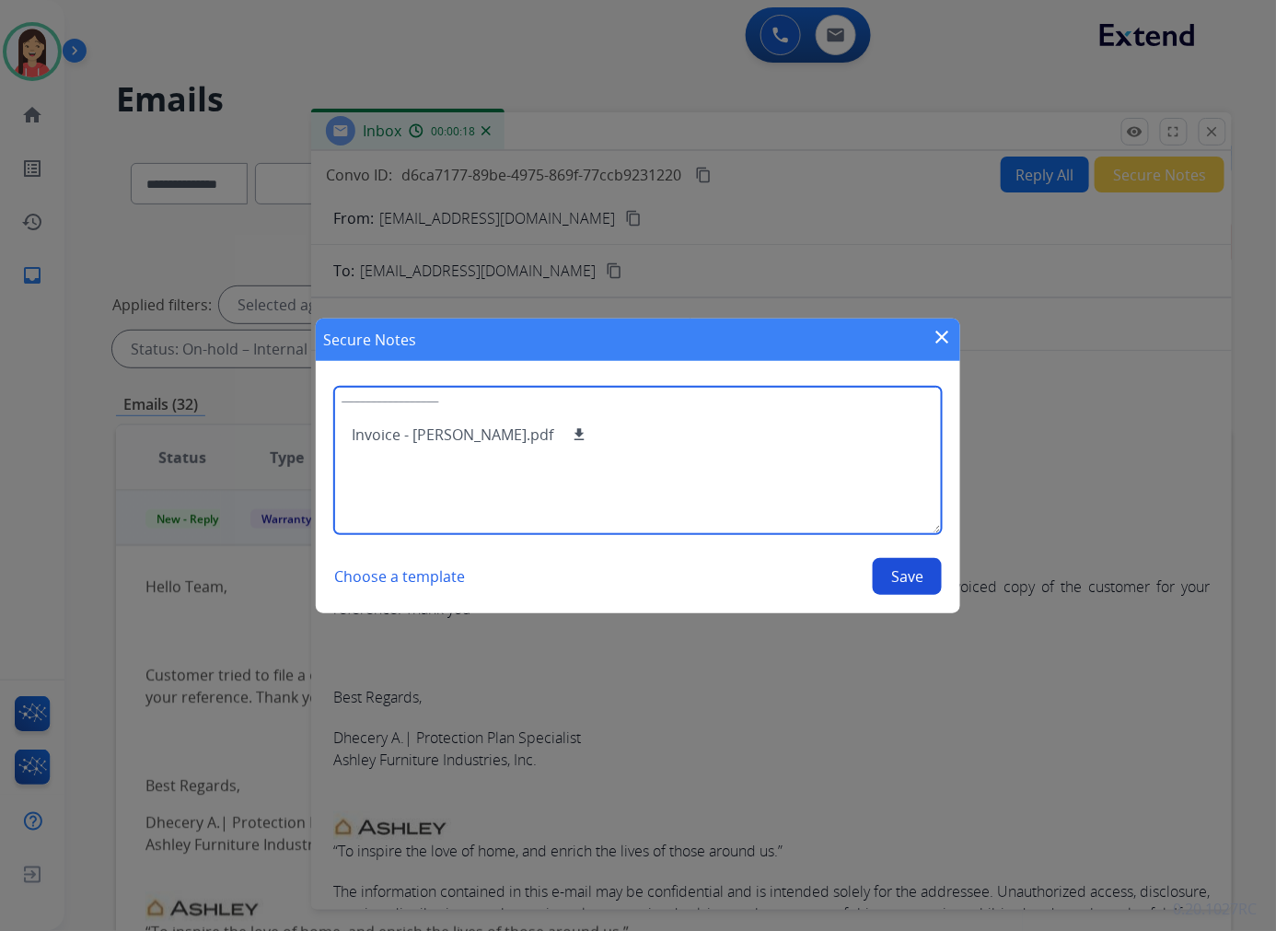
click at [749, 479] on textarea at bounding box center [638, 460] width 608 height 147
type textarea "**********"
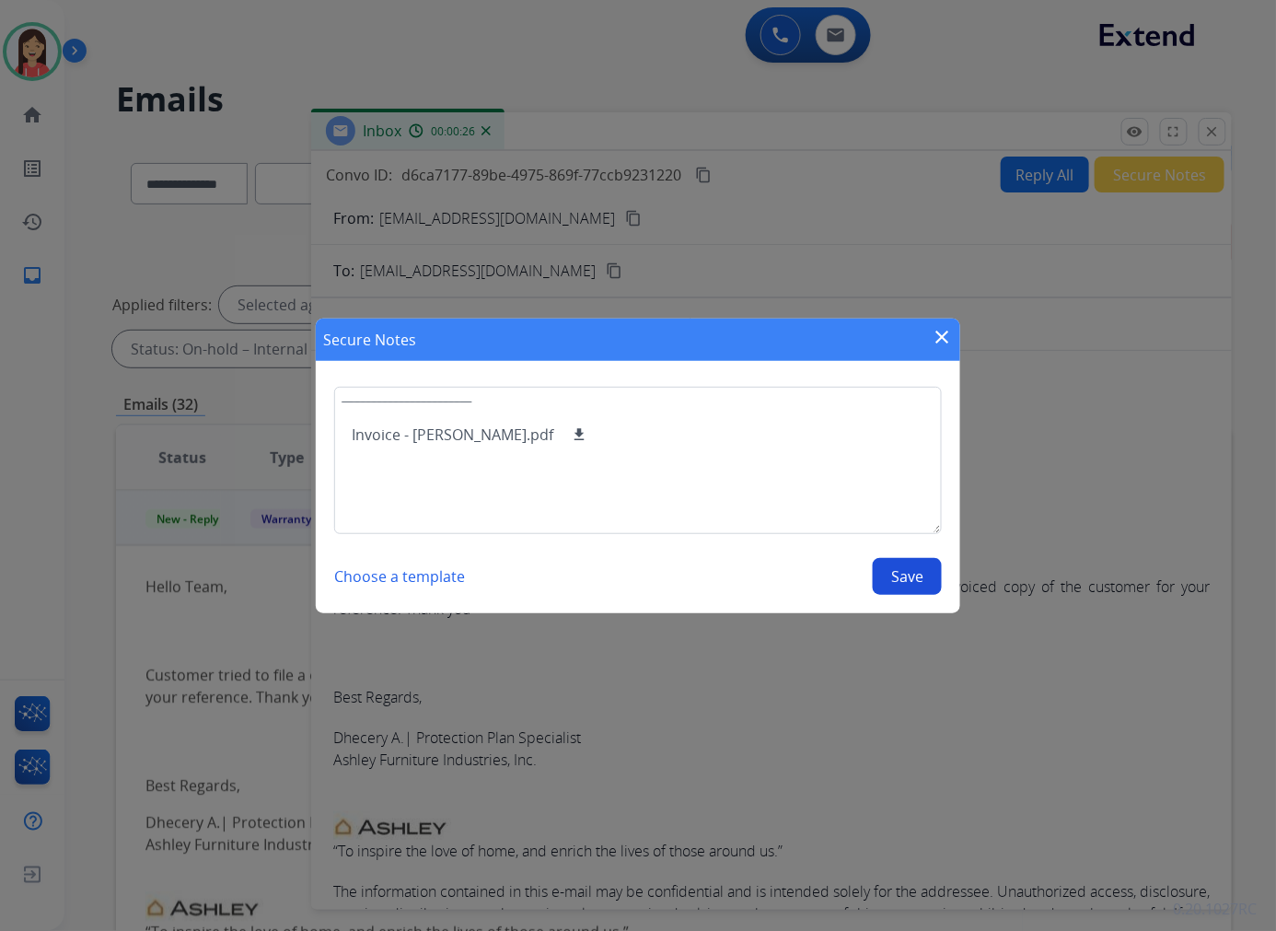
click at [904, 577] on button "Save" at bounding box center [907, 576] width 69 height 37
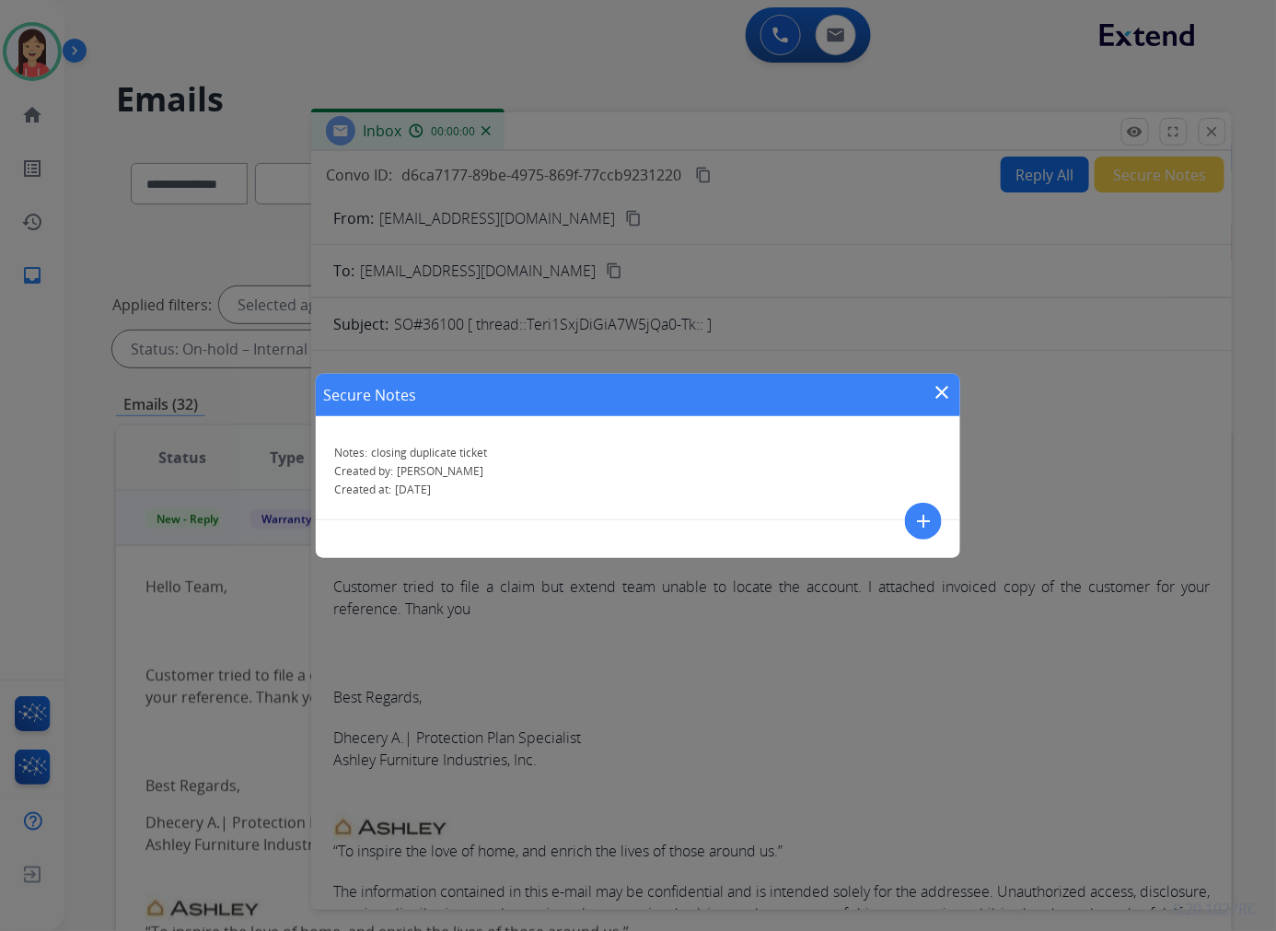
click at [948, 385] on mat-icon "close" at bounding box center [942, 392] width 22 height 22
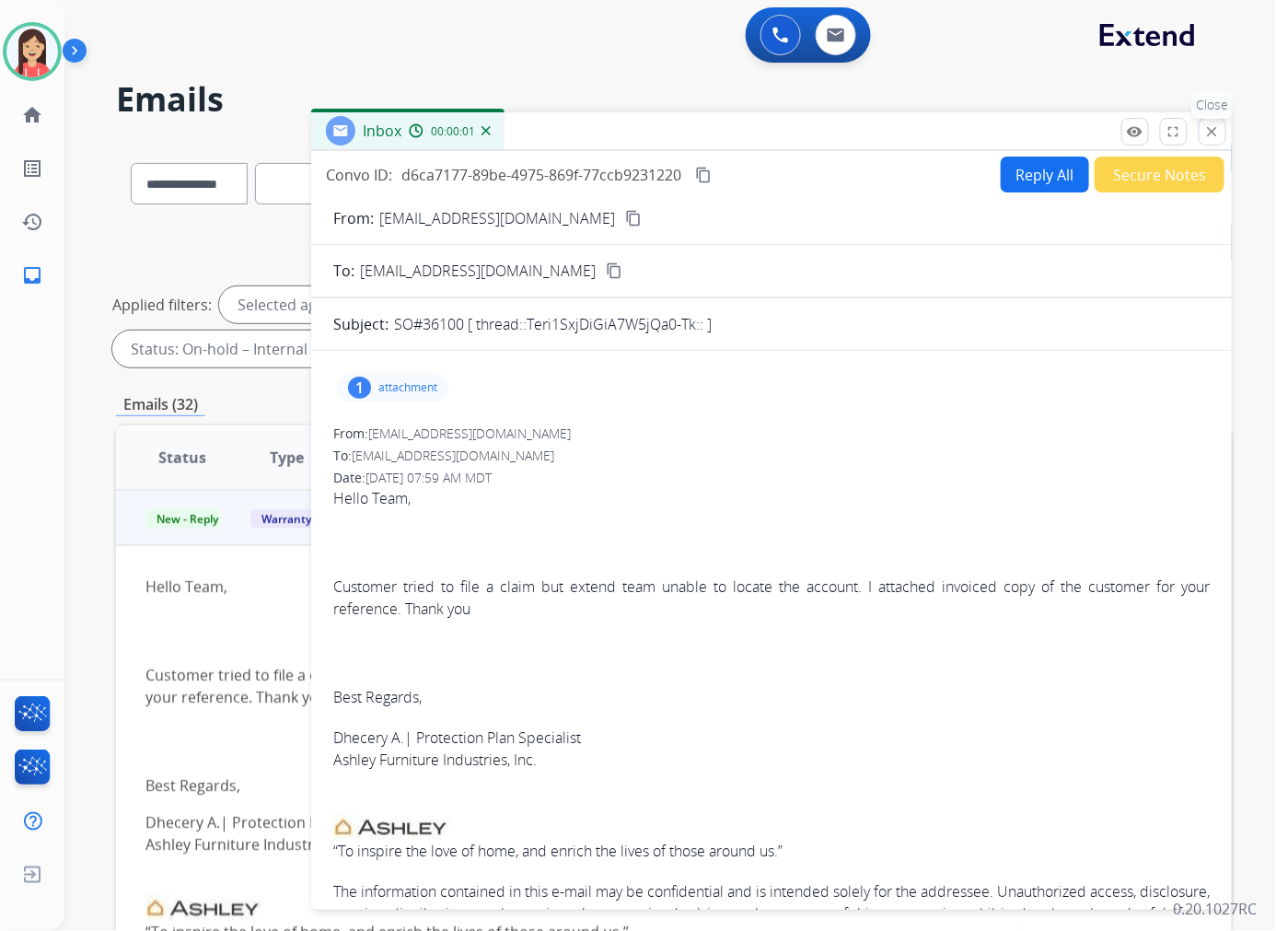
click at [1062, 125] on mat-icon "close" at bounding box center [1212, 131] width 17 height 17
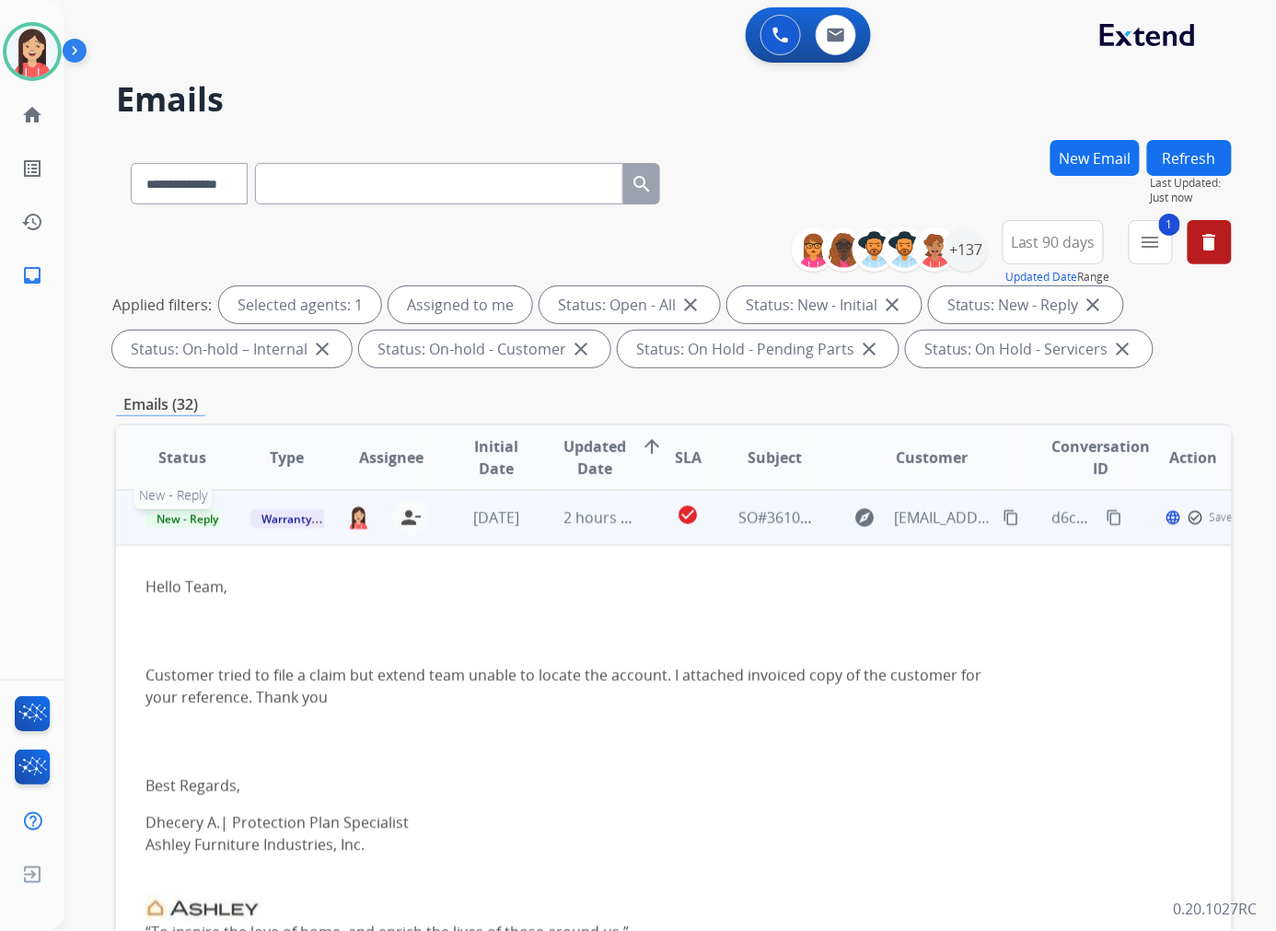
click at [184, 509] on span "New - Reply" at bounding box center [187, 518] width 84 height 19
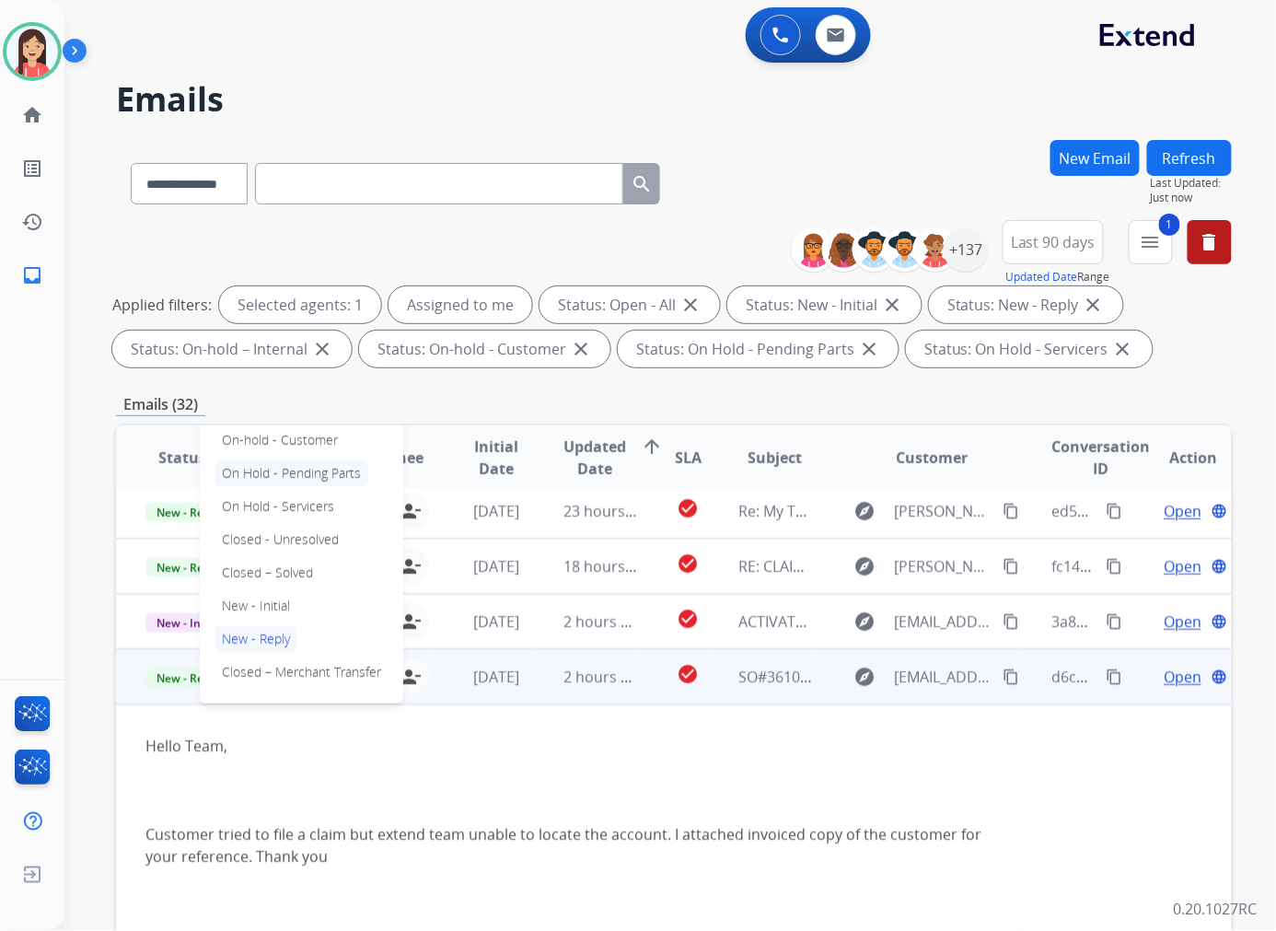
scroll to position [237, 0]
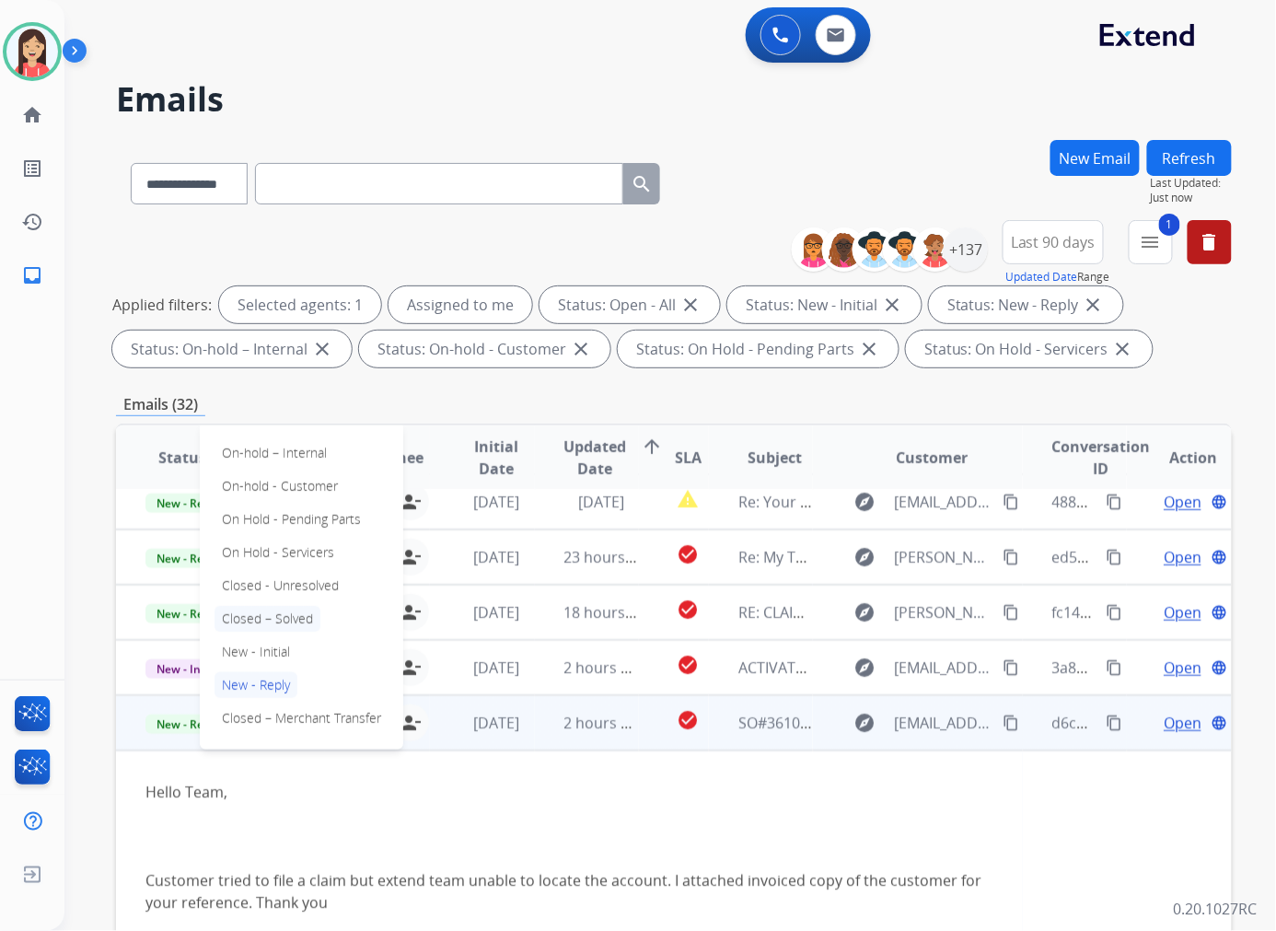
click at [272, 619] on p "Closed – Solved" at bounding box center [267, 619] width 106 height 26
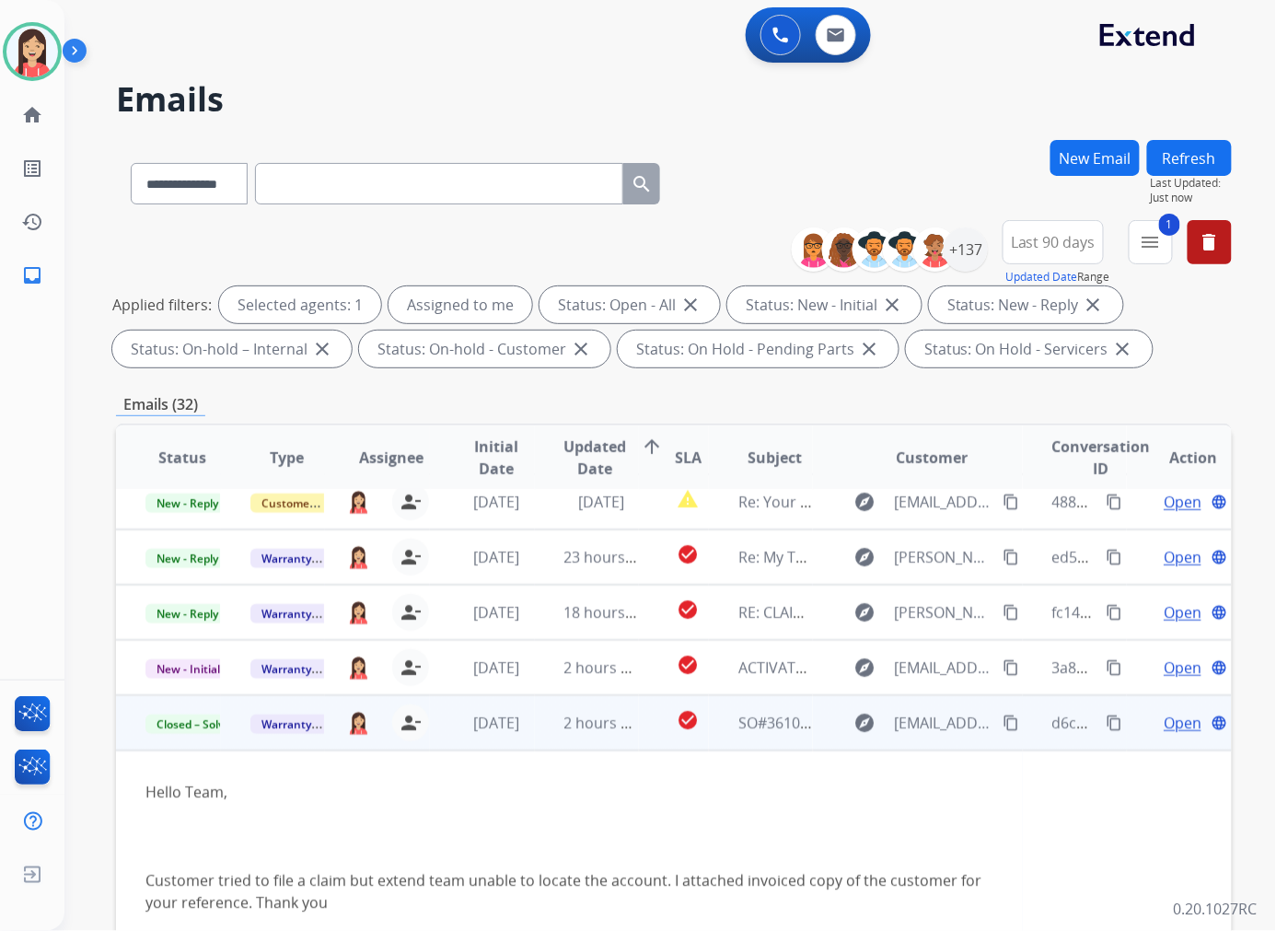
click at [544, 728] on td "2 hours ago" at bounding box center [587, 722] width 105 height 55
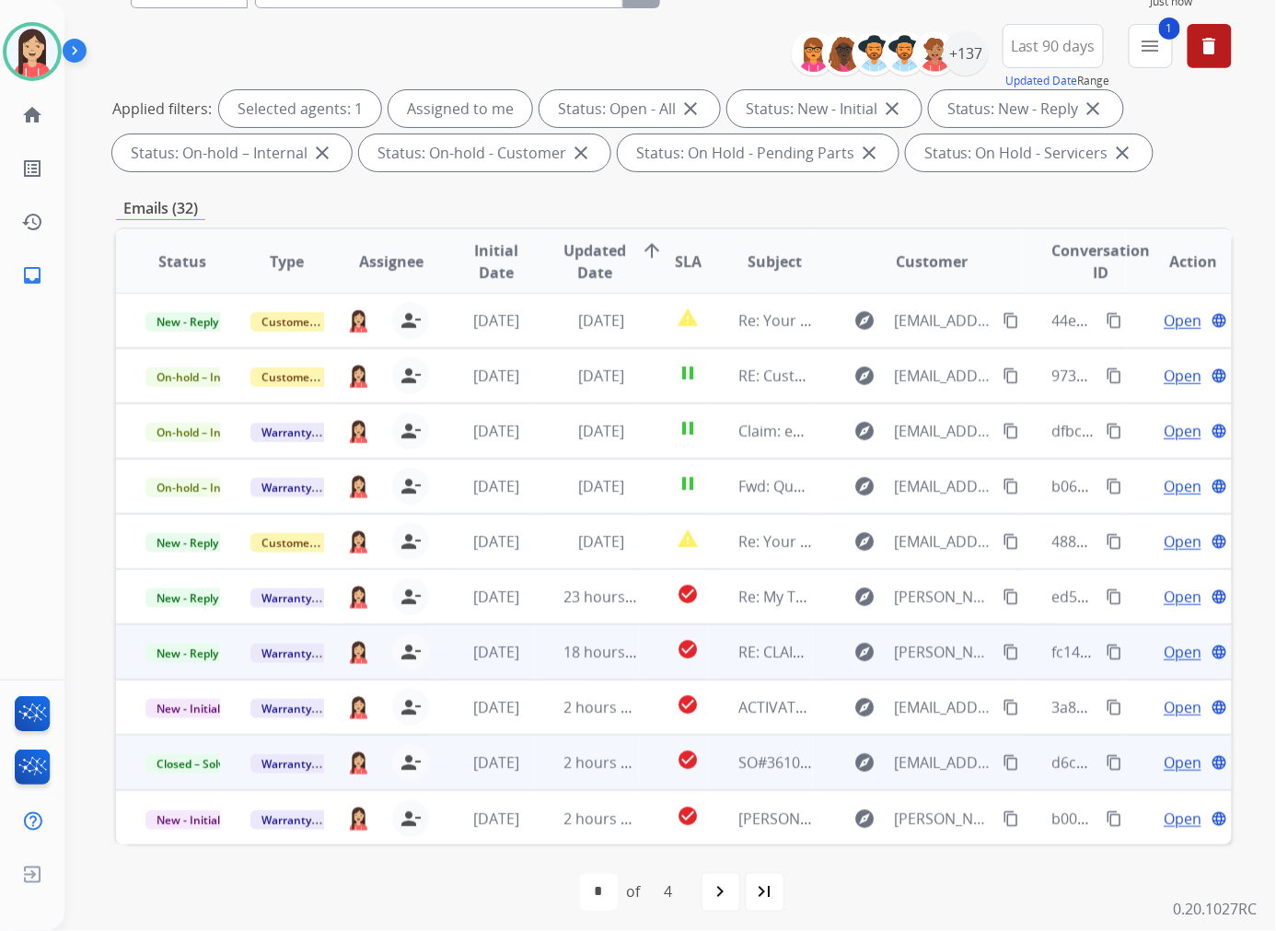
scroll to position [204, 0]
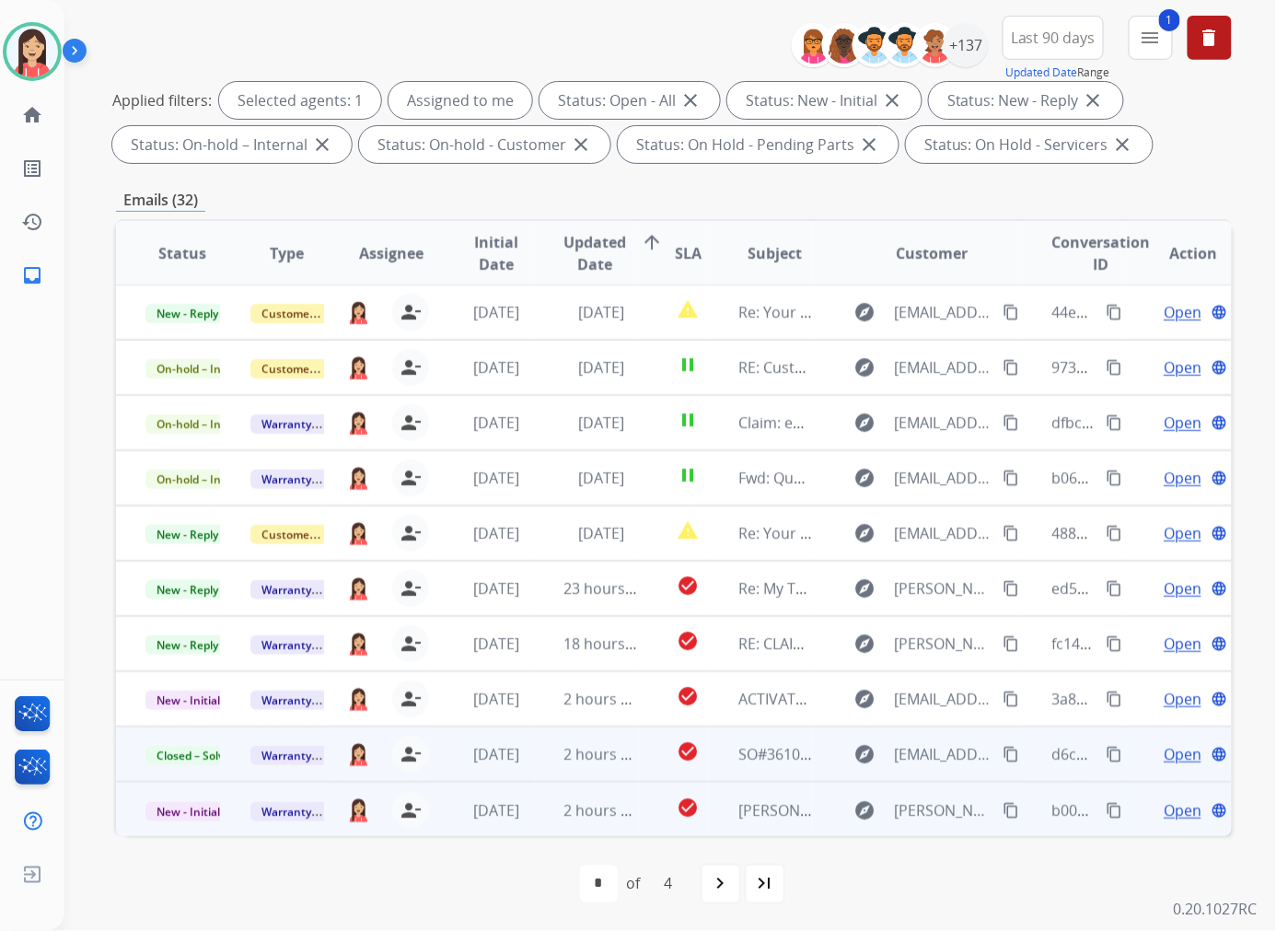
click at [559, 823] on td "2 hours ago" at bounding box center [587, 809] width 105 height 55
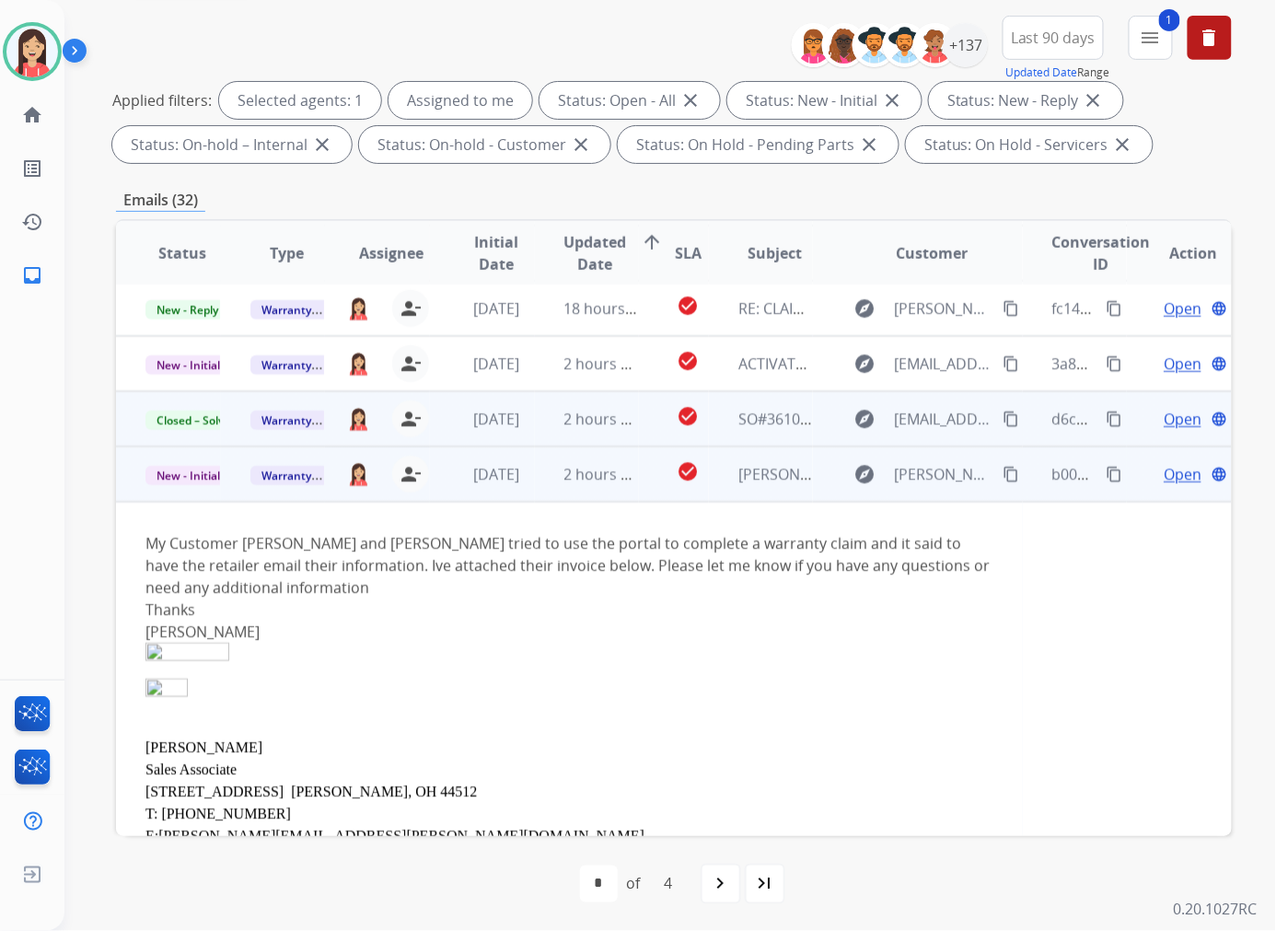
scroll to position [423, 0]
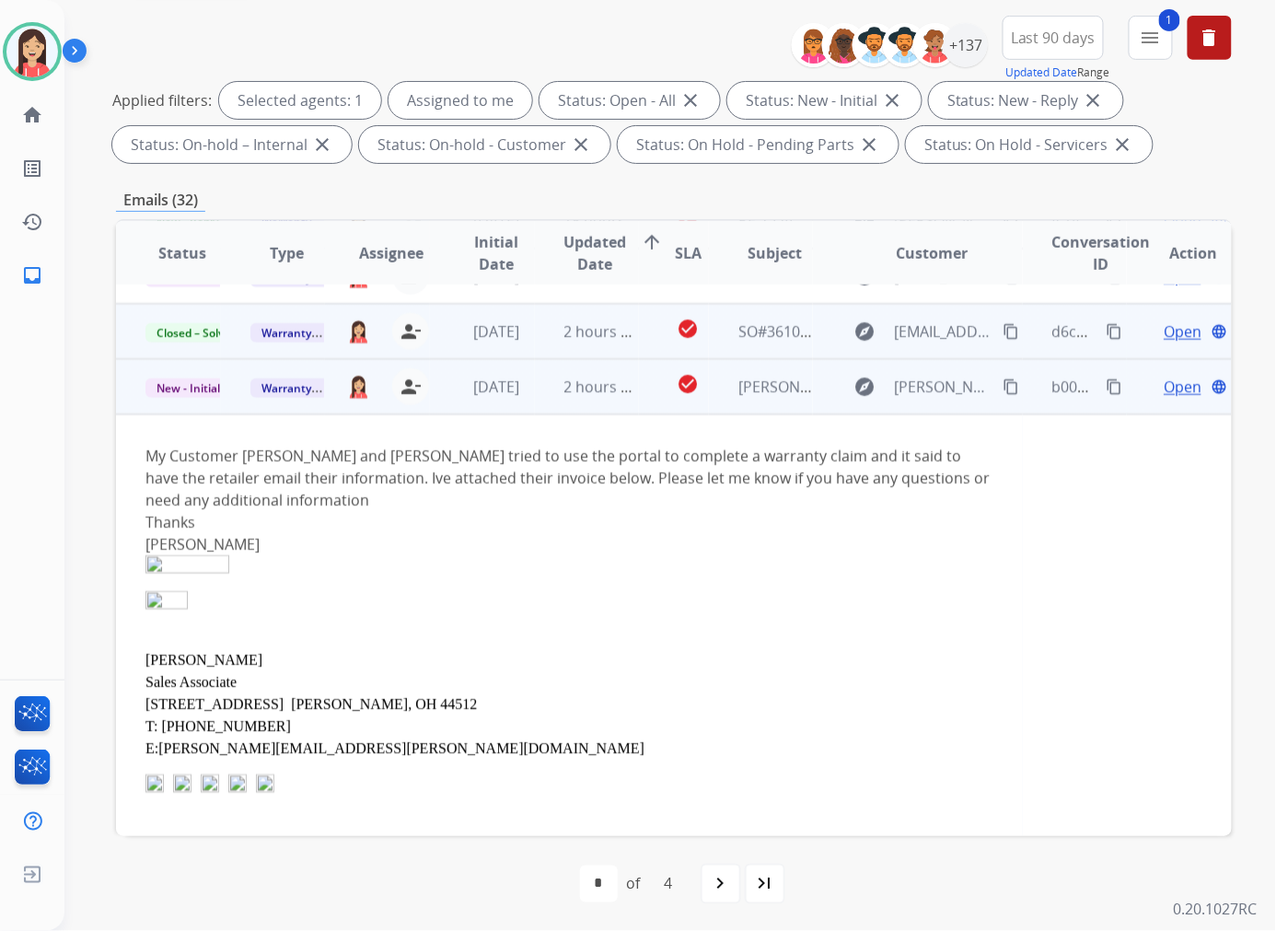
click at [1062, 384] on span "Open" at bounding box center [1183, 387] width 38 height 22
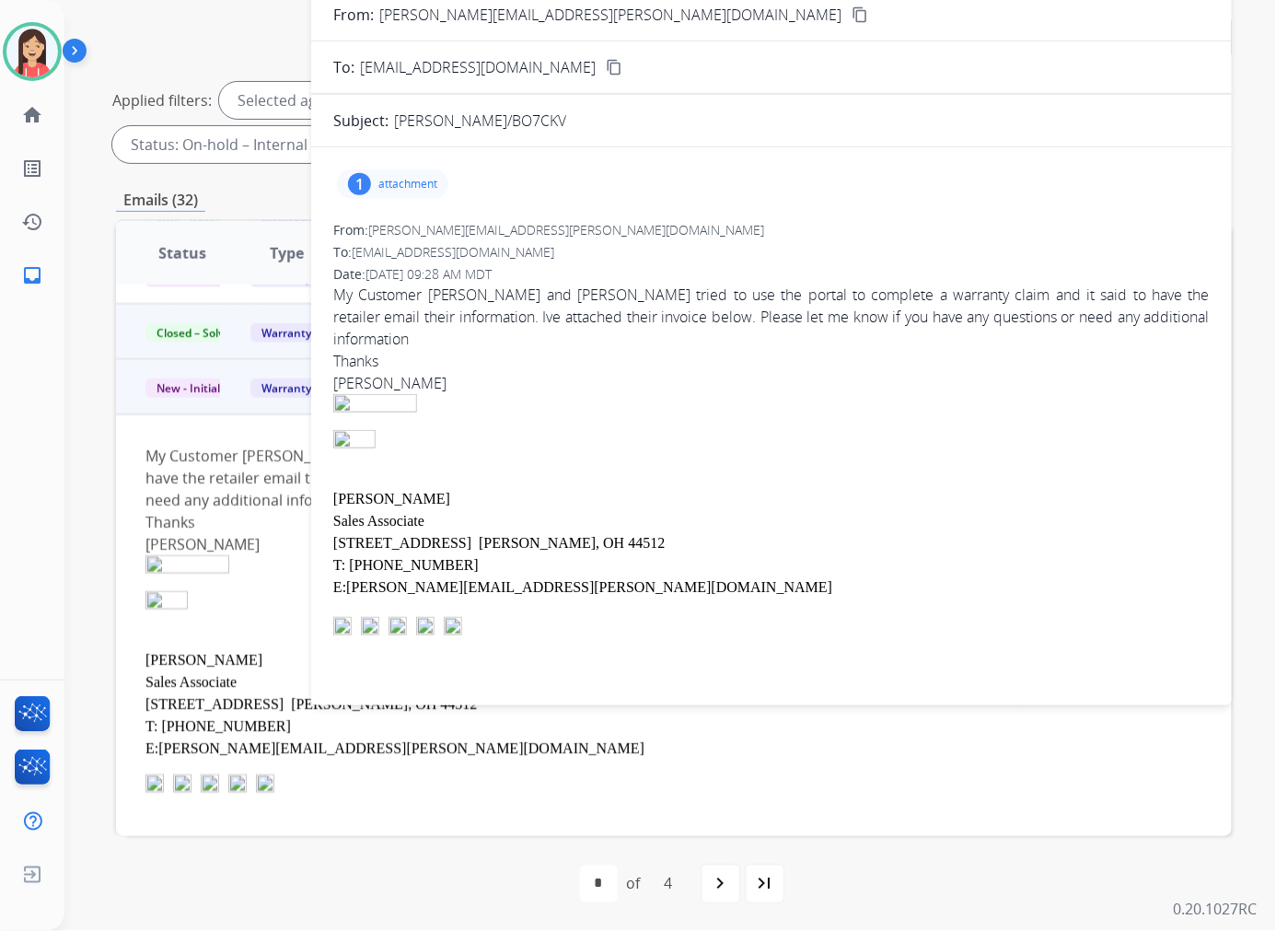
click at [423, 175] on div "1 attachment" at bounding box center [392, 183] width 111 height 29
click at [495, 231] on button "download" at bounding box center [484, 231] width 22 height 22
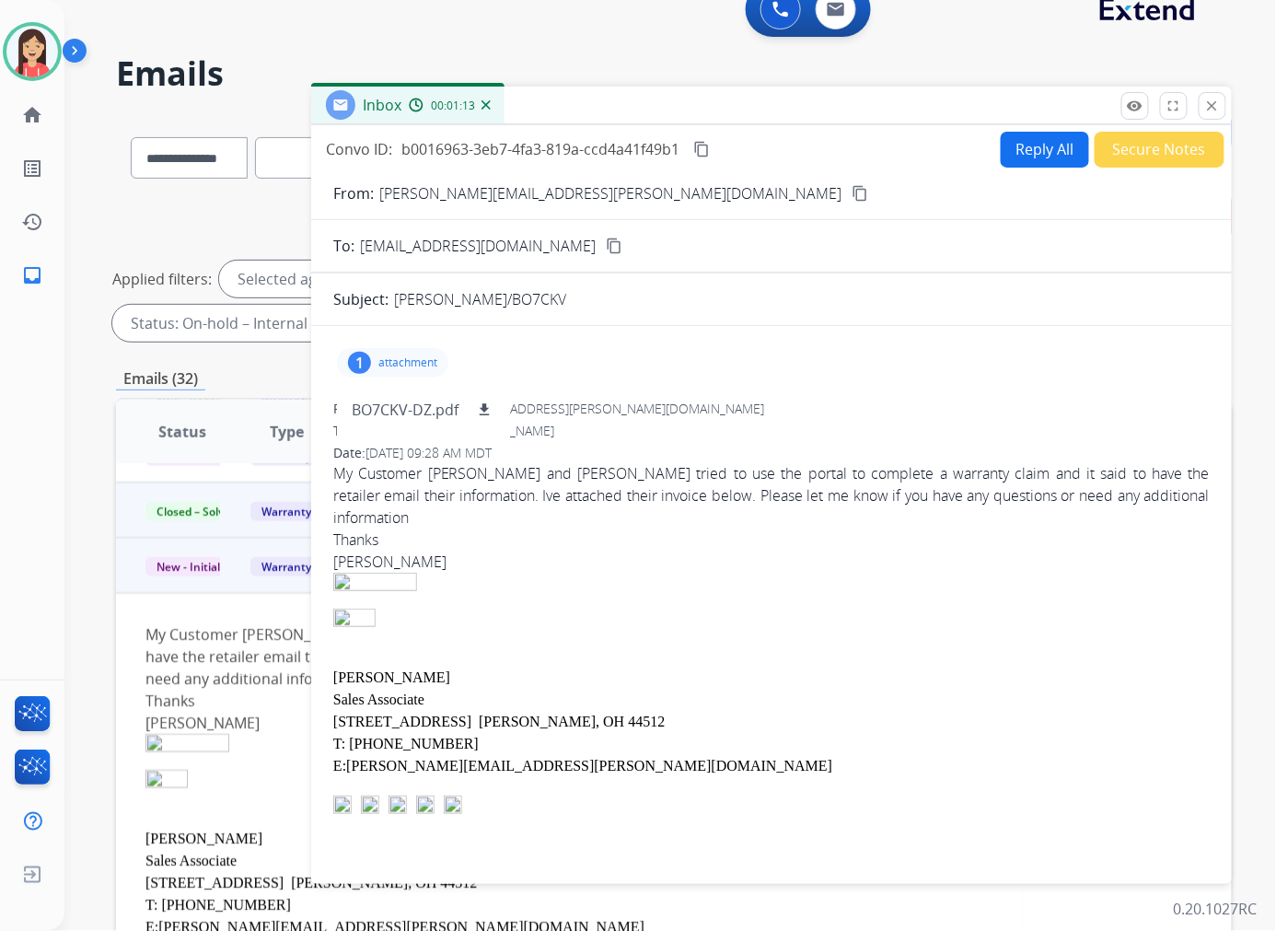
scroll to position [0, 0]
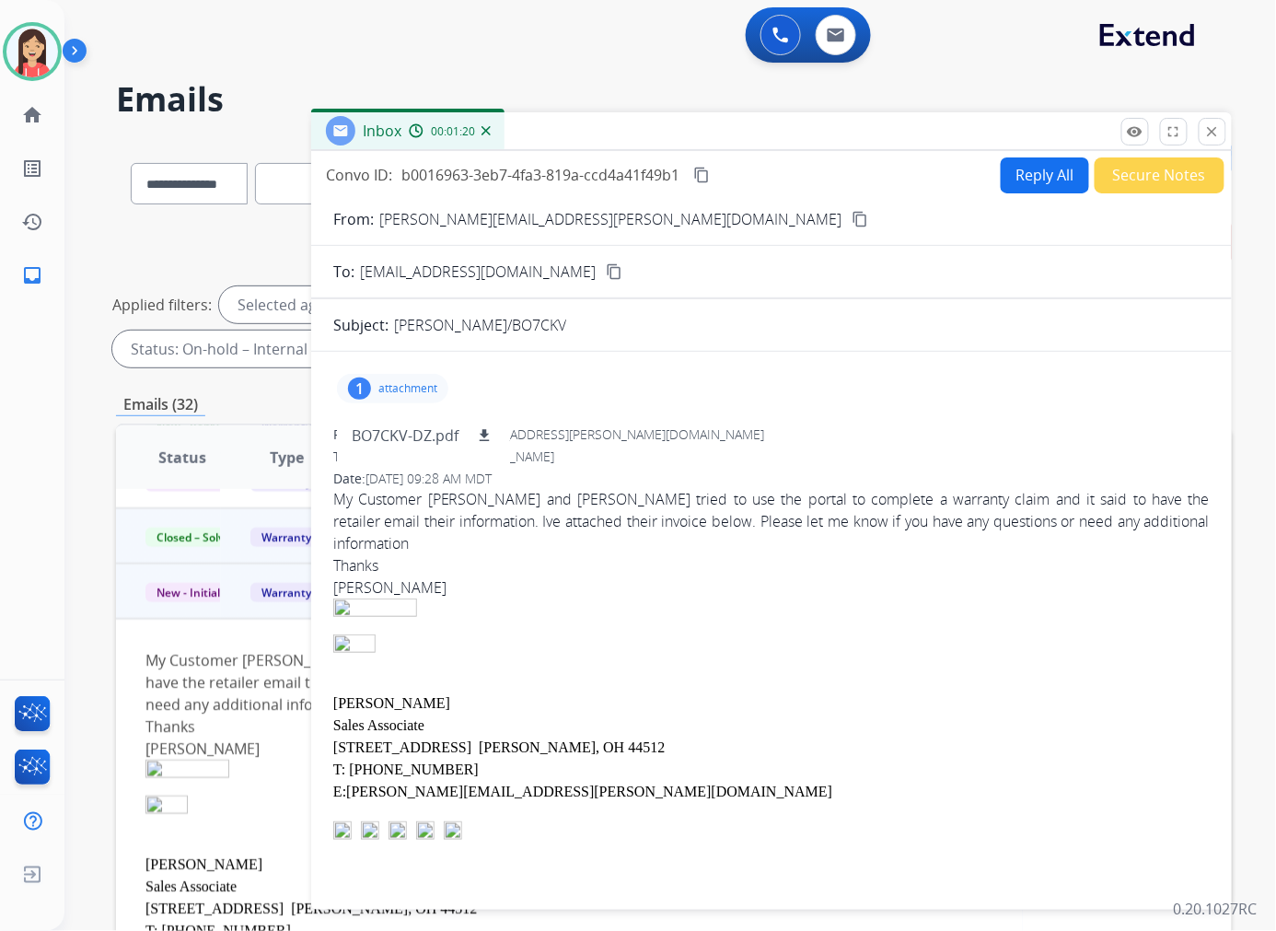
click at [1018, 173] on button "Reply All" at bounding box center [1045, 175] width 88 height 36
select select "**********"
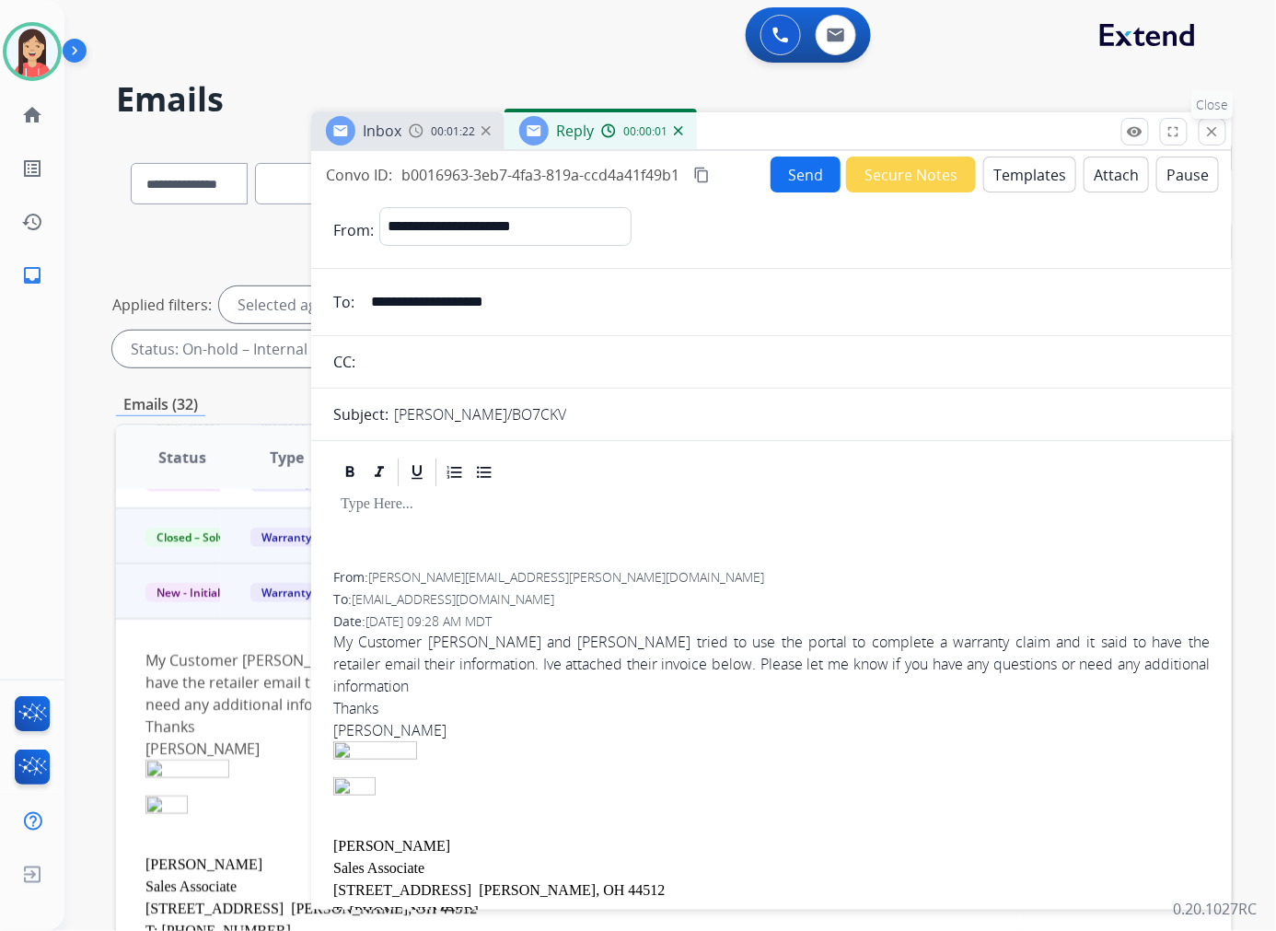
click at [1062, 133] on button "close Close" at bounding box center [1213, 132] width 28 height 28
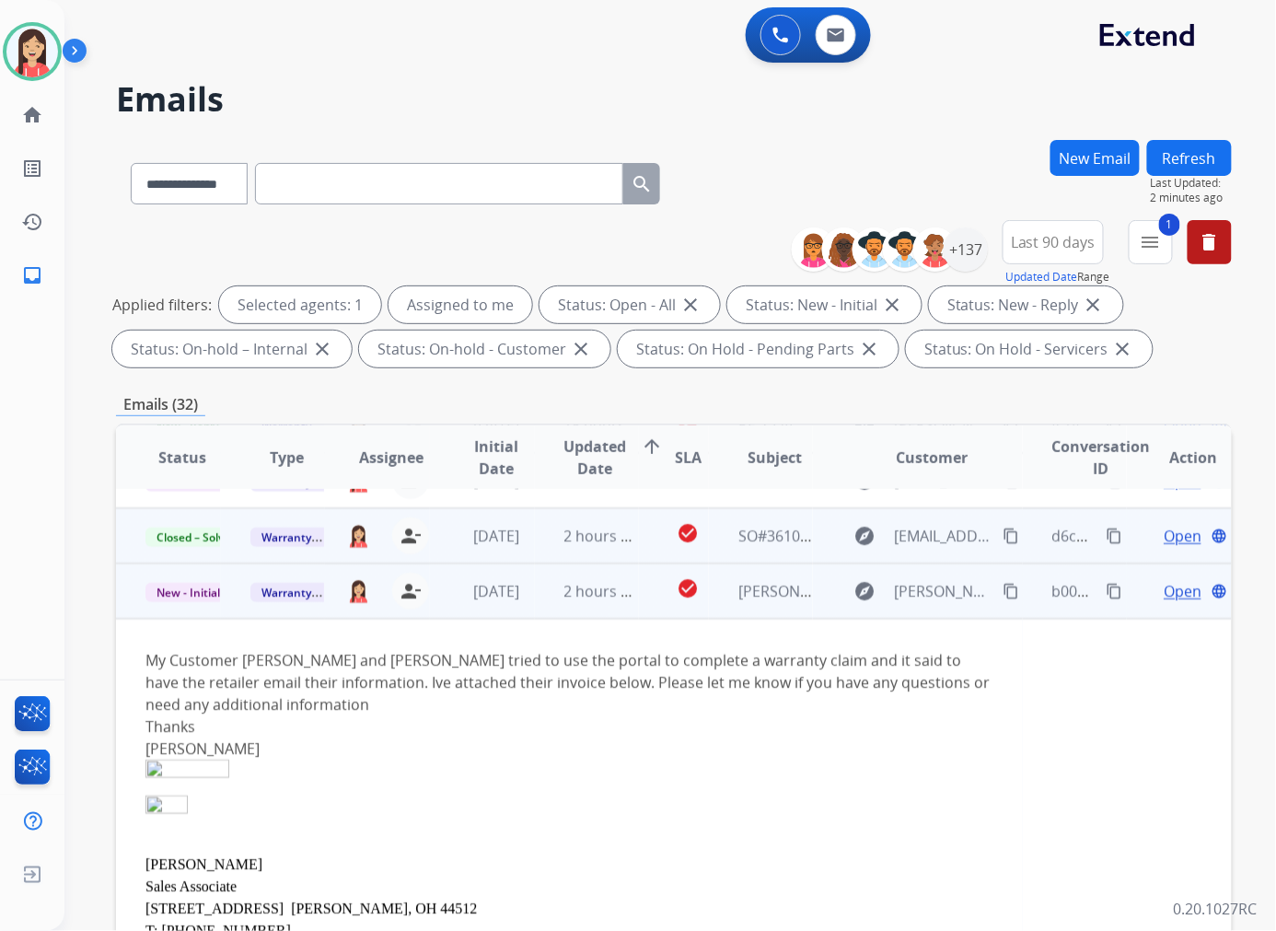
click at [1062, 582] on span "Open" at bounding box center [1183, 591] width 38 height 22
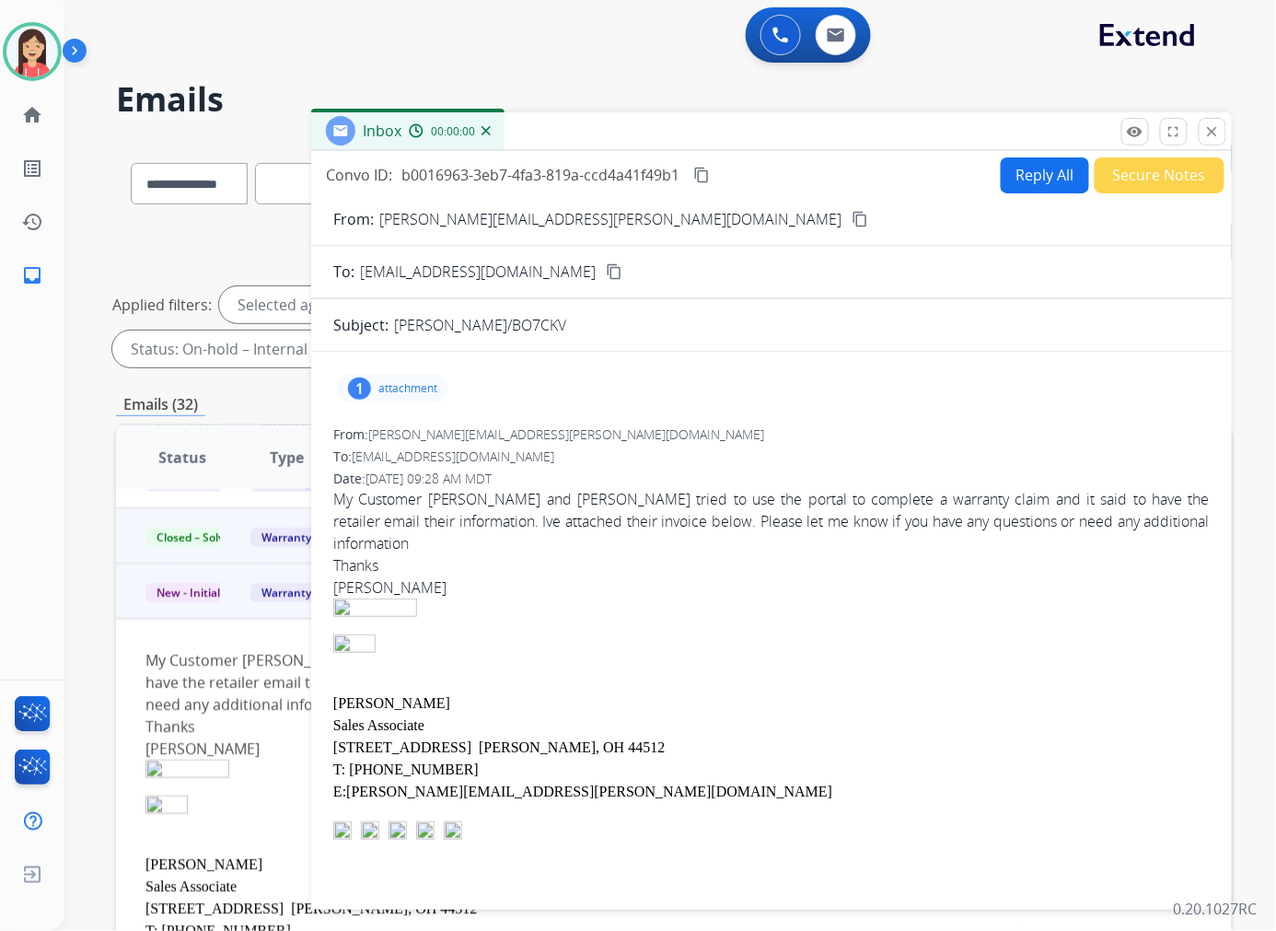
click at [1062, 180] on button "Secure Notes" at bounding box center [1160, 175] width 130 height 36
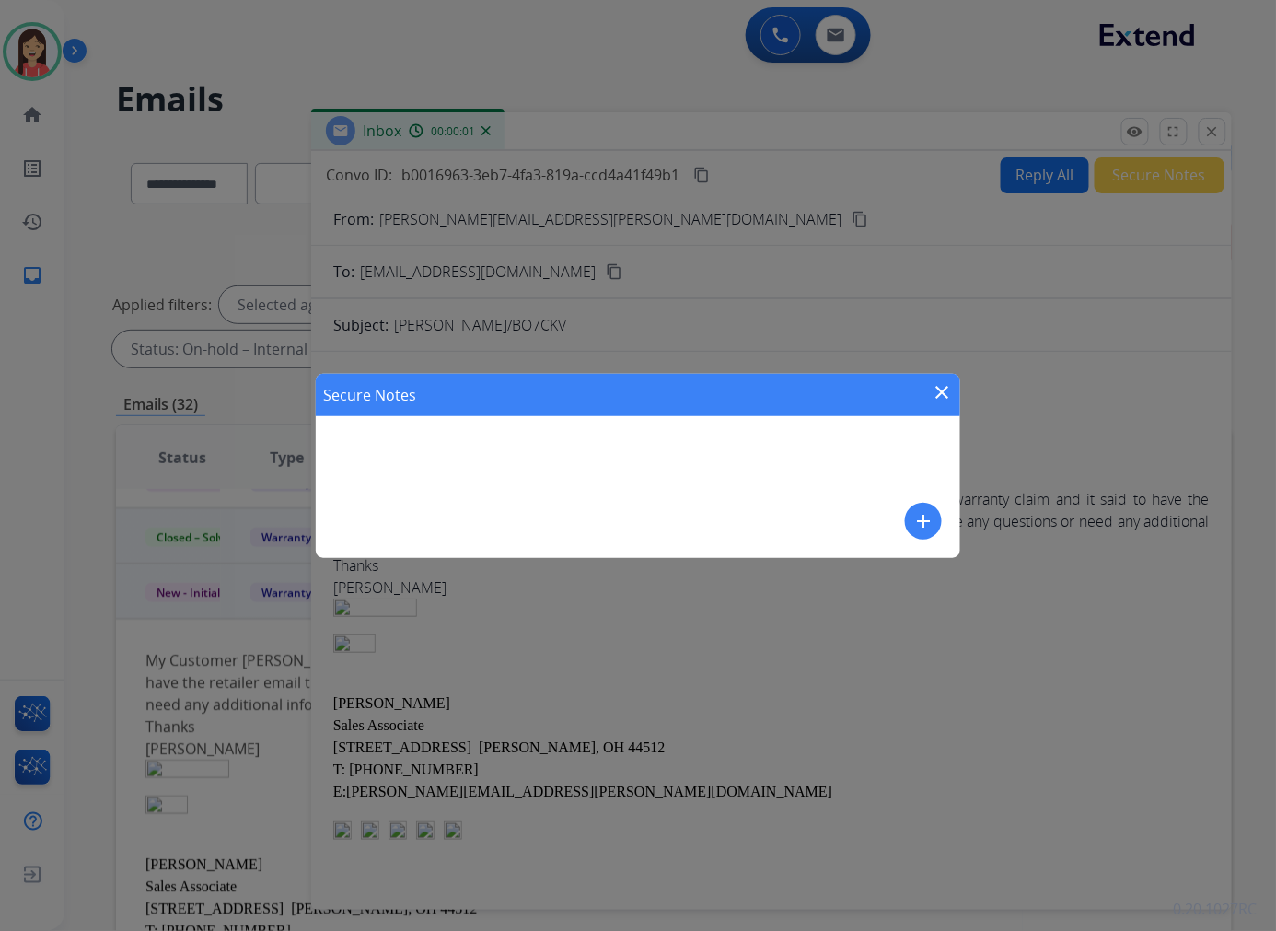
click at [898, 516] on div "Secure Notes close add" at bounding box center [638, 466] width 644 height 184
click at [925, 518] on mat-icon "add" at bounding box center [923, 521] width 22 height 22
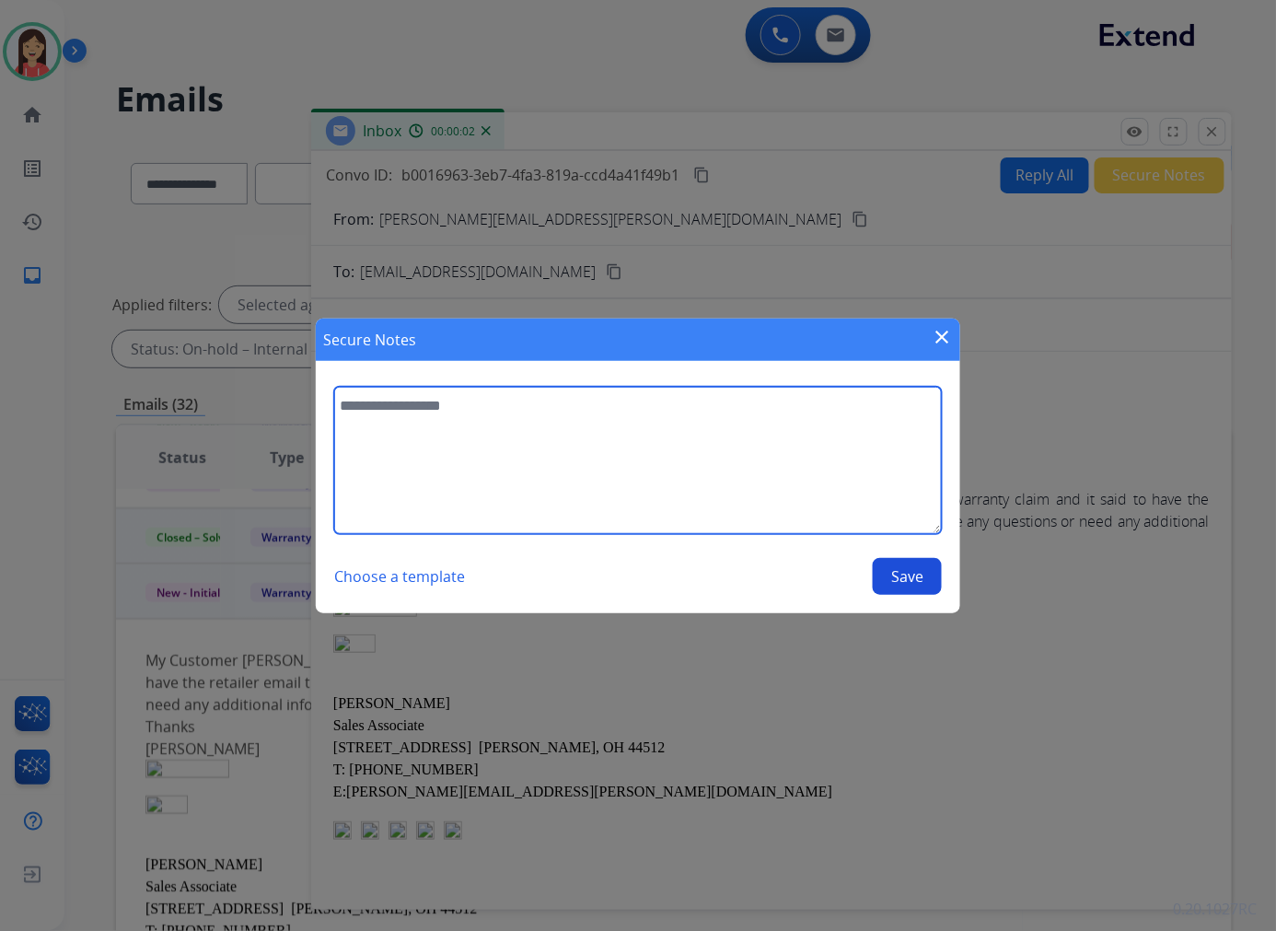
click at [650, 474] on textarea at bounding box center [638, 460] width 608 height 147
type textarea "**********"
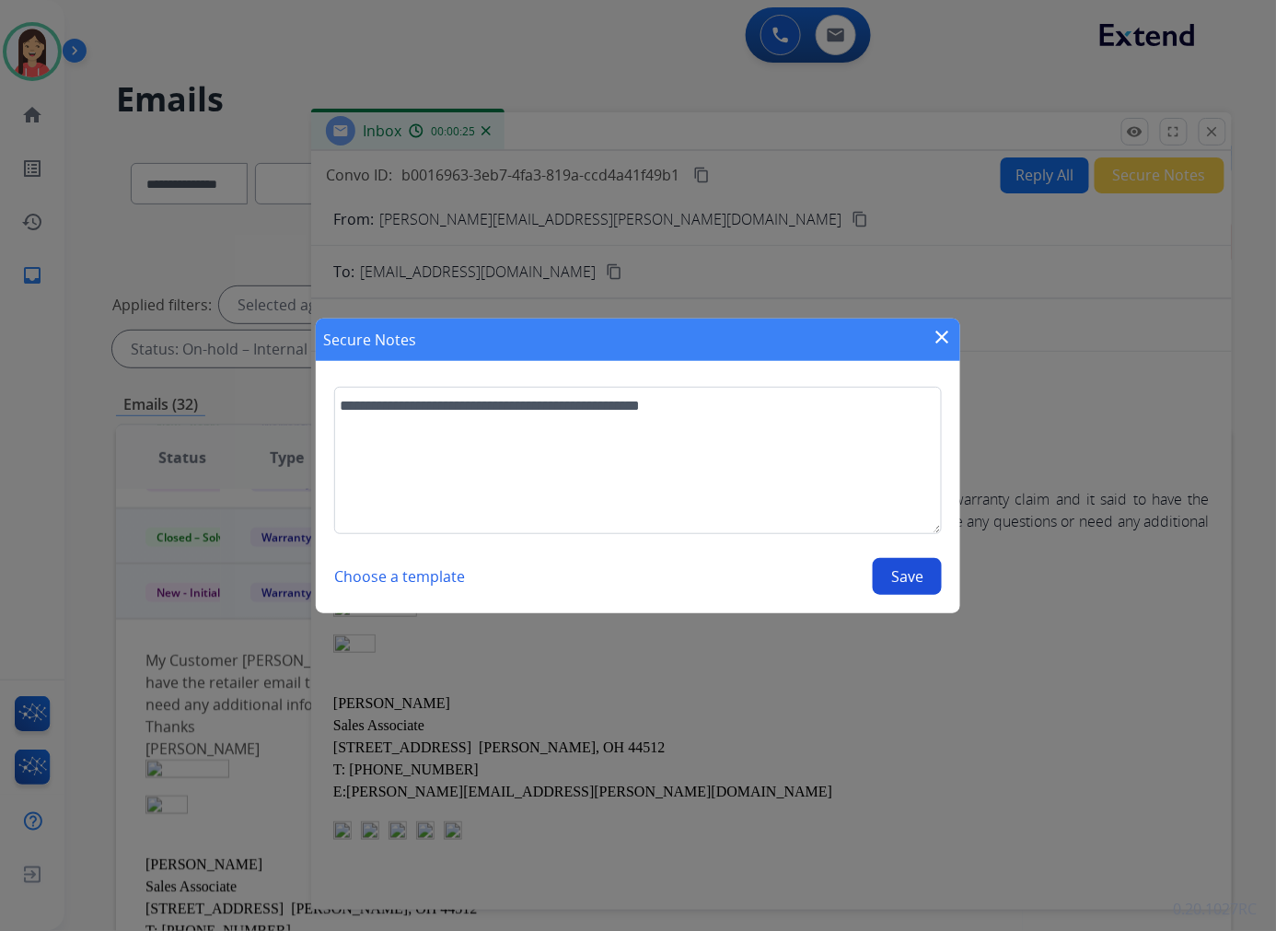
click at [898, 572] on button "Save" at bounding box center [907, 576] width 69 height 37
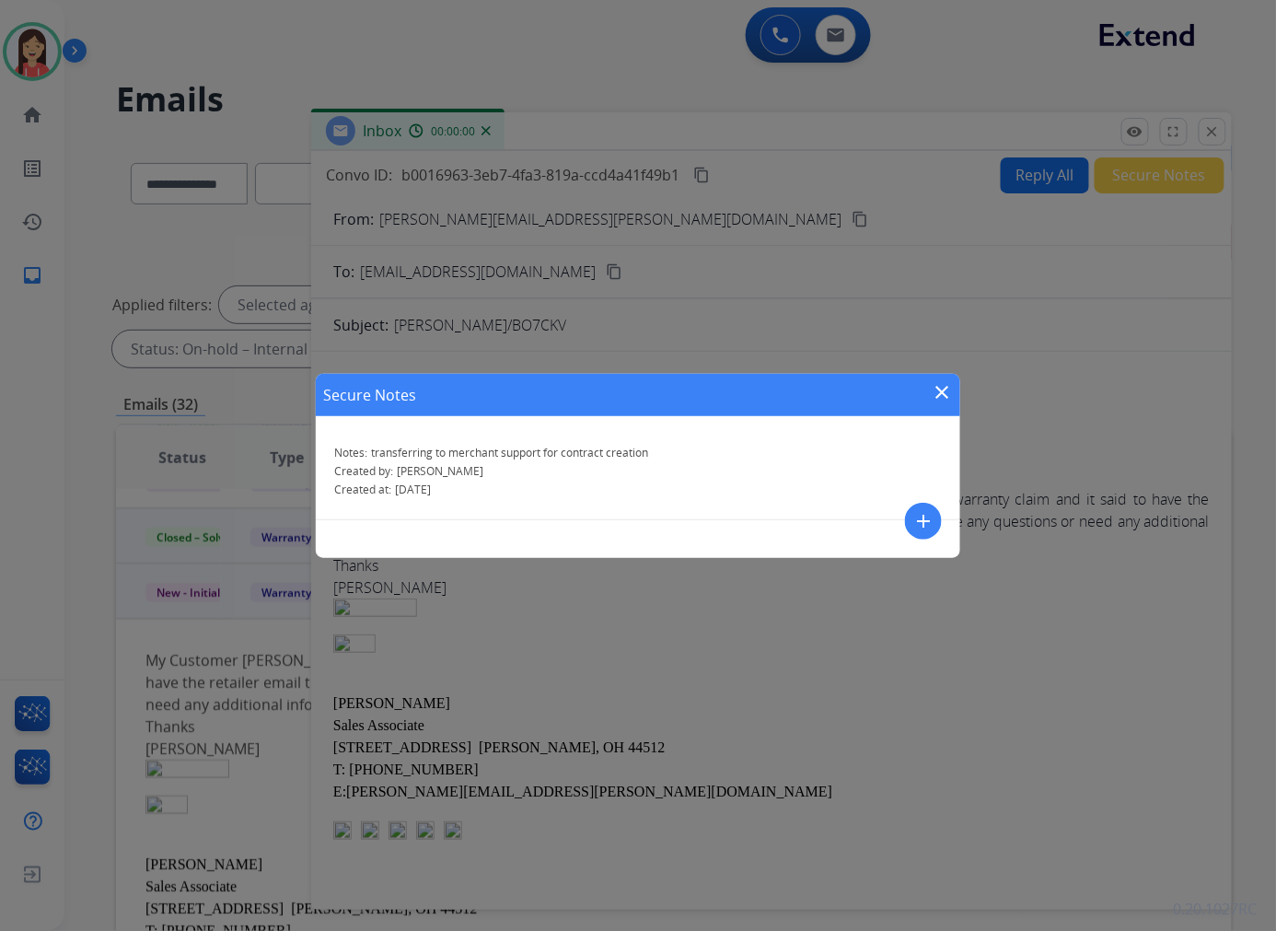
click at [950, 398] on mat-icon "close" at bounding box center [942, 392] width 22 height 22
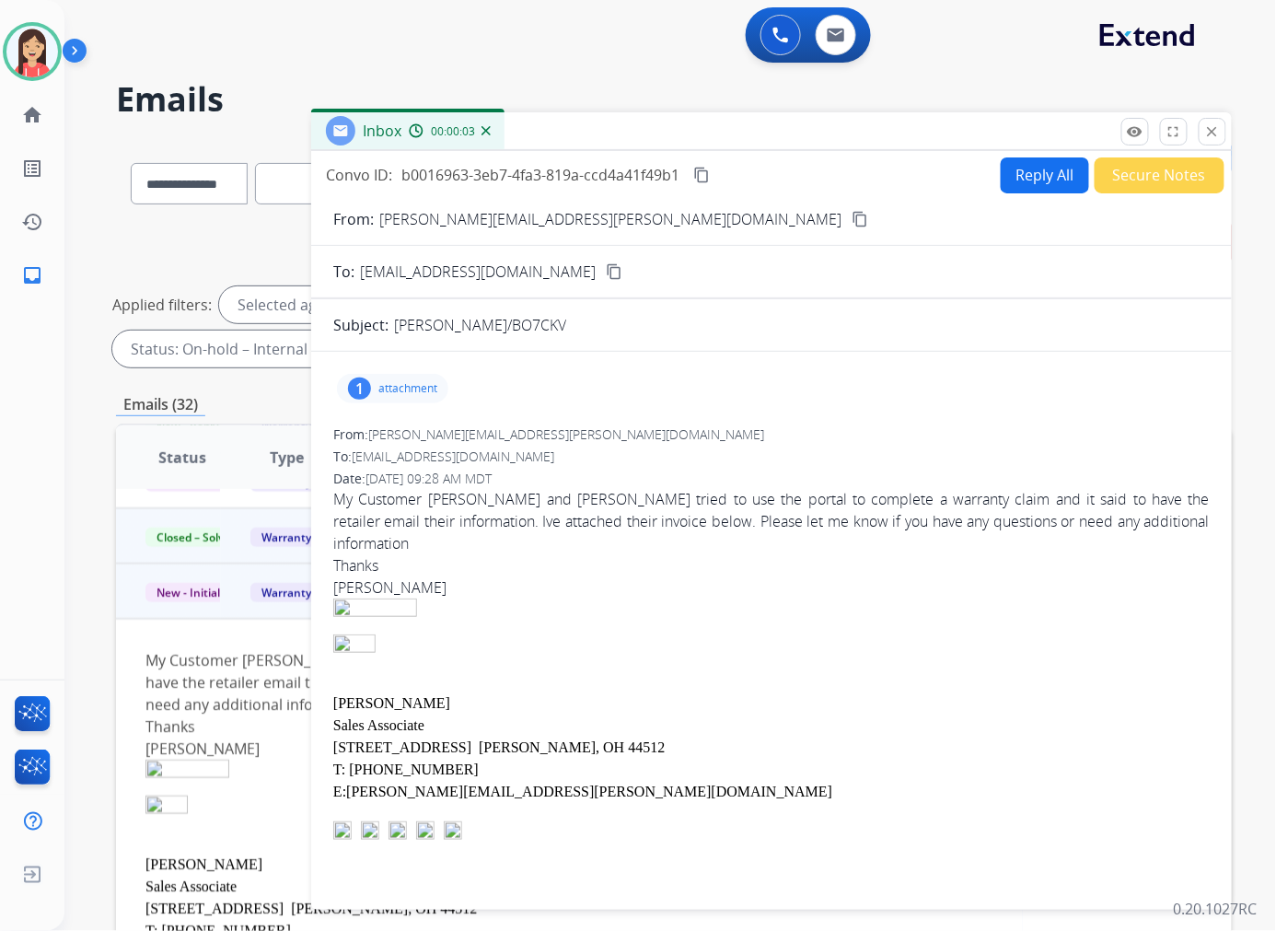
click at [412, 398] on div "1 attachment" at bounding box center [392, 388] width 111 height 29
click at [1062, 130] on mat-icon "close" at bounding box center [1212, 131] width 17 height 17
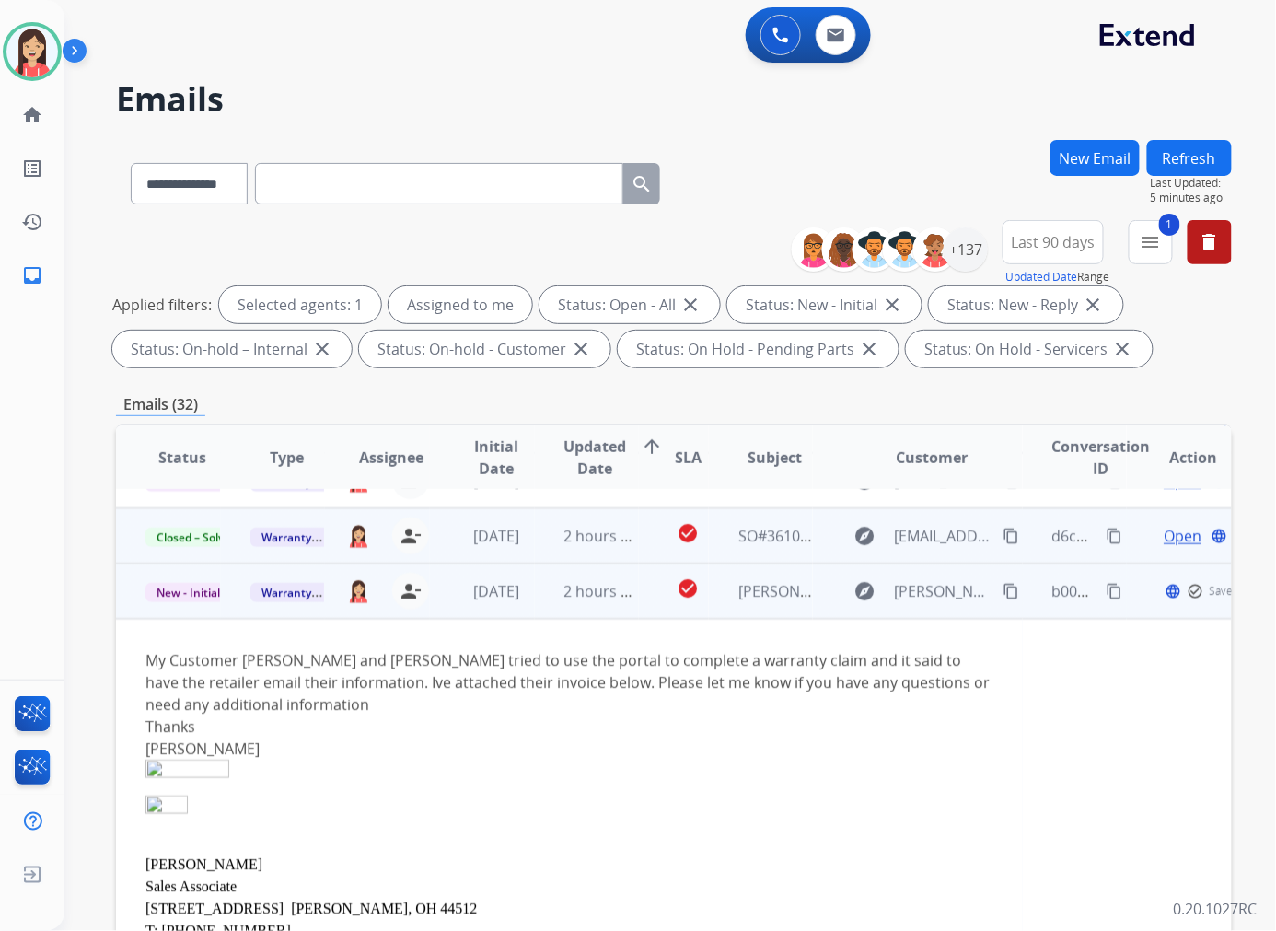
click at [628, 605] on td "2 hours ago" at bounding box center [587, 590] width 105 height 55
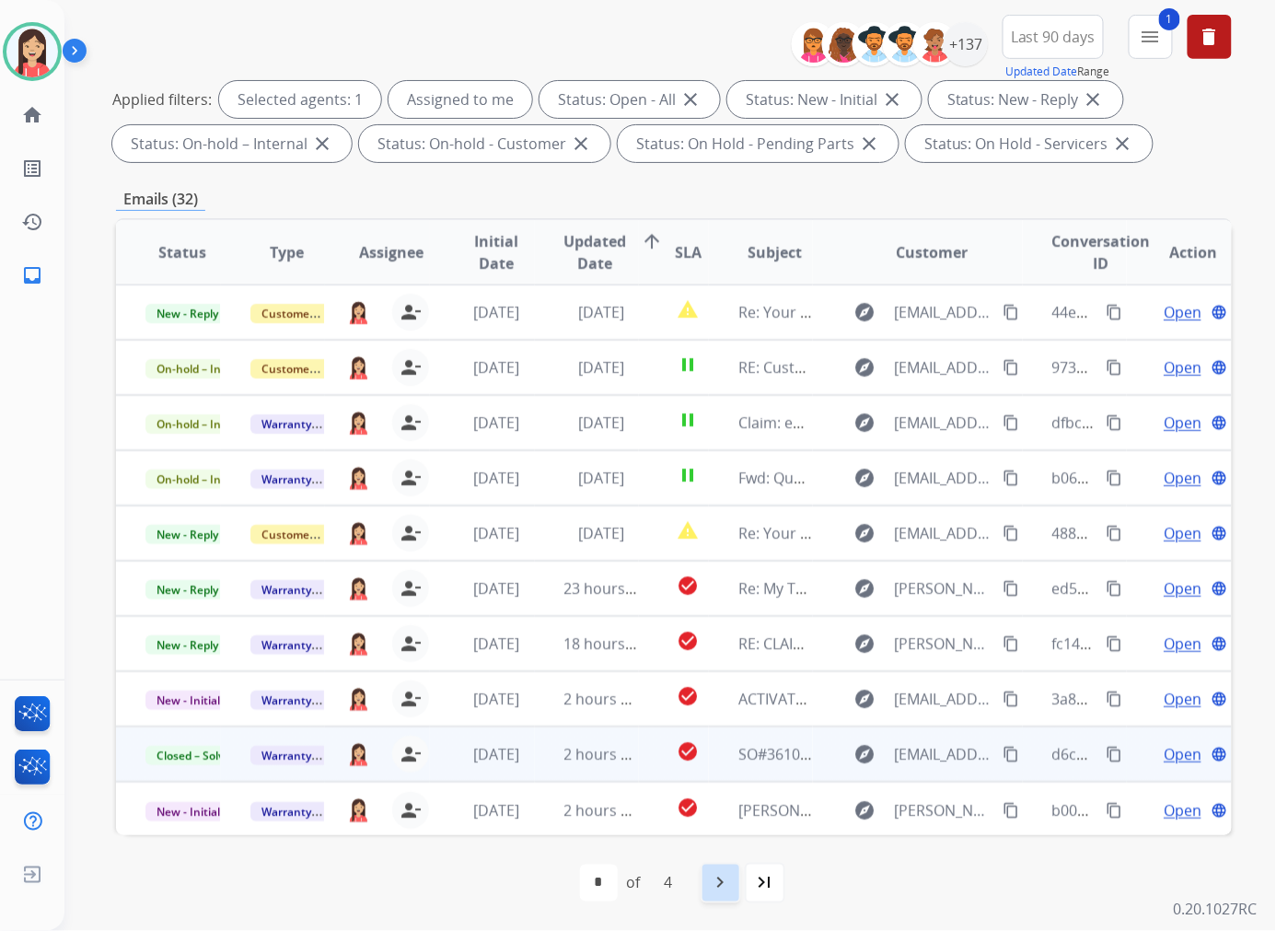
click at [733, 837] on div "navigate_next" at bounding box center [721, 883] width 41 height 41
select select "*"
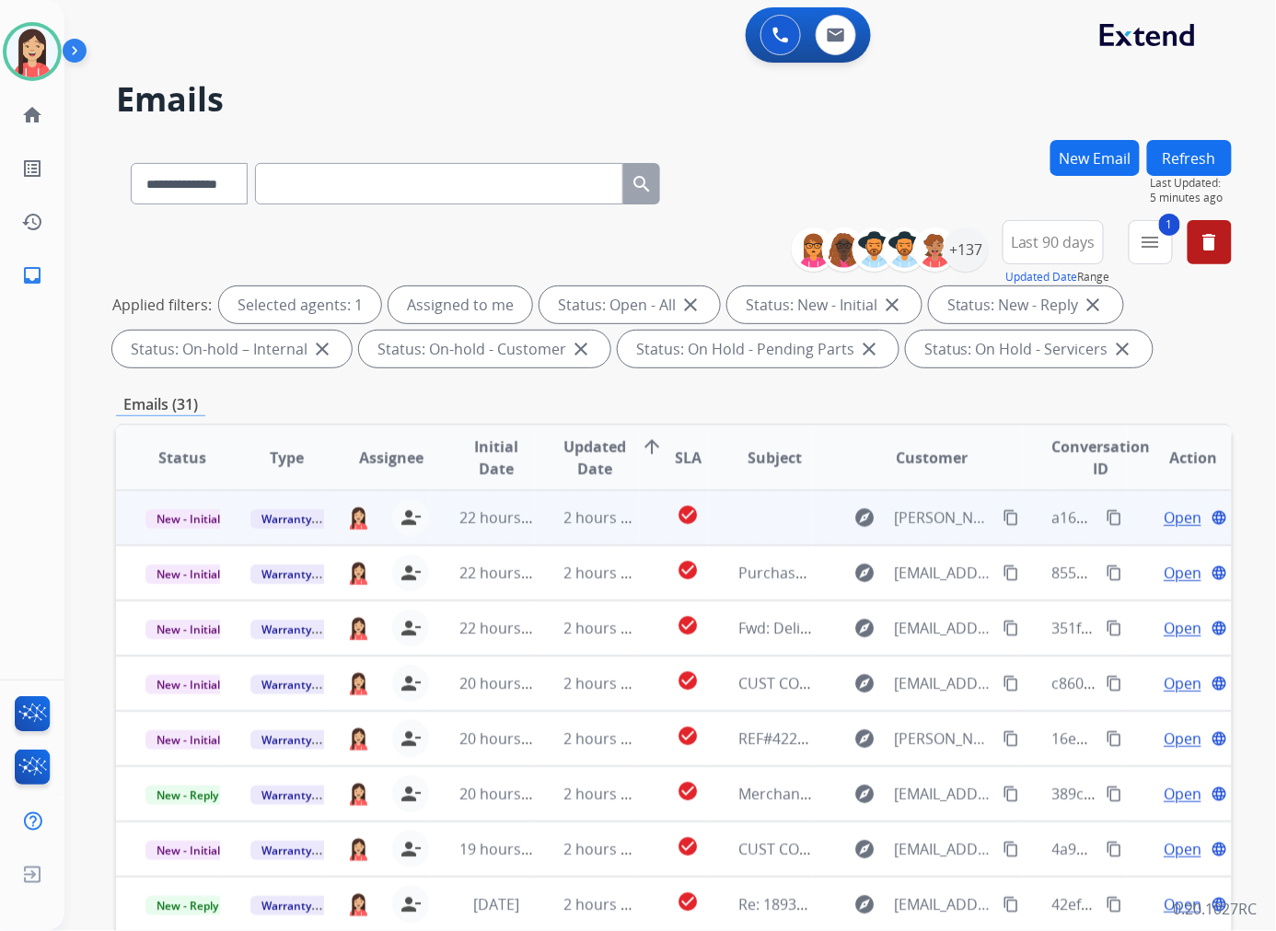
click at [540, 529] on td "2 hours ago" at bounding box center [587, 517] width 105 height 55
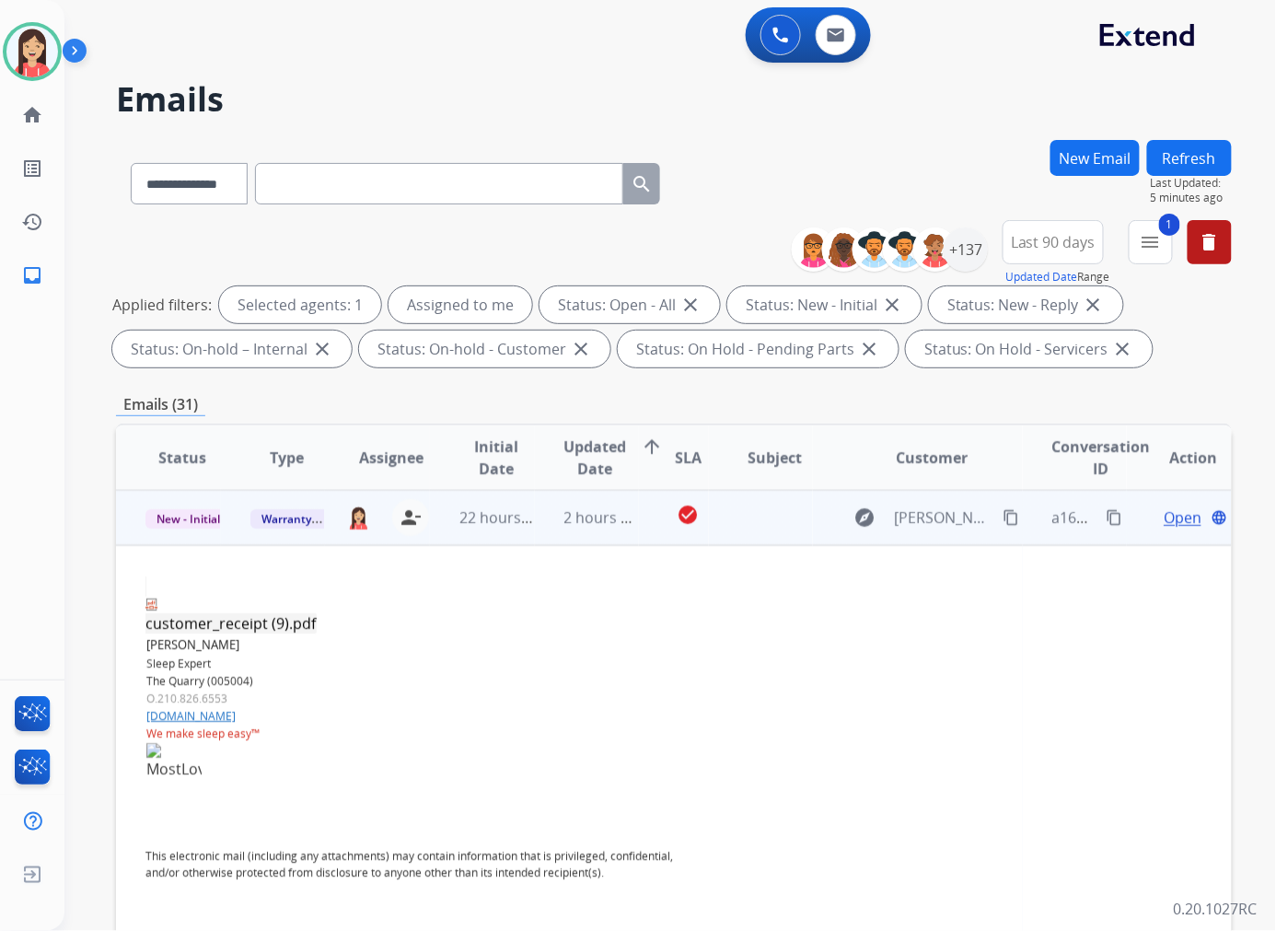
click at [1062, 512] on span "Open" at bounding box center [1183, 517] width 38 height 22
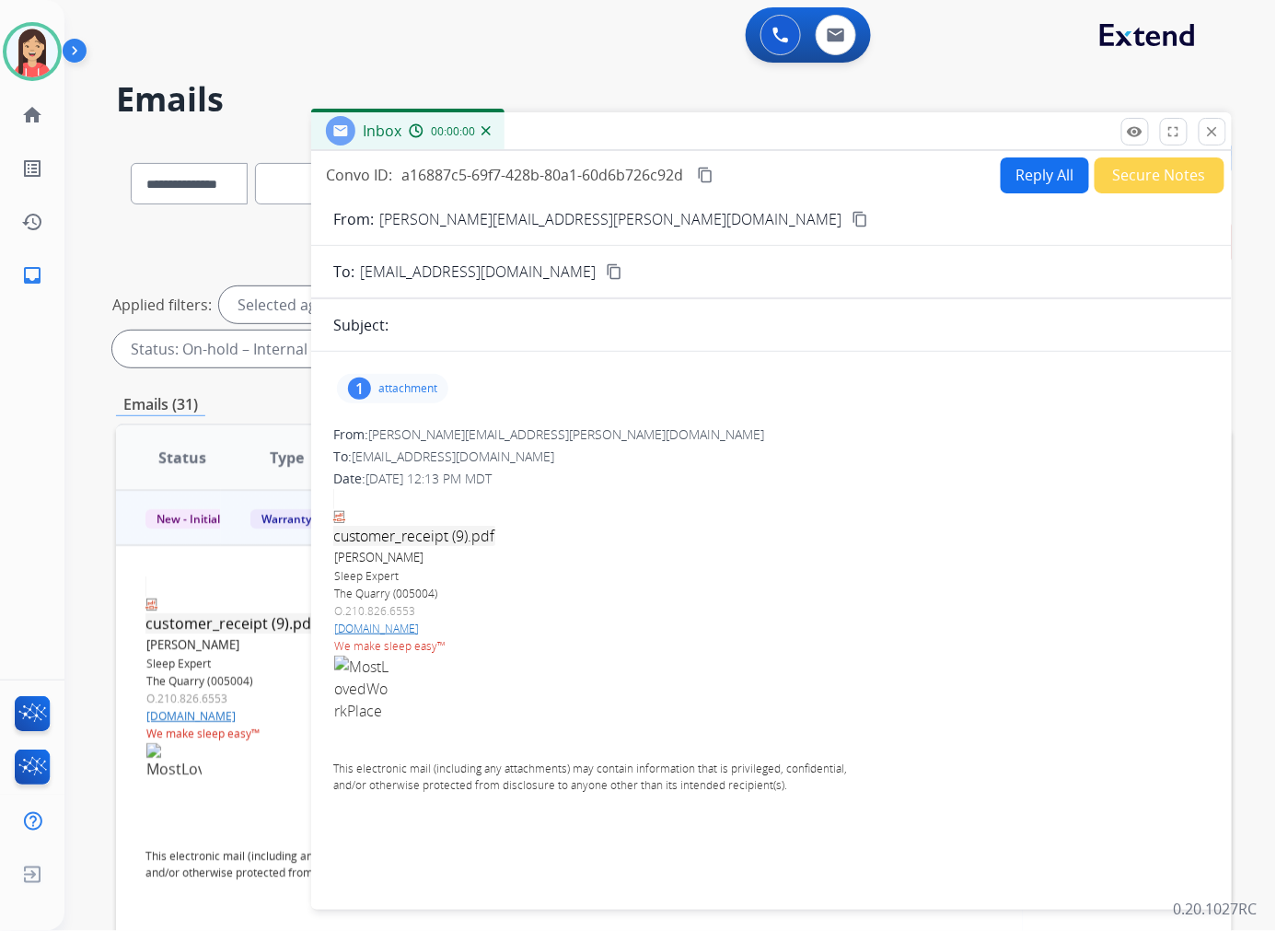
click at [418, 383] on p "attachment" at bounding box center [407, 388] width 59 height 15
click at [429, 381] on p "attachment" at bounding box center [407, 388] width 59 height 15
click at [1023, 181] on button "Reply All" at bounding box center [1045, 175] width 88 height 36
select select "**********"
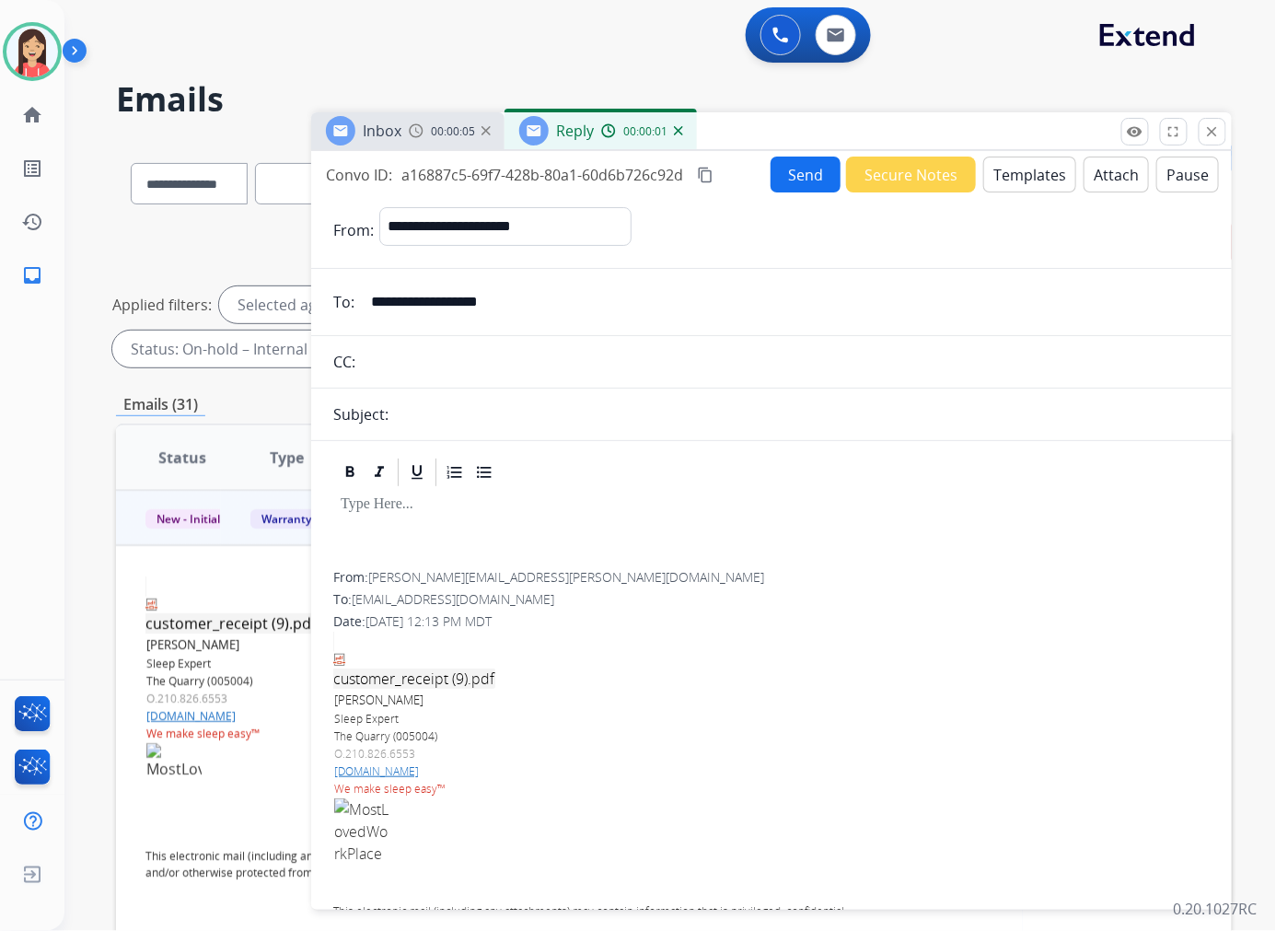
click at [1023, 181] on button "Templates" at bounding box center [1029, 174] width 93 height 36
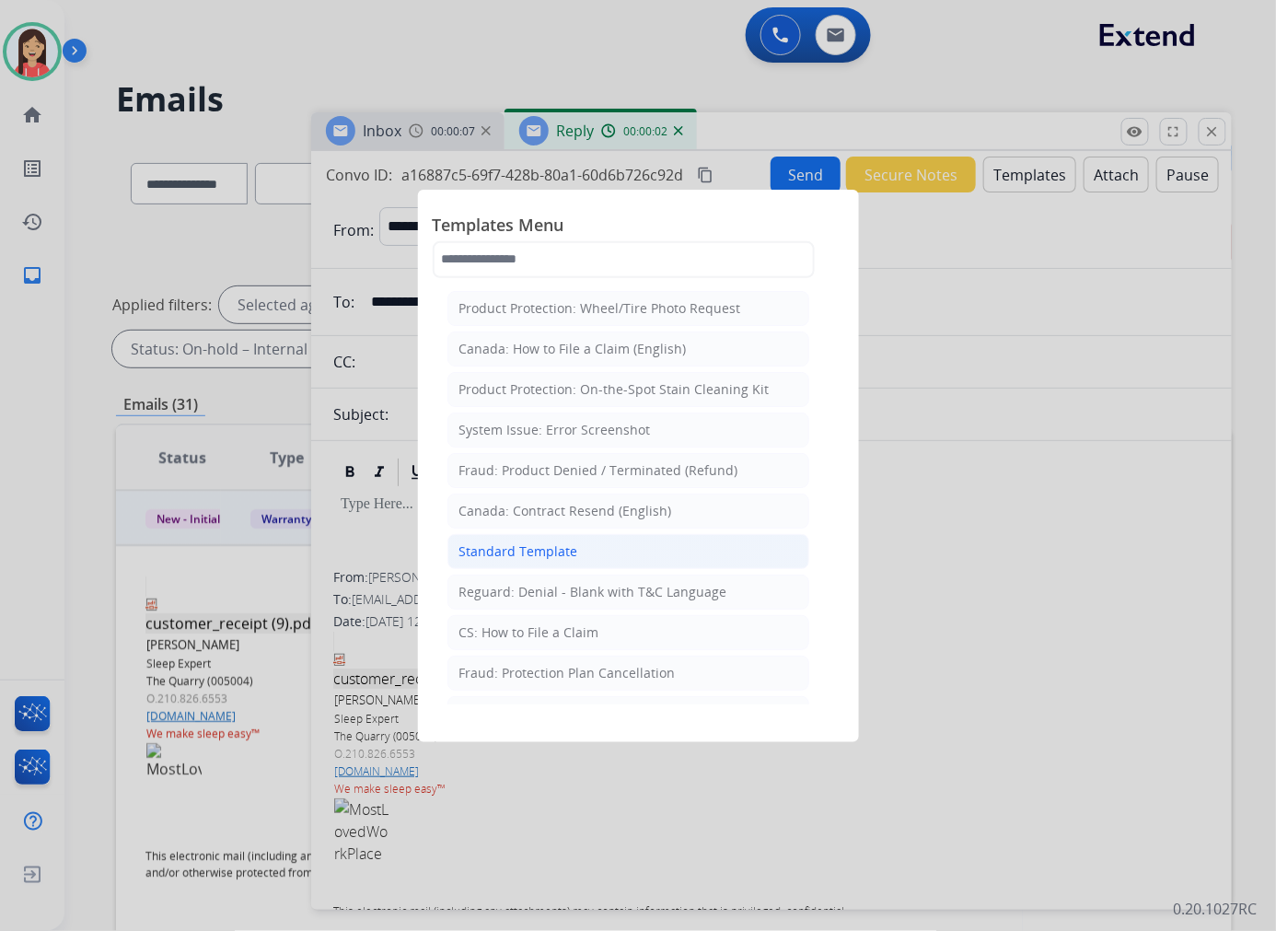
click at [647, 544] on li "Standard Template" at bounding box center [628, 551] width 362 height 35
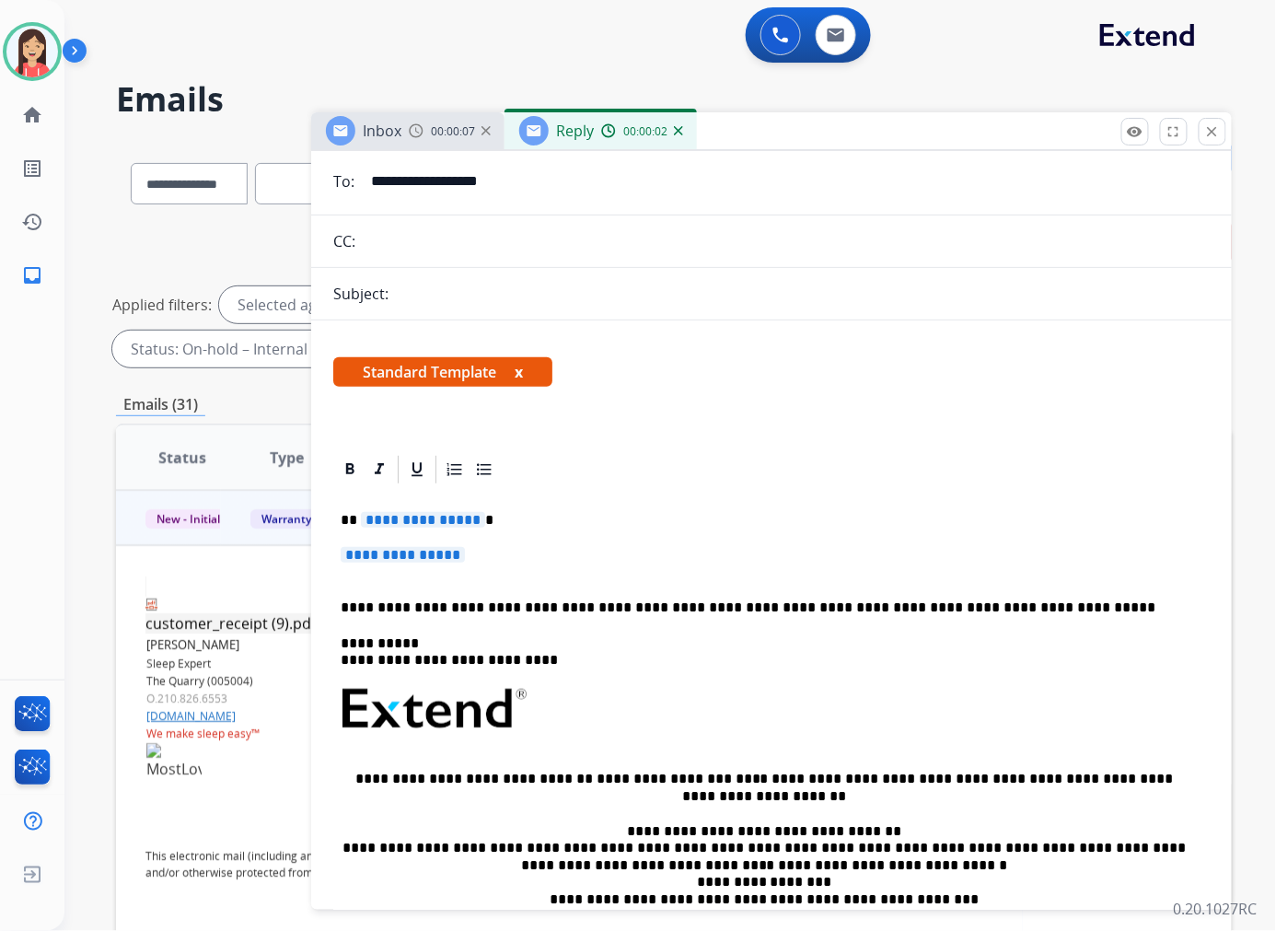
scroll to position [307, 0]
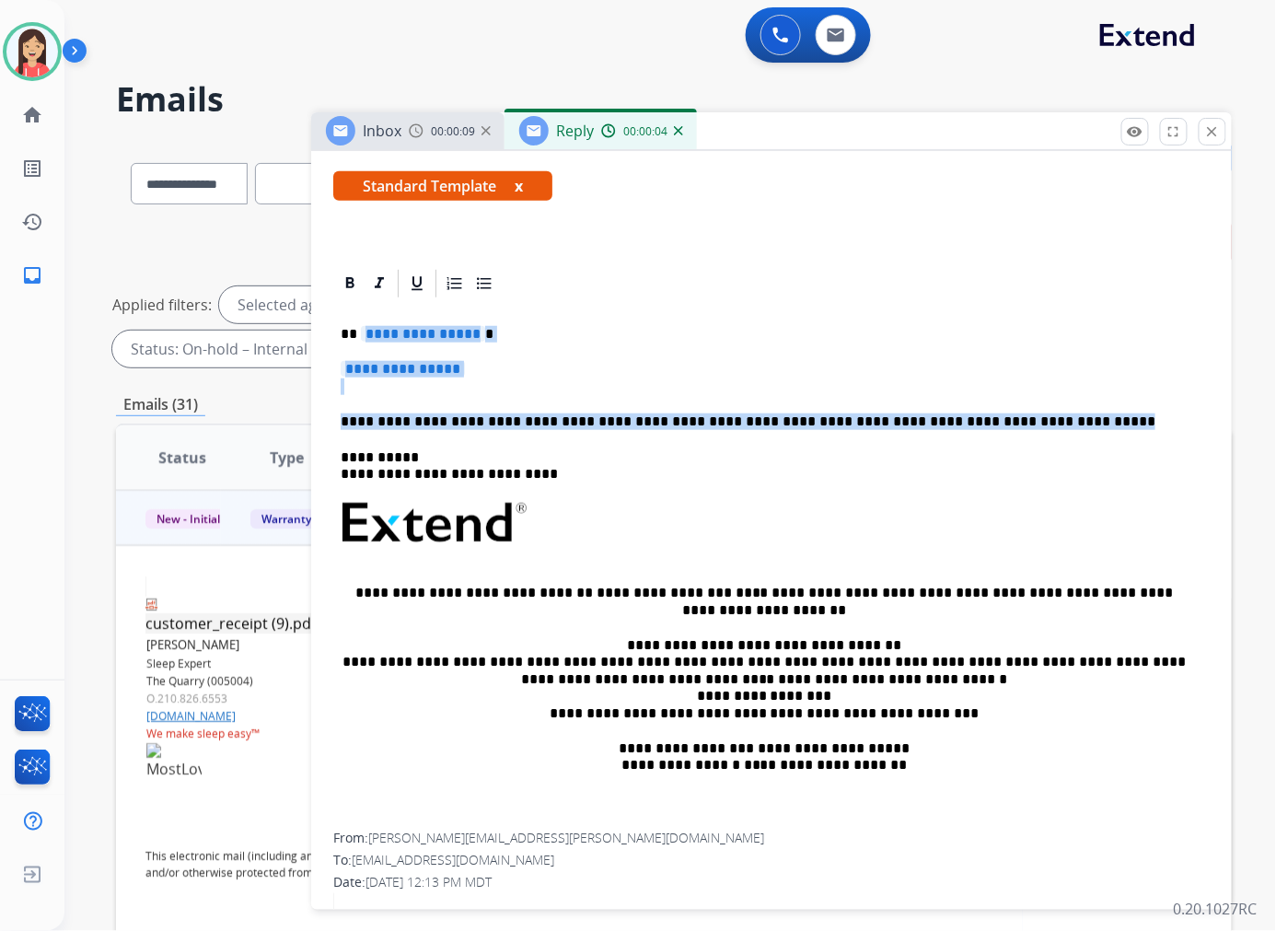
drag, startPoint x: 360, startPoint y: 326, endPoint x: 1026, endPoint y: 424, distance: 673.7
click at [1026, 424] on div "**********" at bounding box center [771, 566] width 876 height 533
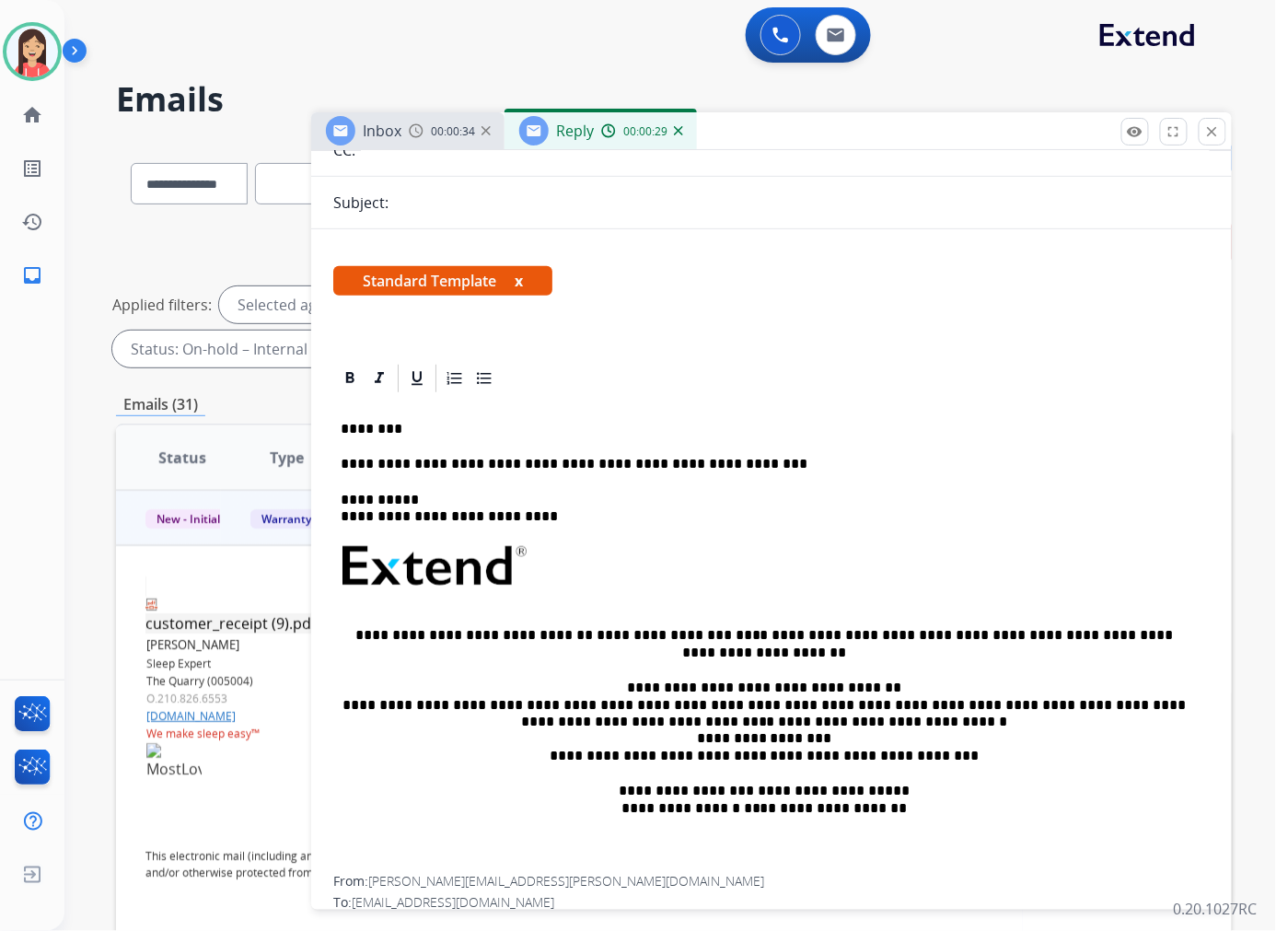
scroll to position [0, 0]
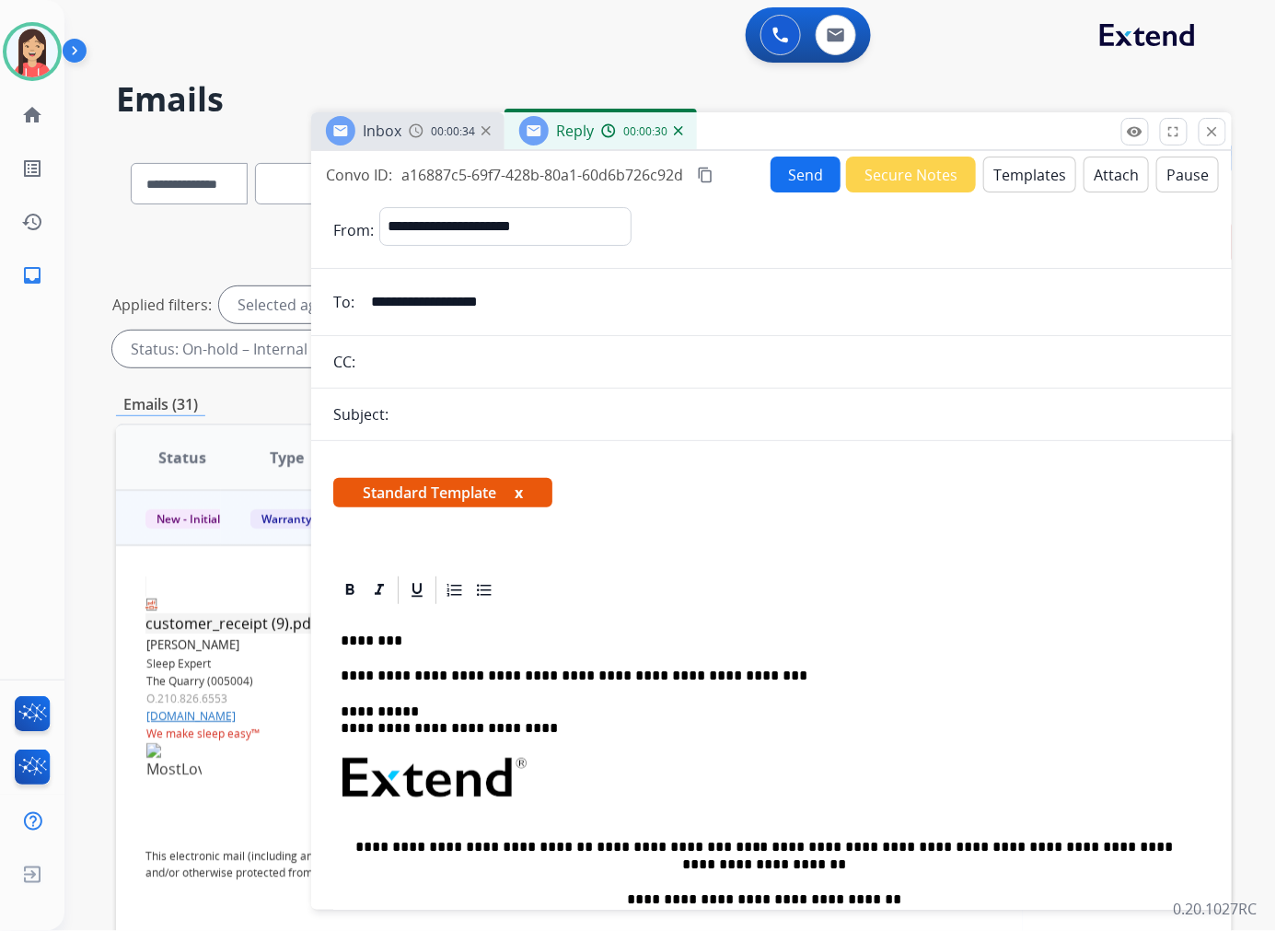
click at [789, 180] on button "Send" at bounding box center [806, 174] width 70 height 36
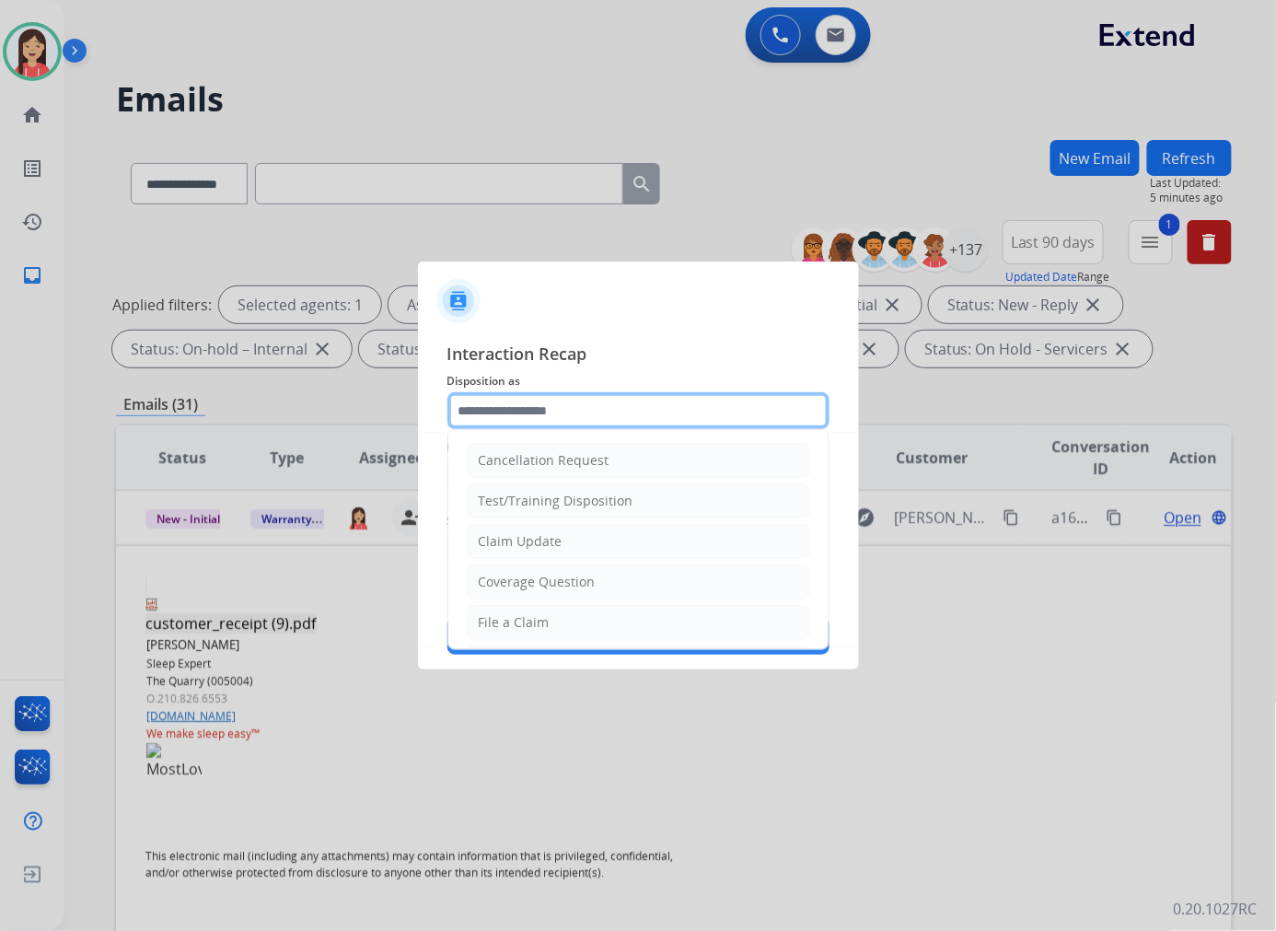
click at [619, 400] on input "text" at bounding box center [638, 410] width 382 height 37
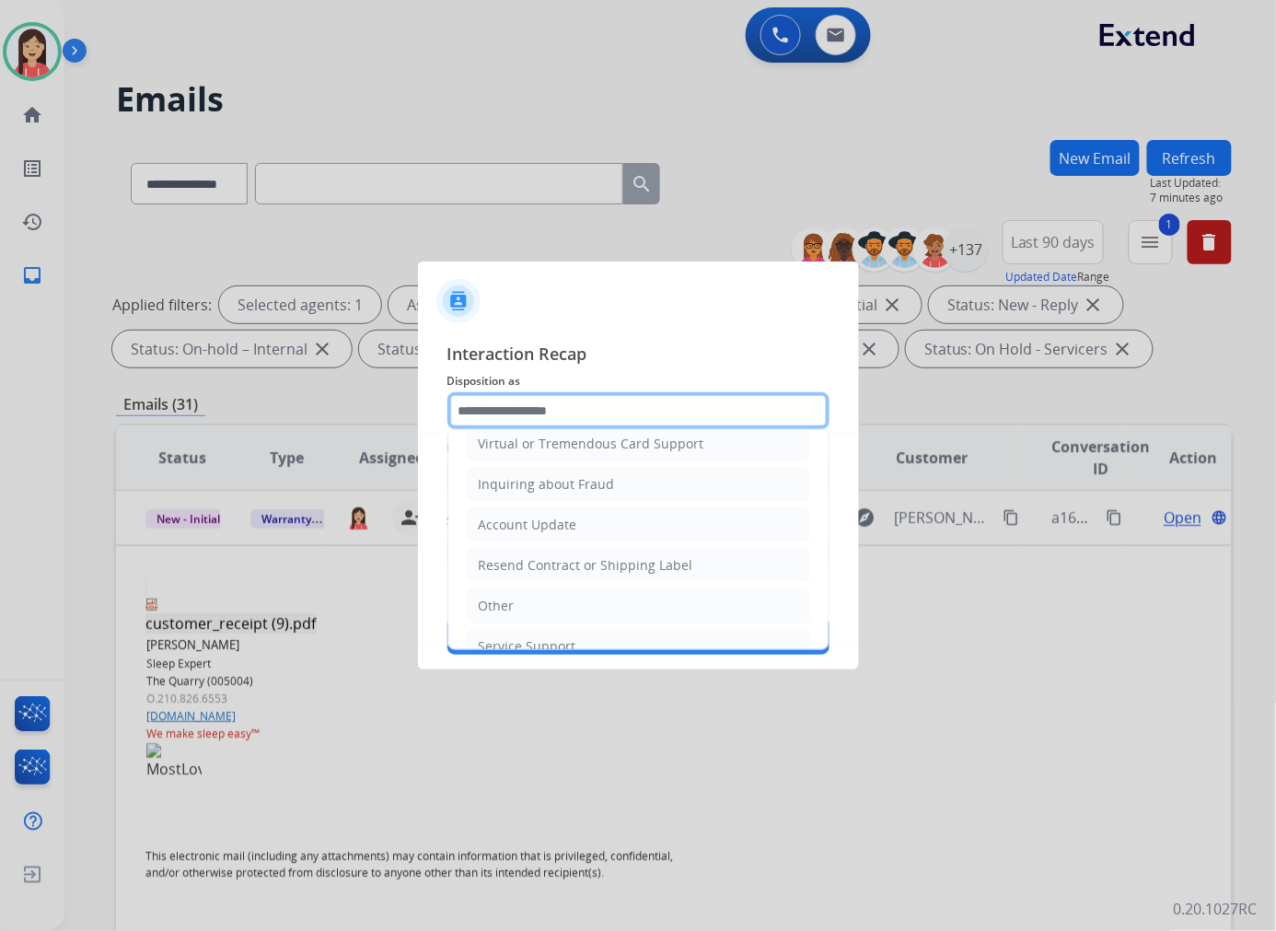
scroll to position [288, 0]
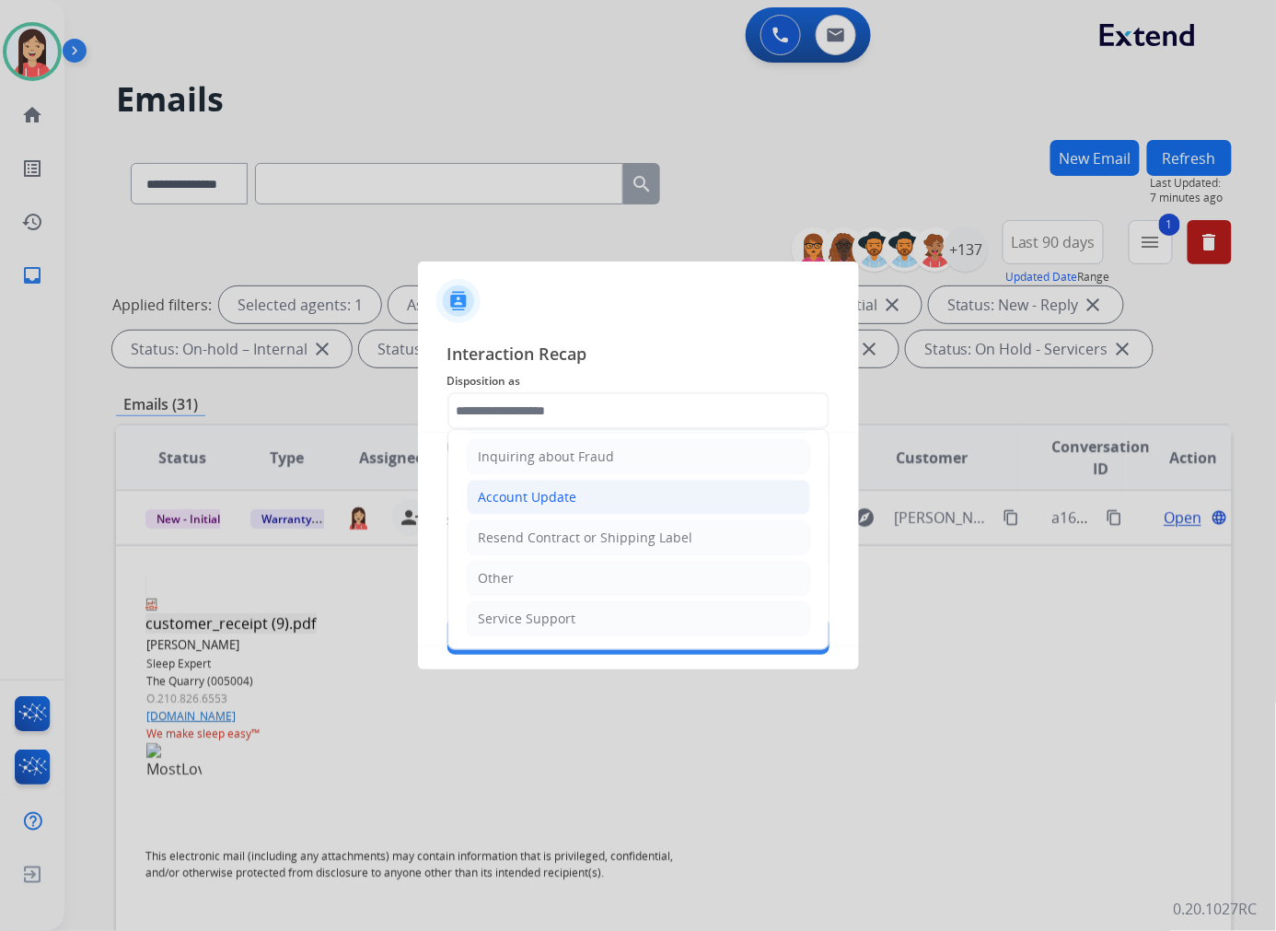
click at [562, 499] on div "Account Update" at bounding box center [528, 497] width 99 height 18
type input "**********"
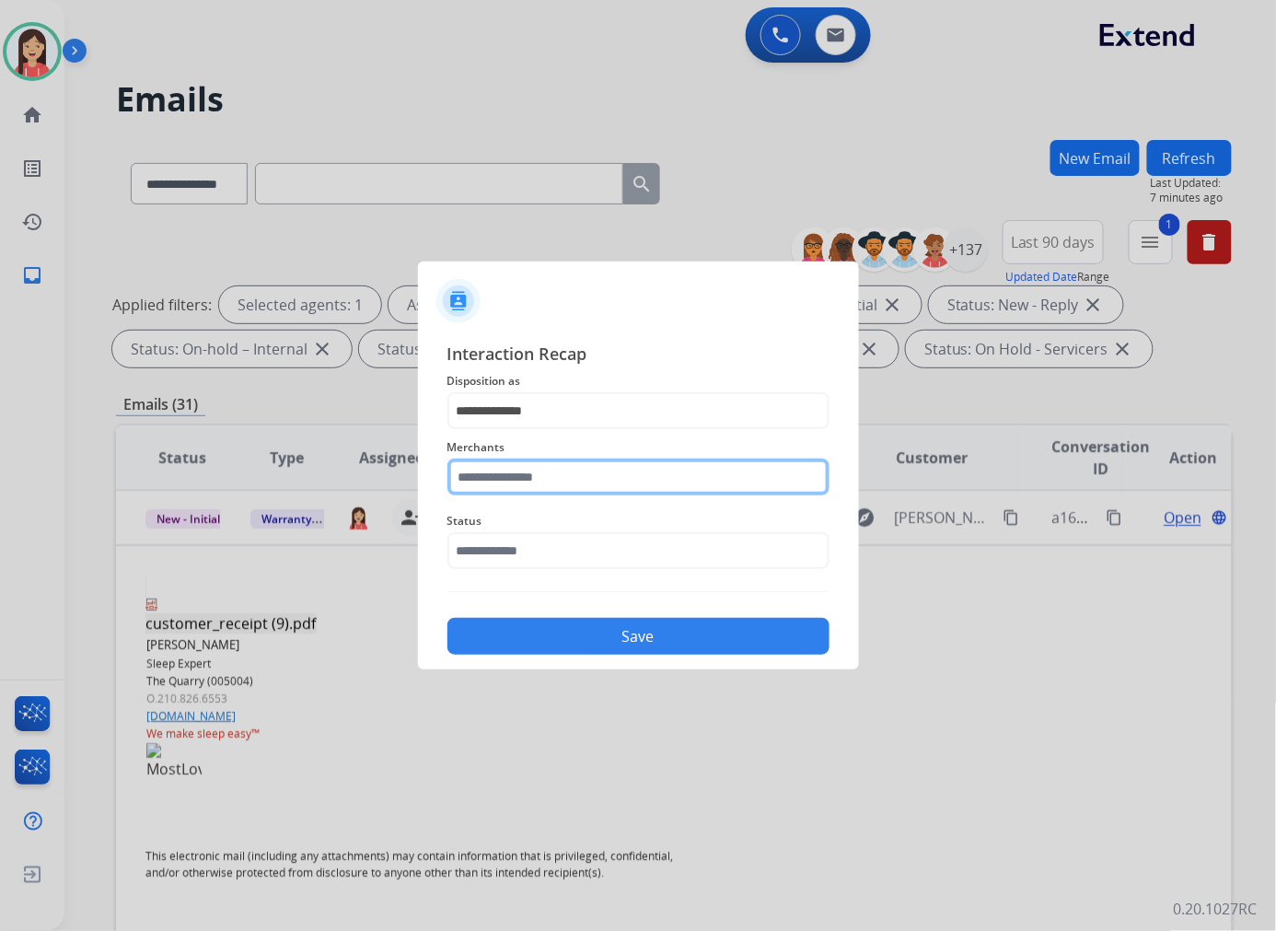
click at [543, 481] on input "text" at bounding box center [638, 476] width 382 height 37
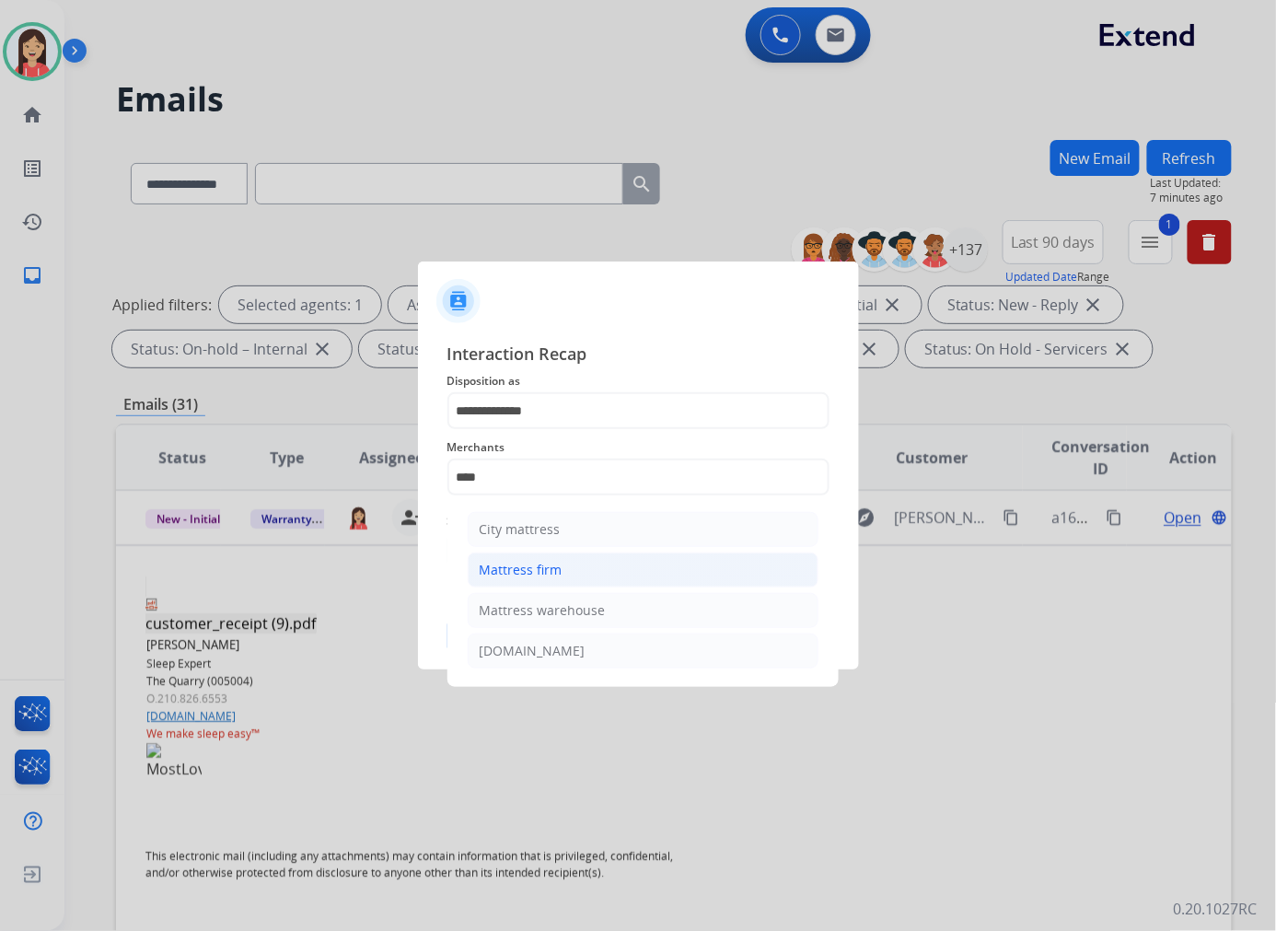
click at [552, 566] on div "Mattress firm" at bounding box center [521, 570] width 83 height 18
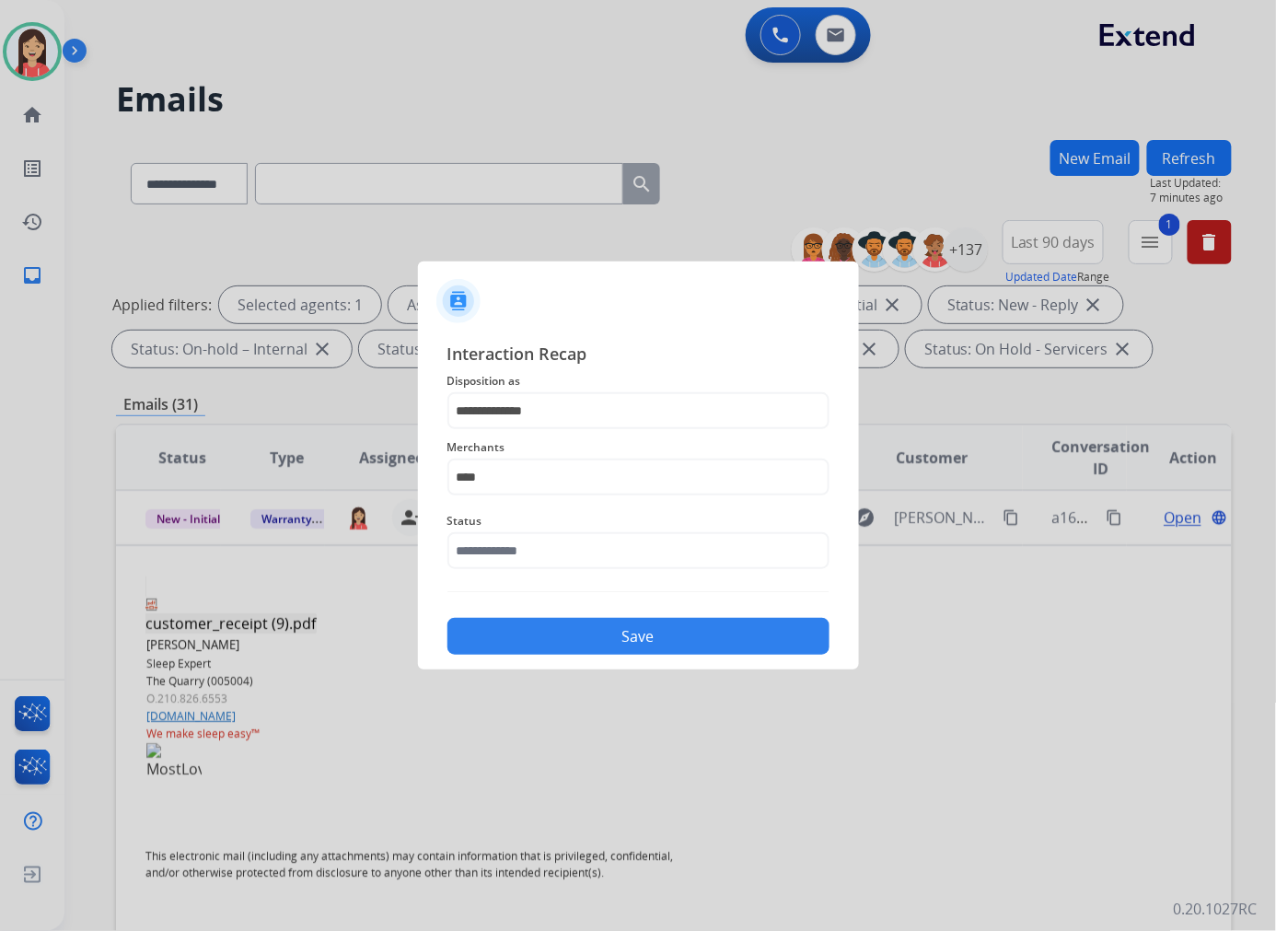
type input "**********"
click at [546, 546] on input "text" at bounding box center [638, 550] width 382 height 37
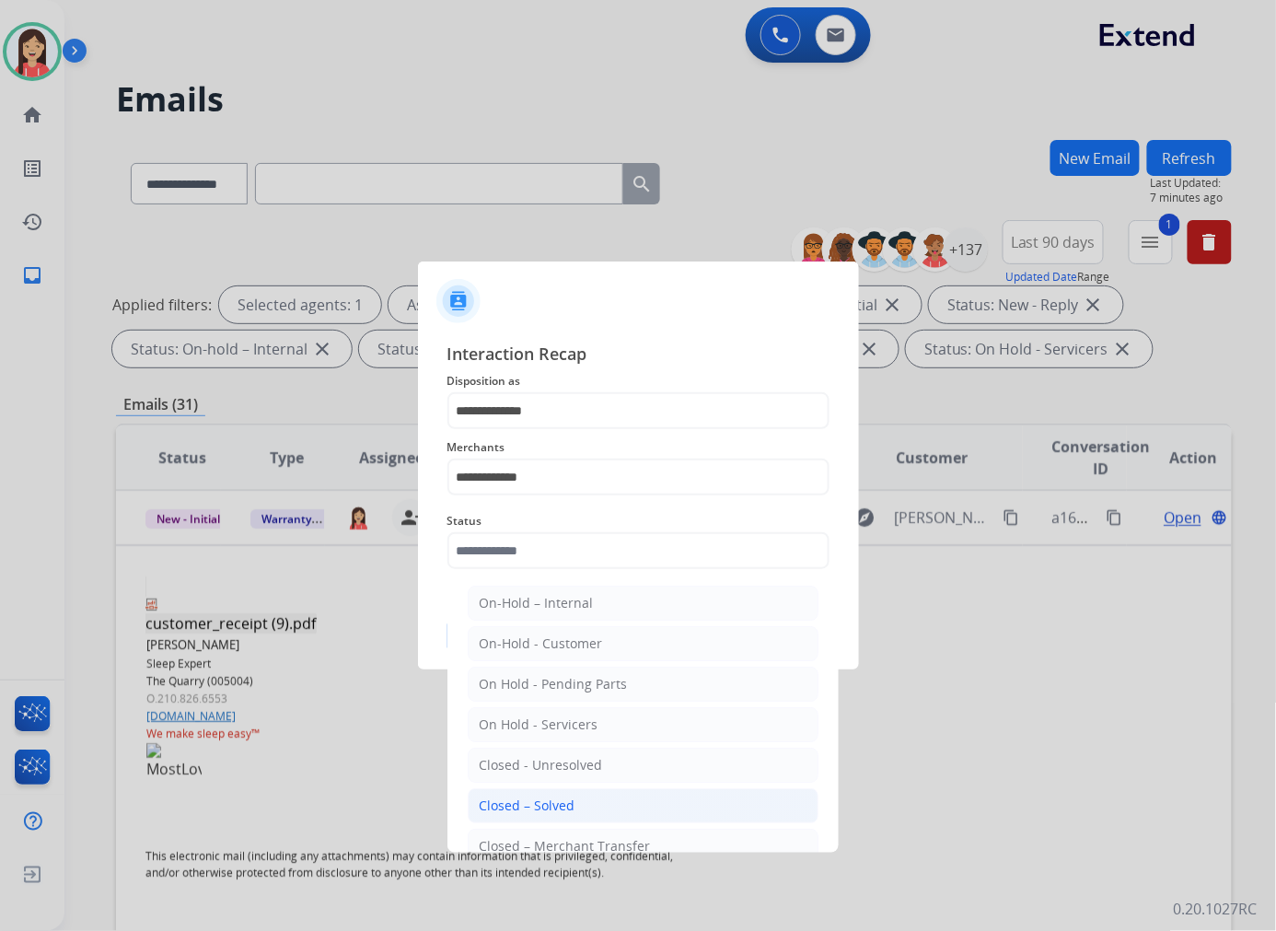
click at [574, 804] on li "Closed – Solved" at bounding box center [643, 805] width 351 height 35
type input "**********"
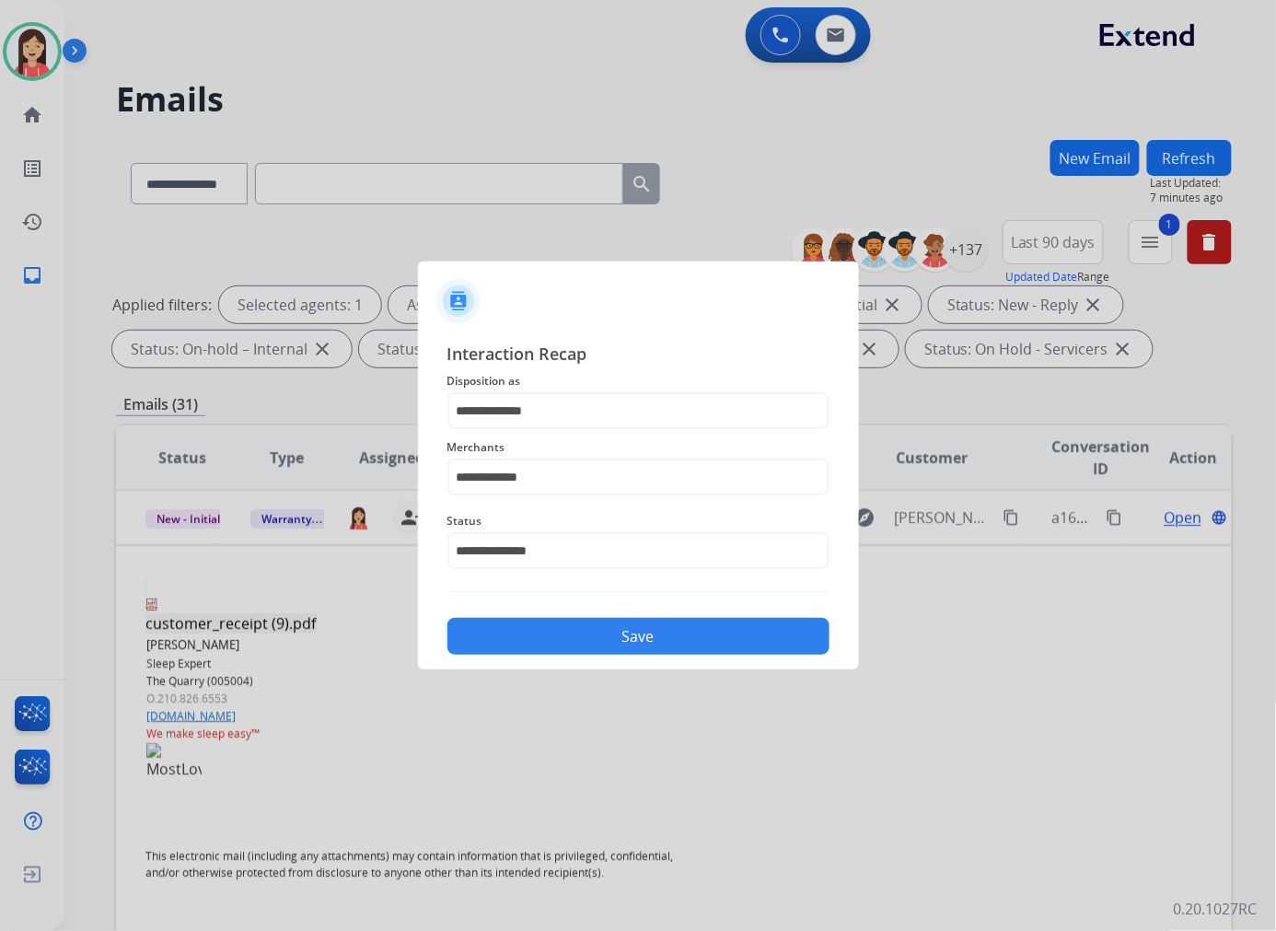
click at [609, 632] on button "Save" at bounding box center [638, 636] width 382 height 37
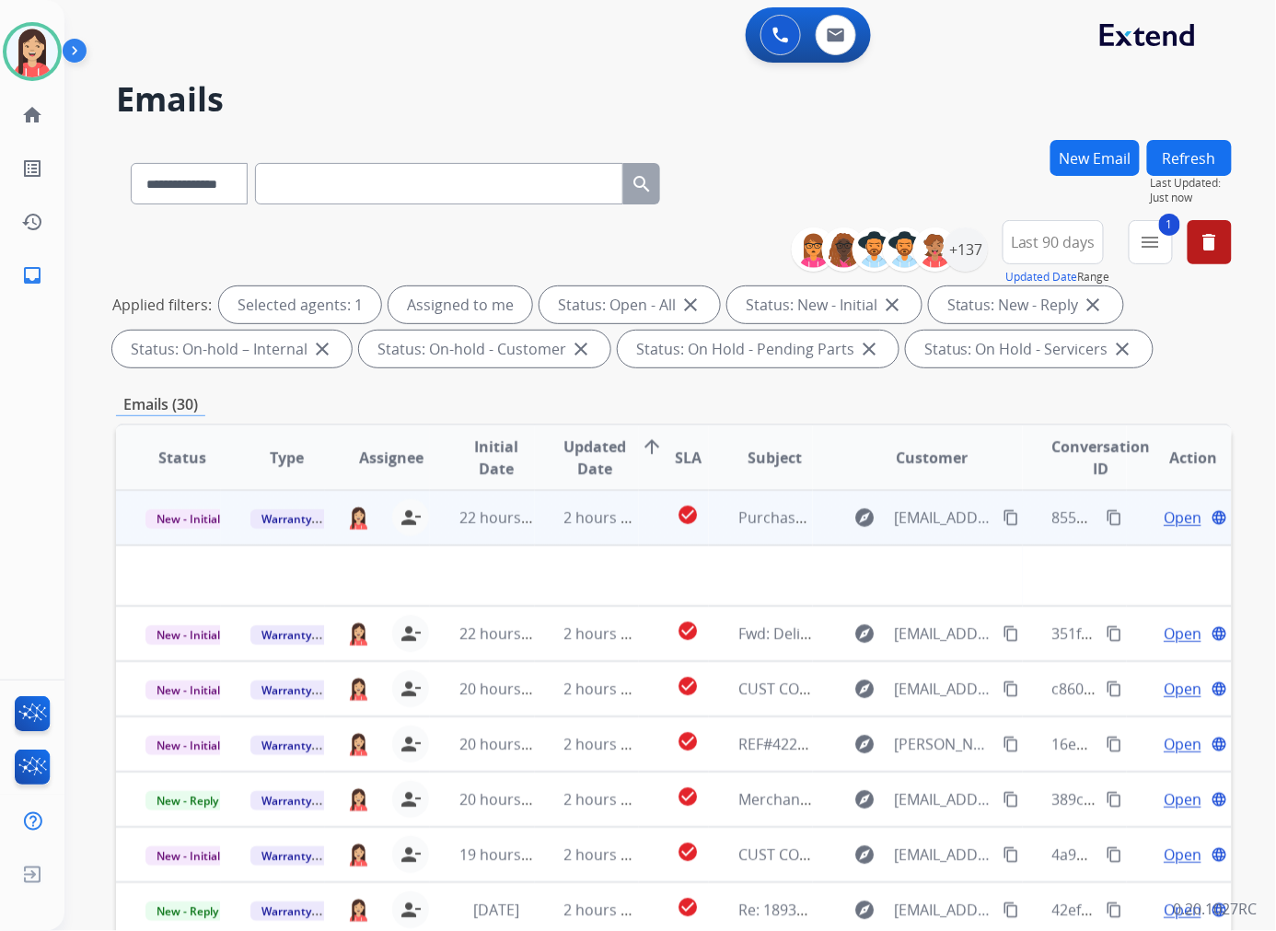
click at [547, 523] on td "2 hours ago" at bounding box center [587, 517] width 105 height 55
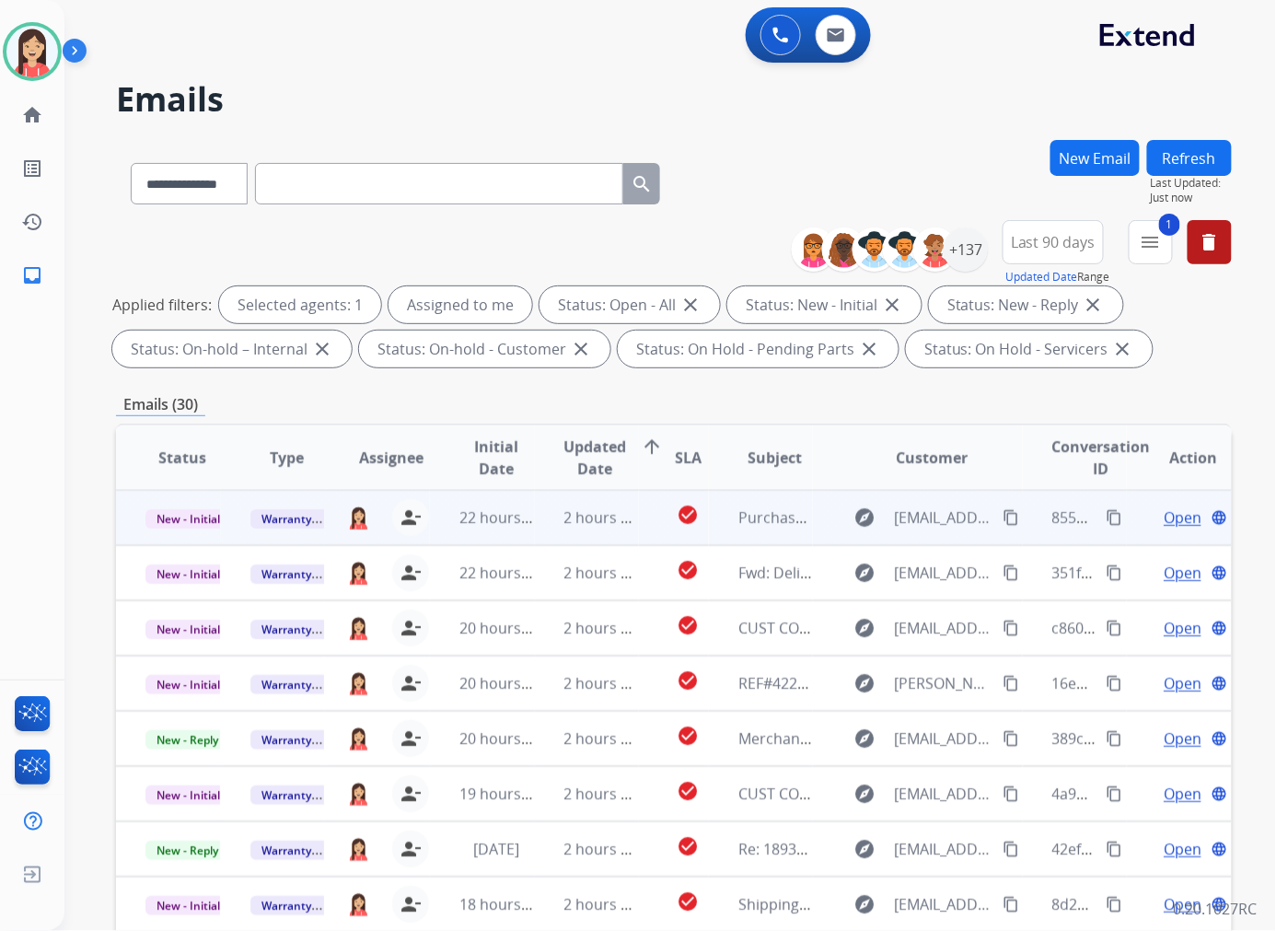
click at [539, 527] on td "2 hours ago" at bounding box center [587, 517] width 105 height 55
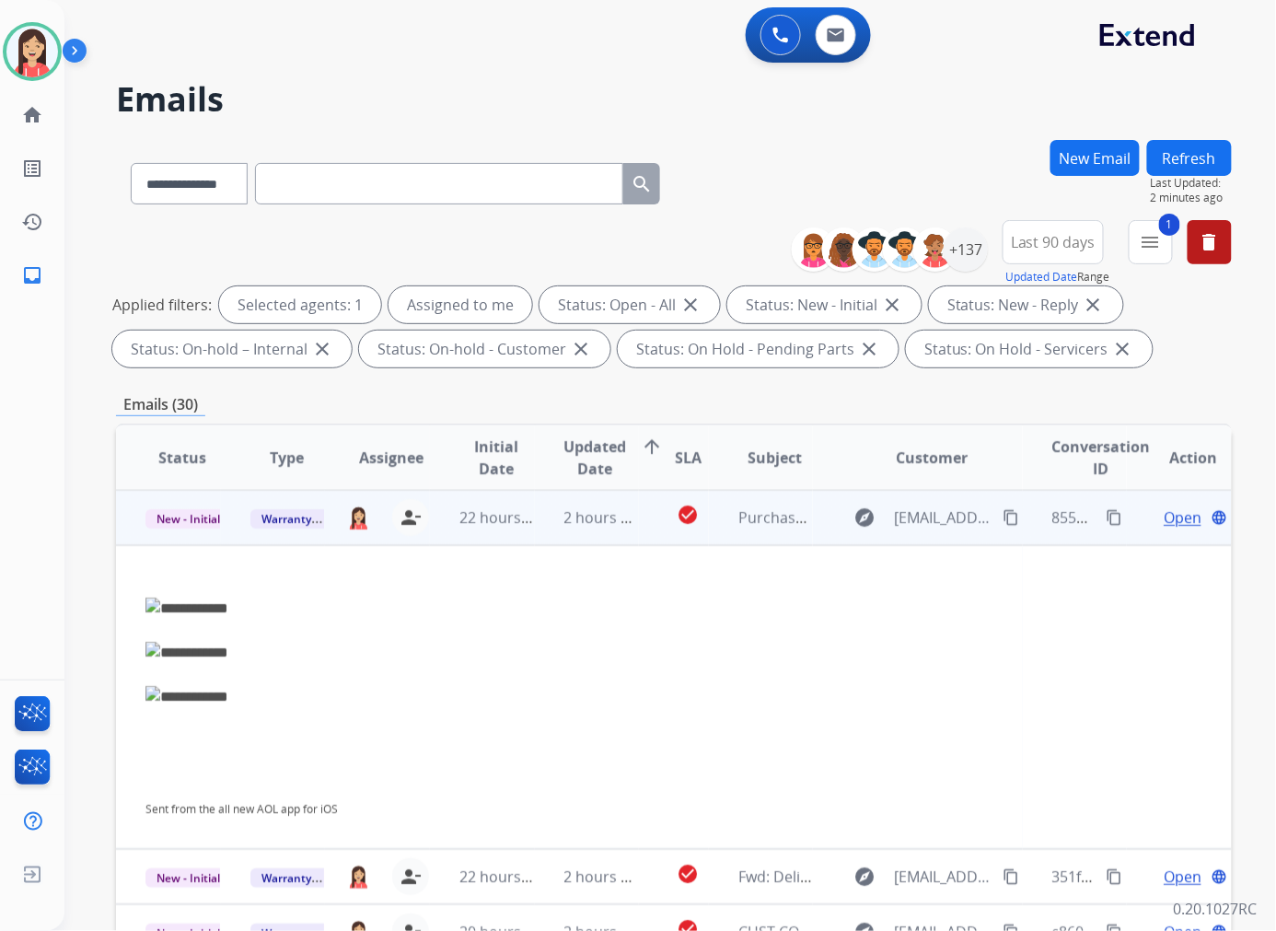
click at [1062, 512] on span "Open" at bounding box center [1183, 517] width 38 height 22
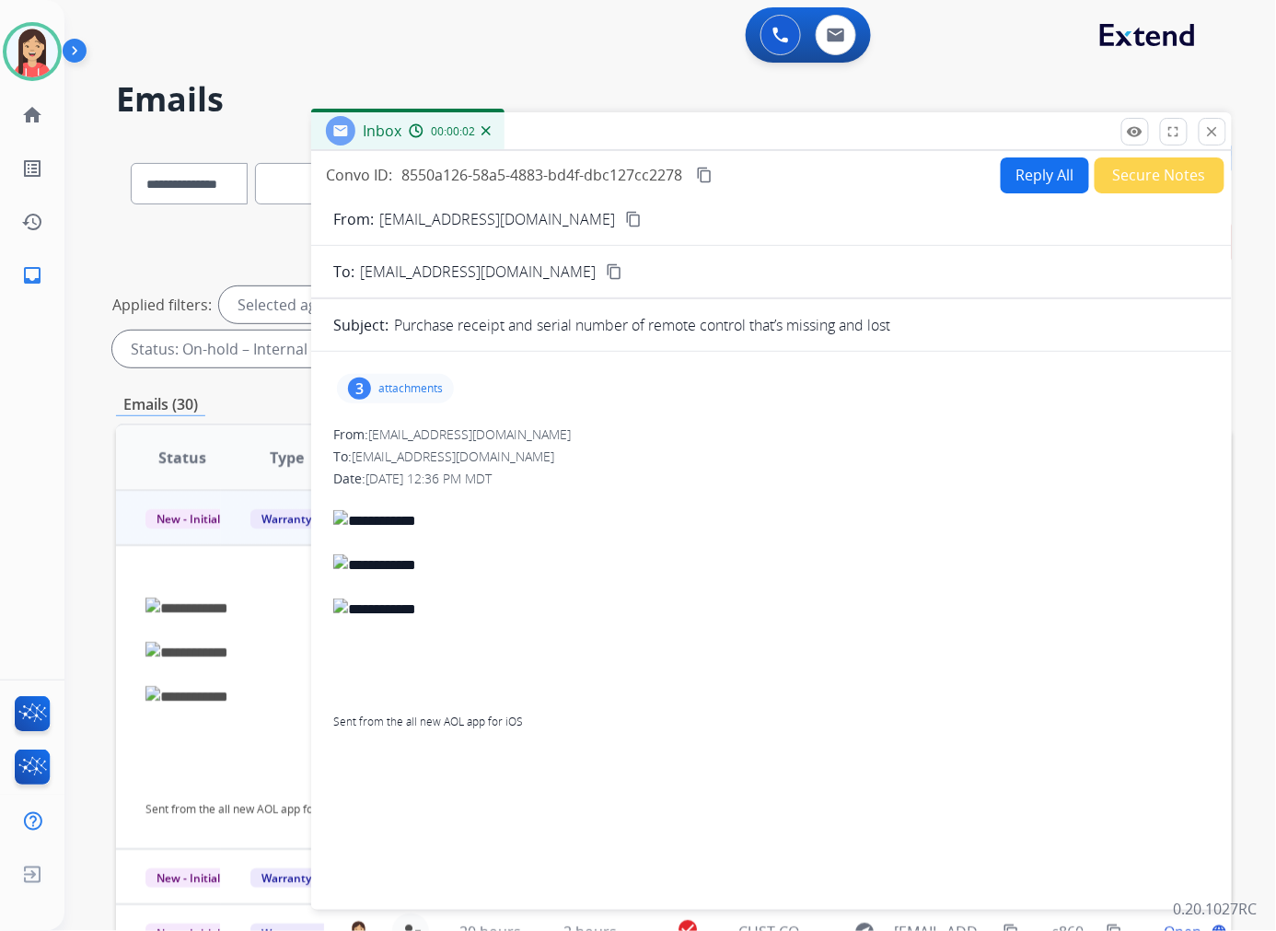
click at [433, 384] on p "attachments" at bounding box center [410, 388] width 64 height 15
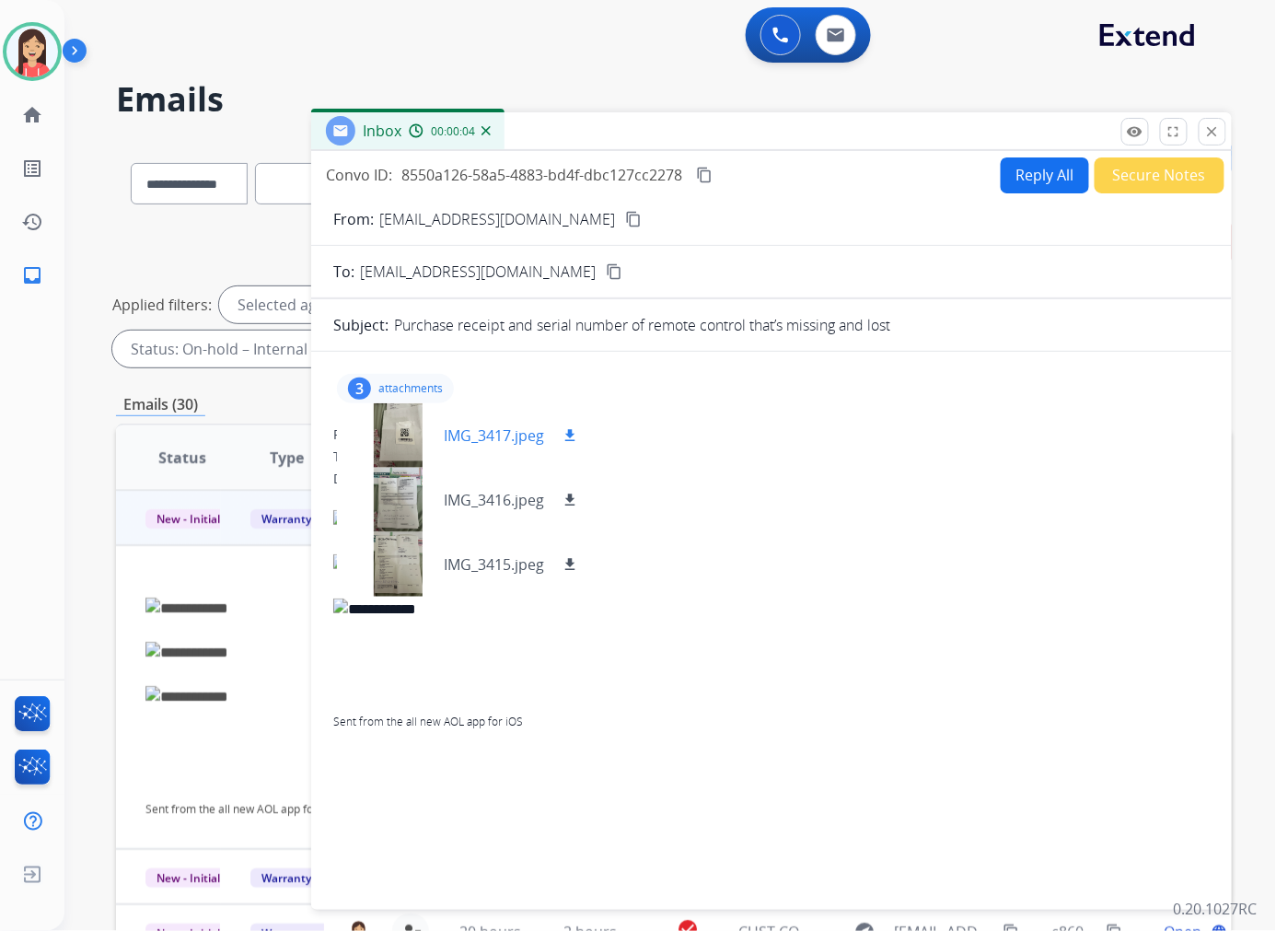
click at [495, 434] on p "IMG_3417.jpeg" at bounding box center [494, 435] width 100 height 22
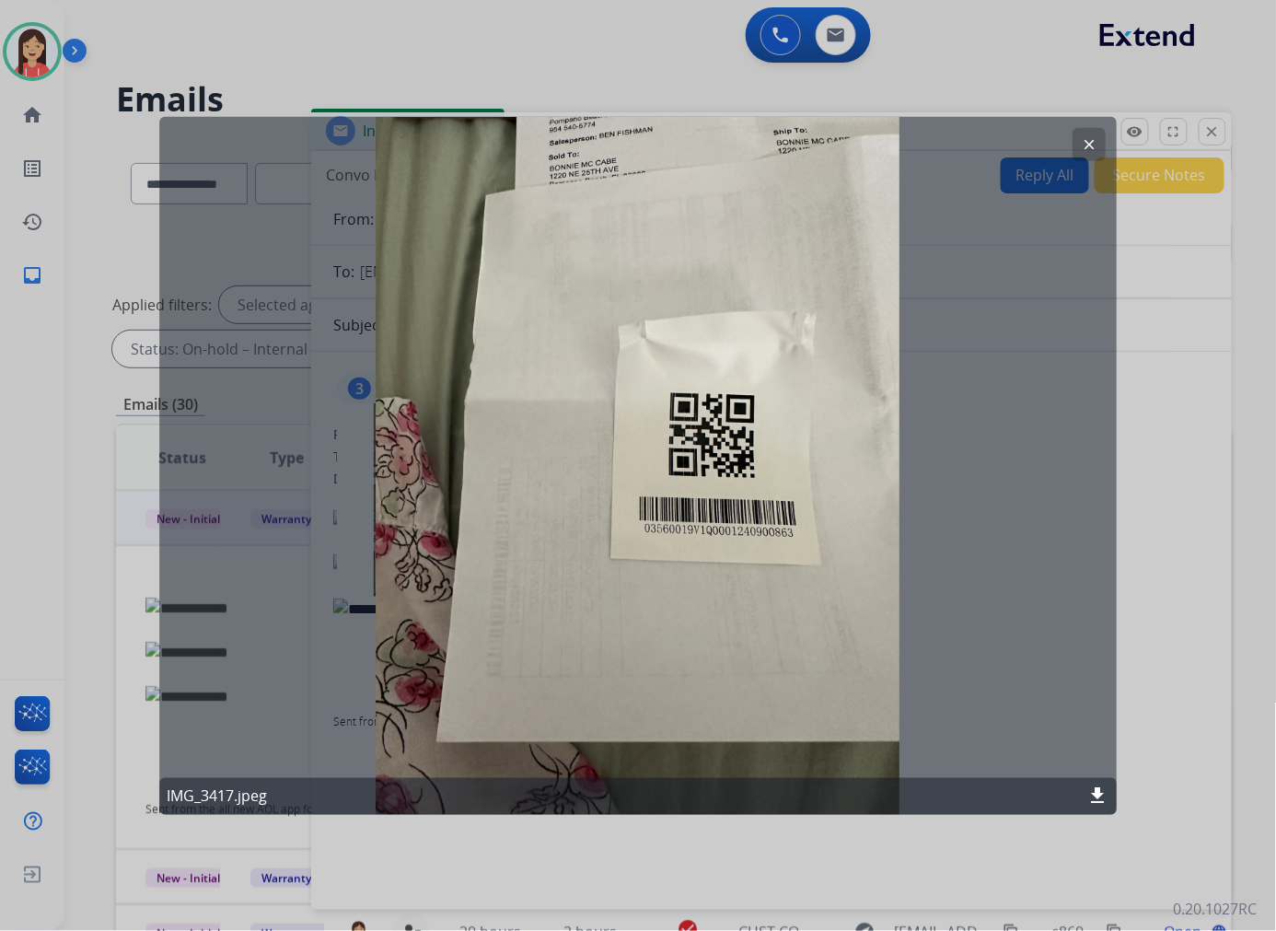
click at [1062, 145] on mat-icon "clear" at bounding box center [1089, 143] width 17 height 17
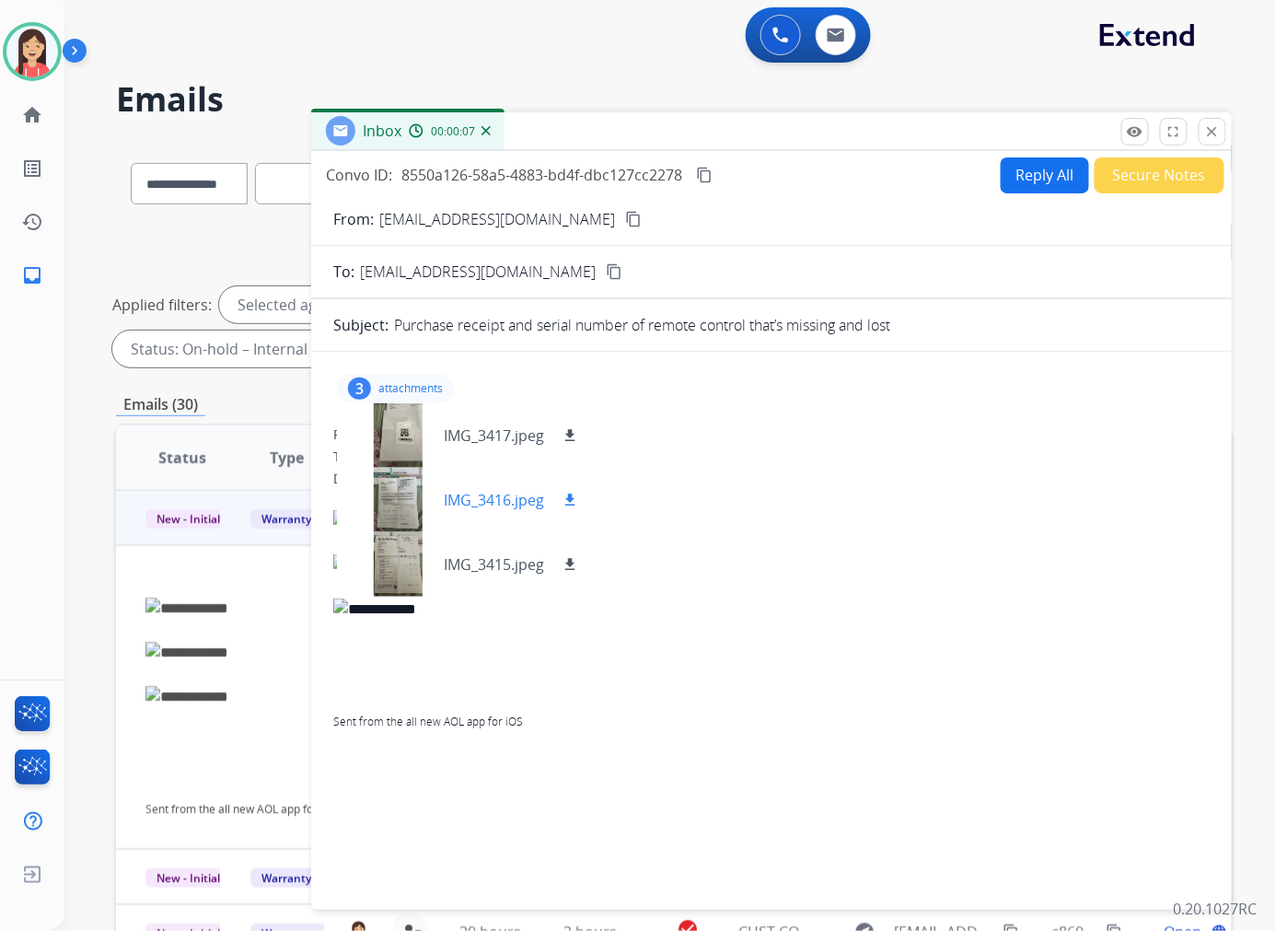
click at [465, 493] on p "IMG_3416.jpeg" at bounding box center [494, 500] width 100 height 22
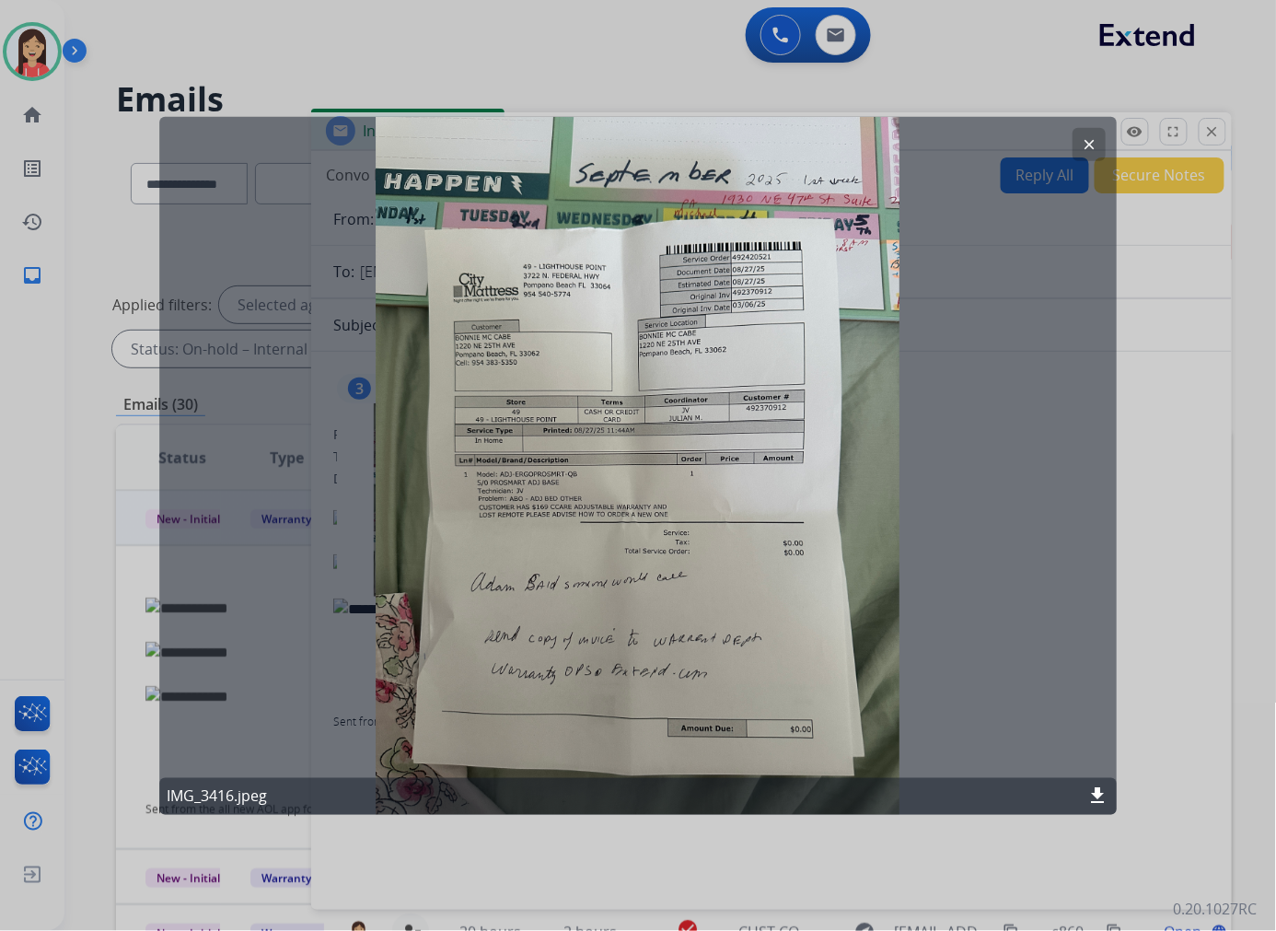
click at [1062, 795] on mat-icon "download" at bounding box center [1098, 796] width 22 height 22
click at [1062, 151] on mat-icon "clear" at bounding box center [1089, 143] width 17 height 17
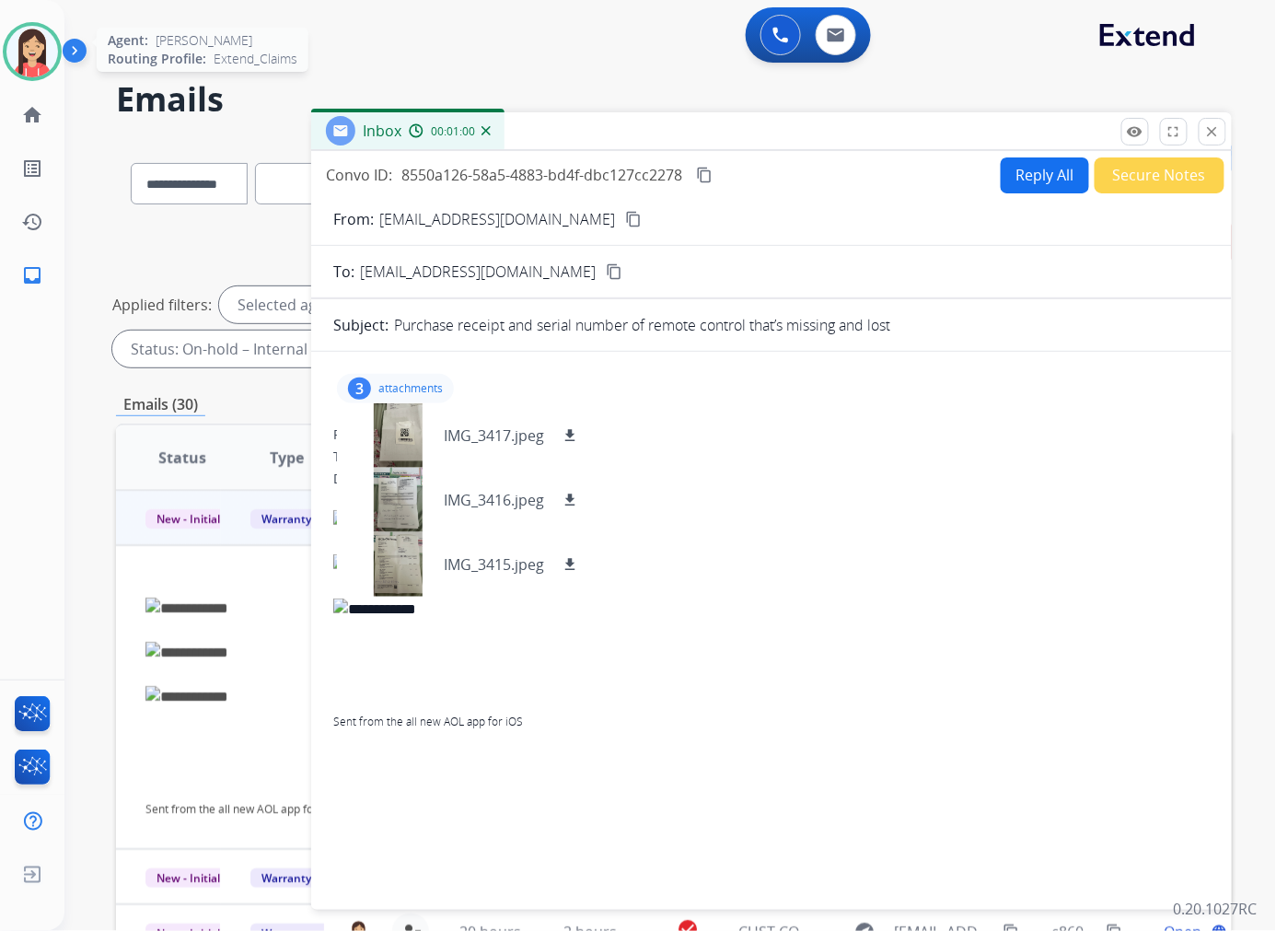
click at [43, 62] on img at bounding box center [32, 52] width 52 height 52
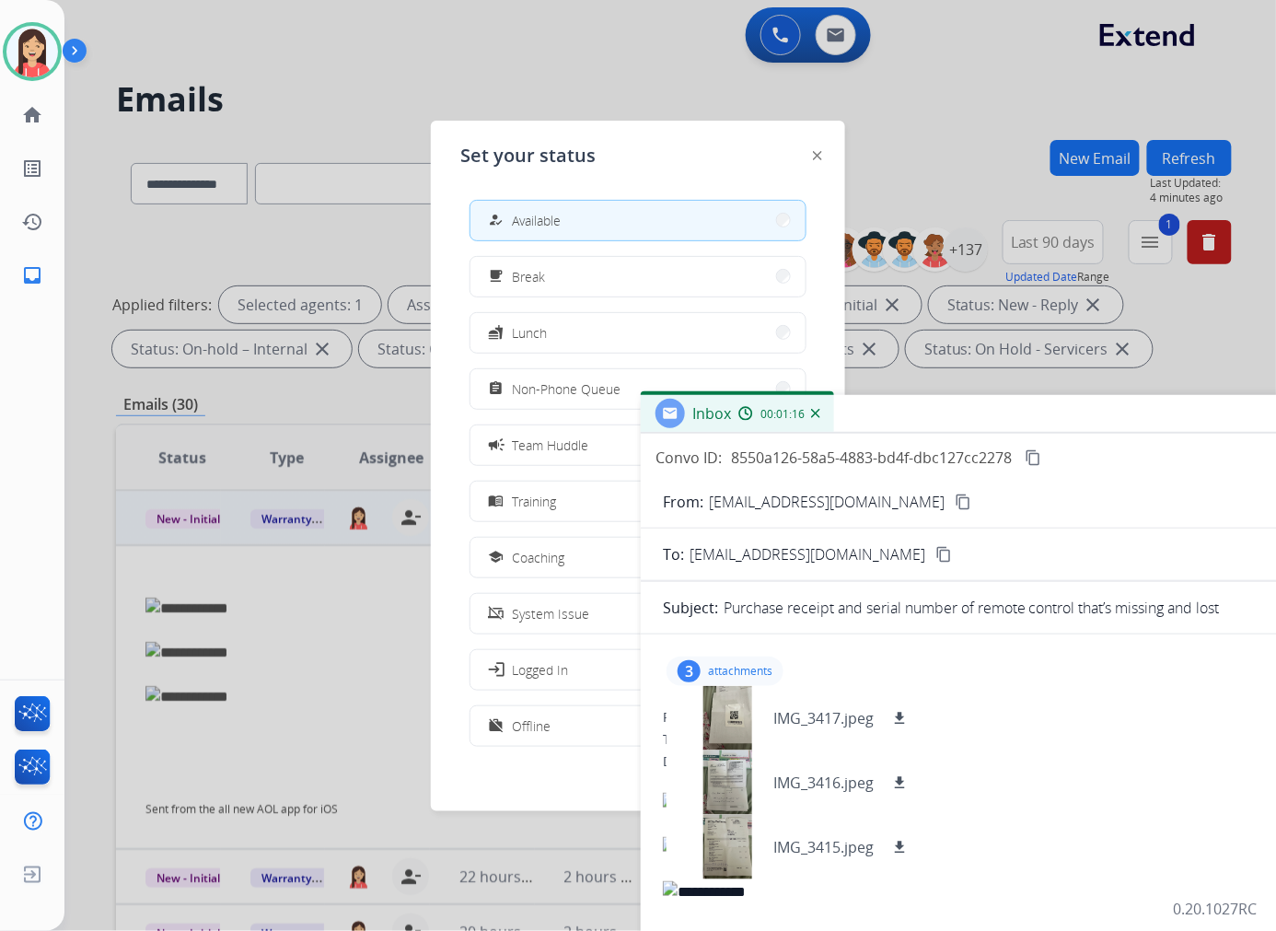
drag, startPoint x: 749, startPoint y: 118, endPoint x: 1045, endPoint y: 412, distance: 416.6
click at [1045, 412] on div "Inbox 00:01:16" at bounding box center [1101, 414] width 921 height 39
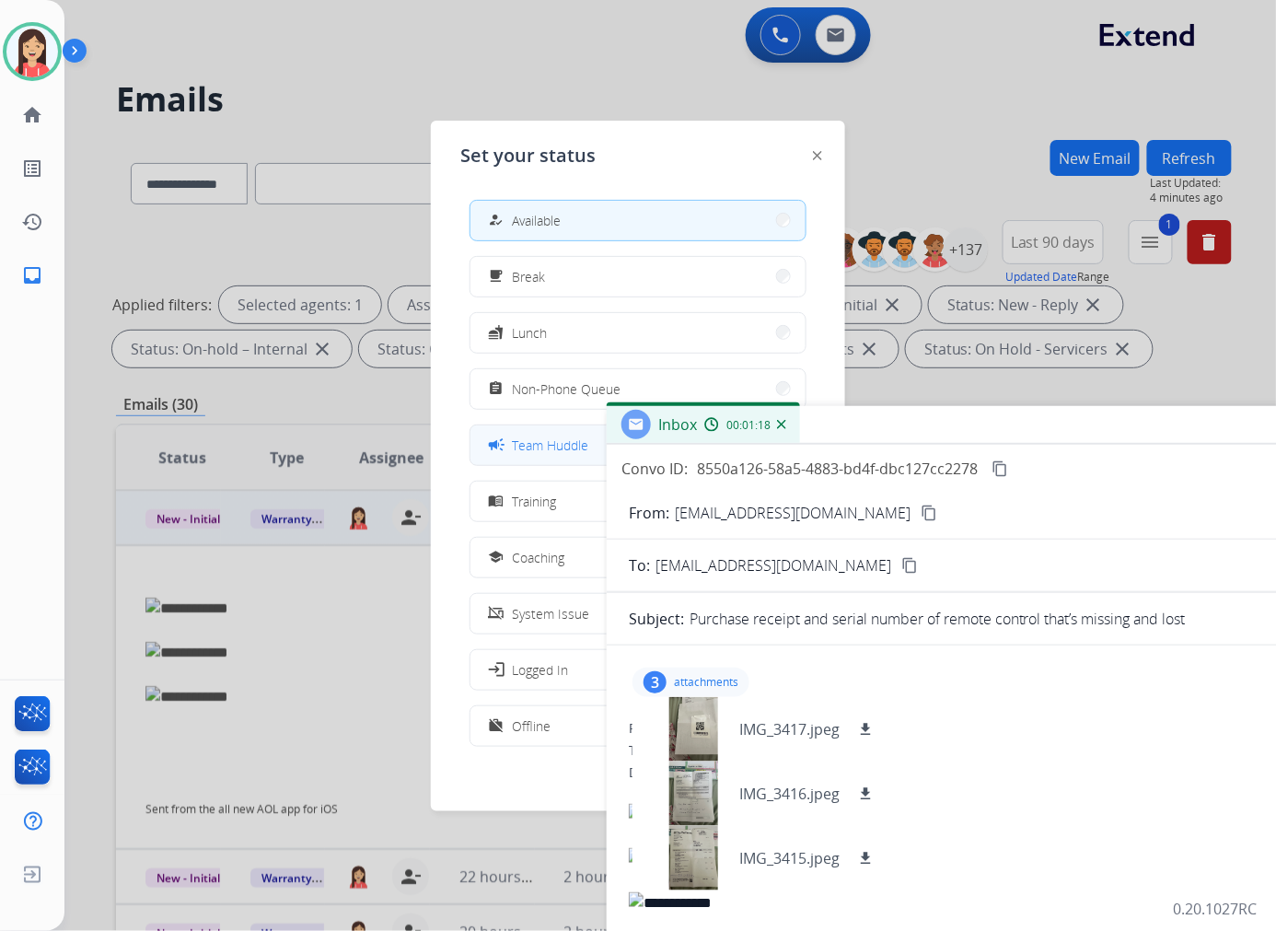
click at [563, 449] on span "Team Huddle" at bounding box center [550, 444] width 76 height 19
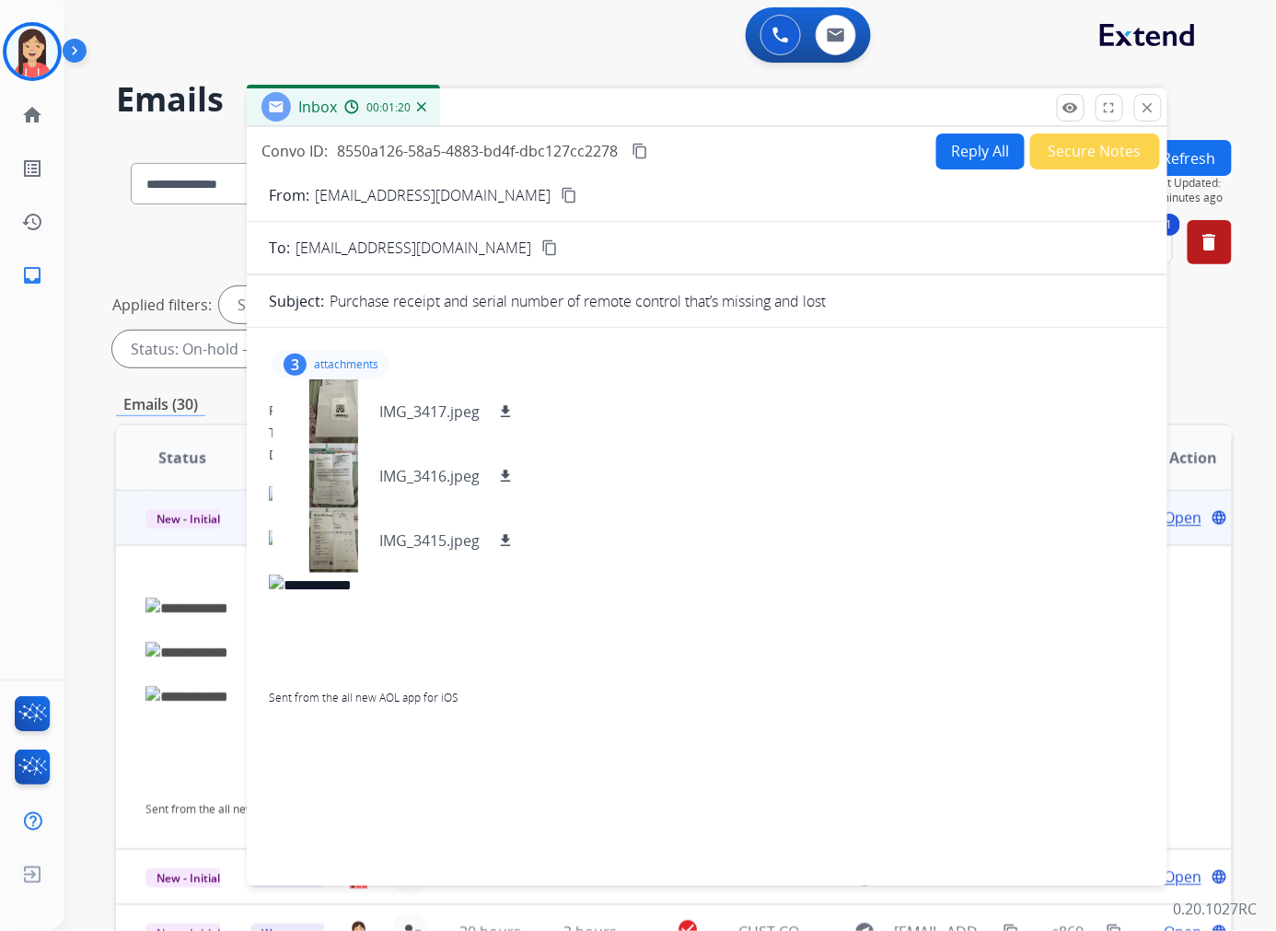
drag, startPoint x: 1009, startPoint y: 431, endPoint x: 649, endPoint y: 113, distance: 480.0
click at [649, 113] on div "Inbox 00:01:20" at bounding box center [707, 107] width 921 height 39
click at [1062, 111] on button "close Close" at bounding box center [1148, 108] width 28 height 28
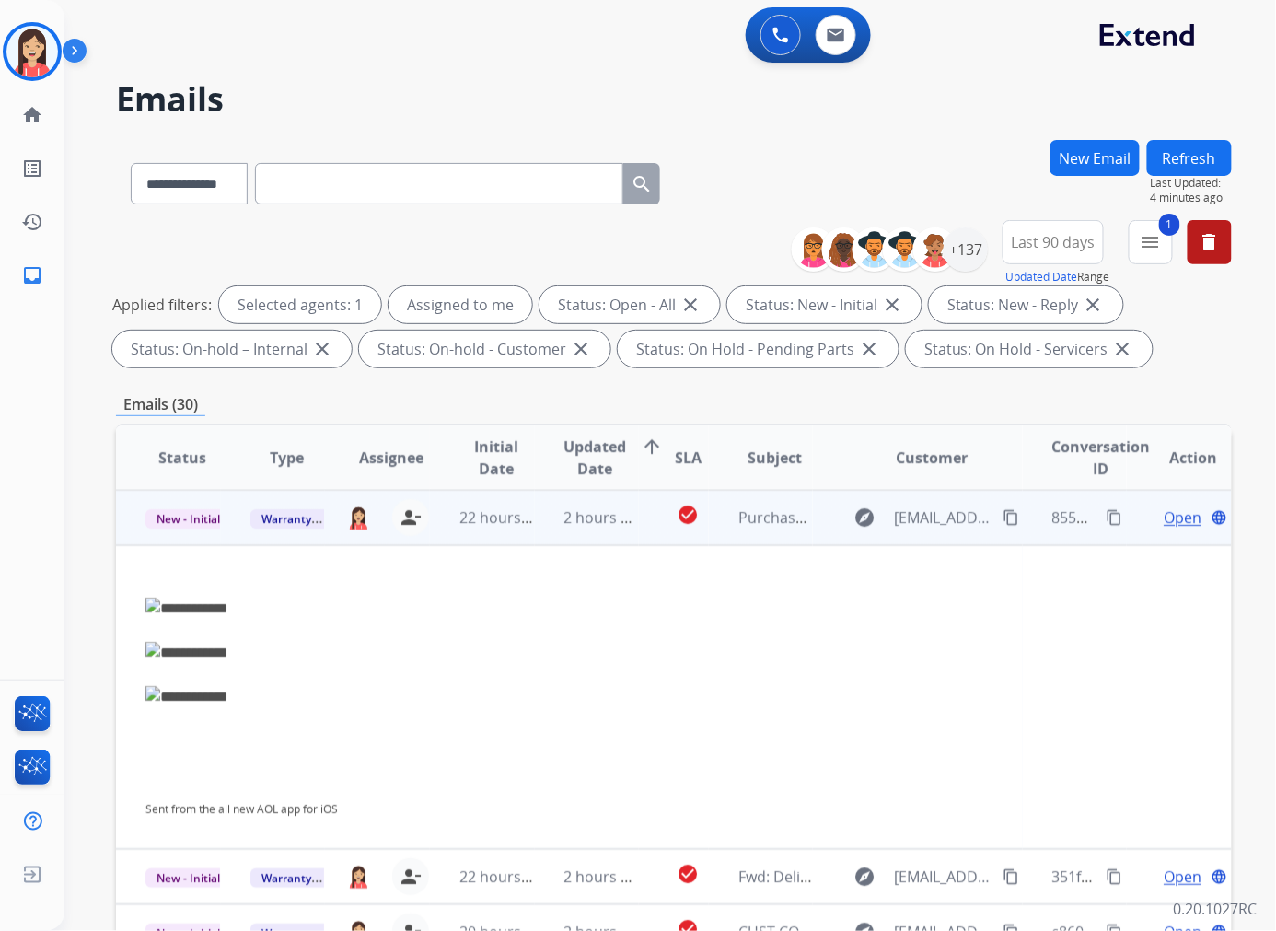
click at [604, 531] on td "2 hours ago" at bounding box center [587, 517] width 105 height 55
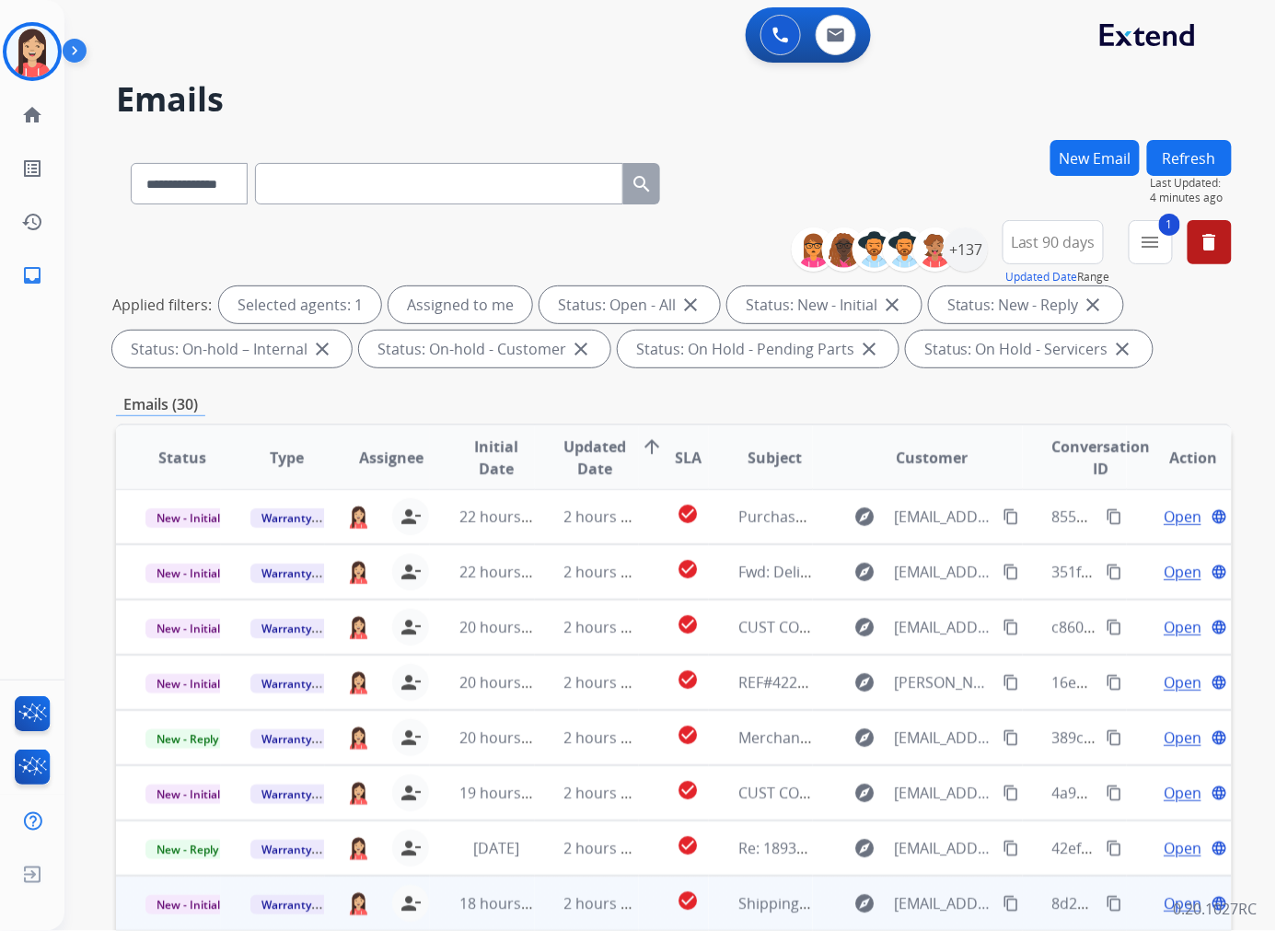
scroll to position [205, 0]
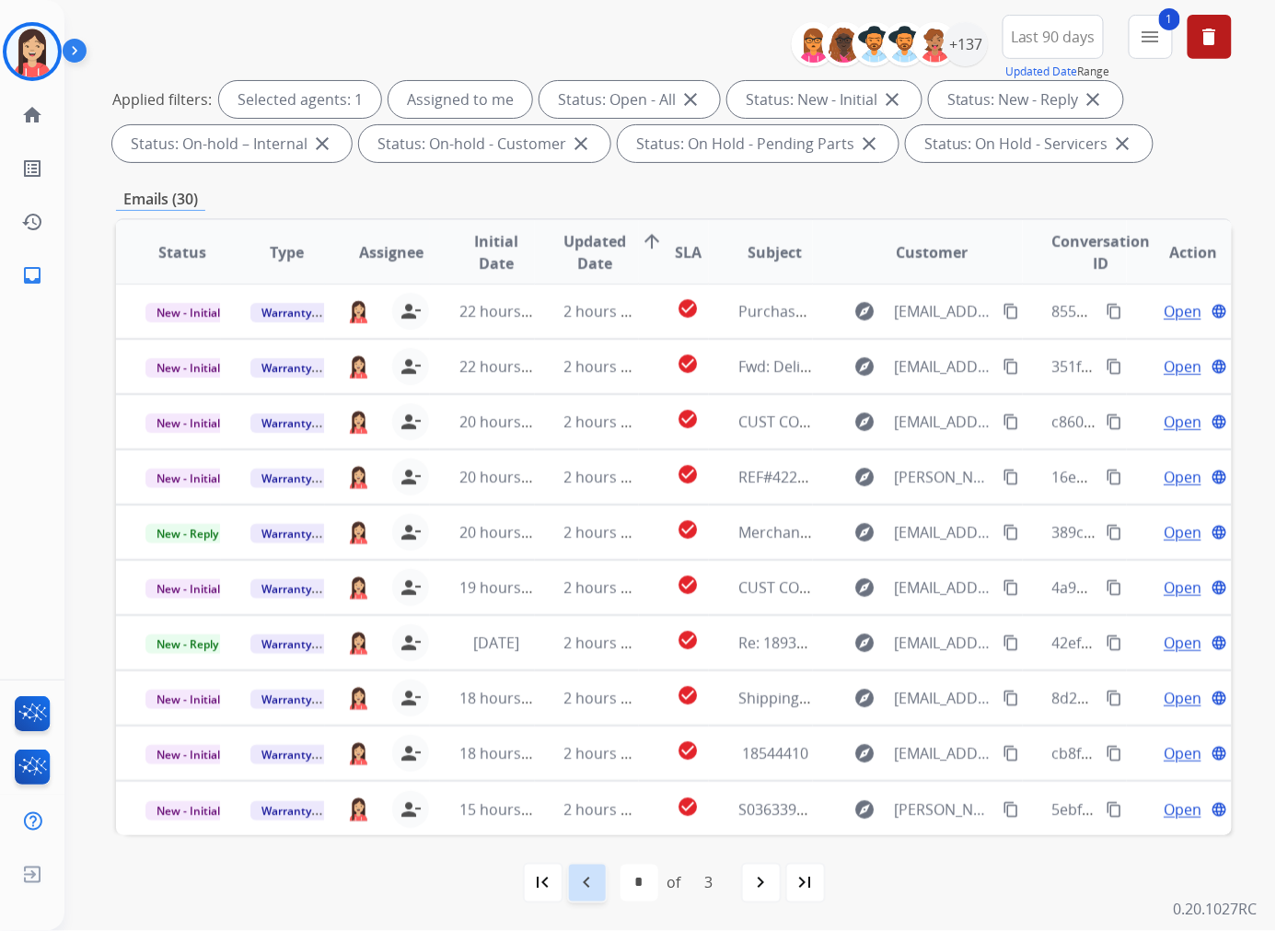
click at [589, 837] on mat-icon "navigate_before" at bounding box center [587, 883] width 22 height 22
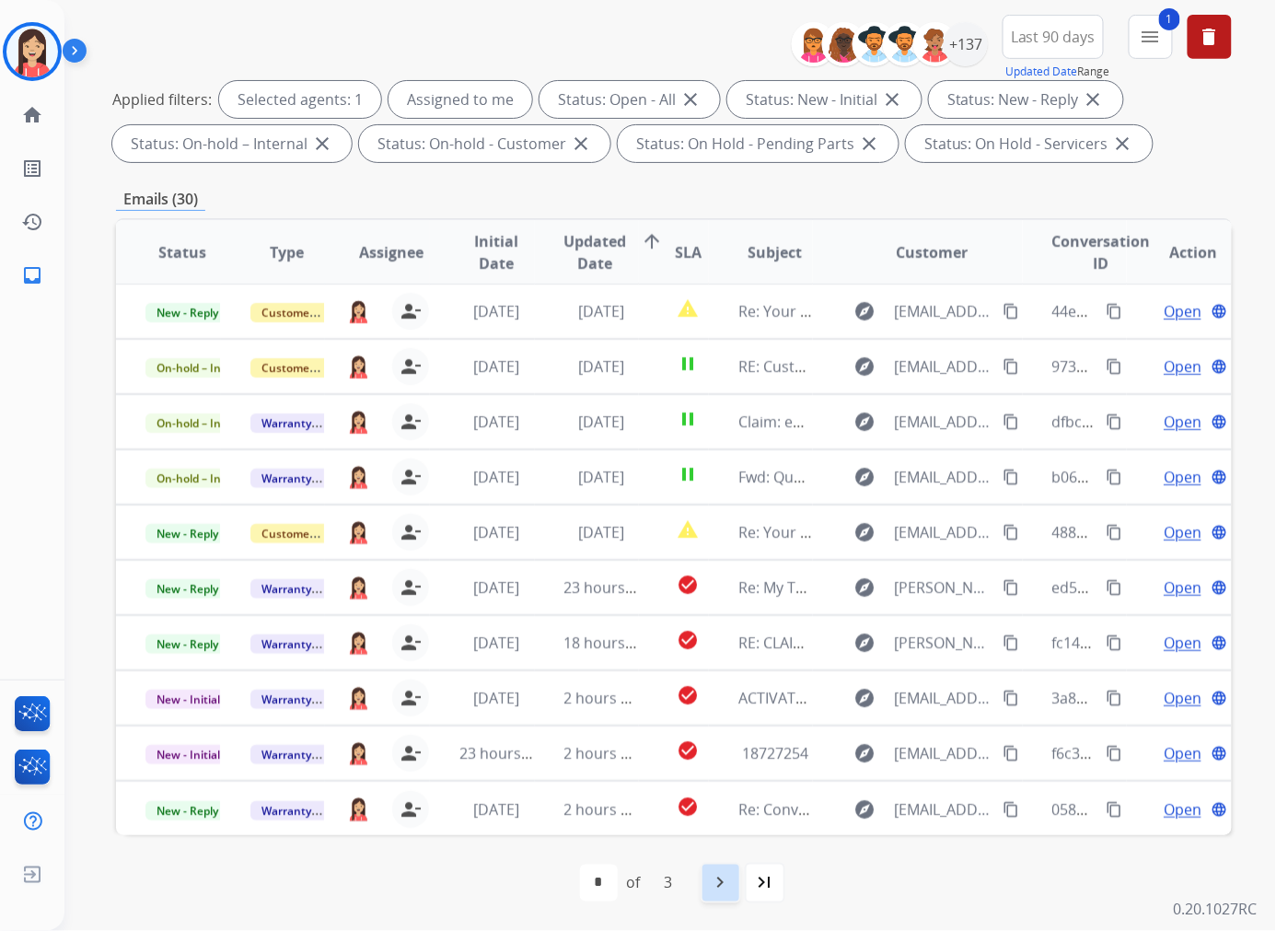
click at [716, 837] on mat-icon "navigate_next" at bounding box center [721, 883] width 22 height 22
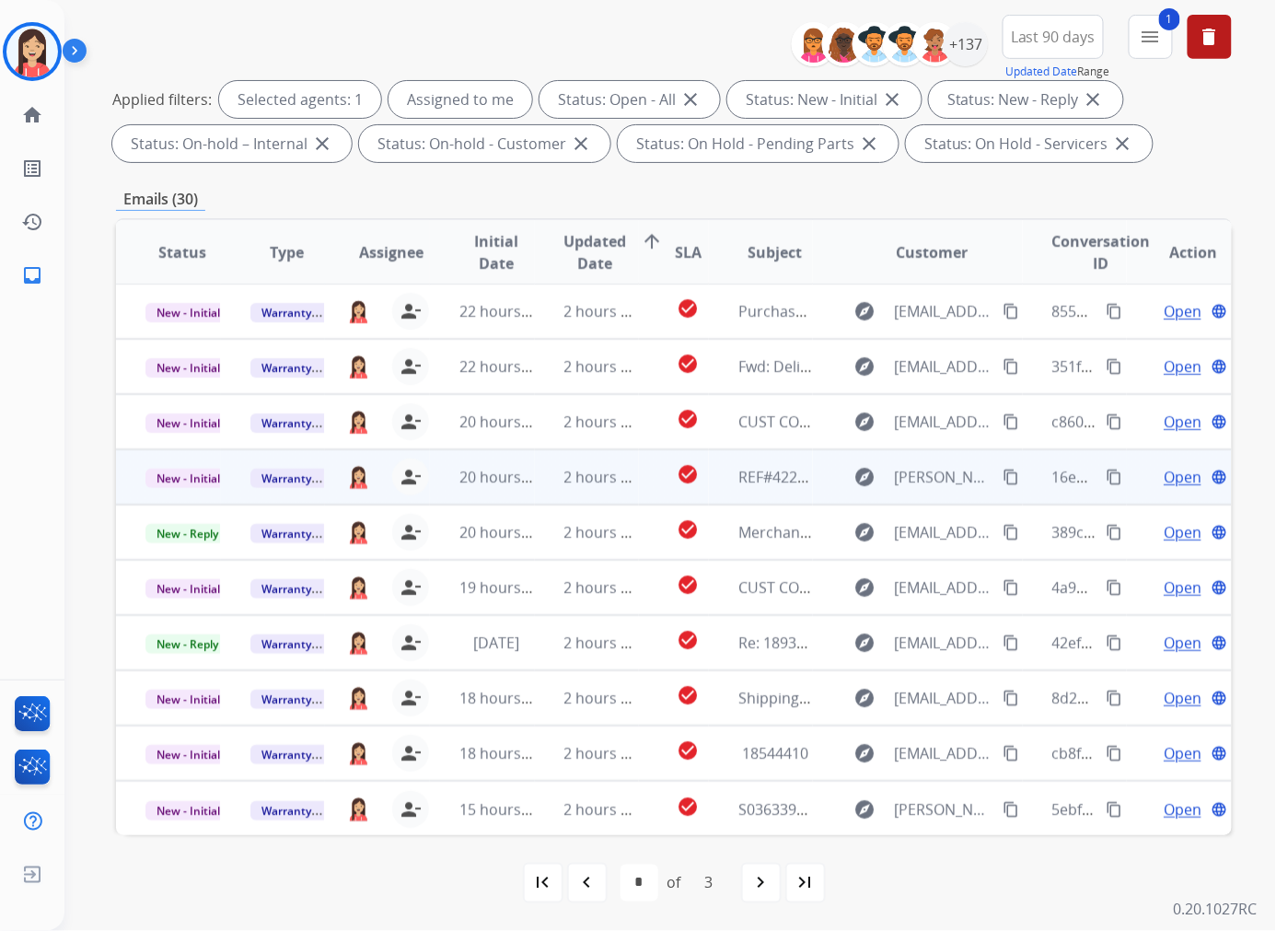
click at [554, 495] on td "2 hours ago" at bounding box center [587, 476] width 105 height 55
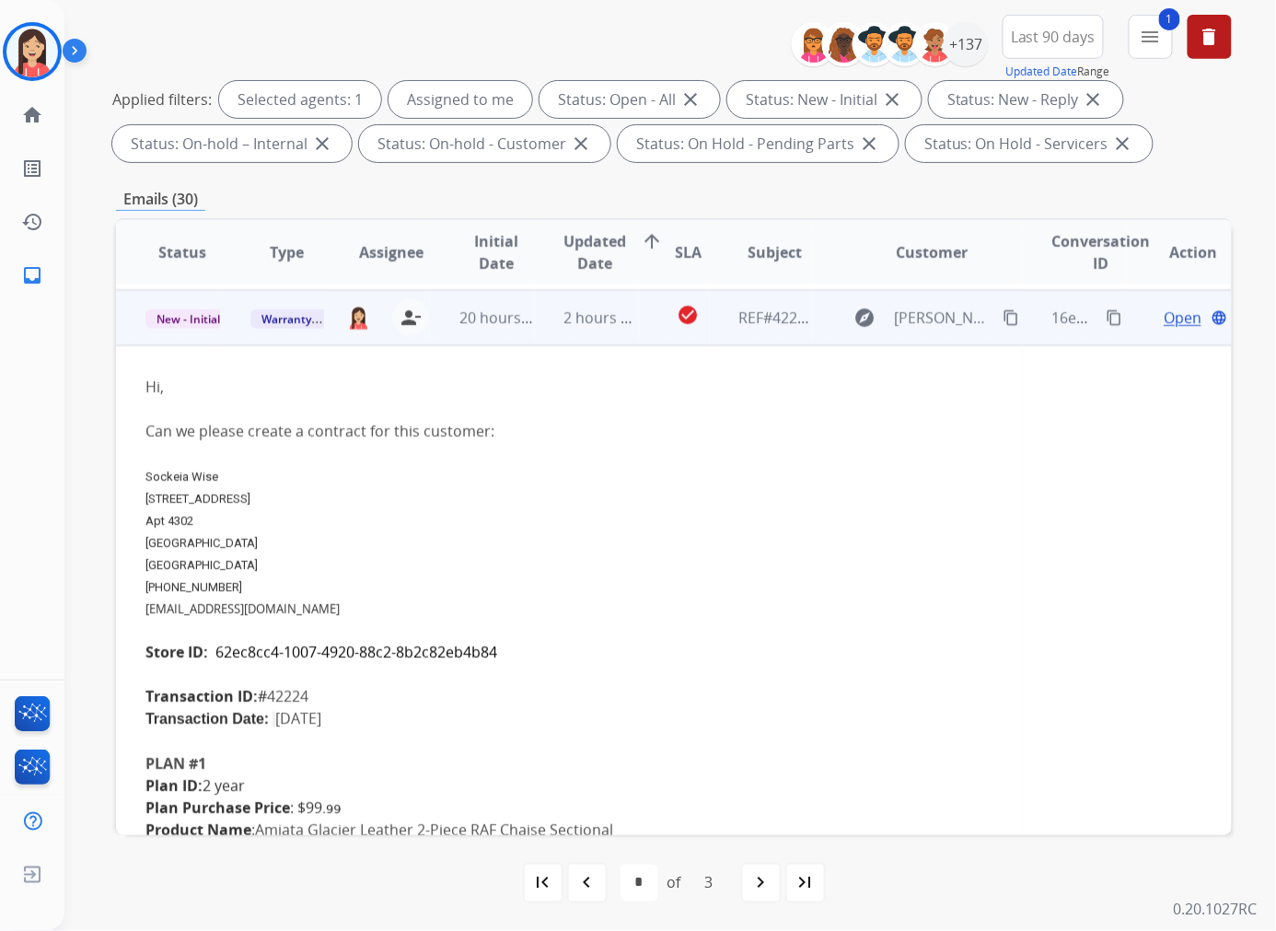
scroll to position [166, 0]
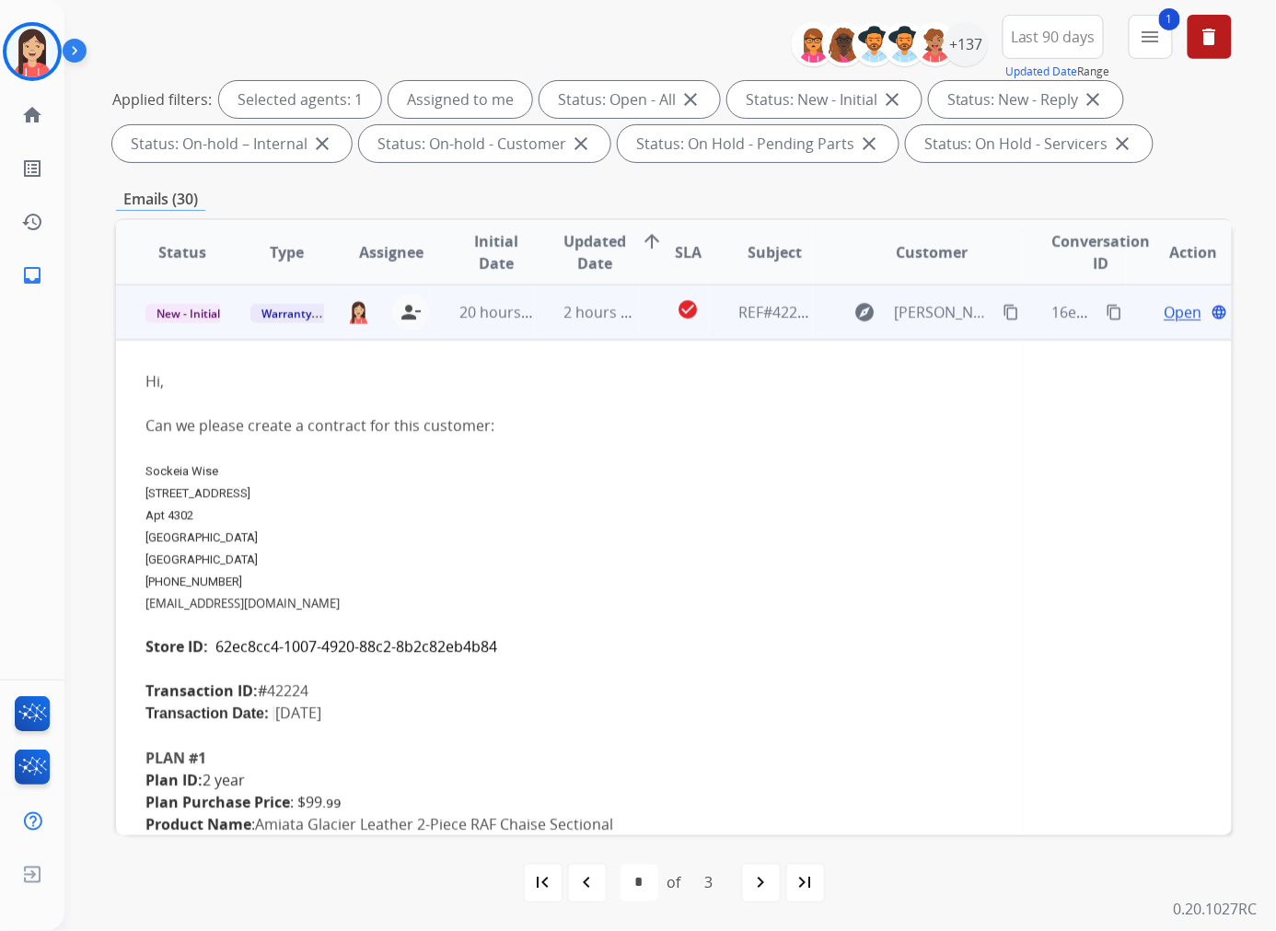
click at [539, 332] on td "2 hours ago" at bounding box center [587, 311] width 105 height 55
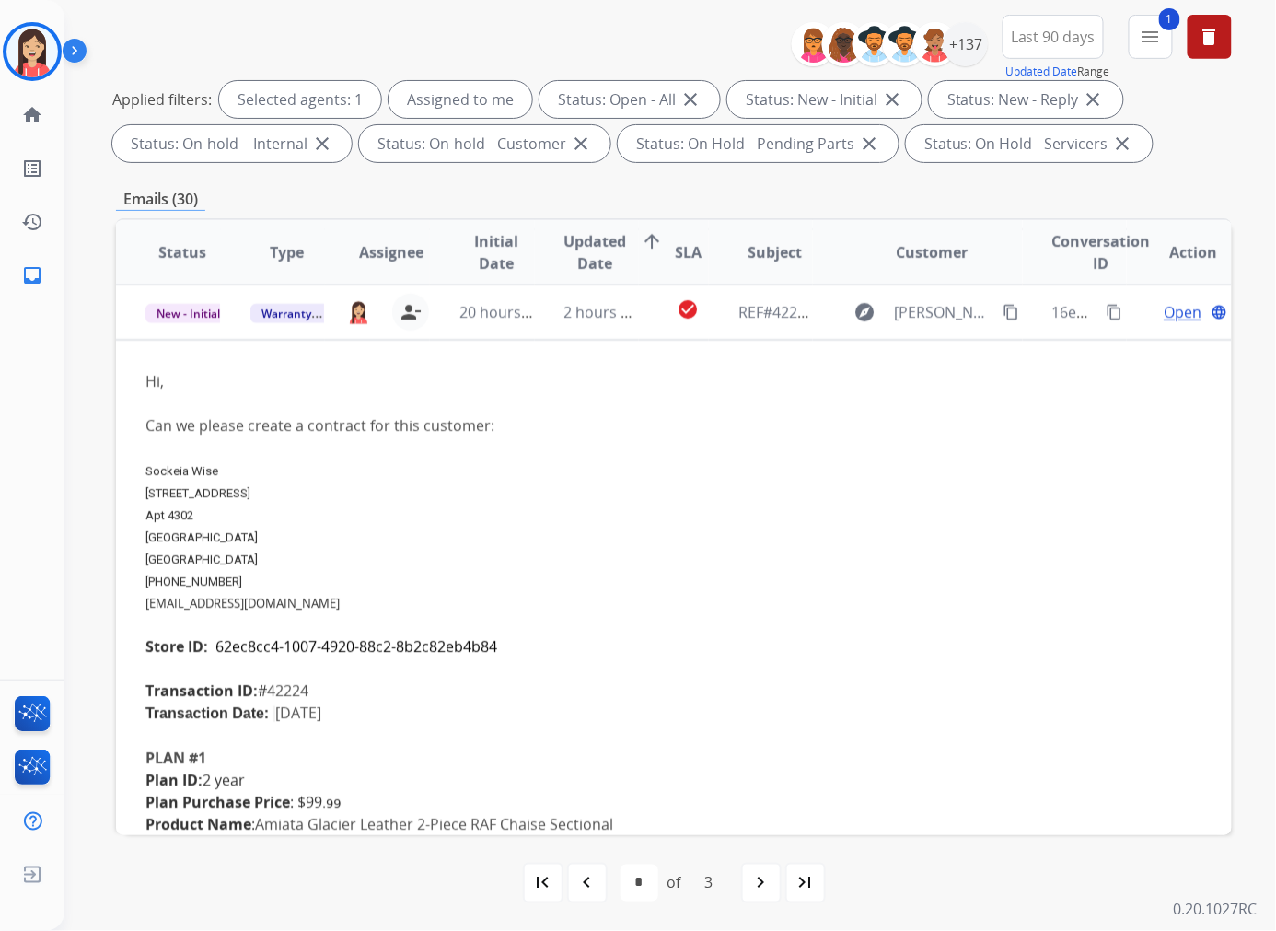
scroll to position [1, 0]
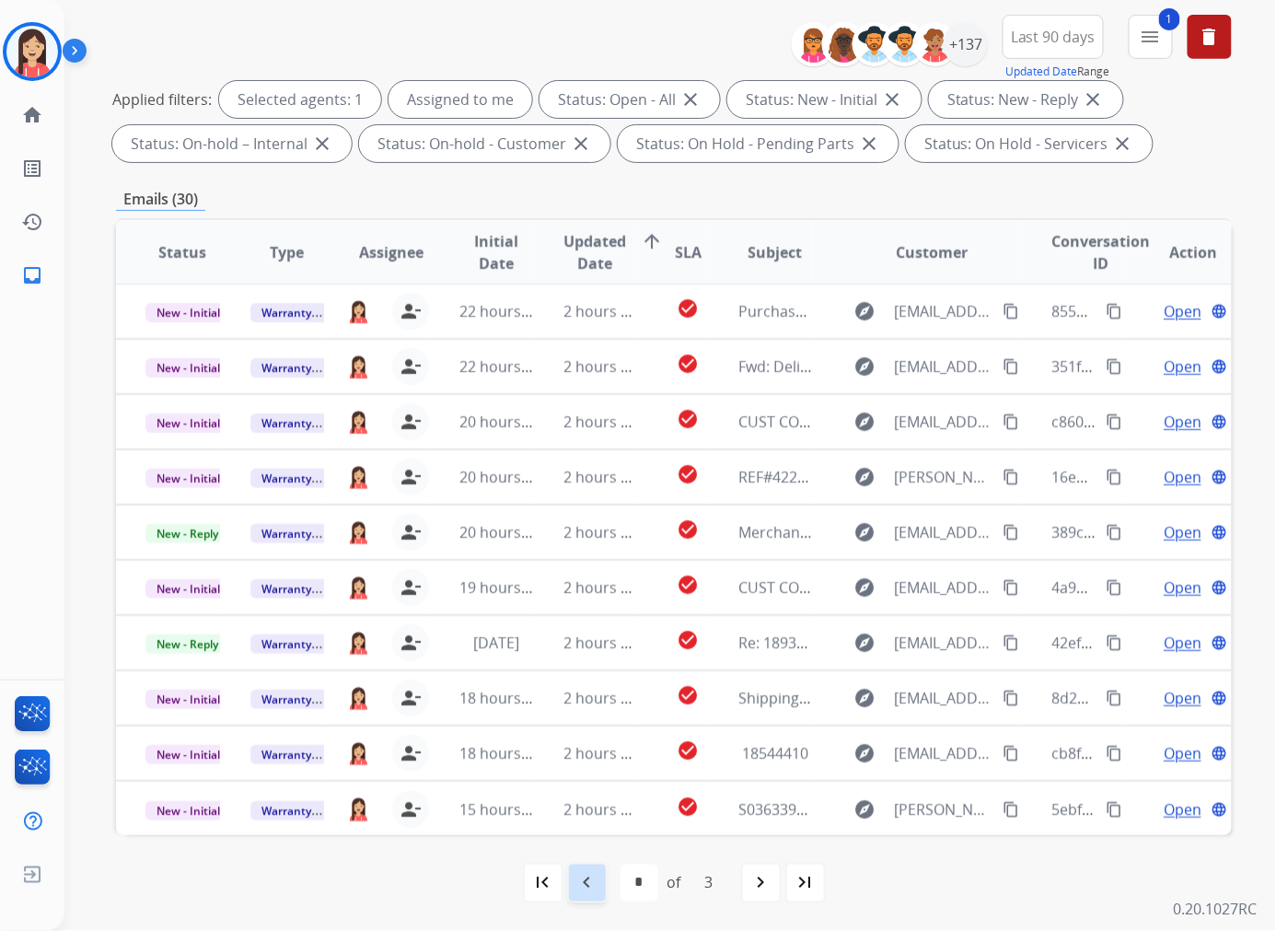
click at [593, 837] on mat-icon "navigate_before" at bounding box center [587, 883] width 22 height 22
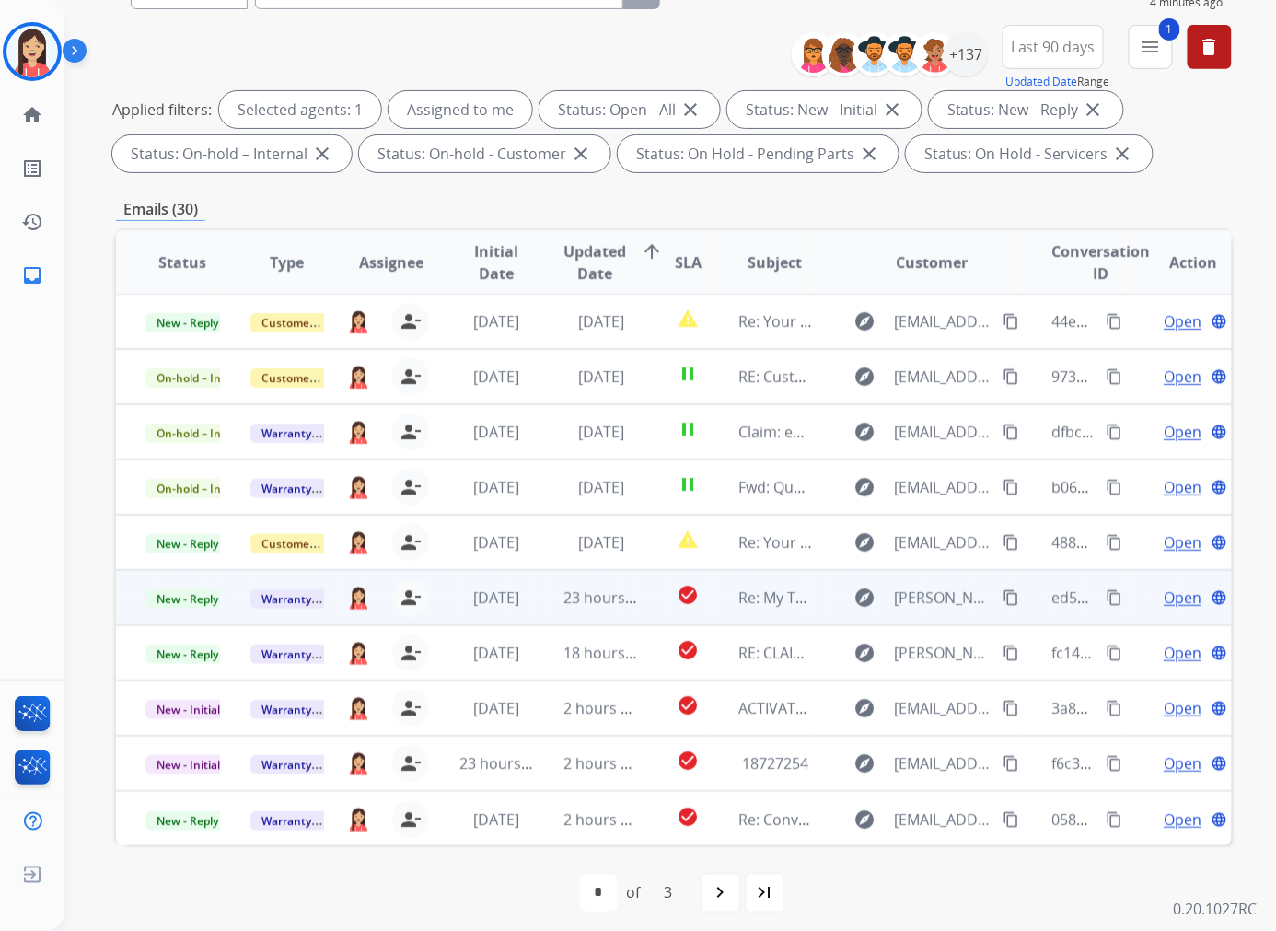
scroll to position [205, 0]
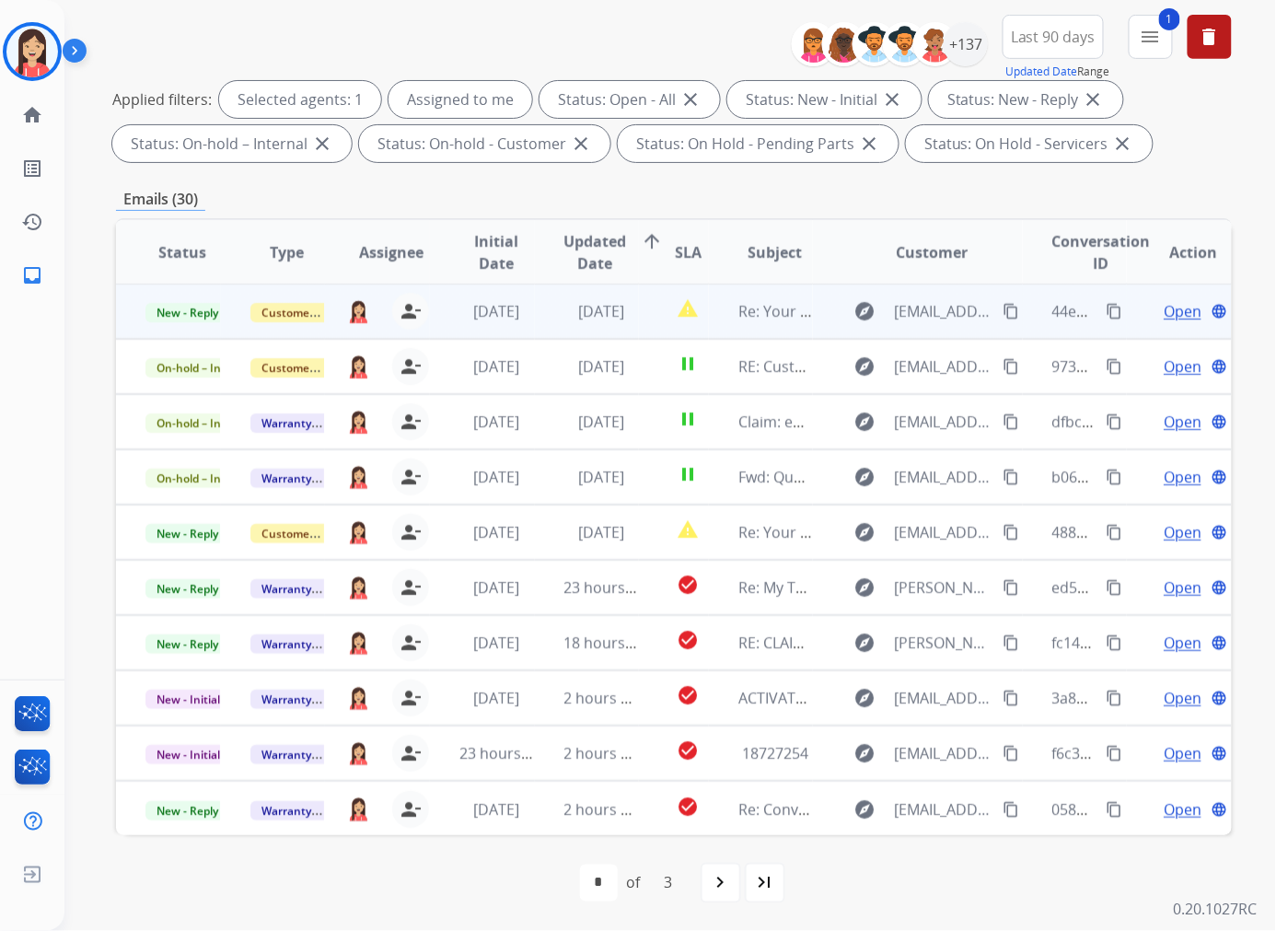
click at [546, 316] on td "[DATE]" at bounding box center [587, 311] width 105 height 55
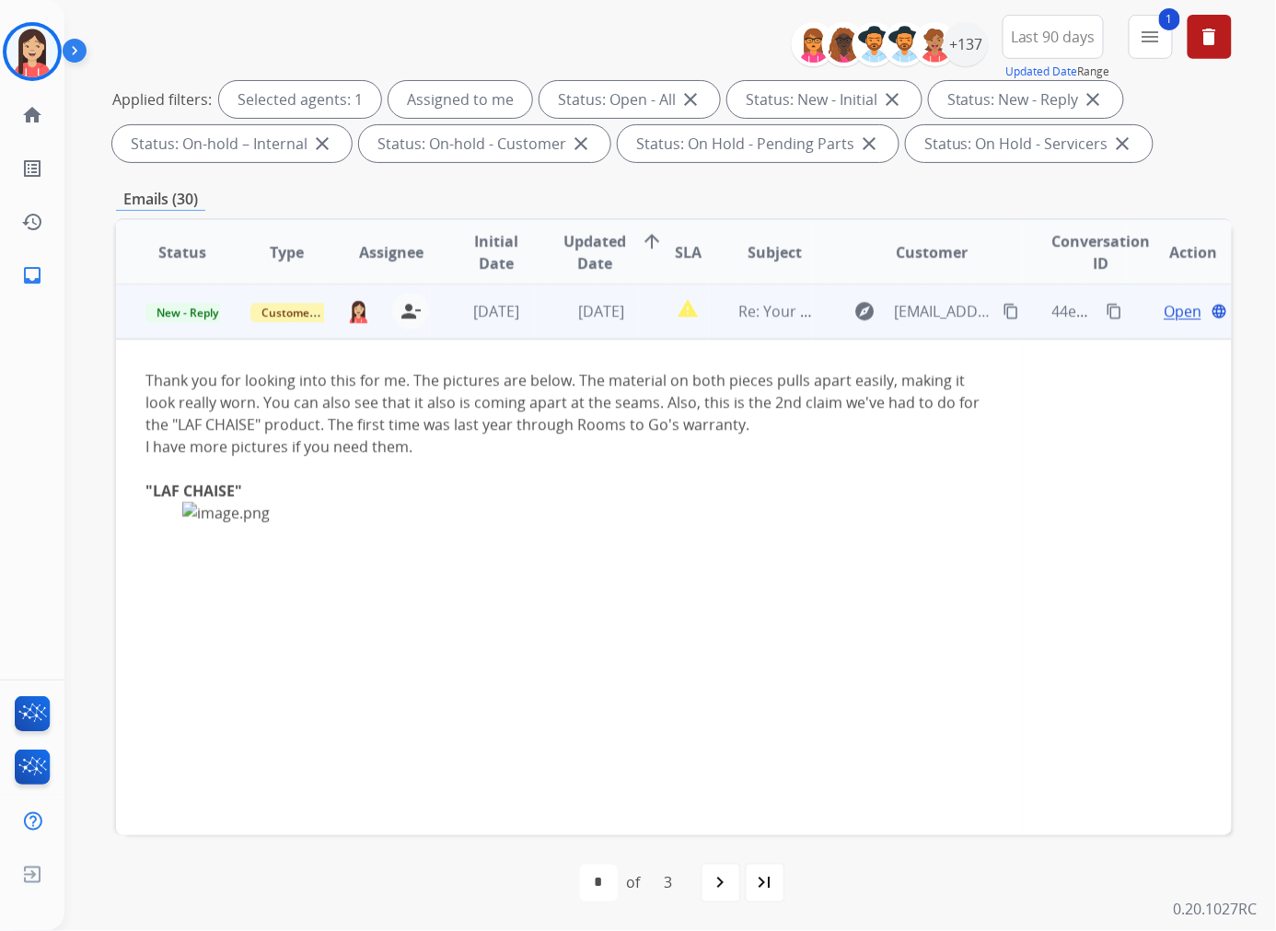
scroll to position [0, 0]
click at [1003, 311] on mat-icon "content_copy" at bounding box center [1011, 312] width 17 height 17
click at [548, 328] on td "[DATE]" at bounding box center [587, 311] width 105 height 55
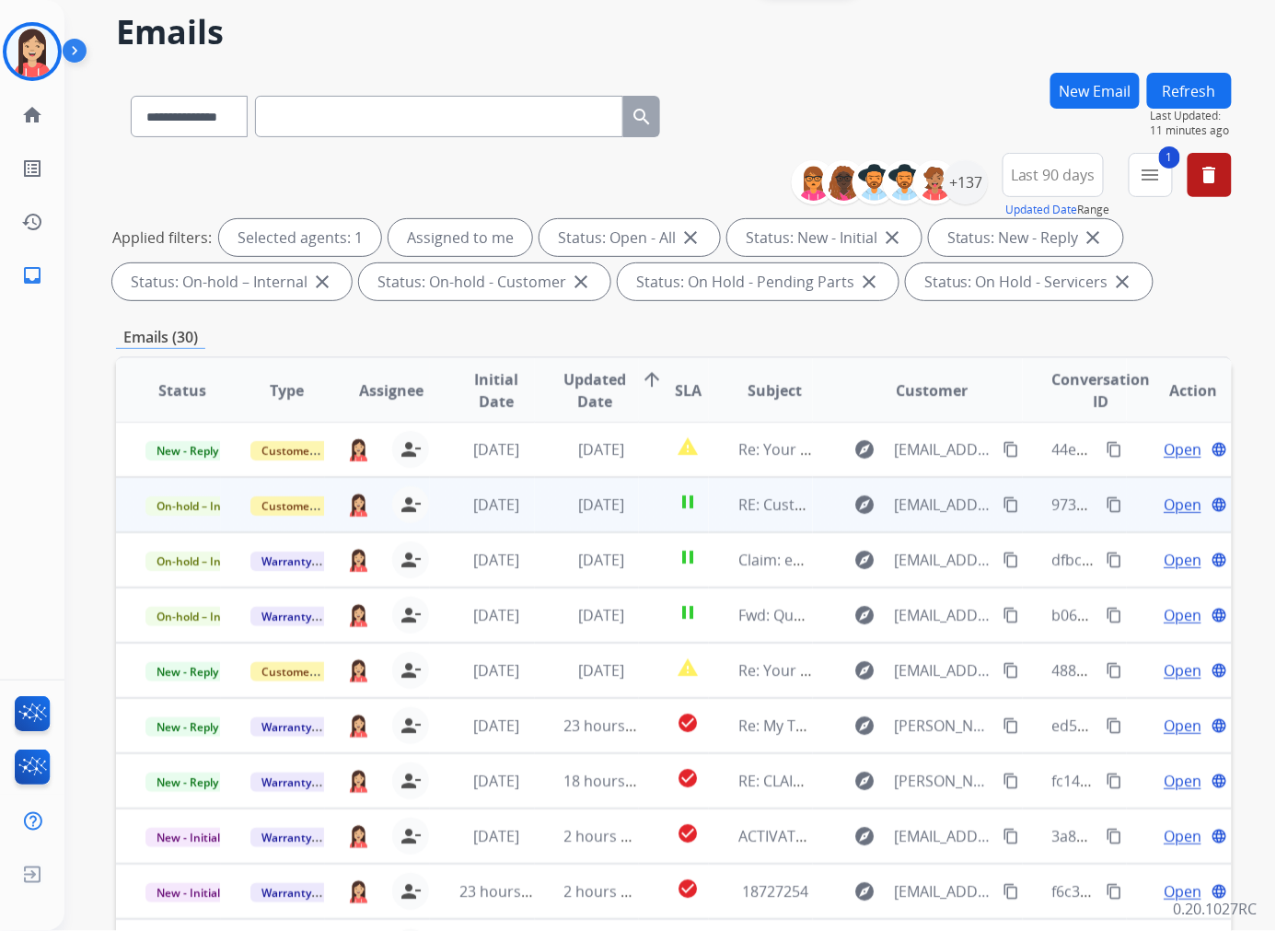
scroll to position [102, 0]
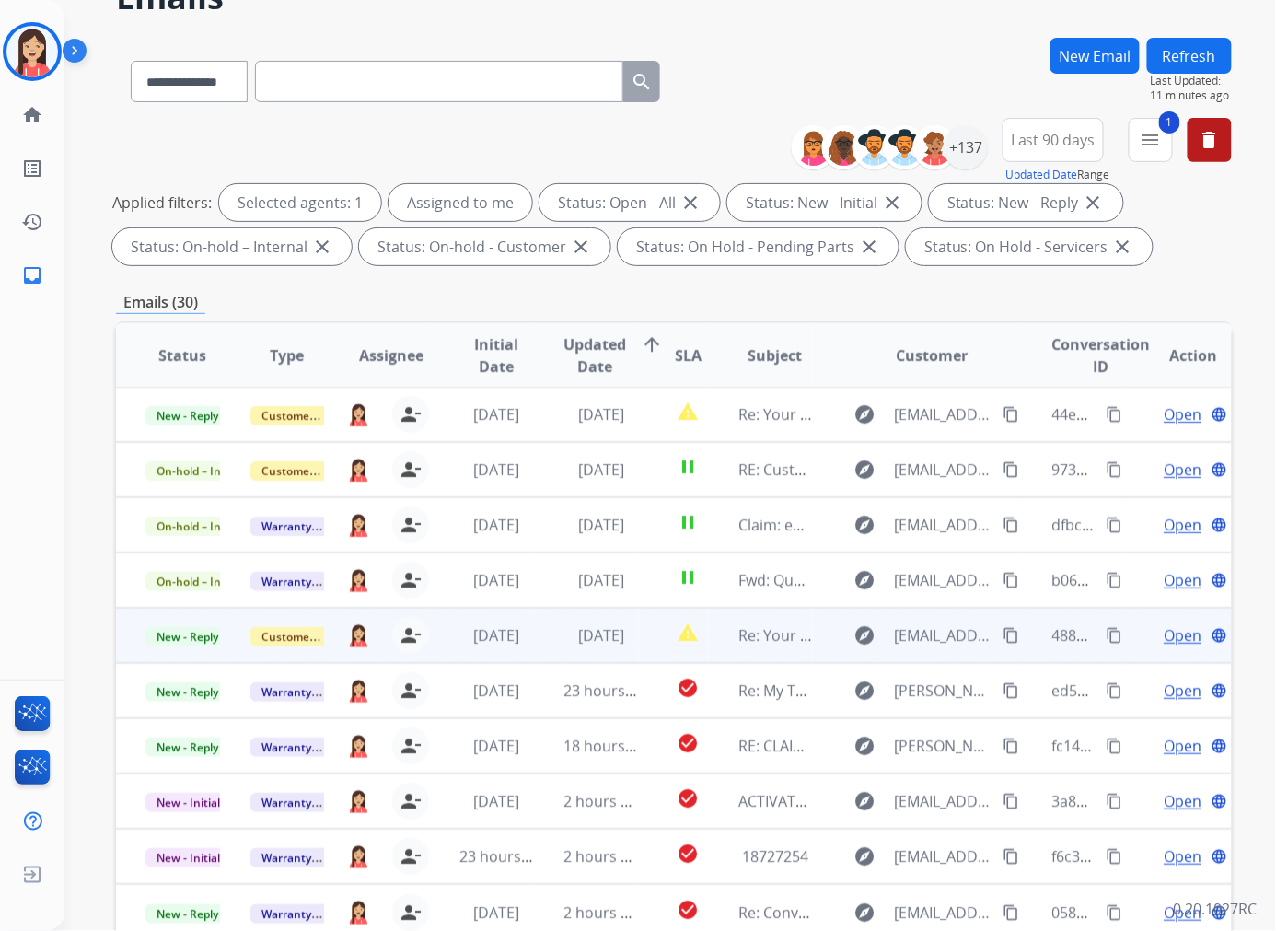
click at [538, 660] on td "[DATE]" at bounding box center [587, 635] width 105 height 55
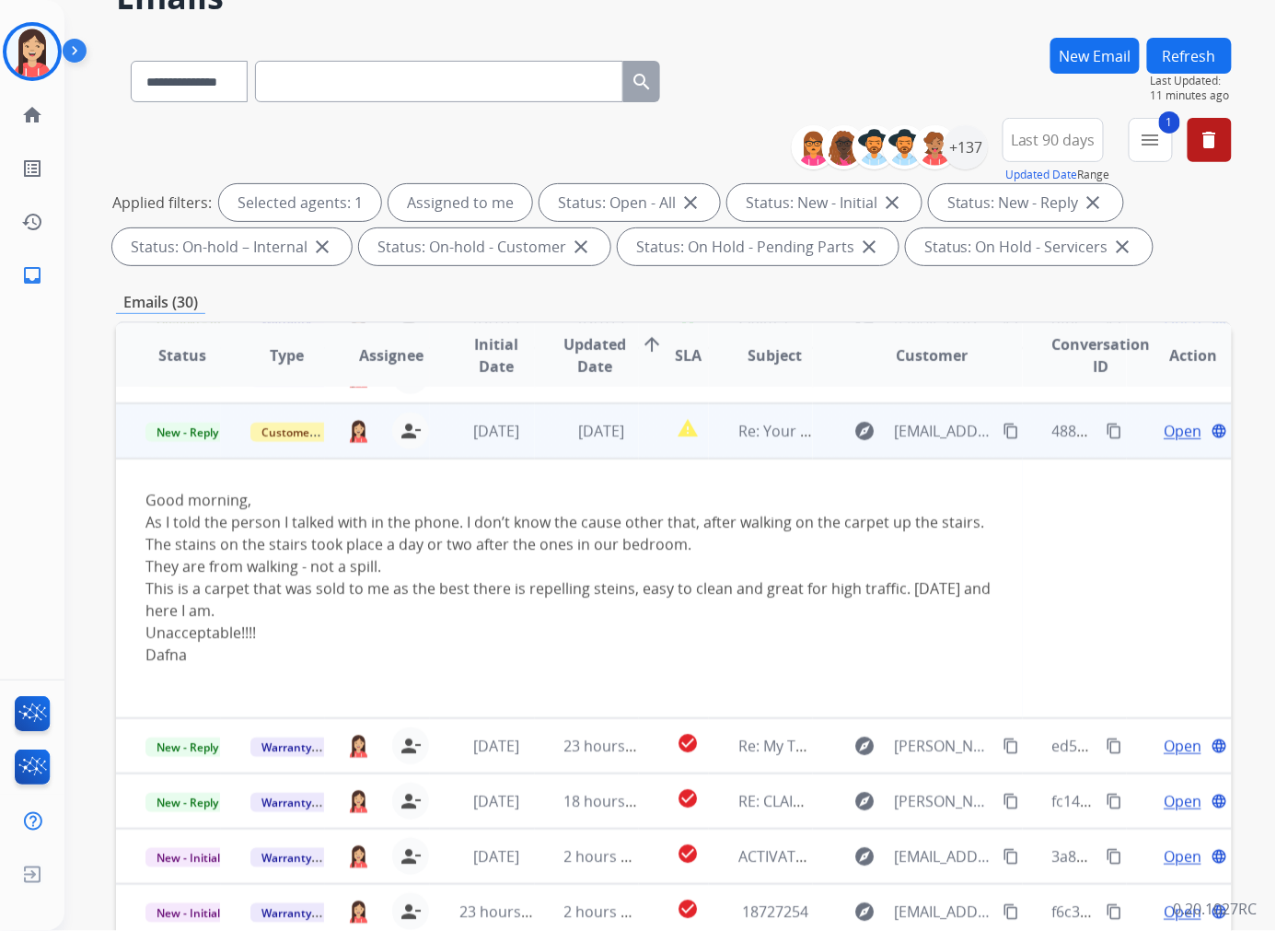
scroll to position [221, 0]
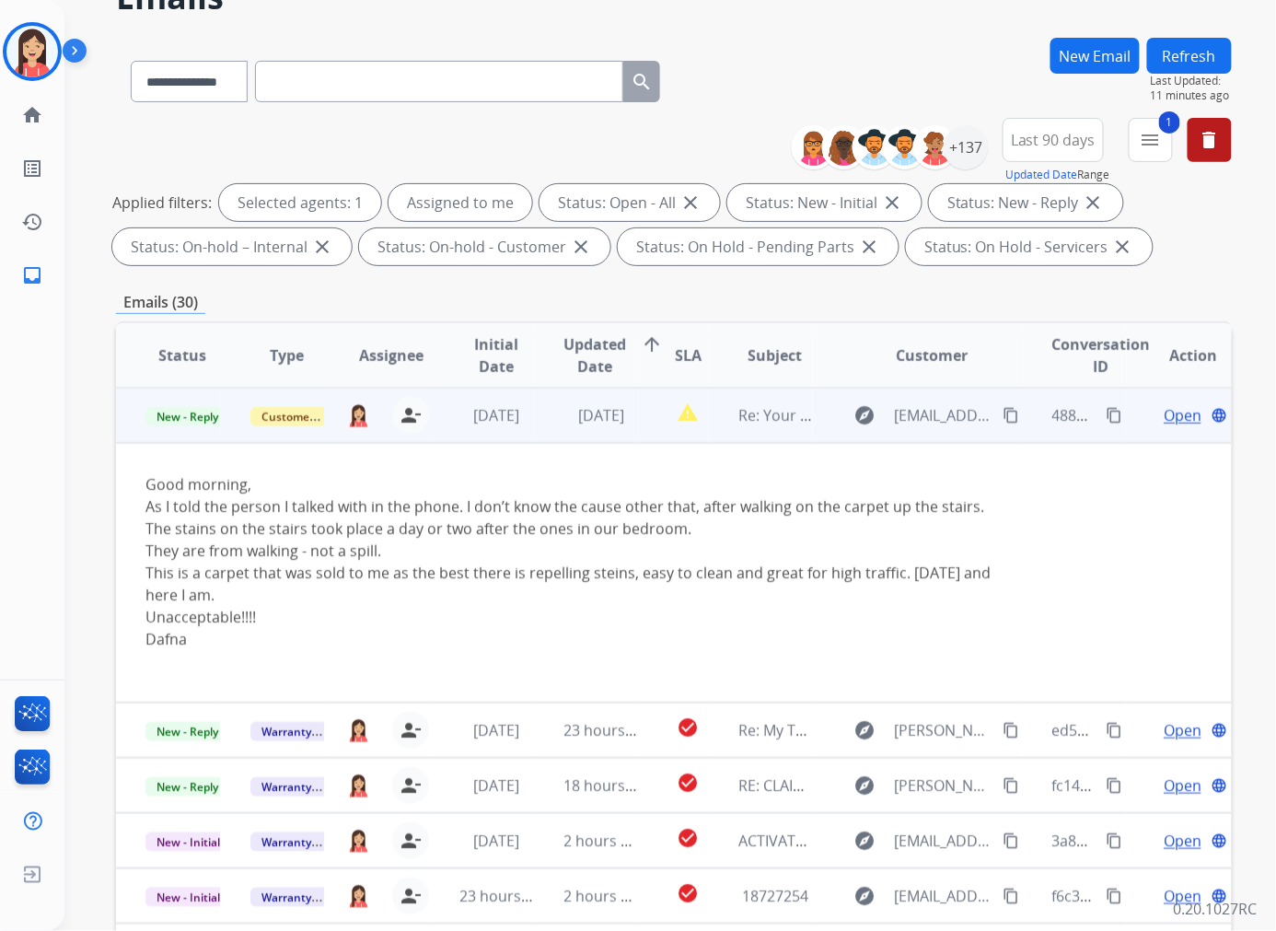
click at [1003, 414] on mat-icon "content_copy" at bounding box center [1011, 415] width 17 height 17
click at [608, 552] on div "They are from walking - not a spill." at bounding box center [569, 550] width 848 height 22
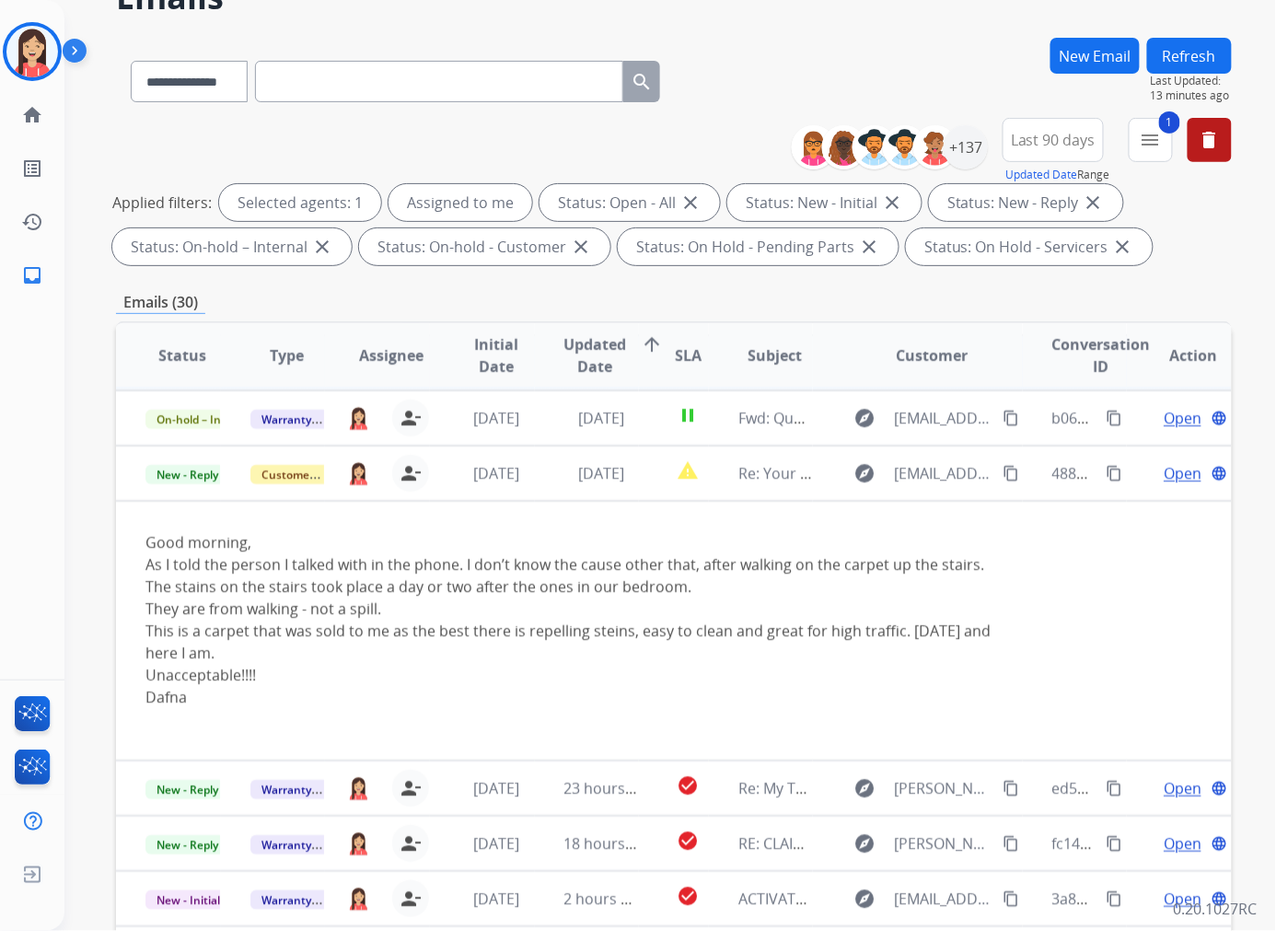
scroll to position [0, 0]
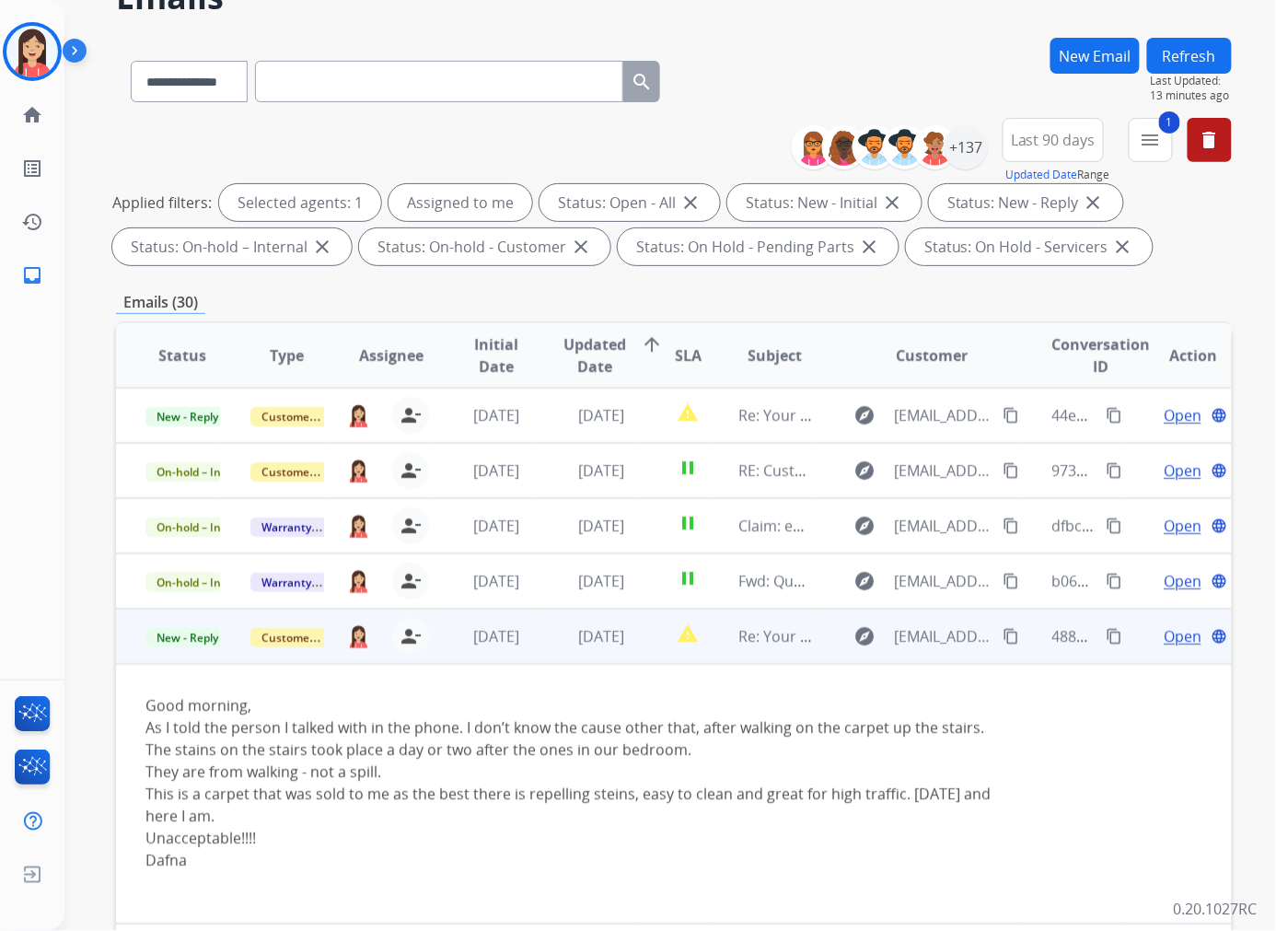
click at [640, 656] on td "report_problem" at bounding box center [674, 636] width 70 height 55
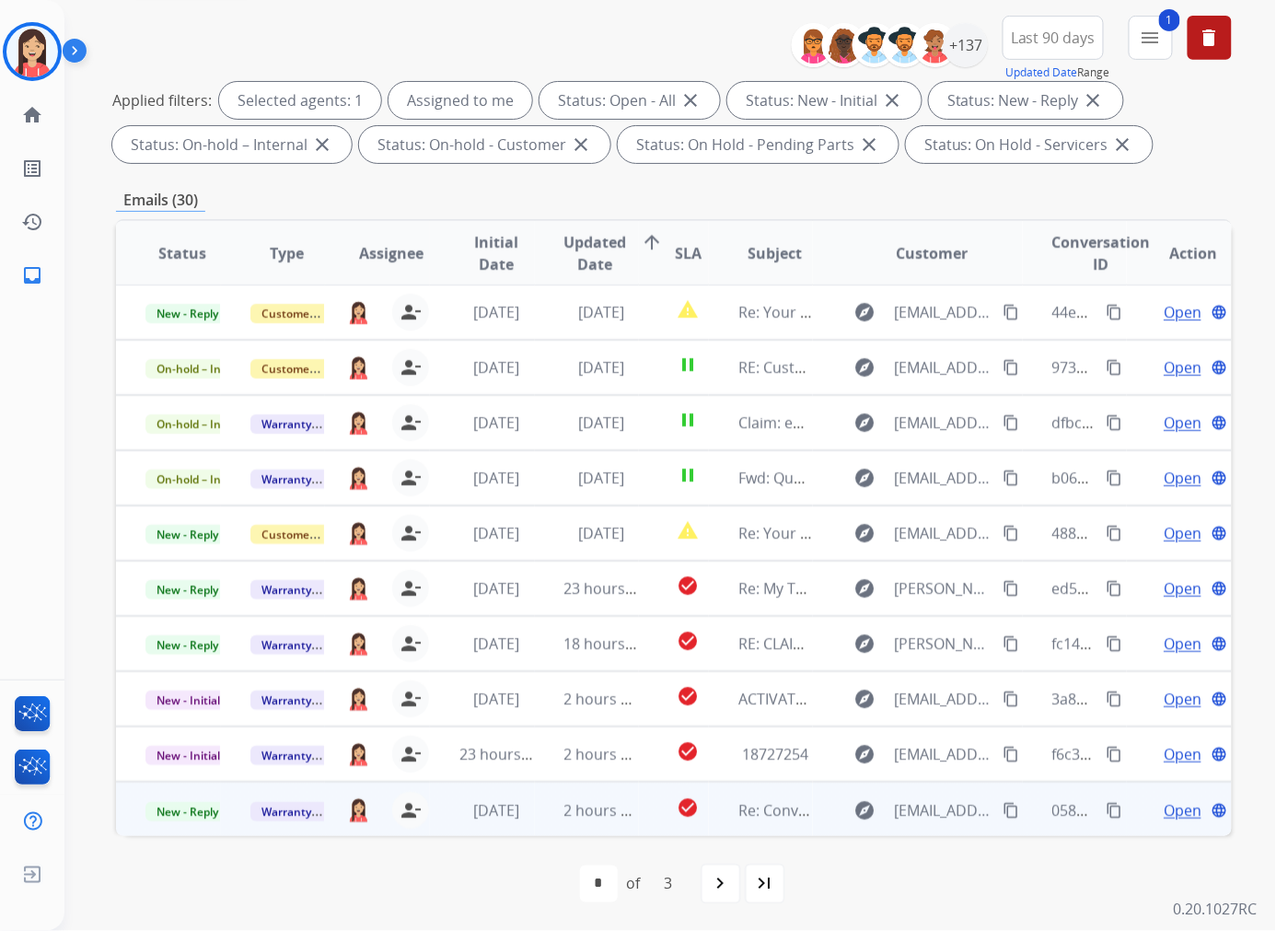
scroll to position [205, 0]
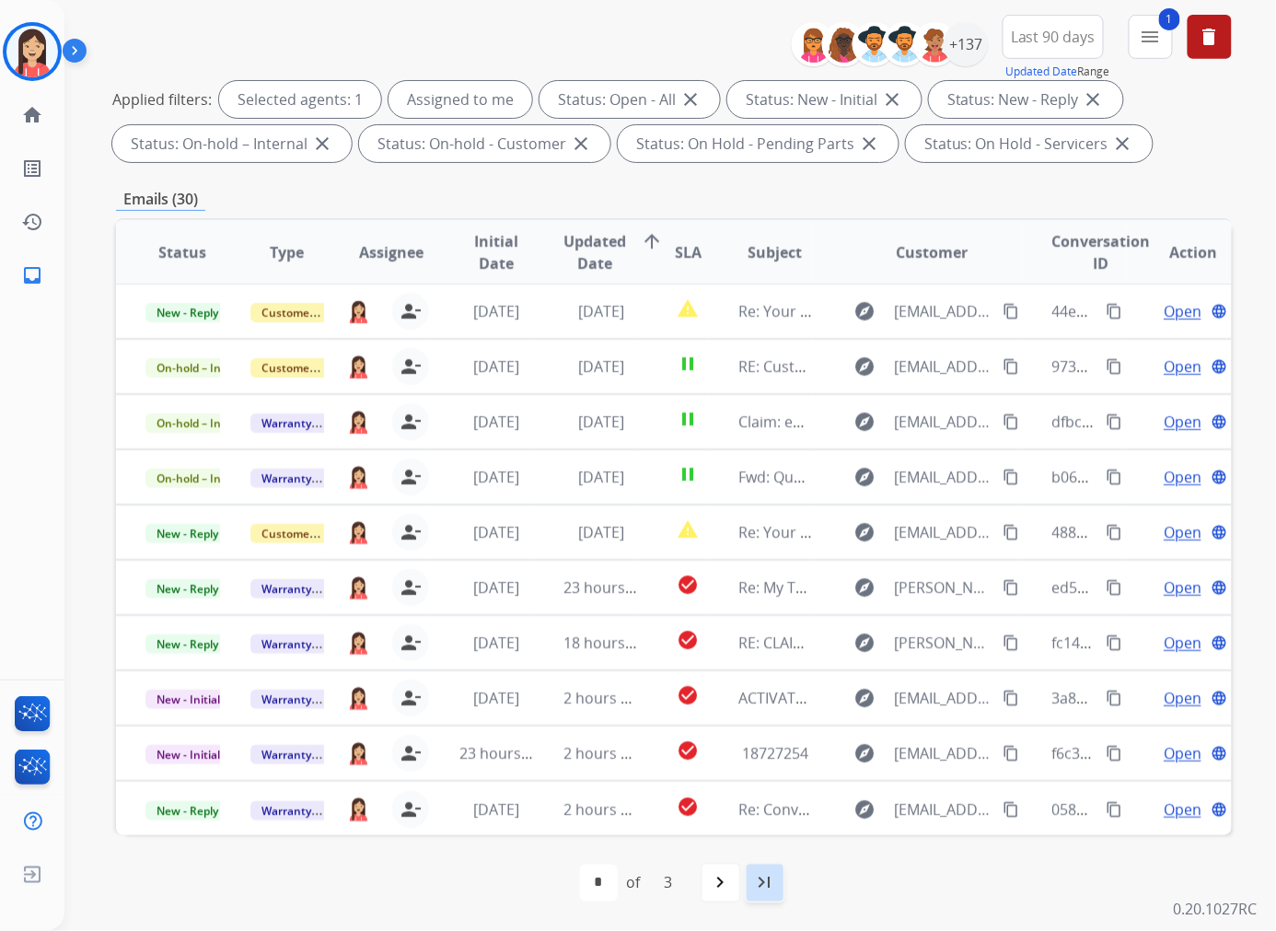
click at [751, 837] on div "last_page" at bounding box center [765, 883] width 41 height 41
select select "*"
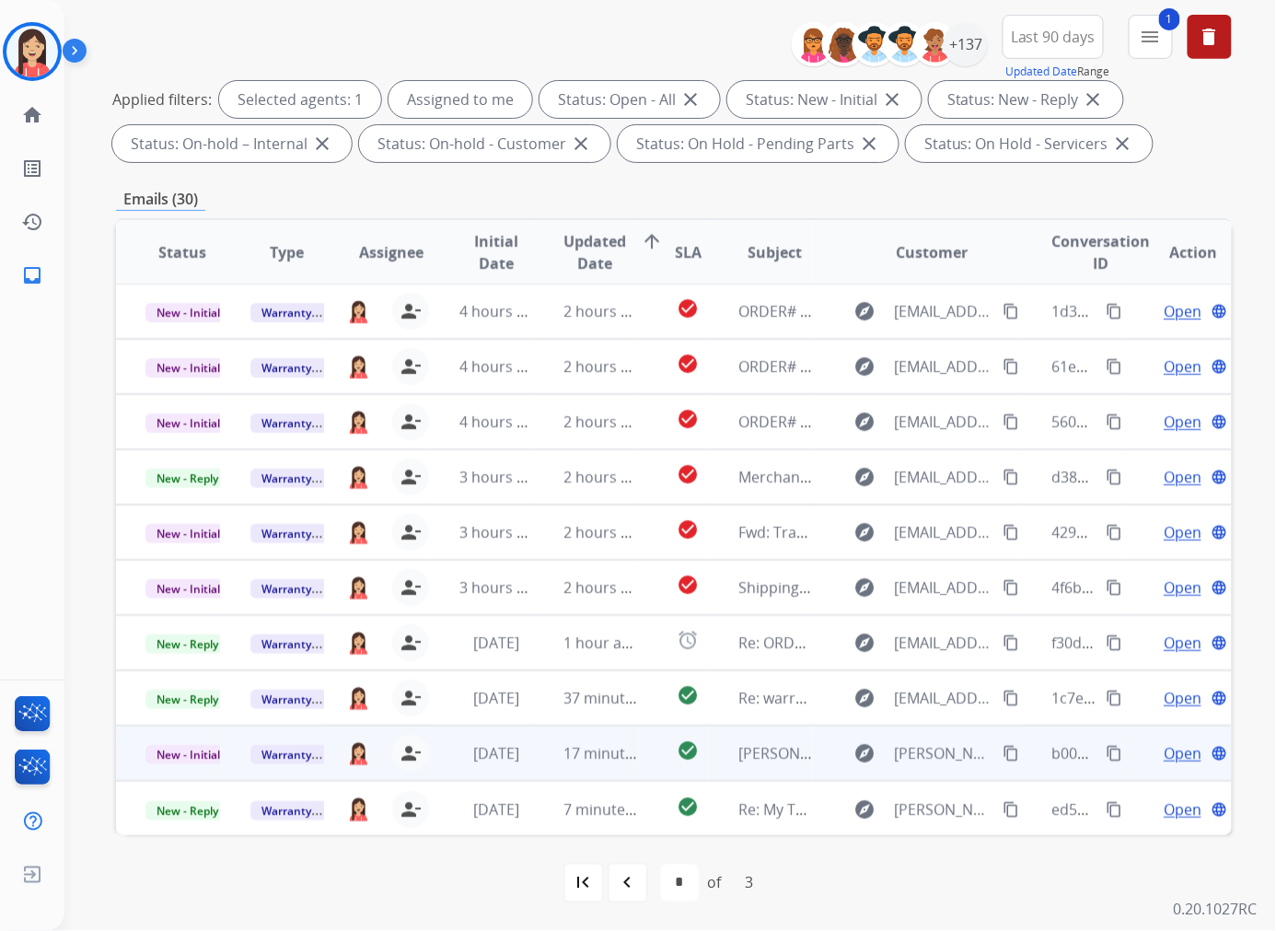
click at [1062, 746] on span "Open" at bounding box center [1183, 753] width 38 height 22
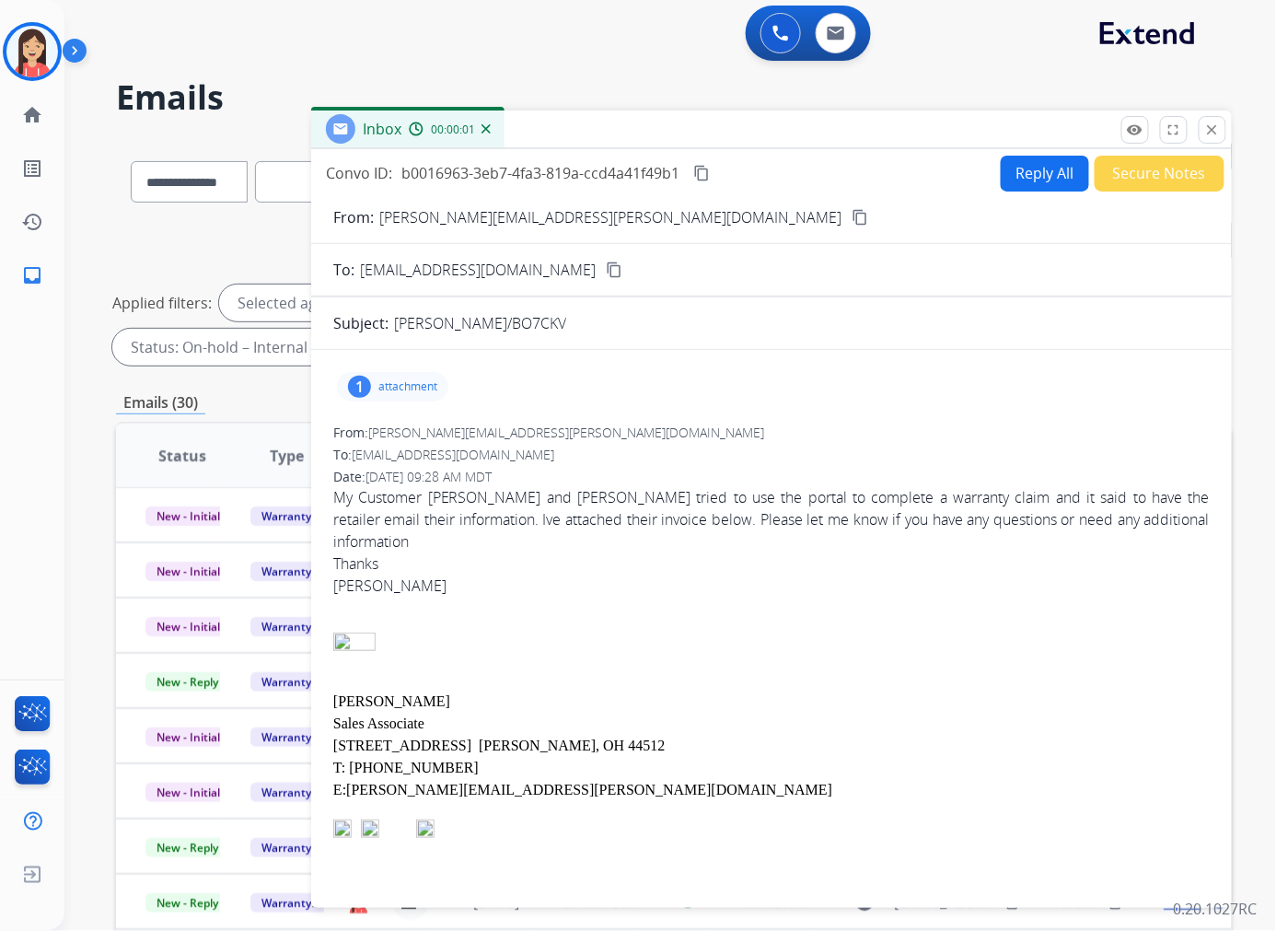
scroll to position [0, 0]
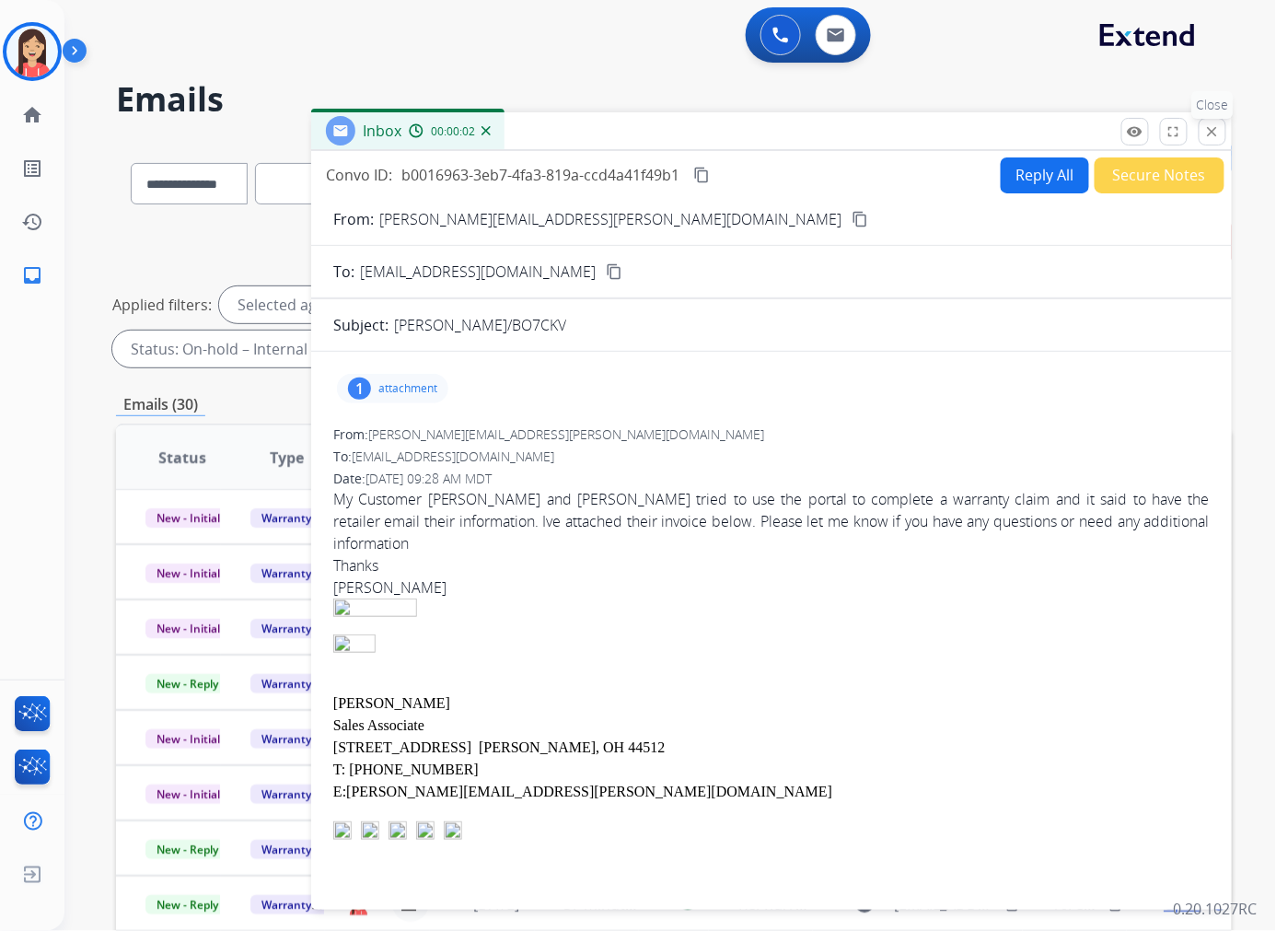
click at [1062, 133] on mat-icon "close" at bounding box center [1212, 131] width 17 height 17
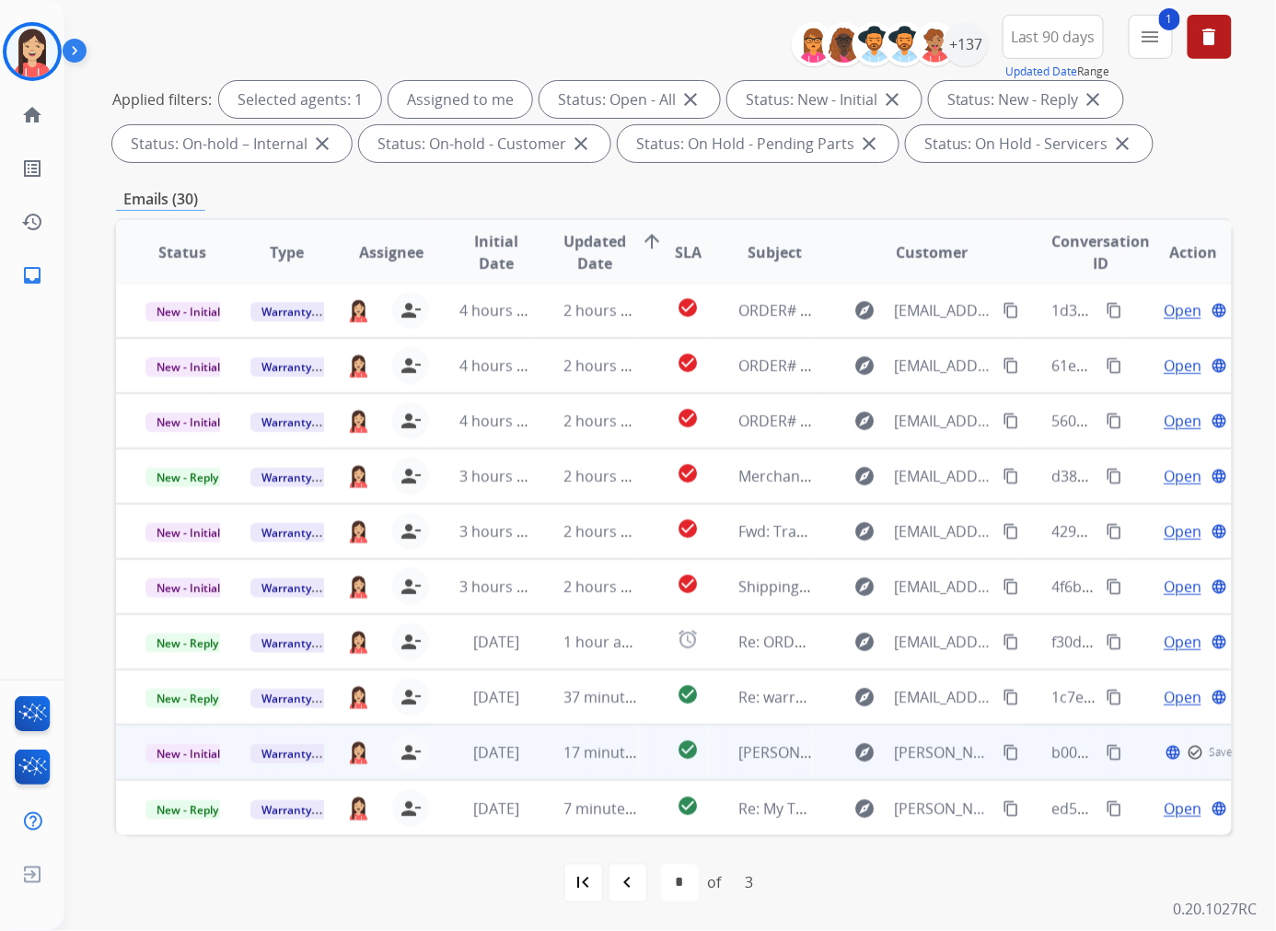
scroll to position [1, 0]
click at [408, 753] on mat-icon "person_remove" at bounding box center [411, 753] width 22 height 22
click at [270, 756] on span "Warranty Ops" at bounding box center [297, 754] width 95 height 19
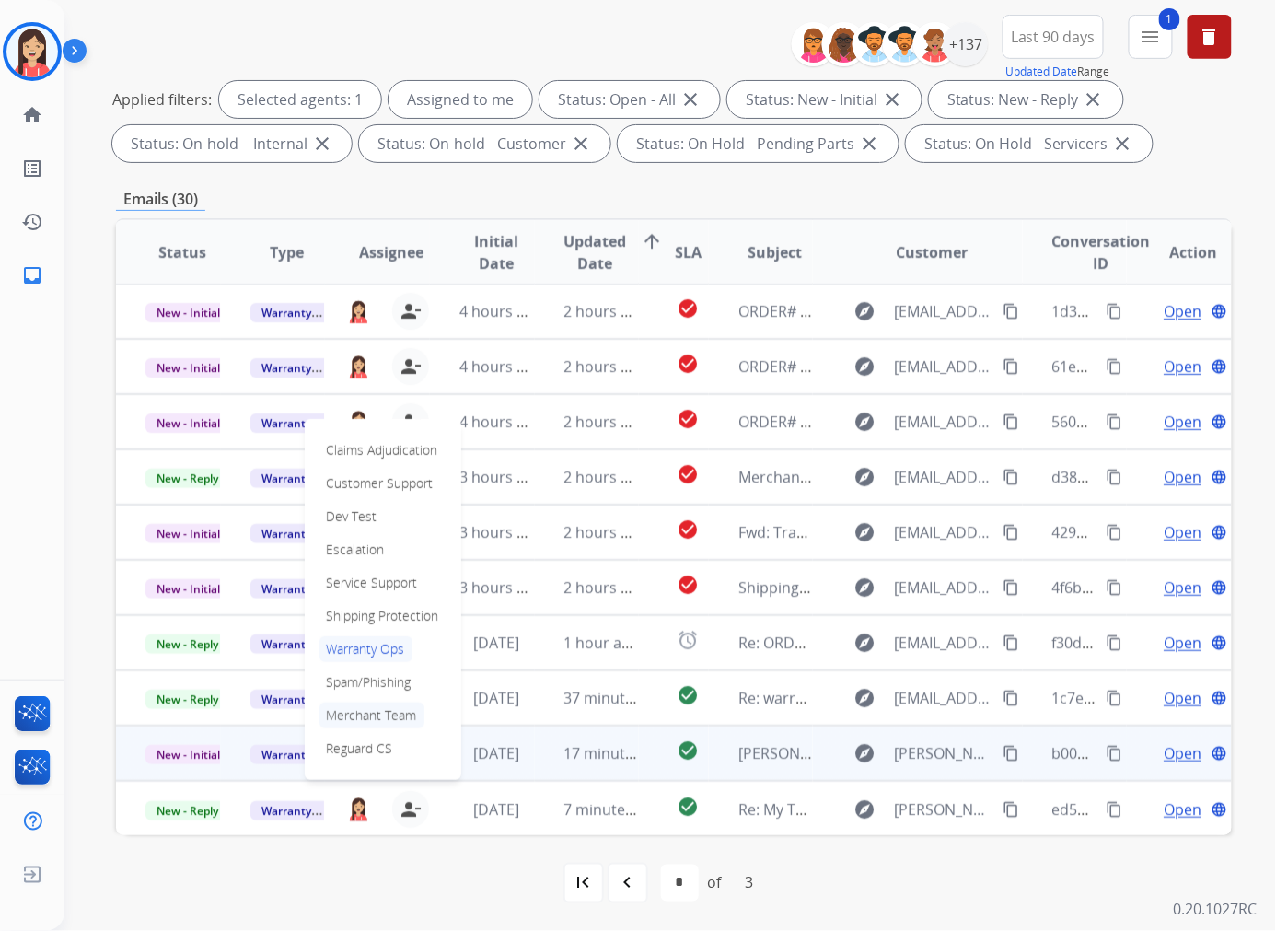
click at [378, 718] on p "Merchant Team" at bounding box center [371, 715] width 105 height 26
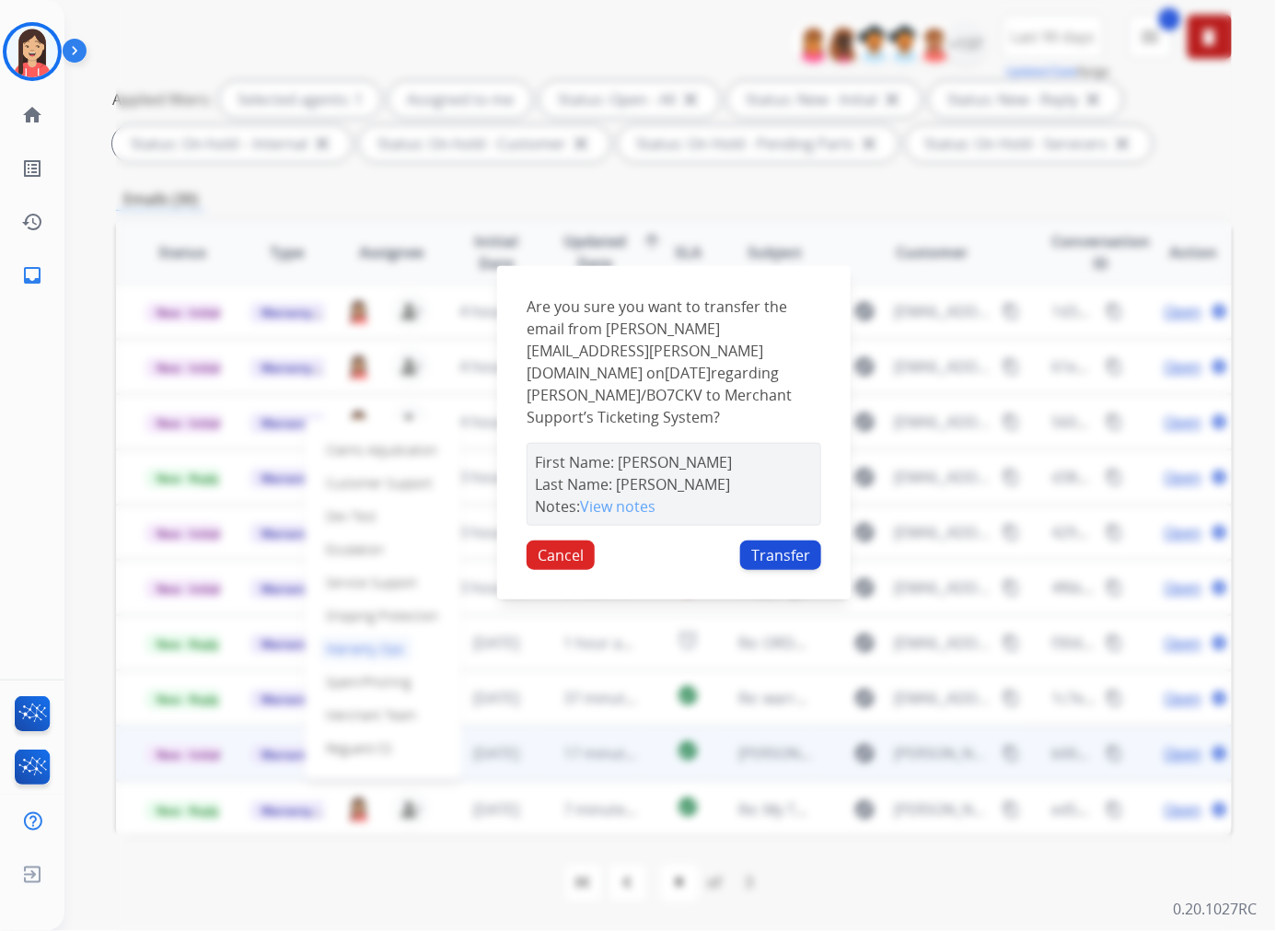
click at [787, 540] on button "Transfer" at bounding box center [780, 554] width 81 height 29
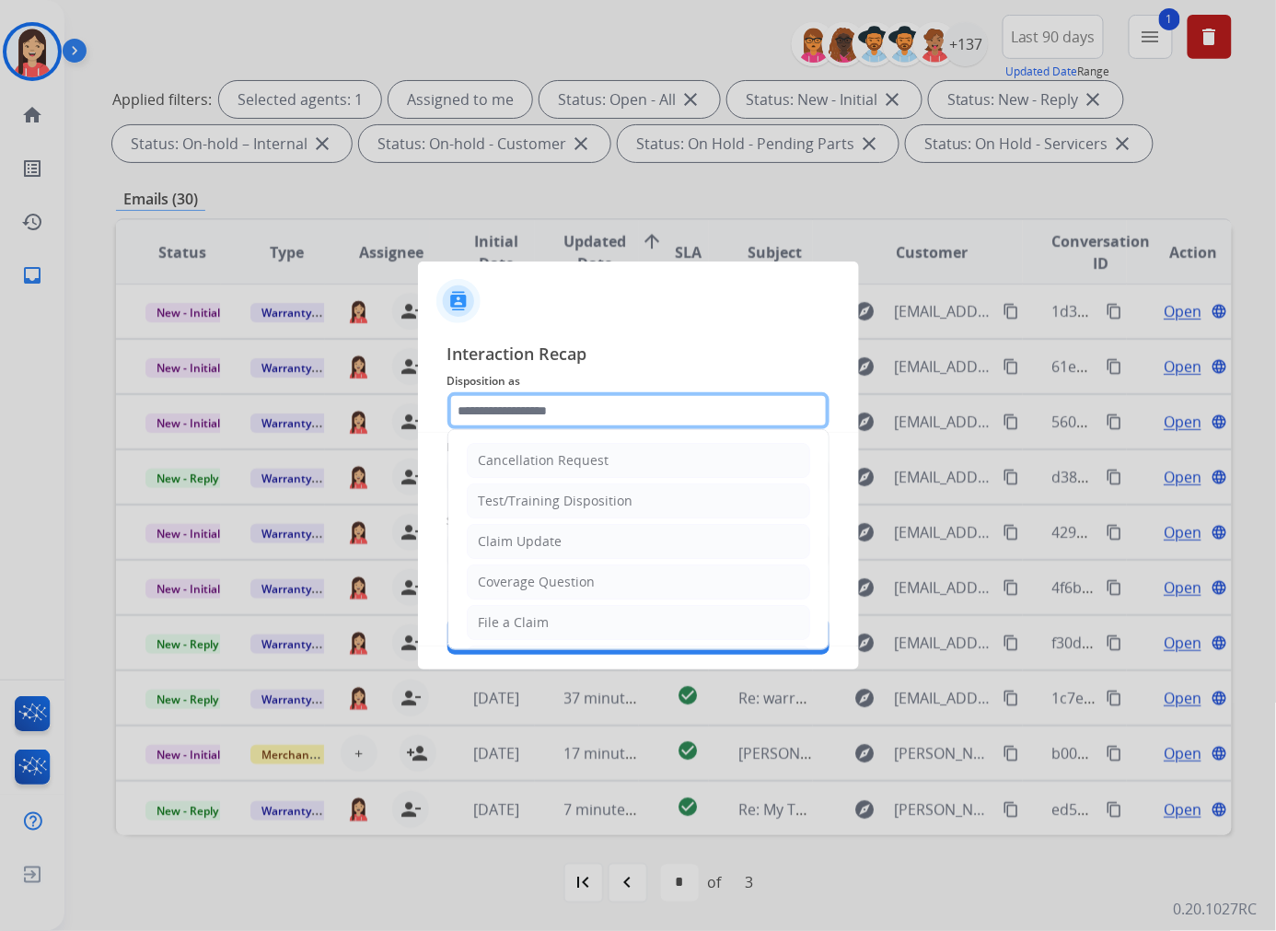
click at [567, 415] on input "text" at bounding box center [638, 410] width 382 height 37
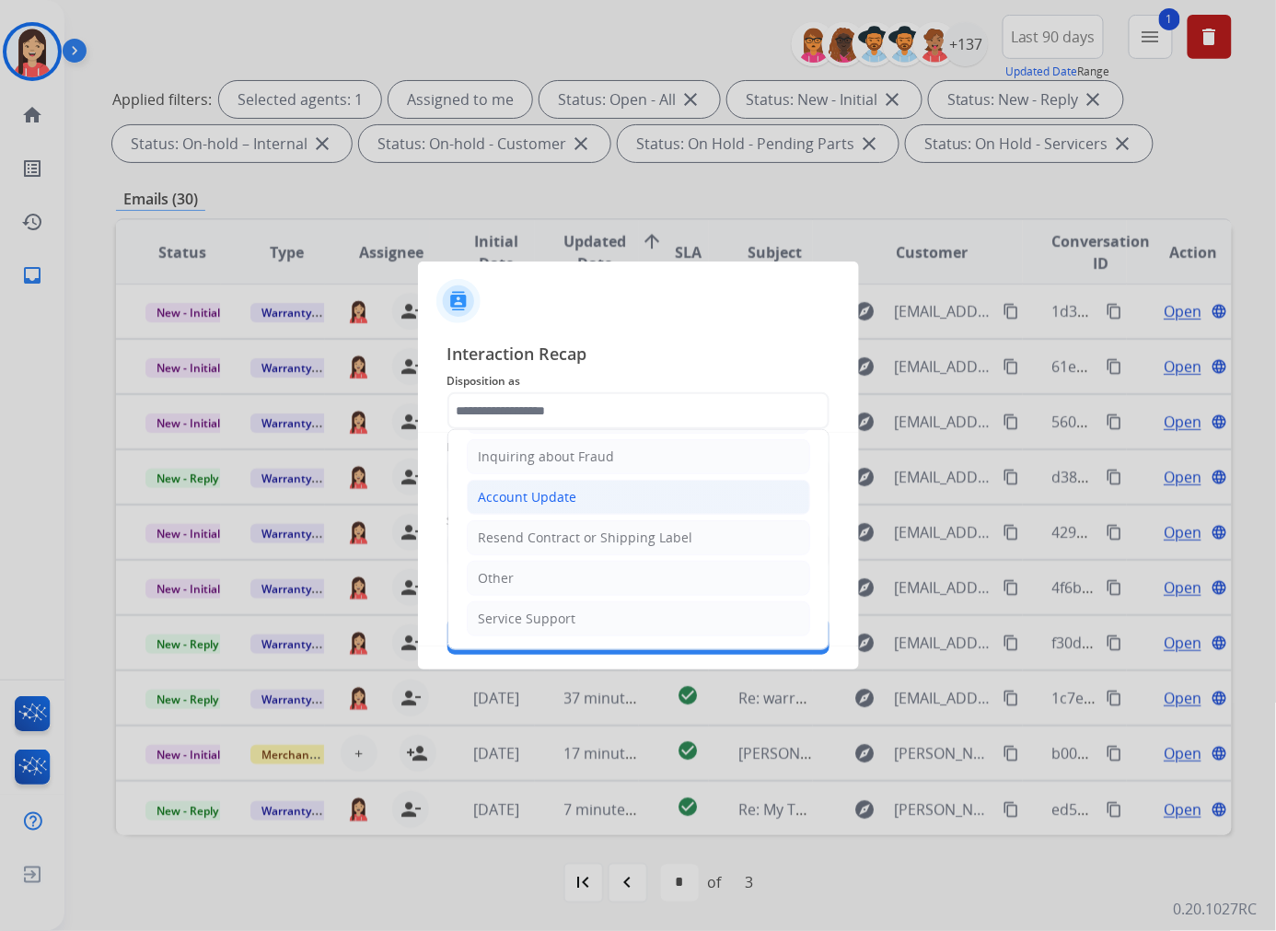
click at [550, 494] on div "Account Update" at bounding box center [528, 497] width 99 height 18
type input "**********"
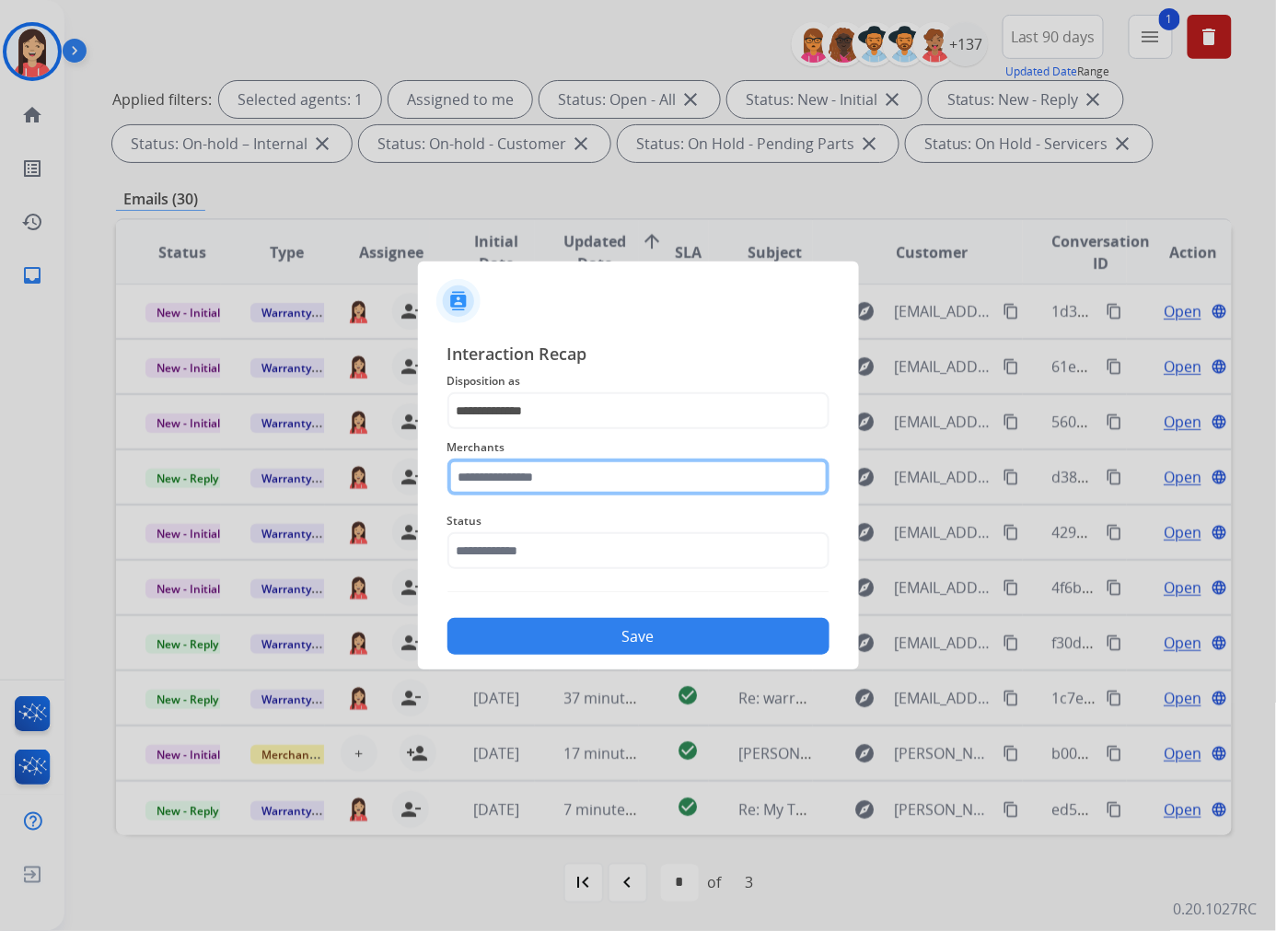
click at [566, 472] on input "text" at bounding box center [638, 476] width 382 height 37
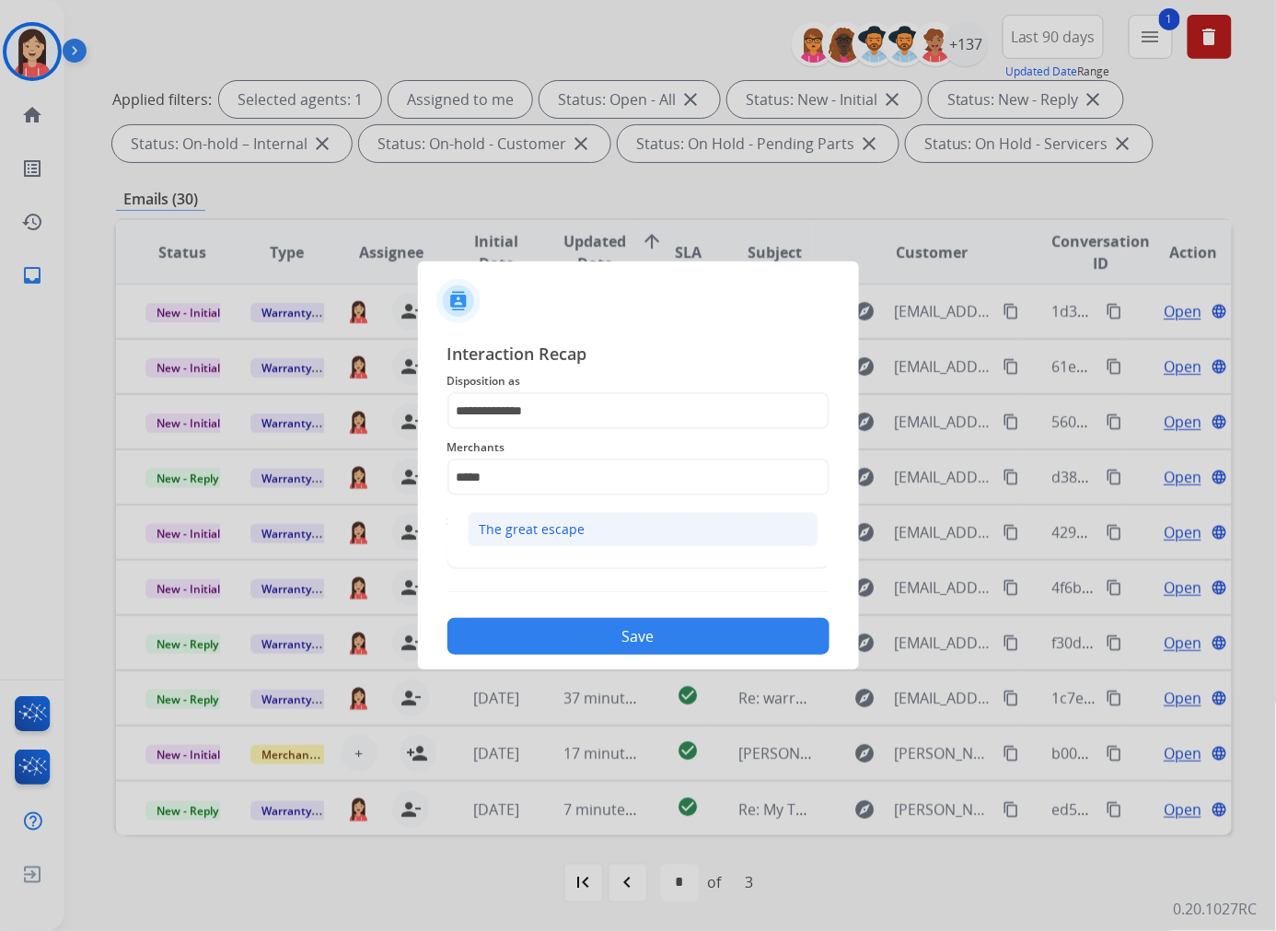
click at [549, 522] on div "The great escape" at bounding box center [533, 529] width 106 height 18
type input "**********"
click at [543, 562] on input "text" at bounding box center [638, 550] width 382 height 37
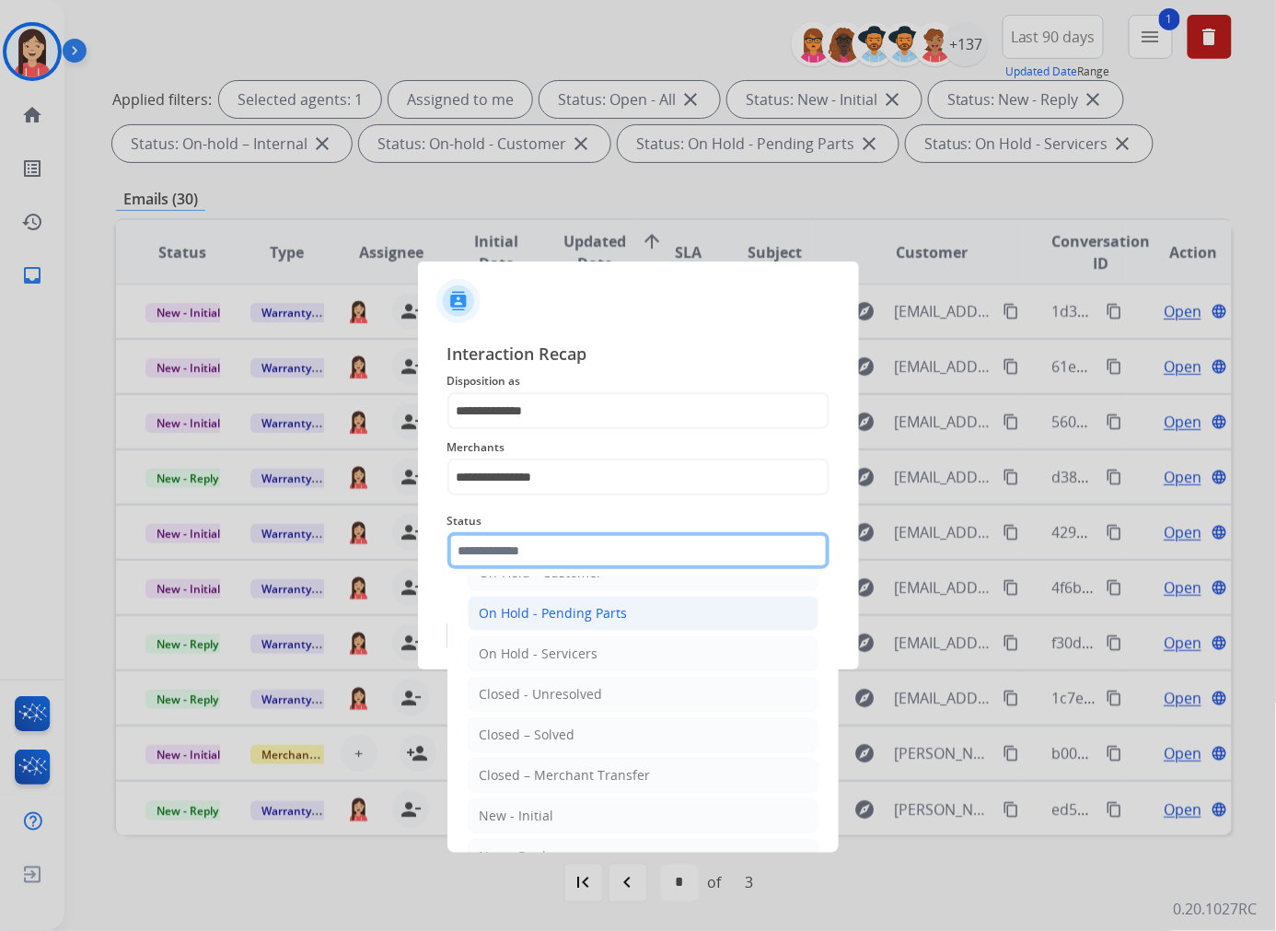
scroll to position [111, 0]
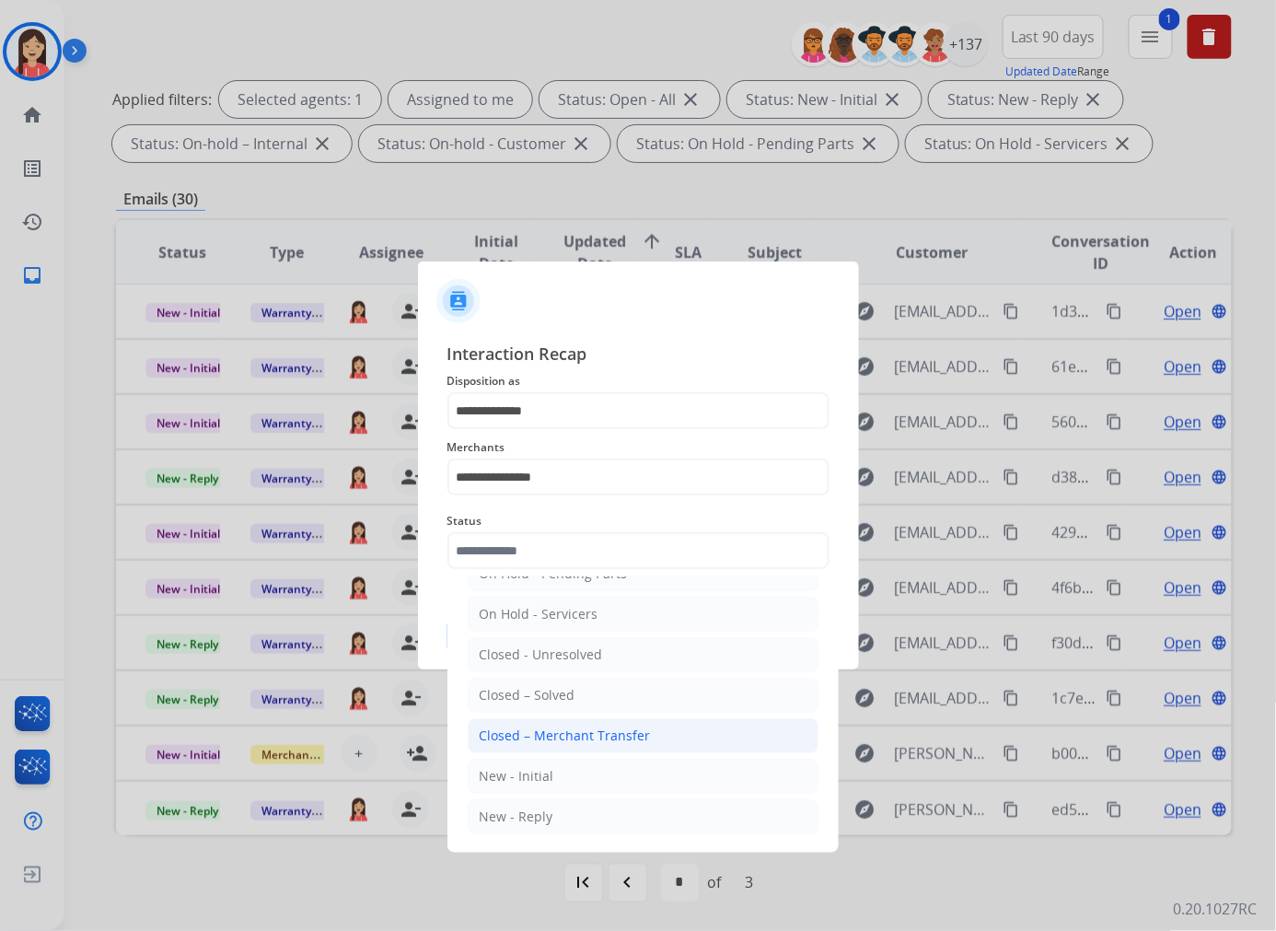
click at [552, 726] on div "Closed – Merchant Transfer" at bounding box center [565, 735] width 171 height 18
type input "**********"
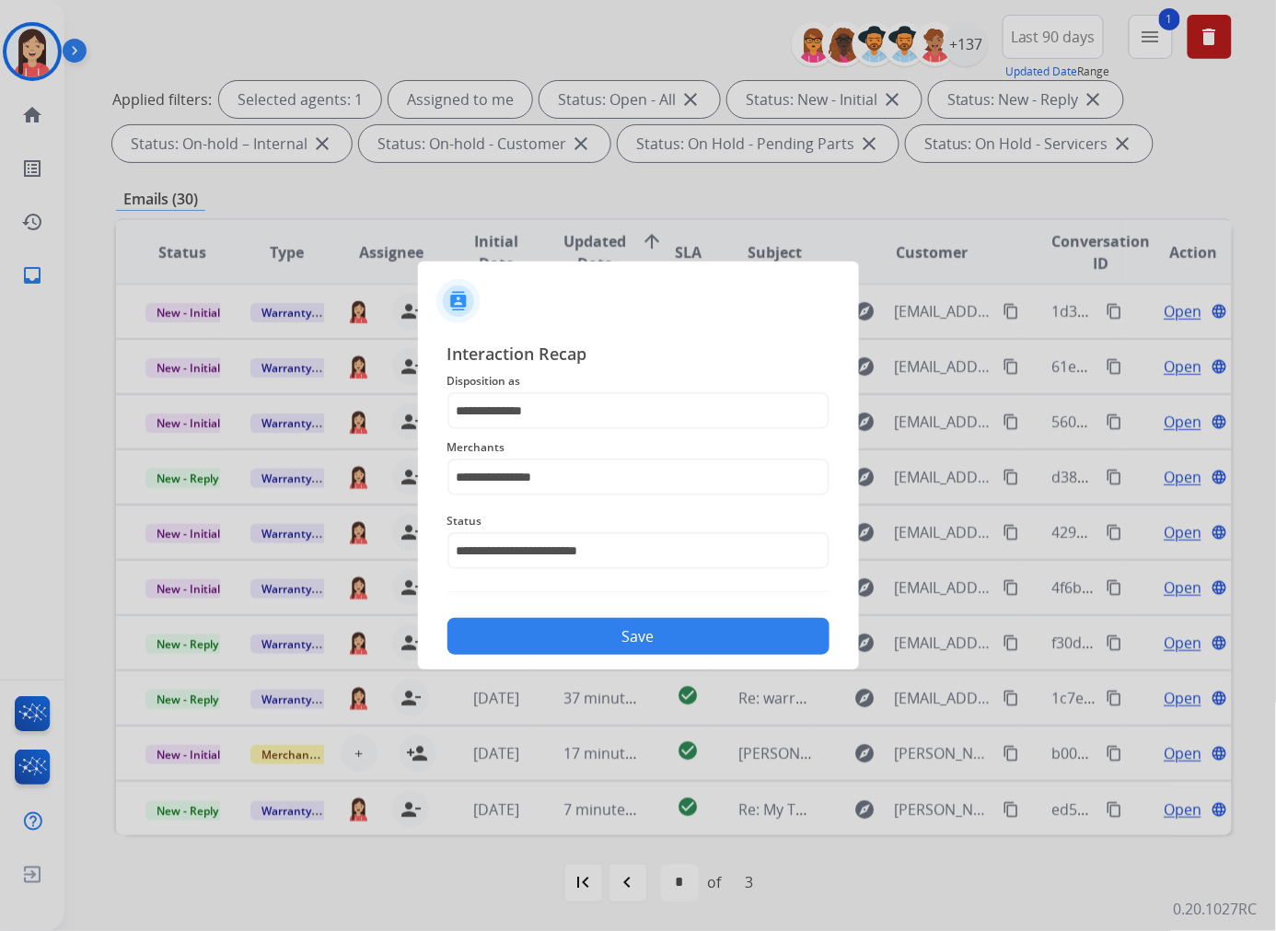
click at [606, 637] on button "Save" at bounding box center [638, 636] width 382 height 37
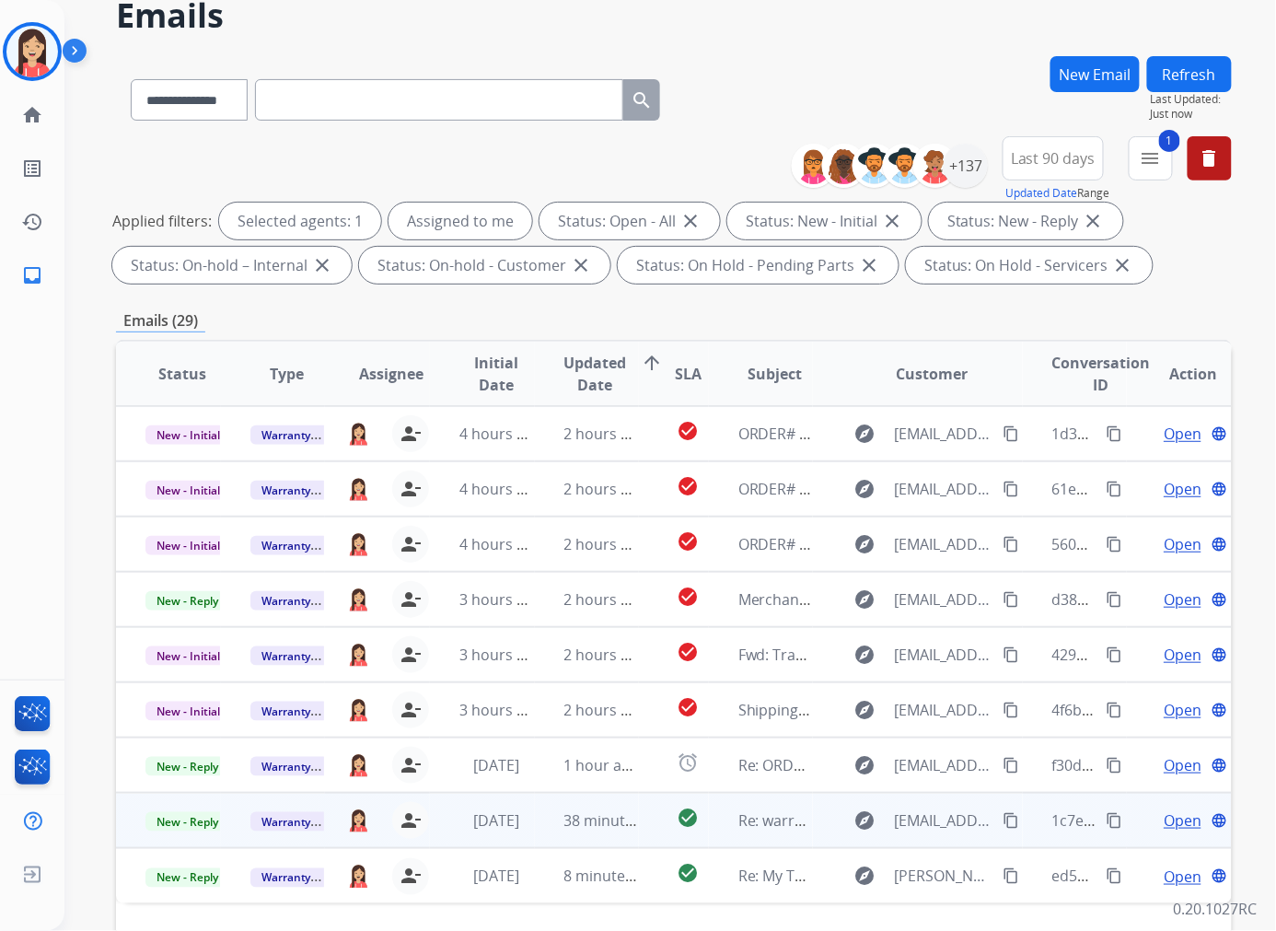
scroll to position [205, 0]
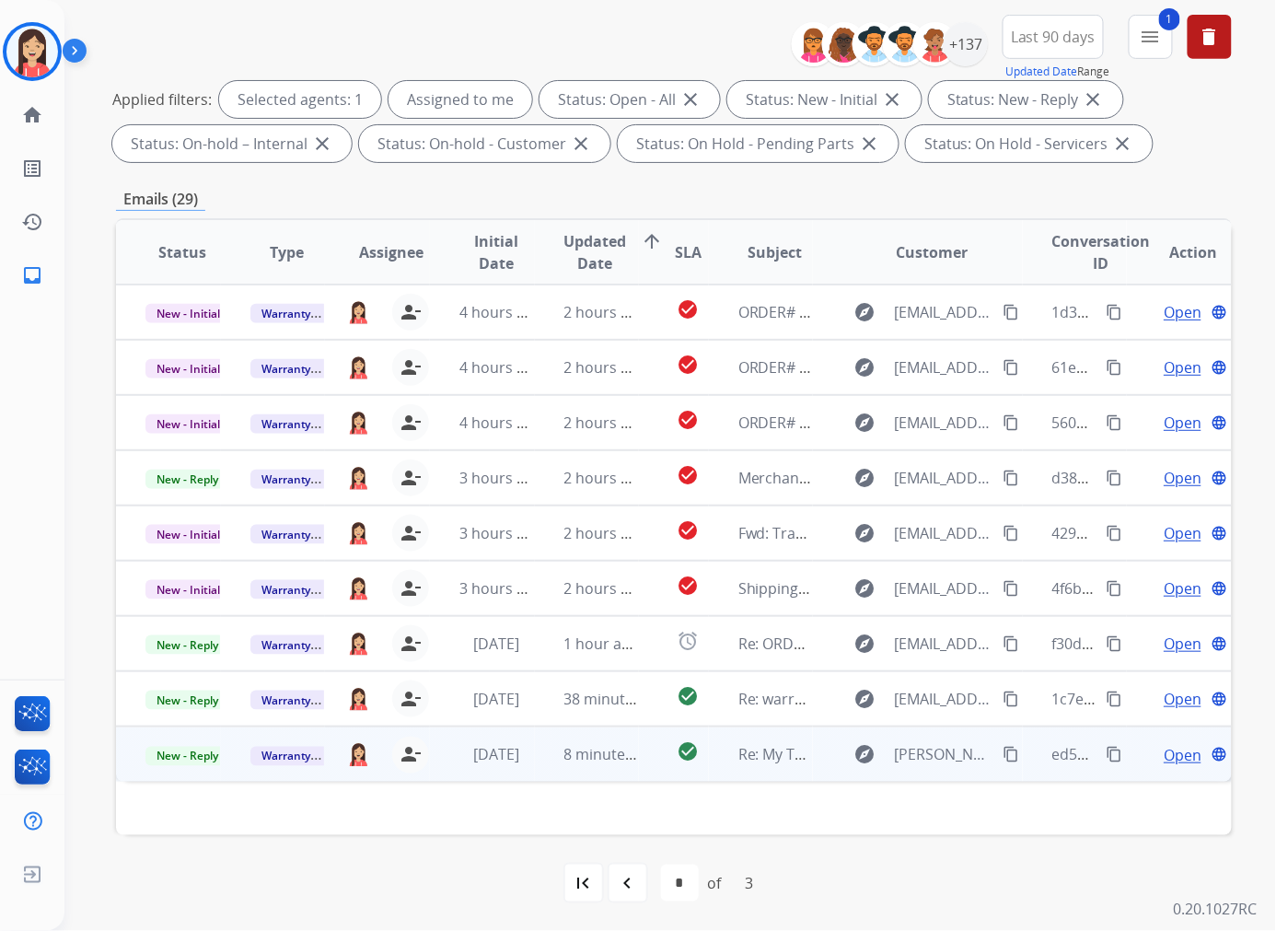
click at [574, 767] on td "8 minutes ago" at bounding box center [587, 753] width 105 height 55
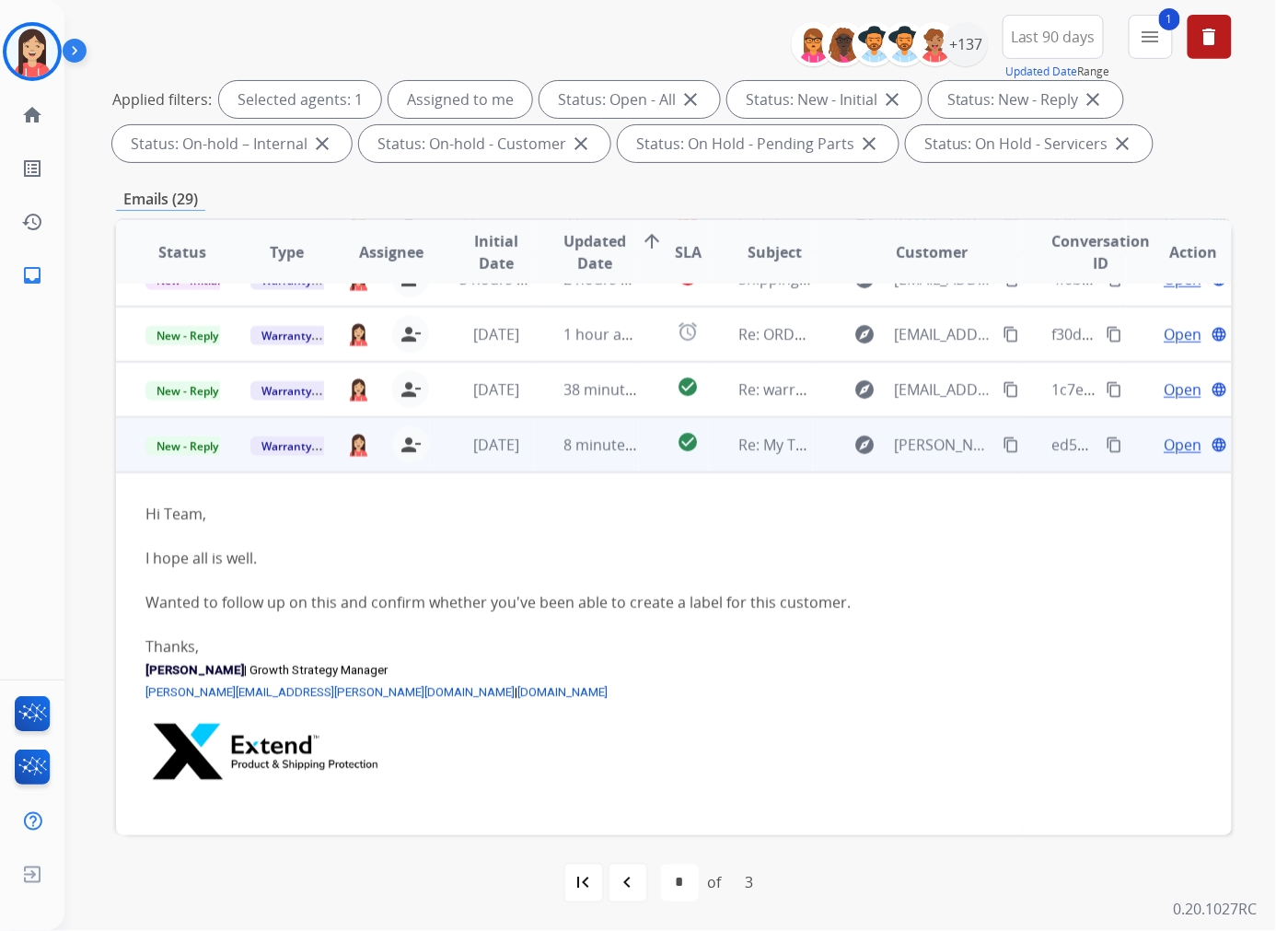
scroll to position [355, 0]
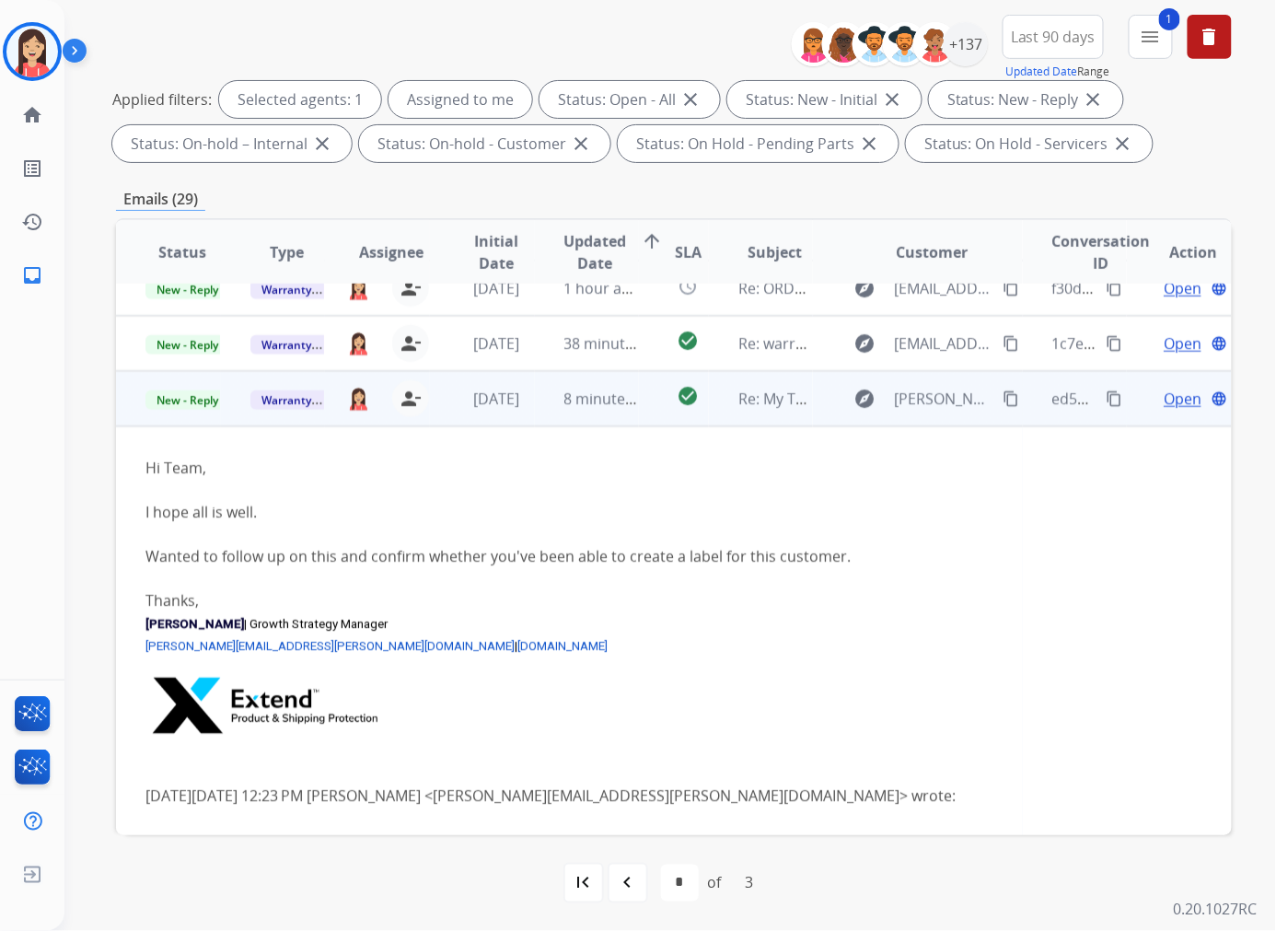
click at [541, 416] on td "8 minutes ago" at bounding box center [587, 398] width 105 height 55
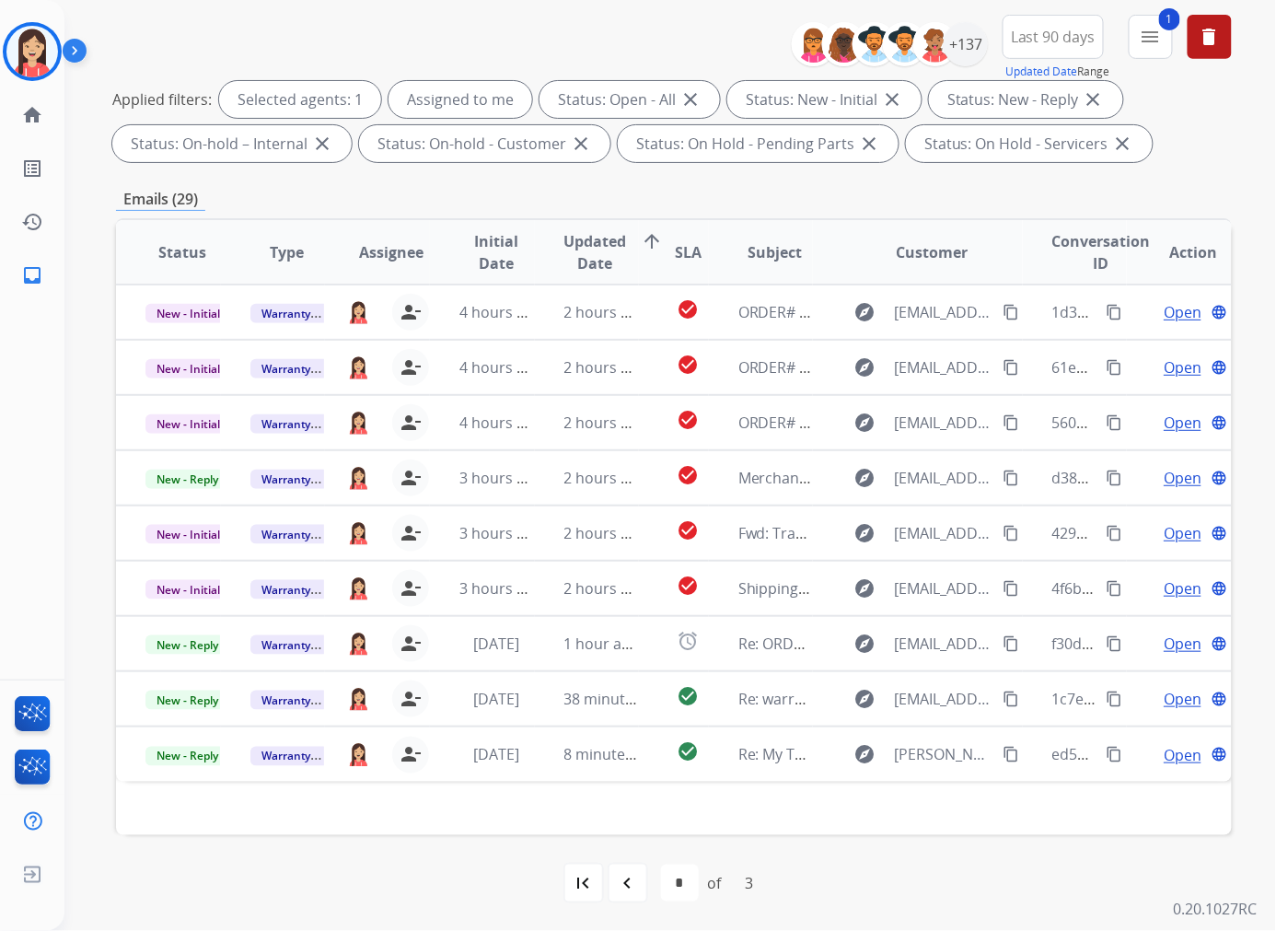
click at [575, 837] on mat-icon "first_page" at bounding box center [584, 883] width 22 height 22
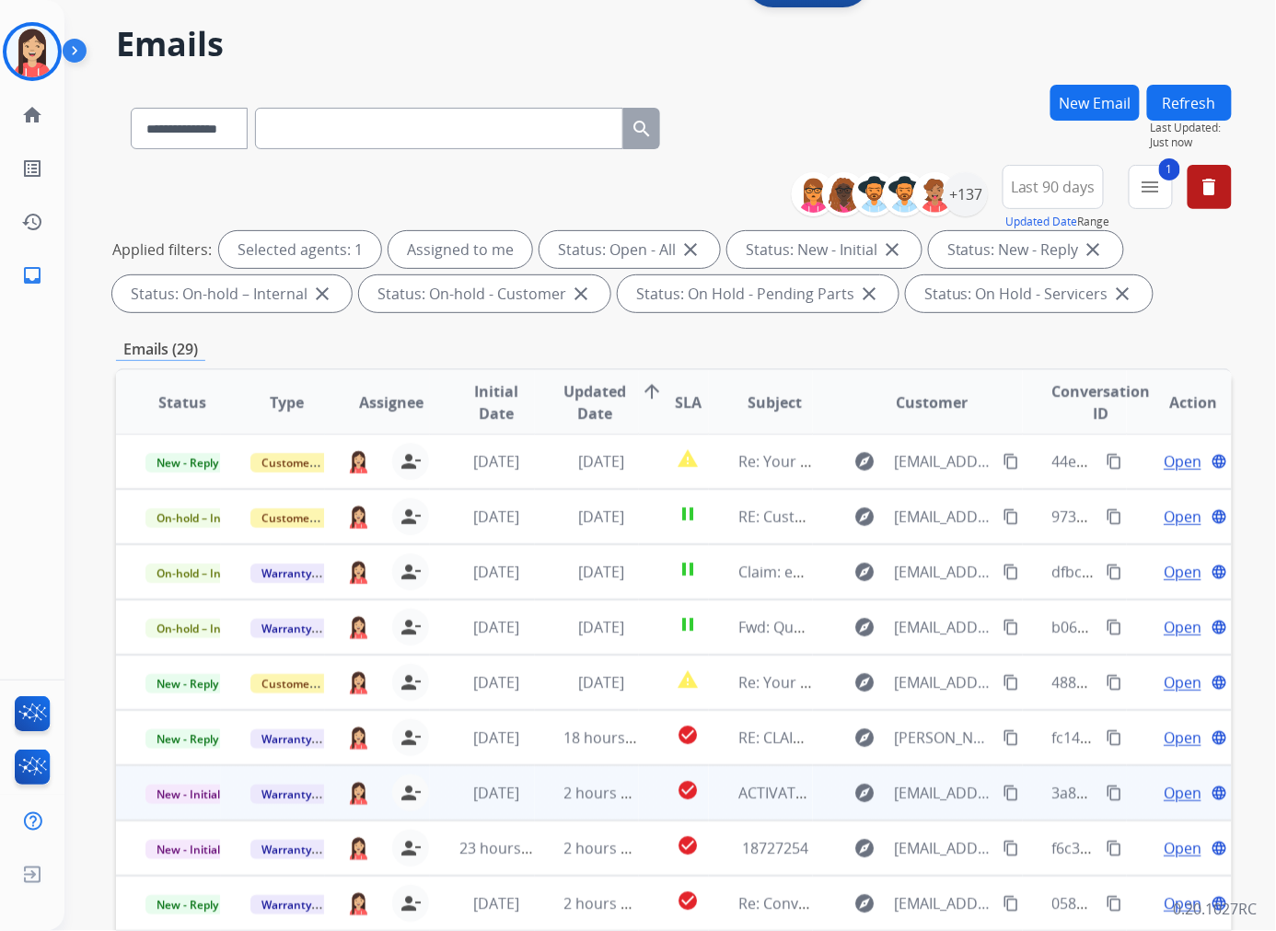
scroll to position [102, 0]
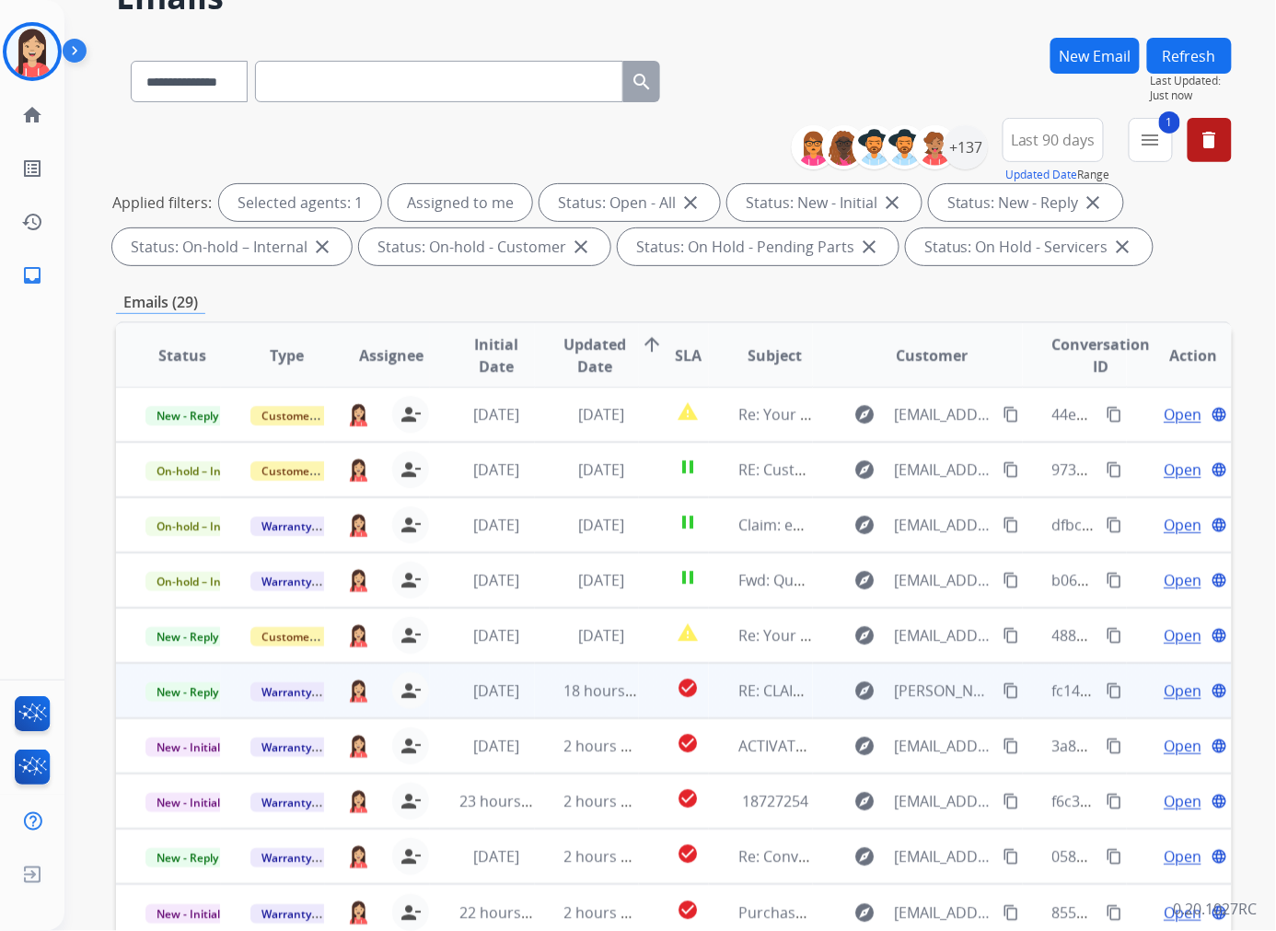
click at [654, 702] on td "check_circle" at bounding box center [674, 690] width 70 height 55
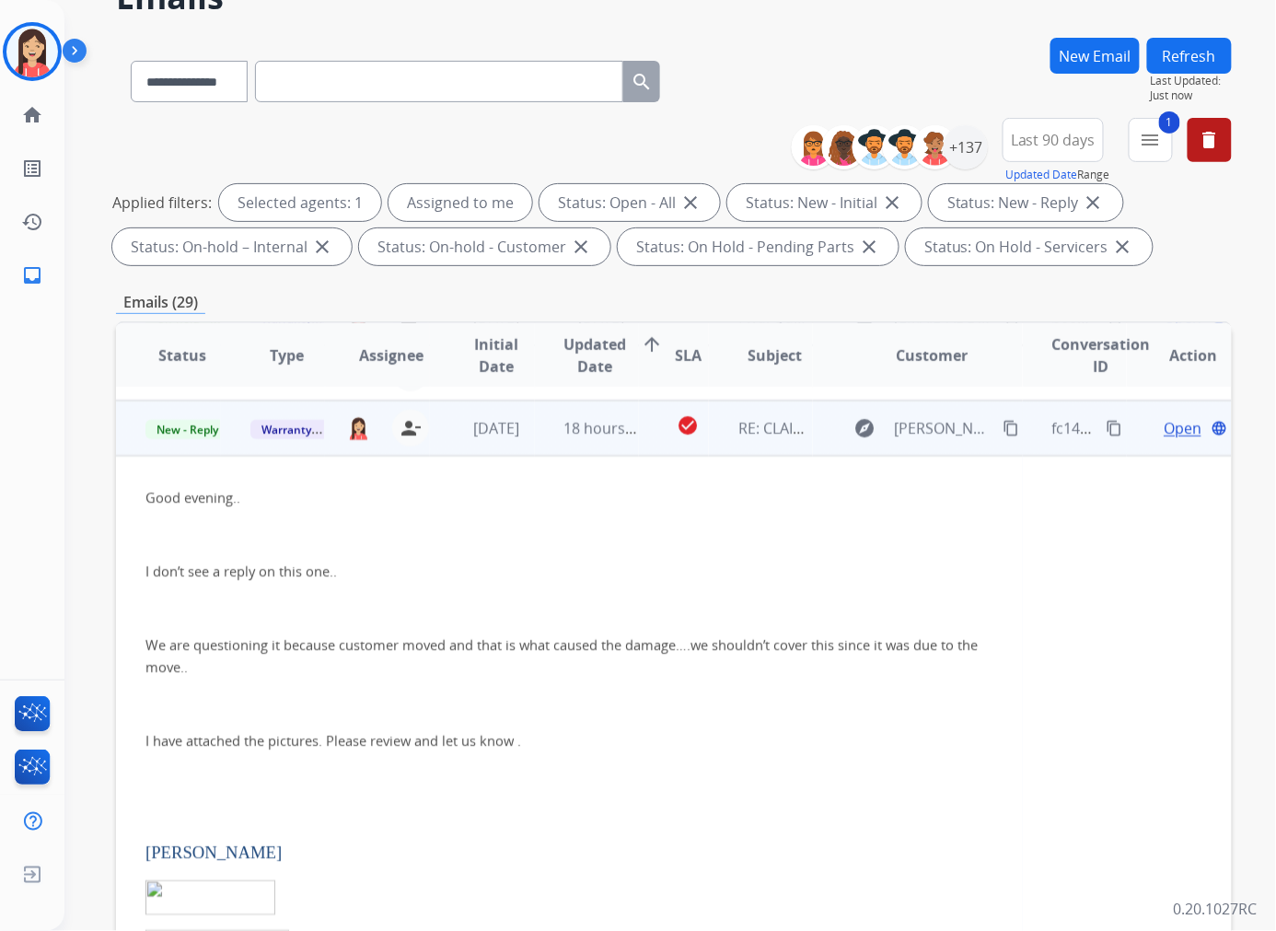
scroll to position [276, 0]
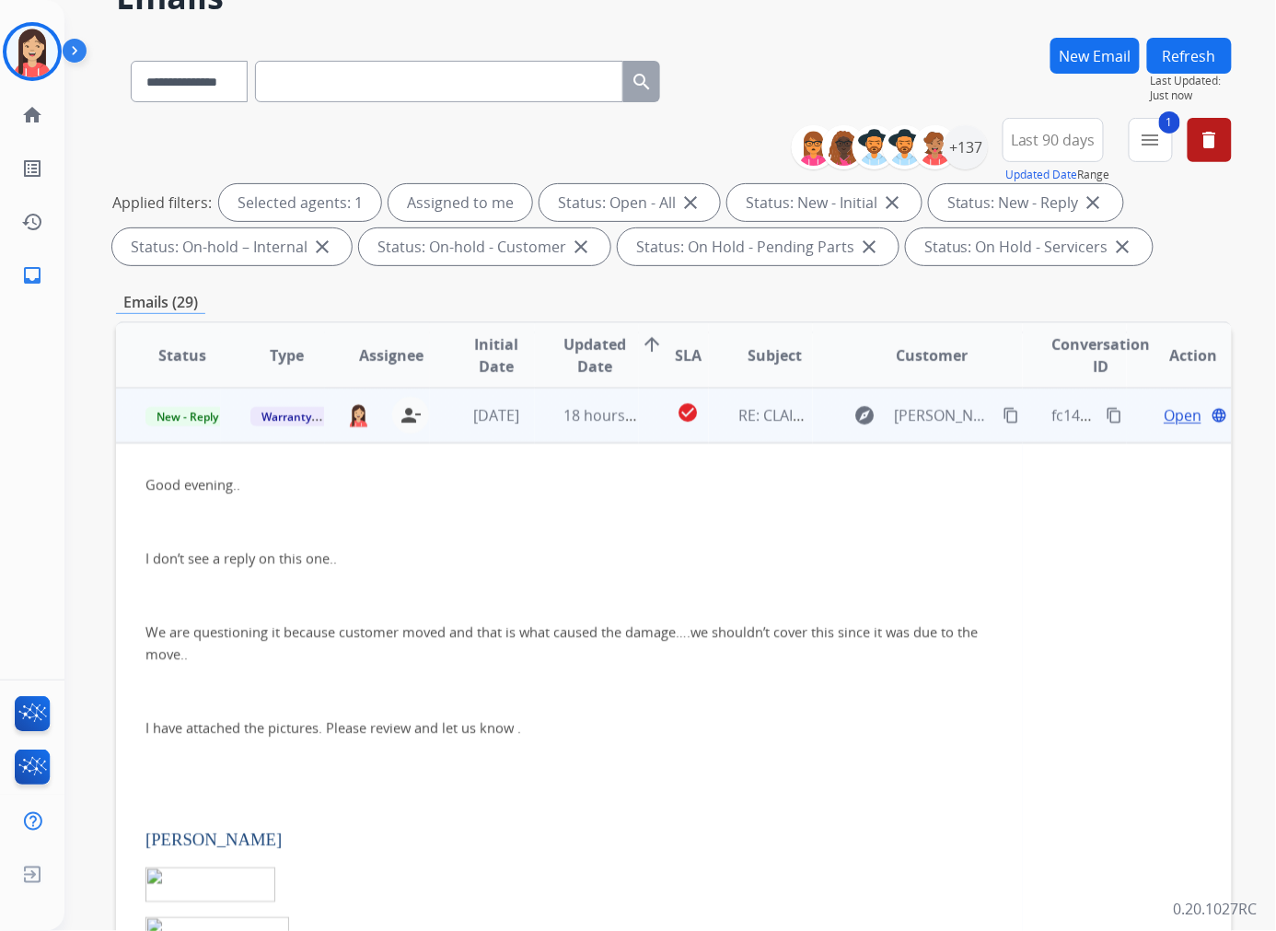
click at [1062, 408] on mat-icon "content_copy" at bounding box center [1115, 415] width 17 height 17
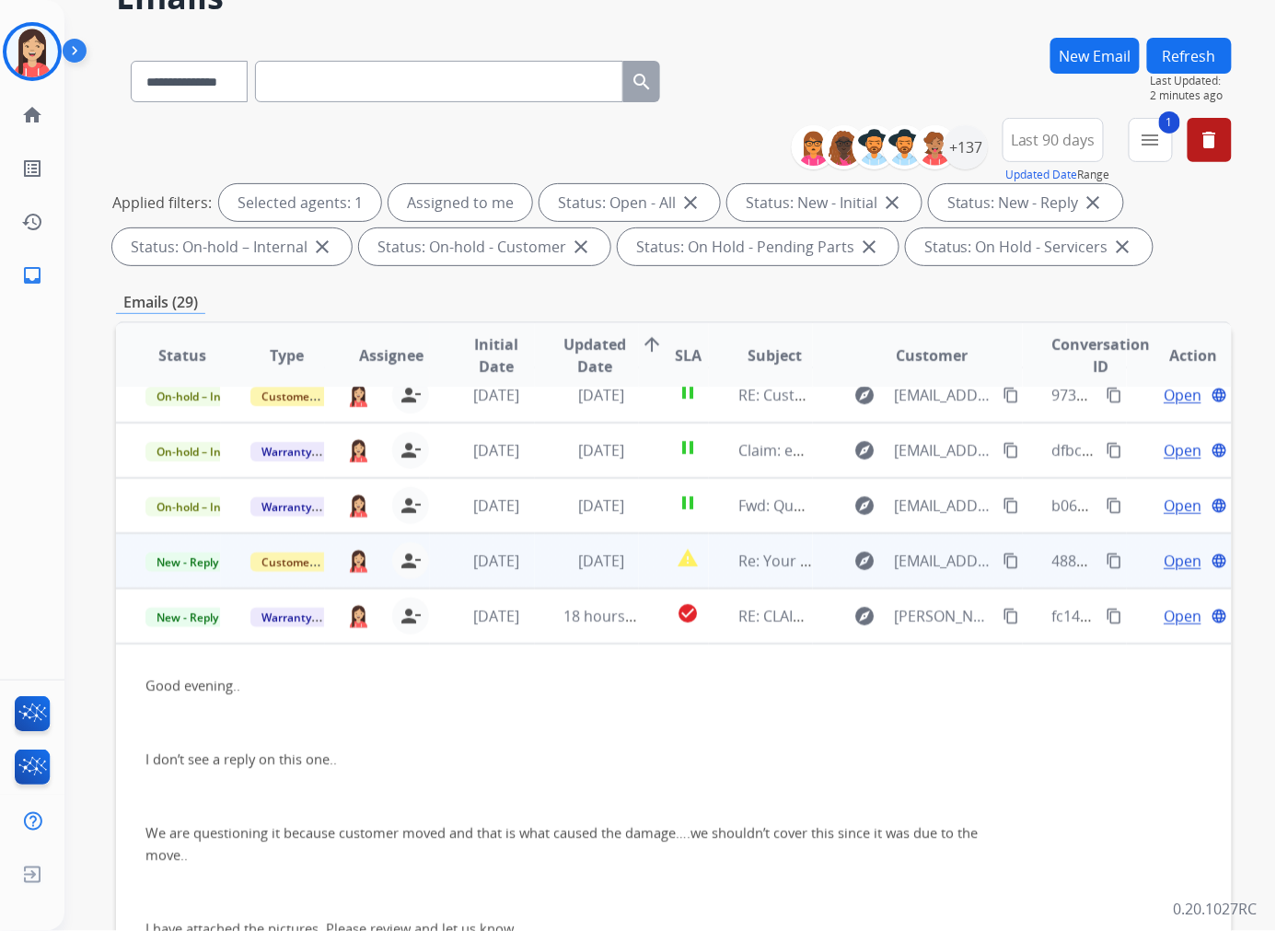
scroll to position [71, 0]
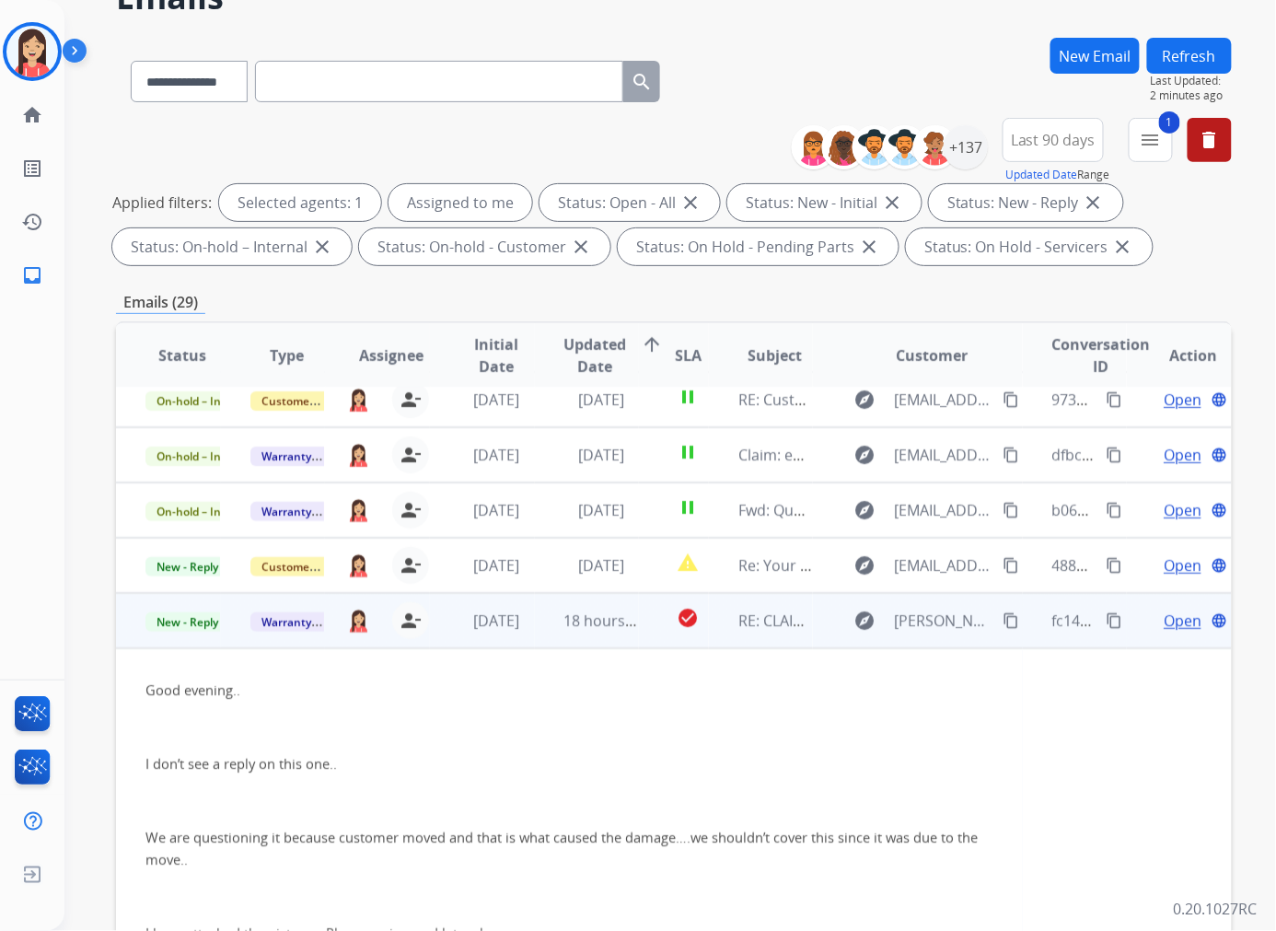
click at [640, 639] on td "check_circle" at bounding box center [674, 620] width 70 height 55
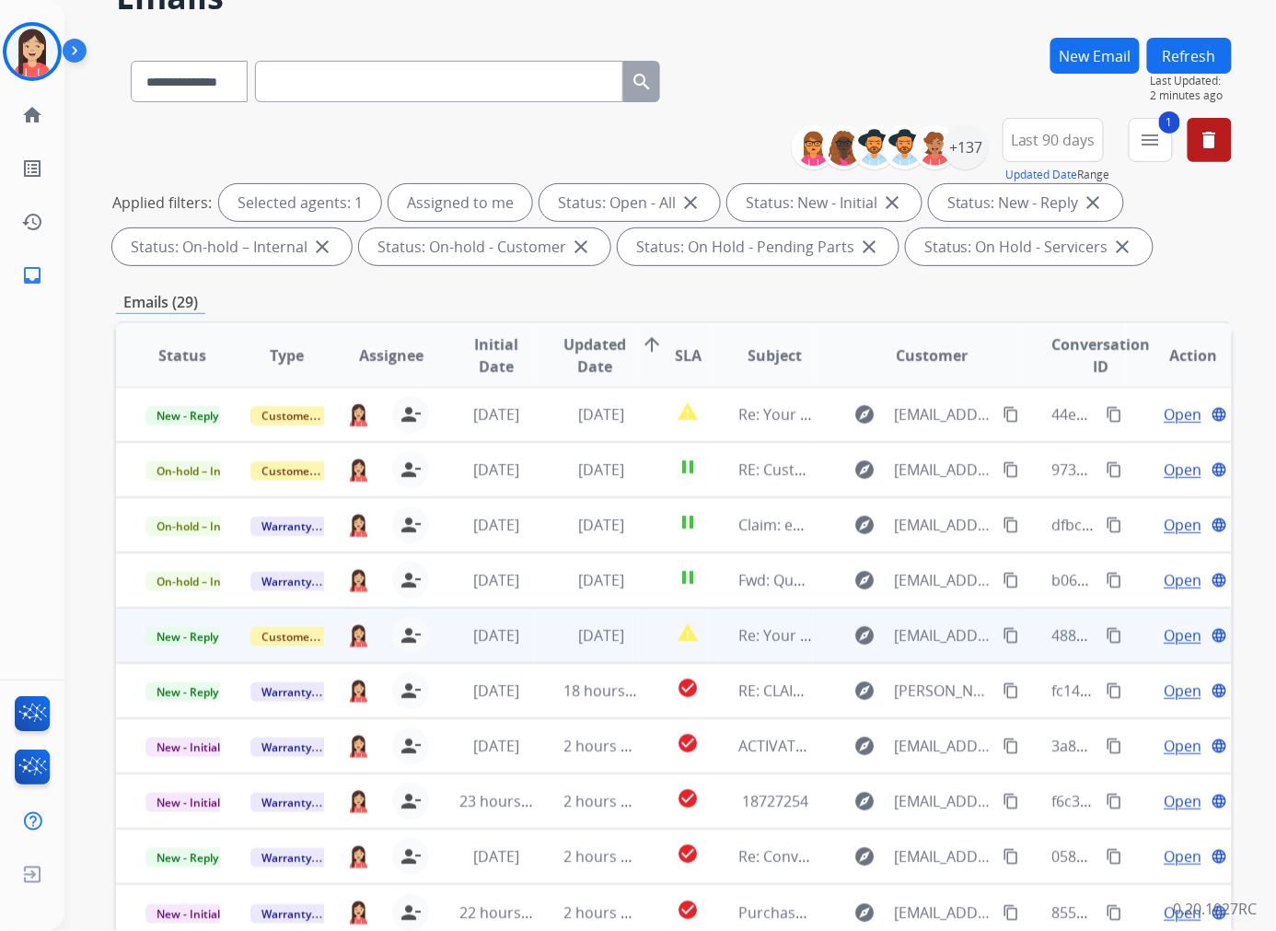
scroll to position [205, 0]
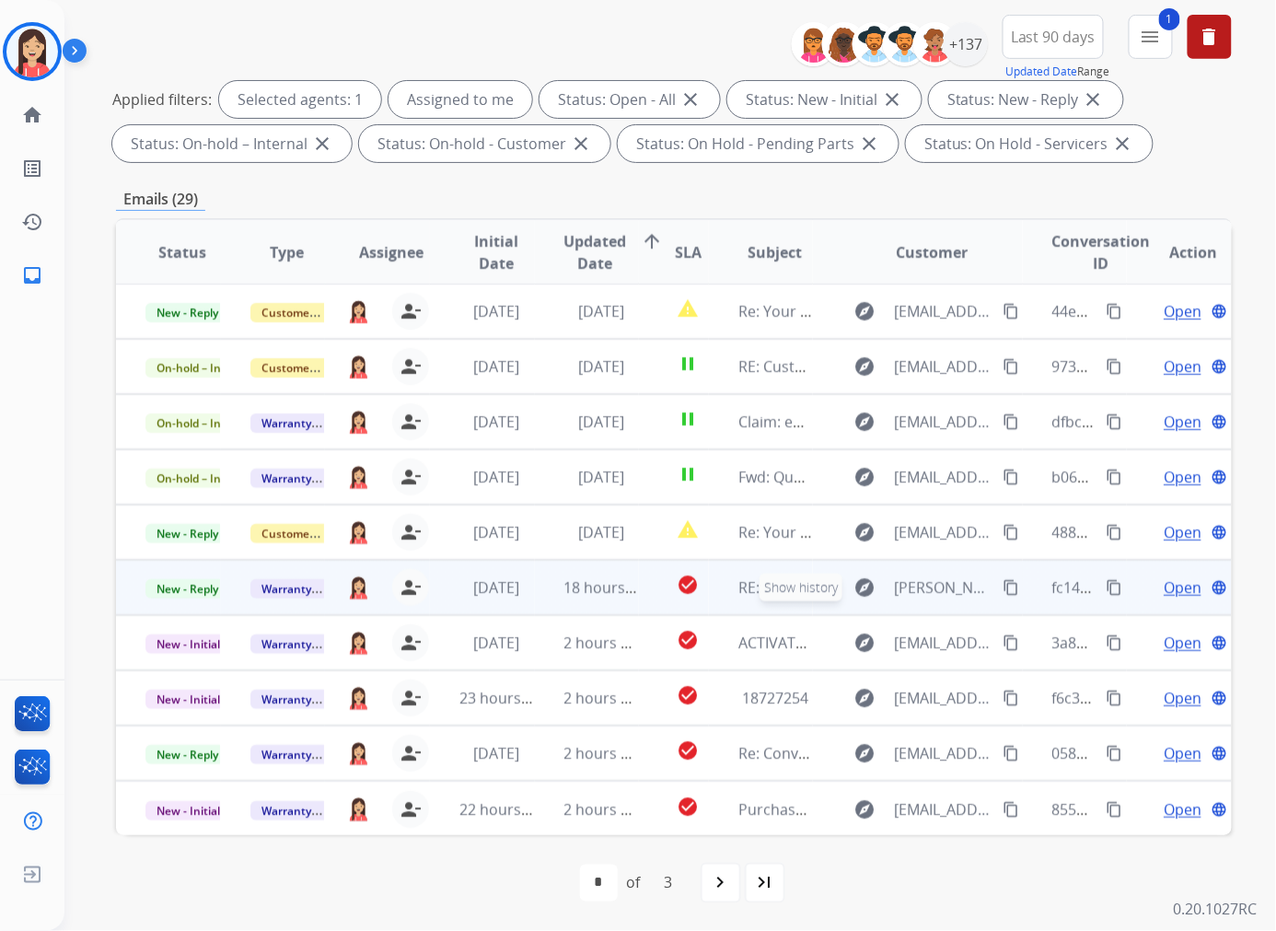
click at [872, 599] on button "explore Show history" at bounding box center [864, 587] width 44 height 29
type input "**********"
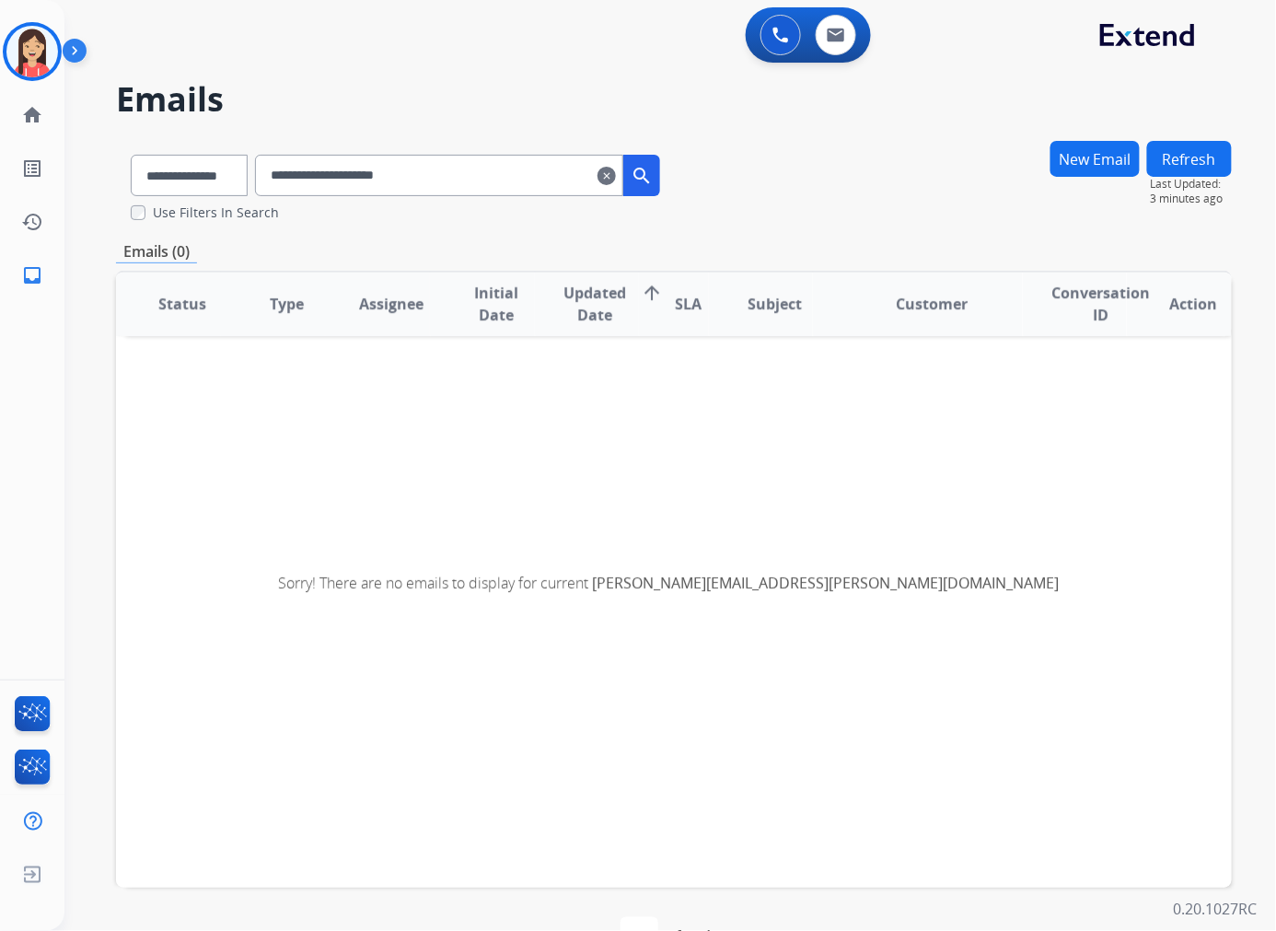
click at [616, 185] on mat-icon "clear" at bounding box center [606, 176] width 18 height 22
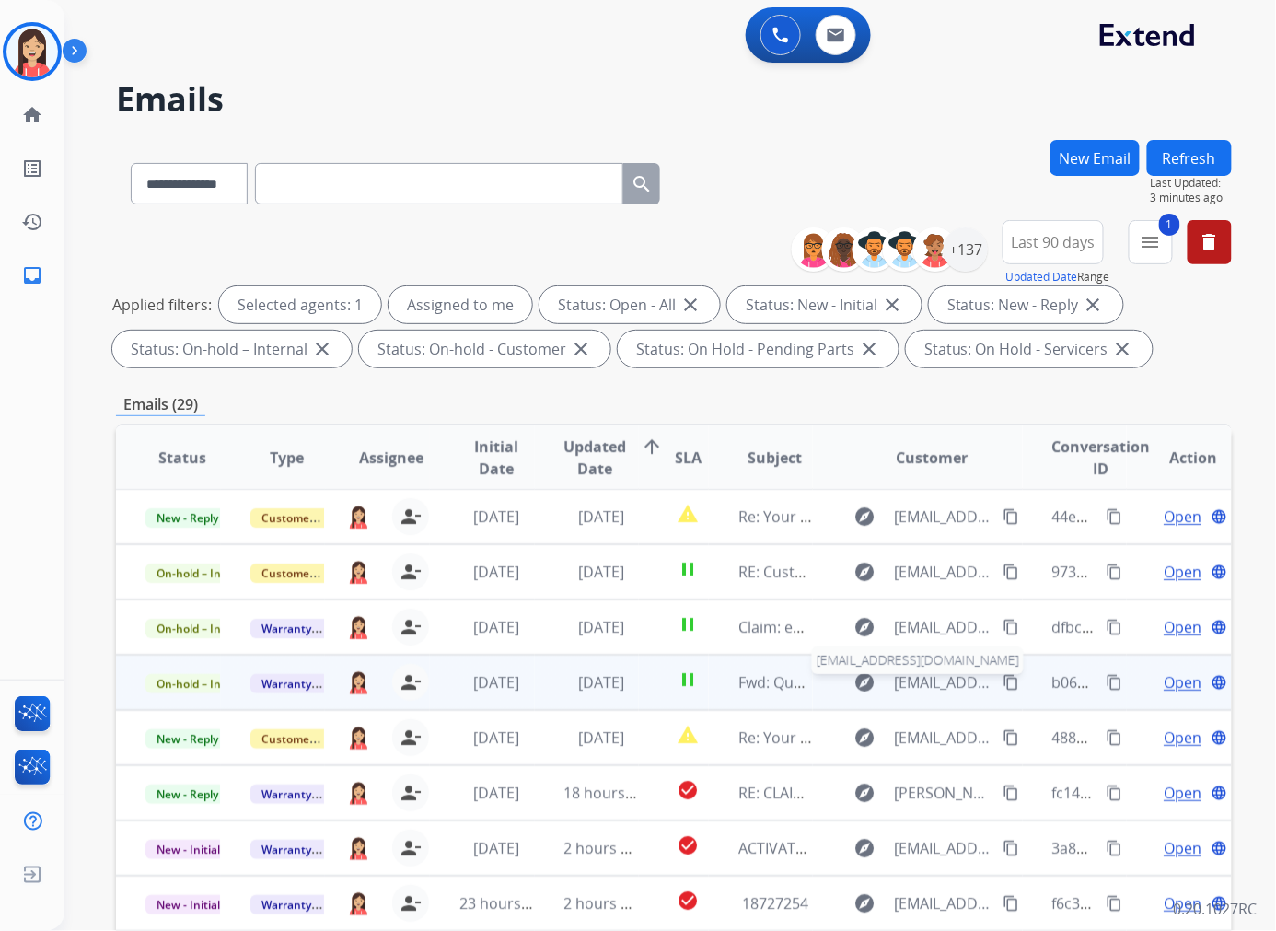
scroll to position [102, 0]
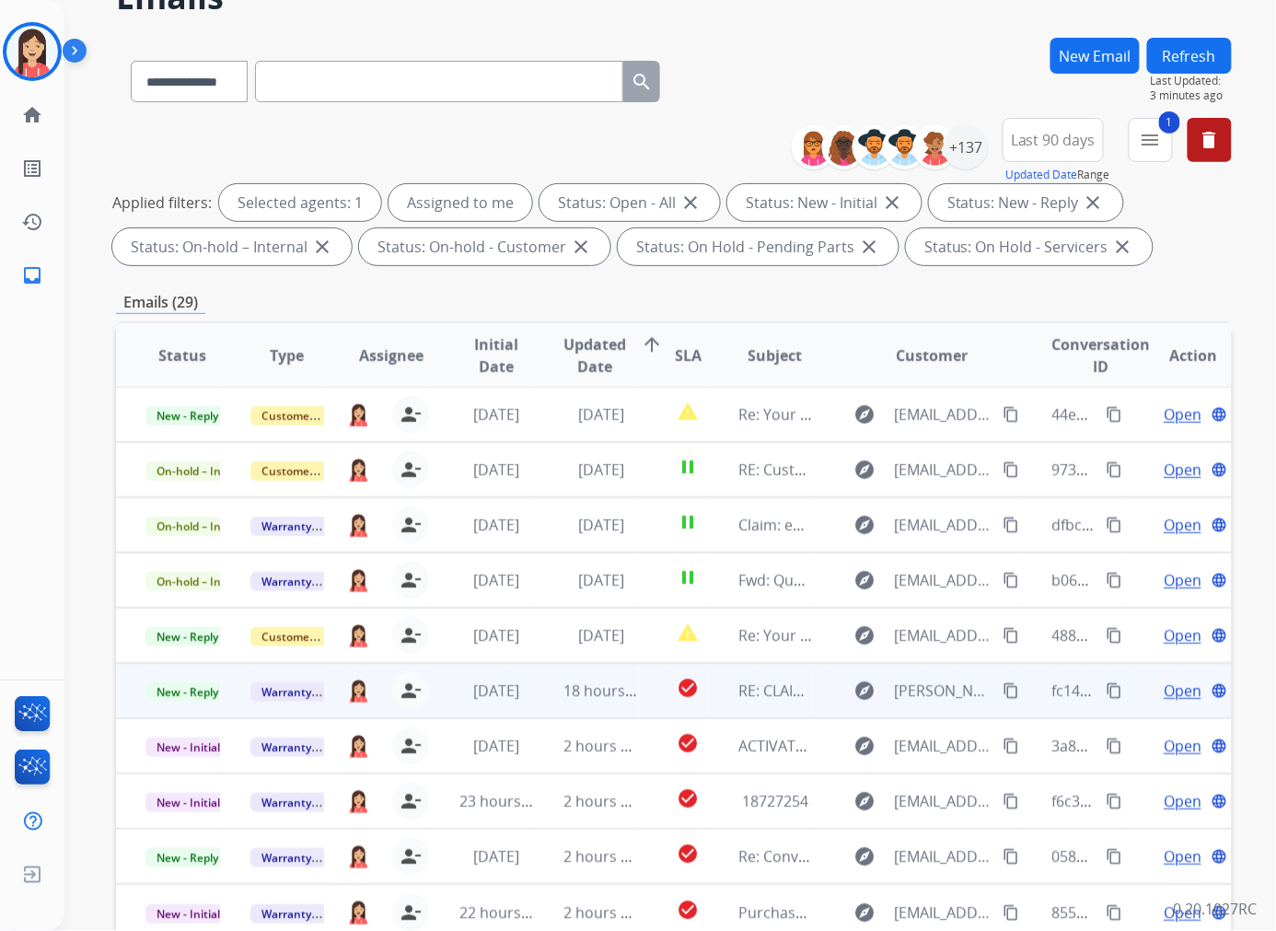
click at [555, 697] on td "18 hours ago" at bounding box center [587, 690] width 105 height 55
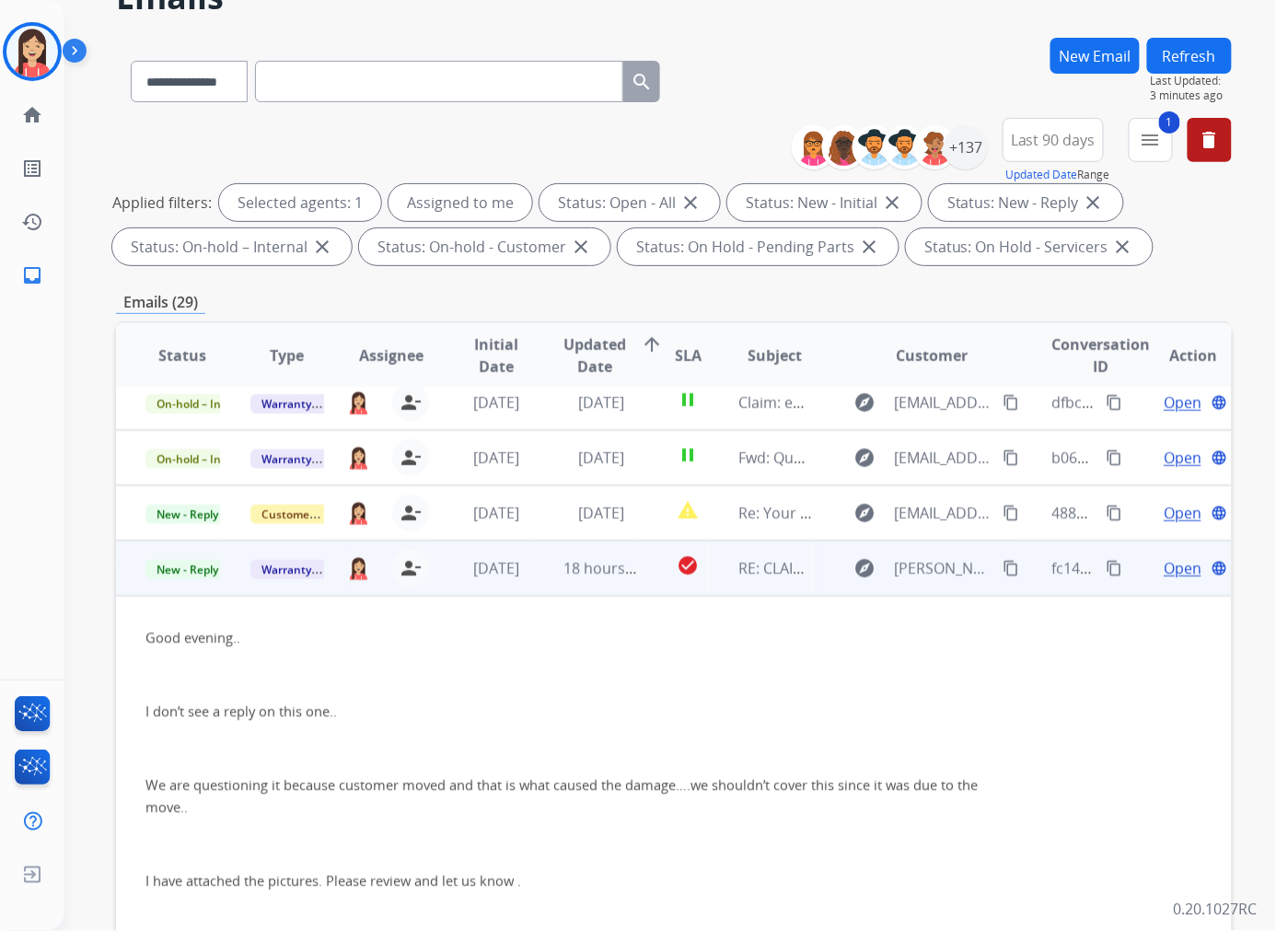
scroll to position [99, 0]
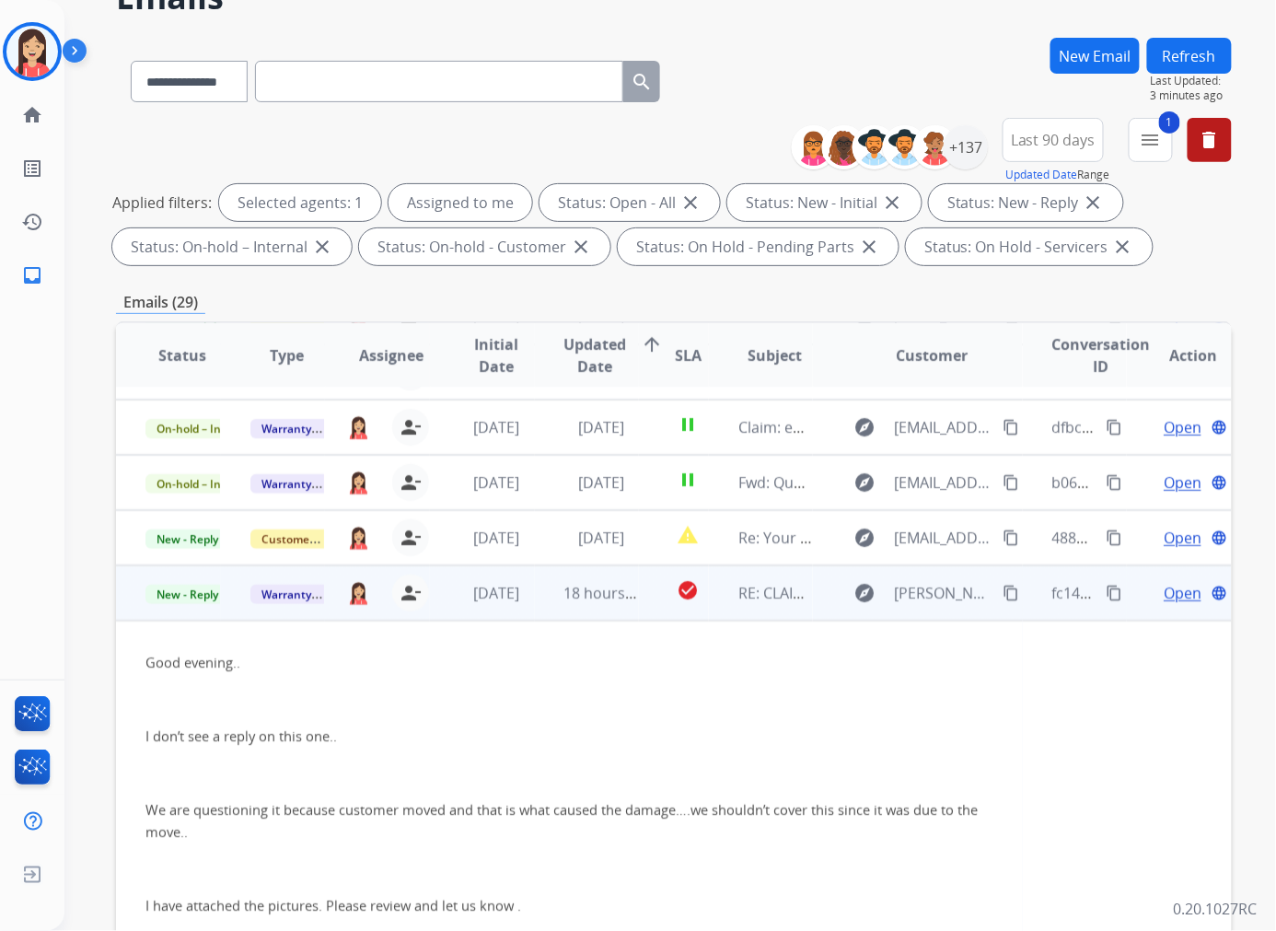
click at [1062, 586] on span "Open" at bounding box center [1183, 593] width 38 height 22
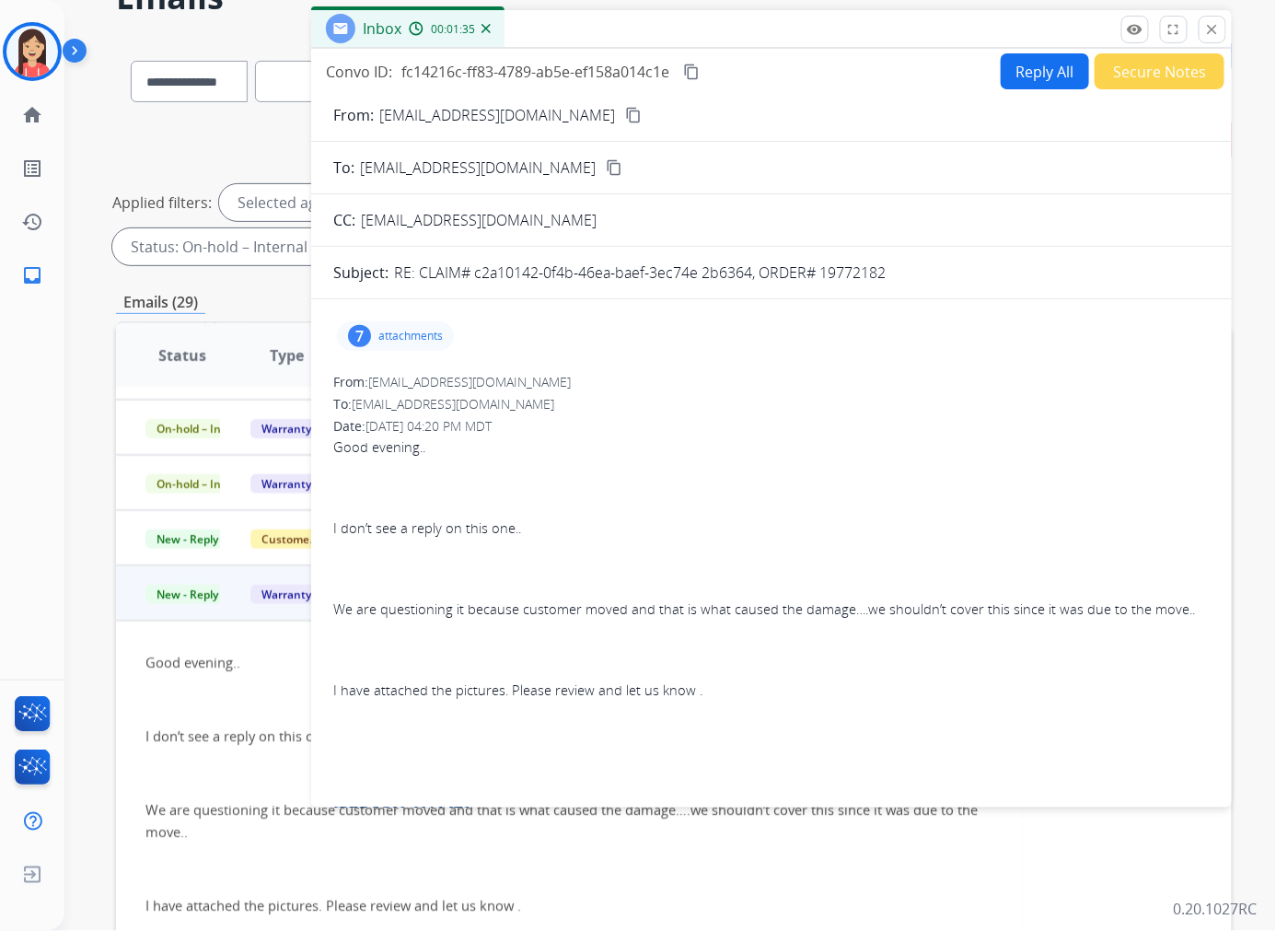
scroll to position [0, 0]
drag, startPoint x: 822, startPoint y: 272, endPoint x: 898, endPoint y: 286, distance: 77.8
click at [578, 555] on div "Good evening.. I don’t see a reply on this one.. We are questioning it because …" at bounding box center [771, 821] width 876 height 771
click at [512, 70] on span "fc14216c-ff83-4789-ab5e-ef158a014c1e" at bounding box center [535, 73] width 268 height 20
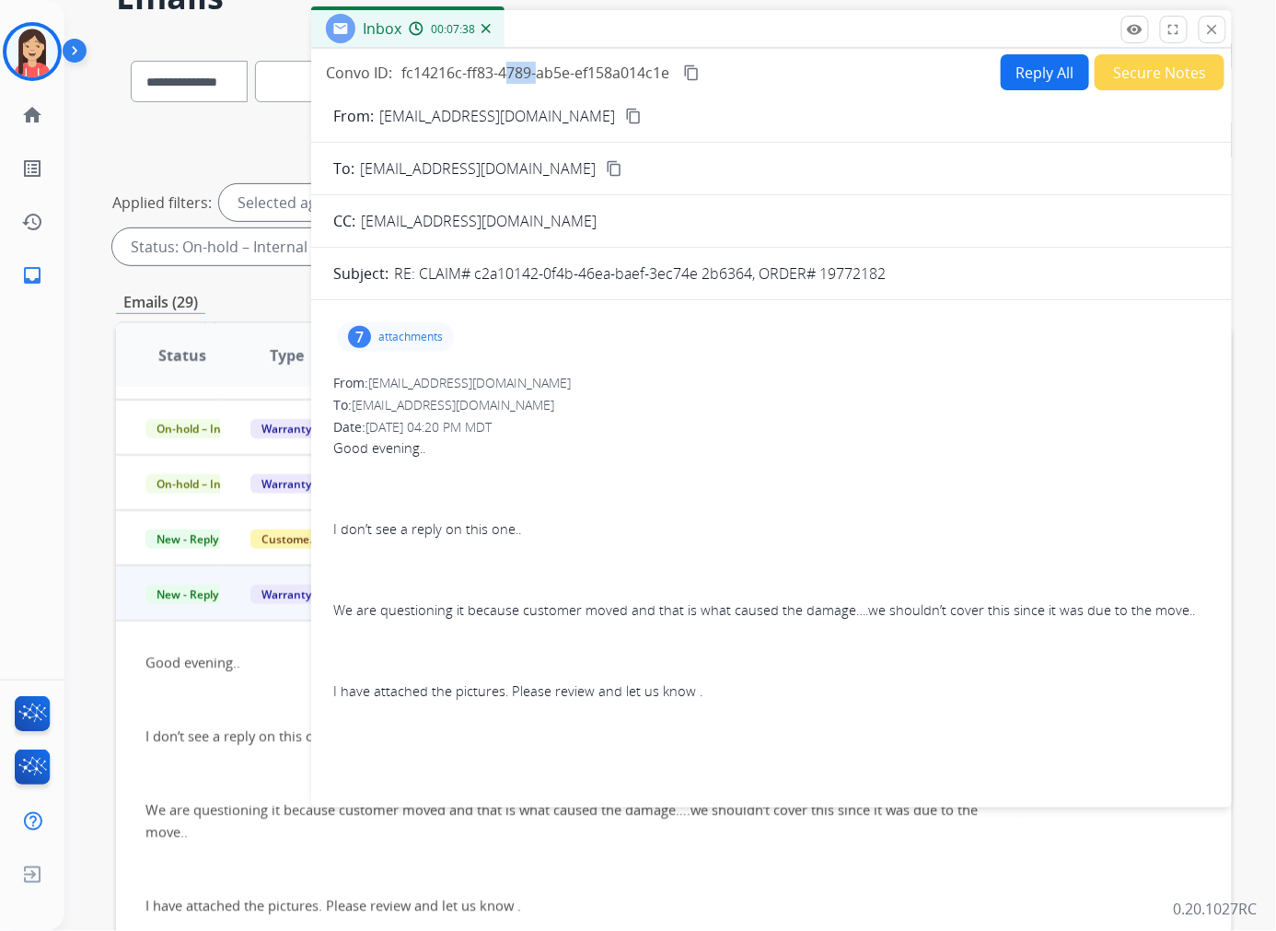
click at [512, 70] on span "fc14216c-ff83-4789-ab5e-ef158a014c1e" at bounding box center [535, 73] width 268 height 20
click at [1062, 28] on mat-icon "close" at bounding box center [1212, 29] width 17 height 17
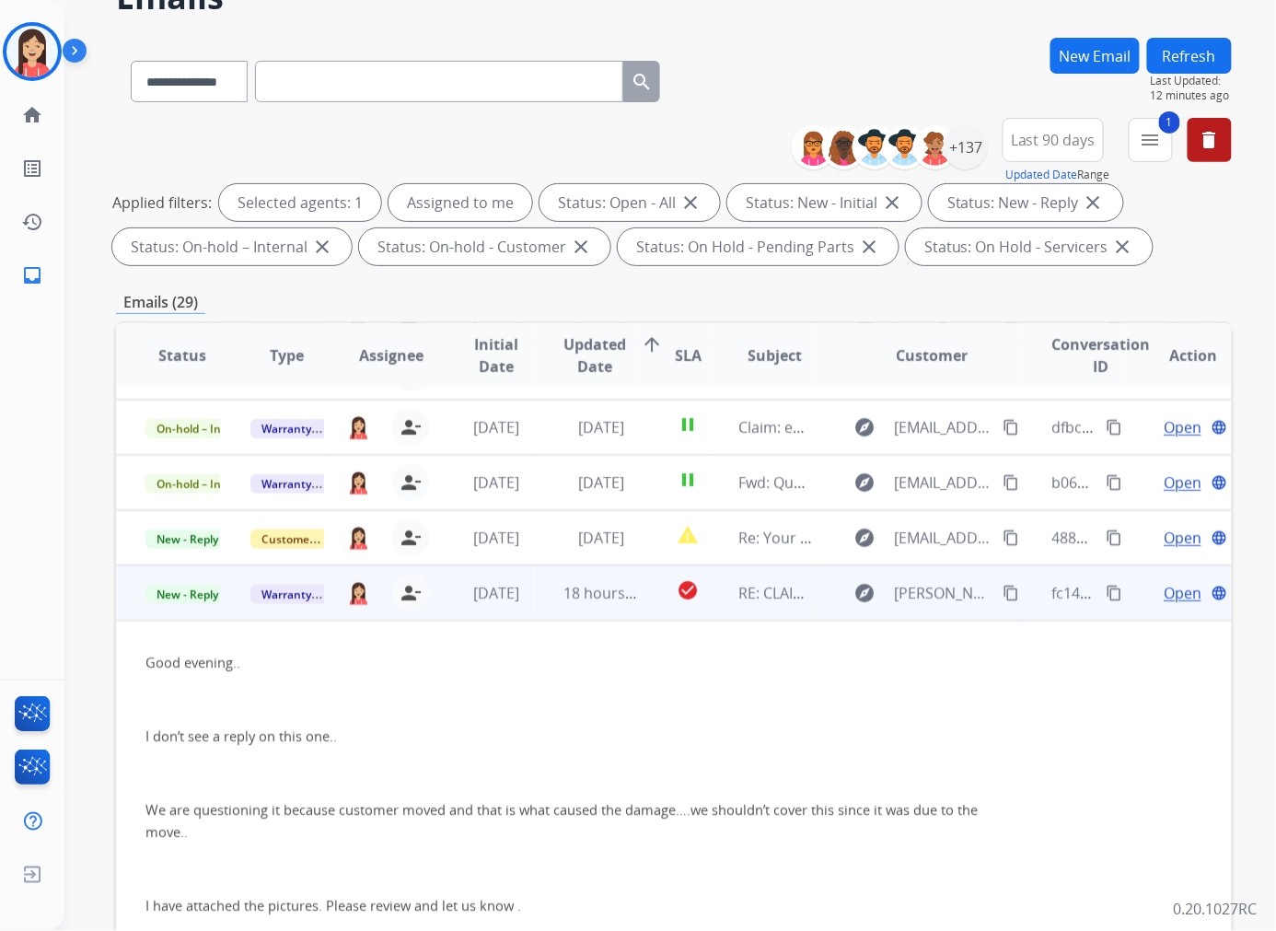
click at [552, 617] on td "18 hours ago" at bounding box center [587, 592] width 105 height 55
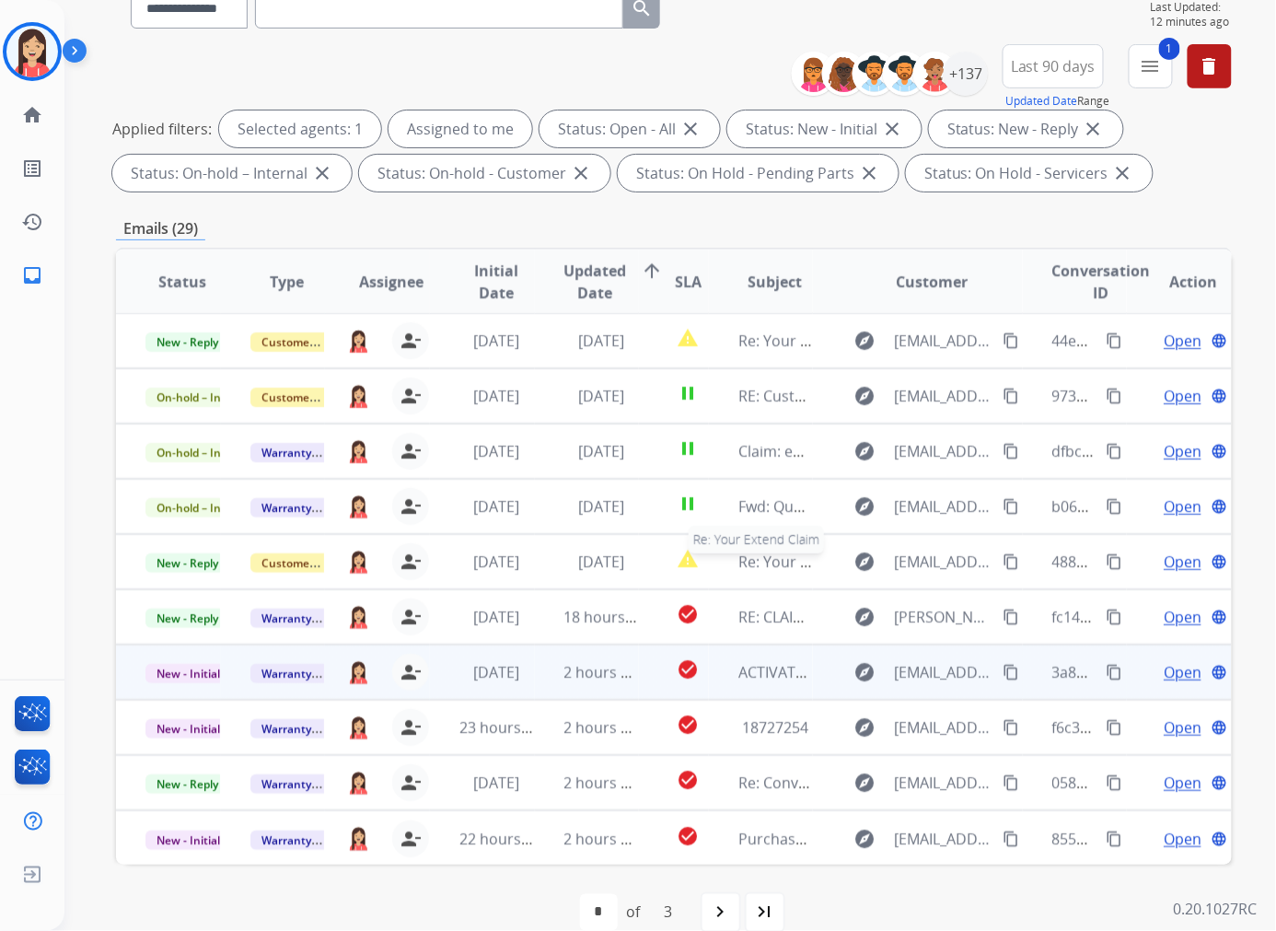
scroll to position [205, 0]
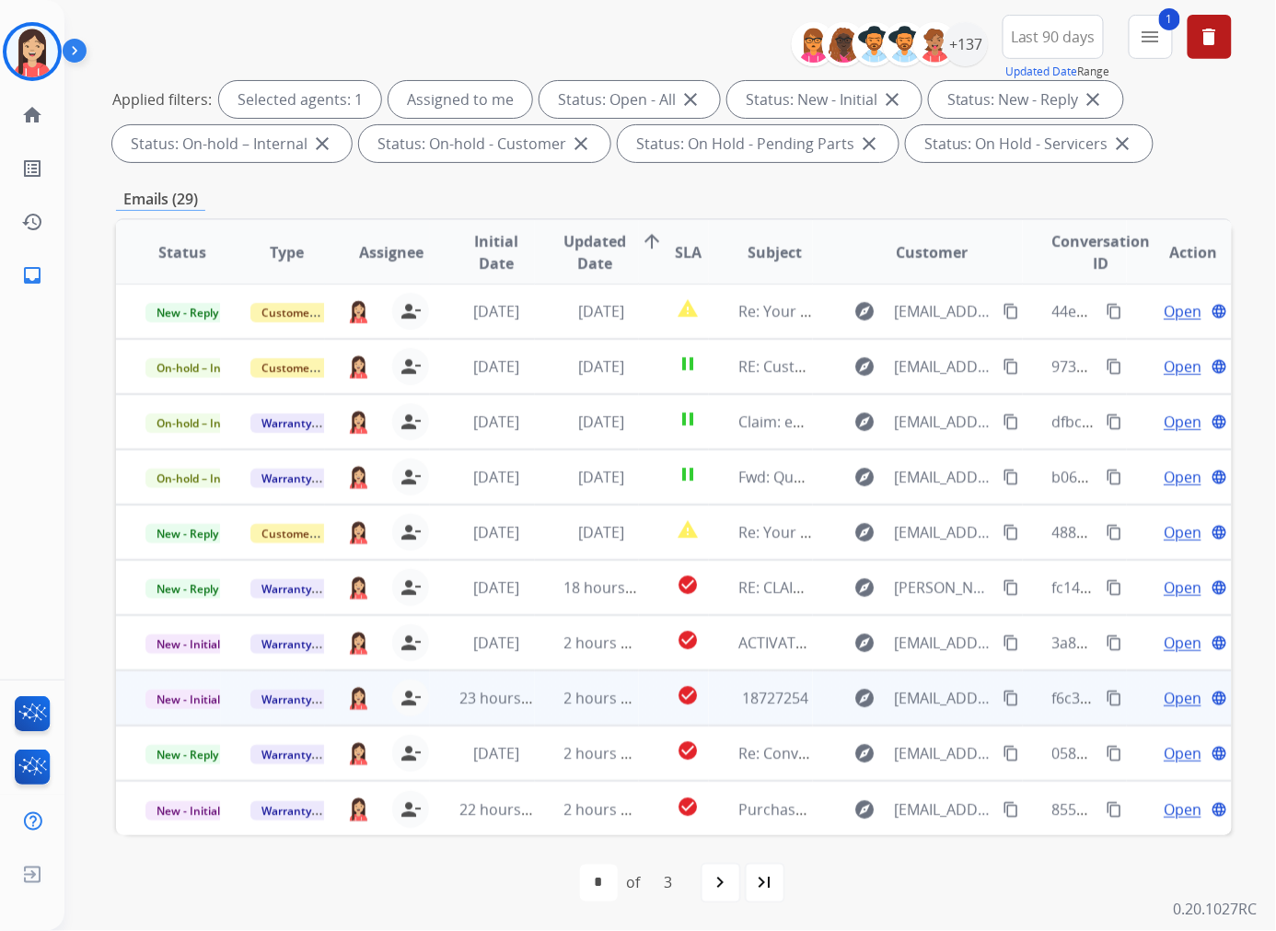
click at [615, 709] on td "2 hours ago" at bounding box center [587, 697] width 105 height 55
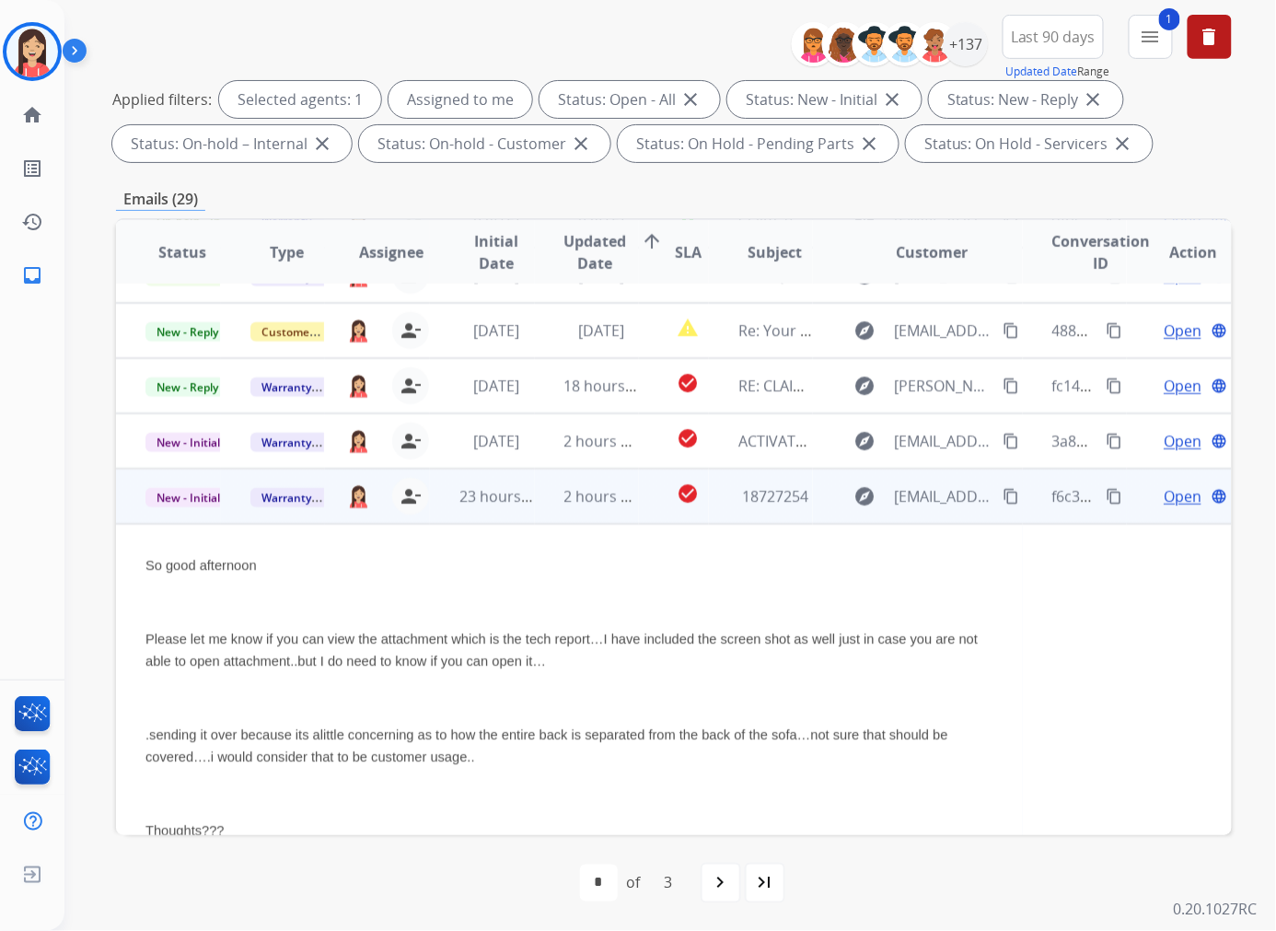
scroll to position [387, 0]
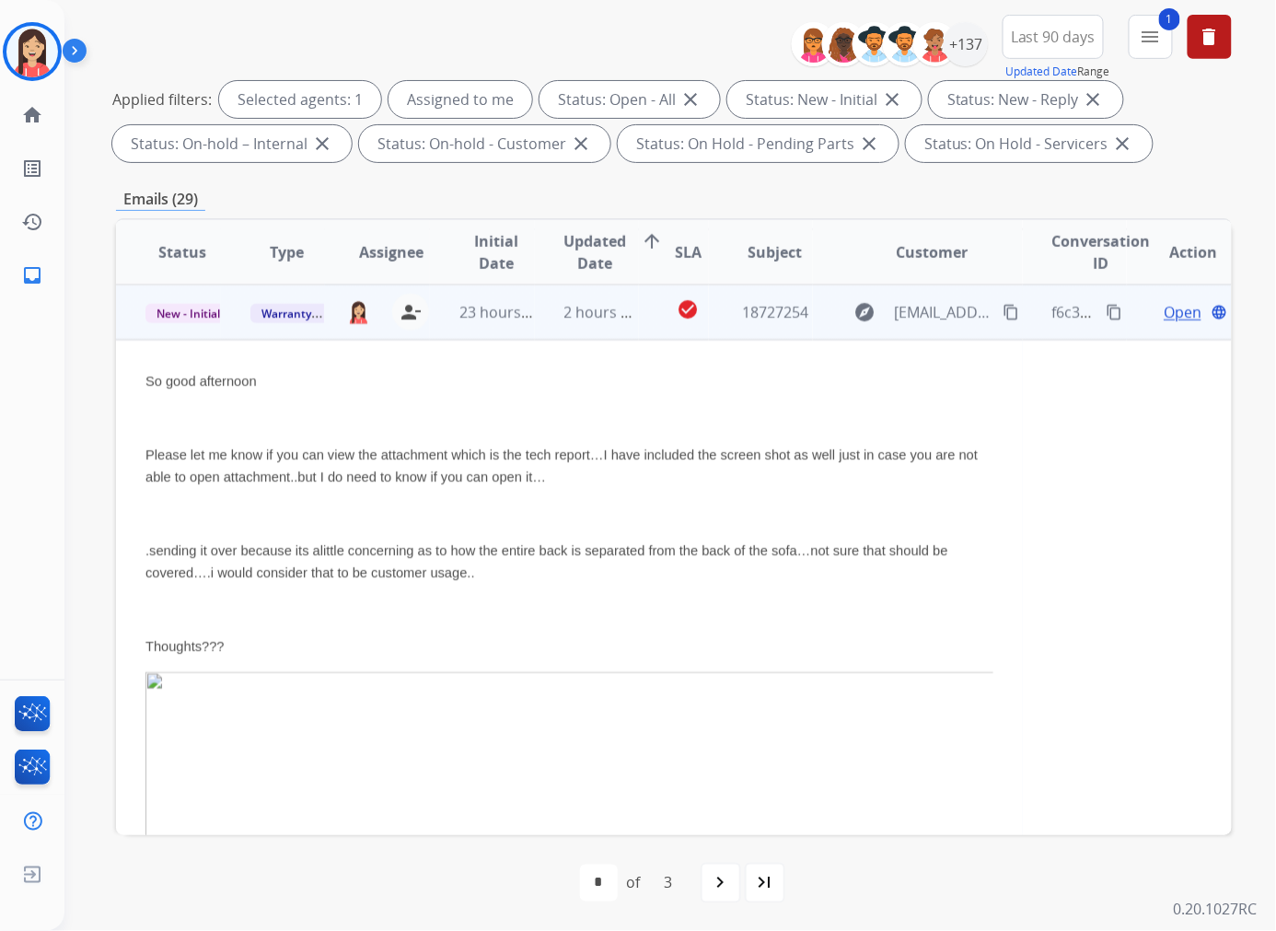
click at [1062, 304] on span "Open" at bounding box center [1183, 312] width 38 height 22
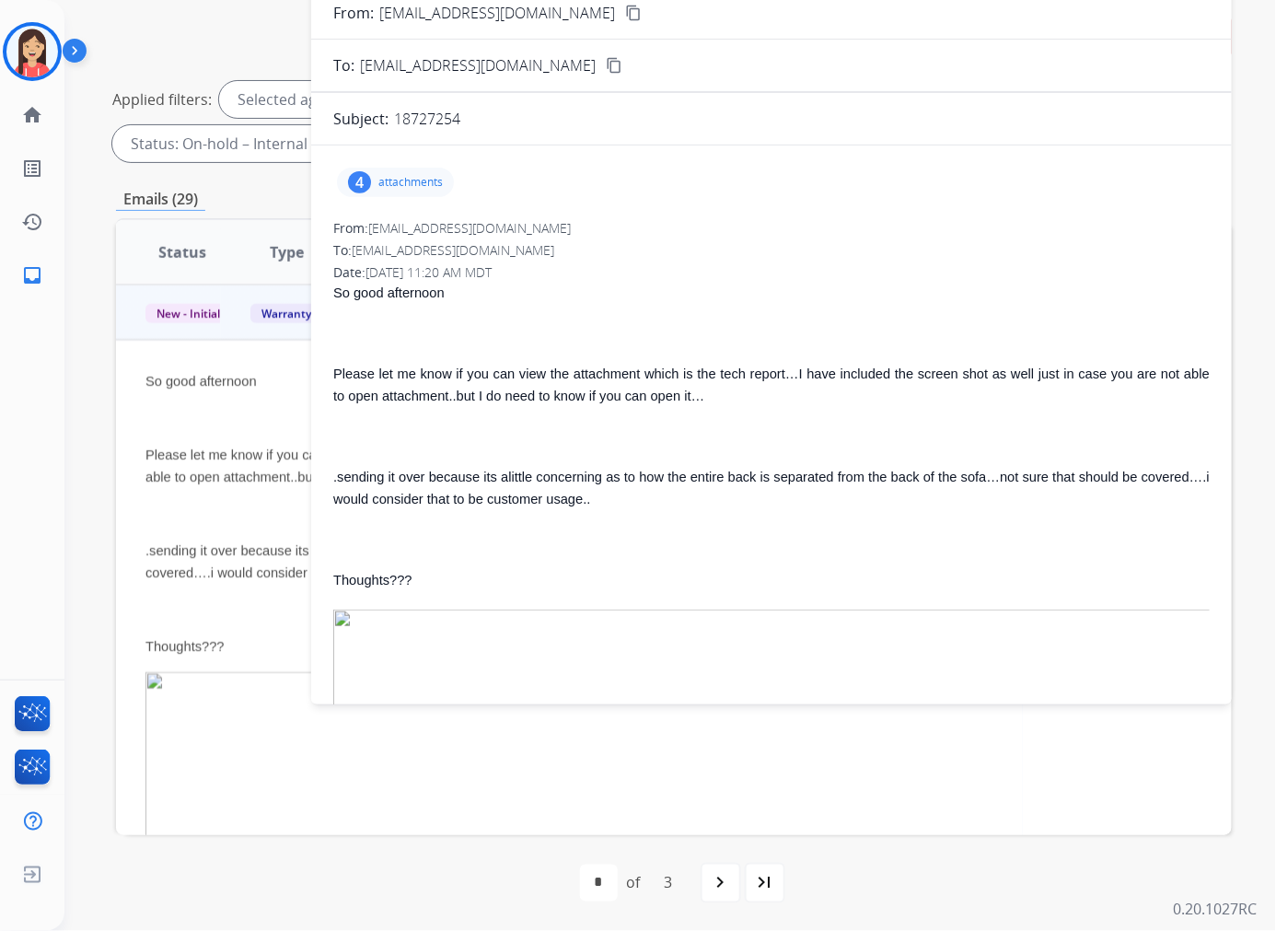
click at [387, 180] on p "attachments" at bounding box center [410, 182] width 64 height 15
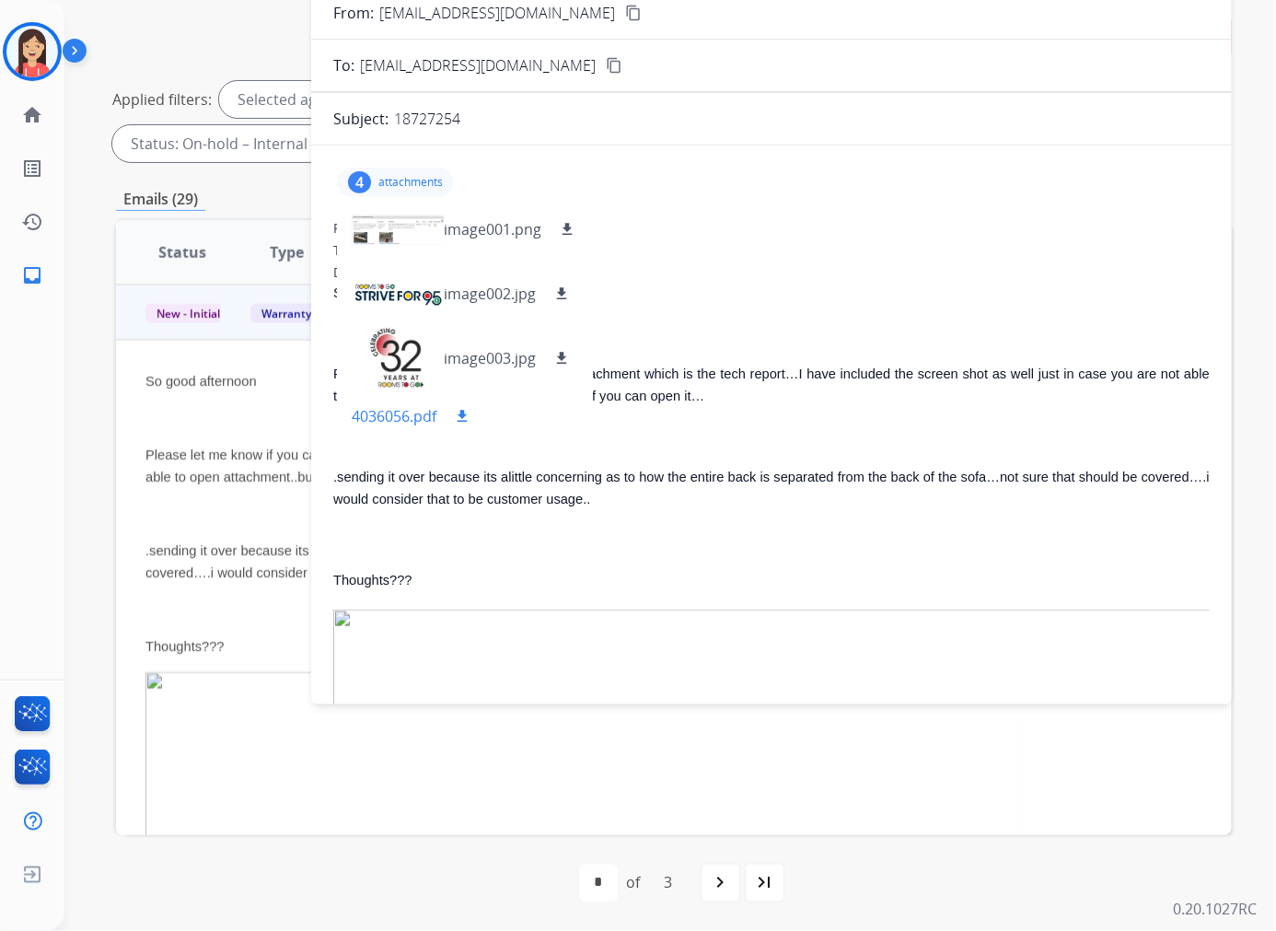
click at [466, 405] on button "download" at bounding box center [462, 416] width 22 height 22
click at [747, 219] on div "From: [EMAIL_ADDRESS][DOMAIN_NAME]" at bounding box center [771, 228] width 876 height 18
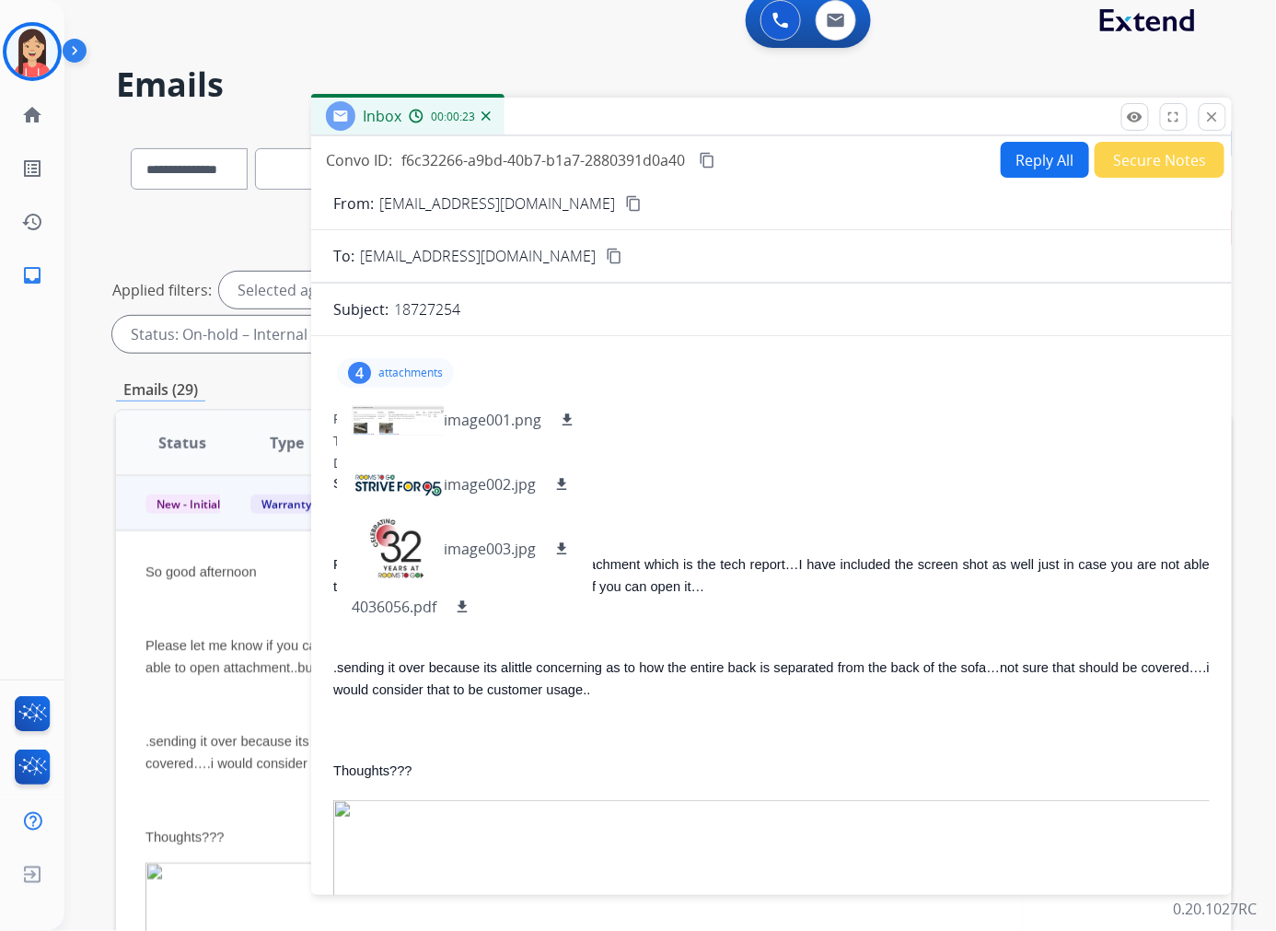
scroll to position [1, 0]
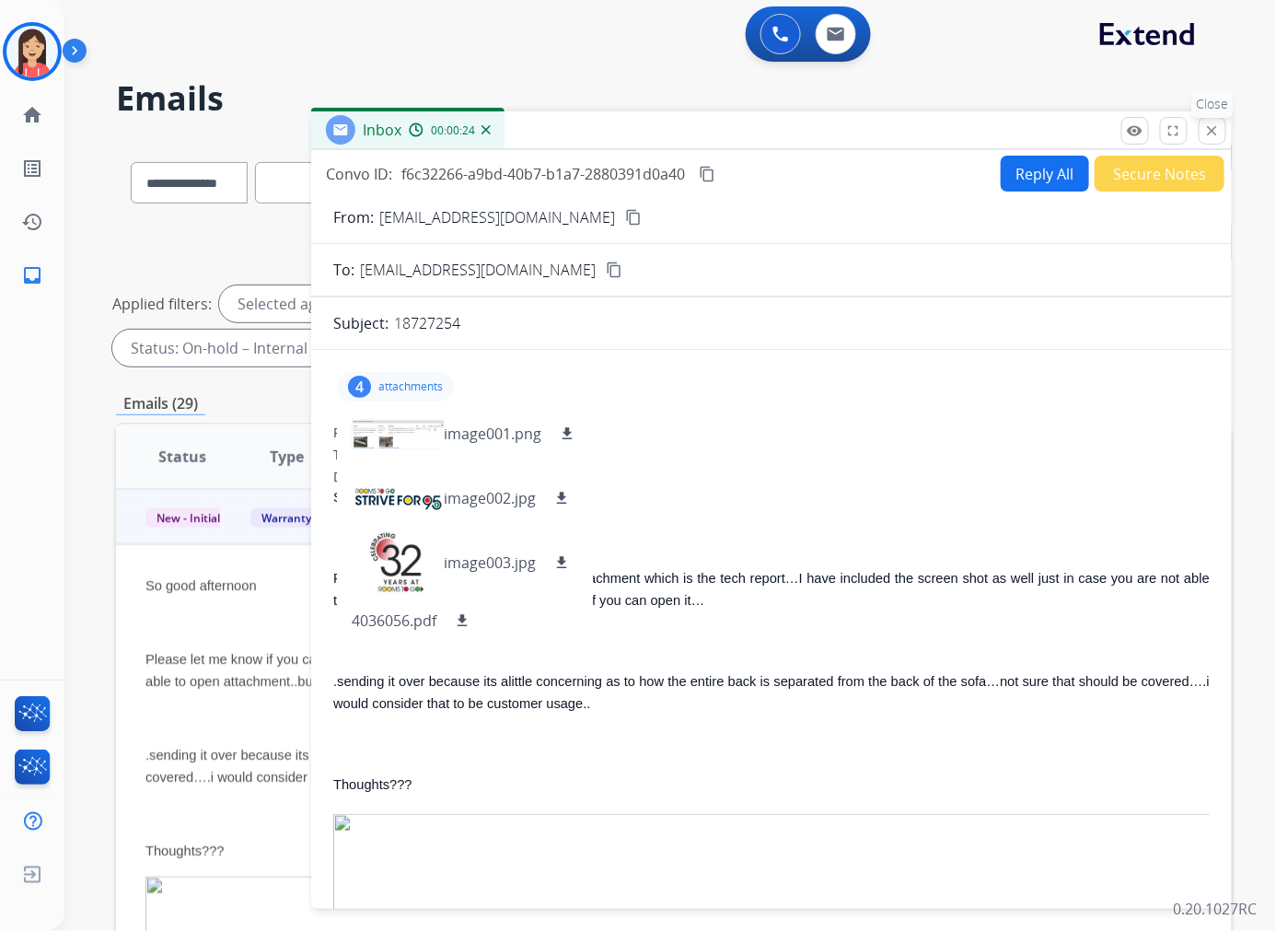
click at [1062, 131] on mat-icon "close" at bounding box center [1212, 130] width 17 height 17
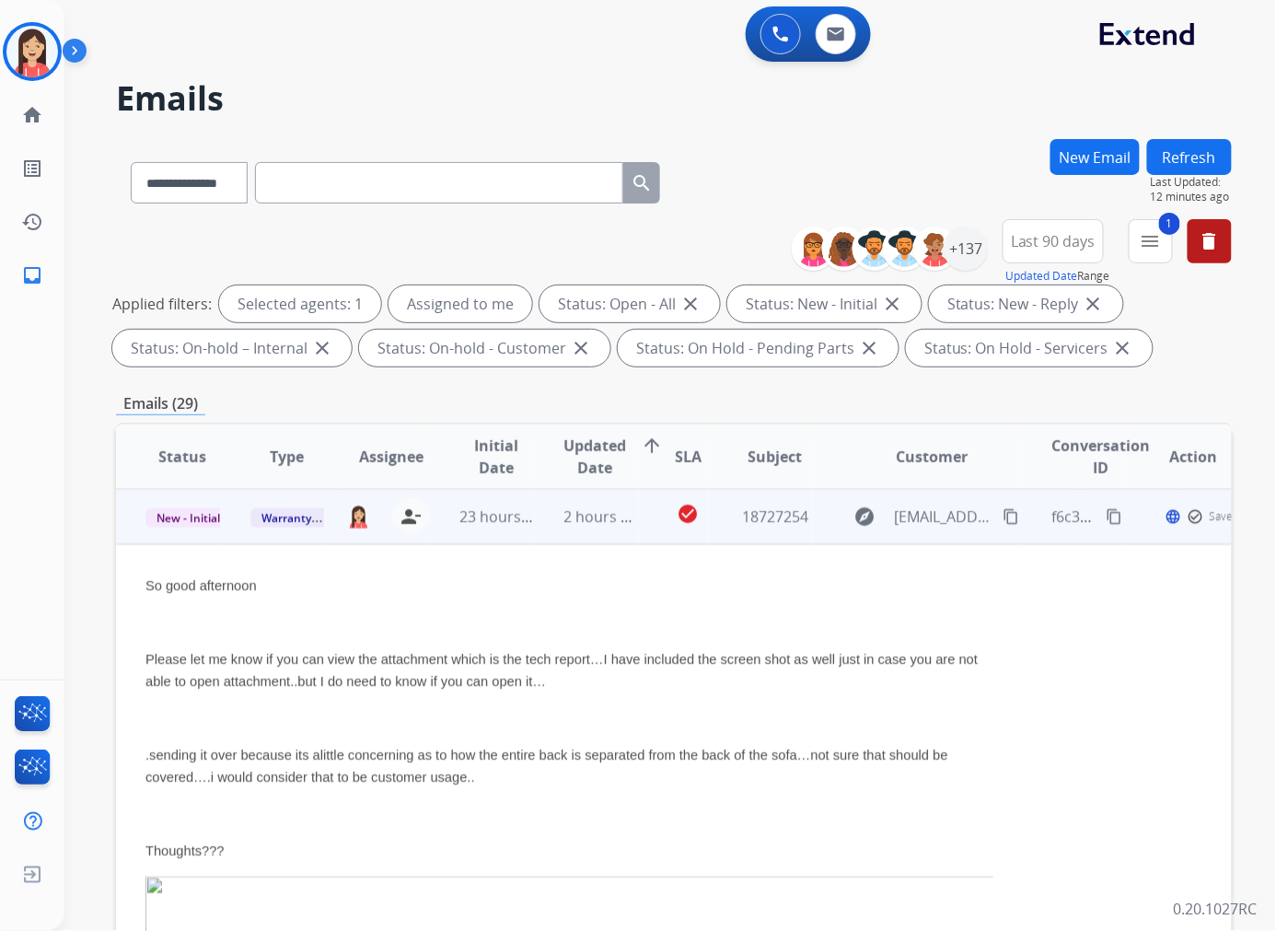
click at [610, 532] on td "2 hours ago" at bounding box center [587, 516] width 105 height 55
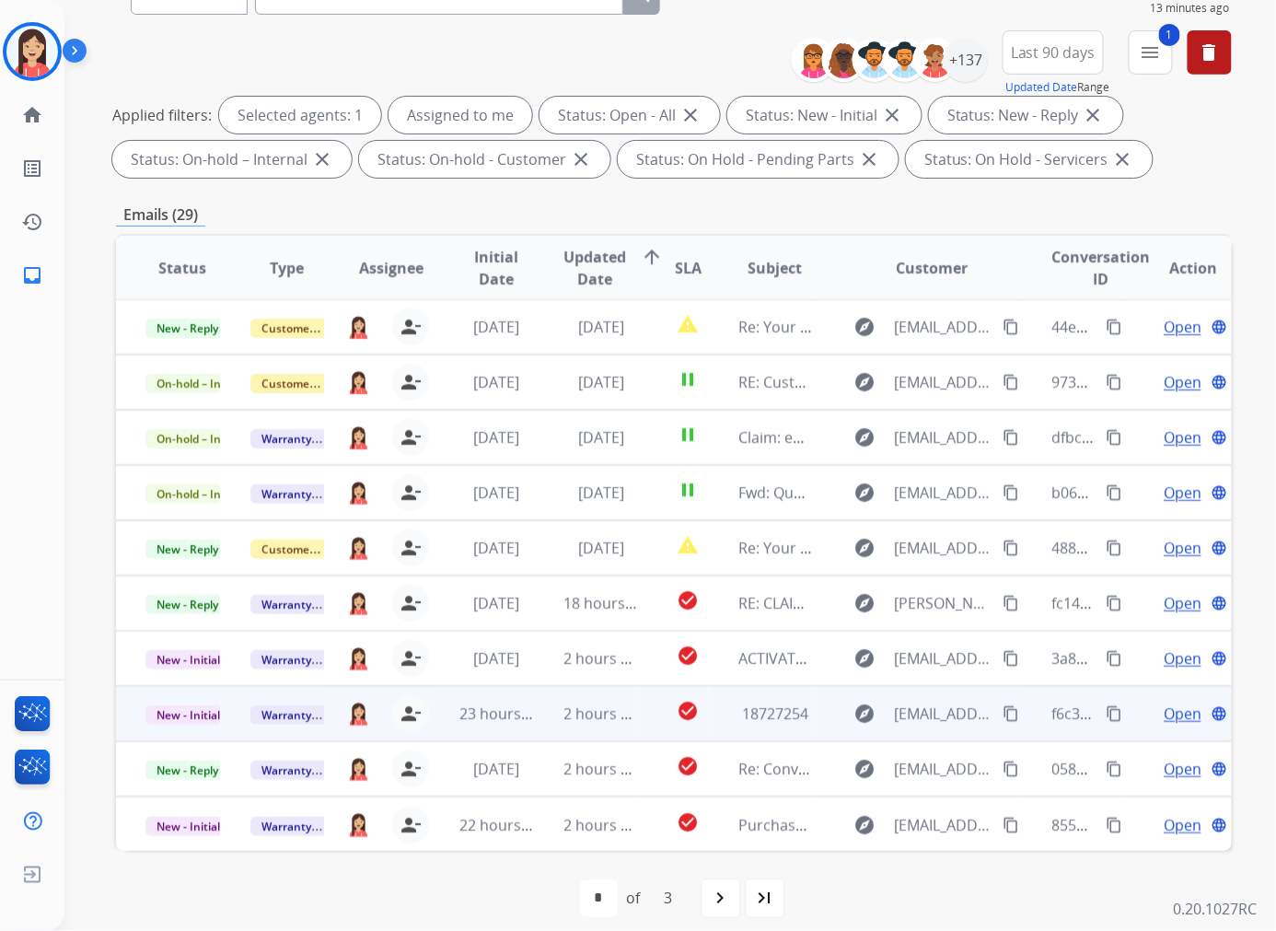
scroll to position [205, 0]
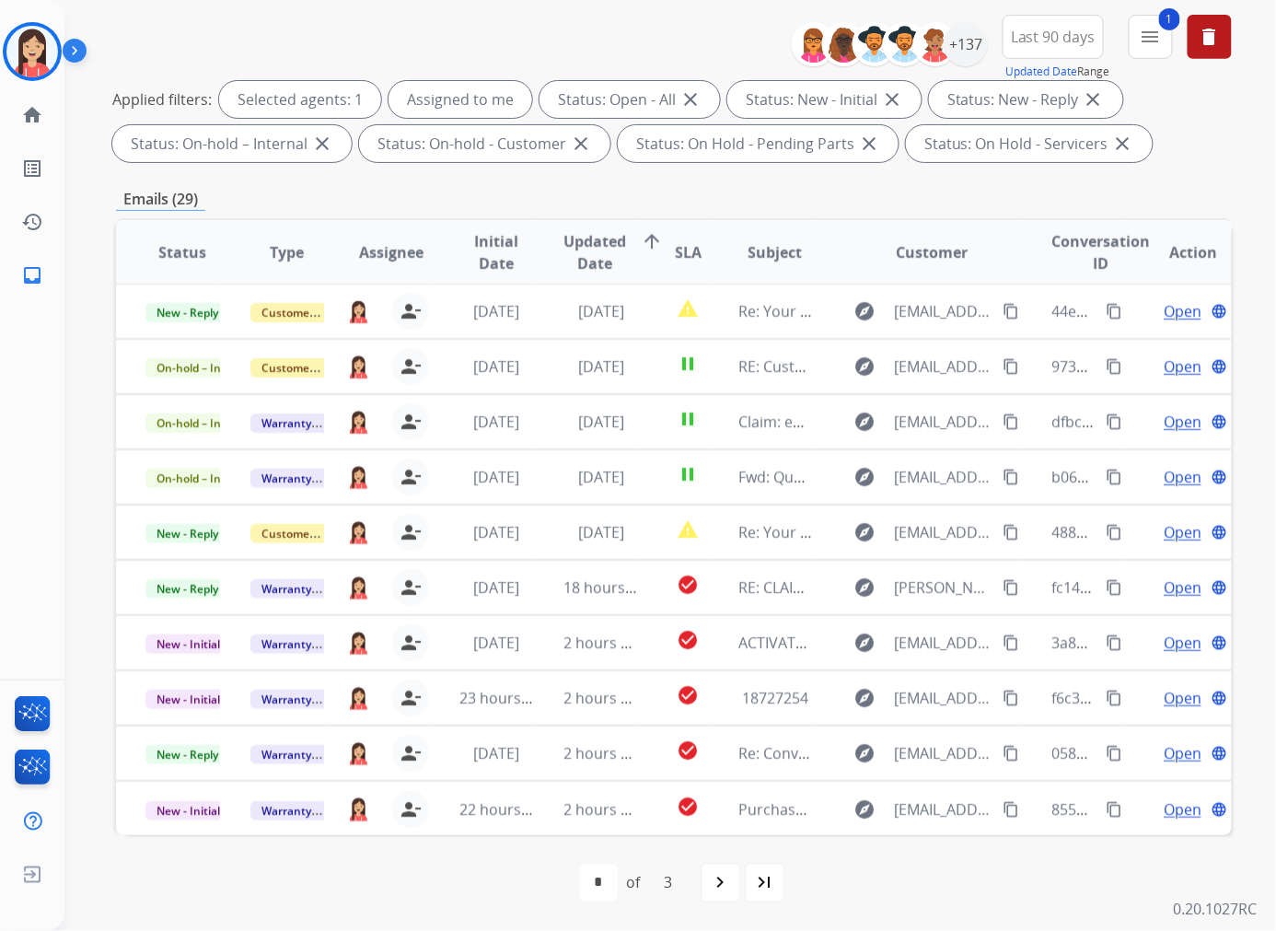
click at [472, 837] on div "first_page navigate_before * * * of 3 navigate_next last_page" at bounding box center [674, 883] width 1116 height 96
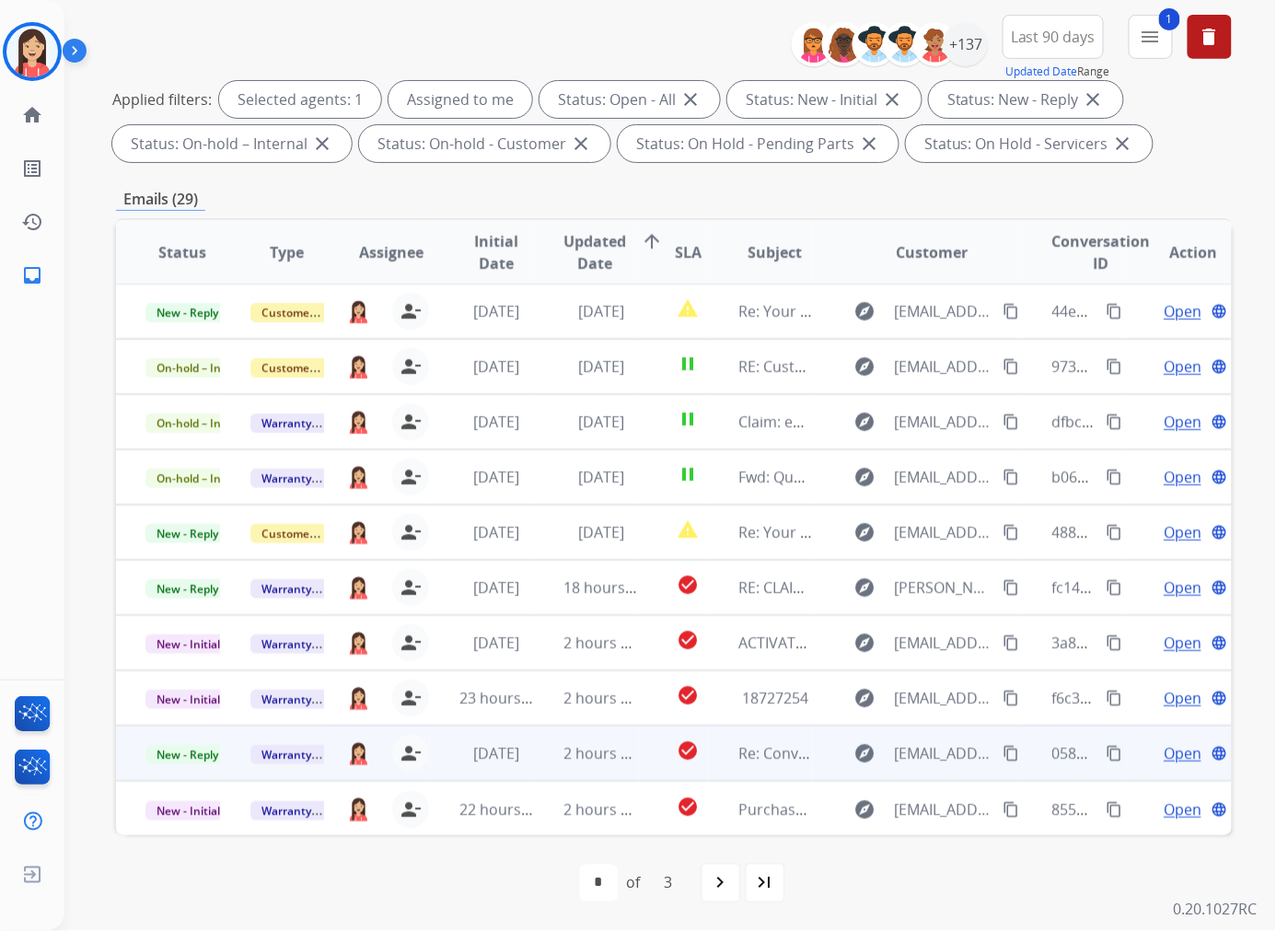
click at [549, 766] on td "2 hours ago" at bounding box center [587, 752] width 105 height 55
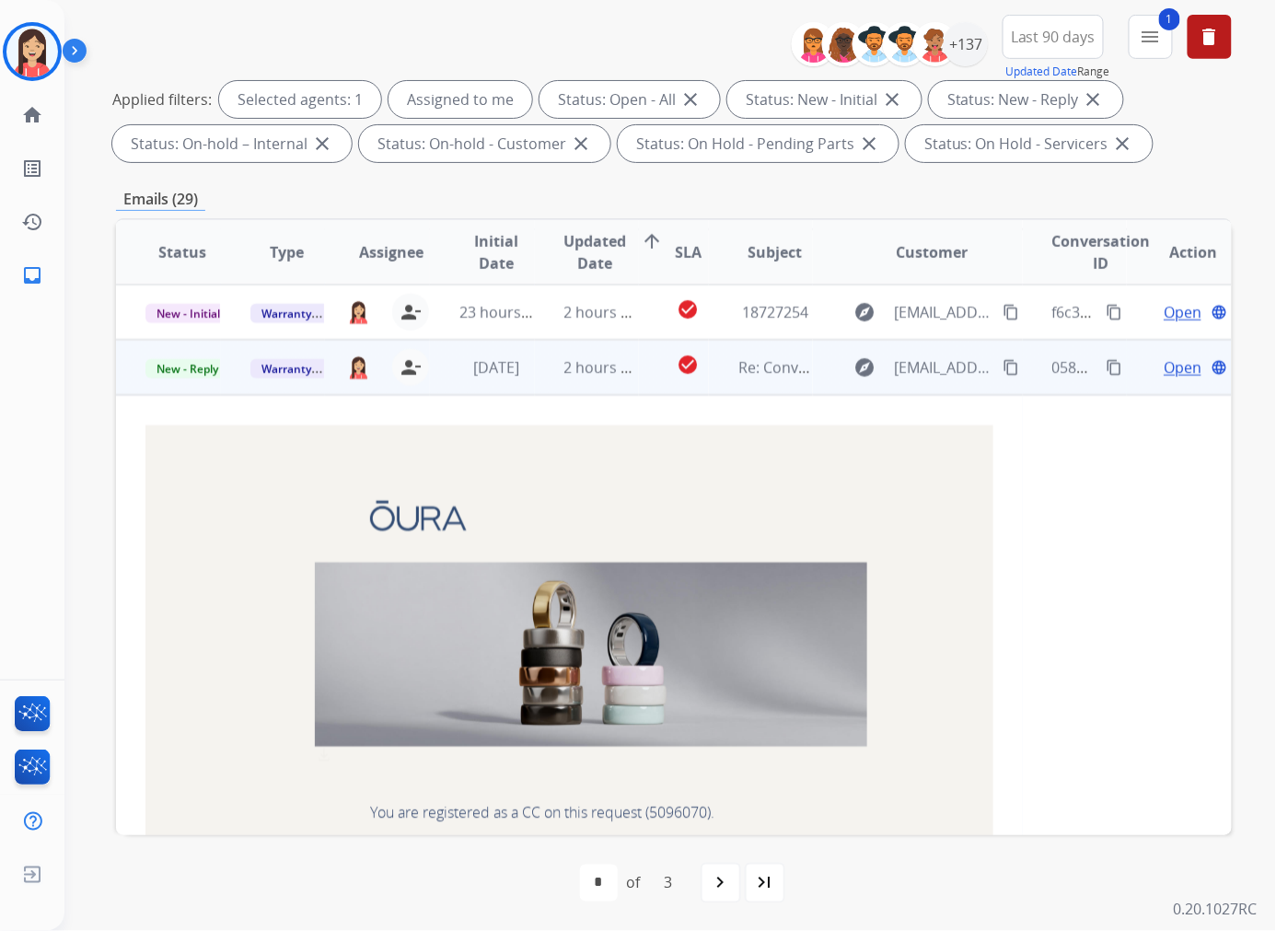
scroll to position [442, 0]
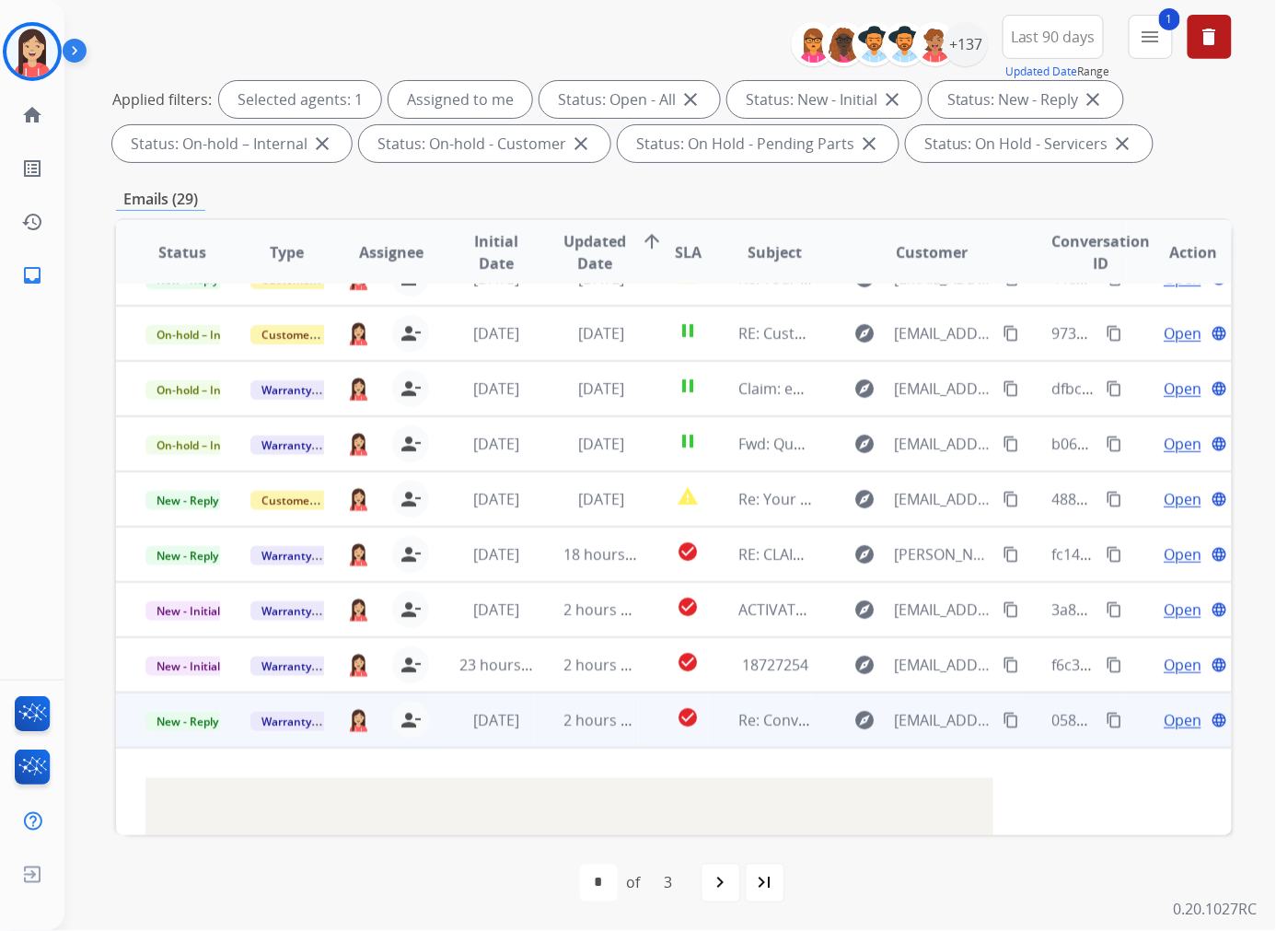
click at [535, 741] on td "2 hours ago" at bounding box center [587, 719] width 105 height 55
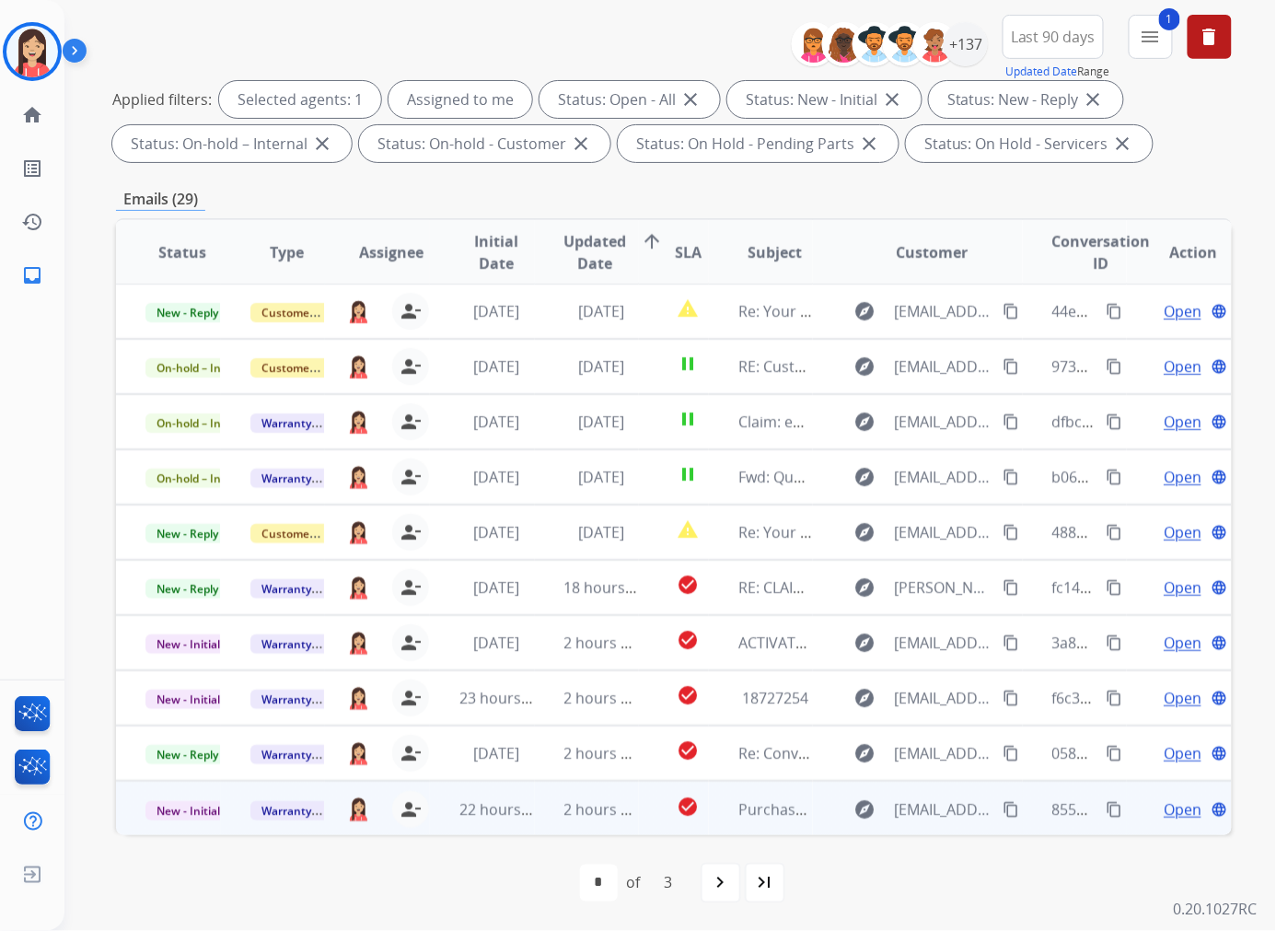
click at [535, 823] on td "2 hours ago" at bounding box center [587, 808] width 105 height 55
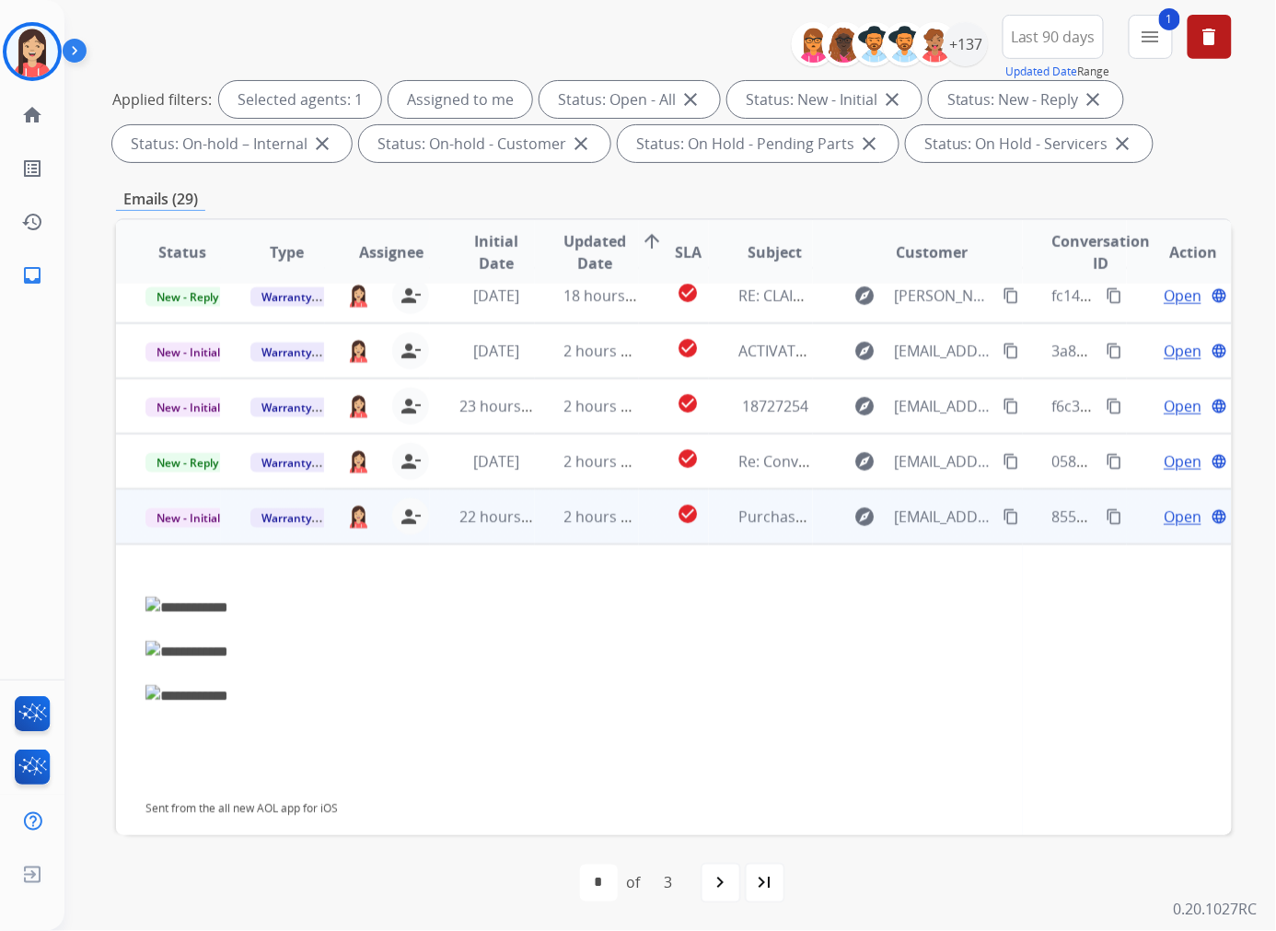
scroll to position [304, 0]
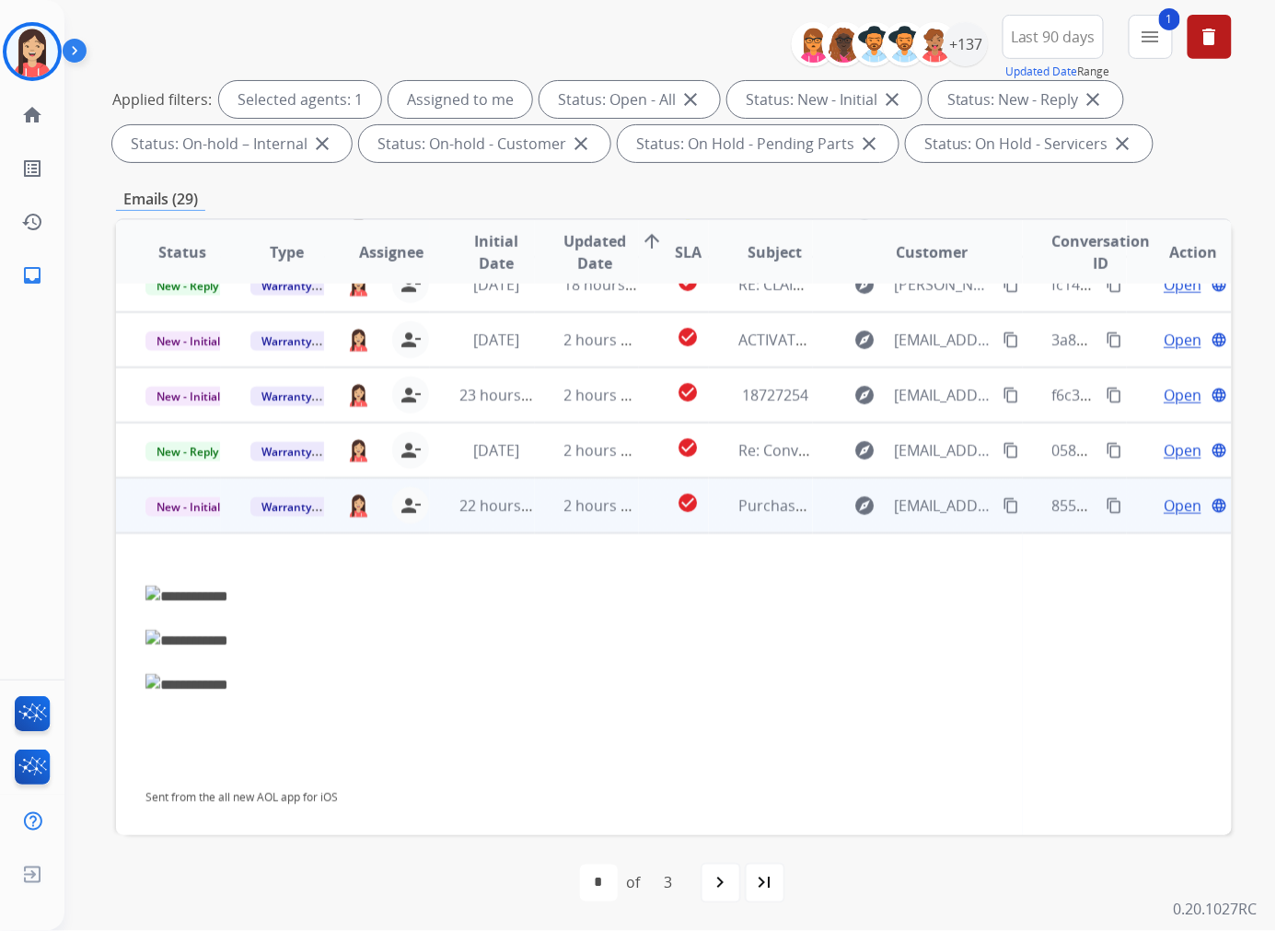
click at [1062, 503] on span "Open" at bounding box center [1183, 505] width 38 height 22
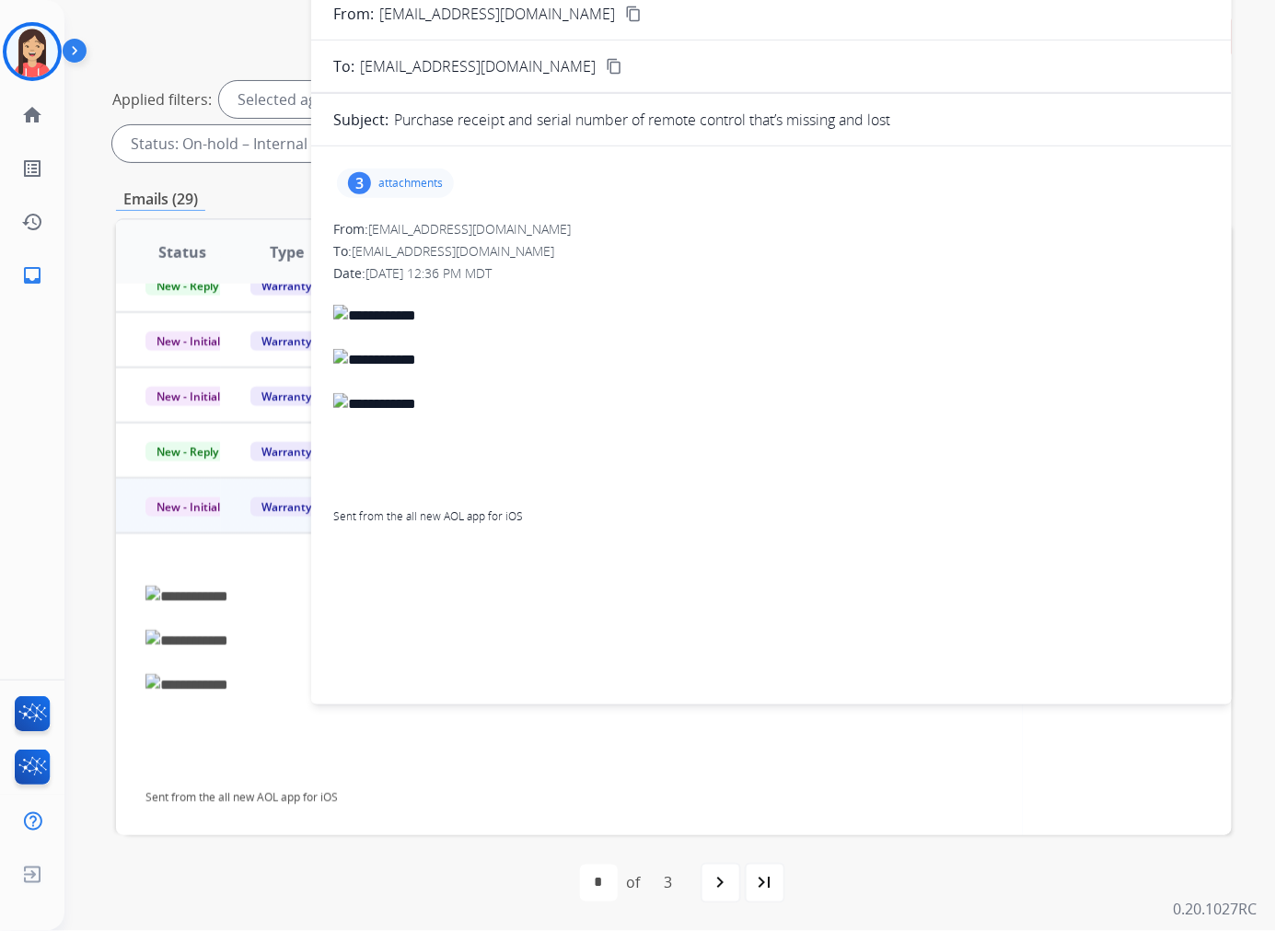
click at [400, 180] on p "attachments" at bounding box center [410, 183] width 64 height 15
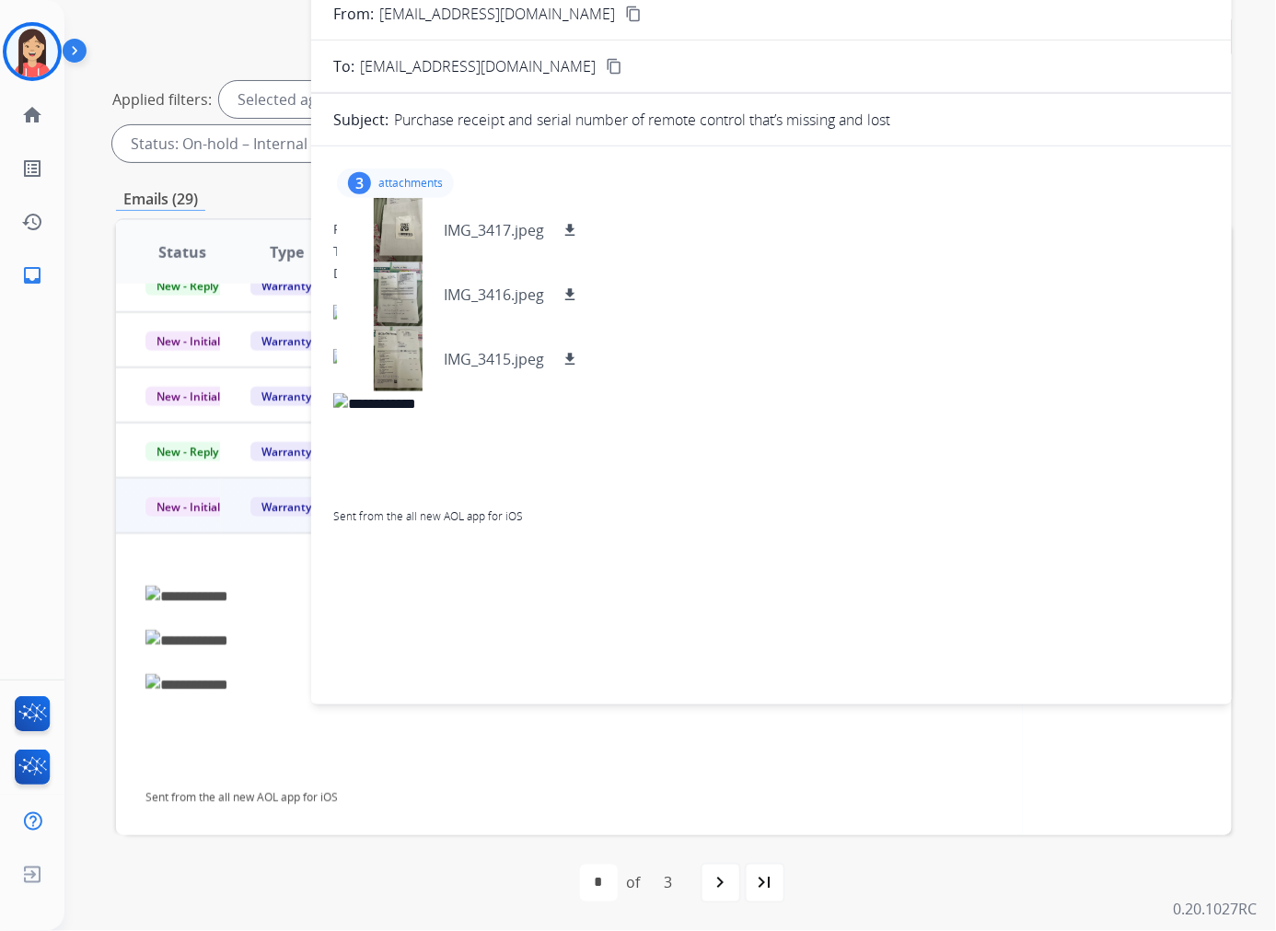
click at [790, 277] on div "Date: [DATE] 12:36 PM MDT" at bounding box center [771, 273] width 876 height 18
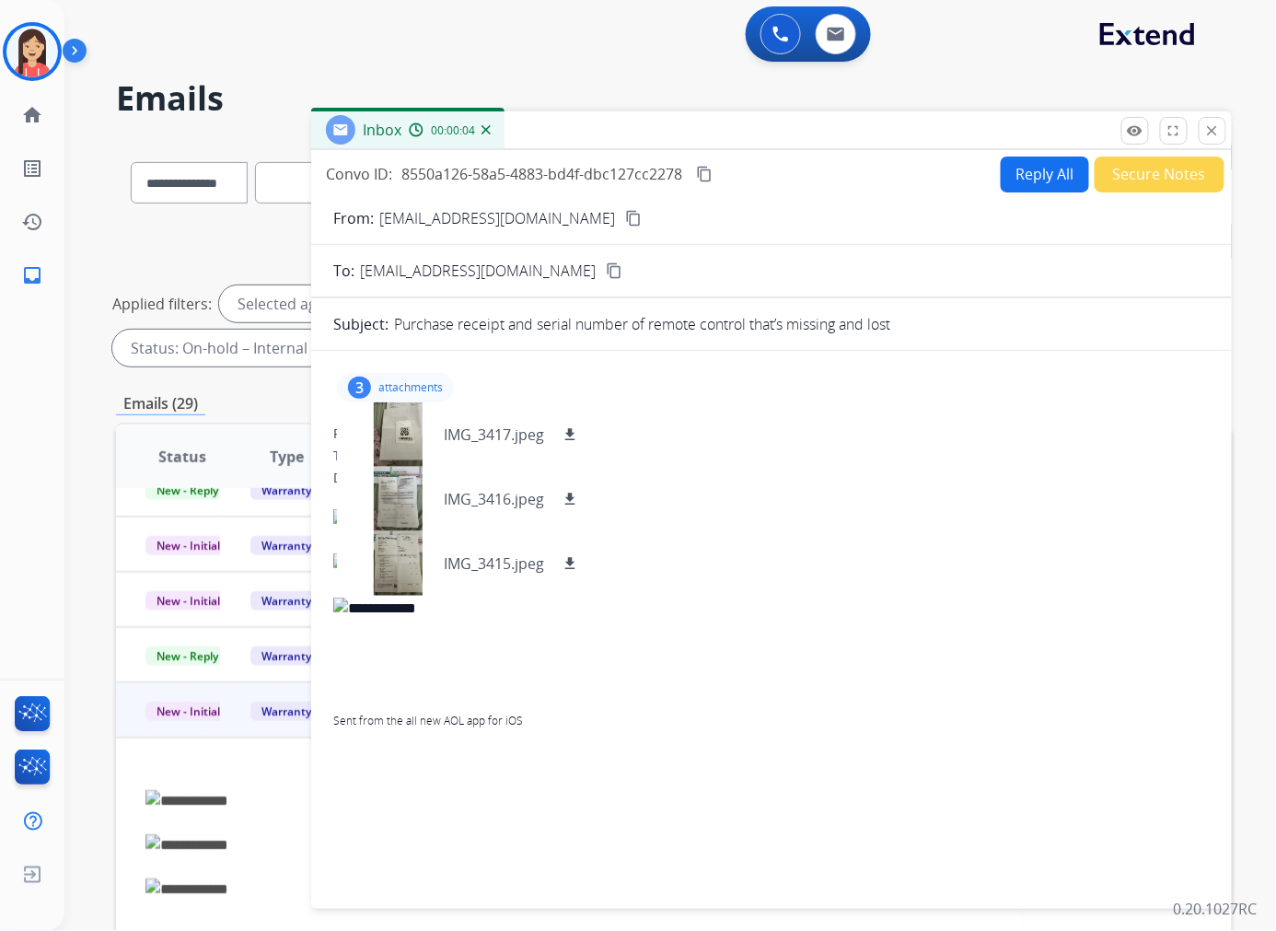
scroll to position [0, 0]
click at [1062, 139] on mat-icon "close" at bounding box center [1212, 131] width 17 height 17
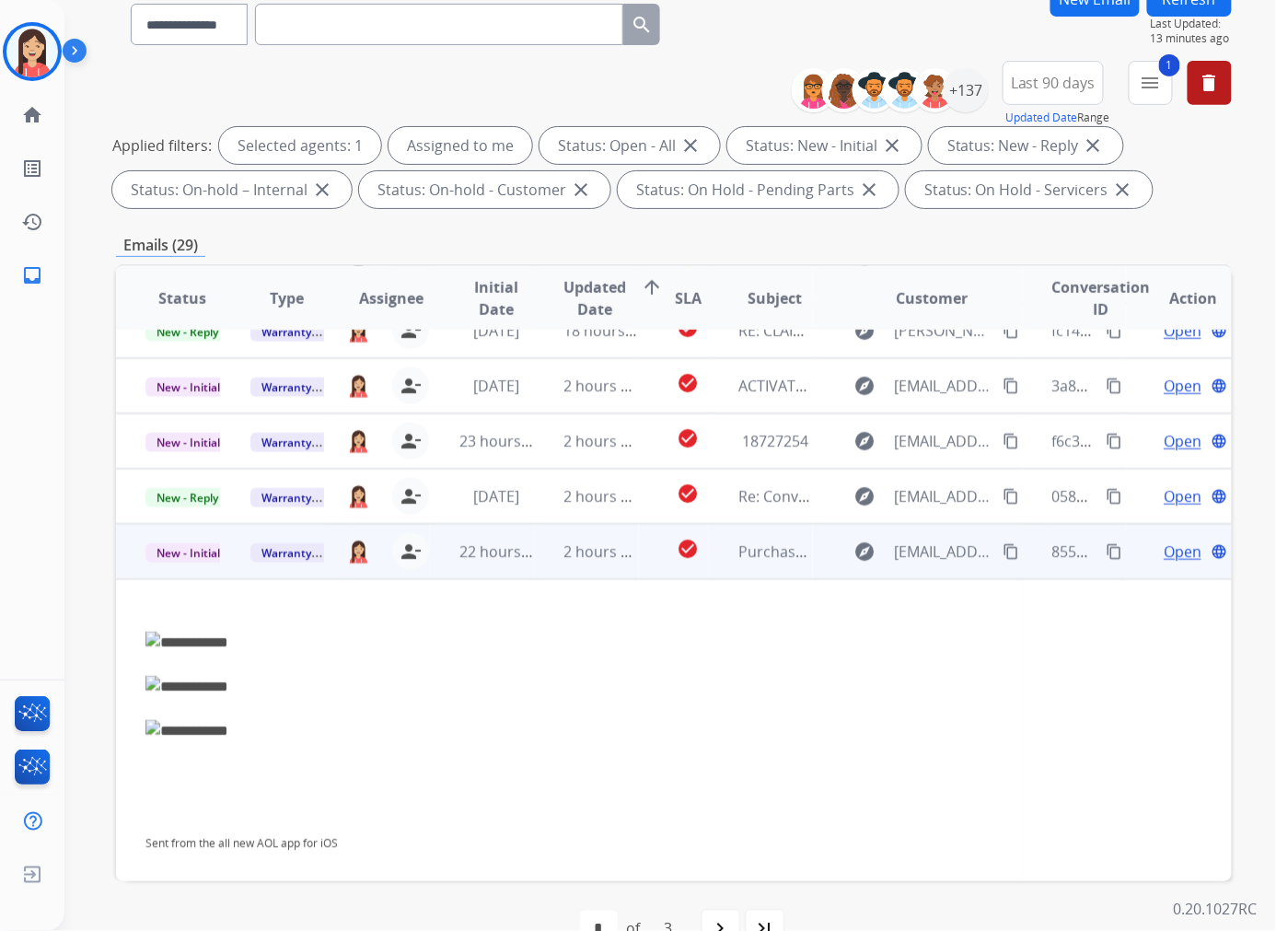
scroll to position [205, 0]
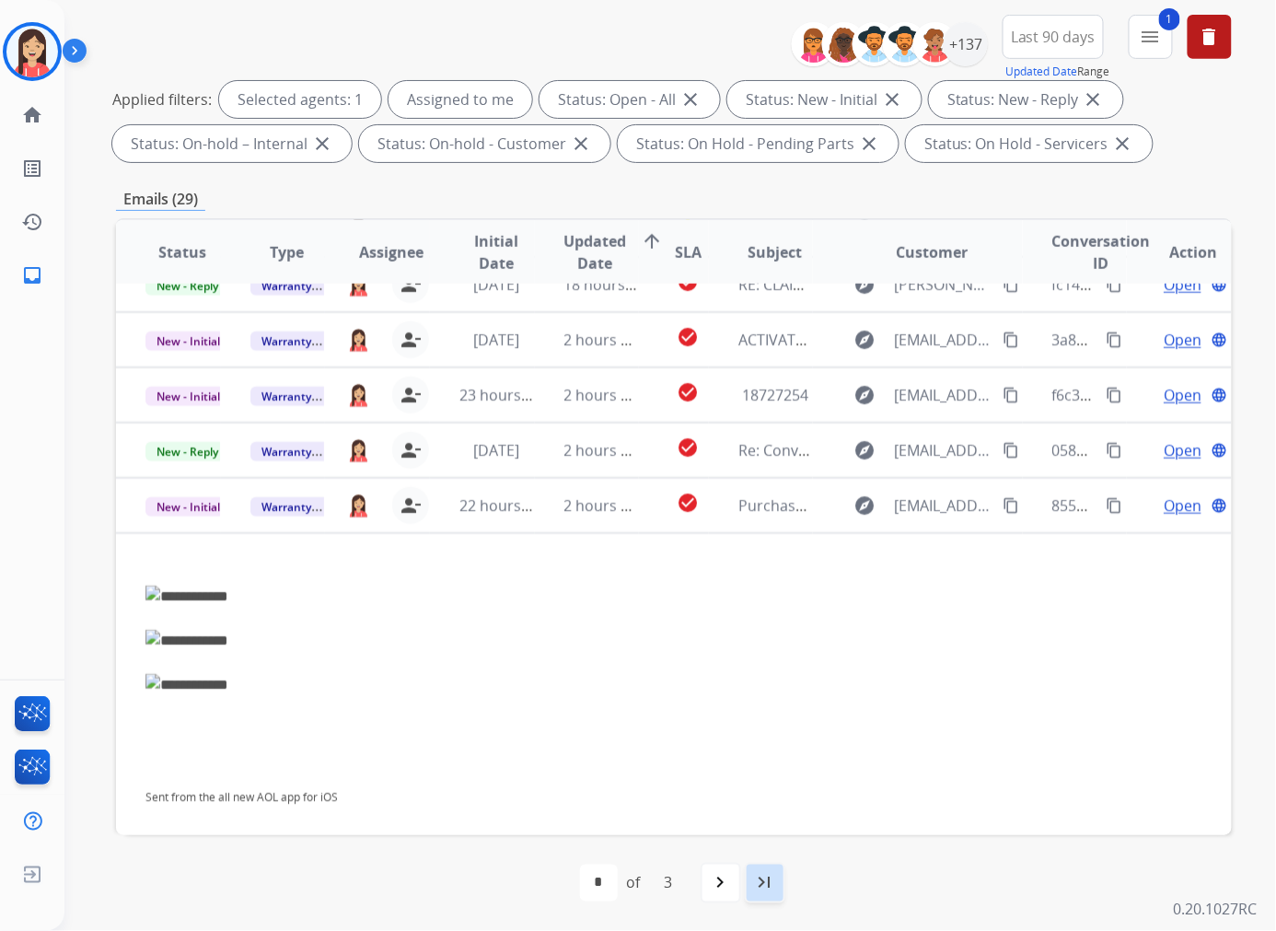
click at [759, 837] on mat-icon "last_page" at bounding box center [765, 883] width 22 height 22
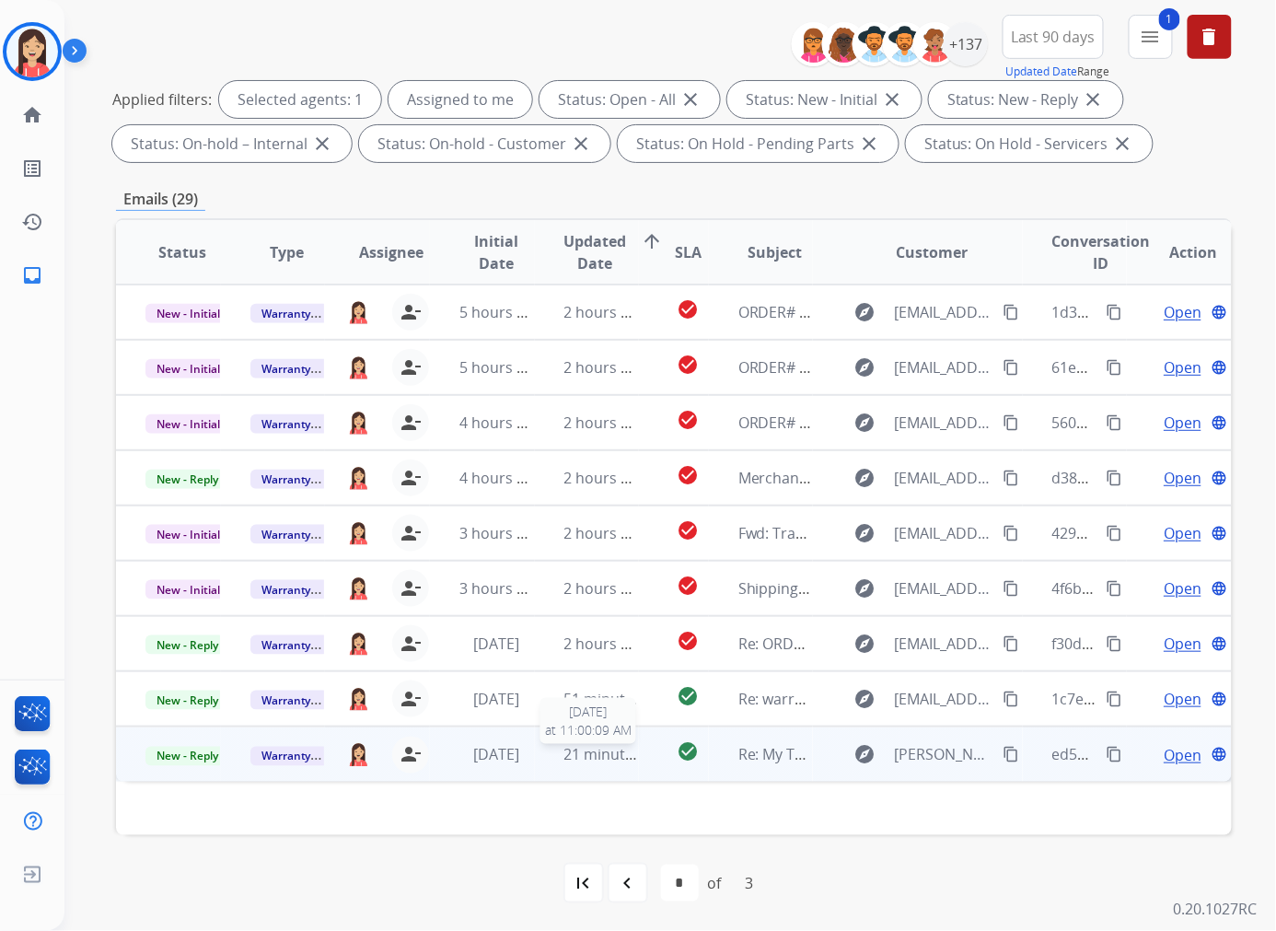
click at [617, 764] on div "21 minutes ago" at bounding box center [601, 755] width 75 height 22
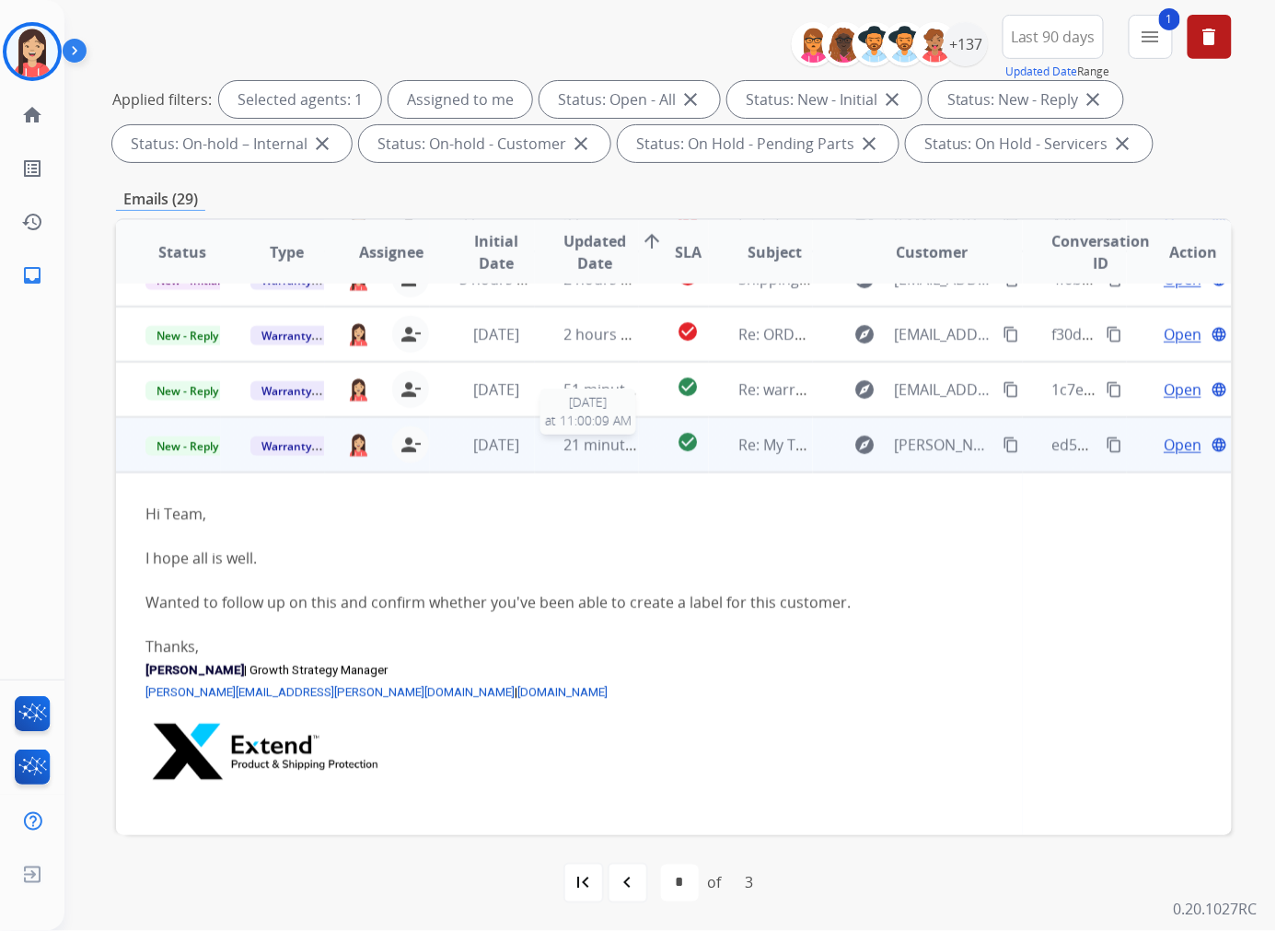
scroll to position [355, 0]
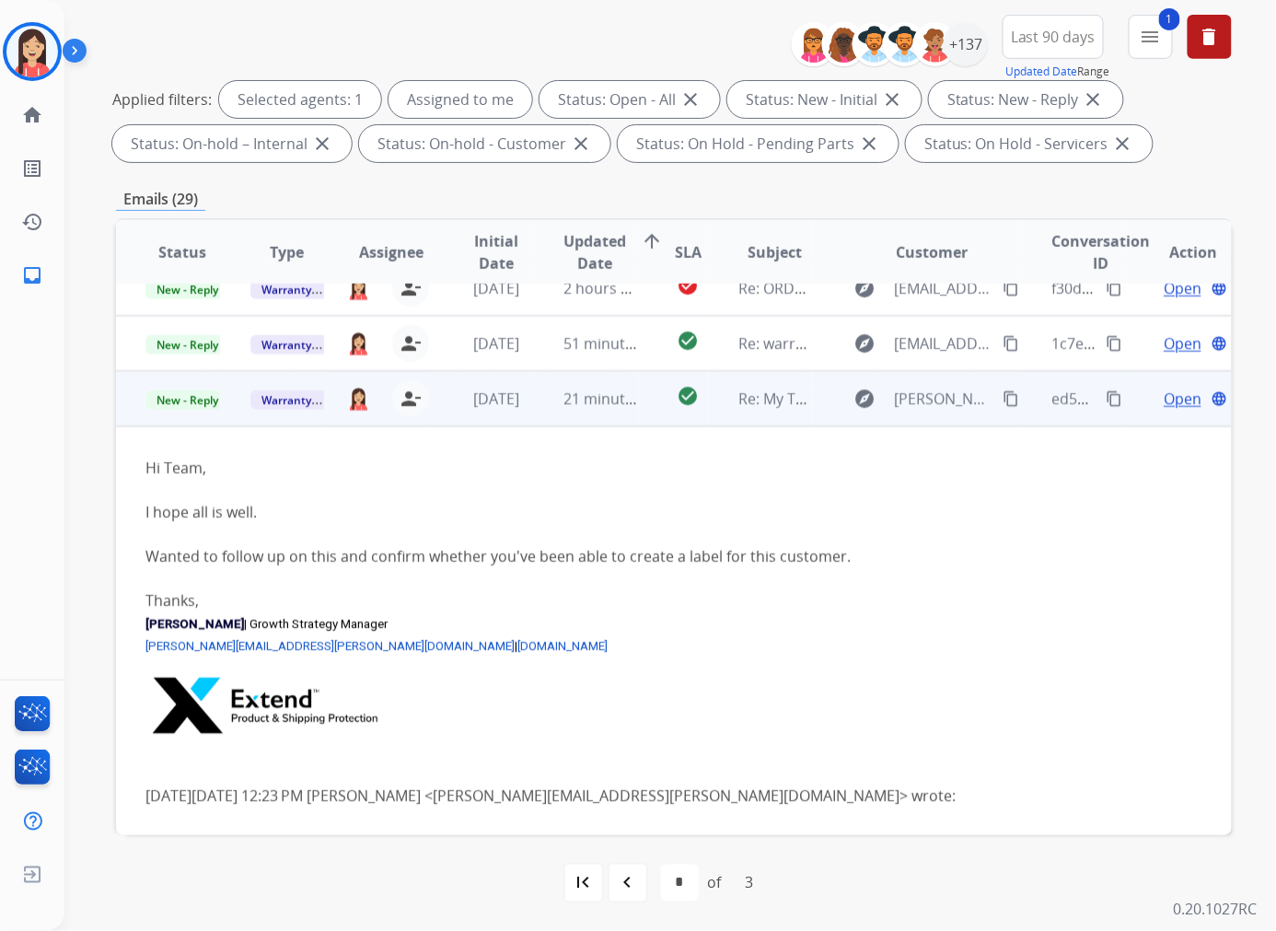
click at [1062, 389] on span "Open" at bounding box center [1183, 399] width 38 height 22
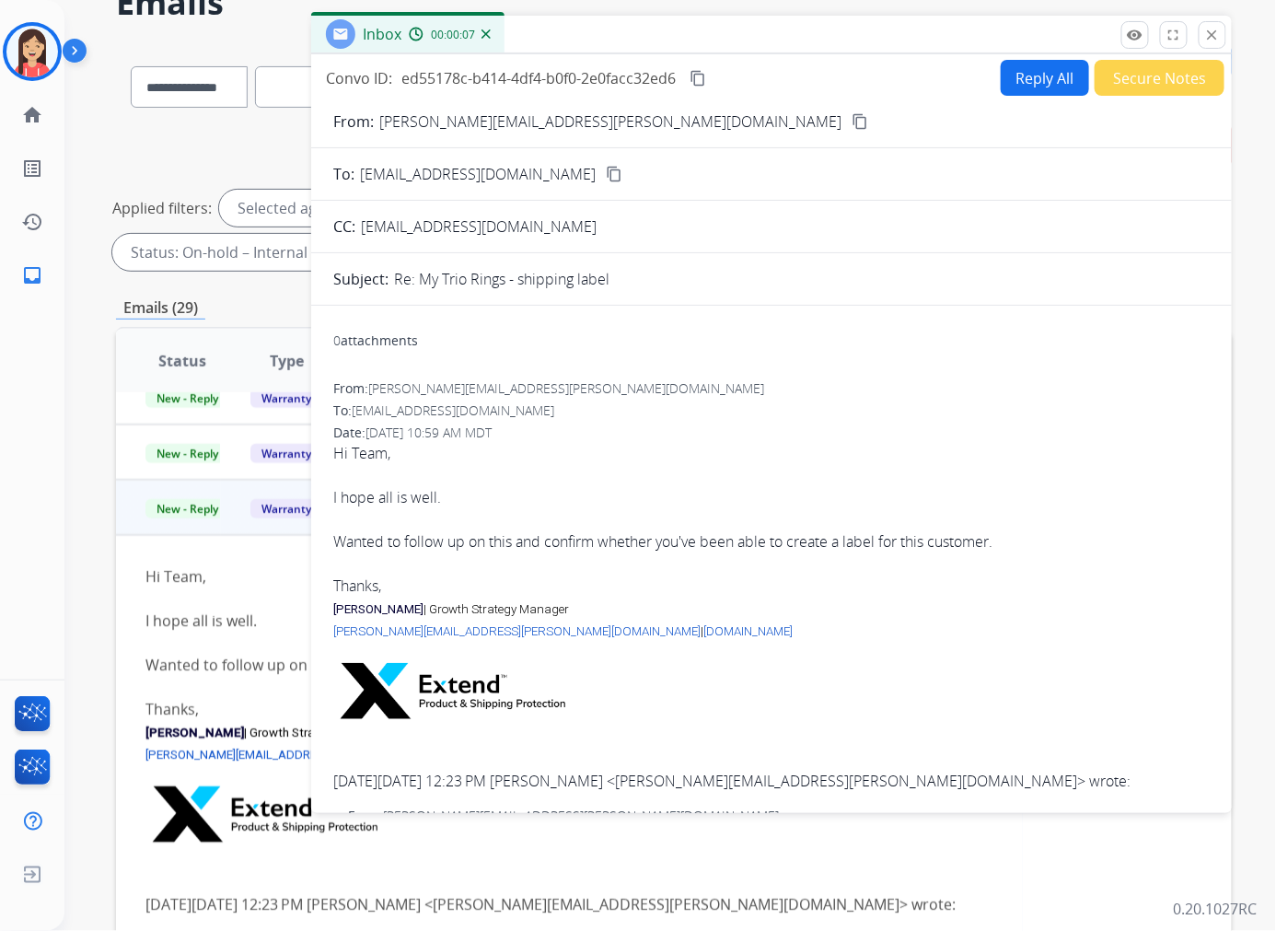
scroll to position [0, 0]
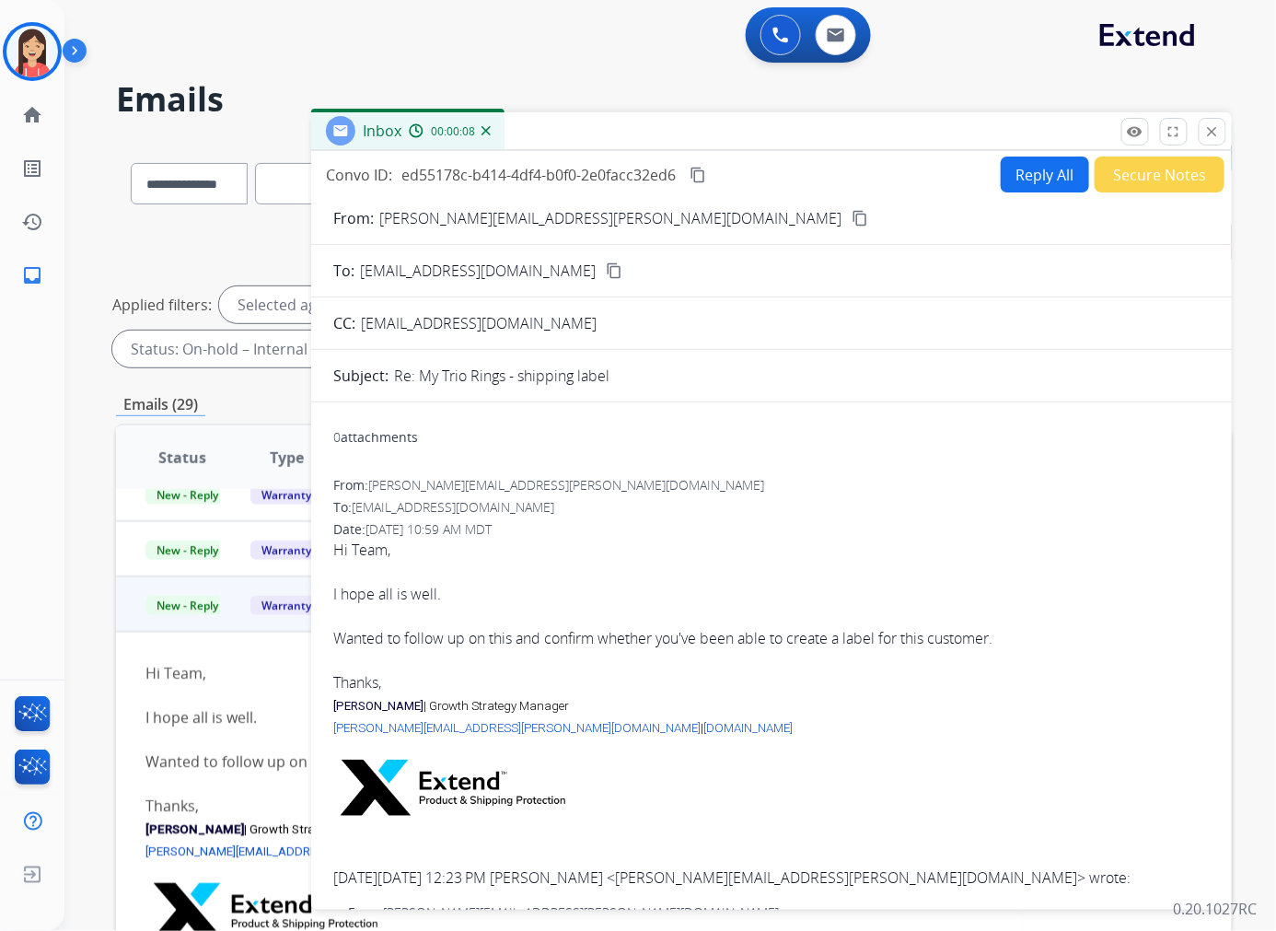
click at [549, 177] on span "ed55178c-b414-4df4-b0f0-2e0facc32ed6" at bounding box center [538, 175] width 274 height 20
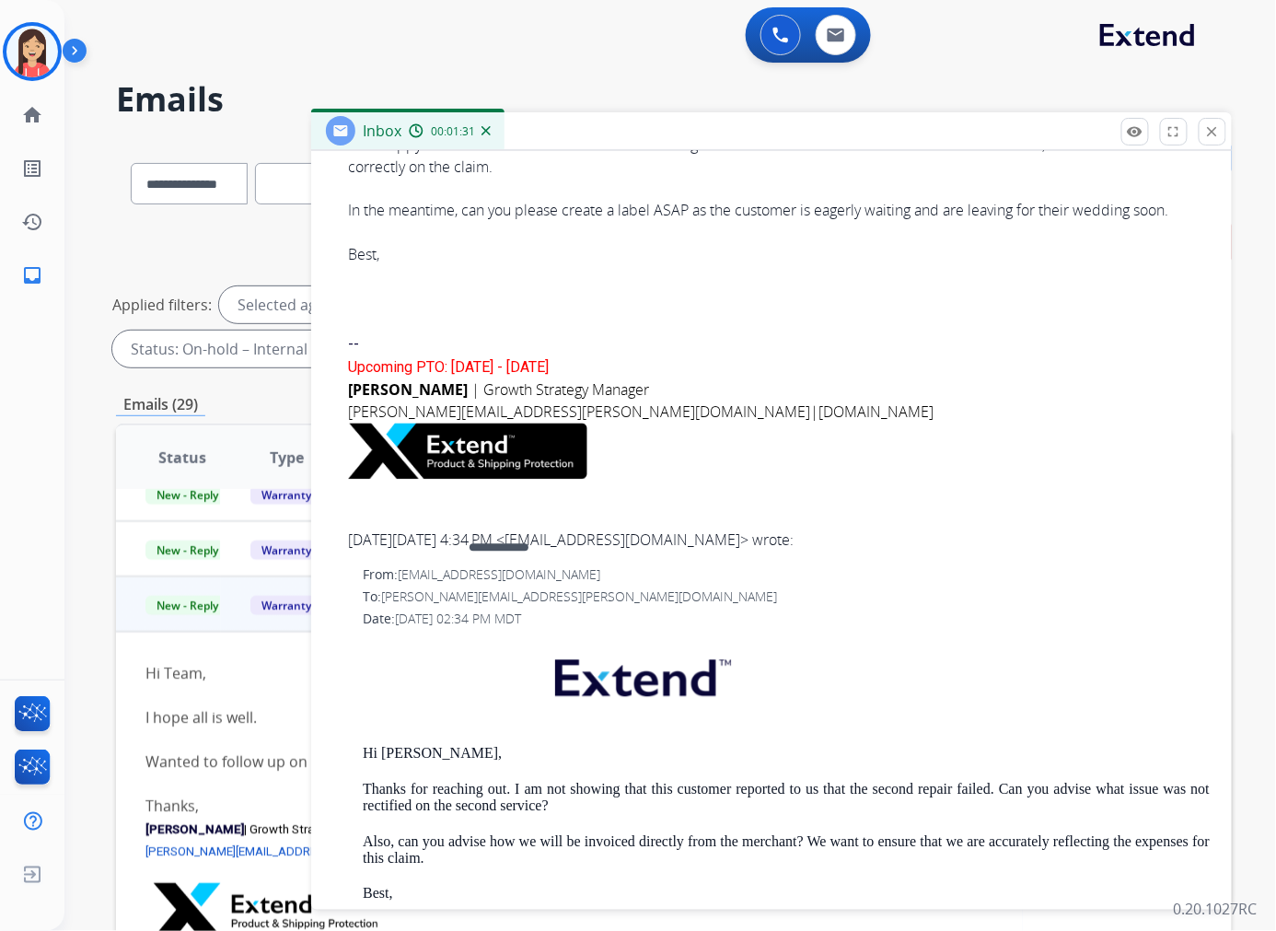
scroll to position [1023, 0]
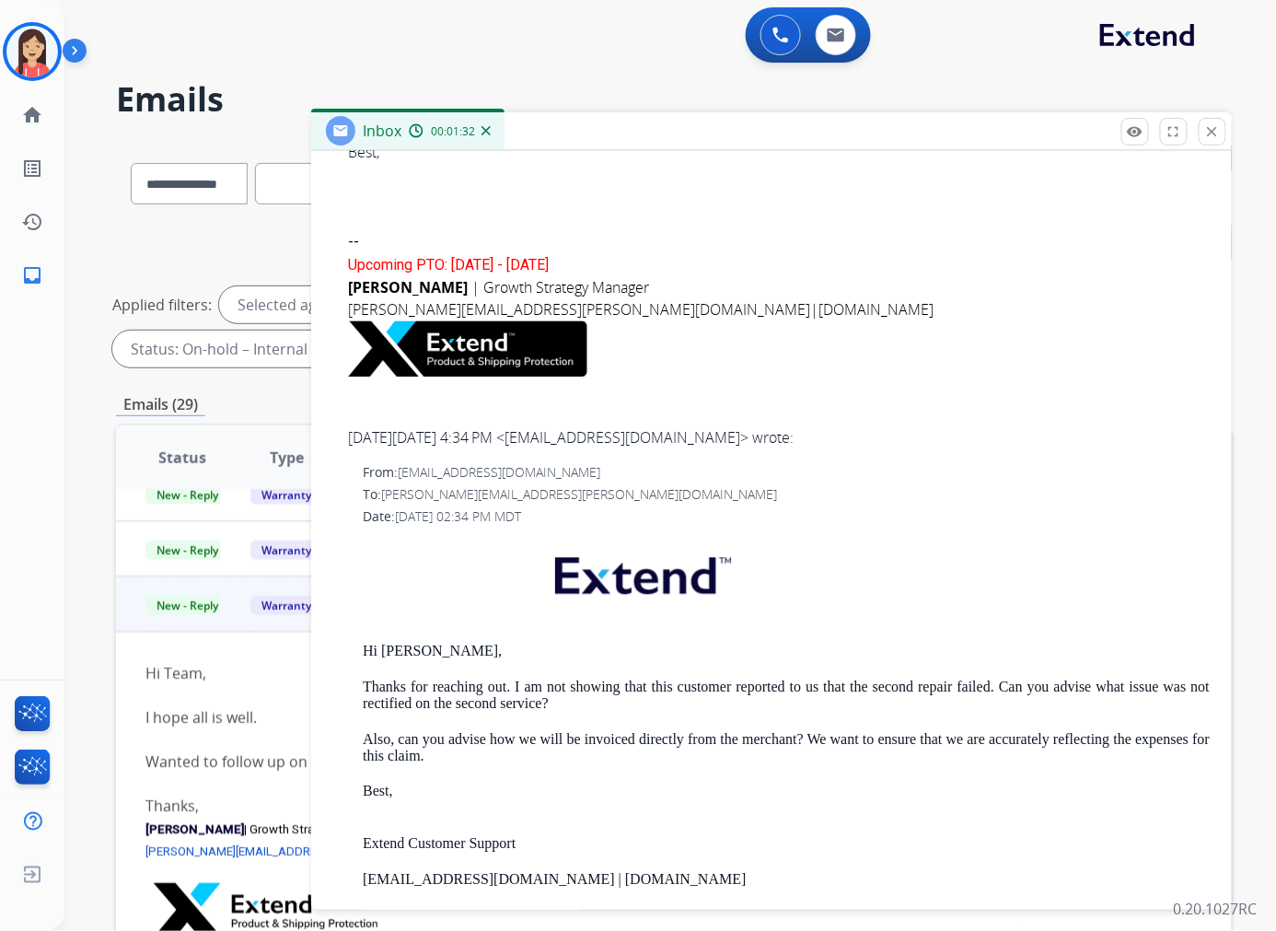
click at [704, 701] on p "Thanks for reaching out. I am not showing that this customer reported to us tha…" at bounding box center [786, 696] width 847 height 34
click at [642, 116] on div "Inbox 00:06:10" at bounding box center [771, 131] width 921 height 39
click at [1062, 123] on mat-icon "close" at bounding box center [1212, 131] width 17 height 17
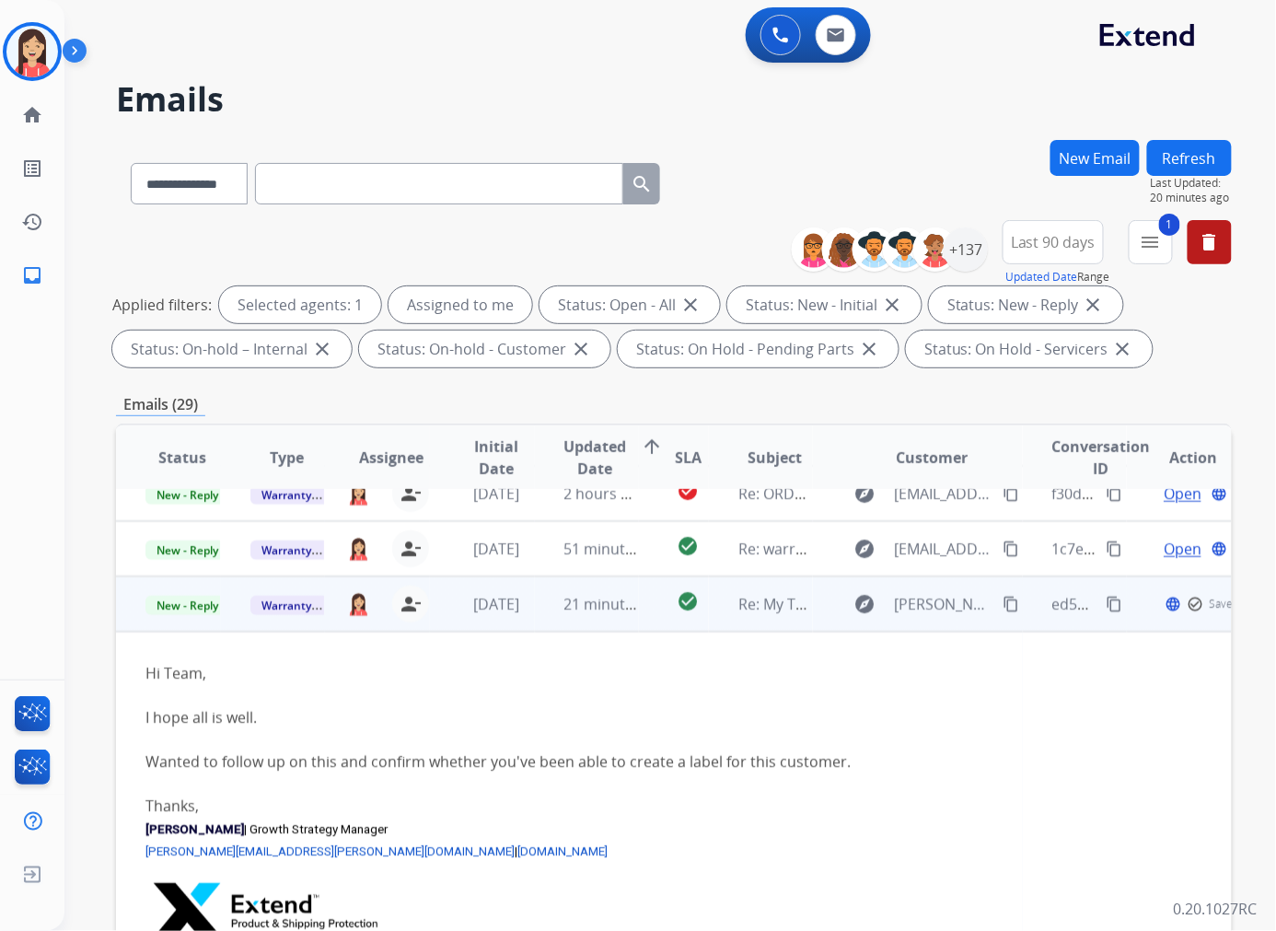
click at [526, 620] on td "[DATE]" at bounding box center [482, 603] width 105 height 55
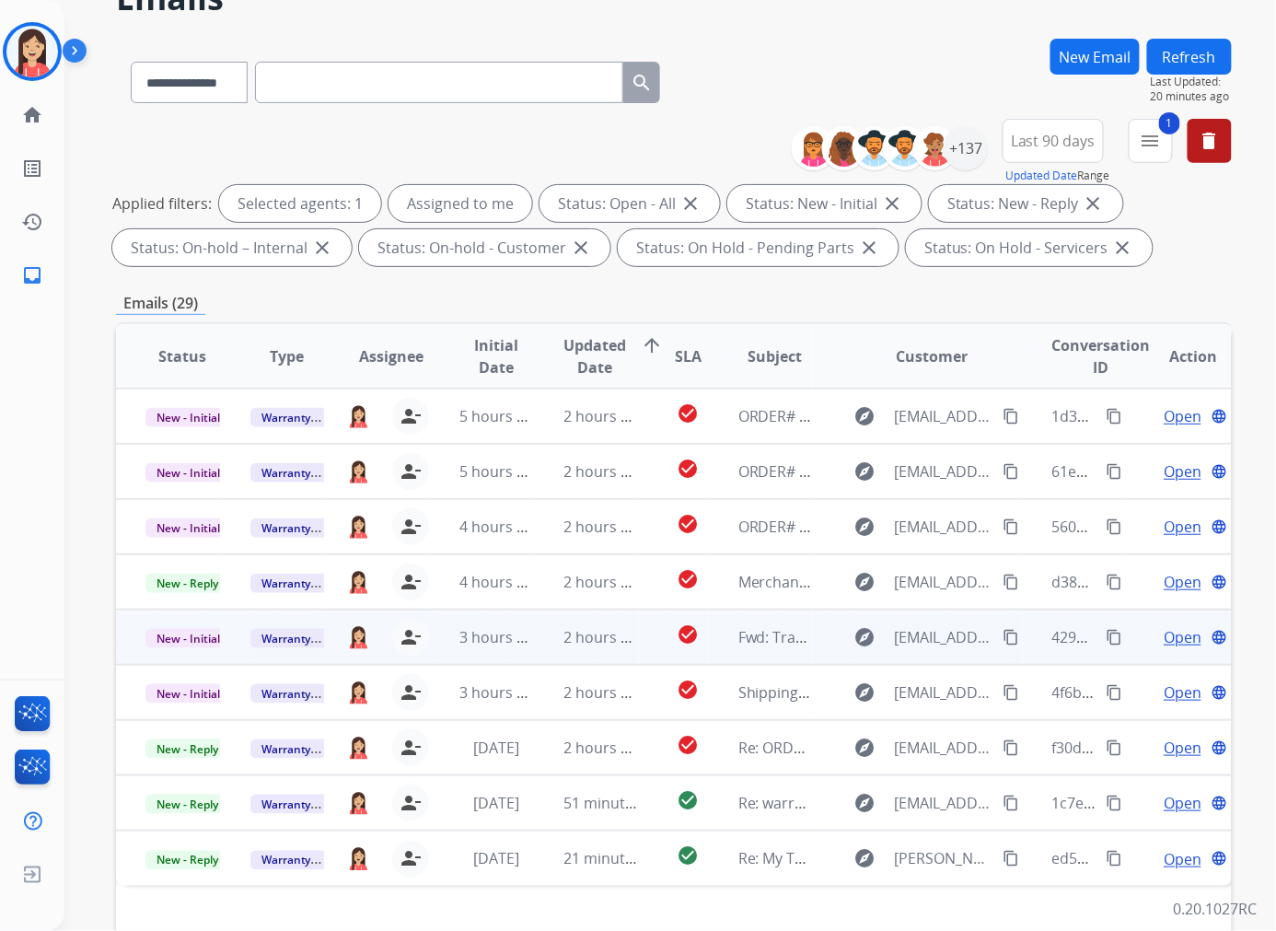
scroll to position [204, 0]
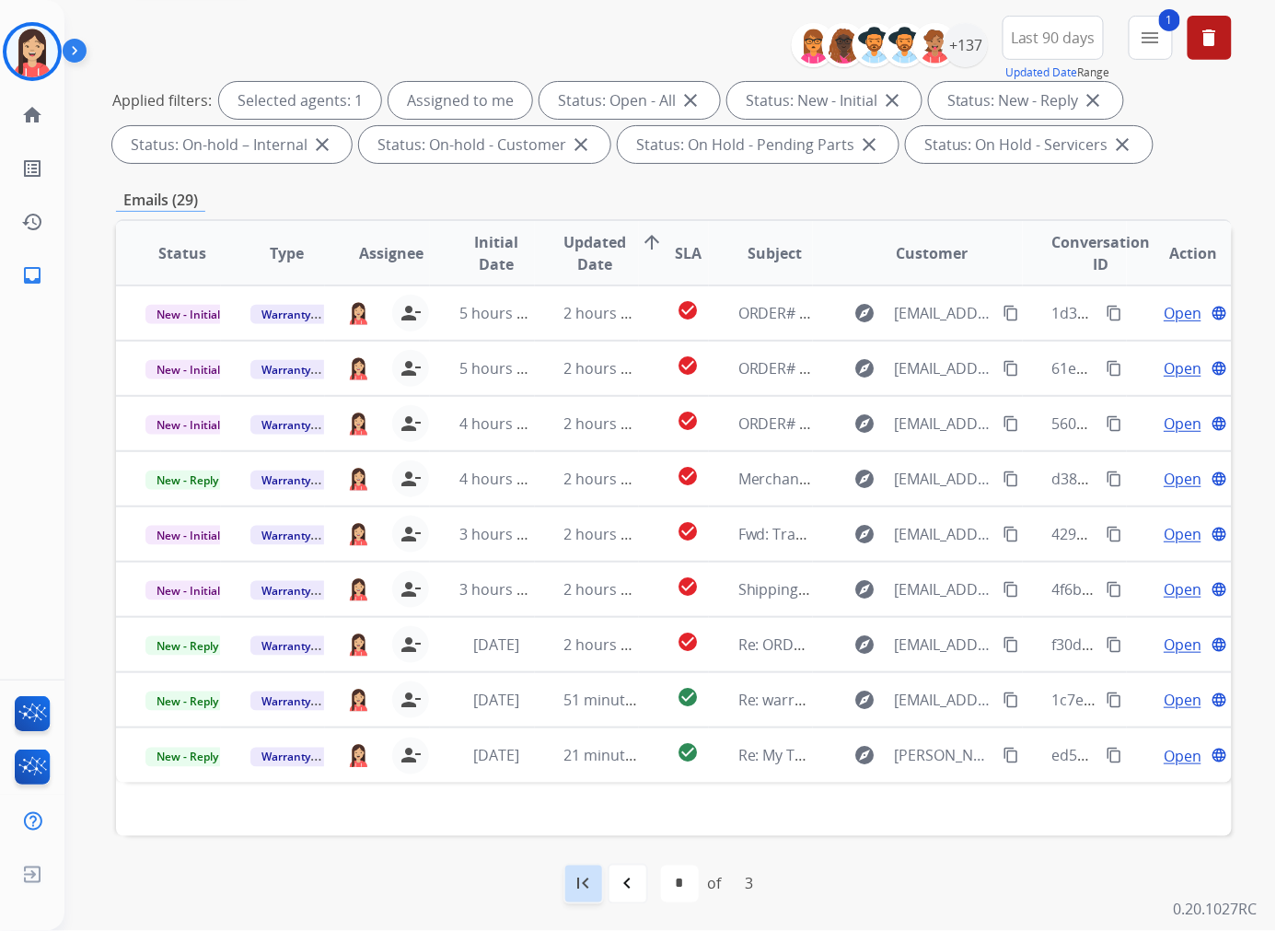
click at [589, 837] on mat-icon "first_page" at bounding box center [584, 884] width 22 height 22
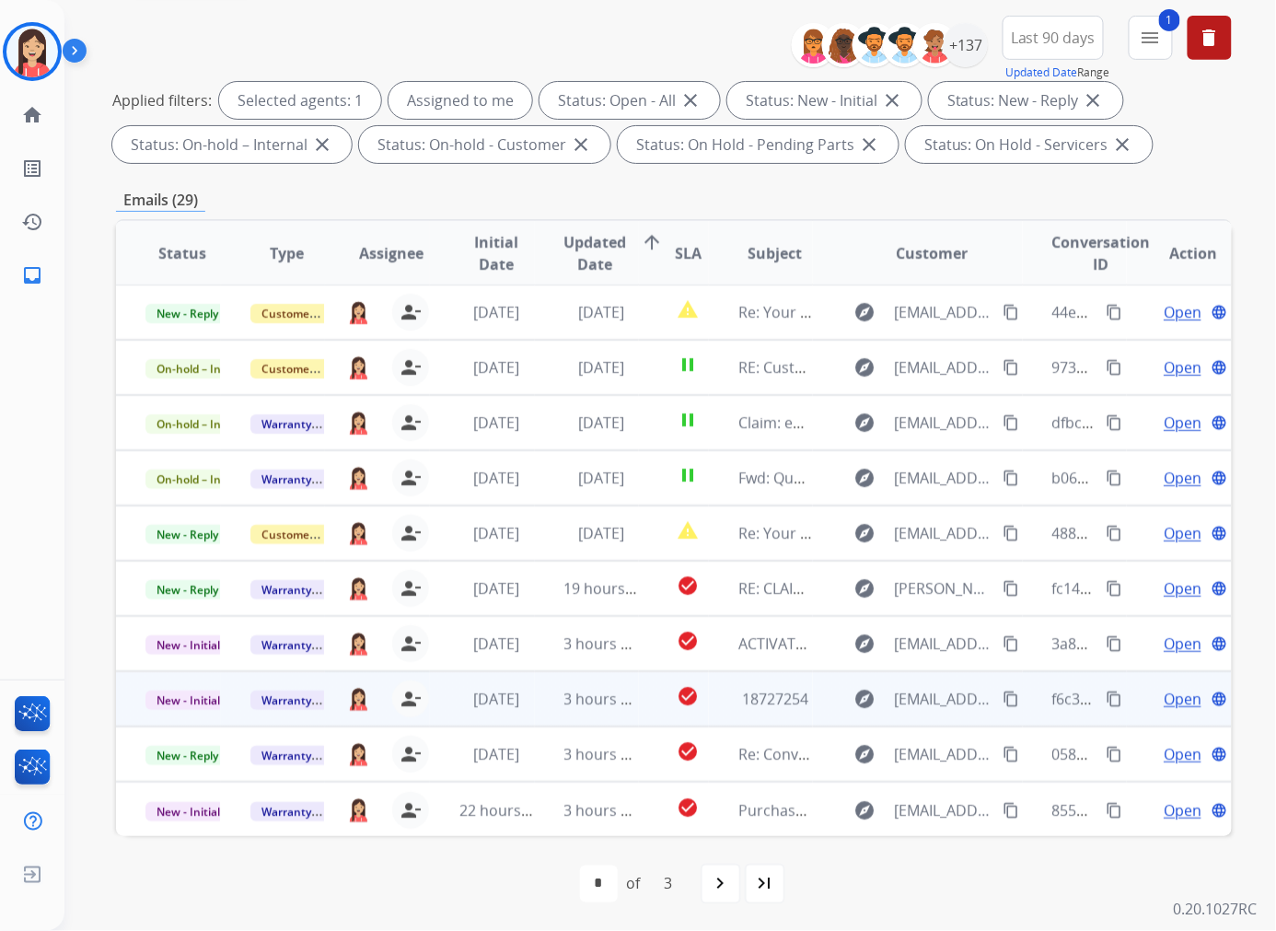
click at [656, 713] on td "check_circle" at bounding box center [674, 698] width 70 height 55
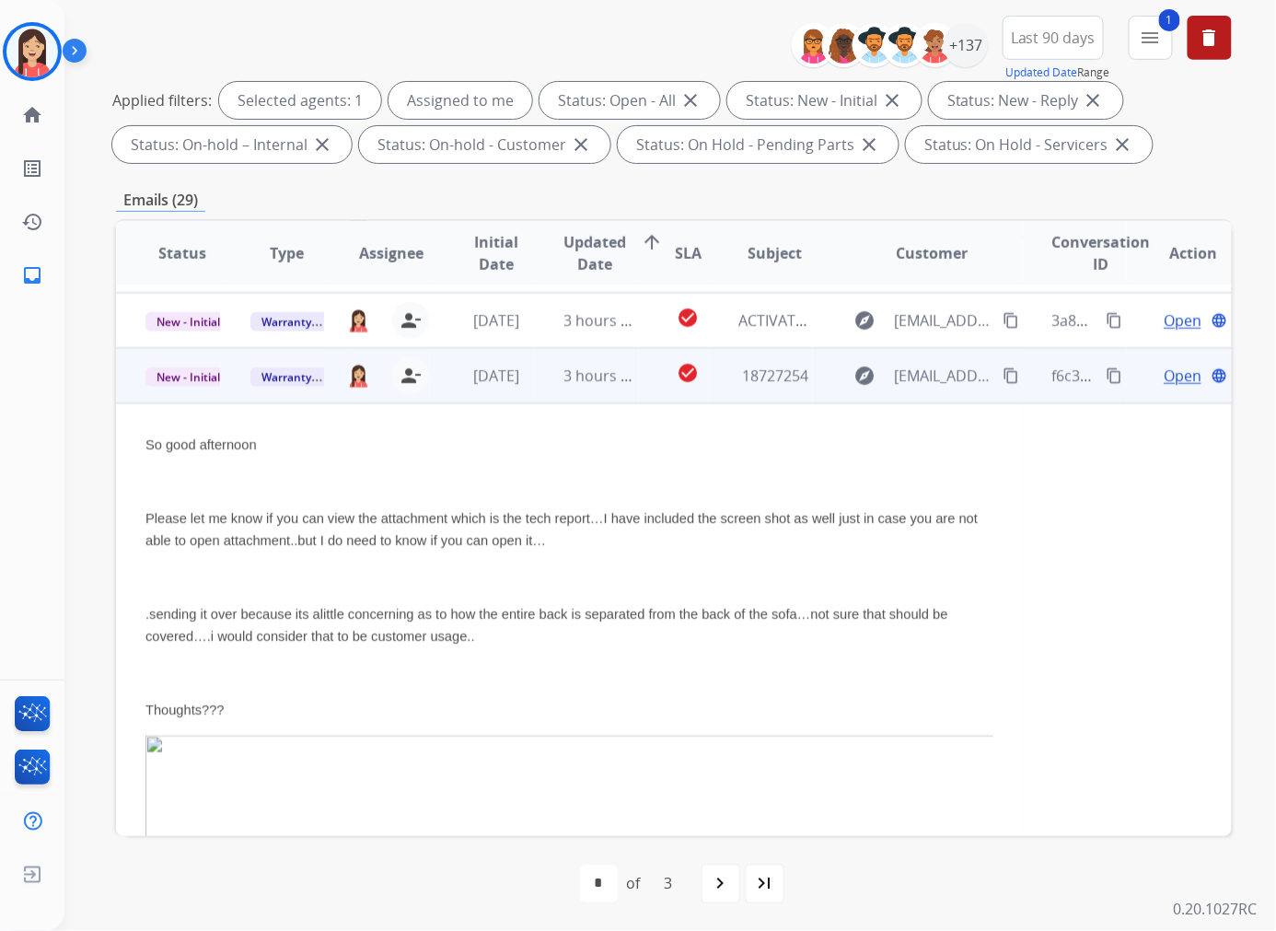
scroll to position [387, 0]
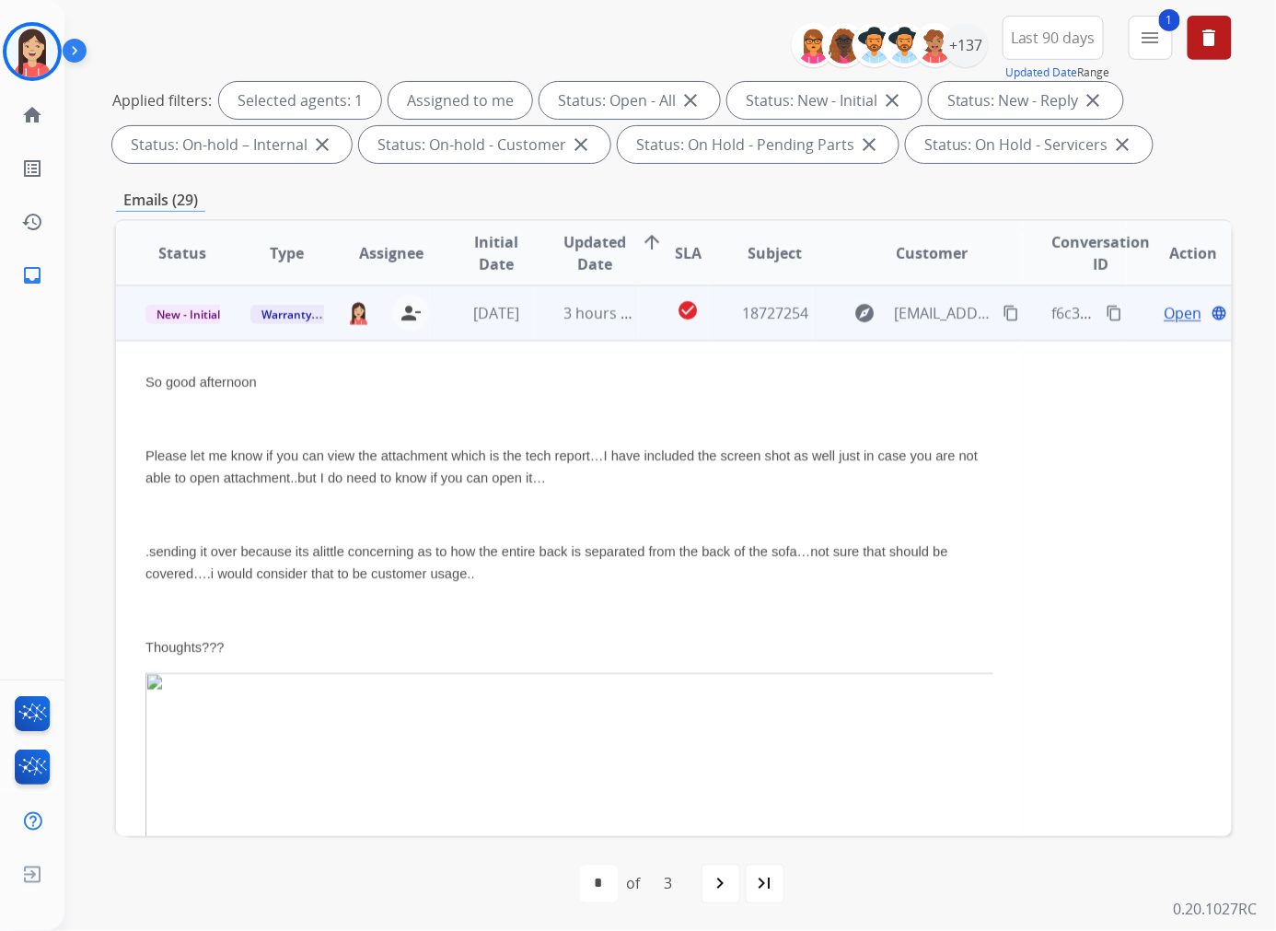
click at [639, 331] on td "check_circle" at bounding box center [674, 312] width 70 height 55
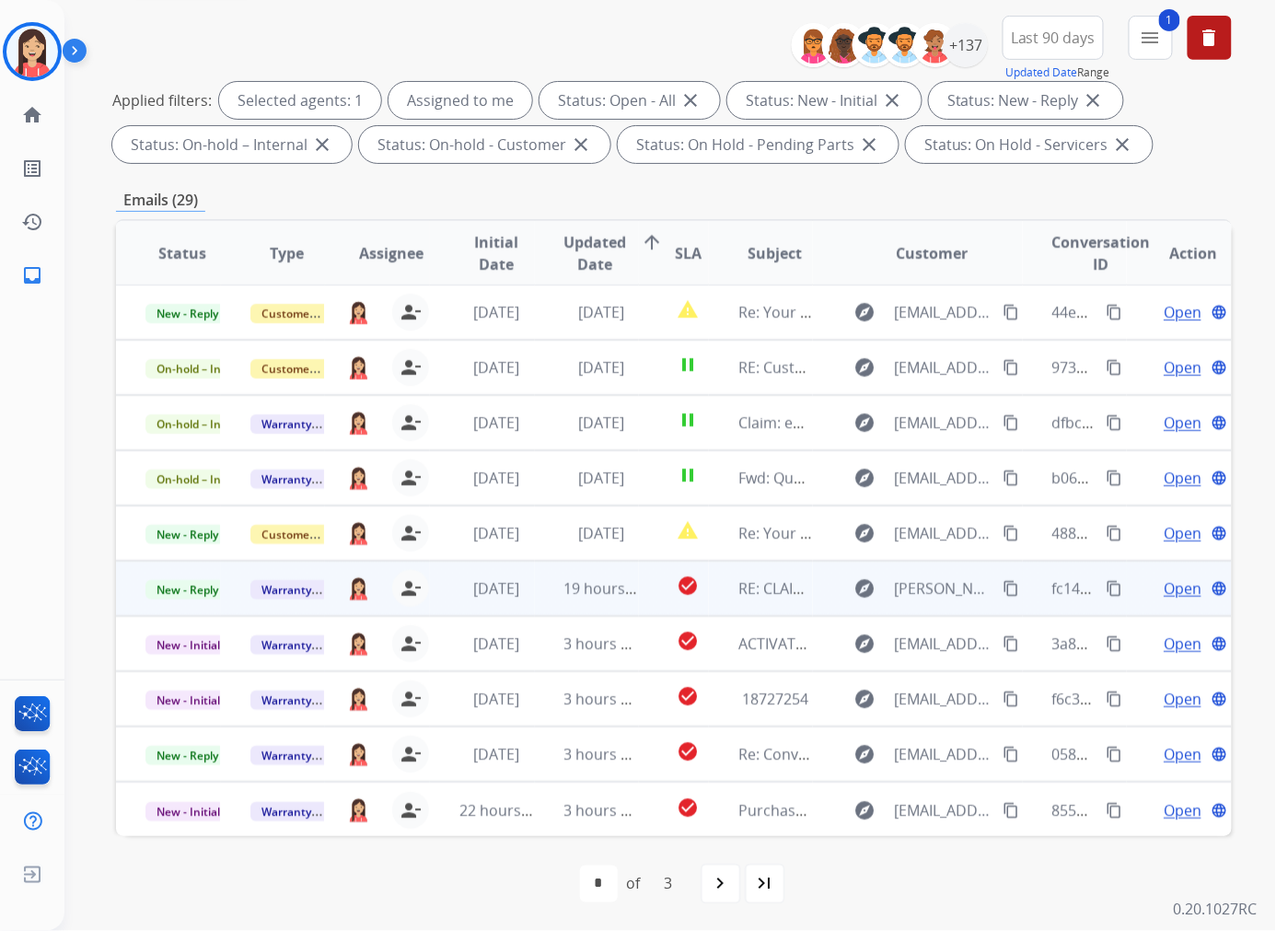
scroll to position [205, 0]
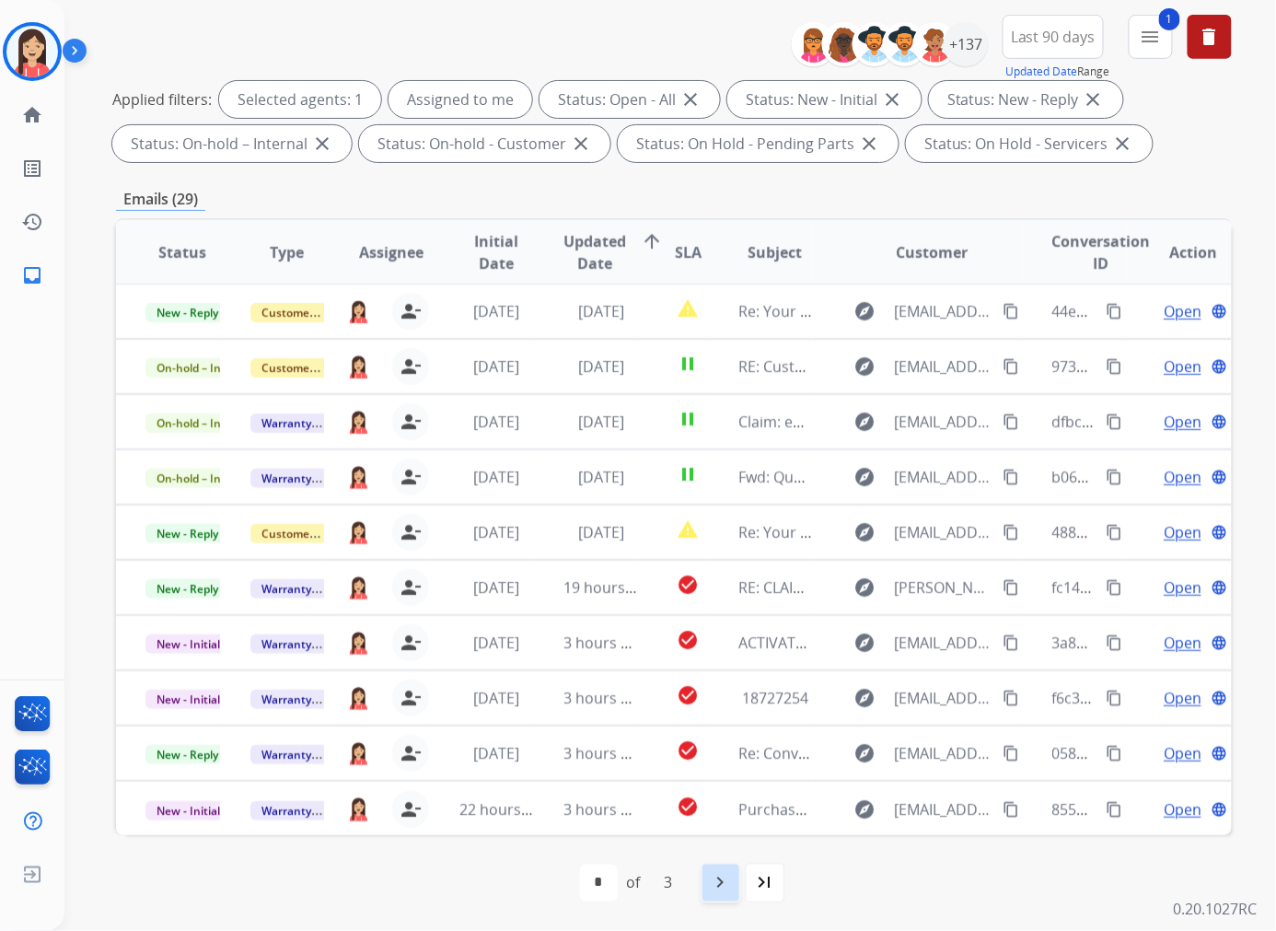
click at [715, 837] on mat-icon "navigate_next" at bounding box center [721, 883] width 22 height 22
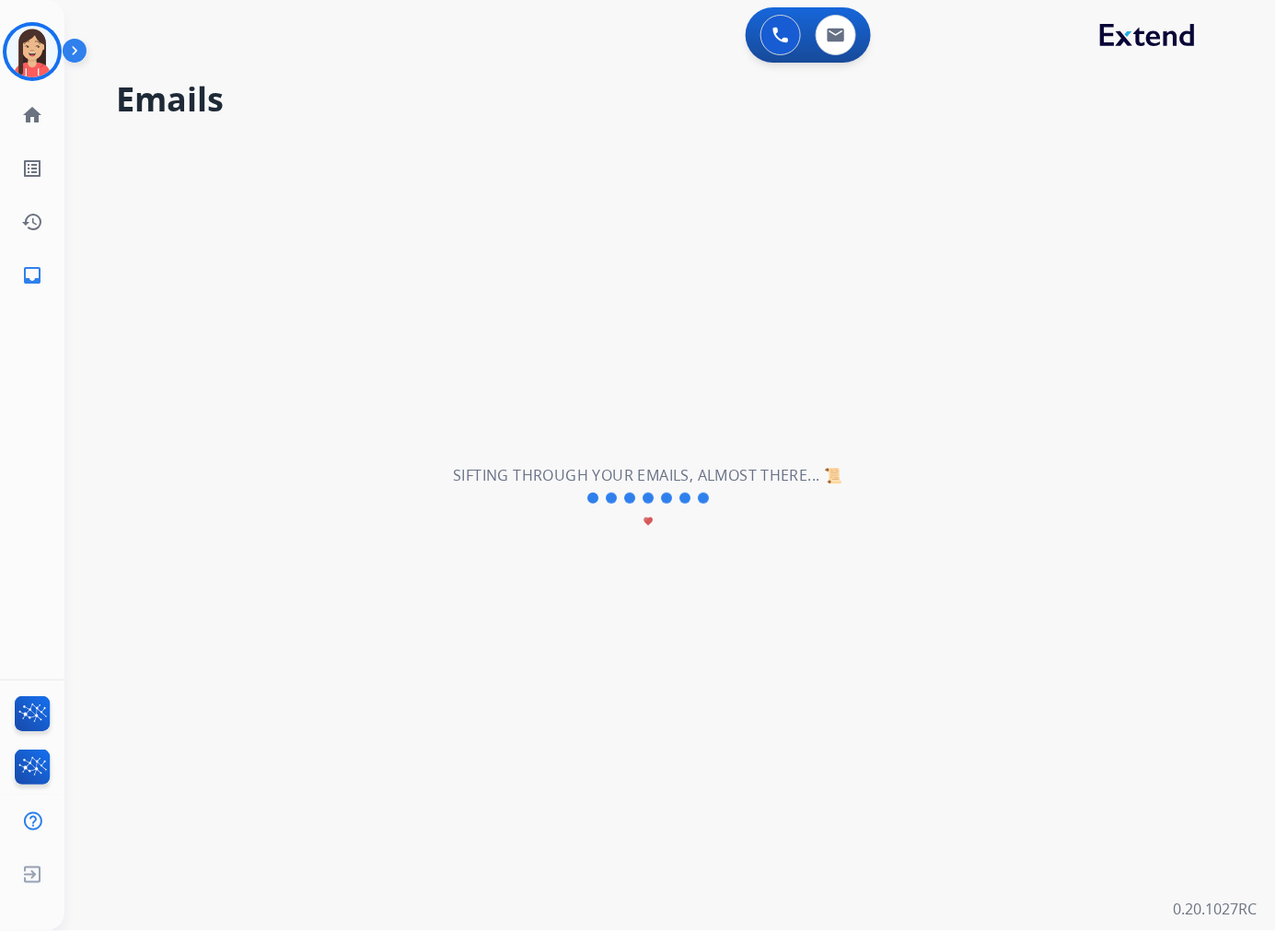
select select "*"
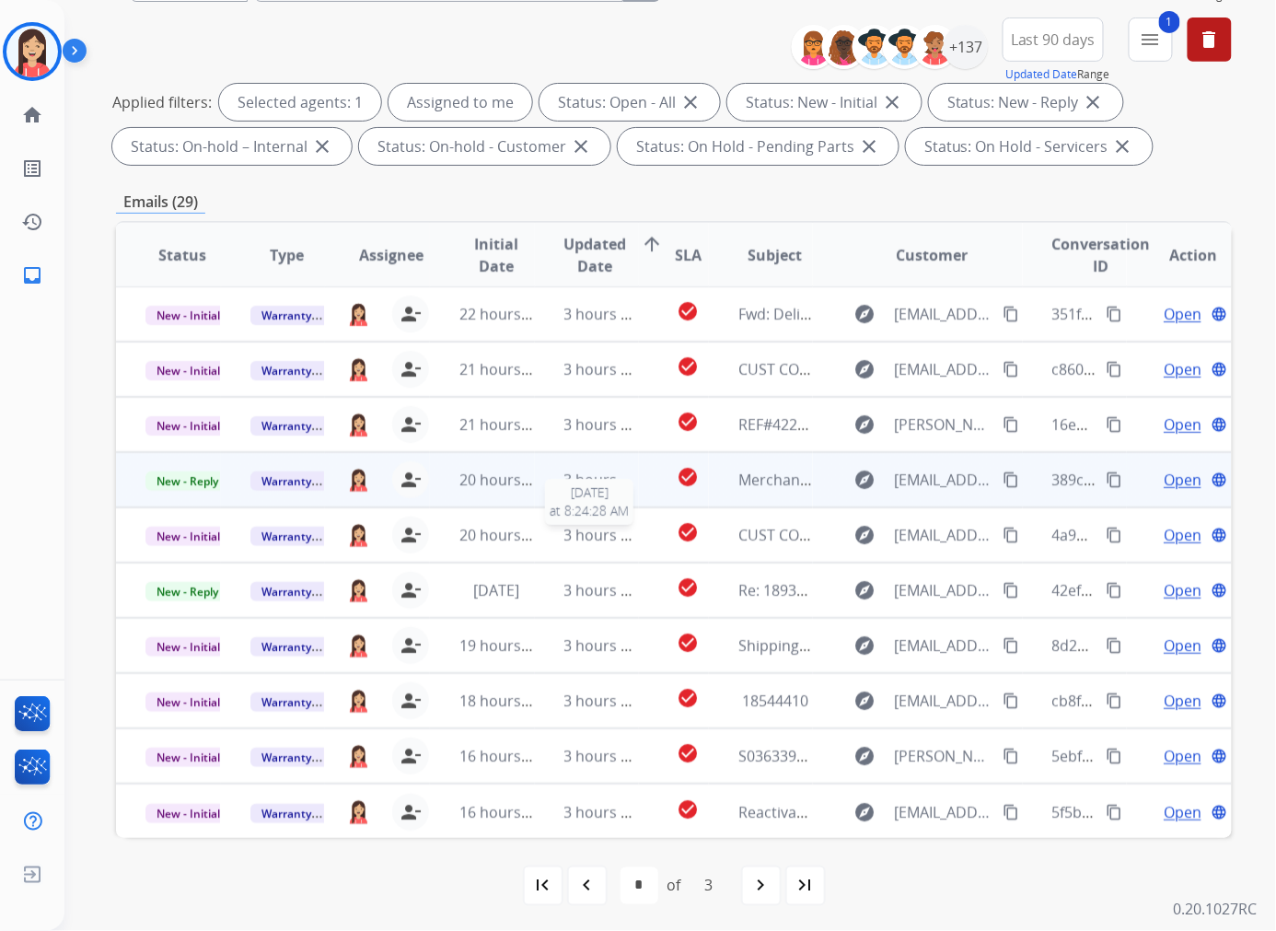
scroll to position [204, 0]
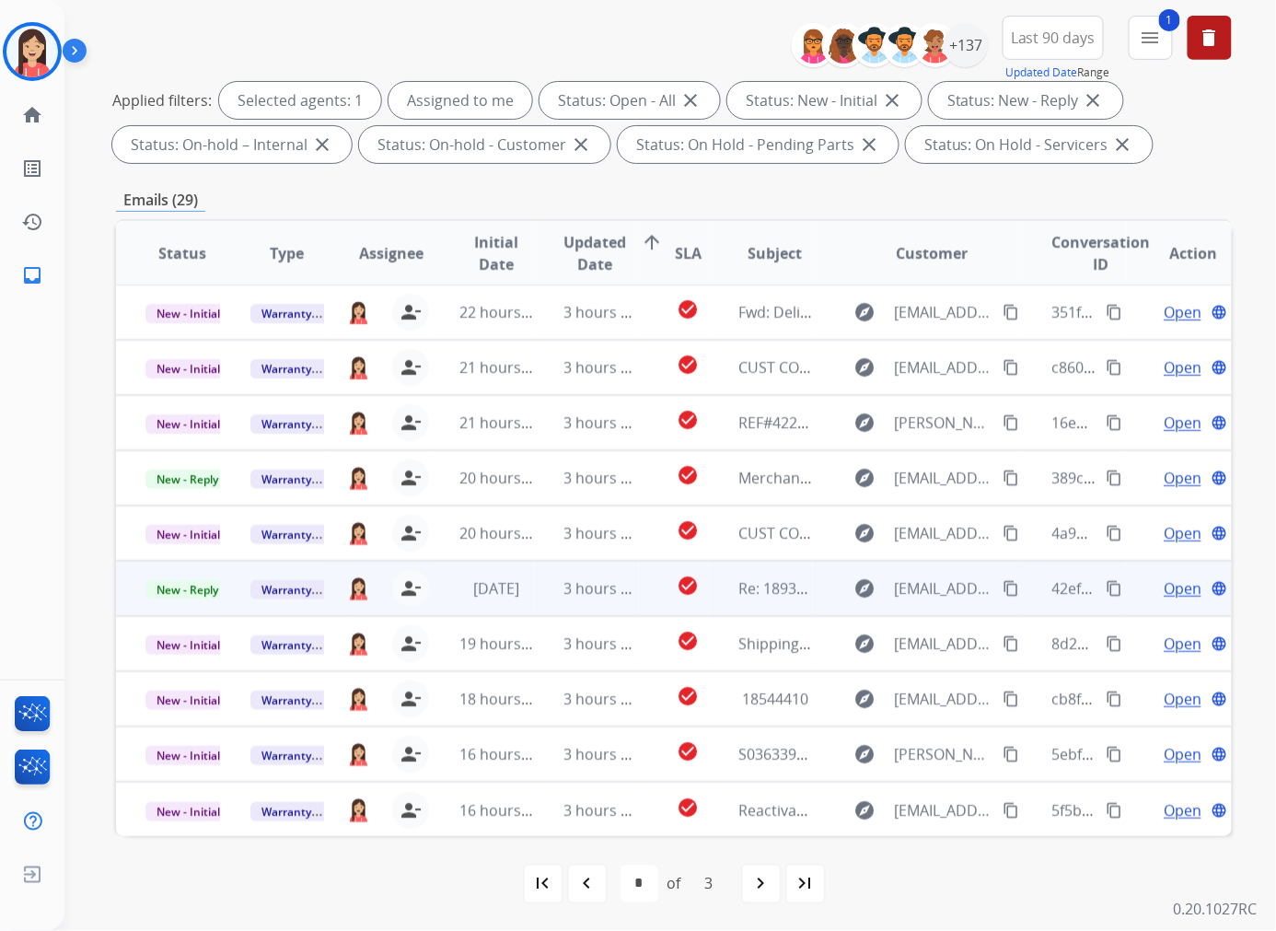
click at [555, 601] on td "3 hours ago" at bounding box center [587, 588] width 105 height 55
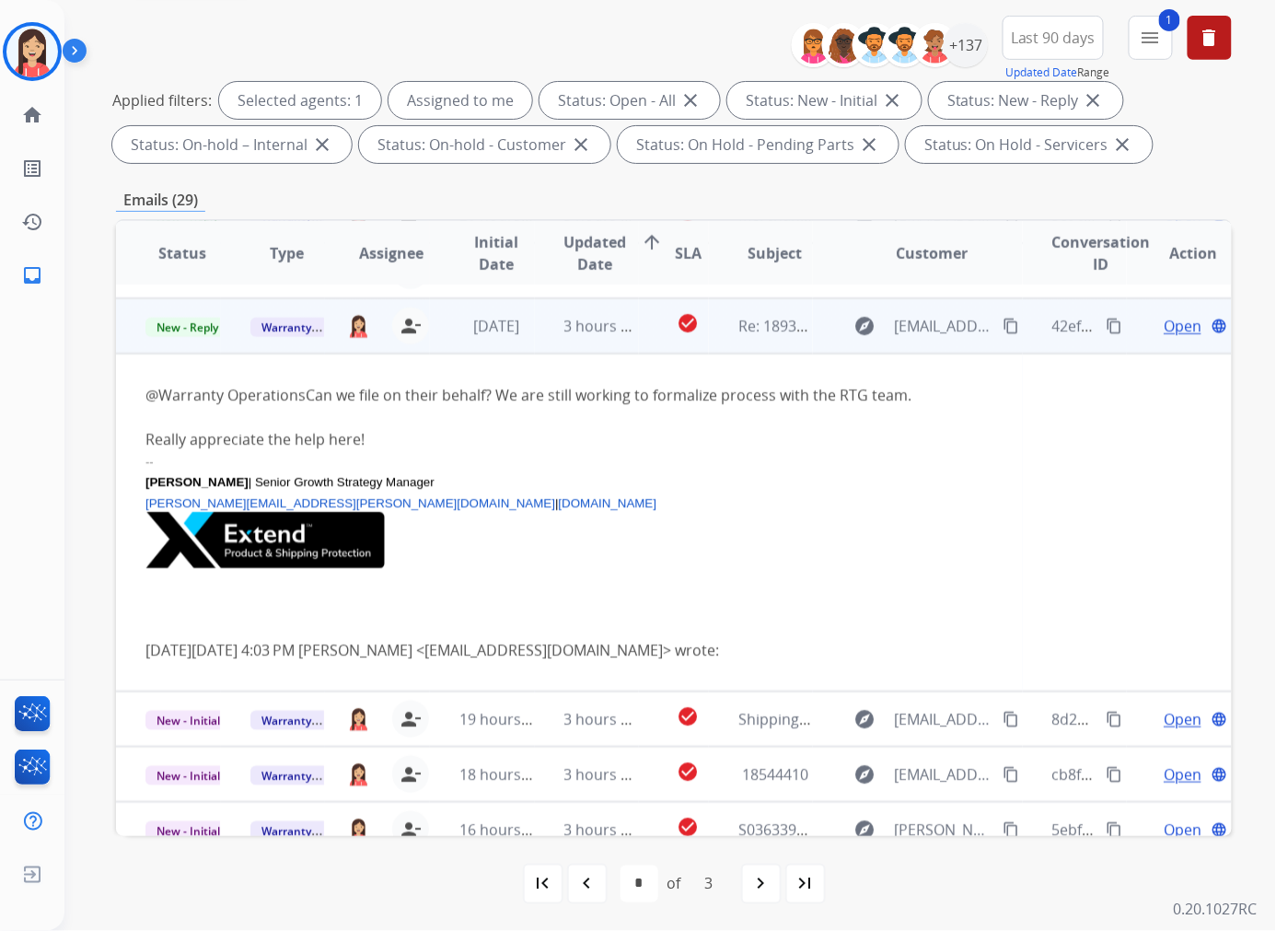
scroll to position [276, 0]
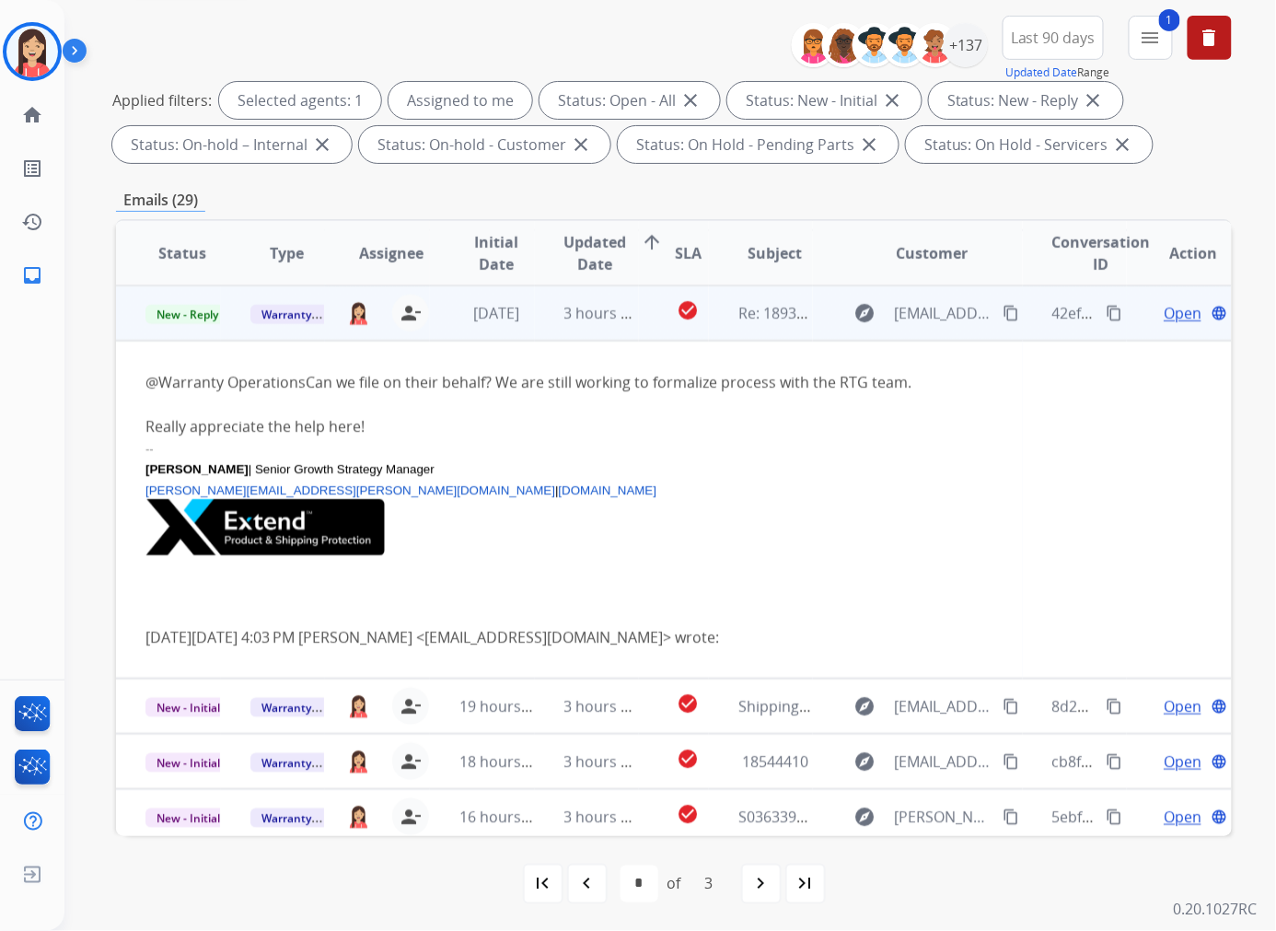
click at [539, 331] on td "3 hours ago" at bounding box center [587, 312] width 105 height 55
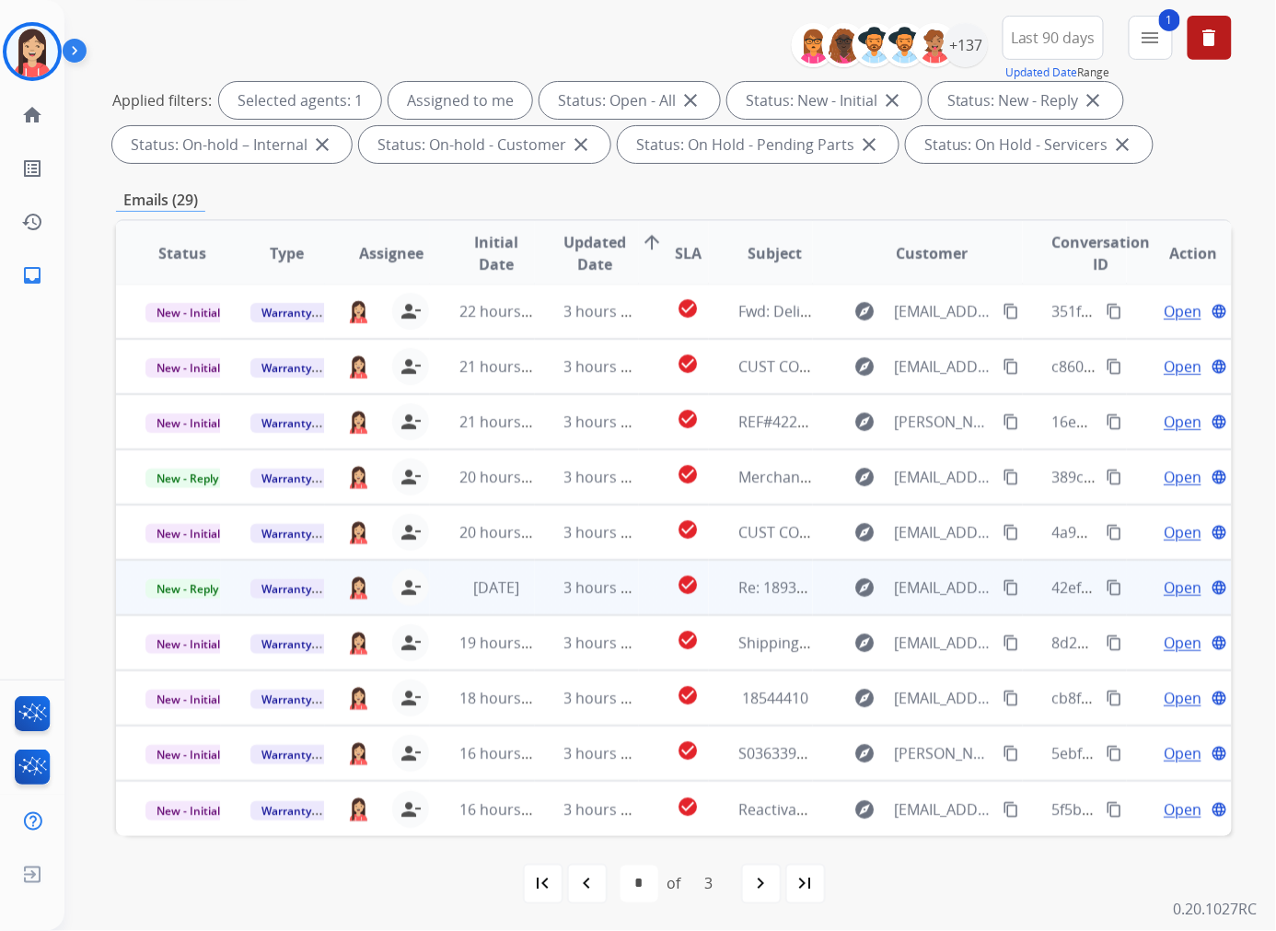
scroll to position [1, 0]
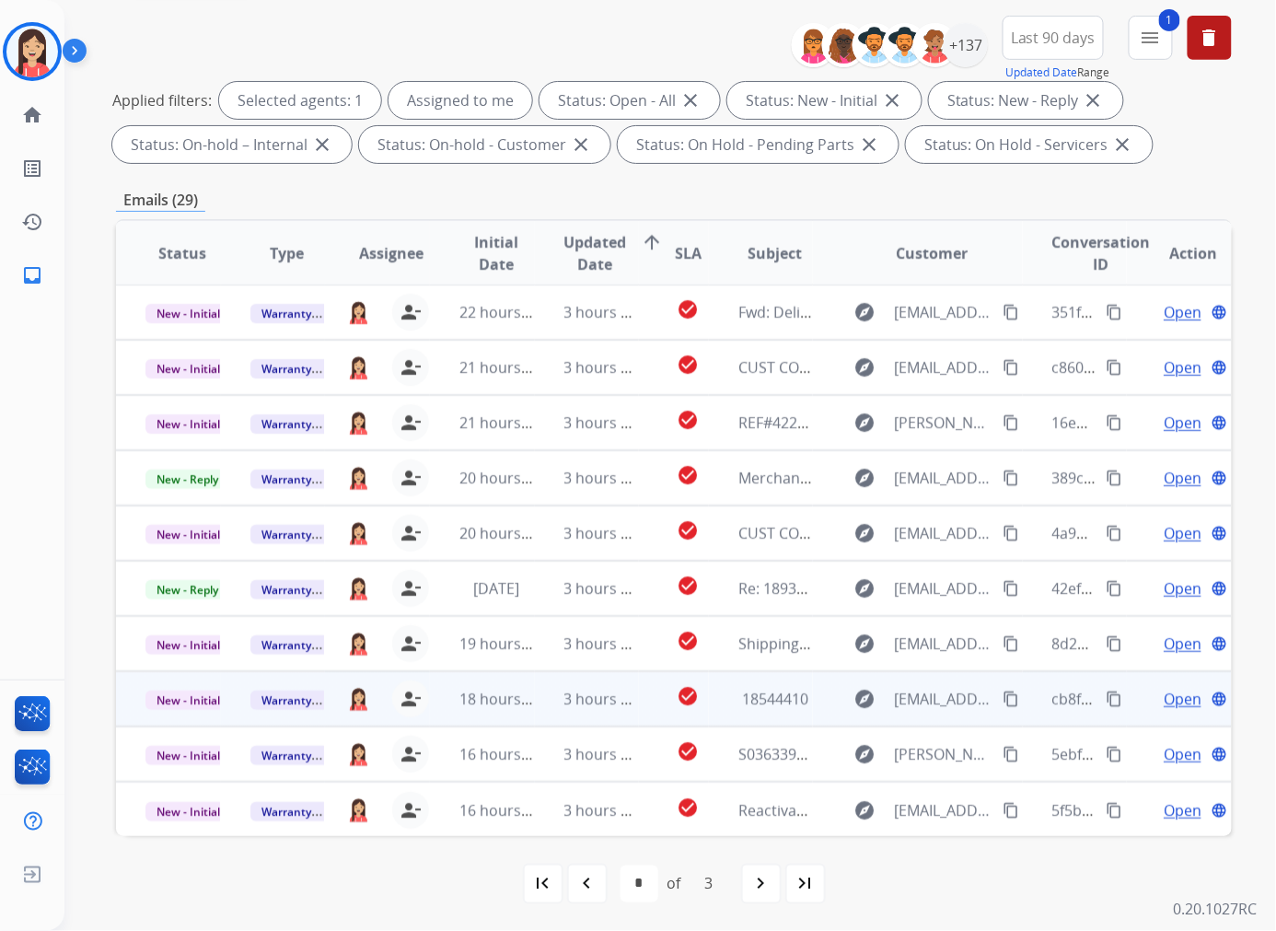
click at [639, 710] on td "check_circle" at bounding box center [674, 698] width 70 height 55
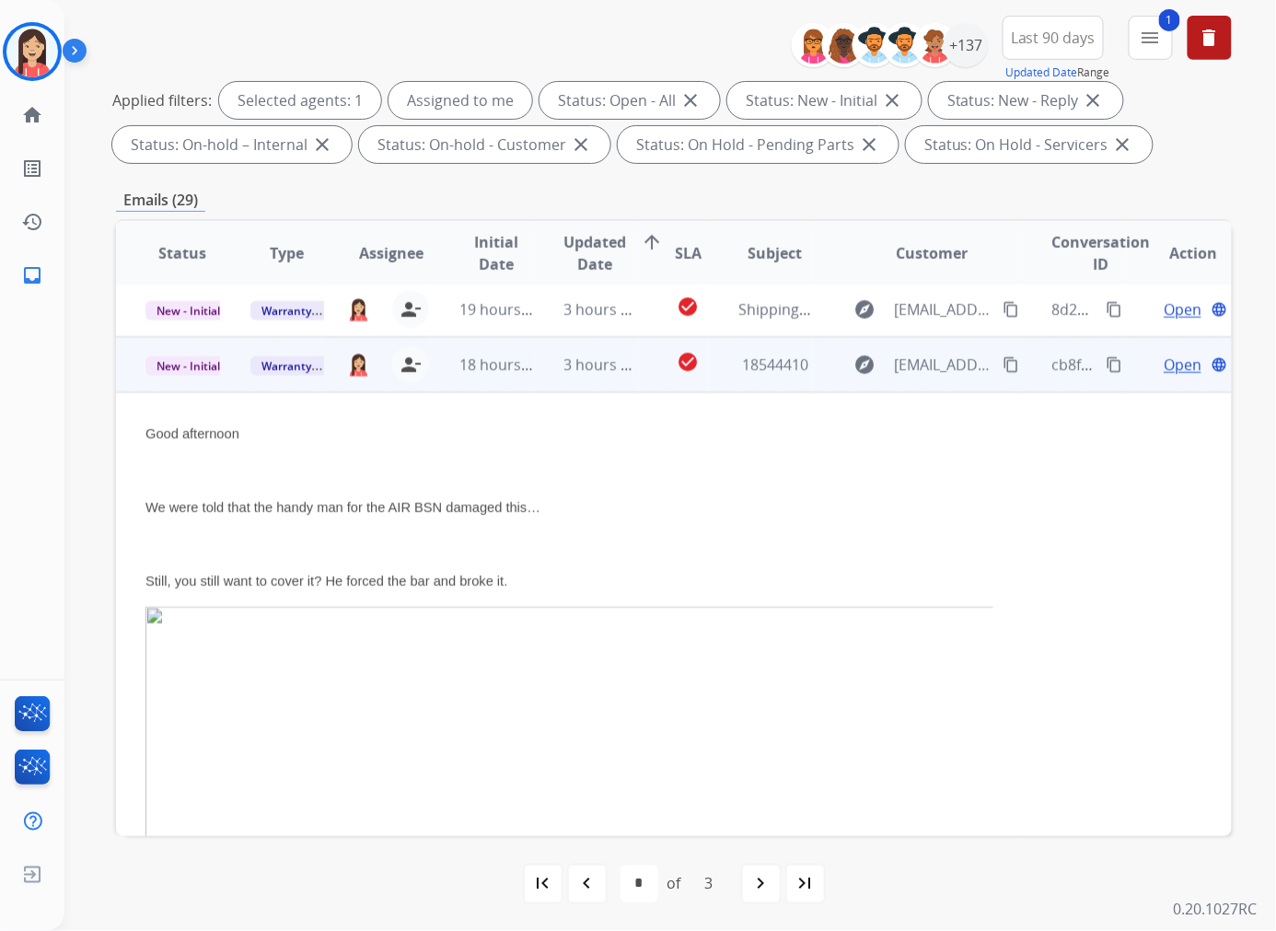
scroll to position [276, 0]
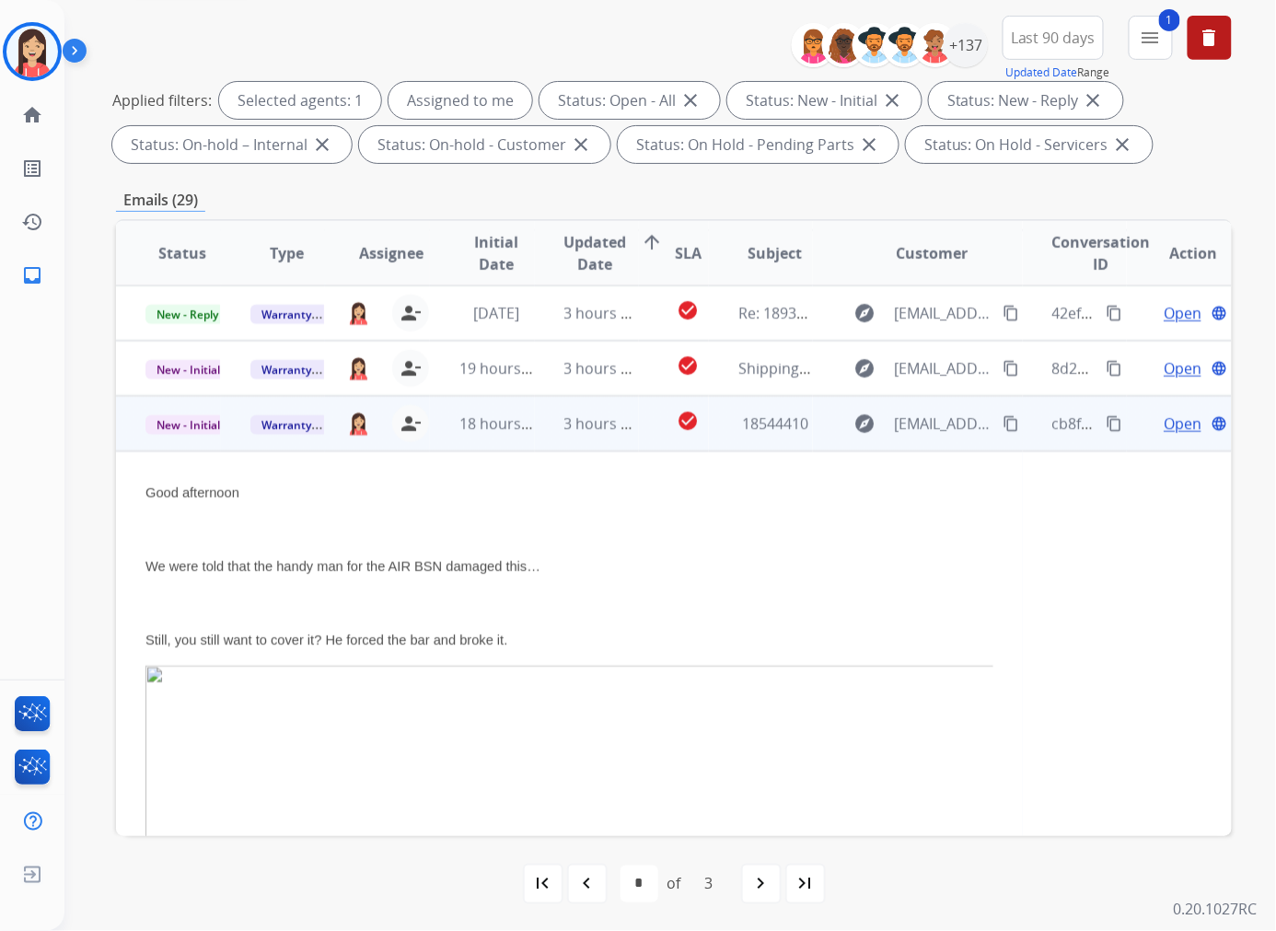
click at [648, 446] on td "check_circle" at bounding box center [674, 423] width 70 height 55
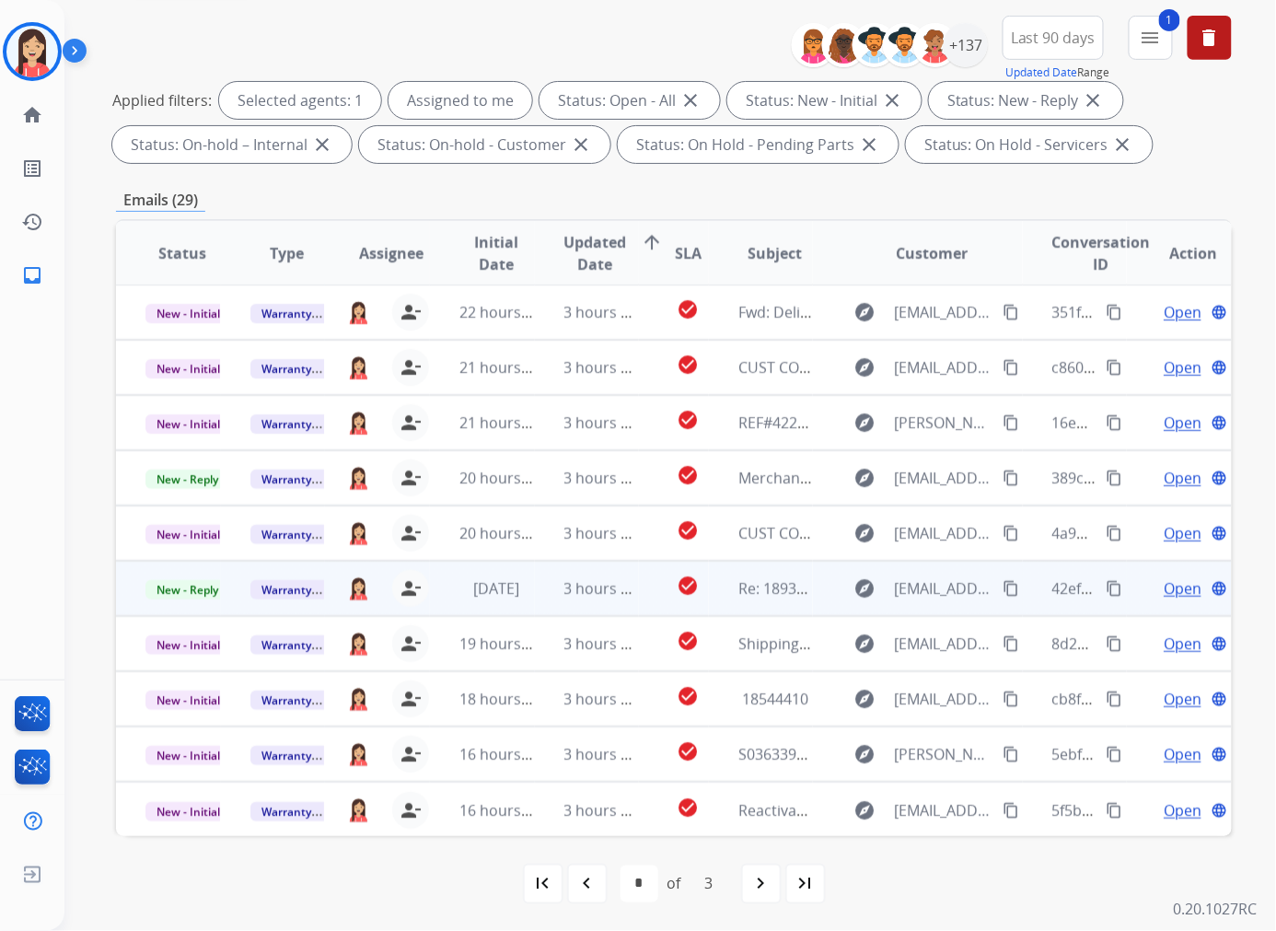
click at [630, 609] on td "3 hours ago" at bounding box center [587, 588] width 105 height 55
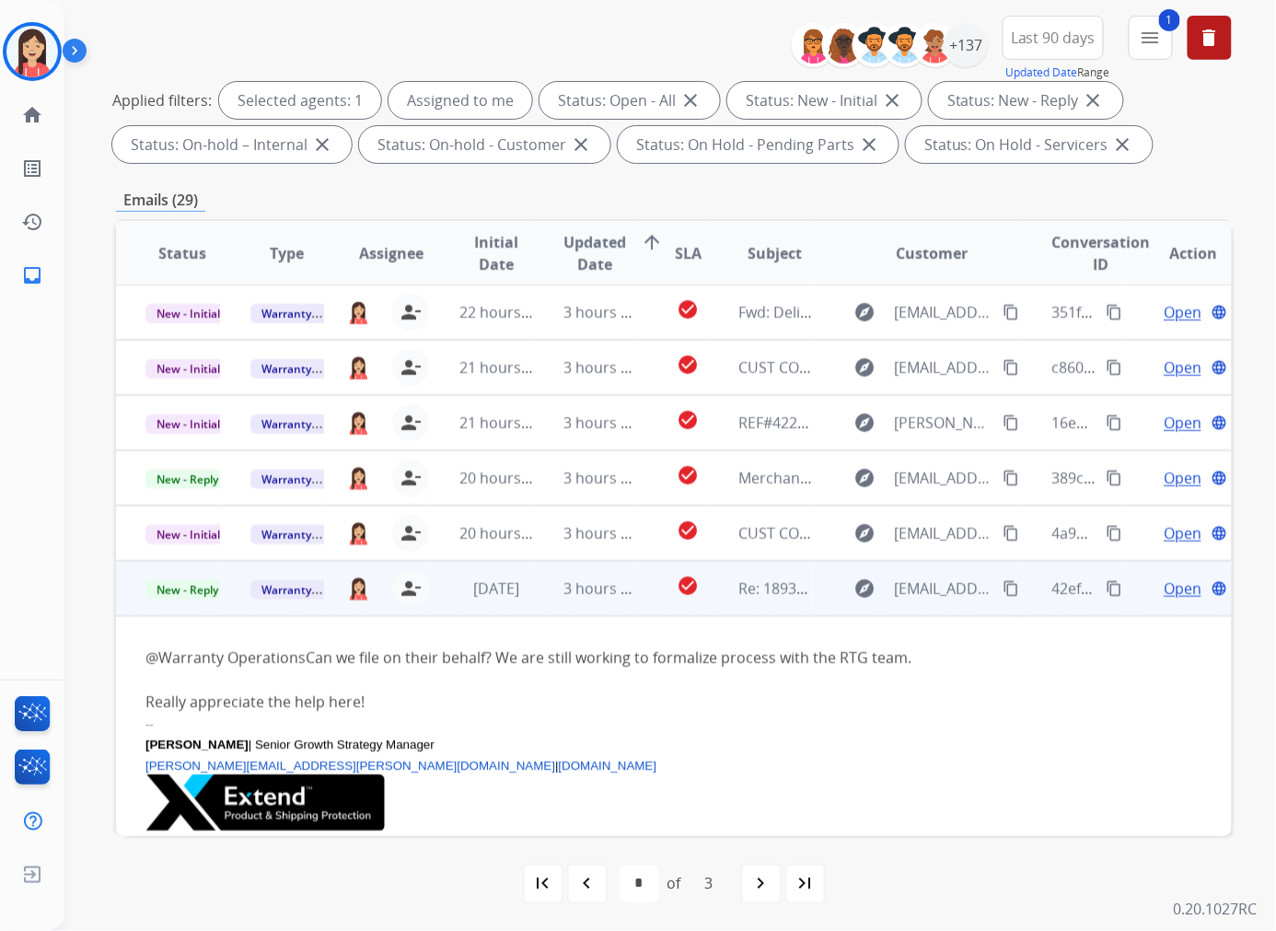
scroll to position [276, 0]
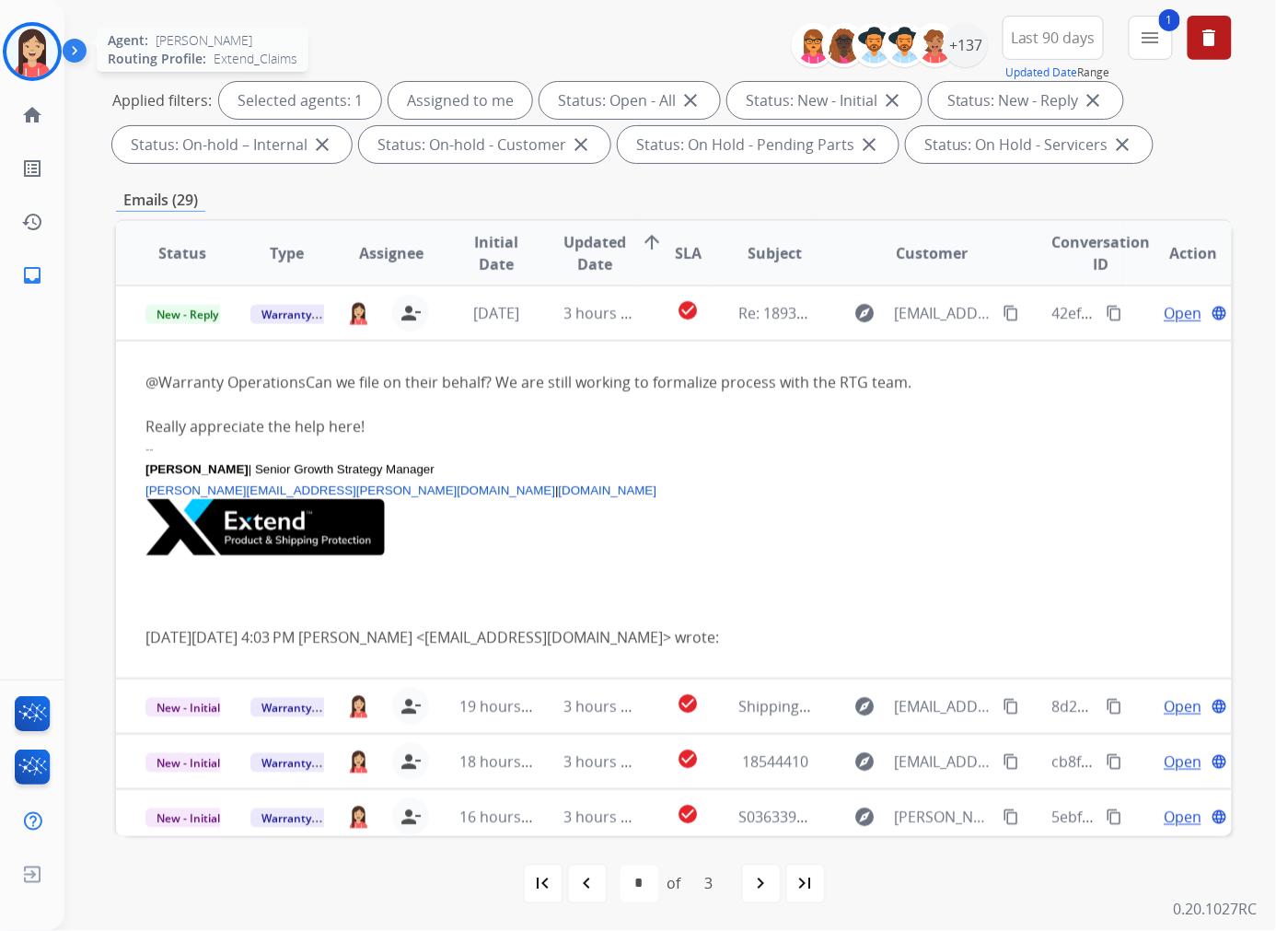
click at [21, 60] on img at bounding box center [32, 52] width 52 height 52
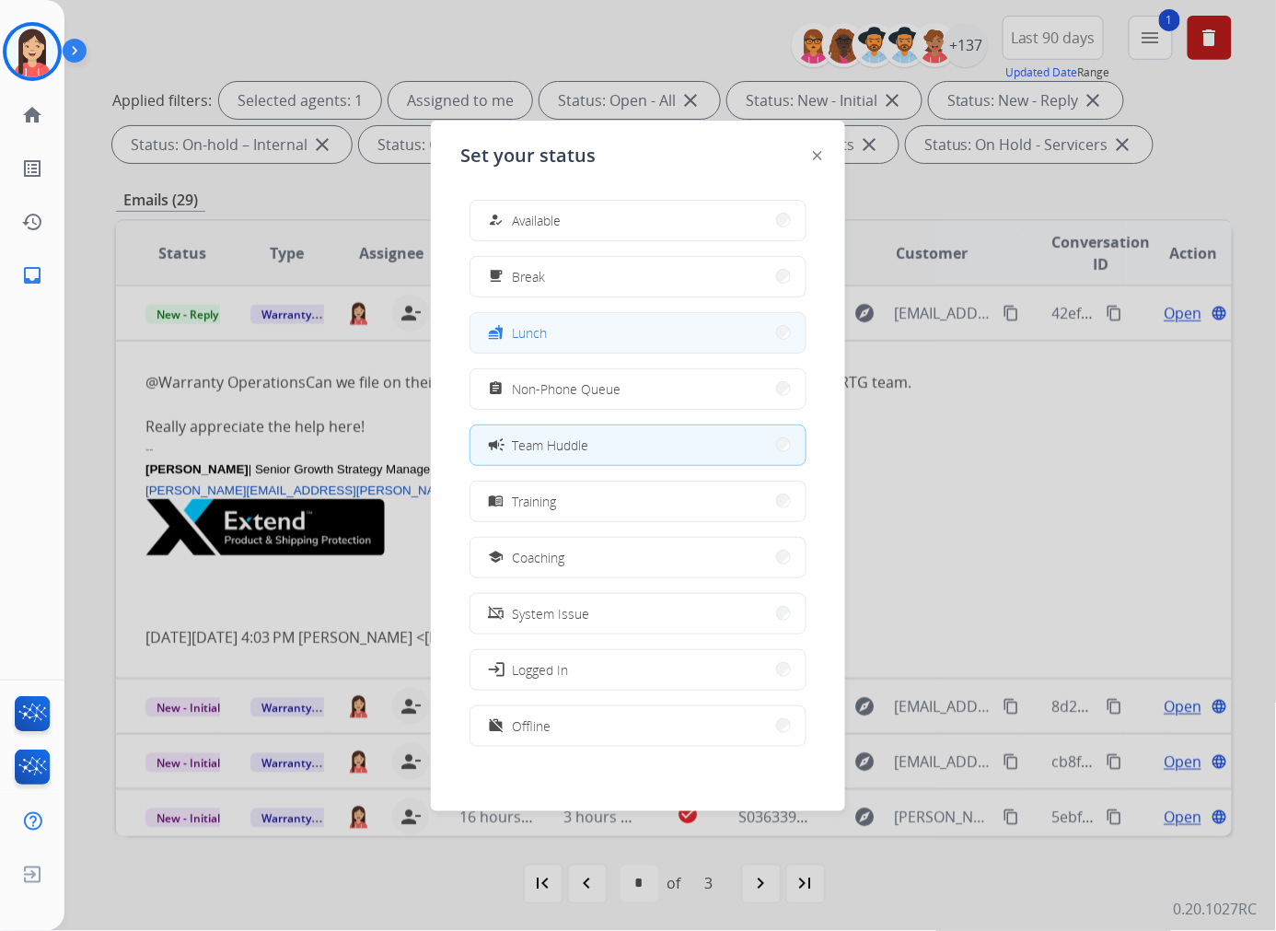
click at [574, 335] on button "fastfood Lunch" at bounding box center [637, 333] width 335 height 40
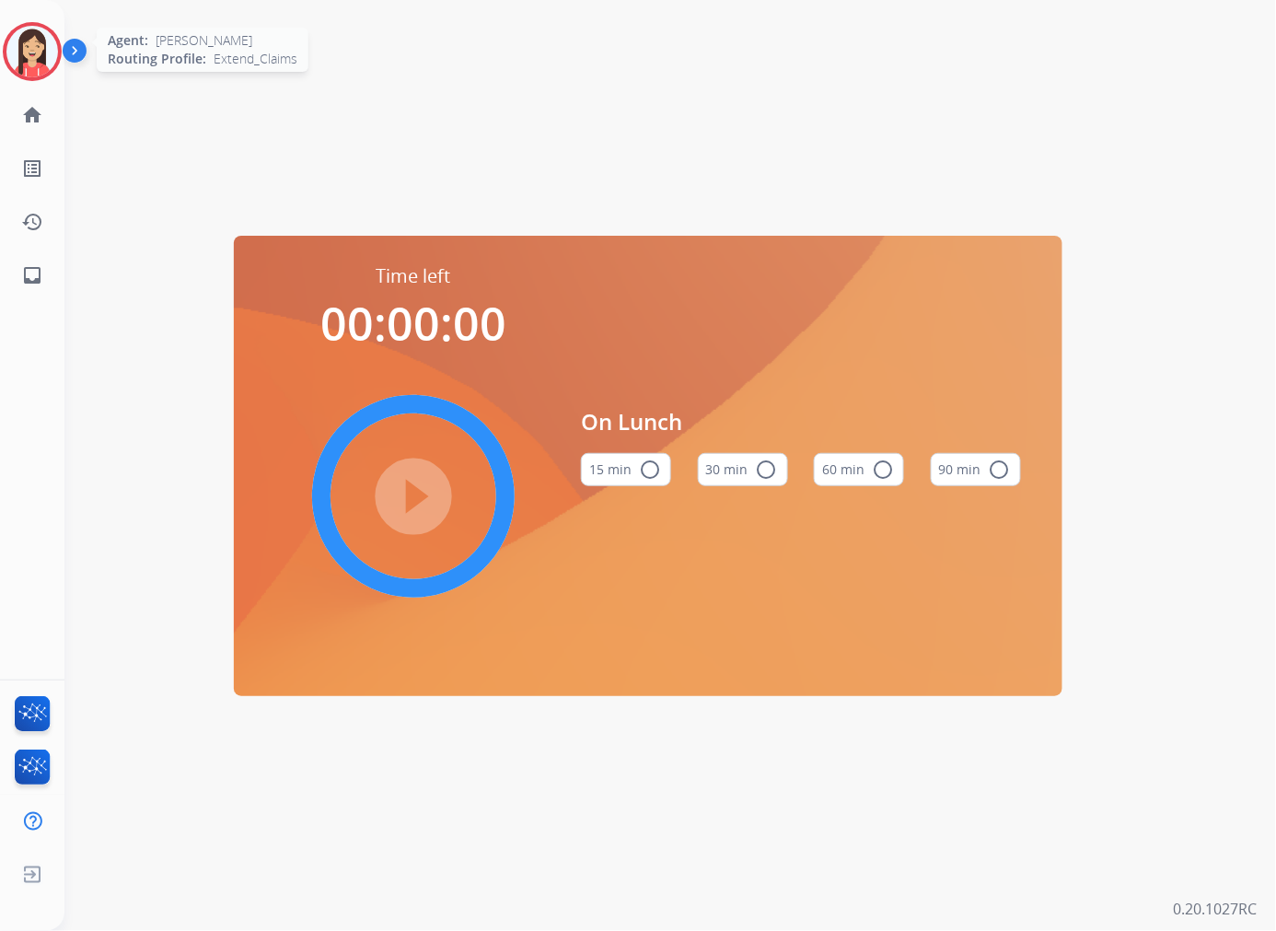
click at [28, 43] on img at bounding box center [32, 52] width 52 height 52
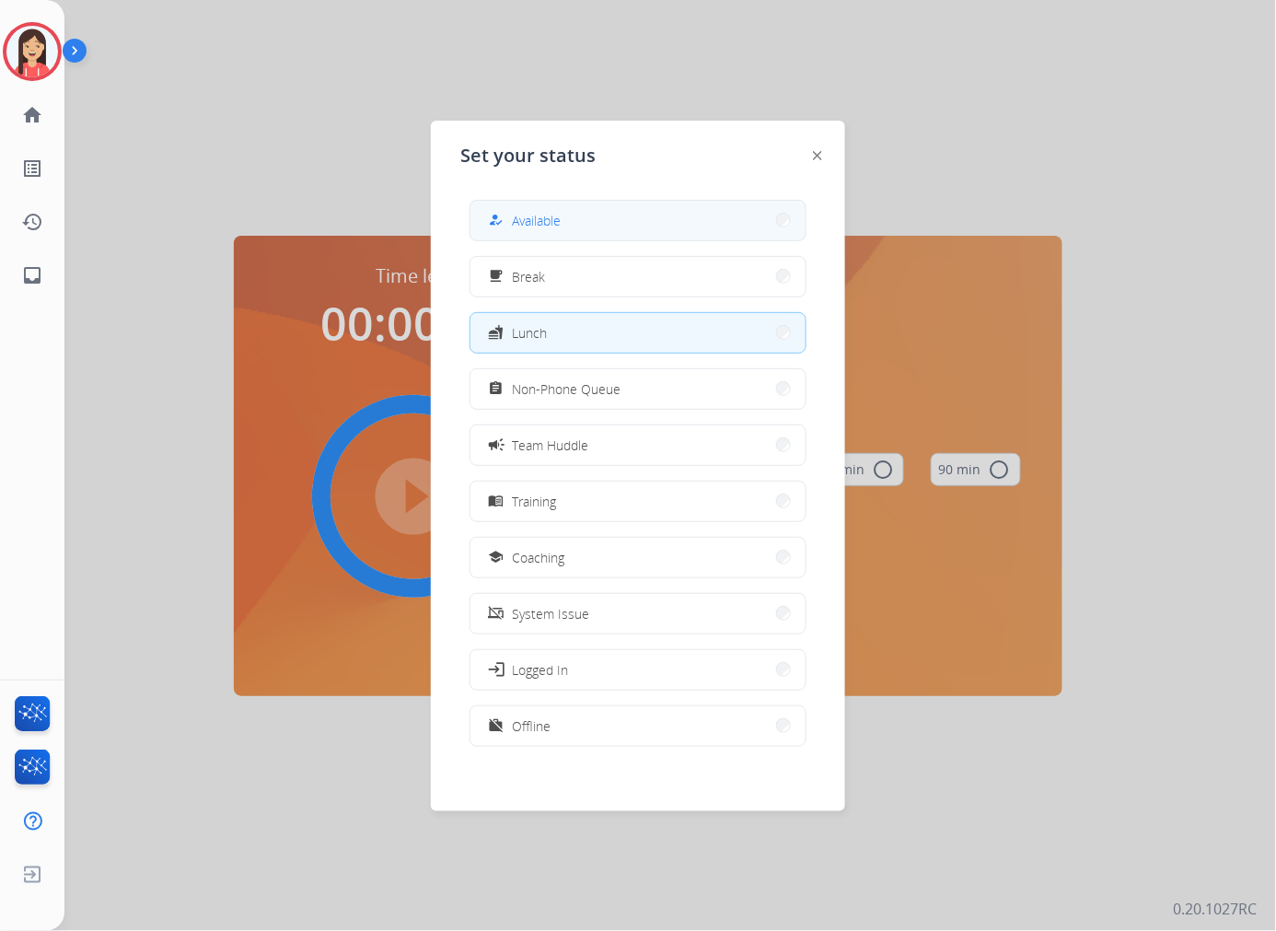
click at [648, 223] on button "how_to_reg Available" at bounding box center [637, 221] width 335 height 40
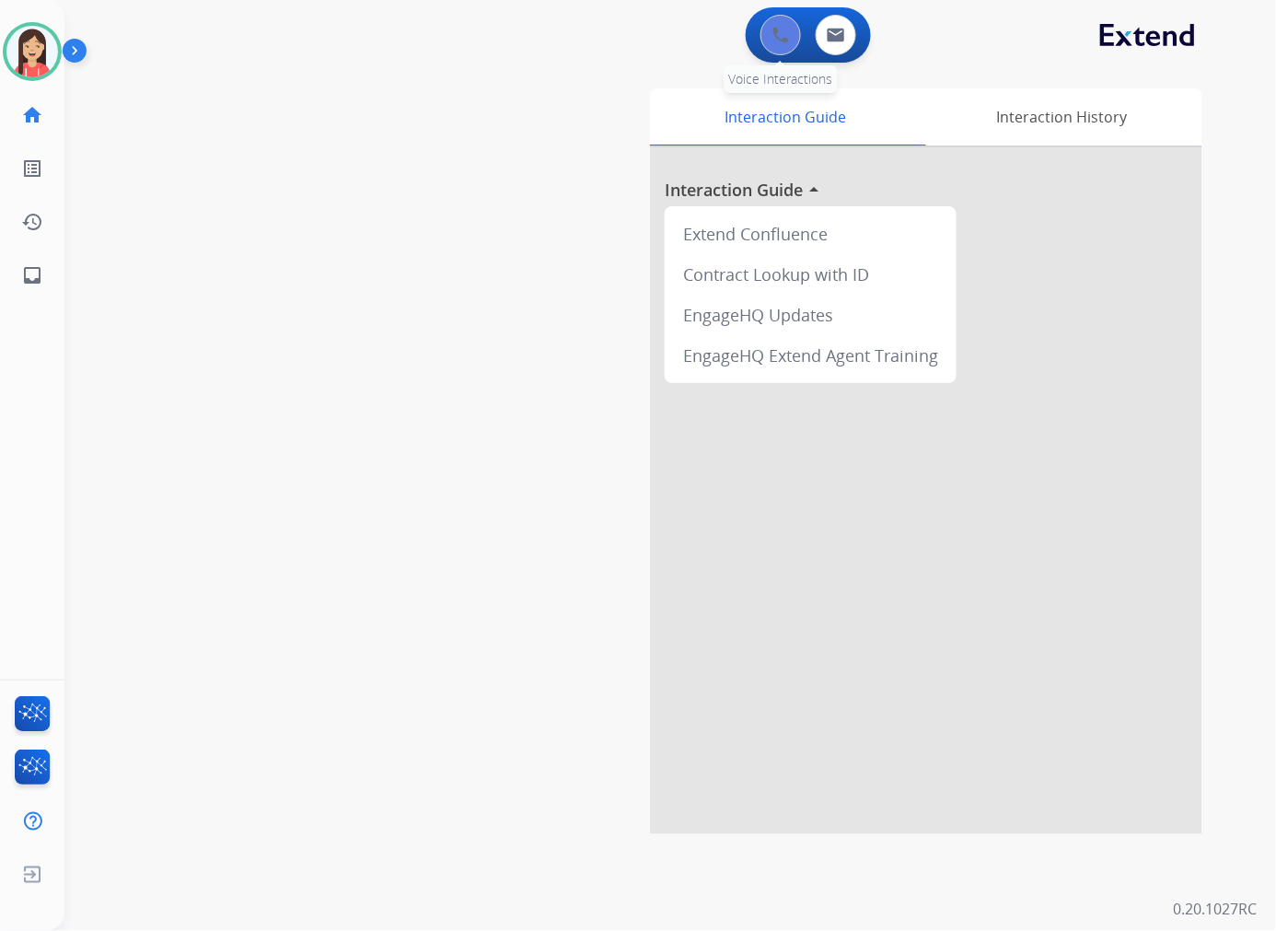
drag, startPoint x: 549, startPoint y: 203, endPoint x: 776, endPoint y: 48, distance: 275.0
click at [549, 203] on div "Interaction Guide Interaction History Interaction Guide arrow_drop_up Extend Co…" at bounding box center [873, 461] width 658 height 746
click at [840, 38] on img at bounding box center [836, 35] width 18 height 15
select select "**********"
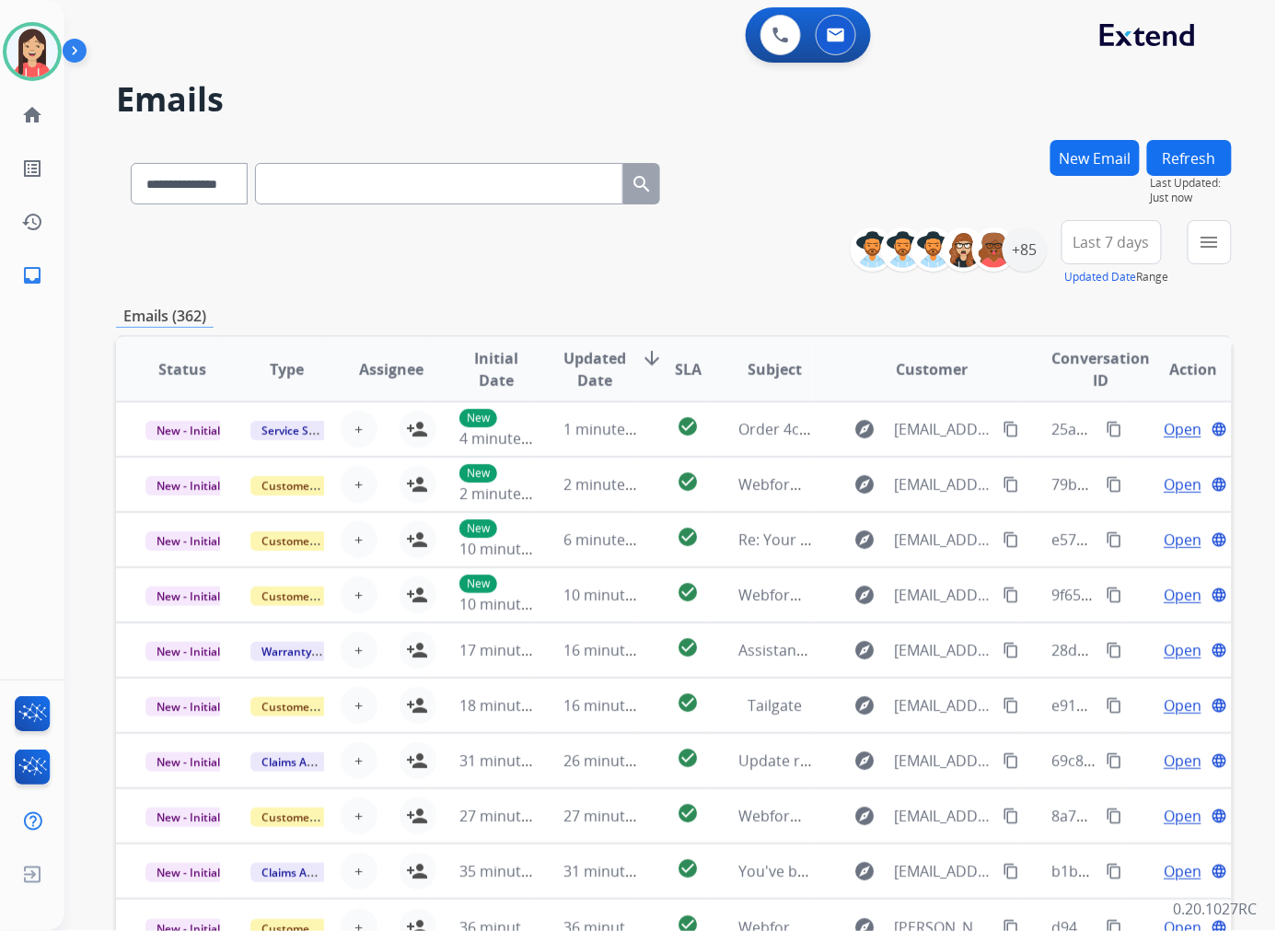
click at [661, 276] on div "**********" at bounding box center [674, 253] width 1116 height 66
click at [1036, 235] on div "+85" at bounding box center [1025, 249] width 44 height 44
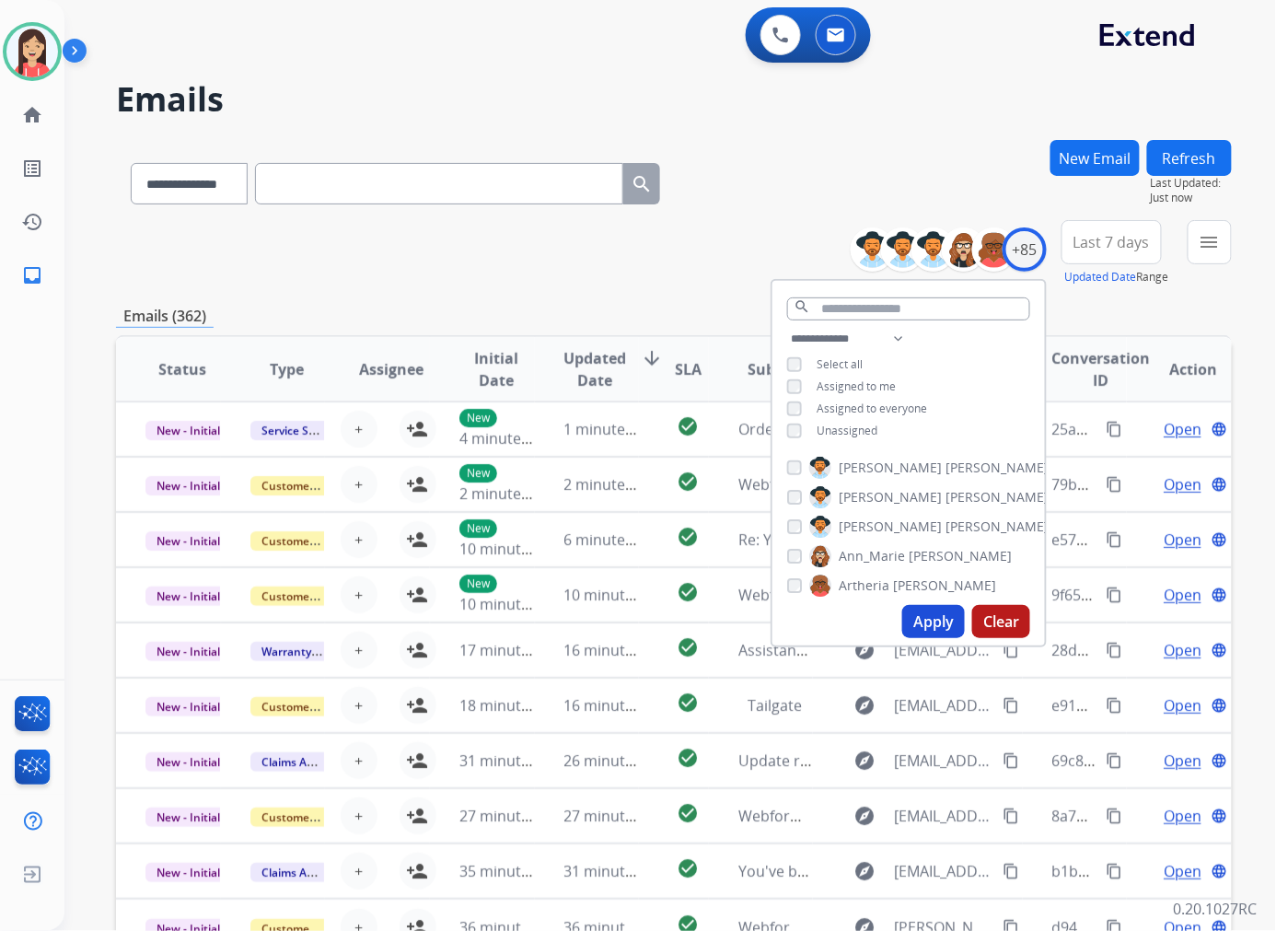
click at [856, 427] on span "Unassigned" at bounding box center [847, 431] width 61 height 16
click at [927, 622] on button "Apply" at bounding box center [933, 621] width 63 height 33
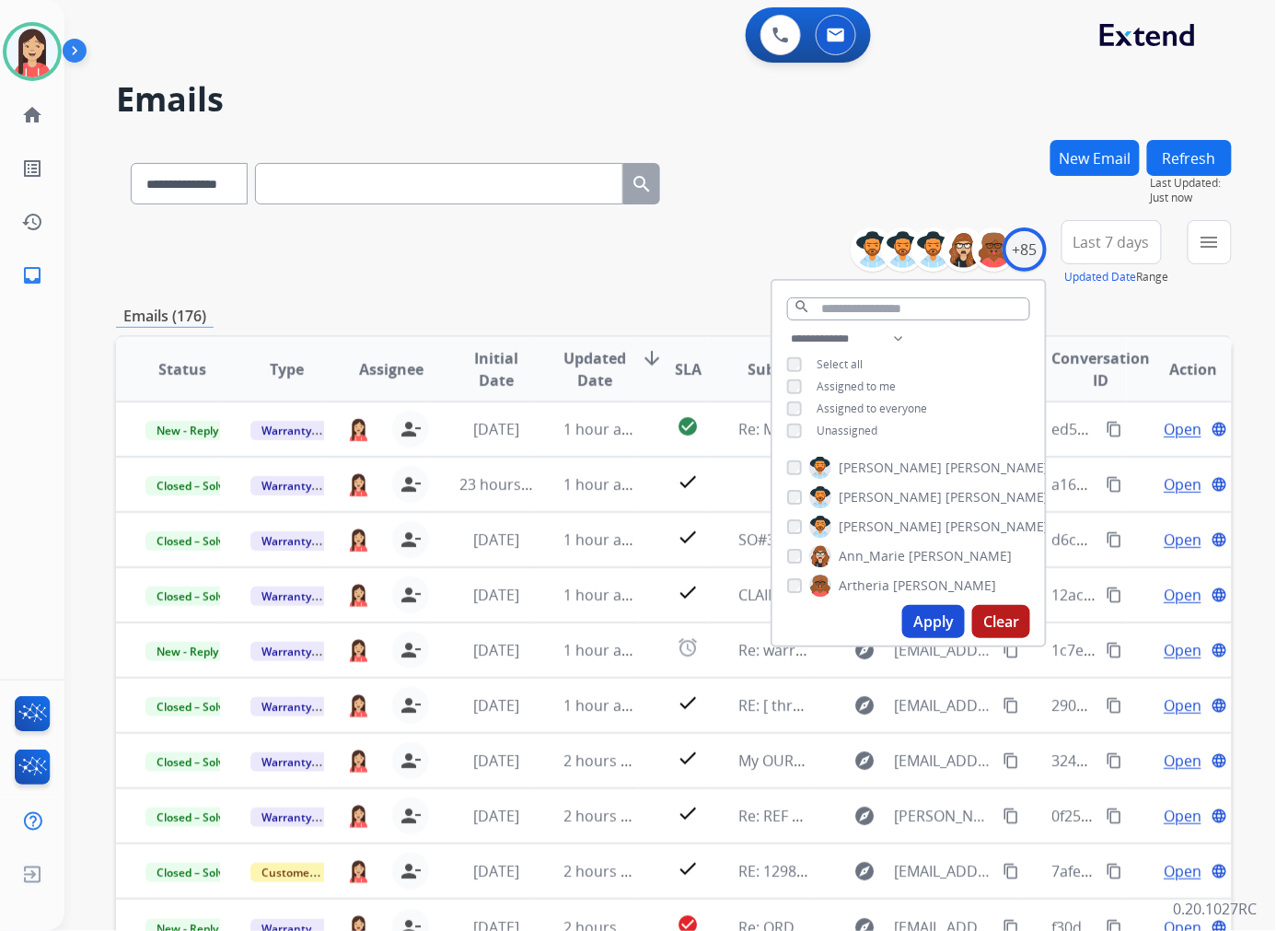
click at [1062, 243] on span "Last 7 days" at bounding box center [1111, 241] width 76 height 7
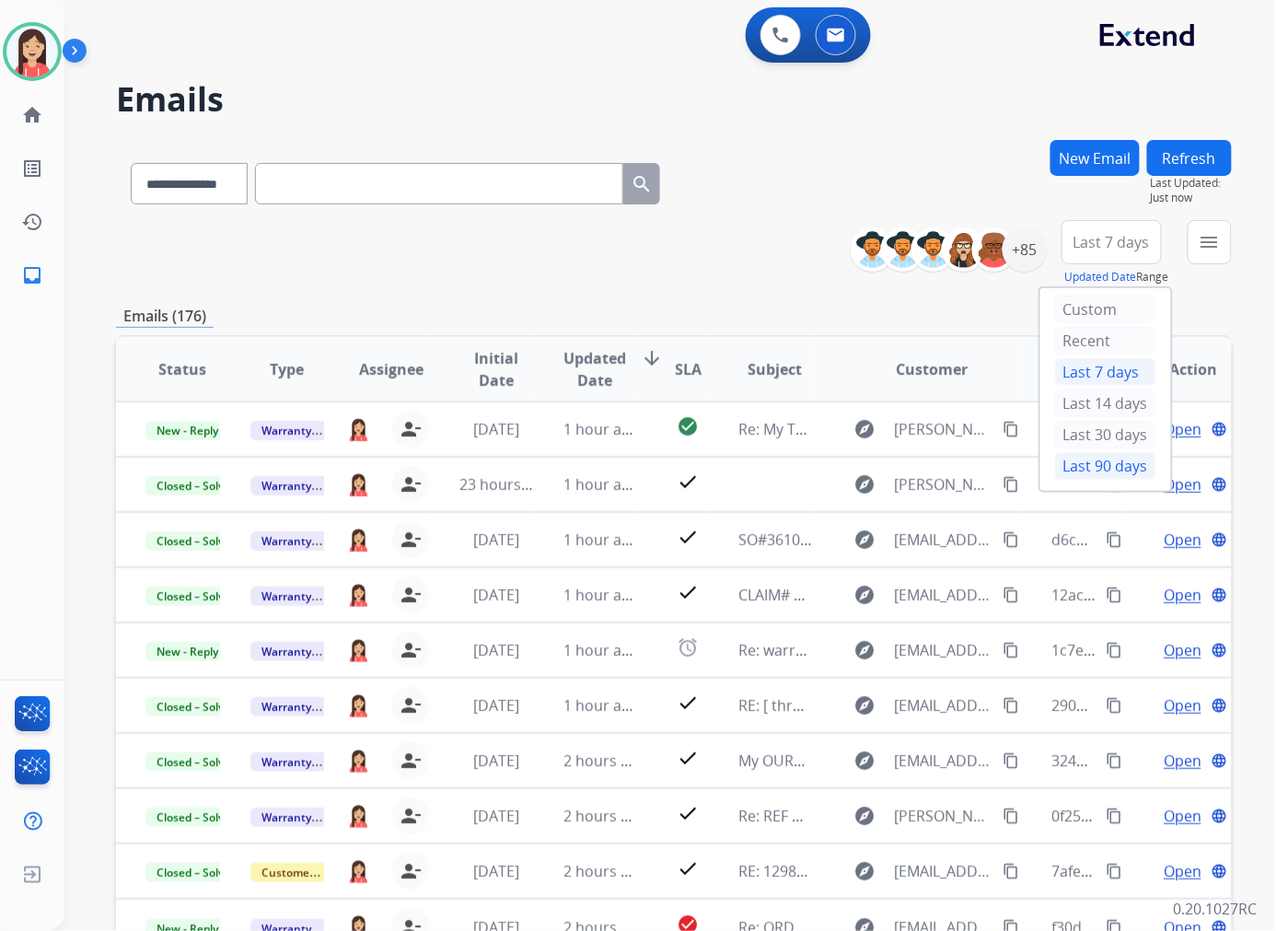
click at [1062, 465] on div "Last 90 days" at bounding box center [1105, 466] width 101 height 28
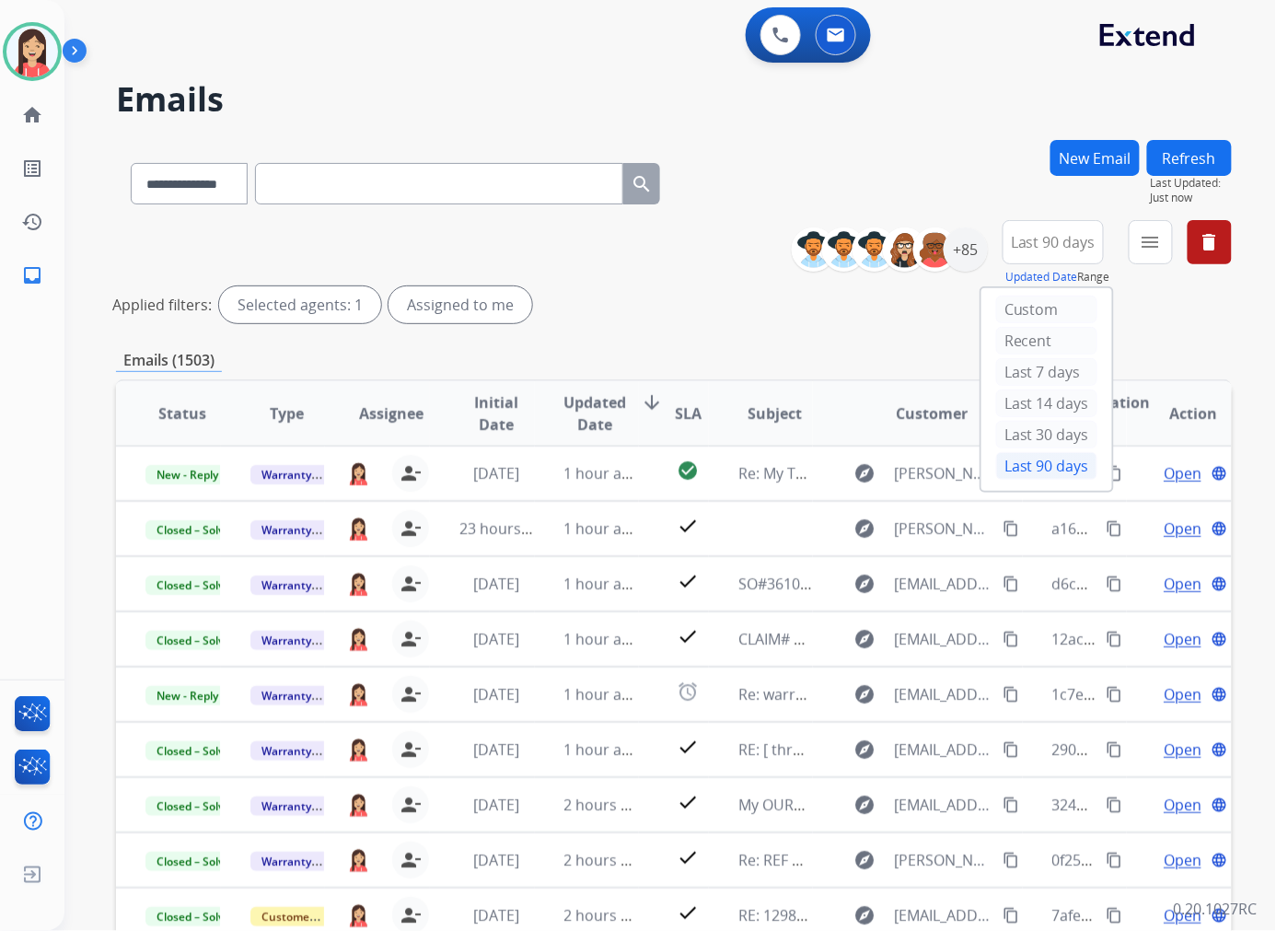
click at [585, 256] on div "**********" at bounding box center [674, 275] width 1116 height 110
click at [1062, 252] on button "menu Filters" at bounding box center [1151, 242] width 44 height 44
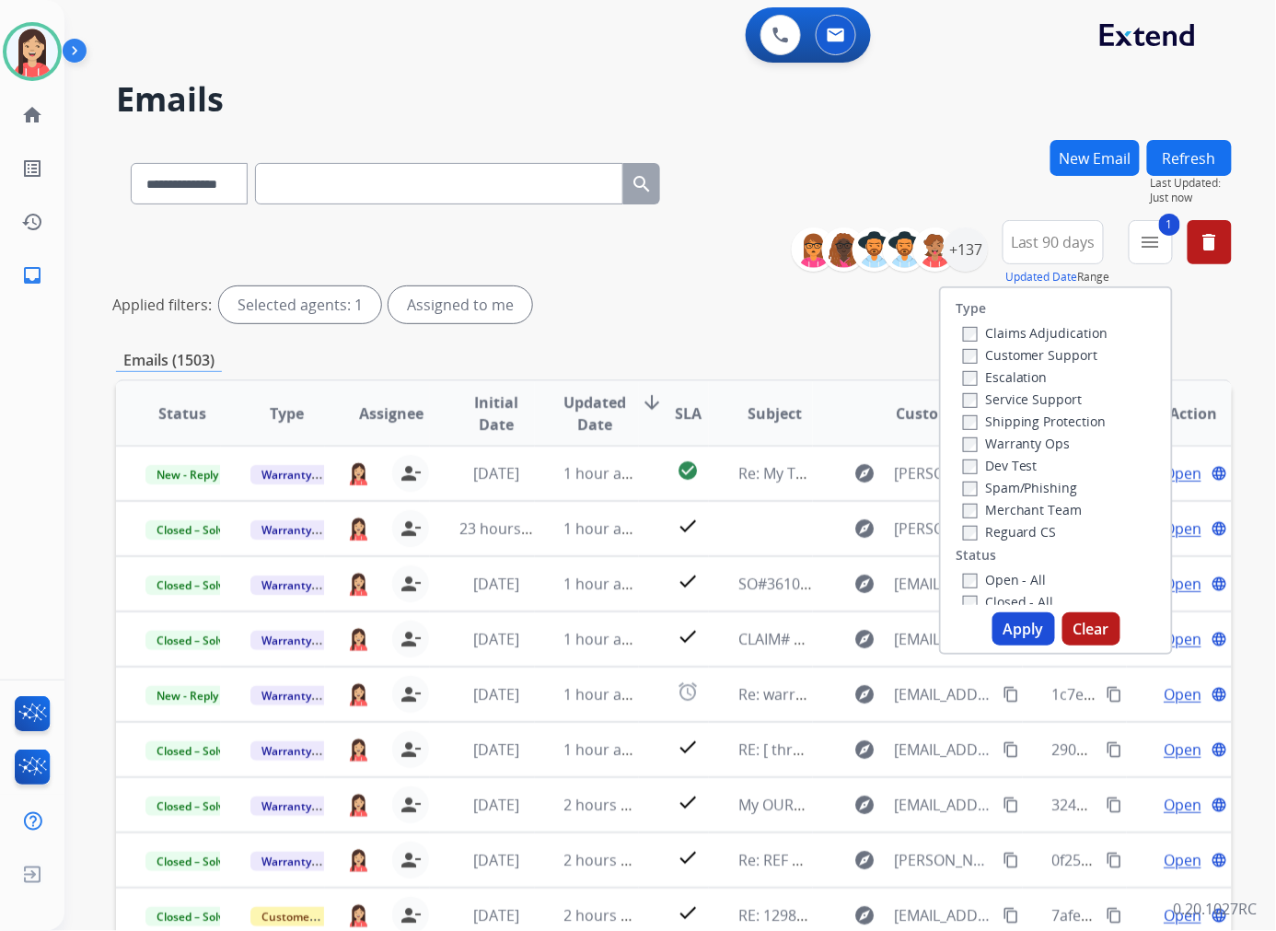
click at [1016, 629] on button "Apply" at bounding box center [1023, 628] width 63 height 33
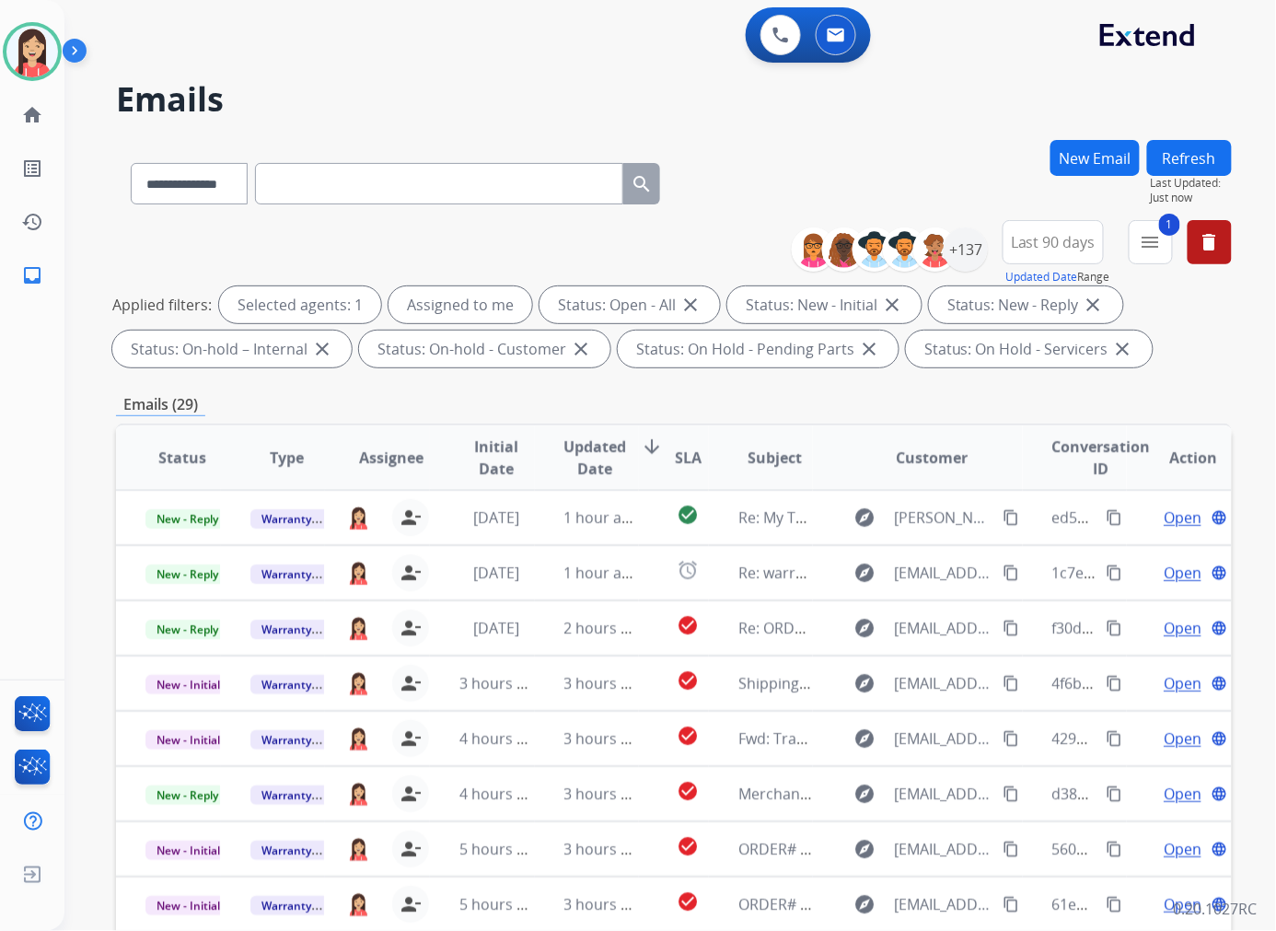
click at [536, 385] on div "**********" at bounding box center [674, 638] width 1116 height 996
